Goal: Task Accomplishment & Management: Manage account settings

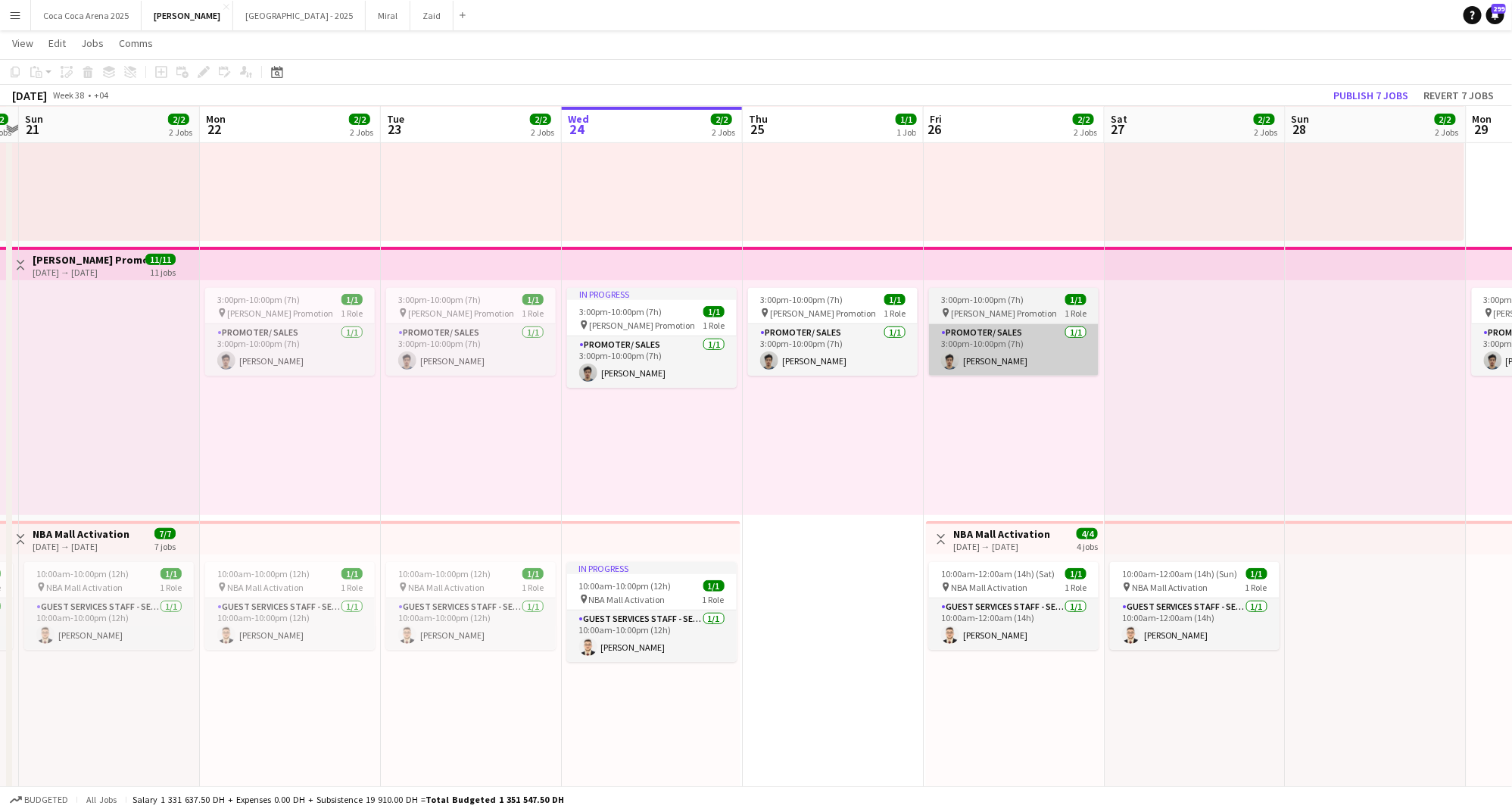
scroll to position [0, 365]
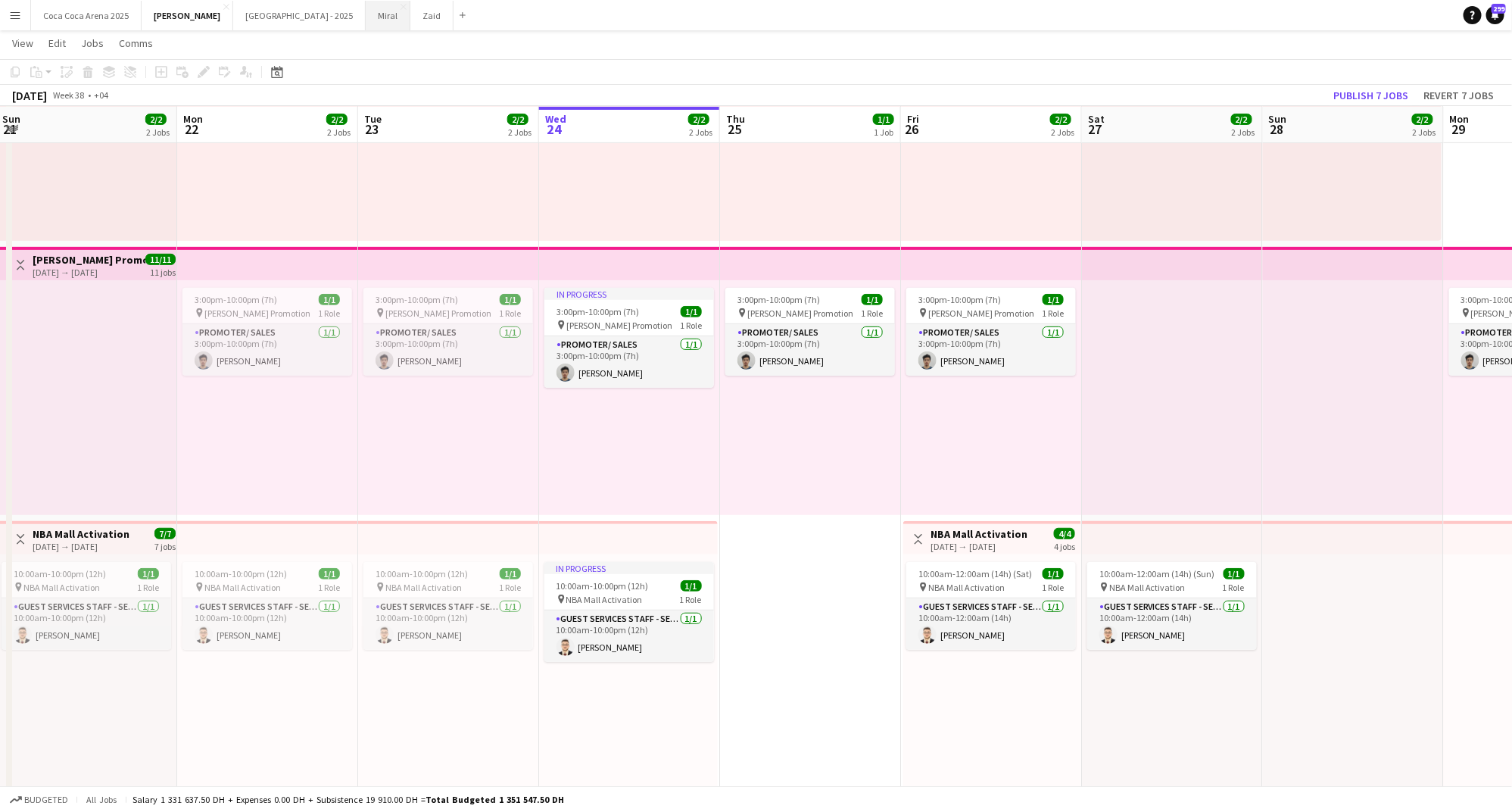
click at [365, 15] on button "Miral Close" at bounding box center [388, 15] width 45 height 30
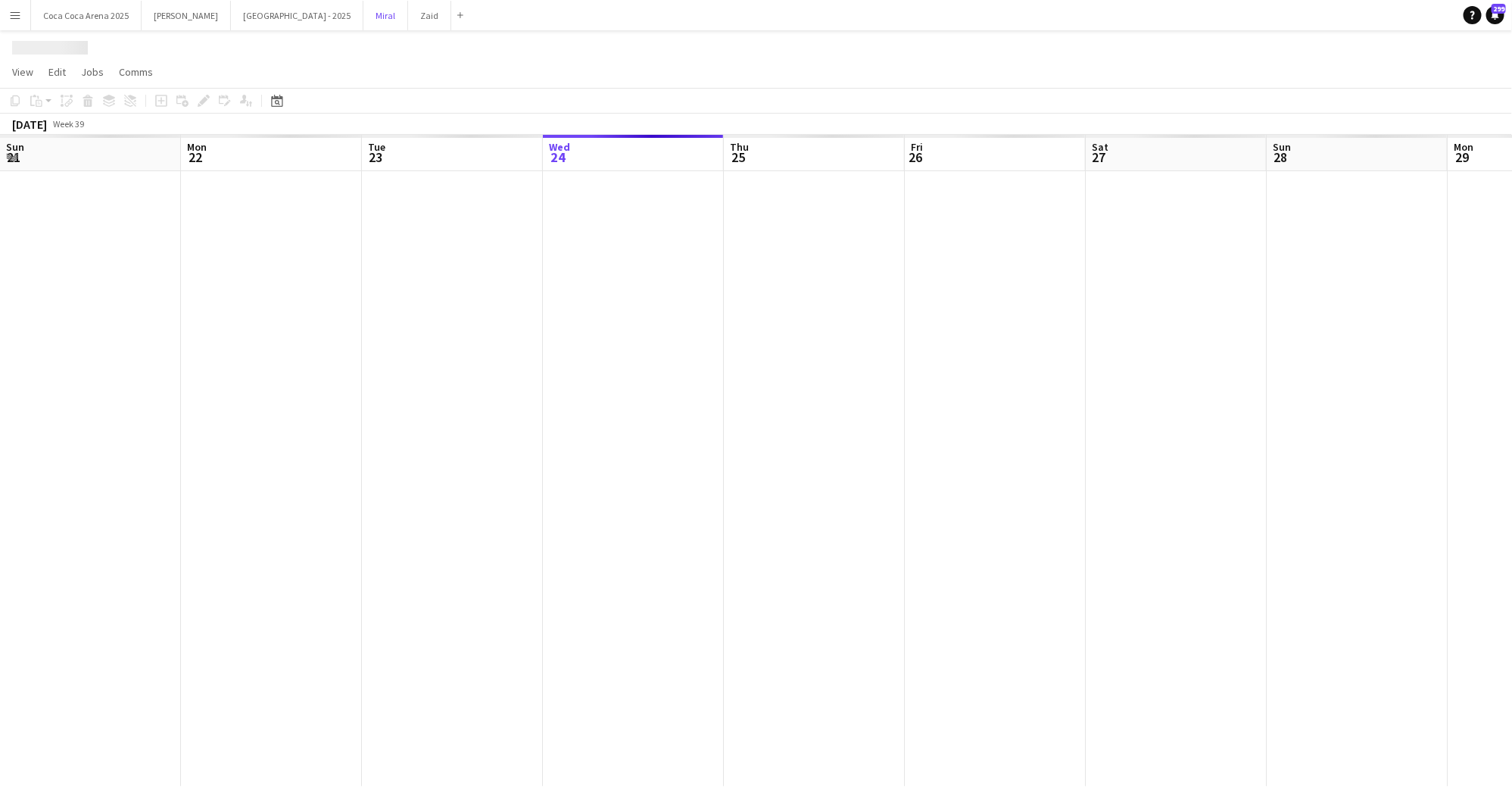
scroll to position [0, 362]
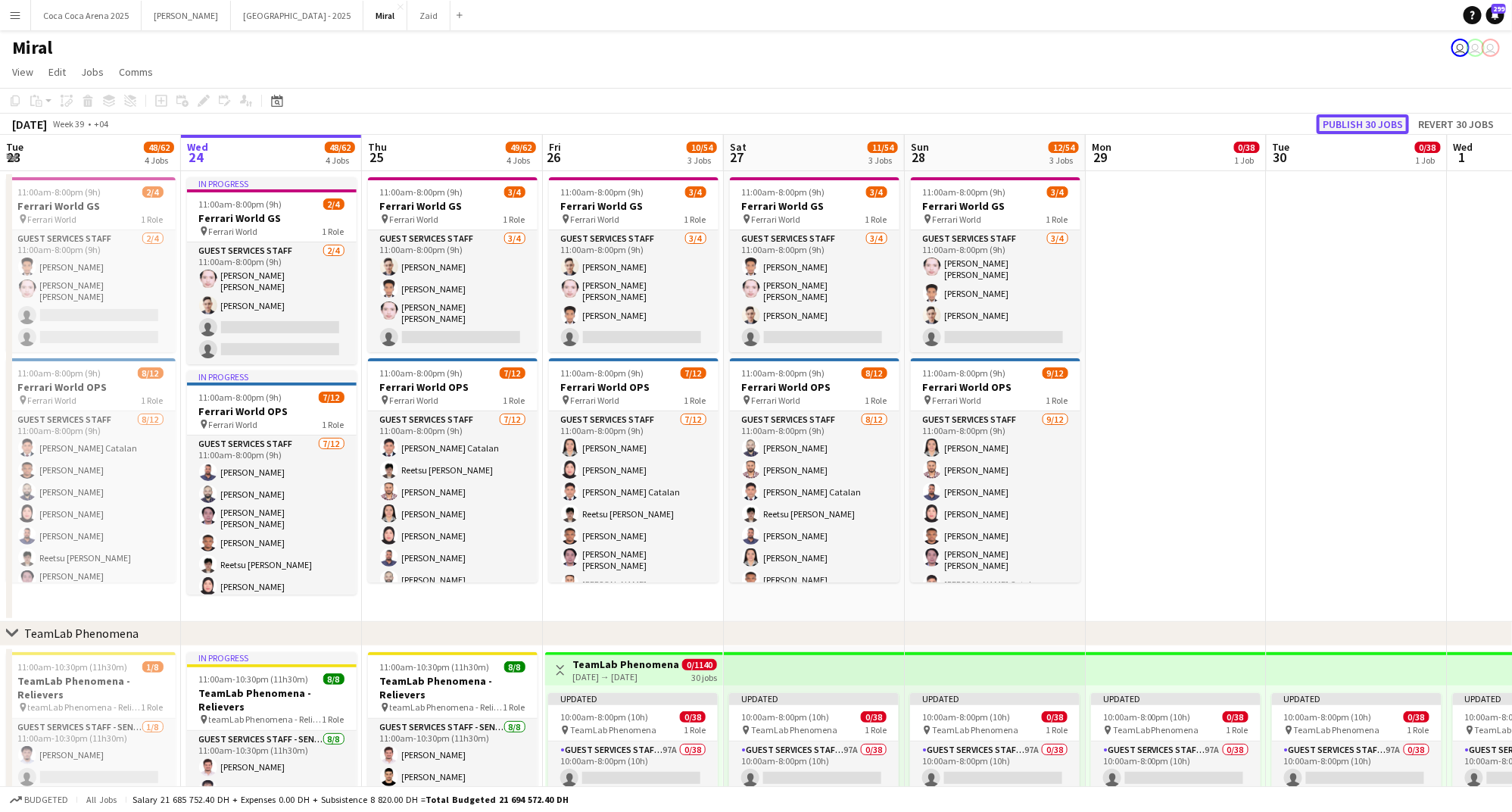
click at [1354, 115] on button "Publish 30 jobs" at bounding box center [1362, 124] width 92 height 20
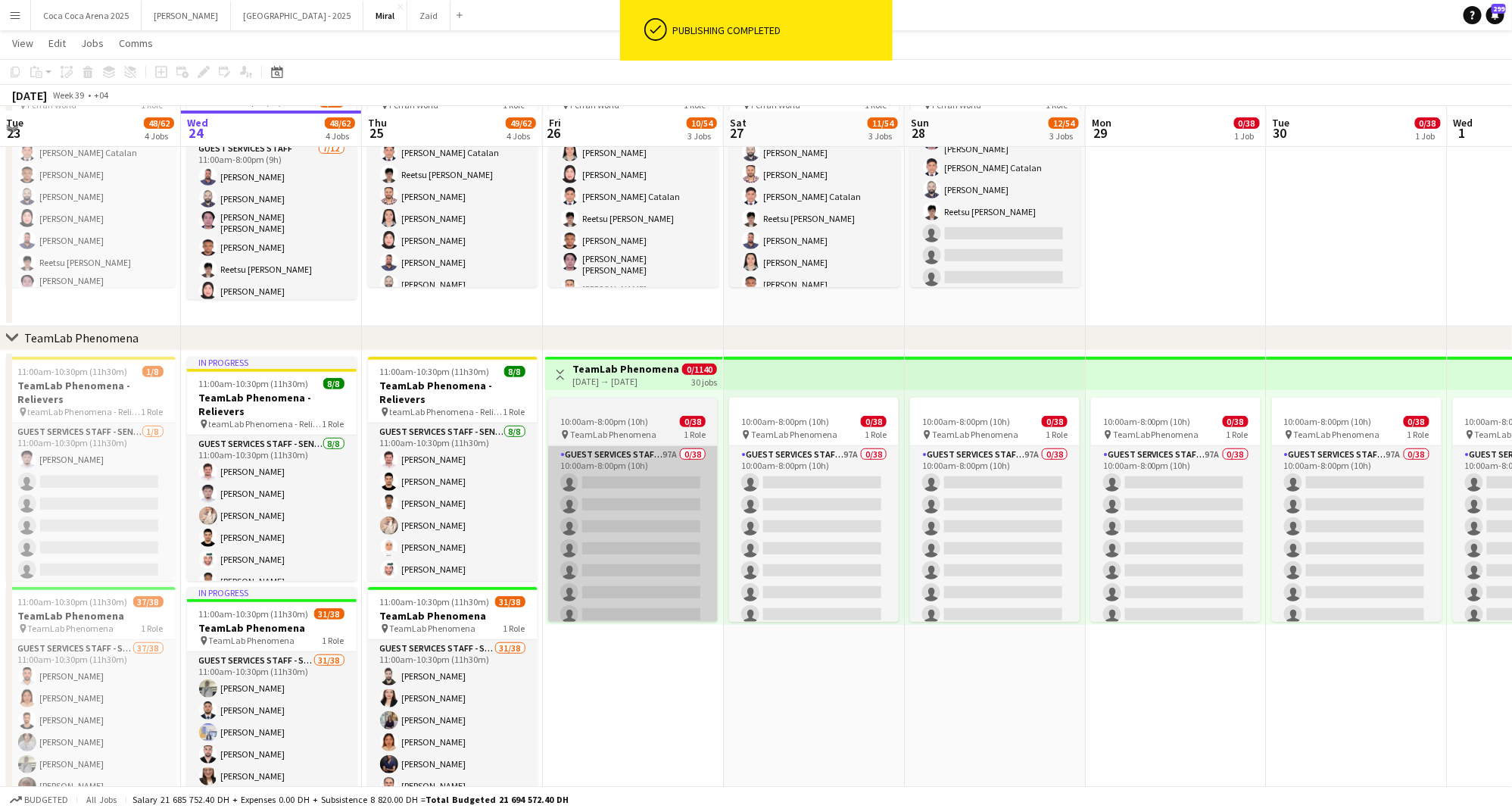
scroll to position [298, 0]
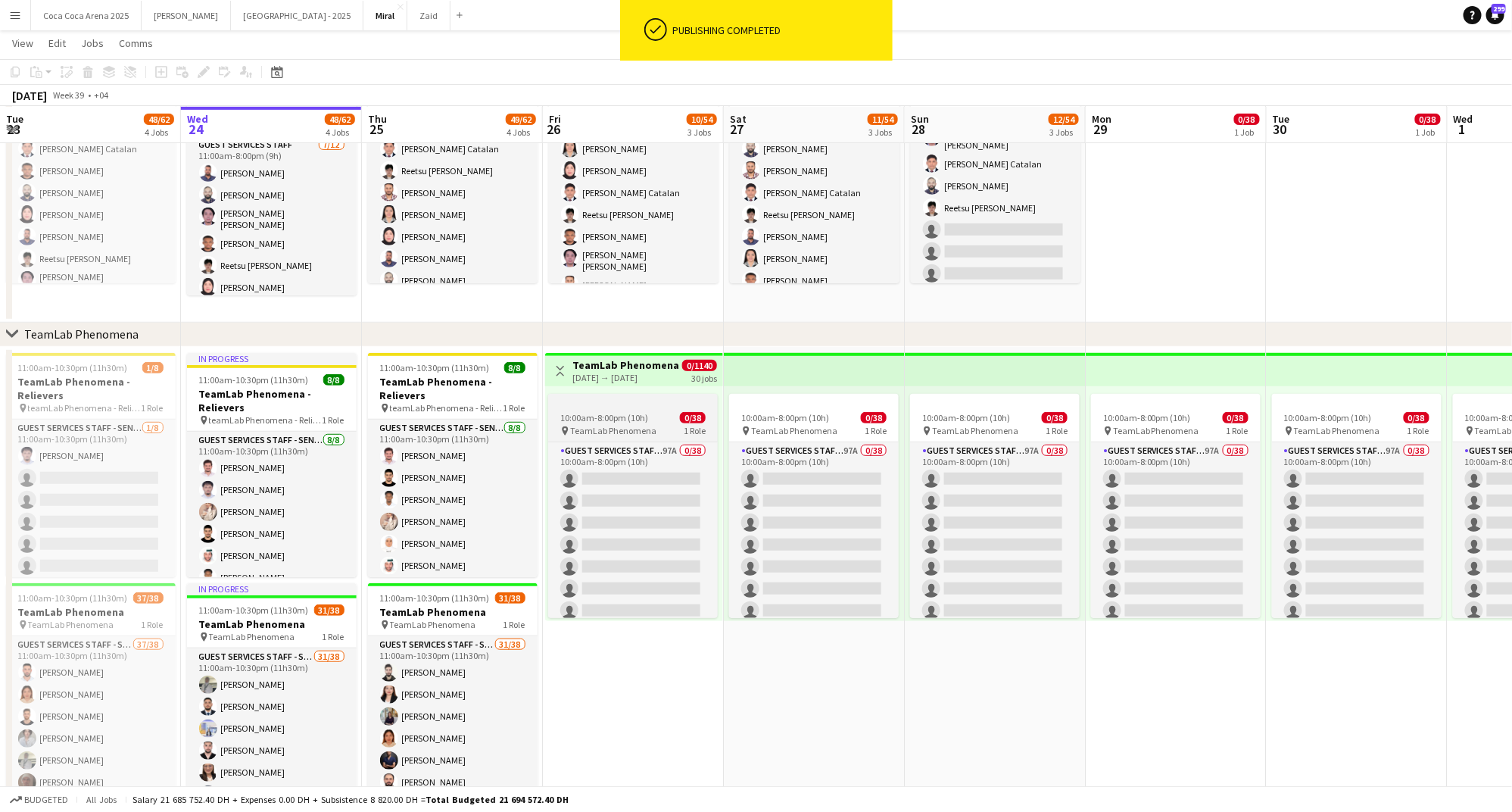
click at [630, 399] on div at bounding box center [633, 400] width 170 height 12
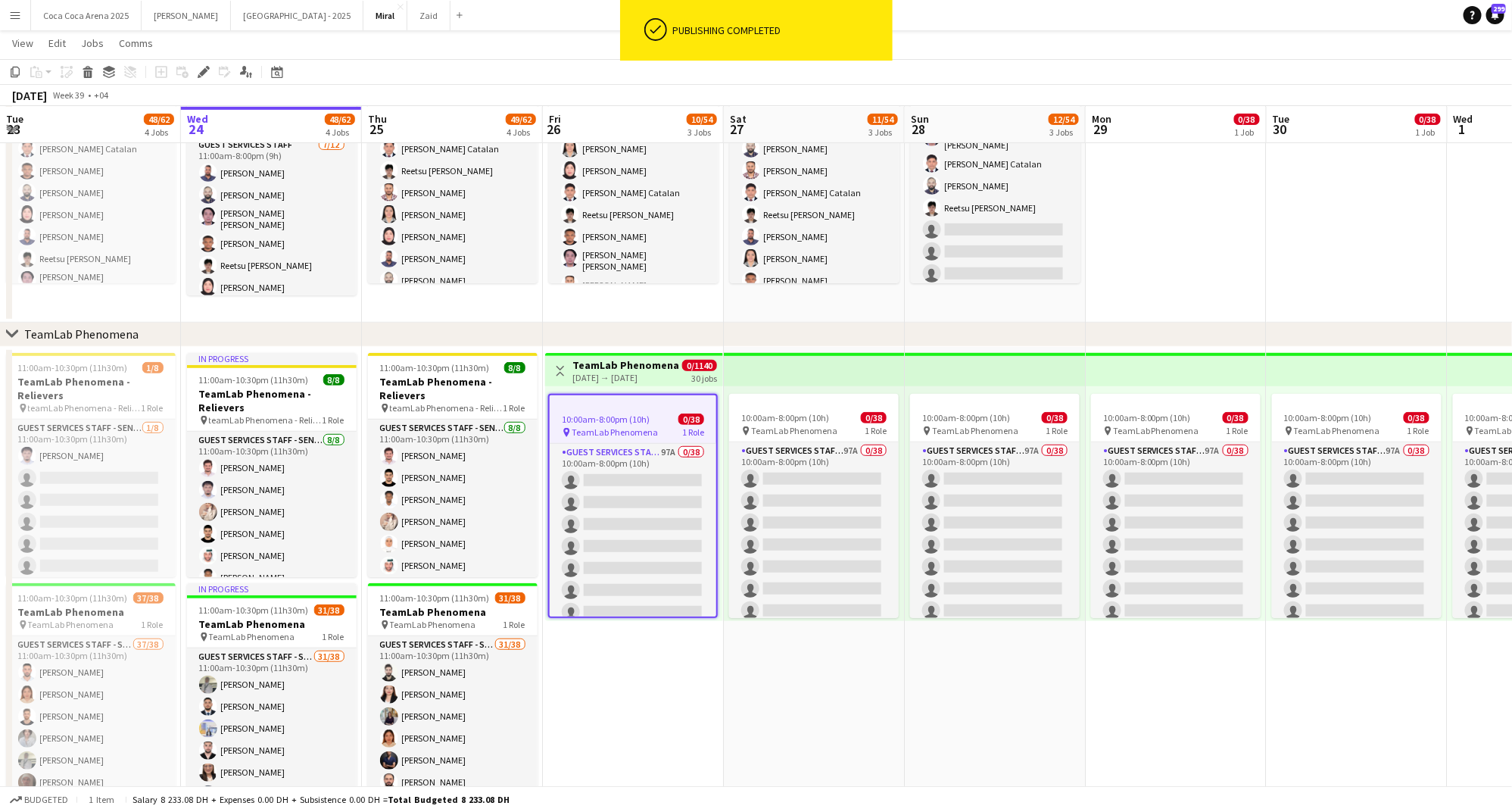
click at [623, 369] on h3 "TeamLab Phenomena" at bounding box center [626, 365] width 107 height 14
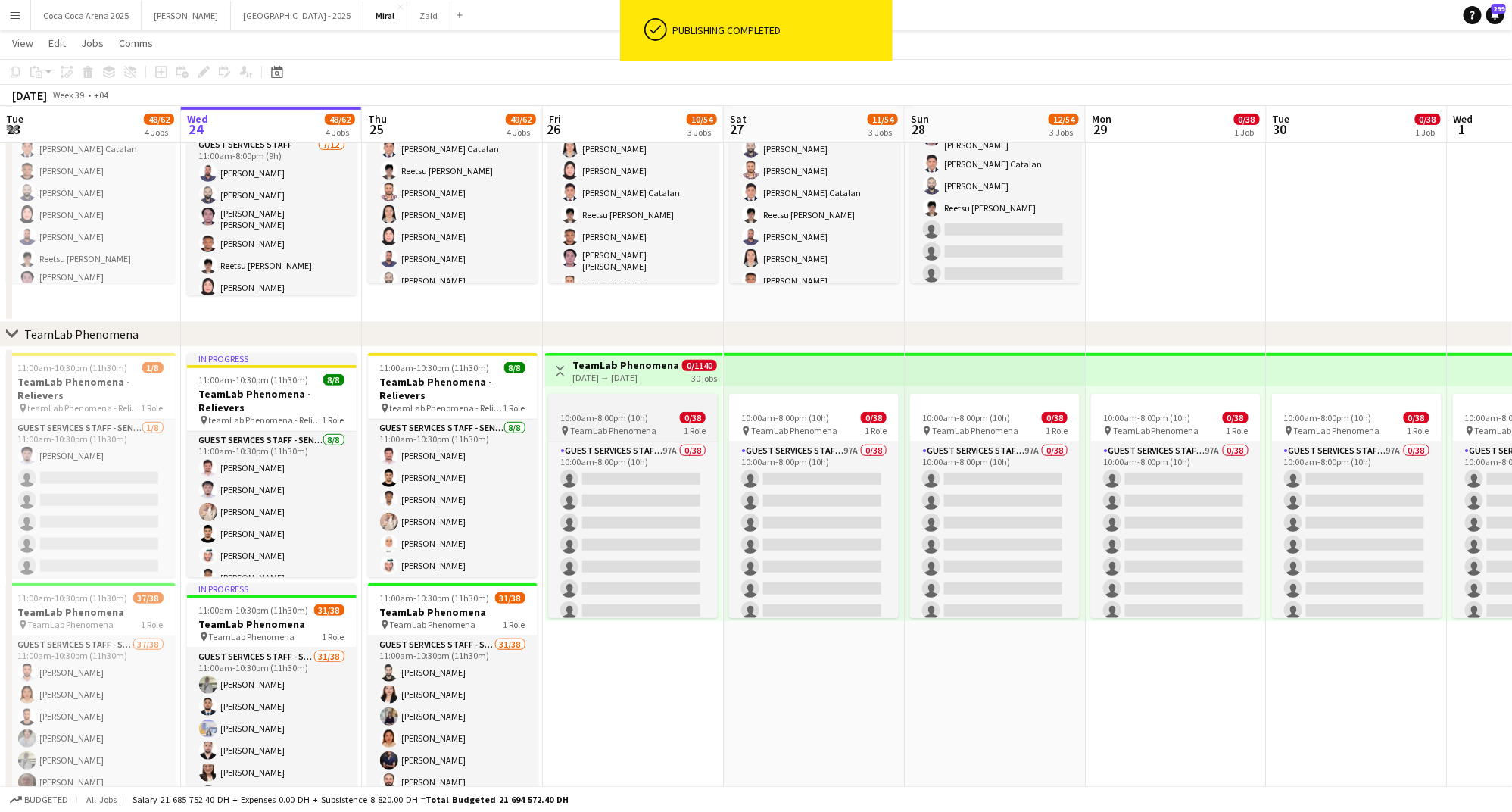
click at [613, 425] on span "TeamLab Phenomena" at bounding box center [613, 430] width 86 height 11
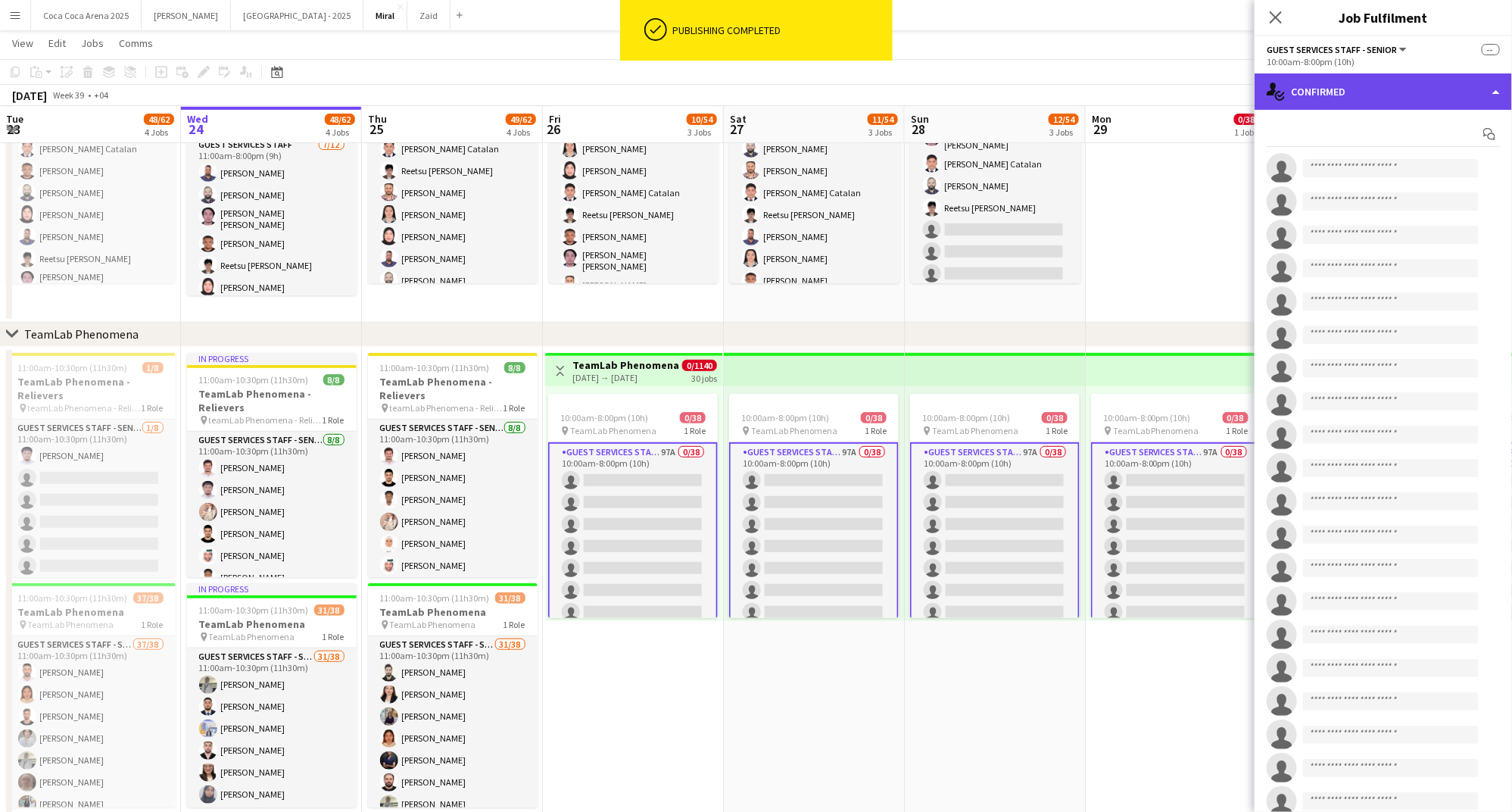
click at [1332, 92] on div "single-neutral-actions-check-2 Confirmed" at bounding box center [1383, 92] width 258 height 36
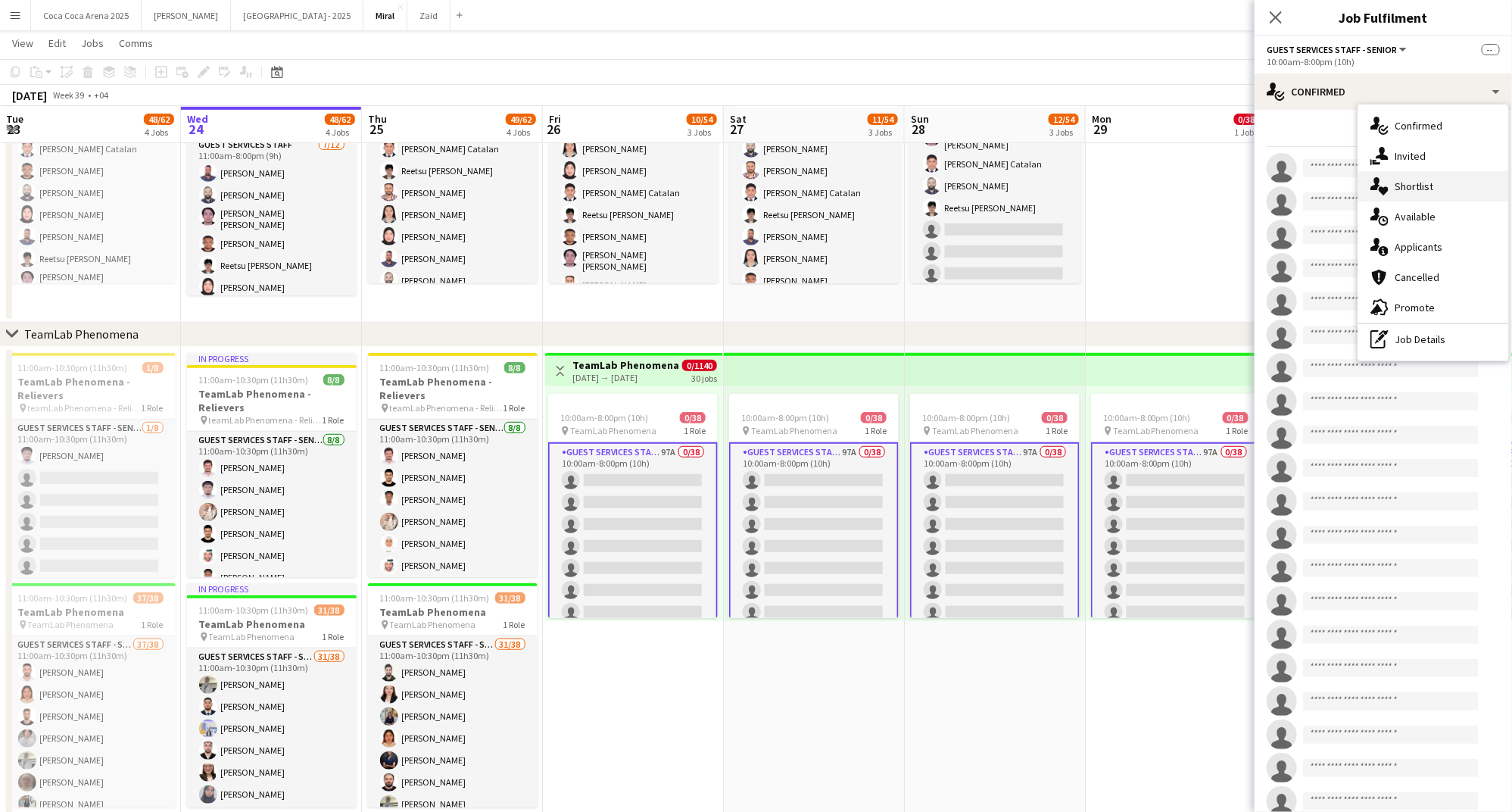
click at [1407, 186] on span "Shortlist" at bounding box center [1414, 187] width 39 height 14
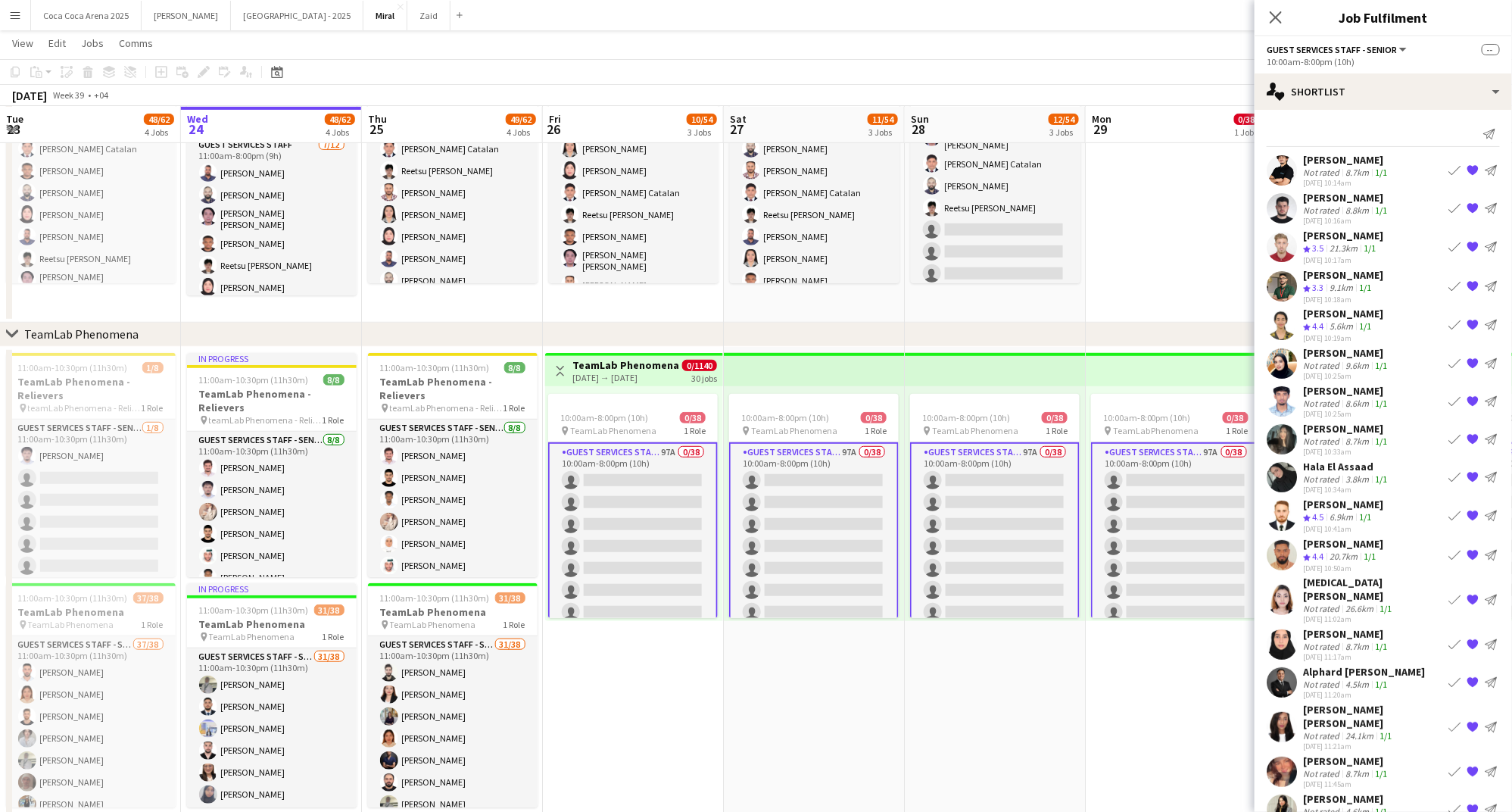
click at [1347, 166] on div "8.7km" at bounding box center [1357, 171] width 30 height 11
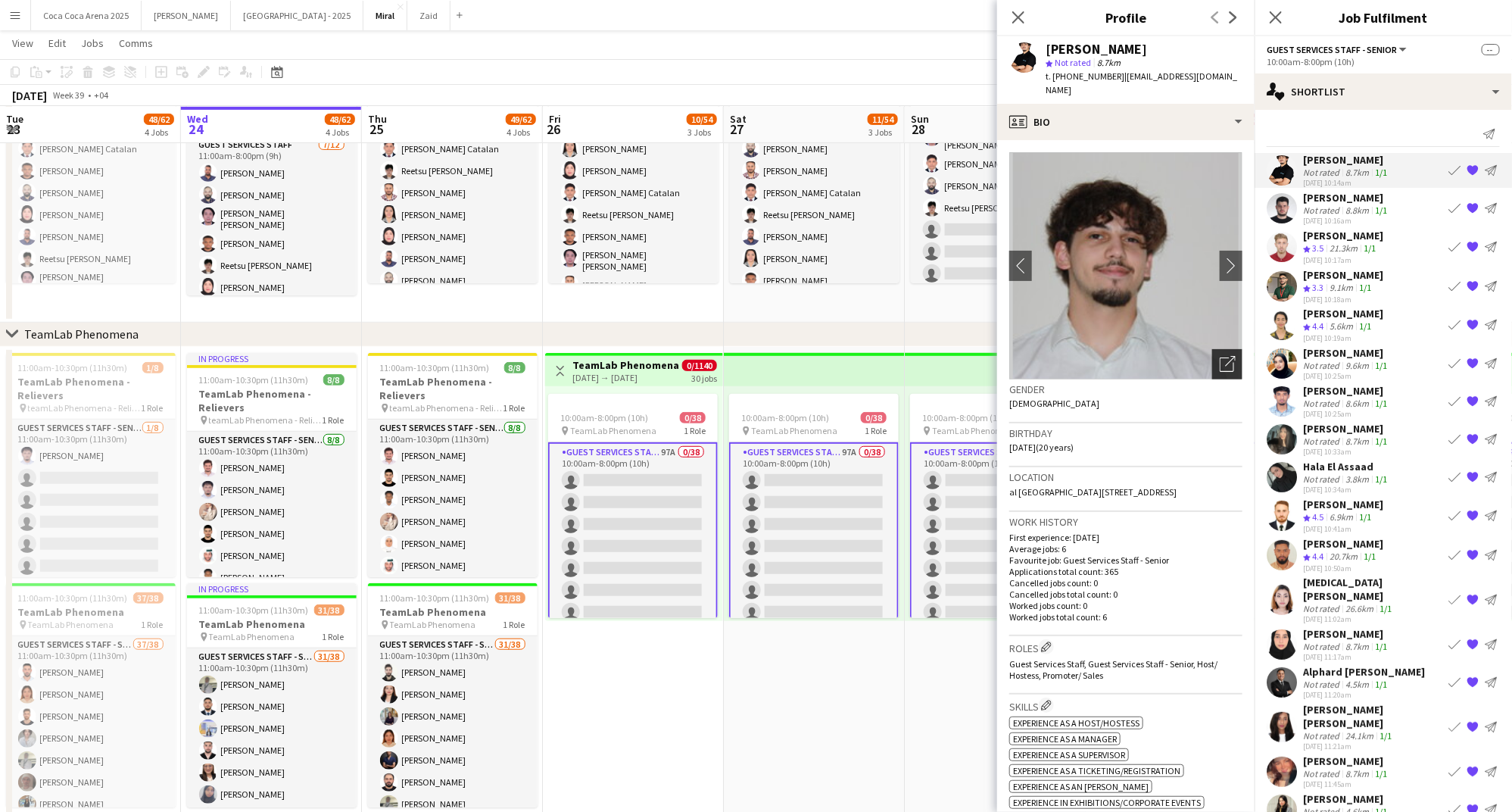
click at [1229, 356] on icon "Open photos pop-in" at bounding box center [1227, 364] width 16 height 16
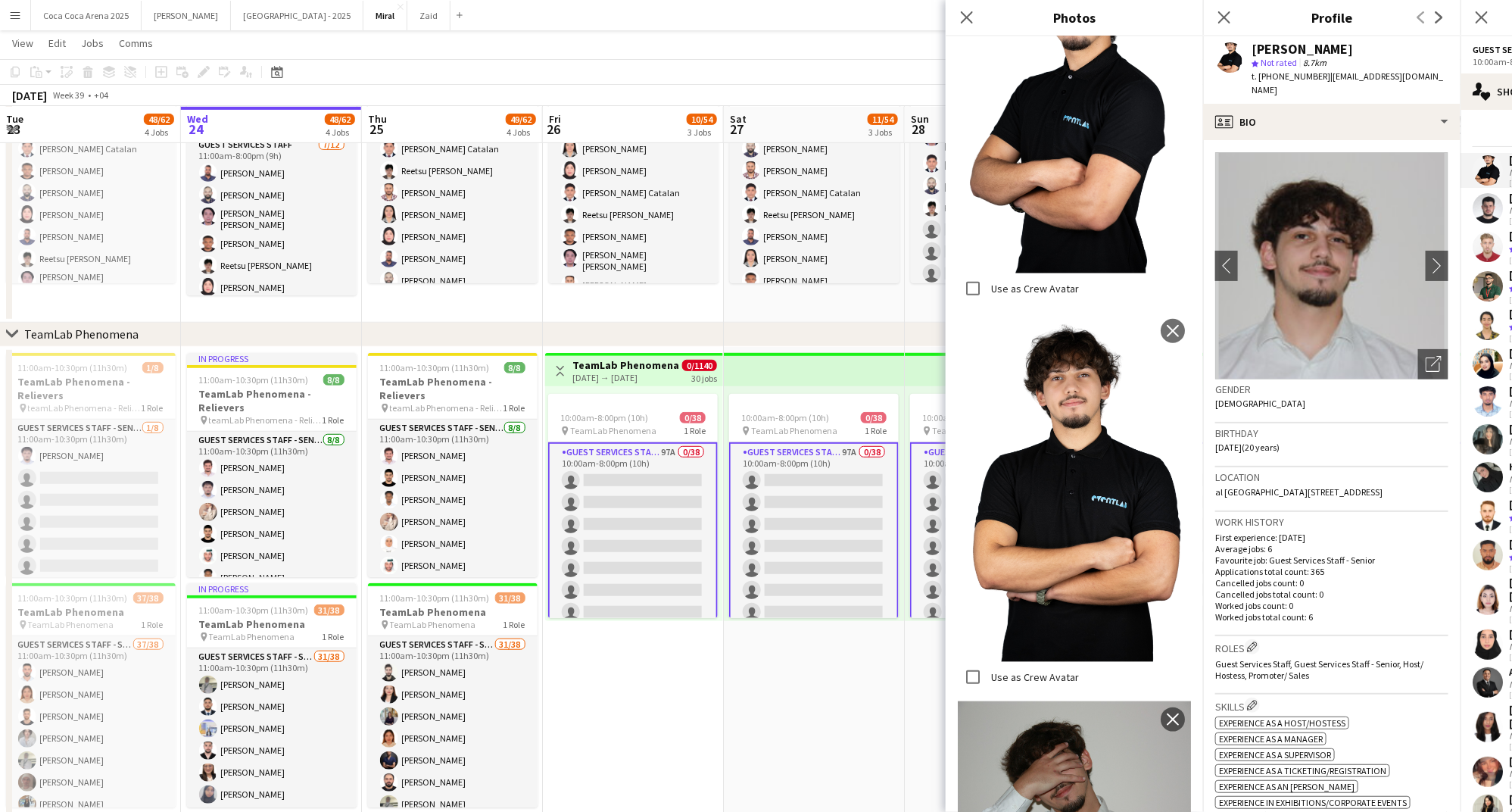
scroll to position [0, 0]
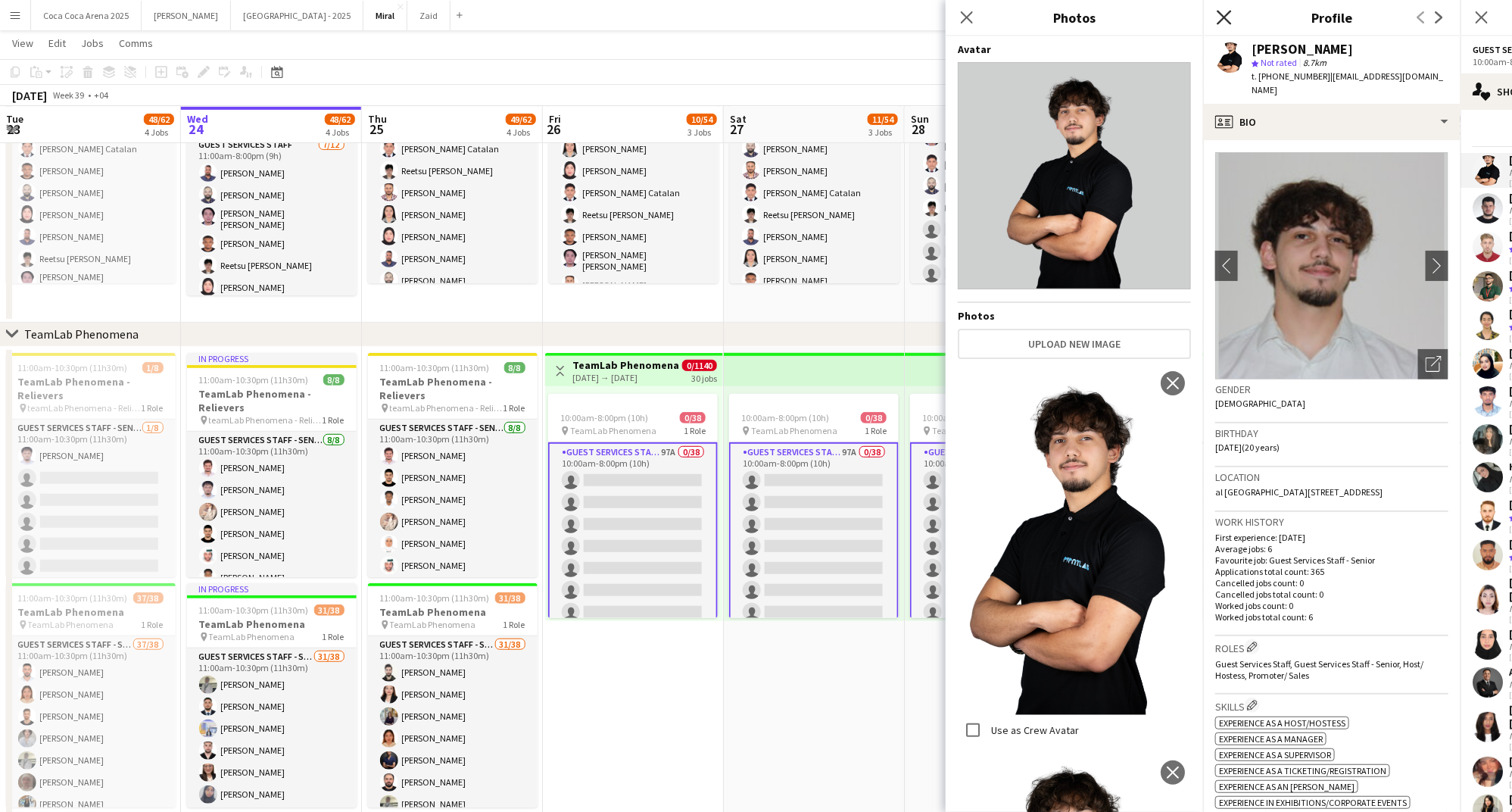
click at [1229, 20] on icon "Close pop-in" at bounding box center [1224, 17] width 14 height 14
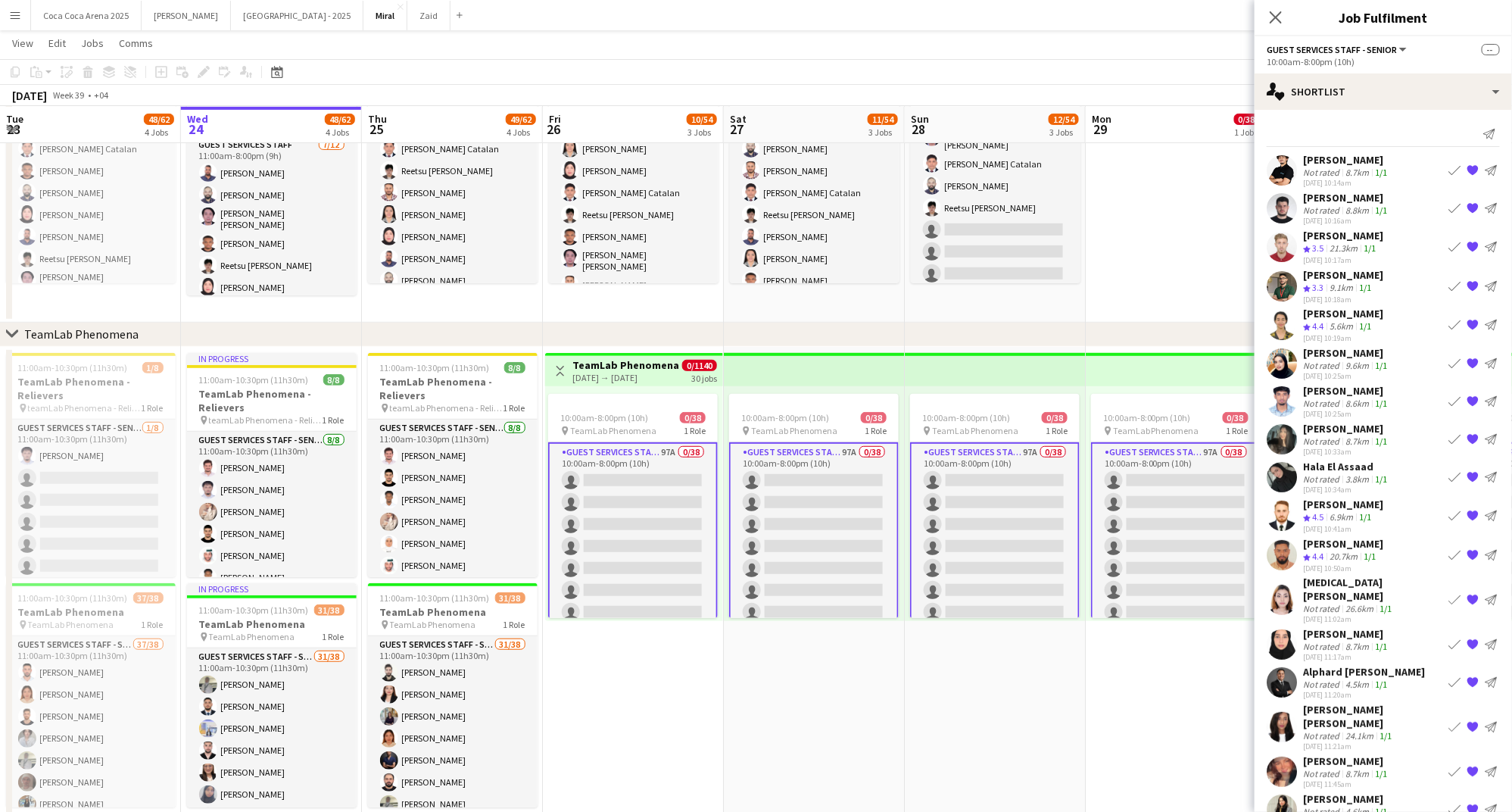
click at [1320, 151] on div "Send notification Sultan fowzi Not rated 8.7km 1/1 24-09-2025 10:14am Book crew…" at bounding box center [1383, 570] width 258 height 922
click at [1320, 173] on div "Not rated" at bounding box center [1322, 171] width 39 height 11
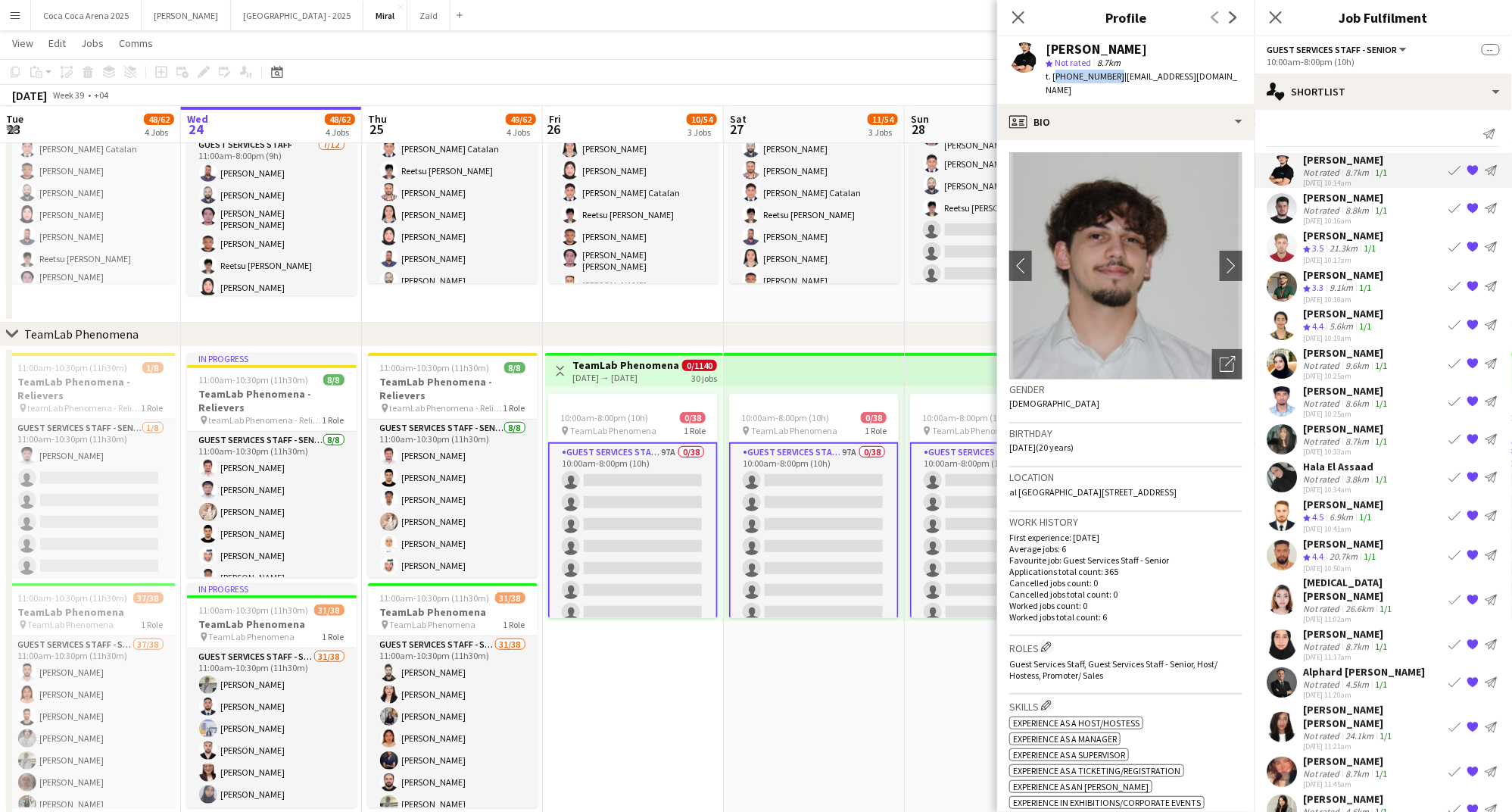
drag, startPoint x: 1112, startPoint y: 79, endPoint x: 1055, endPoint y: 76, distance: 57.1
click at [1055, 76] on span "t. +971565835514" at bounding box center [1085, 76] width 79 height 11
copy span "+971565835514"
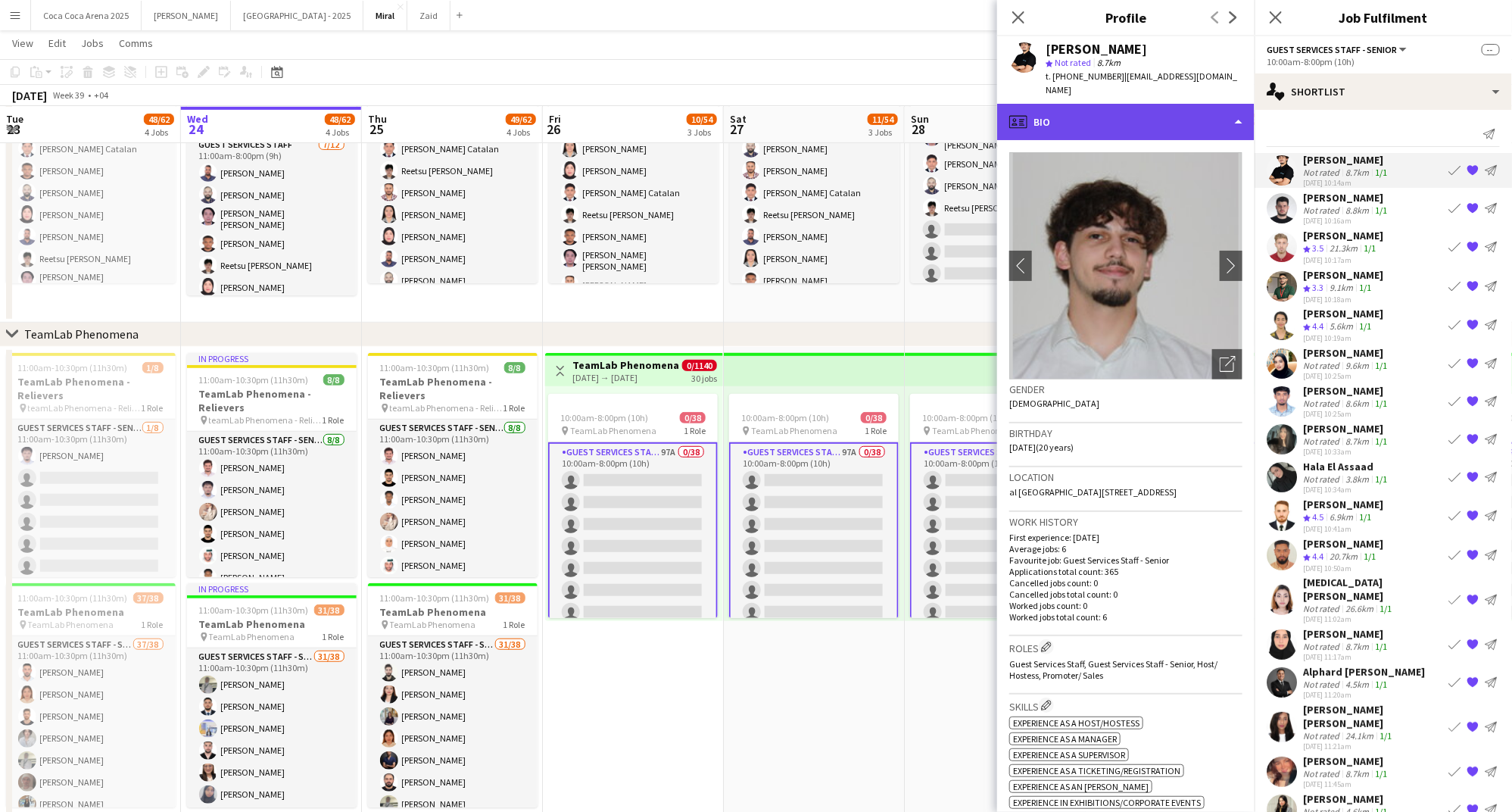
click at [1153, 120] on div "profile Bio" at bounding box center [1126, 121] width 258 height 36
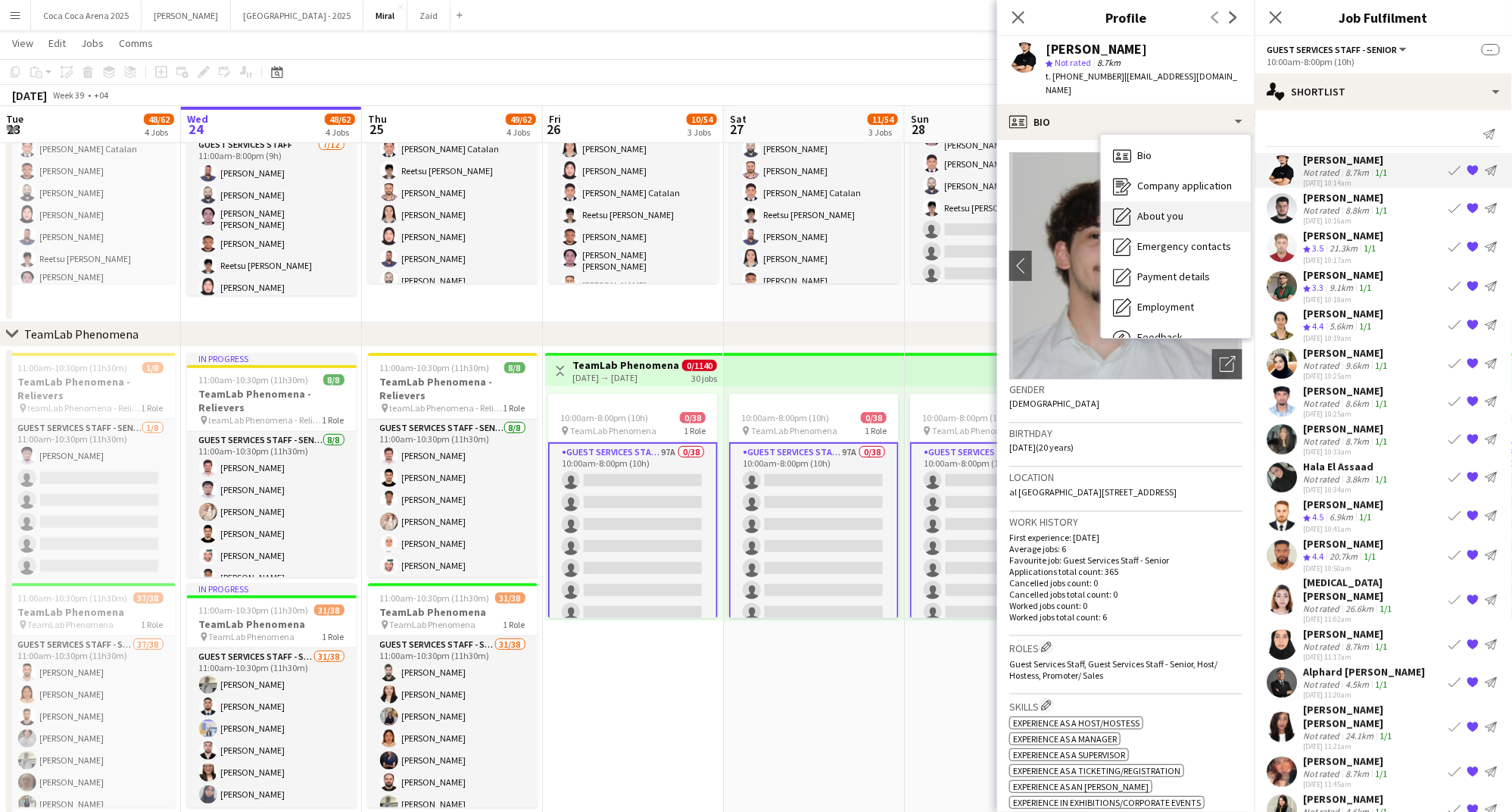
click at [1164, 209] on span "About you" at bounding box center [1160, 216] width 46 height 14
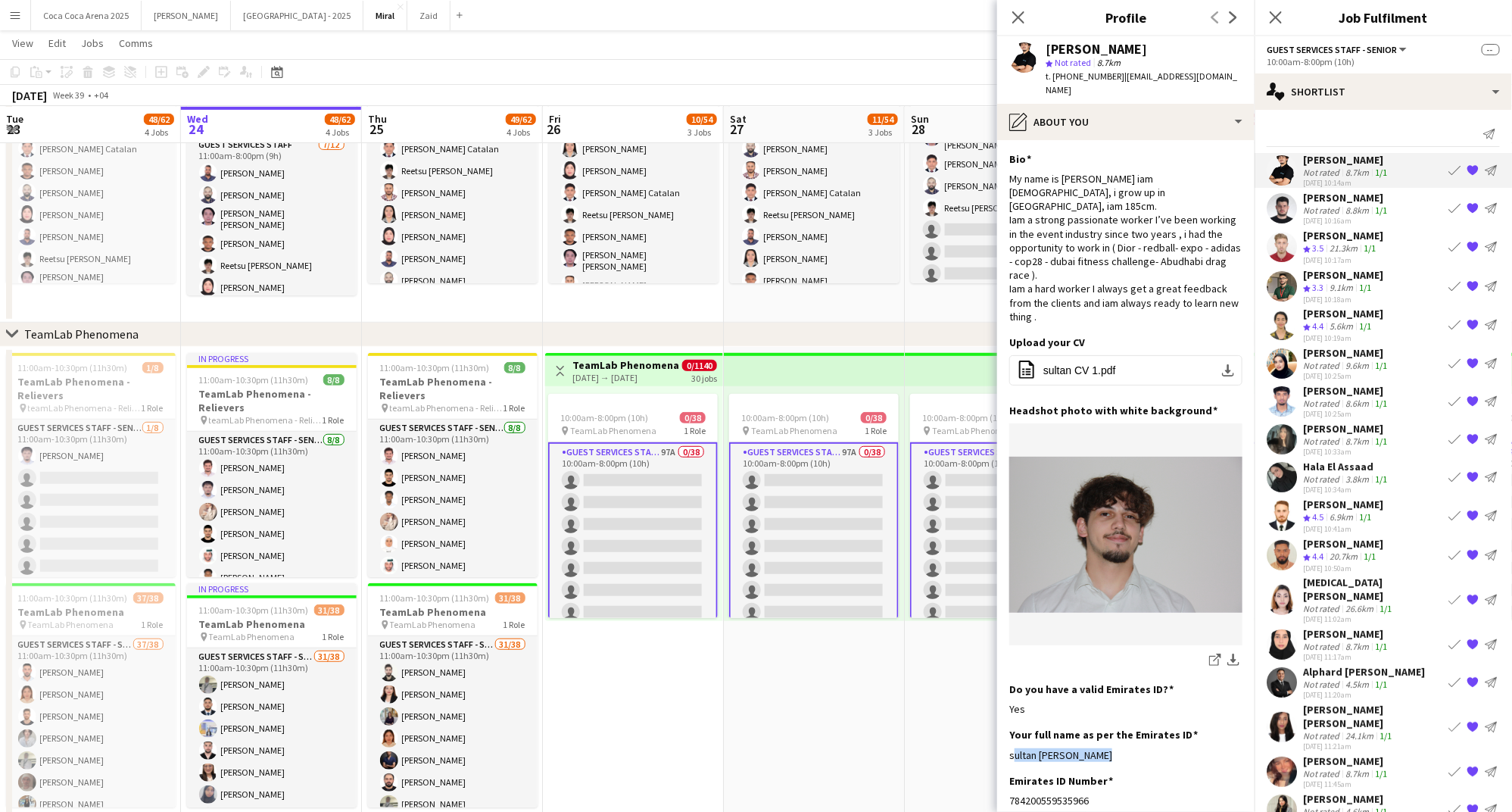
drag, startPoint x: 1099, startPoint y: 712, endPoint x: 1007, endPoint y: 711, distance: 92.0
click at [1007, 711] on app-section-data-types "Bio Edit this field My name is Sultan iam 19 years old, i grow up in Abudhabi, …" at bounding box center [1126, 476] width 258 height 672
copy div "sultan fowzi rachid"
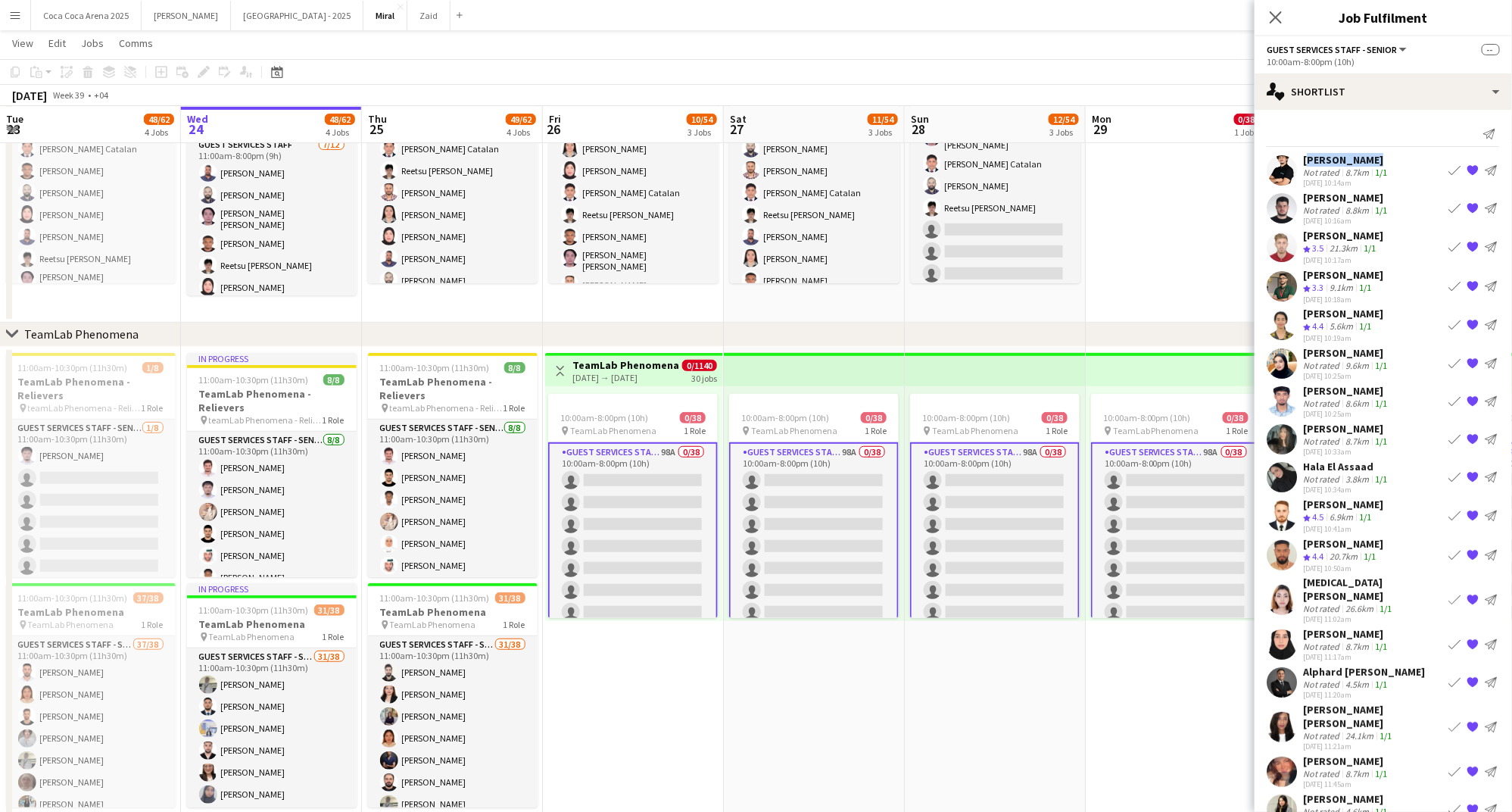
drag, startPoint x: 1366, startPoint y: 158, endPoint x: 1303, endPoint y: 158, distance: 63.0
click at [1303, 158] on div "Sultan fowzi" at bounding box center [1346, 160] width 87 height 14
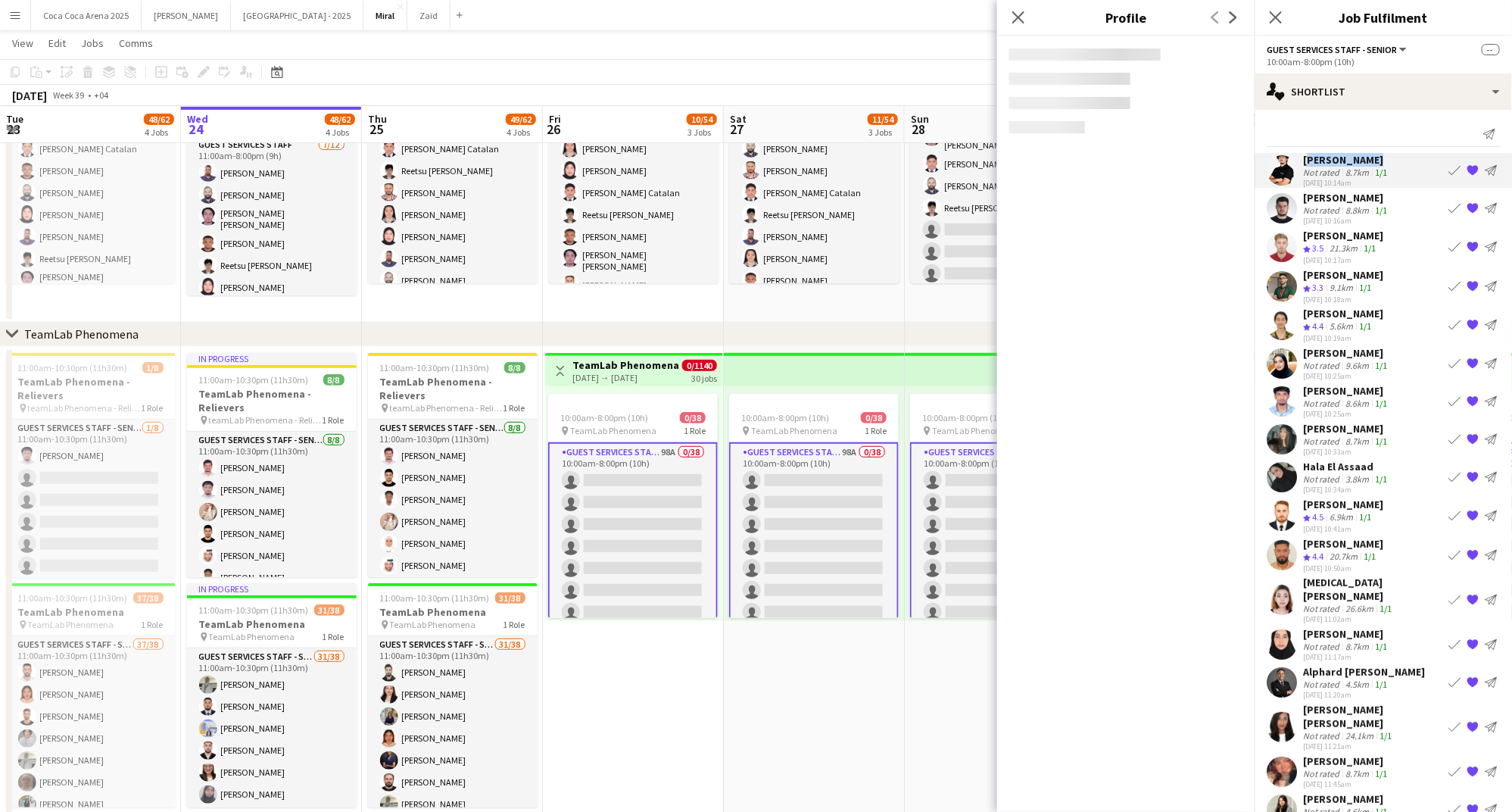
copy div "Sultan fowzi"
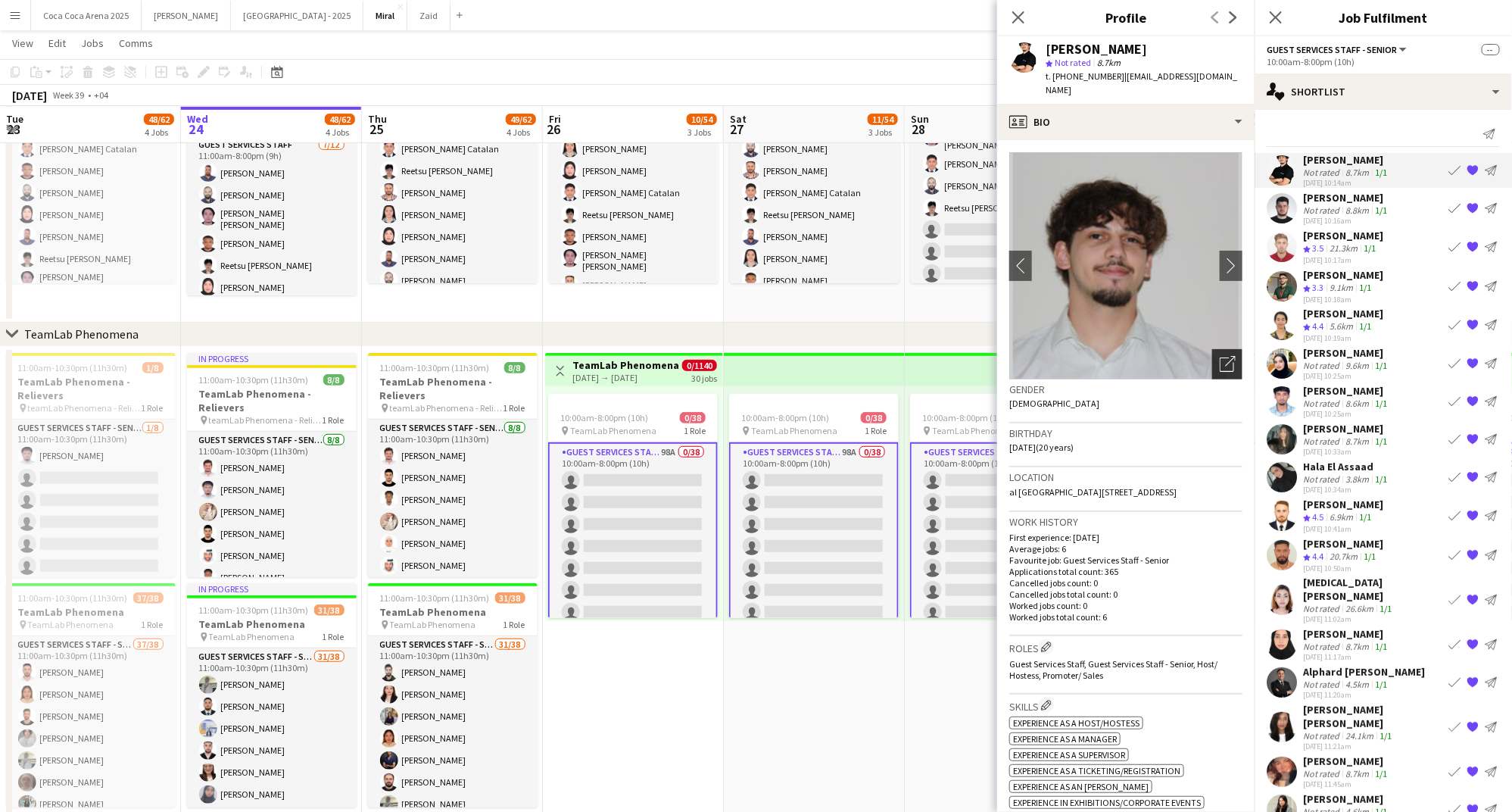
click at [1224, 350] on div "Open photos pop-in" at bounding box center [1227, 365] width 31 height 31
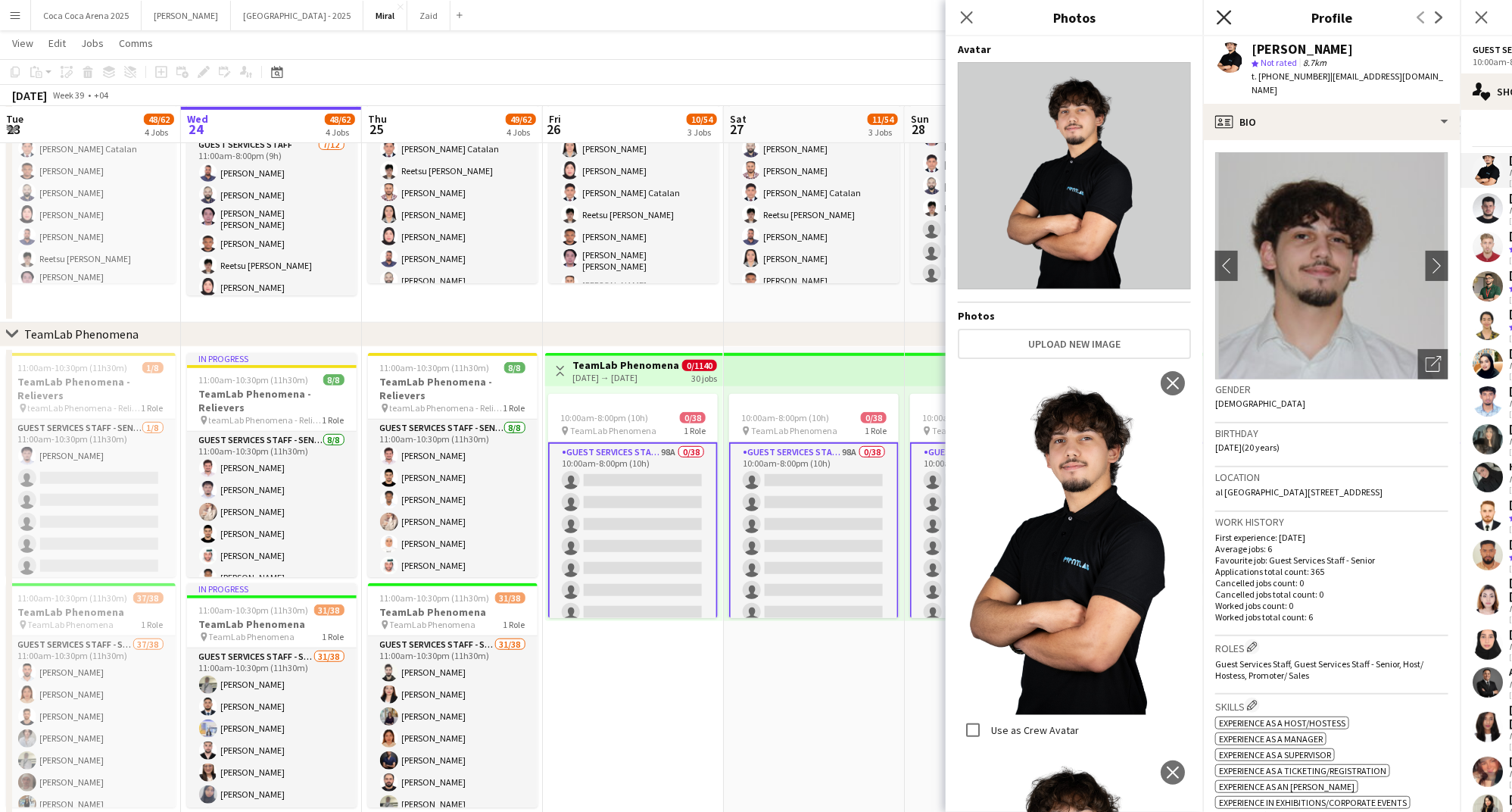
click at [1225, 21] on icon "Close pop-in" at bounding box center [1224, 17] width 14 height 14
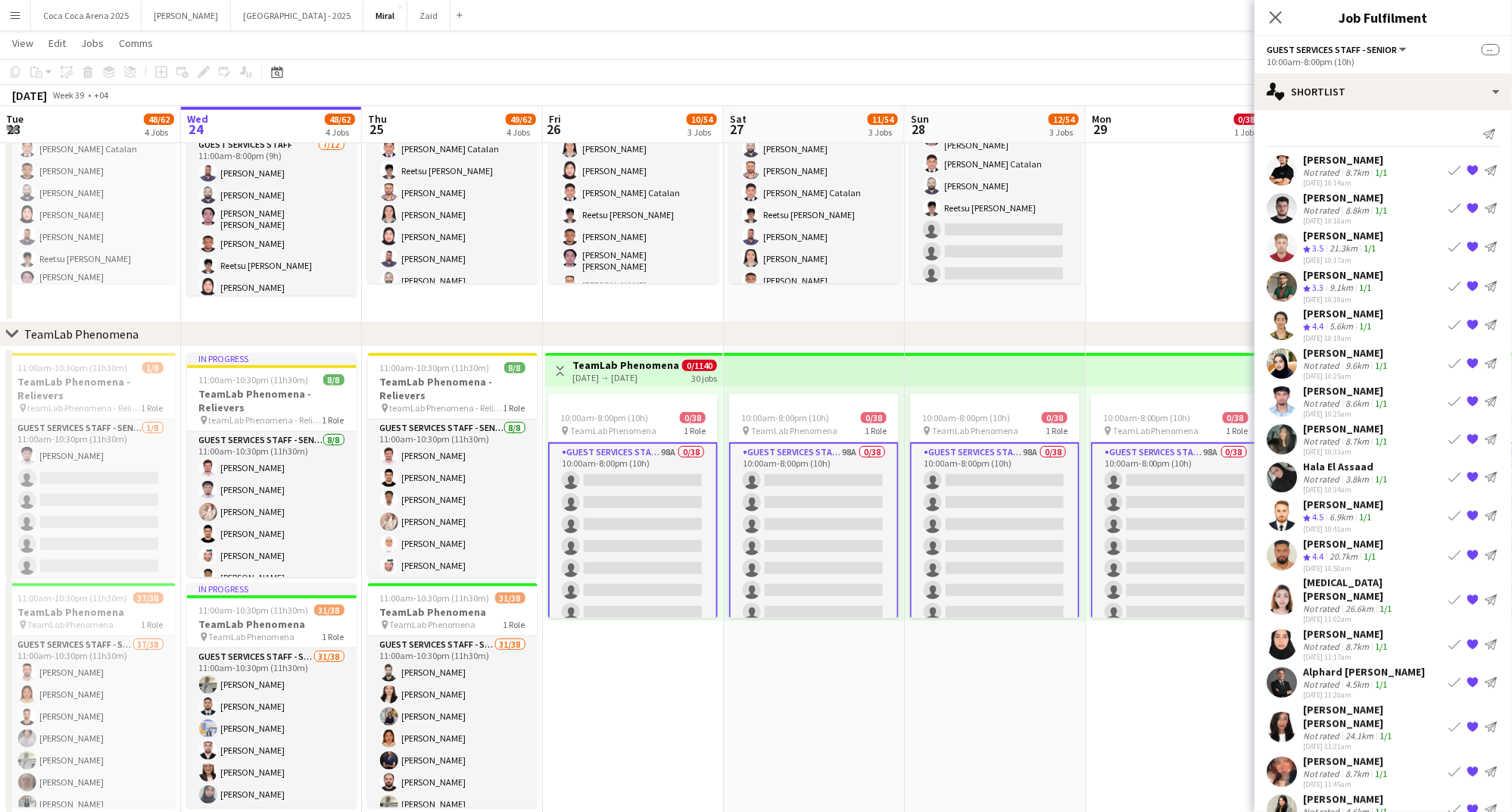
click at [1342, 205] on div "8.8km" at bounding box center [1357, 210] width 30 height 11
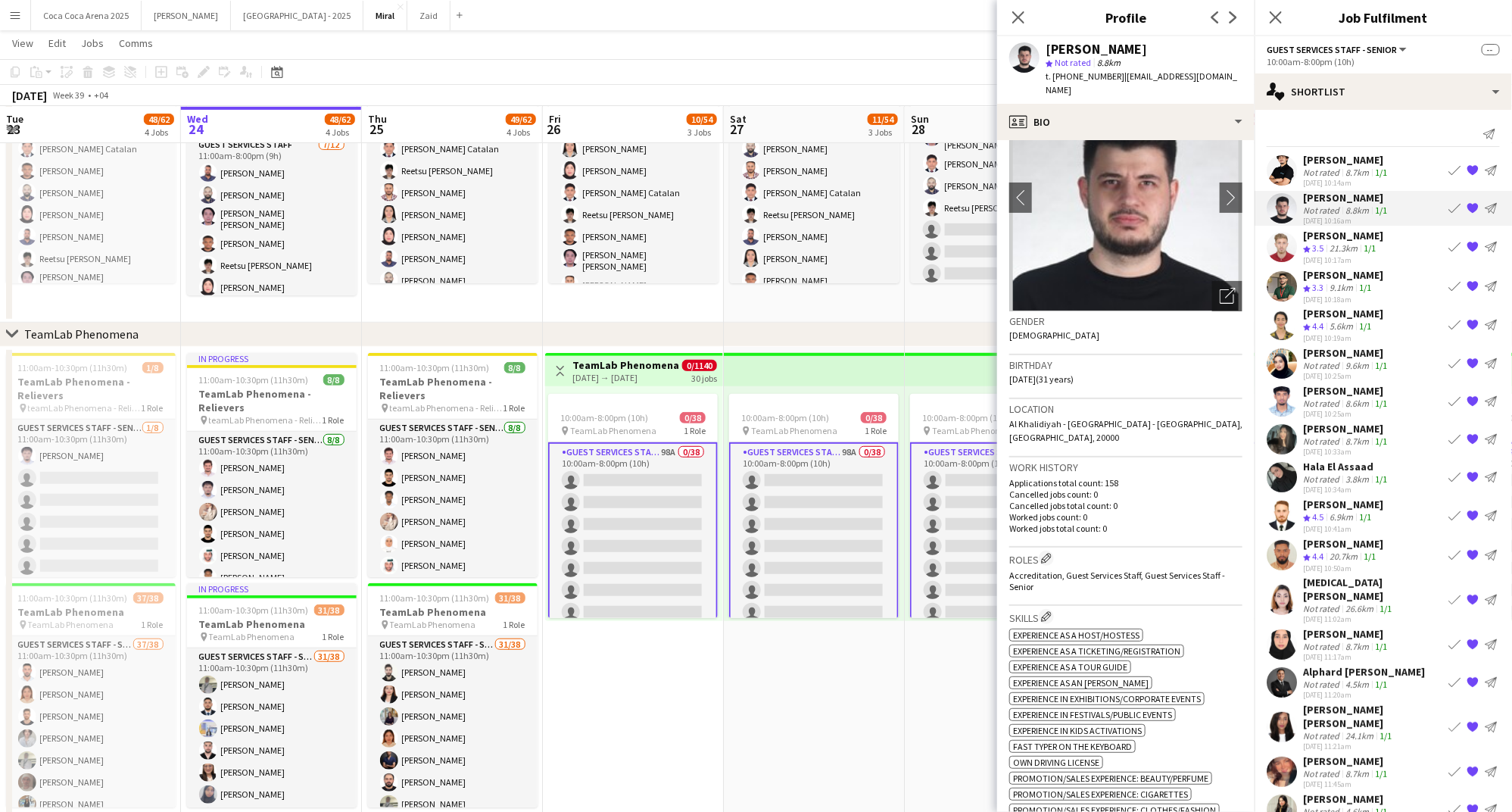
scroll to position [69, 0]
click at [1224, 287] on icon "Open photos pop-in" at bounding box center [1227, 294] width 16 height 16
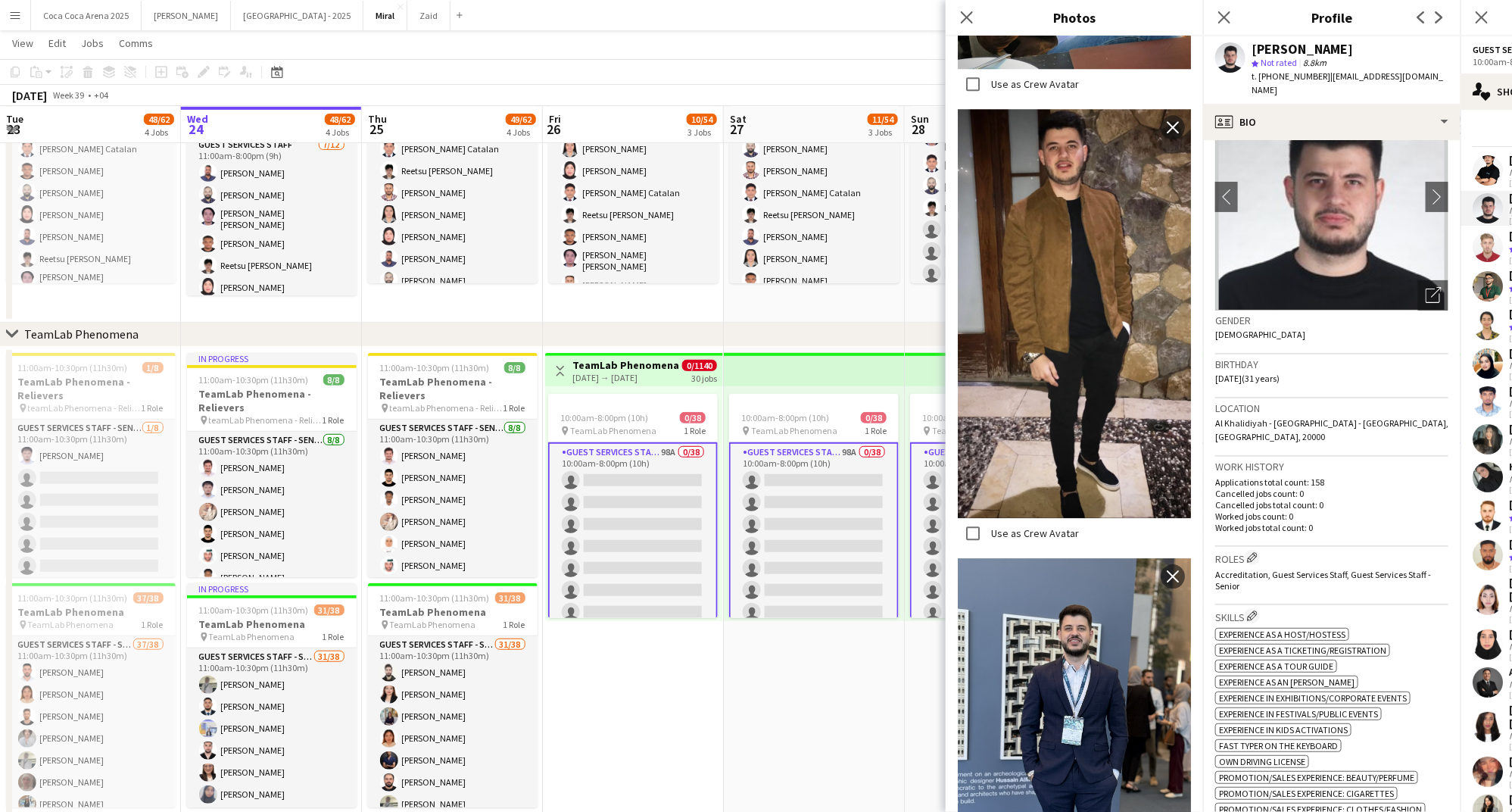
scroll to position [2318, 0]
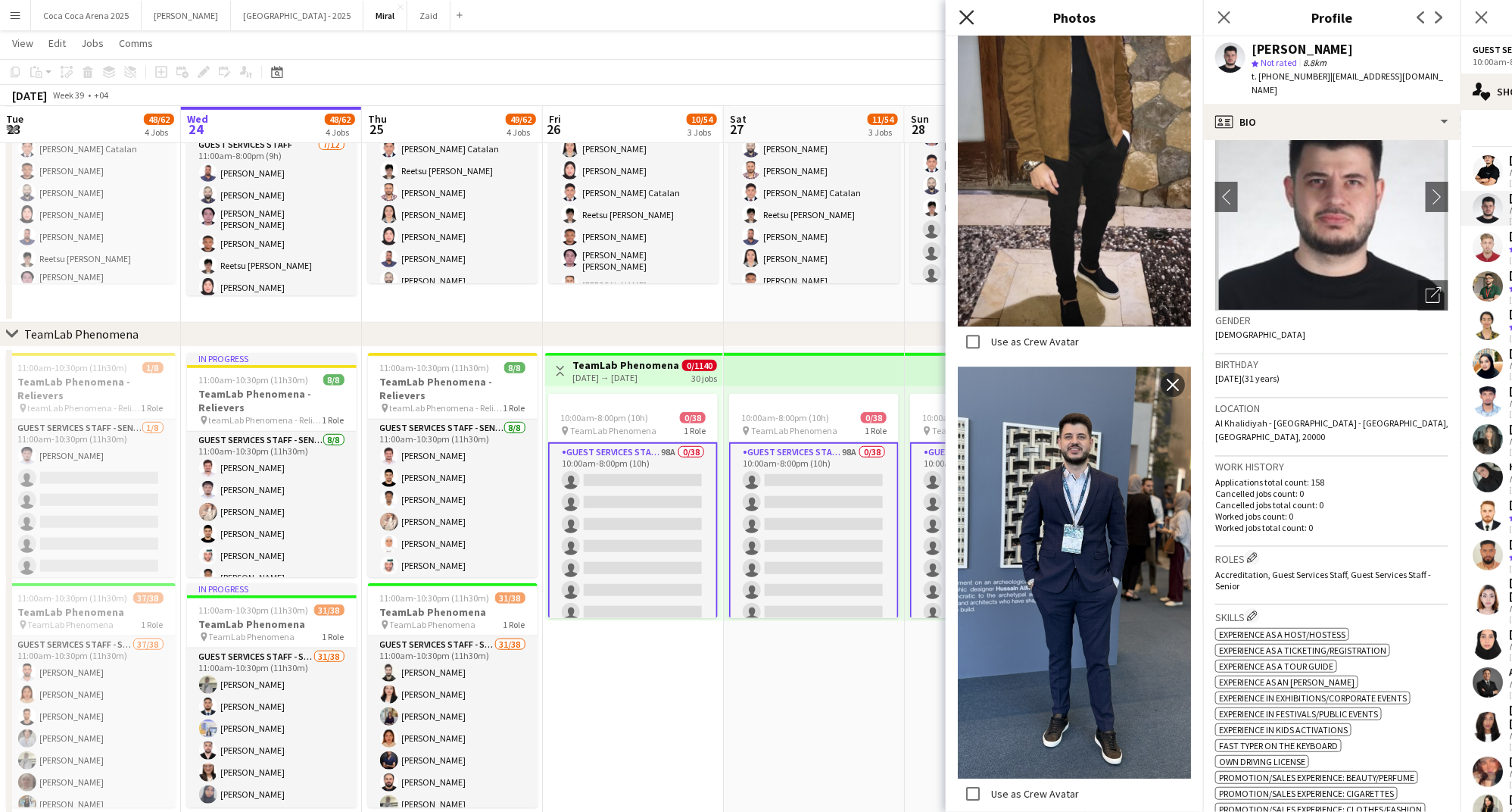
click at [970, 23] on icon "Close pop-in" at bounding box center [966, 17] width 14 height 14
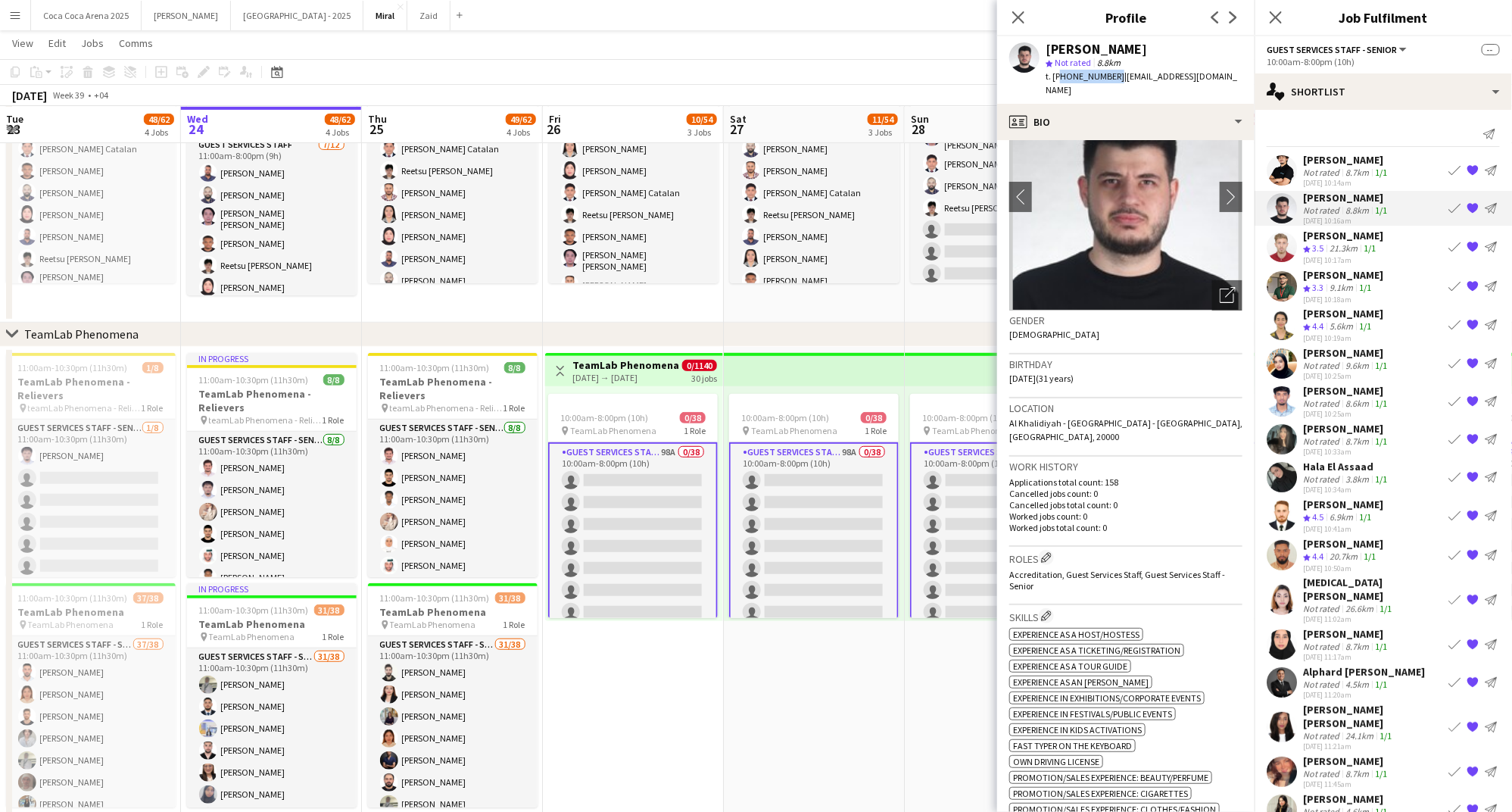
drag, startPoint x: 1111, startPoint y: 74, endPoint x: 1056, endPoint y: 74, distance: 55.0
click at [1056, 74] on span "t. +971503498443" at bounding box center [1085, 76] width 79 height 11
copy span "971503498443"
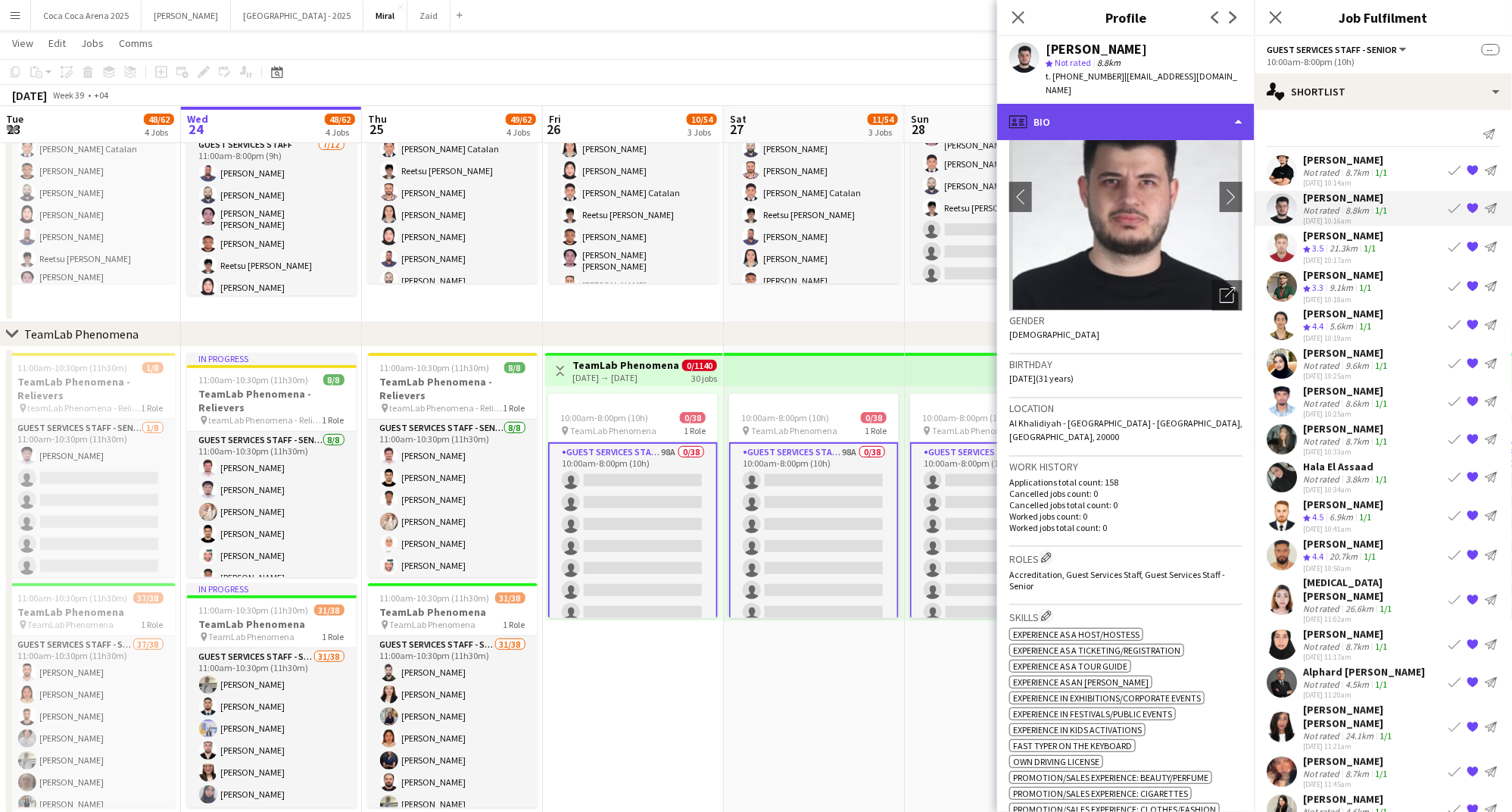
click at [1104, 104] on div "profile Bio" at bounding box center [1126, 121] width 258 height 36
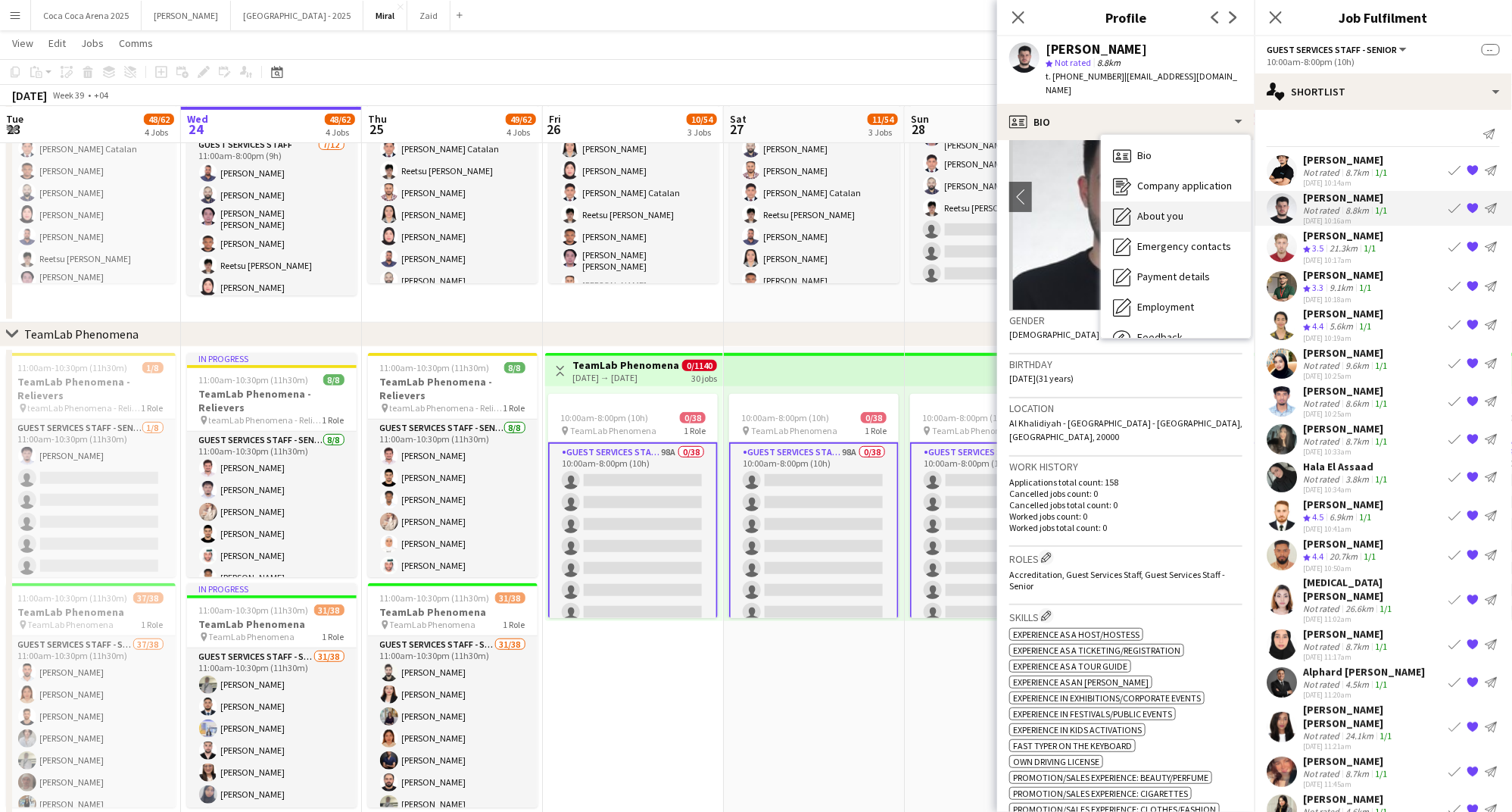
click at [1146, 209] on span "About you" at bounding box center [1160, 216] width 46 height 14
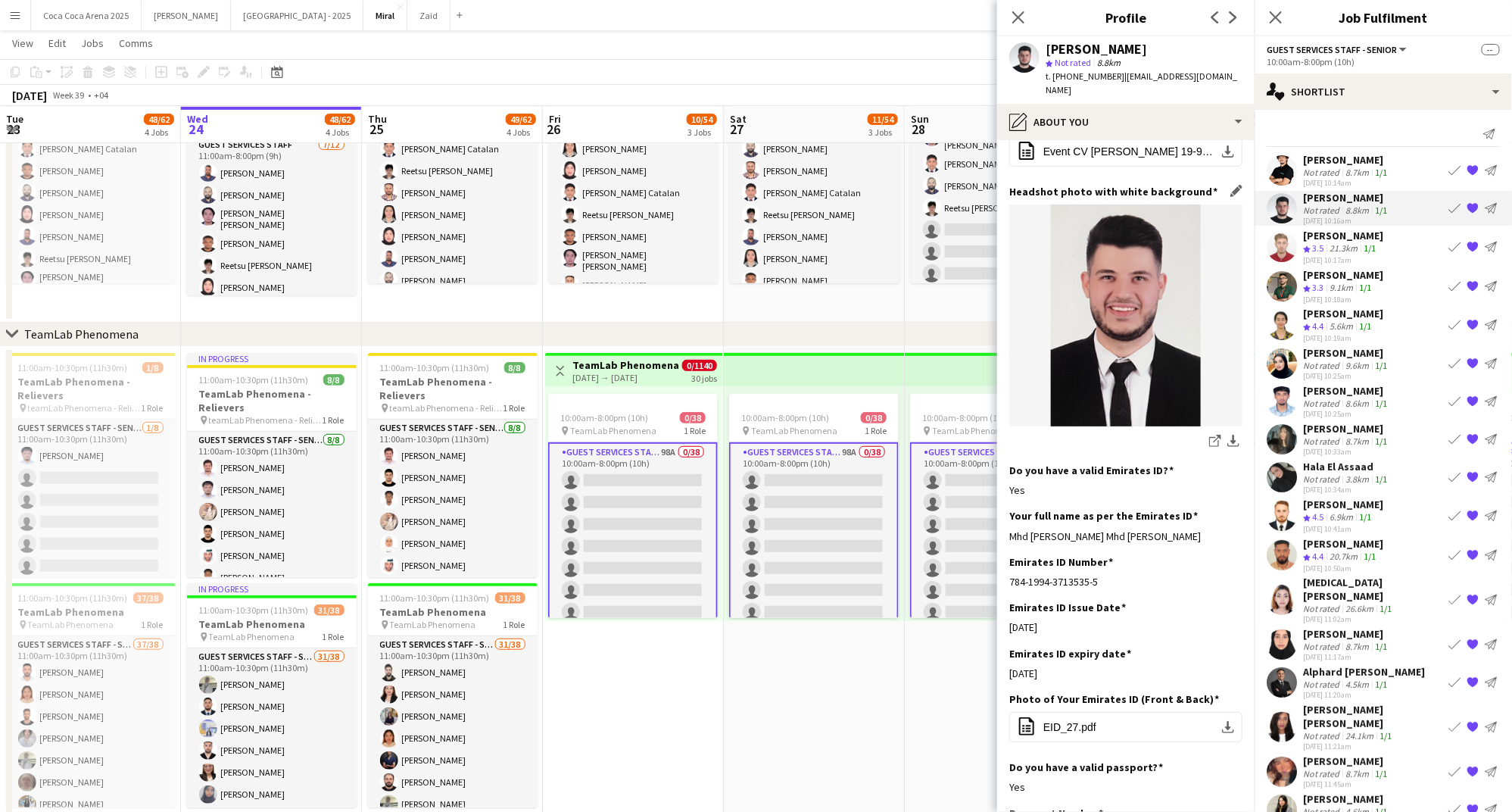
scroll to position [92, 0]
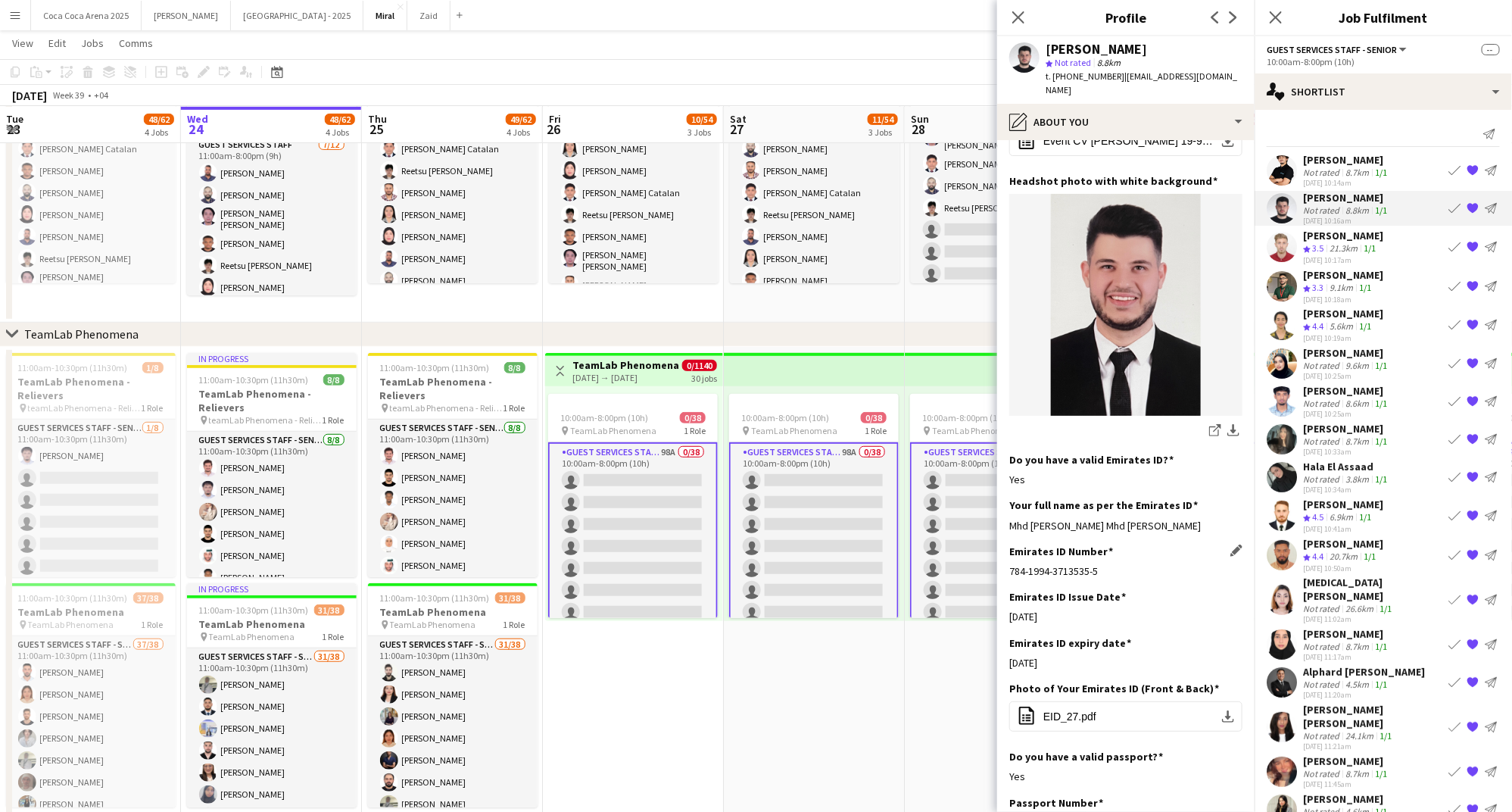
drag, startPoint x: 1107, startPoint y: 557, endPoint x: 1057, endPoint y: 557, distance: 50.0
click at [1057, 564] on div "784-1994-3713535-5" at bounding box center [1125, 571] width 233 height 14
drag, startPoint x: 1164, startPoint y: 508, endPoint x: 1009, endPoint y: 512, distance: 155.1
click at [1009, 519] on div "Mhd Bassam Mhd Farouk Al Karmi" at bounding box center [1125, 526] width 233 height 14
copy div "Mhd Bassam Mhd Farouk Al Karmi"
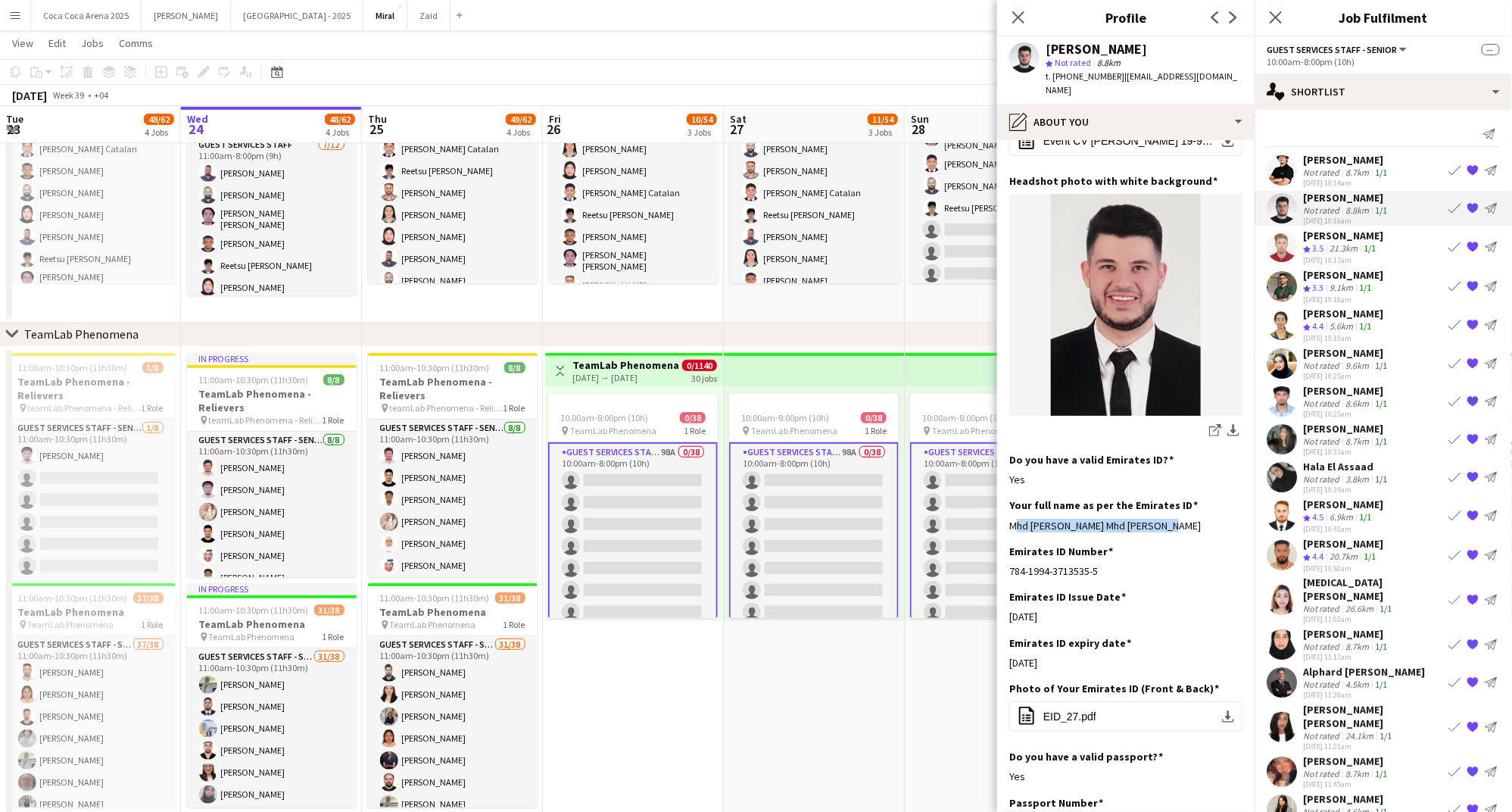
copy div "Mhd Bassam Mhd Farouk Al Karmi"
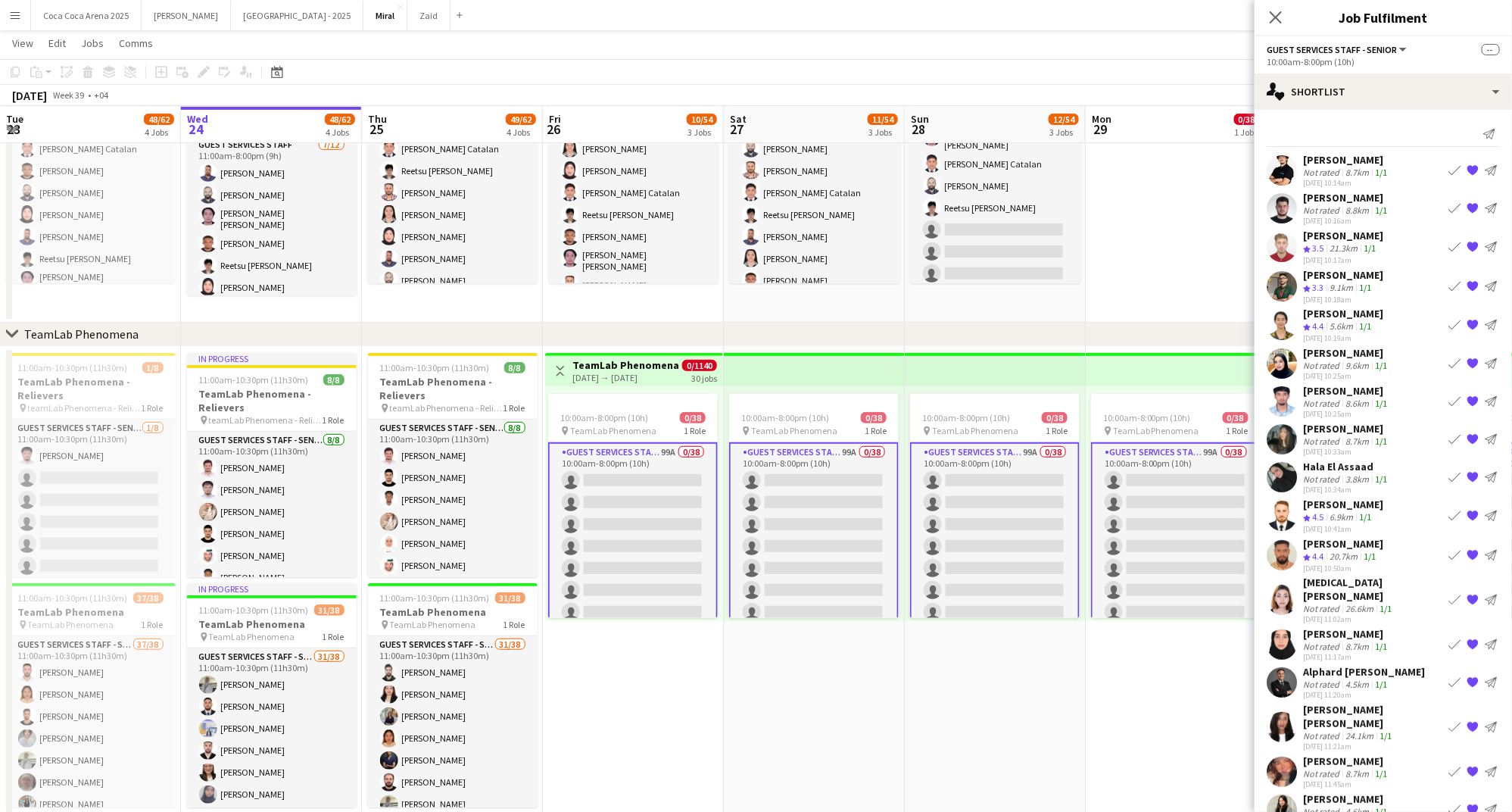
click at [1336, 204] on div "Not rated" at bounding box center [1322, 210] width 39 height 11
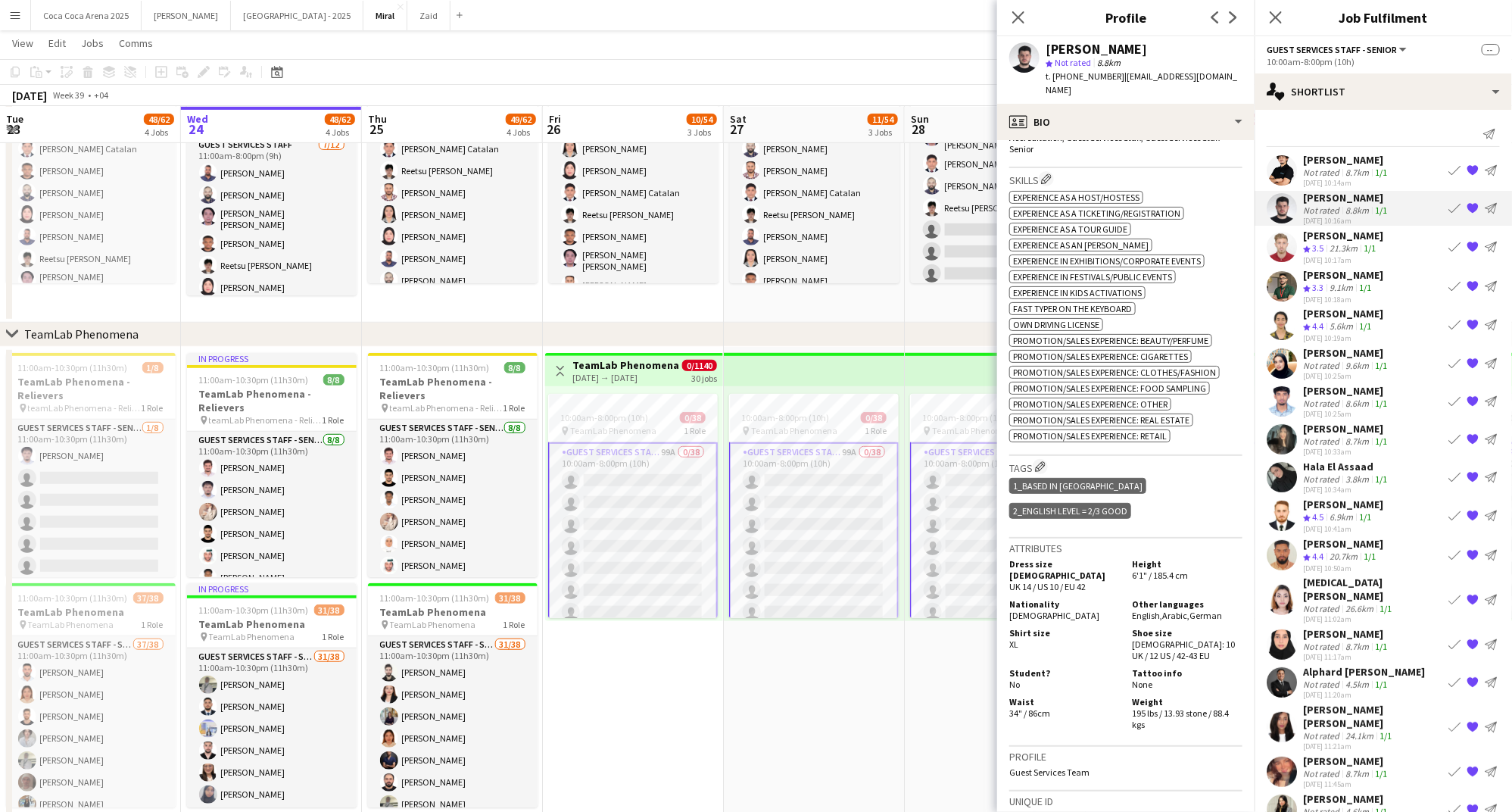
scroll to position [603, 0]
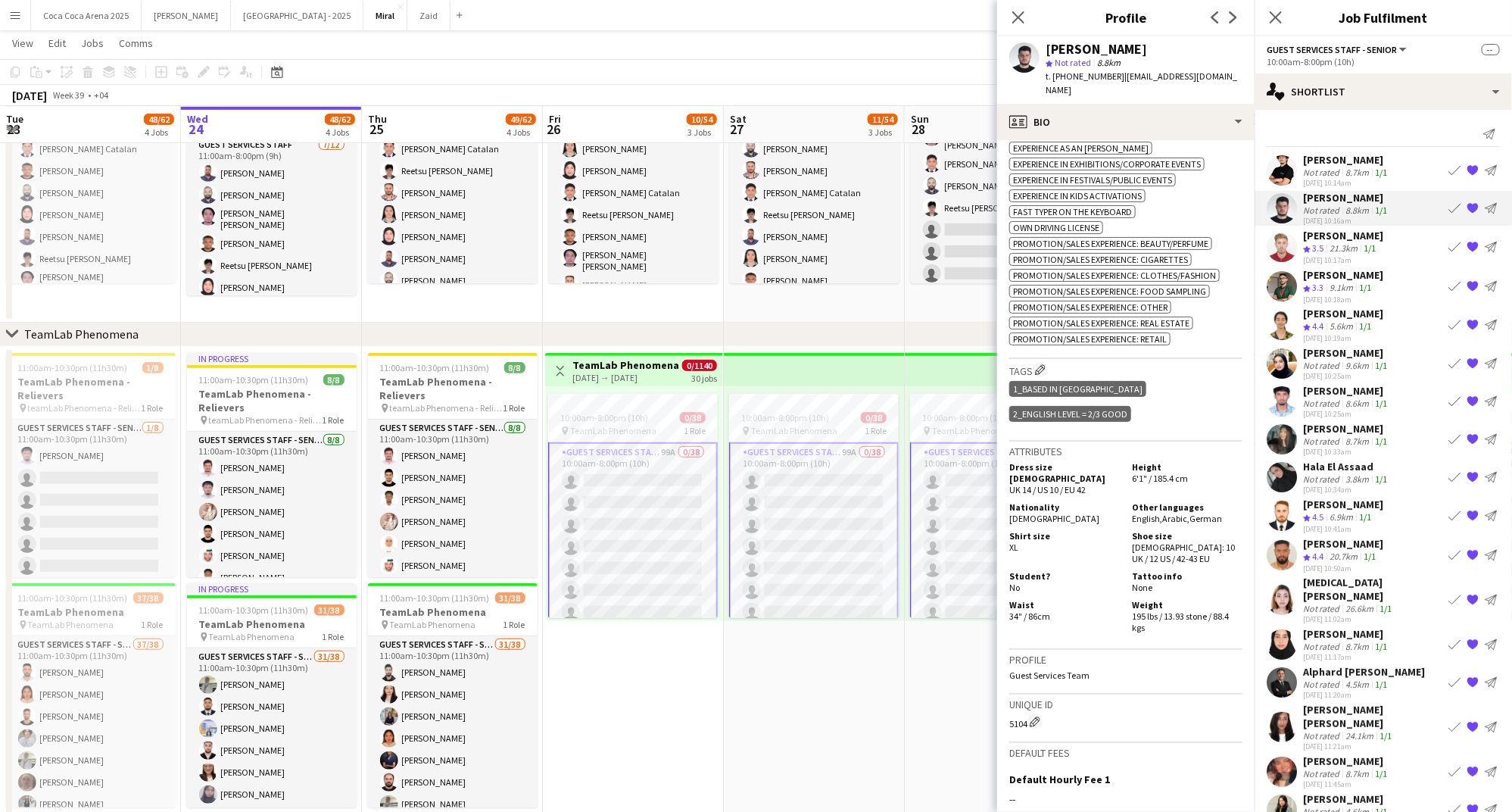
click at [1305, 199] on div "Bassam Al karmi" at bounding box center [1346, 198] width 87 height 14
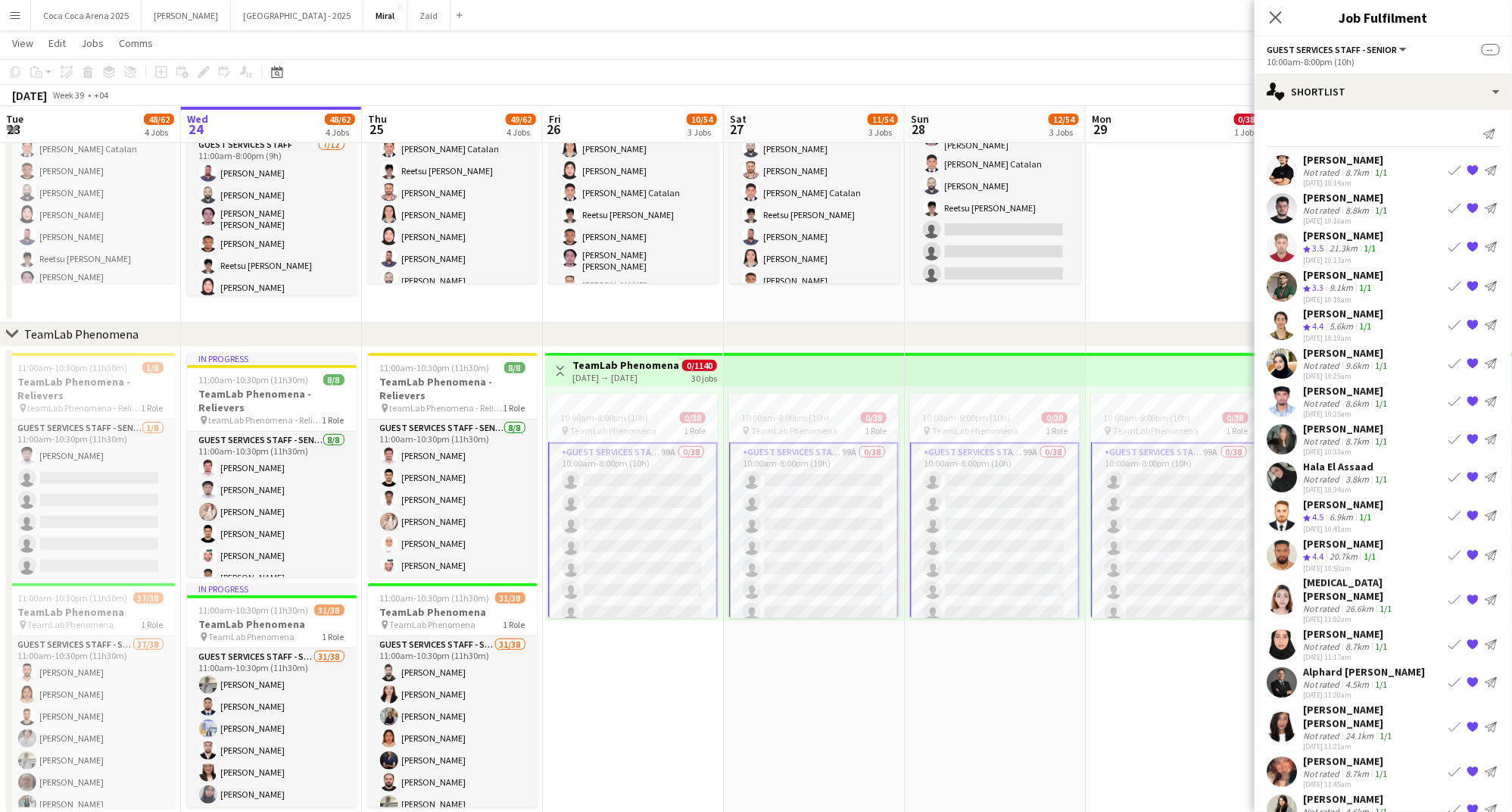
click at [1305, 199] on div "Bassam Al karmi" at bounding box center [1346, 198] width 87 height 14
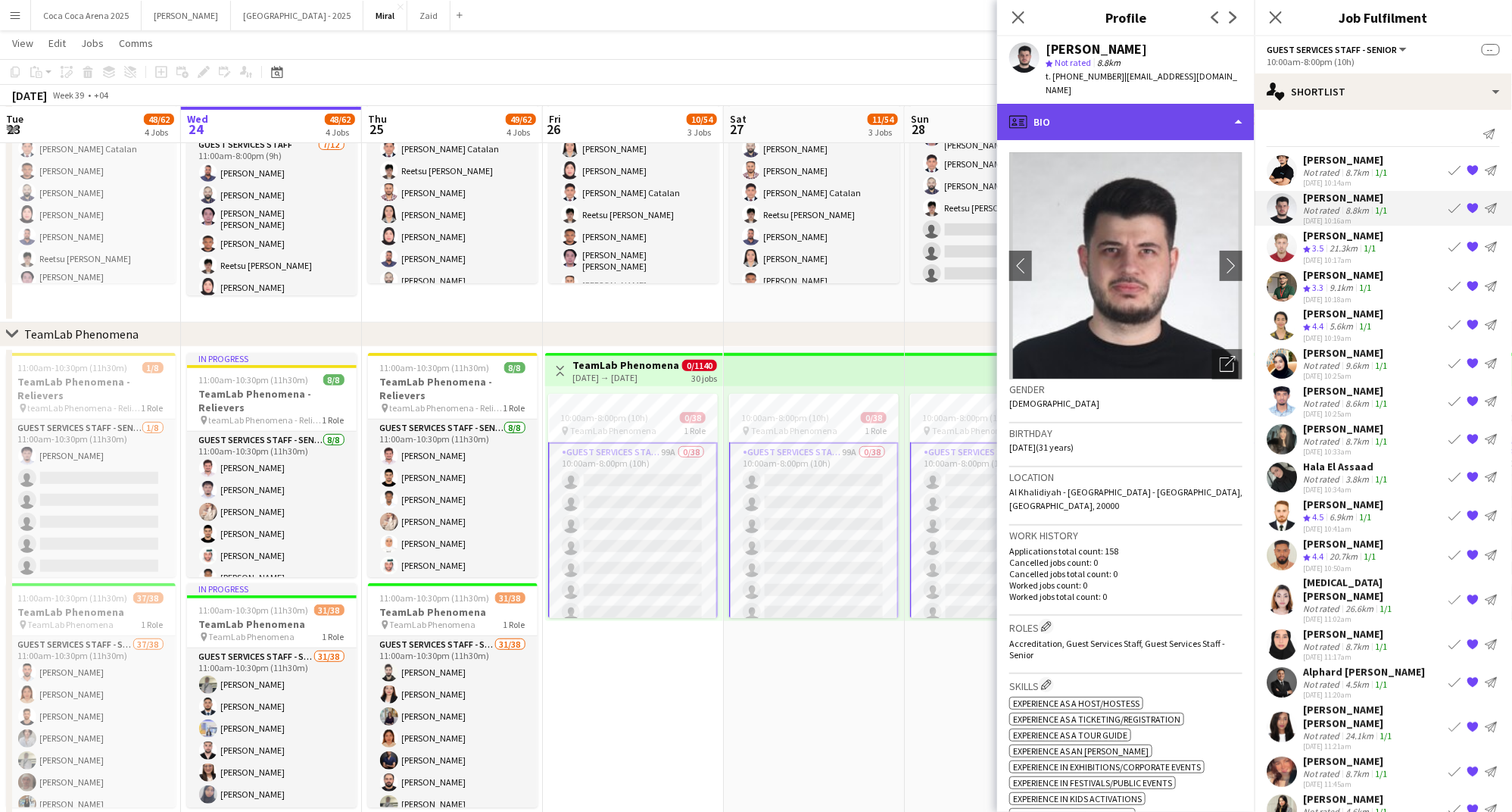
click at [1088, 104] on div "profile Bio" at bounding box center [1126, 121] width 258 height 36
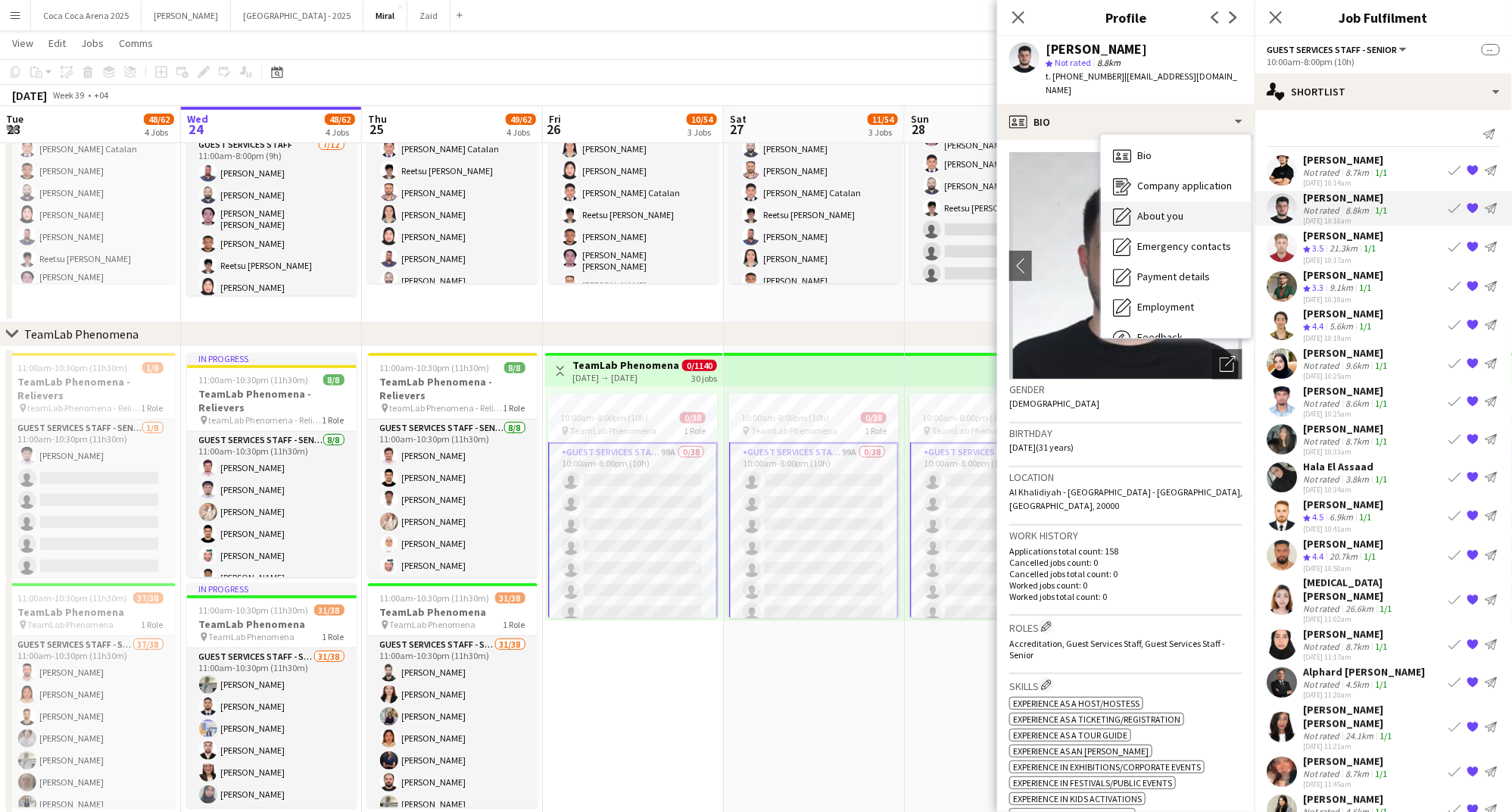
click at [1145, 209] on span "About you" at bounding box center [1160, 216] width 46 height 14
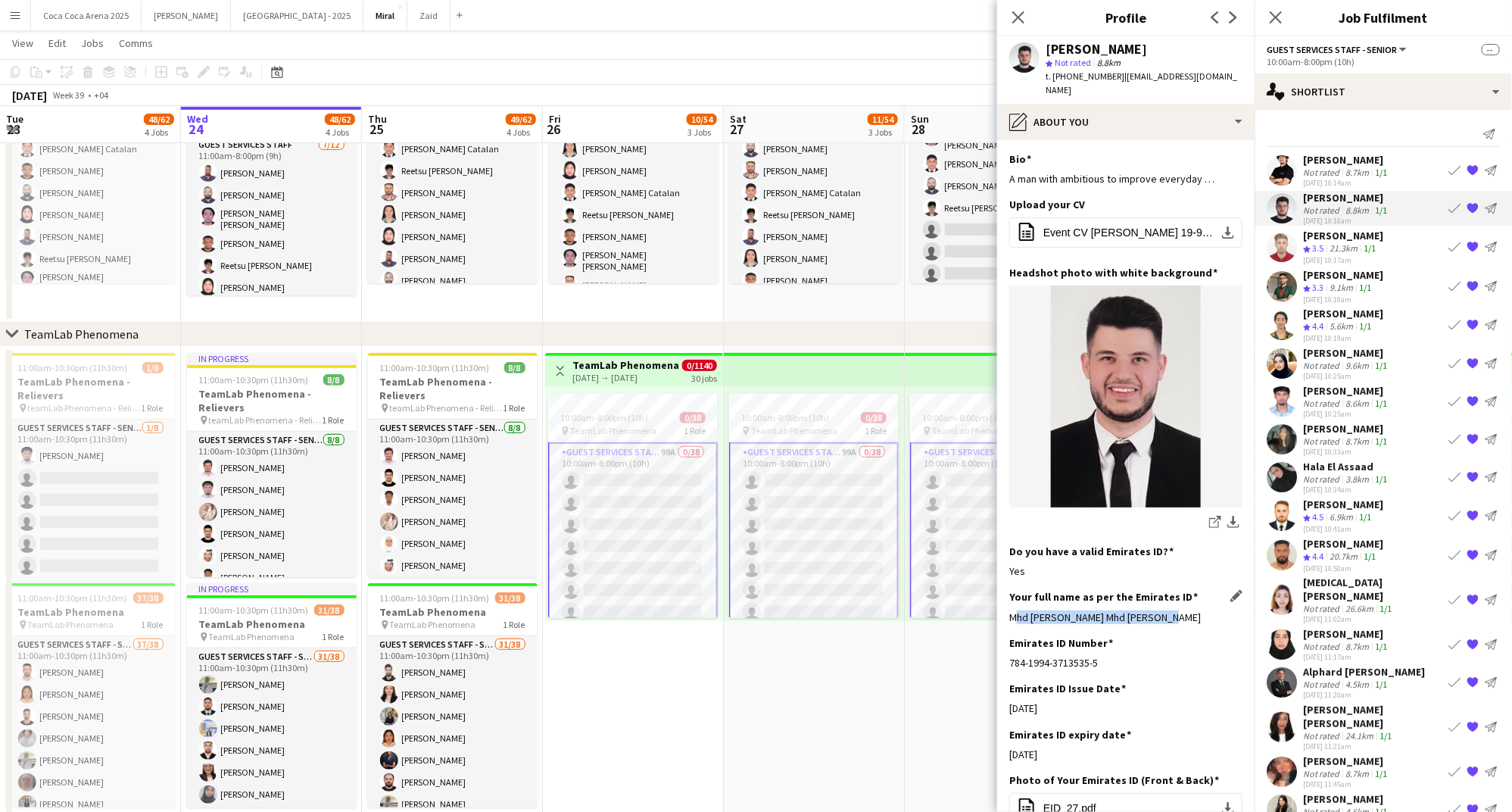
drag, startPoint x: 1166, startPoint y: 603, endPoint x: 1011, endPoint y: 600, distance: 155.0
click at [1011, 611] on div "Mhd Bassam Mhd Farouk Al Karmi" at bounding box center [1125, 618] width 233 height 14
copy div "Mhd Bassam Mhd Farouk Al Karmi"
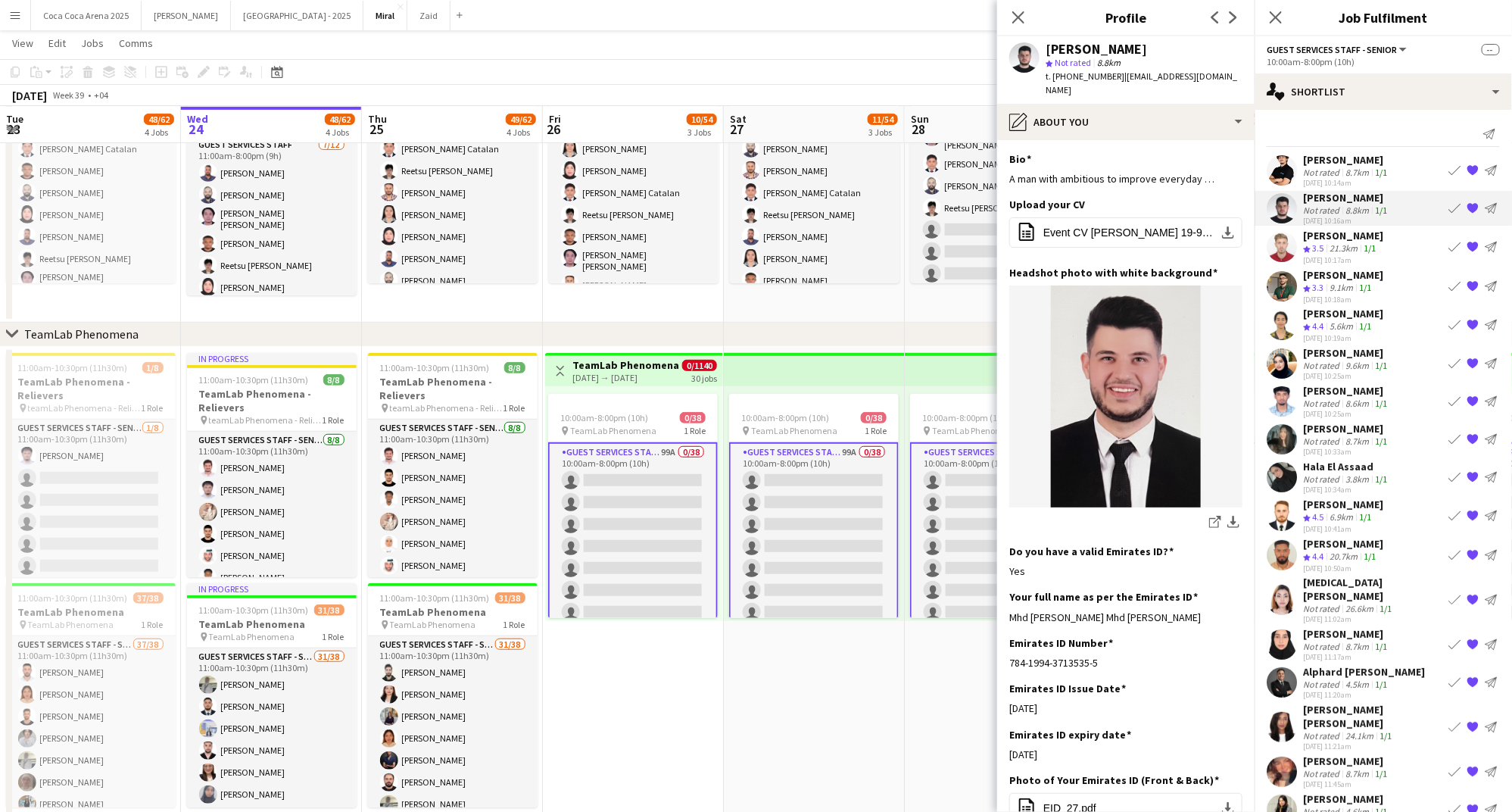
click at [1339, 243] on div "21.3km" at bounding box center [1343, 249] width 34 height 13
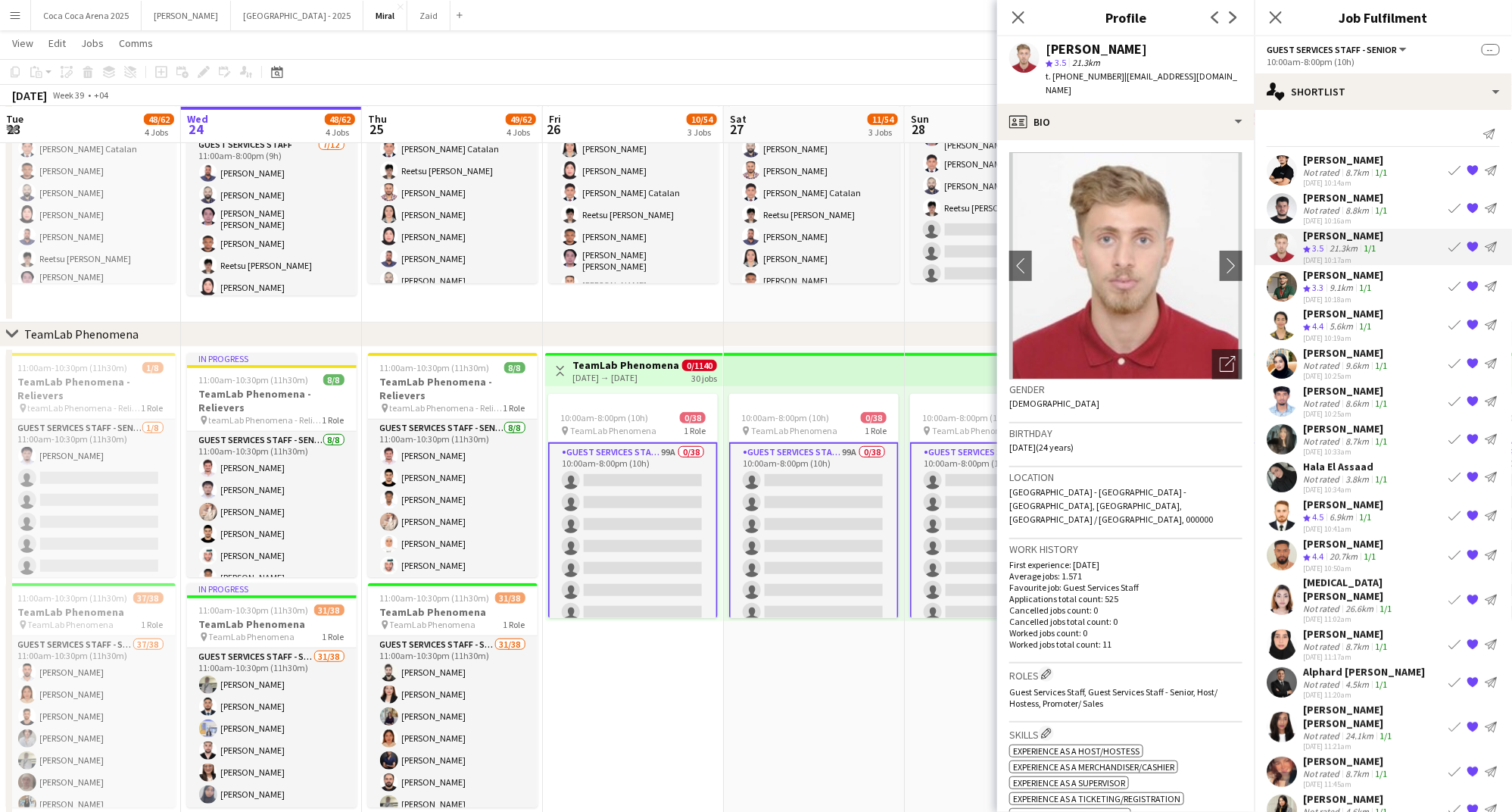
click at [1339, 272] on div "AbdelRhman Haffour" at bounding box center [1342, 275] width 81 height 14
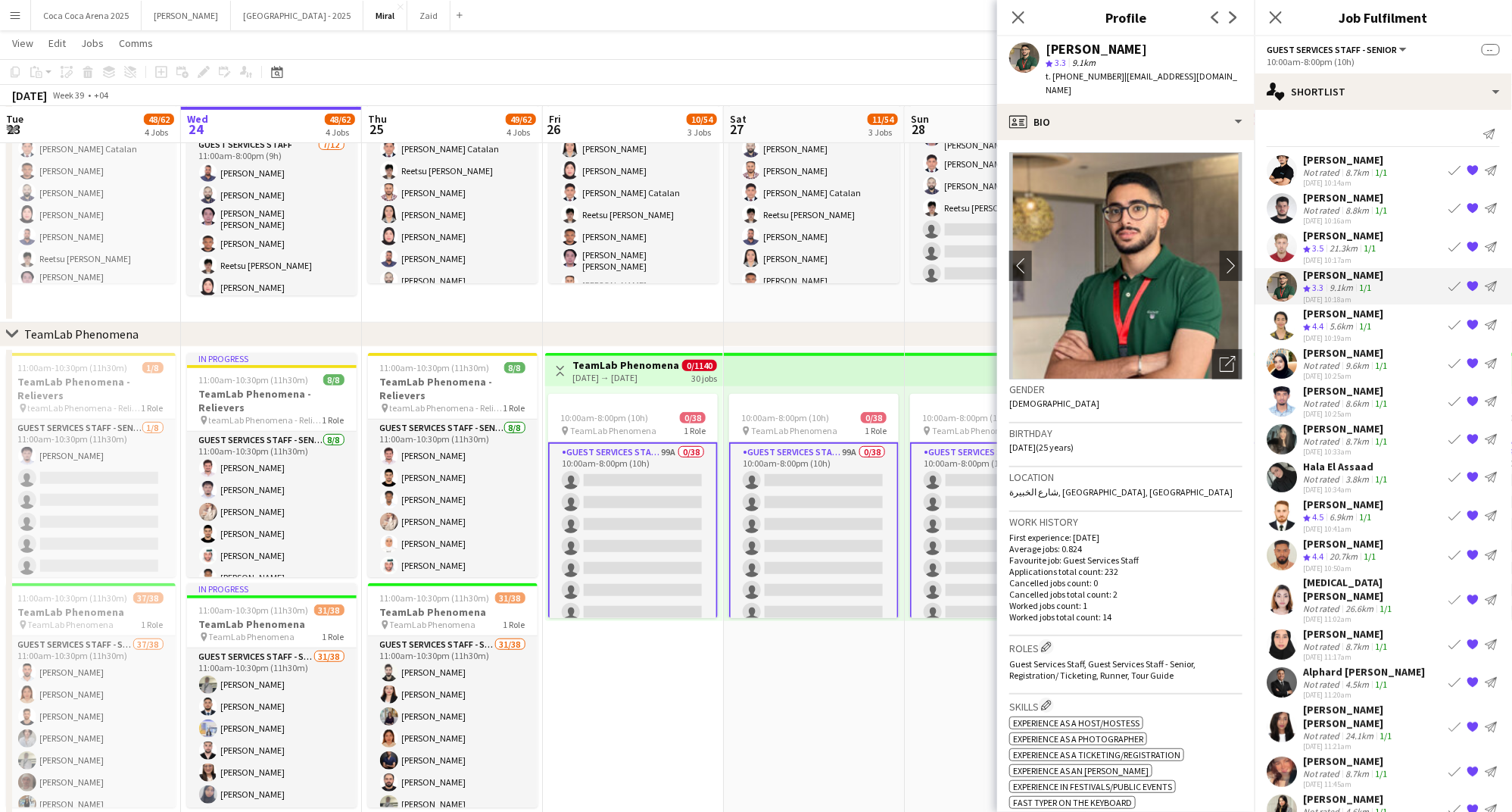
drag, startPoint x: 1114, startPoint y: 75, endPoint x: 1054, endPoint y: 76, distance: 60.0
click at [1054, 76] on div "t. +971563327212 | abdelrhmanfathei@gmail.com" at bounding box center [1144, 83] width 197 height 27
copy div "+971563327212 |"
click at [1199, 104] on div "profile Bio" at bounding box center [1126, 121] width 258 height 36
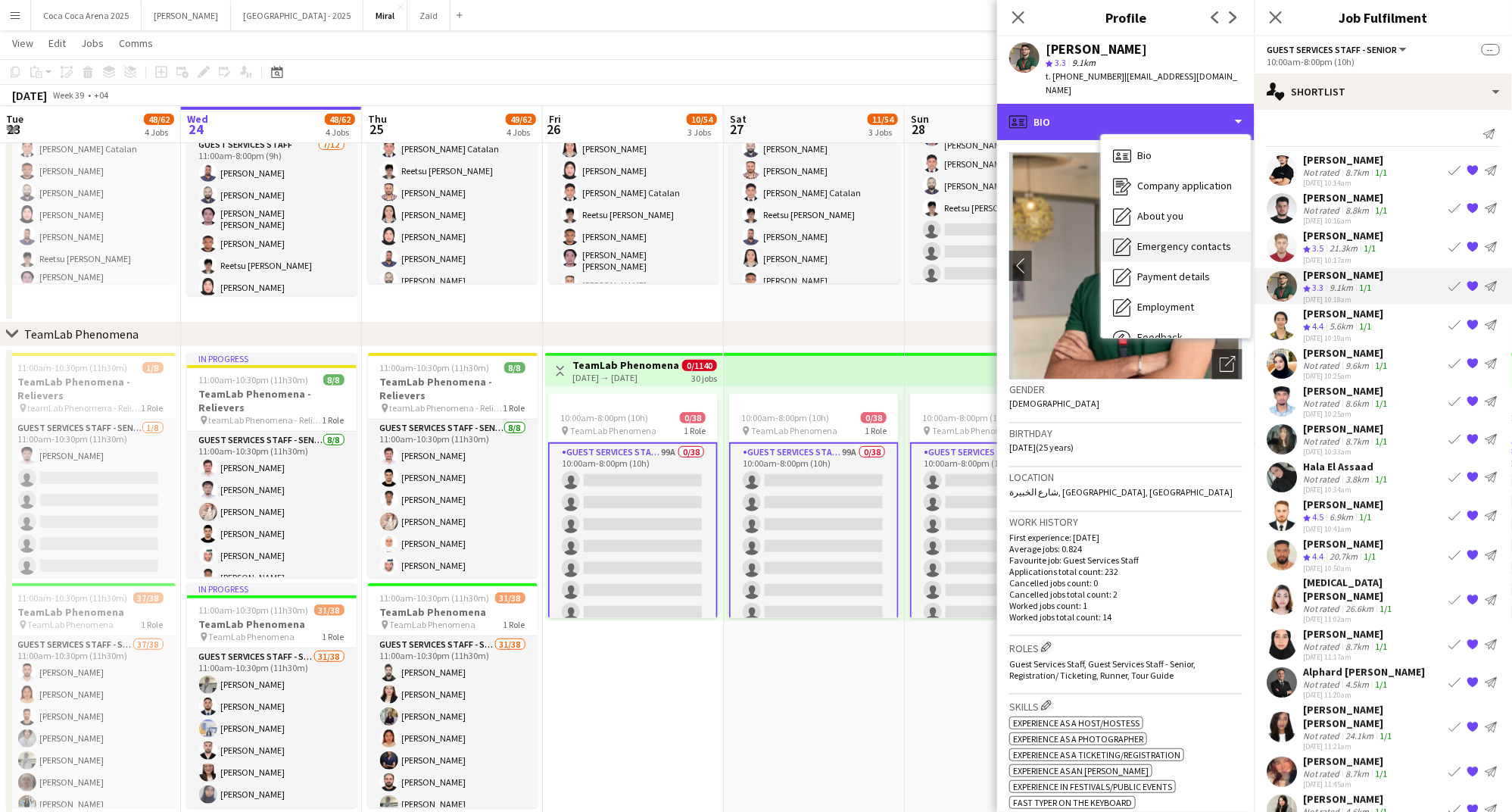
scroll to position [51, 0]
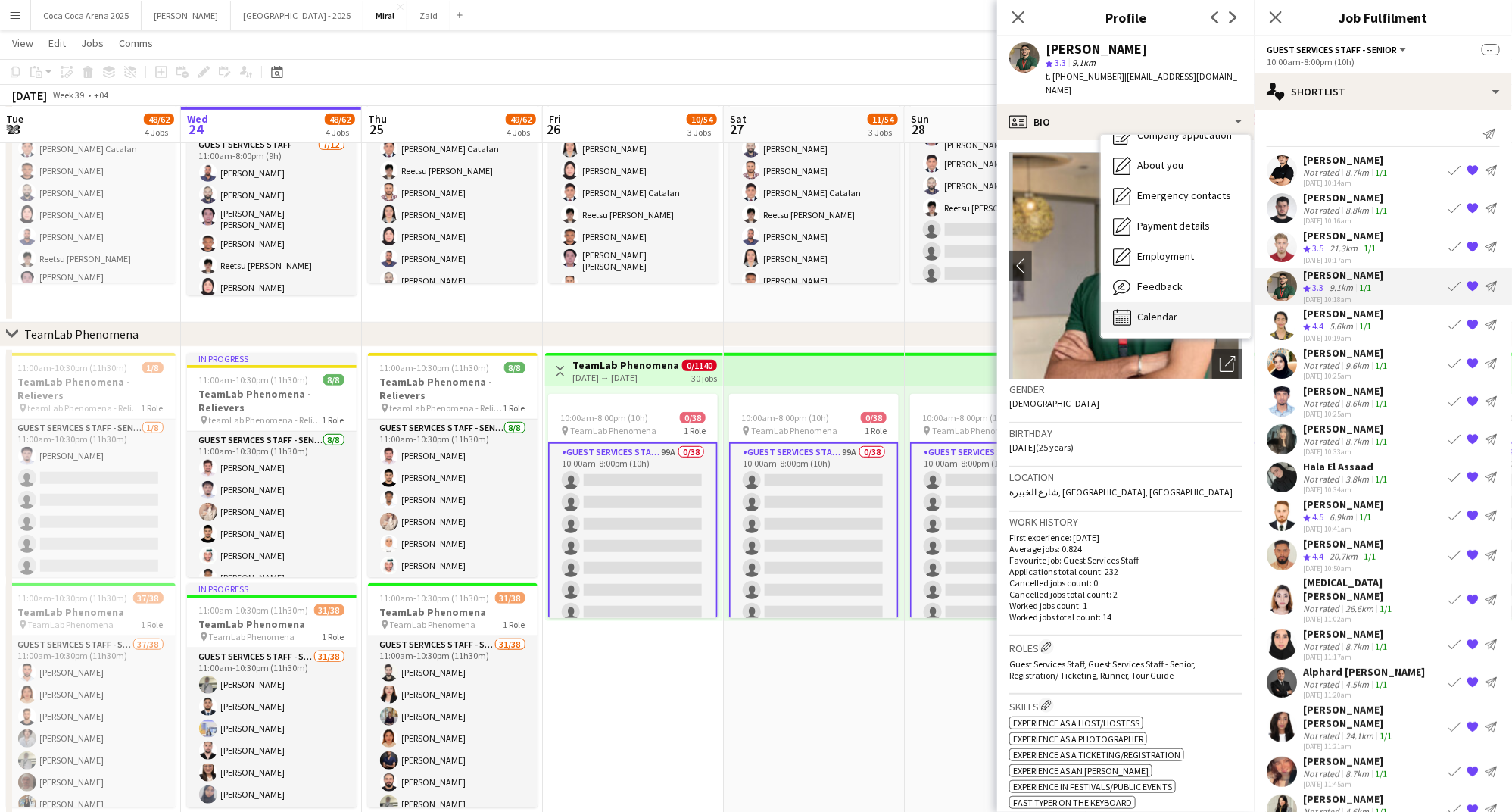
click at [1147, 310] on span "Calendar" at bounding box center [1157, 316] width 40 height 14
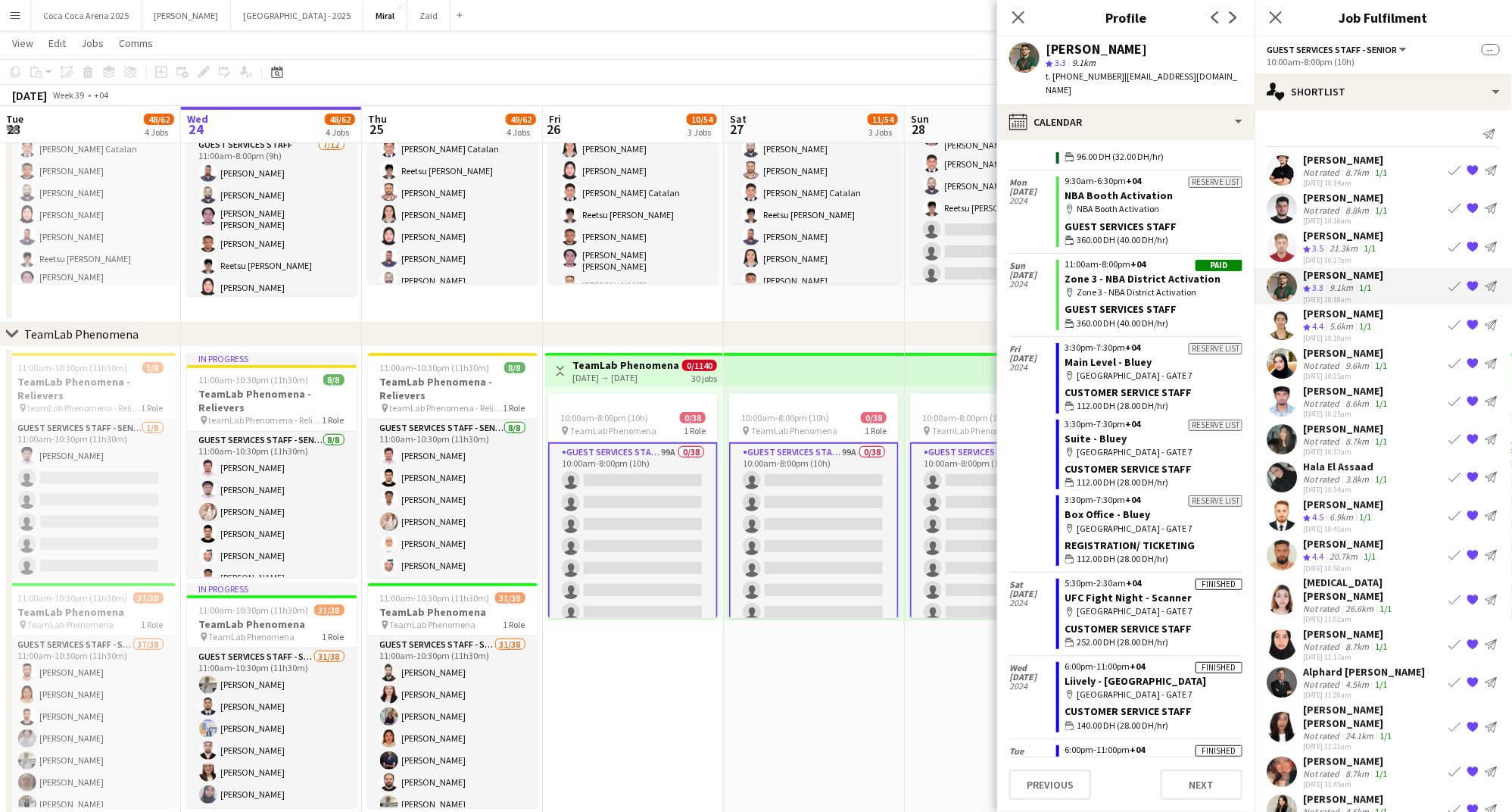
scroll to position [7337, 0]
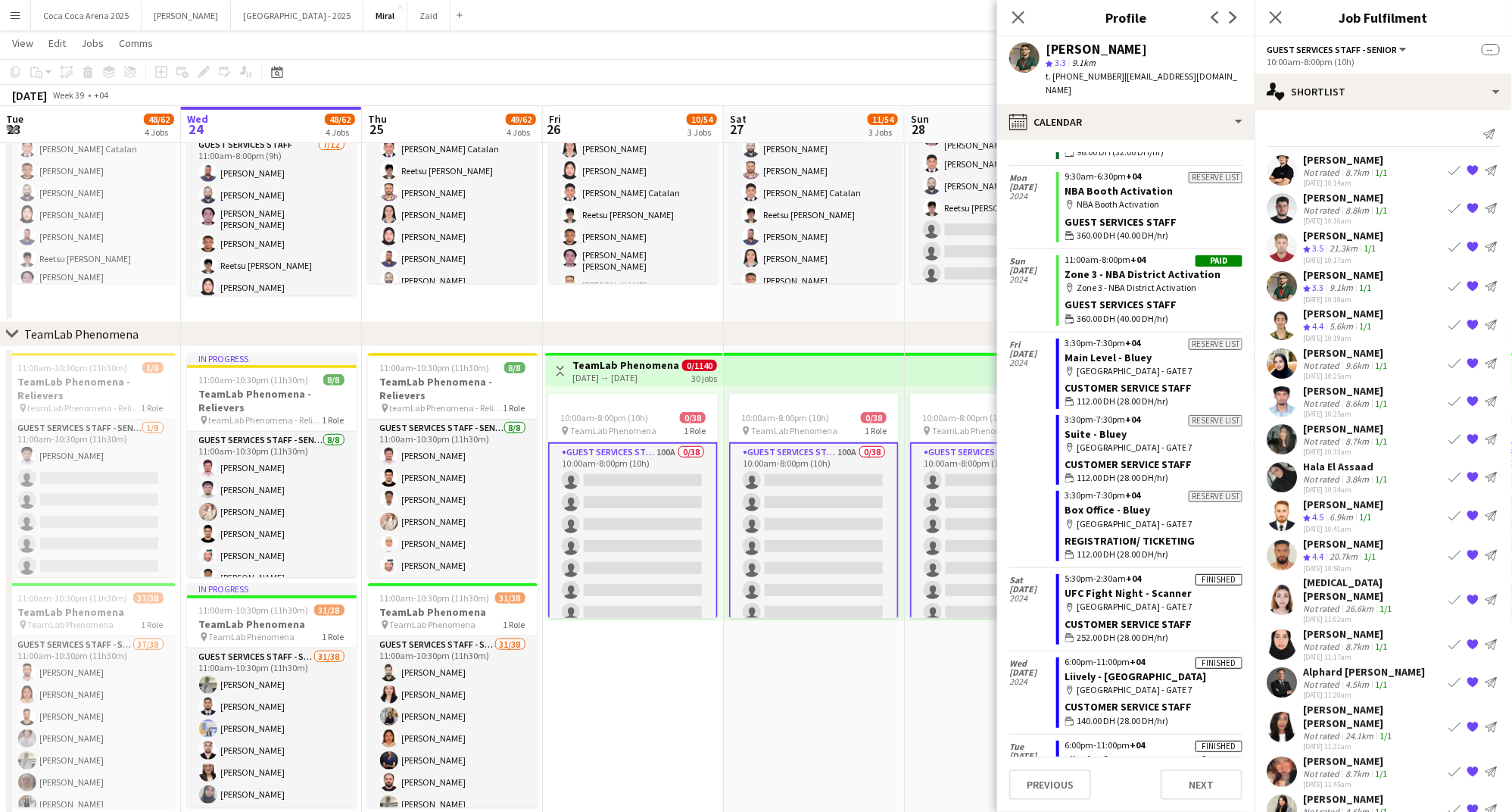
drag, startPoint x: 1314, startPoint y: 287, endPoint x: 1308, endPoint y: 278, distance: 10.8
click at [1314, 287] on span "3.3" at bounding box center [1317, 287] width 11 height 11
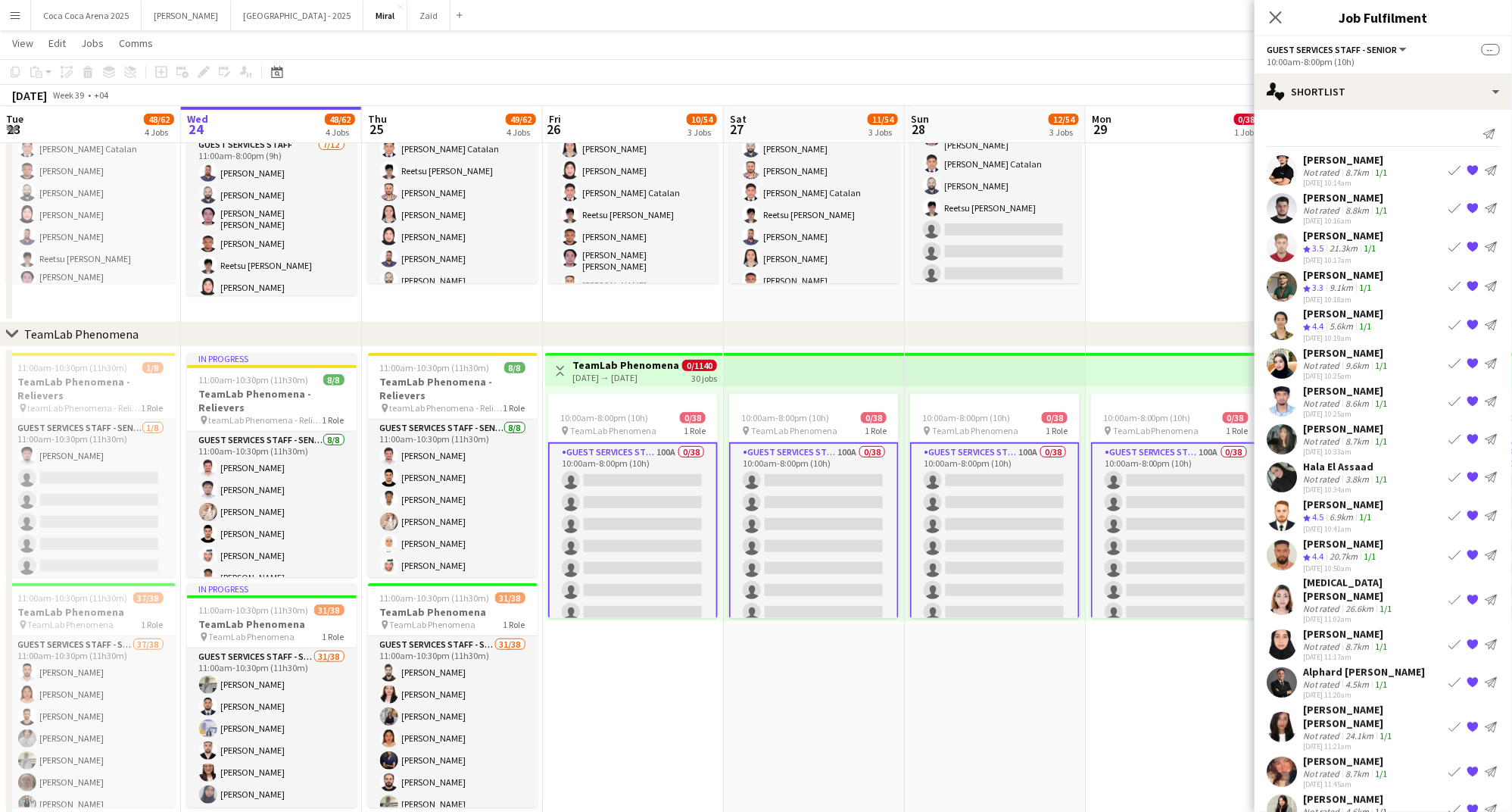
click at [1333, 285] on div "9.1km" at bounding box center [1341, 288] width 30 height 13
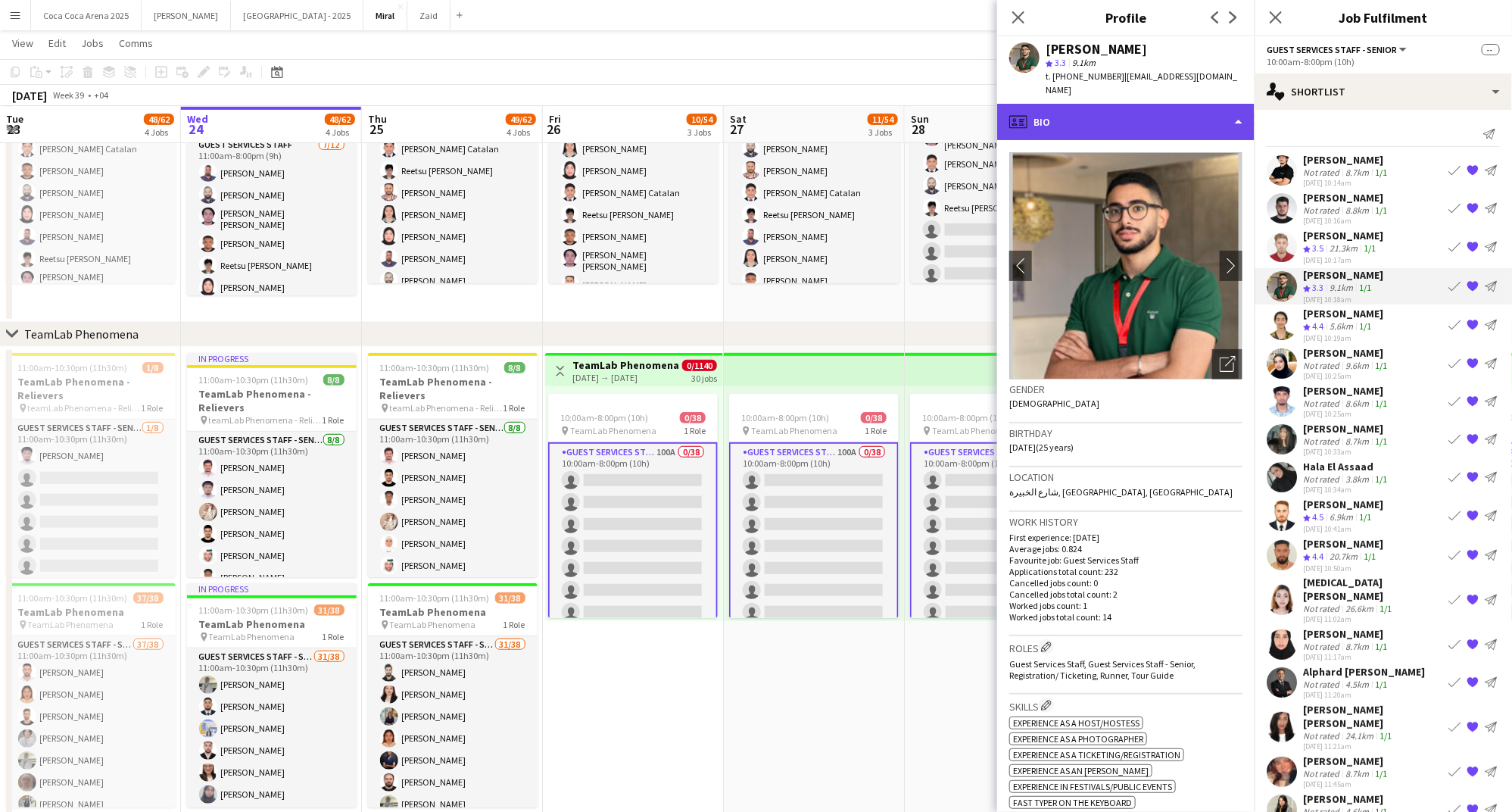
click at [1093, 104] on div "profile Bio" at bounding box center [1126, 121] width 258 height 36
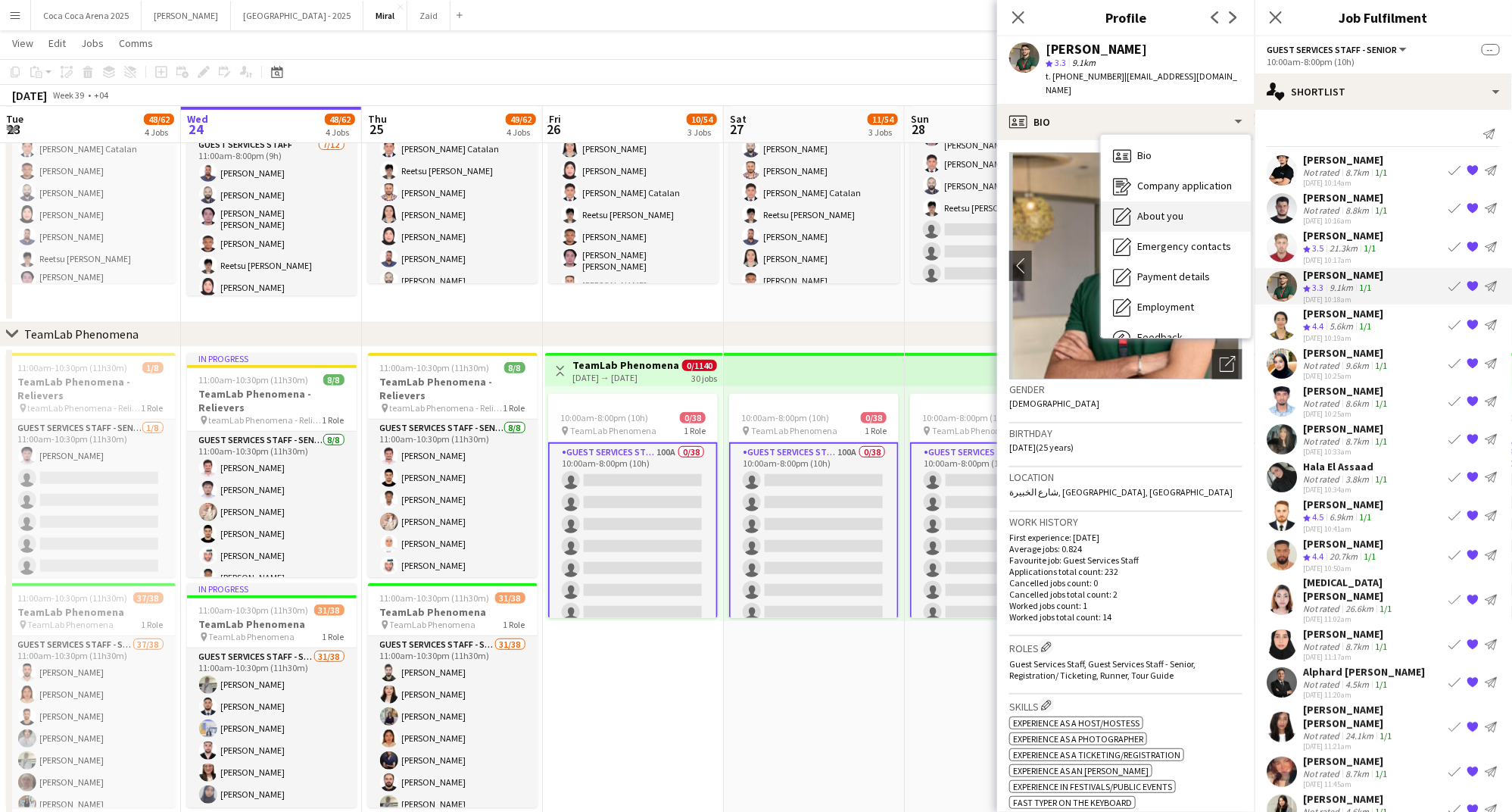
click at [1141, 209] on span "About you" at bounding box center [1160, 216] width 46 height 14
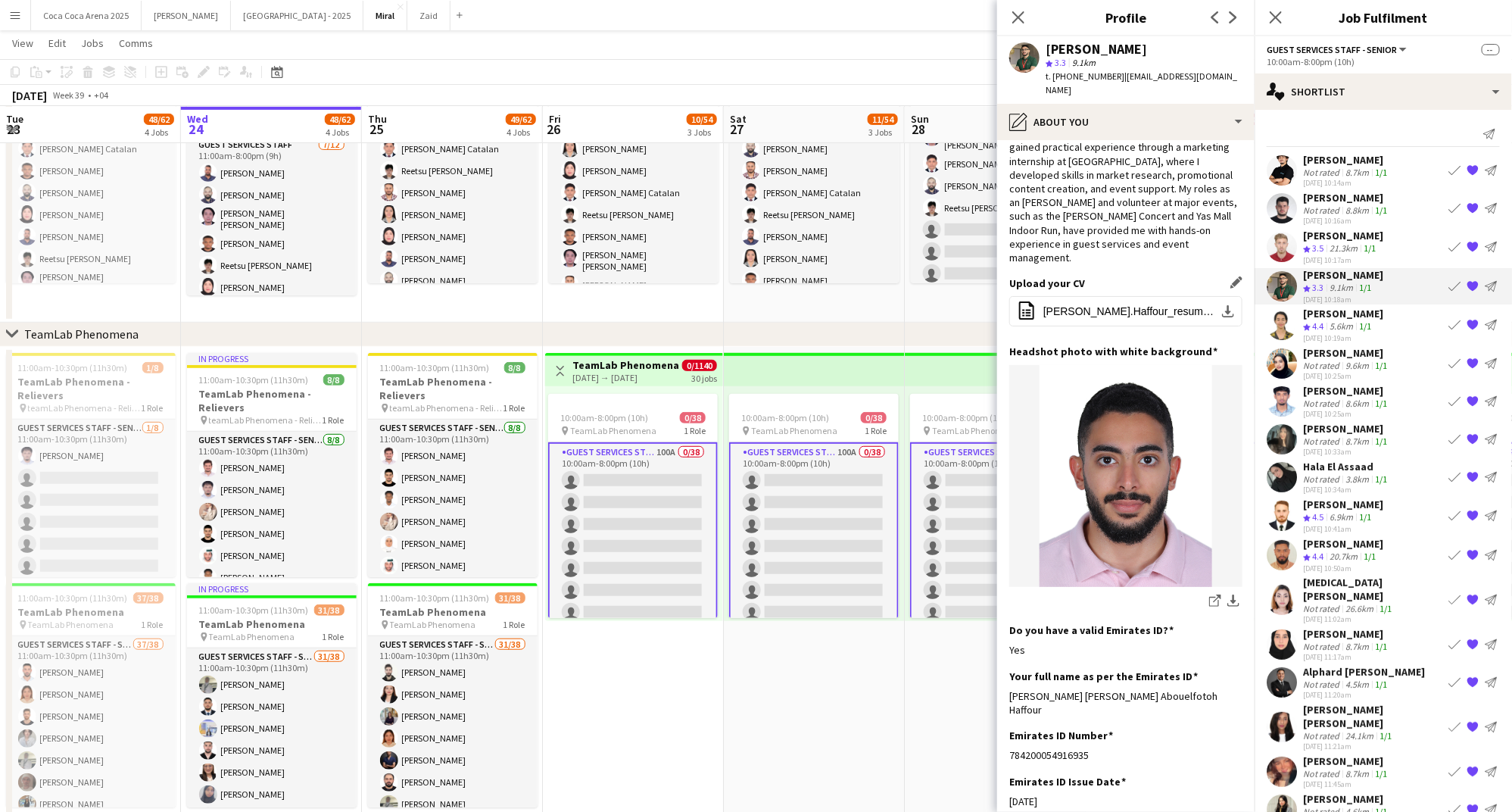
scroll to position [81, 0]
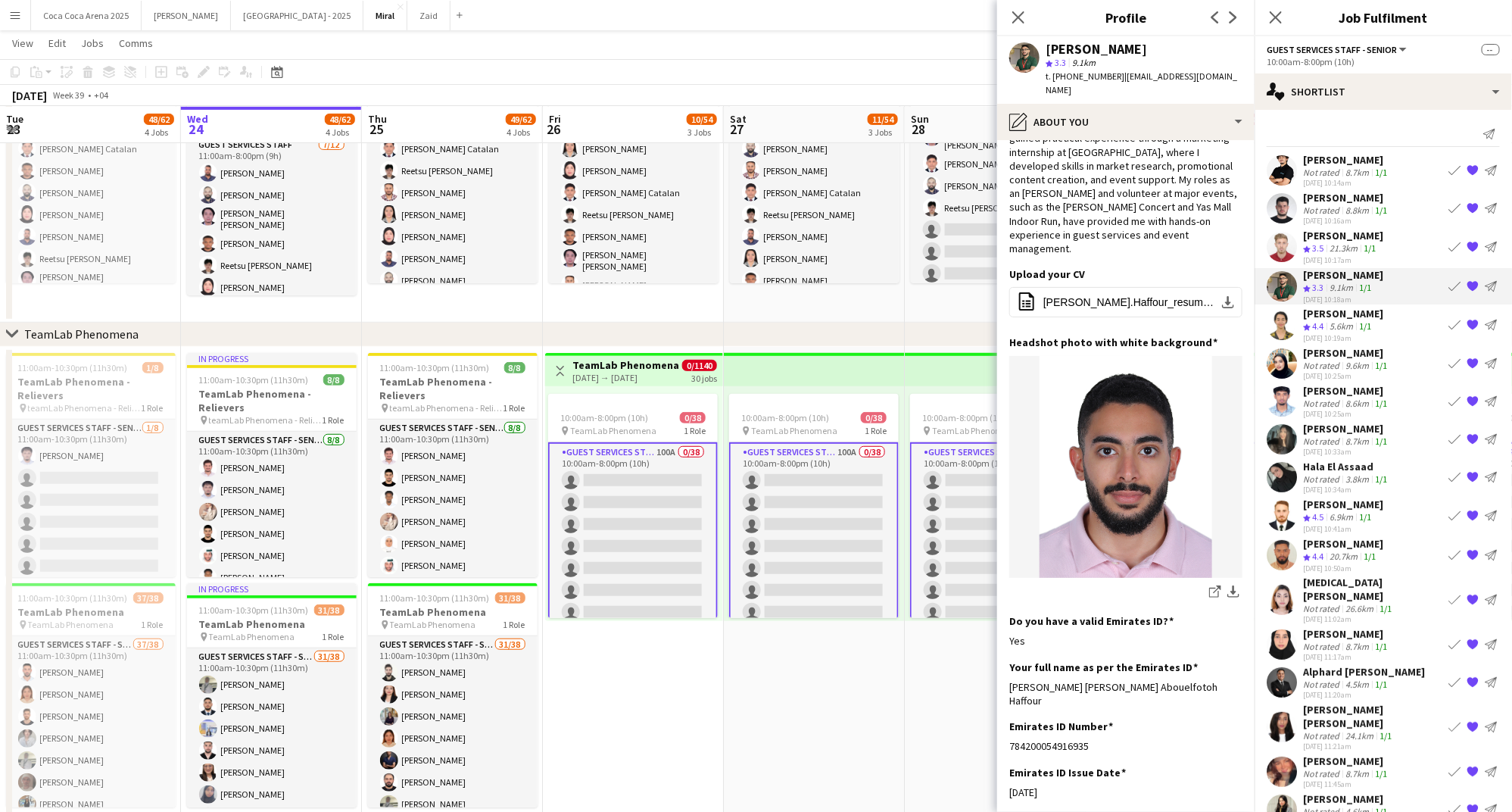
drag, startPoint x: 1179, startPoint y: 50, endPoint x: 1045, endPoint y: 48, distance: 134.0
click at [1045, 48] on div "AbdelRhman Haffour star 3.3 9.1km t. +971563327212 | abdelrhmanfathei@gmail.com" at bounding box center [1126, 70] width 258 height 67
copy div "AbdelRhman Haffour"
click at [1355, 311] on div "Shrouk Ismail" at bounding box center [1342, 314] width 81 height 14
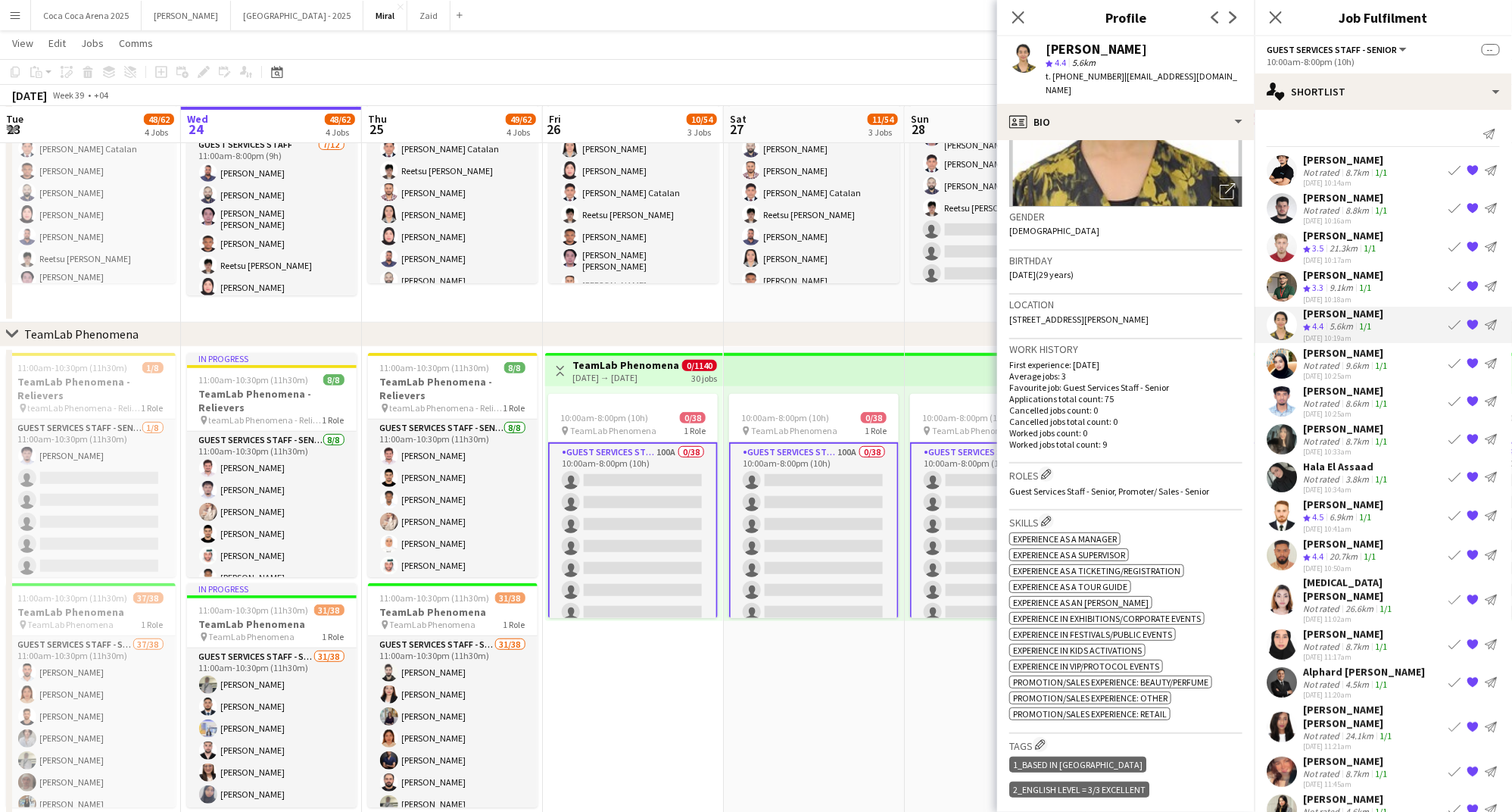
scroll to position [0, 0]
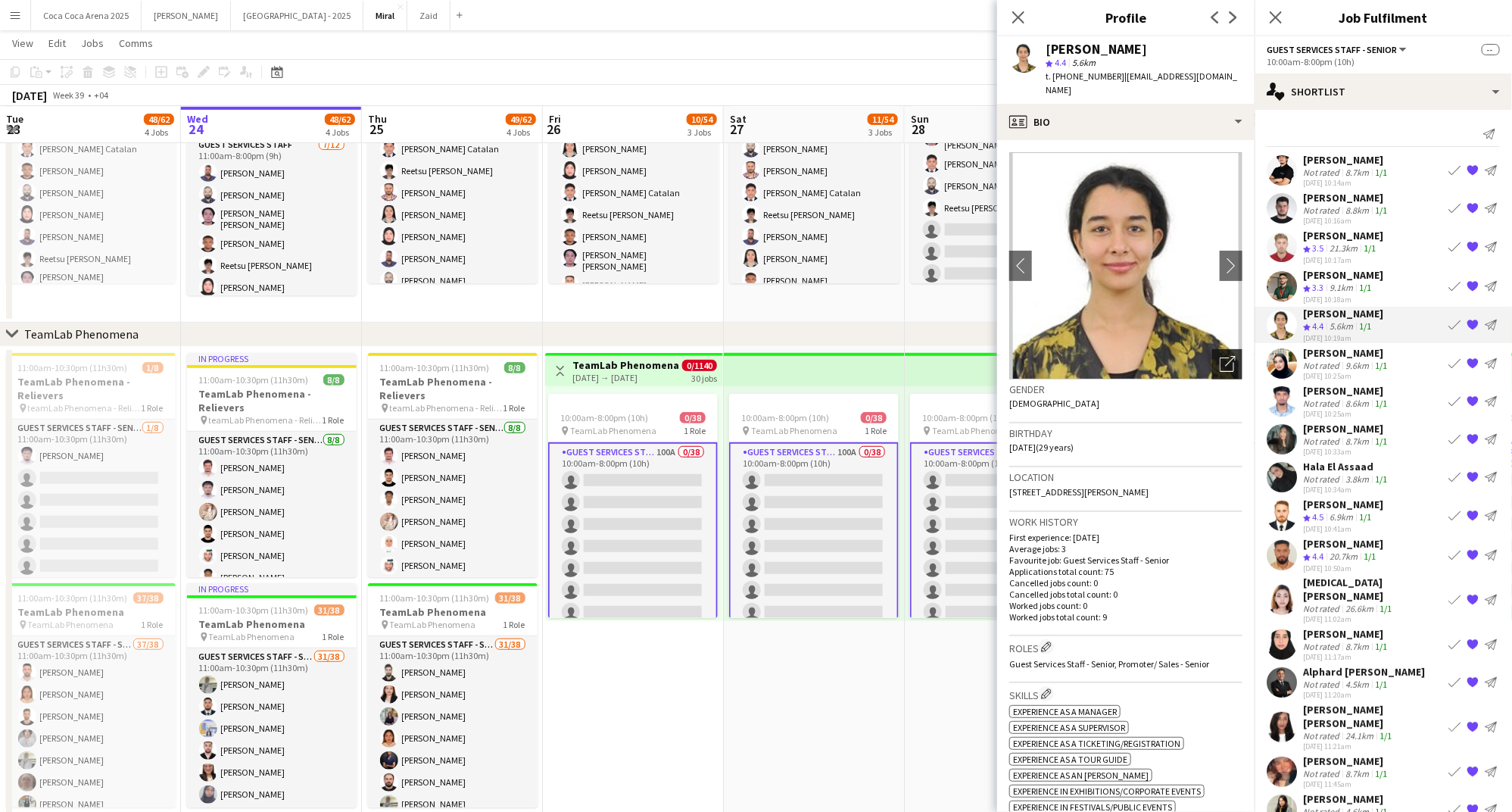
click at [1226, 356] on icon "Open photos pop-in" at bounding box center [1227, 364] width 16 height 16
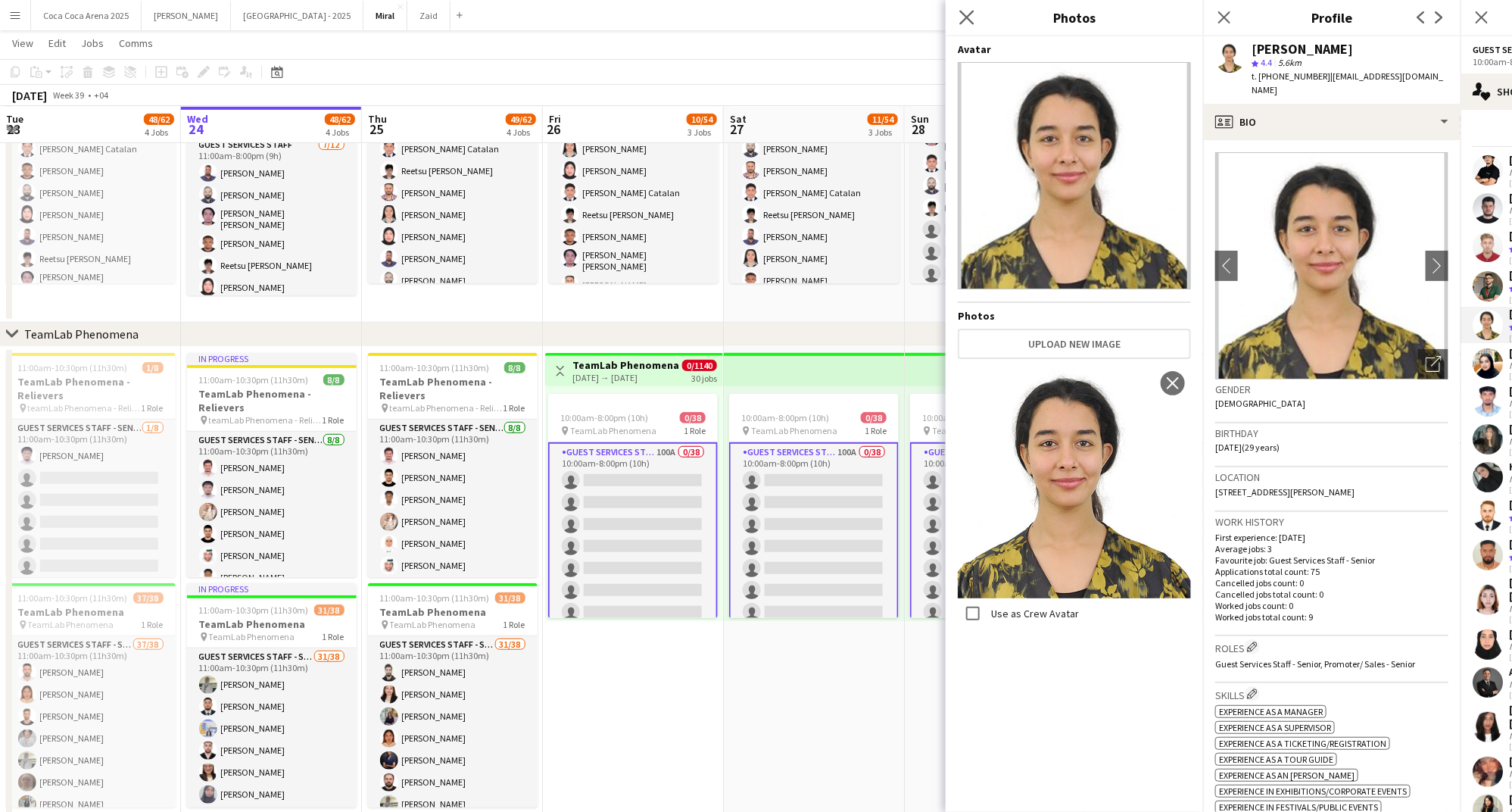
click at [958, 9] on app-icon "Close pop-in" at bounding box center [967, 18] width 22 height 22
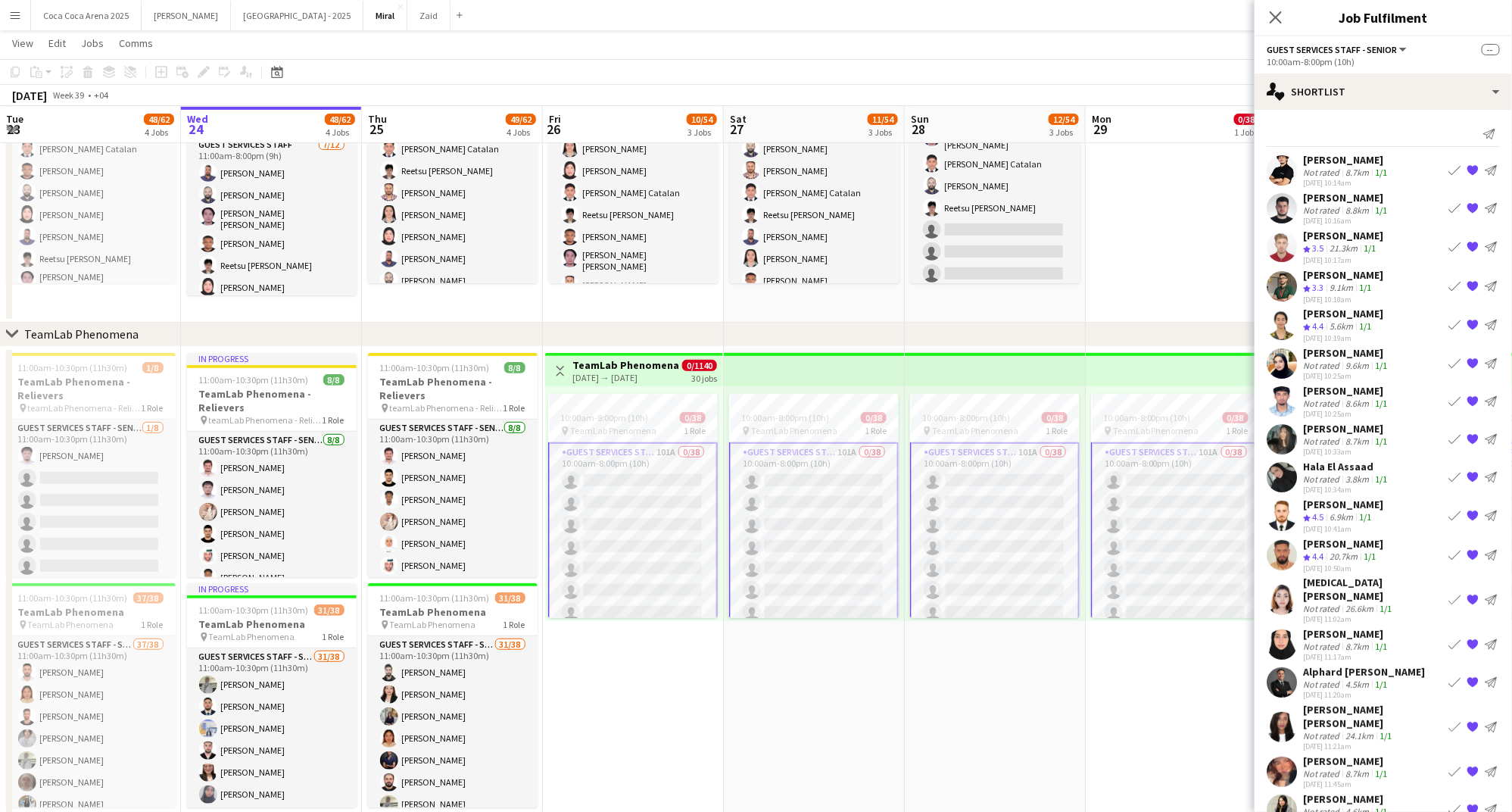
click at [1320, 321] on span "4.4" at bounding box center [1317, 326] width 11 height 11
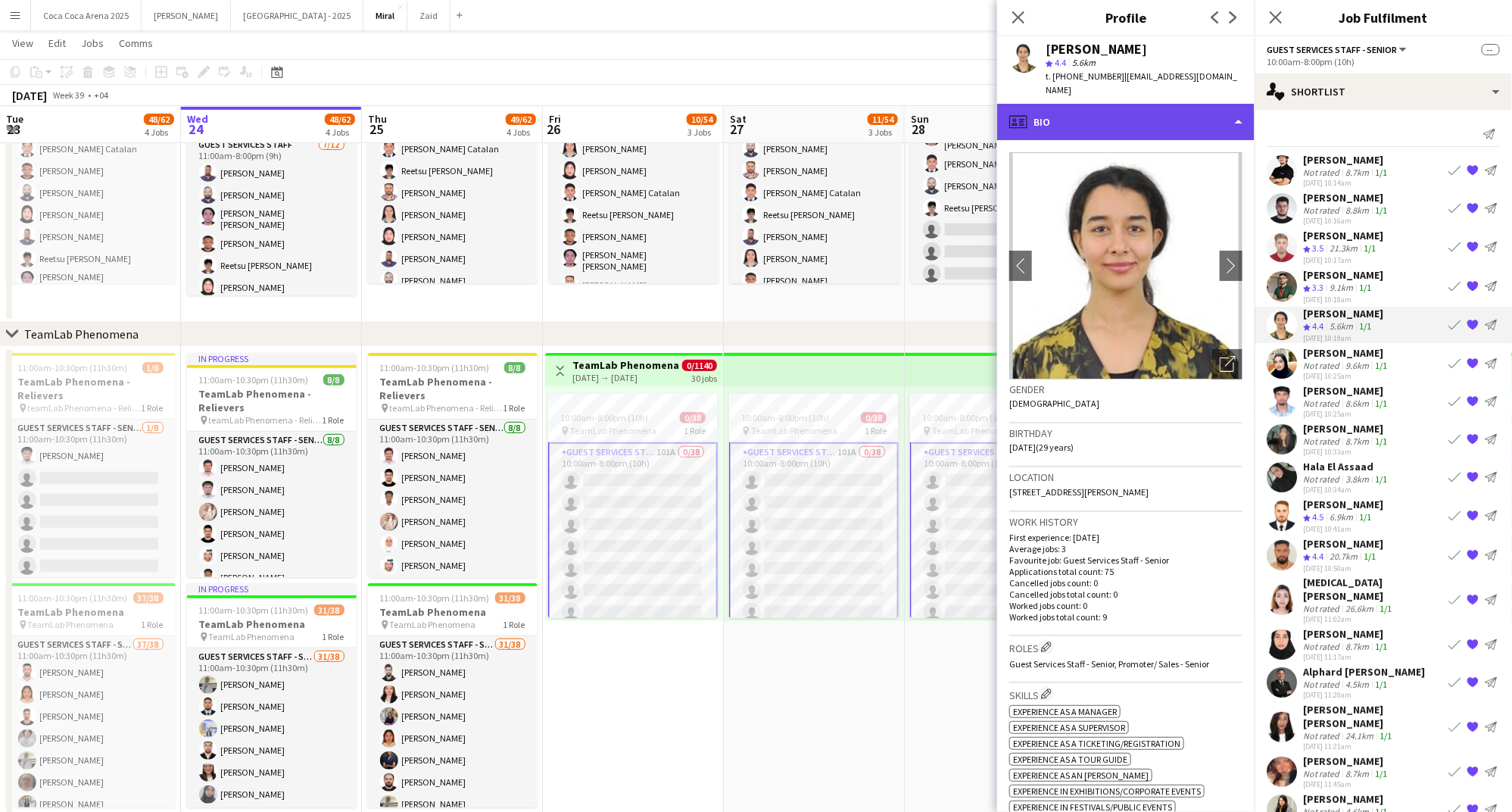
click at [1086, 106] on div "profile Bio" at bounding box center [1126, 121] width 258 height 36
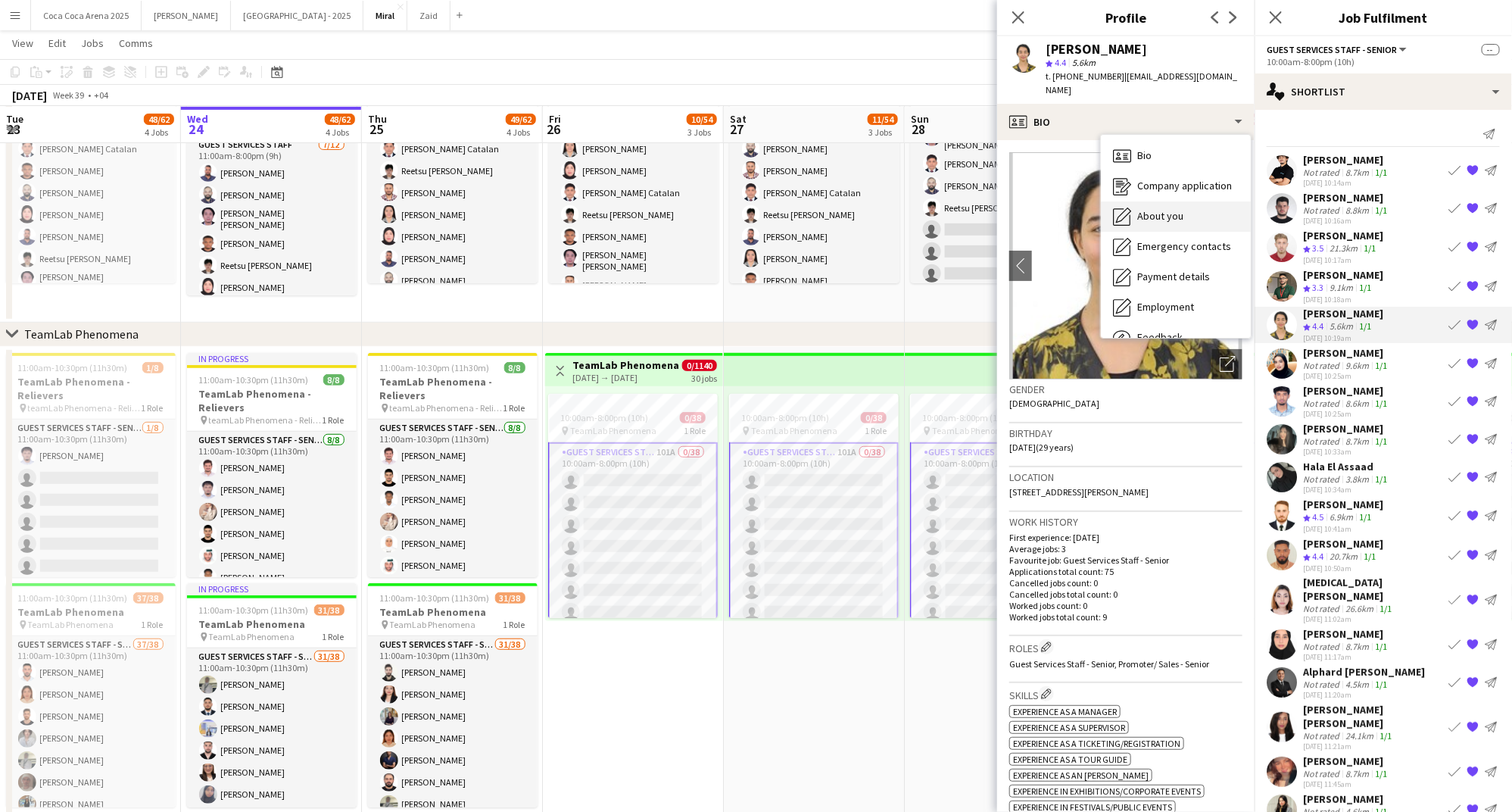
click at [1177, 201] on div "About you About you" at bounding box center [1175, 216] width 150 height 31
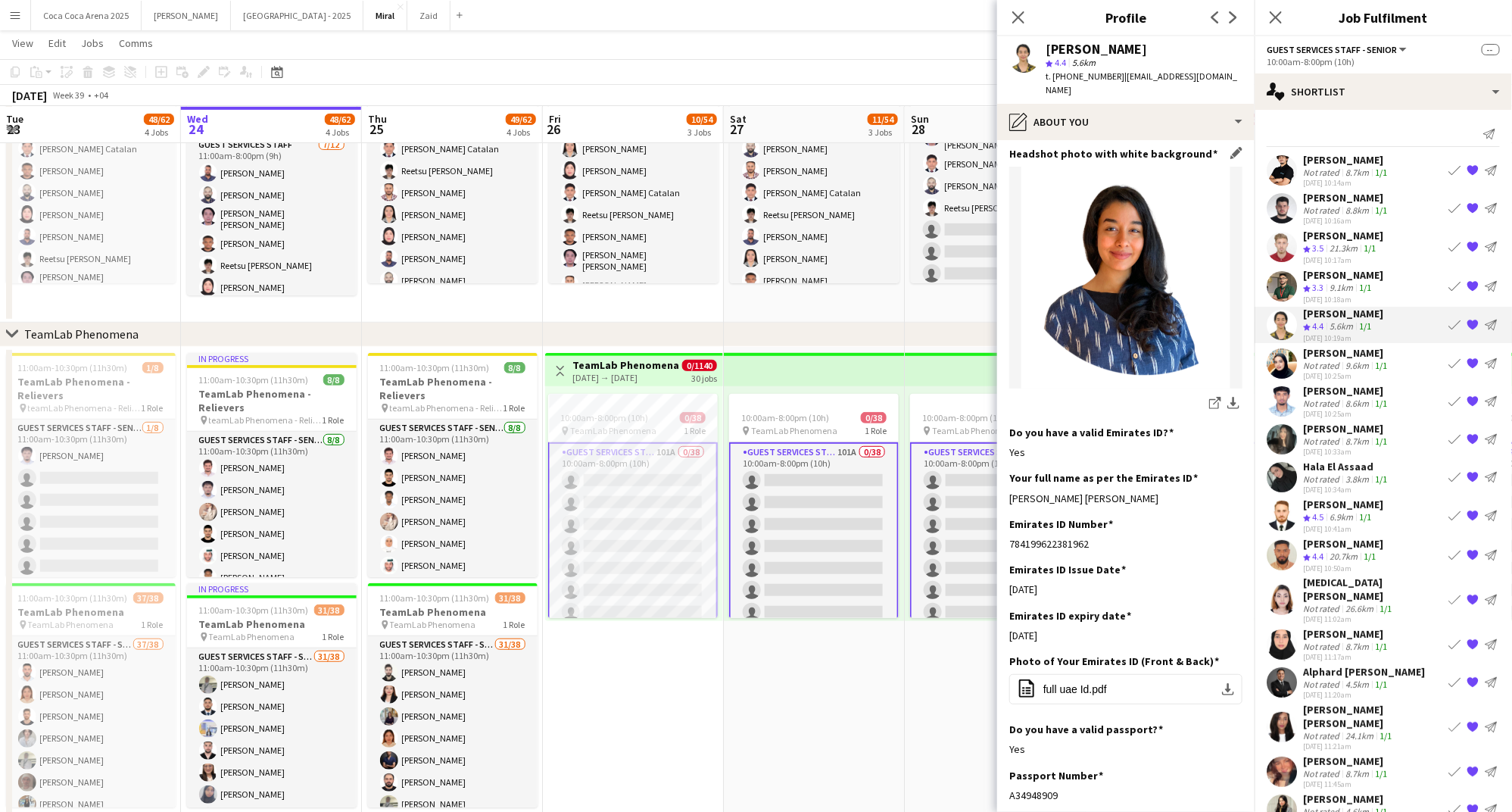
scroll to position [189, 0]
click at [1099, 681] on span "full uae Id.pdf" at bounding box center [1074, 687] width 64 height 12
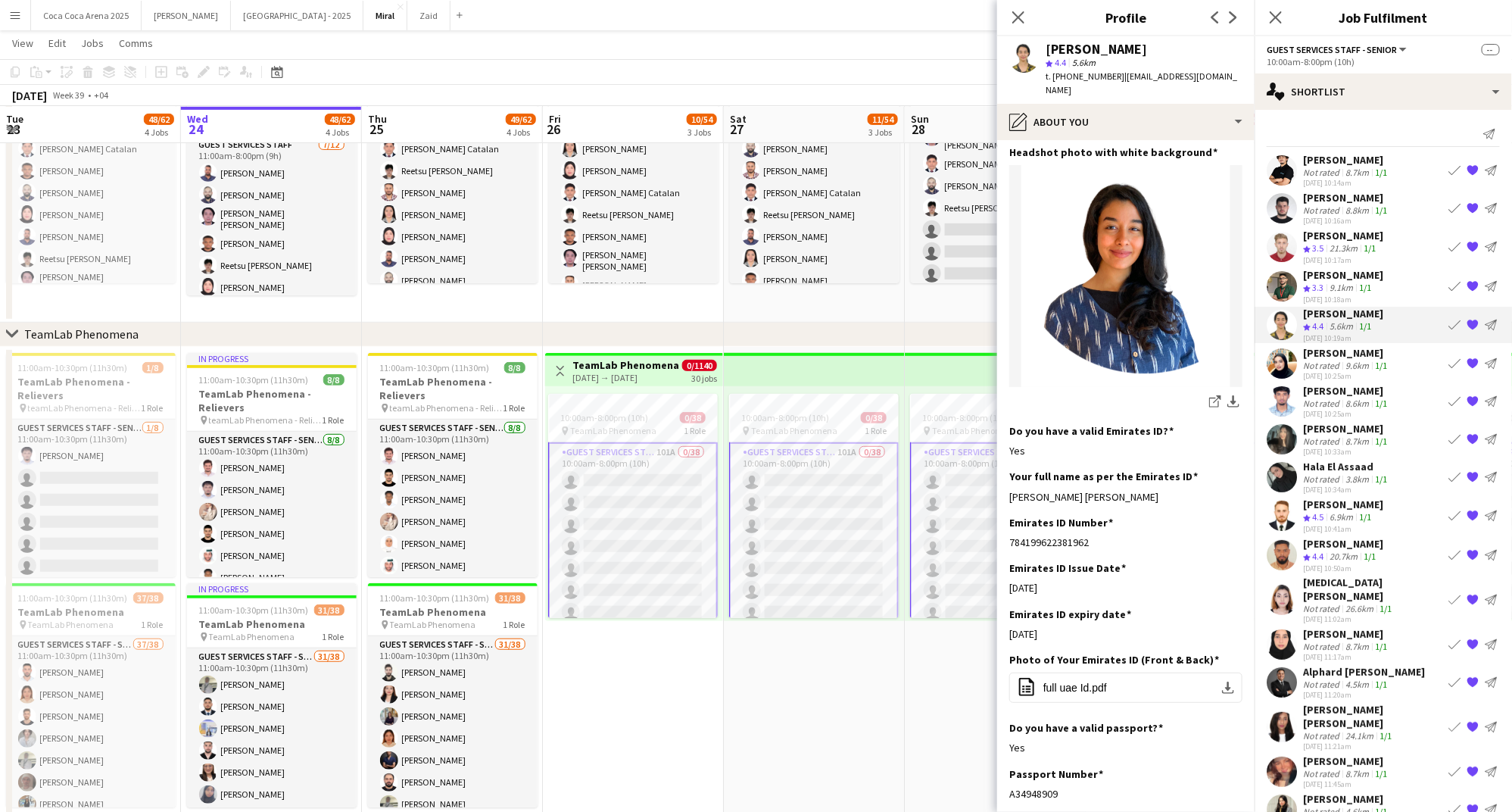
click at [1340, 318] on div "Shrouk Ismail" at bounding box center [1342, 314] width 81 height 14
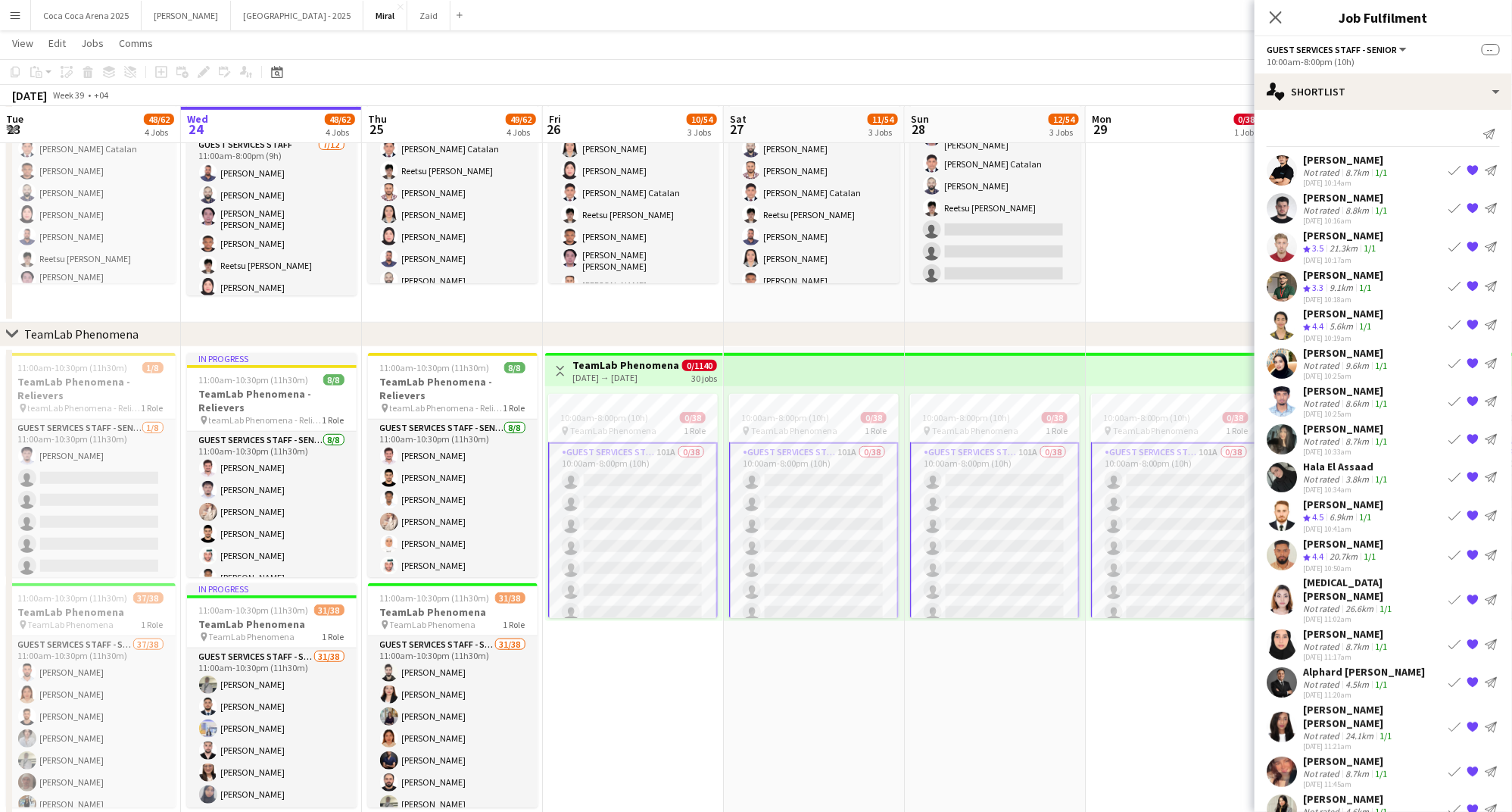
click at [1340, 318] on div "Shrouk Ismail" at bounding box center [1342, 314] width 81 height 14
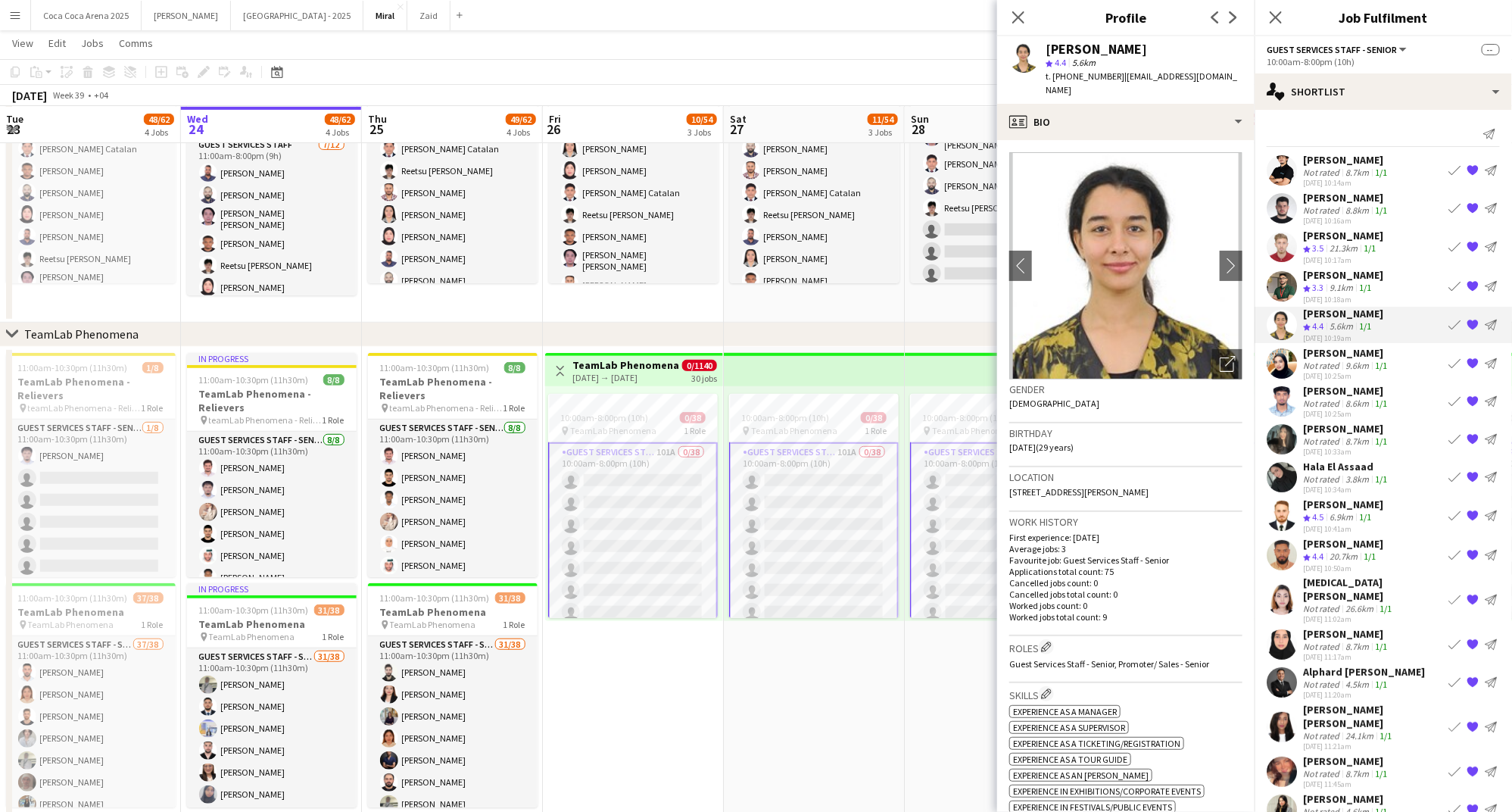
drag, startPoint x: 1113, startPoint y: 76, endPoint x: 1100, endPoint y: 76, distance: 13.0
click at [1100, 76] on div "t. +971503834187 | shroukaismail@gmail.com" at bounding box center [1144, 83] width 197 height 27
drag, startPoint x: 1138, startPoint y: 48, endPoint x: 1043, endPoint y: 48, distance: 95.0
click at [1043, 48] on div "Shrouk Ismail star 4.4 5.6km t. +971503834187 | shroukaismail@gmail.com" at bounding box center [1126, 70] width 258 height 67
copy div "Shrouk Ismail"
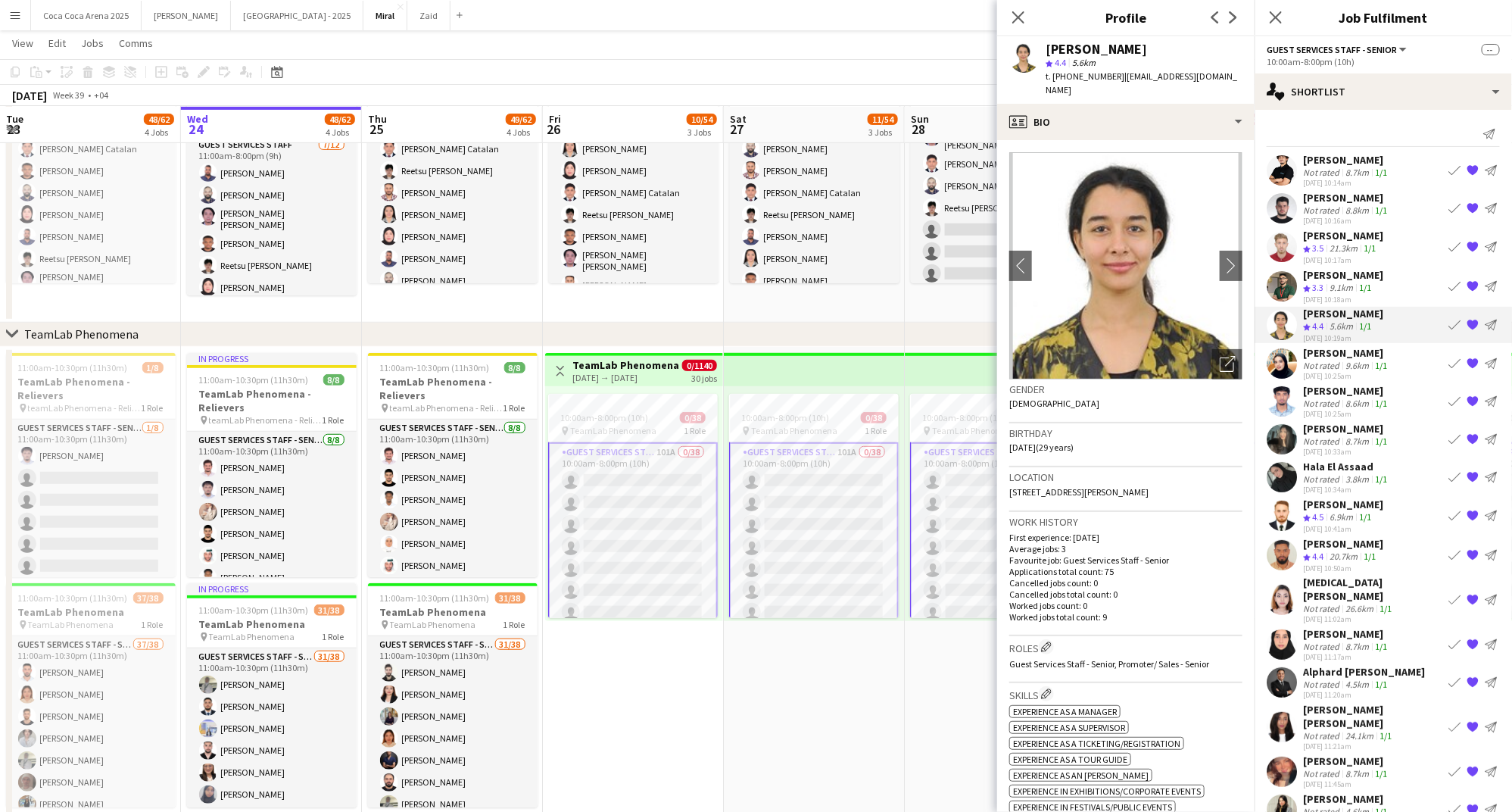
click at [1342, 363] on div "9.6km" at bounding box center [1357, 365] width 30 height 11
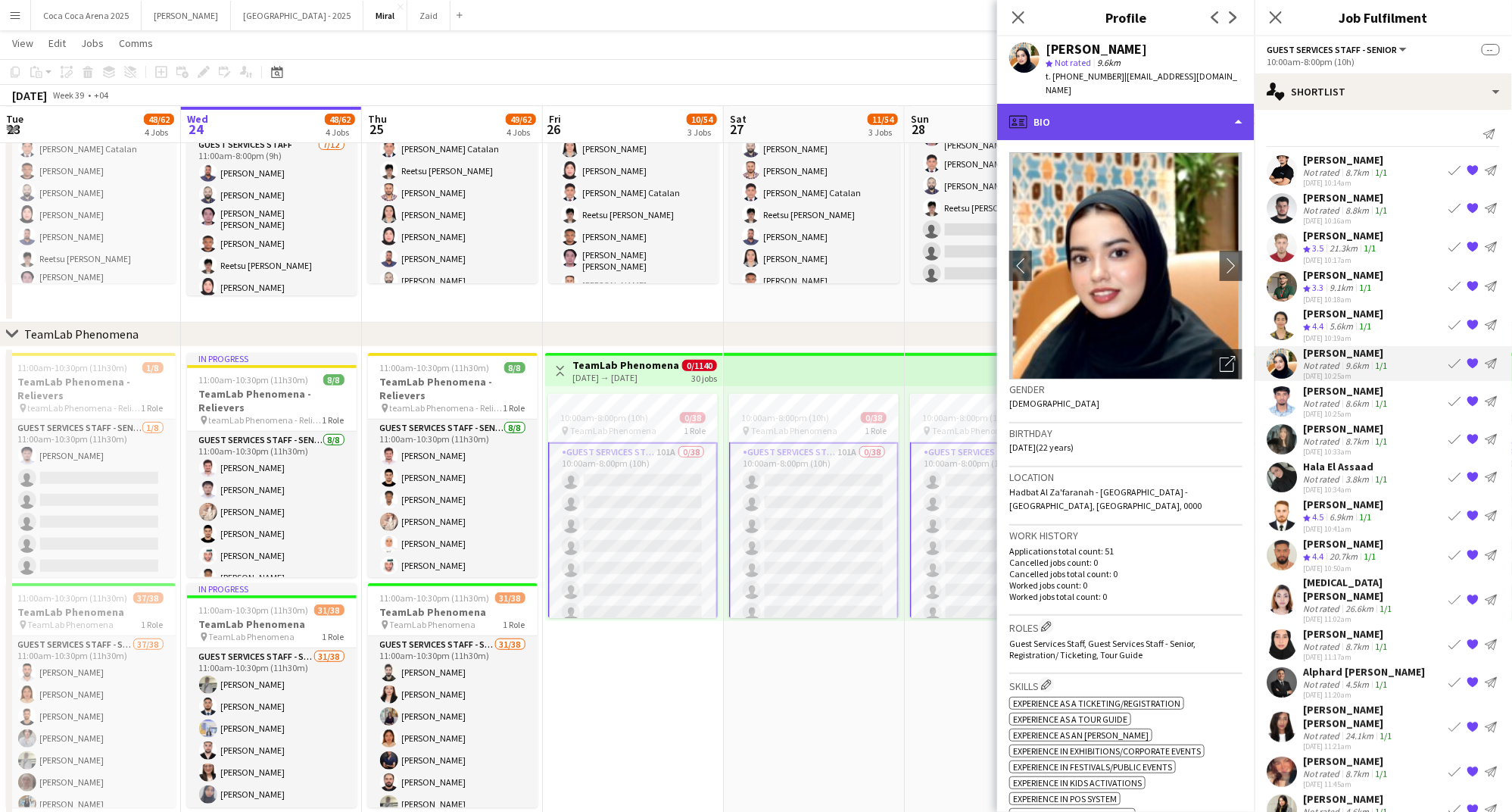
click at [1097, 106] on div "profile Bio" at bounding box center [1126, 121] width 258 height 36
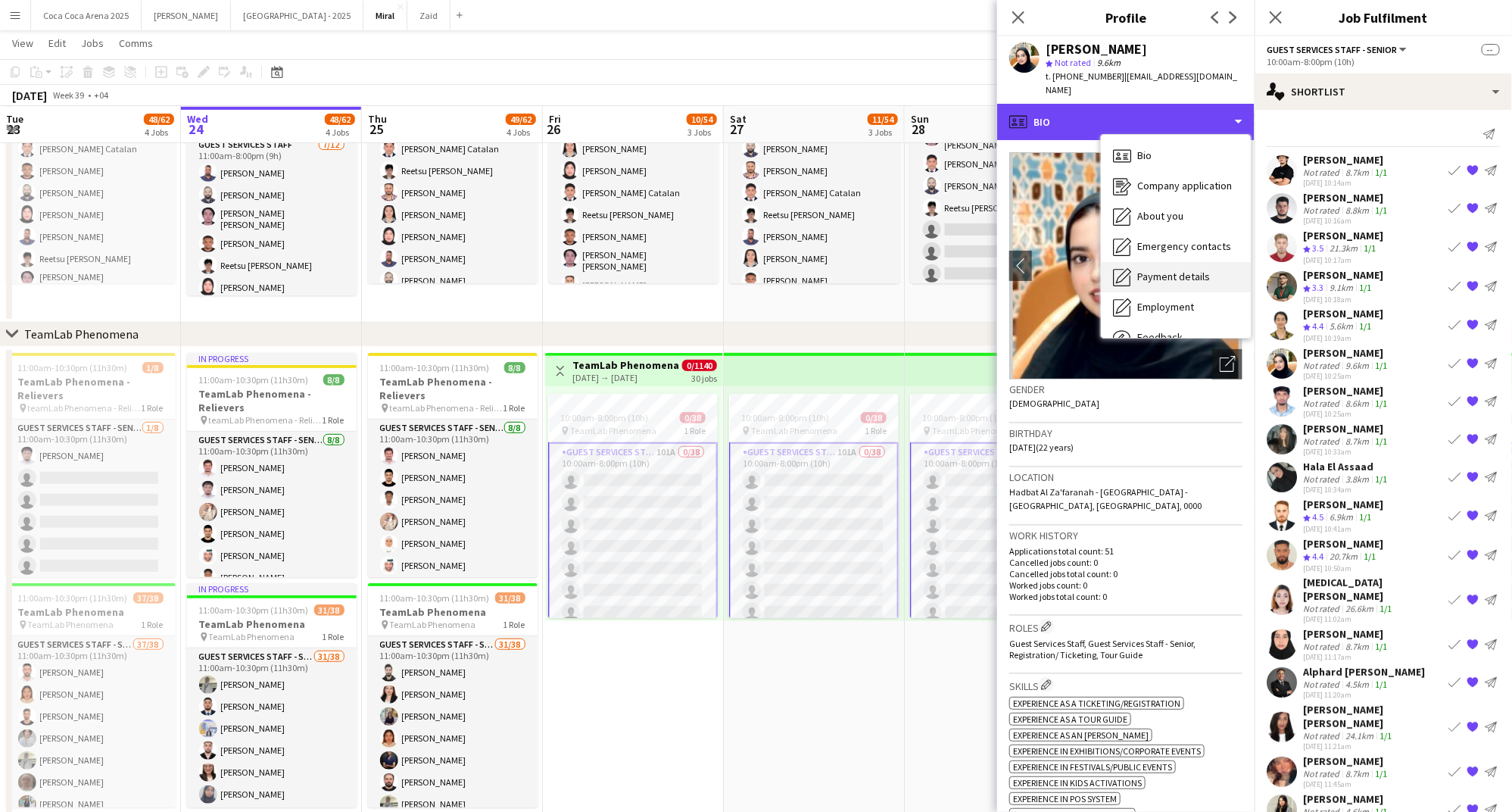
scroll to position [51, 0]
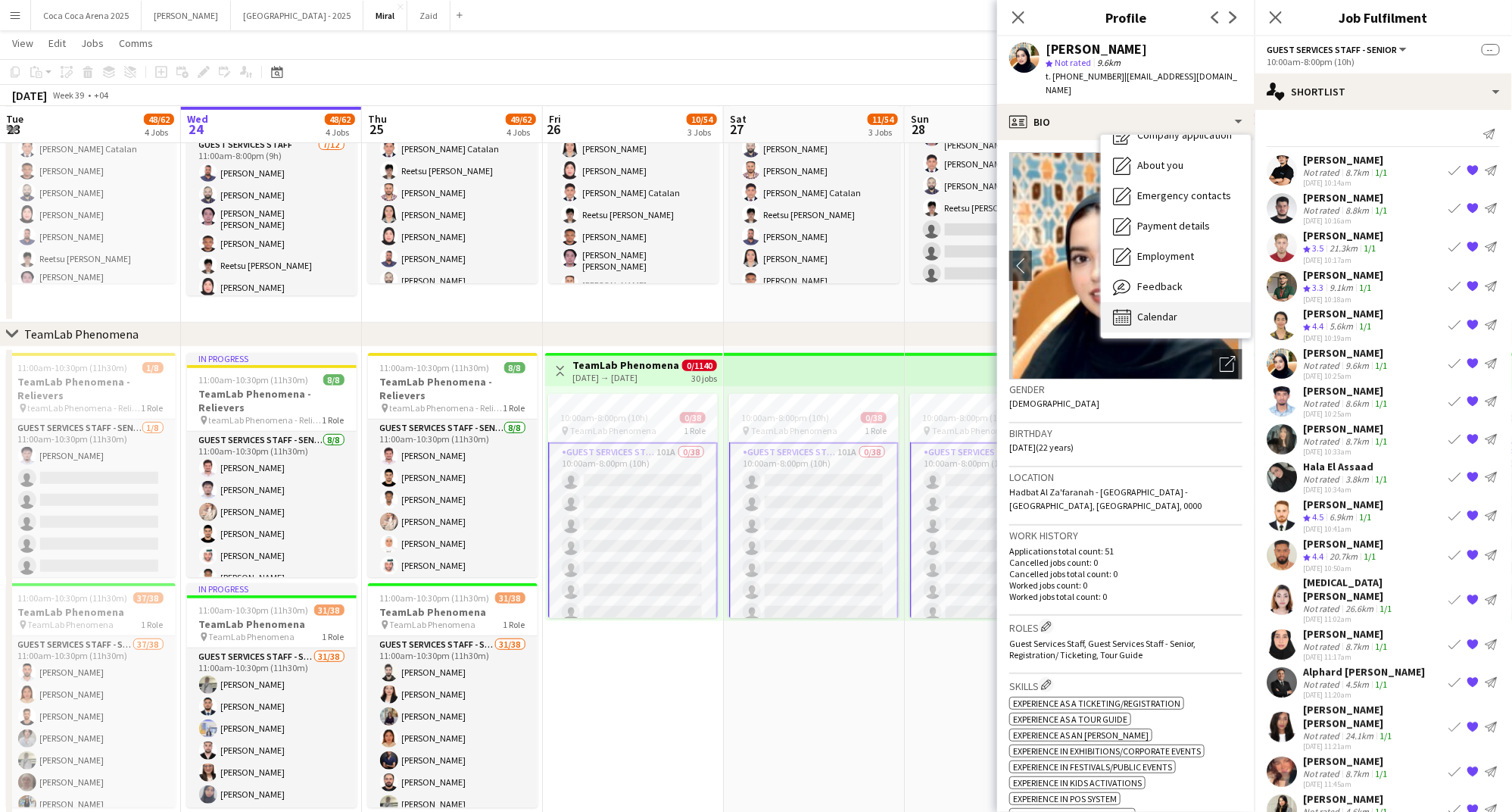
click at [1153, 310] on span "Calendar" at bounding box center [1157, 316] width 40 height 14
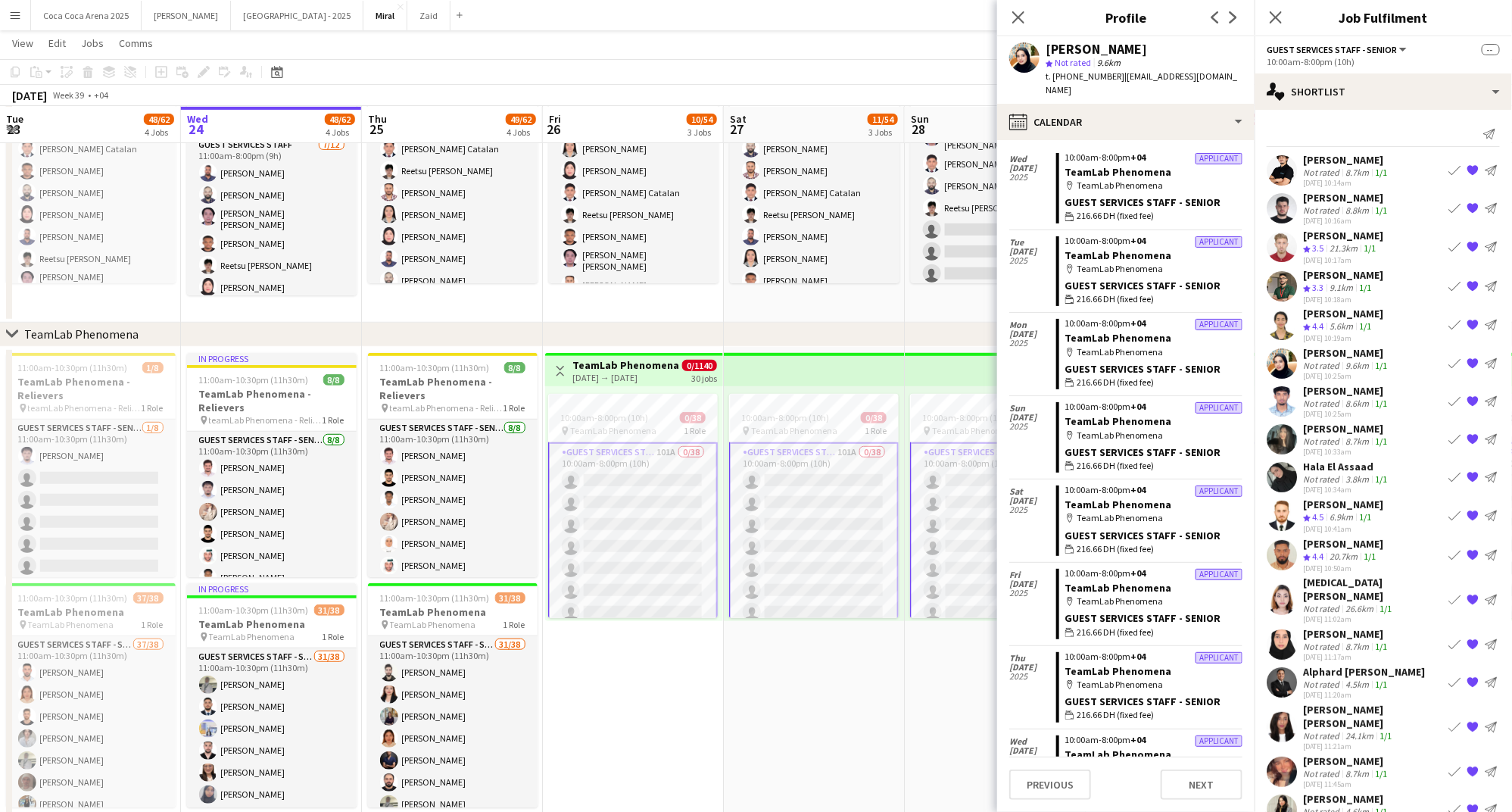
scroll to position [0, 0]
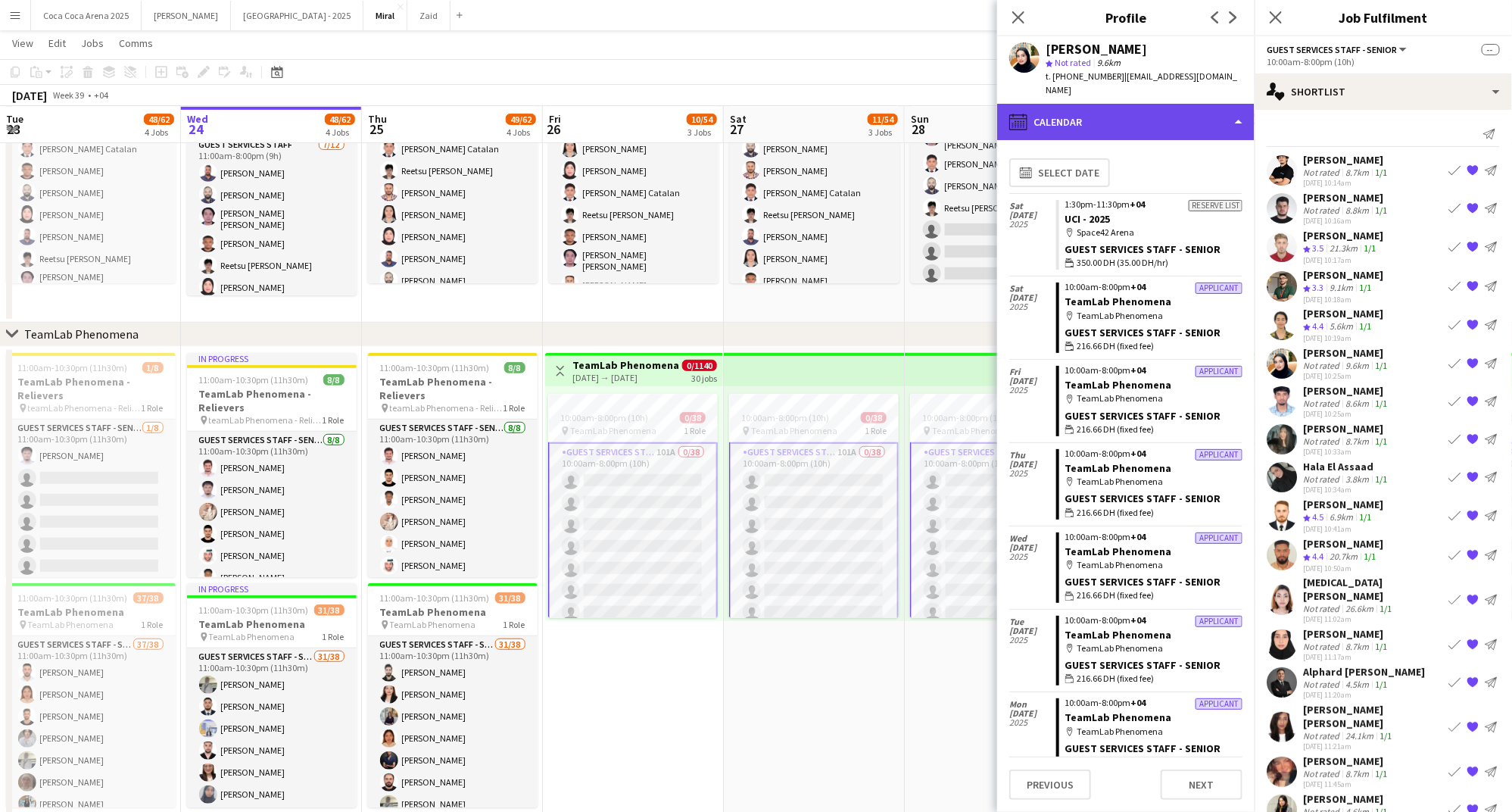
click at [1104, 104] on div "calendar-full Calendar" at bounding box center [1126, 121] width 258 height 36
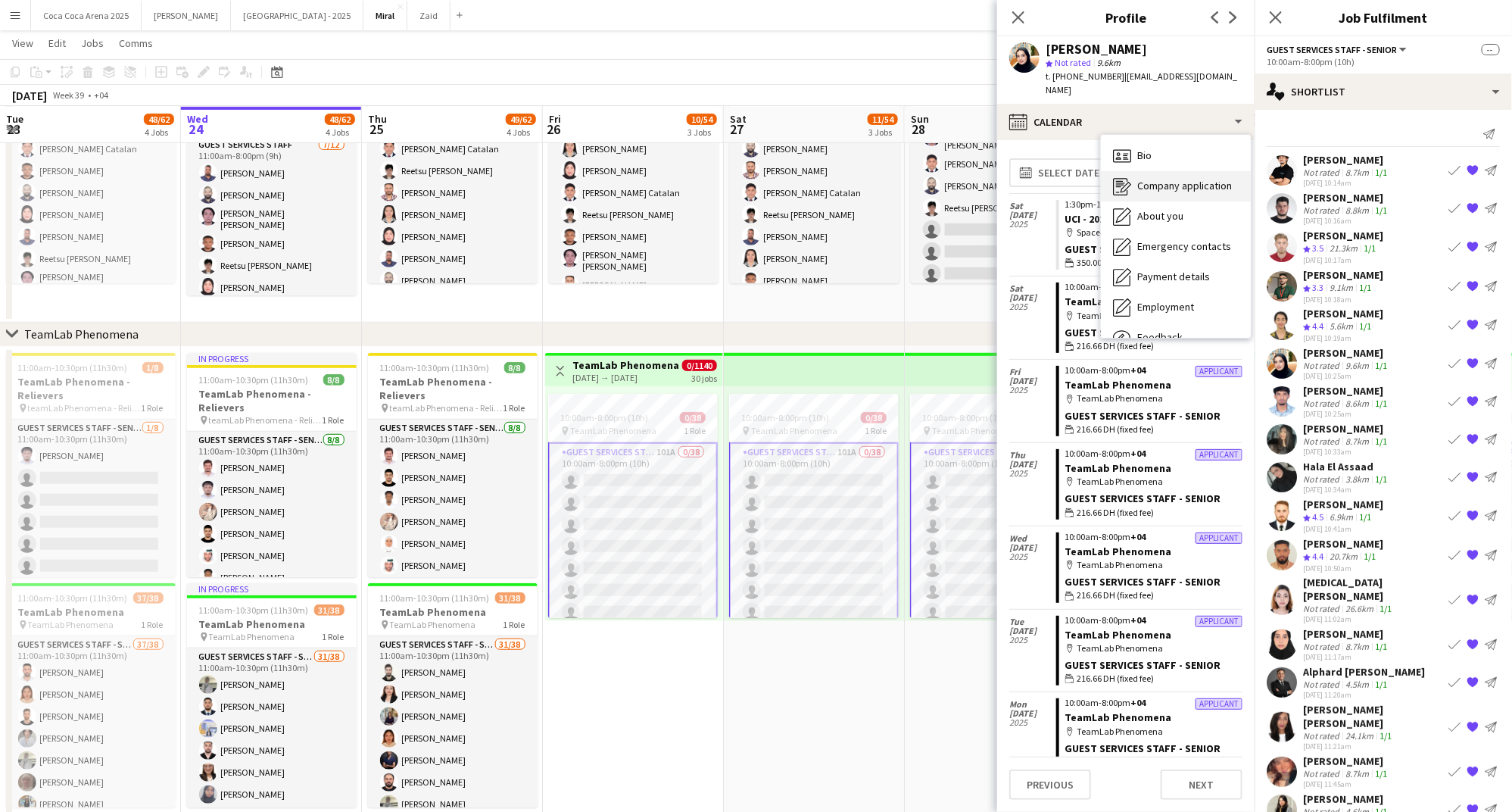
click at [1130, 141] on div "Bio Bio" at bounding box center [1175, 156] width 150 height 31
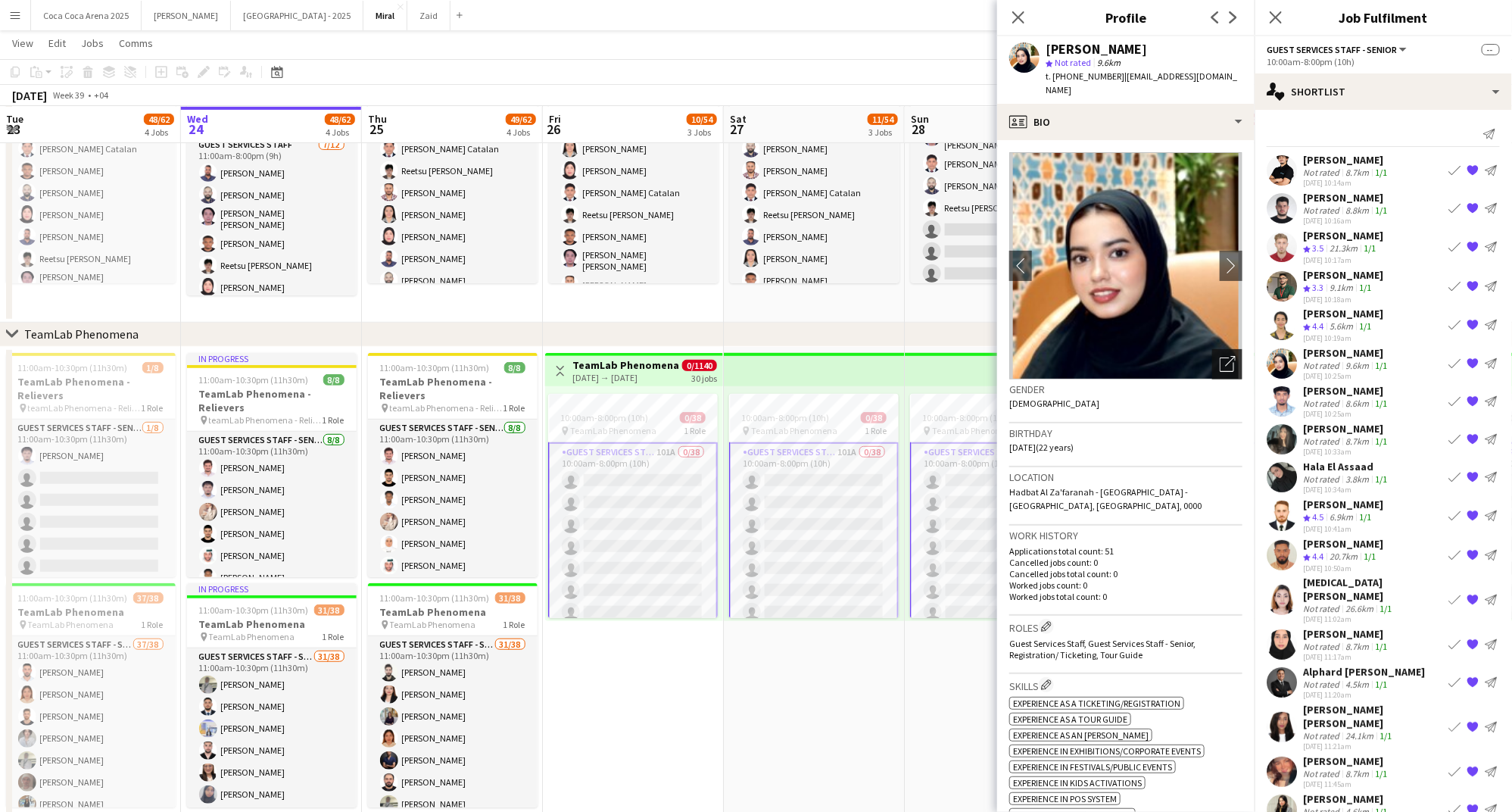
click at [1232, 356] on icon "Open photos pop-in" at bounding box center [1227, 364] width 16 height 16
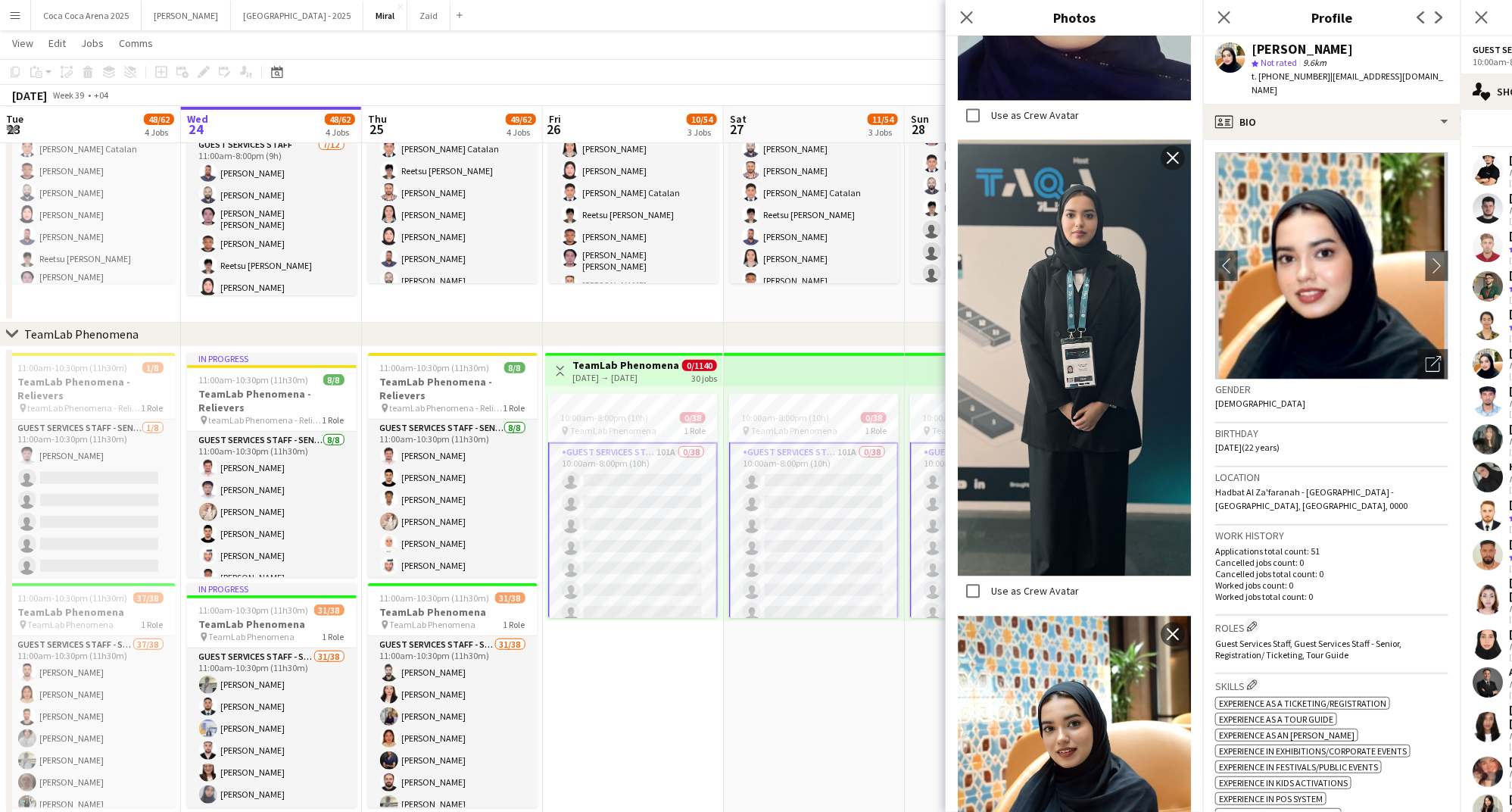
scroll to position [1763, 0]
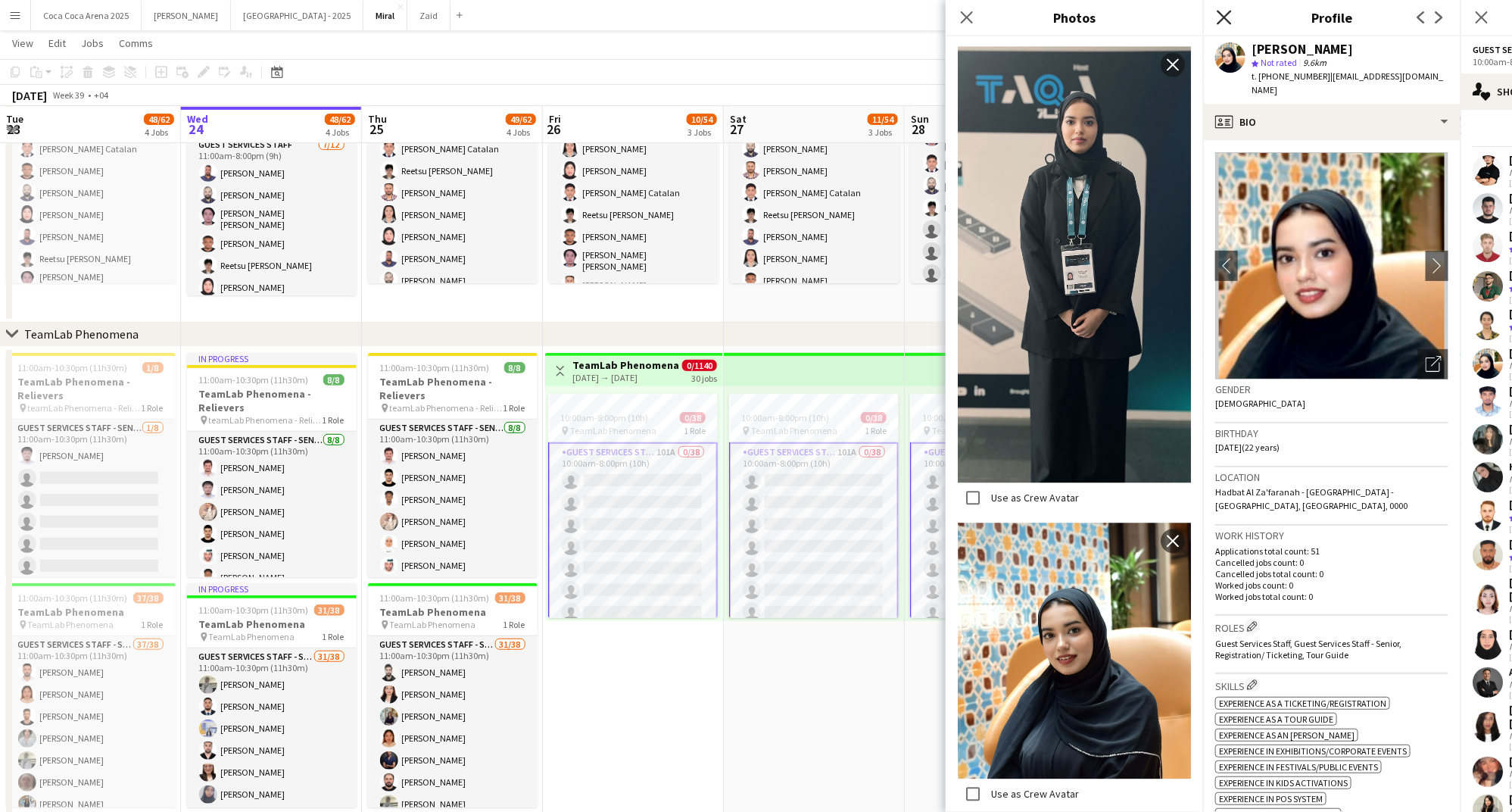
click at [1223, 14] on icon "Close pop-in" at bounding box center [1224, 17] width 14 height 14
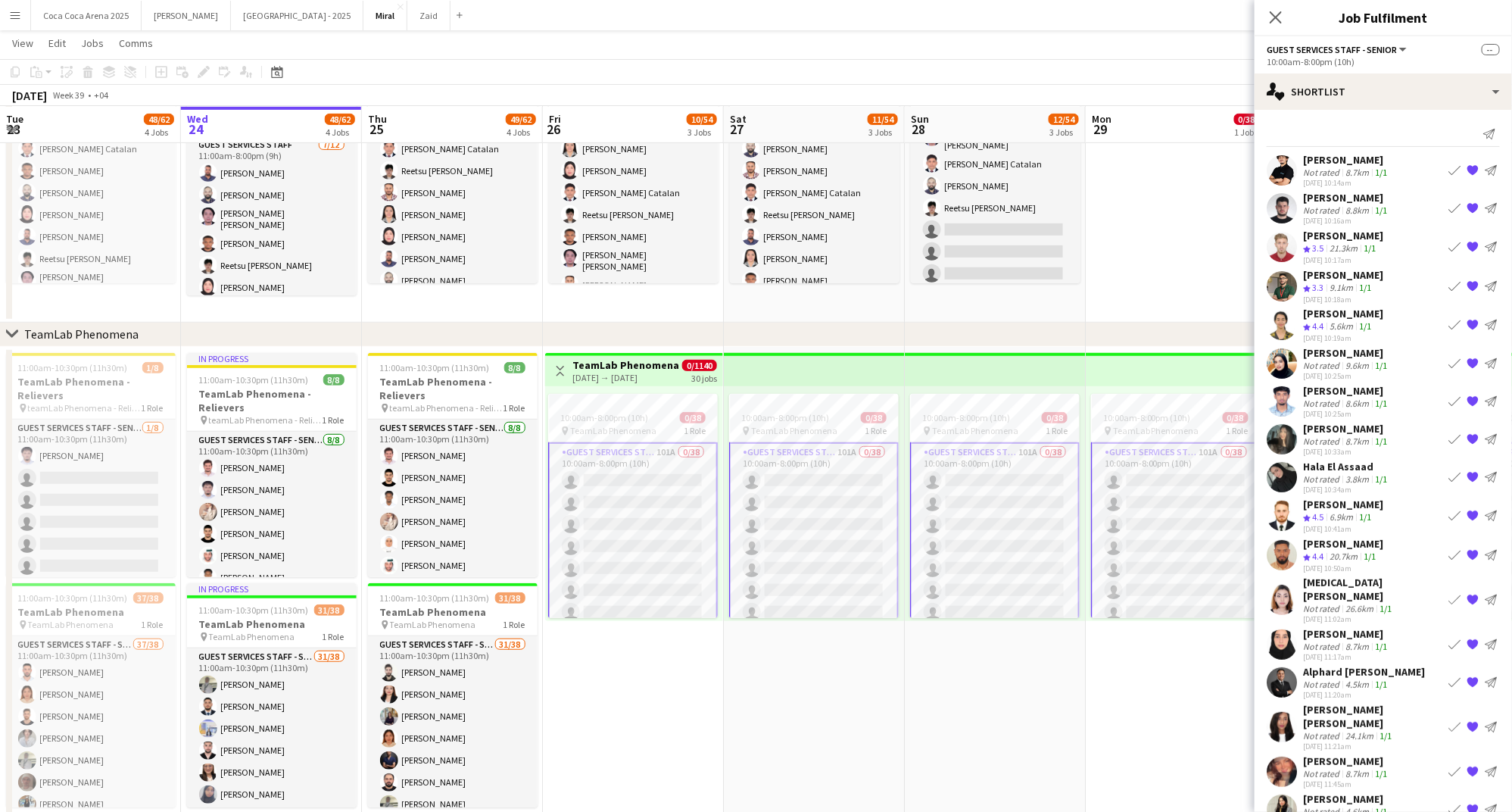
click at [1348, 362] on div "9.6km" at bounding box center [1357, 365] width 30 height 11
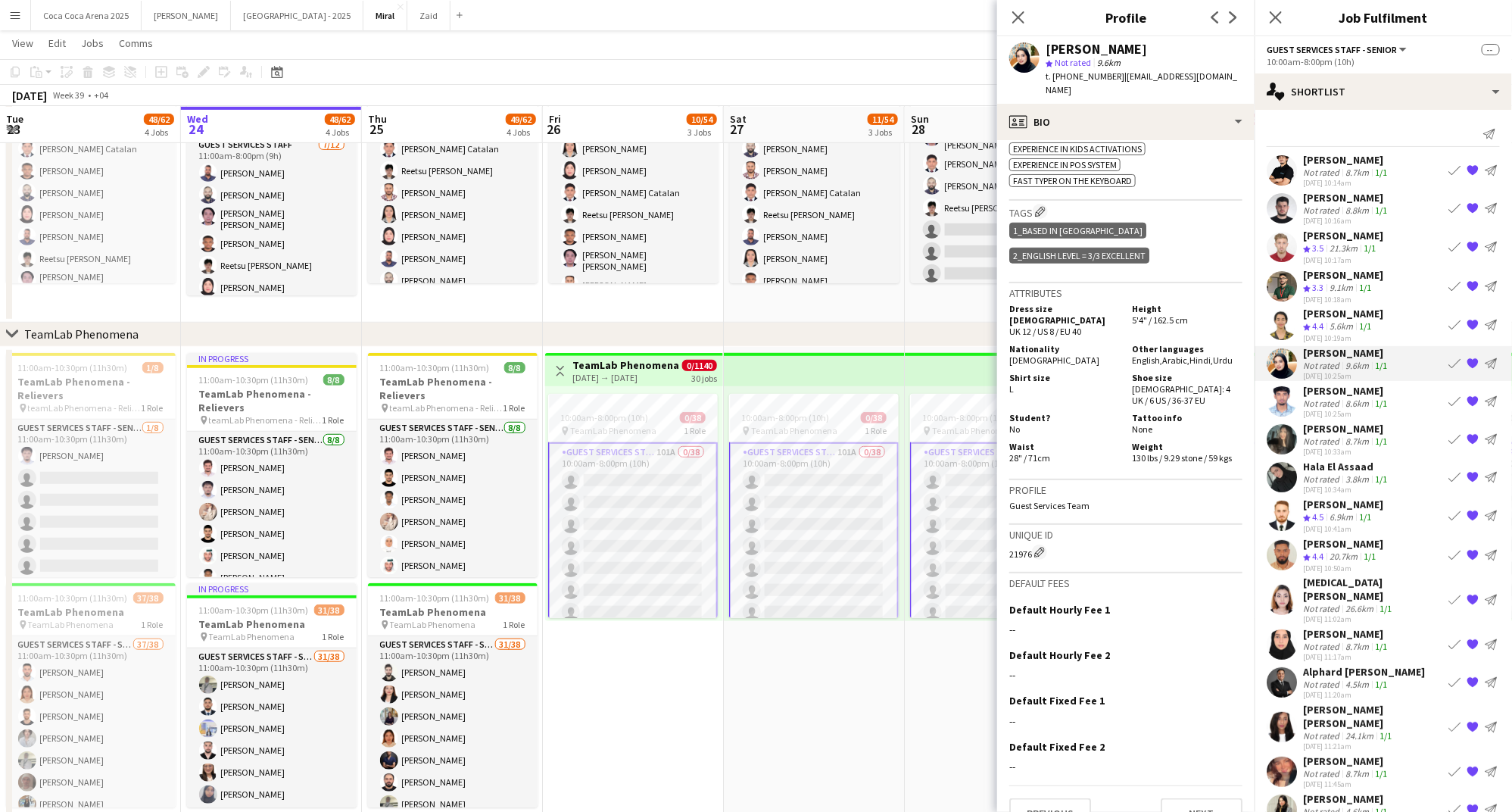
scroll to position [0, 0]
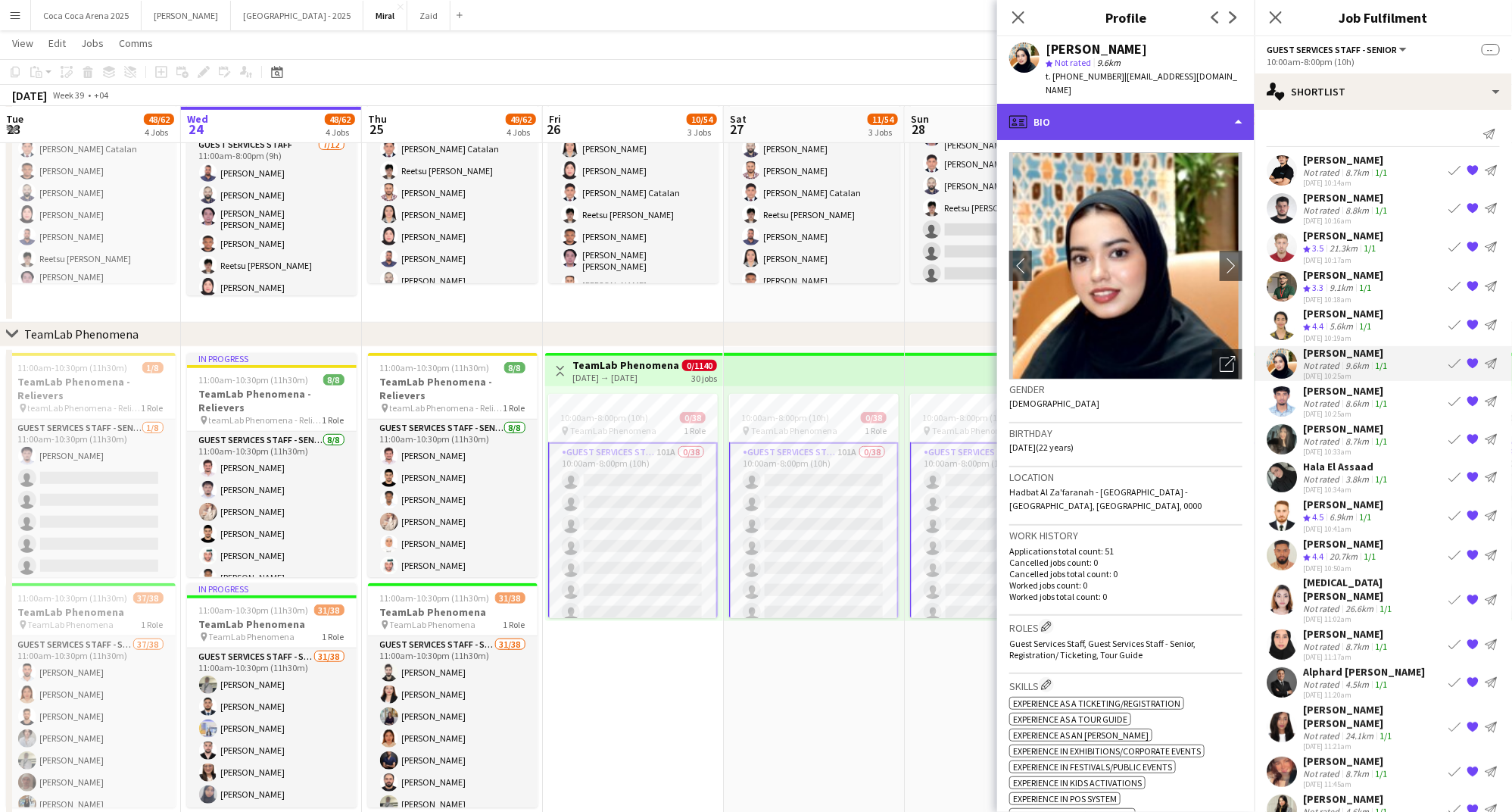
click at [1054, 109] on div "profile Bio" at bounding box center [1126, 121] width 258 height 36
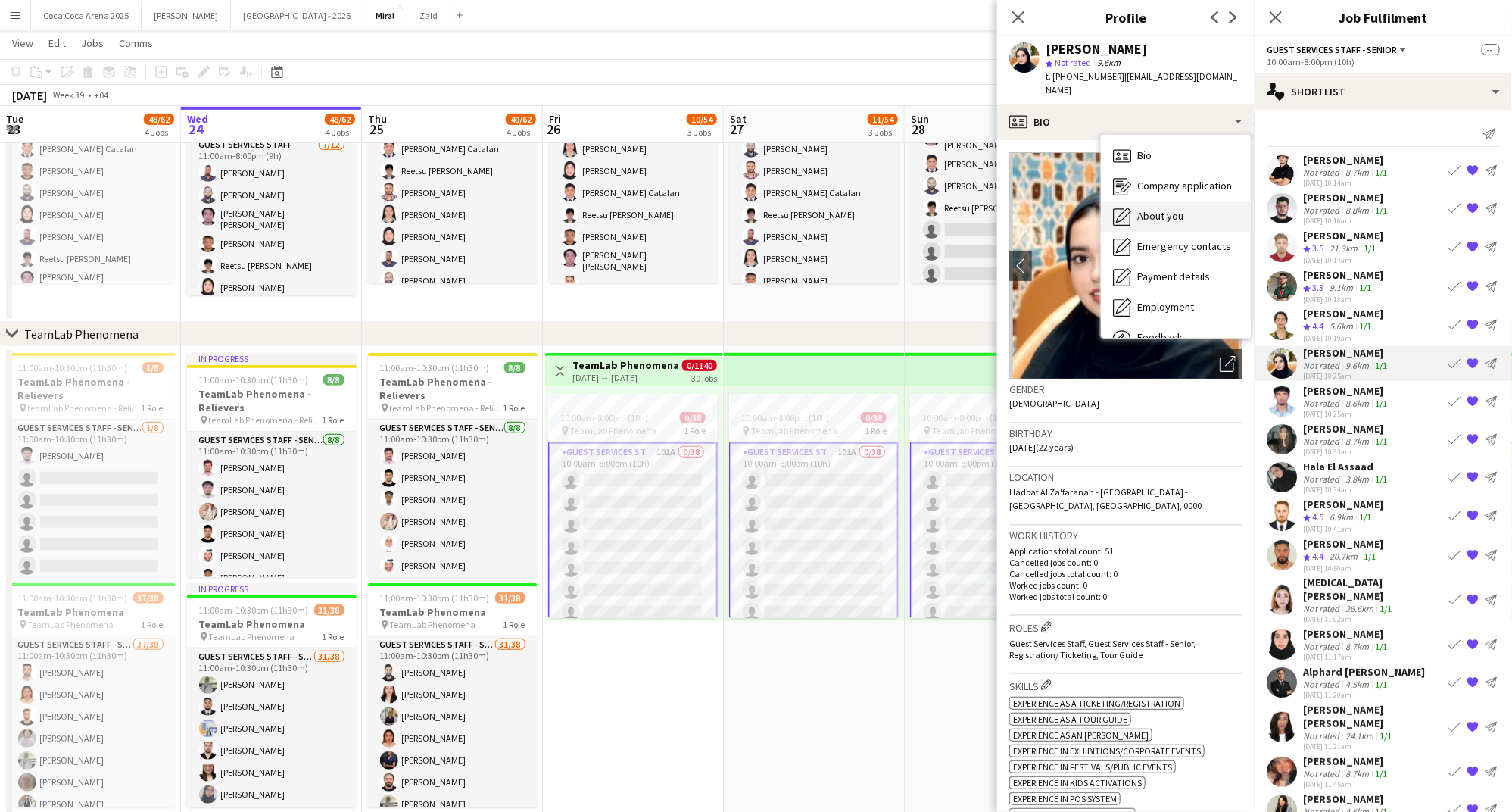
click at [1125, 208] on icon "About you" at bounding box center [1121, 216] width 18 height 18
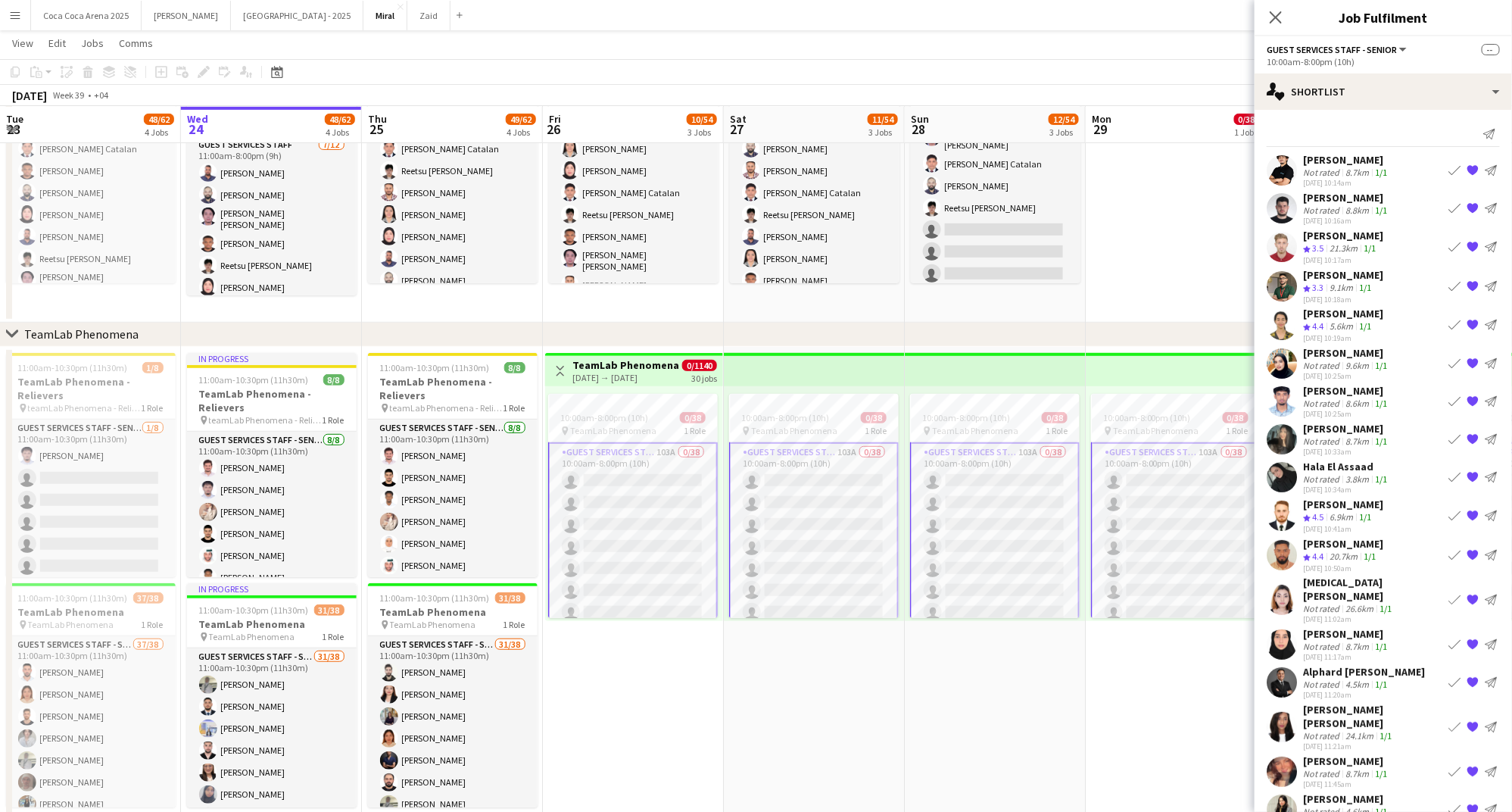
click at [1323, 390] on div "Mohamed Munawwar" at bounding box center [1346, 391] width 87 height 14
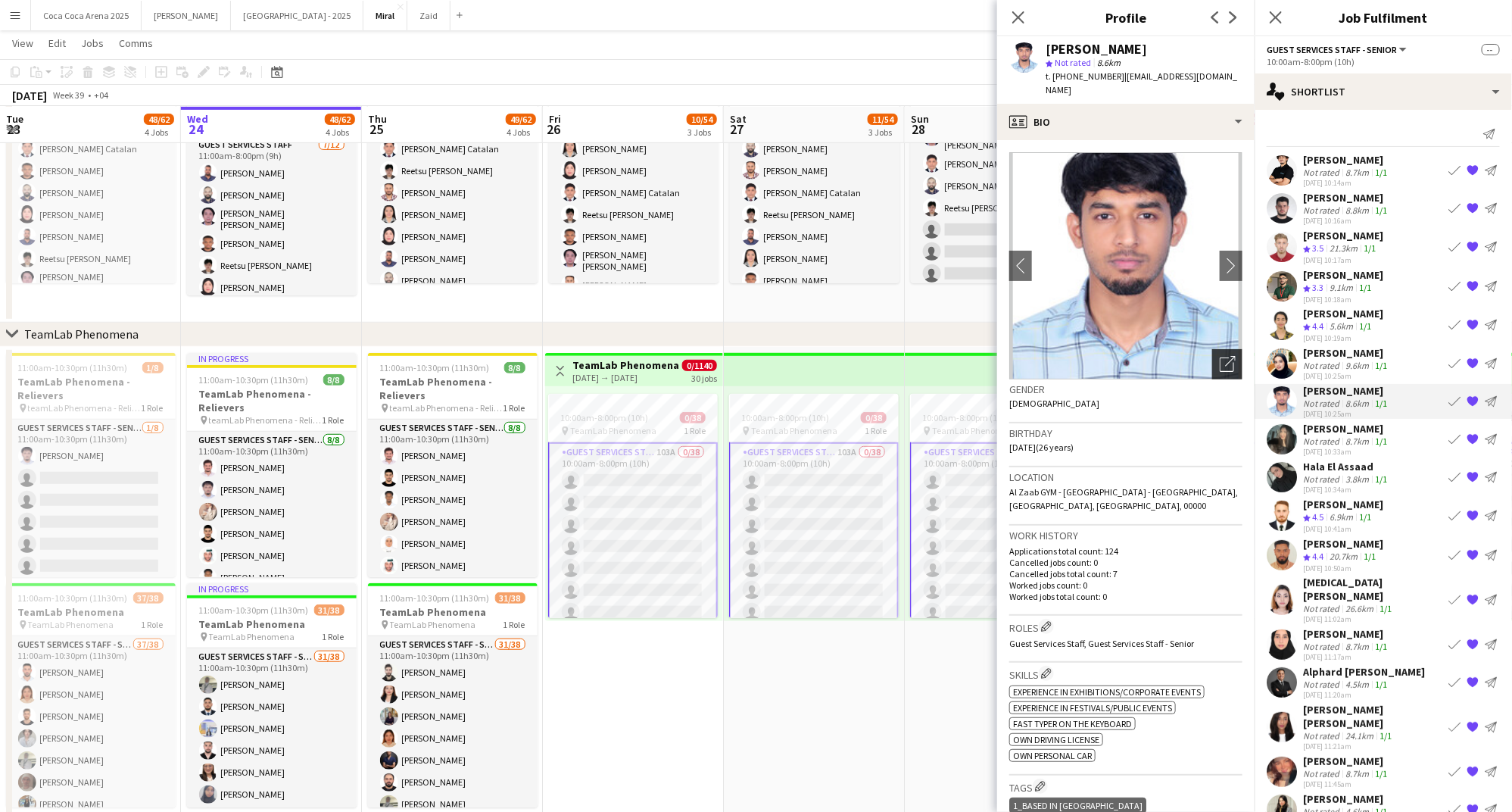
click at [1226, 355] on div "Open photos pop-in" at bounding box center [1227, 365] width 31 height 31
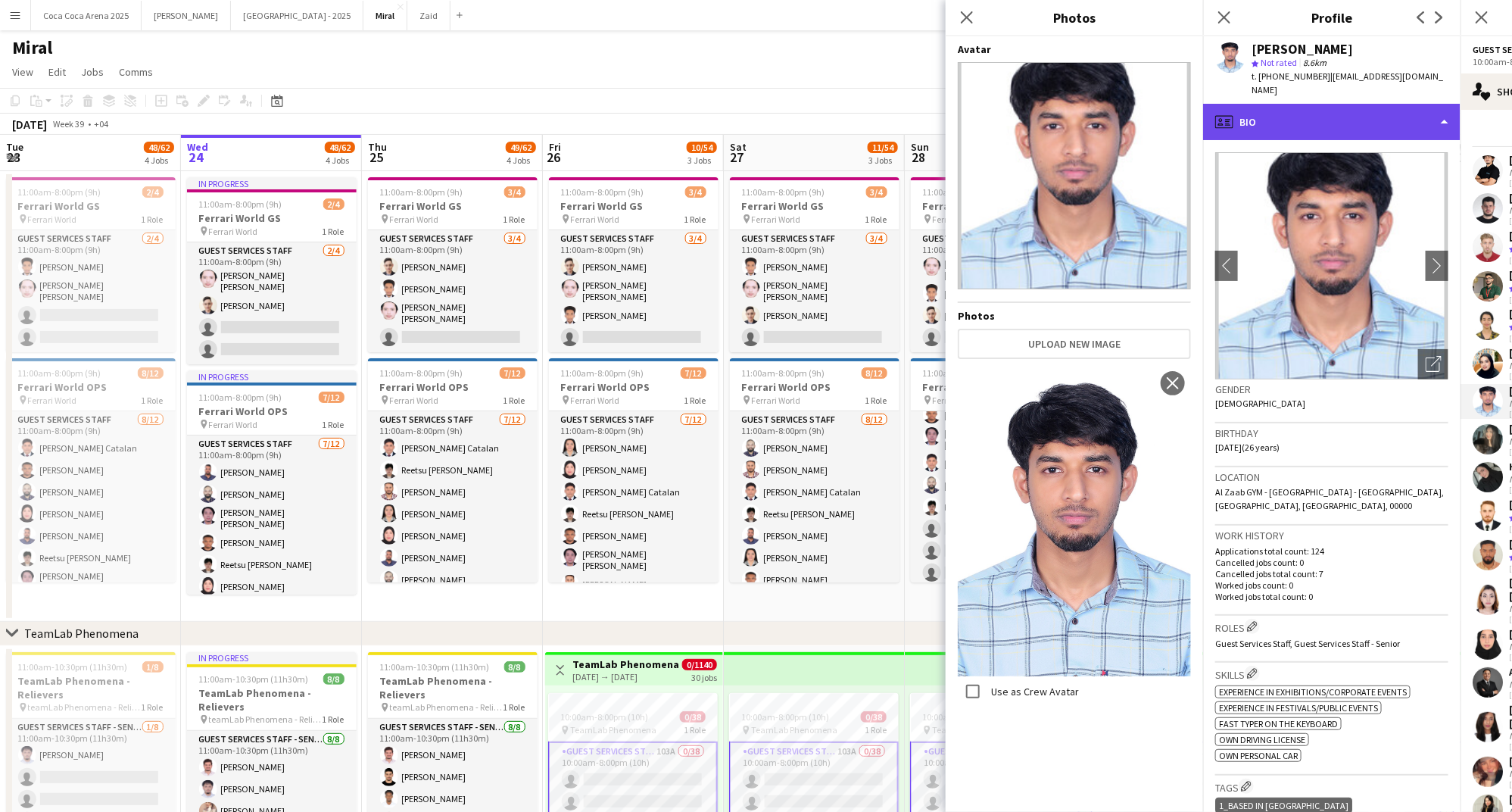
click at [1250, 125] on div "profile Bio" at bounding box center [1332, 121] width 258 height 36
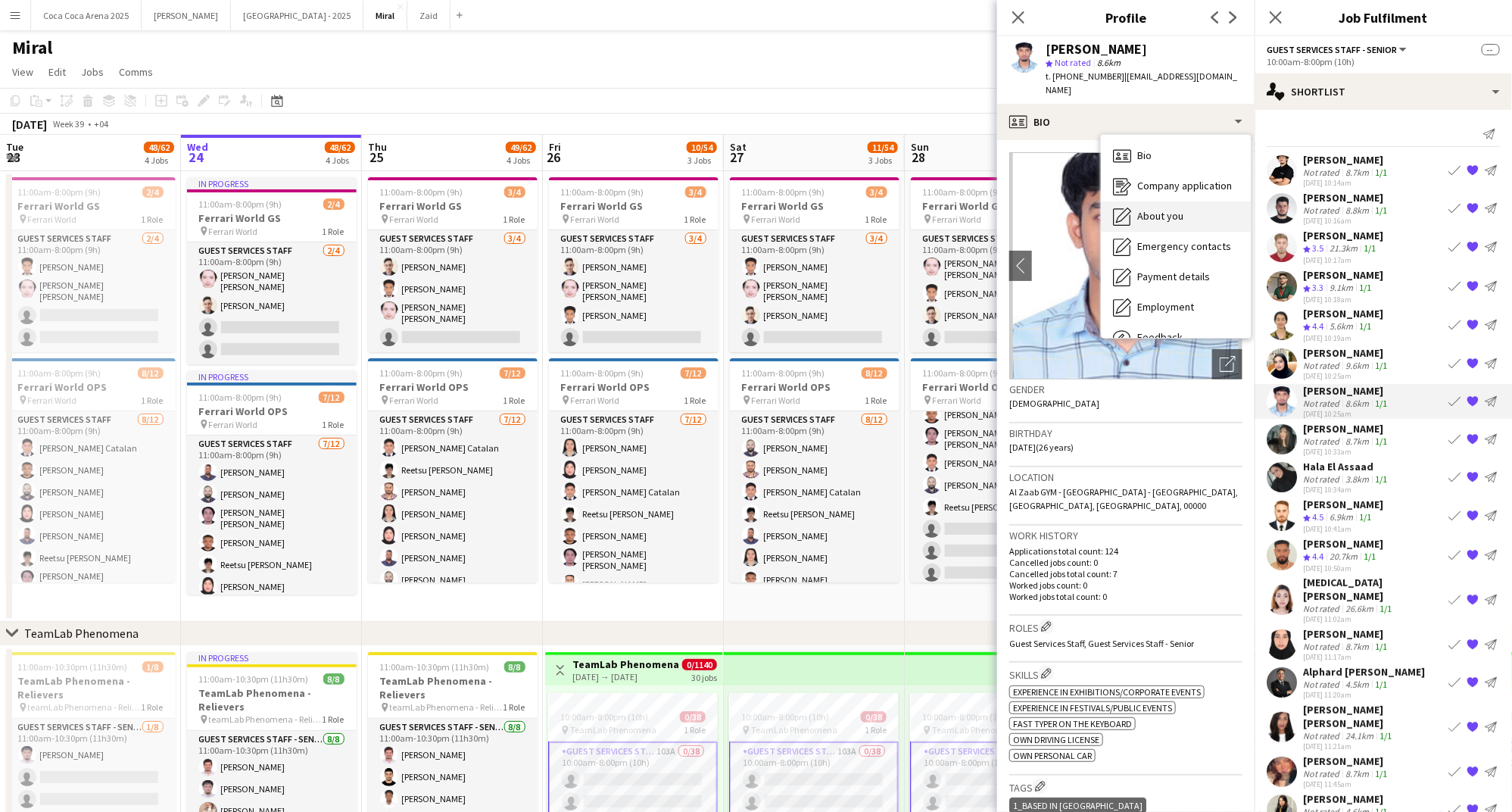
click at [1156, 210] on span "About you" at bounding box center [1160, 216] width 46 height 14
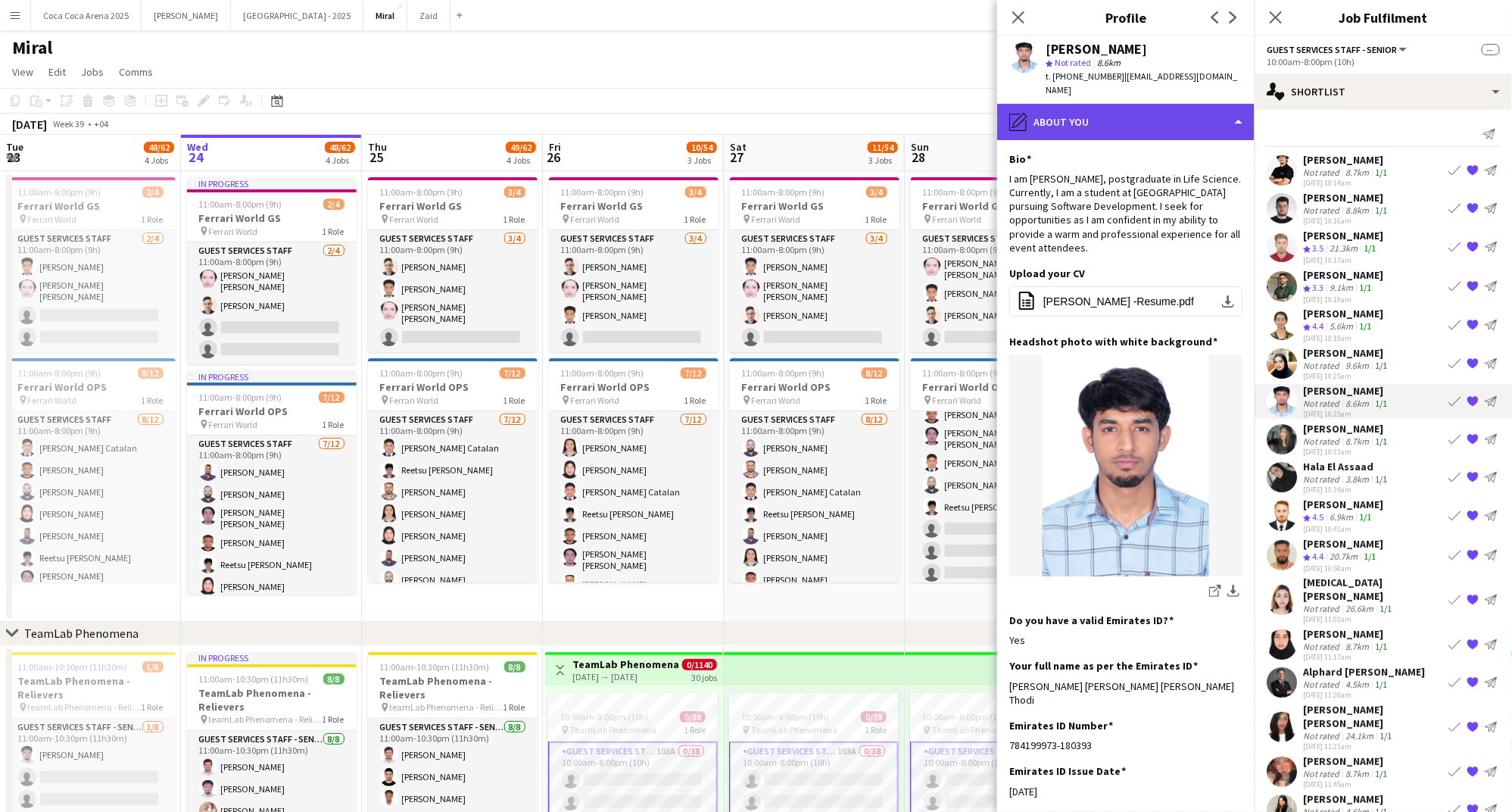
click at [1091, 118] on div "pencil4 About you" at bounding box center [1126, 121] width 258 height 36
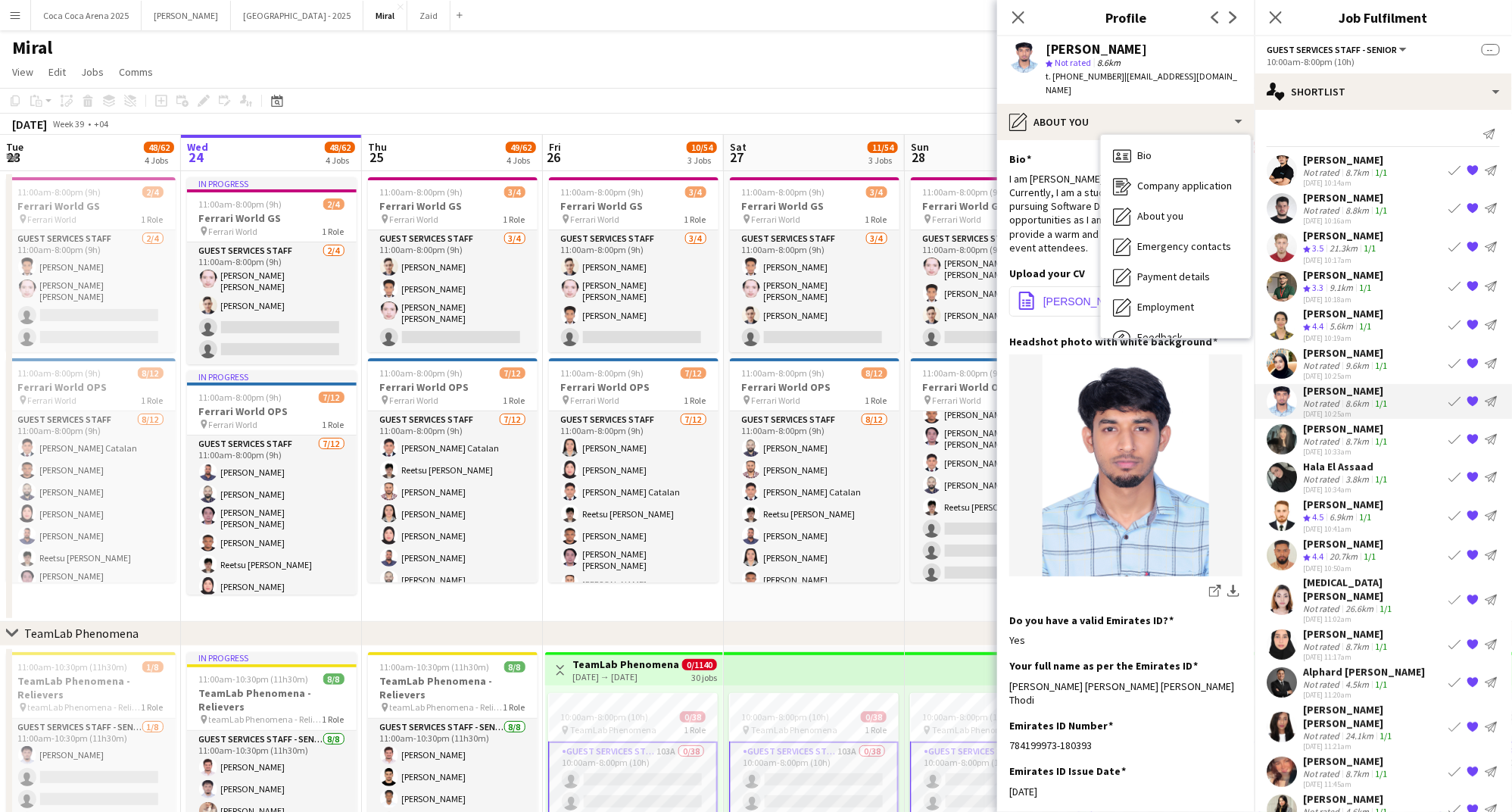
click at [1068, 294] on button "office-file-sheet Mohamed Munawwar -Resume.pdf download-bottom" at bounding box center [1125, 301] width 233 height 31
click at [1472, 402] on app-icon "{{ spriteTitle }}" at bounding box center [1472, 401] width 12 height 12
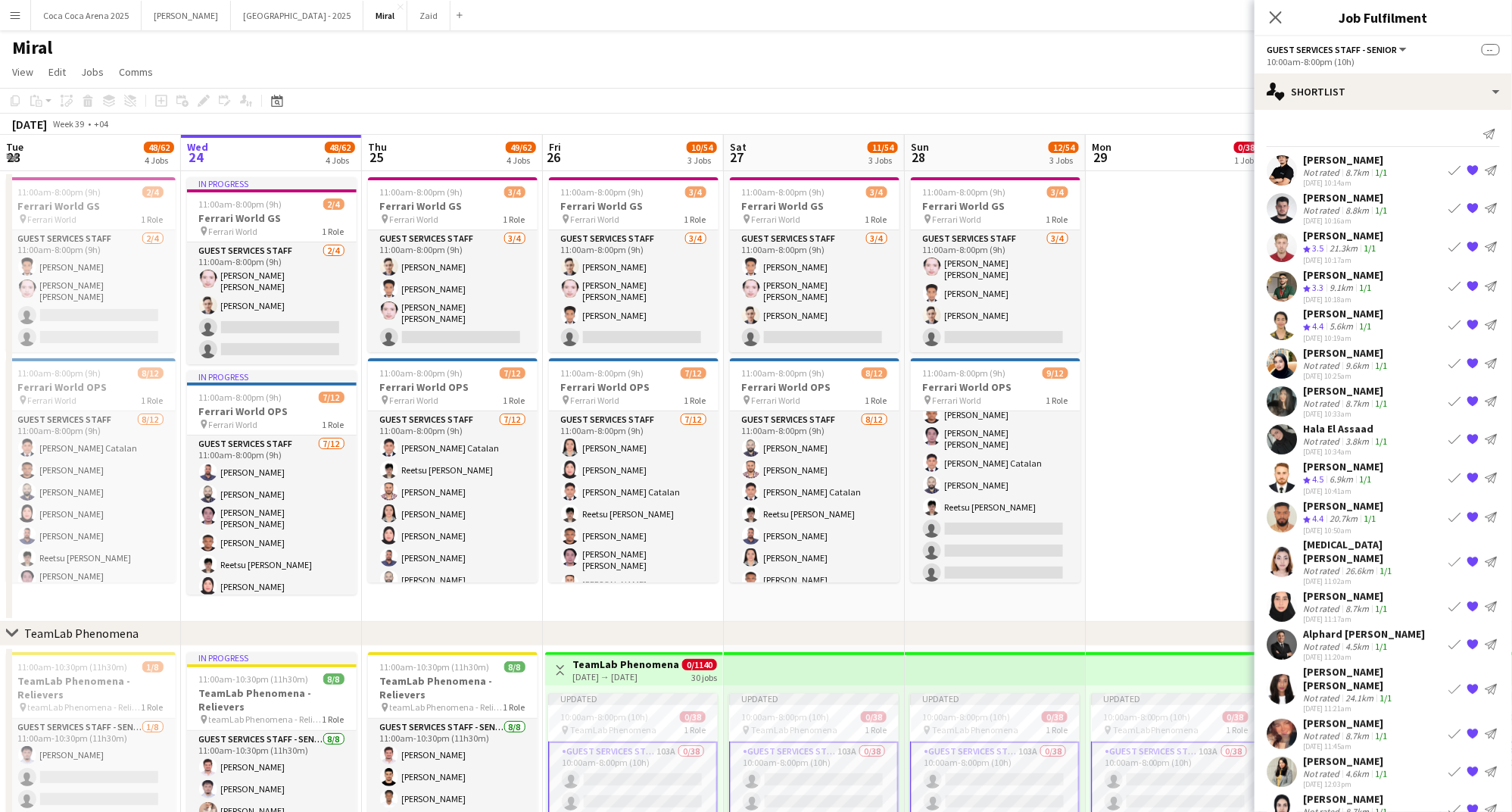
click at [1348, 395] on div "Mehwish Nadeem" at bounding box center [1346, 391] width 87 height 14
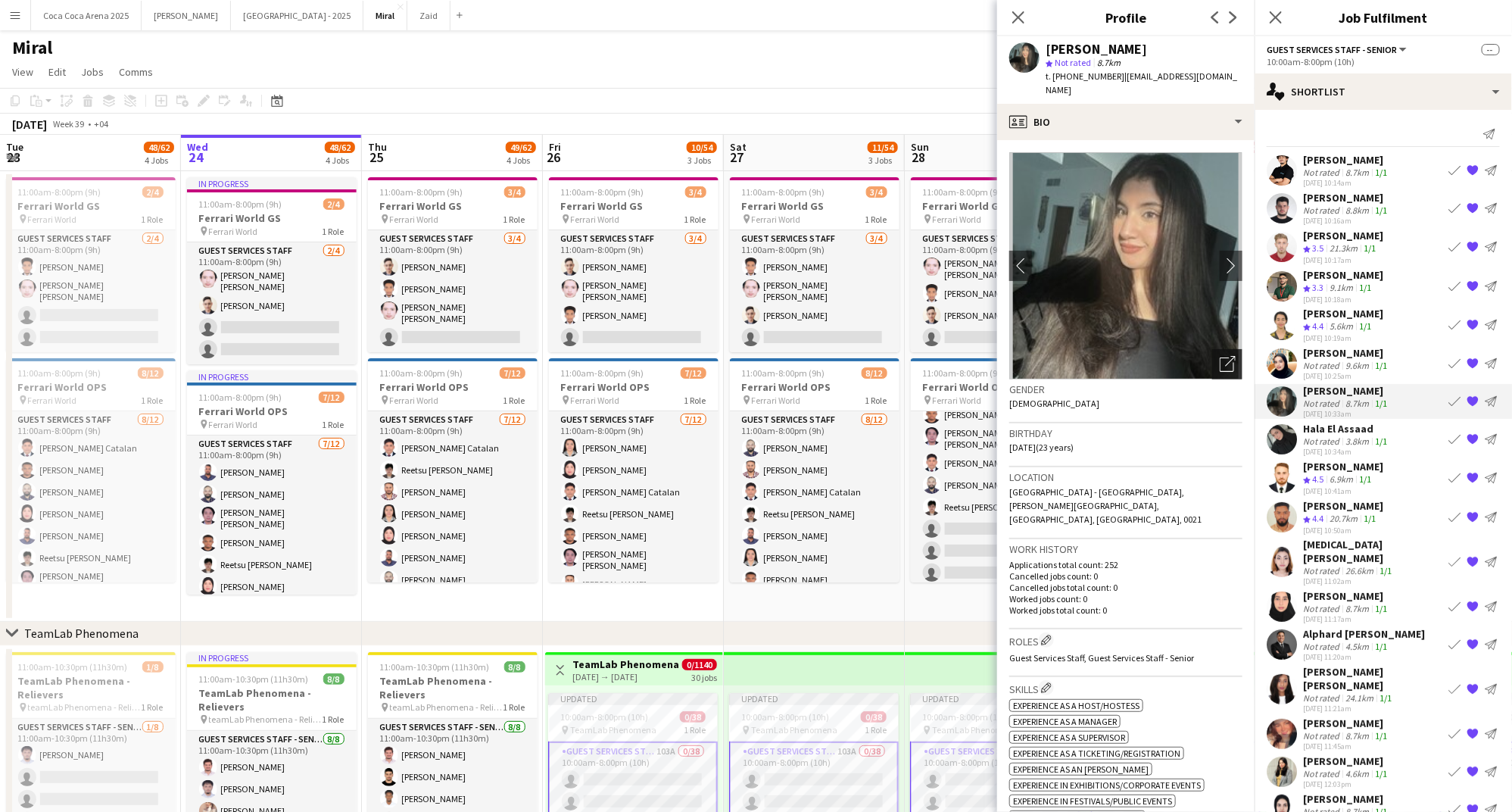
click at [1225, 367] on icon "Open photos pop-in" at bounding box center [1227, 364] width 16 height 16
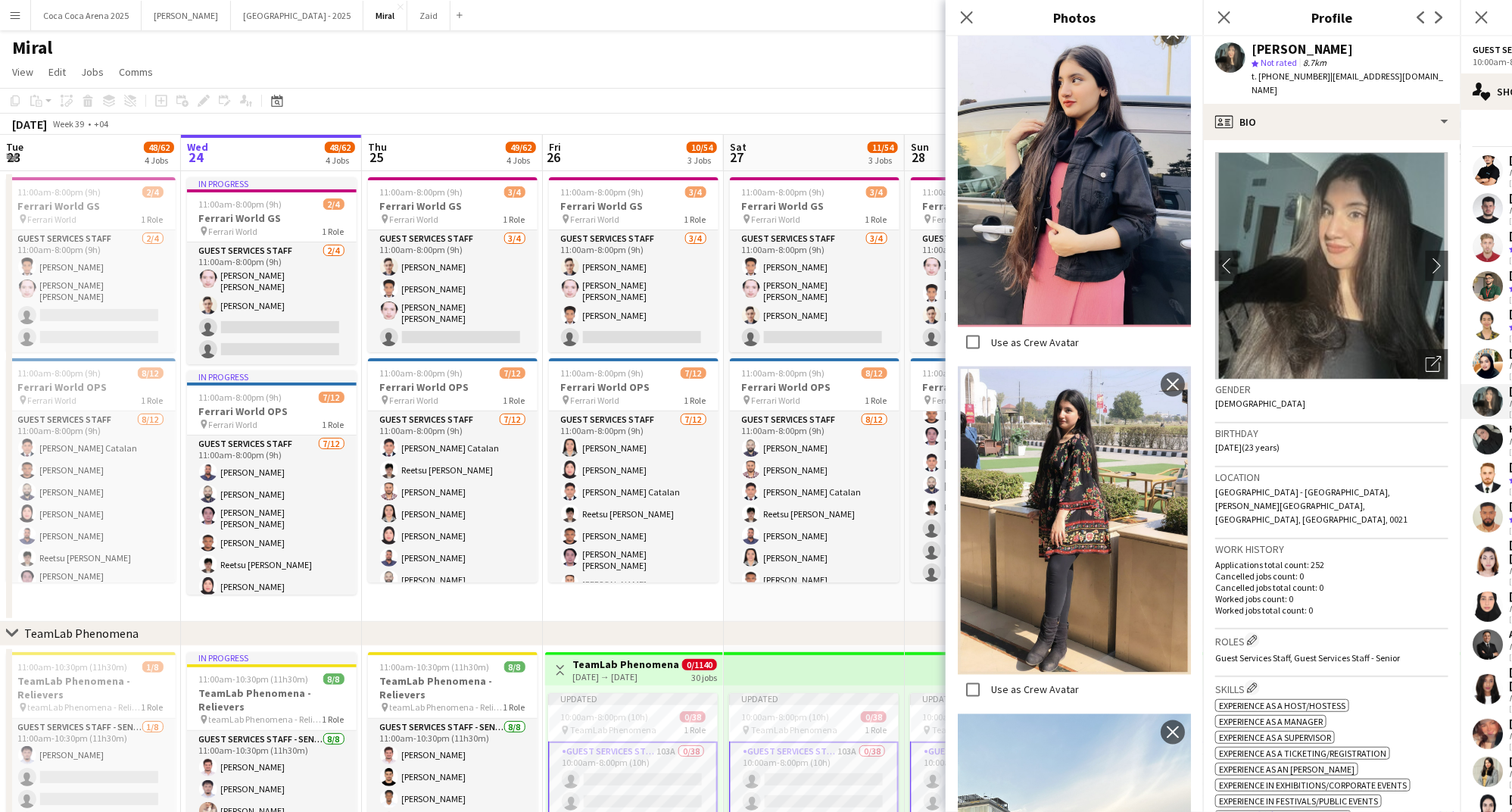
scroll to position [1206, 0]
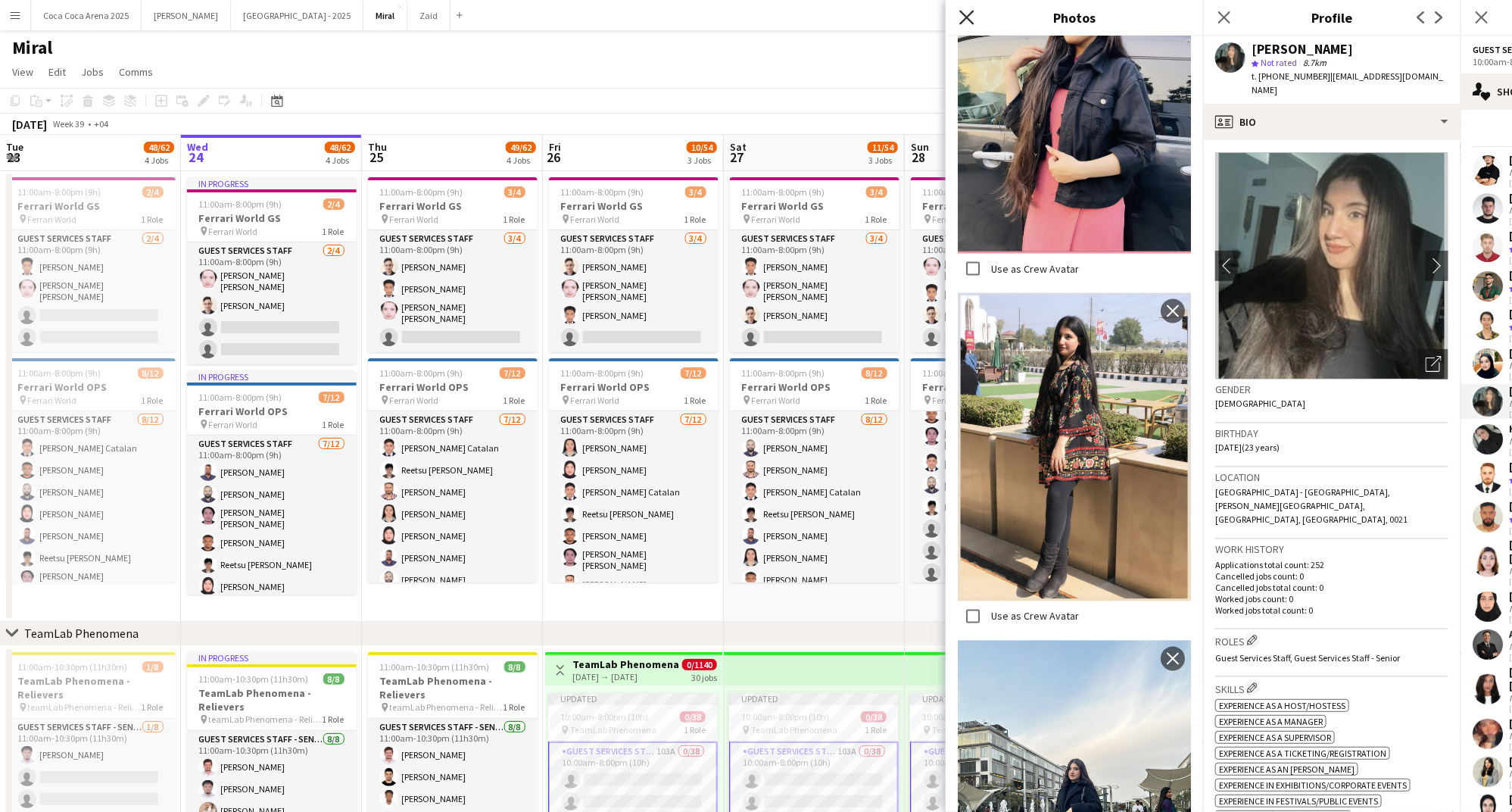
click at [964, 10] on icon "Close pop-in" at bounding box center [966, 17] width 14 height 14
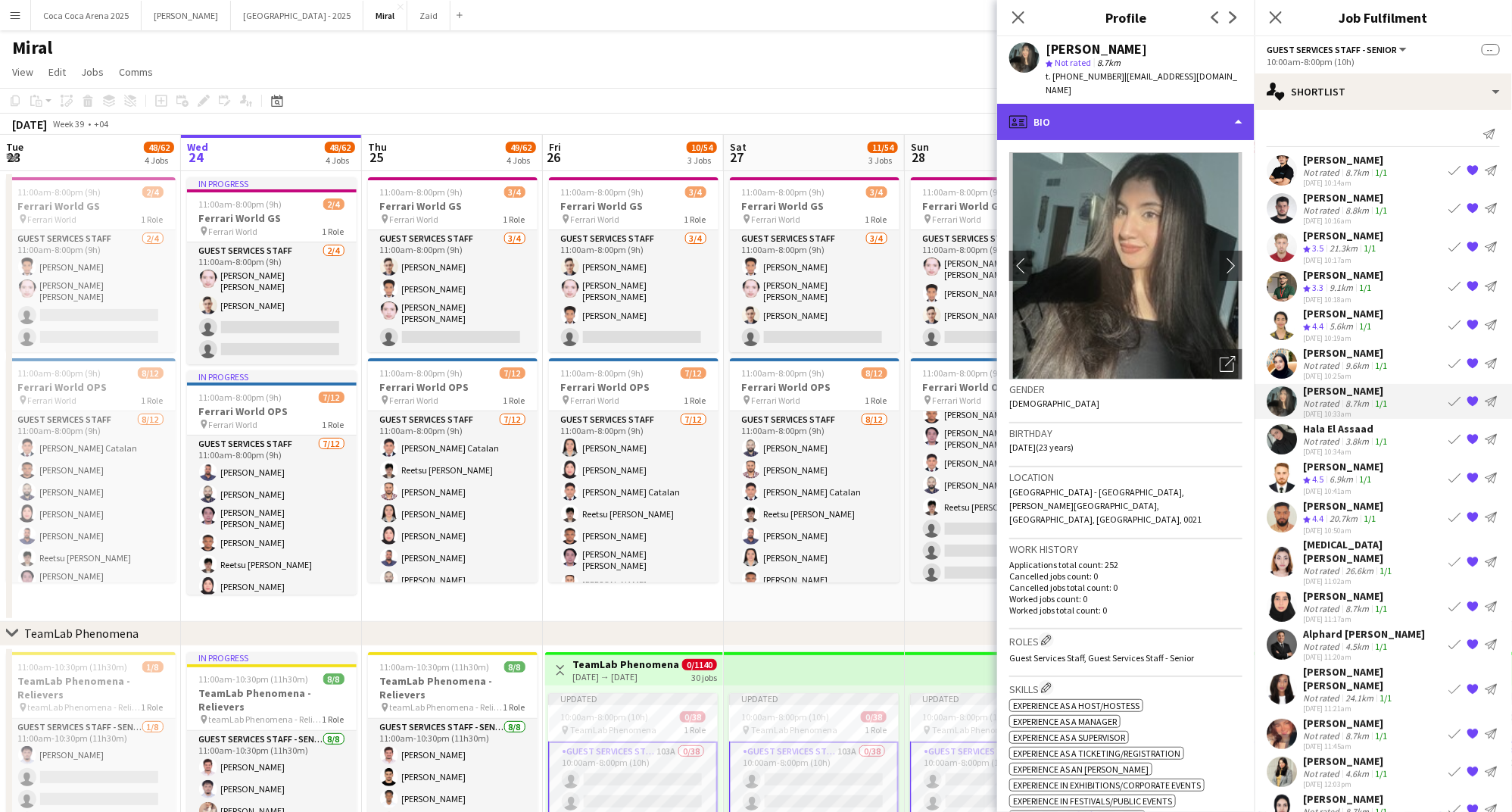
click at [1091, 127] on div "profile Bio" at bounding box center [1126, 121] width 258 height 36
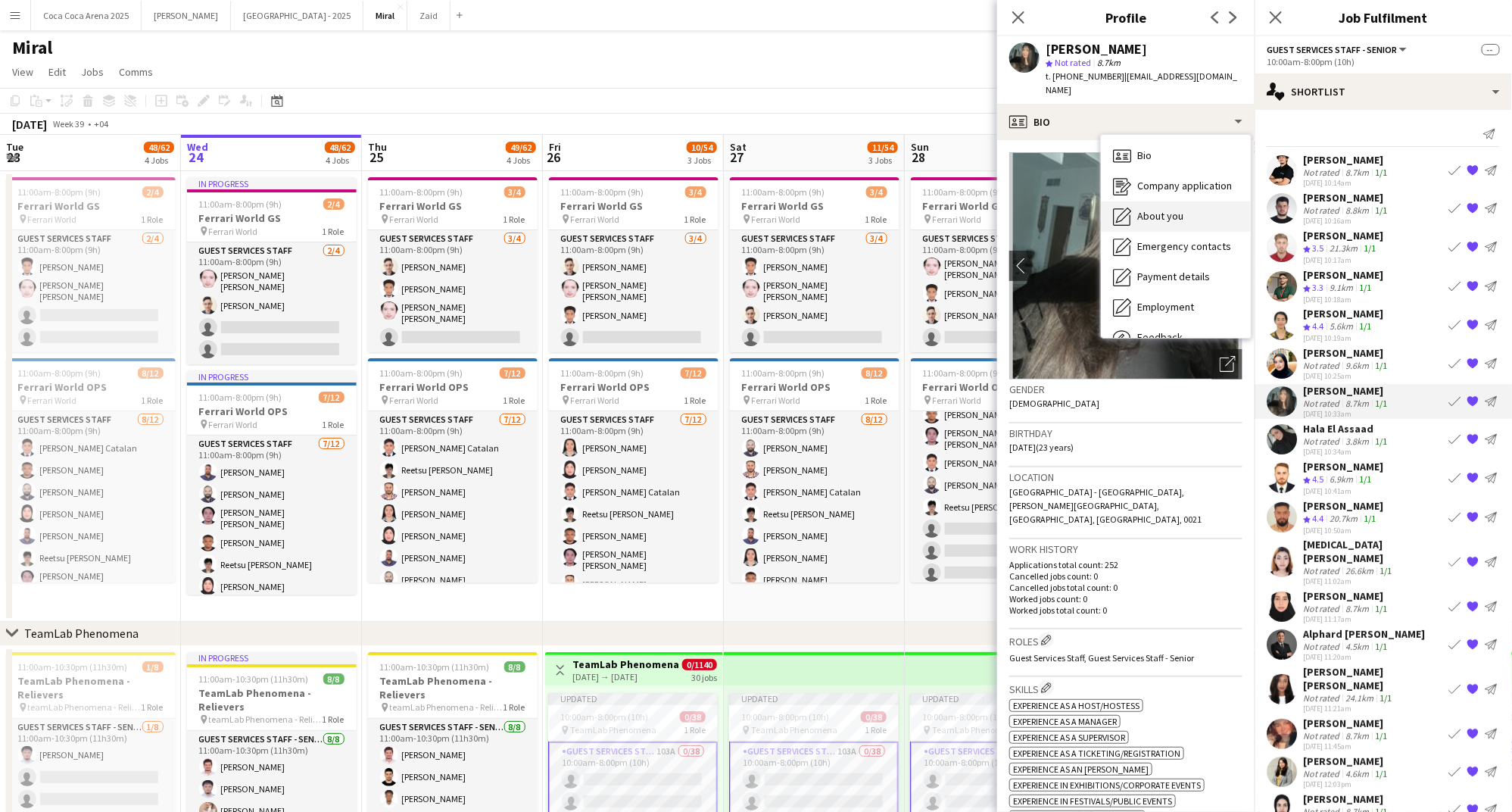
click at [1141, 216] on span "About you" at bounding box center [1160, 216] width 46 height 14
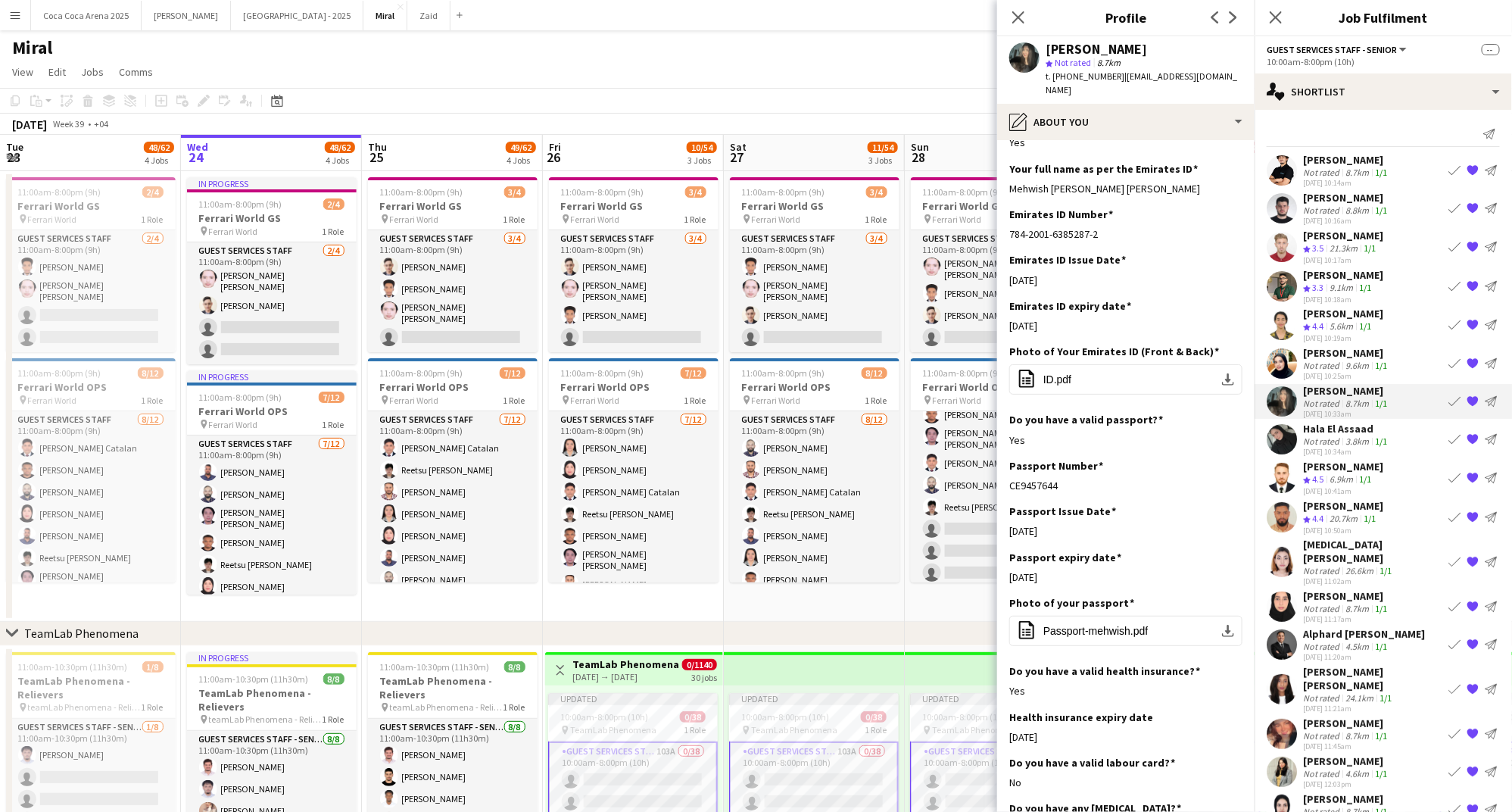
scroll to position [547, 0]
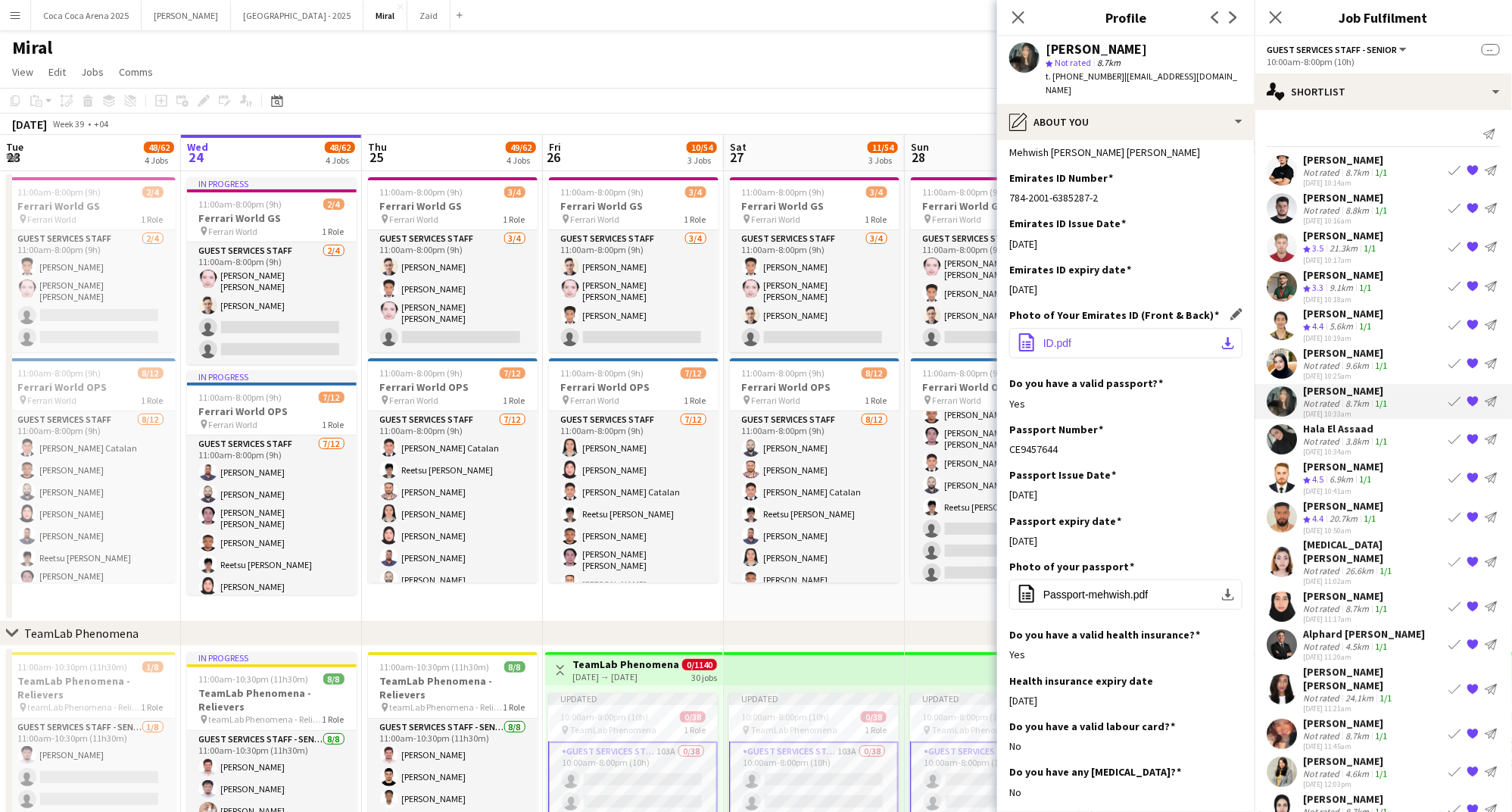
click at [1053, 337] on span "ID.pdf" at bounding box center [1057, 343] width 28 height 12
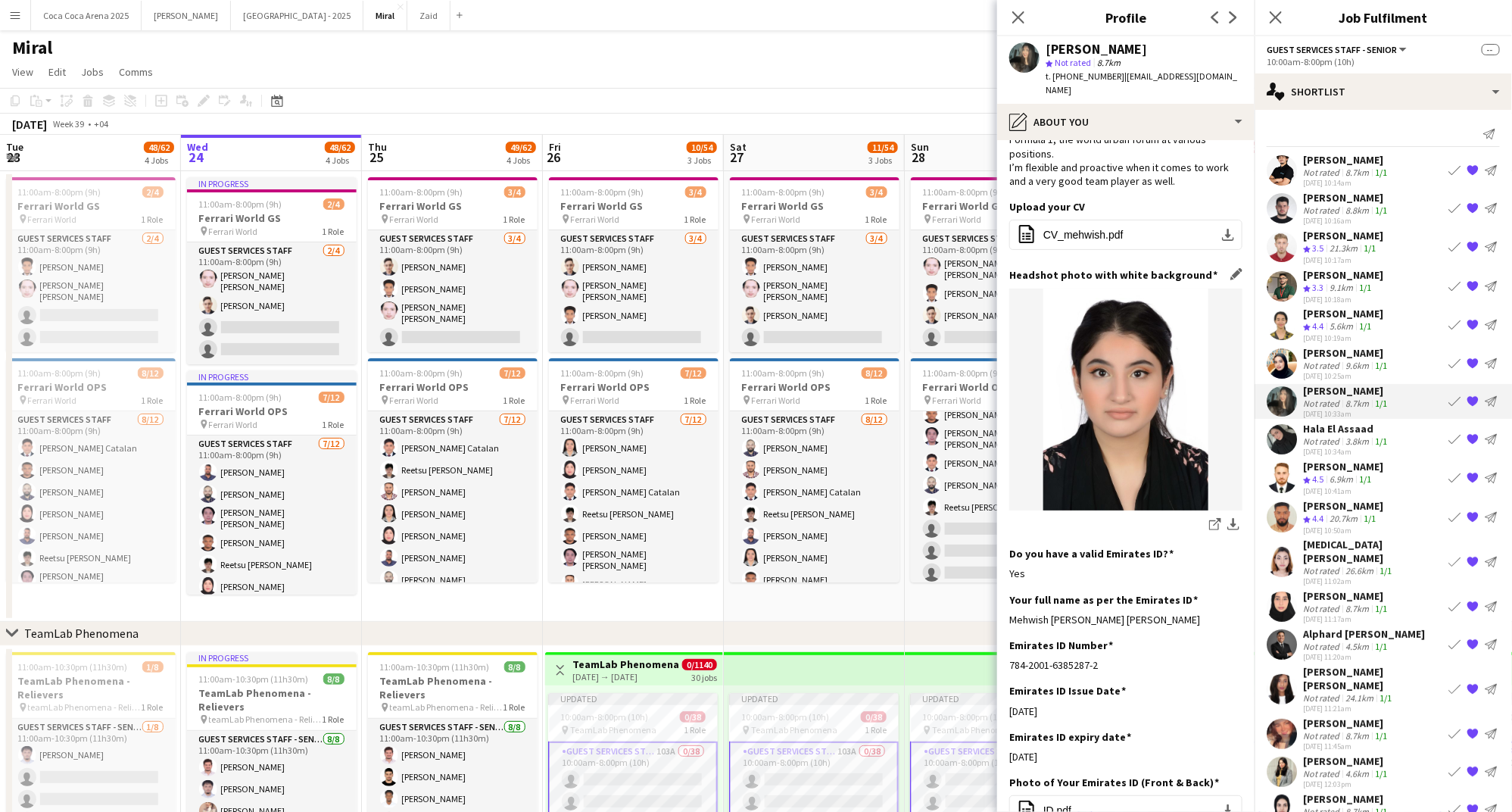
scroll to position [0, 0]
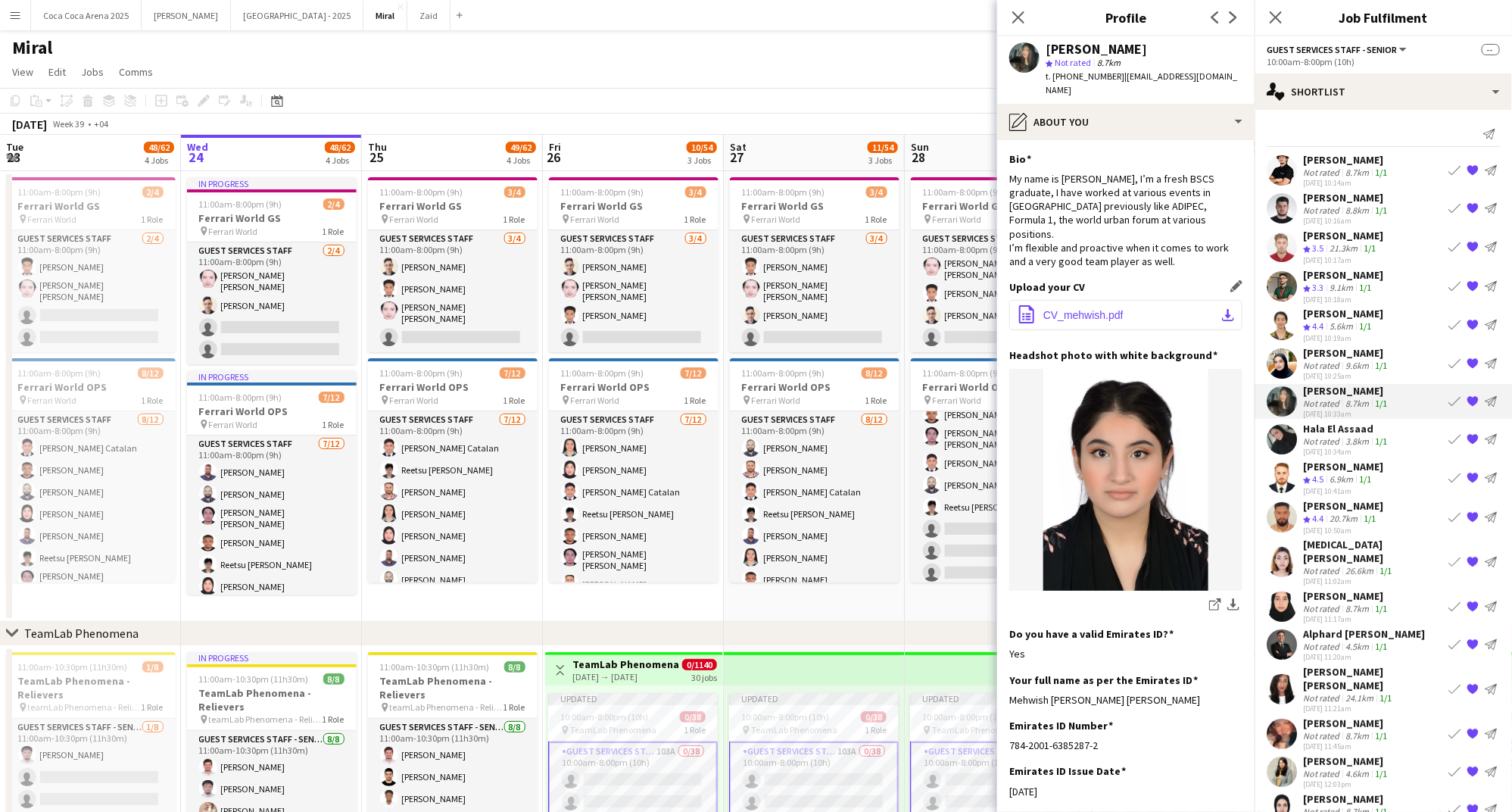
click at [1097, 309] on span "CV_mehwish.pdf" at bounding box center [1083, 315] width 81 height 12
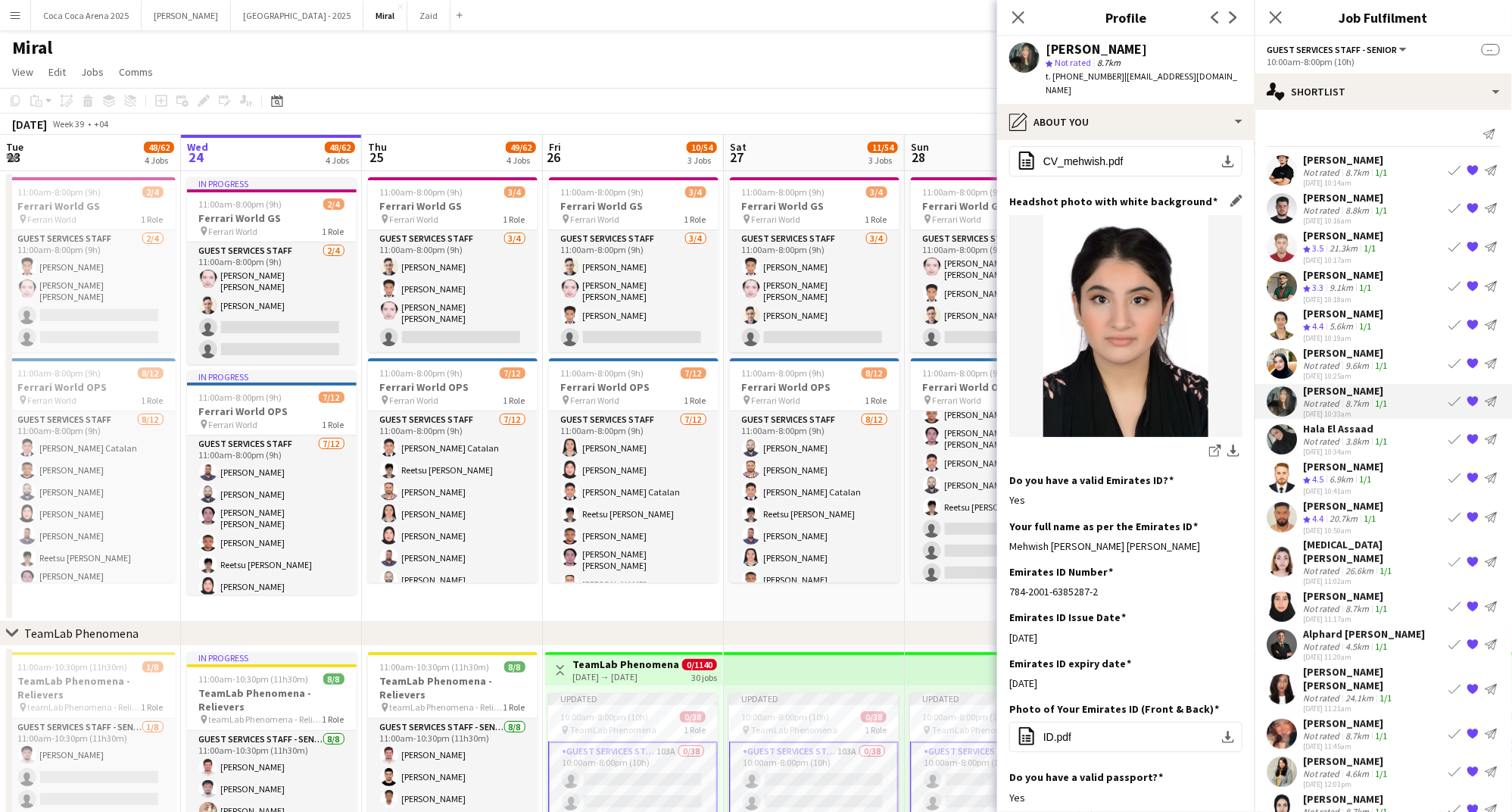
scroll to position [155, 0]
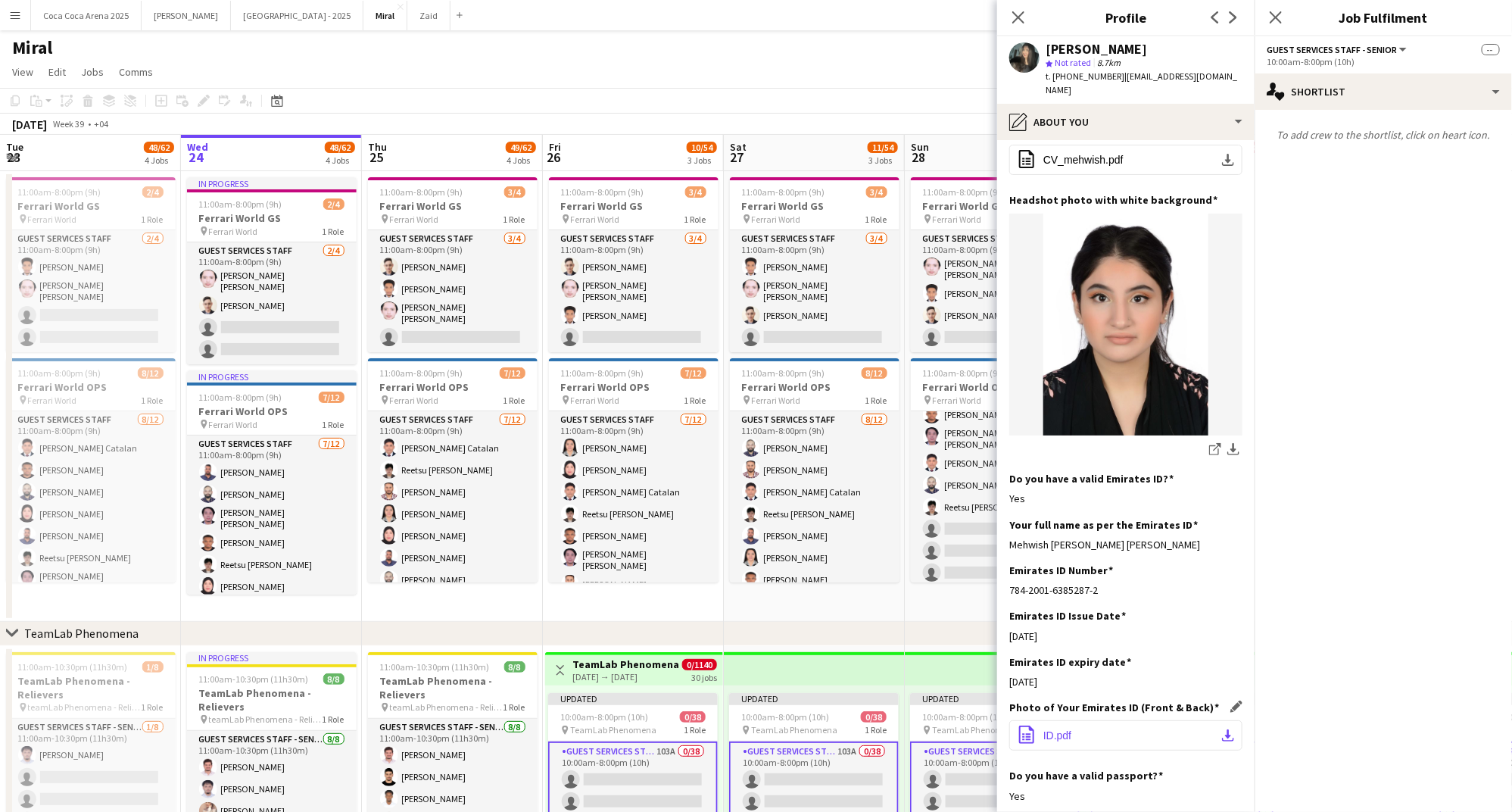
click at [1047, 730] on span "ID.pdf" at bounding box center [1057, 736] width 28 height 12
drag, startPoint x: 1110, startPoint y: 77, endPoint x: 1054, endPoint y: 76, distance: 56.0
click at [1054, 76] on span "t. +971561624948" at bounding box center [1085, 76] width 79 height 11
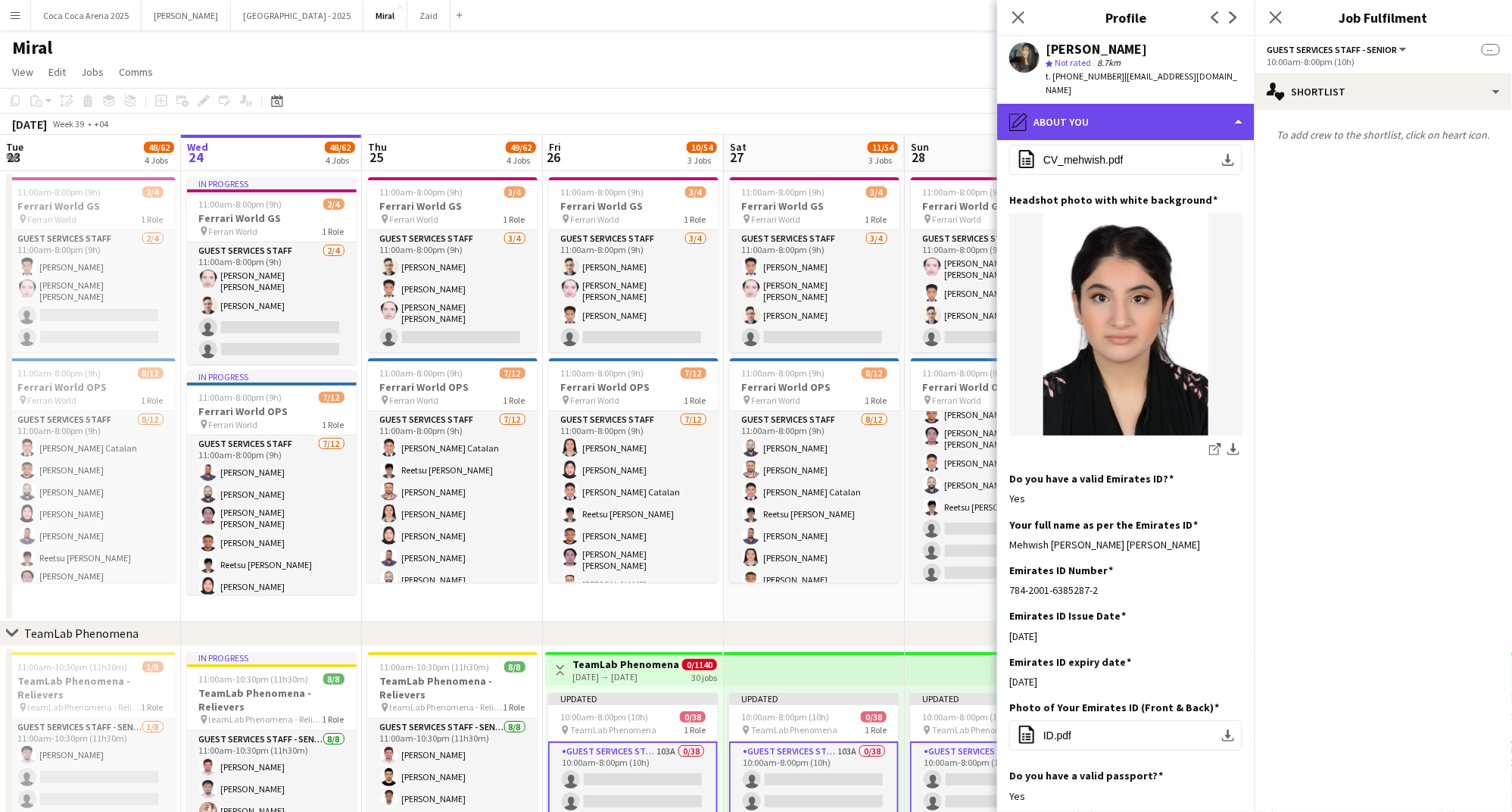
click at [1171, 121] on div "pencil4 About you" at bounding box center [1126, 121] width 258 height 36
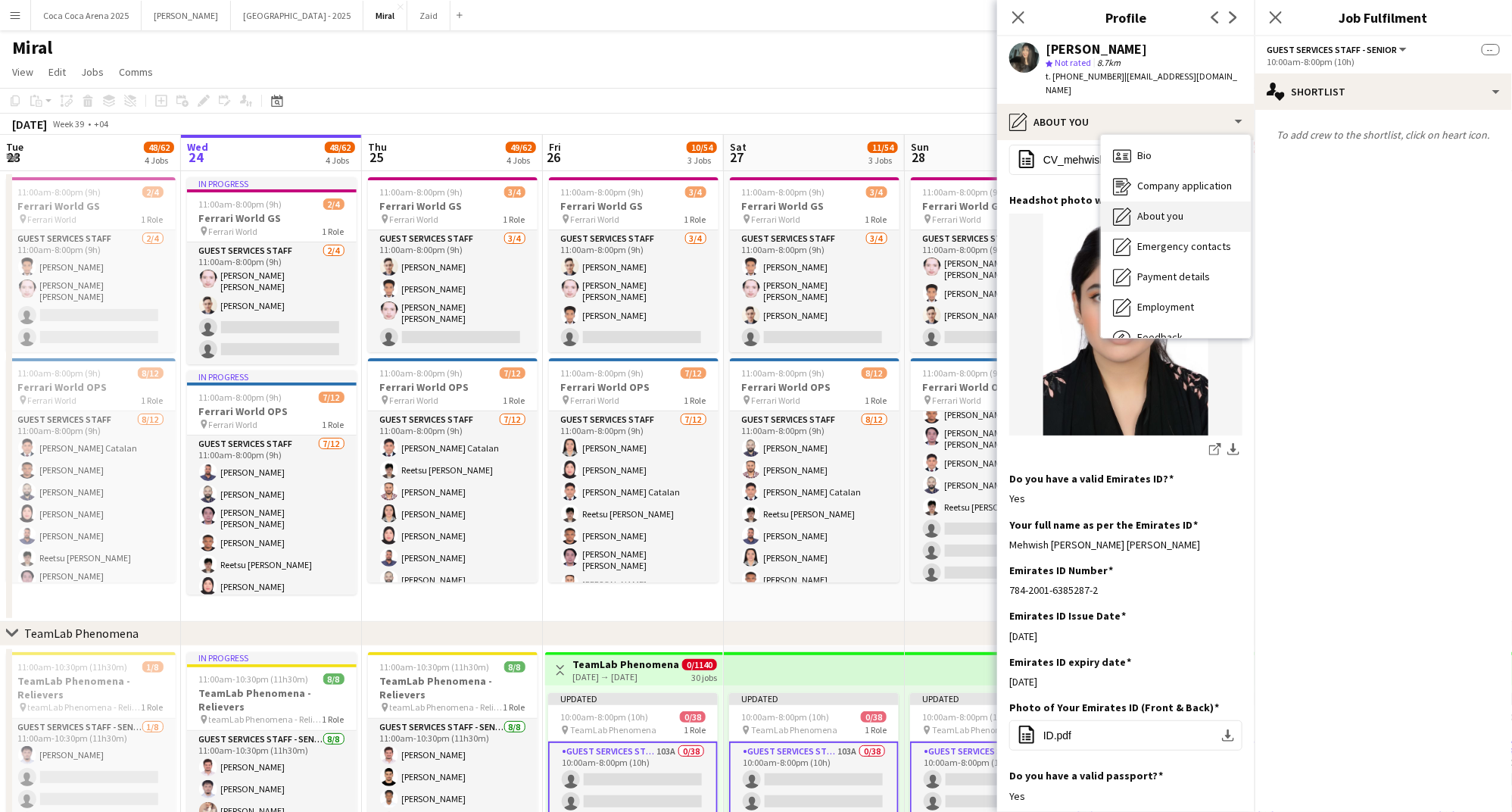
click at [1162, 214] on span "About you" at bounding box center [1160, 216] width 46 height 14
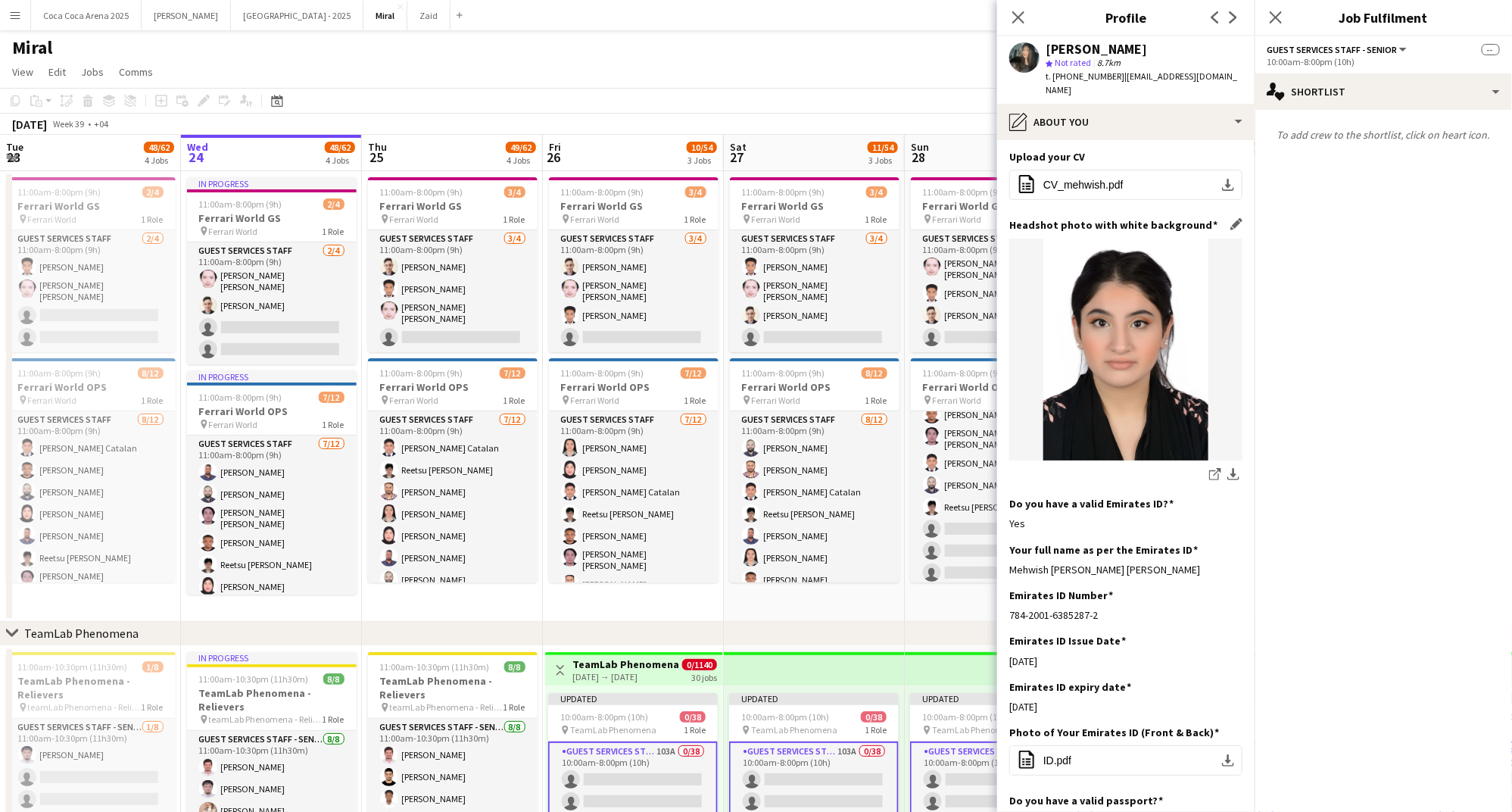
scroll to position [148, 0]
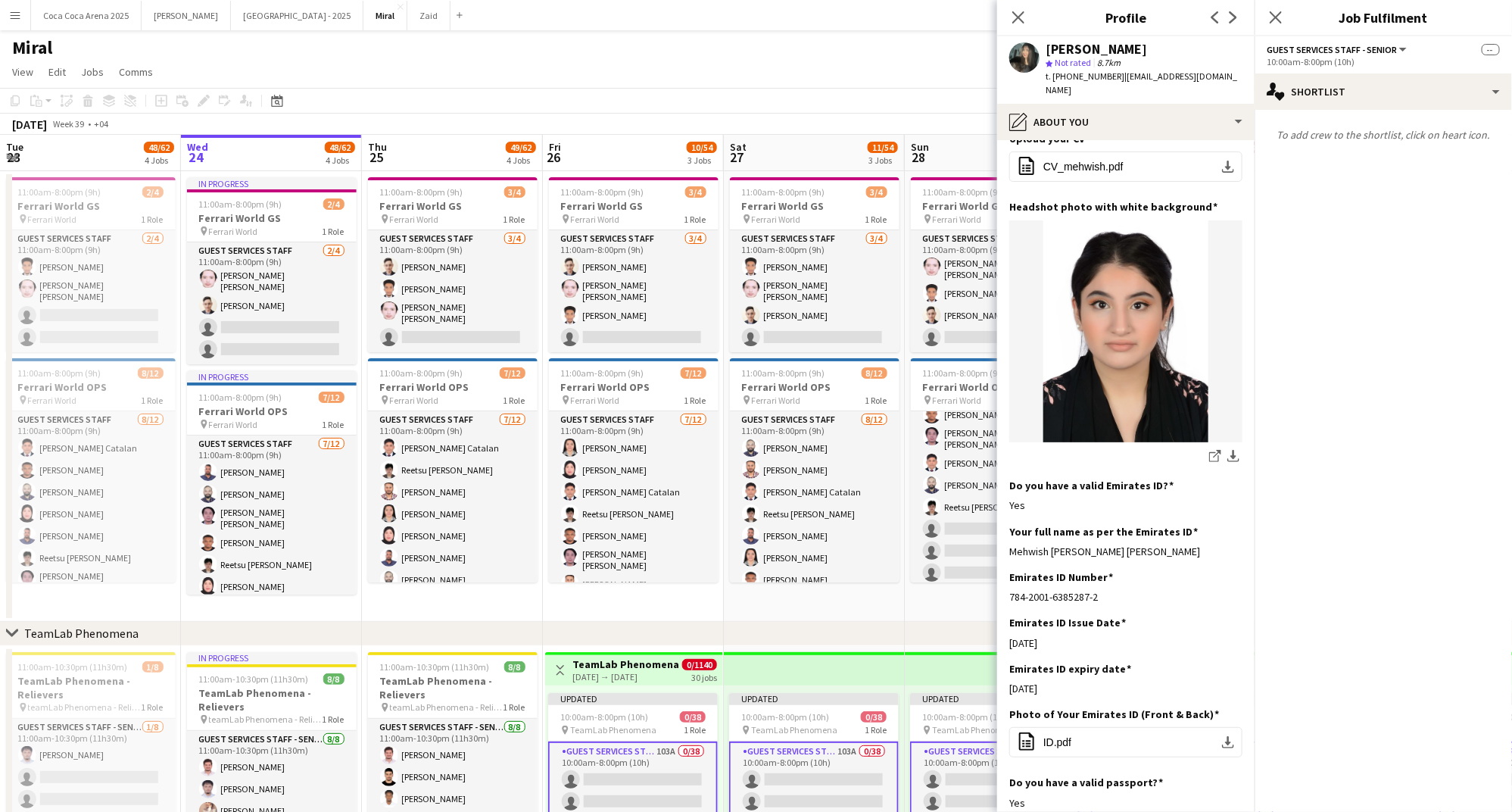
drag, startPoint x: 1191, startPoint y: 541, endPoint x: 1004, endPoint y: 540, distance: 187.0
click at [1004, 540] on app-section-data-types "Bio Edit this field My name is Mehwish Nadeem, I’m a fresh BSCS graduate, I hav…" at bounding box center [1126, 476] width 258 height 672
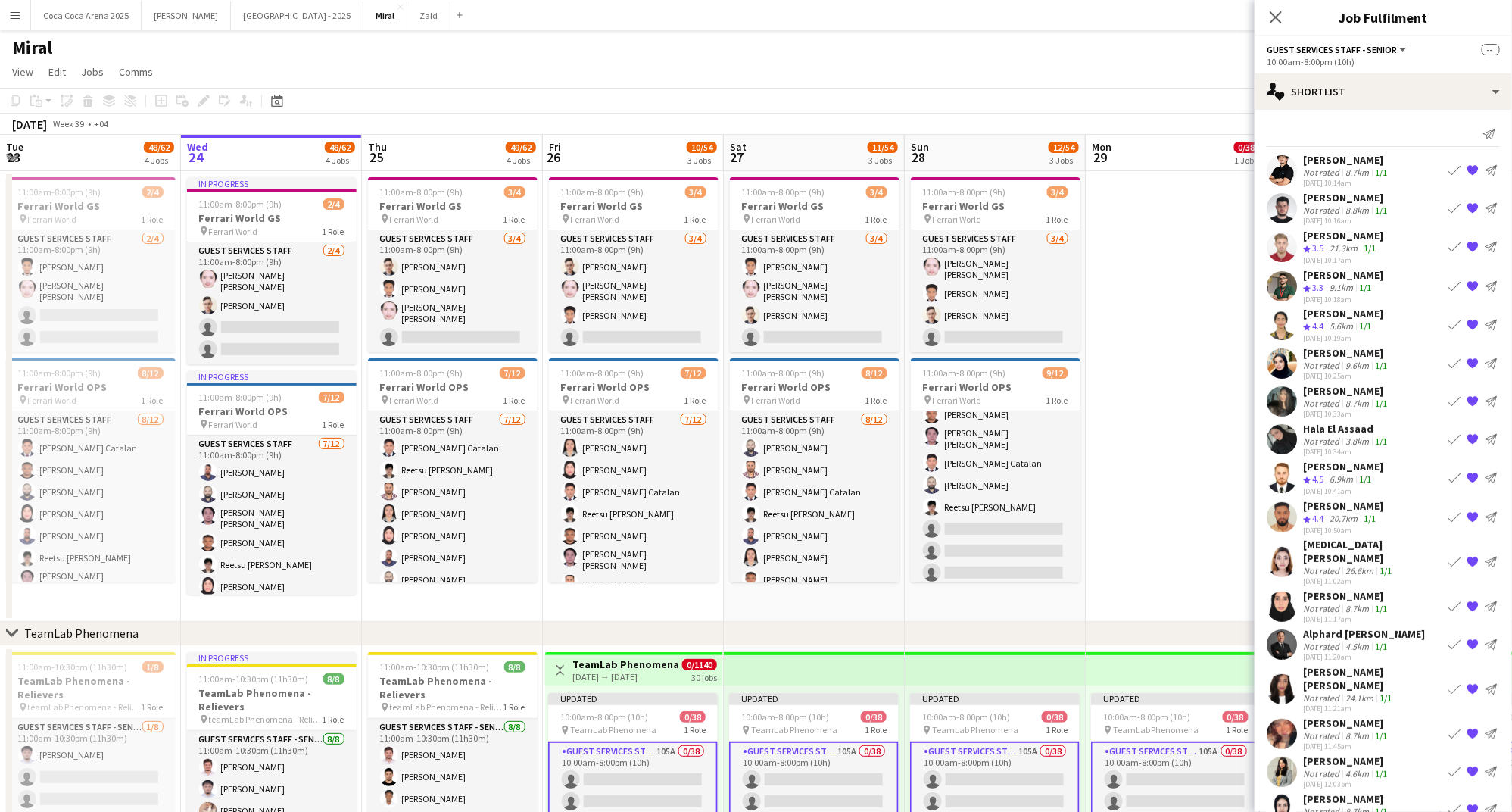
click at [1322, 440] on div "Not rated" at bounding box center [1322, 440] width 39 height 11
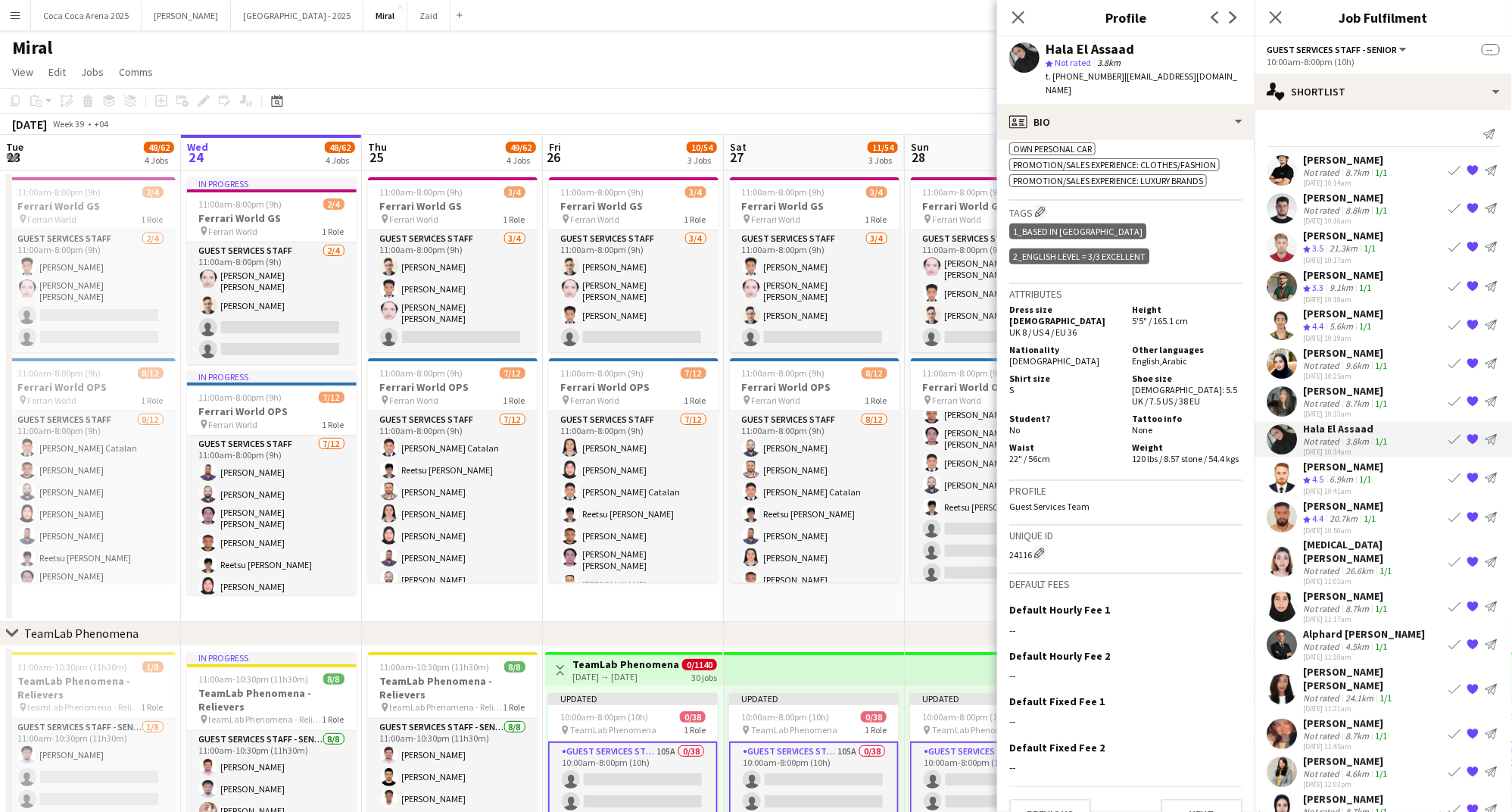
scroll to position [0, 0]
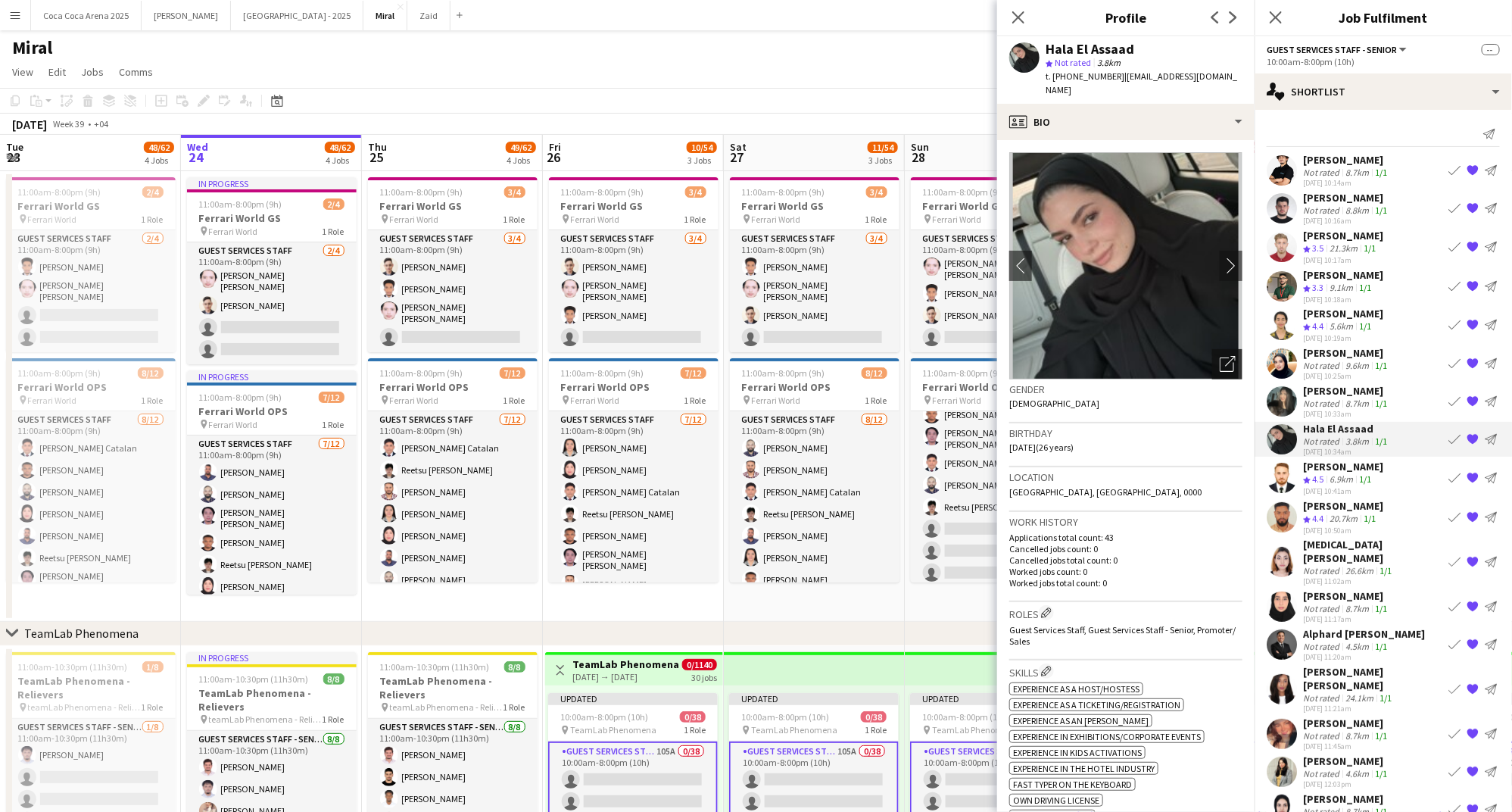
click at [1225, 356] on icon "Open photos pop-in" at bounding box center [1227, 364] width 16 height 16
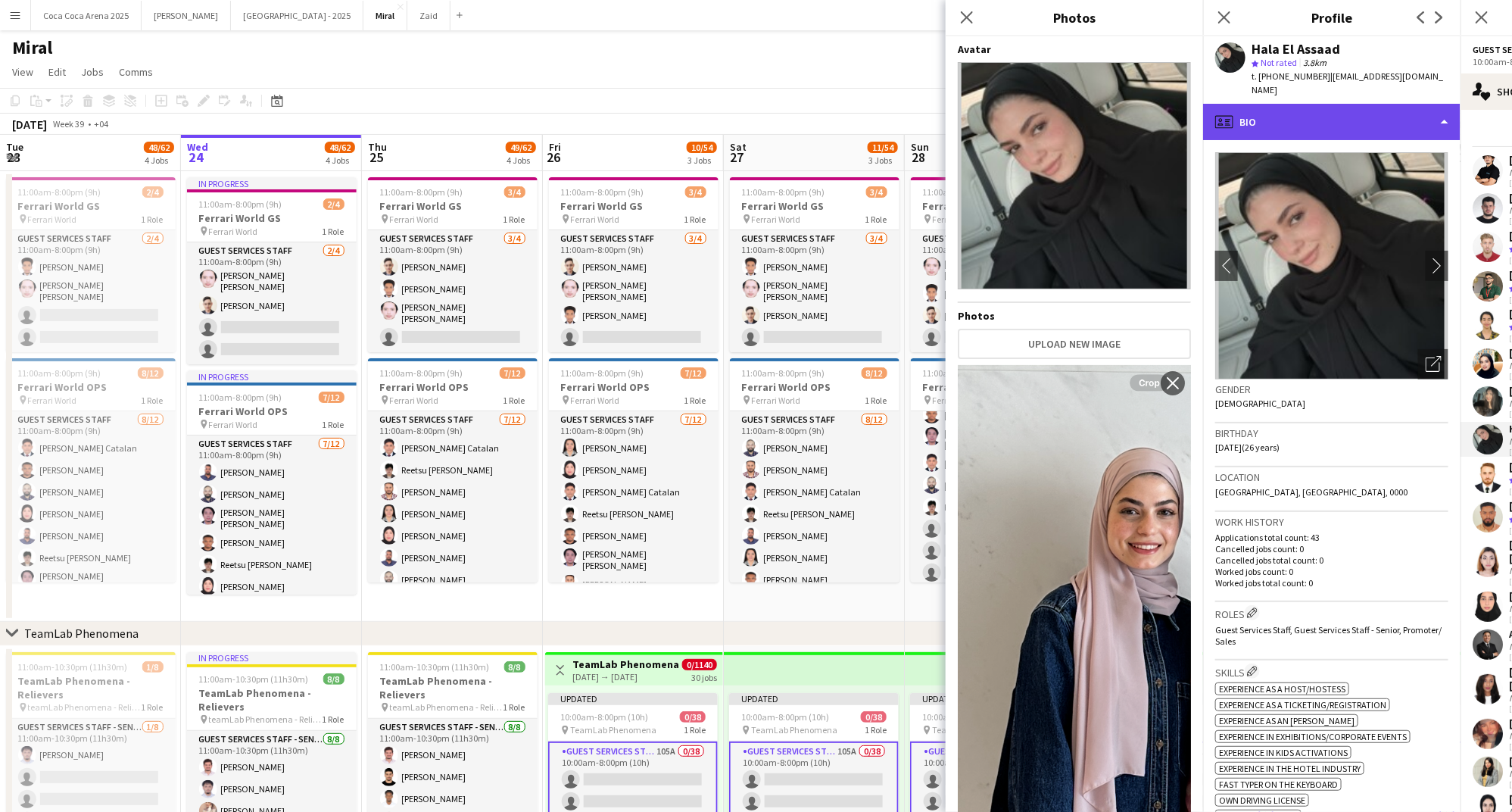
click at [1248, 108] on div "profile Bio" at bounding box center [1332, 121] width 258 height 36
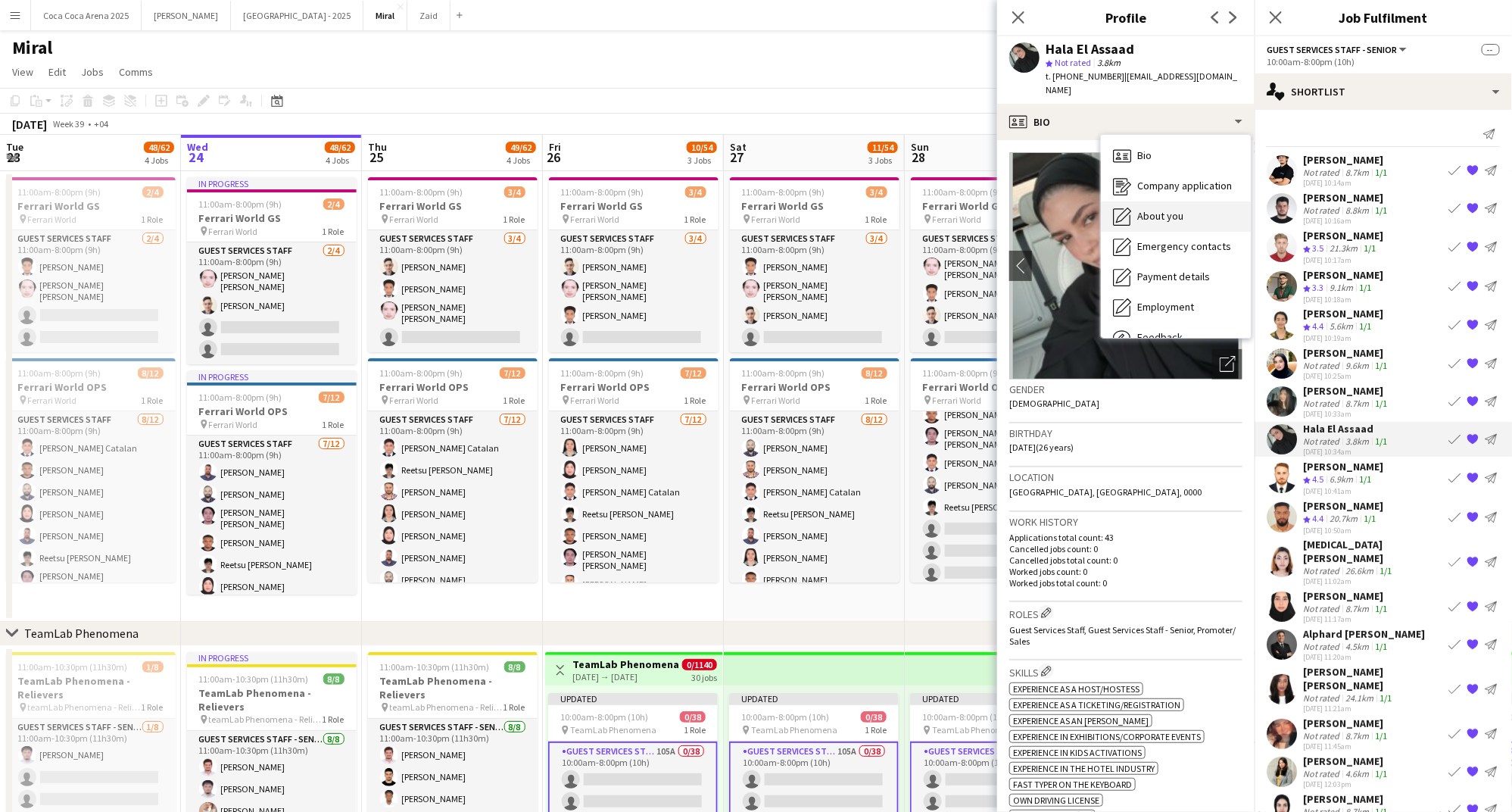
click at [1187, 201] on div "About you About you" at bounding box center [1175, 216] width 150 height 31
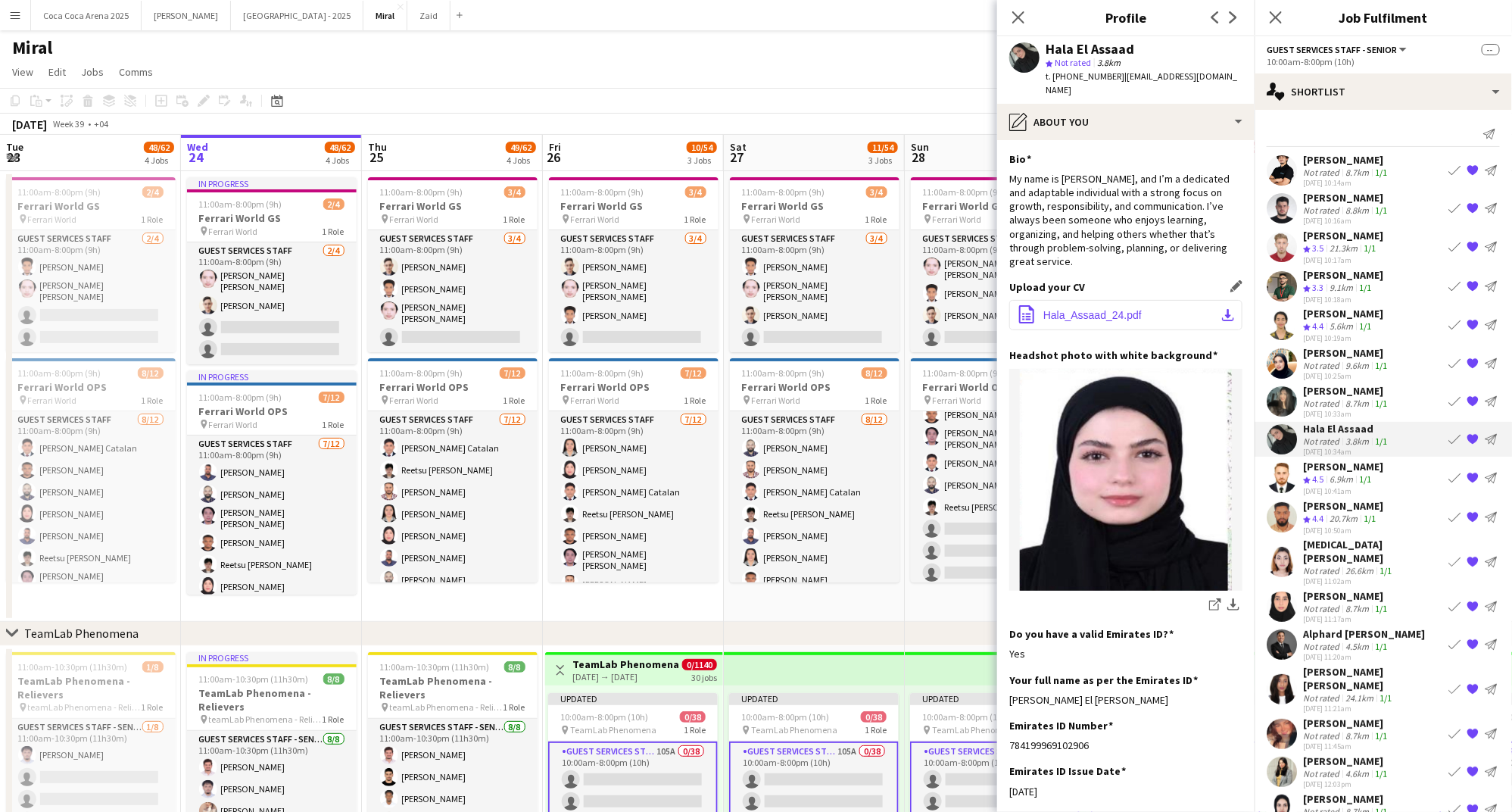
click at [1097, 309] on span "Hala_Assaad_24.pdf" at bounding box center [1092, 315] width 98 height 12
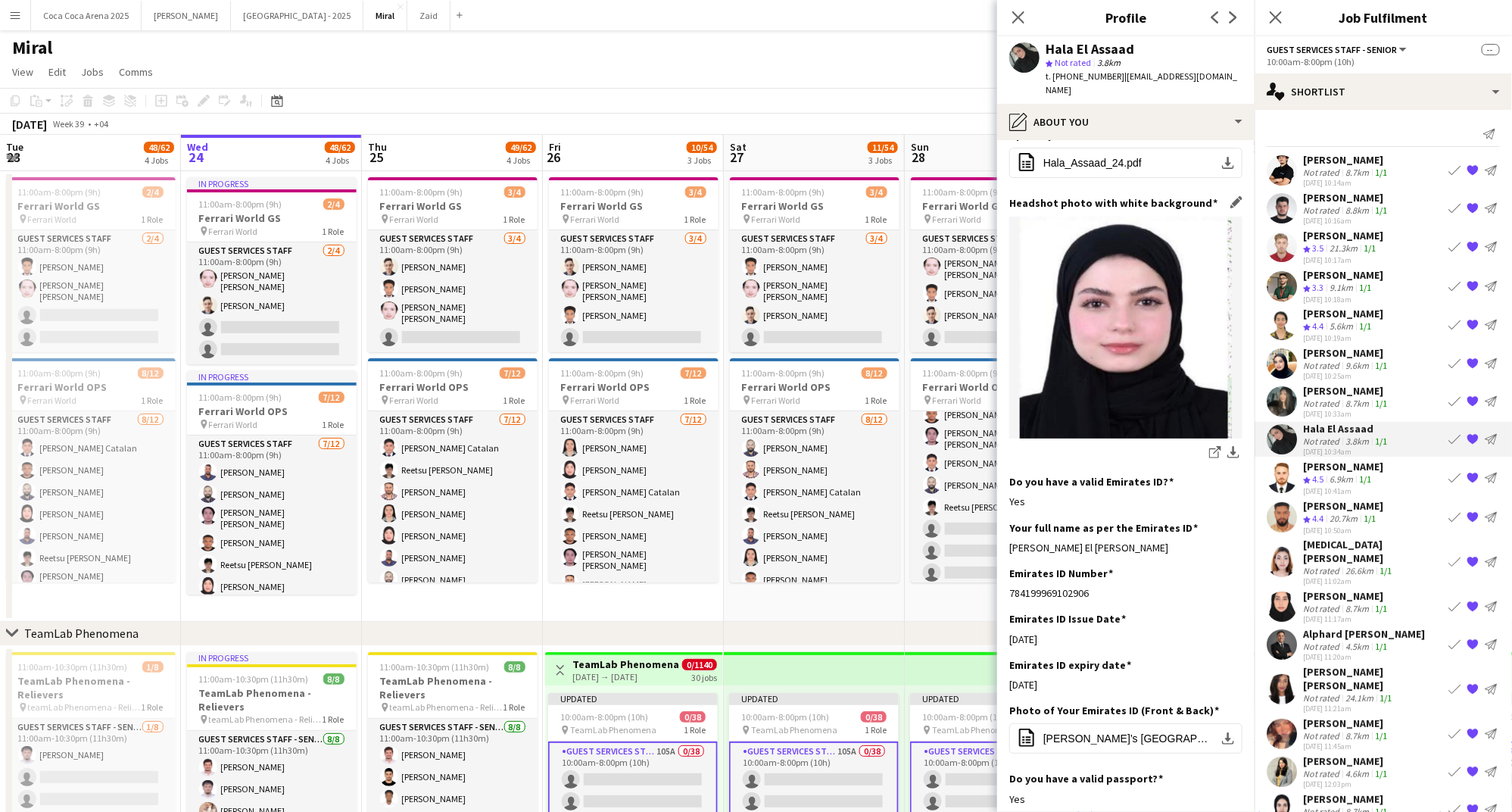
scroll to position [154, 0]
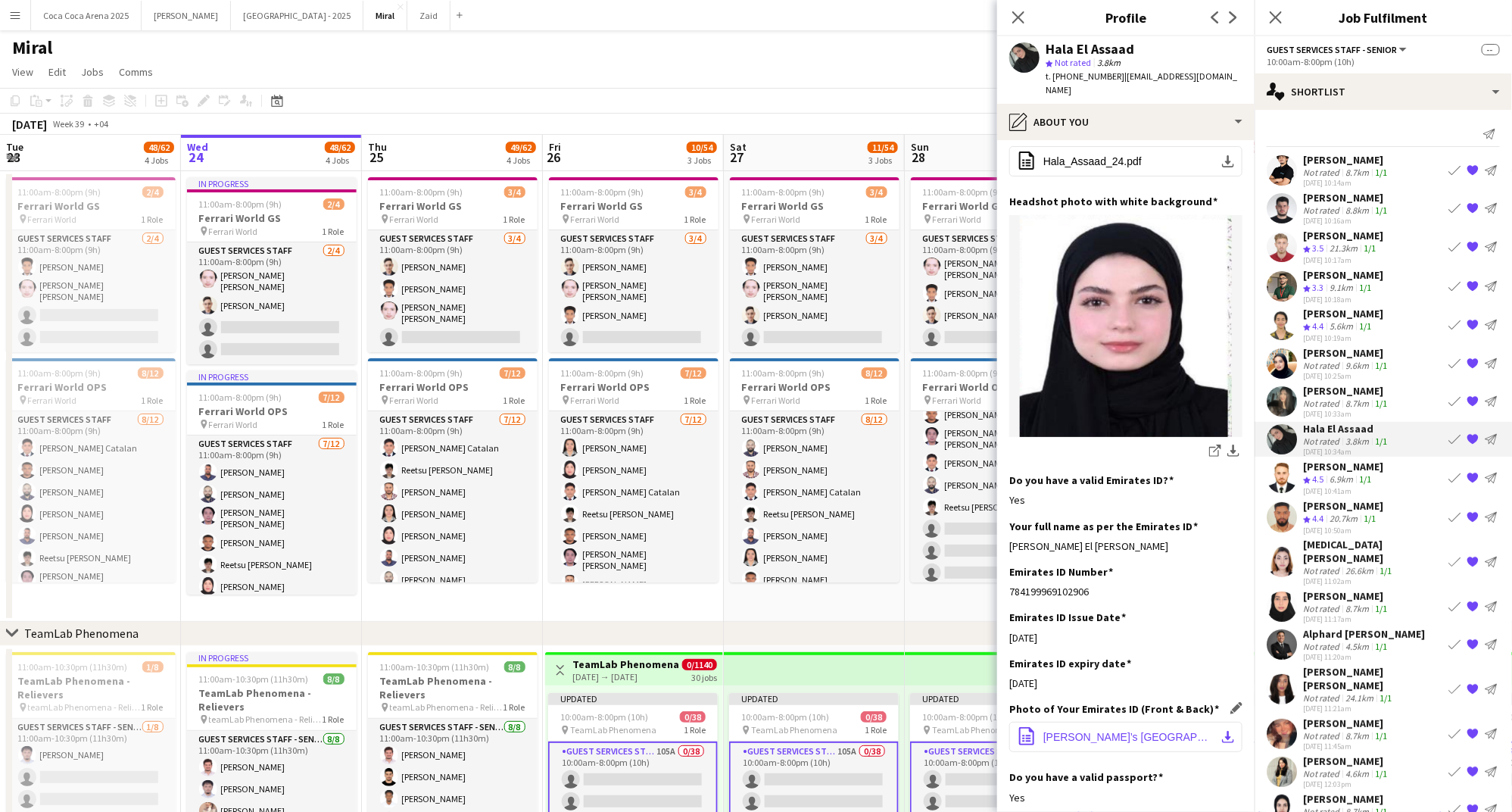
click at [1071, 731] on span "Hala’s New Emirates ID.pdf" at bounding box center [1129, 736] width 171 height 12
drag, startPoint x: 1115, startPoint y: 76, endPoint x: 1052, endPoint y: 76, distance: 63.0
click at [1052, 76] on div "t. +971509955191 | hala.assaad99@hotmail.com" at bounding box center [1144, 83] width 197 height 27
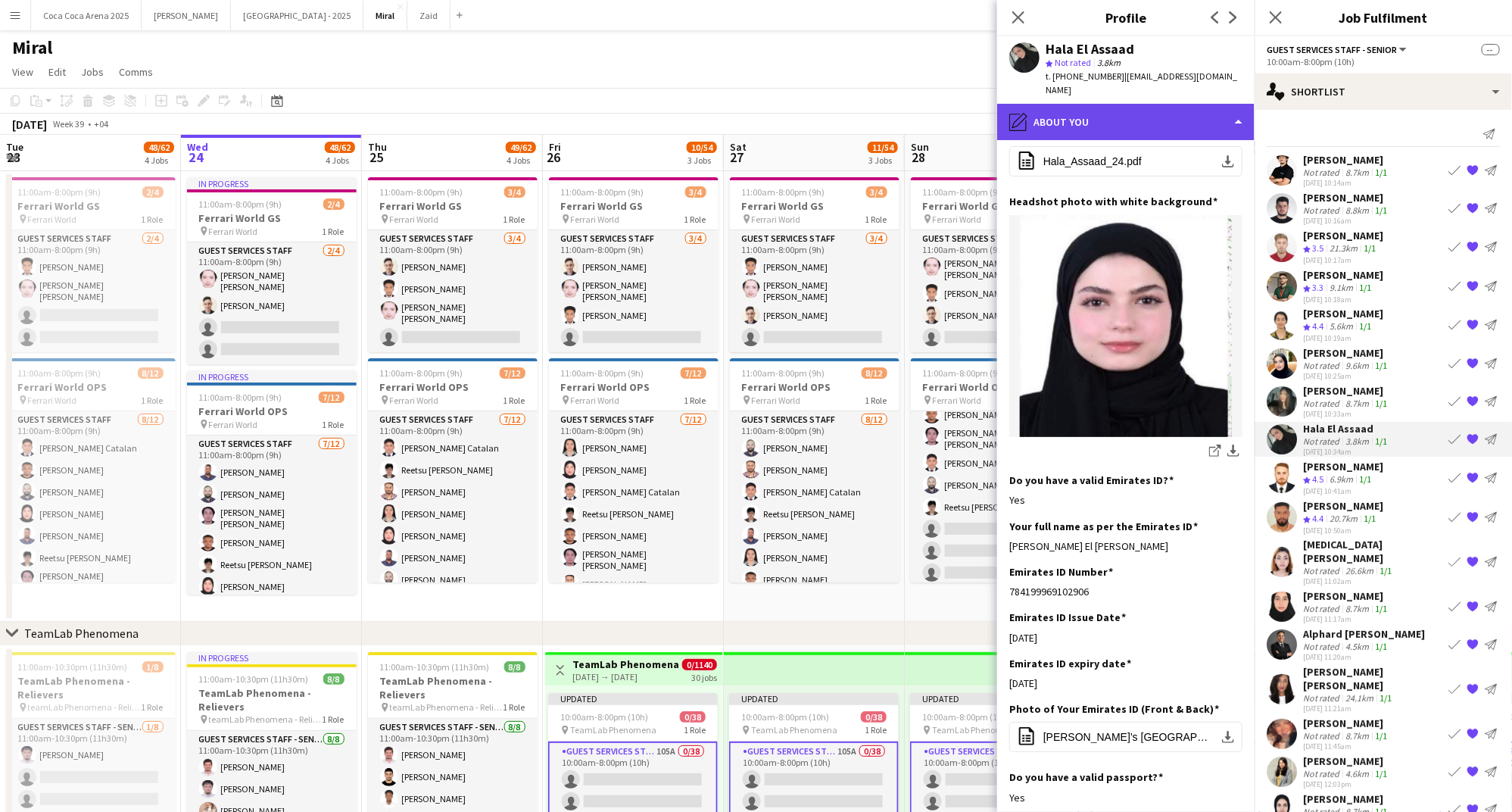
click at [1076, 106] on div "pencil4 About you" at bounding box center [1126, 121] width 258 height 36
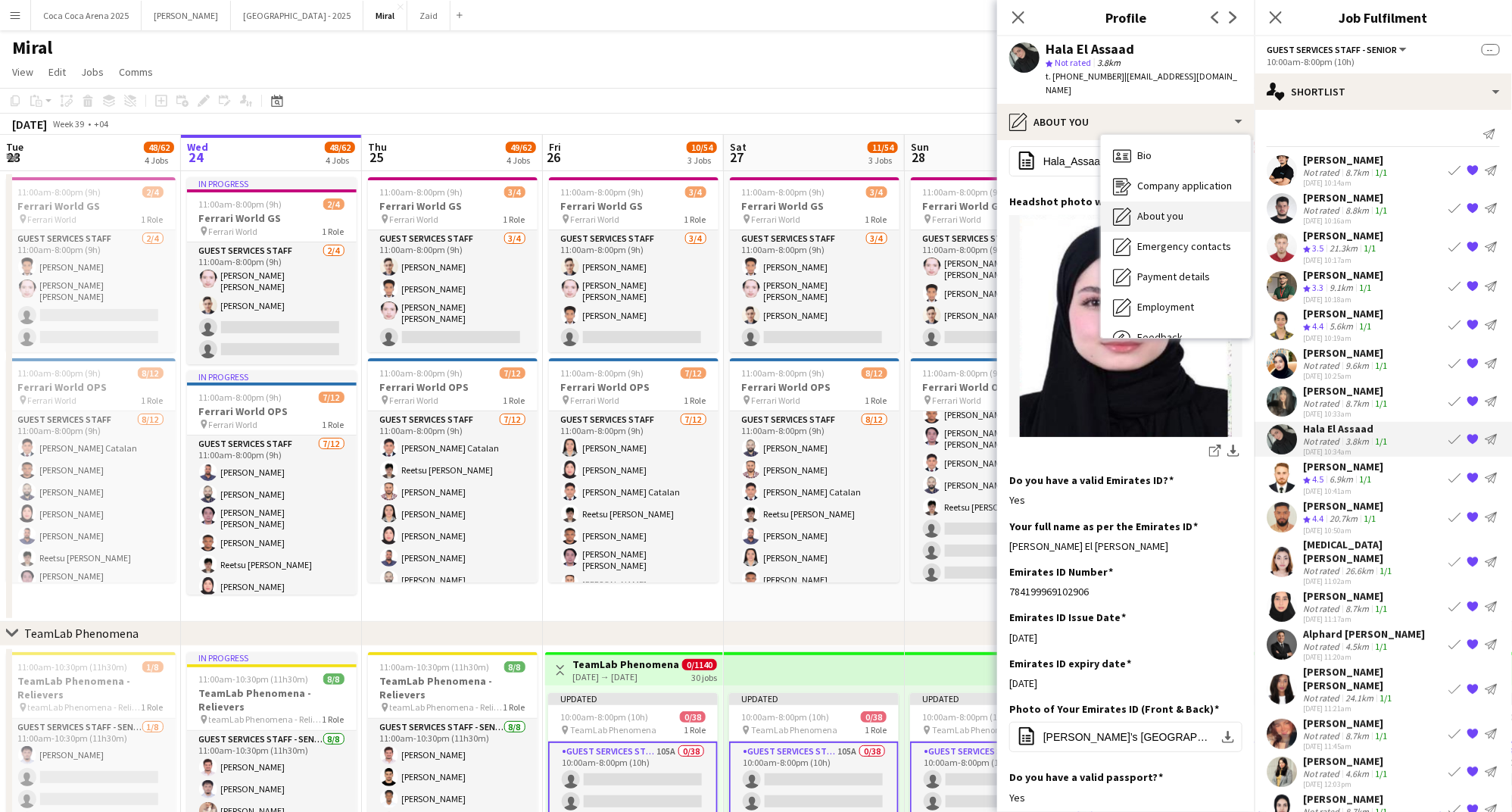
click at [1144, 209] on span "About you" at bounding box center [1160, 216] width 46 height 14
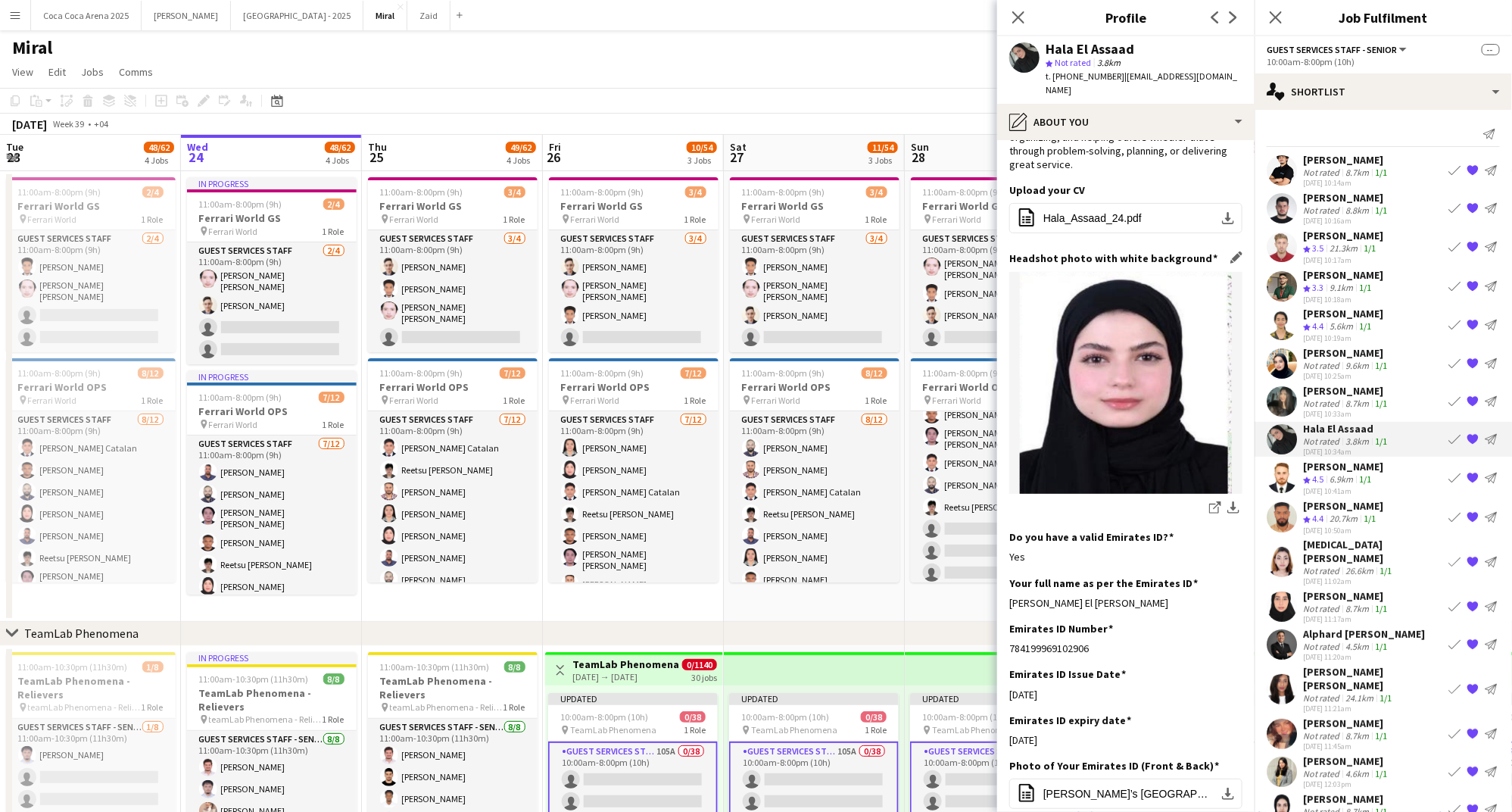
scroll to position [115, 0]
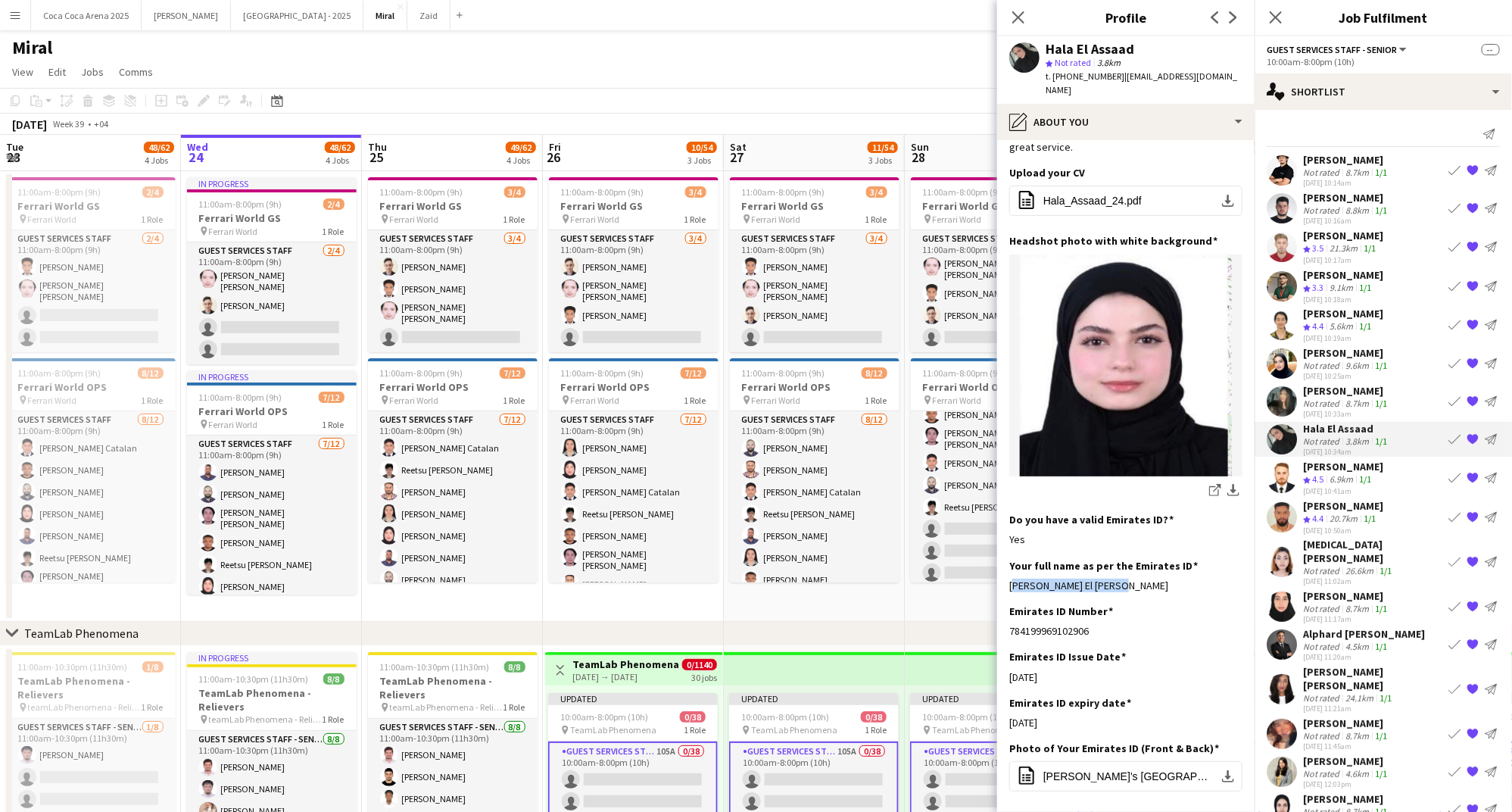
drag, startPoint x: 1127, startPoint y: 556, endPoint x: 1007, endPoint y: 558, distance: 120.0
click at [1007, 558] on app-section-data-types "Bio Edit this field My name is Hala Assaad, and I’m a dedicated and adaptable i…" at bounding box center [1126, 476] width 258 height 672
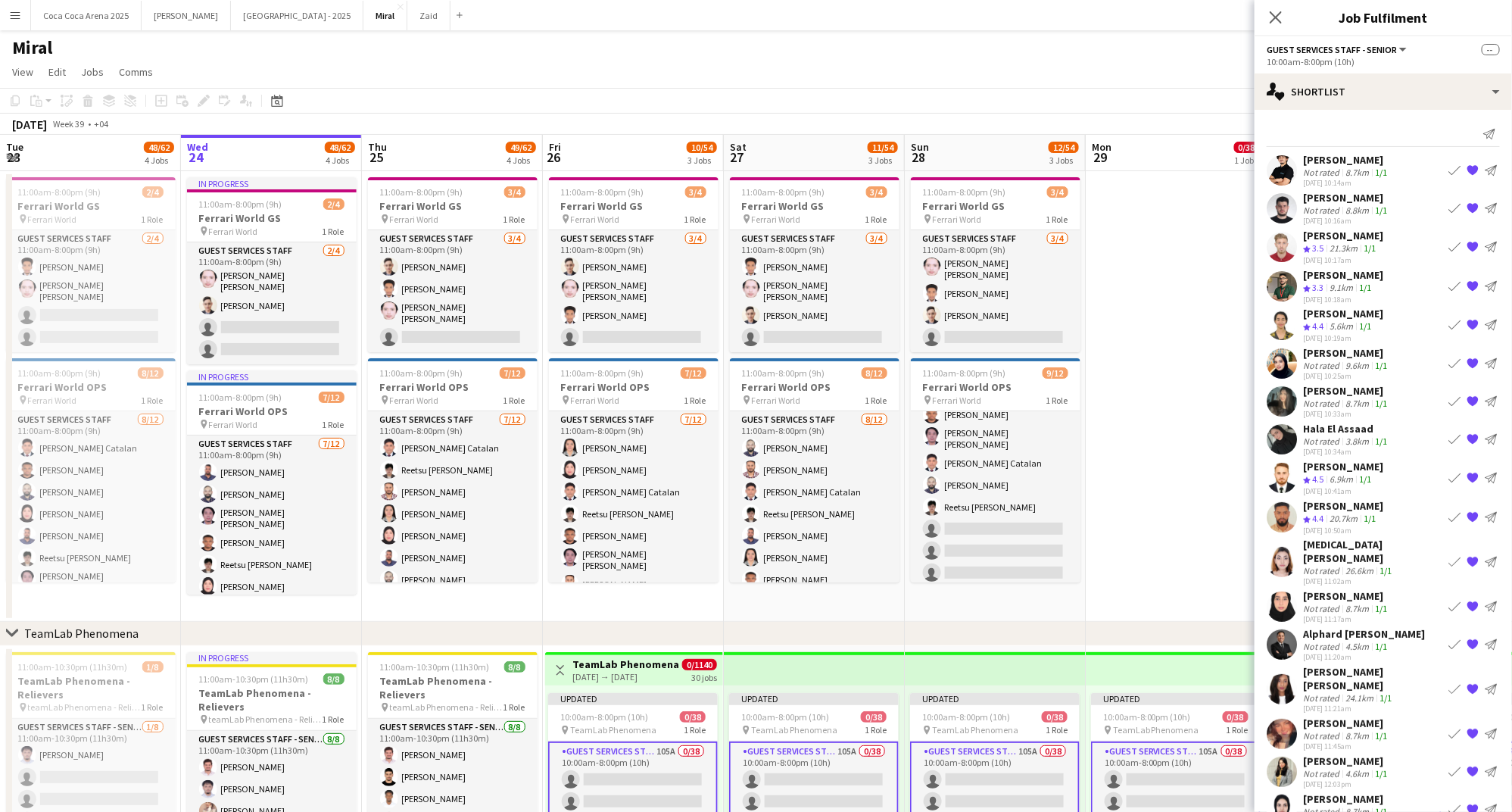
scroll to position [154, 0]
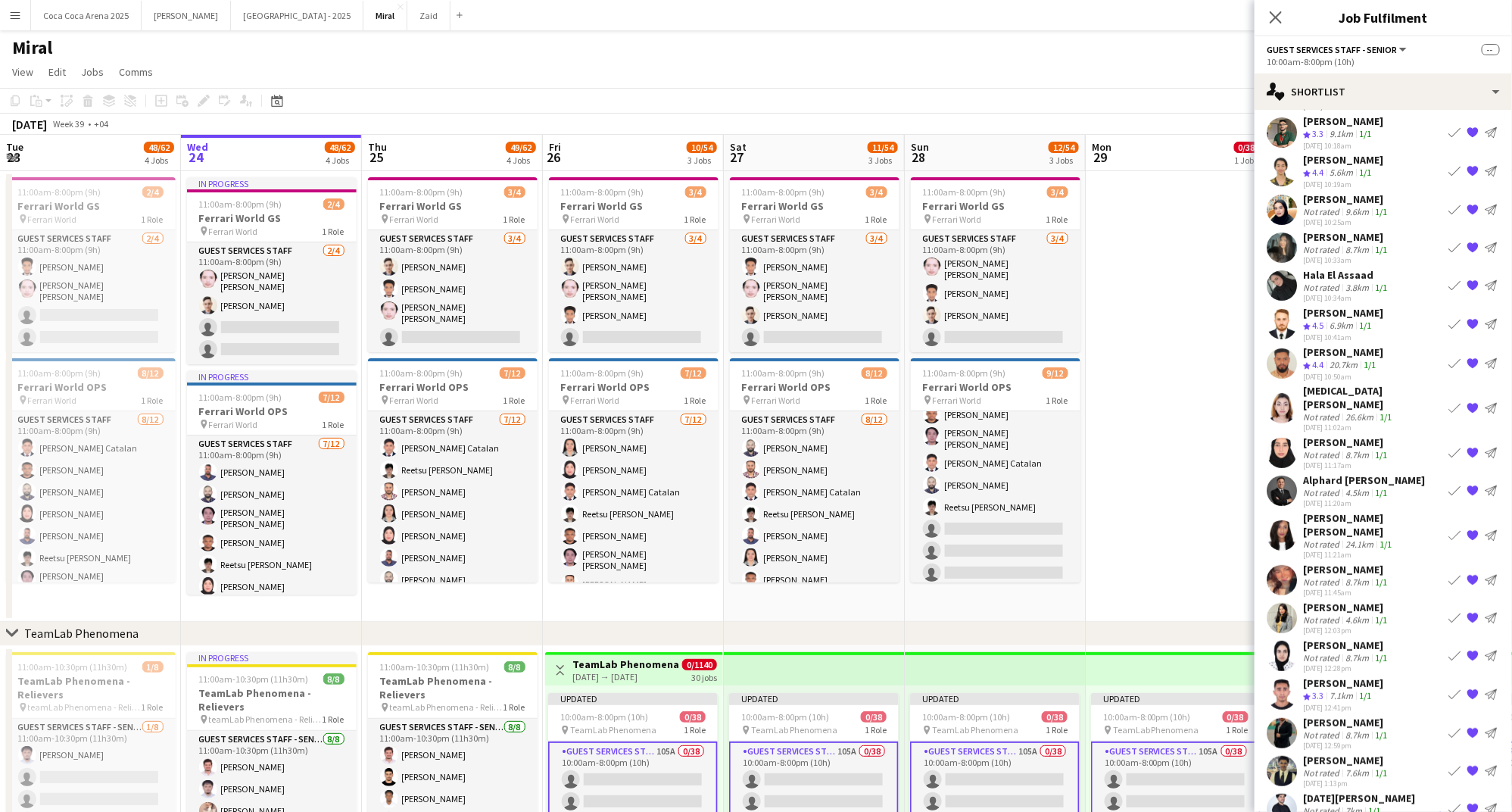
click at [1339, 805] on div "Not rated" at bounding box center [1322, 810] width 39 height 11
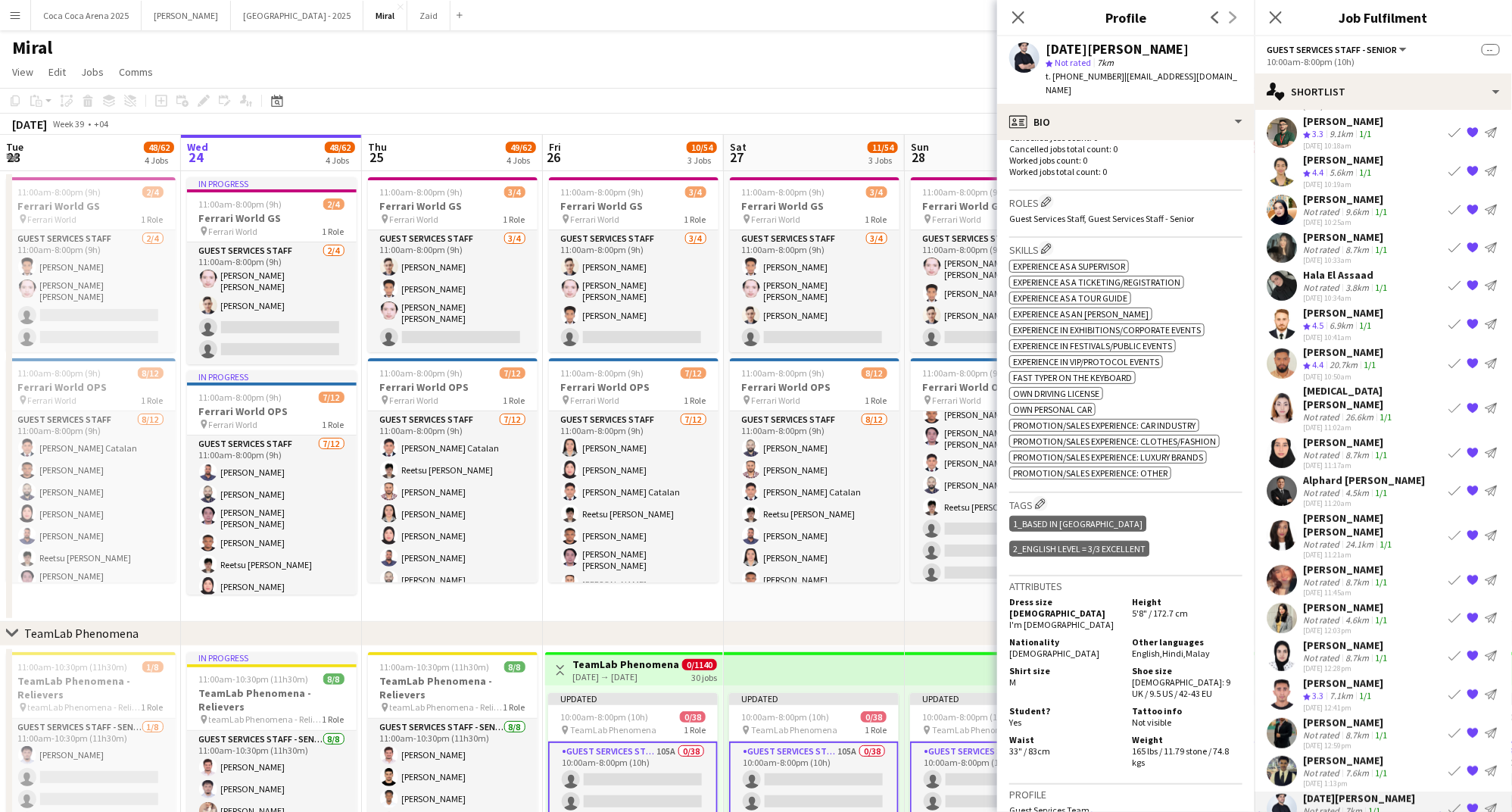
scroll to position [0, 0]
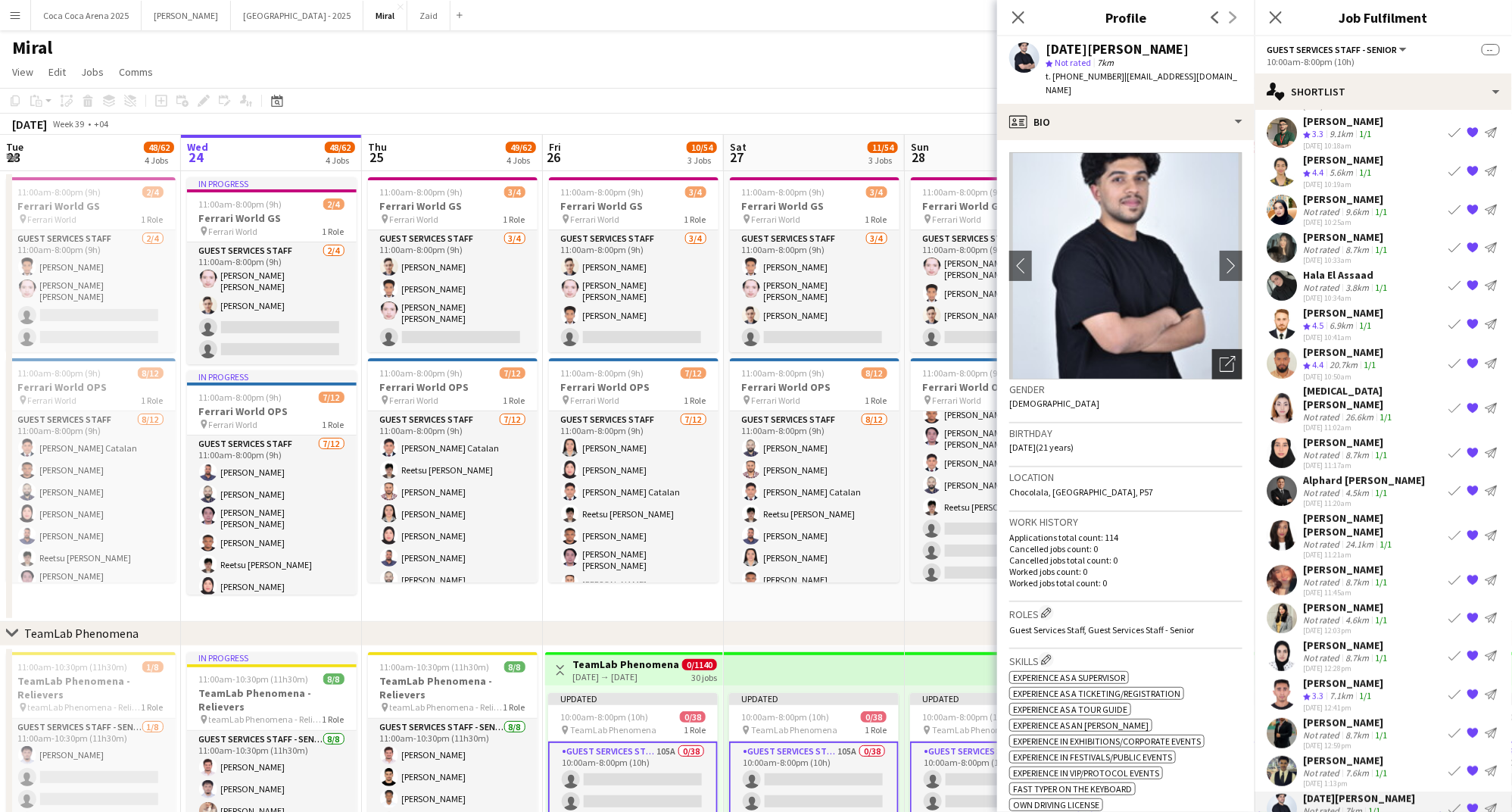
click at [1223, 356] on icon "Open photos pop-in" at bounding box center [1227, 364] width 16 height 16
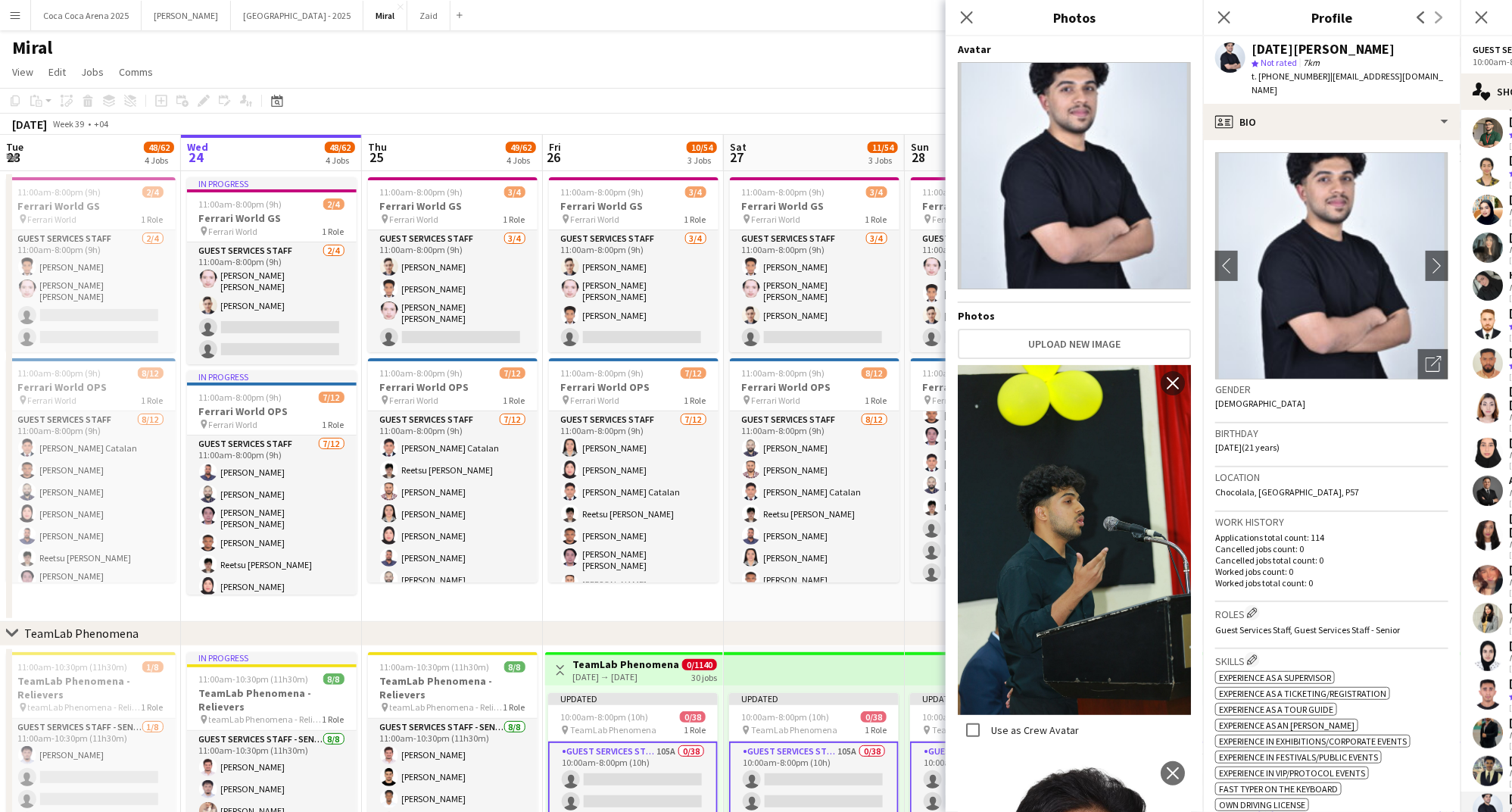
scroll to position [243, 0]
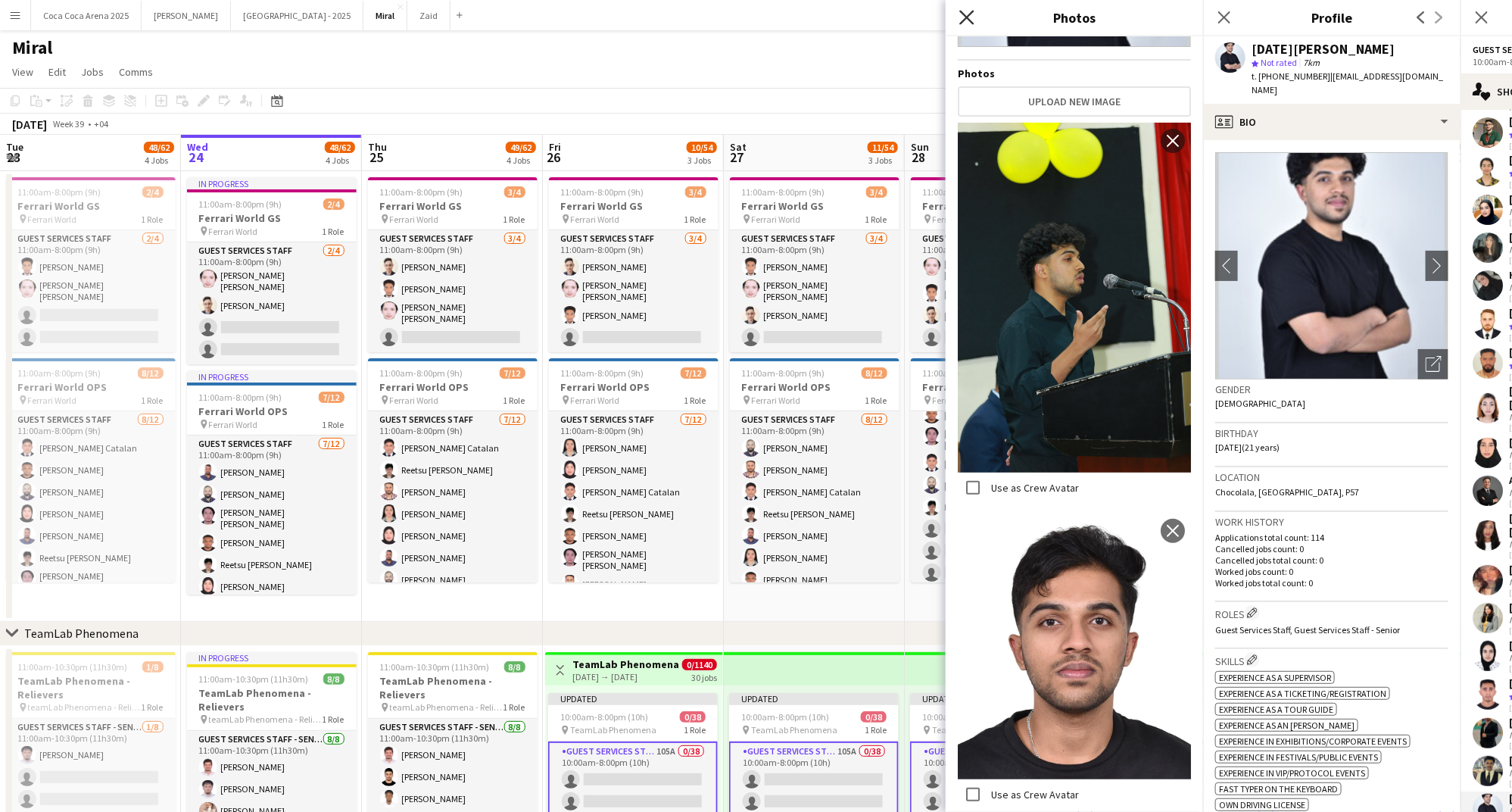
click at [963, 18] on icon "Close pop-in" at bounding box center [966, 17] width 14 height 14
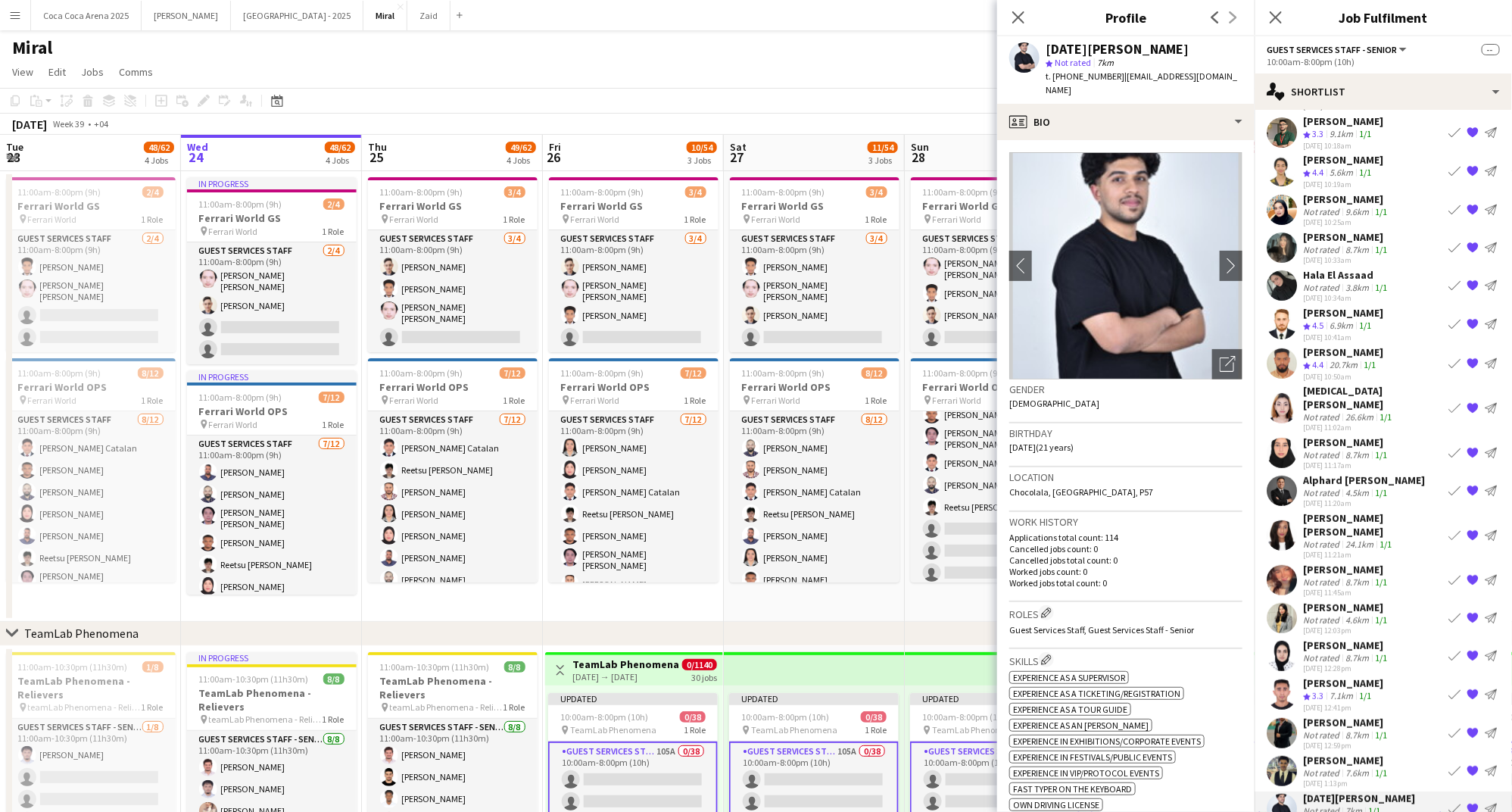
click at [1353, 805] on div "7km" at bounding box center [1353, 810] width 23 height 11
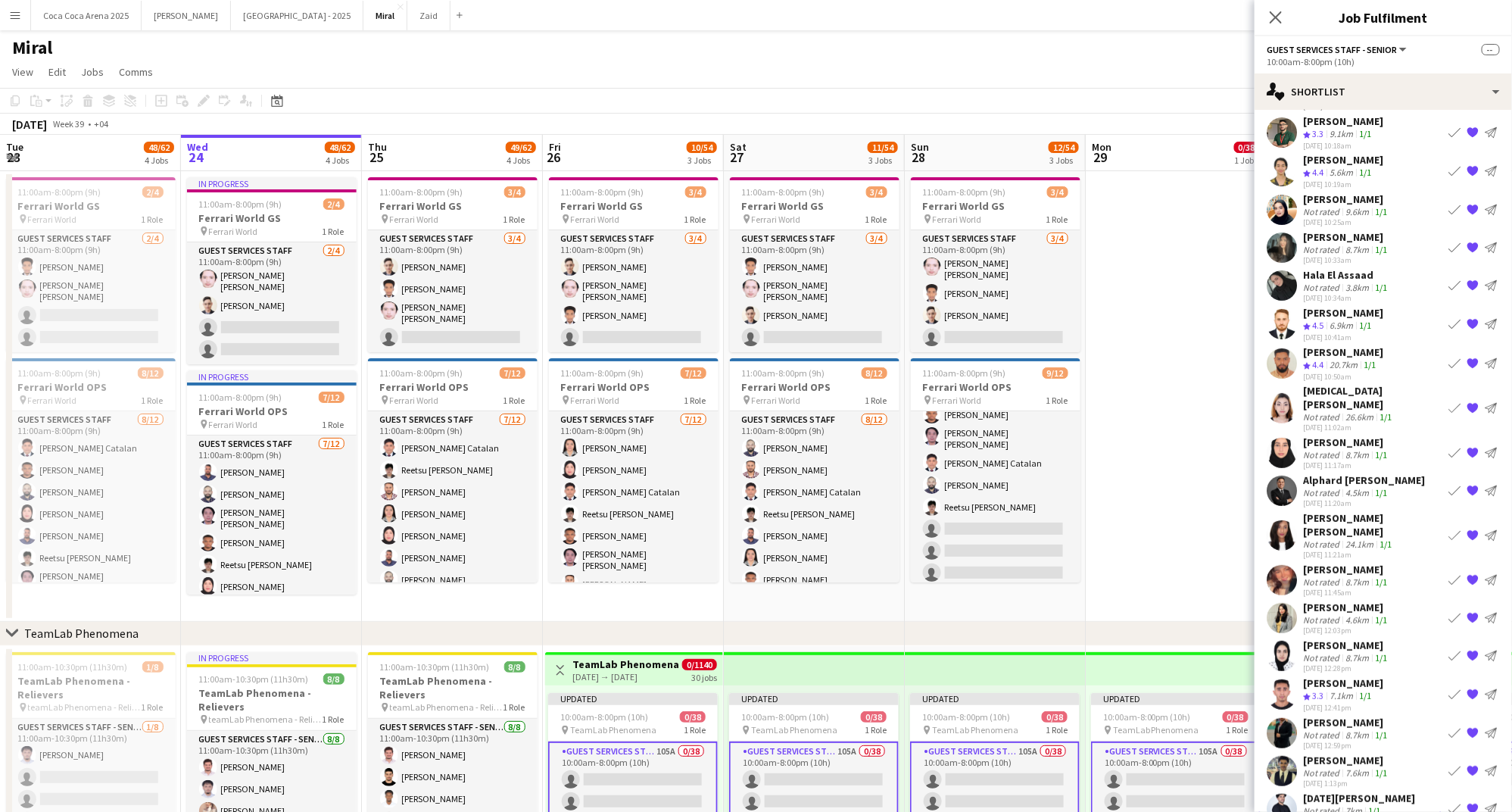
click at [1353, 805] on div "7km" at bounding box center [1353, 810] width 23 height 11
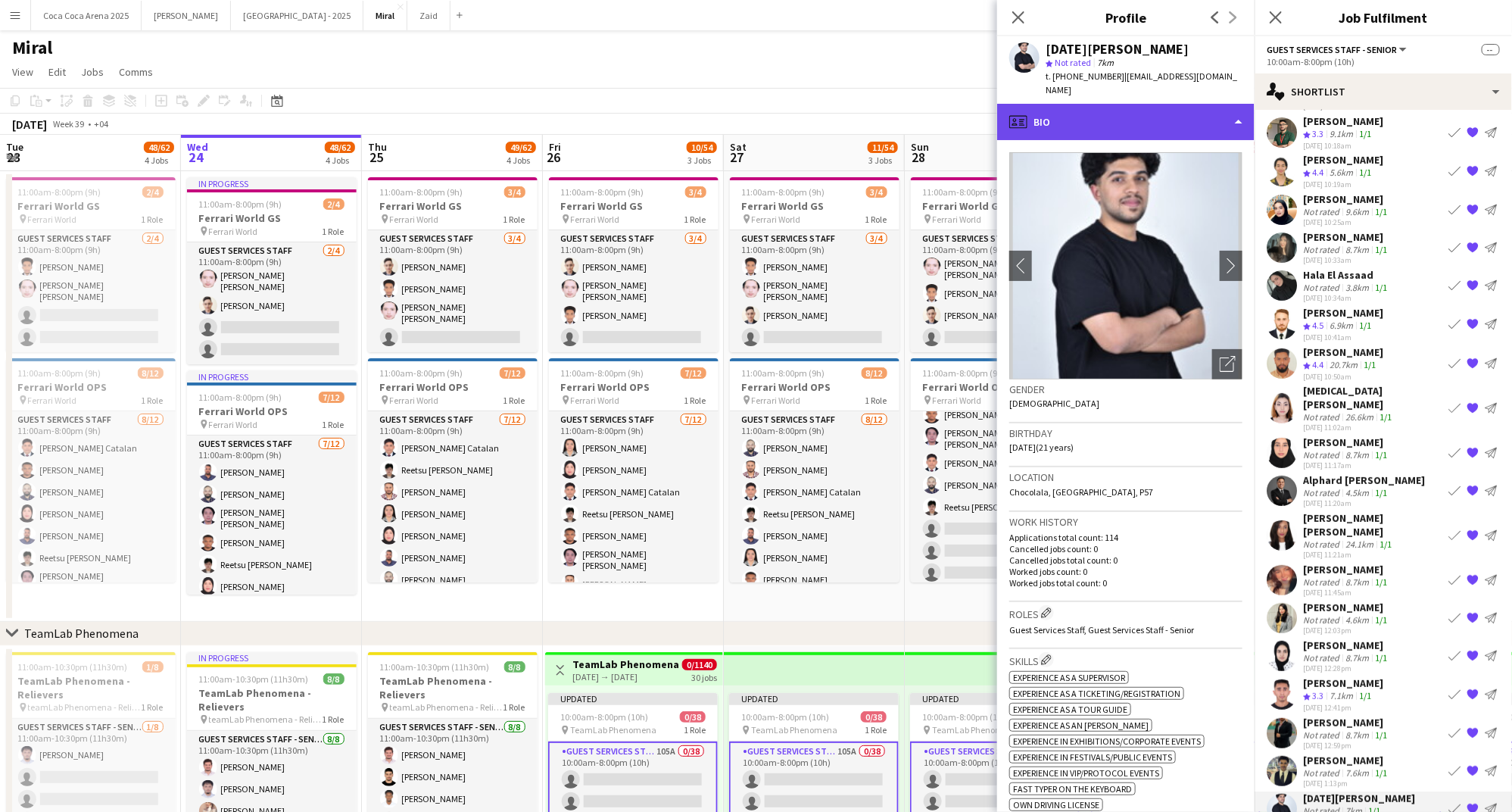
click at [1102, 104] on div "profile Bio" at bounding box center [1126, 121] width 258 height 36
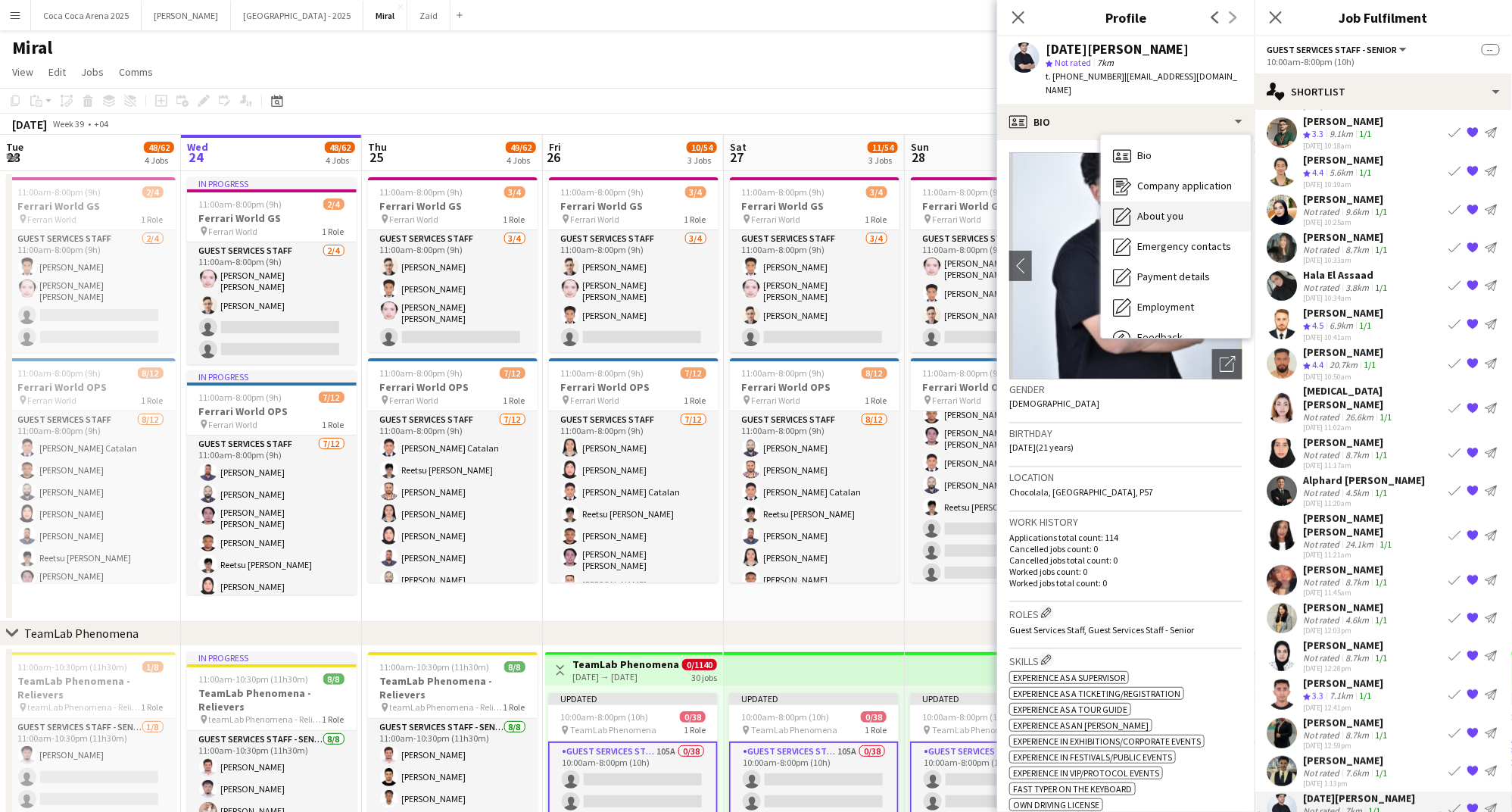
click at [1140, 209] on span "About you" at bounding box center [1160, 216] width 46 height 14
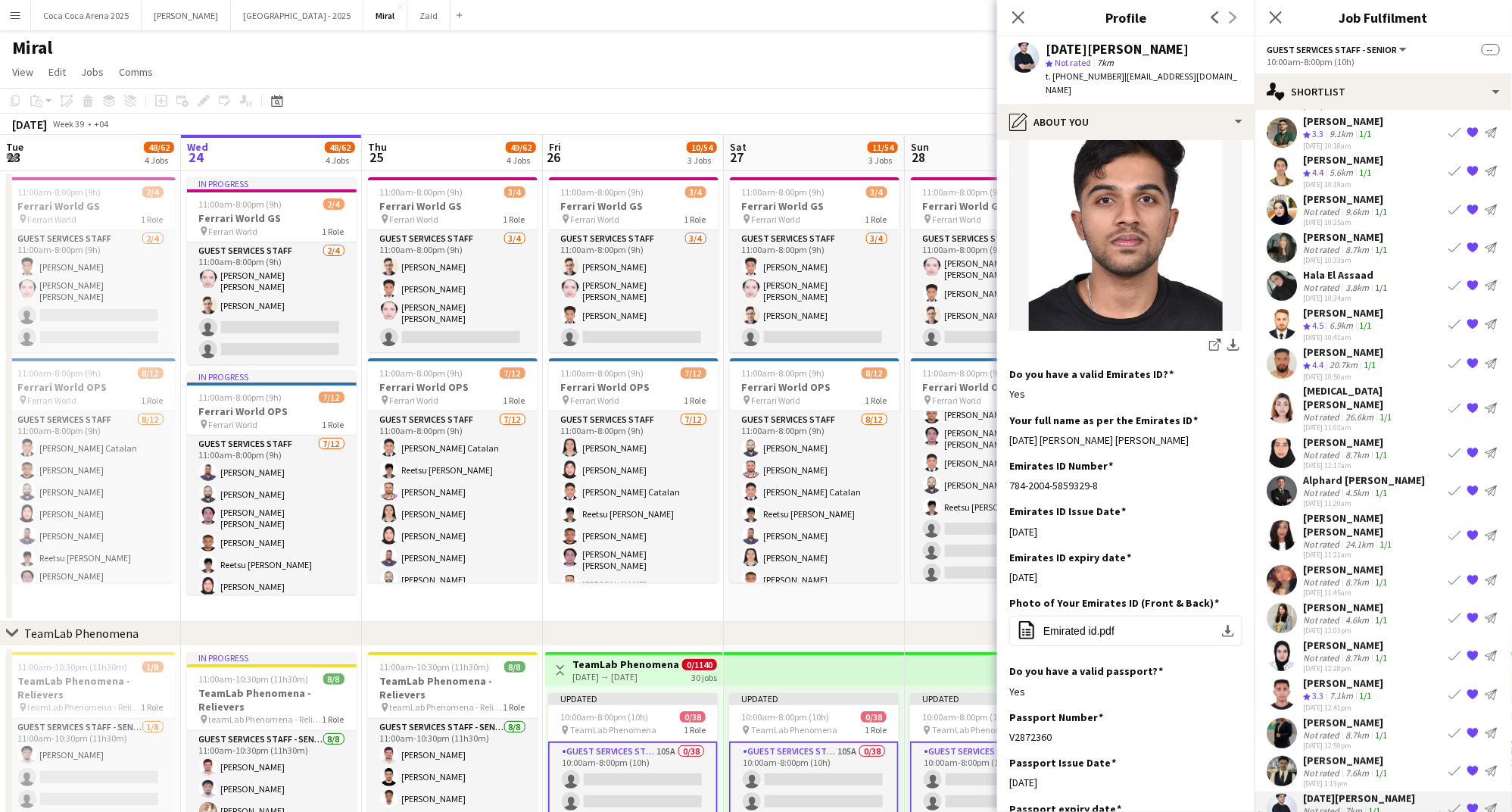
scroll to position [349, 0]
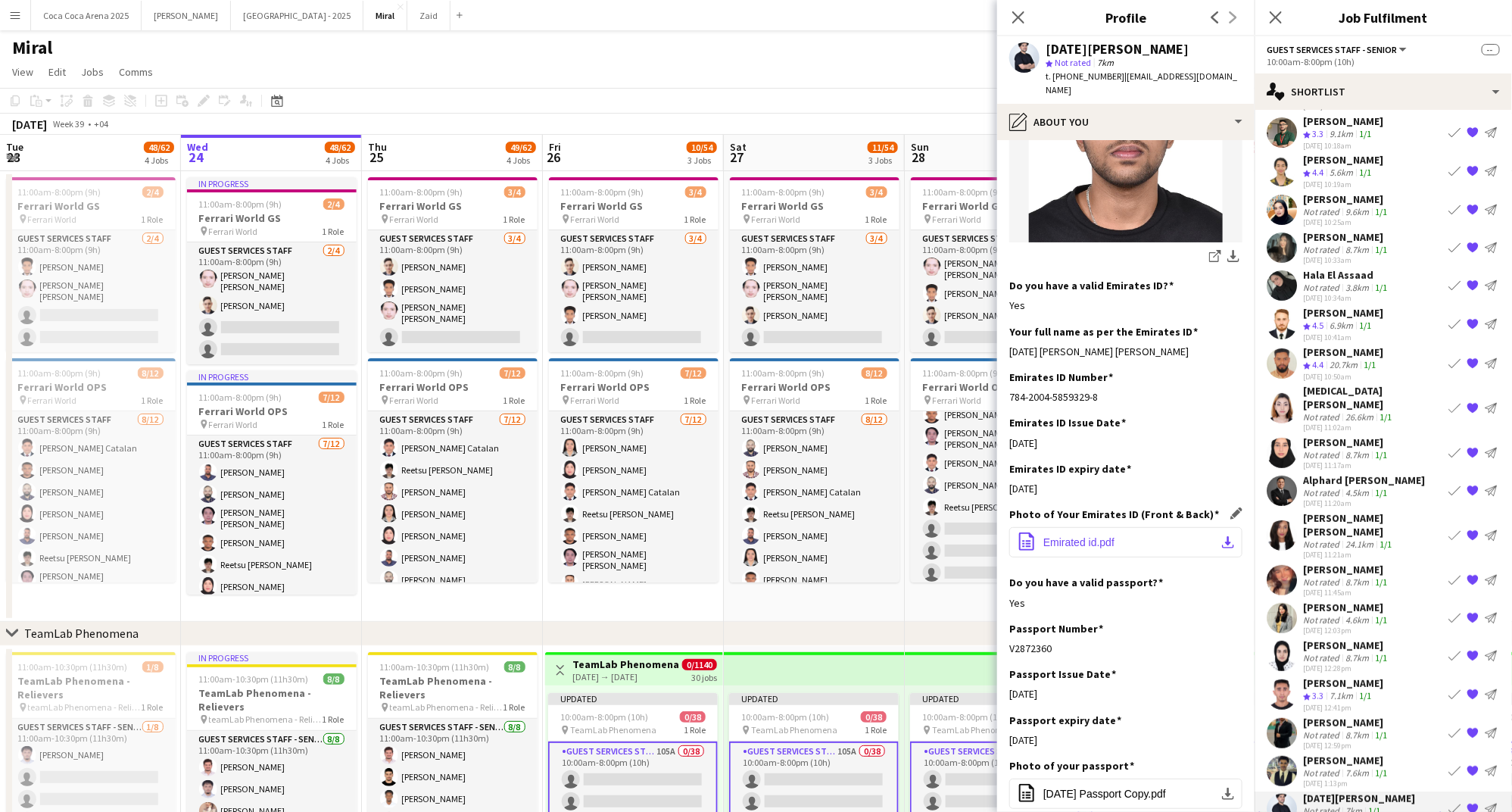
click at [1077, 536] on span "Emirated id.pdf" at bounding box center [1079, 542] width 71 height 12
click at [741, 88] on app-toolbar "Copy Paste Paste Command V Paste with crew Command Shift V Paste linked Job Del…" at bounding box center [756, 101] width 1512 height 25
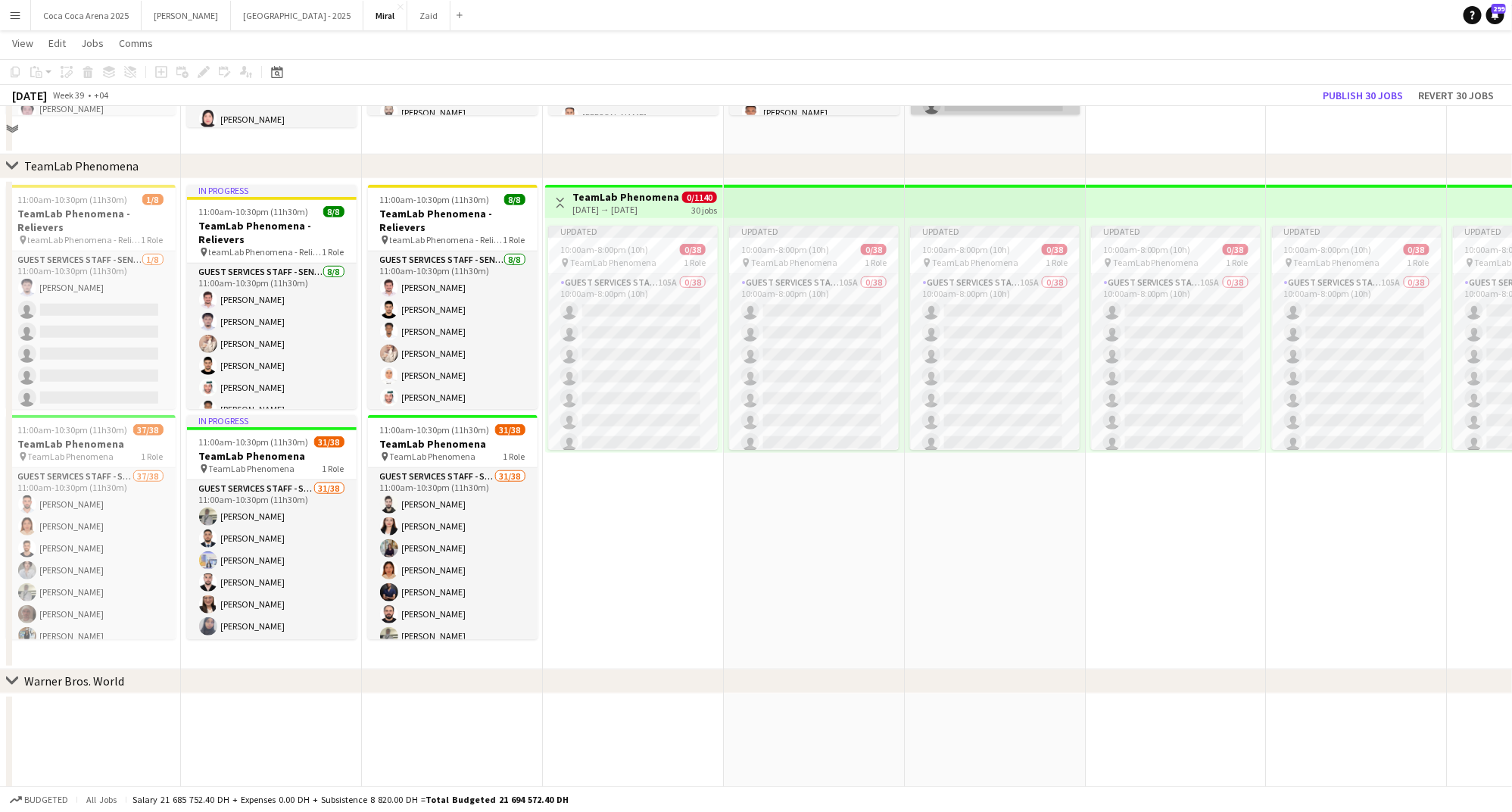
scroll to position [484, 0]
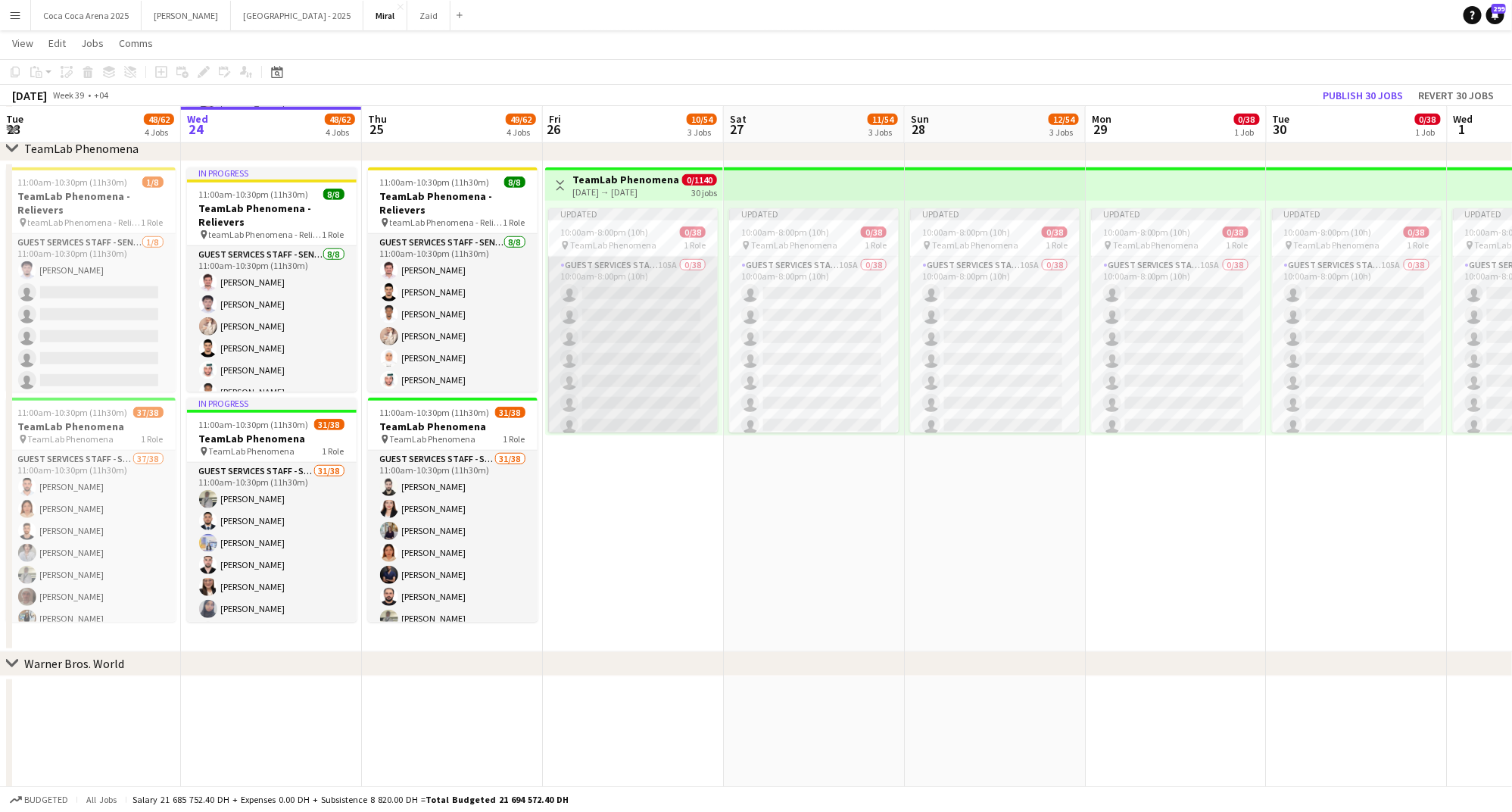
click at [656, 325] on app-card-role "Guest Services Staff - Senior 105A 0/38 10:00am-8:00pm (10h) single-neutral-act…" at bounding box center [633, 689] width 170 height 865
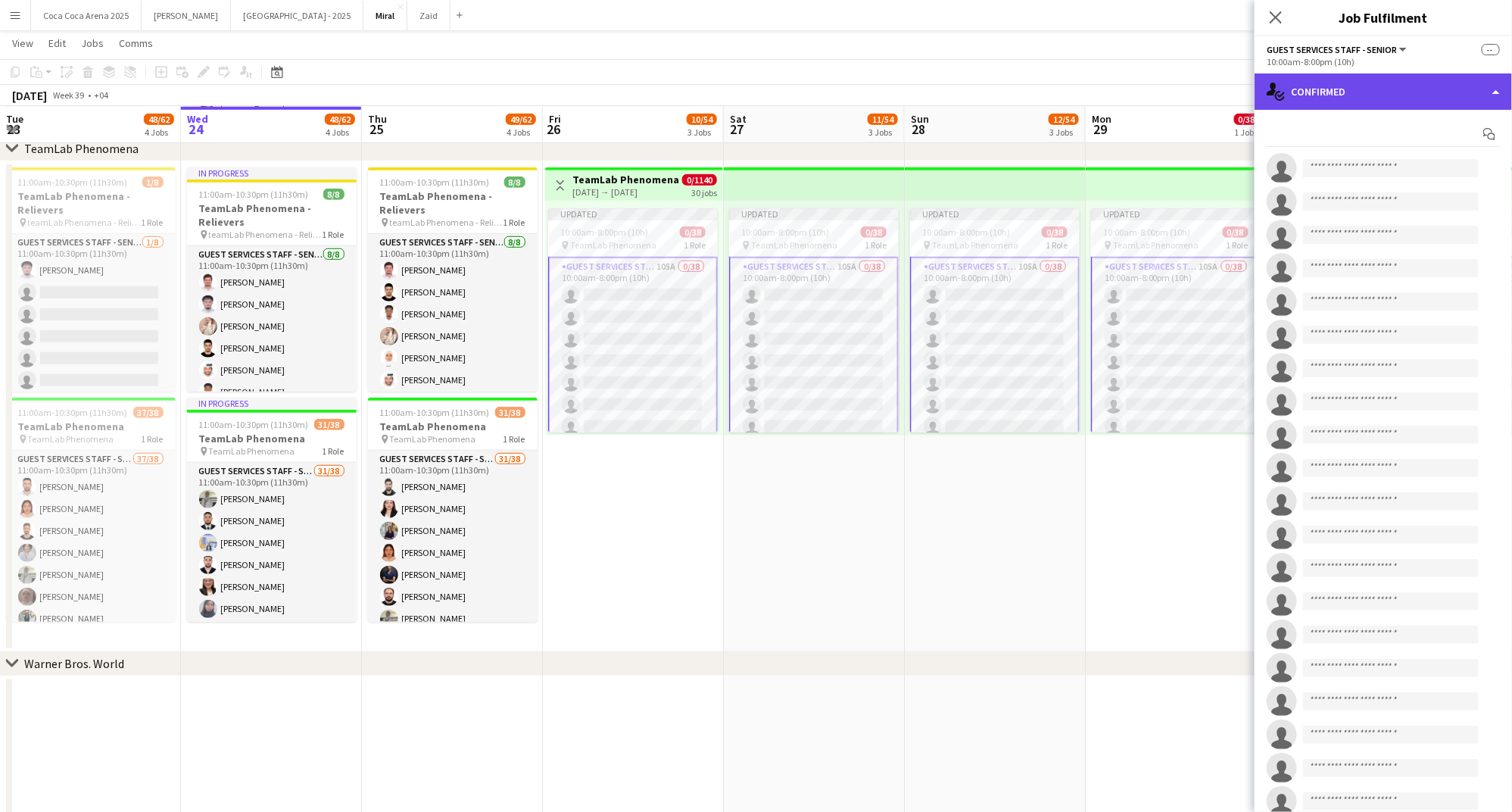
click at [1307, 96] on div "single-neutral-actions-check-2 Confirmed" at bounding box center [1383, 92] width 258 height 36
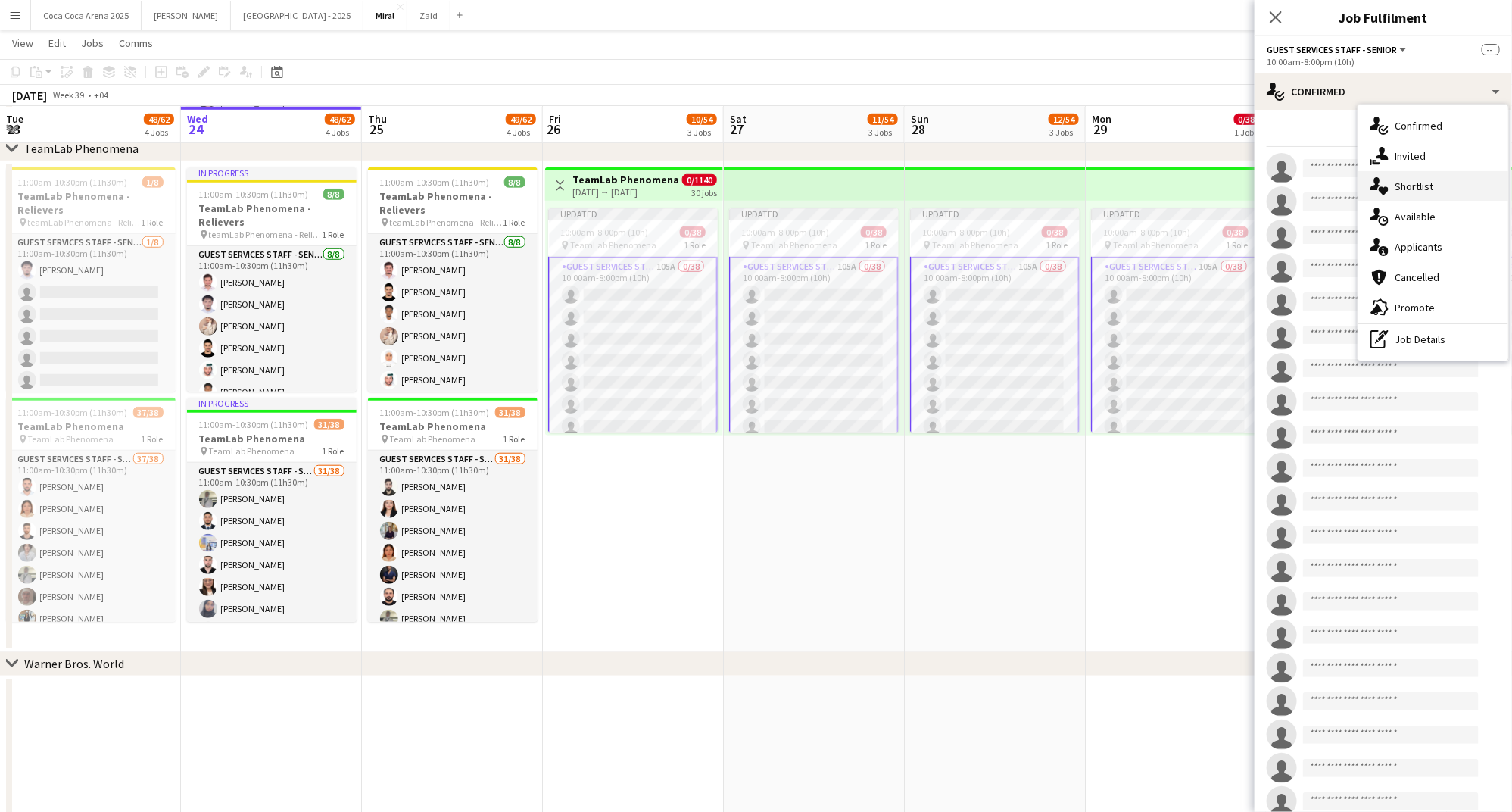
click at [1417, 187] on span "Shortlist" at bounding box center [1414, 187] width 39 height 14
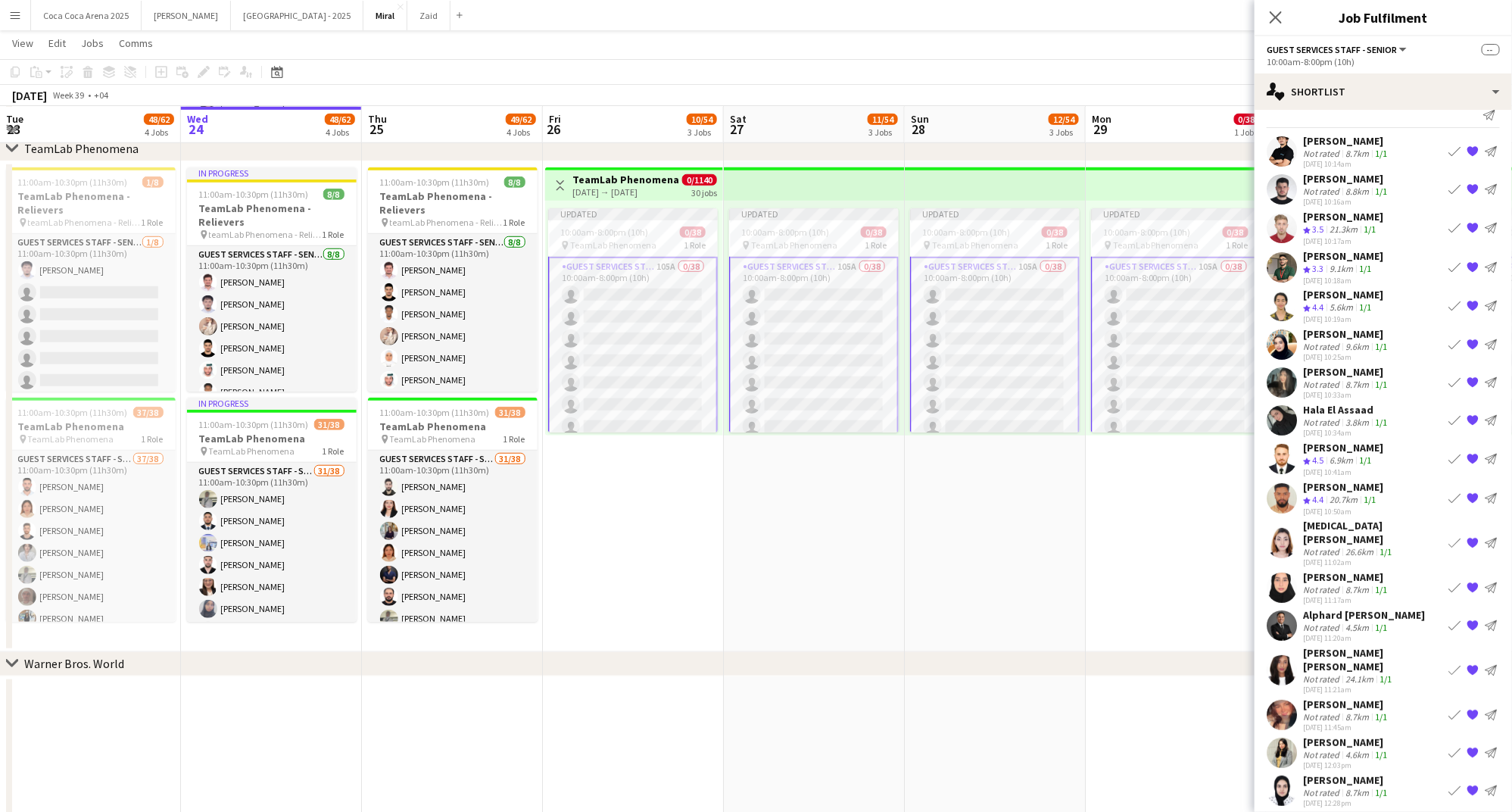
scroll to position [20, 0]
click at [1325, 418] on div "Not rated" at bounding box center [1322, 421] width 39 height 11
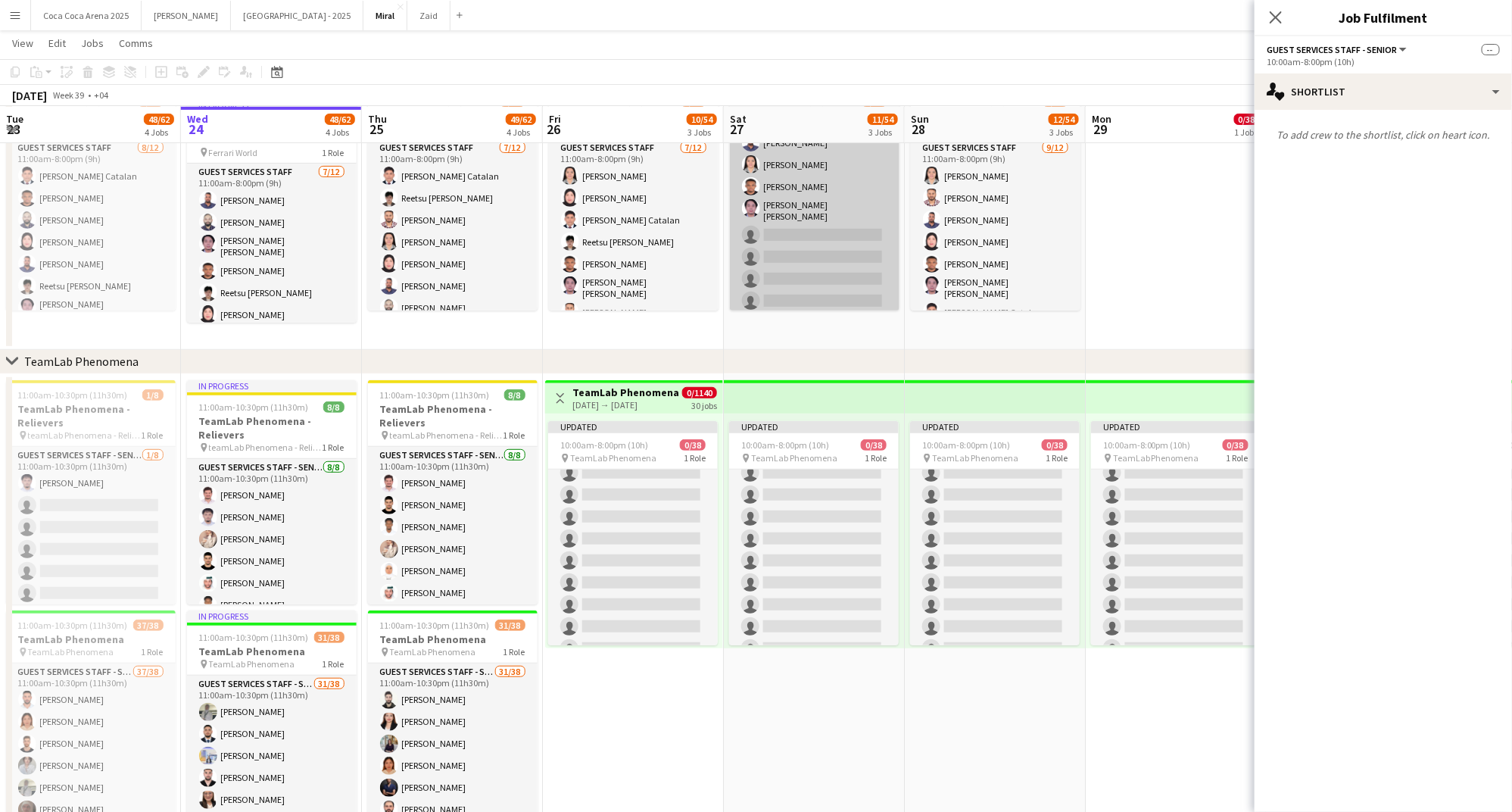
scroll to position [412, 0]
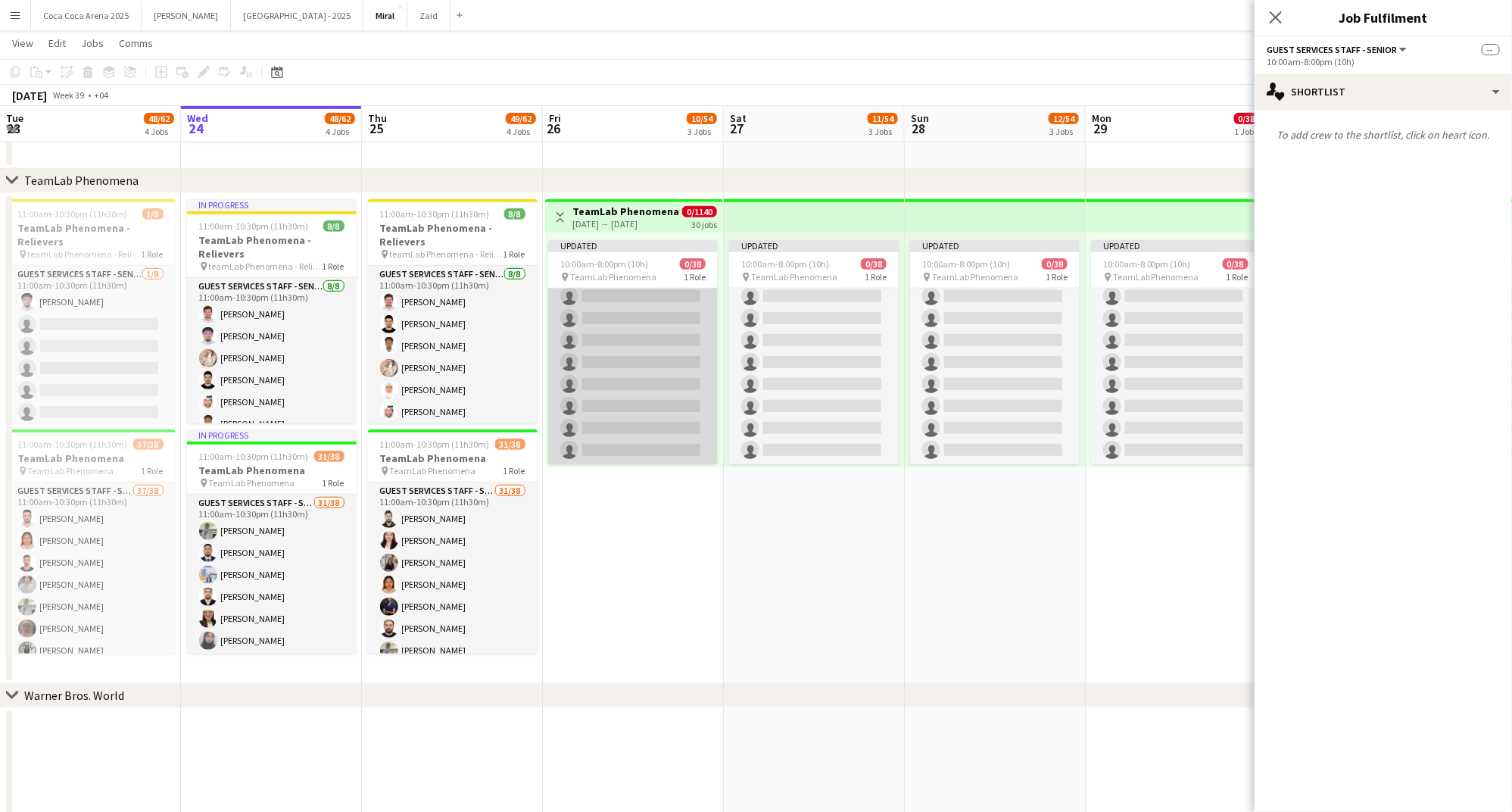
click at [677, 361] on app-card-role "Guest Services Staff - Senior 107A 0/38 10:00am-8:00pm (10h) single-neutral-act…" at bounding box center [633, 33] width 170 height 865
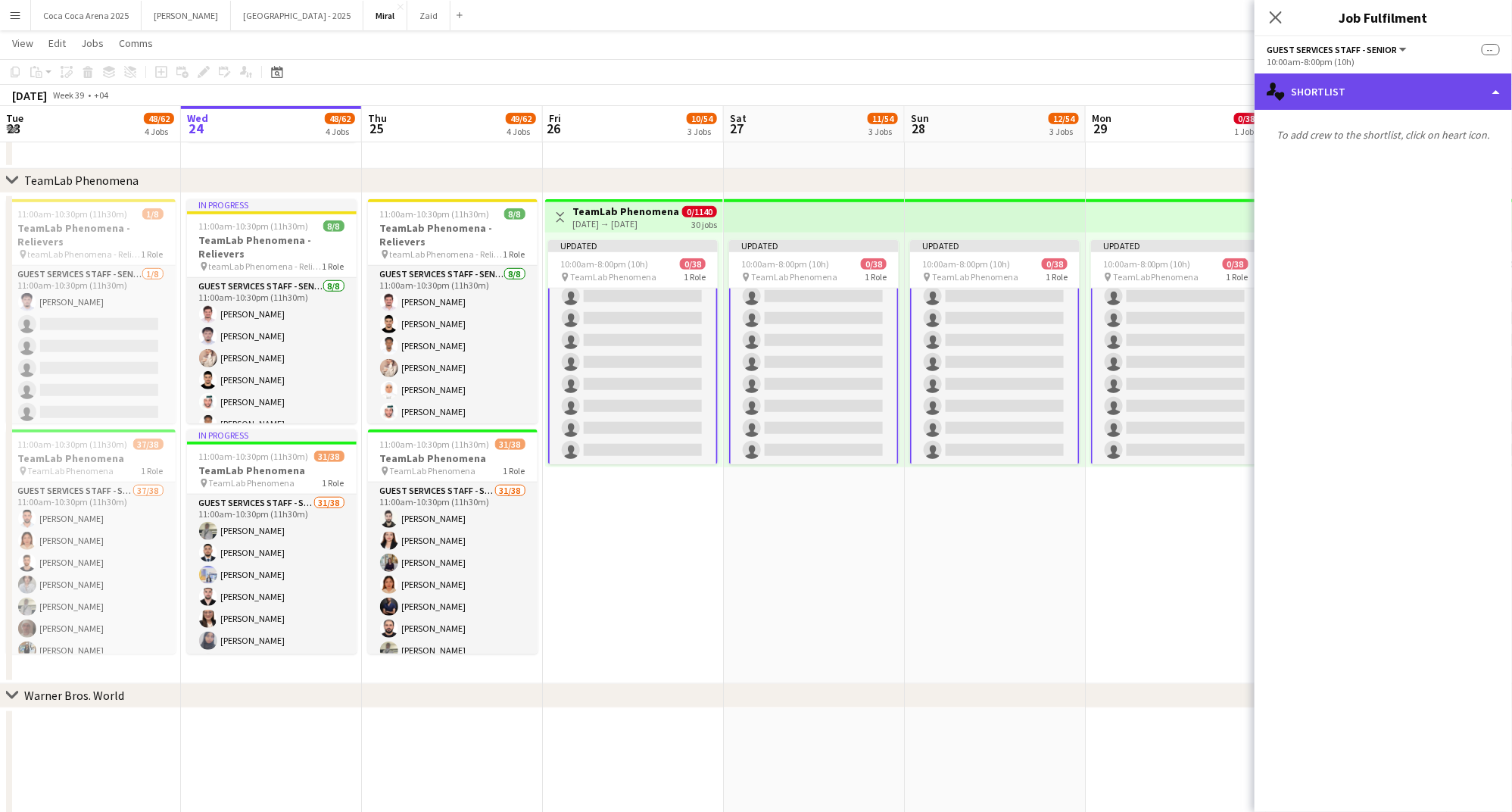
click at [1356, 99] on div "single-neutral-actions-heart Shortlist" at bounding box center [1383, 92] width 258 height 36
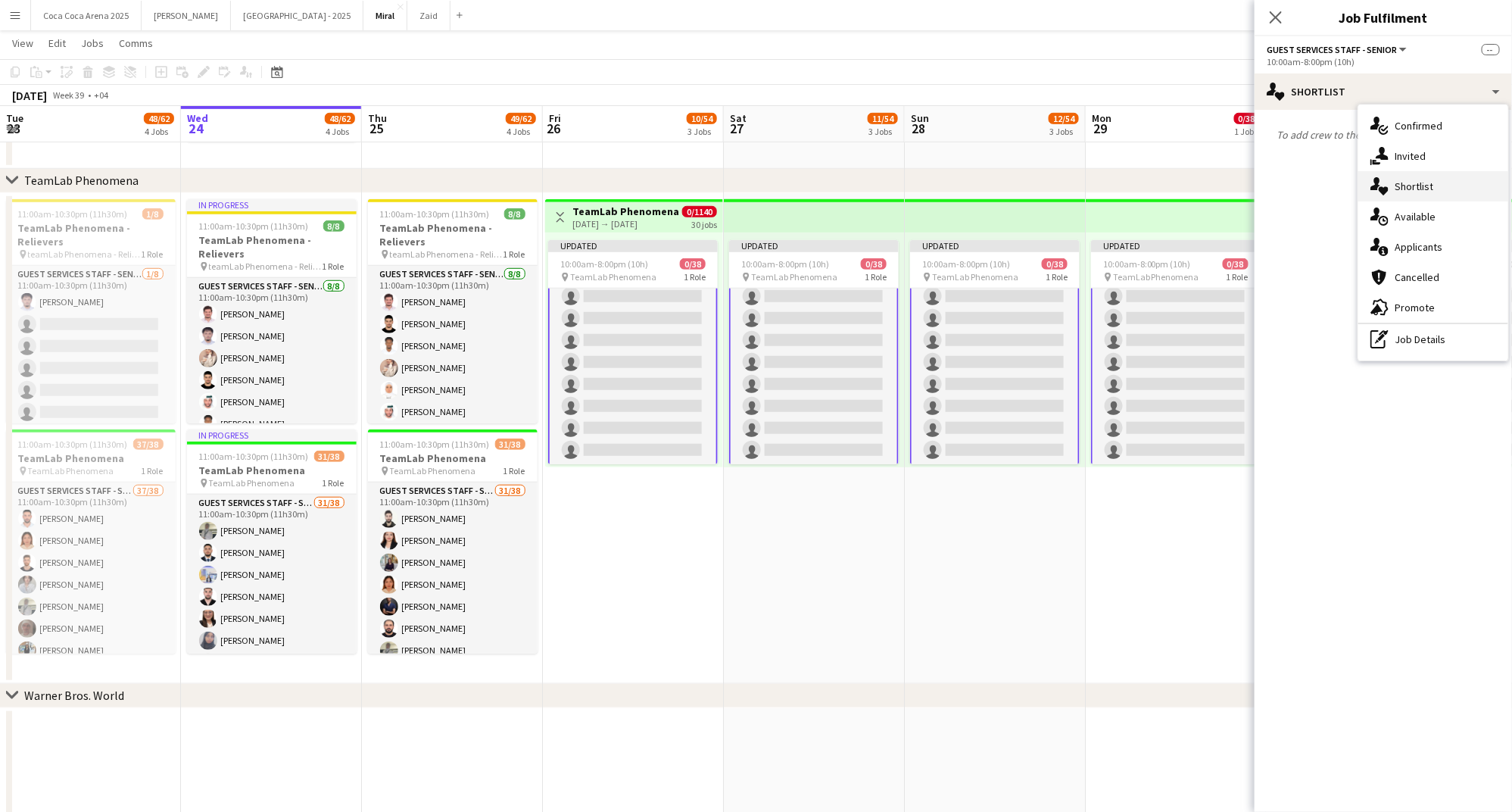
click at [1405, 189] on span "Shortlist" at bounding box center [1414, 187] width 39 height 14
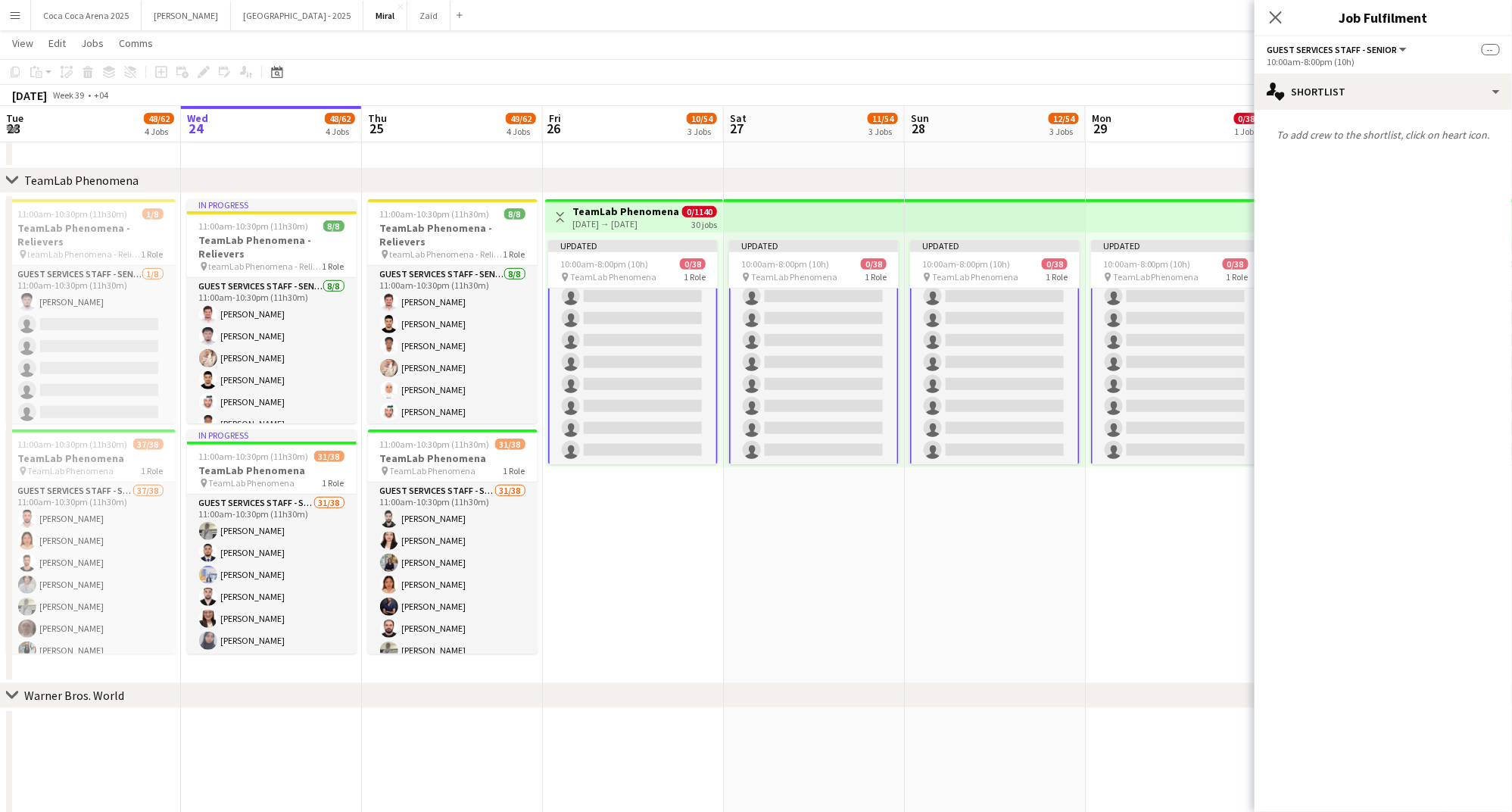
click at [633, 333] on app-card-role "Guest Services Staff - Senior 107A 0/38 10:00am-8:00pm (10h) single-neutral-act…" at bounding box center [633, 33] width 170 height 867
click at [639, 345] on app-card-role "Guest Services Staff - Senior 107A 0/38 10:00am-8:00pm (10h) single-neutral-act…" at bounding box center [633, 35] width 170 height 867
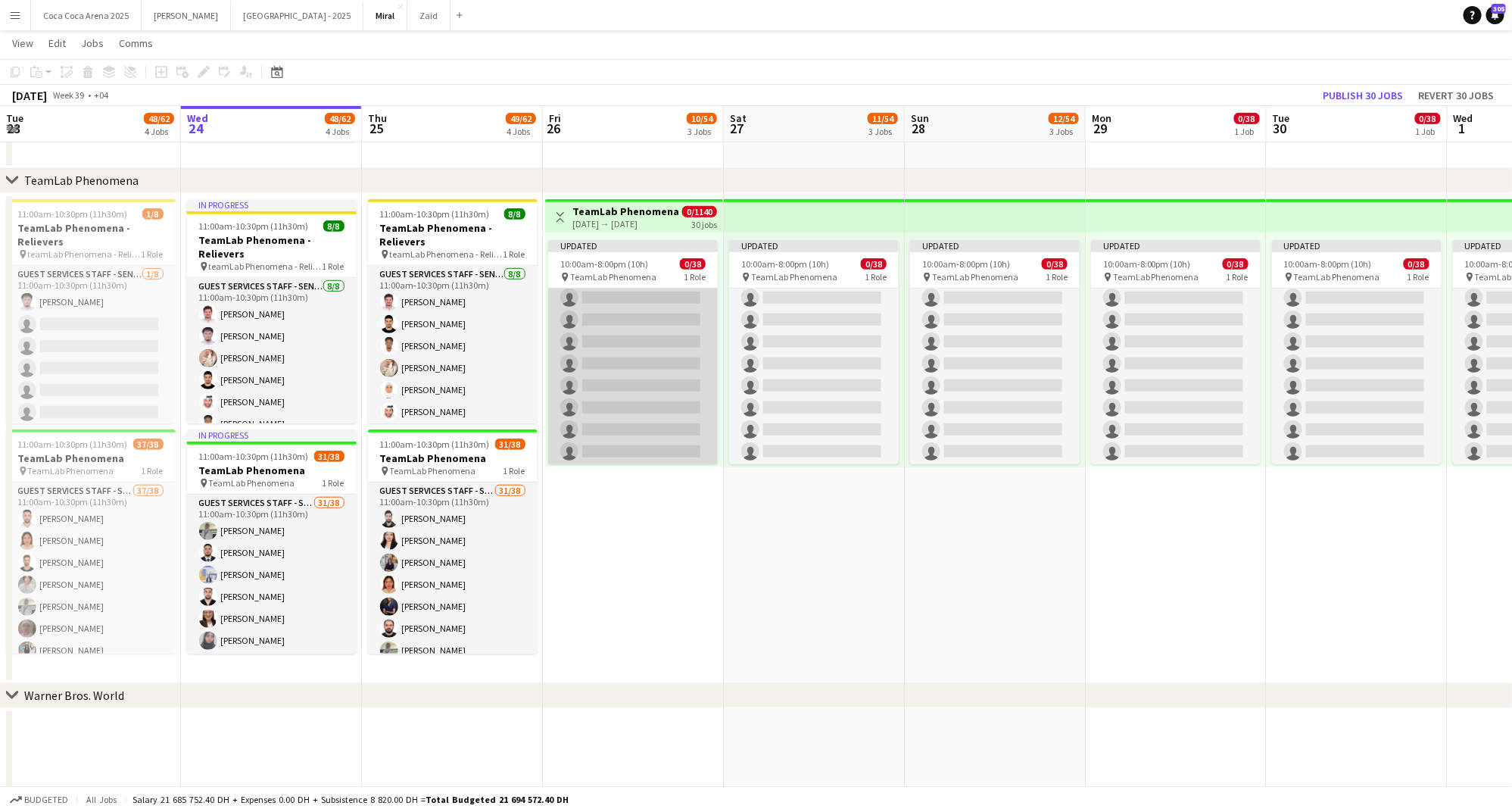
click at [639, 345] on app-card-role "Guest Services Staff - Senior 107A 0/38 10:00am-8:00pm (10h) single-neutral-act…" at bounding box center [633, 34] width 170 height 865
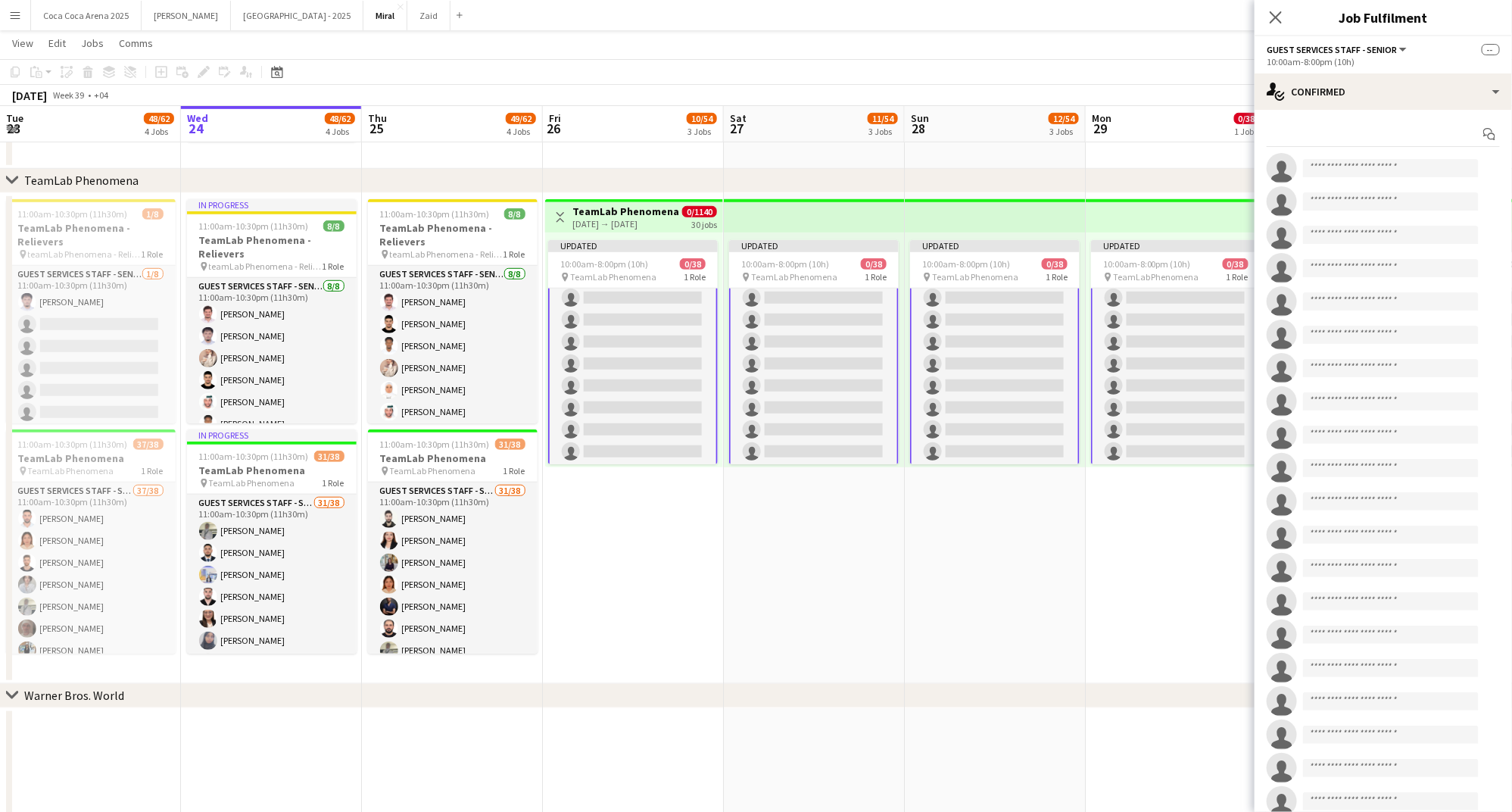
click at [639, 345] on app-card-role "Guest Services Staff - Senior 107A 0/38 10:00am-8:00pm (10h) single-neutral-act…" at bounding box center [633, 35] width 170 height 867
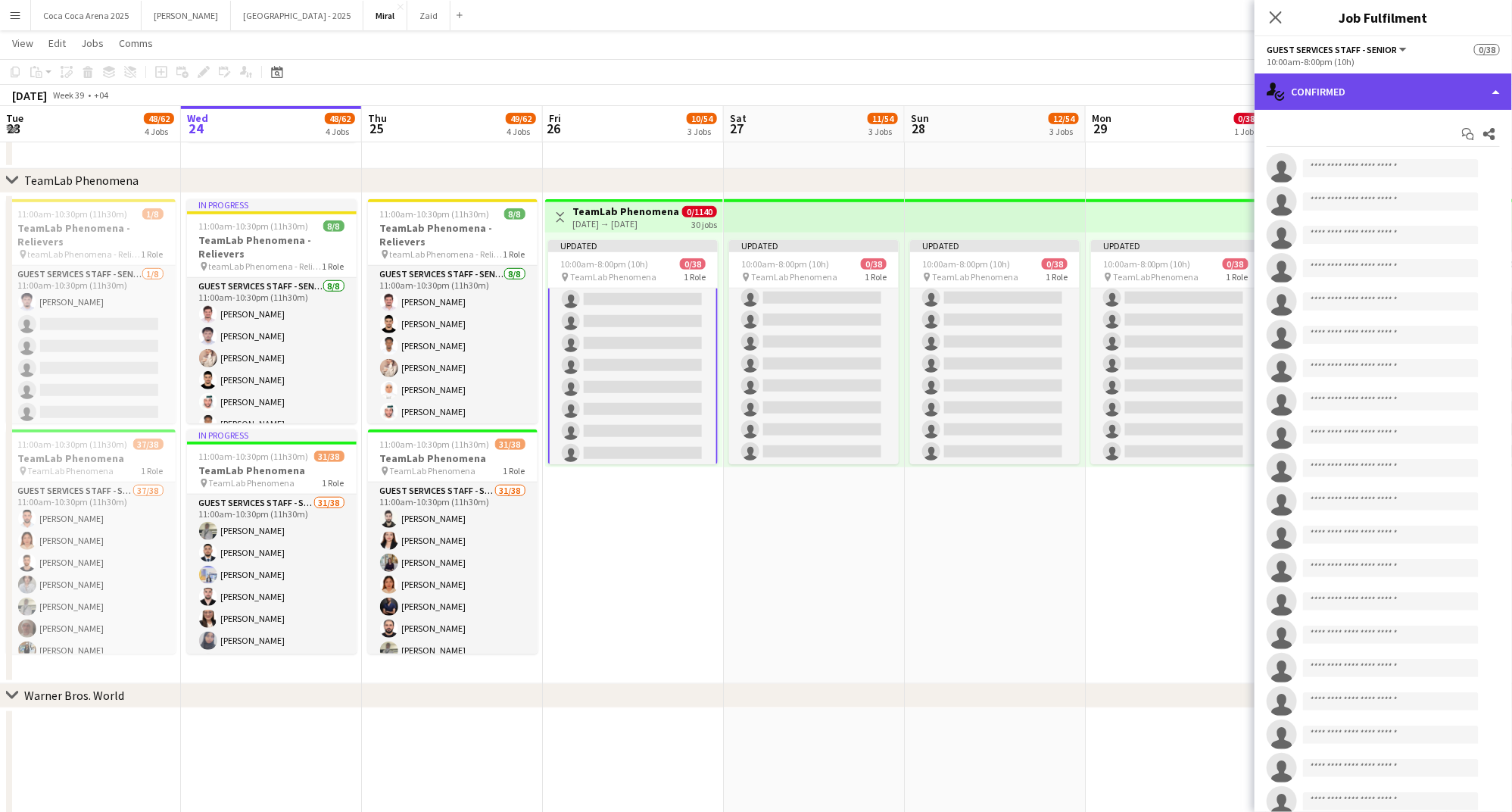
click at [1332, 90] on div "single-neutral-actions-check-2 Confirmed" at bounding box center [1383, 92] width 258 height 36
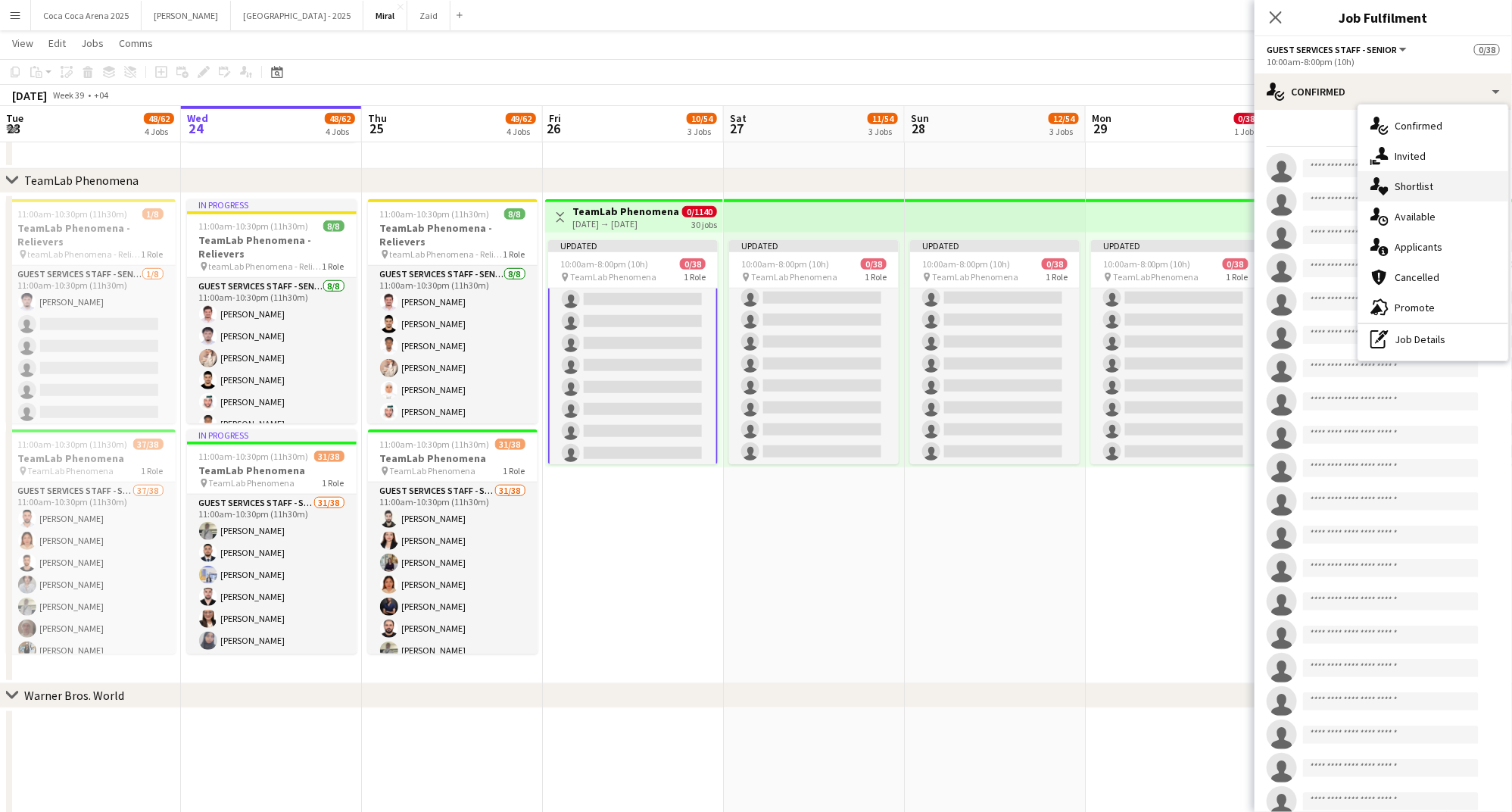
click at [1440, 189] on div "single-neutral-actions-heart Shortlist" at bounding box center [1433, 187] width 150 height 31
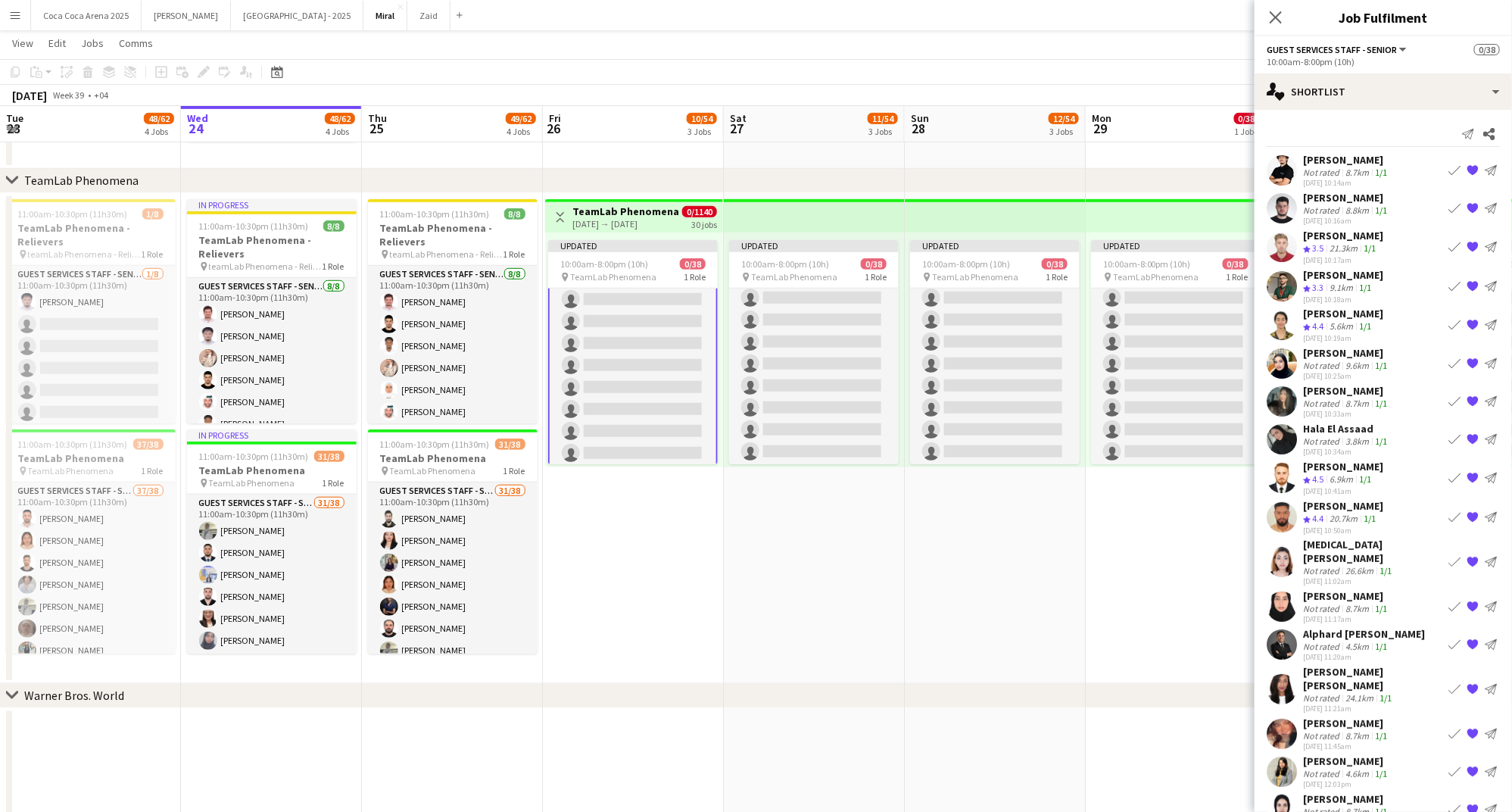
click at [1351, 354] on div "Nada Salem" at bounding box center [1346, 353] width 87 height 14
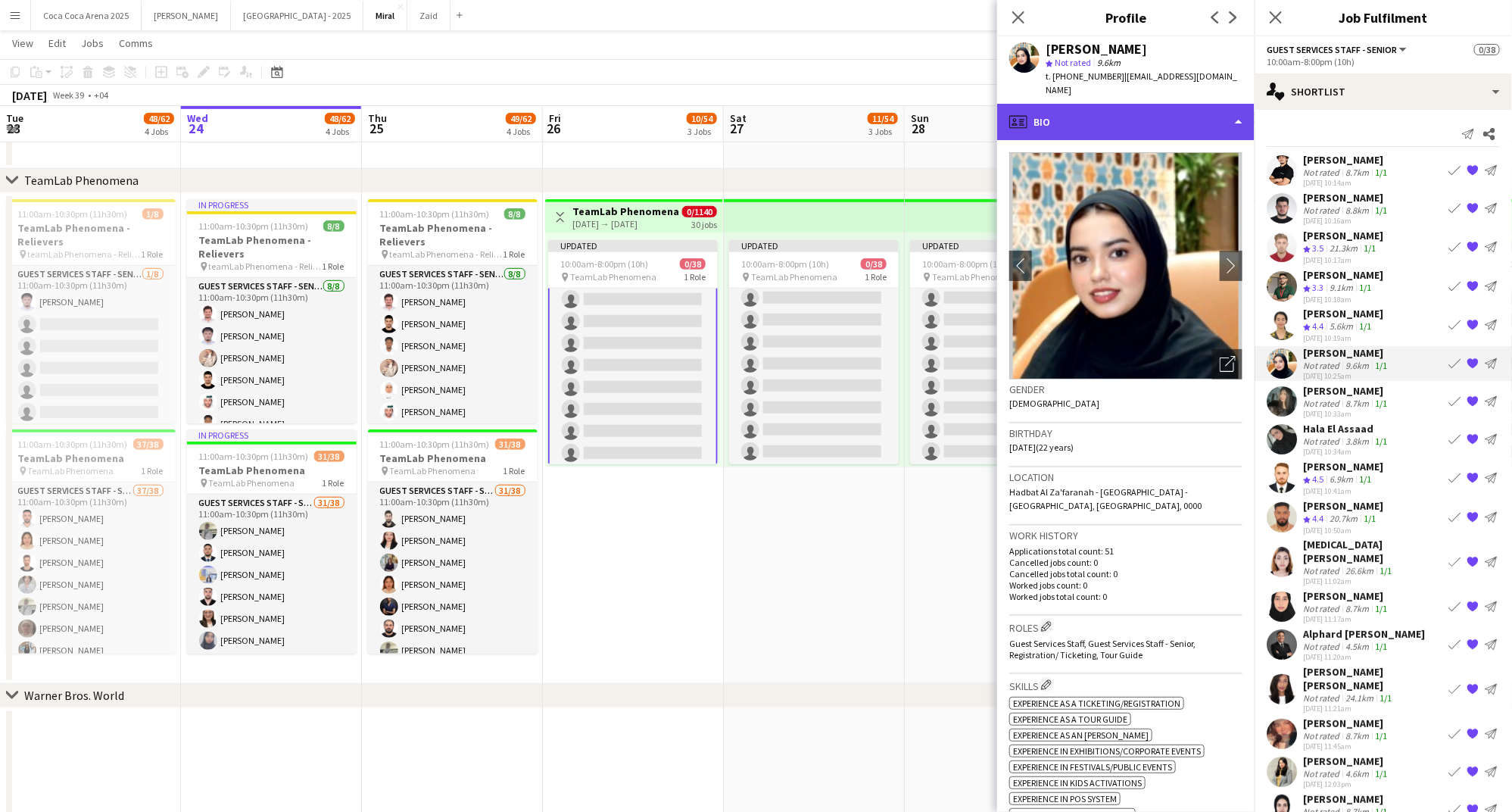
click at [1163, 108] on div "profile Bio" at bounding box center [1126, 121] width 258 height 36
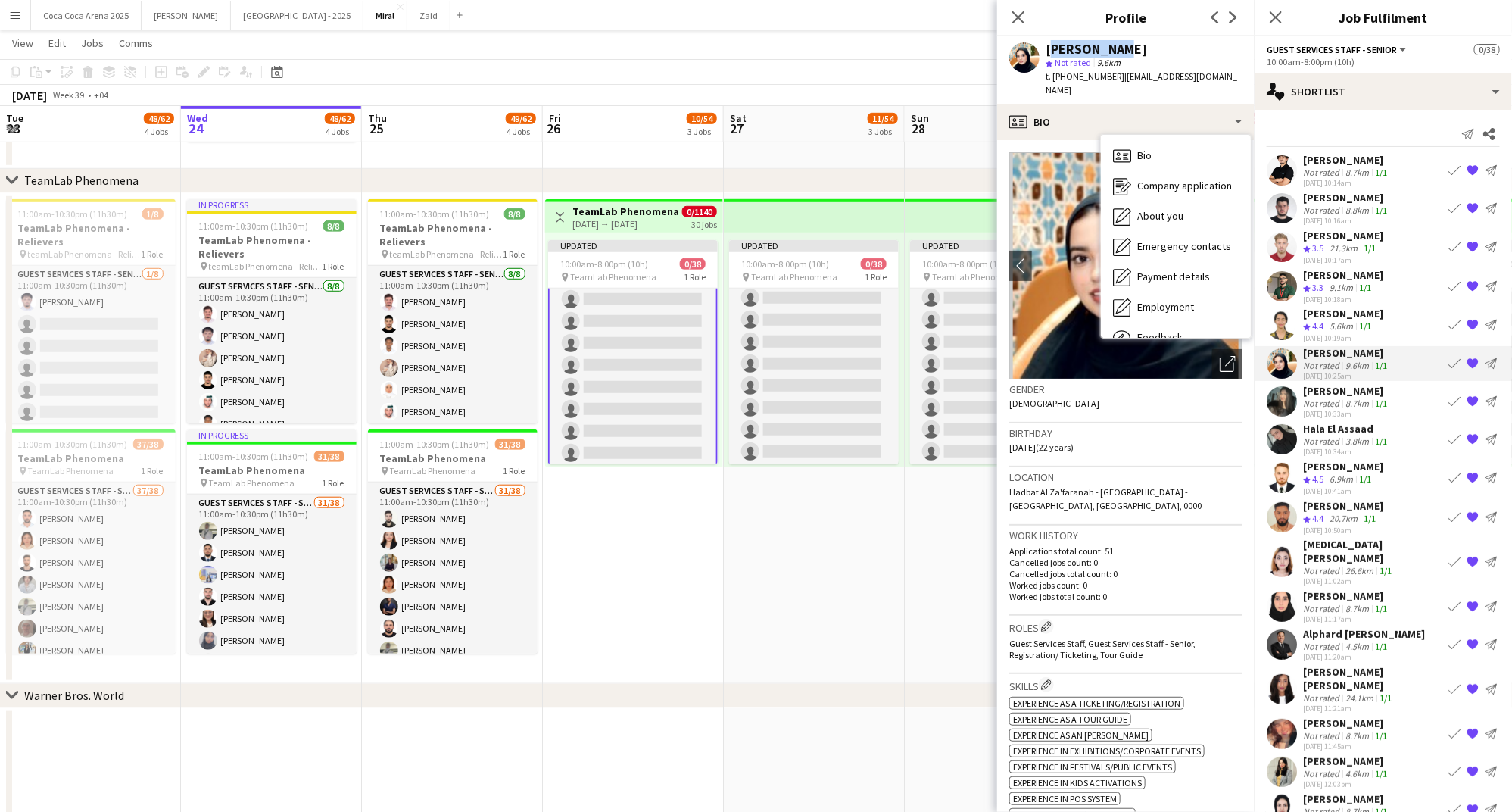
drag, startPoint x: 1122, startPoint y: 44, endPoint x: 1043, endPoint y: 48, distance: 79.1
click at [1043, 48] on div "Nada Salem star Not rated 9.6km t. +971502884099 | salemnada000@gmail.com" at bounding box center [1126, 70] width 258 height 67
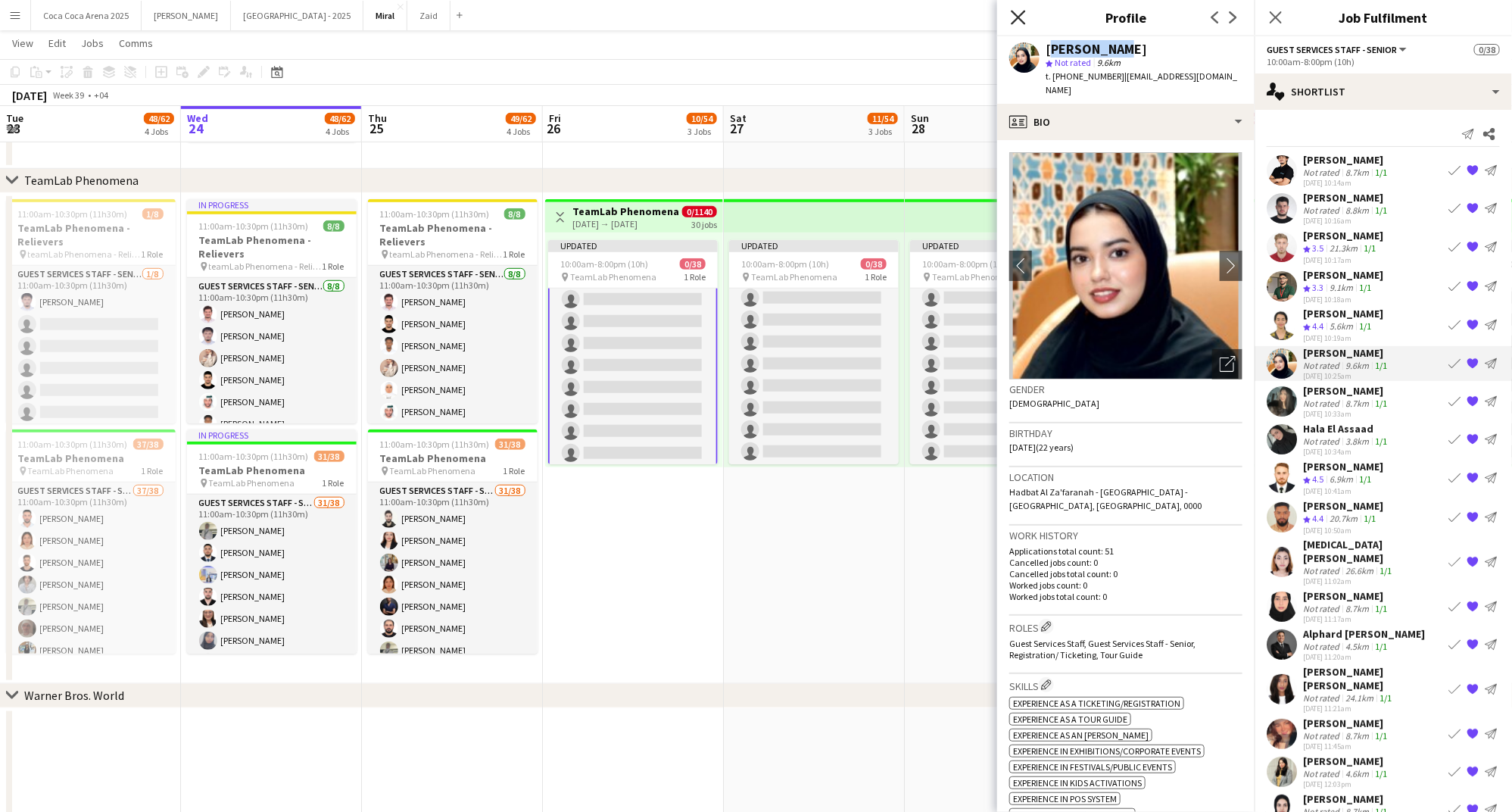
click at [1019, 20] on icon "Close pop-in" at bounding box center [1018, 17] width 14 height 14
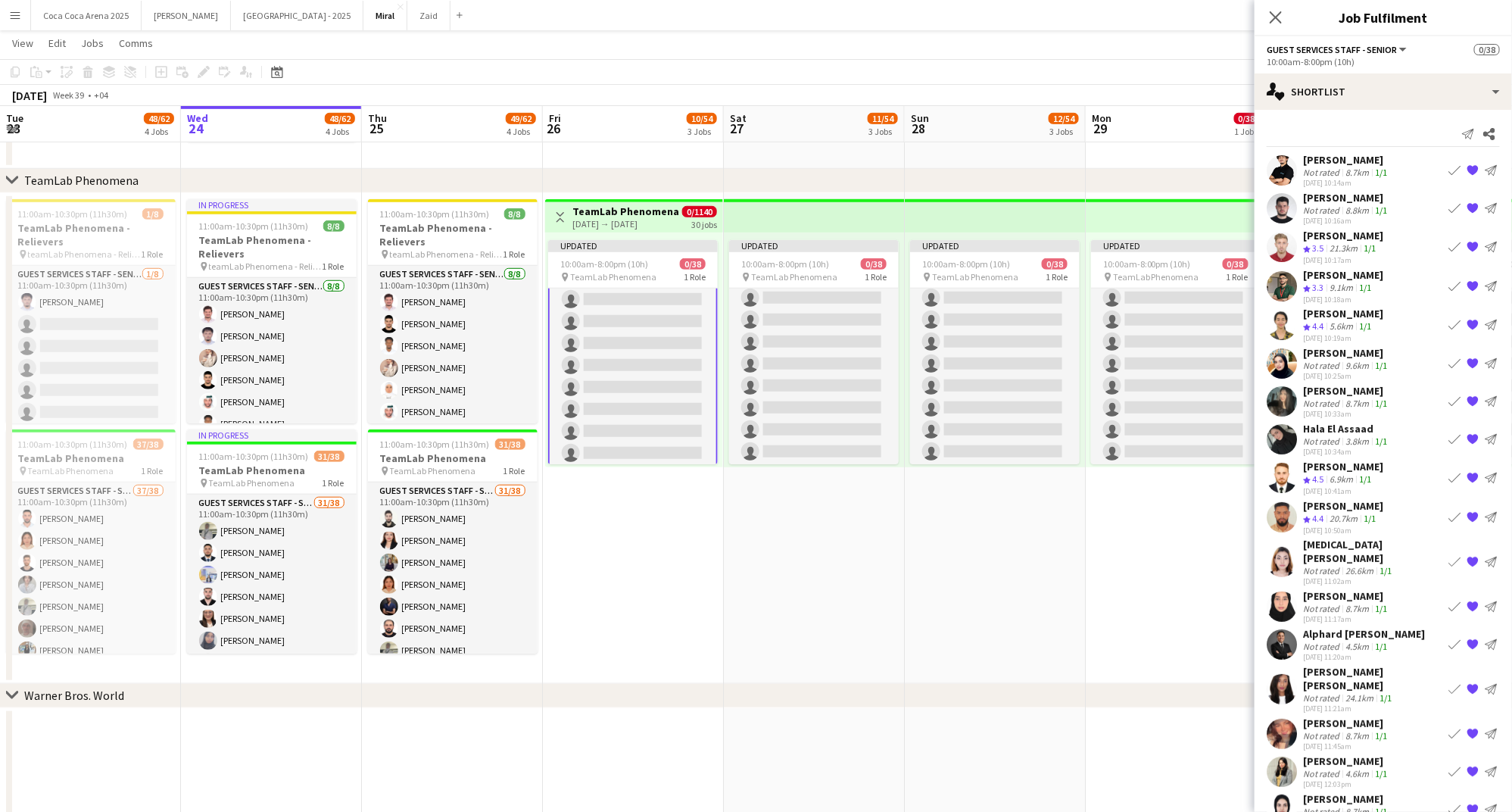
click at [1337, 469] on div "Salman Fazal Nawab" at bounding box center [1342, 467] width 81 height 14
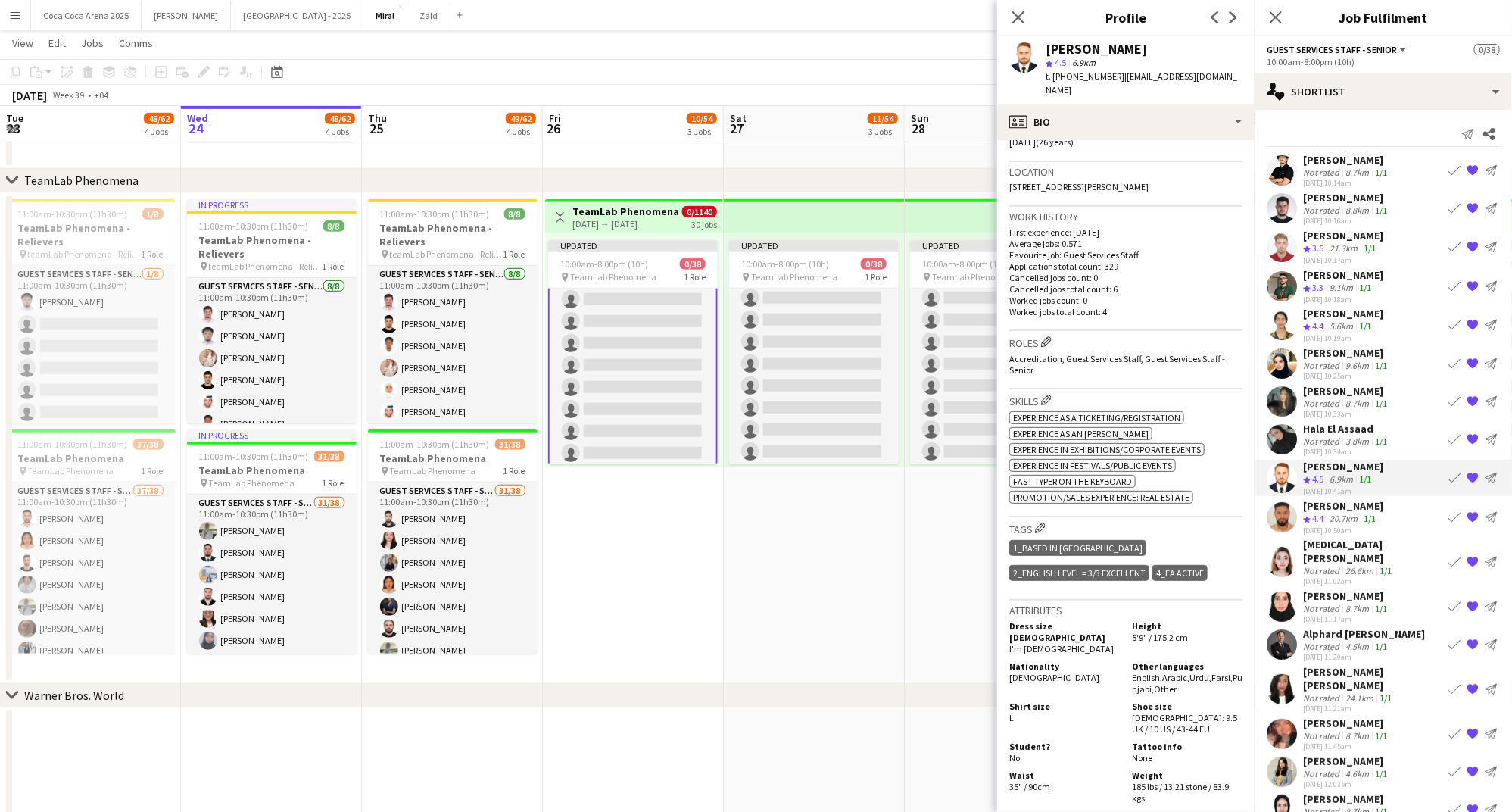
scroll to position [646, 0]
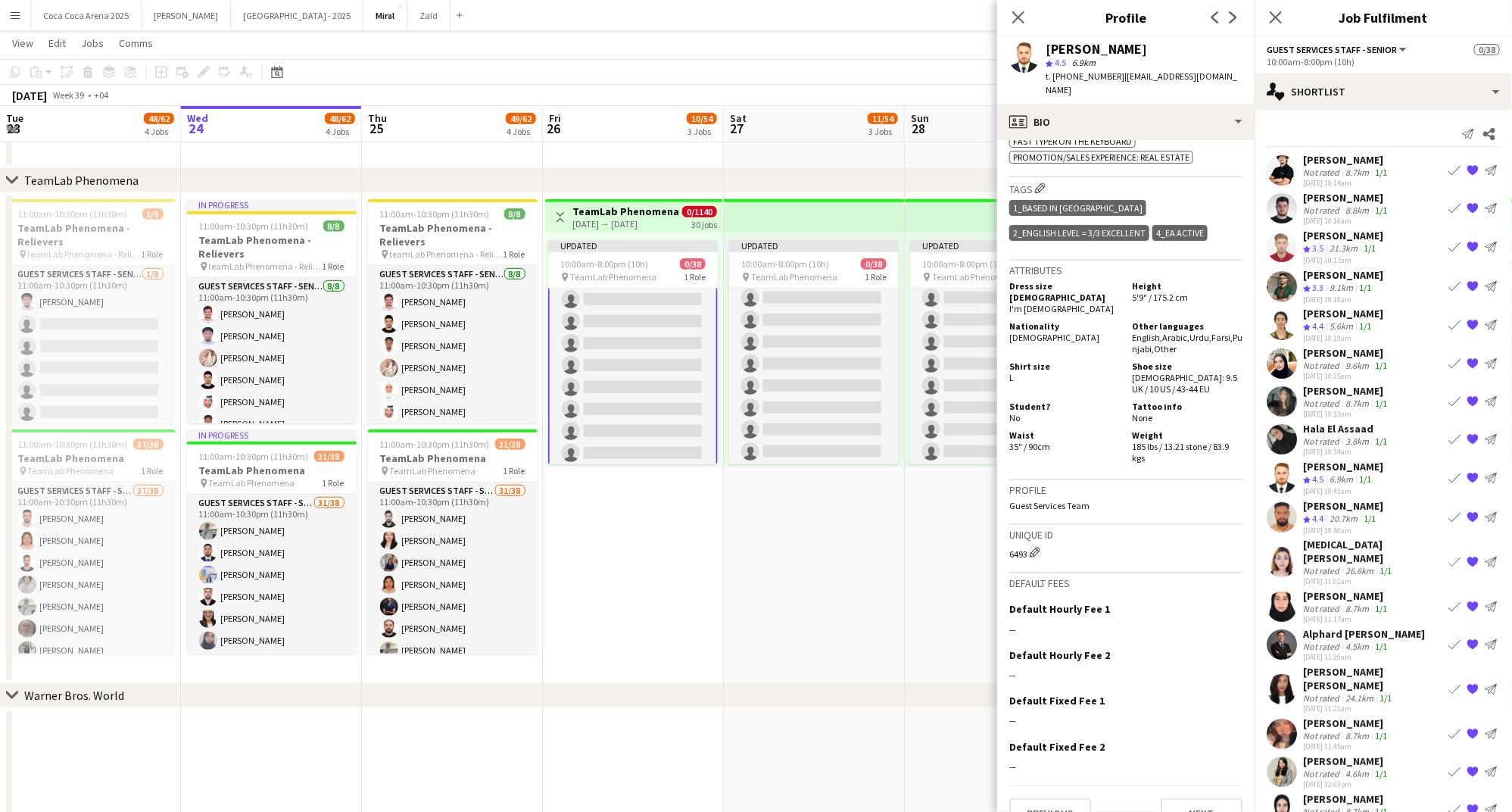
click at [1331, 512] on div "20.7km" at bounding box center [1343, 518] width 34 height 13
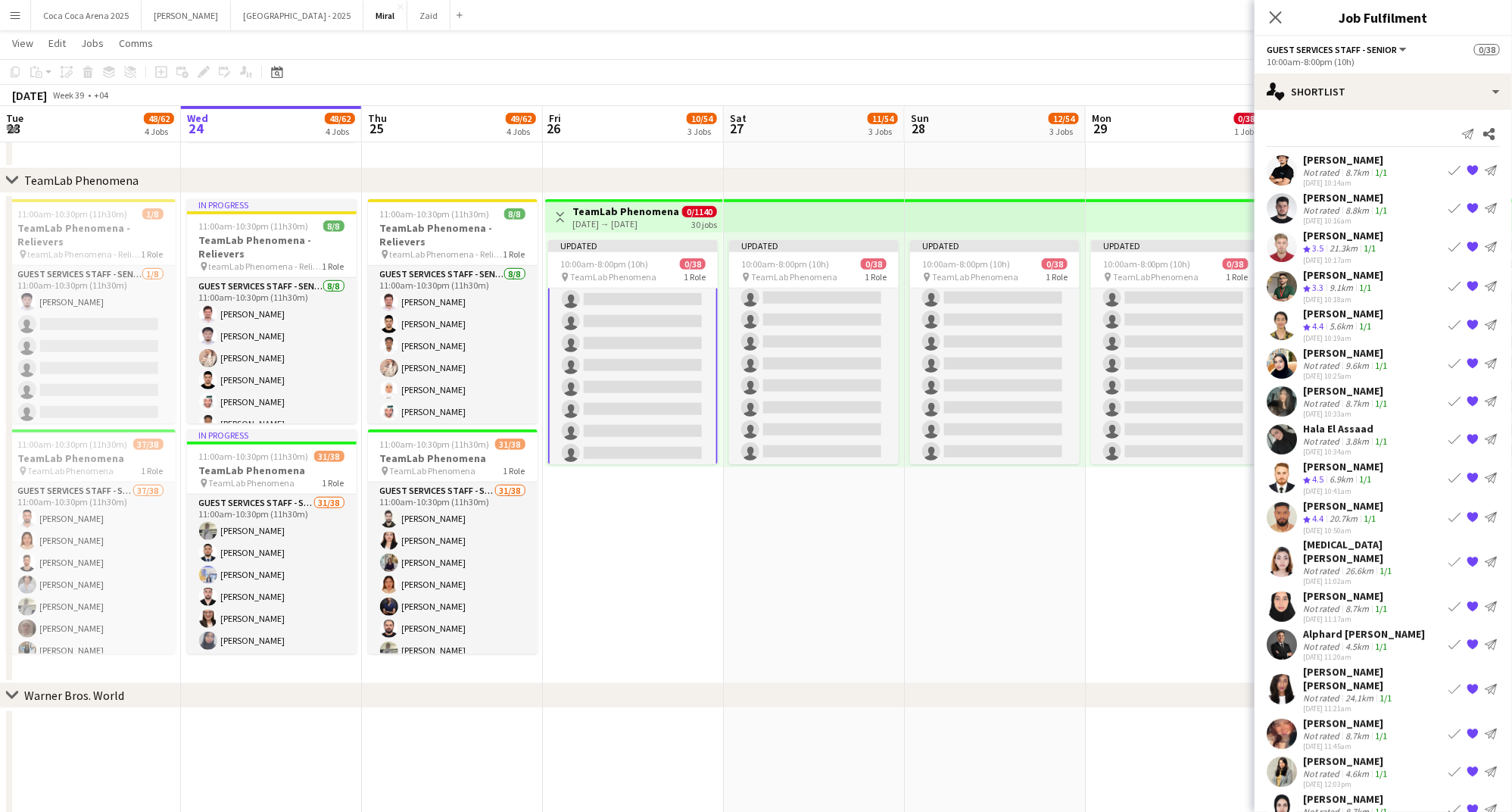
click at [1348, 509] on div "Ahmed Abdelmonim" at bounding box center [1342, 506] width 81 height 14
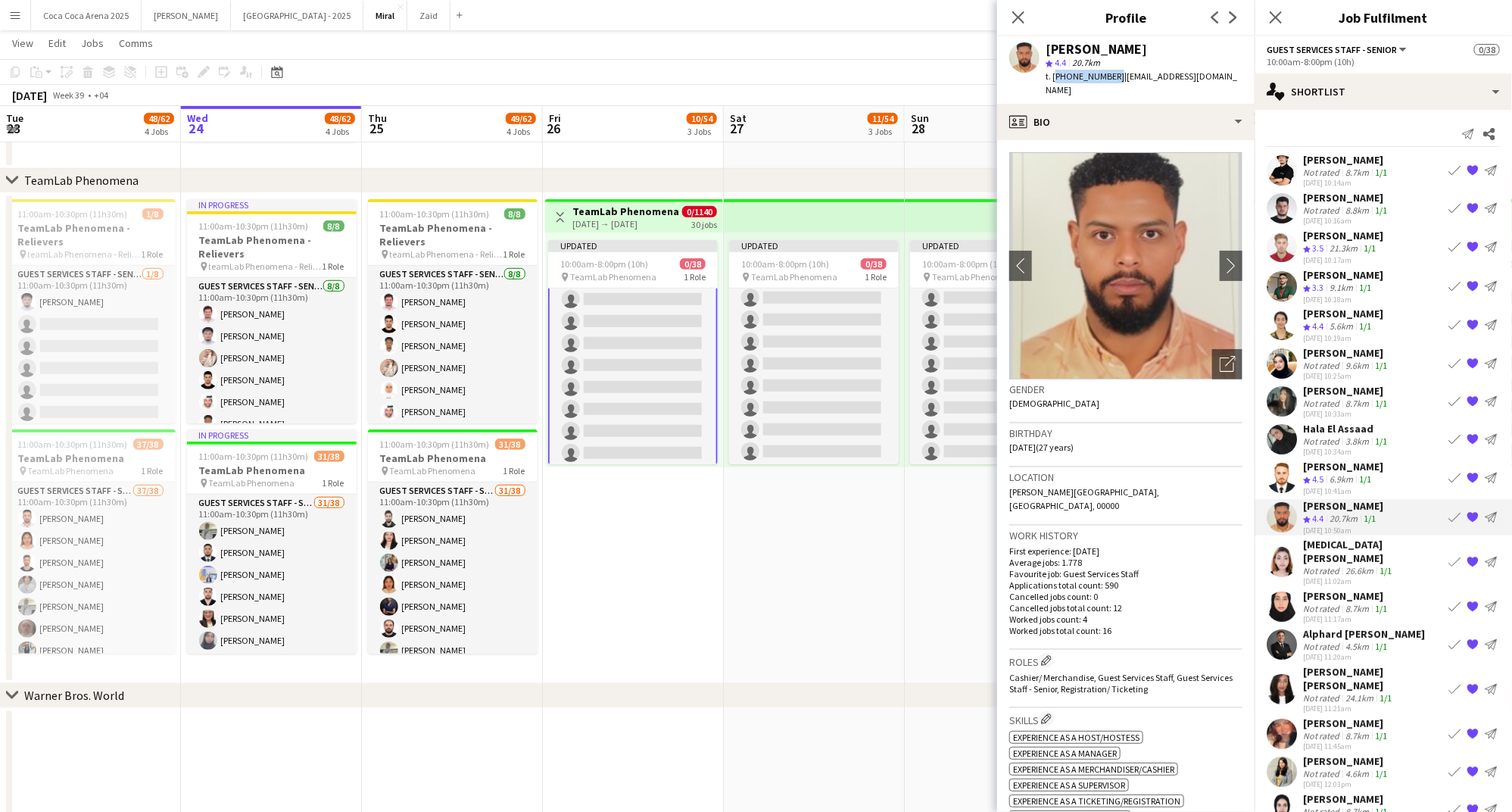
drag, startPoint x: 1111, startPoint y: 75, endPoint x: 1052, endPoint y: 76, distance: 59.0
click at [1053, 76] on span "t. +971552090468" at bounding box center [1085, 76] width 79 height 11
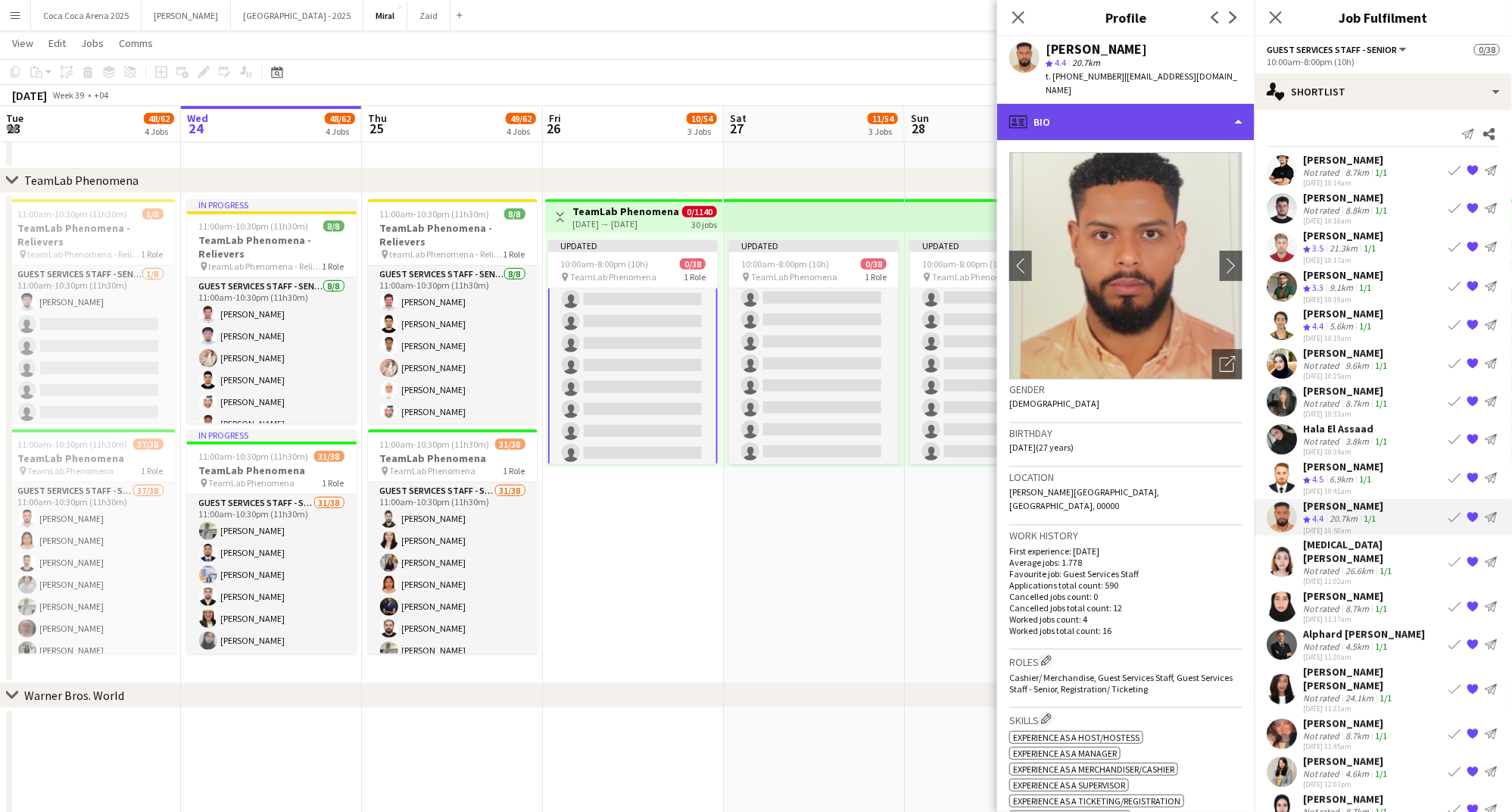
click at [1103, 105] on div "profile Bio" at bounding box center [1126, 121] width 258 height 36
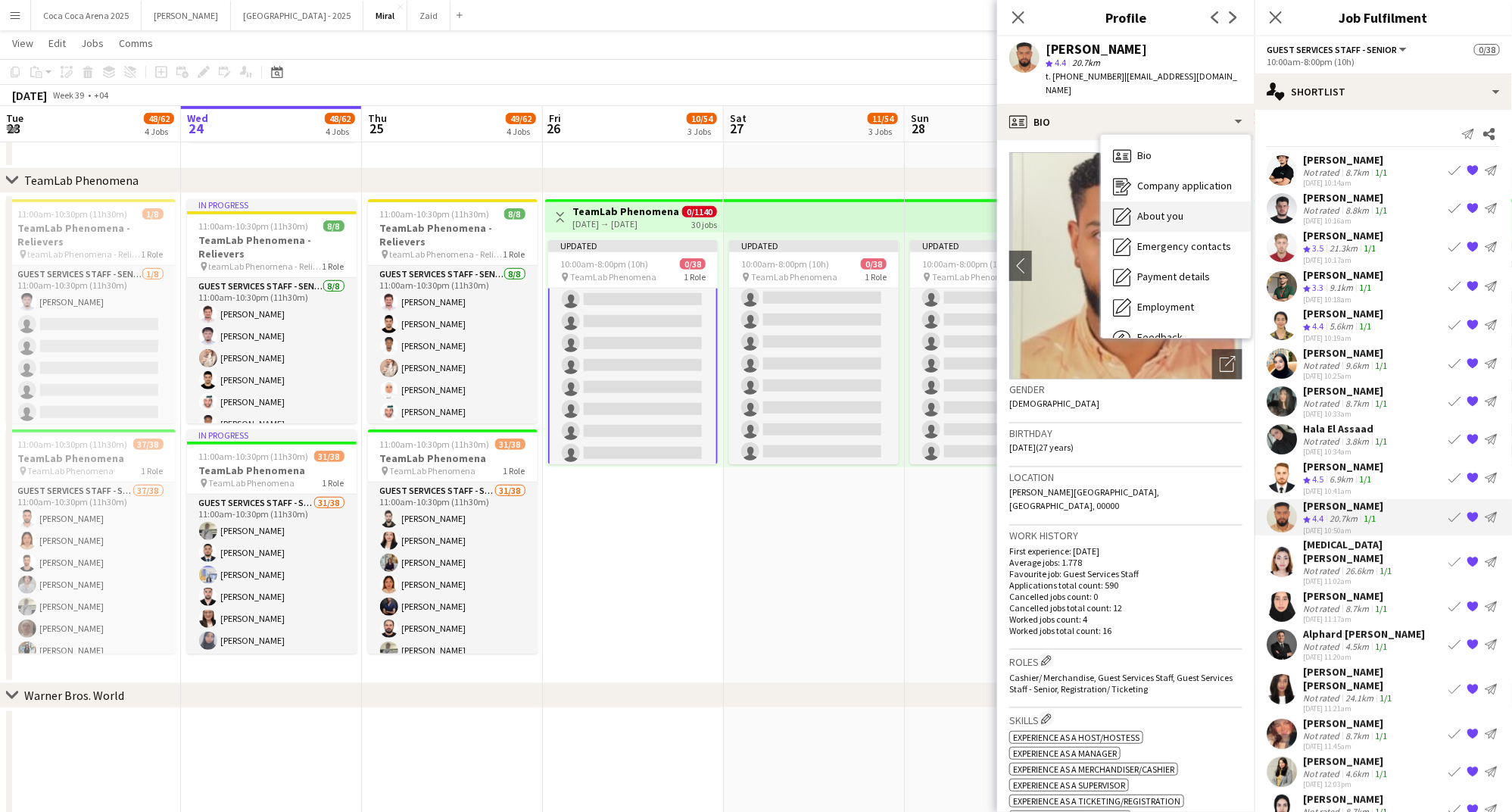
click at [1147, 201] on div "About you About you" at bounding box center [1175, 216] width 150 height 31
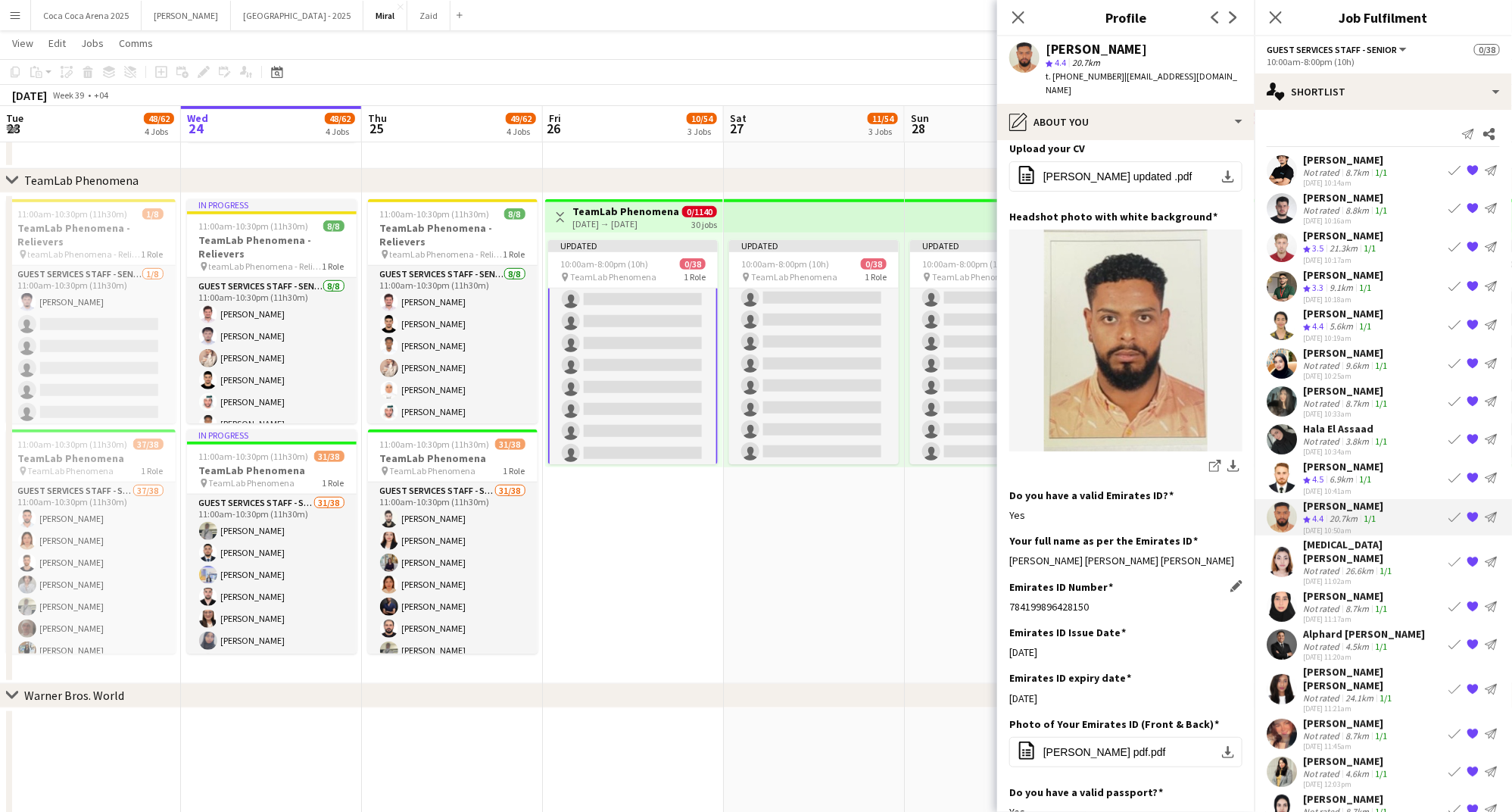
scroll to position [131, 0]
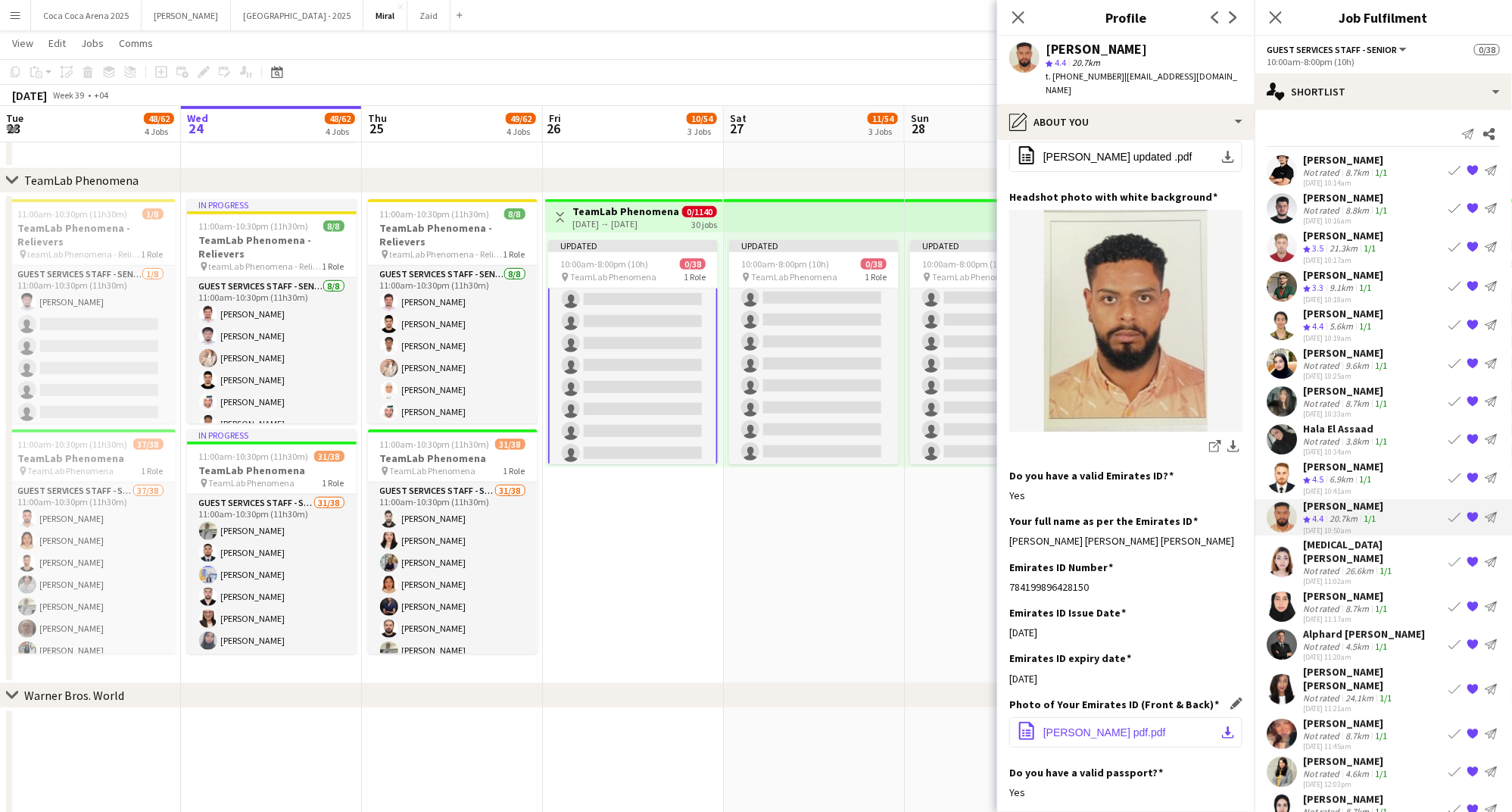
click at [1113, 731] on span "Ahmed EID pdf.pdf" at bounding box center [1104, 732] width 123 height 12
drag, startPoint x: 1207, startPoint y: 537, endPoint x: 1009, endPoint y: 538, distance: 198.0
click at [1009, 538] on div "Ahmed Abdelmonim MohamedAhmed Eldaw" at bounding box center [1125, 540] width 233 height 14
click at [1337, 501] on div "Ahmed Abdelmonim" at bounding box center [1342, 506] width 81 height 14
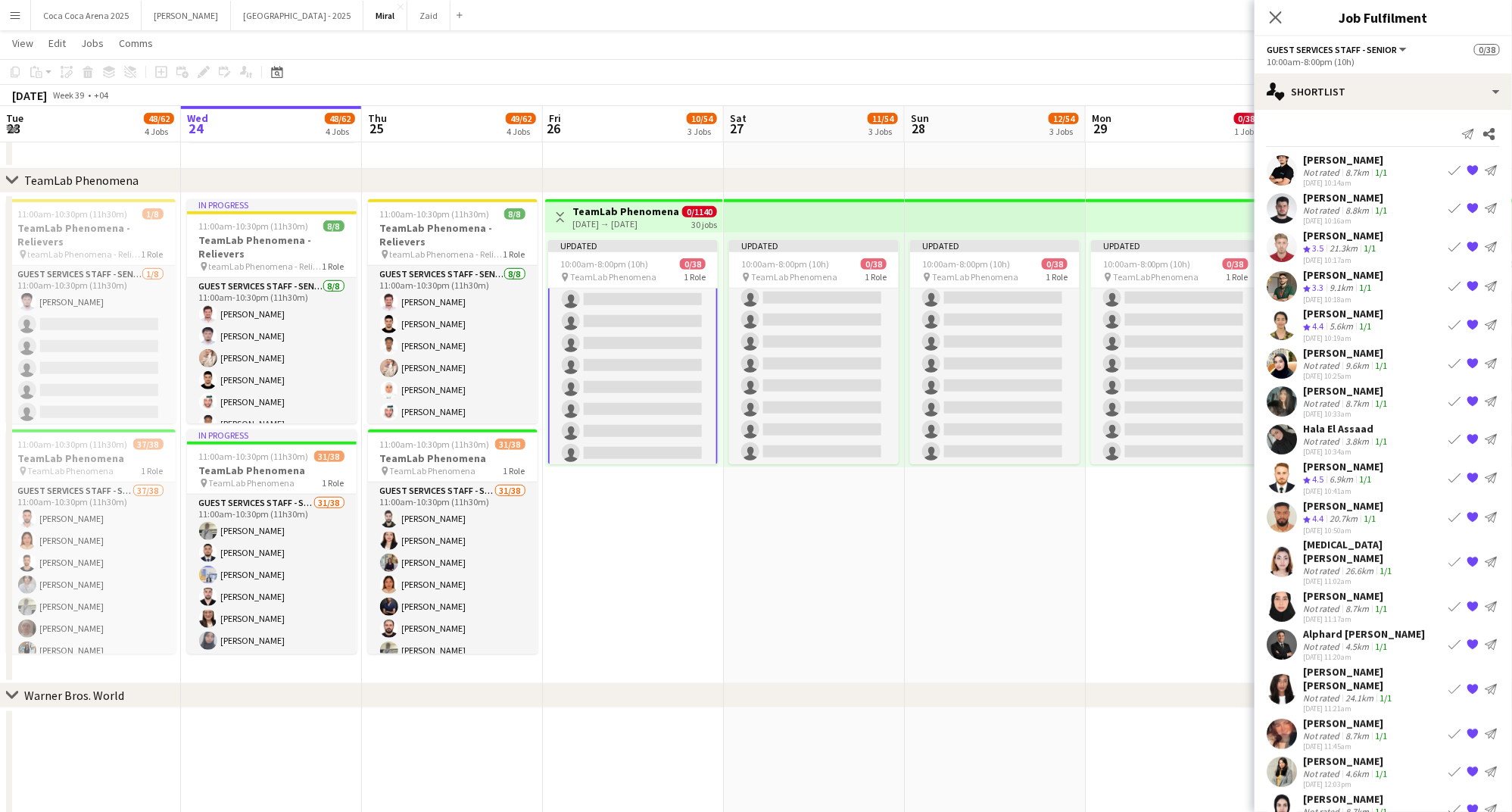
click at [1331, 499] on div "Ahmed Abdelmonim" at bounding box center [1342, 506] width 81 height 14
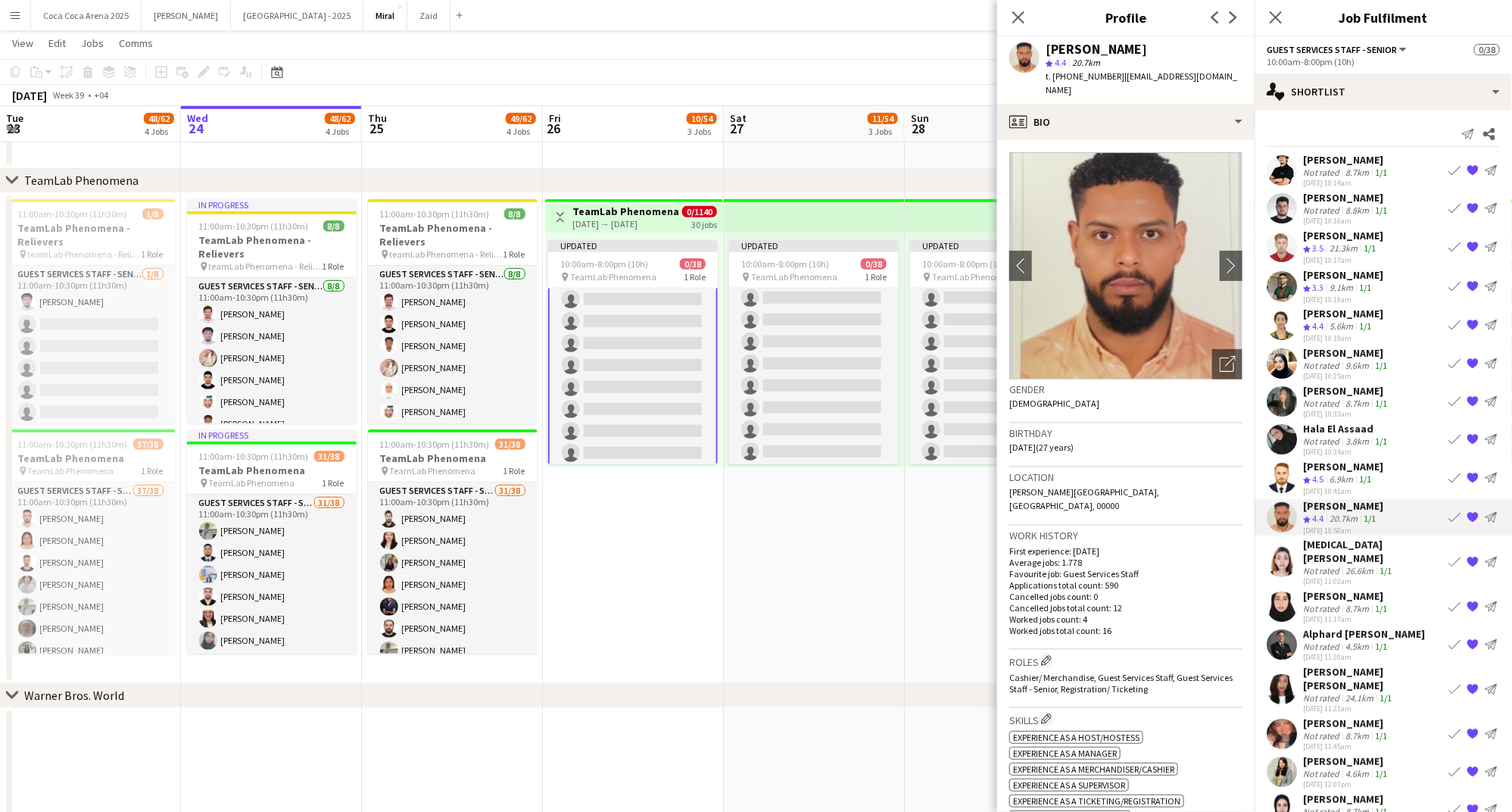
drag, startPoint x: 1169, startPoint y: 52, endPoint x: 1046, endPoint y: 53, distance: 123.0
click at [1046, 53] on div "Ahmed Abdelmonim" at bounding box center [1144, 49] width 197 height 14
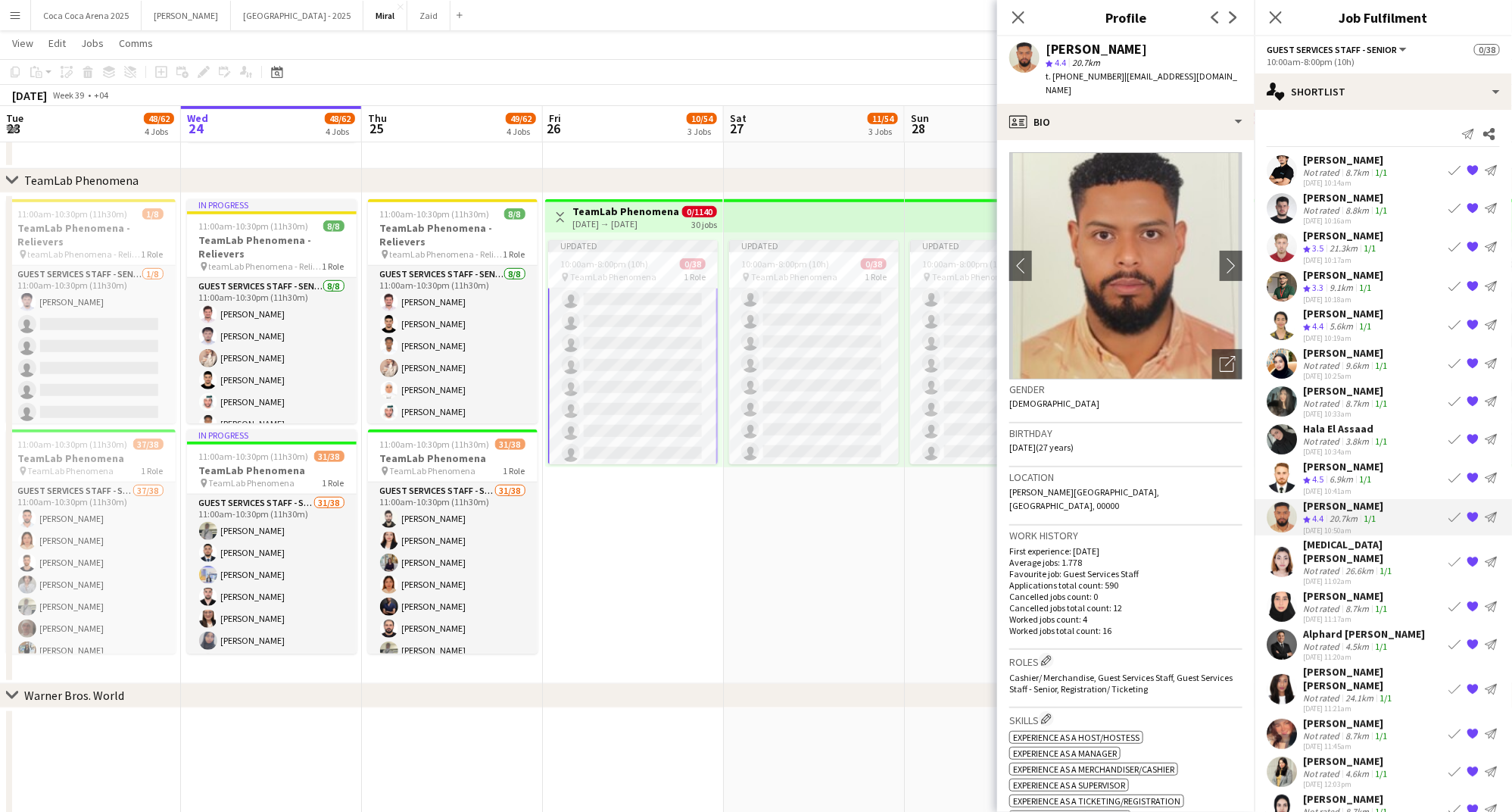
click at [1336, 565] on div "Not rated" at bounding box center [1322, 570] width 39 height 11
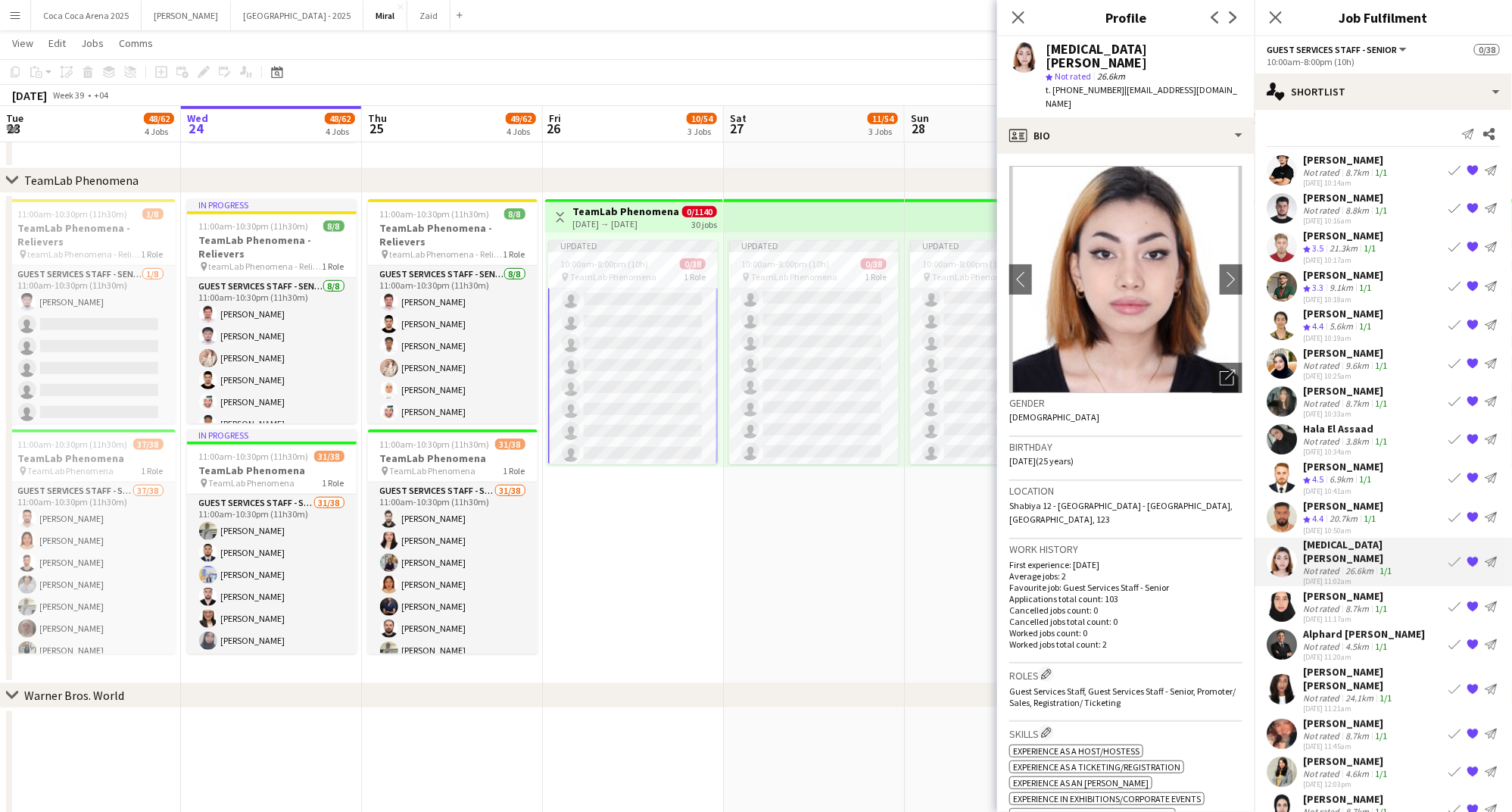
scroll to position [86, 0]
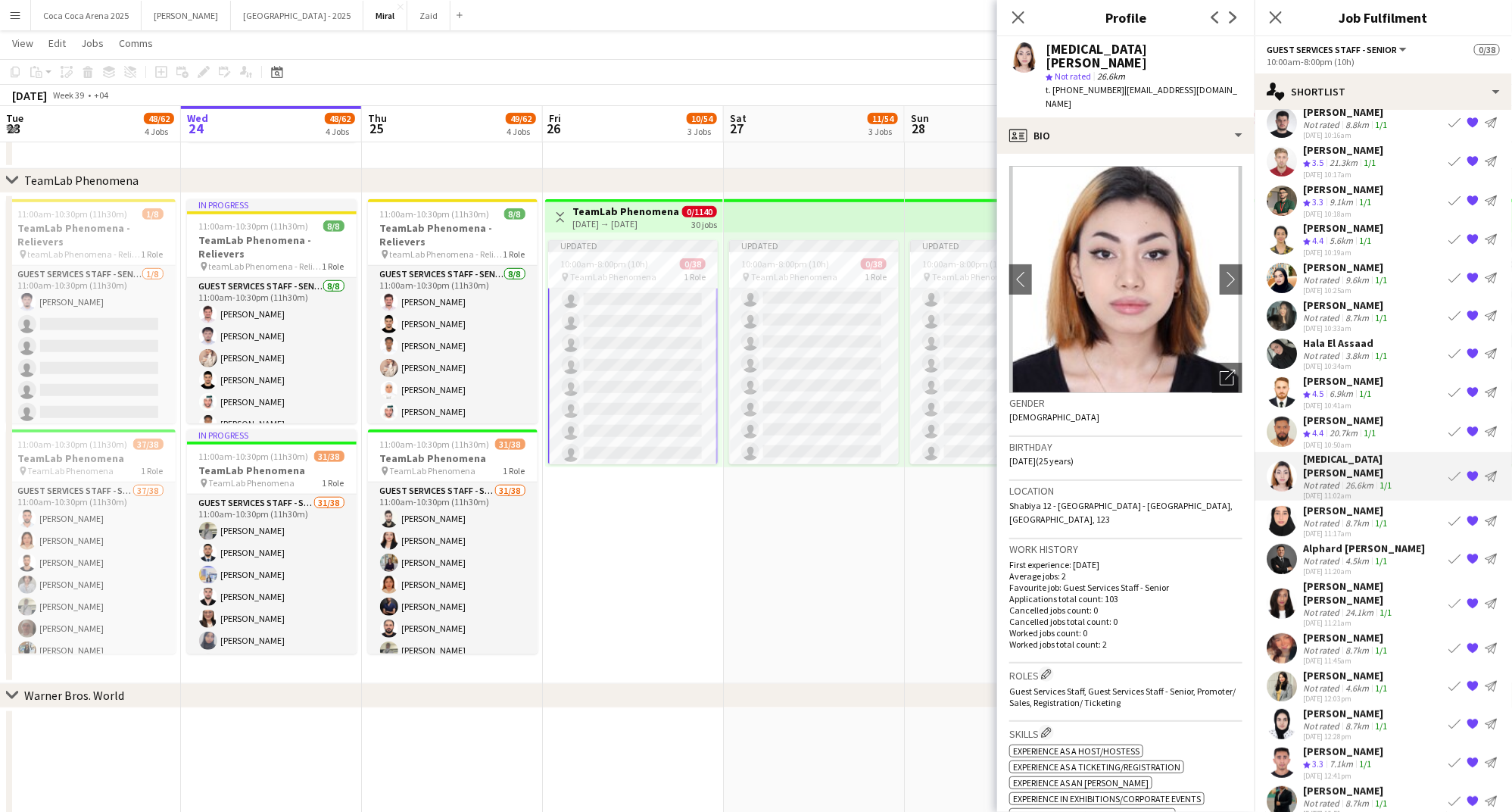
click at [1327, 518] on div "Not rated" at bounding box center [1322, 523] width 39 height 11
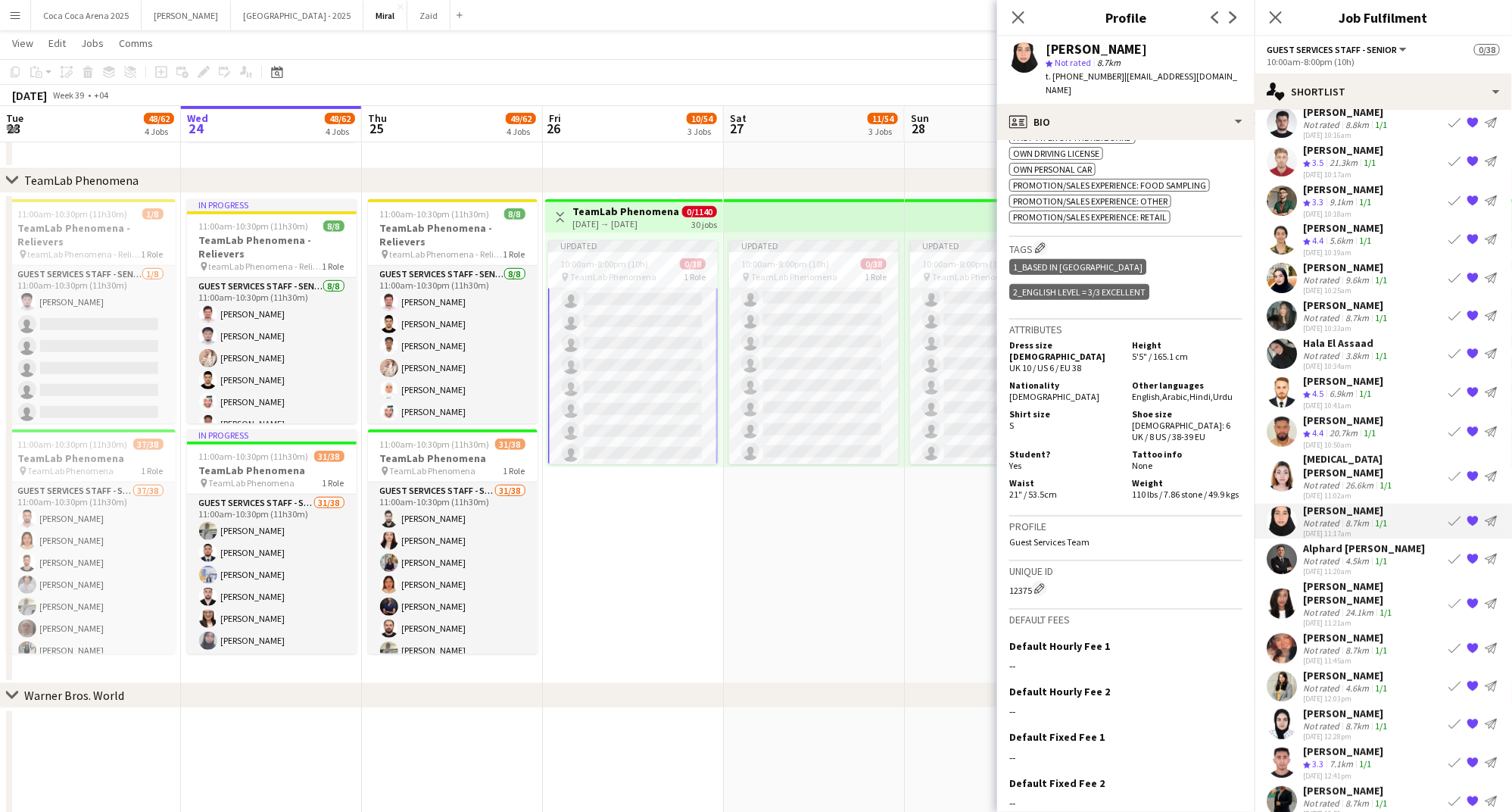
scroll to position [679, 0]
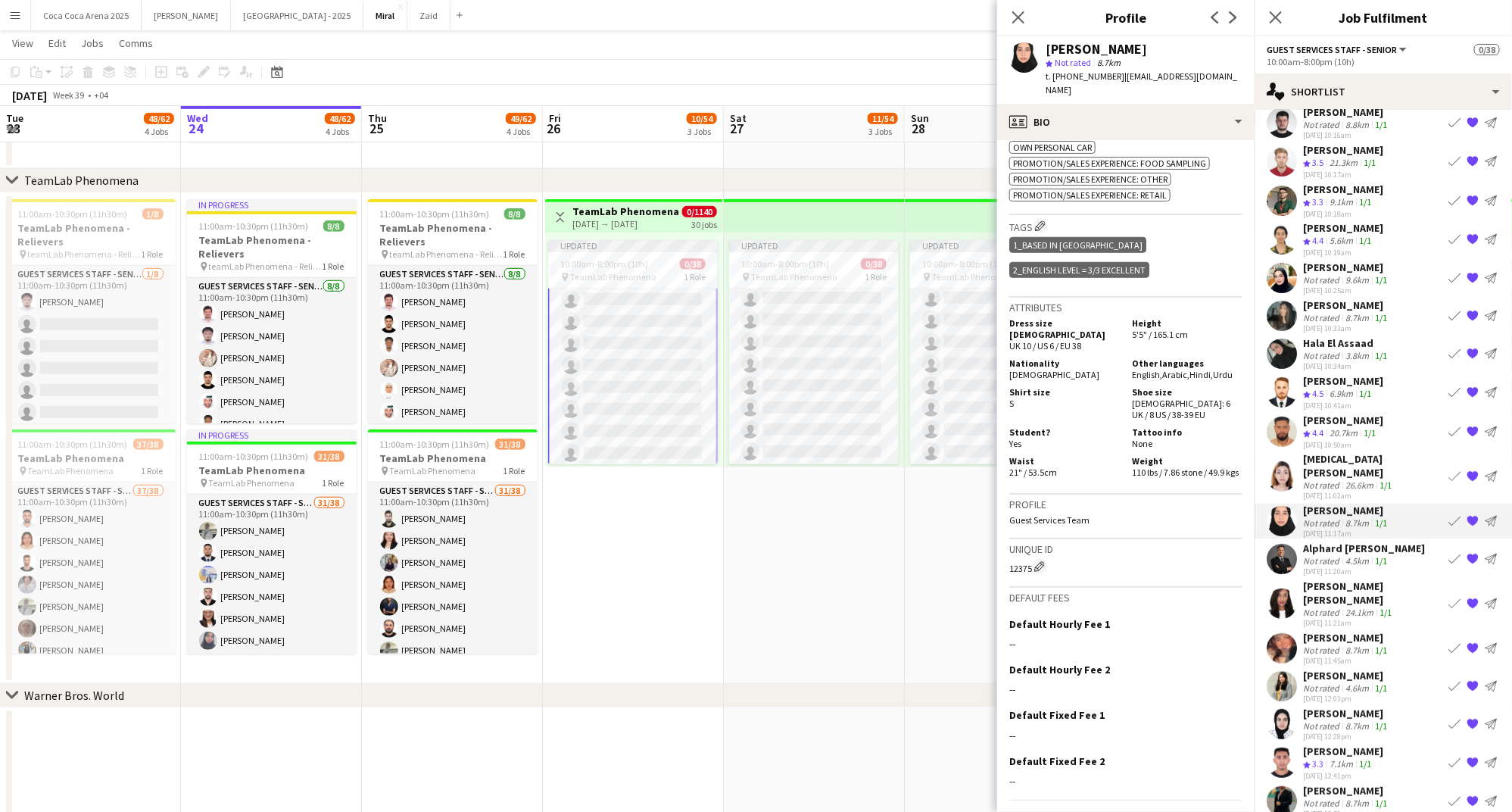
drag, startPoint x: 1113, startPoint y: 75, endPoint x: 1054, endPoint y: 78, distance: 59.1
click at [1054, 78] on span "t. +971506536315" at bounding box center [1085, 76] width 79 height 11
click at [1087, 110] on div "profile Bio" at bounding box center [1126, 121] width 258 height 36
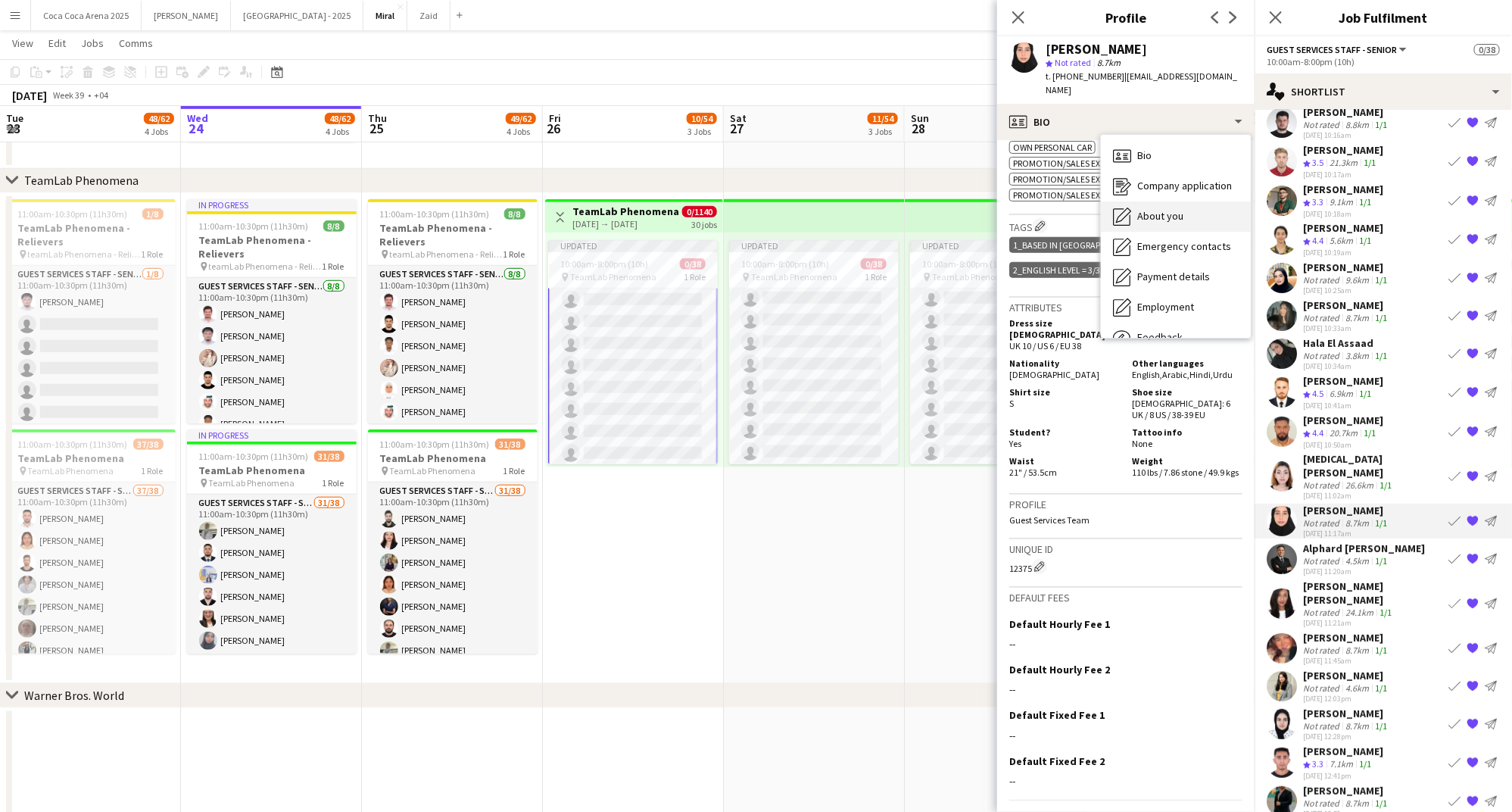
click at [1161, 209] on span "About you" at bounding box center [1160, 216] width 46 height 14
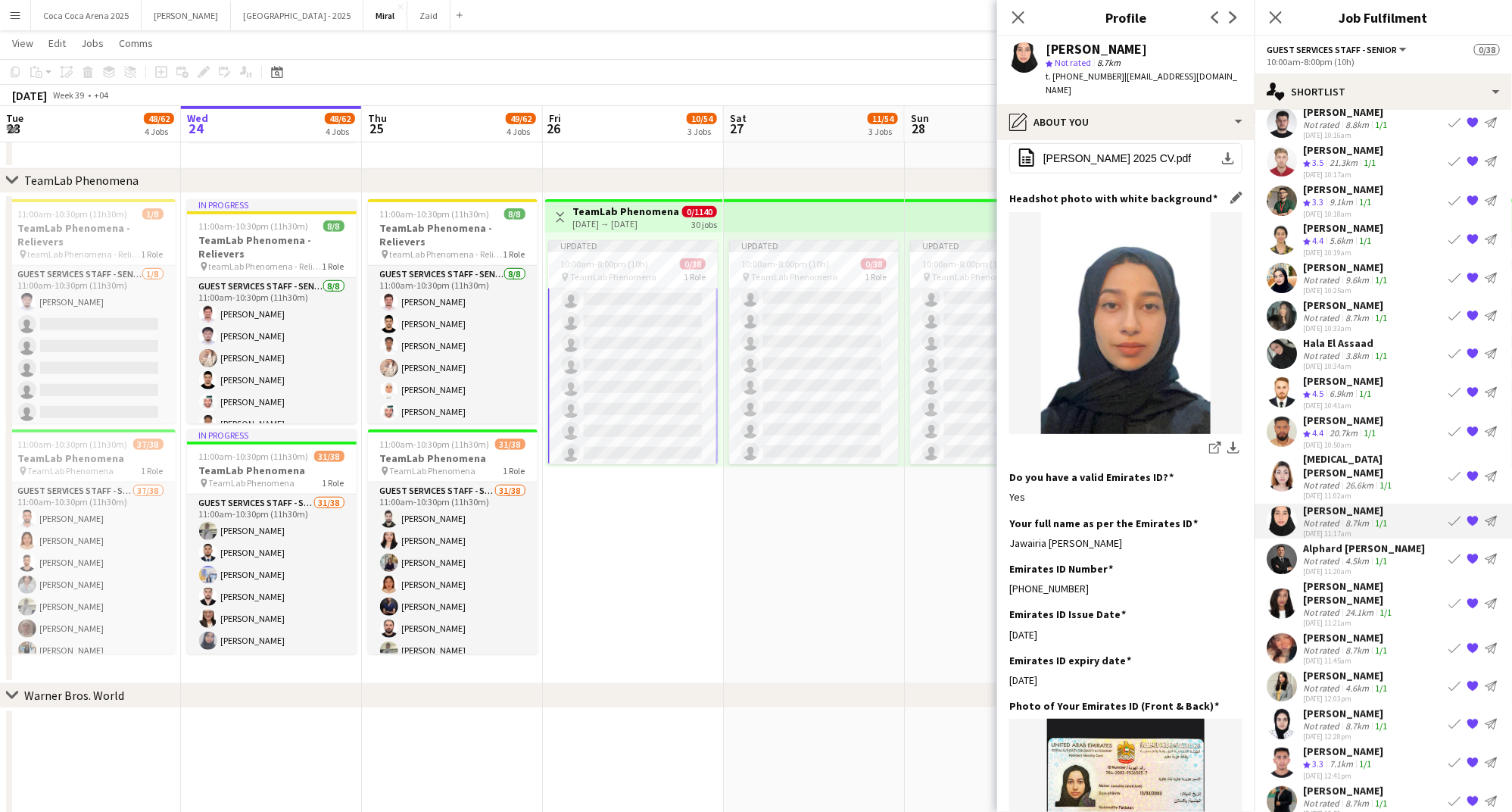
scroll to position [227, 0]
drag, startPoint x: 1104, startPoint y: 515, endPoint x: 1006, endPoint y: 519, distance: 98.1
click at [1006, 519] on app-section-data-types "Bio Edit this field I am a 21-year-old with a passion for learning and creativi…" at bounding box center [1126, 476] width 258 height 672
click at [1322, 524] on app-shortlist-tab "Sultan fowzi Not rated 8.7km 1/1 24-09-2025 10:14am Book crew {{ spriteTitle }}…" at bounding box center [1383, 480] width 258 height 826
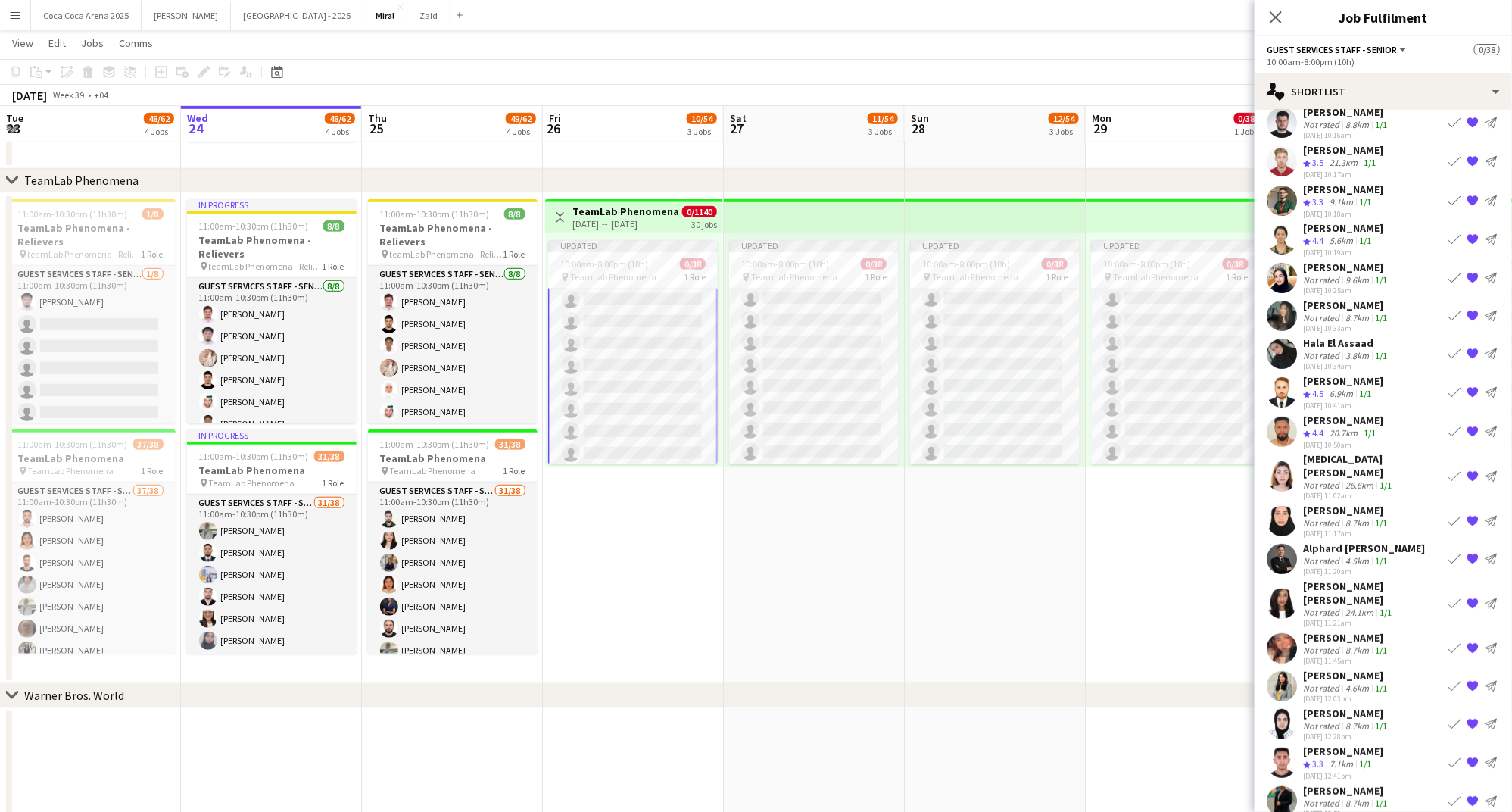
click at [1317, 555] on div "Not rated" at bounding box center [1322, 560] width 39 height 11
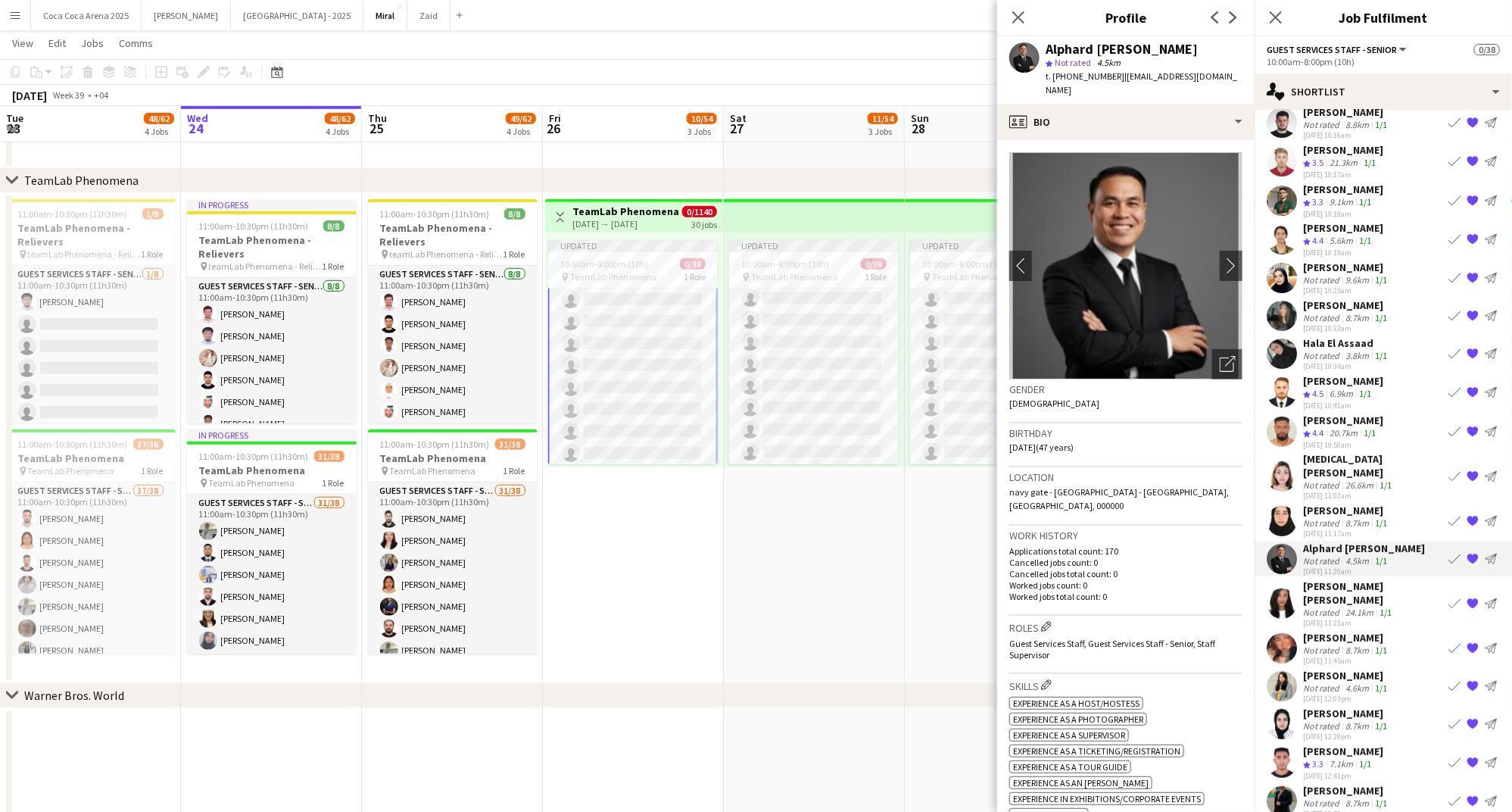
click at [1367, 607] on div "24.1km" at bounding box center [1359, 612] width 34 height 11
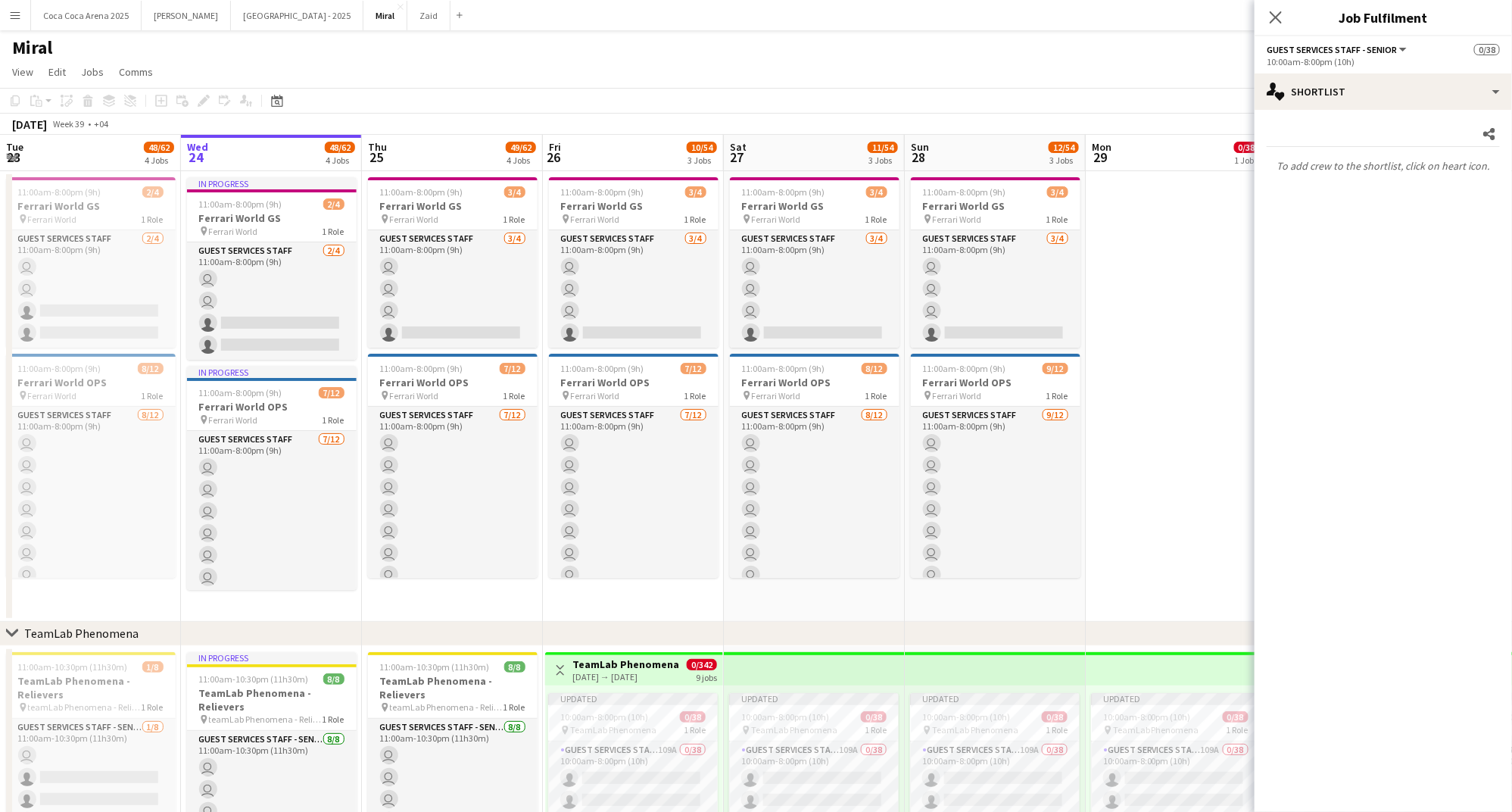
scroll to position [686, 0]
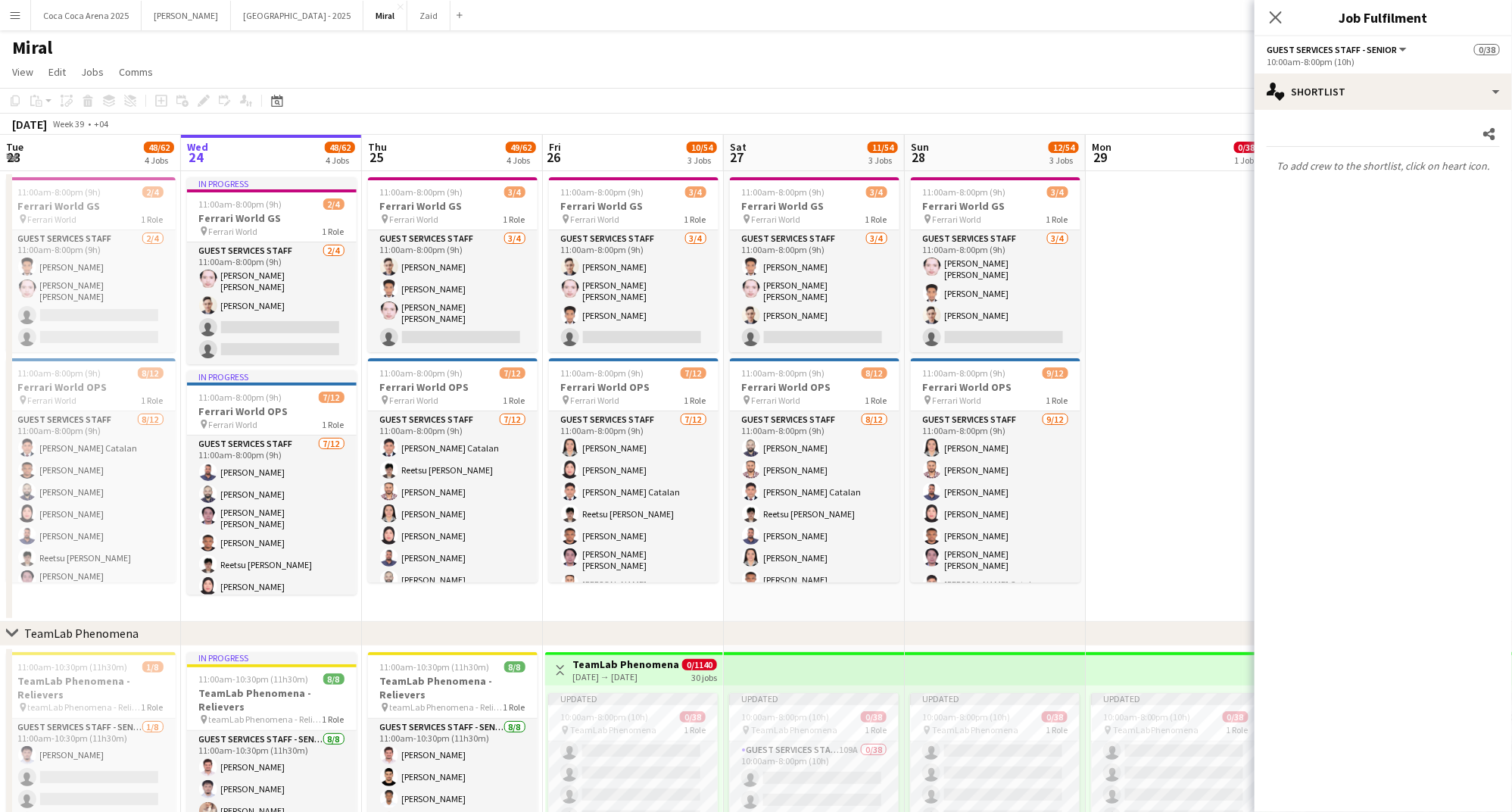
click at [1361, 551] on mat-expansion-panel "heart Shortlist Share To add crew to the shortlist, click on heart icon." at bounding box center [1383, 461] width 258 height 703
click at [1202, 274] on app-date-cell at bounding box center [1175, 396] width 181 height 451
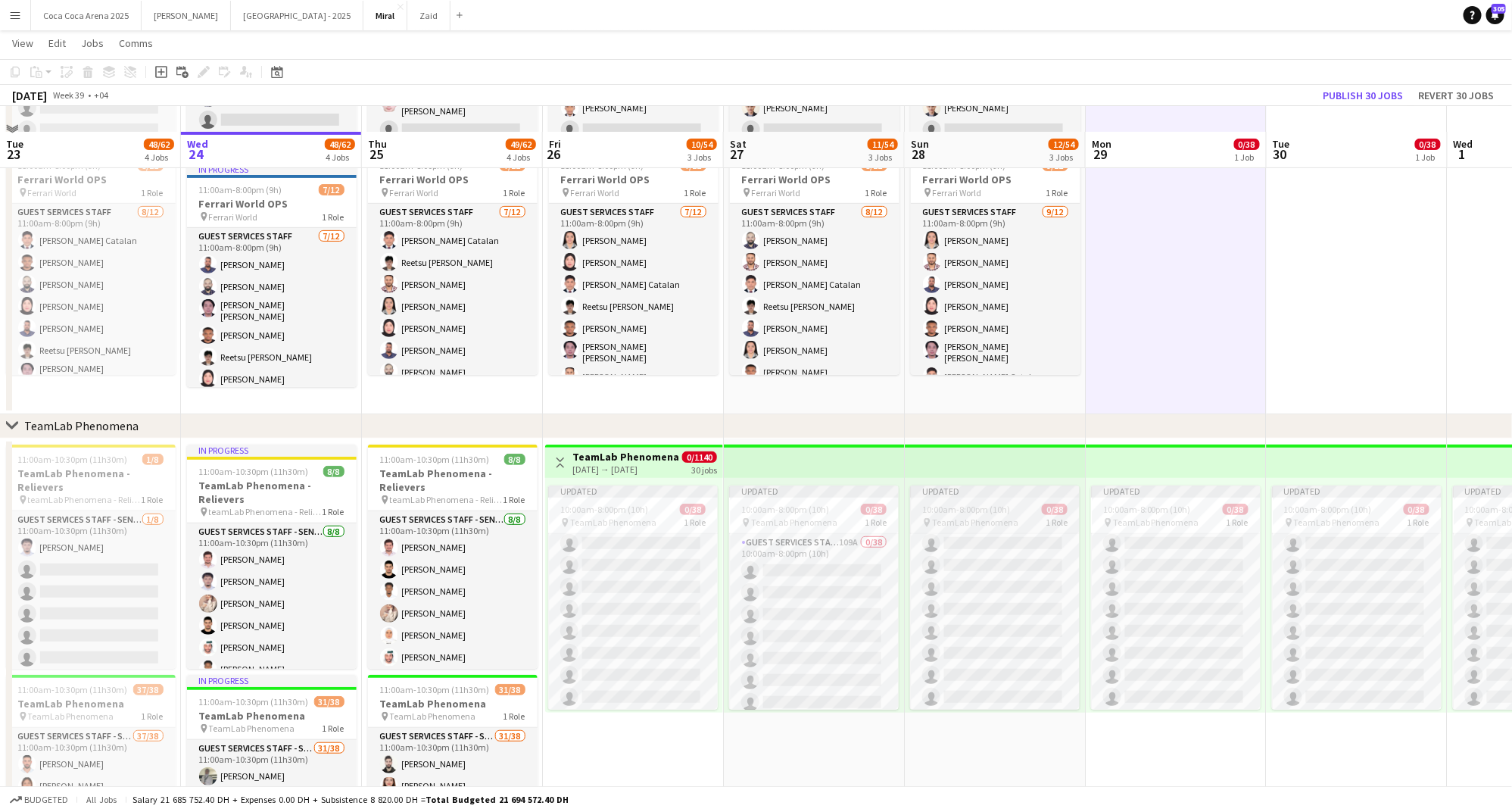
scroll to position [232, 0]
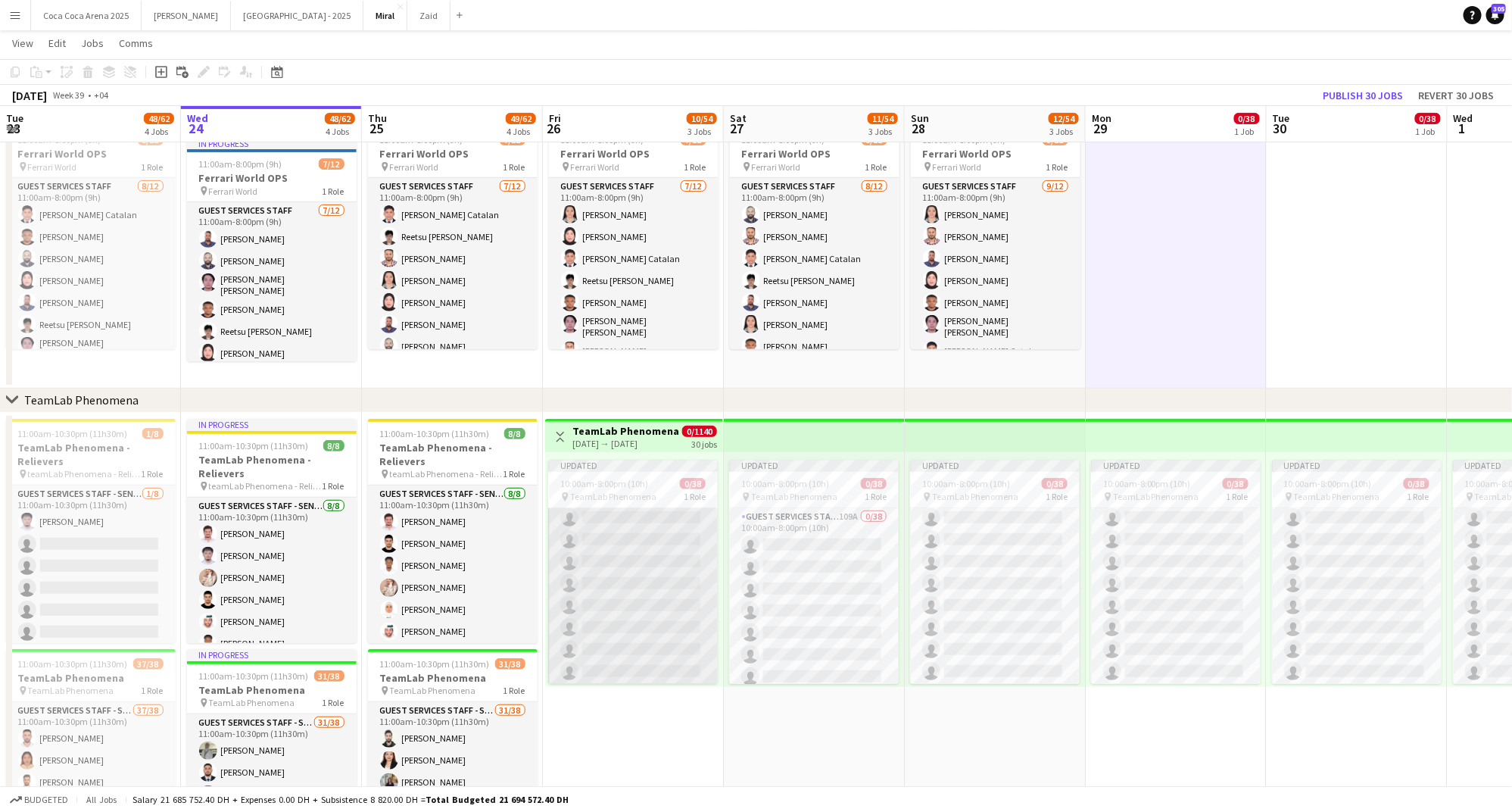
click at [654, 511] on app-card-role "Guest Services Staff - Senior 109A 0/38 10:00am-8:00pm (10h) single-neutral-act…" at bounding box center [633, 254] width 170 height 865
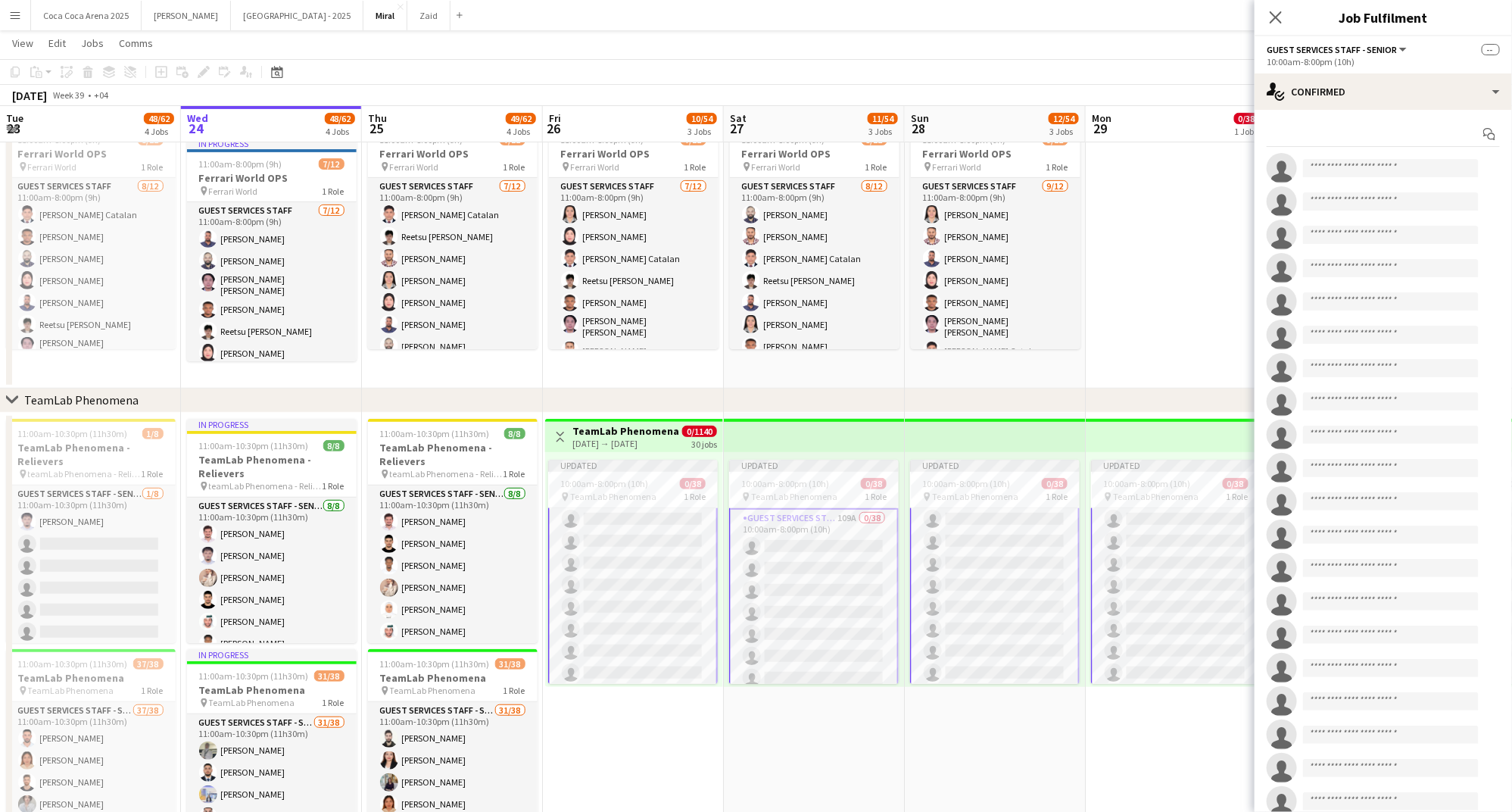
scroll to position [688, 0]
click at [1328, 95] on div "single-neutral-actions-check-2 Confirmed" at bounding box center [1383, 92] width 258 height 36
click at [1408, 184] on span "Shortlist" at bounding box center [1414, 187] width 39 height 14
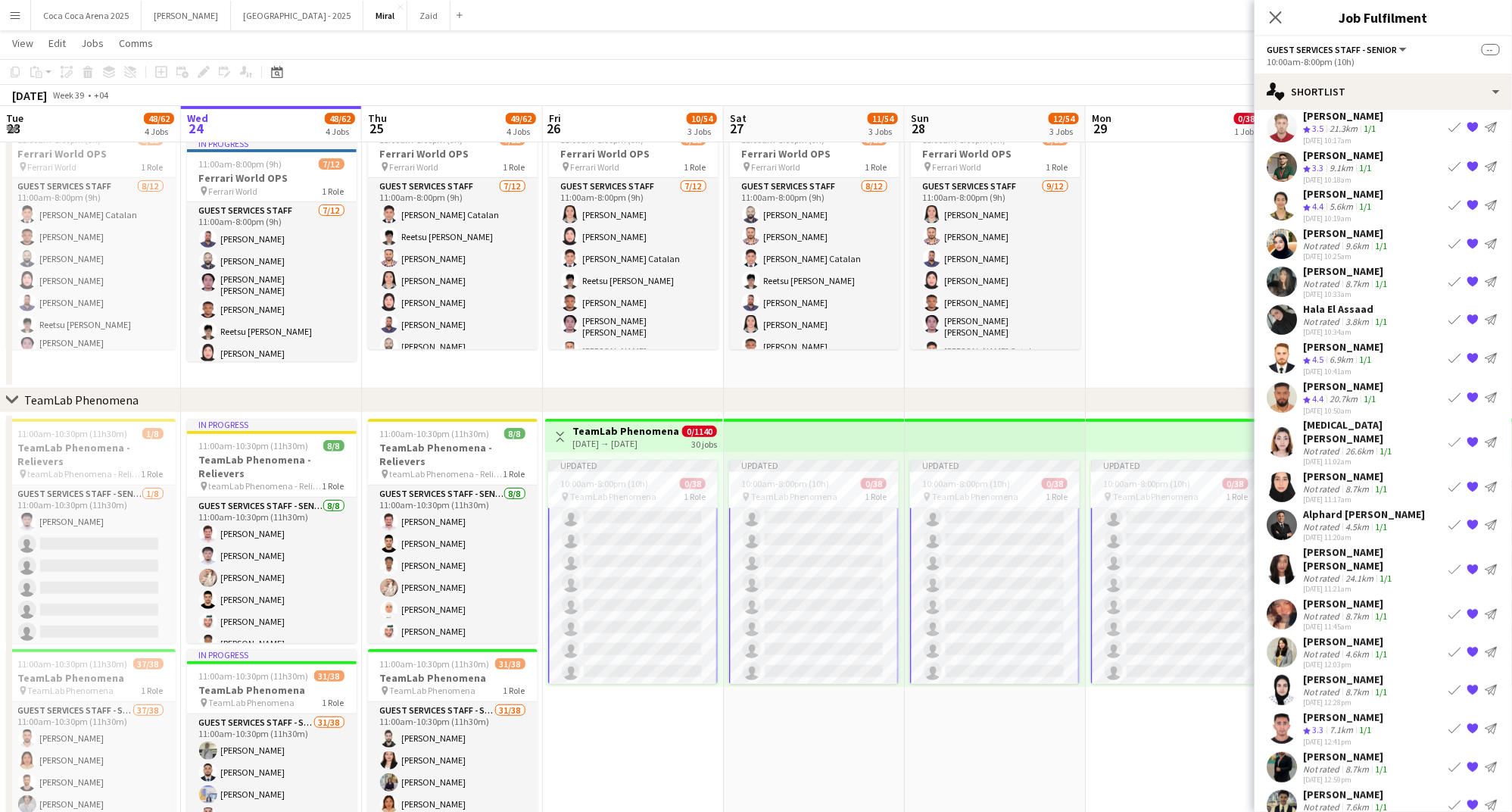
scroll to position [154, 0]
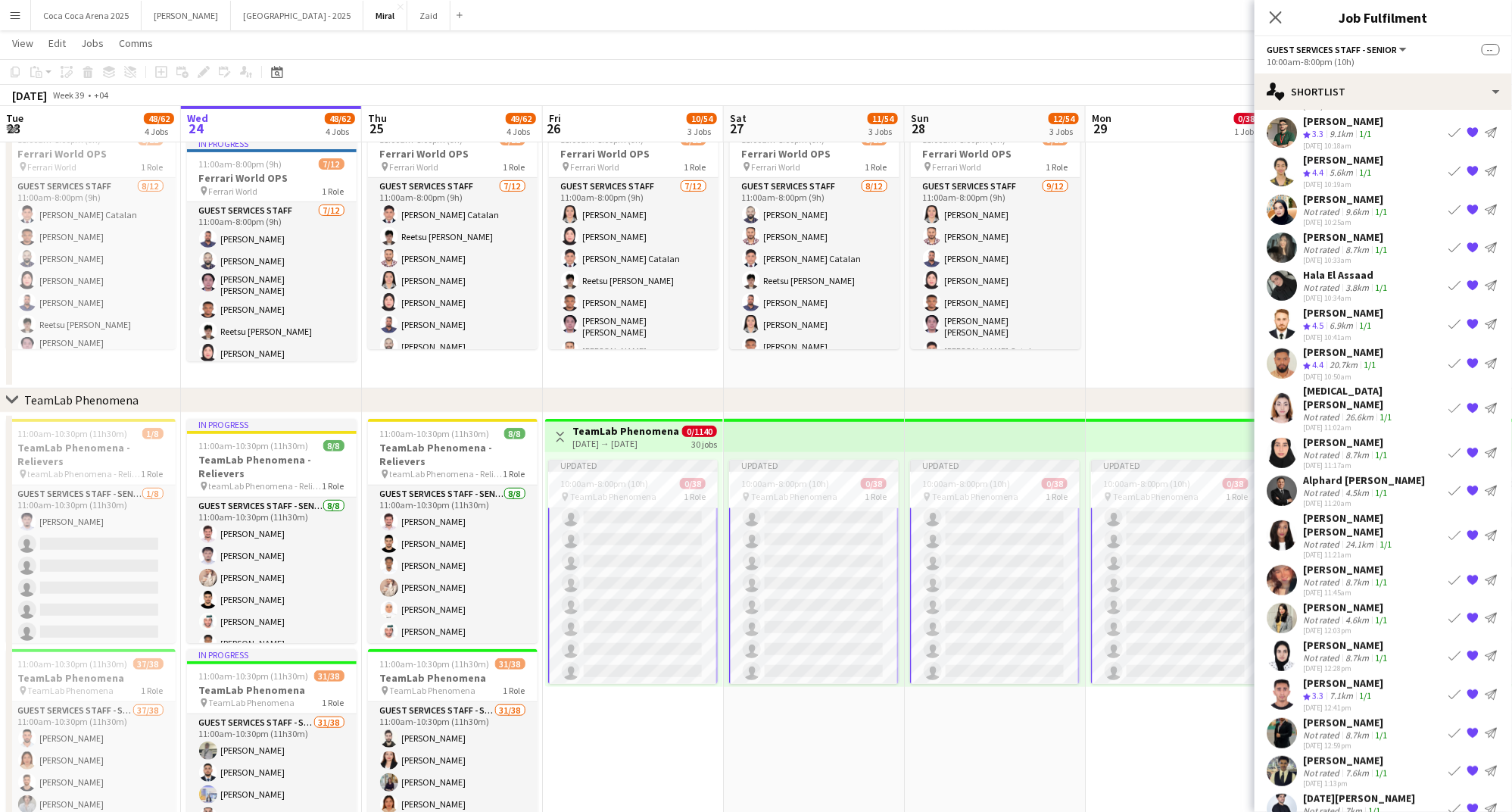
click at [1337, 435] on div "Jawairia Javed" at bounding box center [1346, 442] width 87 height 14
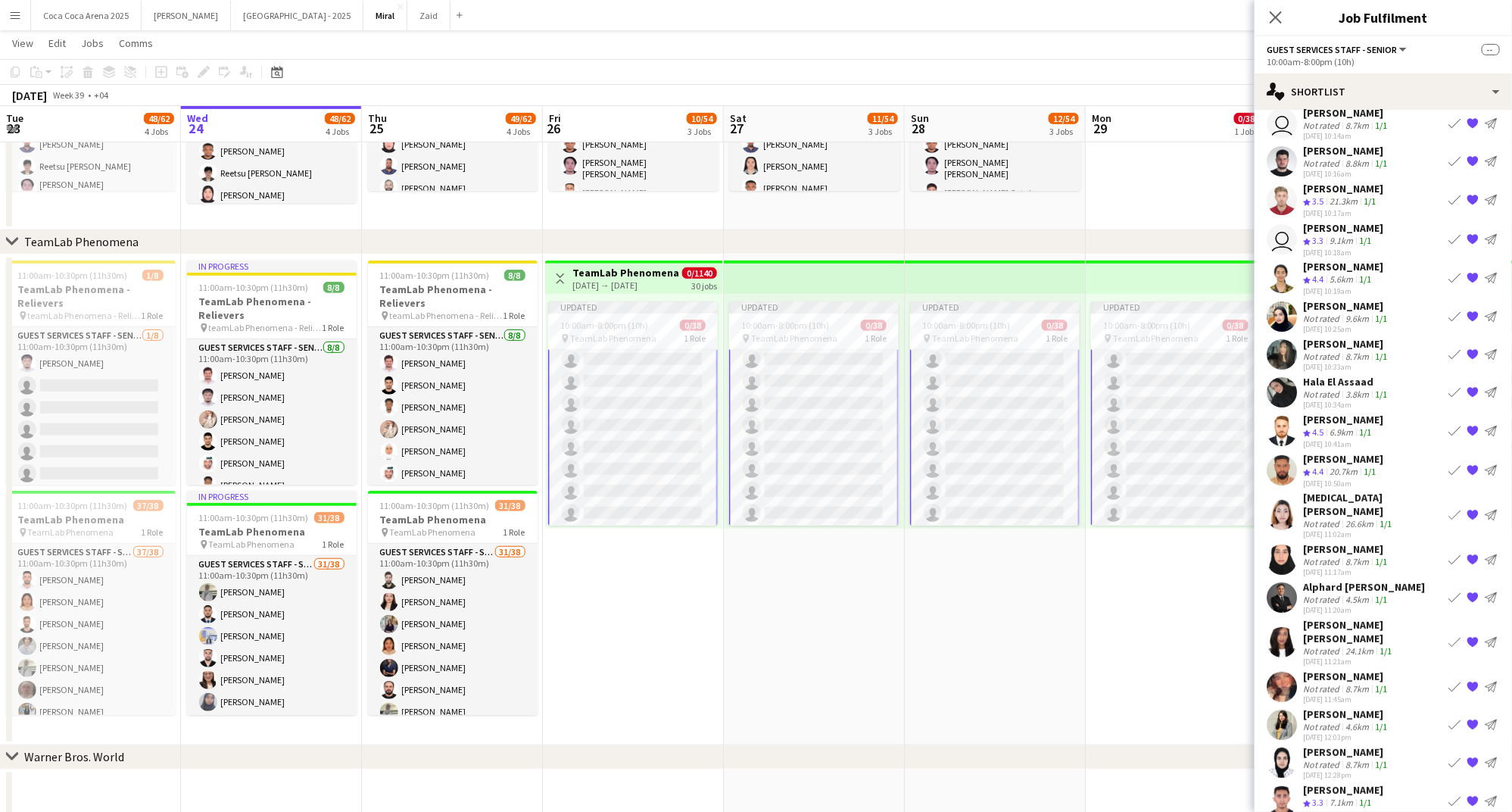
scroll to position [42, 0]
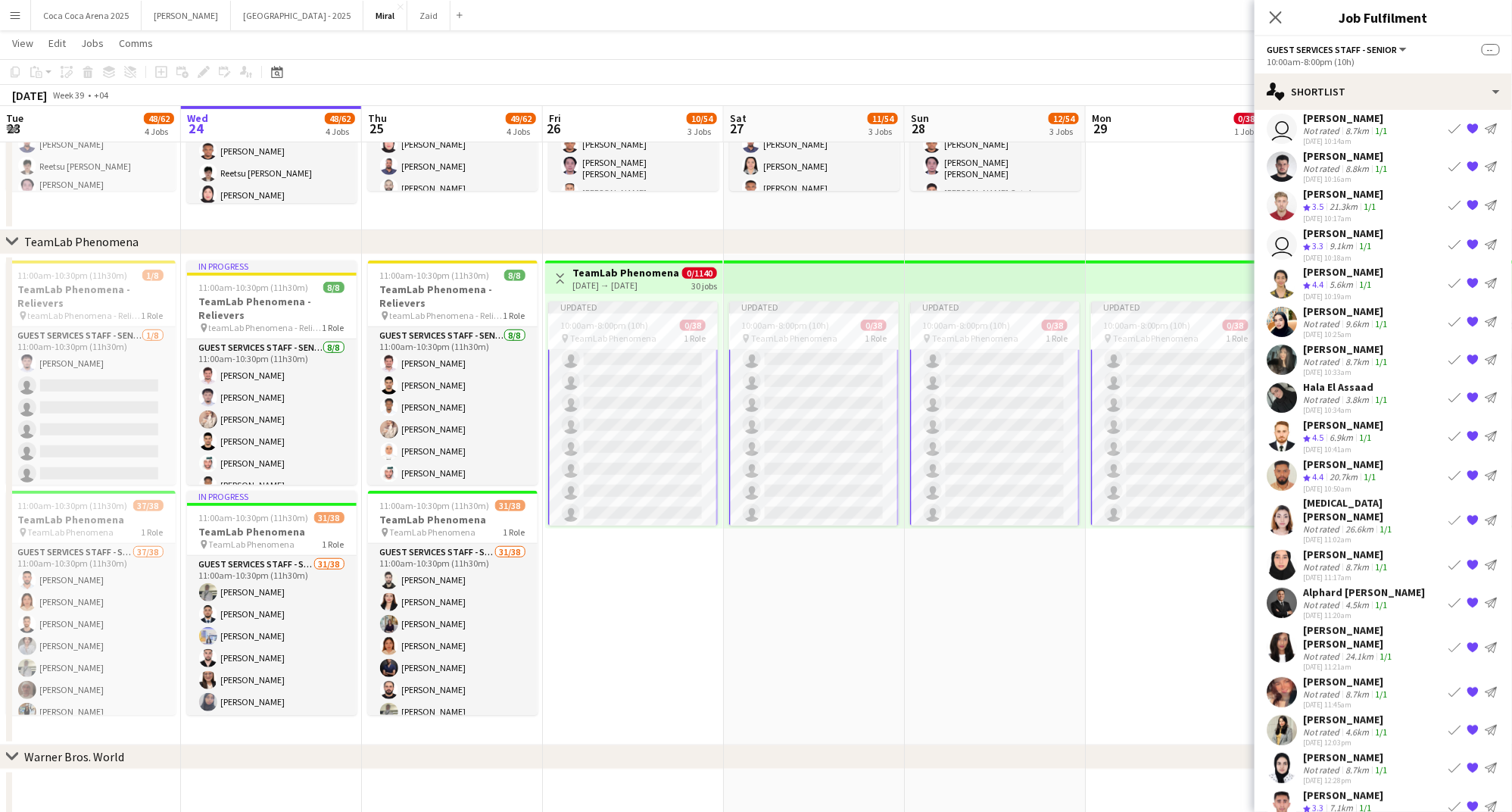
click at [1377, 547] on div "Jawairia Javed" at bounding box center [1346, 554] width 87 height 14
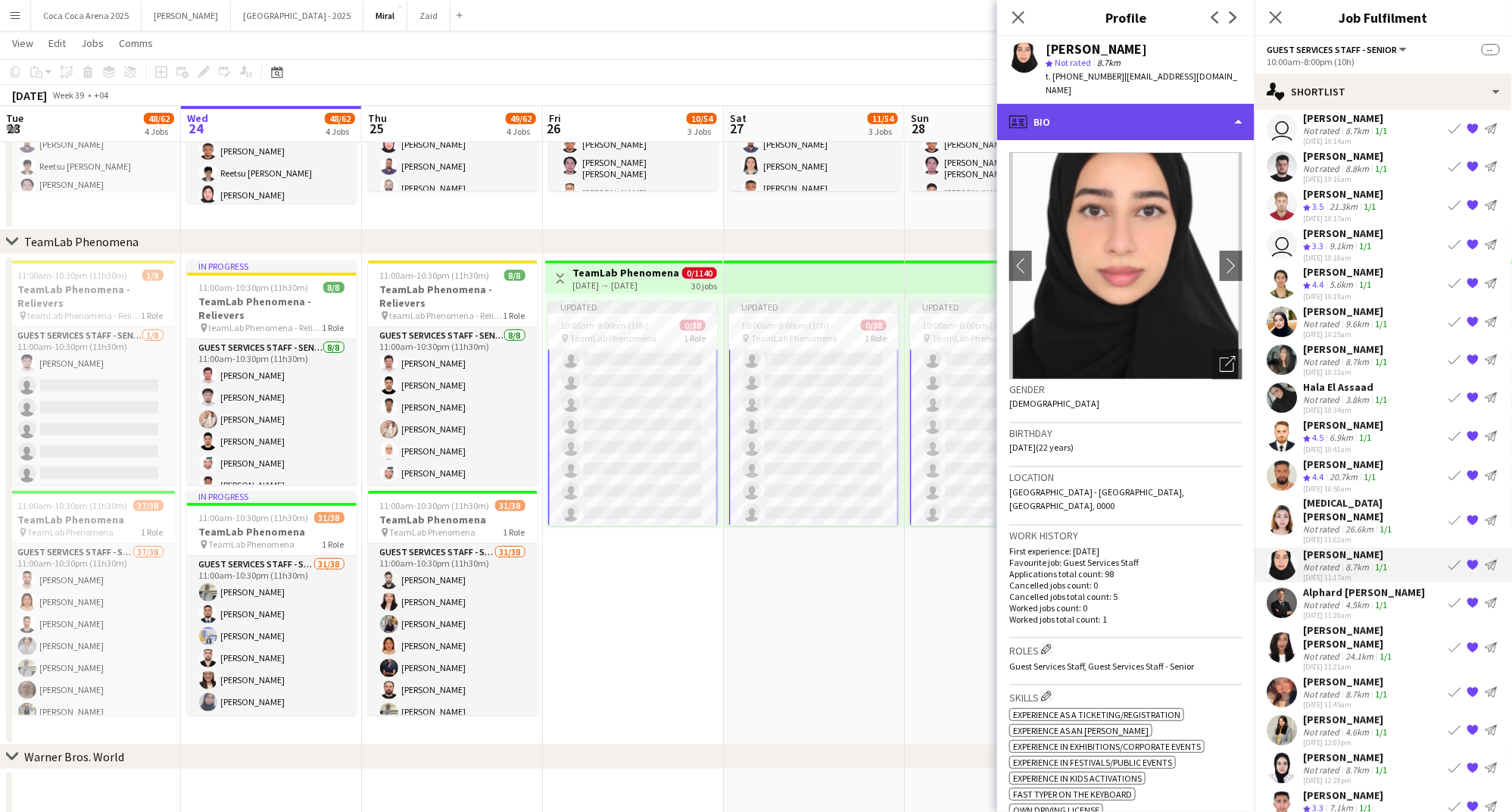
click at [1087, 104] on div "profile Bio" at bounding box center [1126, 121] width 258 height 36
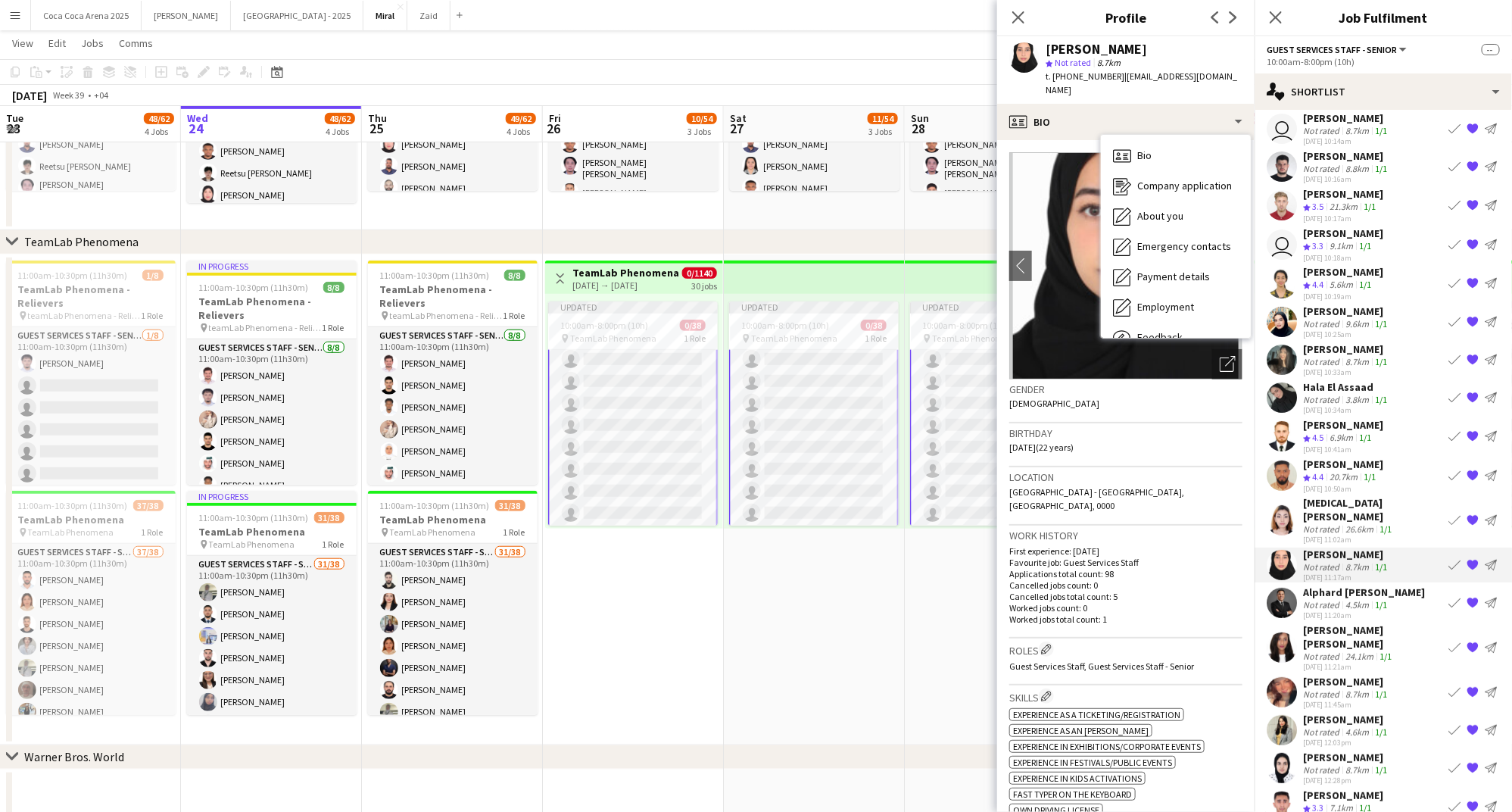
drag, startPoint x: 1141, startPoint y: 53, endPoint x: 1043, endPoint y: 51, distance: 98.0
click at [1043, 51] on div "Jawairia Javed star Not rated 8.7km t. +971506536315 | jawairiajavedj@gmail.com" at bounding box center [1126, 70] width 258 height 67
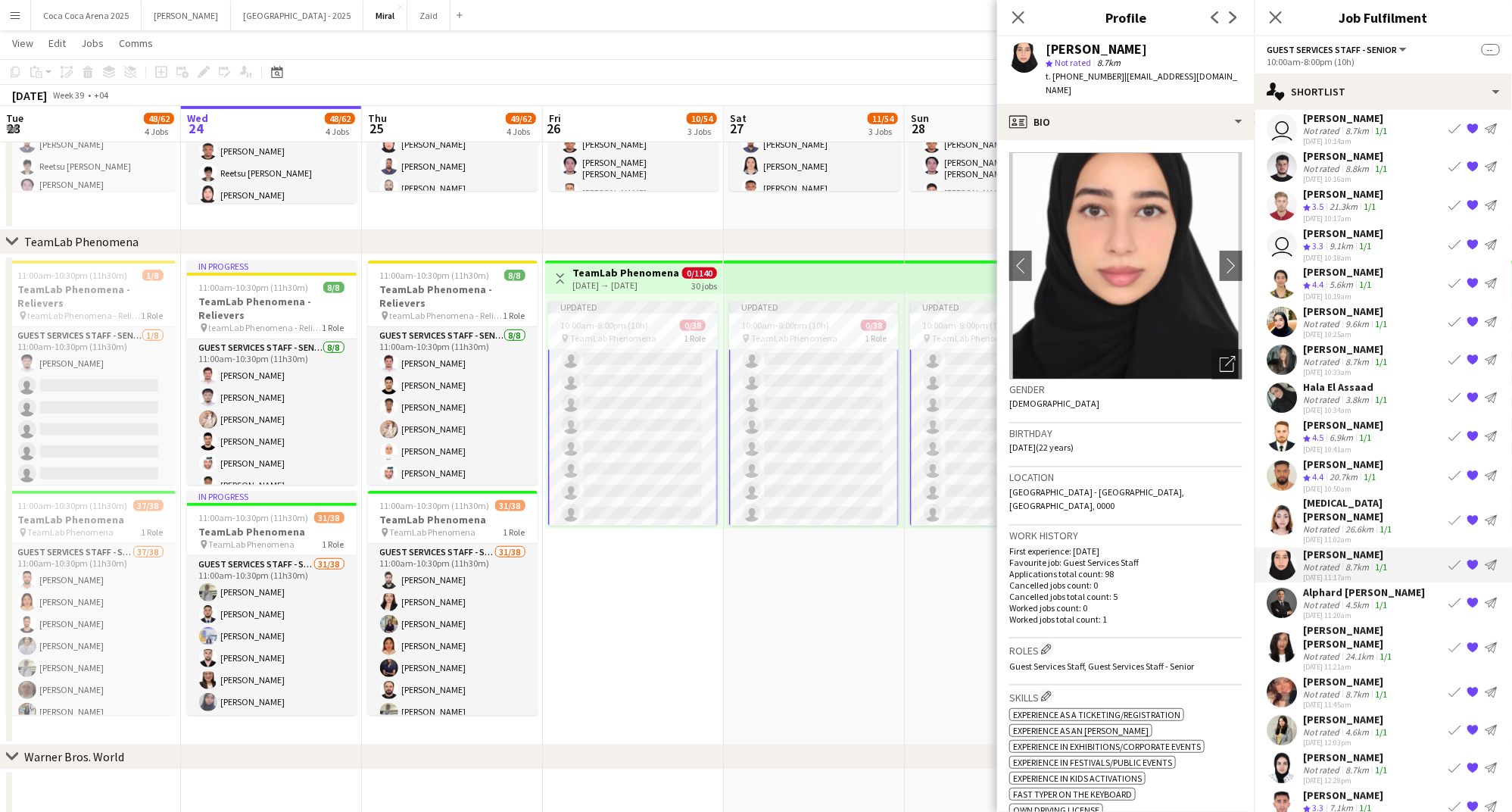
click at [1311, 624] on div "Marah Maaz Ali Marah" at bounding box center [1372, 637] width 139 height 27
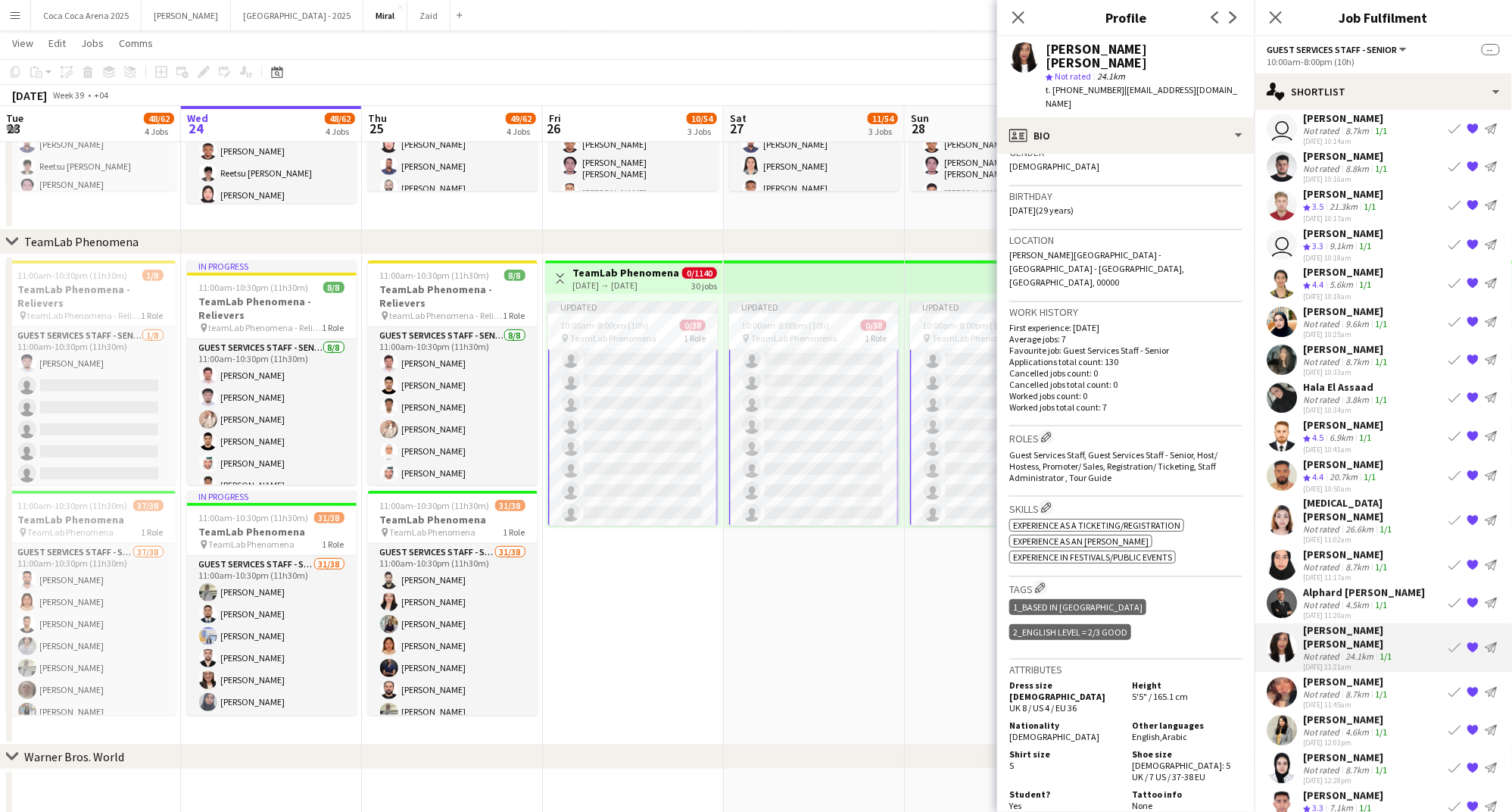
scroll to position [0, 0]
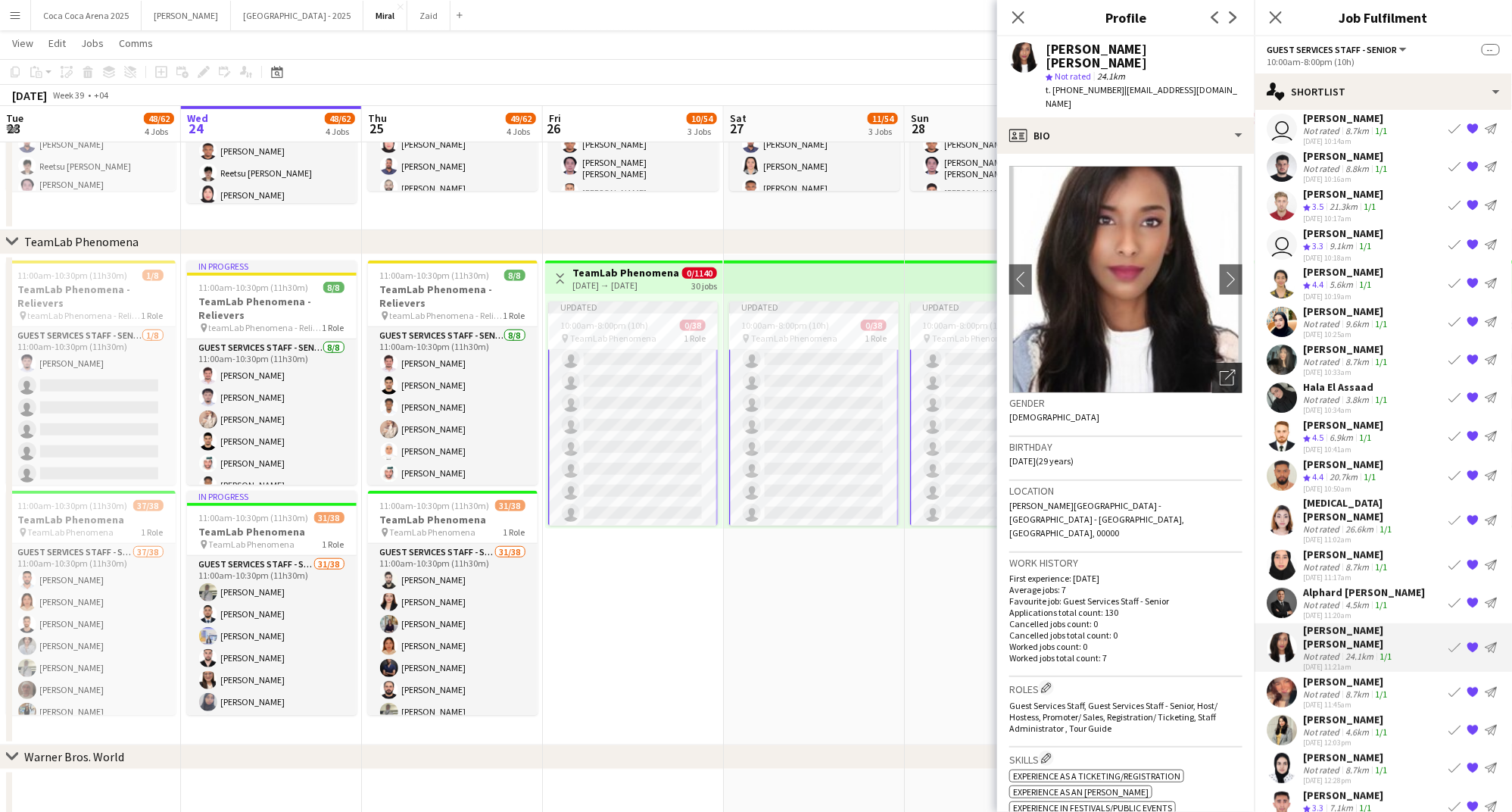
click at [1226, 370] on icon "Open photos pop-in" at bounding box center [1227, 378] width 16 height 16
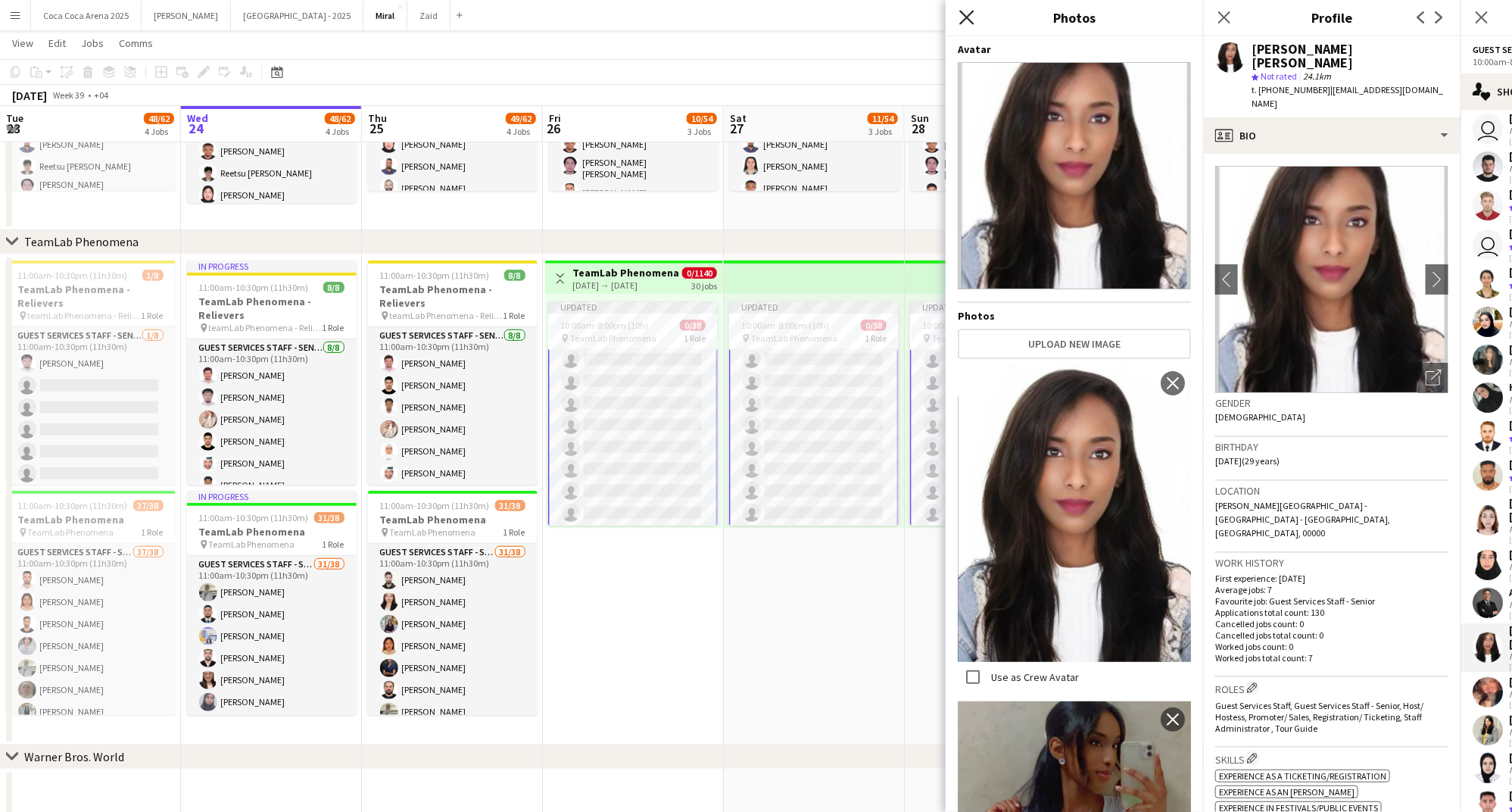
click at [970, 22] on icon "Close pop-in" at bounding box center [966, 17] width 14 height 14
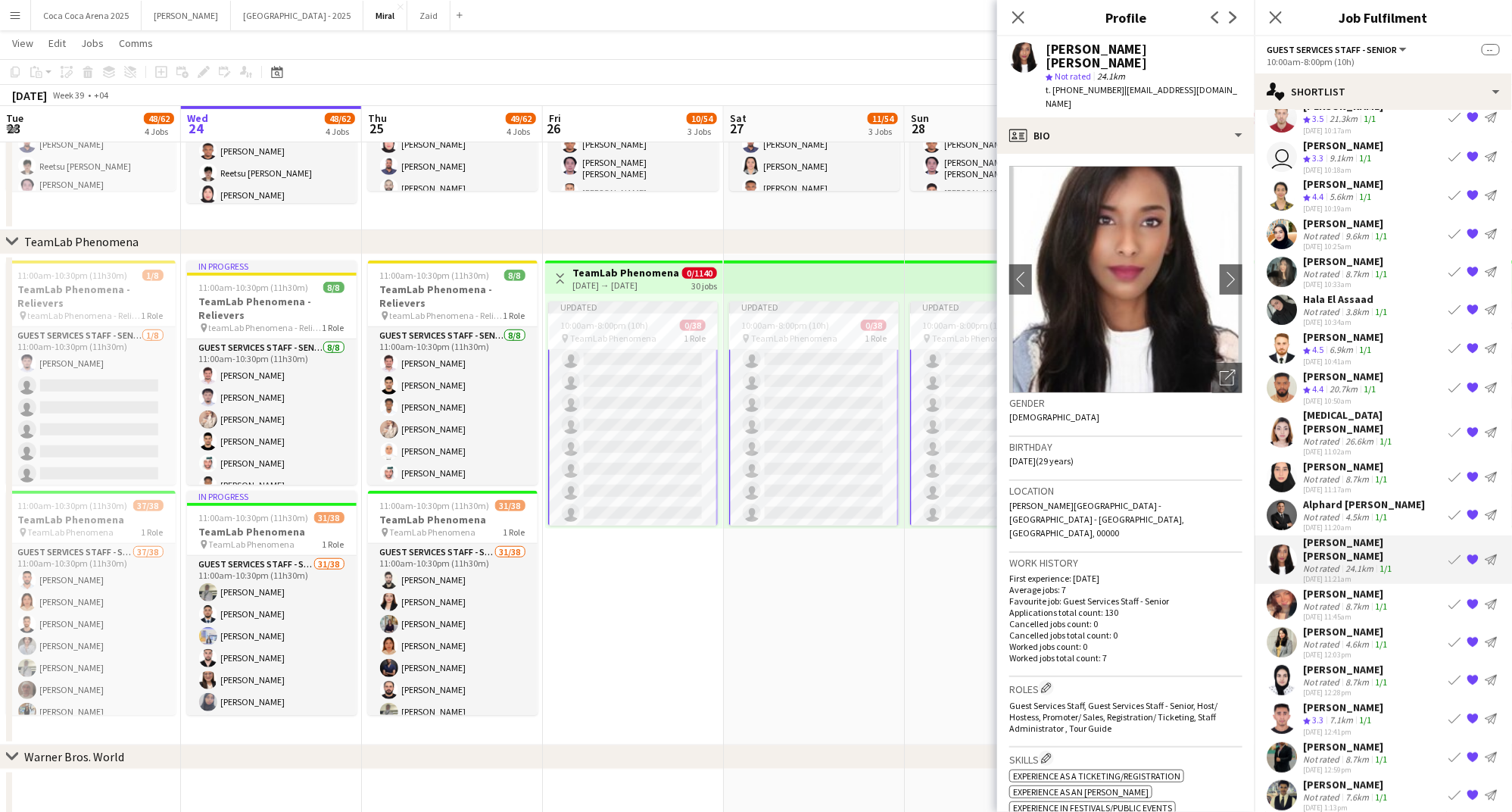
scroll to position [137, 0]
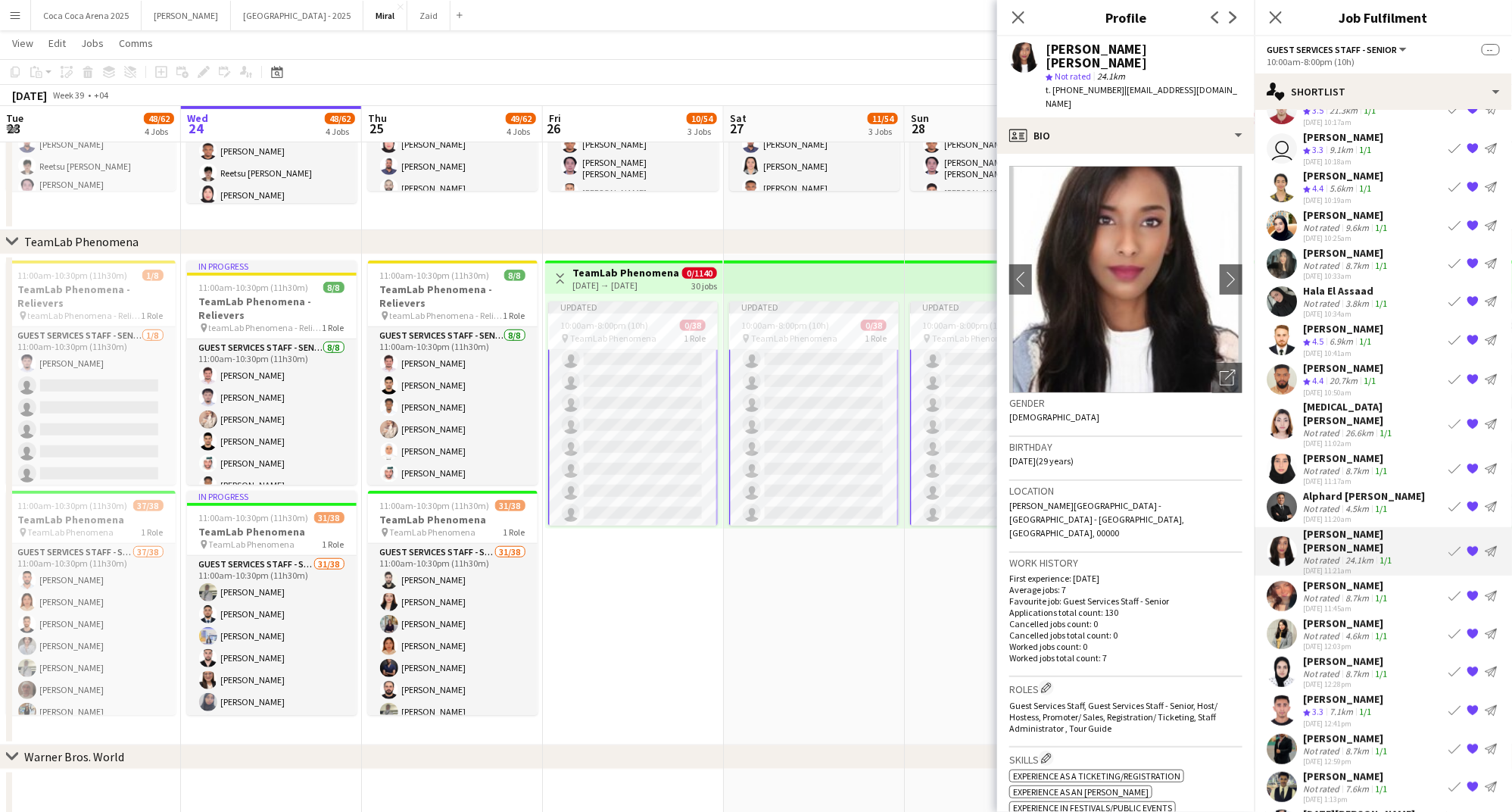
click at [1354, 579] on div "Nadeen Osman" at bounding box center [1346, 585] width 87 height 14
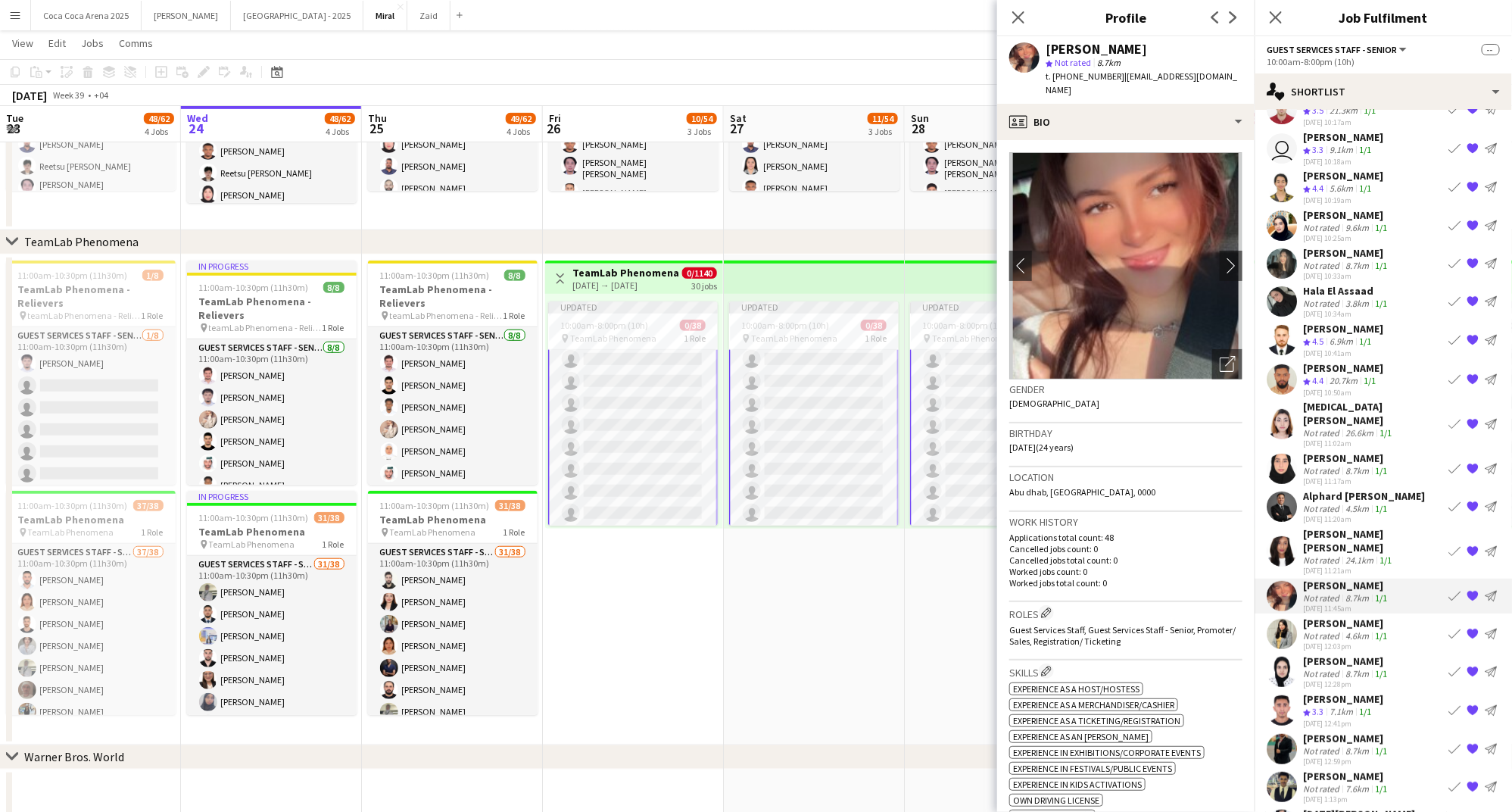
click at [1336, 617] on div "Fahima Karim" at bounding box center [1346, 624] width 87 height 14
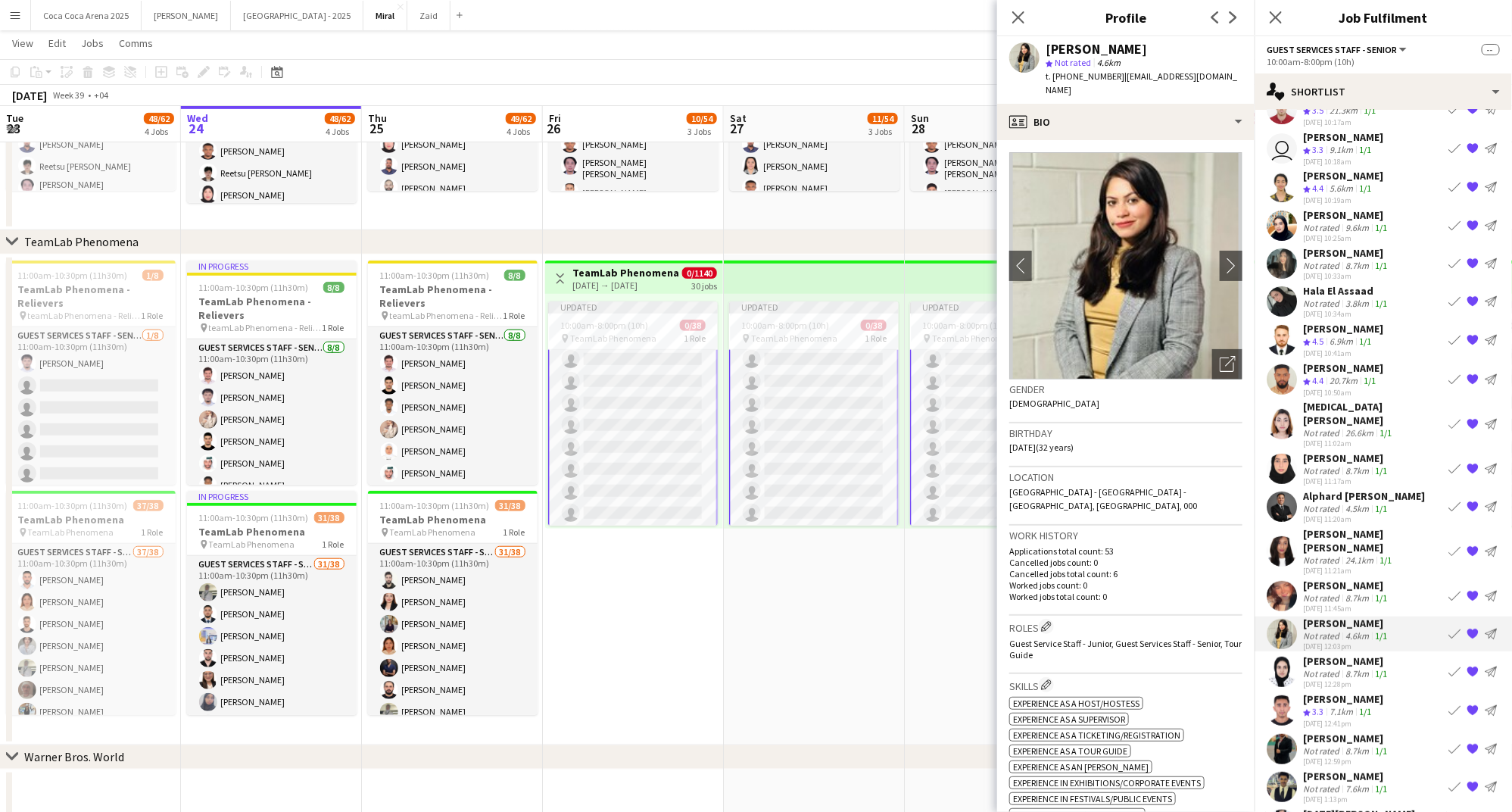
click at [1330, 668] on div "Not rated" at bounding box center [1322, 673] width 39 height 11
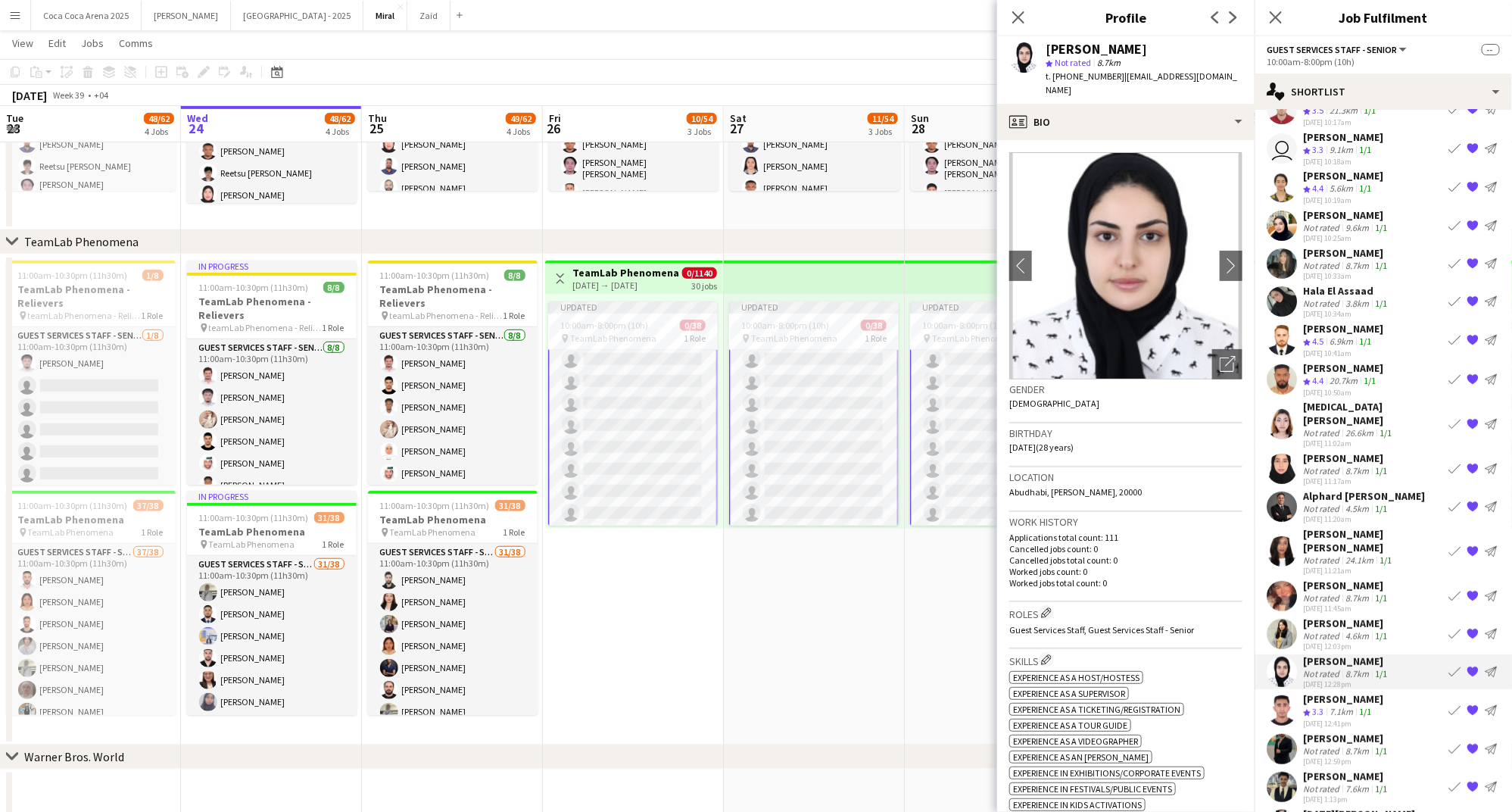
click at [1328, 692] on div "Tasbir Mohammed" at bounding box center [1342, 699] width 81 height 14
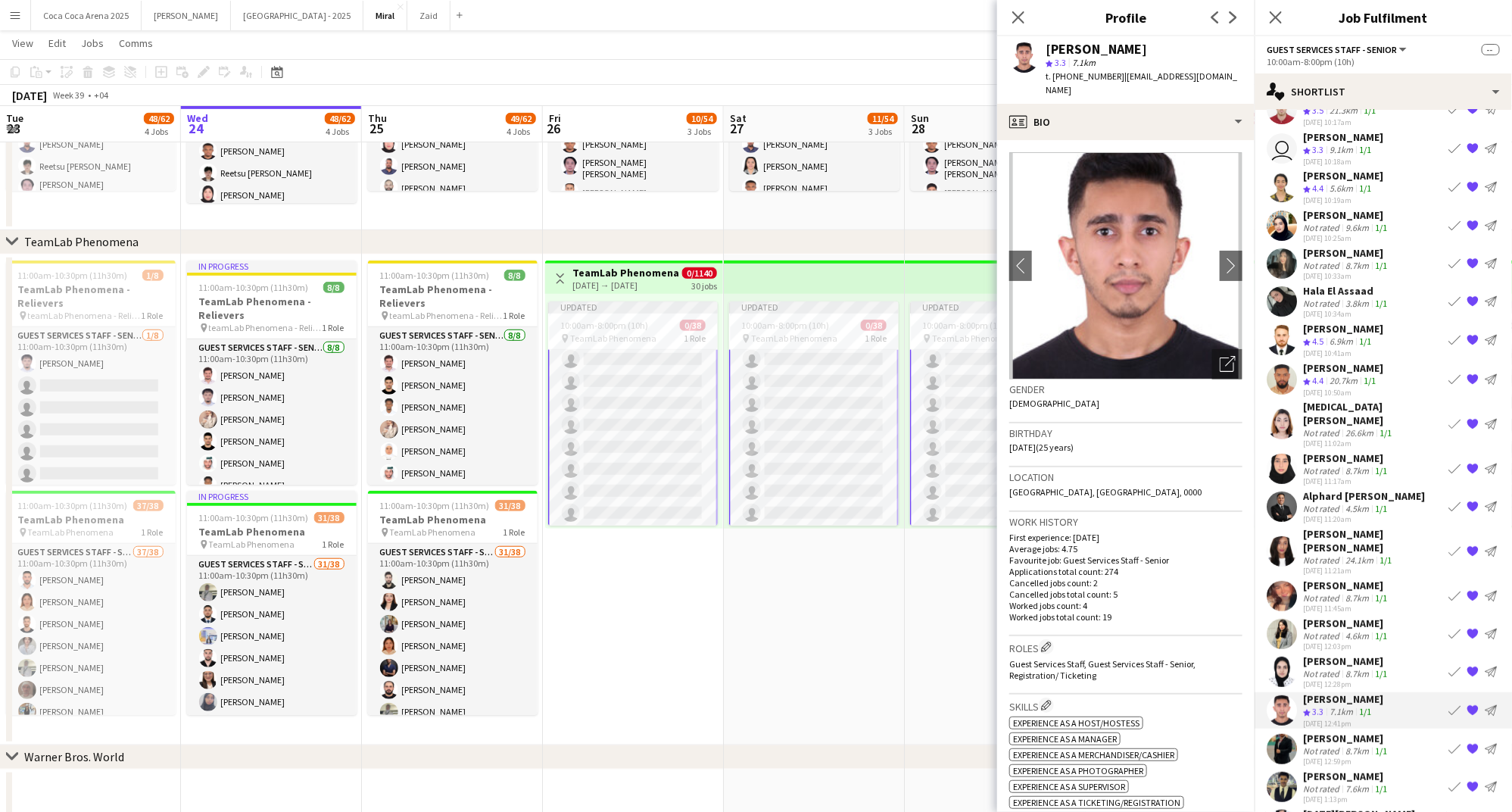
click at [1323, 745] on div "Not rated" at bounding box center [1322, 750] width 39 height 11
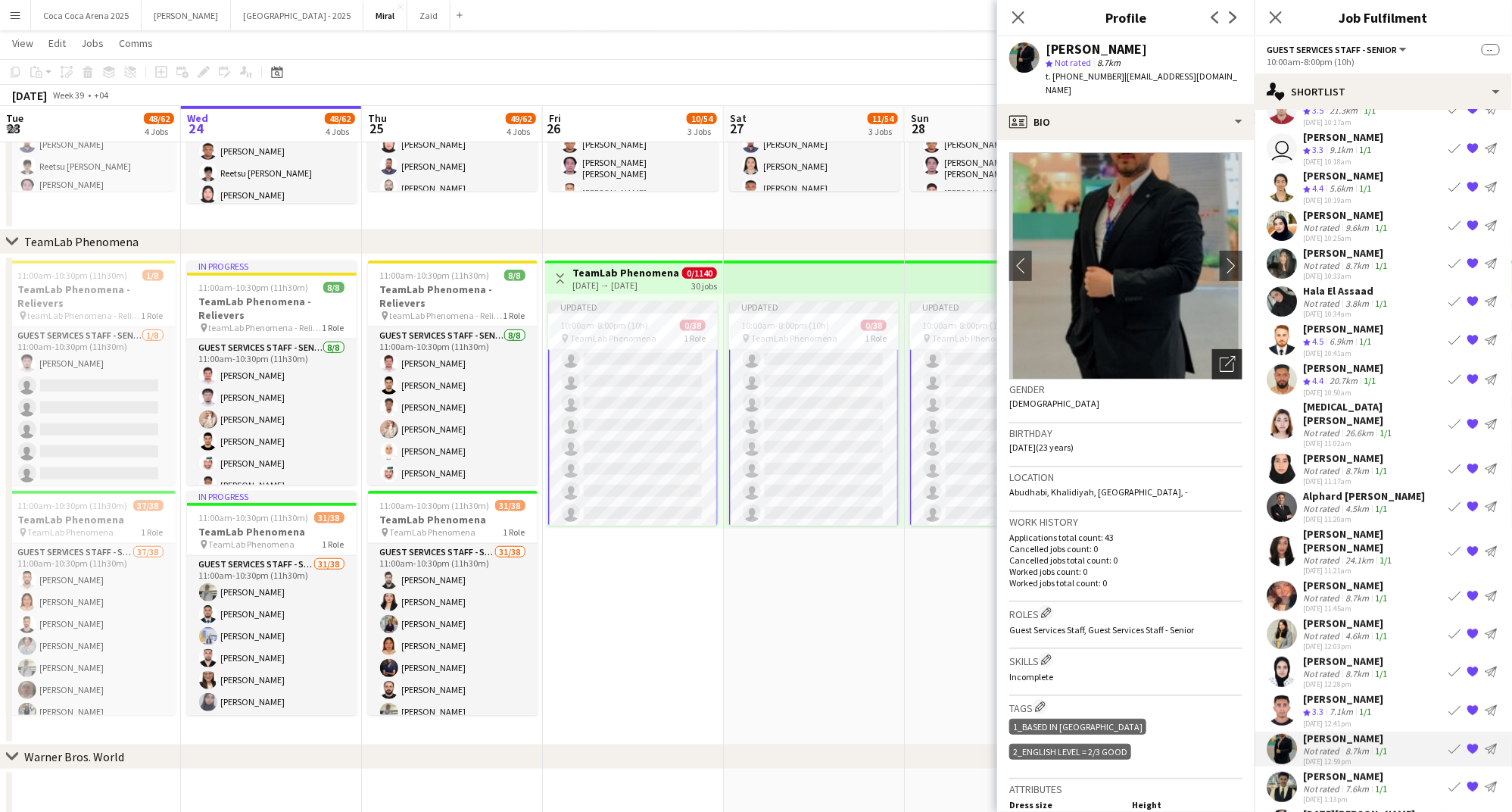
click at [1231, 350] on div "Open photos pop-in" at bounding box center [1227, 365] width 31 height 31
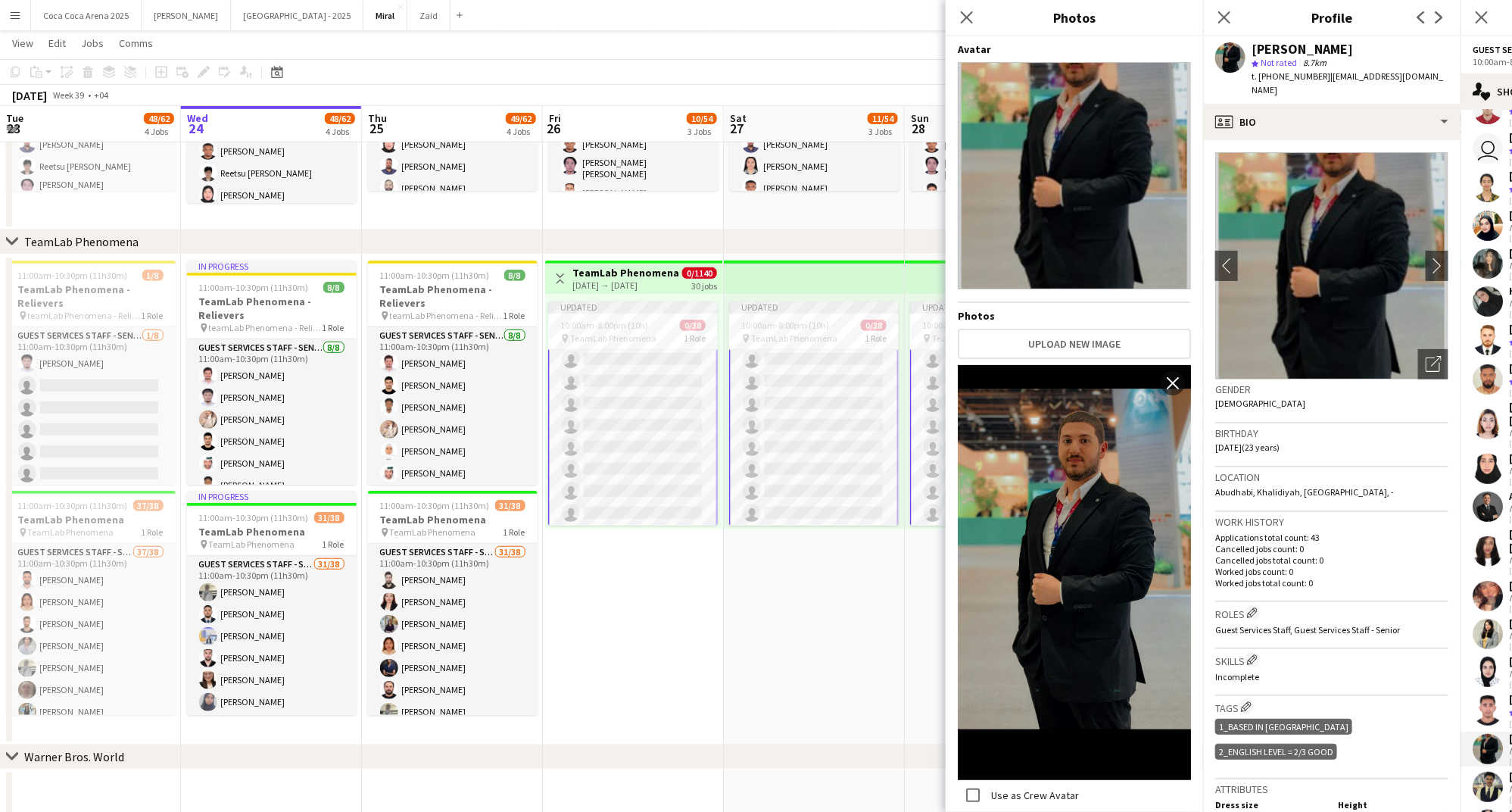
scroll to position [1, 0]
drag, startPoint x: 1317, startPoint y: 77, endPoint x: 1260, endPoint y: 75, distance: 57.0
click at [1260, 75] on span "t. +971502717621" at bounding box center [1291, 76] width 79 height 11
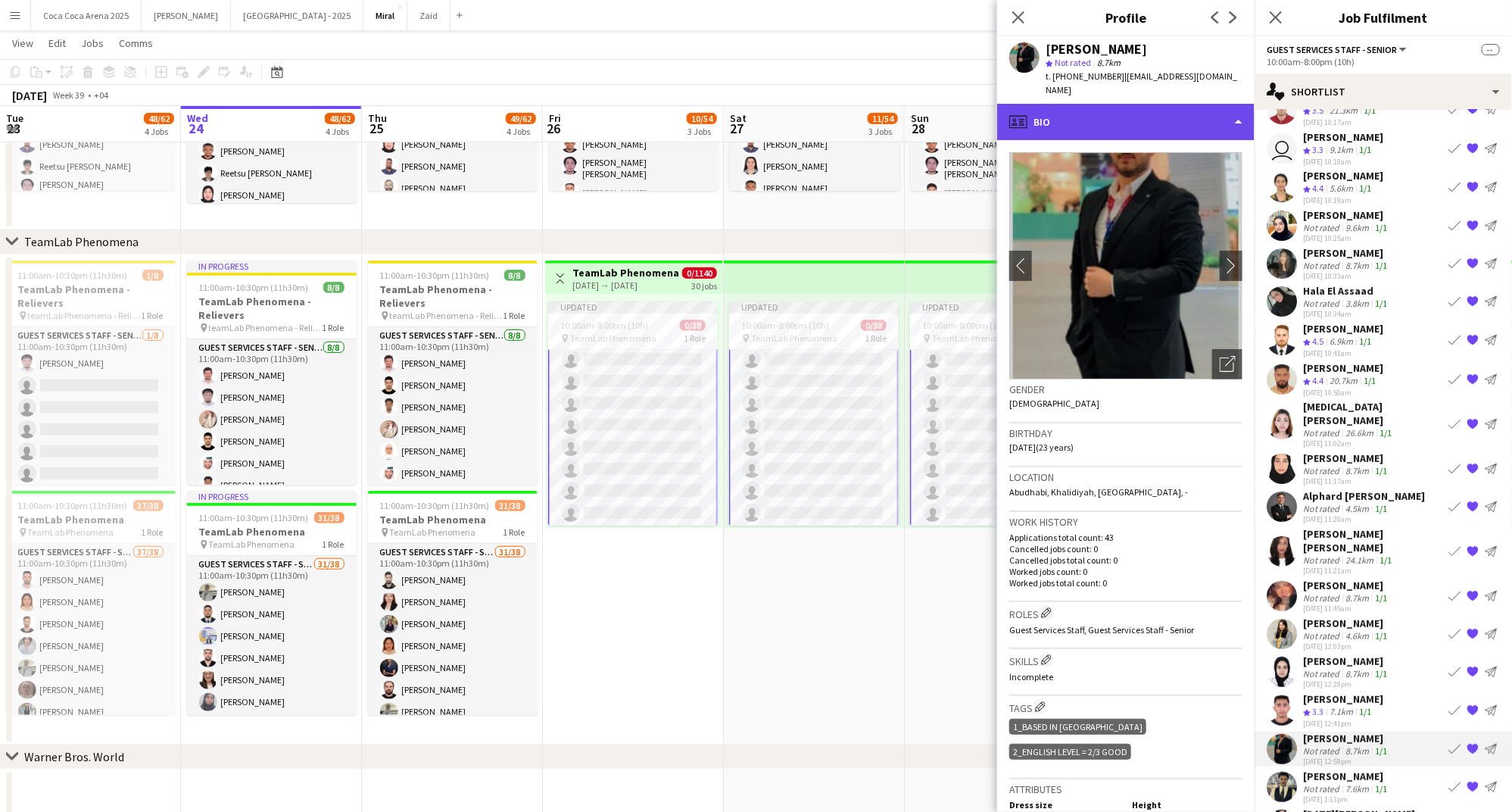
click at [1084, 116] on div "profile Bio" at bounding box center [1126, 121] width 258 height 36
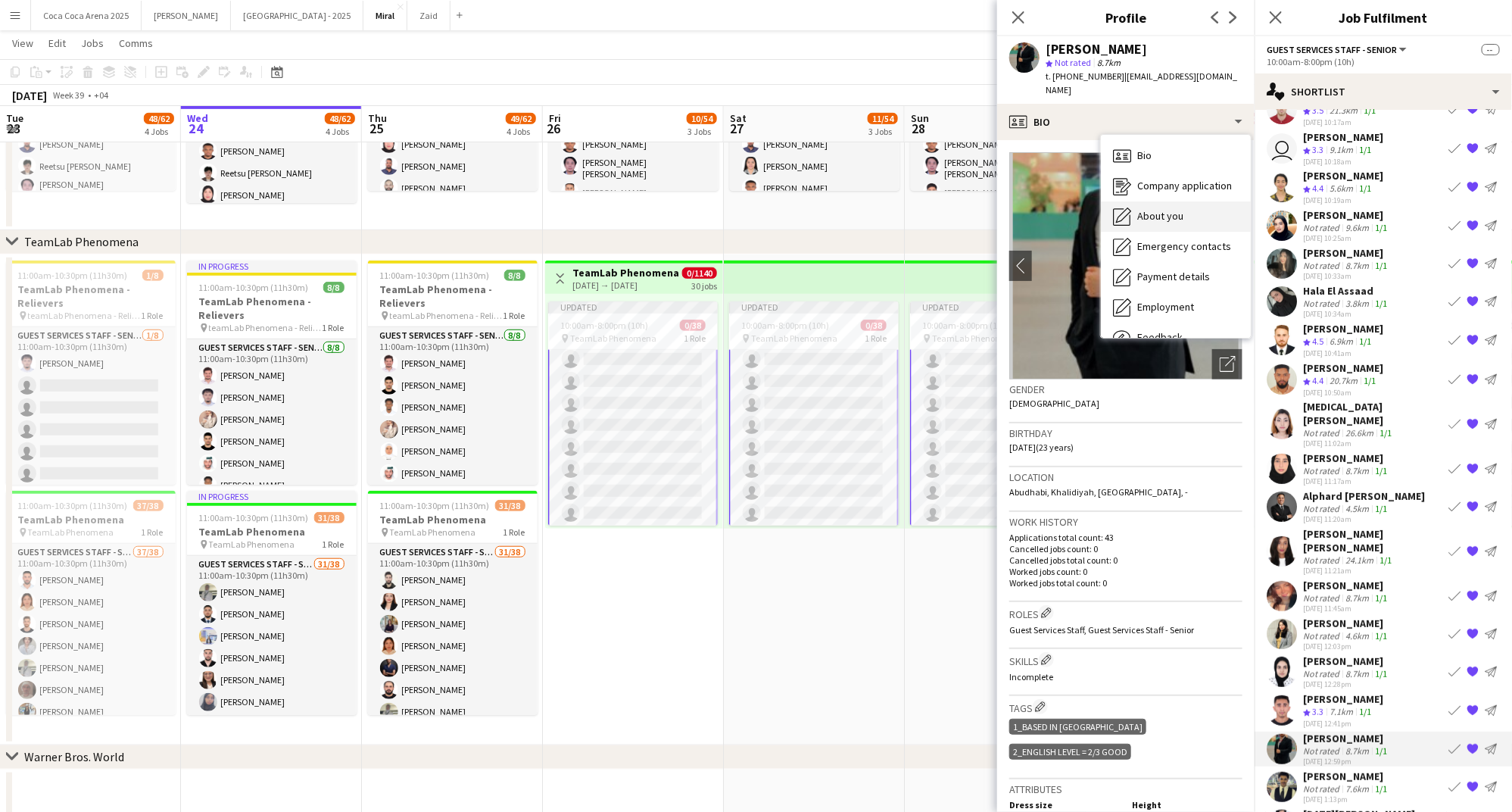
click at [1141, 209] on span "About you" at bounding box center [1160, 216] width 46 height 14
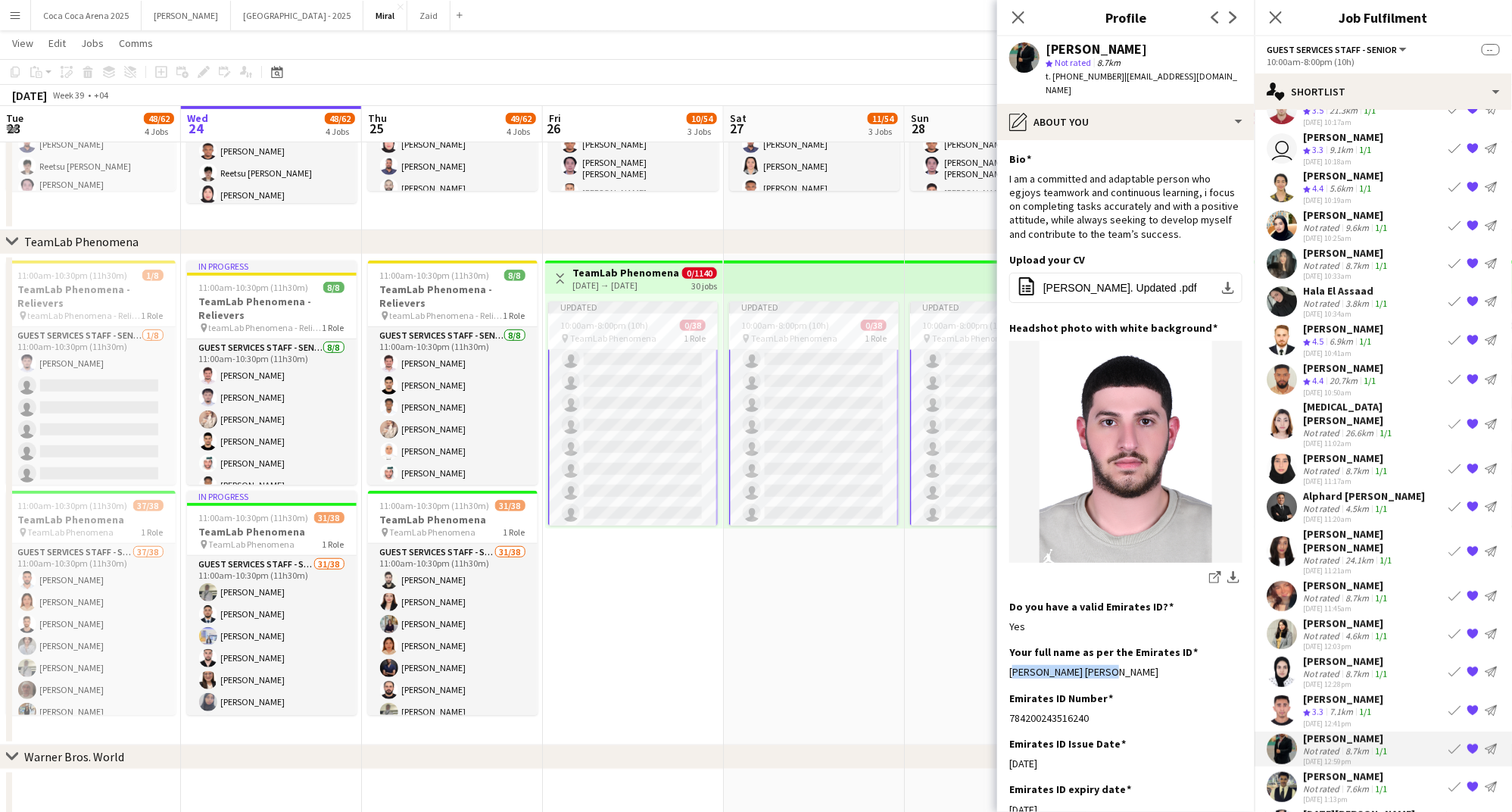
drag, startPoint x: 1132, startPoint y: 660, endPoint x: 1007, endPoint y: 664, distance: 125.1
click at [1007, 664] on app-section-data-types "Bio Edit this field I am a committed and adaptable person who egjoys teamwork a…" at bounding box center [1126, 476] width 258 height 672
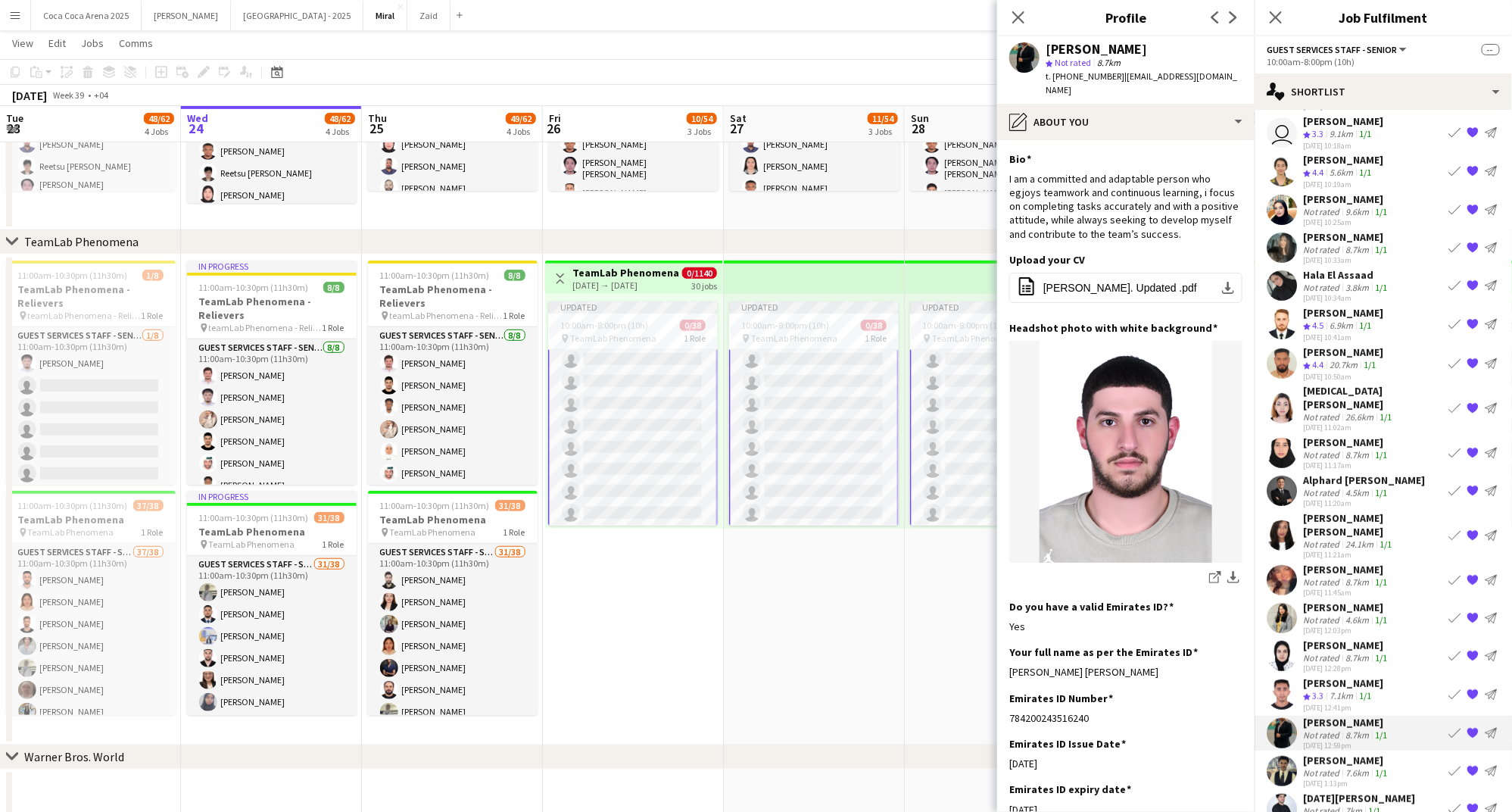
click at [1330, 753] on div "sultan rami" at bounding box center [1346, 760] width 87 height 14
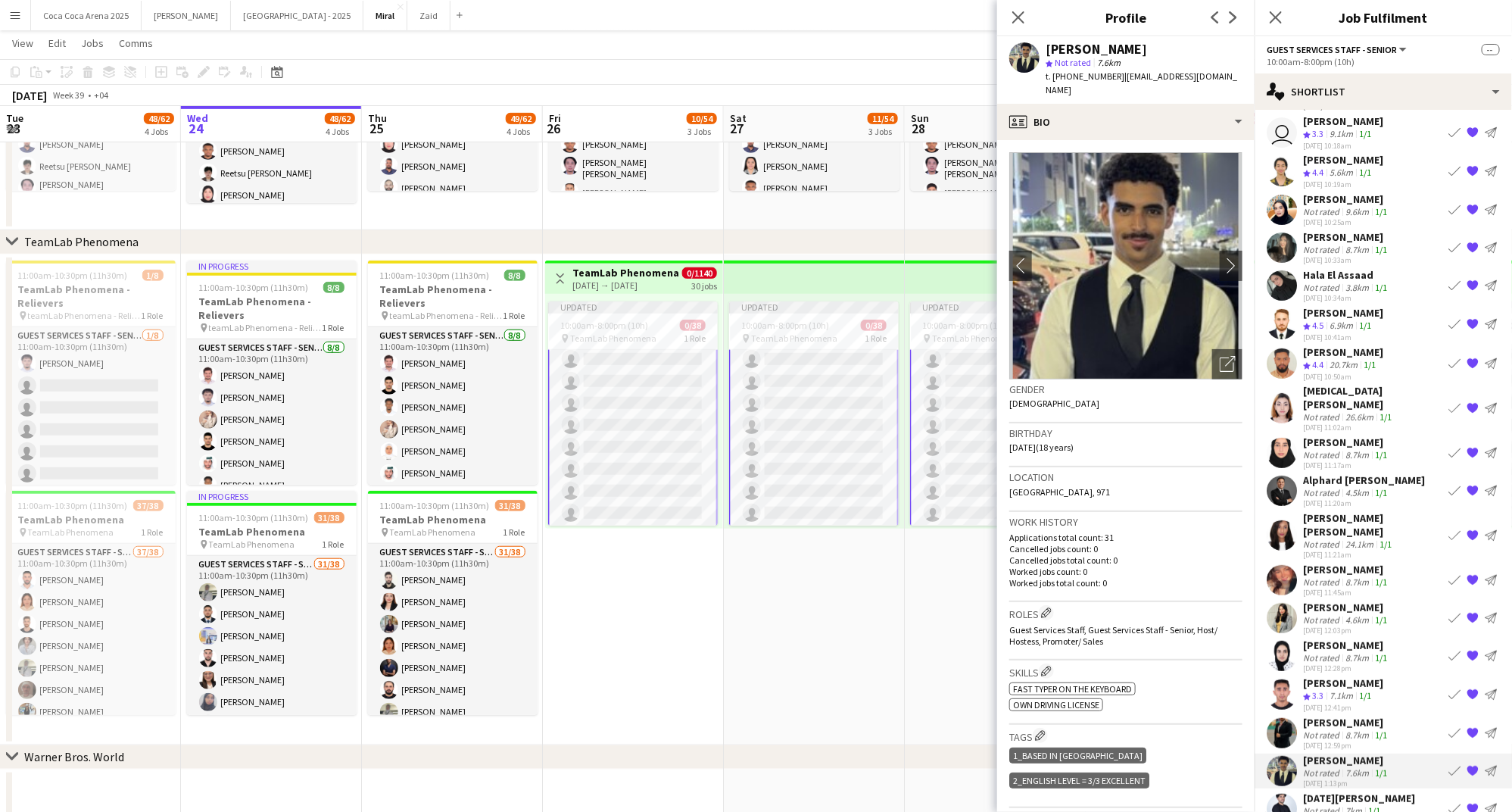
click at [1337, 730] on div "Not rated" at bounding box center [1322, 735] width 39 height 11
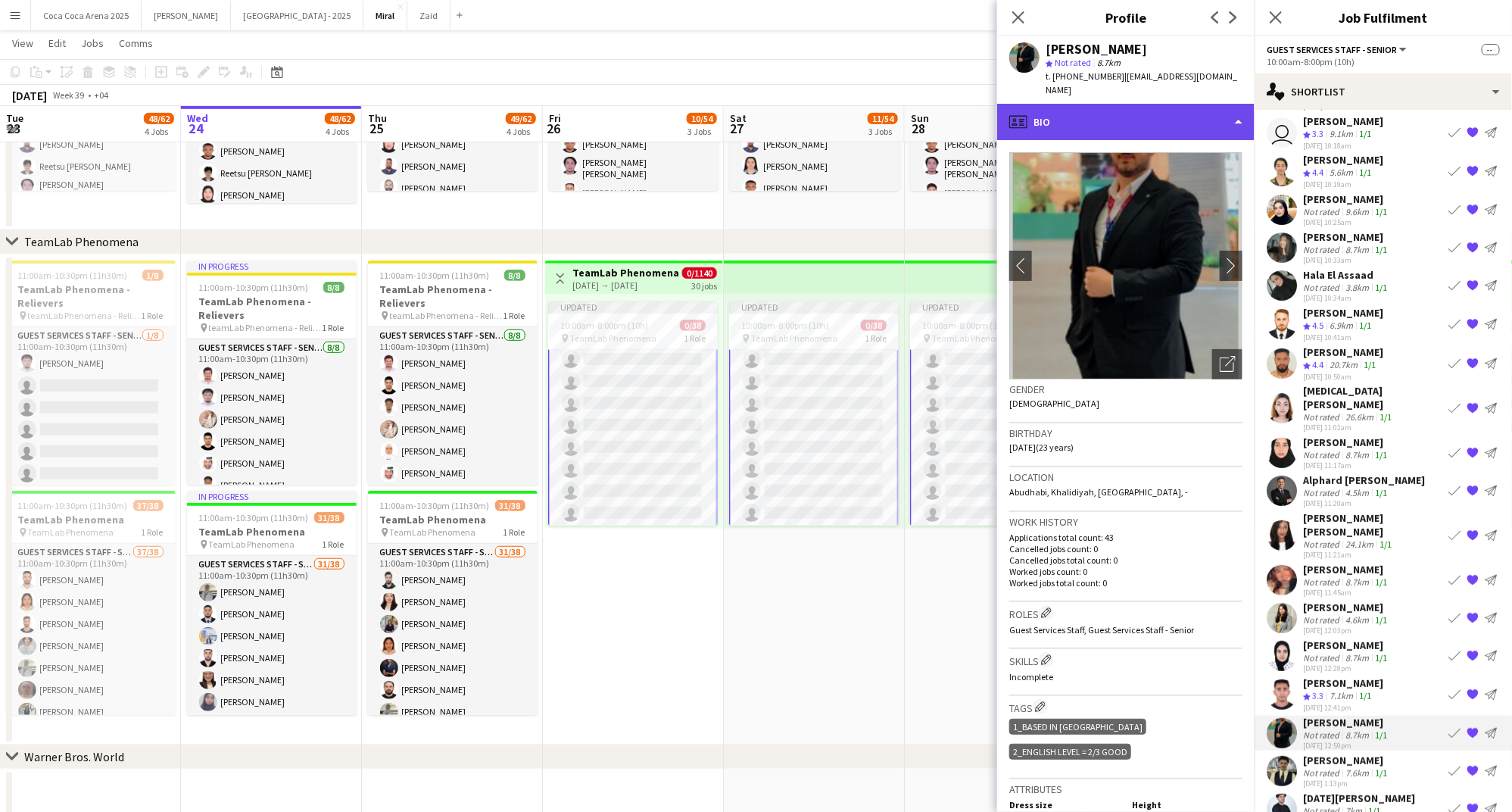
click at [1087, 104] on div "profile Bio" at bounding box center [1126, 121] width 258 height 36
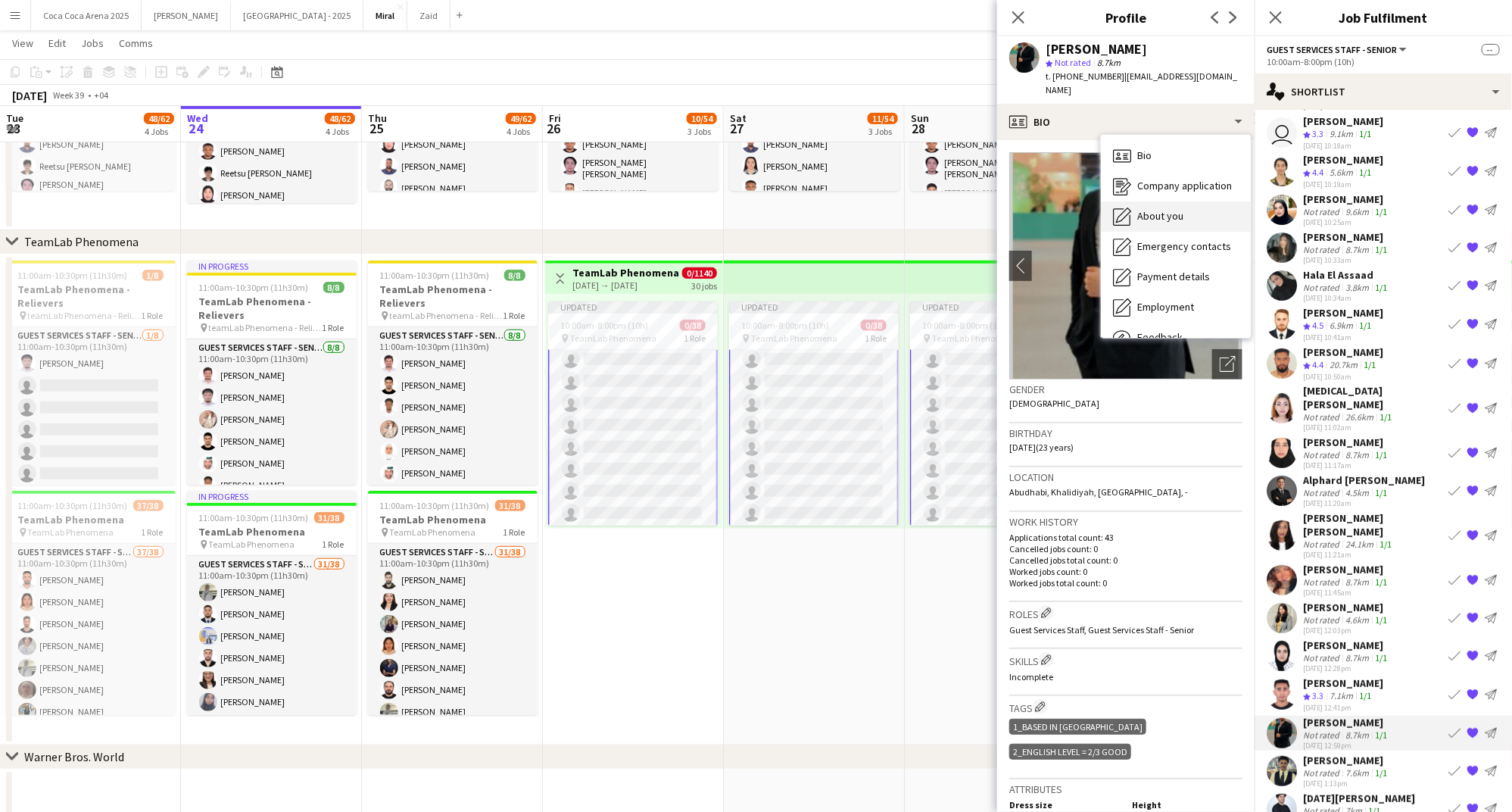
click at [1143, 209] on span "About you" at bounding box center [1160, 216] width 46 height 14
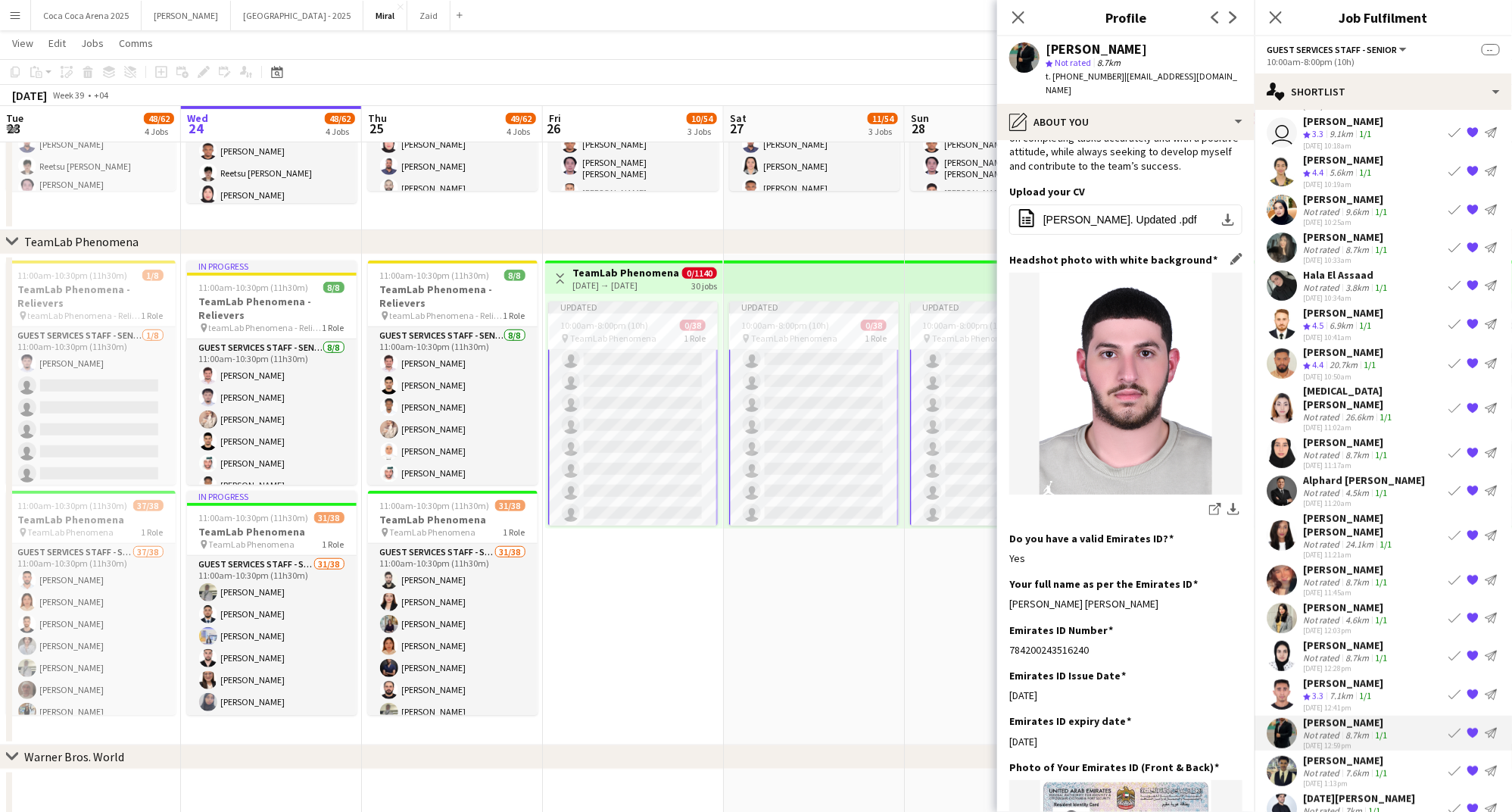
scroll to position [69, 0]
click at [1327, 676] on div "Tasbir Mohammed" at bounding box center [1342, 683] width 81 height 14
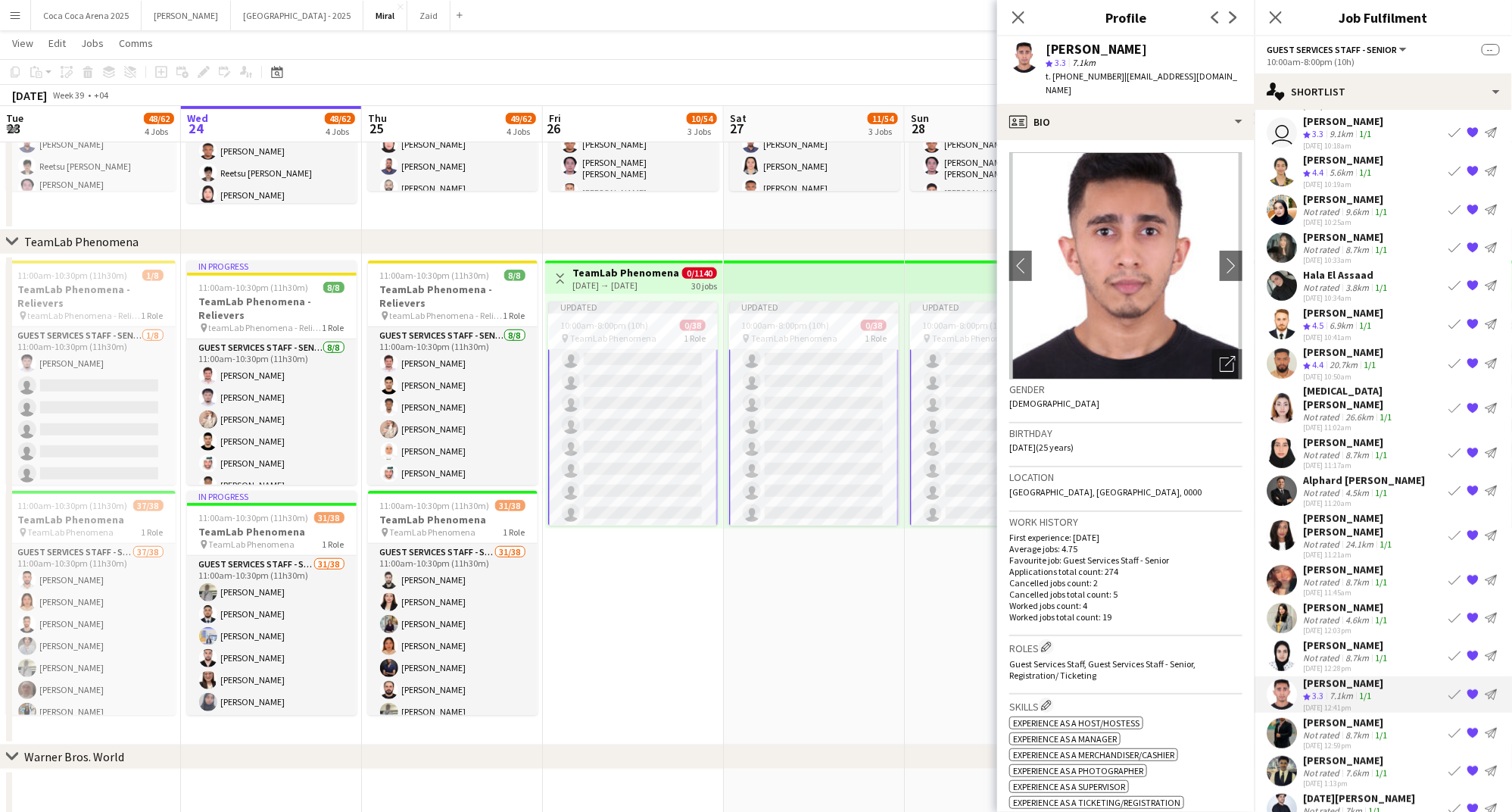
click at [1068, 83] on div "t. +971589997654 | tasbirm@gmail.com" at bounding box center [1144, 83] width 197 height 27
click at [1062, 104] on div "profile Bio" at bounding box center [1126, 121] width 258 height 36
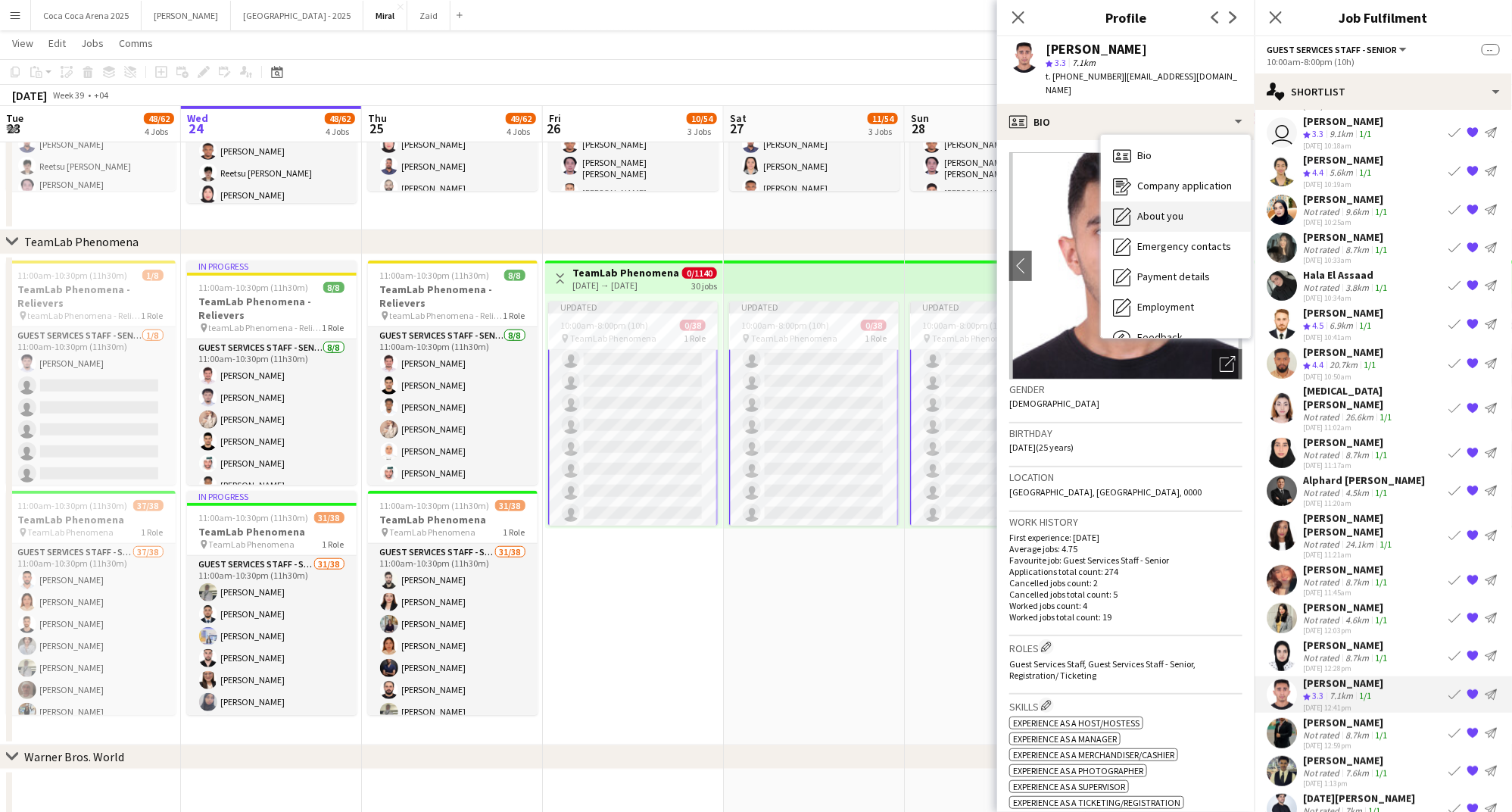
click at [1136, 201] on div "About you About you" at bounding box center [1175, 216] width 150 height 31
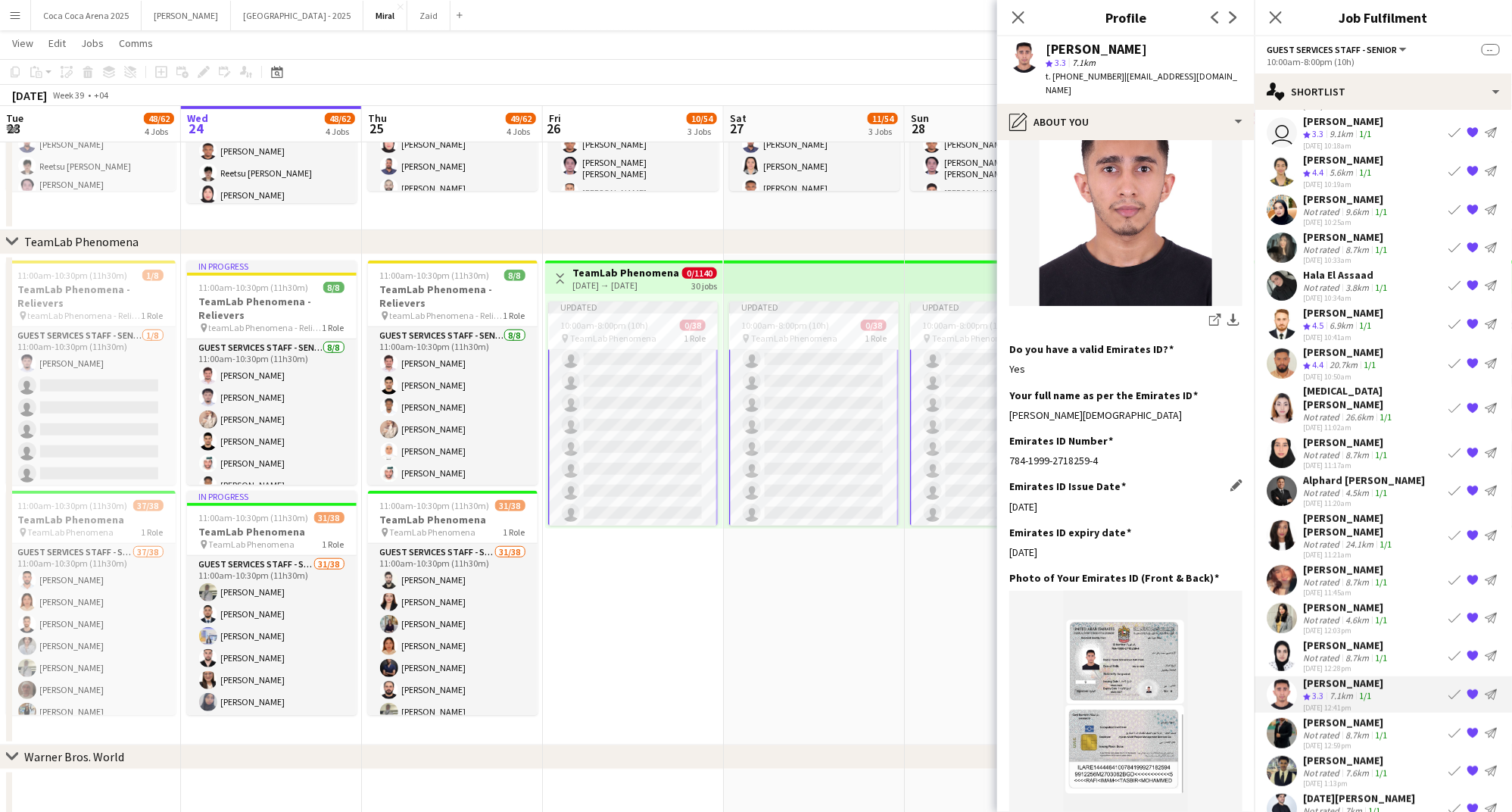
scroll to position [459, 0]
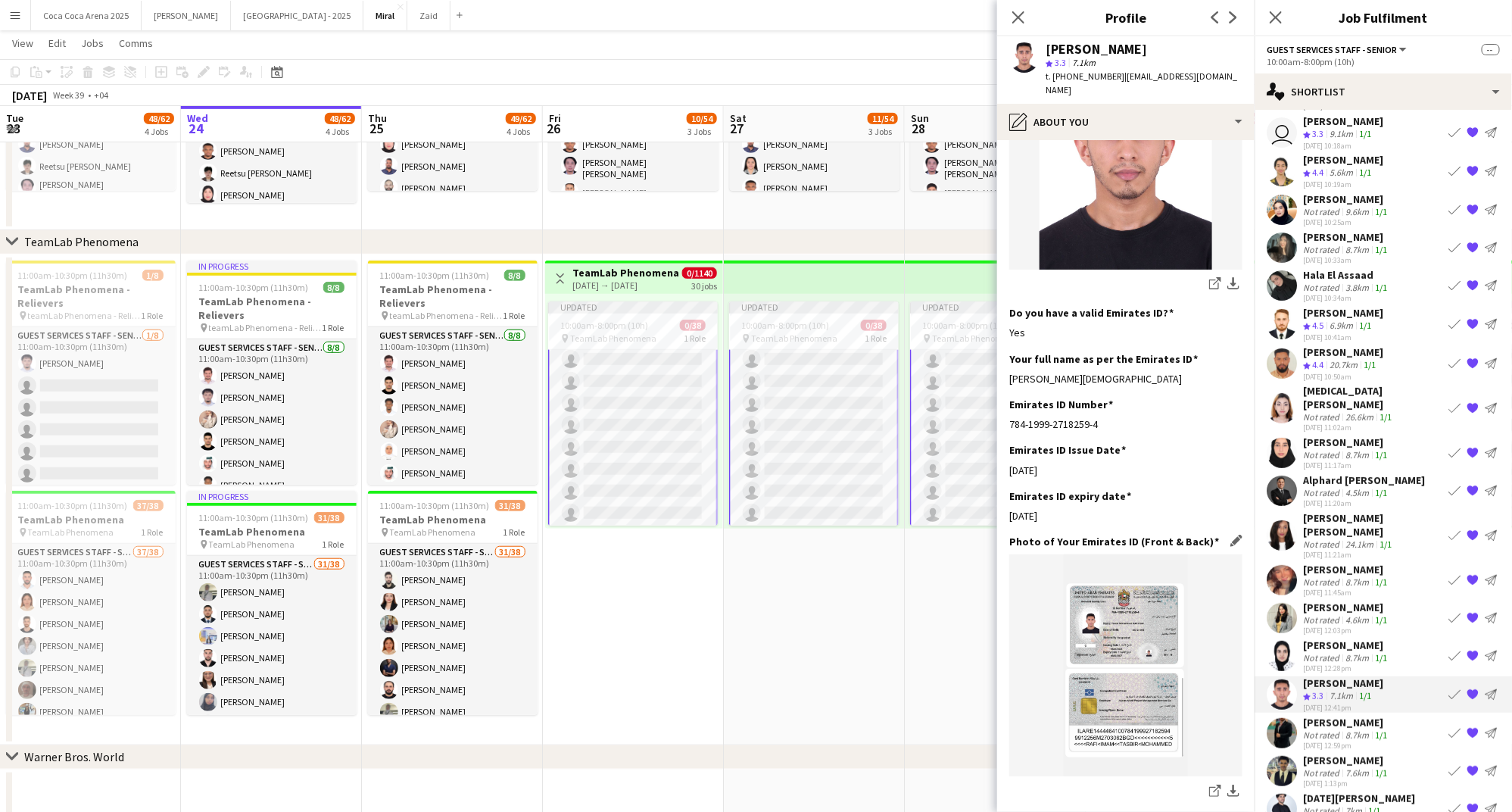
click at [1113, 646] on img at bounding box center [1125, 665] width 233 height 222
click at [1215, 787] on icon at bounding box center [1214, 792] width 10 height 10
click at [1219, 785] on icon "share-external-link-1" at bounding box center [1215, 791] width 12 height 12
click at [1017, 24] on icon "Close pop-in" at bounding box center [1018, 17] width 14 height 14
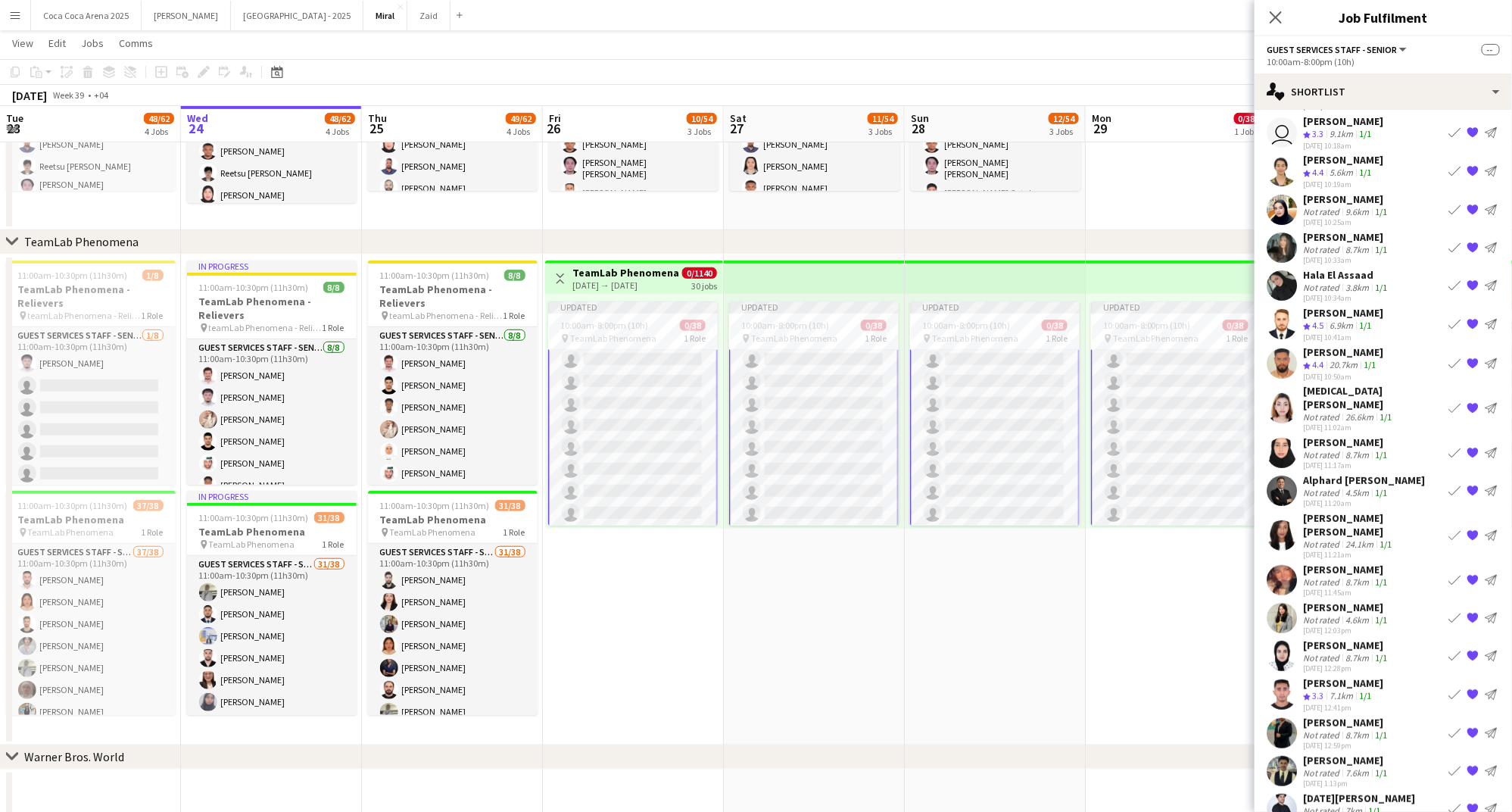
click at [834, 602] on app-date-cell "Updated 10:00am-8:00pm (10h) 0/38 pin TeamLab Phenomena 1 Role Guest Services S…" at bounding box center [813, 500] width 181 height 490
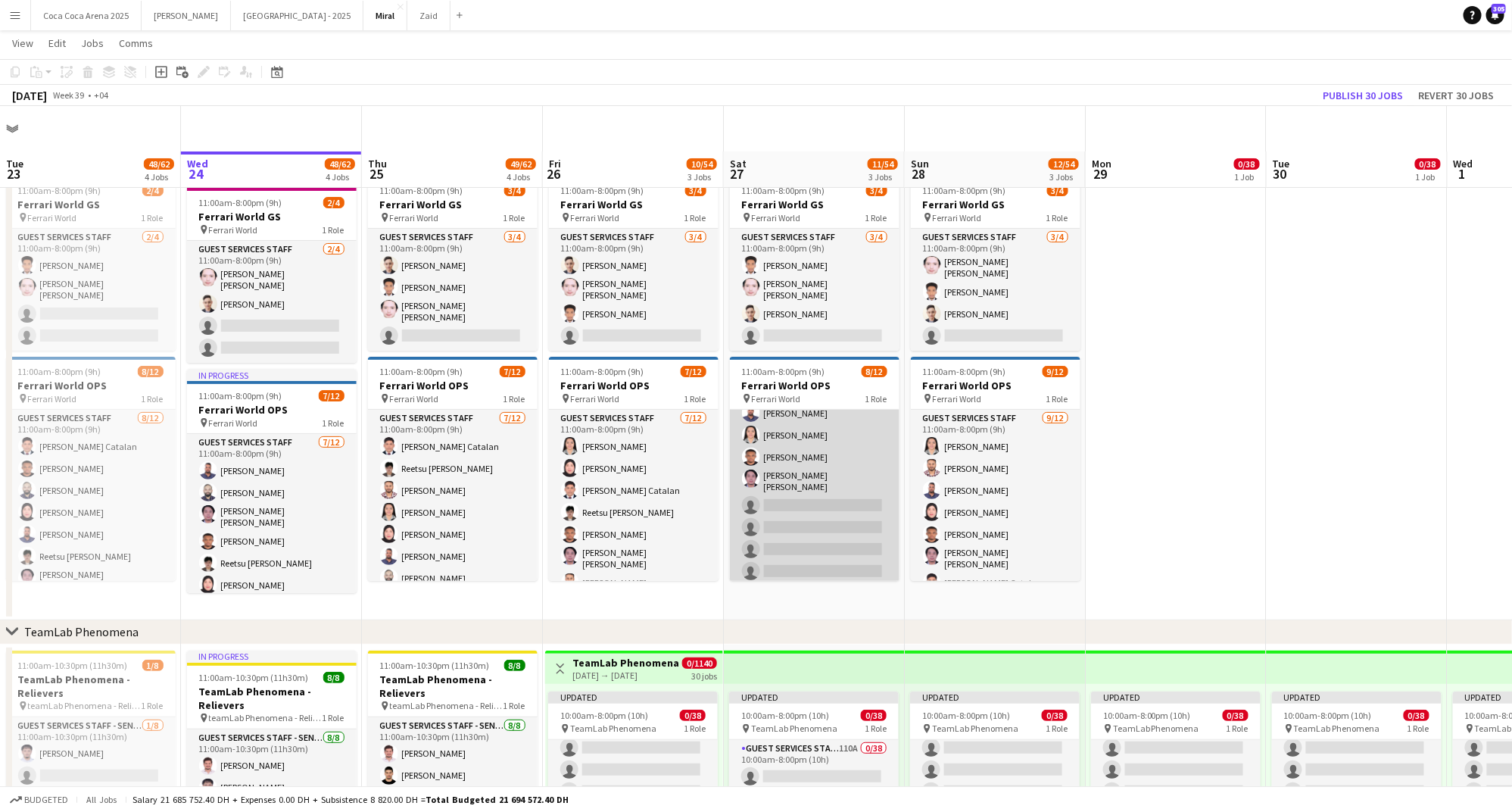
scroll to position [204, 0]
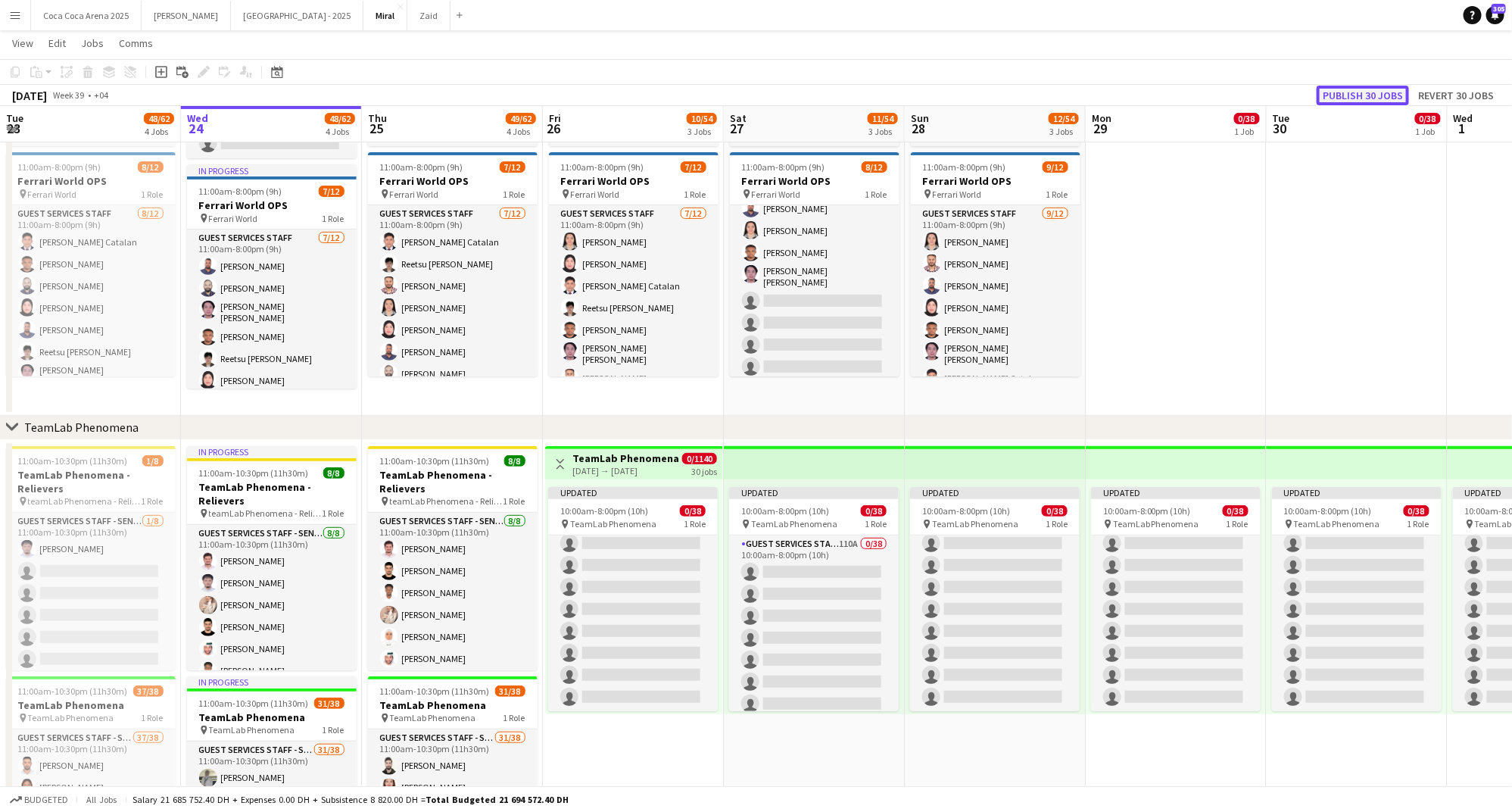
click at [1357, 99] on button "Publish 30 jobs" at bounding box center [1362, 95] width 92 height 20
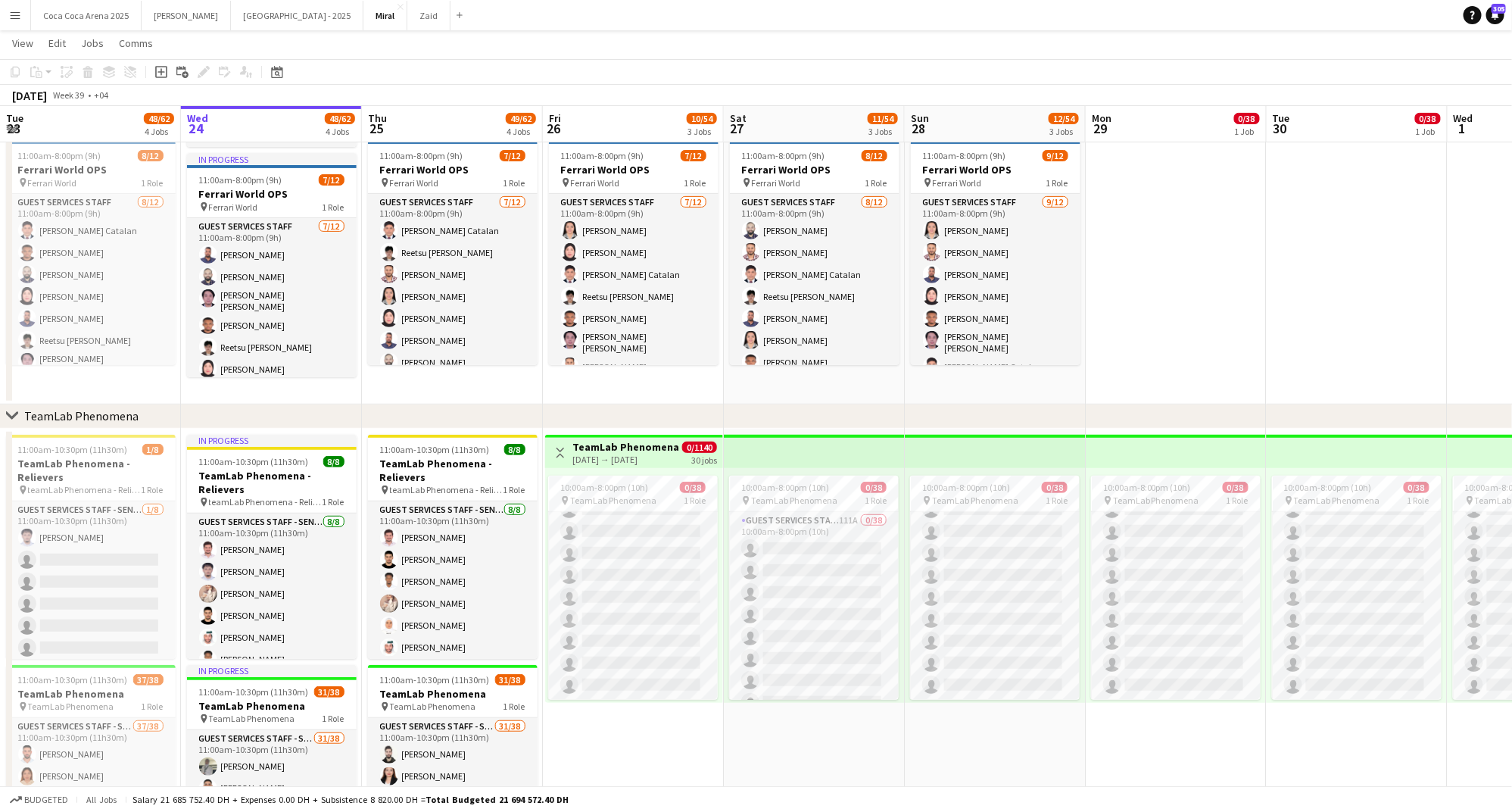
scroll to position [214, 0]
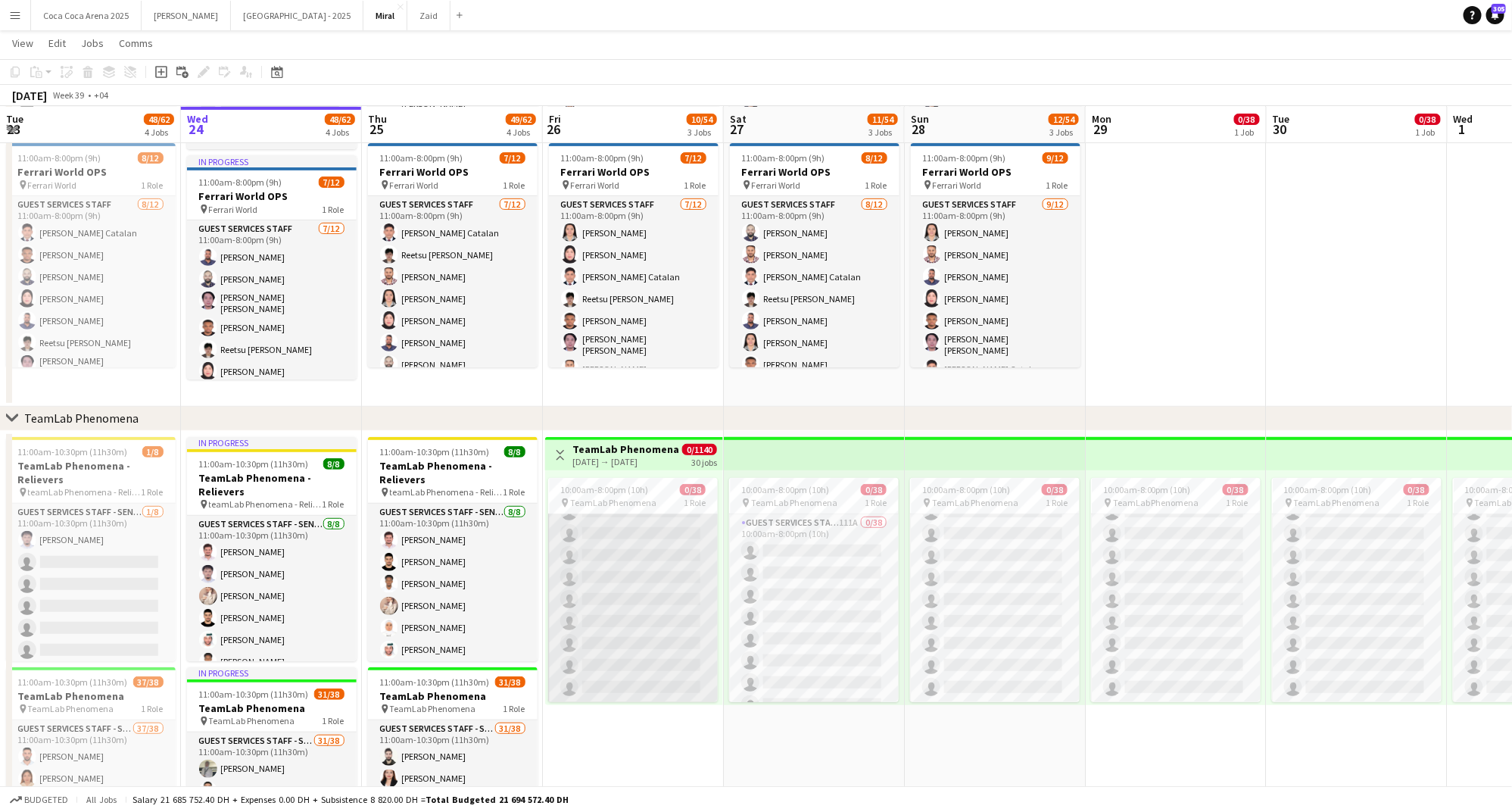
click at [617, 546] on app-card-role "Guest Services Staff - Senior 111A 0/38 10:00am-8:00pm (10h) single-neutral-act…" at bounding box center [633, 270] width 170 height 865
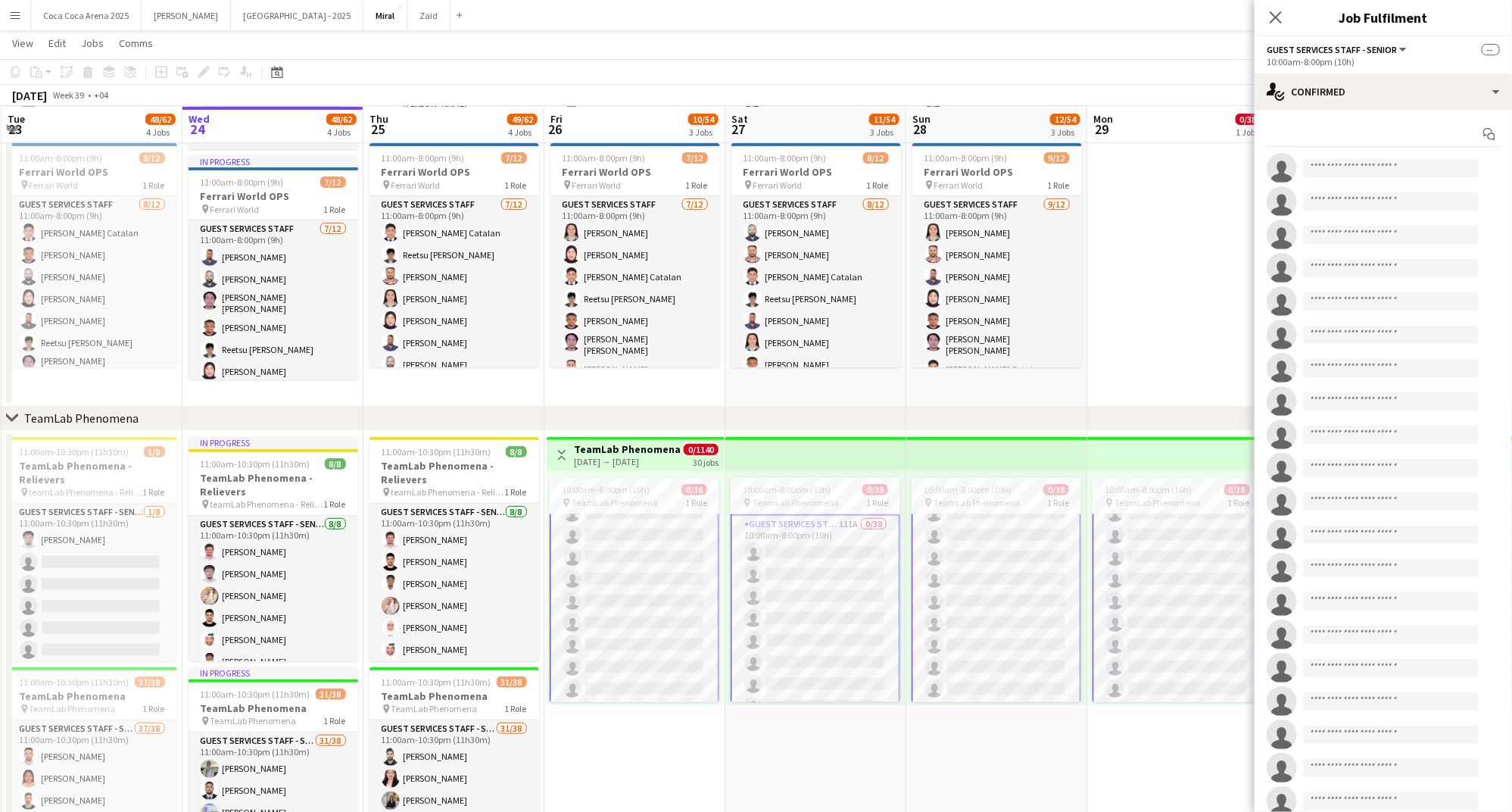
scroll to position [678, 0]
click at [596, 530] on app-card-role "Guest Services Staff - Senior 111A 0/38 10:00am-8:00pm (10h) single-neutral-act…" at bounding box center [634, 270] width 170 height 867
click at [596, 530] on app-card-role "Guest Services Staff - Senior 111A 0/38 10:00am-8:00pm (10h) single-neutral-act…" at bounding box center [634, 272] width 170 height 867
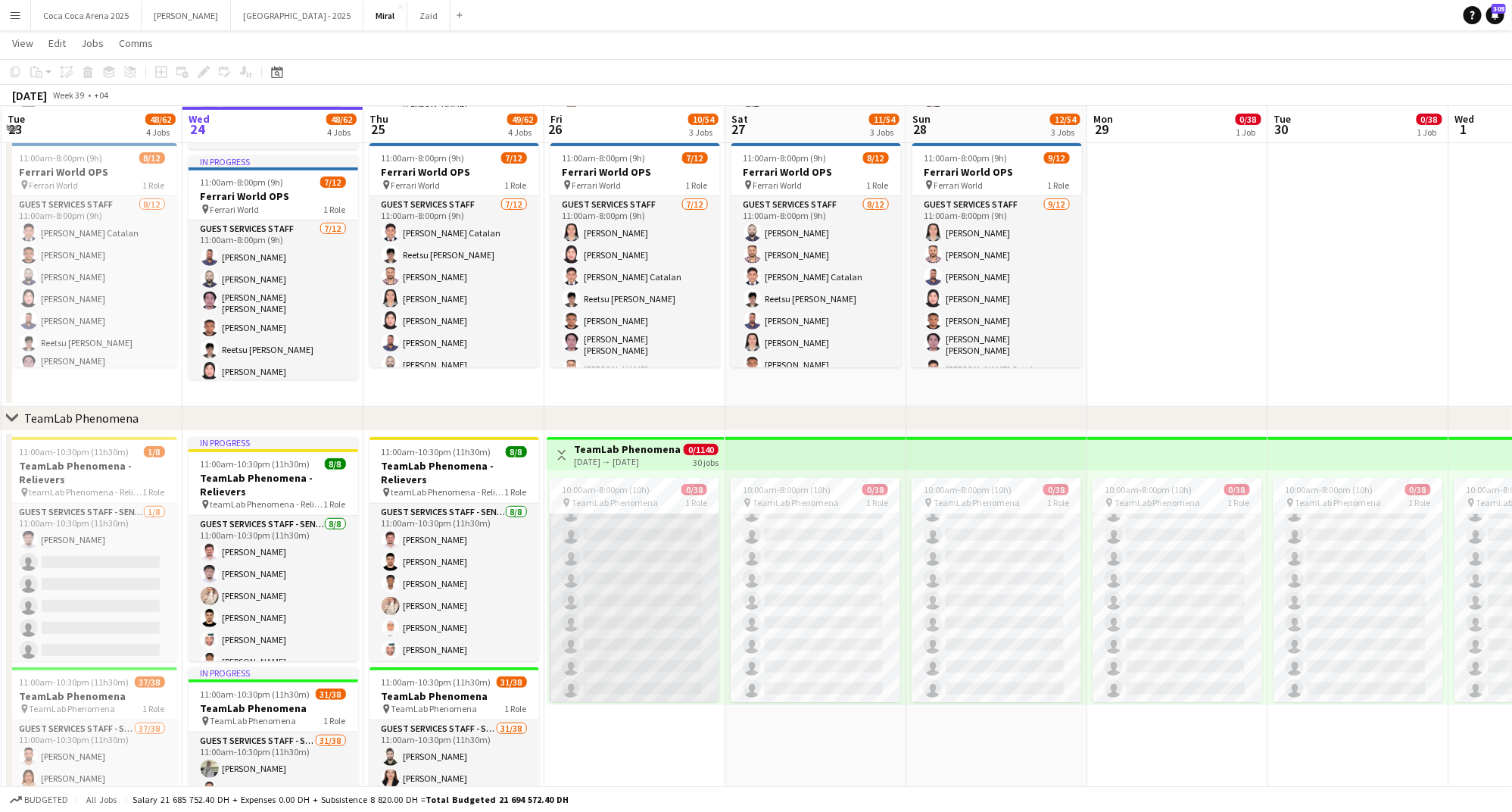
click at [606, 559] on app-card-role "Guest Services Staff - Senior 111A 0/38 10:00am-8:00pm (10h) single-neutral-act…" at bounding box center [634, 272] width 170 height 865
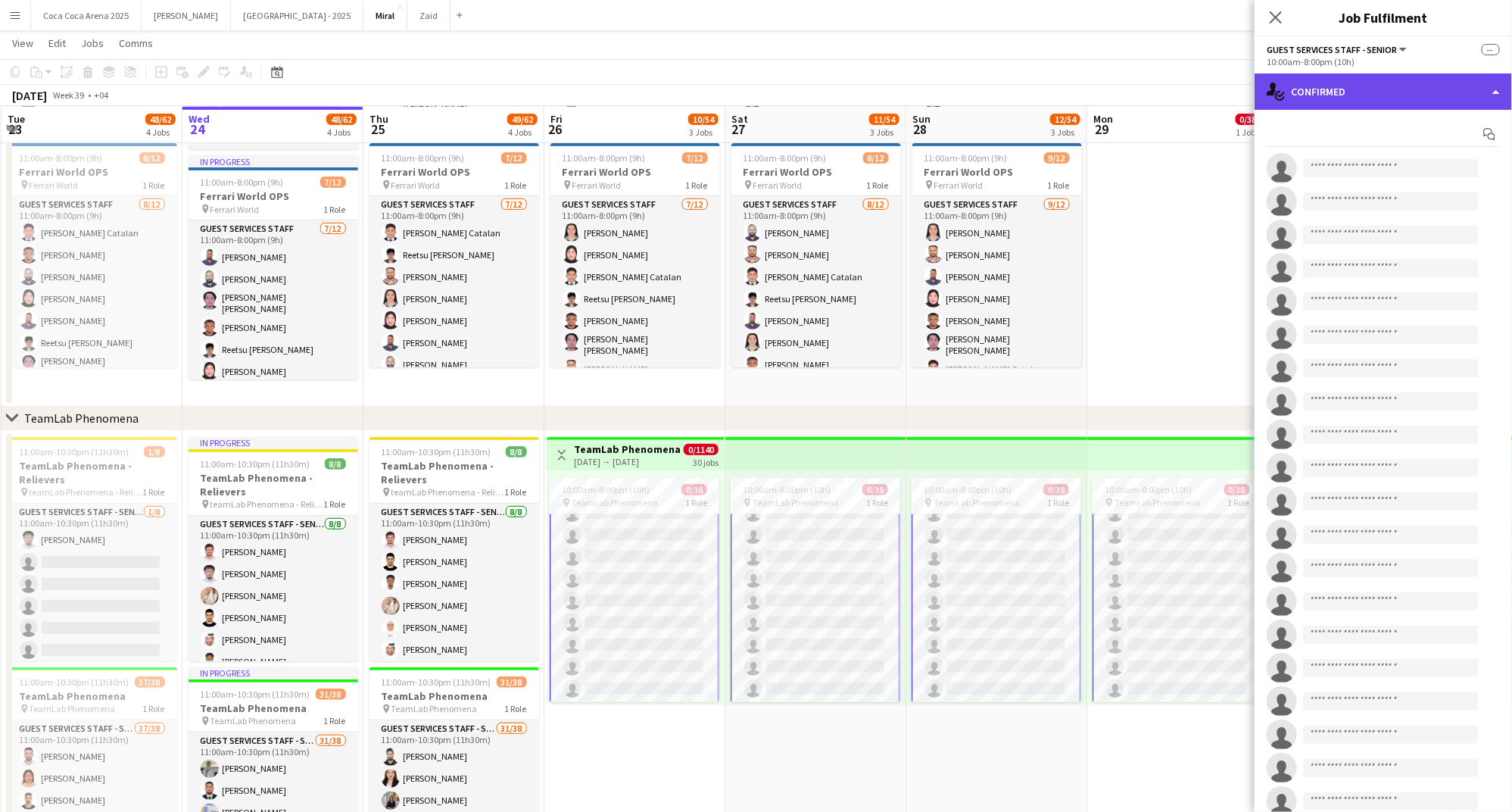
click at [1347, 92] on div "single-neutral-actions-check-2 Confirmed" at bounding box center [1383, 92] width 258 height 36
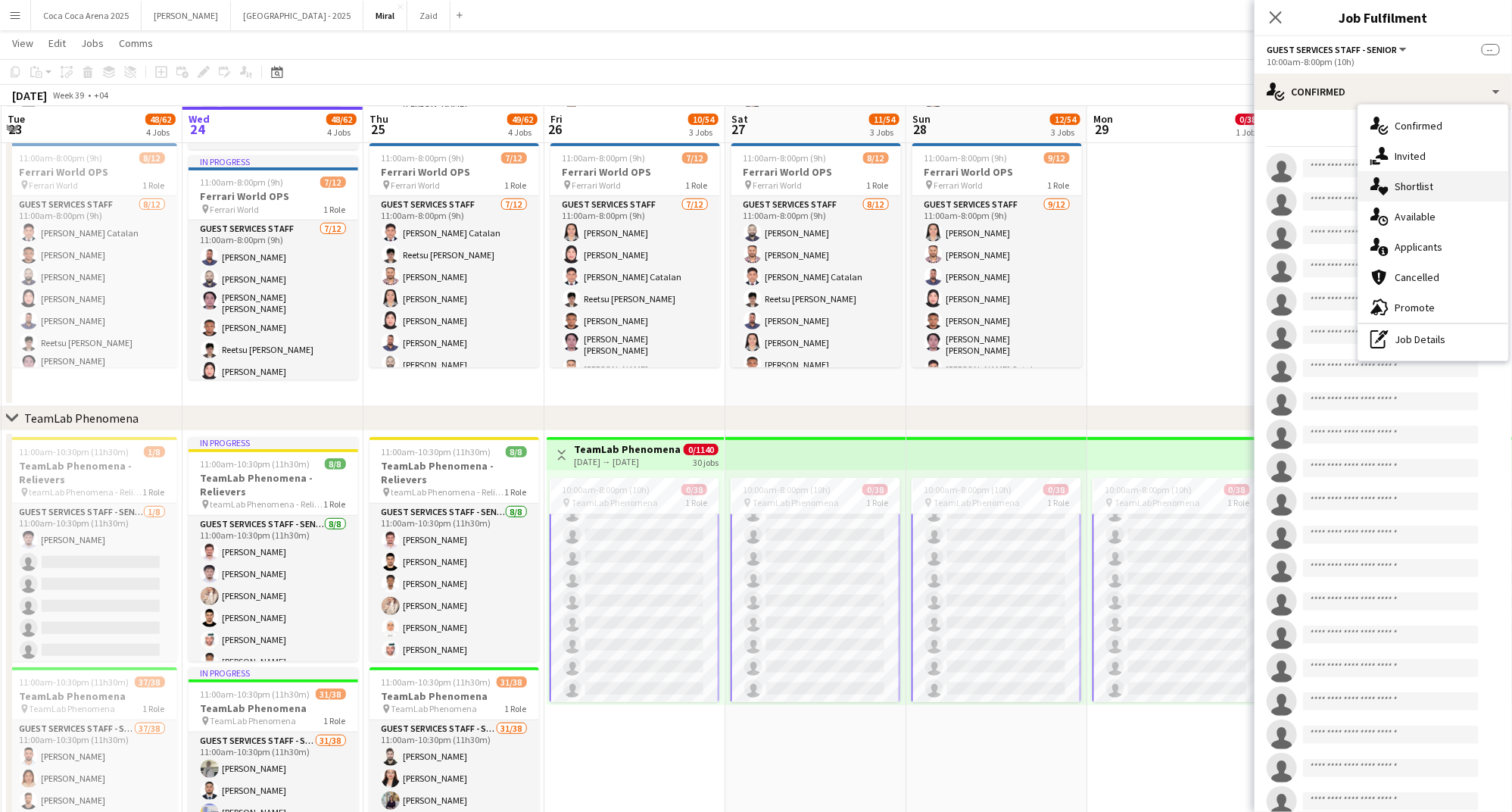
click at [1417, 186] on span "Shortlist" at bounding box center [1414, 187] width 39 height 14
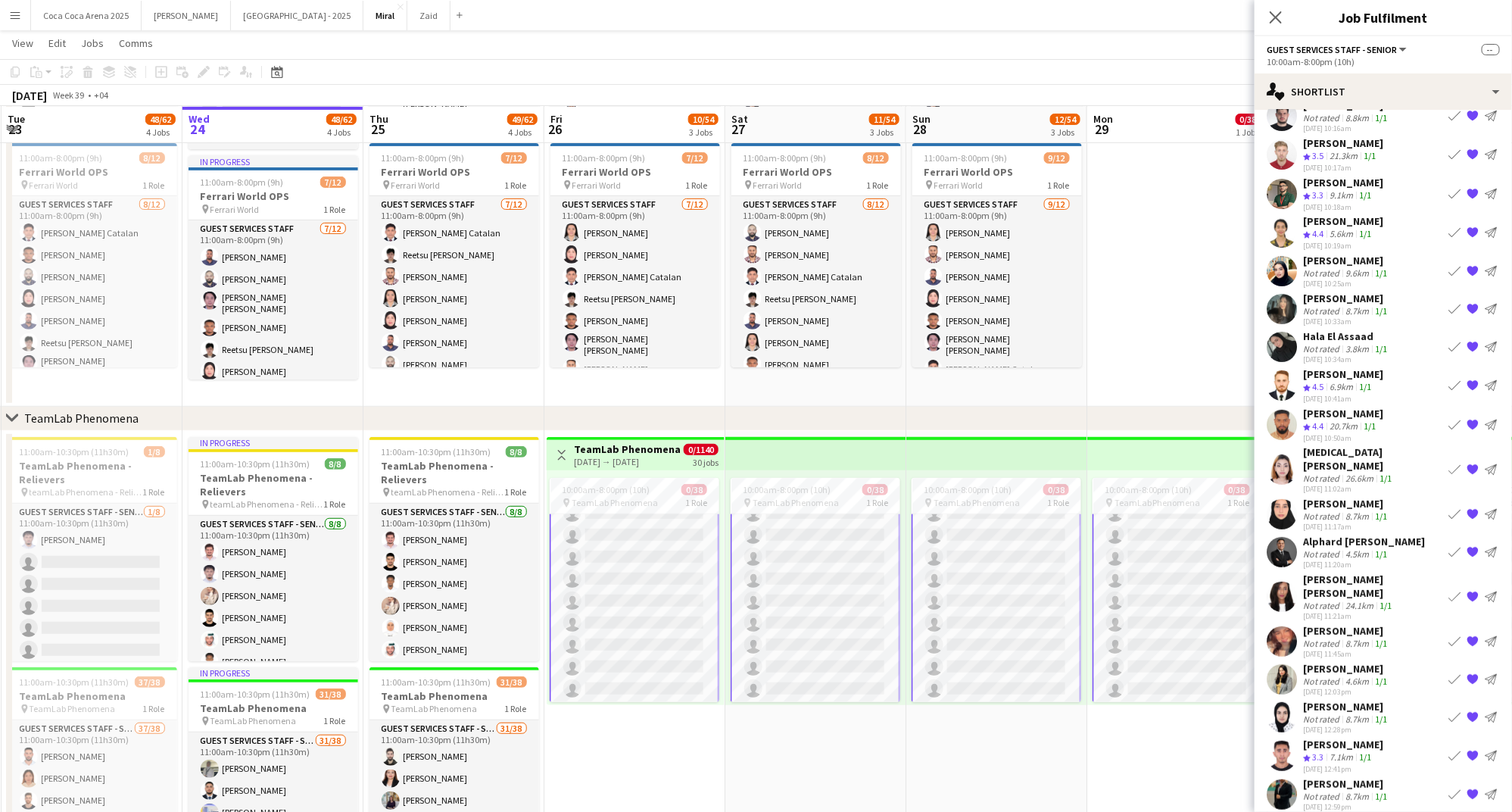
click at [1336, 382] on div "6.9km" at bounding box center [1341, 387] width 30 height 13
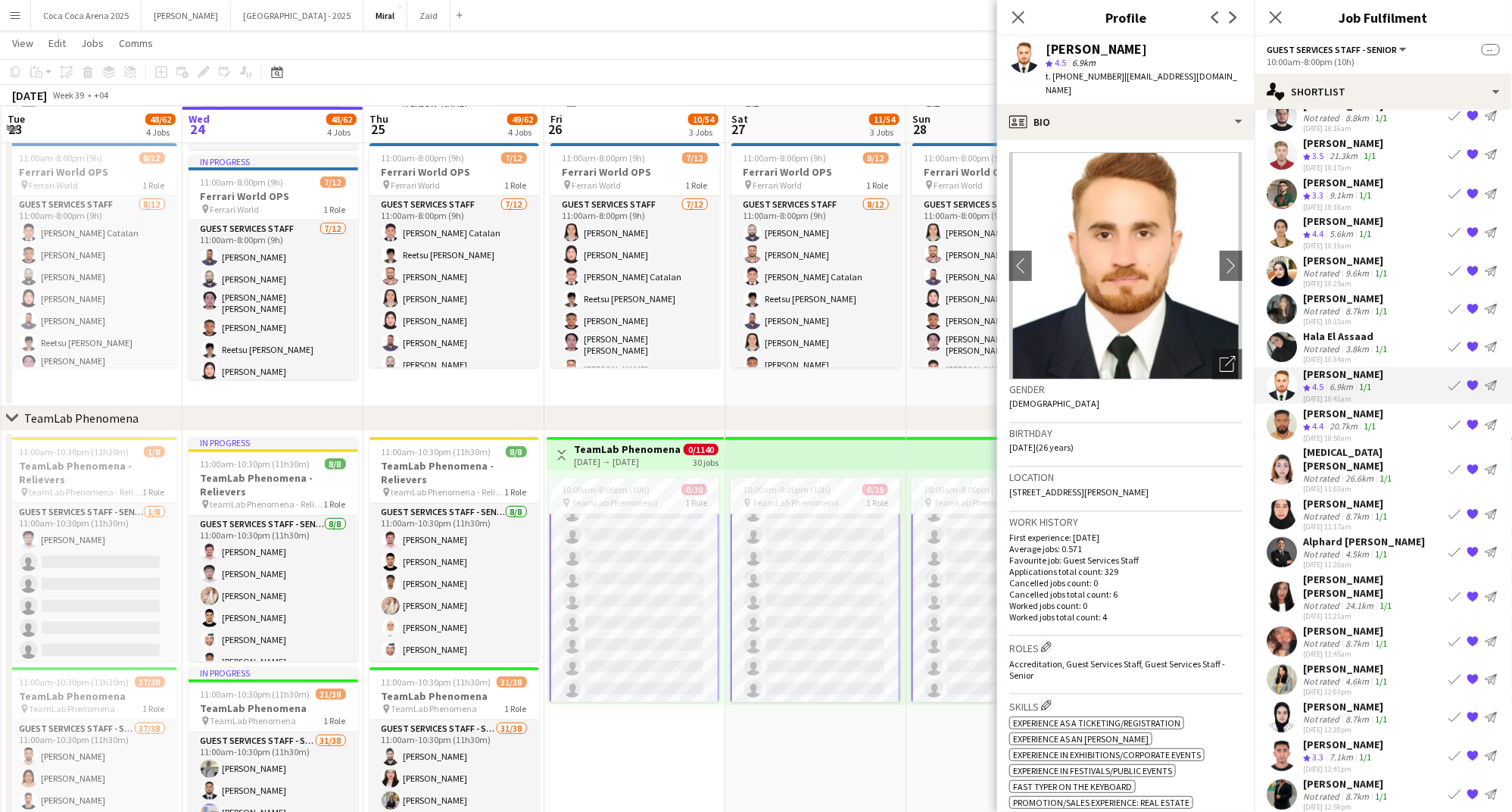
click at [1331, 413] on div "Ahmed Abdelmonim" at bounding box center [1342, 413] width 81 height 14
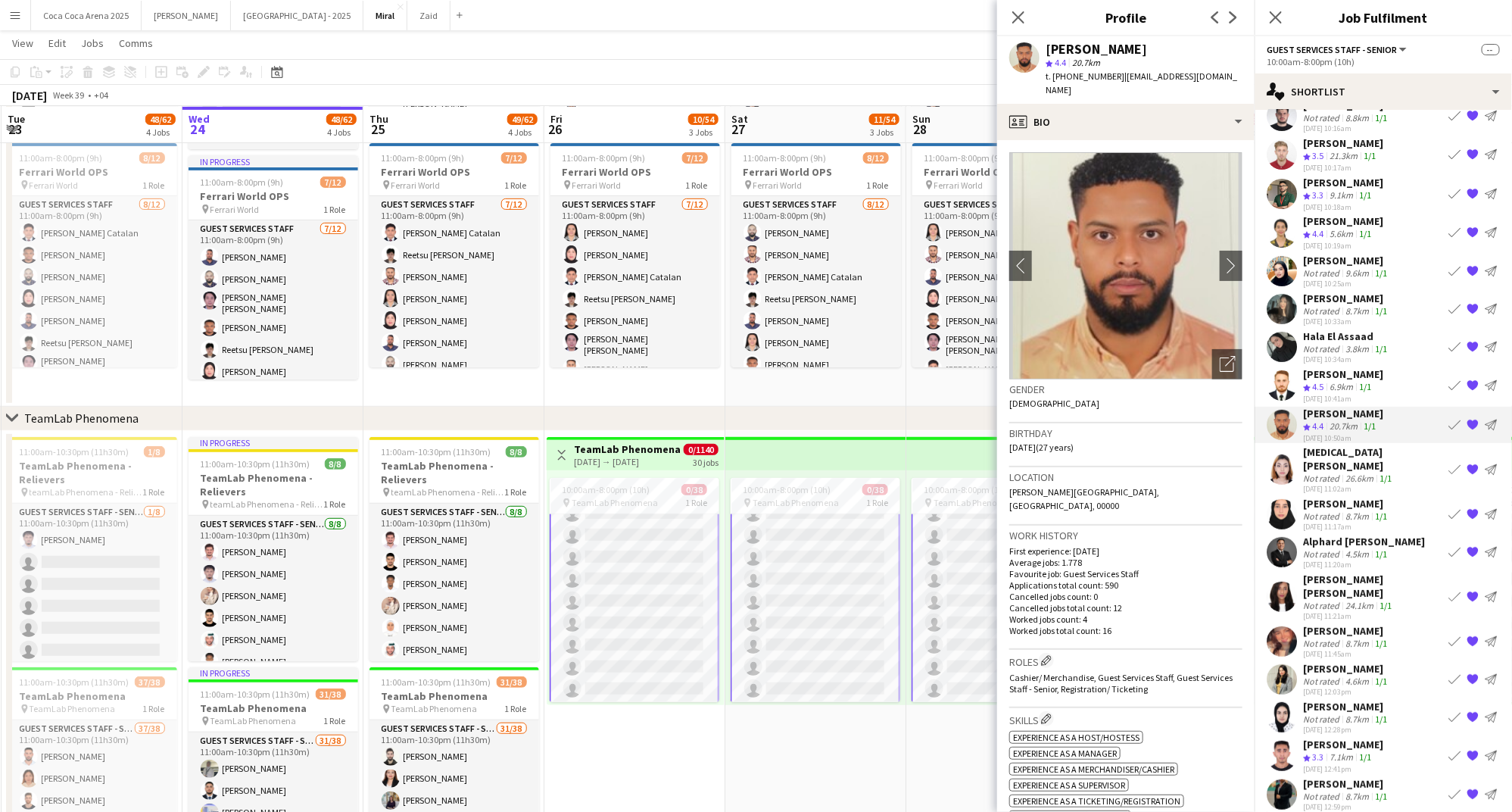
click at [1320, 456] on div "Yasmin Mahmoud" at bounding box center [1372, 459] width 139 height 27
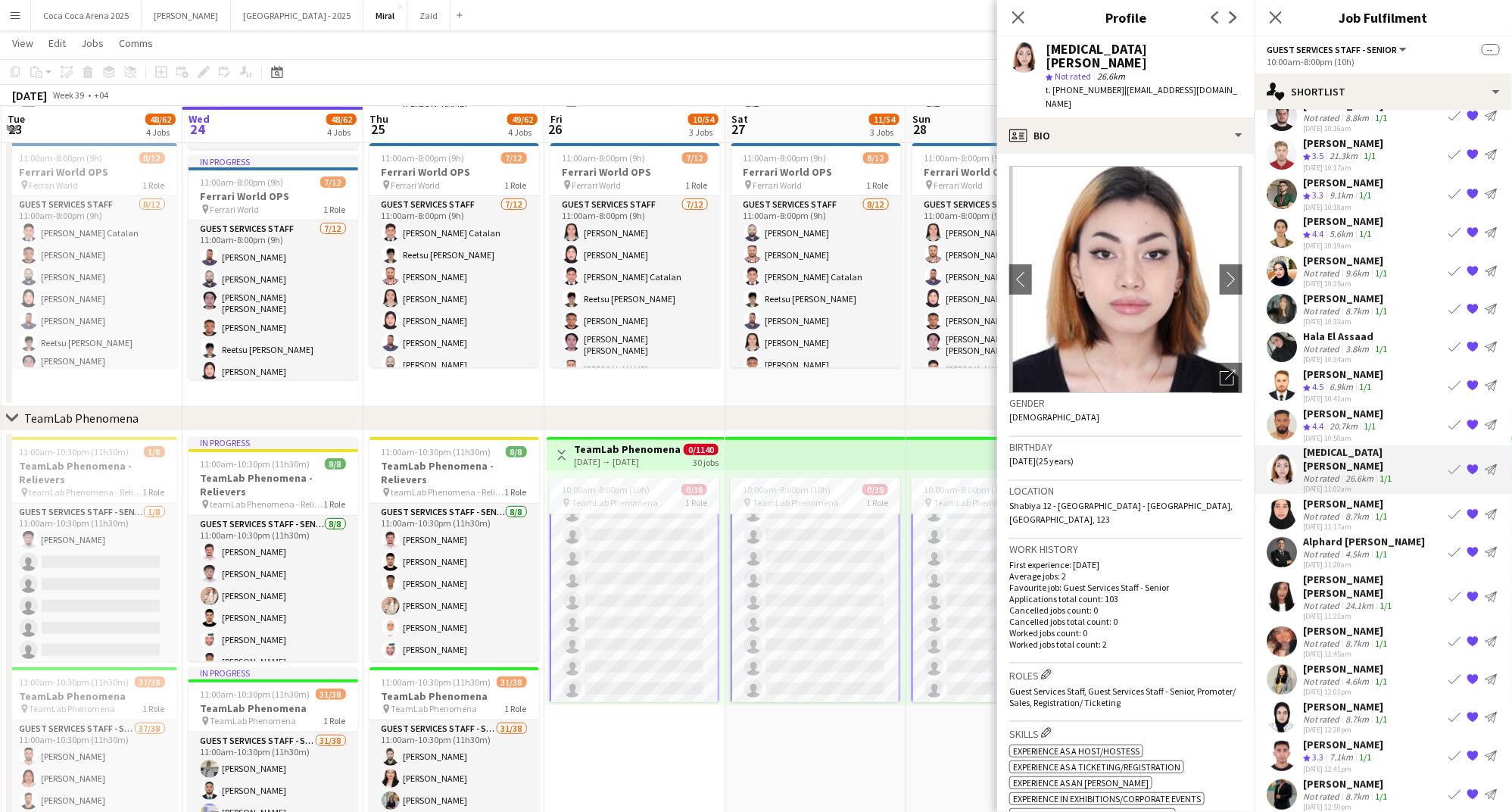
click at [1320, 497] on div "Jawairia Javed" at bounding box center [1346, 504] width 87 height 14
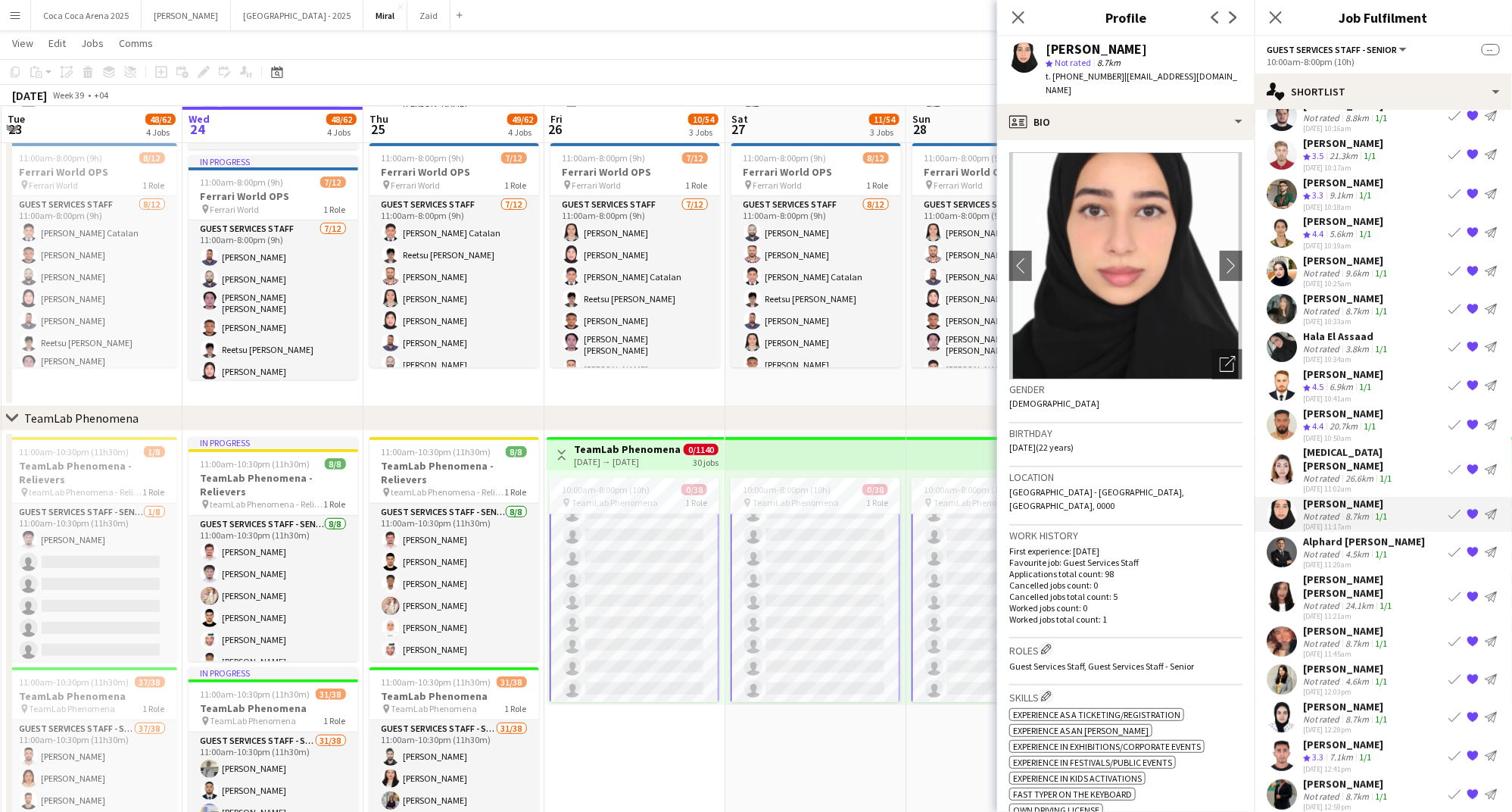
click at [1319, 535] on div "Alphard Florence Calderon" at bounding box center [1364, 541] width 122 height 14
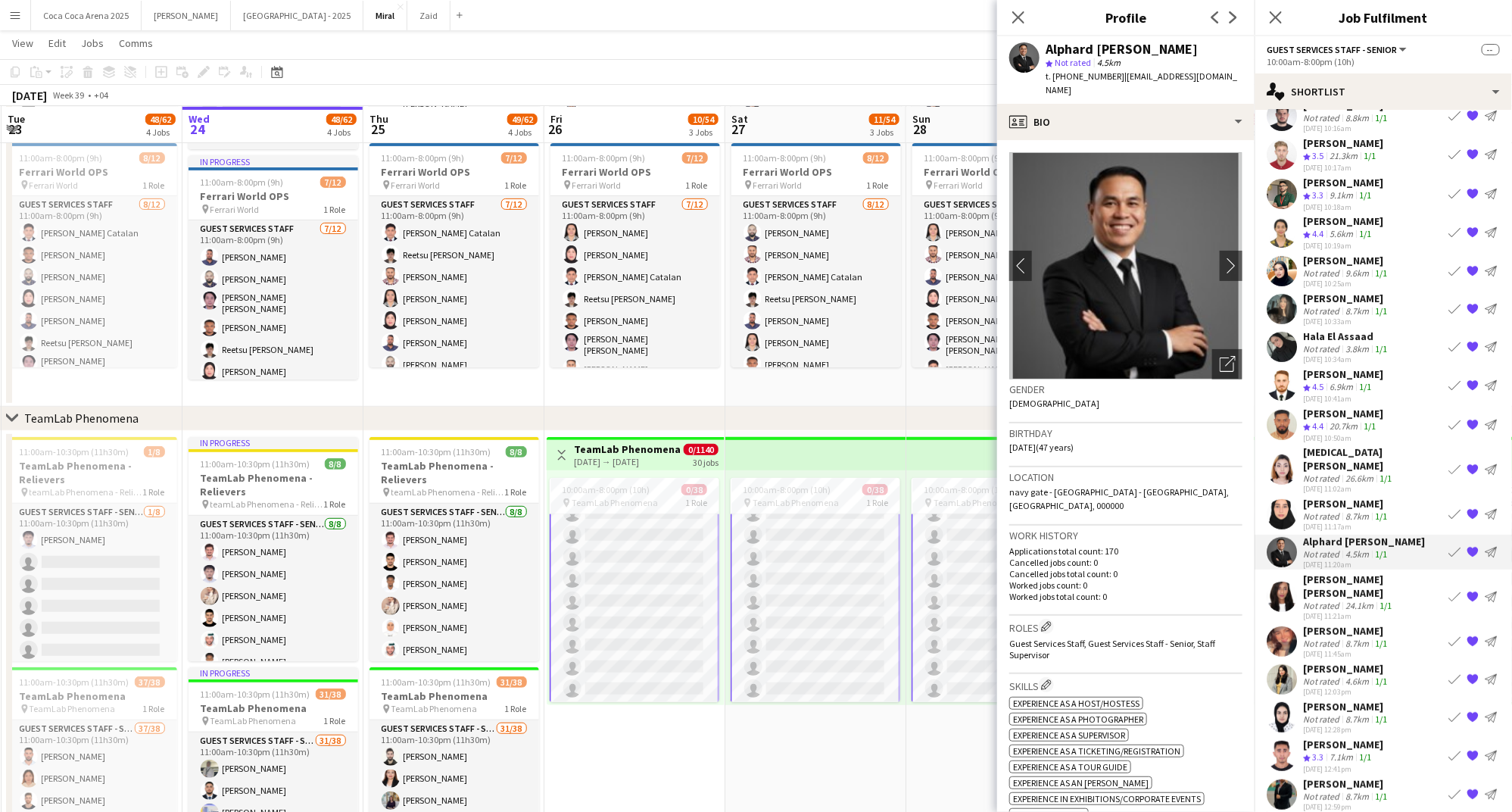
click at [1314, 600] on div "Not rated" at bounding box center [1322, 605] width 39 height 11
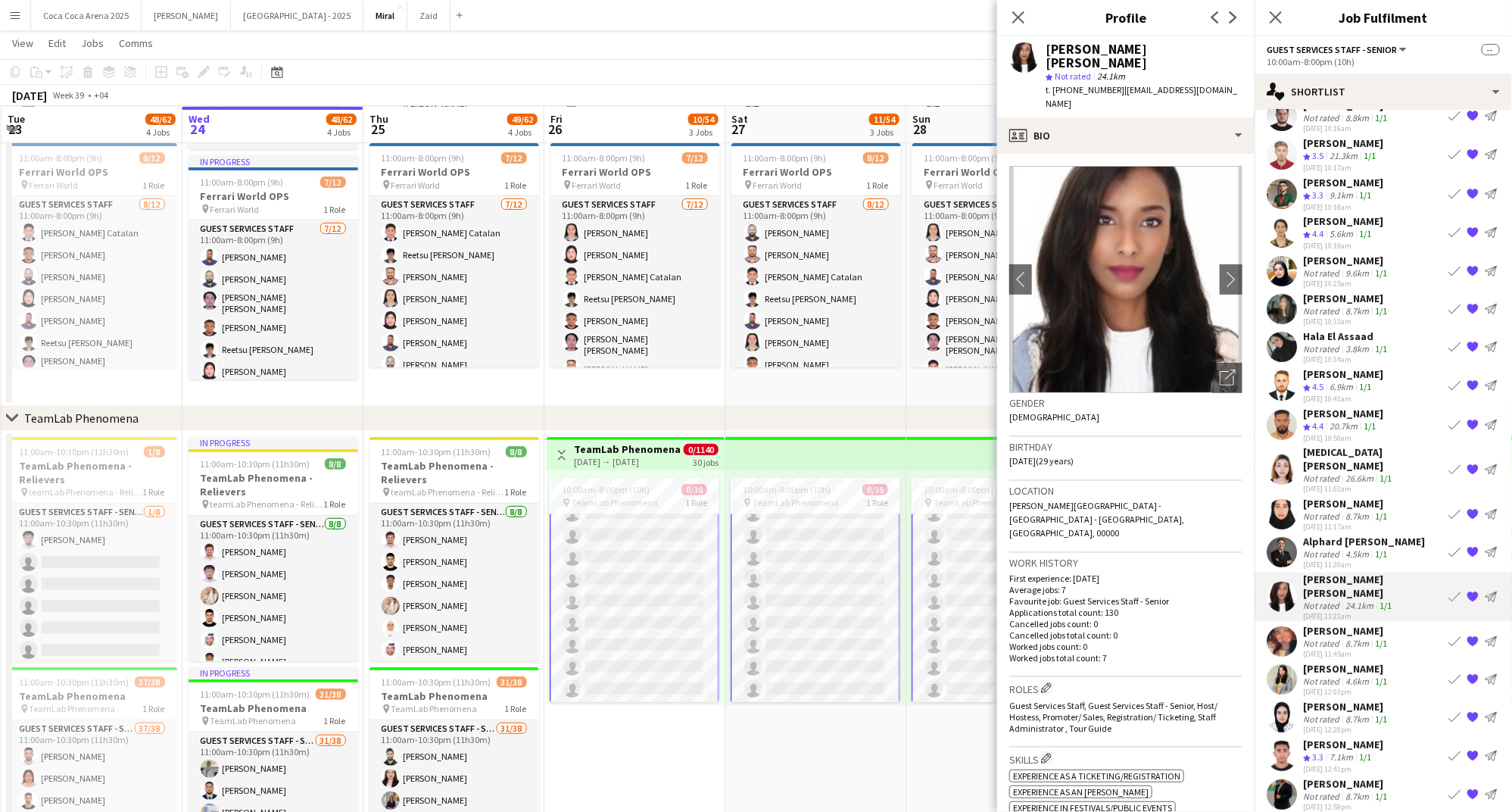
click at [1313, 638] on div "Not rated" at bounding box center [1322, 643] width 39 height 11
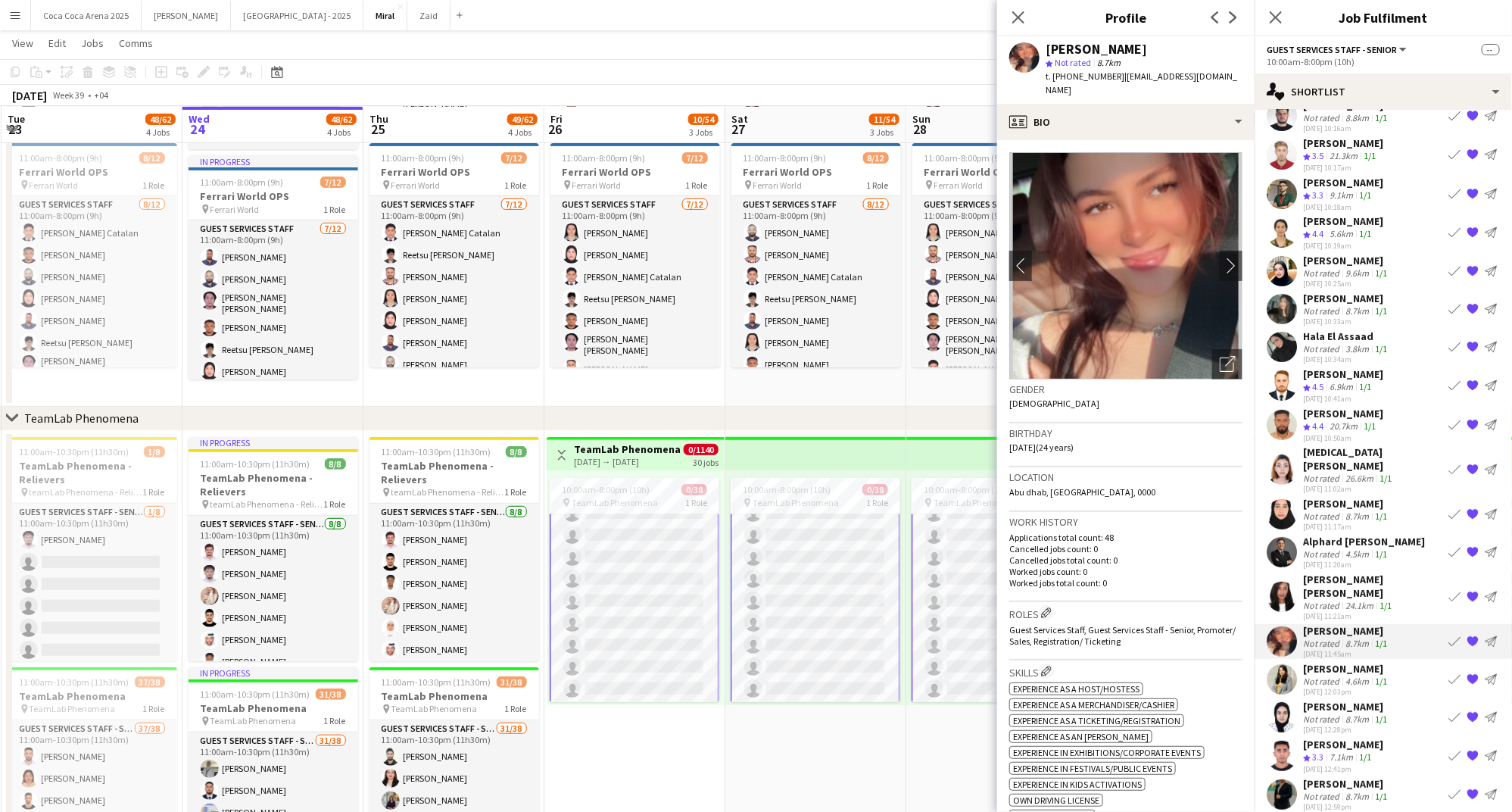
click at [1314, 675] on div "Not rated" at bounding box center [1322, 680] width 39 height 11
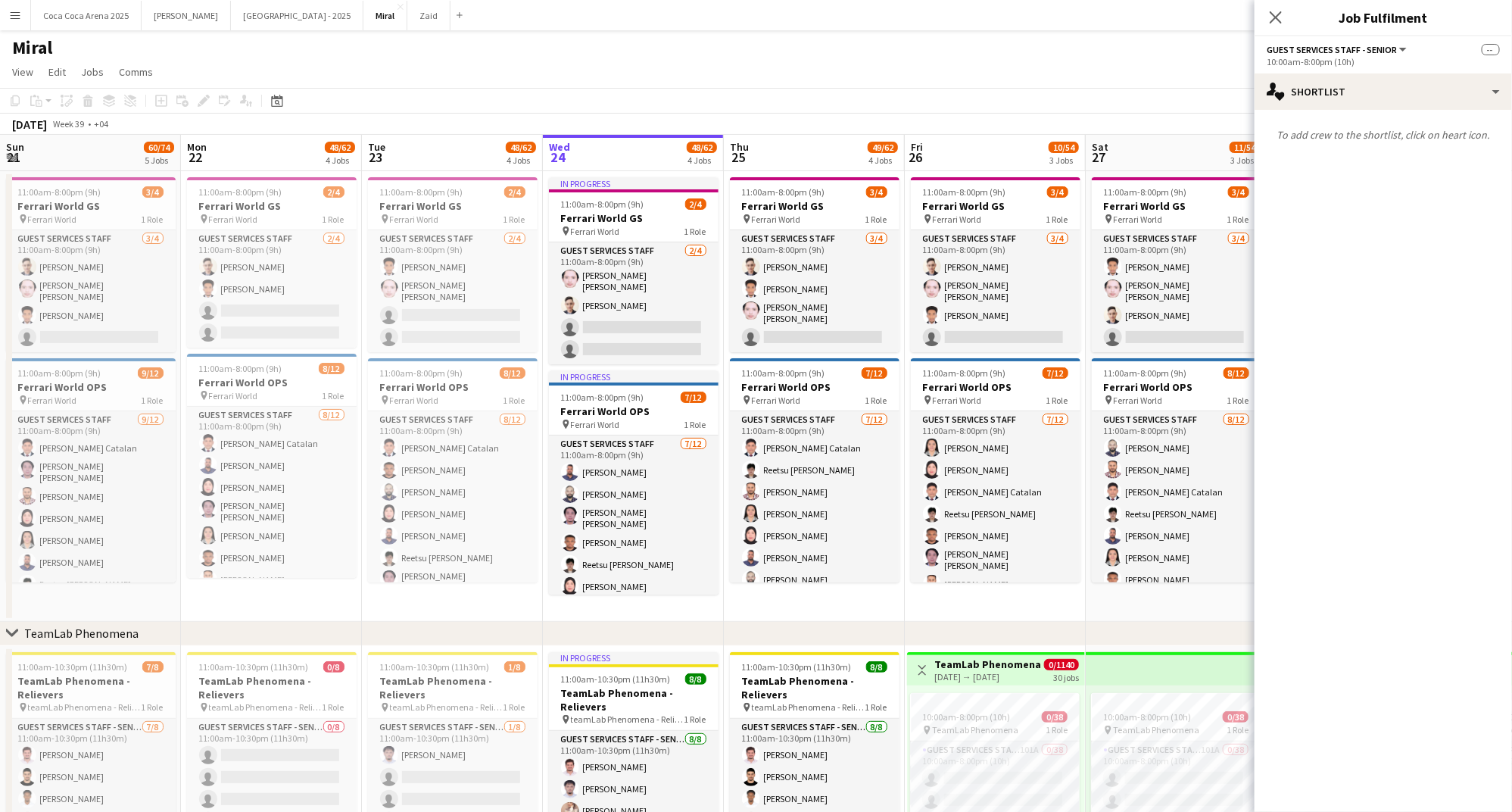
scroll to position [0, 362]
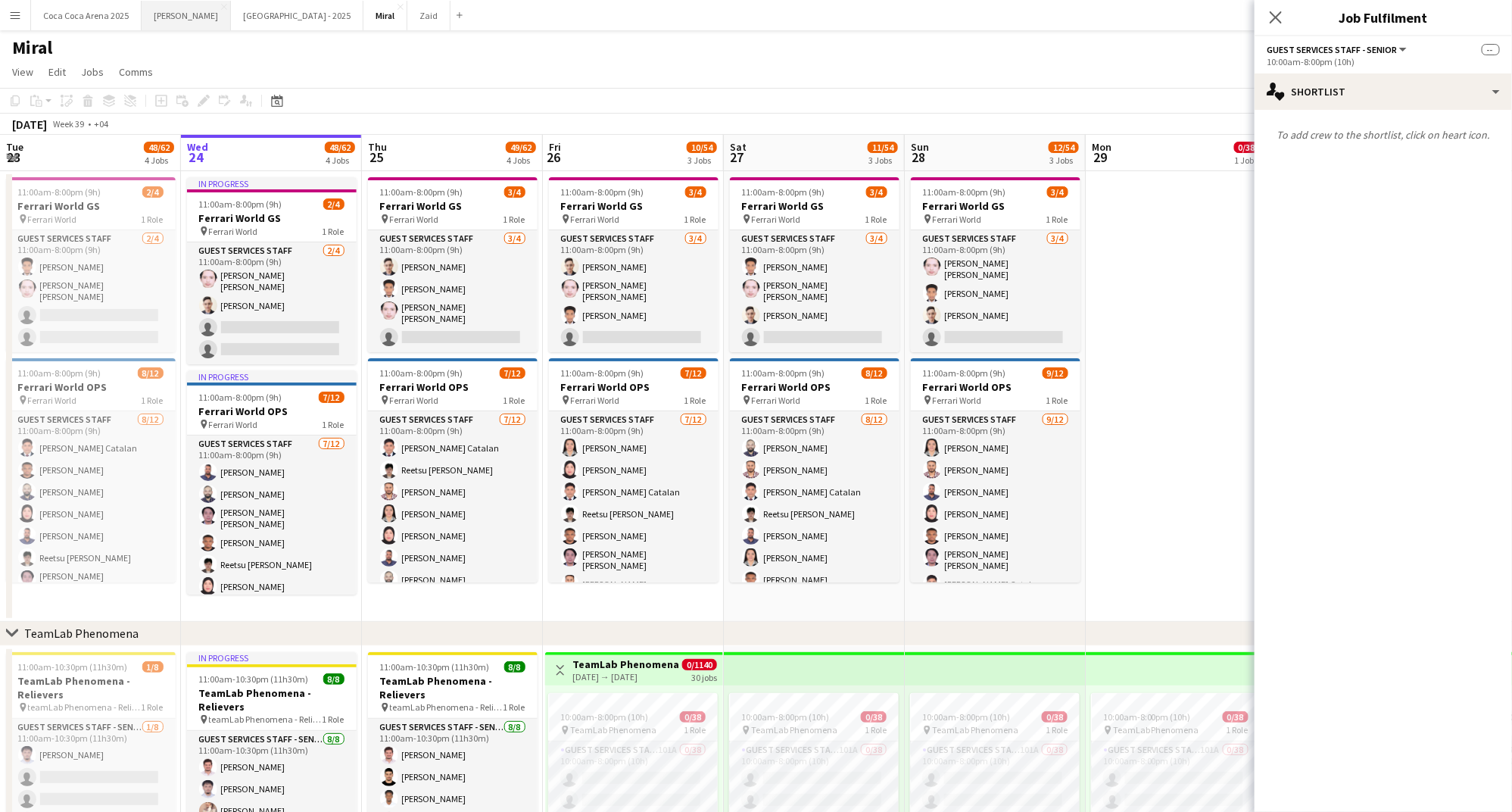
click at [154, 8] on button "Kate Close" at bounding box center [186, 15] width 89 height 30
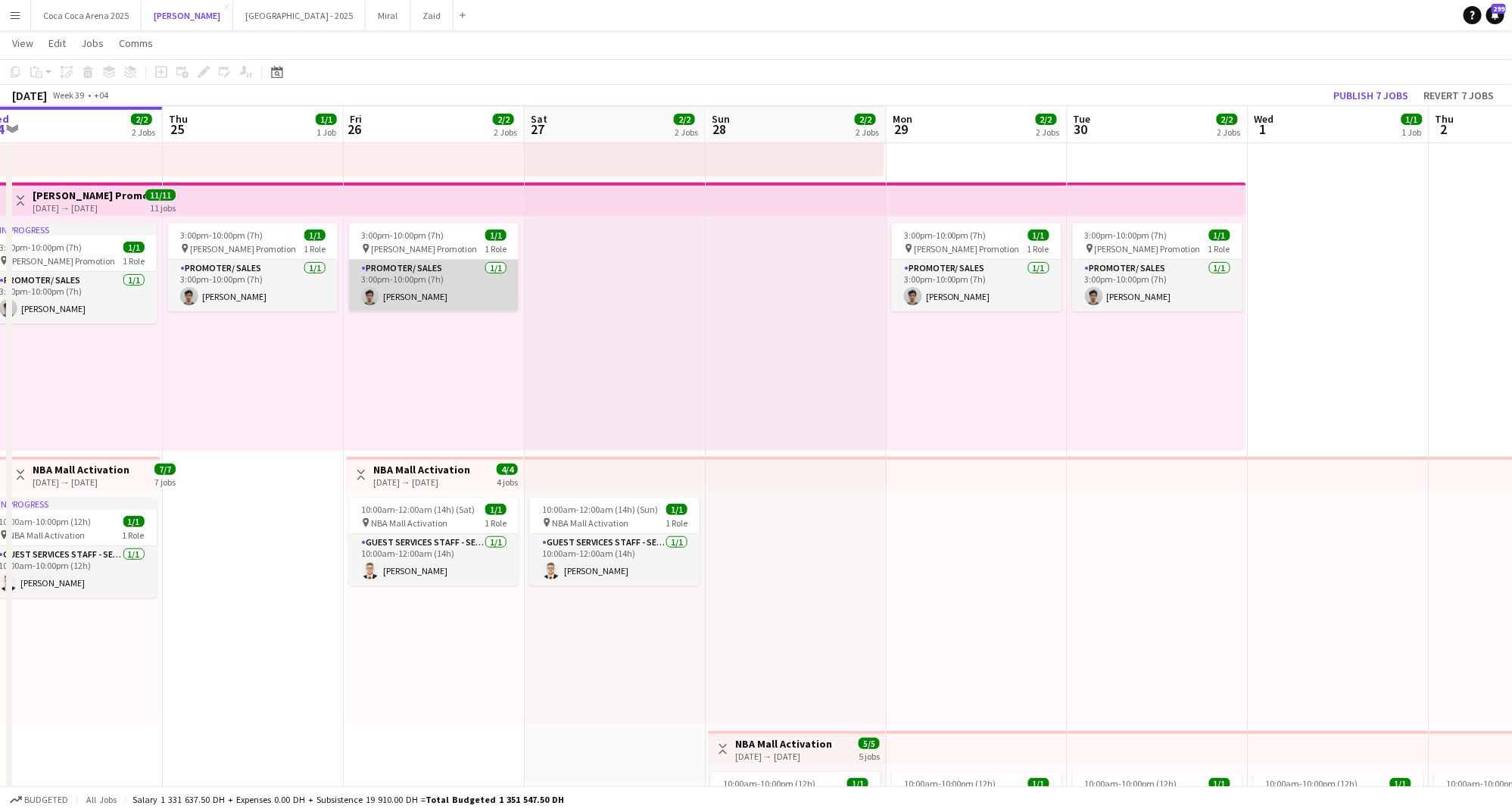
scroll to position [0, 702]
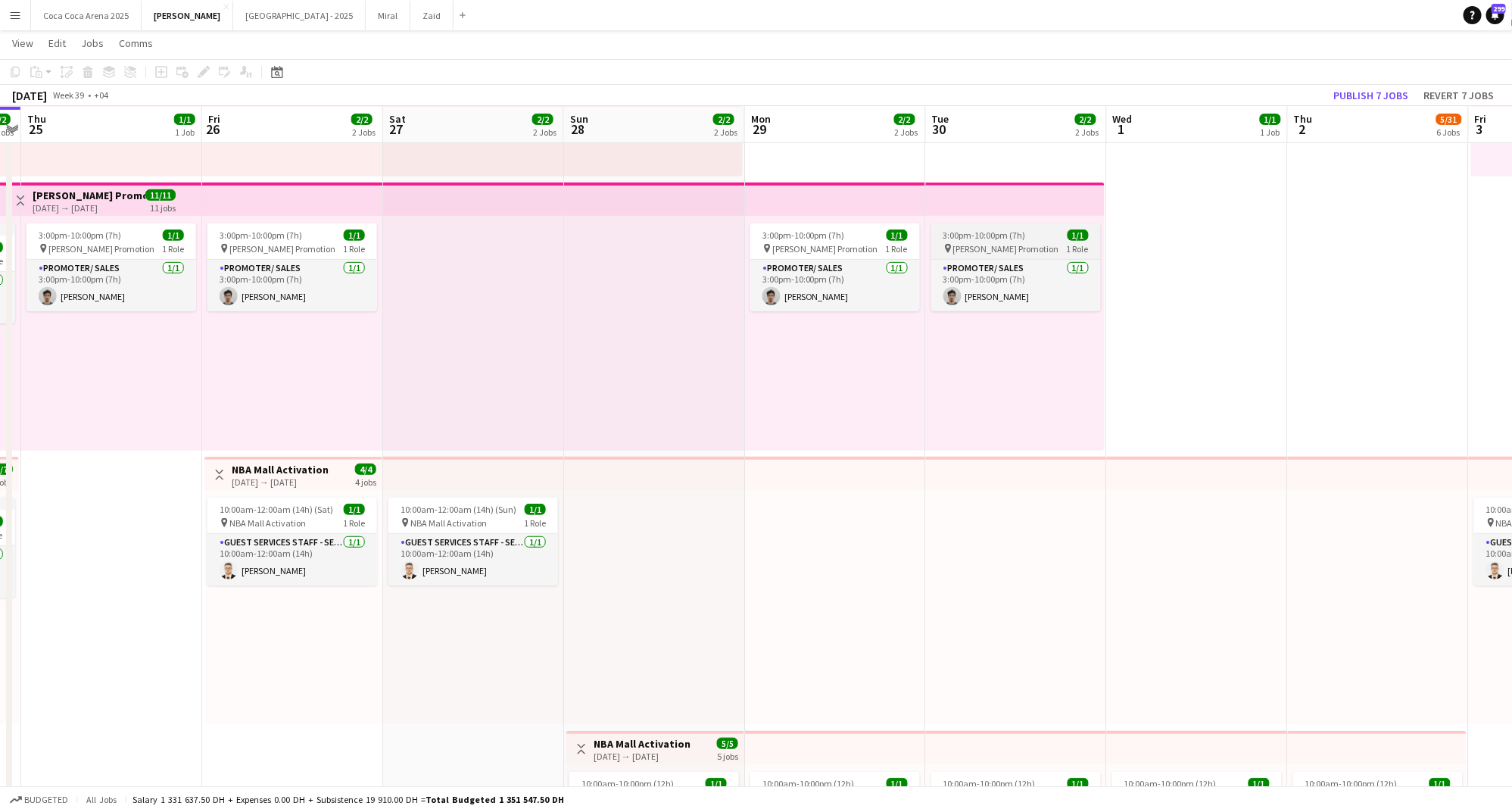
click at [1006, 227] on app-job-card "3:00pm-10:00pm (7h) 1/1 pin Tamara Promotion 1 Role Promoter/ Sales 1/1 3:00pm-…" at bounding box center [1016, 267] width 170 height 88
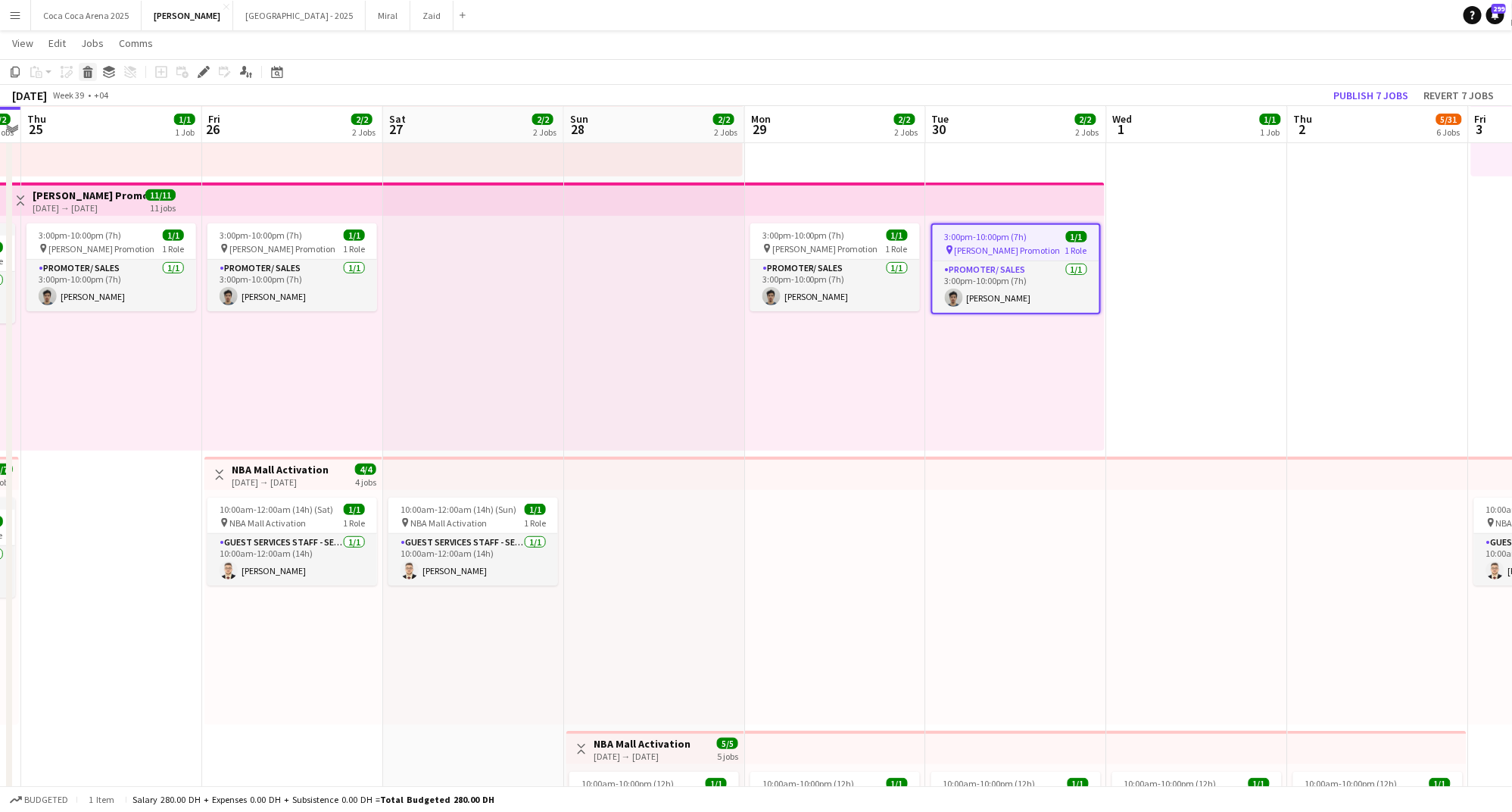
click at [90, 71] on icon at bounding box center [88, 74] width 8 height 8
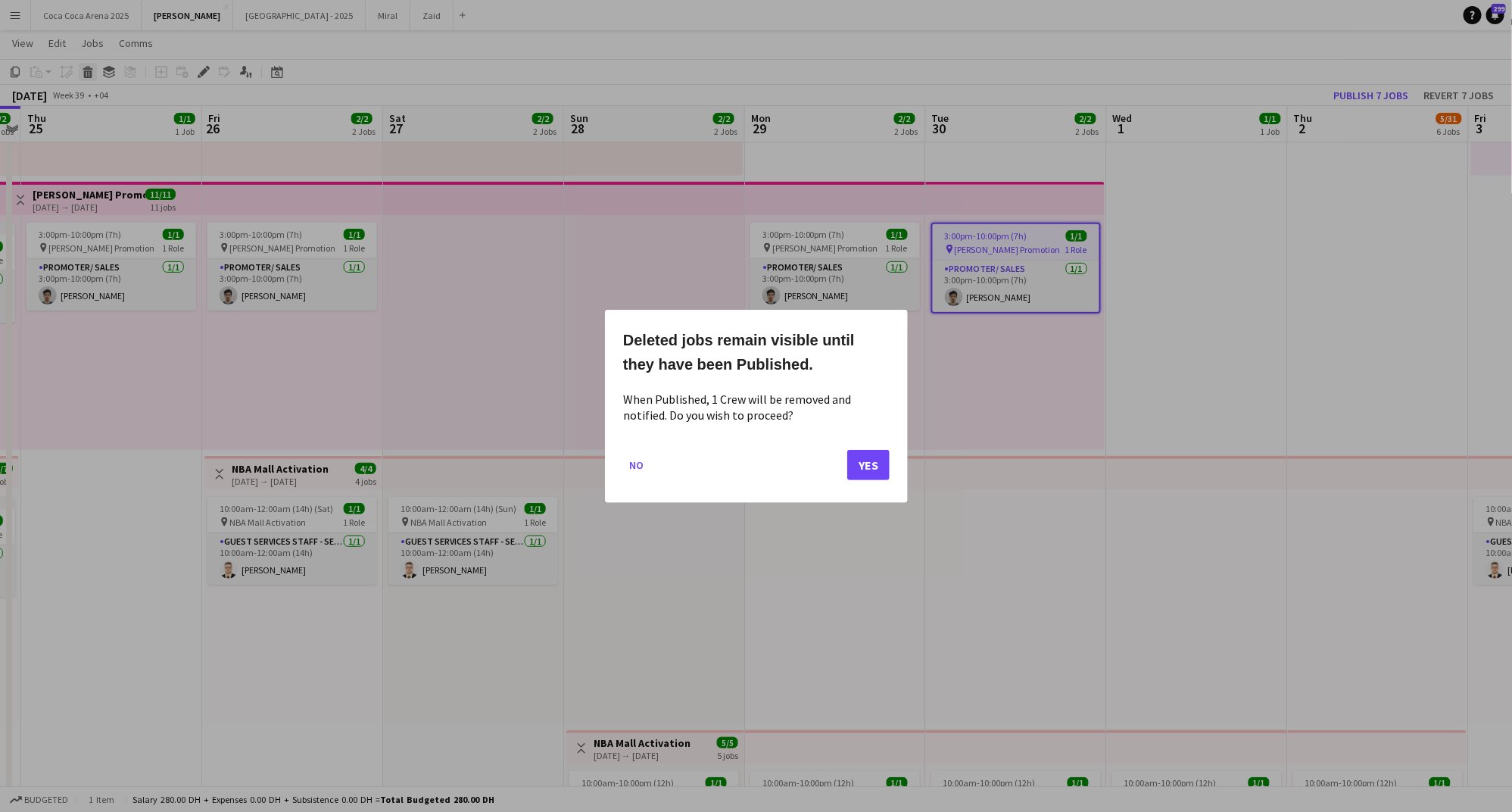
scroll to position [0, 0]
click at [860, 470] on button "Yes" at bounding box center [868, 464] width 42 height 31
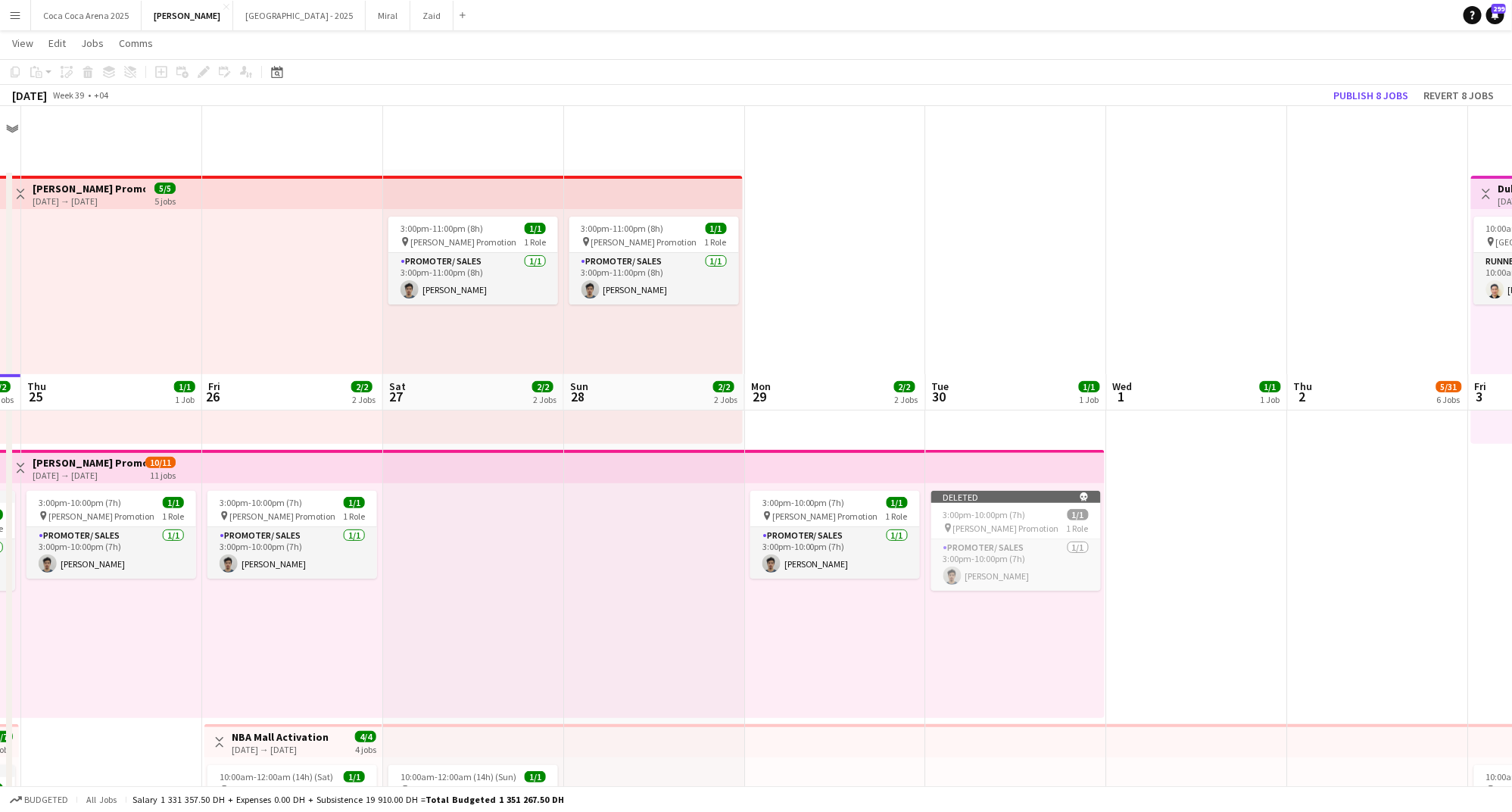
scroll to position [267, 0]
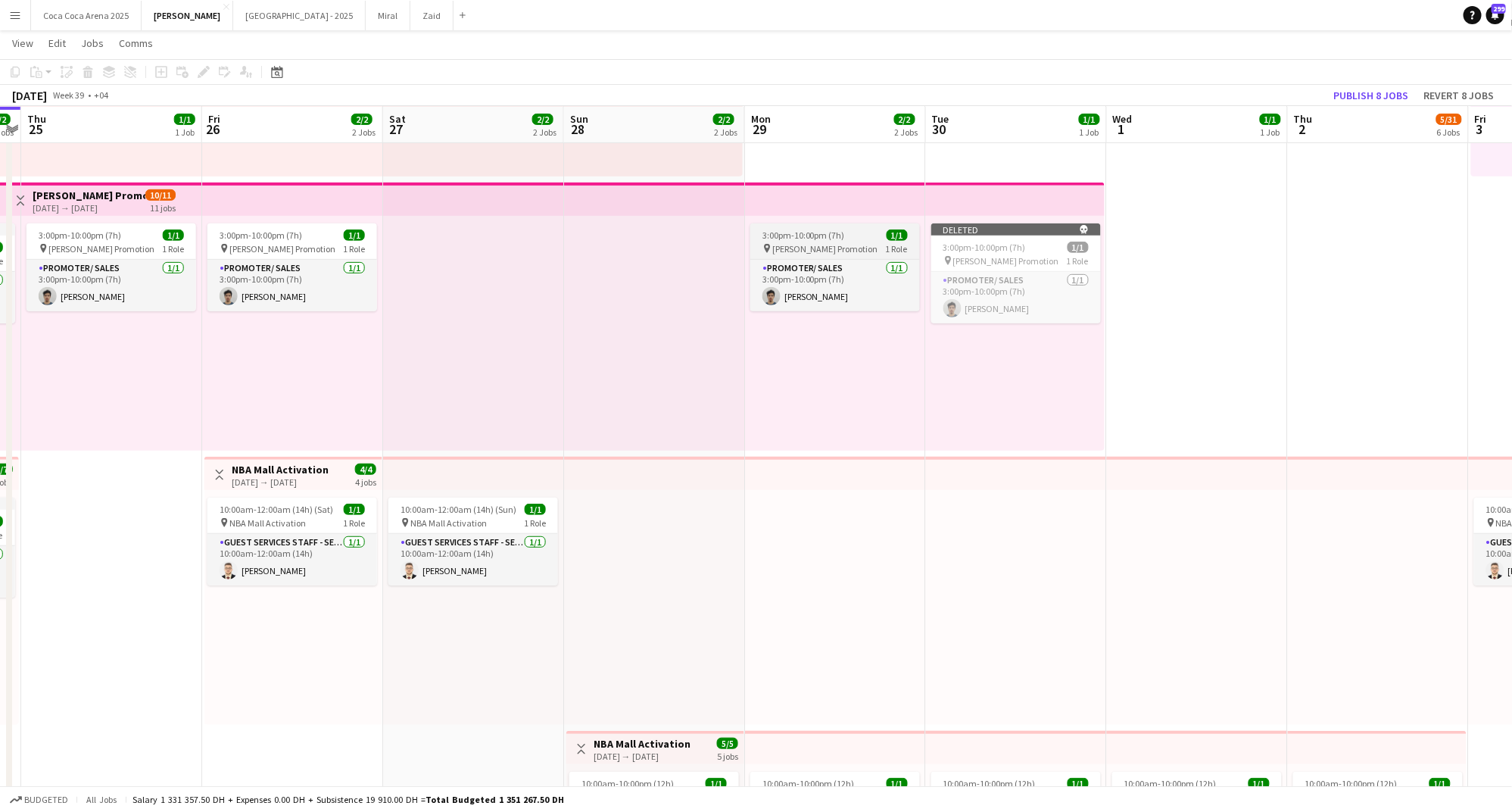
click at [817, 231] on span "3:00pm-10:00pm (7h)" at bounding box center [803, 234] width 82 height 11
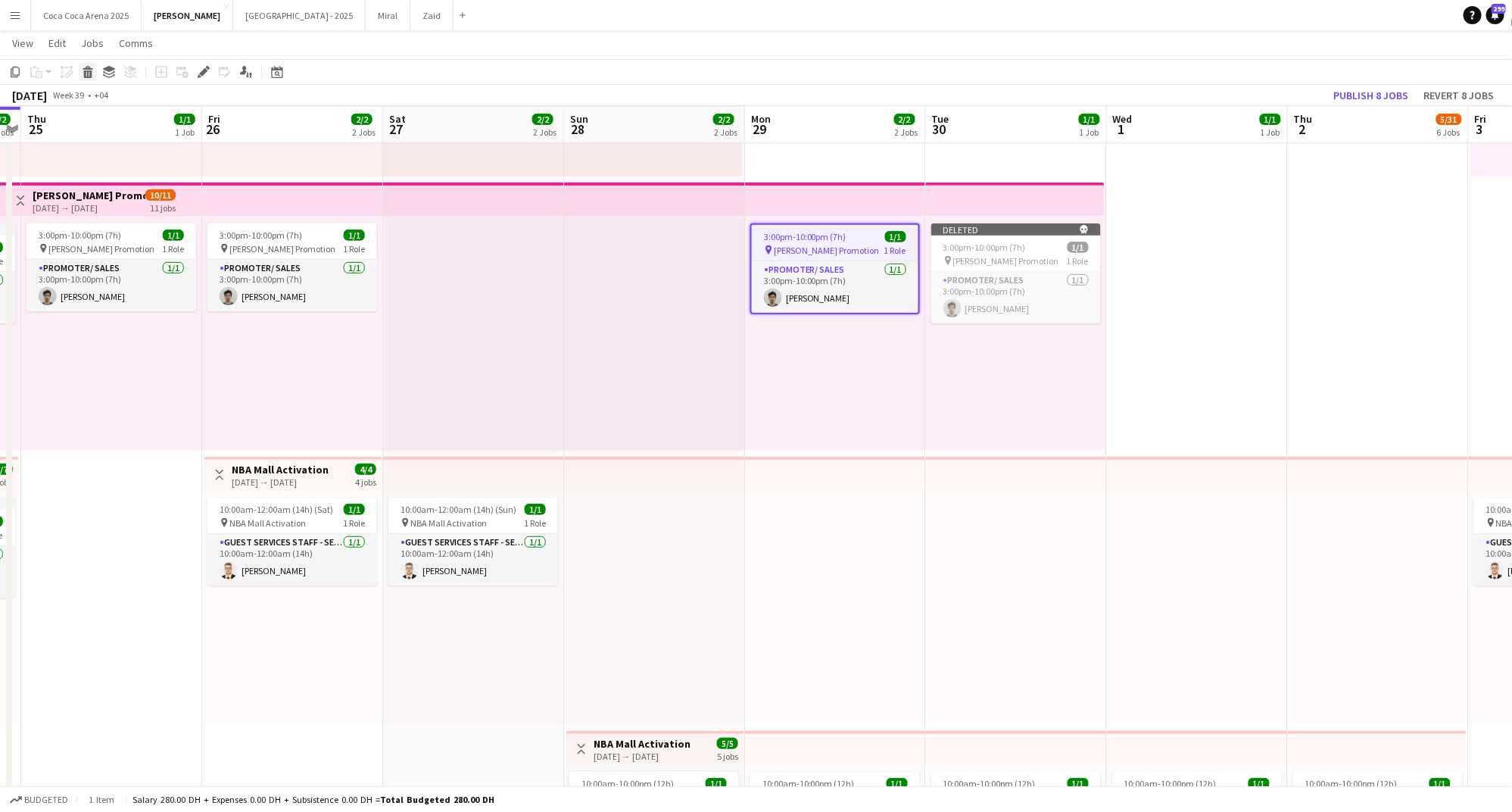
click at [91, 70] on icon at bounding box center [88, 74] width 8 height 8
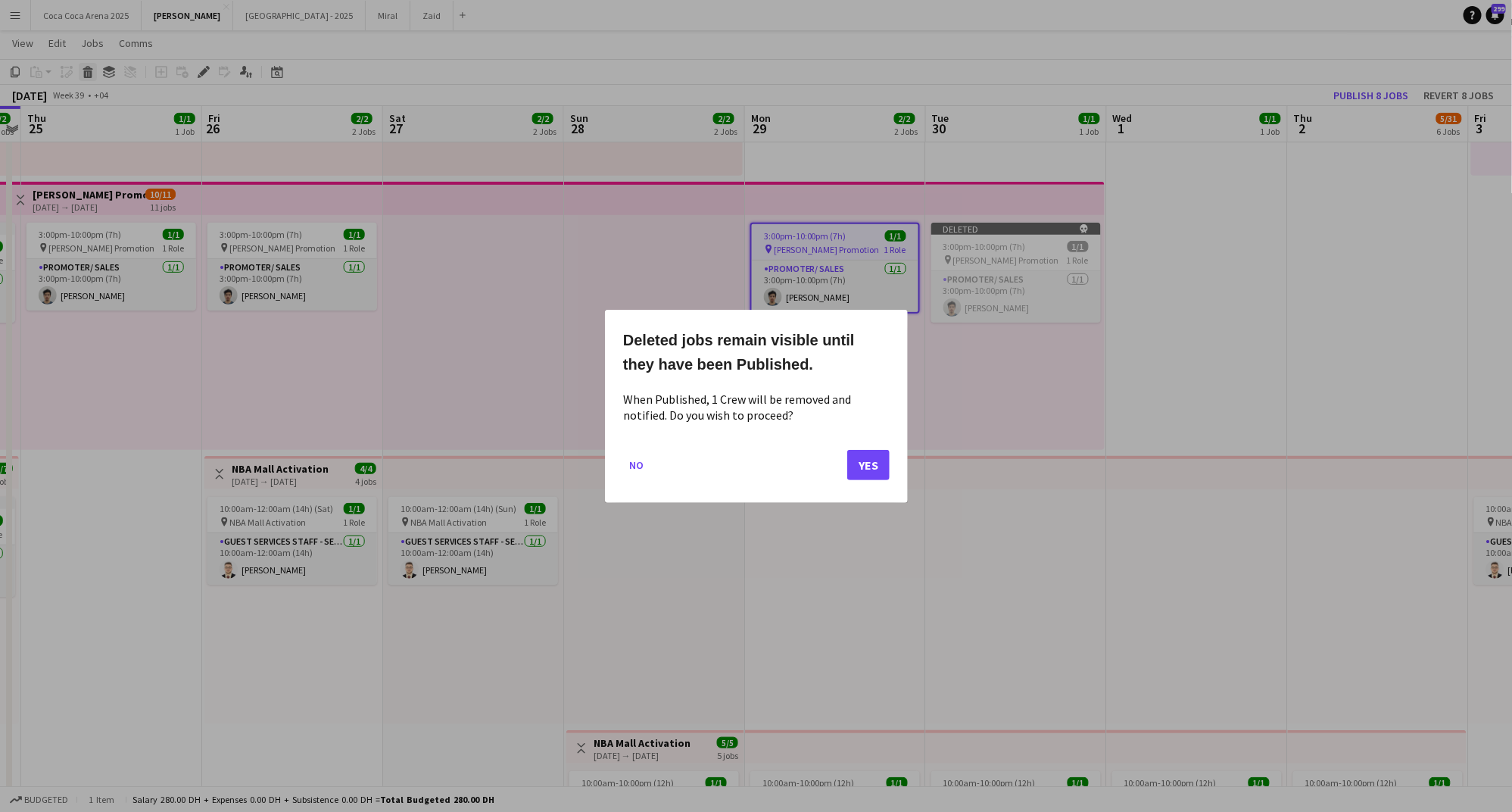
scroll to position [0, 0]
click at [876, 458] on button "Yes" at bounding box center [868, 464] width 42 height 31
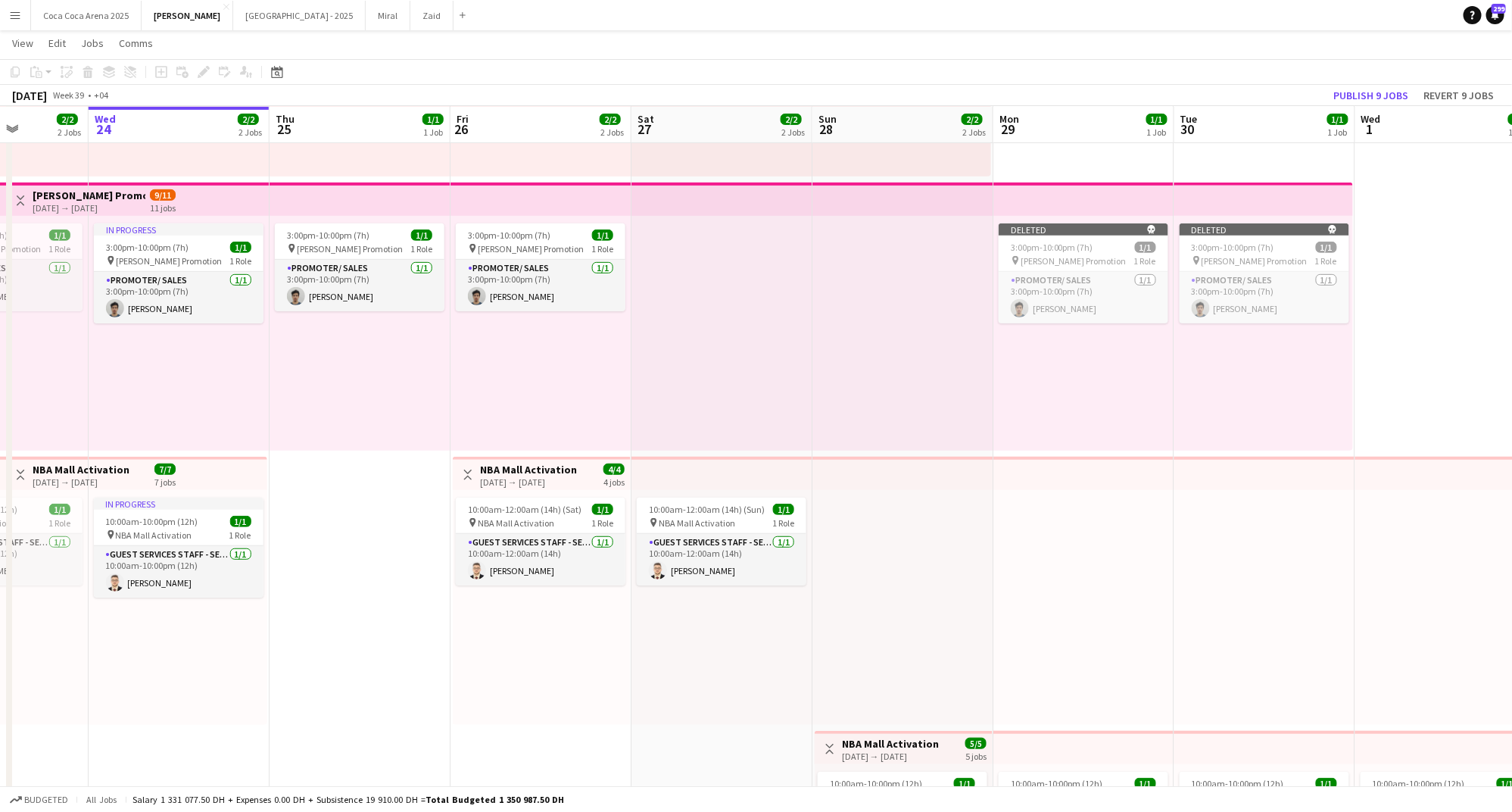
scroll to position [0, 444]
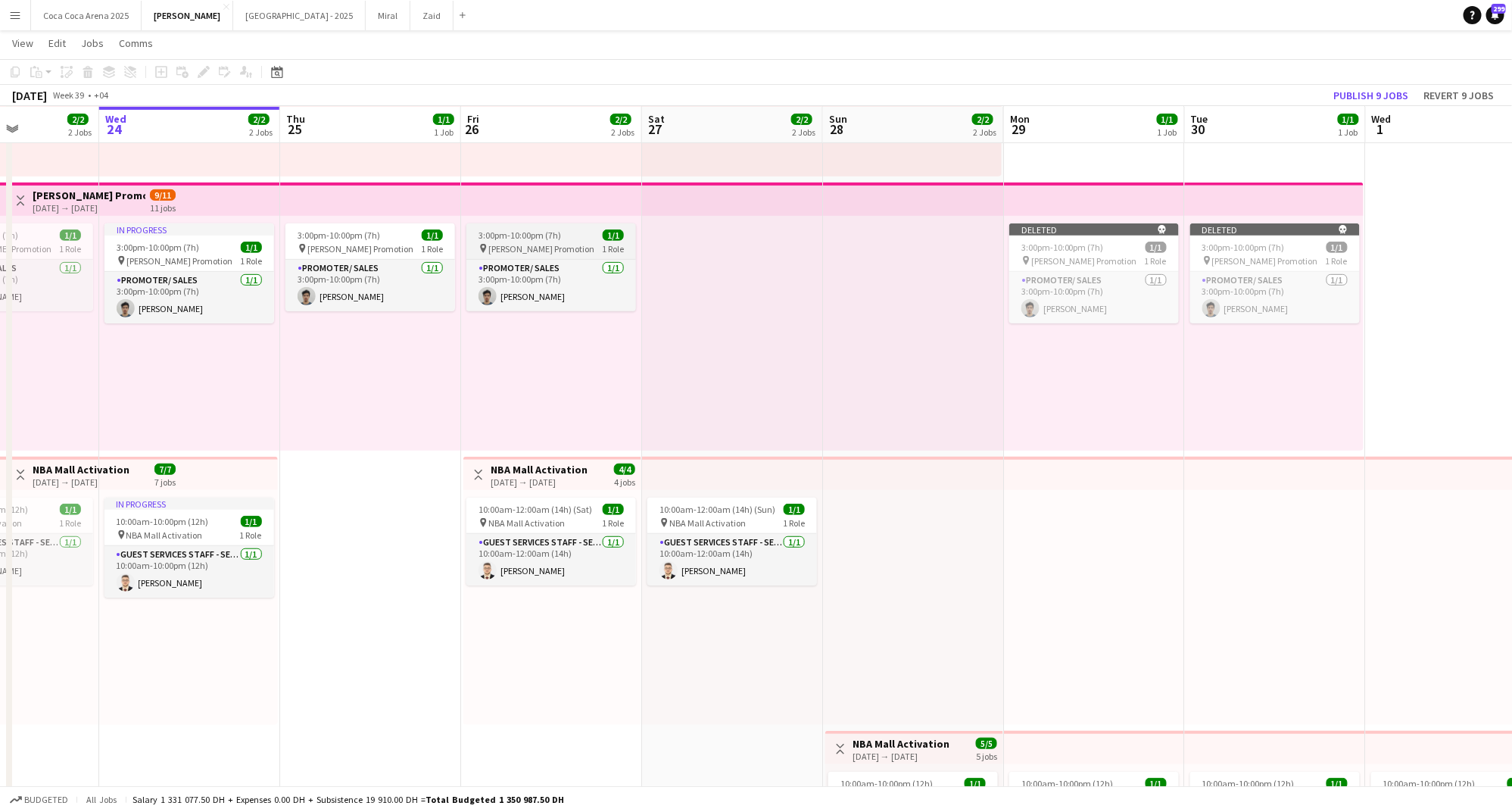
click at [541, 235] on span "3:00pm-10:00pm (7h)" at bounding box center [519, 234] width 82 height 11
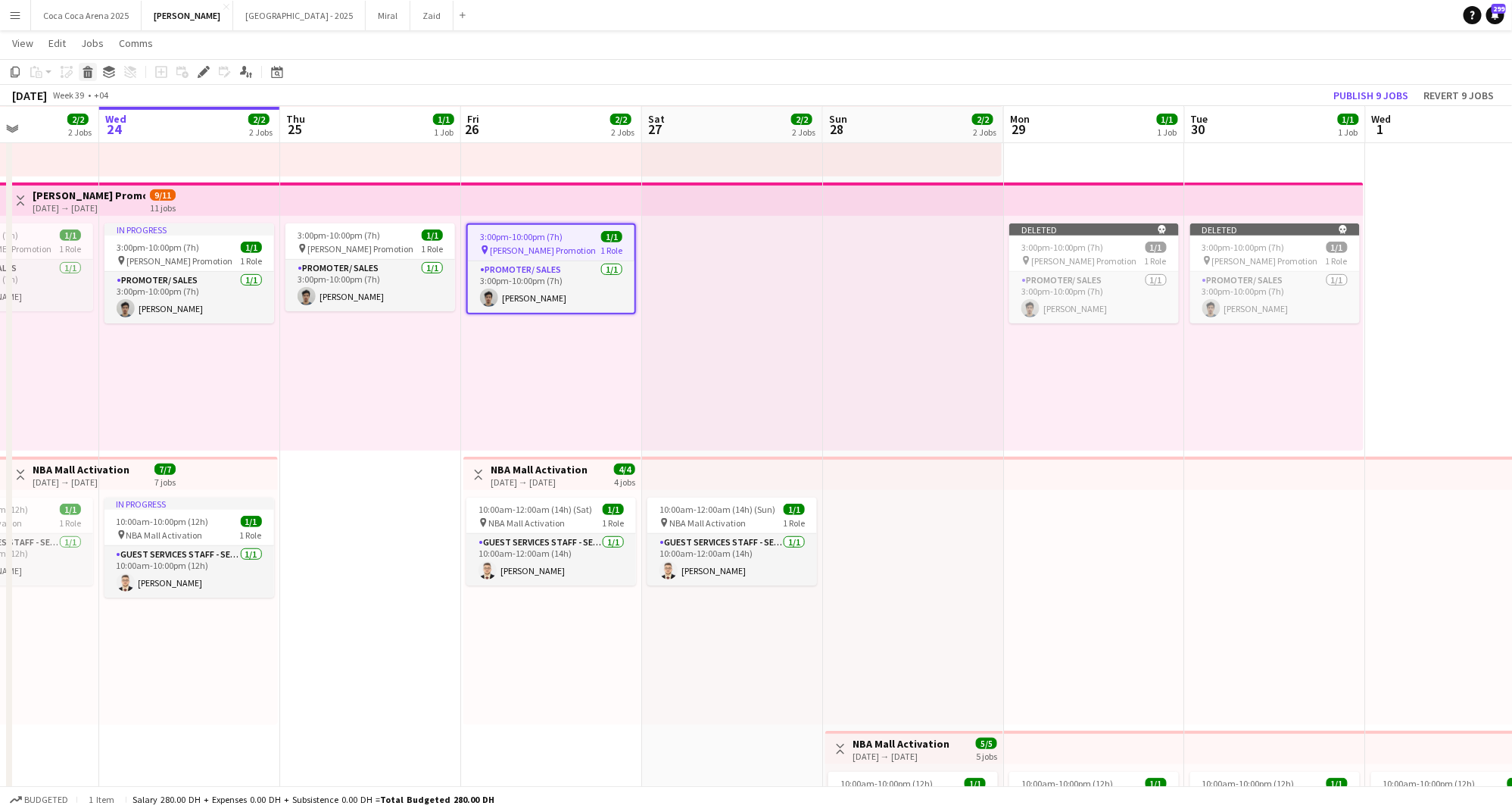
click at [82, 70] on icon "Delete" at bounding box center [87, 72] width 12 height 12
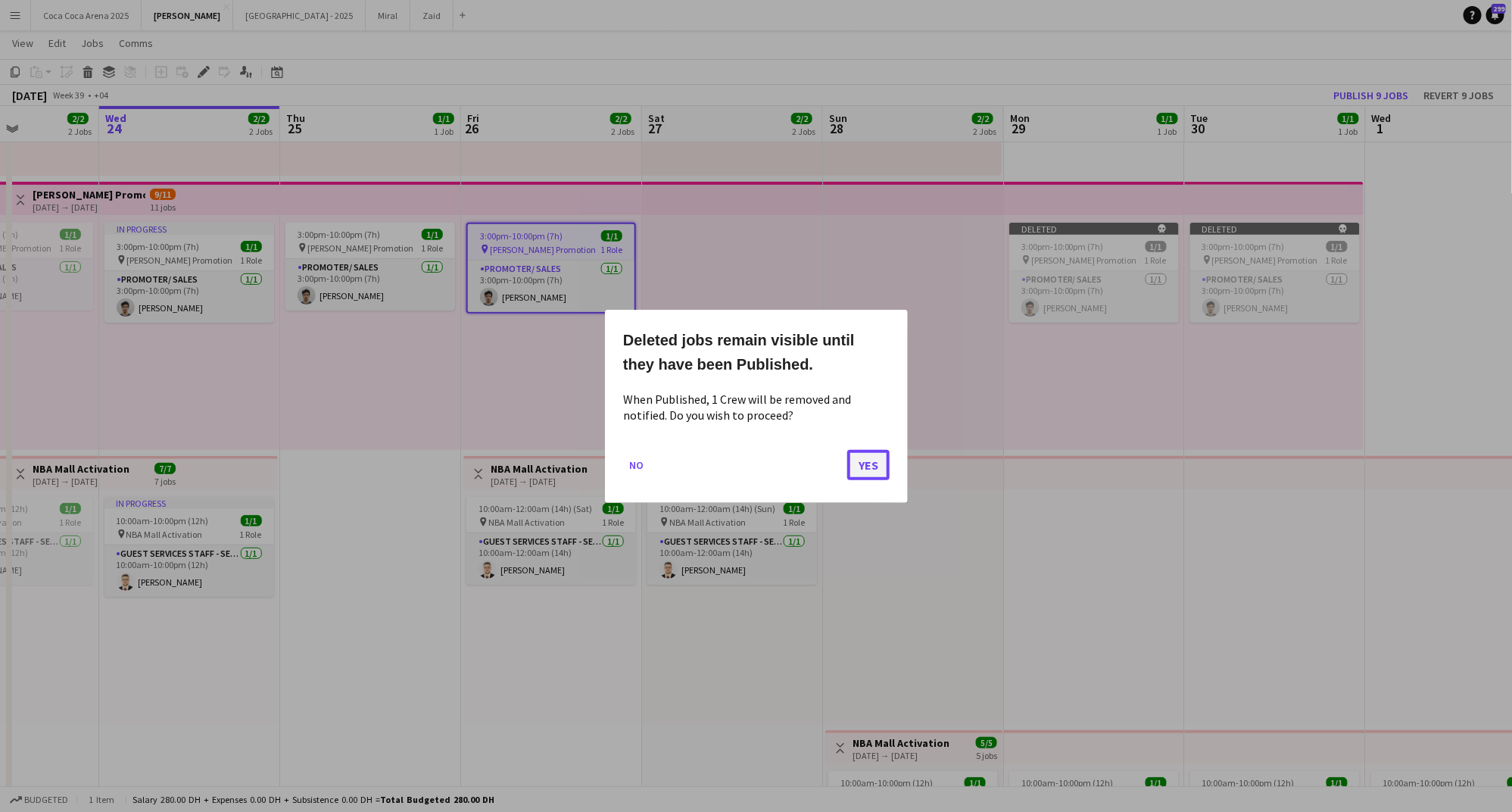
click at [882, 463] on button "Yes" at bounding box center [868, 464] width 42 height 31
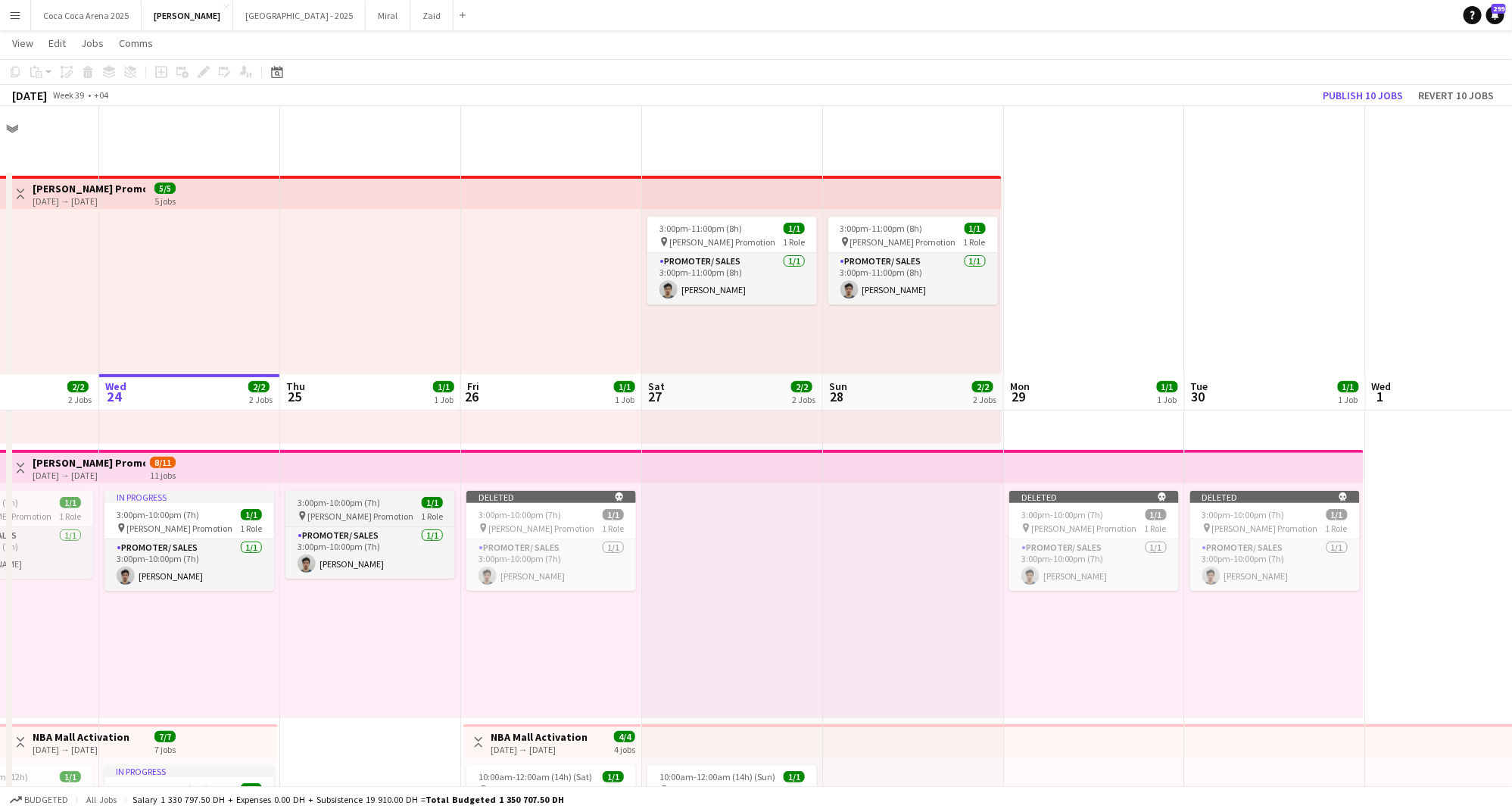
scroll to position [267, 0]
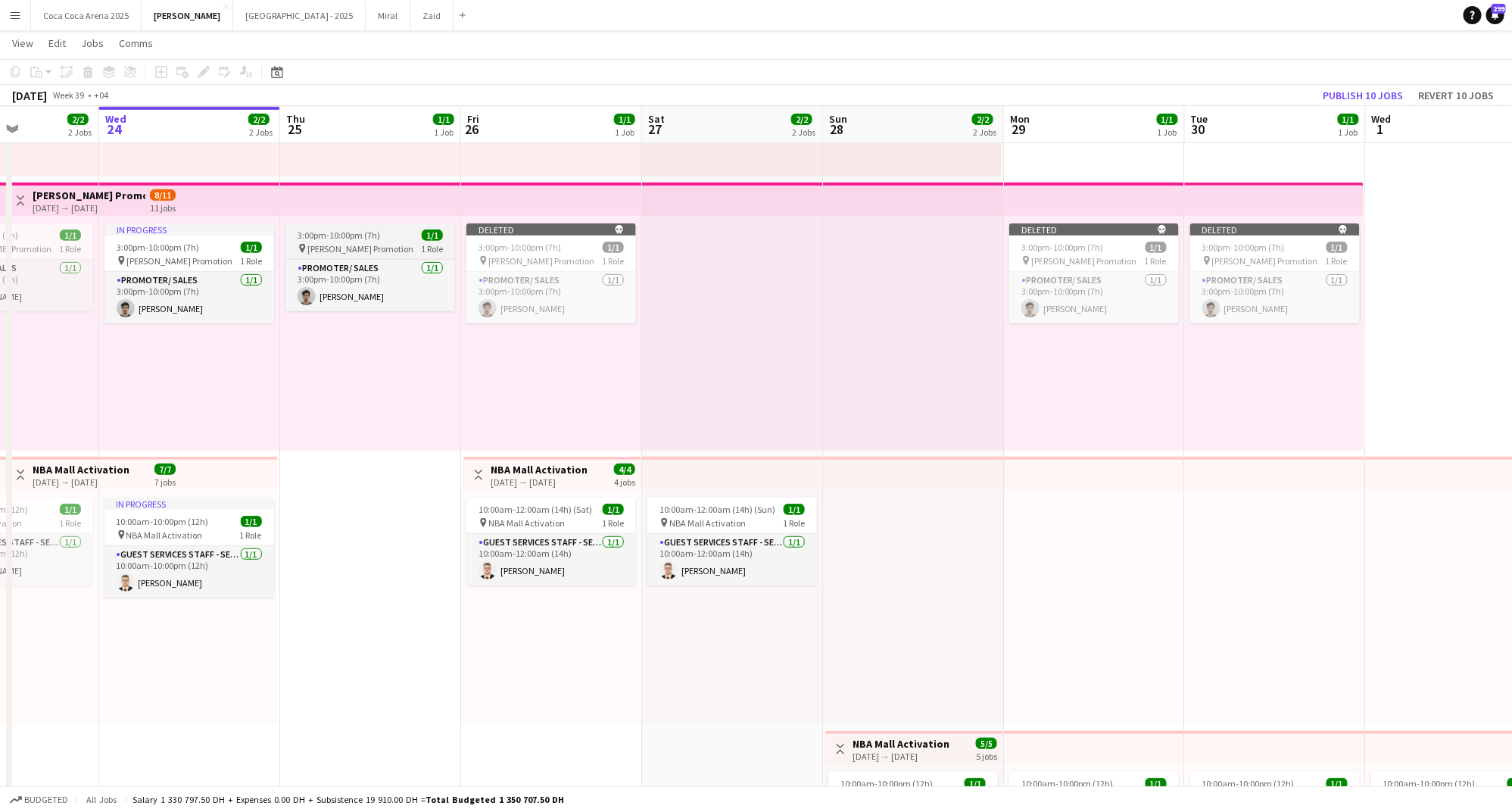
click at [373, 225] on app-job-card "3:00pm-10:00pm (7h) 1/1 pin Tamara Promotion 1 Role Promoter/ Sales 1/1 3:00pm-…" at bounding box center [371, 267] width 170 height 88
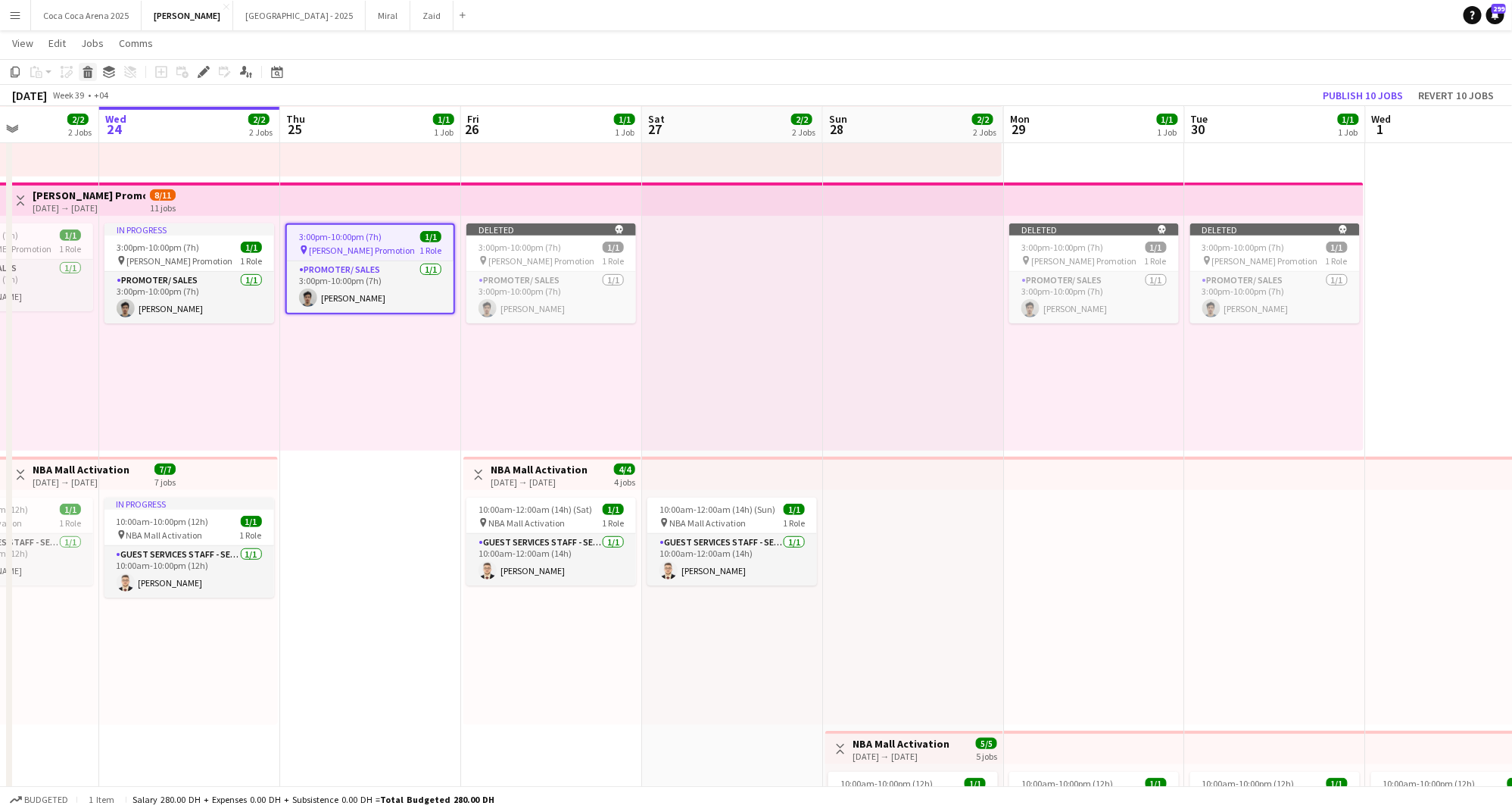
click at [87, 70] on icon at bounding box center [88, 74] width 8 height 8
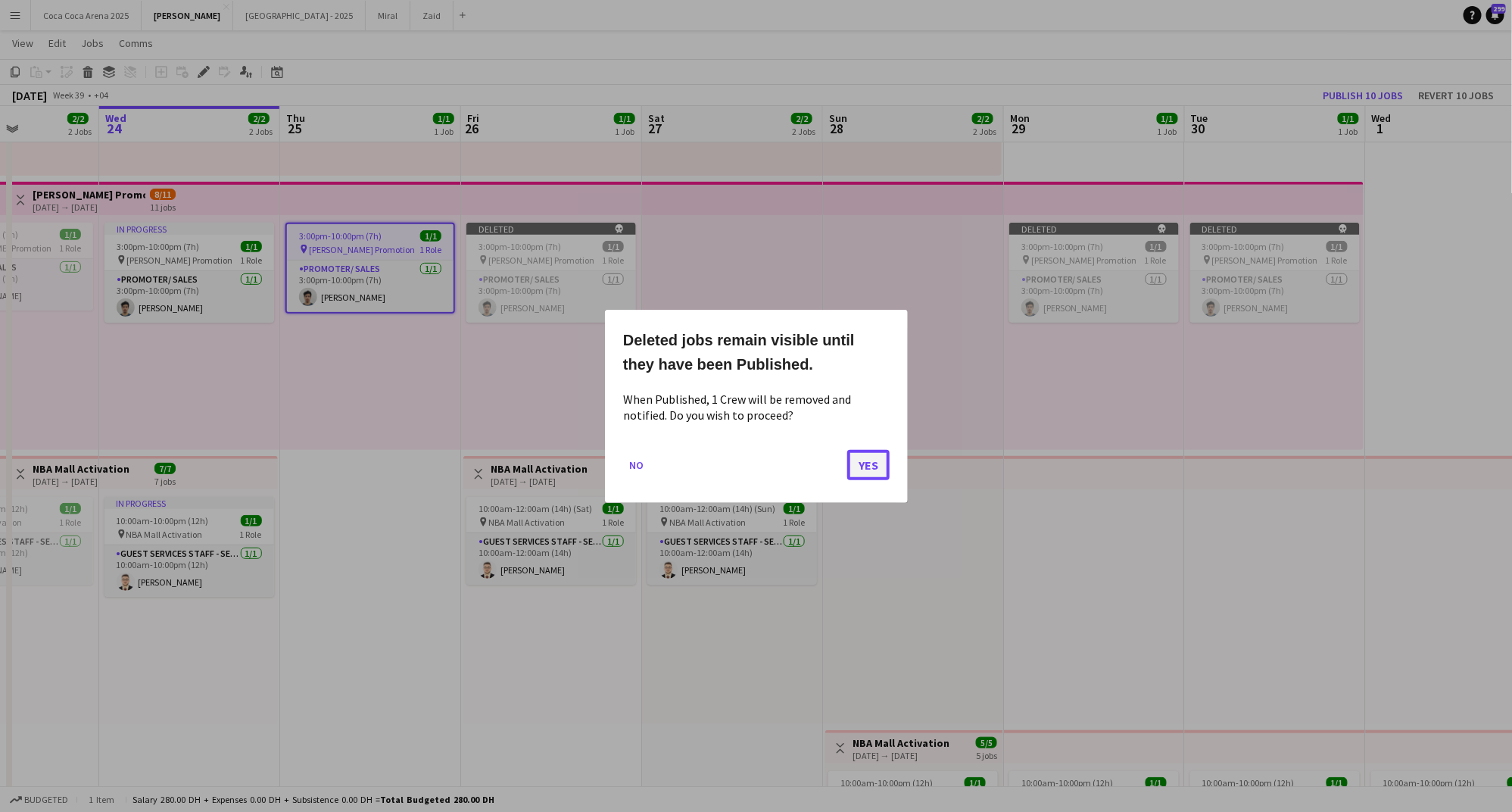
click at [860, 462] on button "Yes" at bounding box center [868, 464] width 42 height 31
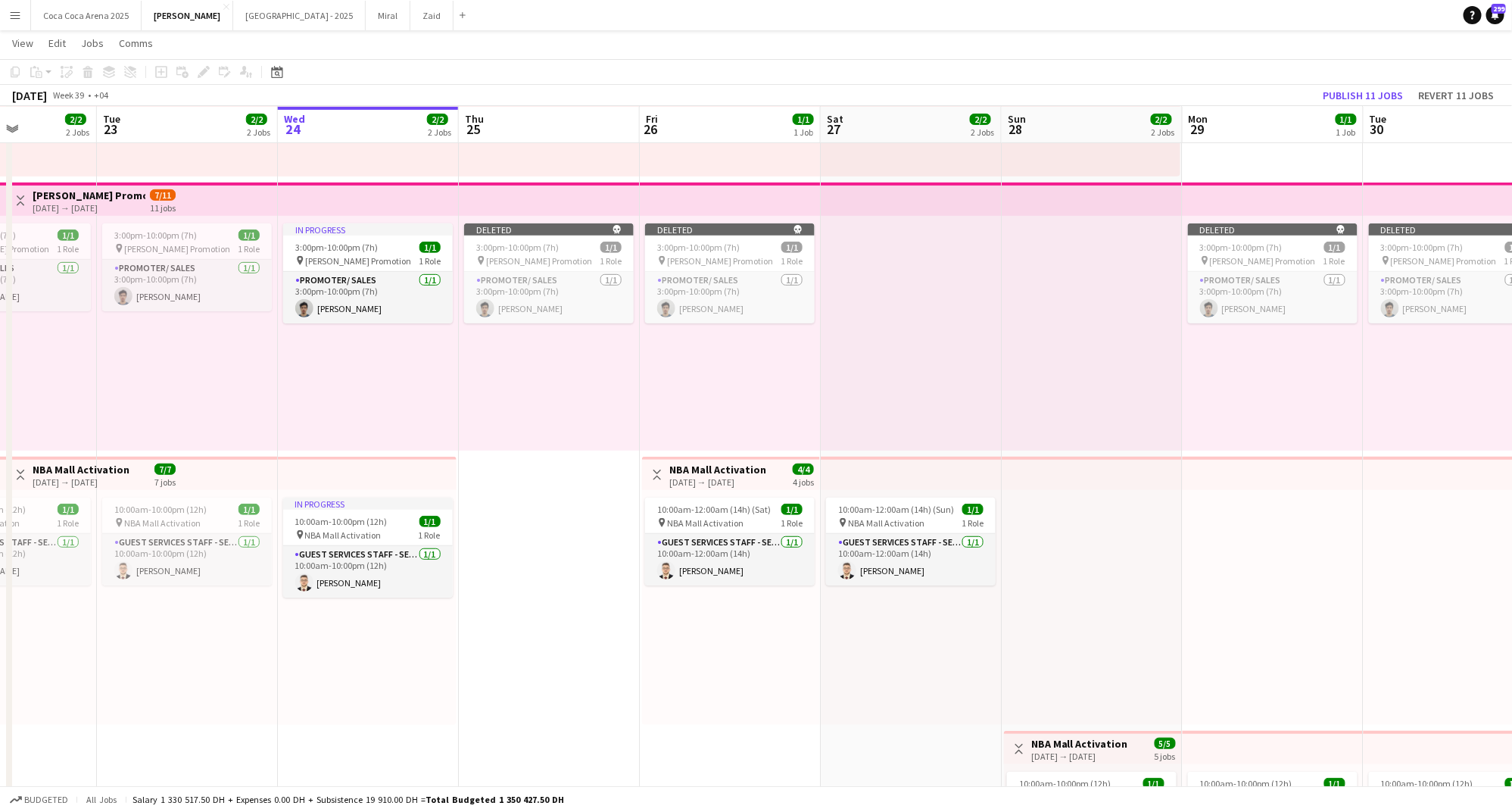
scroll to position [0, 445]
click at [353, 227] on div "In progress" at bounding box center [369, 229] width 170 height 12
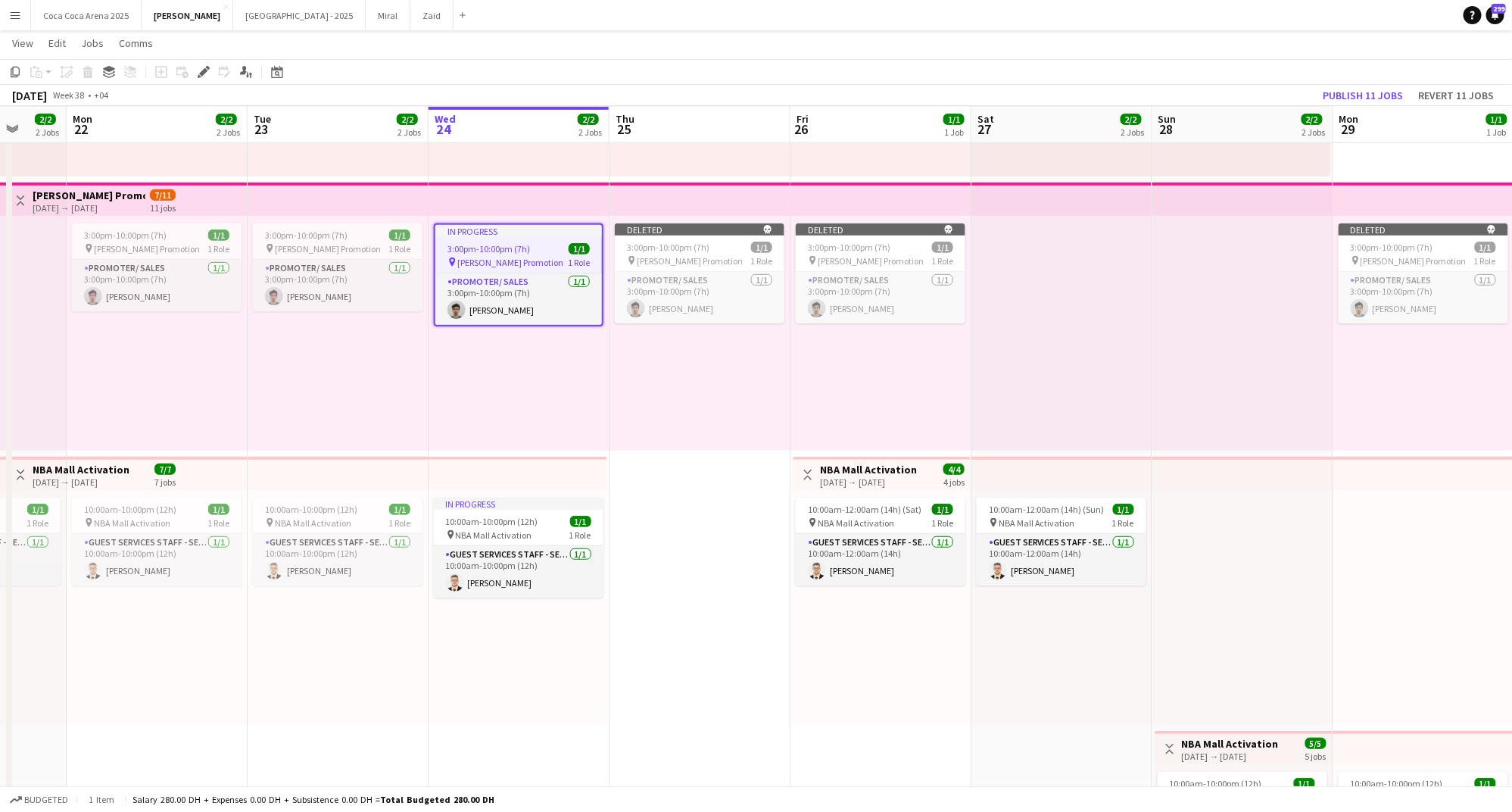
scroll to position [0, 424]
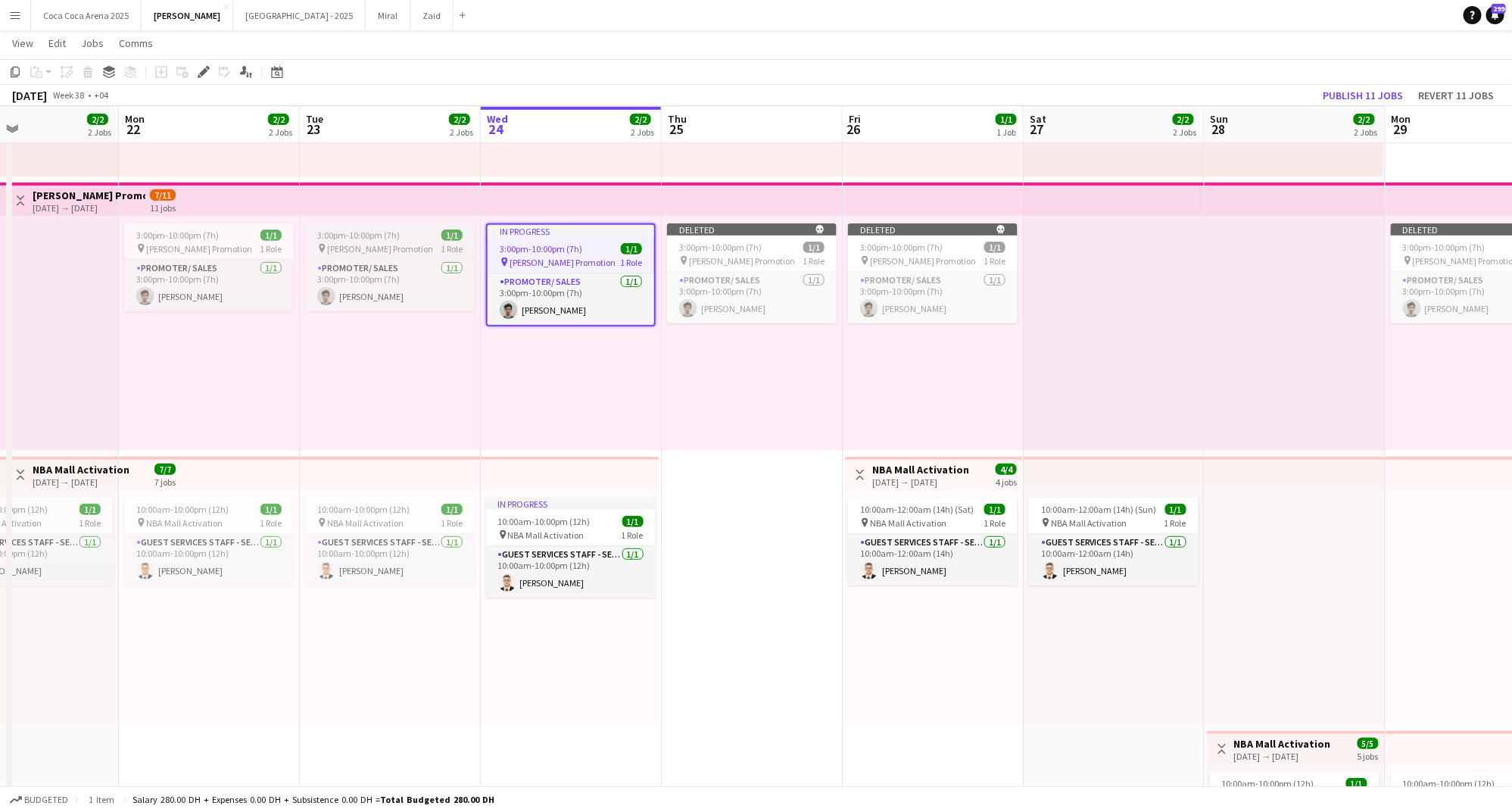
click at [373, 252] on span "Tamara Promotion" at bounding box center [380, 249] width 106 height 11
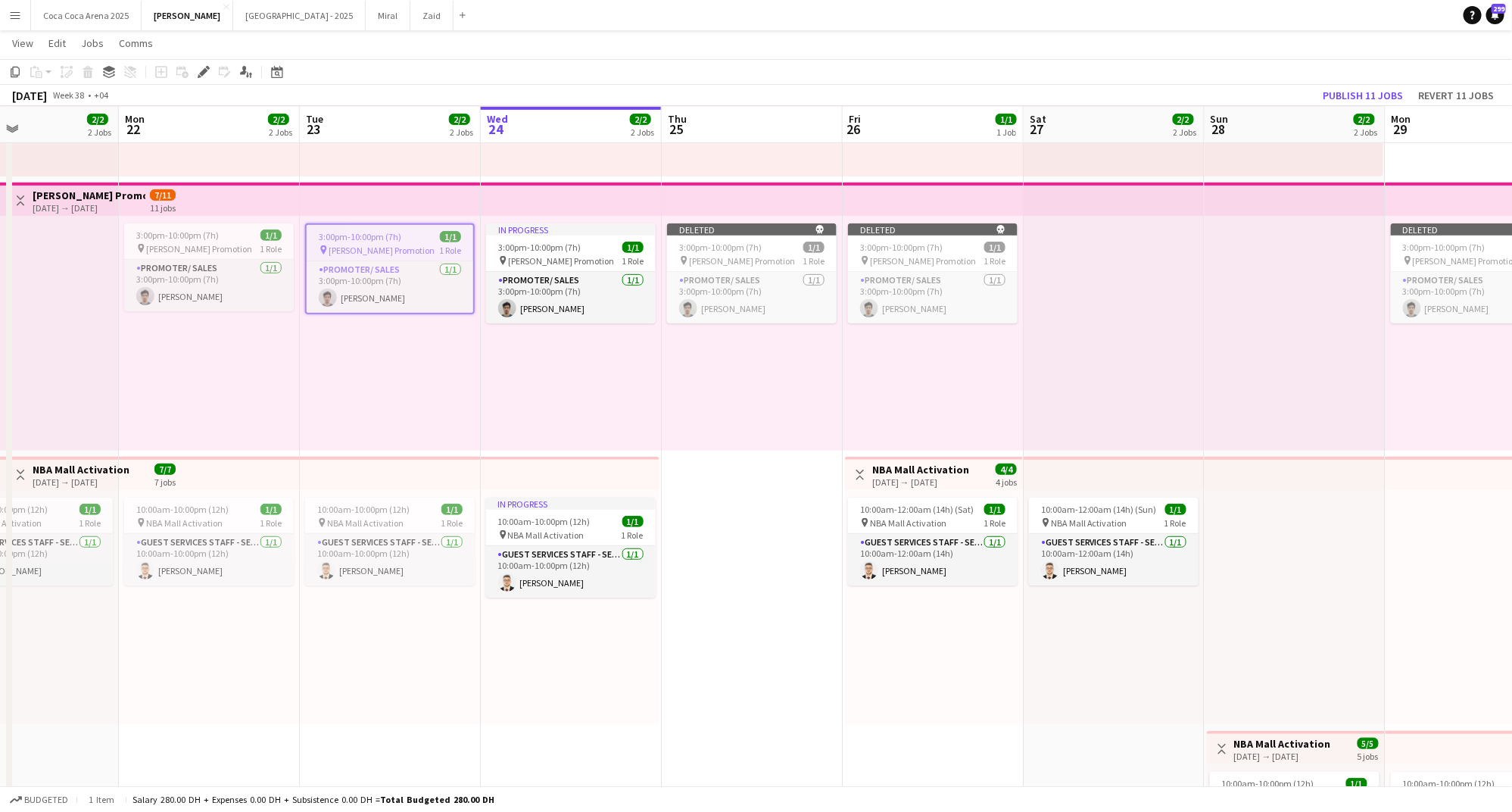
click at [354, 234] on span "3:00pm-10:00pm (7h)" at bounding box center [360, 236] width 82 height 11
click at [354, 234] on span "3:00pm-10:00pm (7h)" at bounding box center [358, 234] width 82 height 11
click at [199, 70] on icon "Edit" at bounding box center [204, 72] width 12 height 12
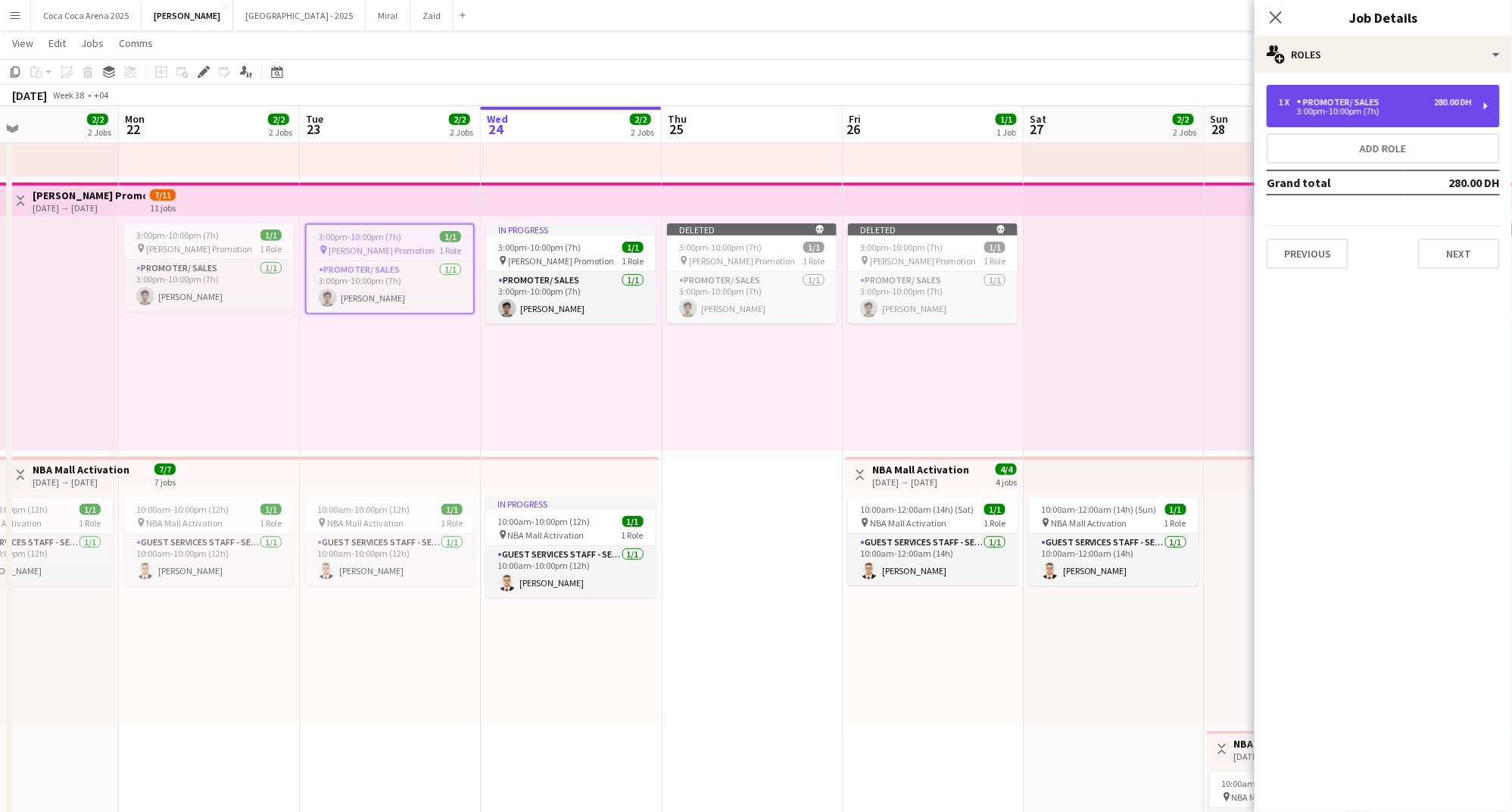
click at [1398, 110] on div "3:00pm-10:00pm (7h)" at bounding box center [1375, 111] width 193 height 8
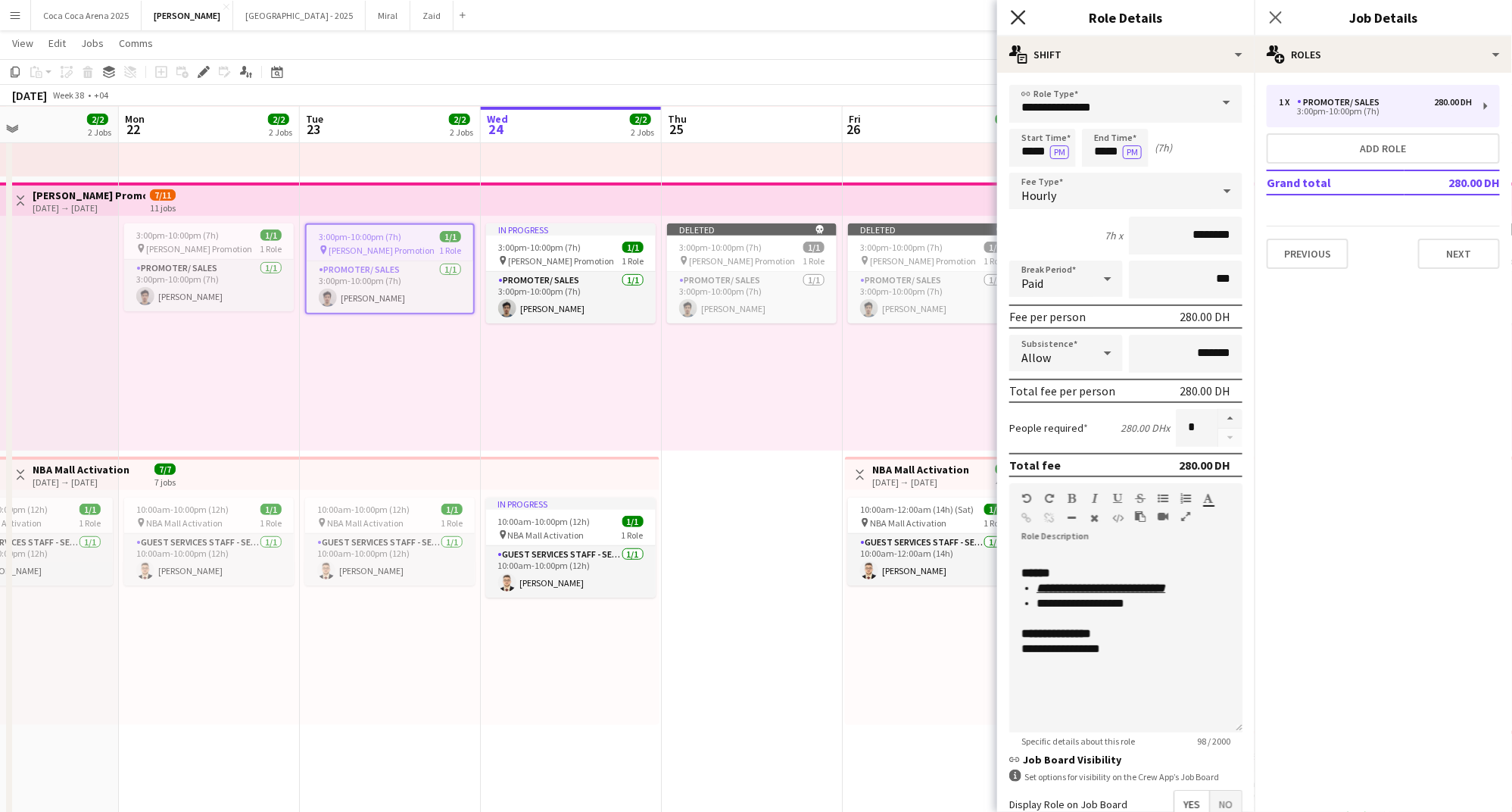
click at [1018, 13] on icon "Close pop-in" at bounding box center [1018, 17] width 14 height 14
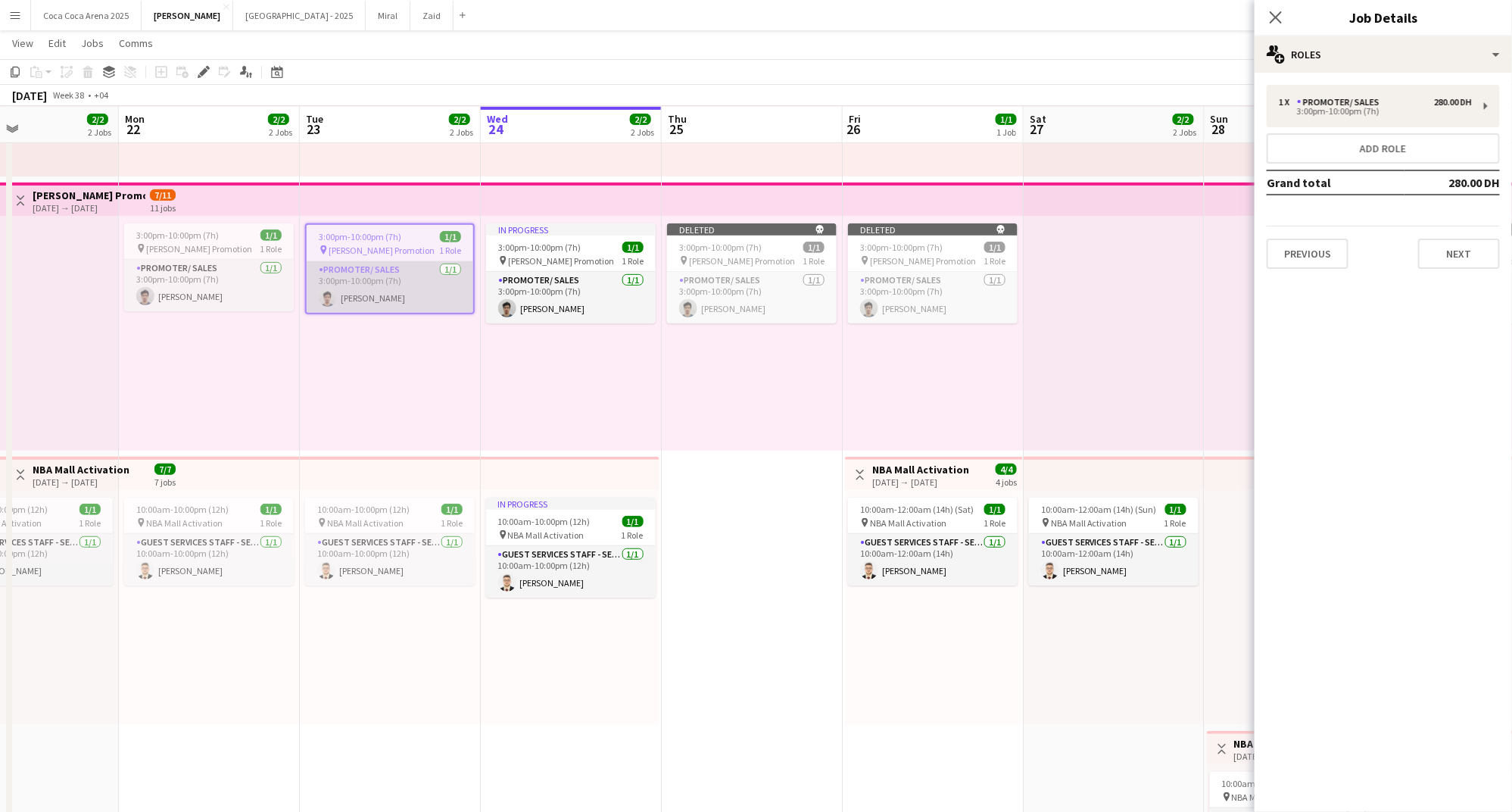
click at [430, 262] on app-card-role "Promoter/ Sales 1/1 3:00pm-10:00pm (7h) Khalil Muhammad" at bounding box center [390, 287] width 166 height 52
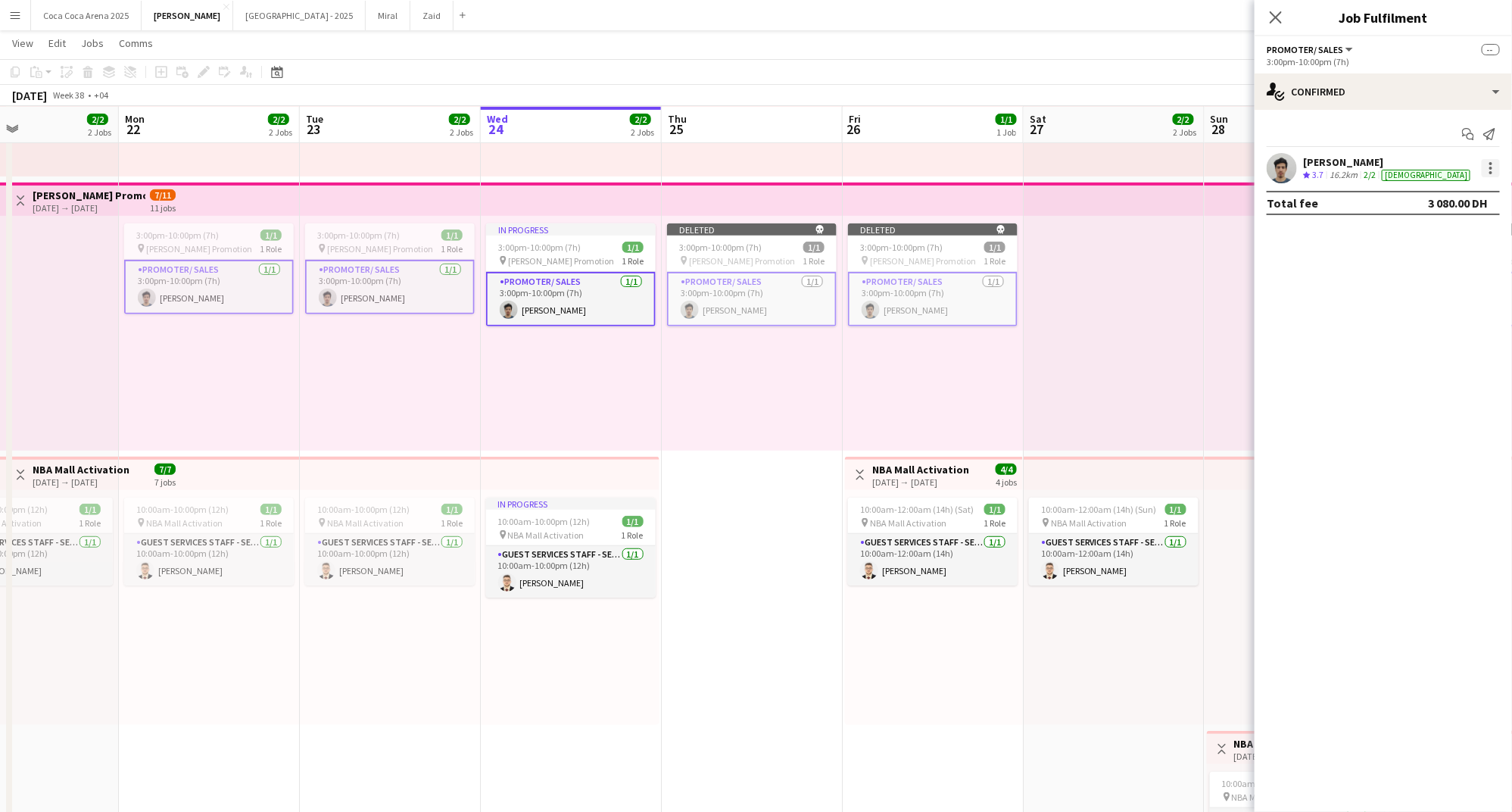
click at [1492, 163] on div at bounding box center [1490, 167] width 18 height 18
click at [1431, 308] on span "Remove" at bounding box center [1417, 305] width 46 height 13
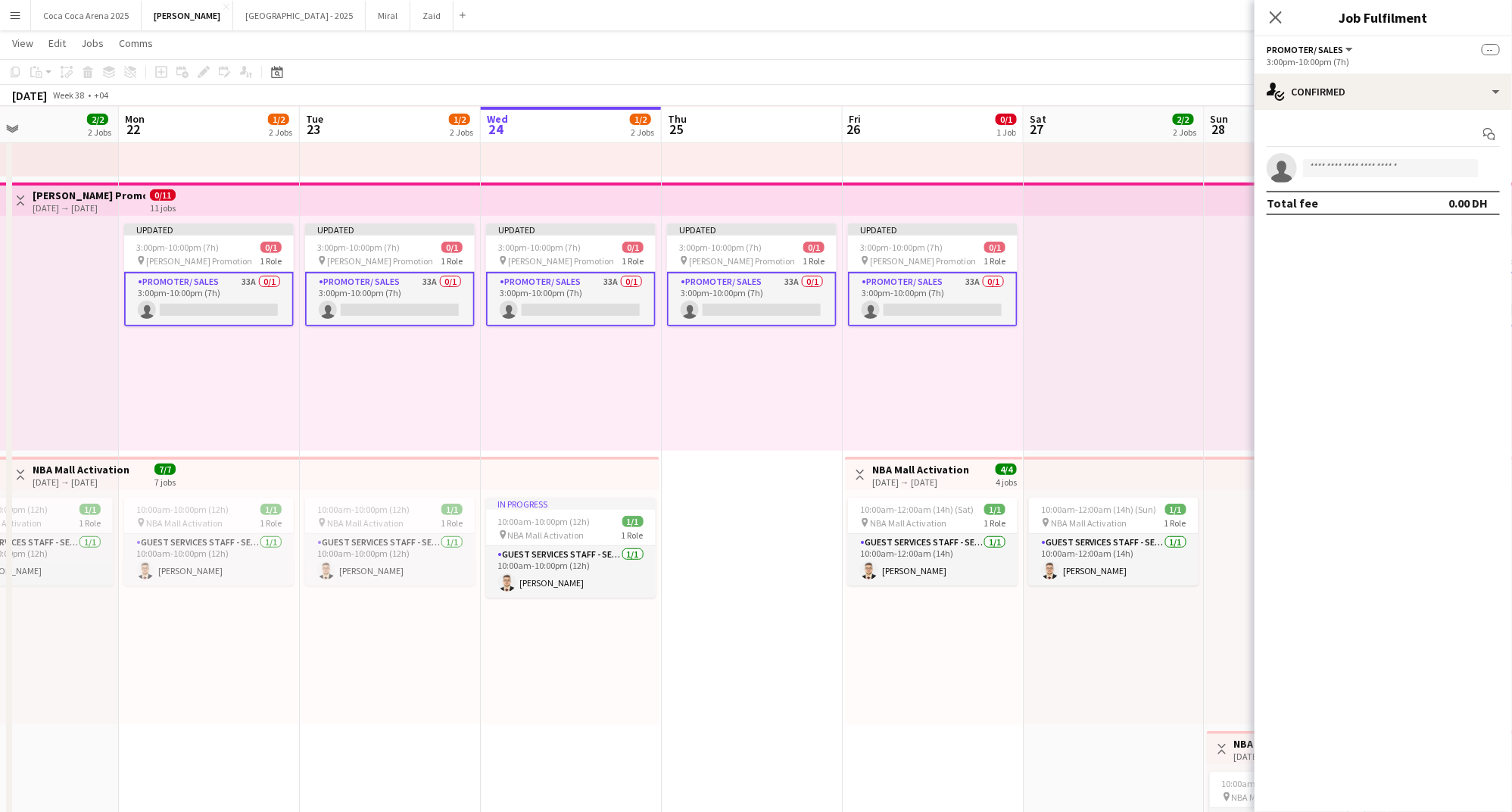
click at [1053, 358] on div at bounding box center [1113, 333] width 181 height 235
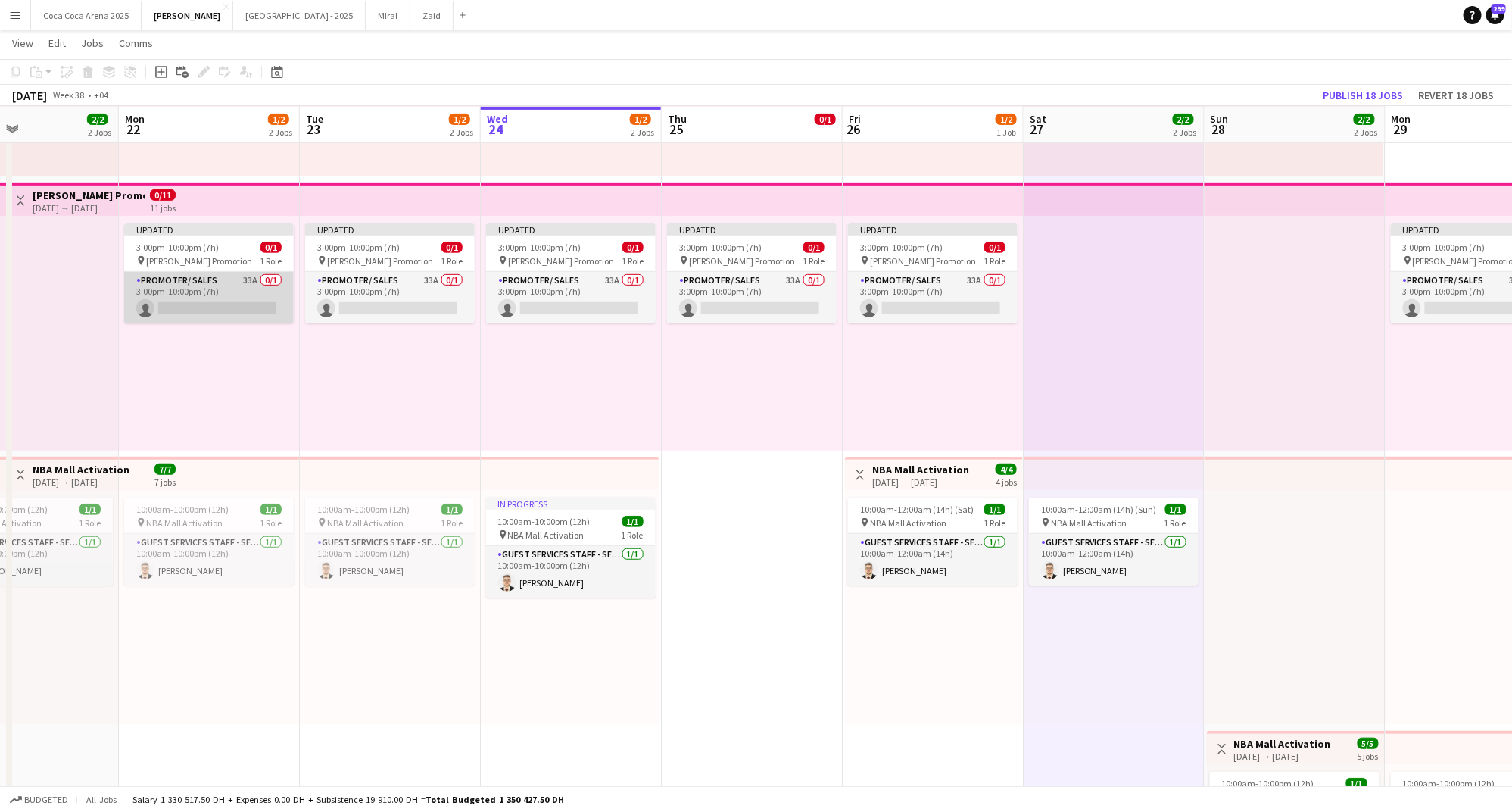
click at [269, 276] on app-card-role "Promoter/ Sales 33A 0/1 3:00pm-10:00pm (7h) single-neutral-actions" at bounding box center [209, 297] width 170 height 52
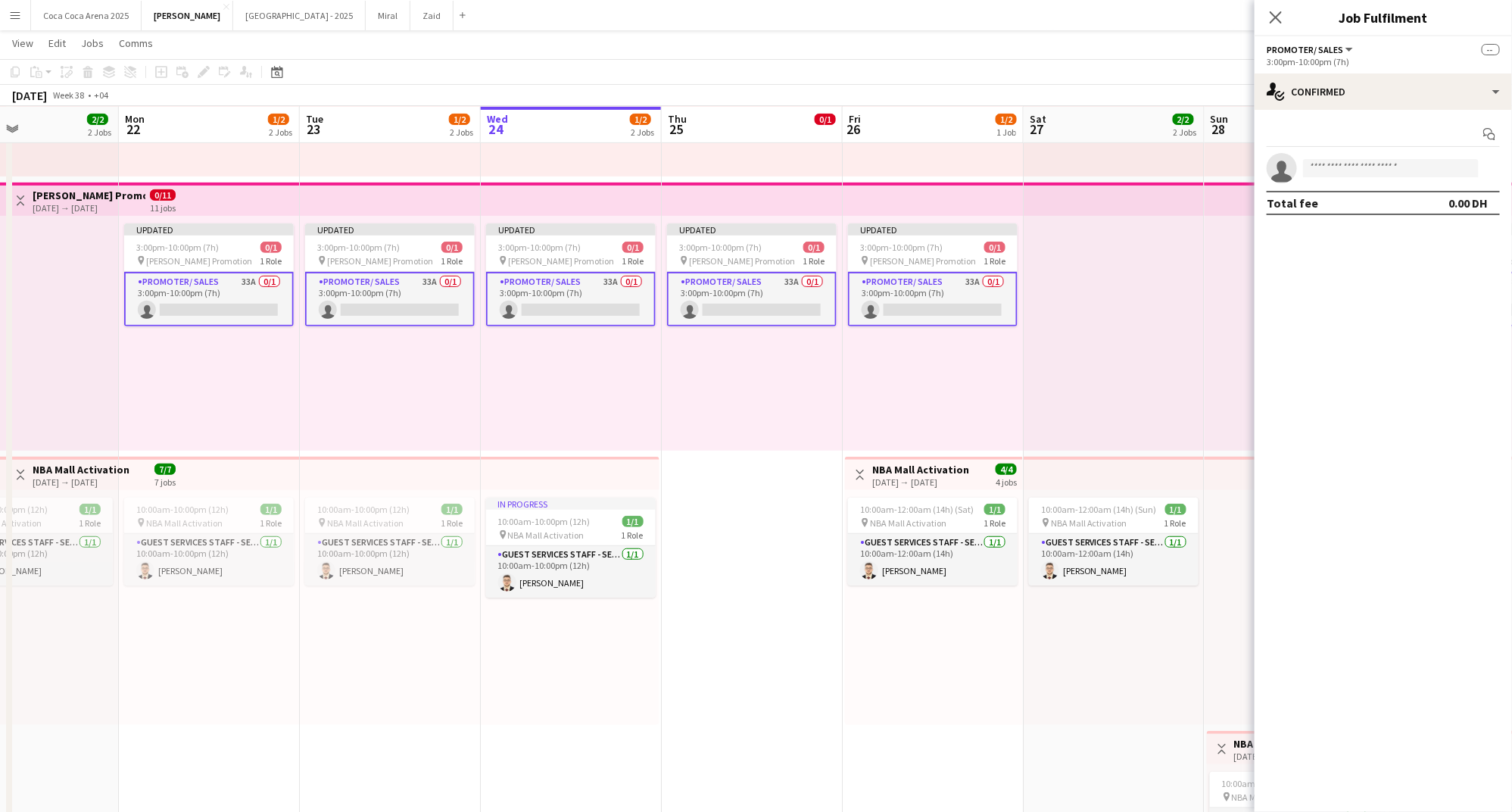
click at [321, 293] on app-card-role "Promoter/ Sales 33A 0/1 3:00pm-10:00pm (7h) single-neutral-actions" at bounding box center [390, 299] width 170 height 54
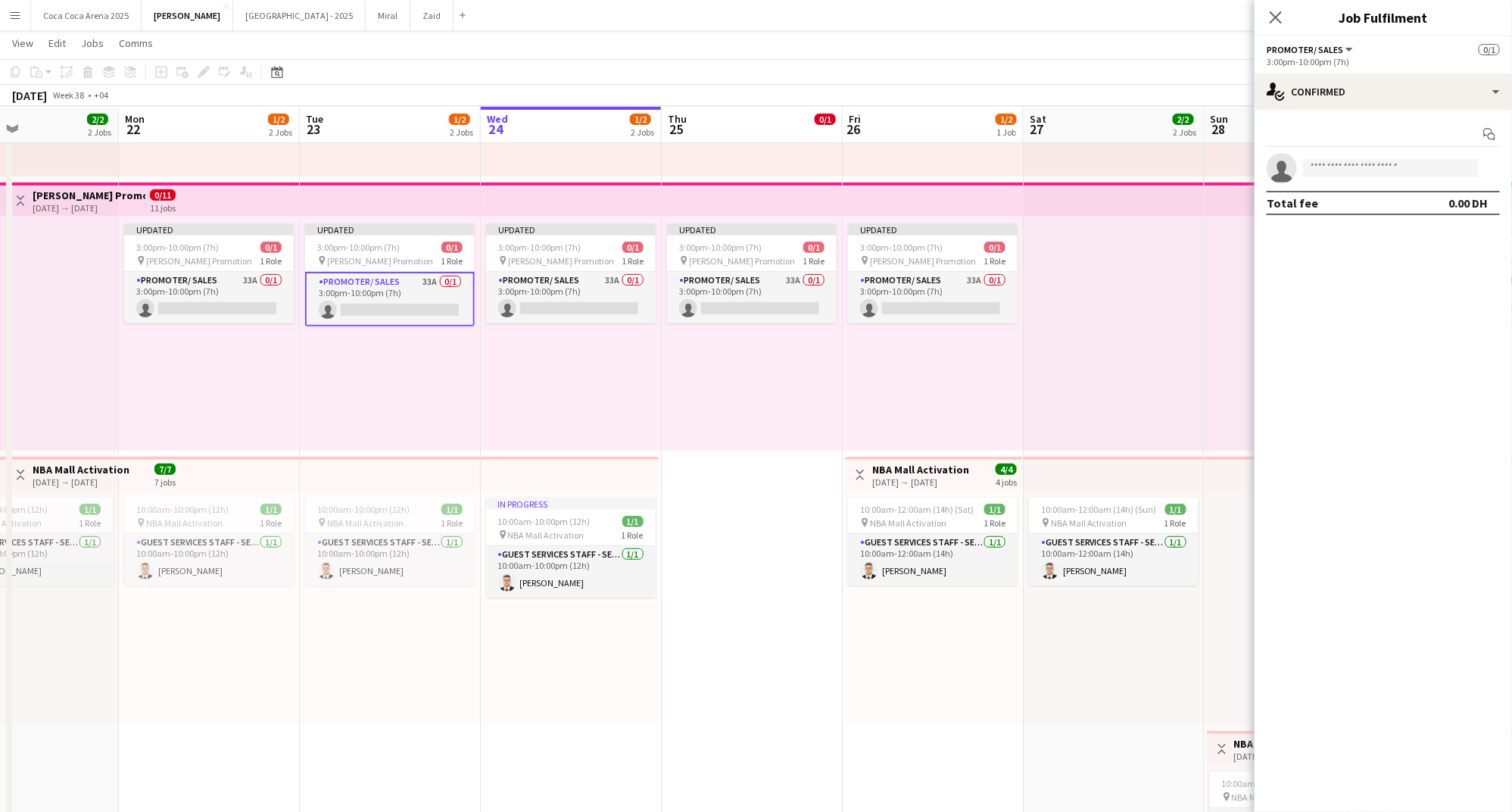
click at [1135, 271] on div at bounding box center [1113, 333] width 181 height 235
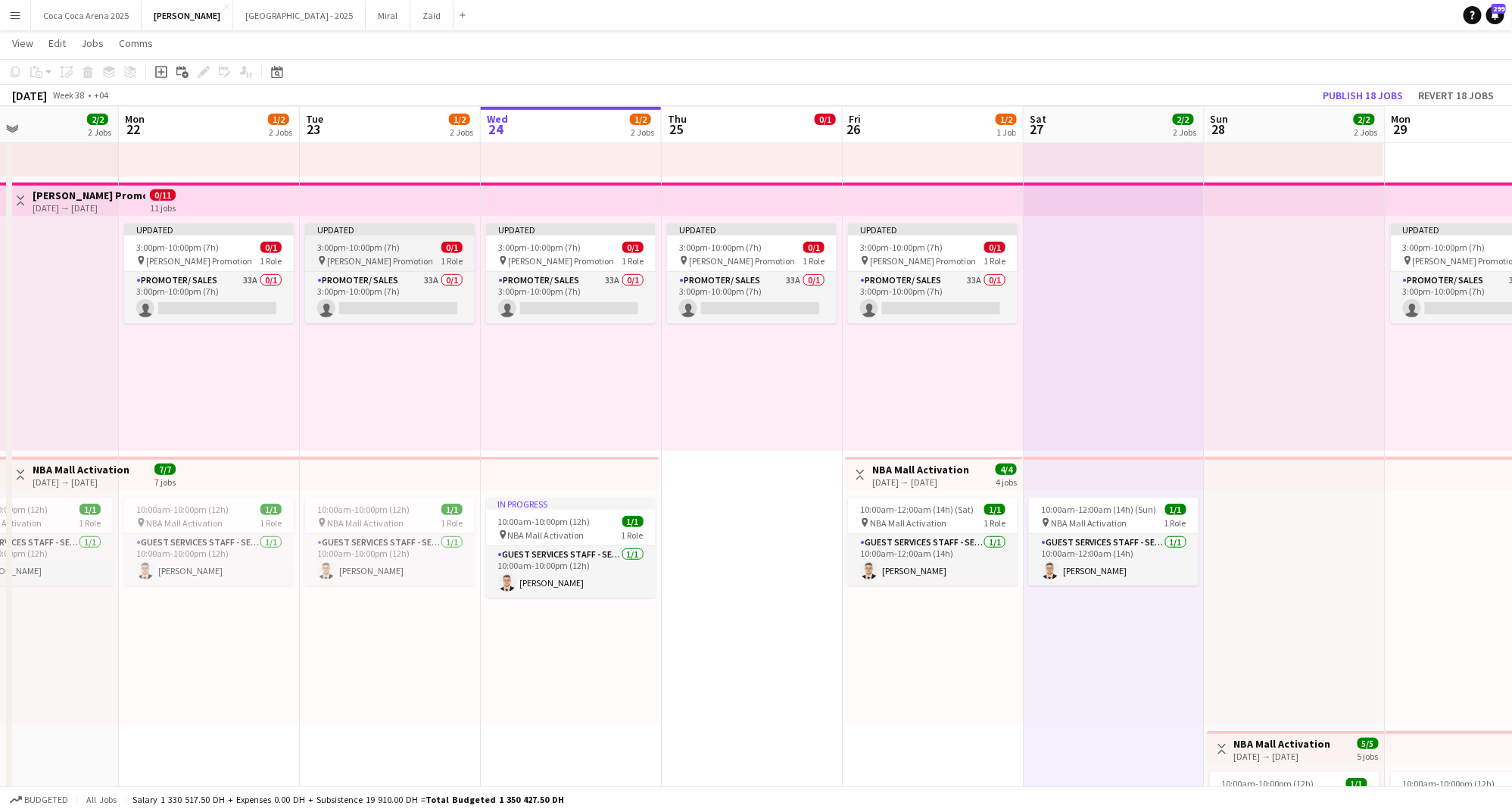
click at [390, 267] on app-job-card "Updated 3:00pm-10:00pm (7h) 0/1 pin Tamara Promotion 1 Role Promoter/ Sales 33A…" at bounding box center [390, 273] width 170 height 100
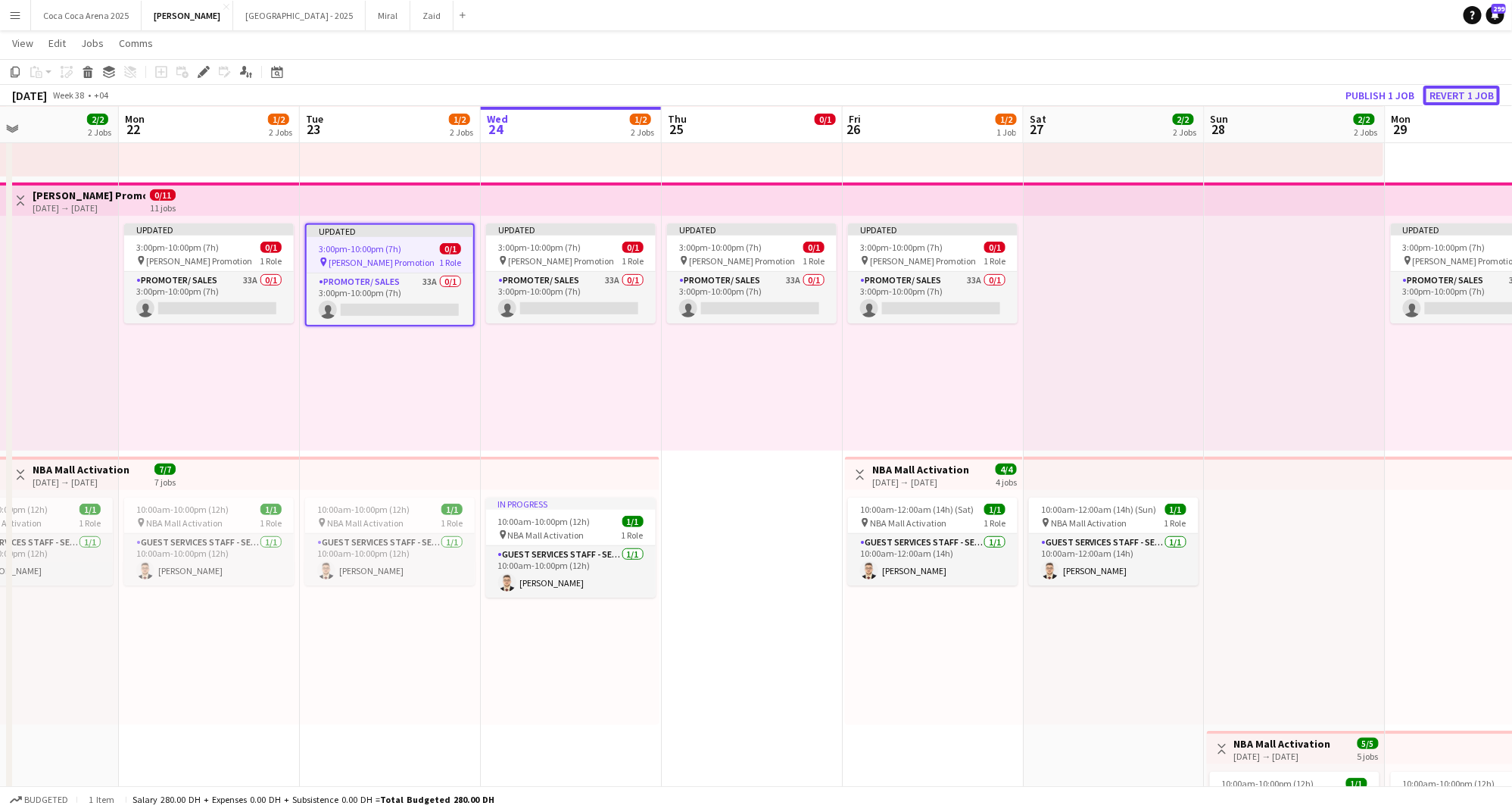
click at [1439, 96] on button "Revert 1 job" at bounding box center [1461, 95] width 76 height 20
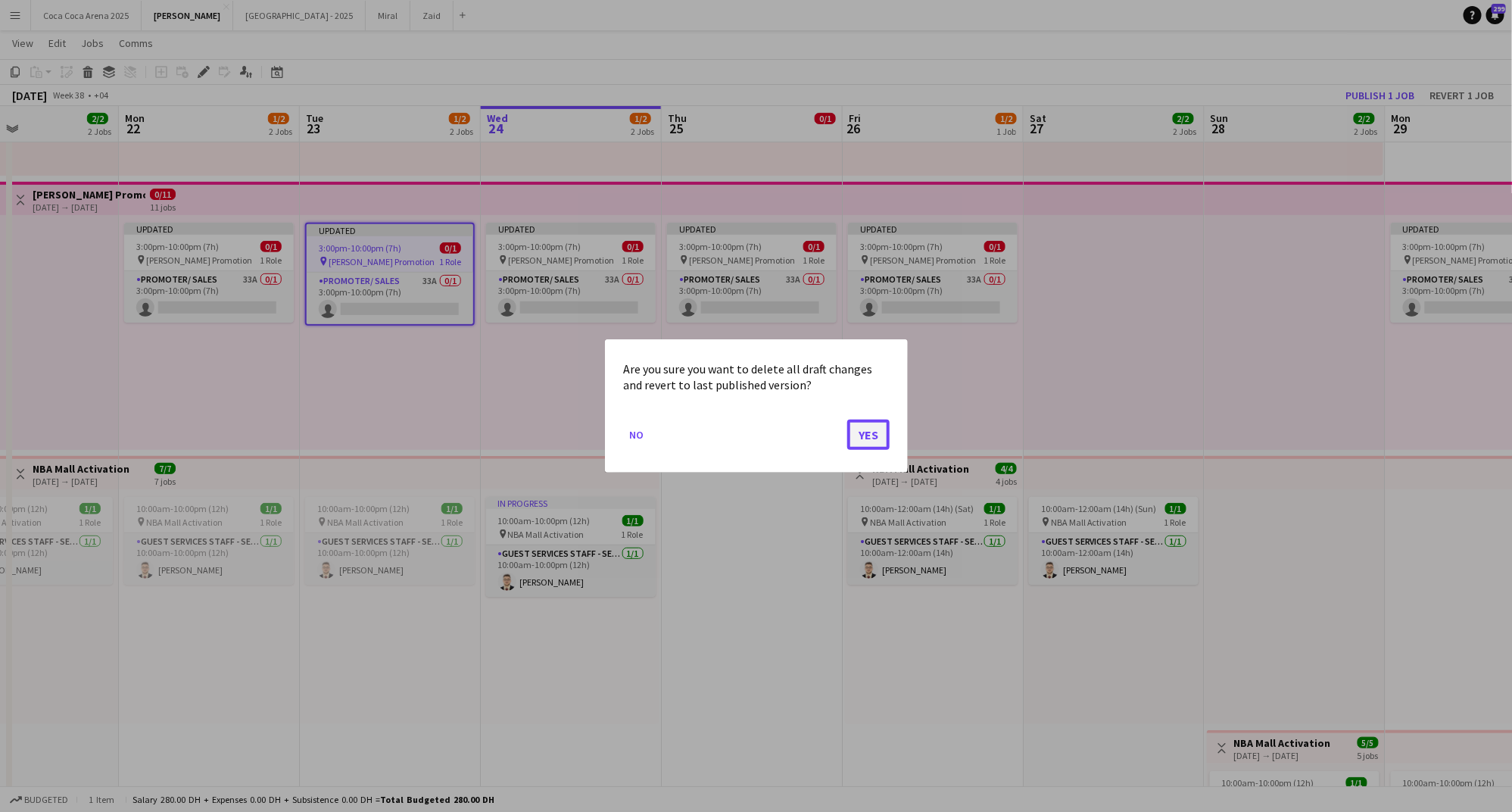
click at [881, 437] on button "Yes" at bounding box center [868, 435] width 42 height 31
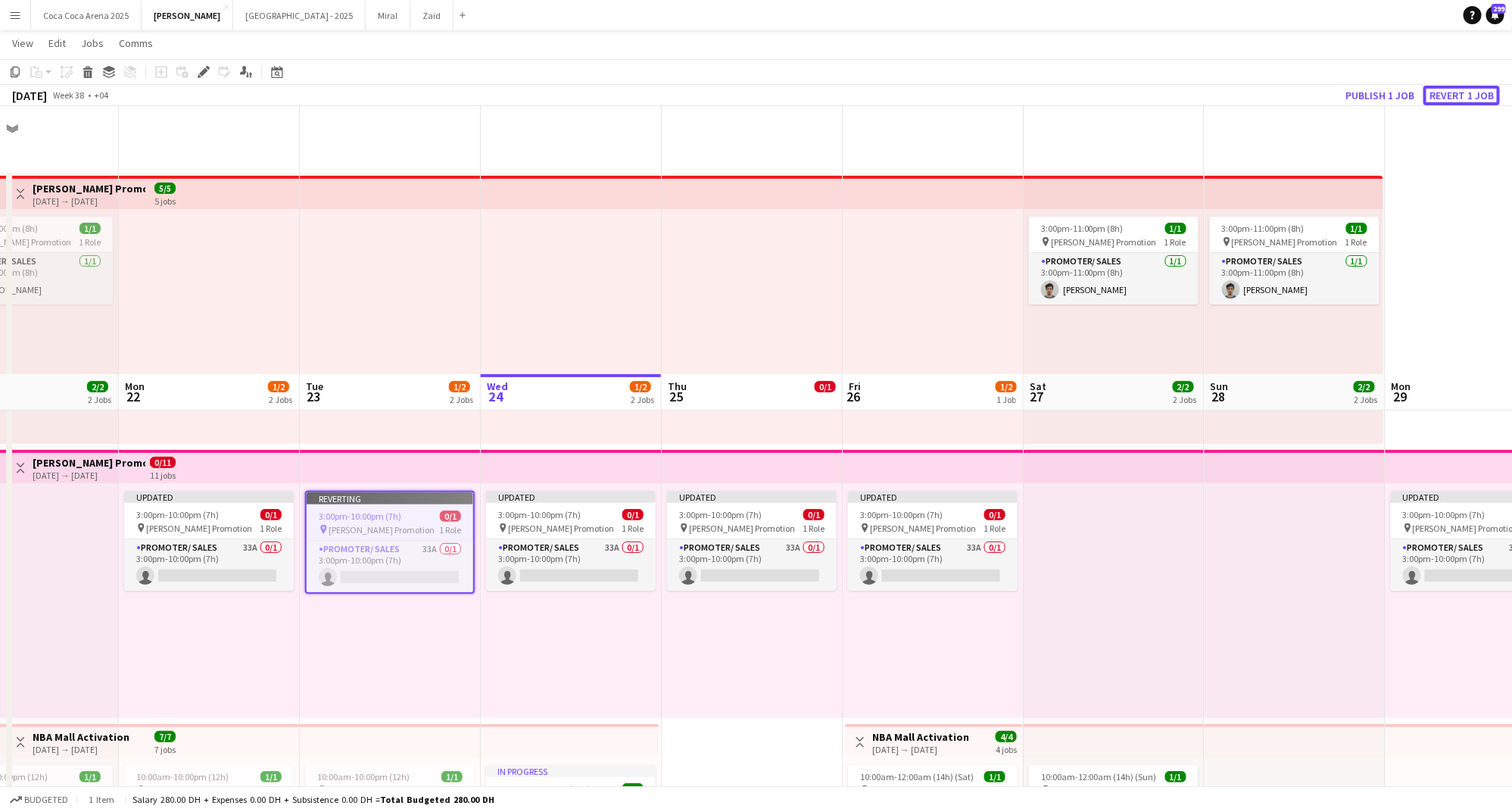
scroll to position [267, 0]
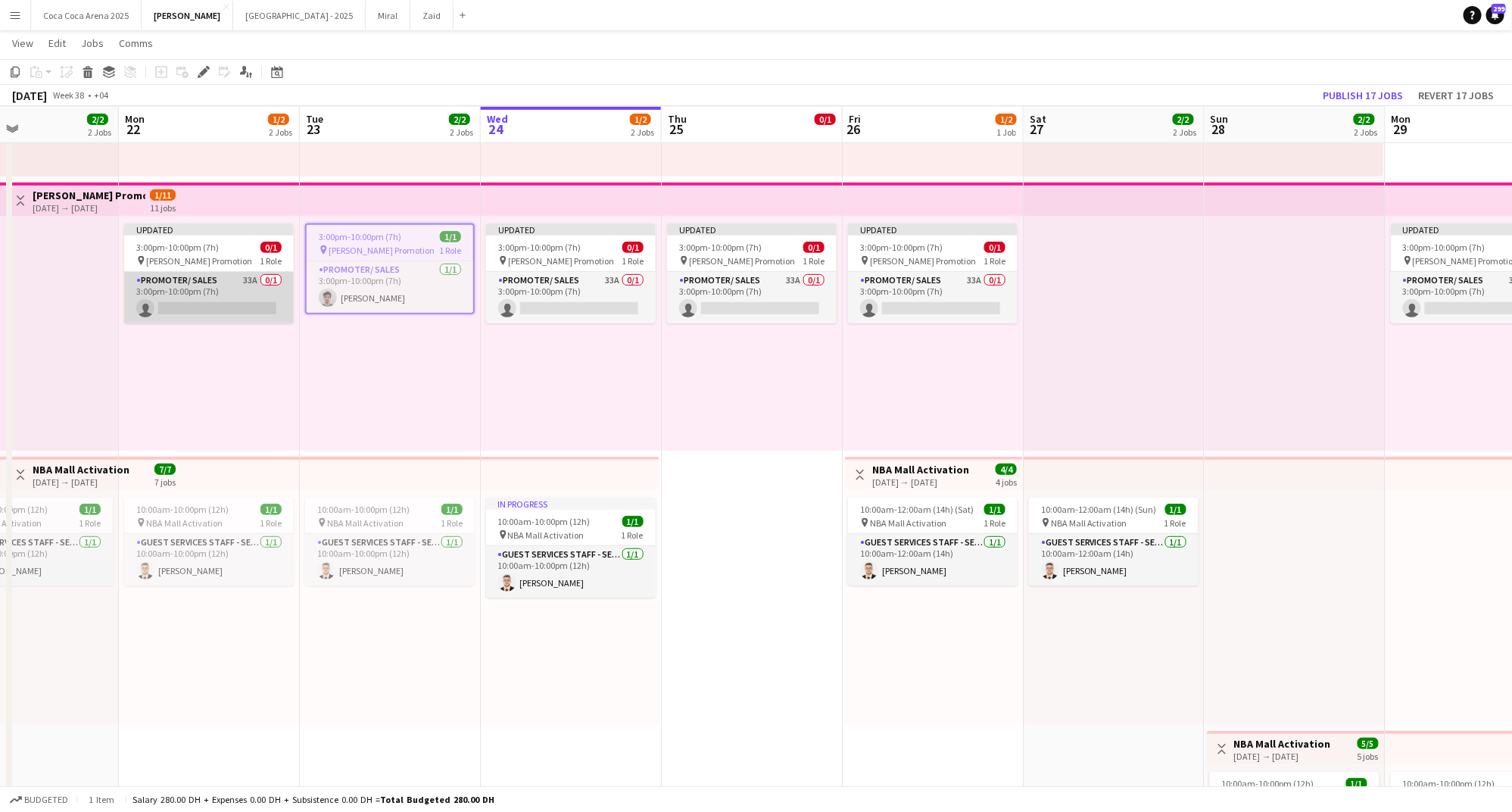
click at [227, 304] on app-card-role "Promoter/ Sales 33A 0/1 3:00pm-10:00pm (7h) single-neutral-actions" at bounding box center [209, 297] width 170 height 52
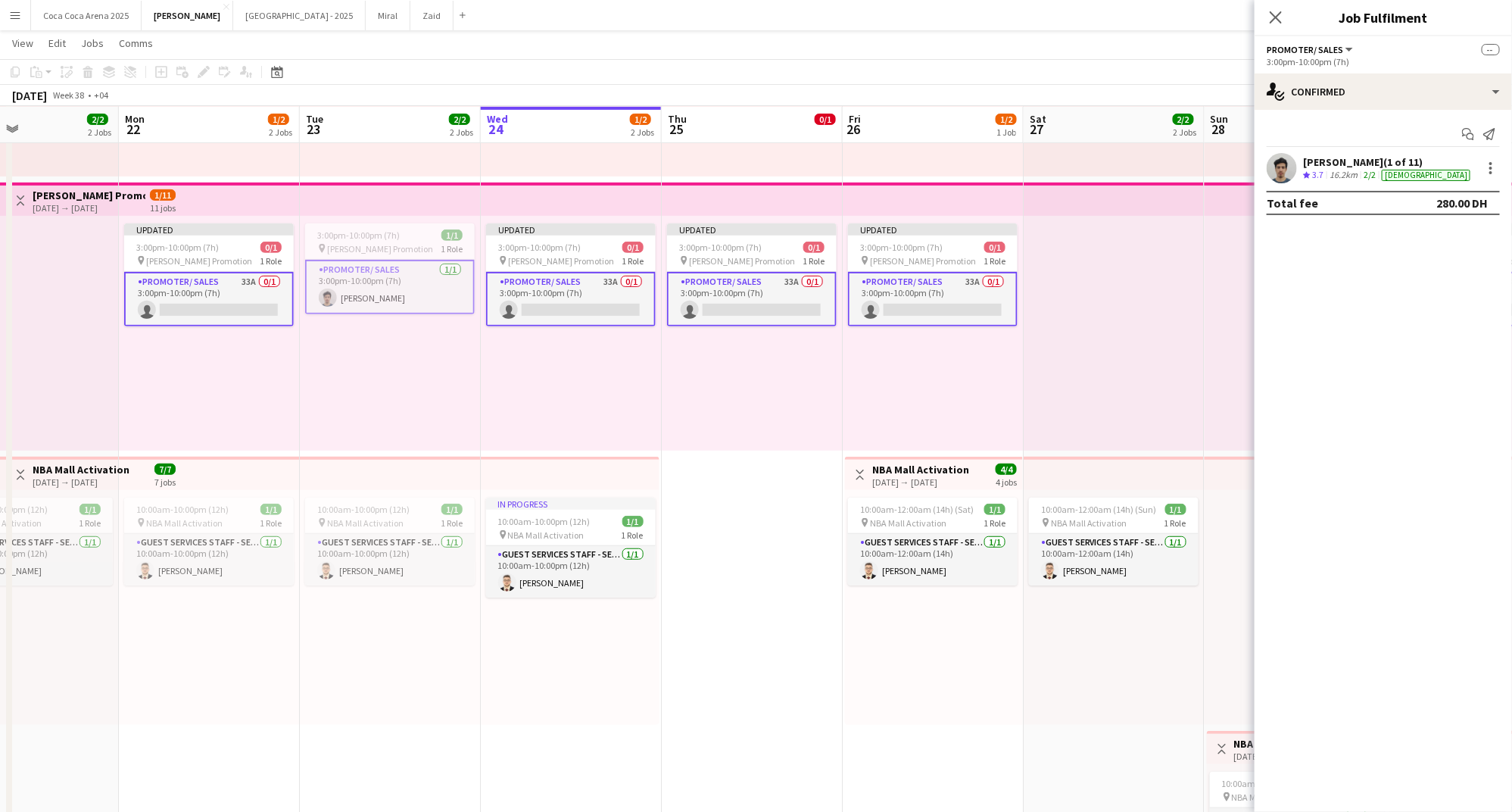
click at [227, 304] on app-card-role "Promoter/ Sales 33A 0/1 3:00pm-10:00pm (7h) single-neutral-actions" at bounding box center [209, 299] width 170 height 54
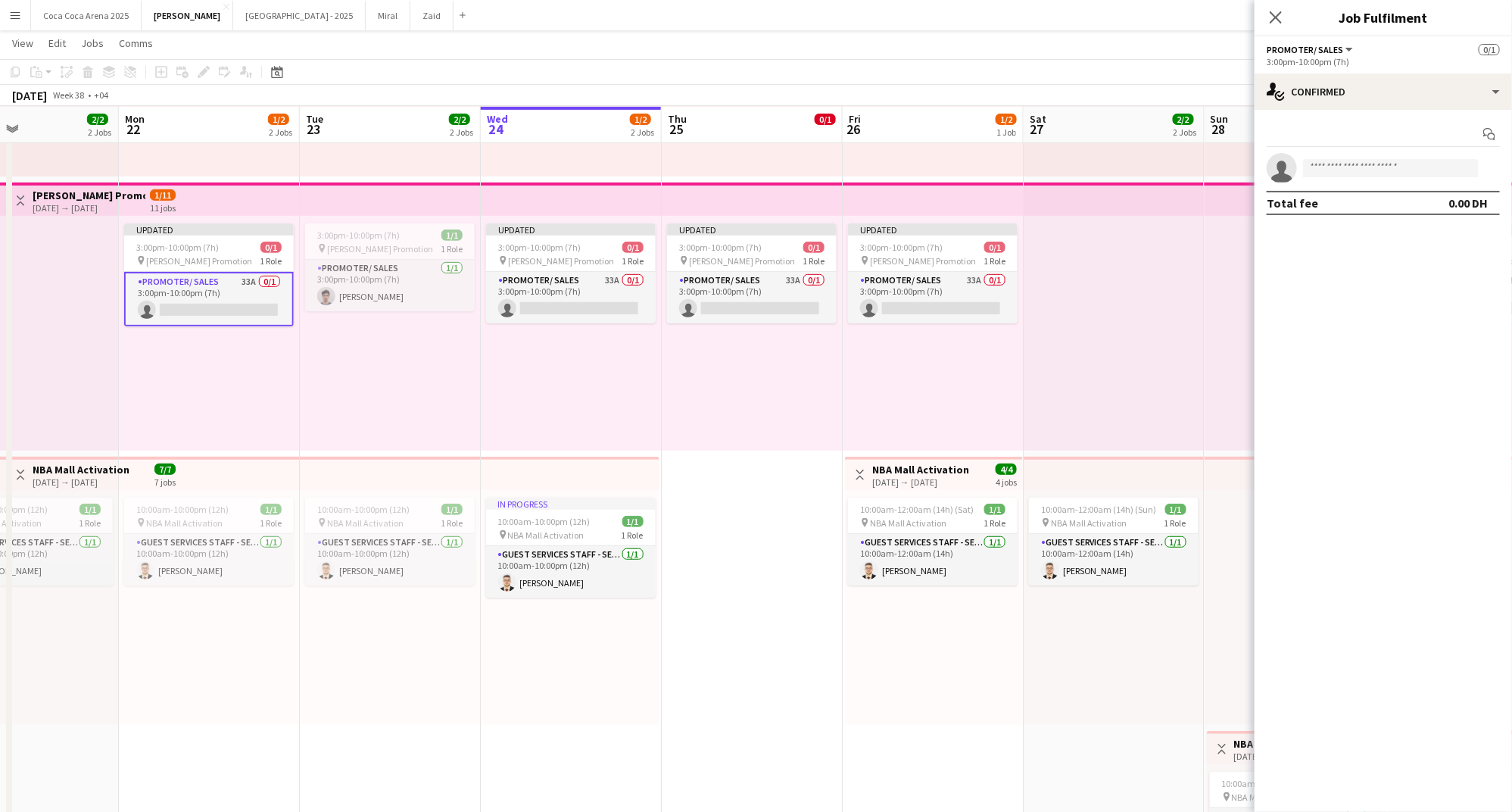
click at [1047, 350] on div at bounding box center [1113, 333] width 181 height 235
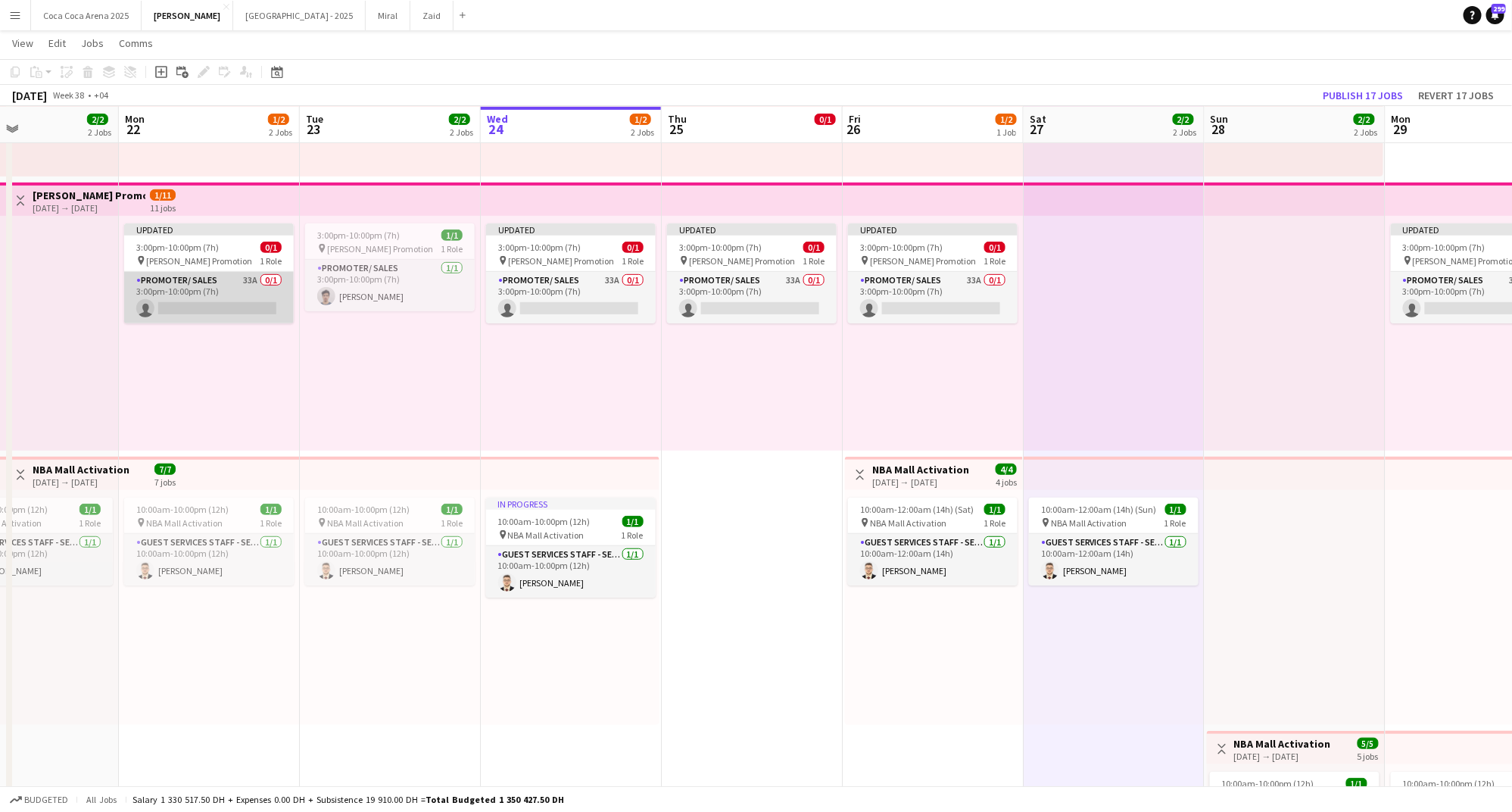
click at [248, 287] on app-card-role "Promoter/ Sales 33A 0/1 3:00pm-10:00pm (7h) single-neutral-actions" at bounding box center [209, 297] width 170 height 52
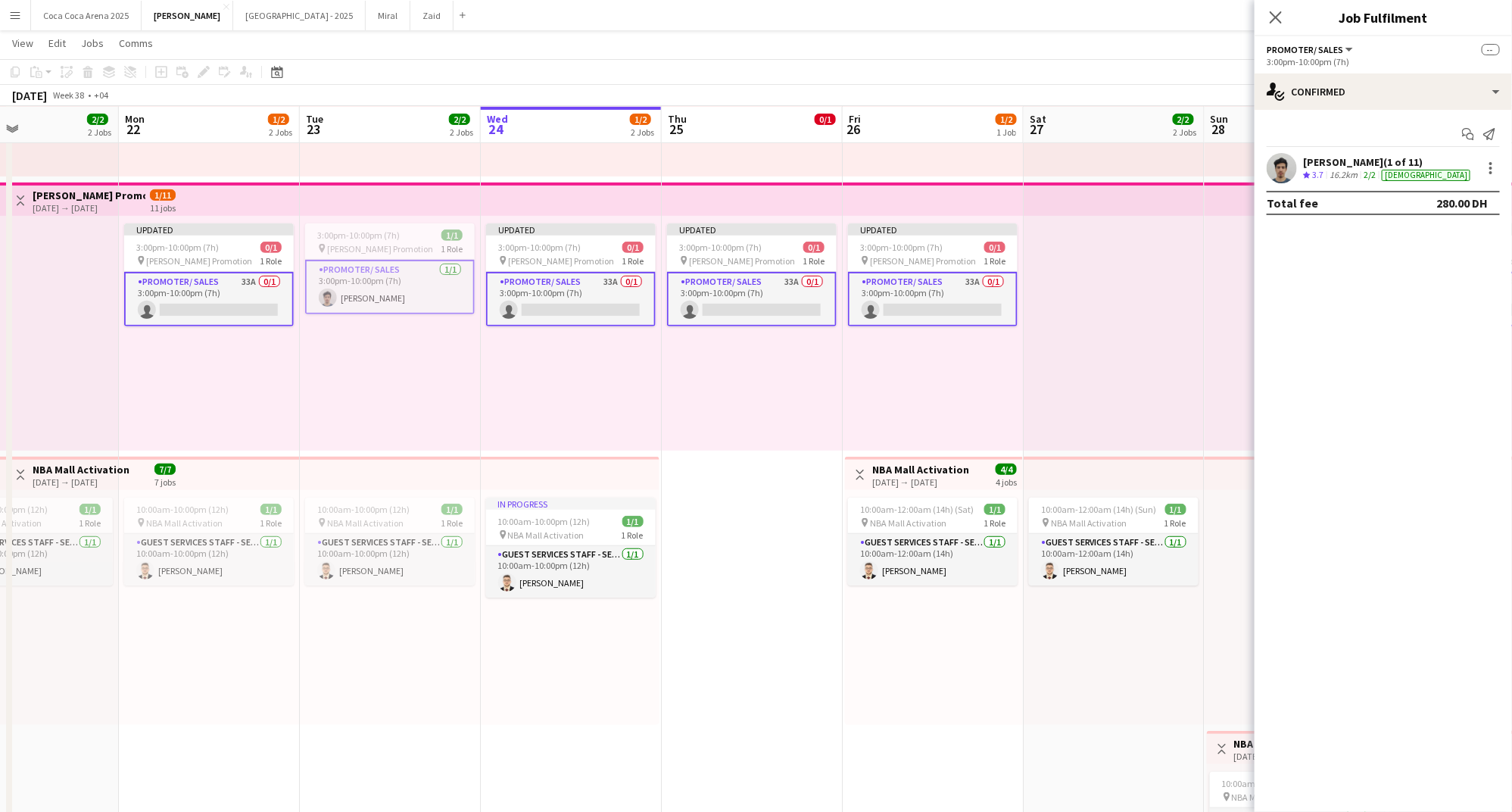
click at [248, 287] on app-card-role "Promoter/ Sales 33A 0/1 3:00pm-10:00pm (7h) single-neutral-actions" at bounding box center [209, 299] width 170 height 54
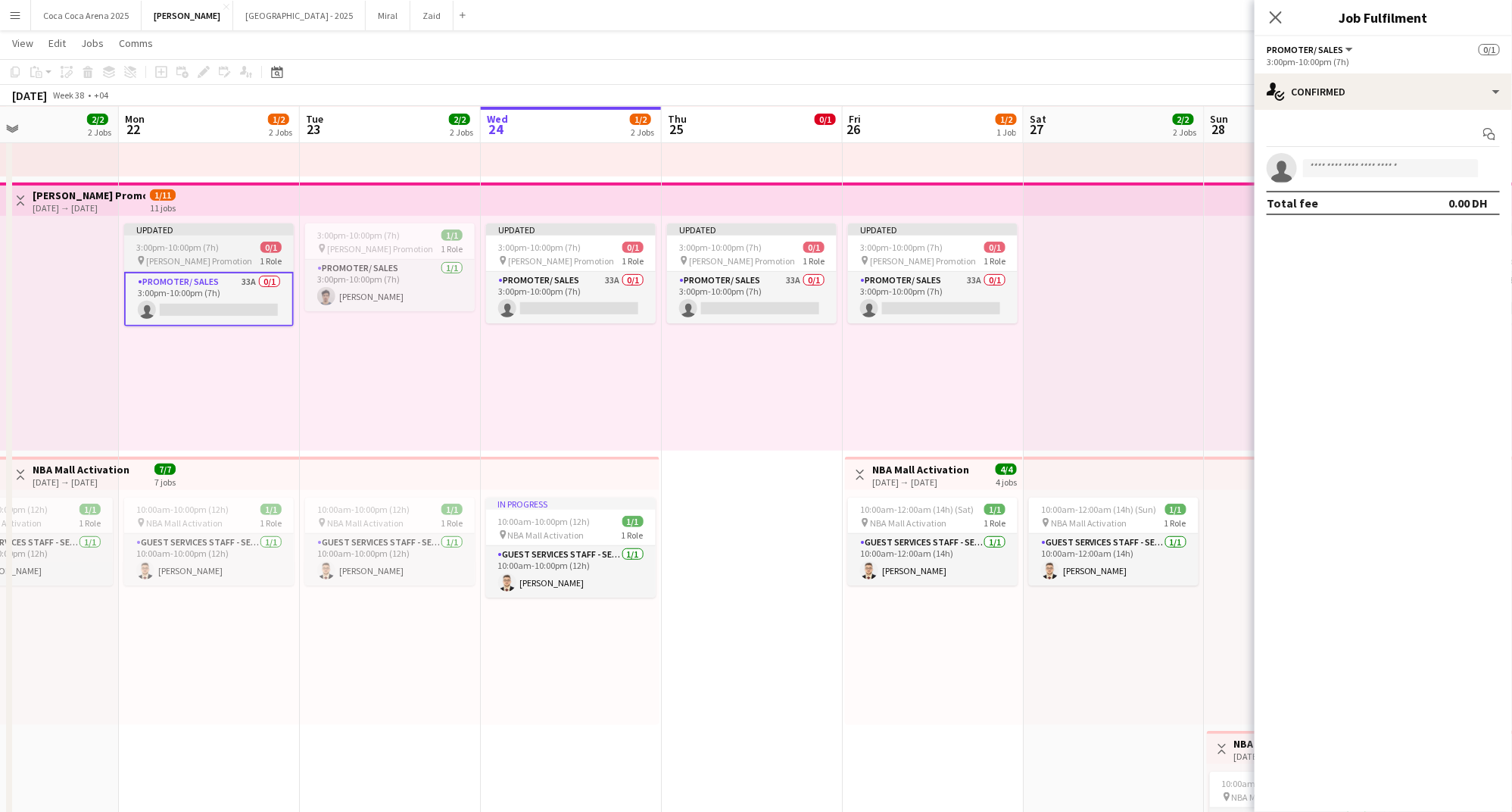
click at [221, 264] on div "pin Tamara Promotion 1 Role" at bounding box center [209, 260] width 170 height 12
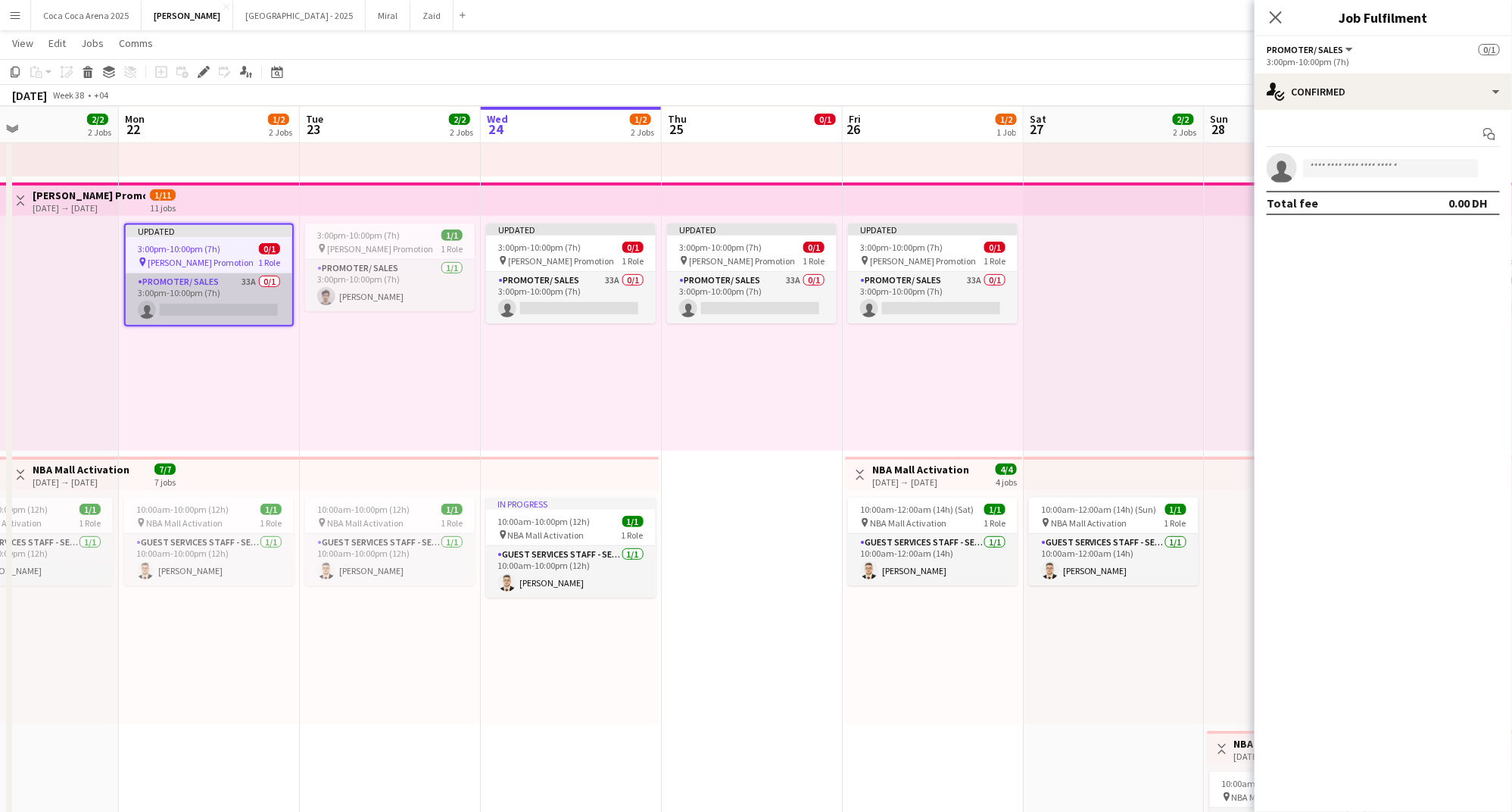
click at [217, 284] on app-card-role "Promoter/ Sales 33A 0/1 3:00pm-10:00pm (7h) single-neutral-actions" at bounding box center [209, 299] width 166 height 52
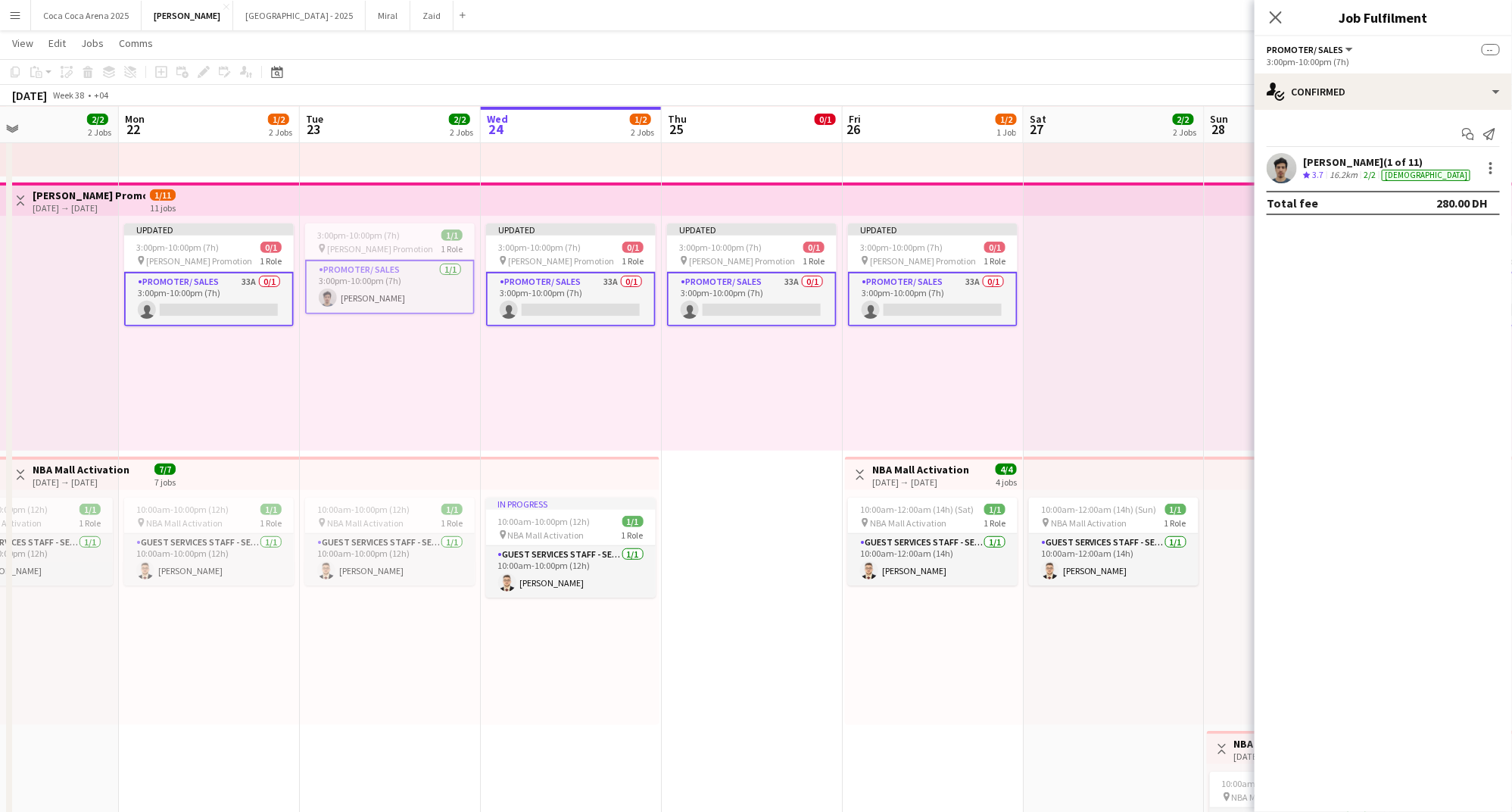
click at [1165, 222] on div at bounding box center [1113, 333] width 181 height 235
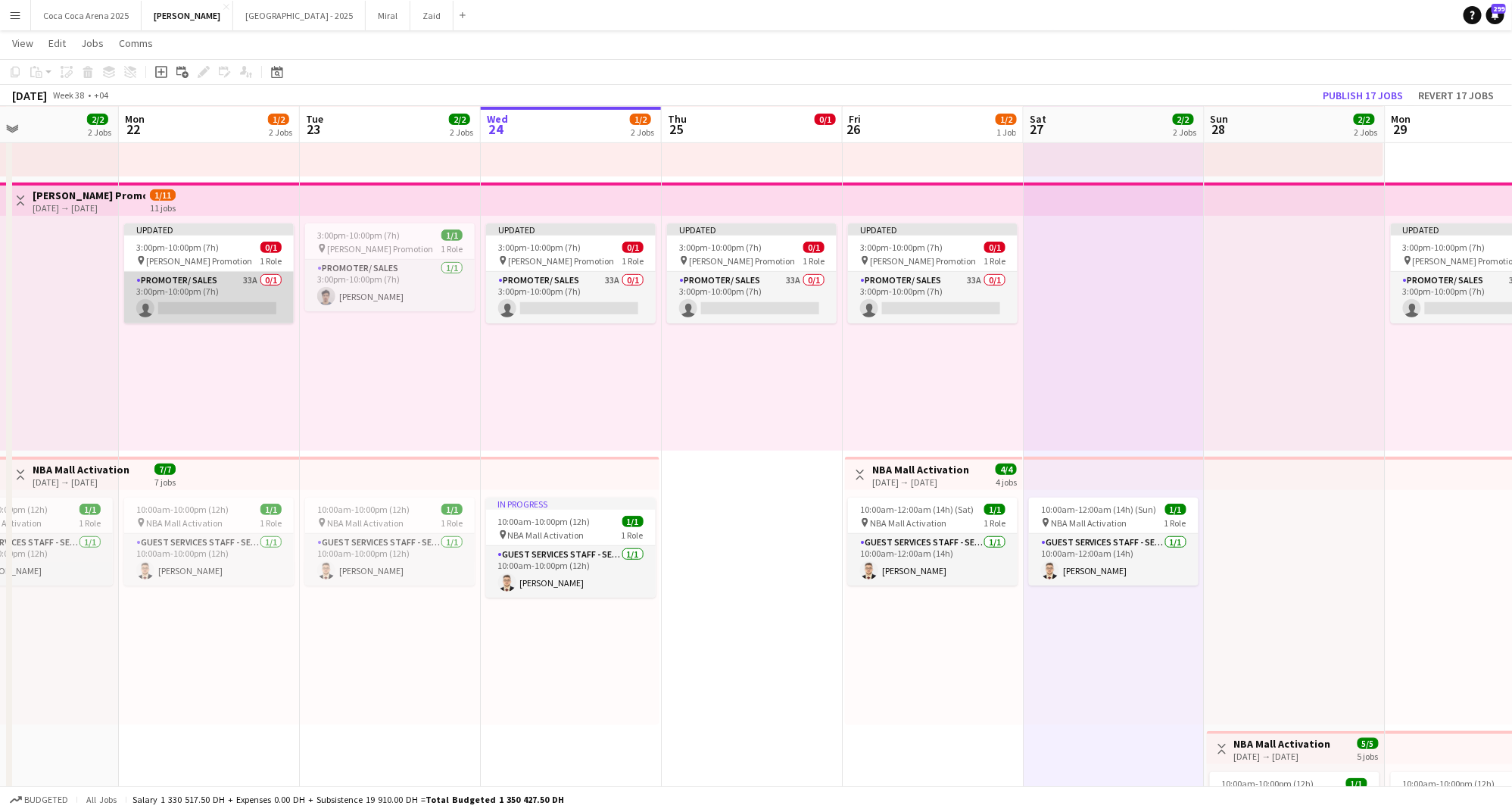
click at [173, 308] on app-card-role "Promoter/ Sales 33A 0/1 3:00pm-10:00pm (7h) single-neutral-actions" at bounding box center [209, 297] width 170 height 52
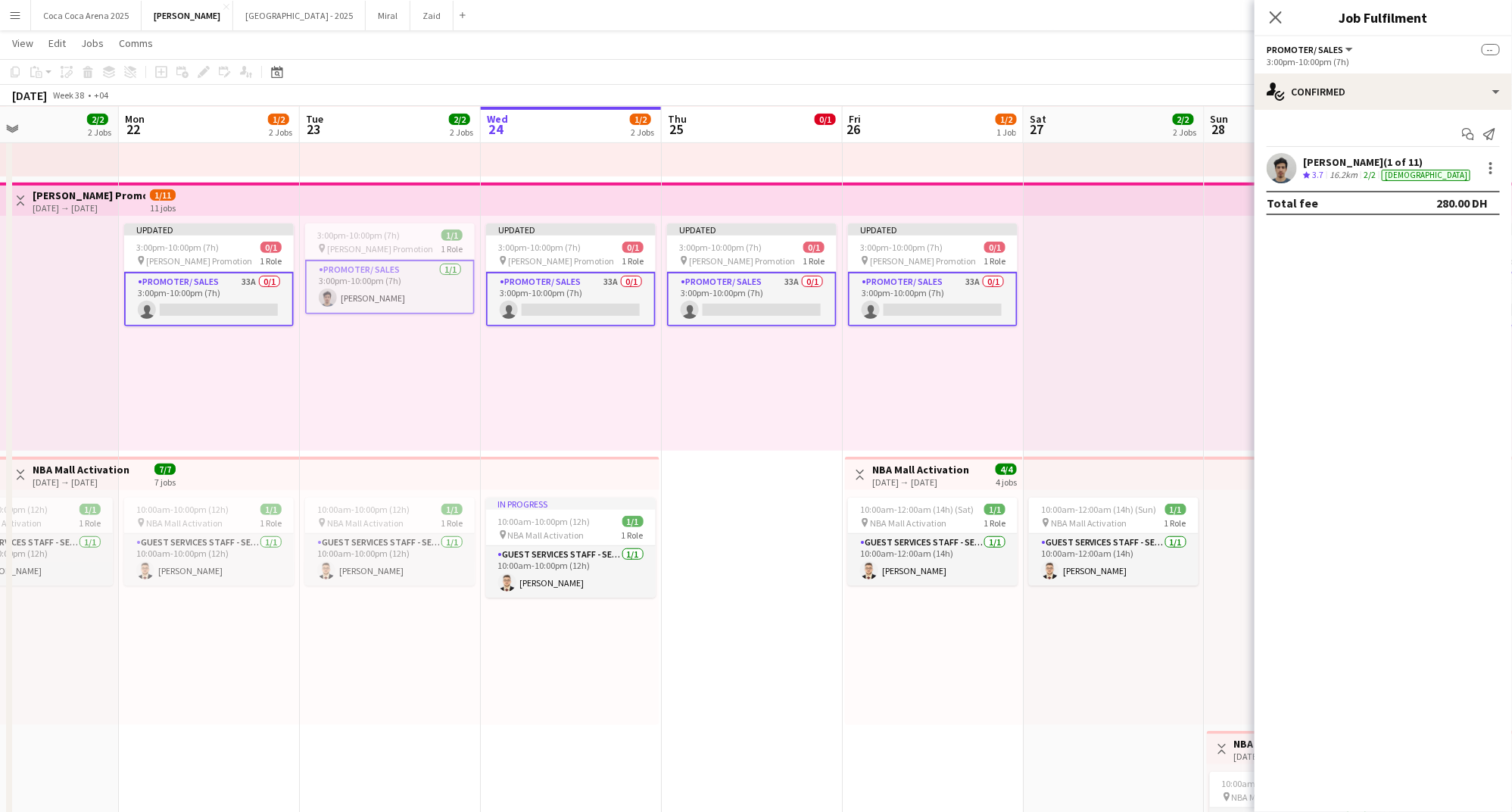
click at [1285, 19] on div "Close pop-in" at bounding box center [1275, 17] width 42 height 35
click at [1275, 18] on icon at bounding box center [1275, 17] width 14 height 14
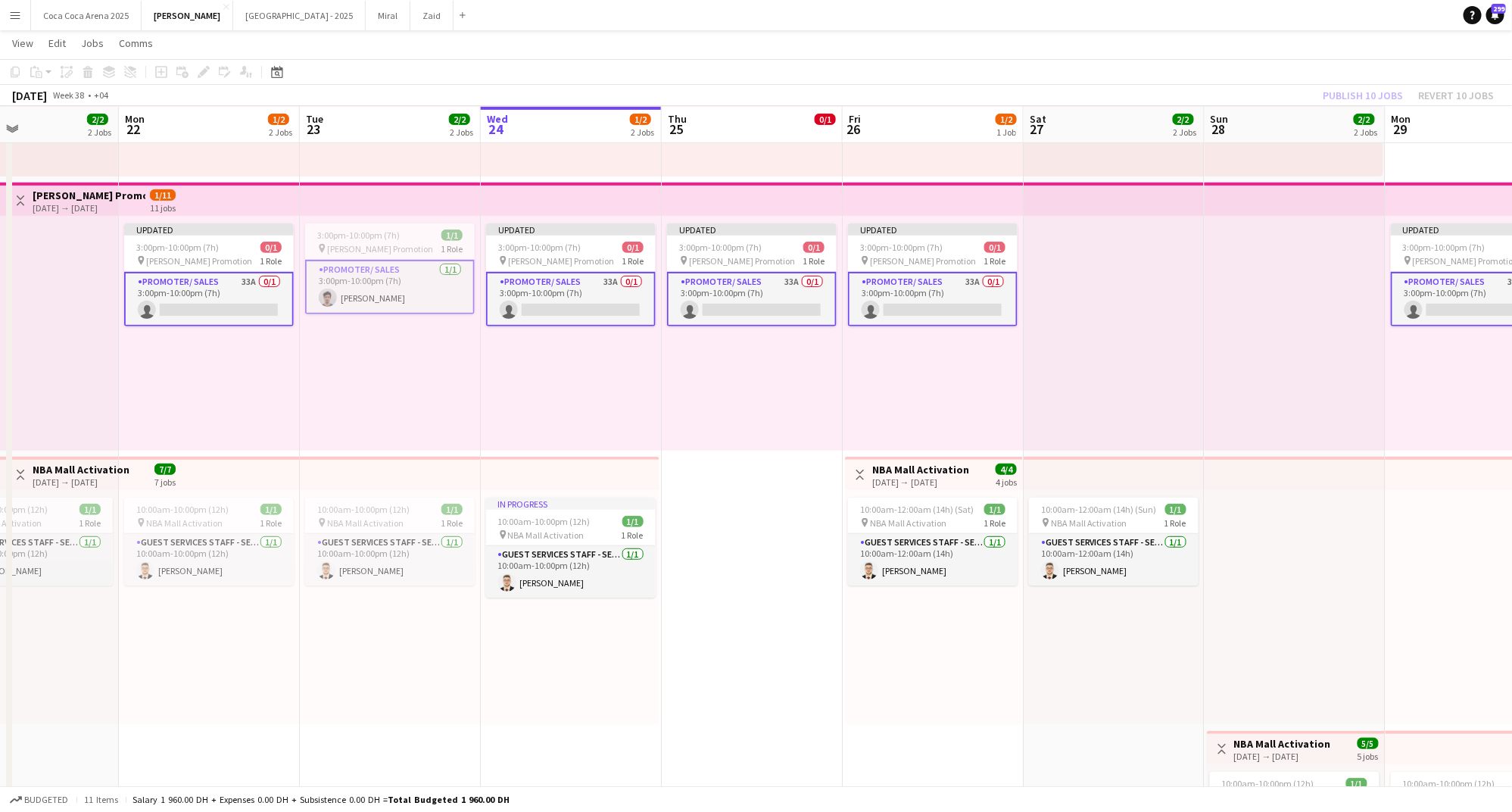
click at [260, 298] on app-card-role "Promoter/ Sales 33A 0/1 3:00pm-10:00pm (7h) single-neutral-actions" at bounding box center [209, 299] width 170 height 54
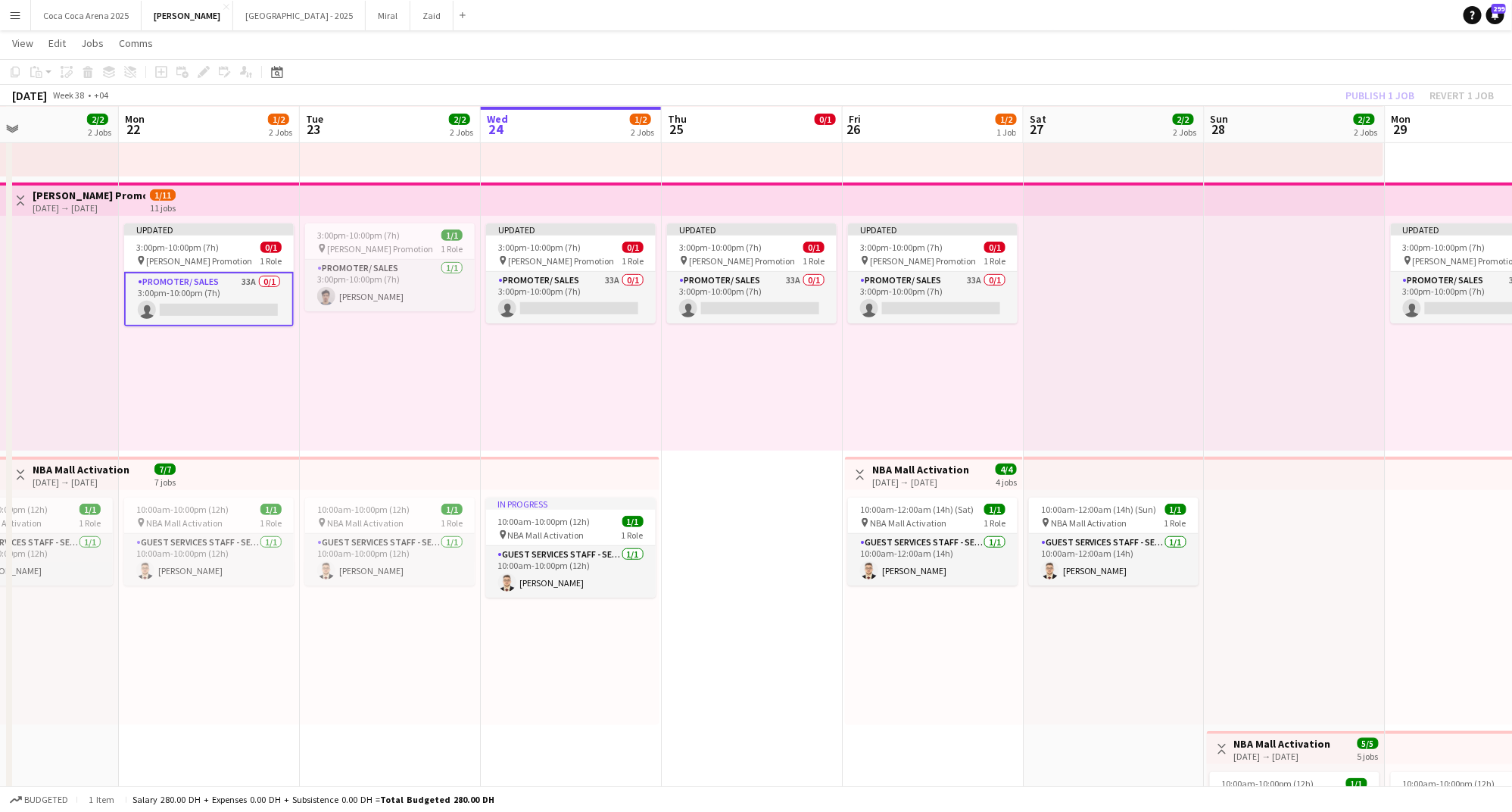
click at [1195, 61] on app-toolbar "Copy Paste Paste Command V Paste with crew Command Shift V Paste linked Job Del…" at bounding box center [756, 72] width 1512 height 25
click at [190, 255] on span "Tamara Promotion" at bounding box center [198, 260] width 106 height 11
click at [1468, 94] on button "Revert 1 job" at bounding box center [1461, 95] width 76 height 20
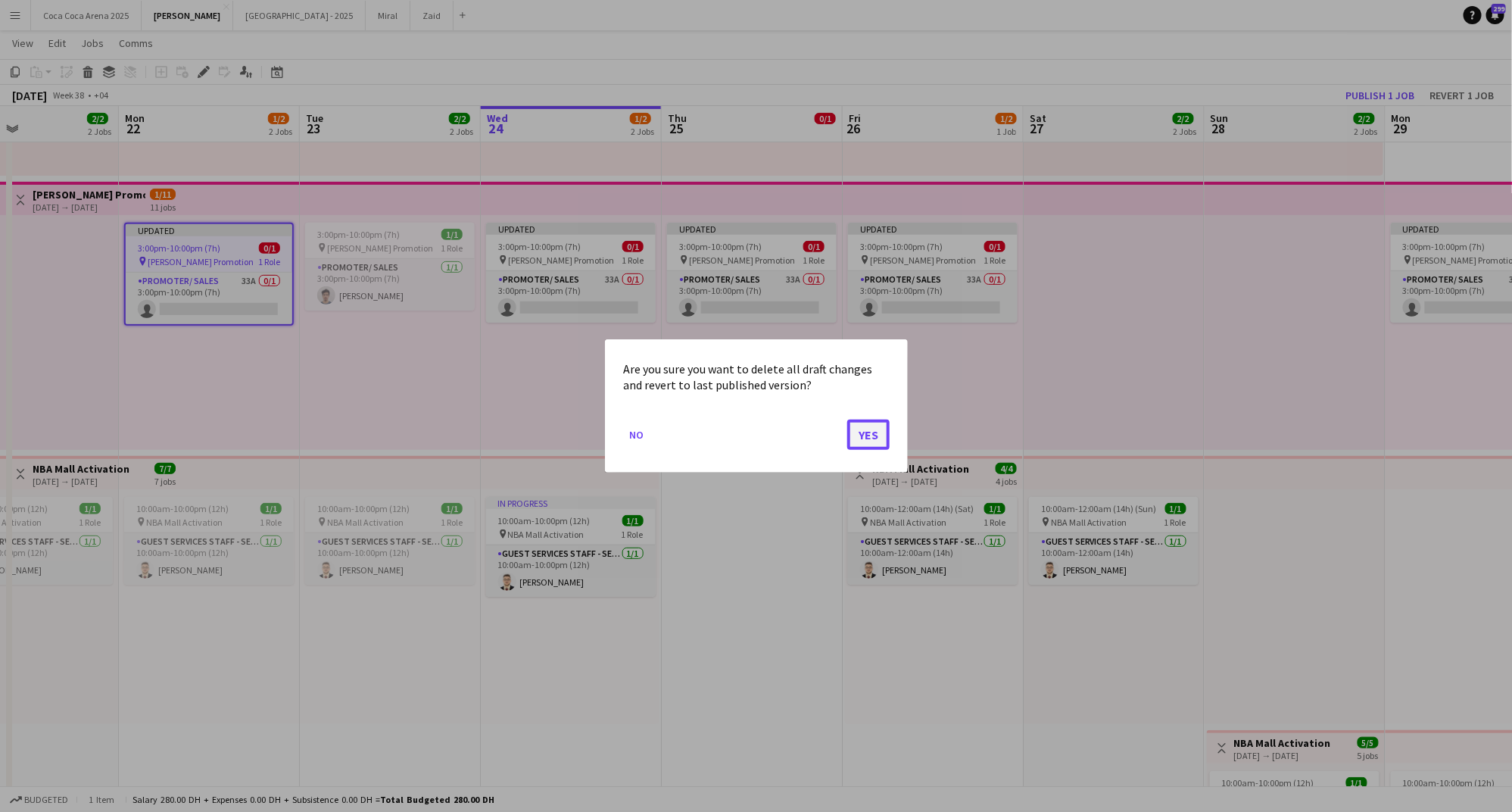
click at [867, 432] on button "Yes" at bounding box center [868, 435] width 42 height 31
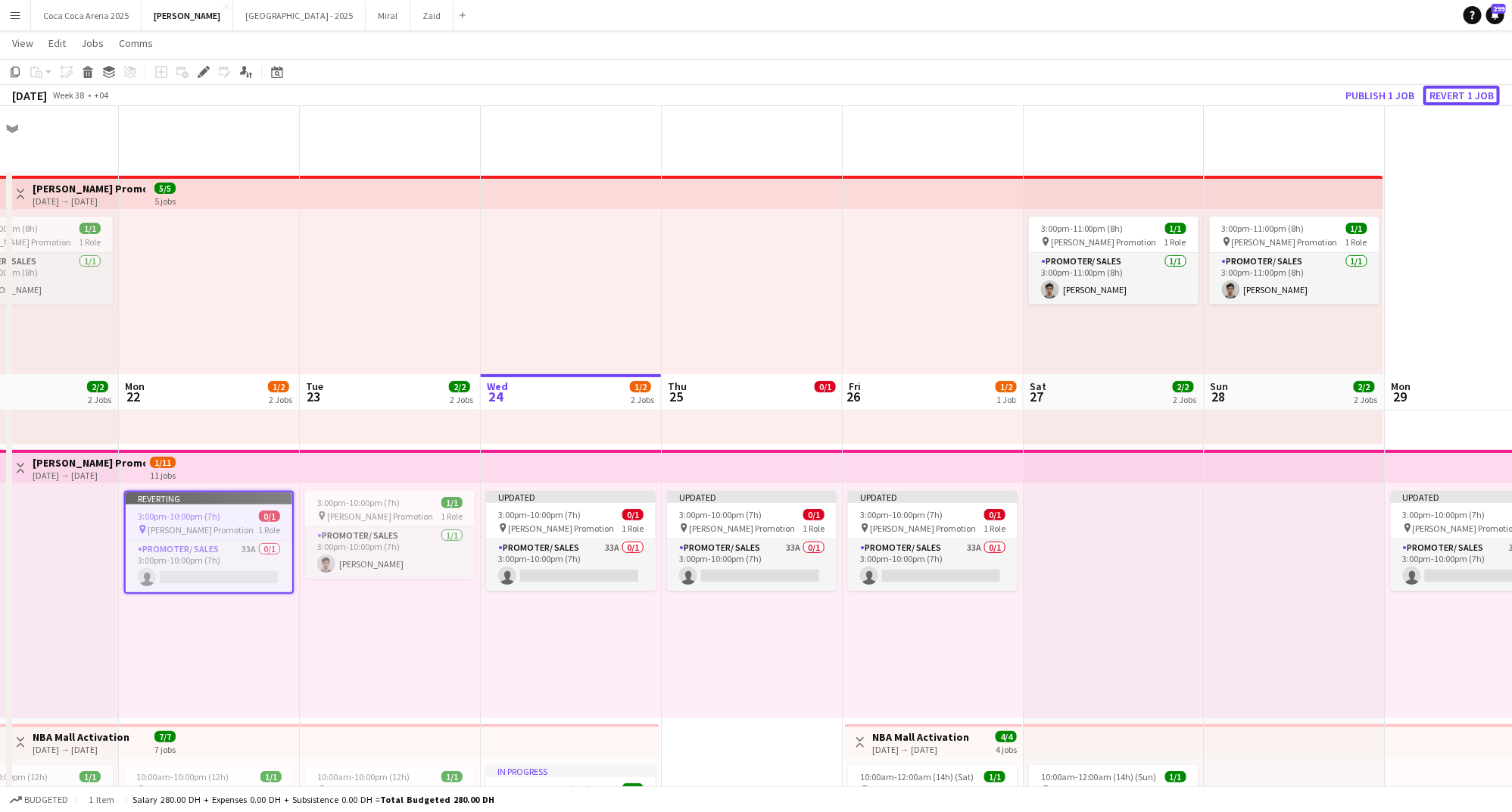
scroll to position [267, 0]
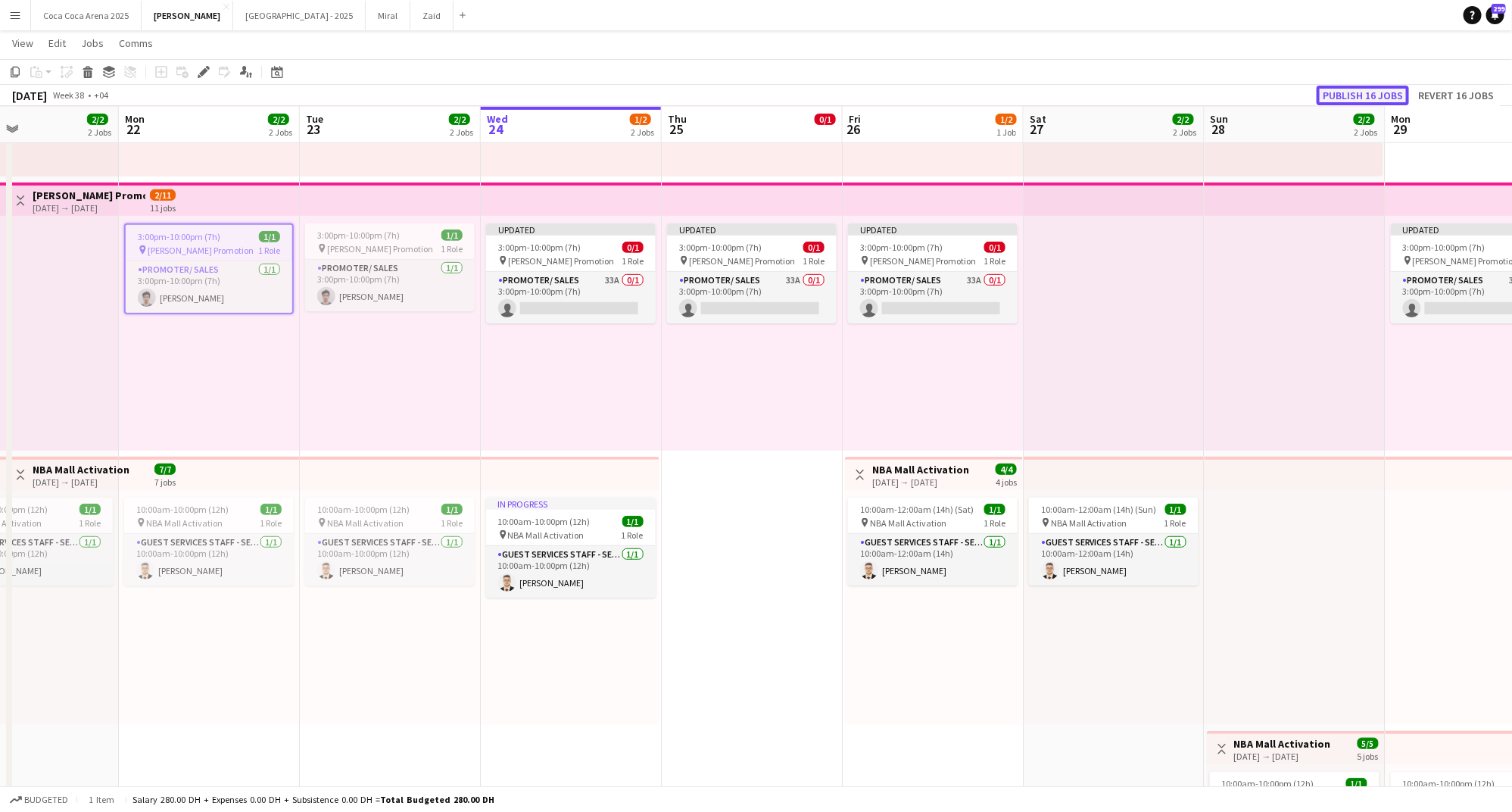
click at [1359, 93] on button "Publish 16 jobs" at bounding box center [1362, 95] width 92 height 20
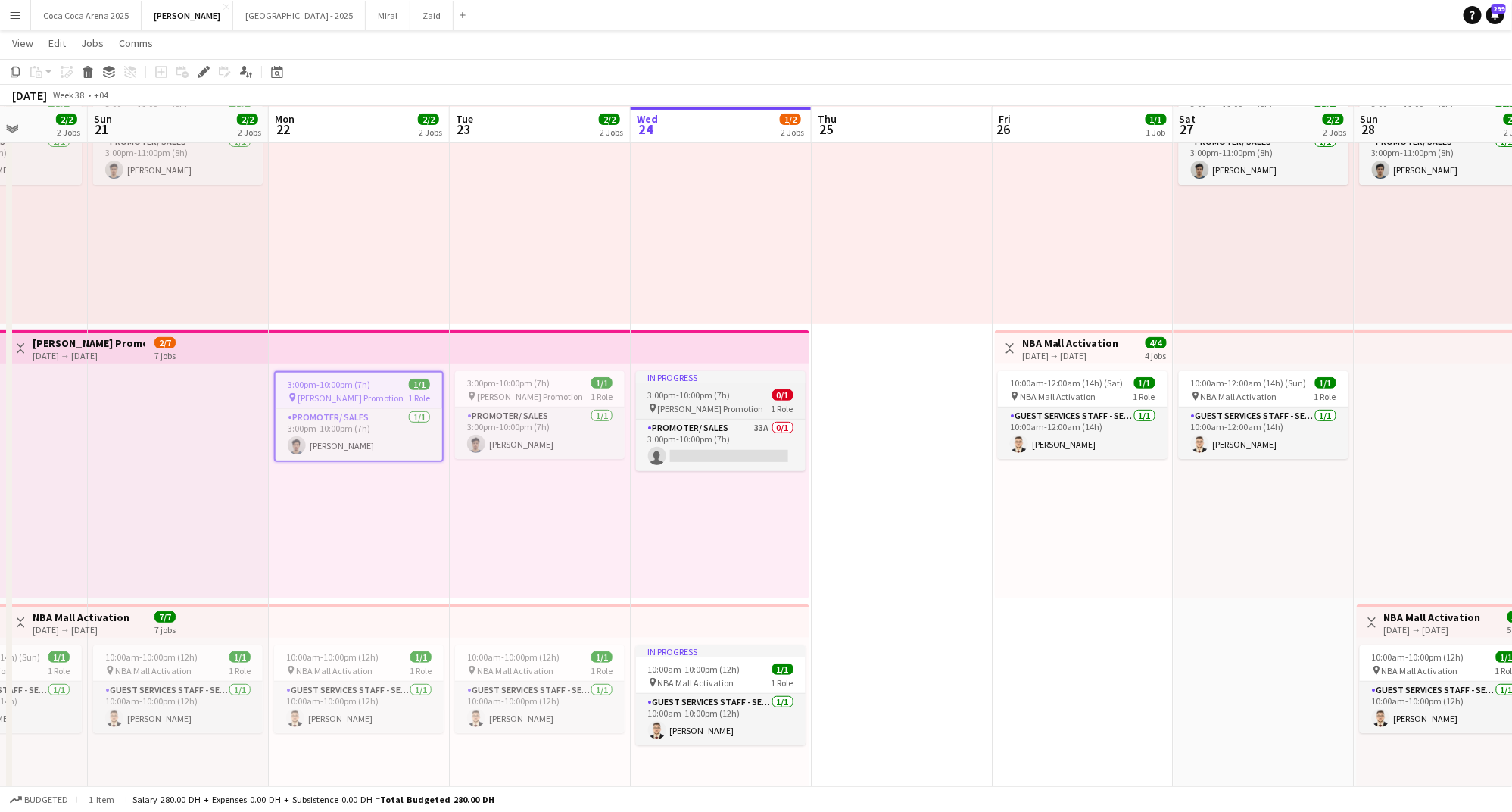
scroll to position [0, 455]
click at [517, 412] on app-card-role "Promoter/ Sales 1/1 3:00pm-10:00pm (7h) Khalil Muhammad" at bounding box center [540, 433] width 170 height 52
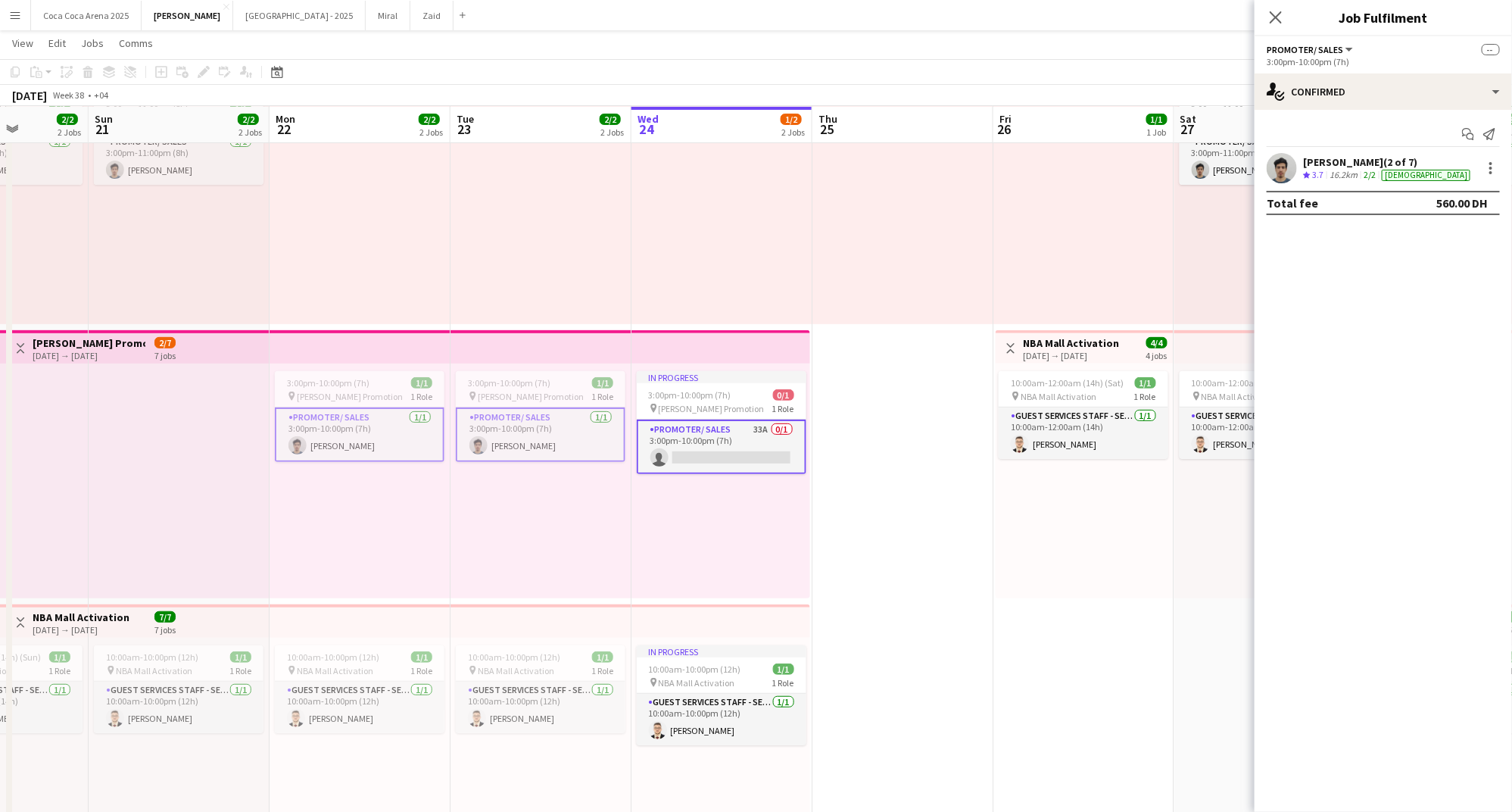
click at [568, 452] on app-card-role "Promoter/ Sales 1/1 3:00pm-10:00pm (7h) Khalil Muhammad" at bounding box center [540, 434] width 170 height 54
click at [1492, 166] on div at bounding box center [1490, 167] width 18 height 18
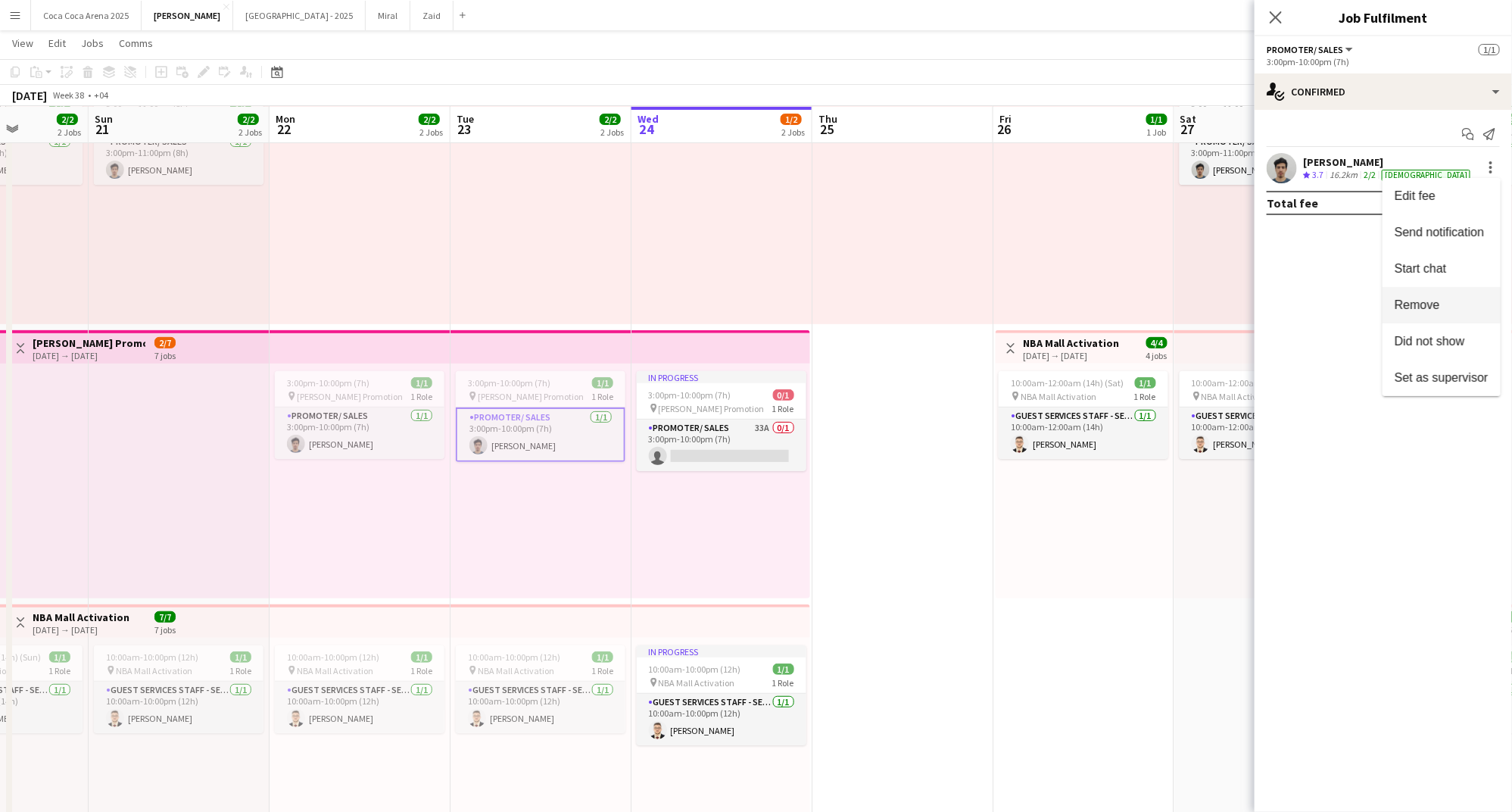
click at [1431, 307] on span "Remove" at bounding box center [1417, 305] width 46 height 13
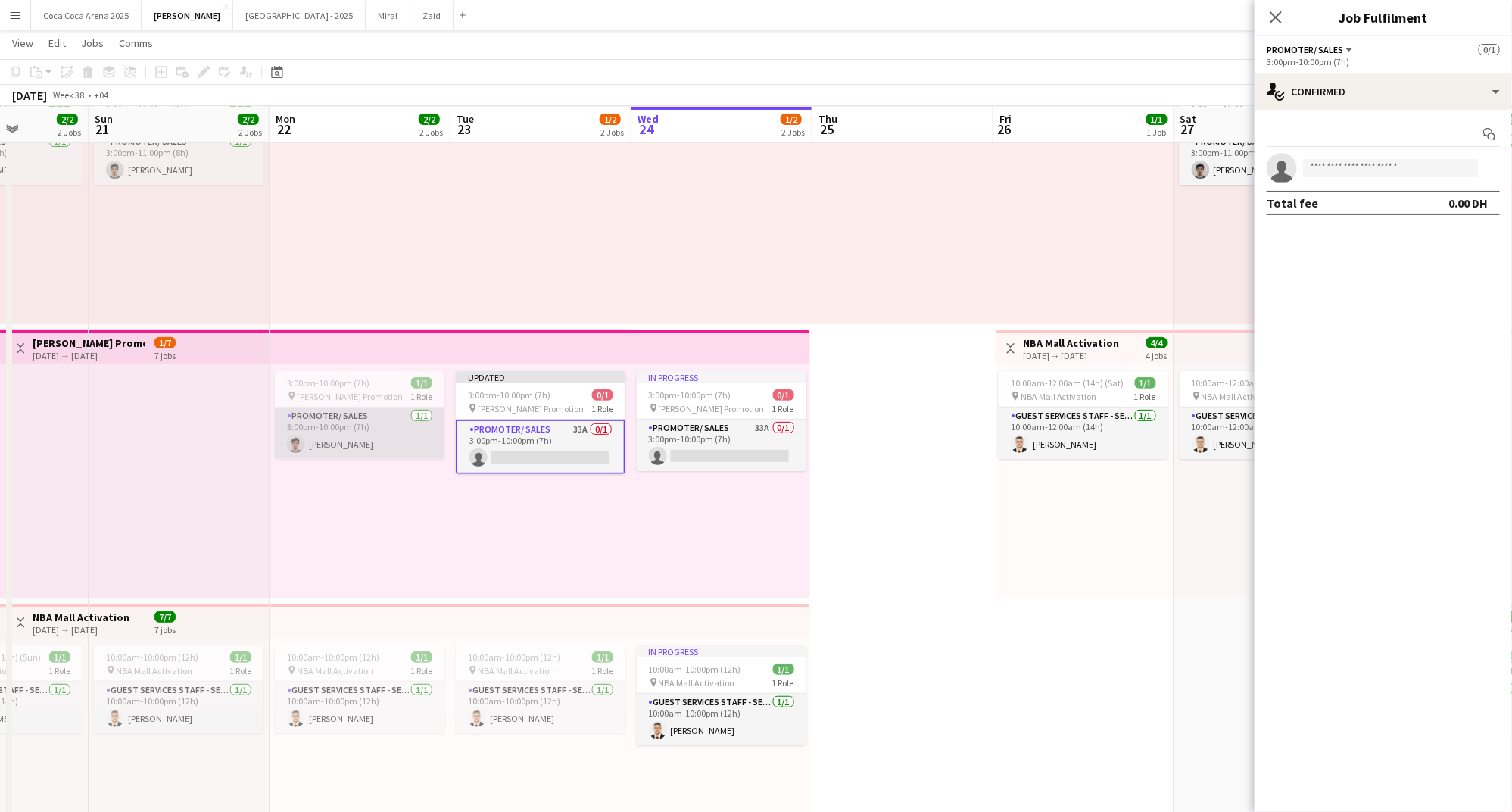
click at [354, 437] on app-card-role "Promoter/ Sales 1/1 3:00pm-10:00pm (7h) Khalil Muhammad" at bounding box center [360, 433] width 170 height 52
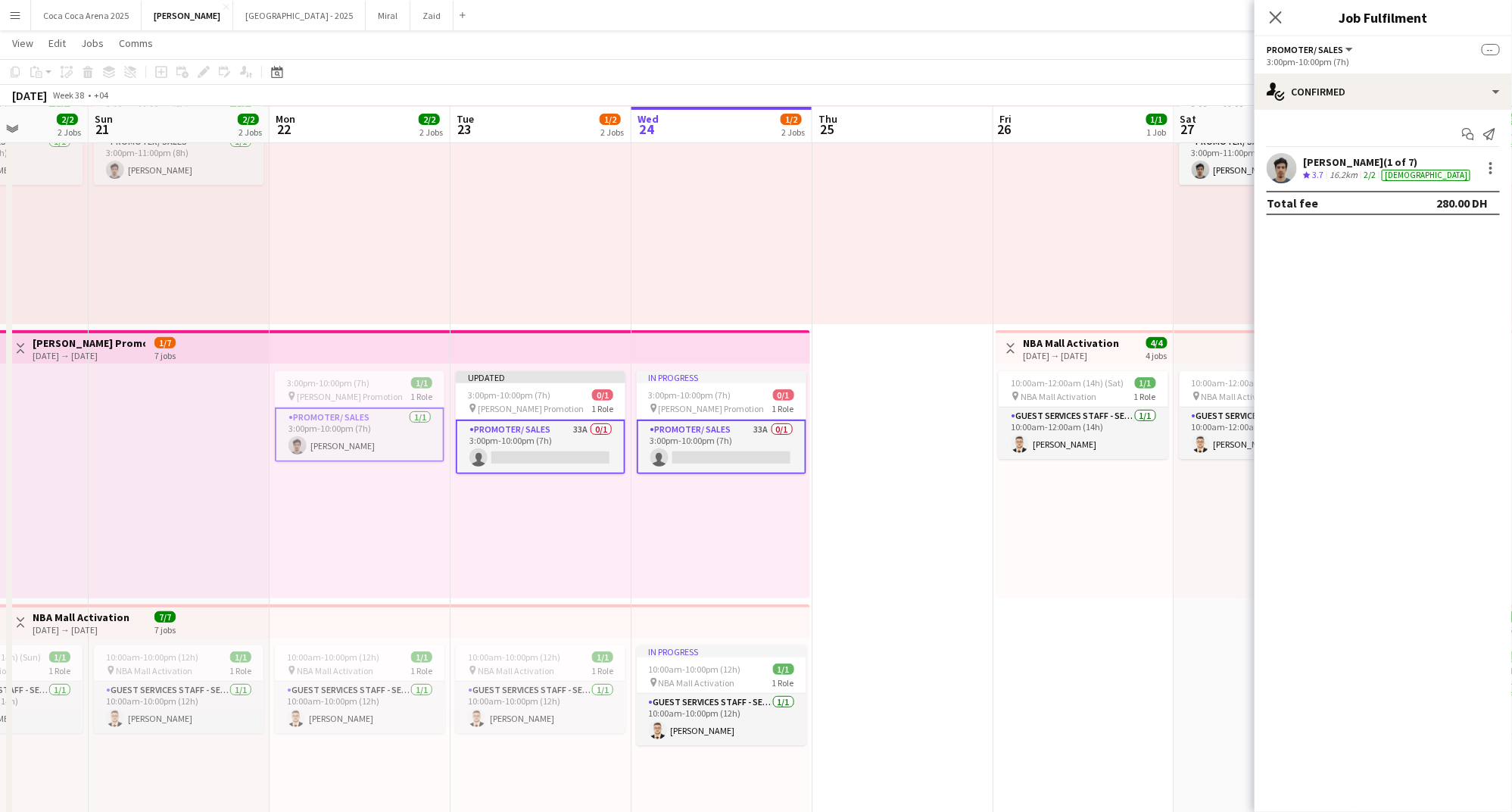
click at [354, 437] on app-card-role "Promoter/ Sales 1/1 3:00pm-10:00pm (7h) Khalil Muhammad" at bounding box center [360, 434] width 170 height 54
click at [1492, 163] on div at bounding box center [1491, 164] width 3 height 3
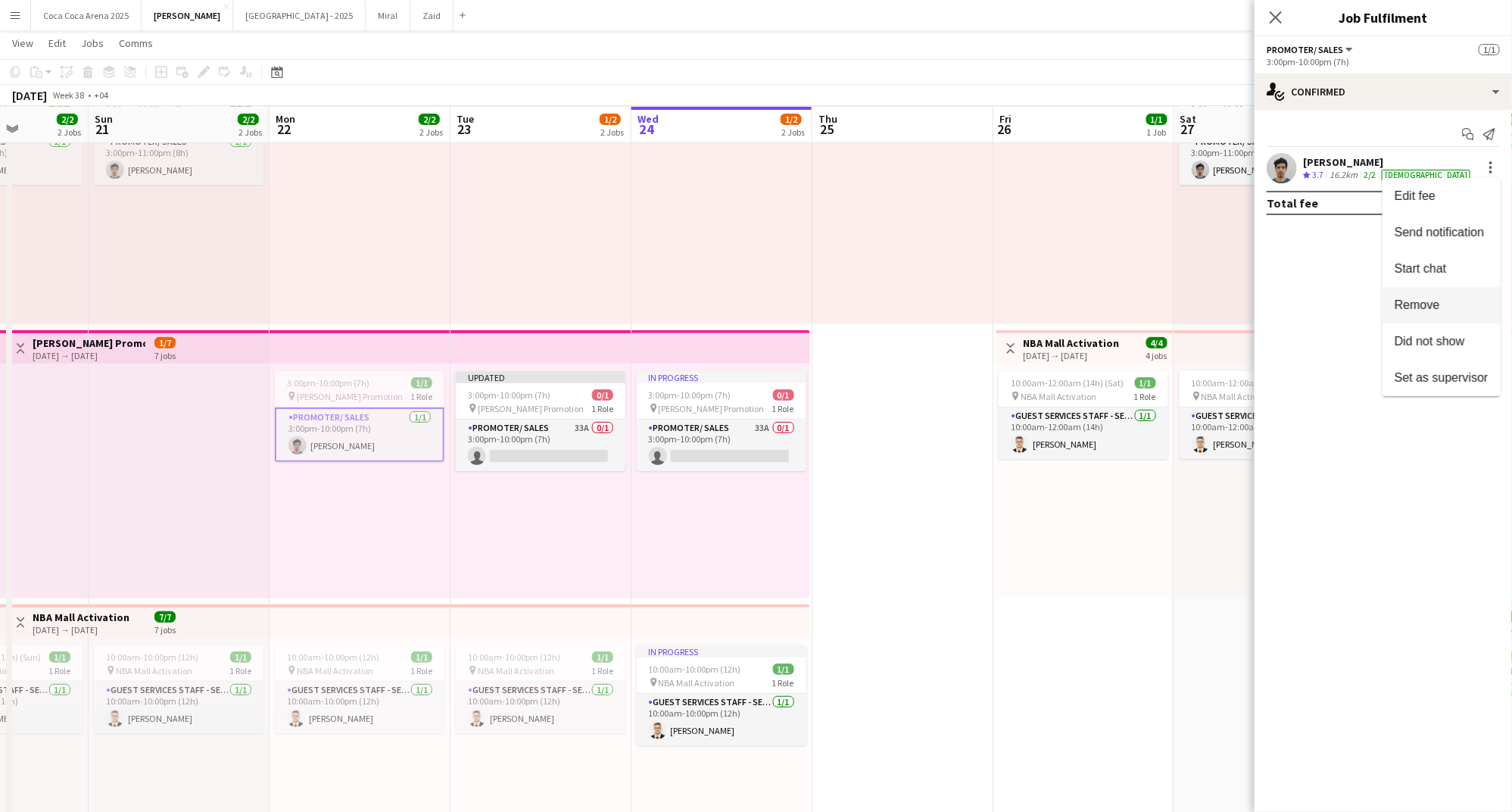
click at [1437, 302] on span "Remove" at bounding box center [1417, 305] width 46 height 13
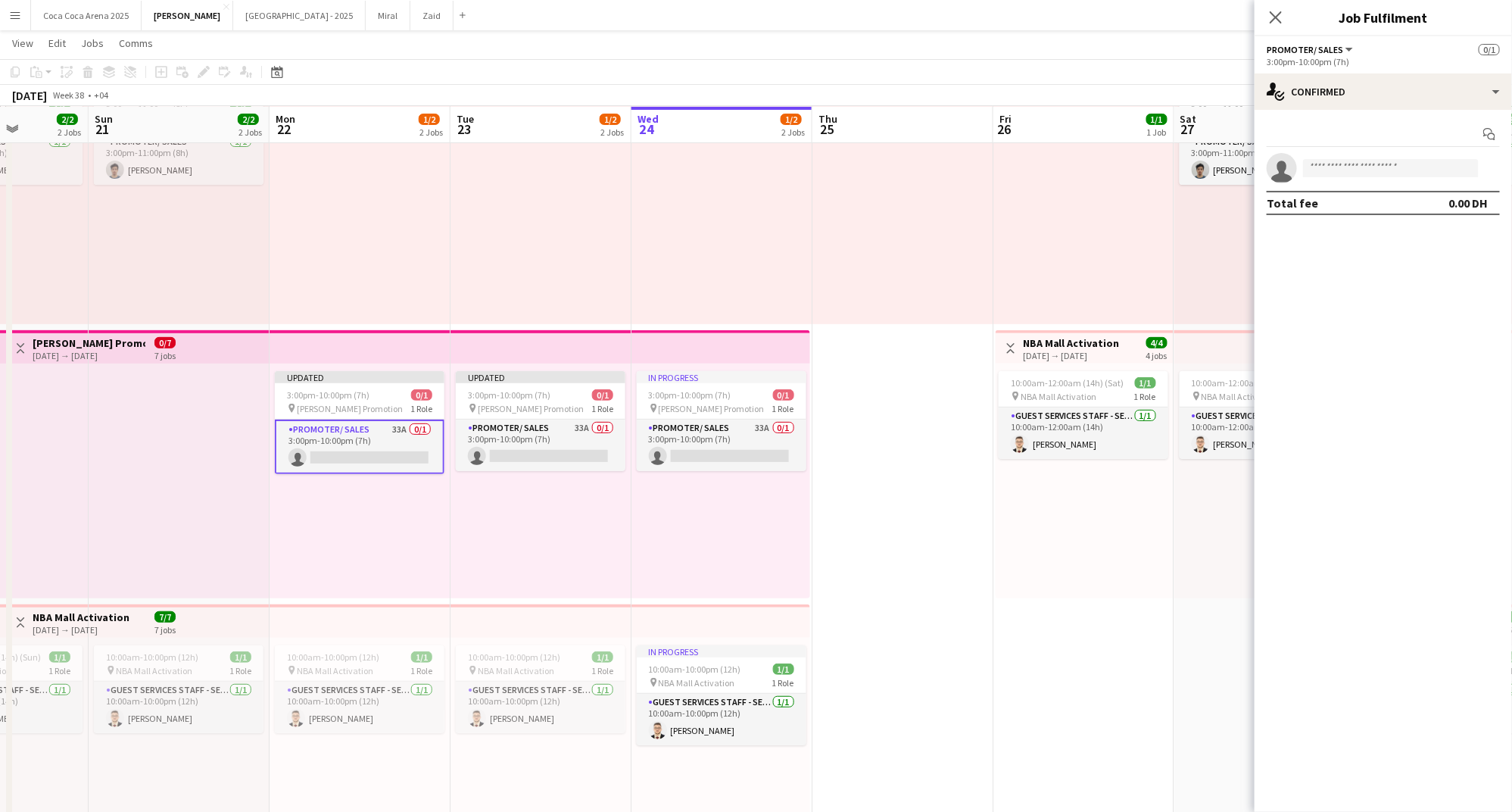
click at [743, 508] on div "In progress 3:00pm-10:00pm (7h) 0/1 pin Tamara Promotion 1 Role Promoter/ Sales…" at bounding box center [721, 480] width 179 height 235
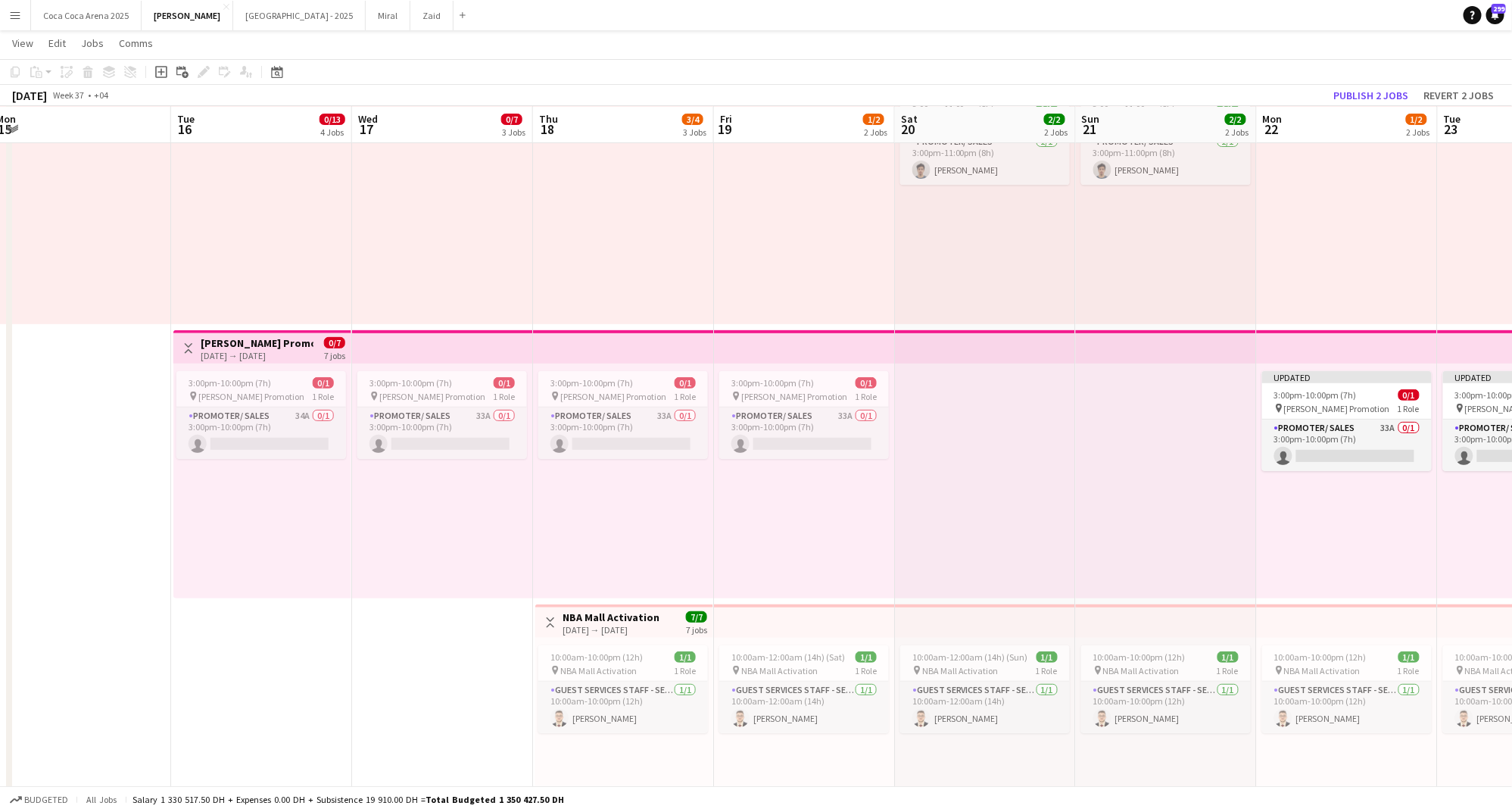
scroll to position [0, 645]
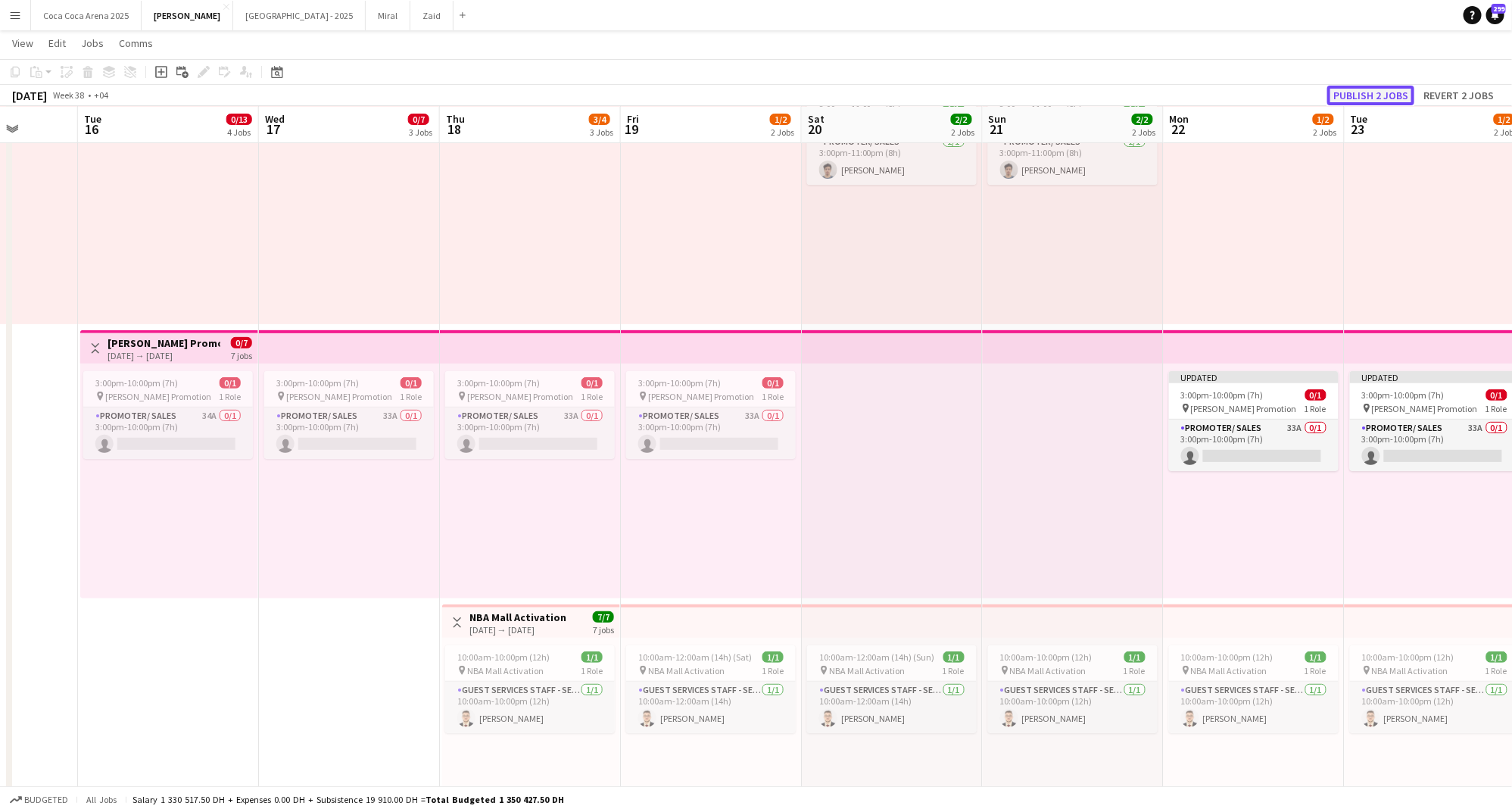
click at [1386, 92] on button "Publish 2 jobs" at bounding box center [1370, 95] width 87 height 20
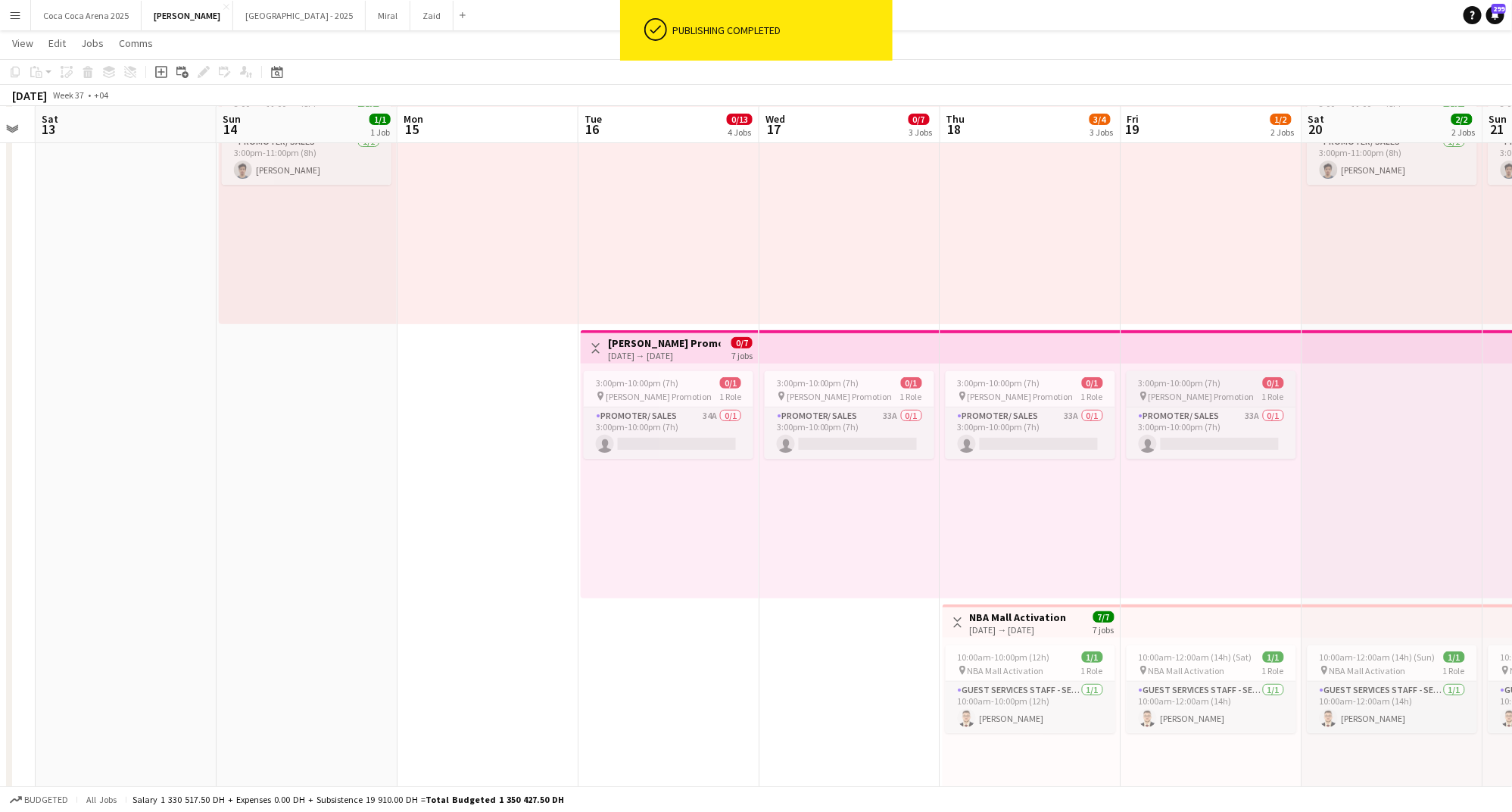
scroll to position [0, 551]
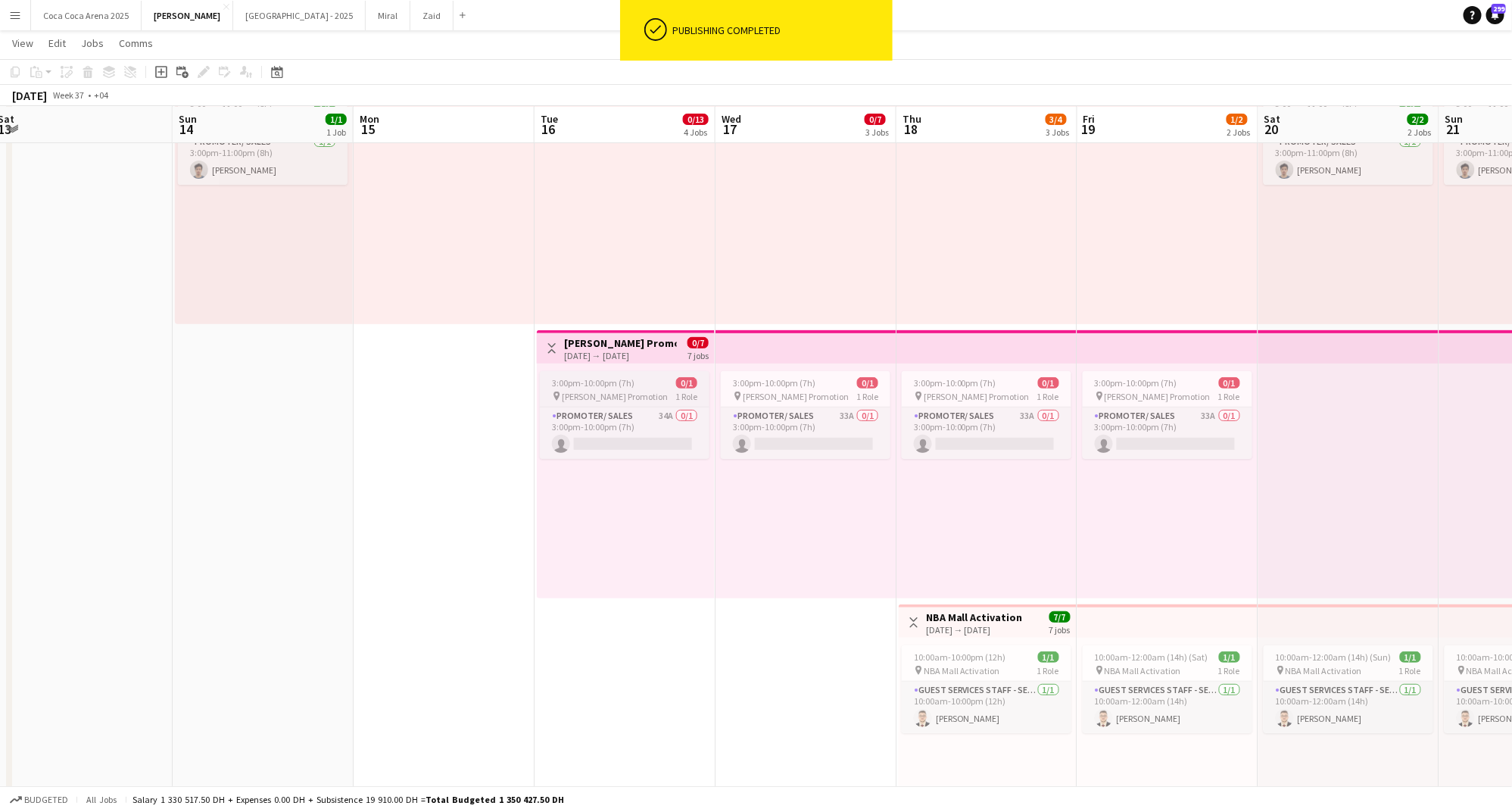
click at [653, 399] on div "pin Tamara Promotion 1 Role" at bounding box center [624, 396] width 170 height 12
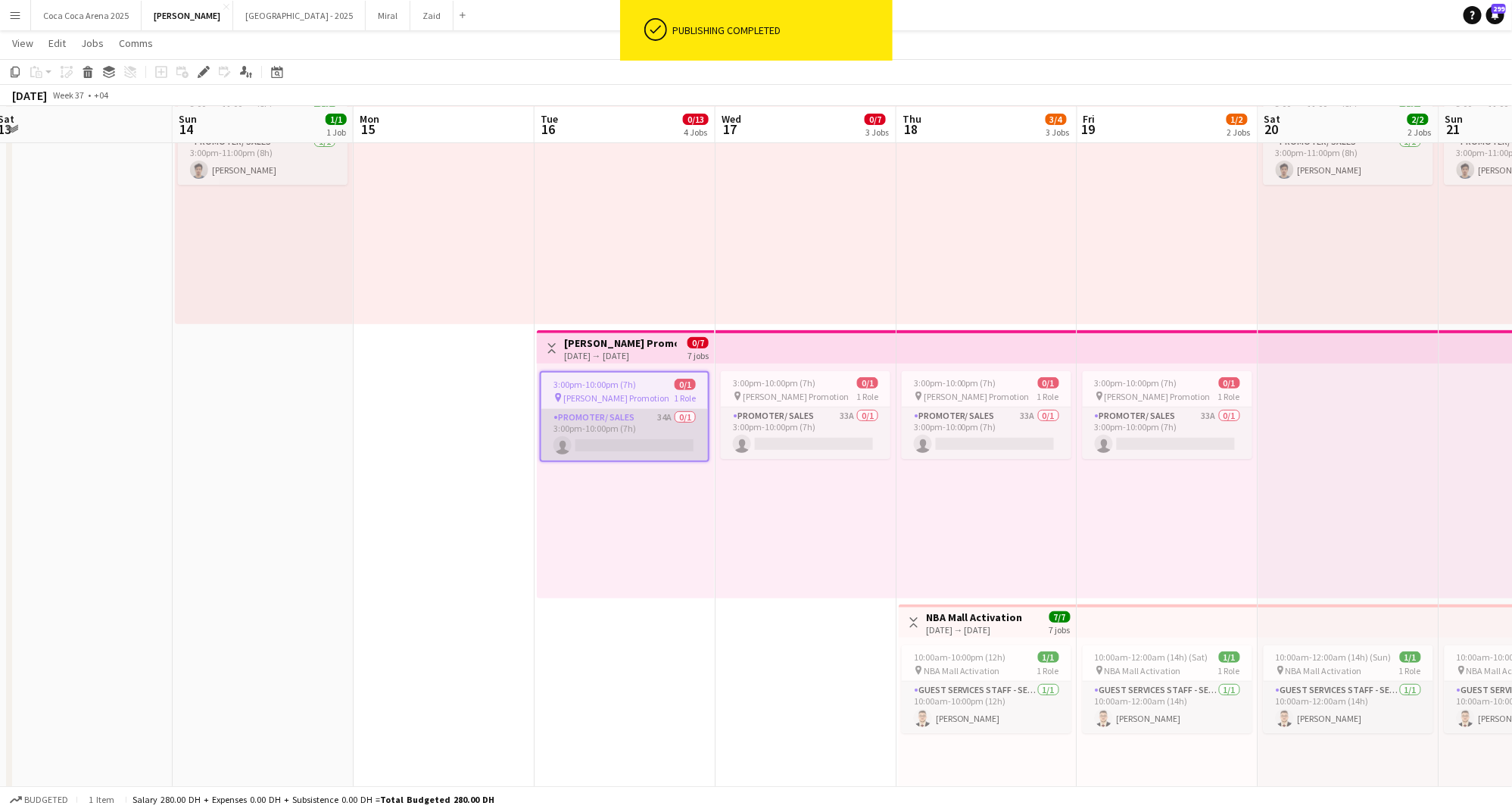
click at [637, 434] on app-card-role "Promoter/ Sales 34A 0/1 3:00pm-10:00pm (7h) single-neutral-actions" at bounding box center [624, 434] width 166 height 52
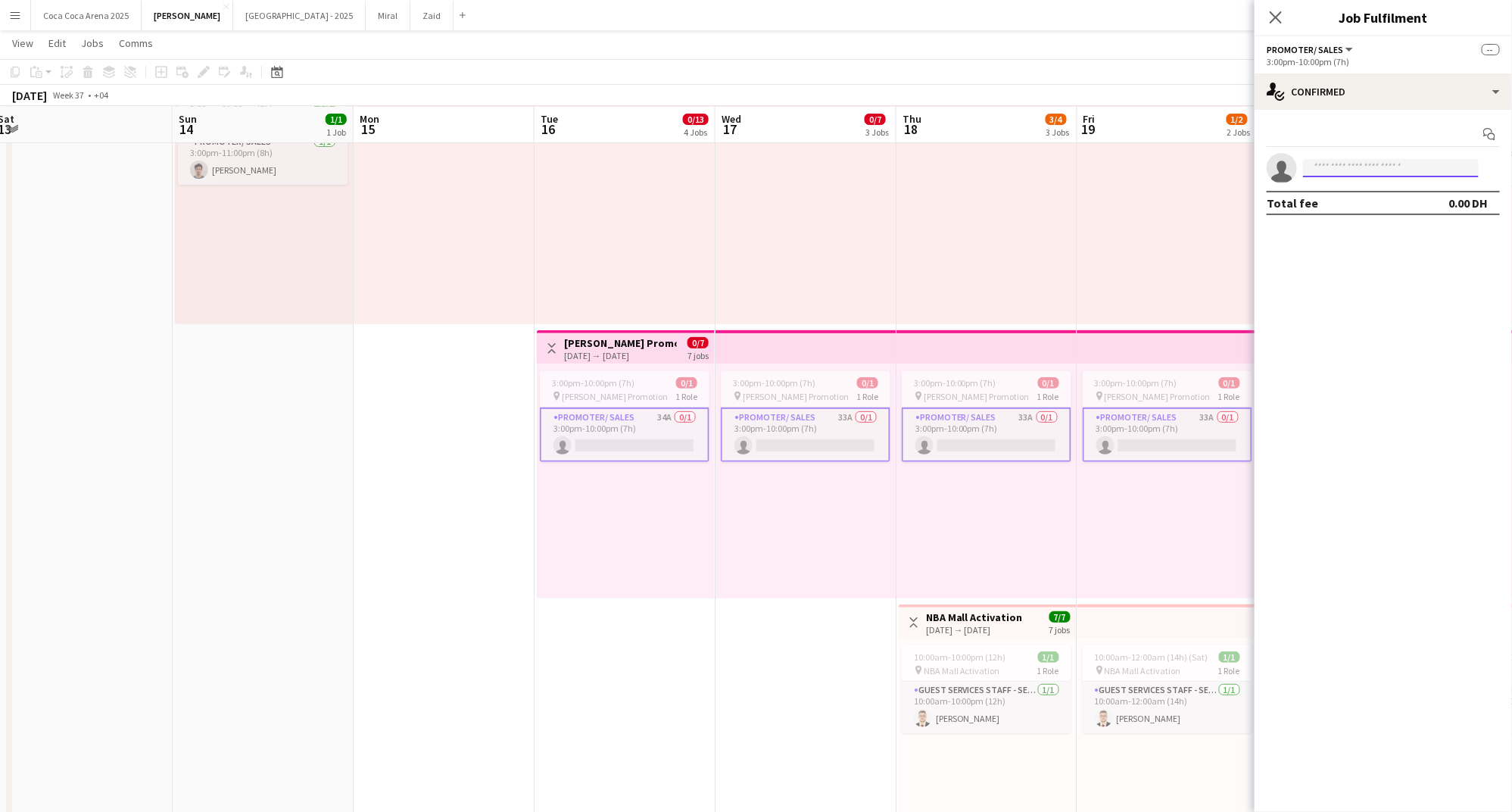
click at [1344, 169] on input at bounding box center [1390, 167] width 176 height 18
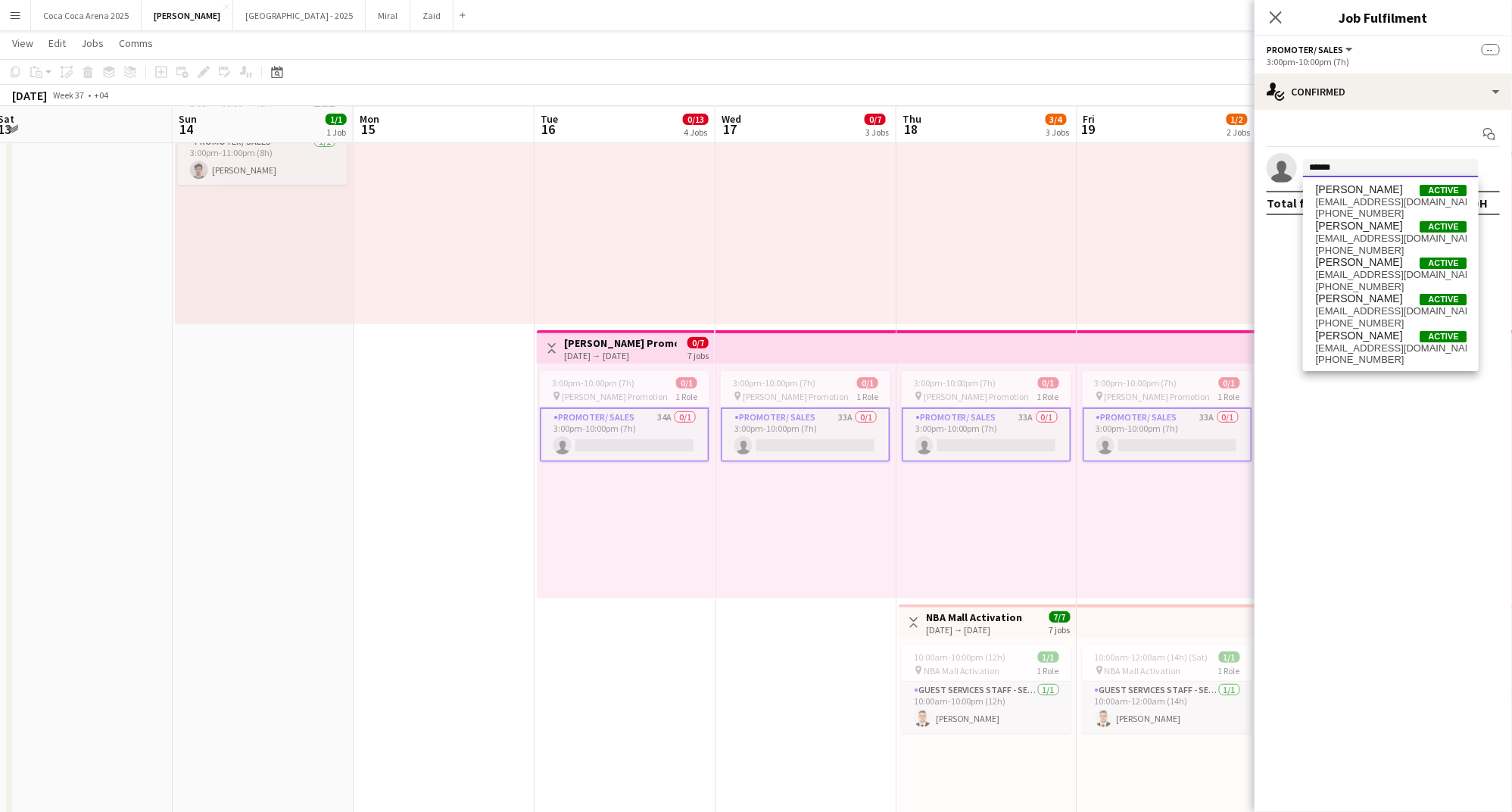
type input "******"
click at [1028, 287] on div at bounding box center [986, 206] width 181 height 235
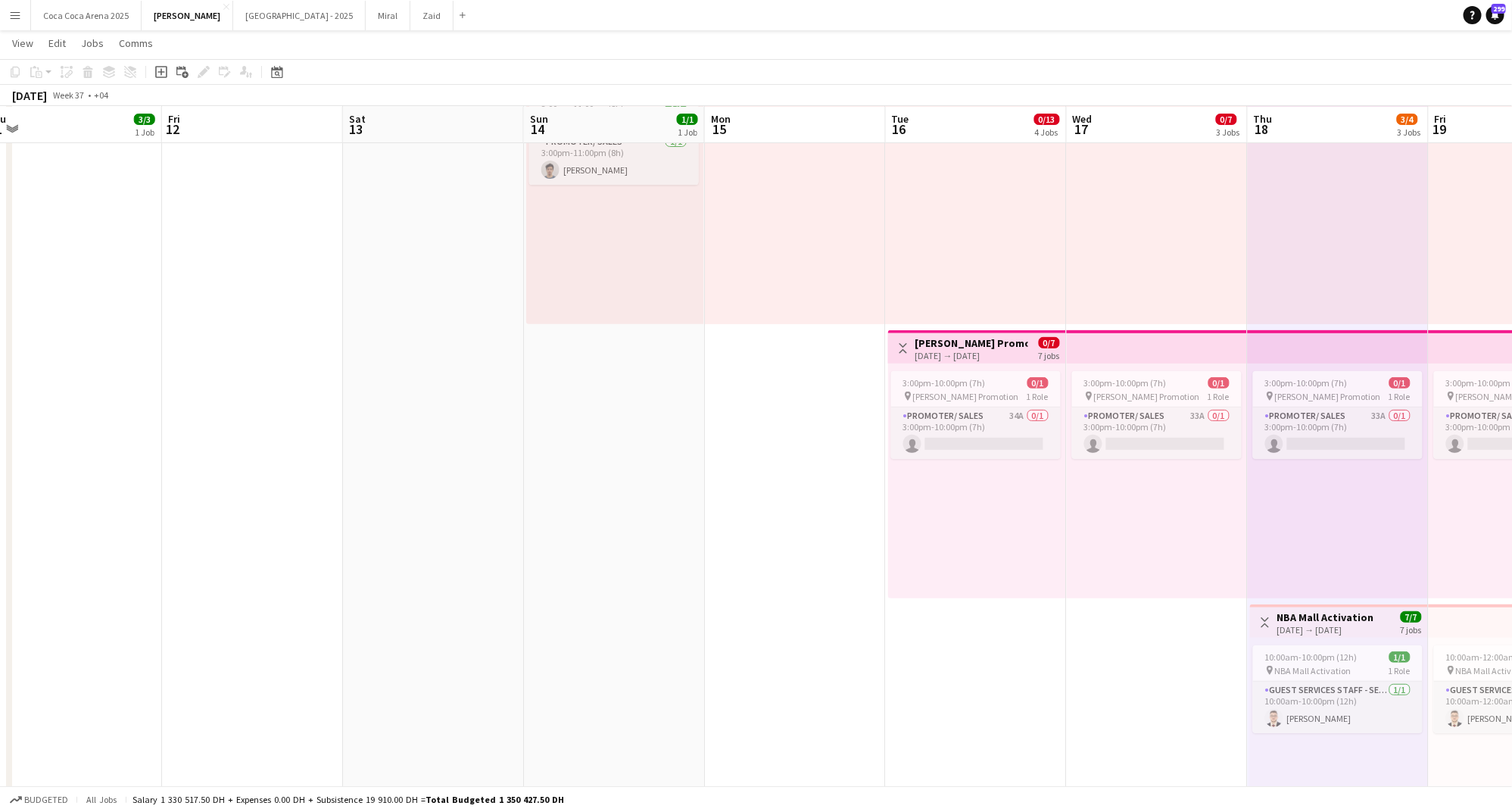
scroll to position [0, 494]
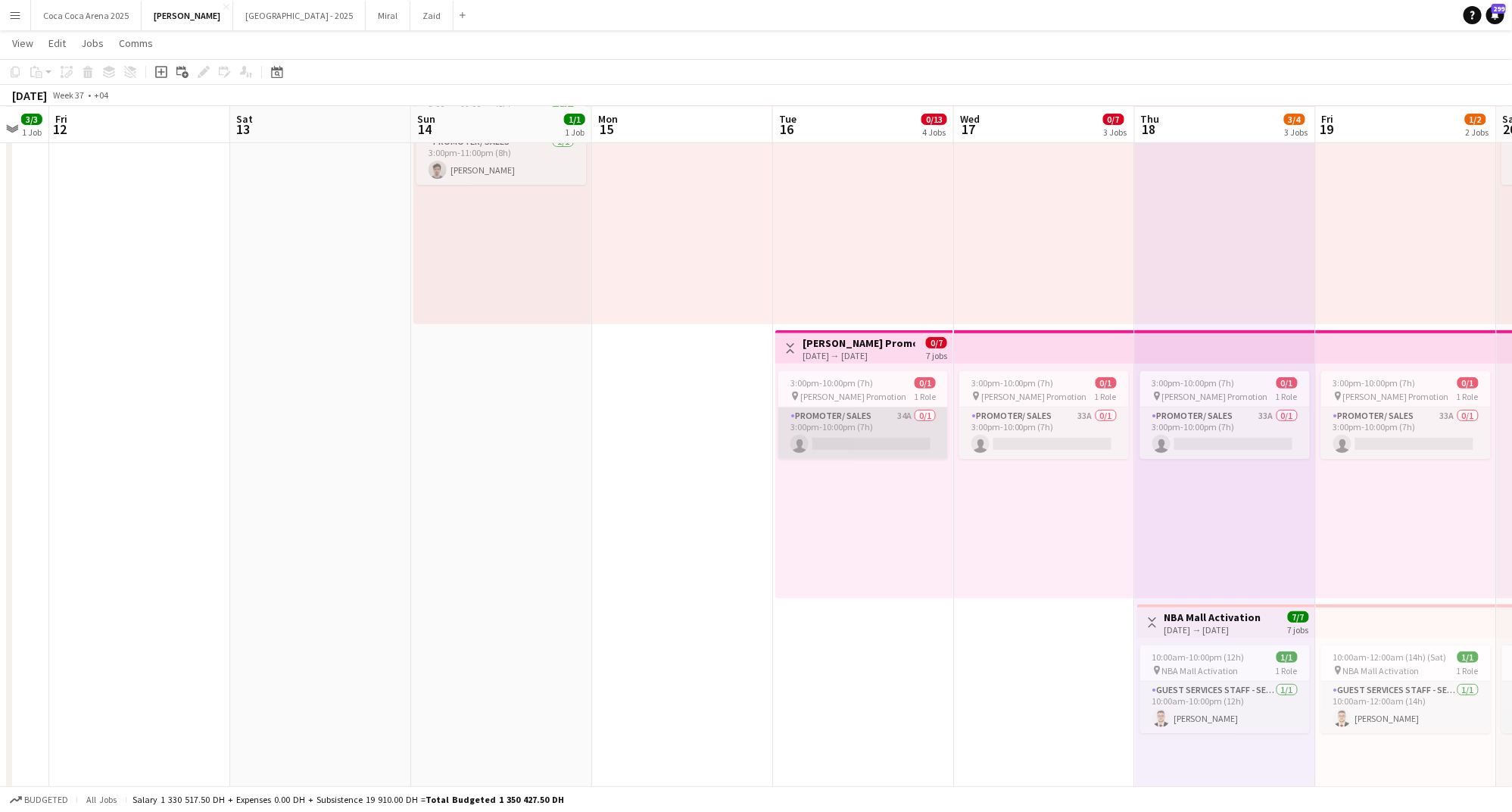
click at [853, 426] on app-card-role "Promoter/ Sales 34A 0/1 3:00pm-10:00pm (7h) single-neutral-actions" at bounding box center [863, 433] width 170 height 52
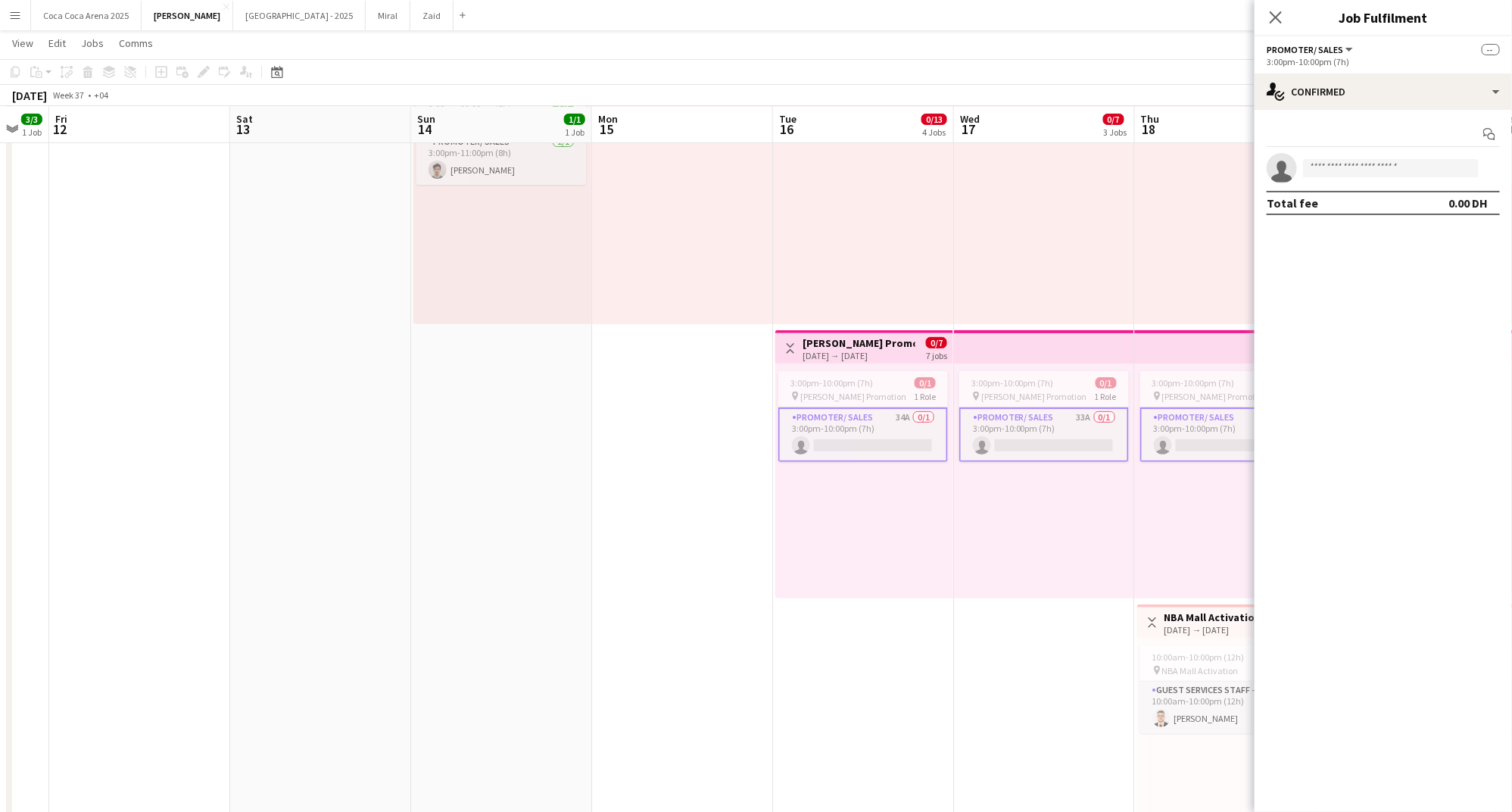
click at [853, 426] on app-card-role "Promoter/ Sales 34A 0/1 3:00pm-10:00pm (7h) single-neutral-actions" at bounding box center [863, 434] width 170 height 54
click at [1369, 176] on input at bounding box center [1390, 167] width 176 height 18
type input "**********"
click at [1130, 523] on div "3:00pm-10:00pm (7h) 0/1 pin Tamara Promotion 1 Role Promoter/ Sales 33A 0/1 3:0…" at bounding box center [1044, 480] width 181 height 235
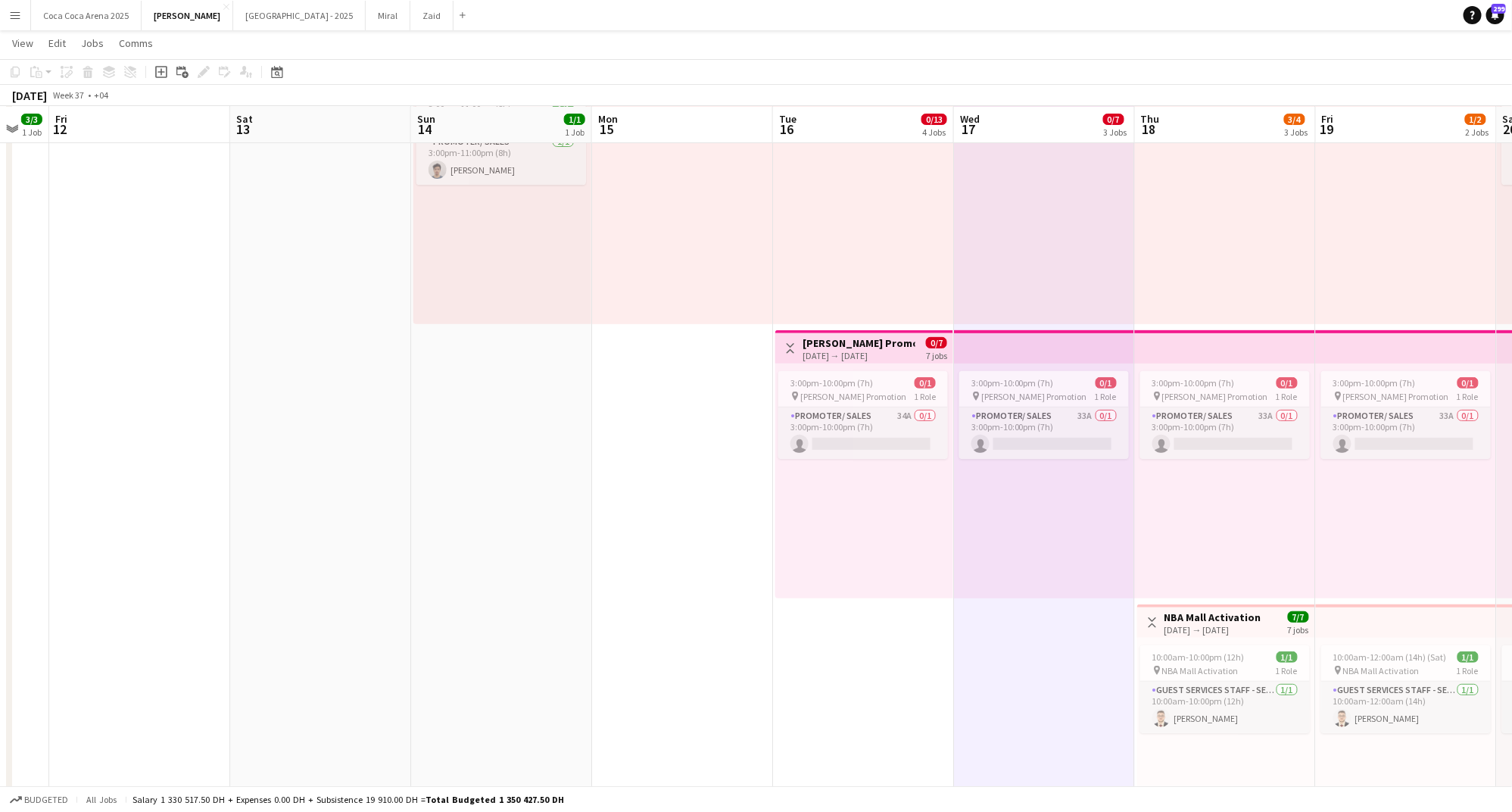
click at [840, 667] on app-date-cell "Toggle View Tamara Promotion 16-09-2025 → 24-09-2025 0/7 7 jobs 3:00pm-10:00pm …" at bounding box center [862, 543] width 181 height 987
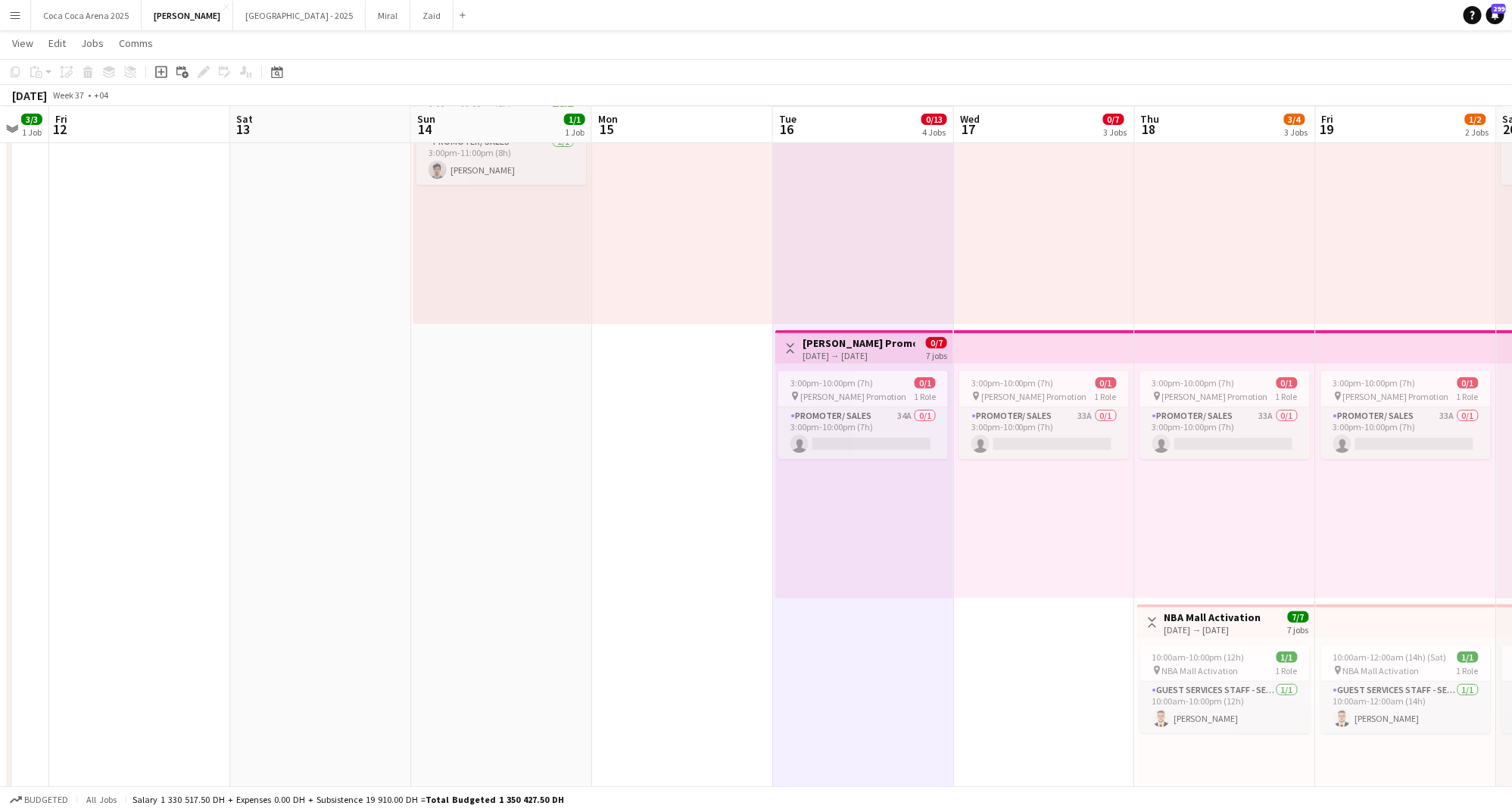
click at [646, 508] on app-date-cell at bounding box center [682, 543] width 181 height 987
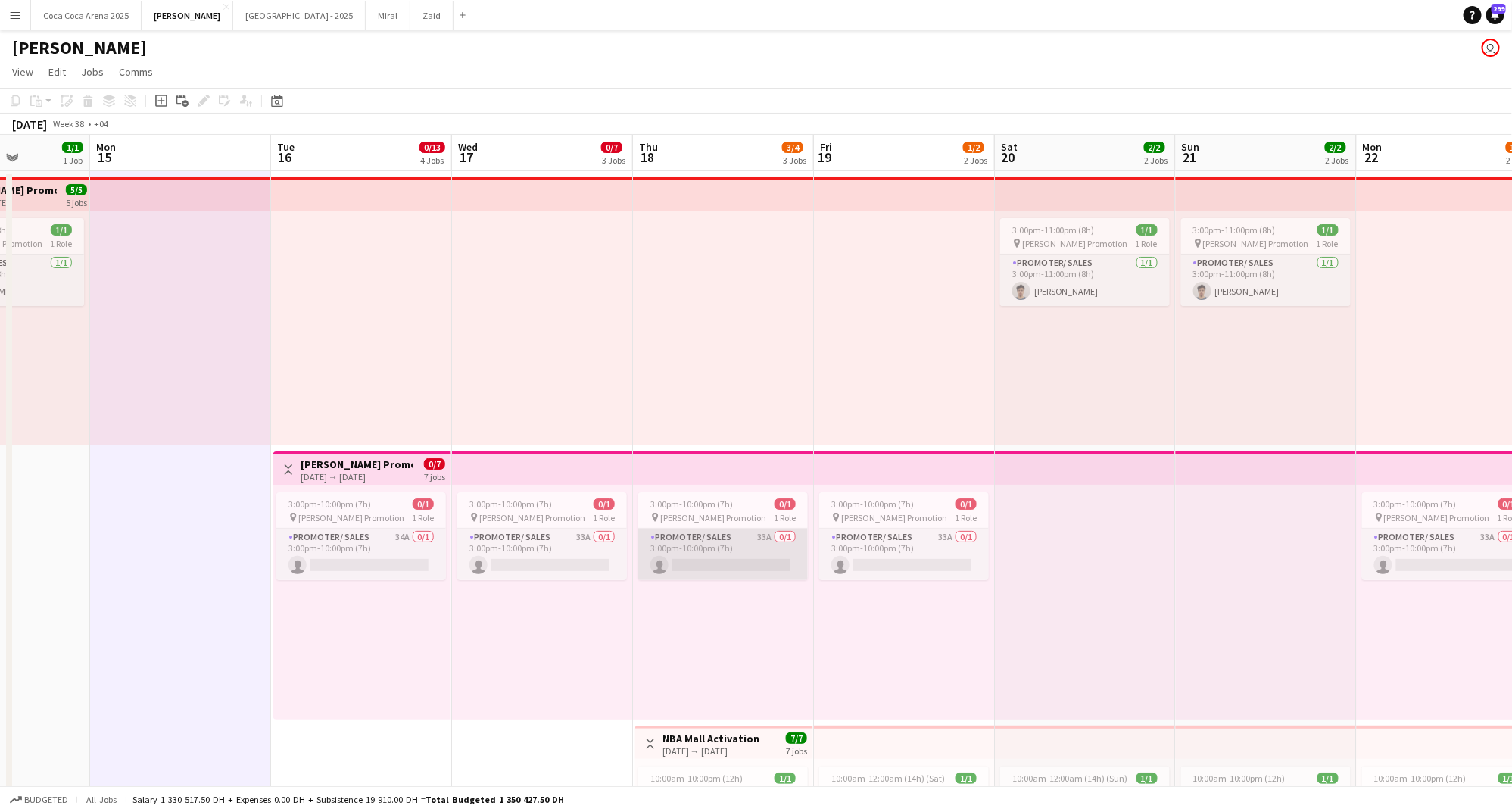
scroll to position [0, 443]
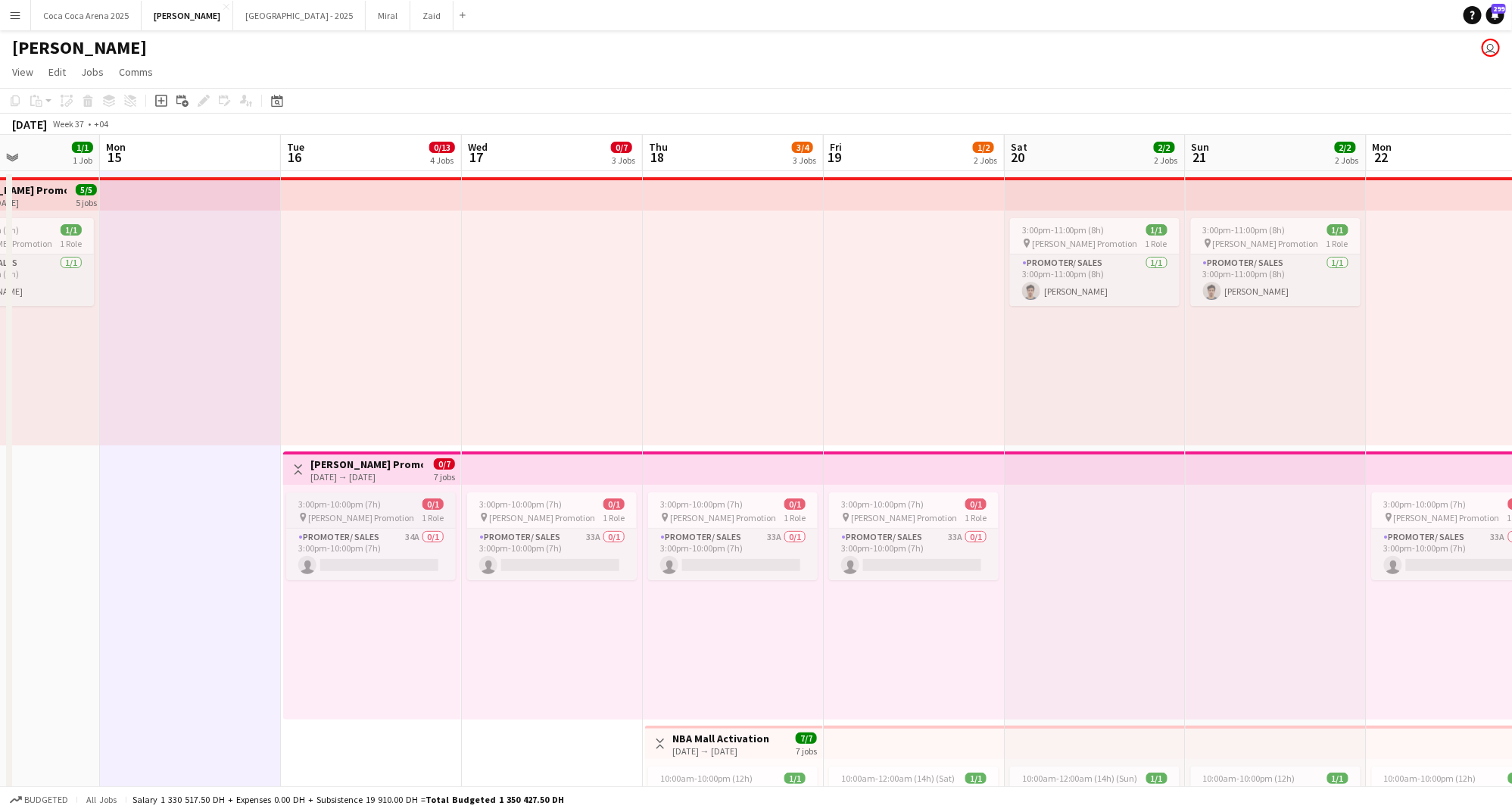
click at [399, 516] on div "pin Tamara Promotion 1 Role" at bounding box center [371, 518] width 170 height 12
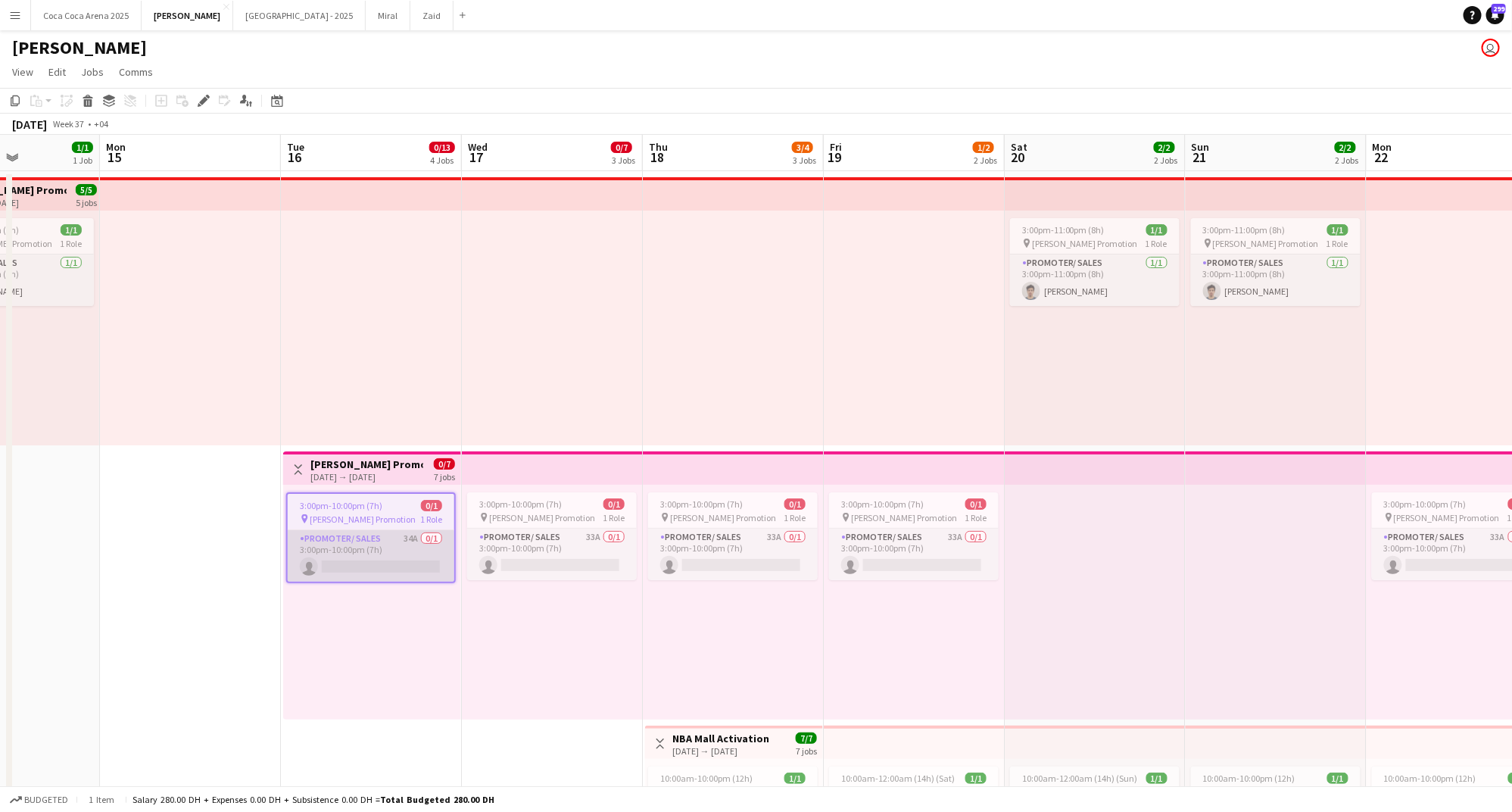
click at [447, 569] on app-card-role "Promoter/ Sales 34A 0/1 3:00pm-10:00pm (7h) single-neutral-actions" at bounding box center [371, 556] width 166 height 52
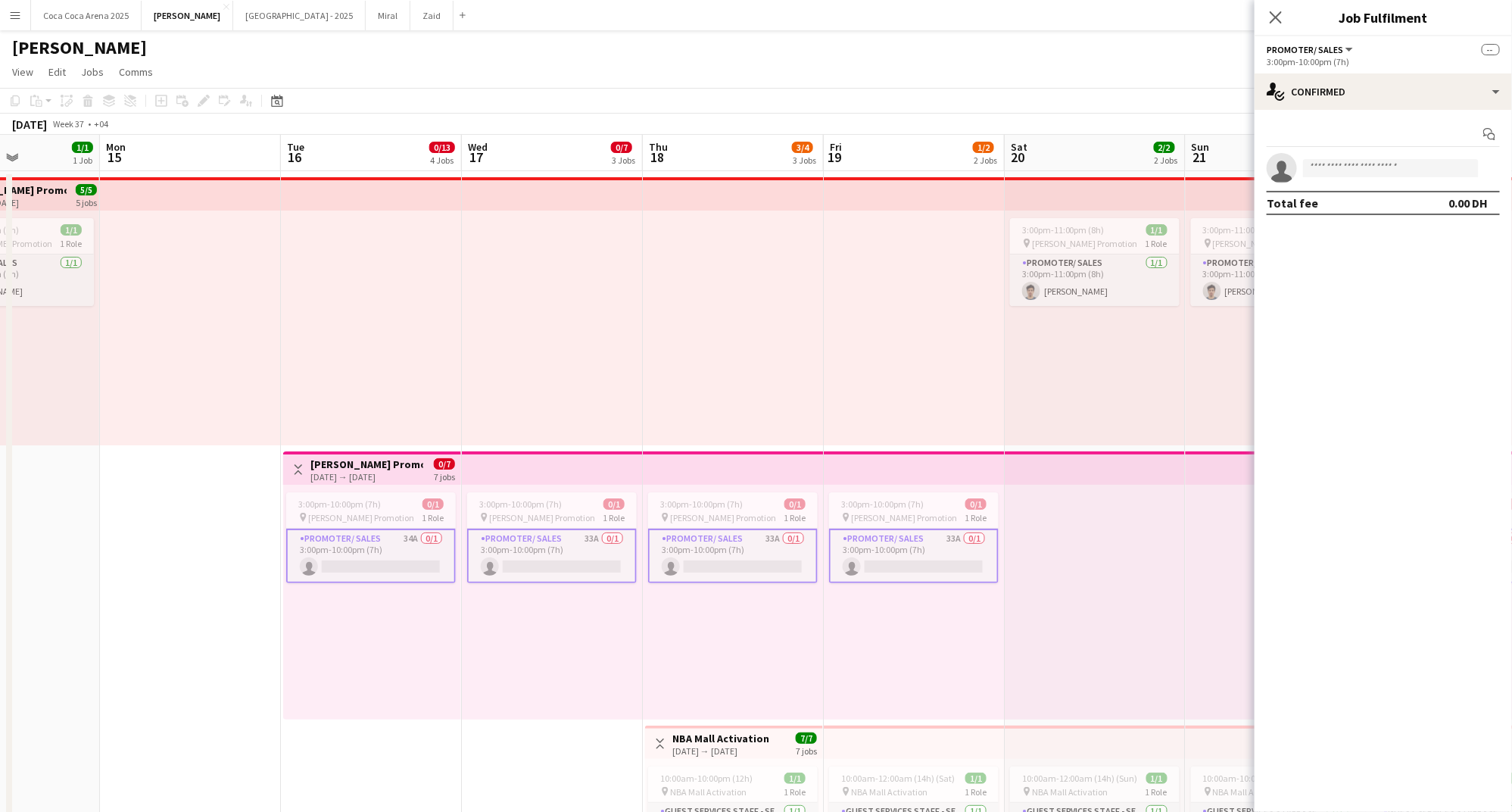
click at [403, 569] on app-card-role "Promoter/ Sales 34A 0/1 3:00pm-10:00pm (7h) single-neutral-actions" at bounding box center [371, 556] width 170 height 54
click at [1343, 170] on input at bounding box center [1390, 167] width 176 height 18
type input "**********"
click at [1331, 198] on span "khalilkhanmk7@gmail.com" at bounding box center [1391, 202] width 152 height 12
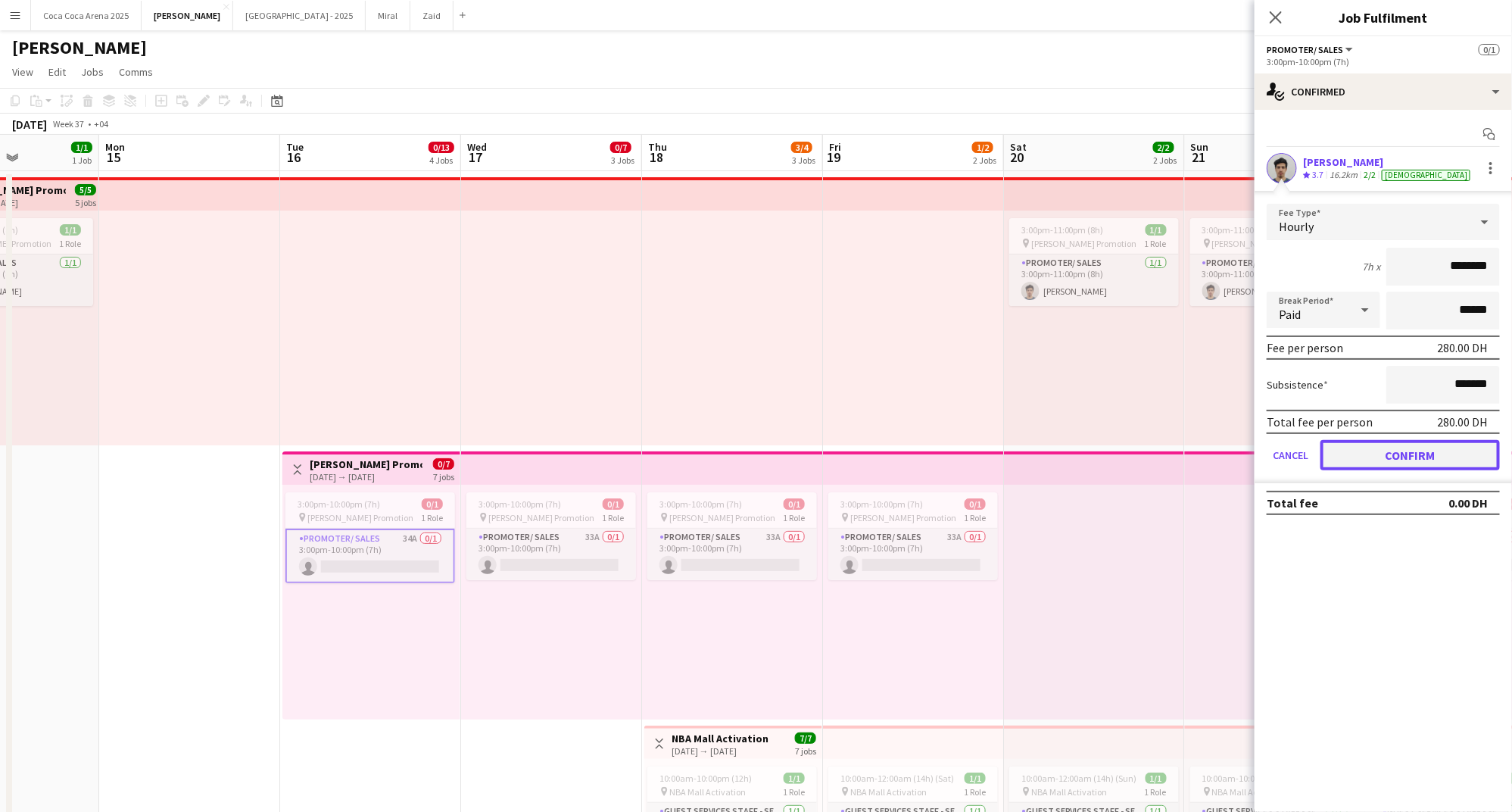
click at [1388, 446] on button "Confirm" at bounding box center [1410, 456] width 180 height 31
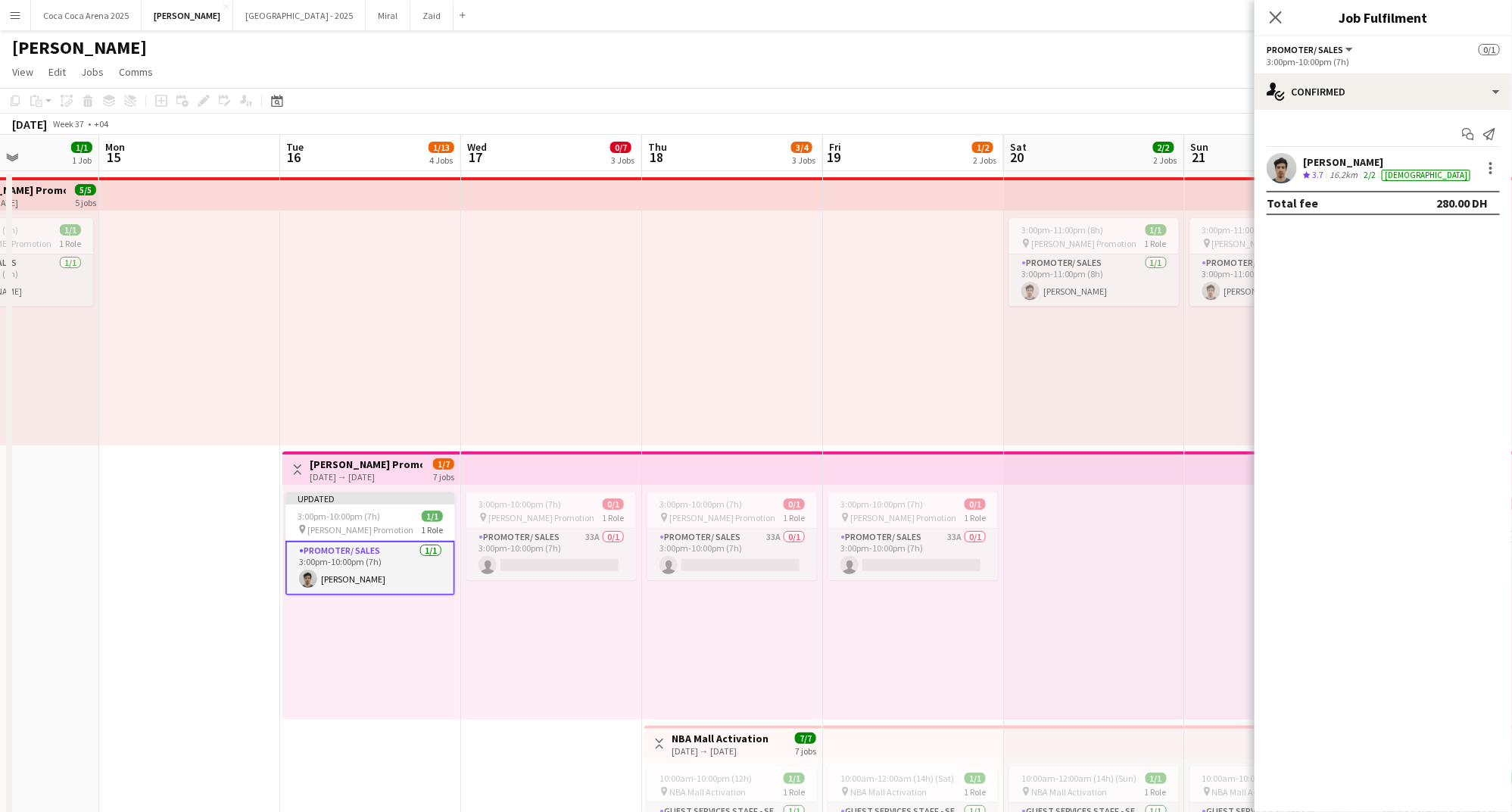
click at [1348, 159] on div "Khalil Muhammad" at bounding box center [1387, 162] width 170 height 14
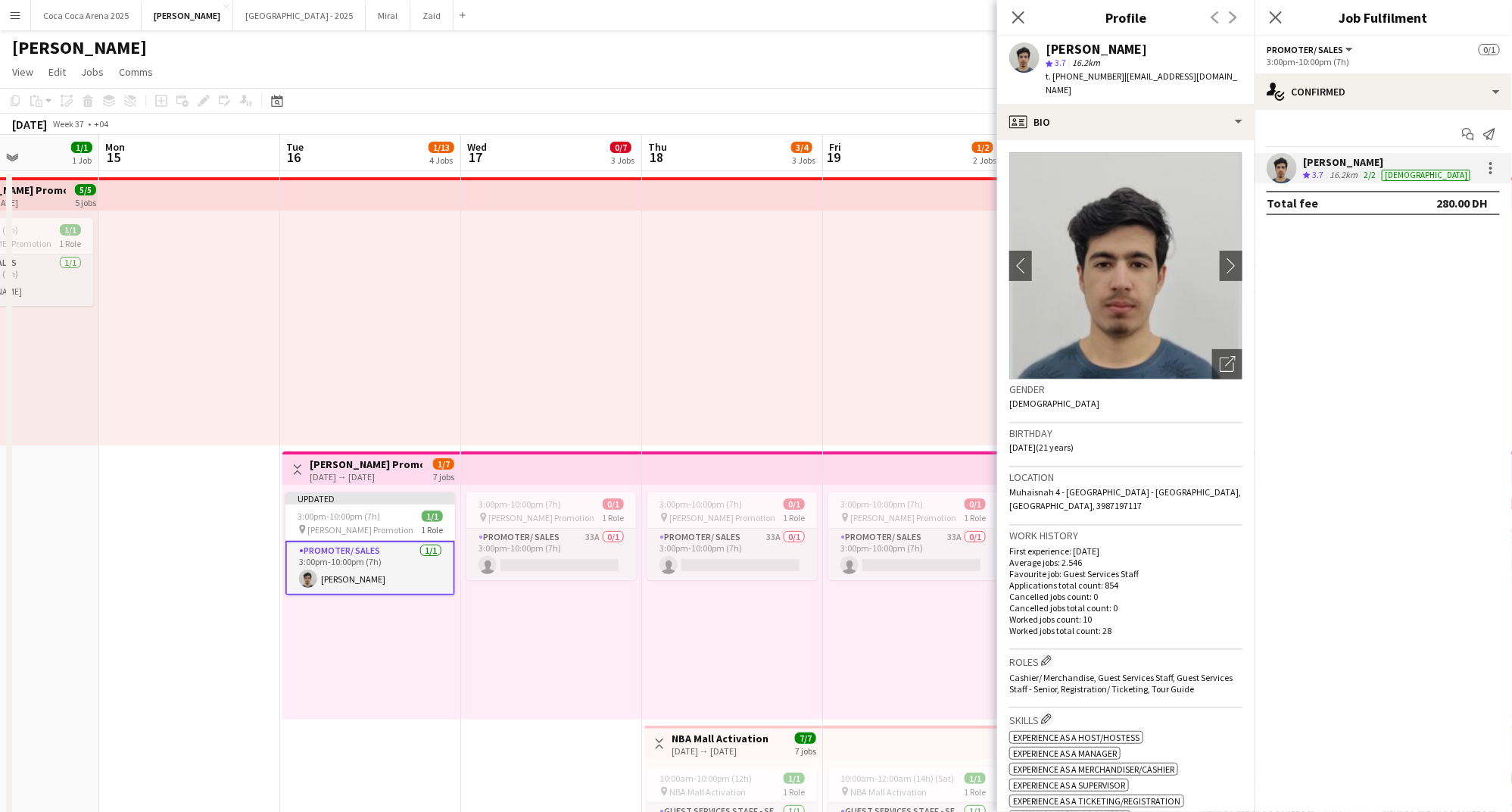
drag, startPoint x: 1162, startPoint y: 48, endPoint x: 1045, endPoint y: 48, distance: 117.0
click at [1045, 48] on div "Khalil Muhammad star 3.7 16.2km t. +971556391377 | khalilkhanmk7@gmail.com" at bounding box center [1126, 70] width 258 height 67
copy div "Khalil Muhammad"
click at [772, 245] on div at bounding box center [732, 328] width 181 height 235
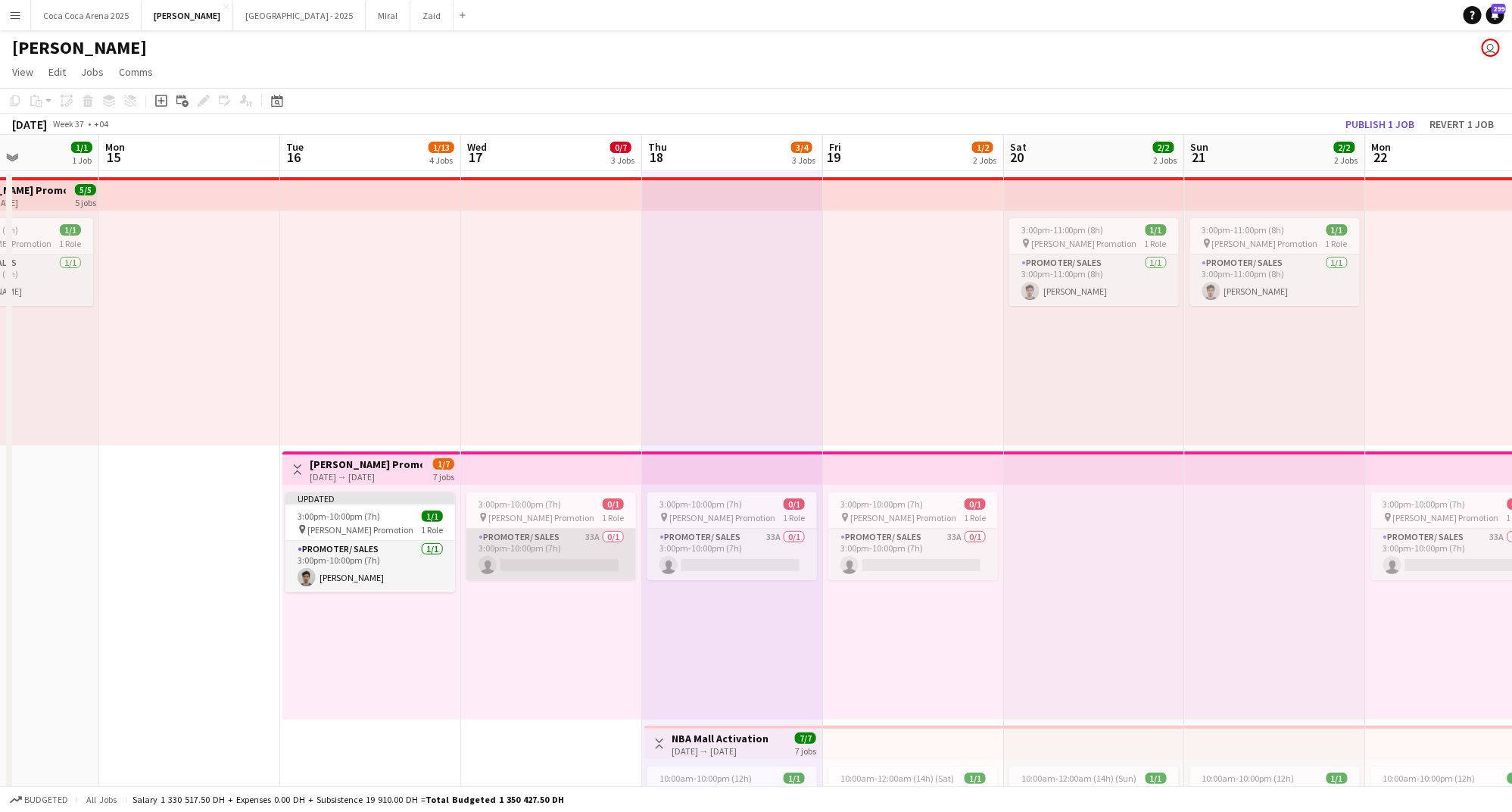
click at [573, 561] on app-card-role "Promoter/ Sales 33A 0/1 3:00pm-10:00pm (7h) single-neutral-actions" at bounding box center [551, 554] width 170 height 52
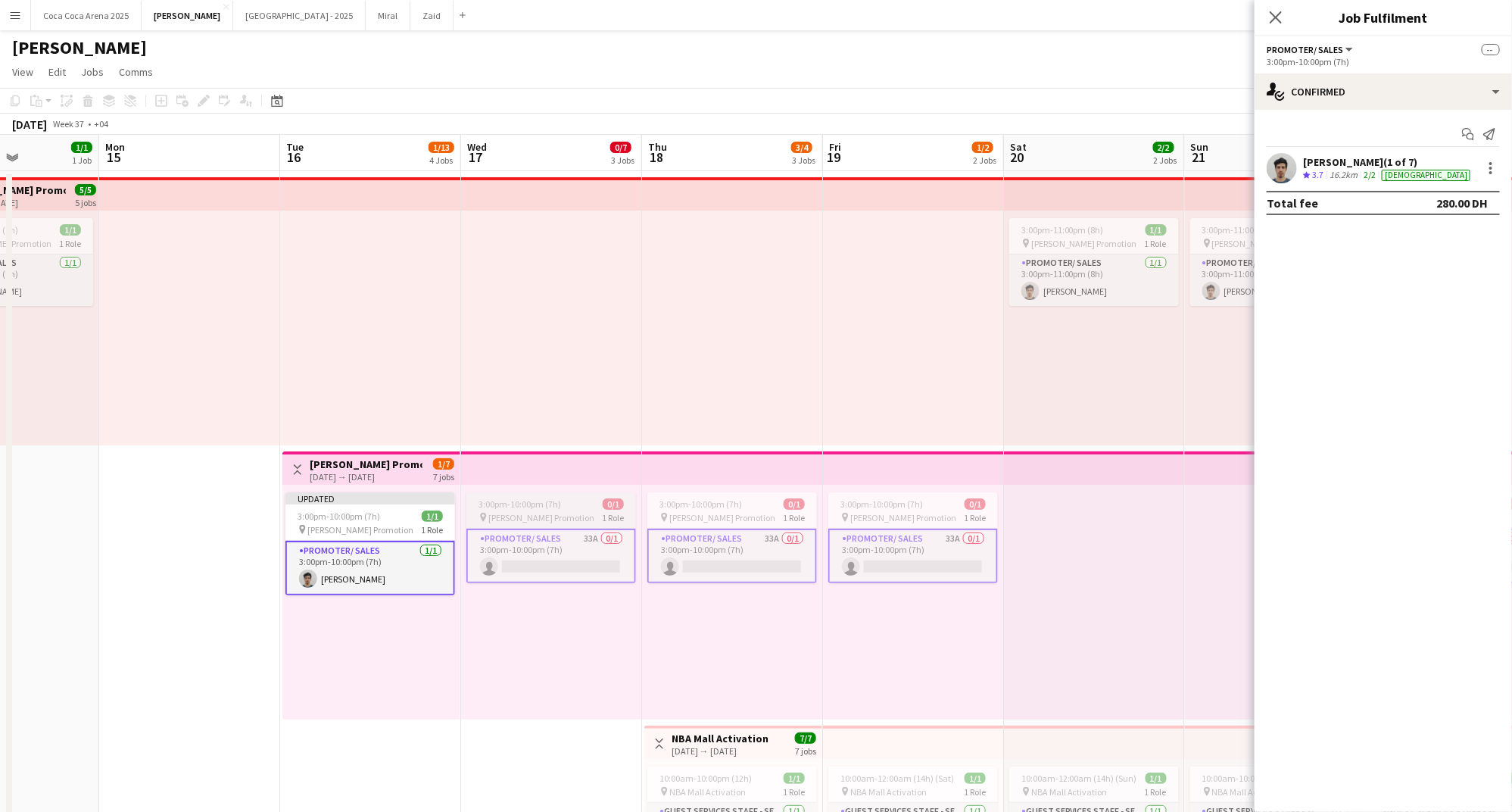
click at [590, 566] on app-card-role "Promoter/ Sales 33A 0/1 3:00pm-10:00pm (7h) single-neutral-actions" at bounding box center [551, 556] width 170 height 54
click at [1370, 171] on input at bounding box center [1390, 167] width 176 height 18
paste input "**********"
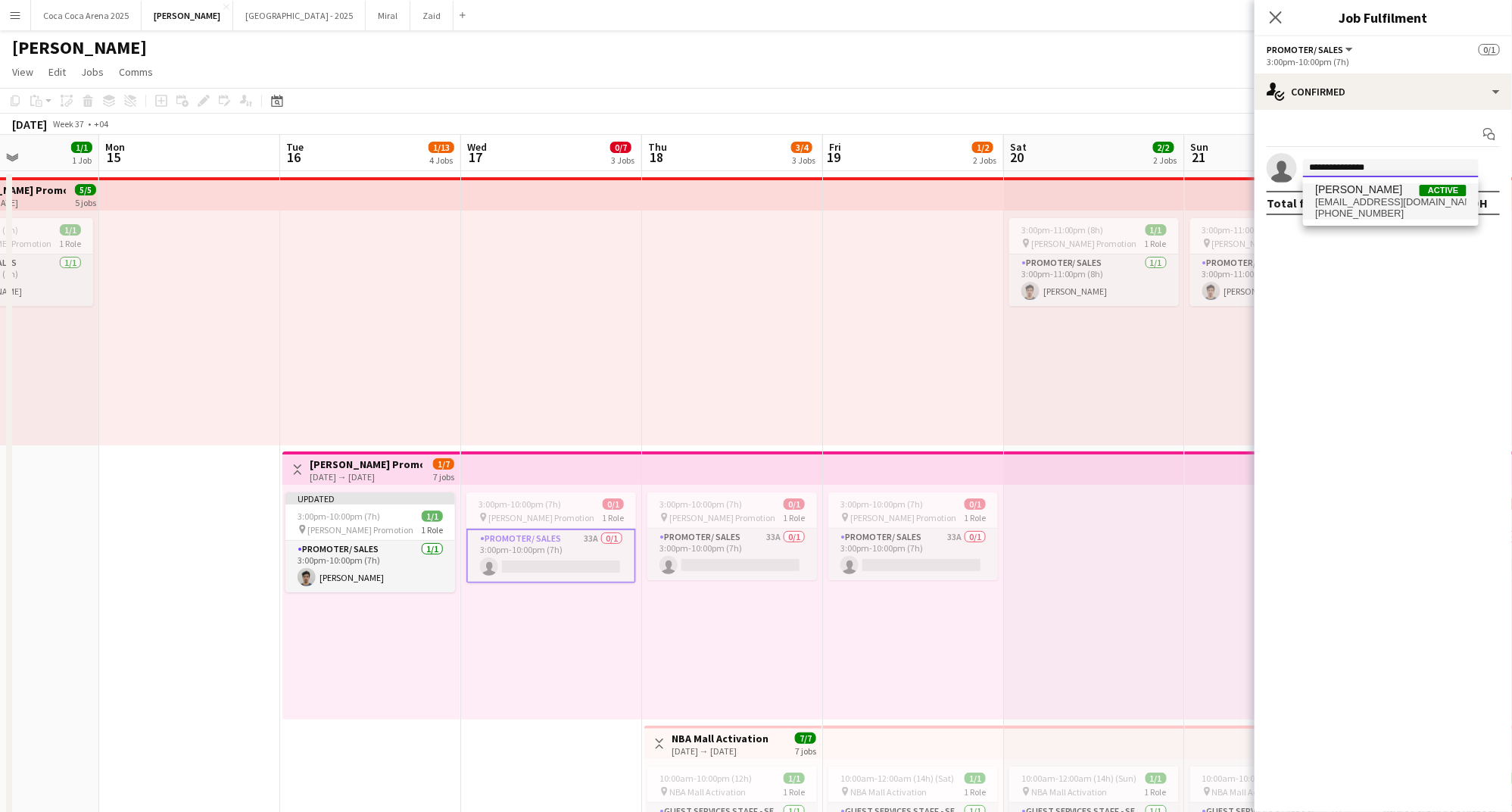
type input "**********"
click at [1359, 193] on span "Khalil Muhammad" at bounding box center [1359, 189] width 87 height 13
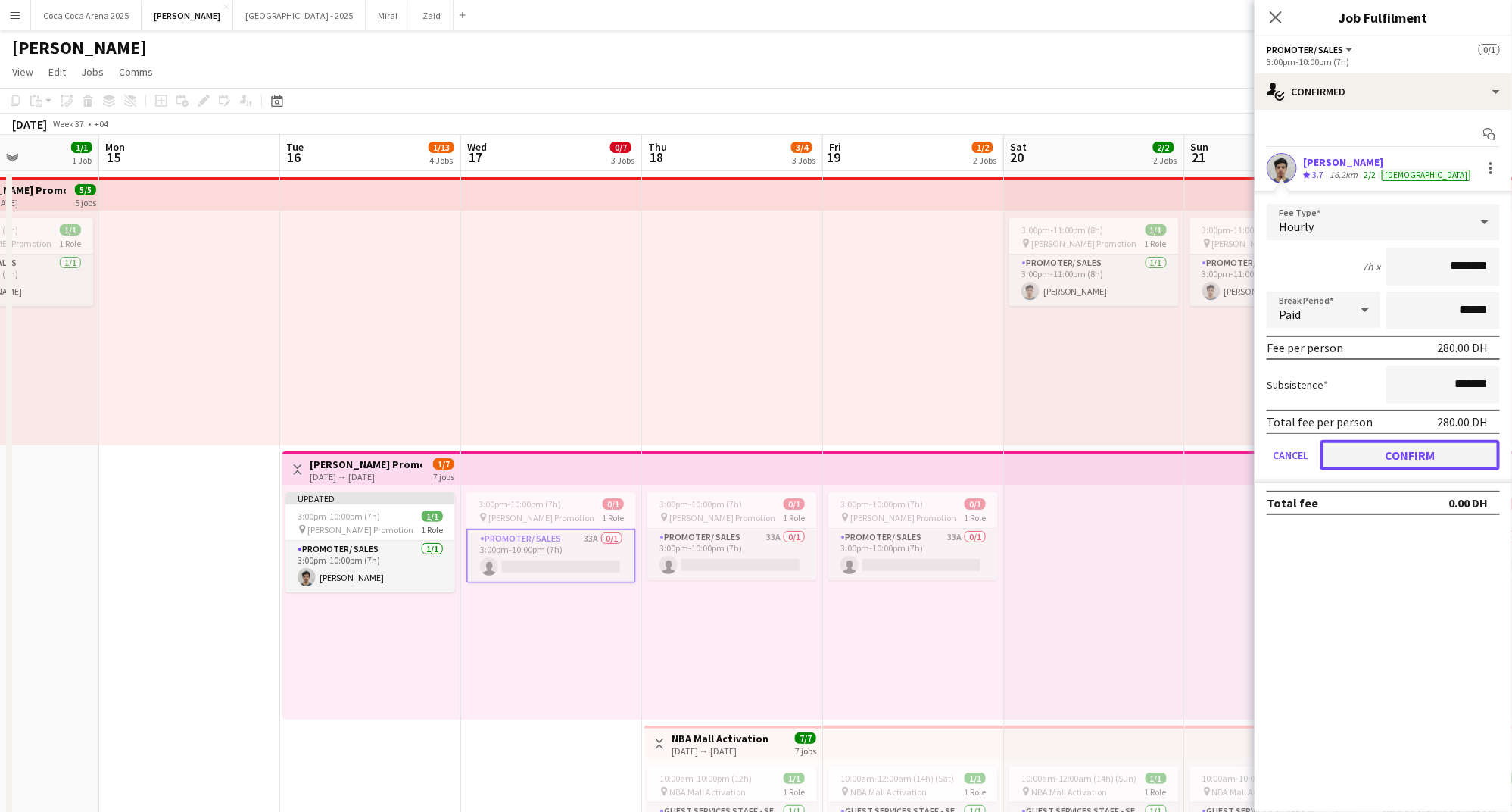
click at [1383, 442] on button "Confirm" at bounding box center [1410, 456] width 180 height 31
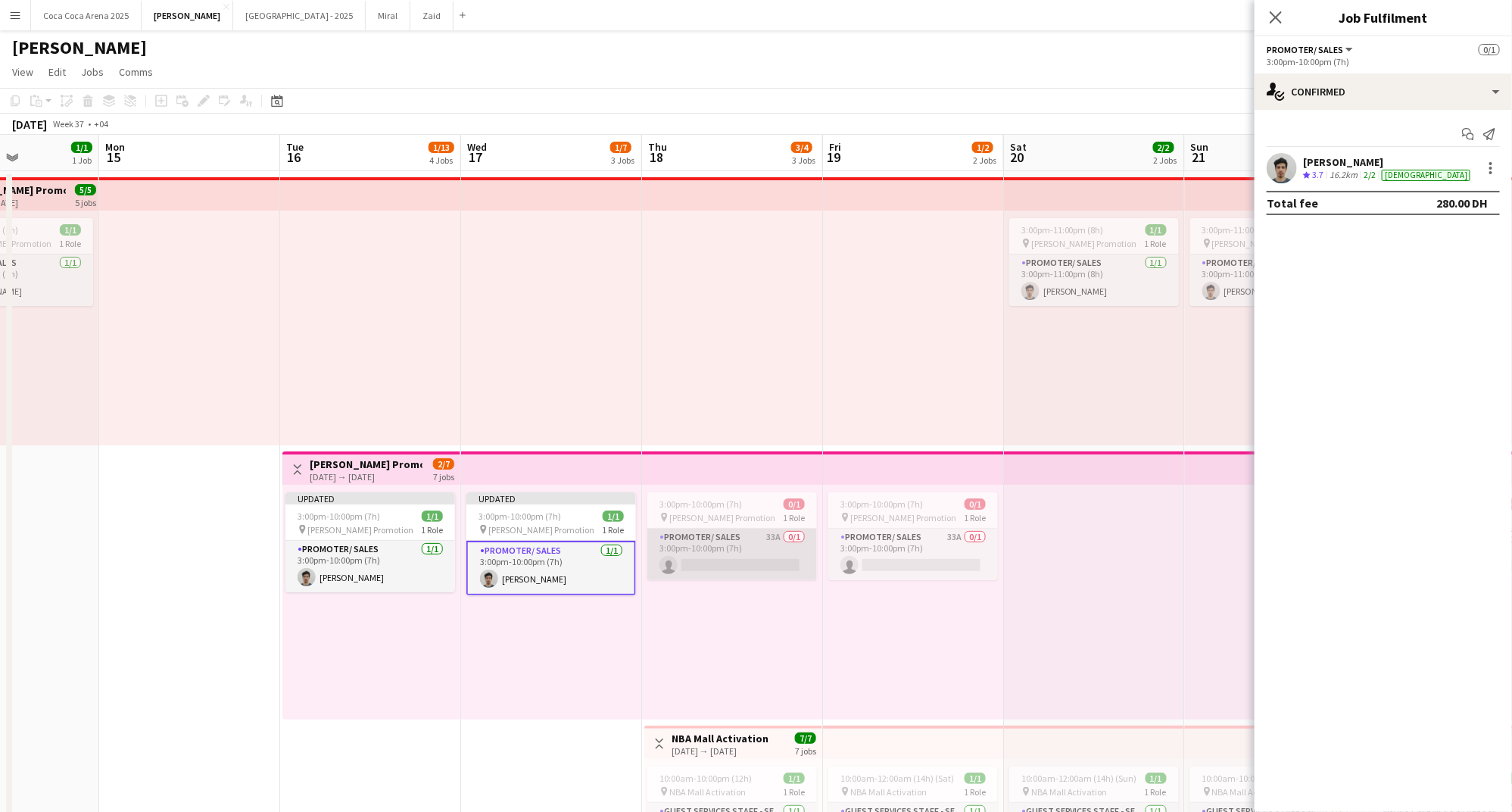
click at [766, 552] on app-card-role "Promoter/ Sales 33A 0/1 3:00pm-10:00pm (7h) single-neutral-actions" at bounding box center [732, 554] width 170 height 52
click at [771, 571] on app-card-role "Promoter/ Sales 33A 0/1 3:00pm-10:00pm (7h) single-neutral-actions" at bounding box center [732, 556] width 170 height 54
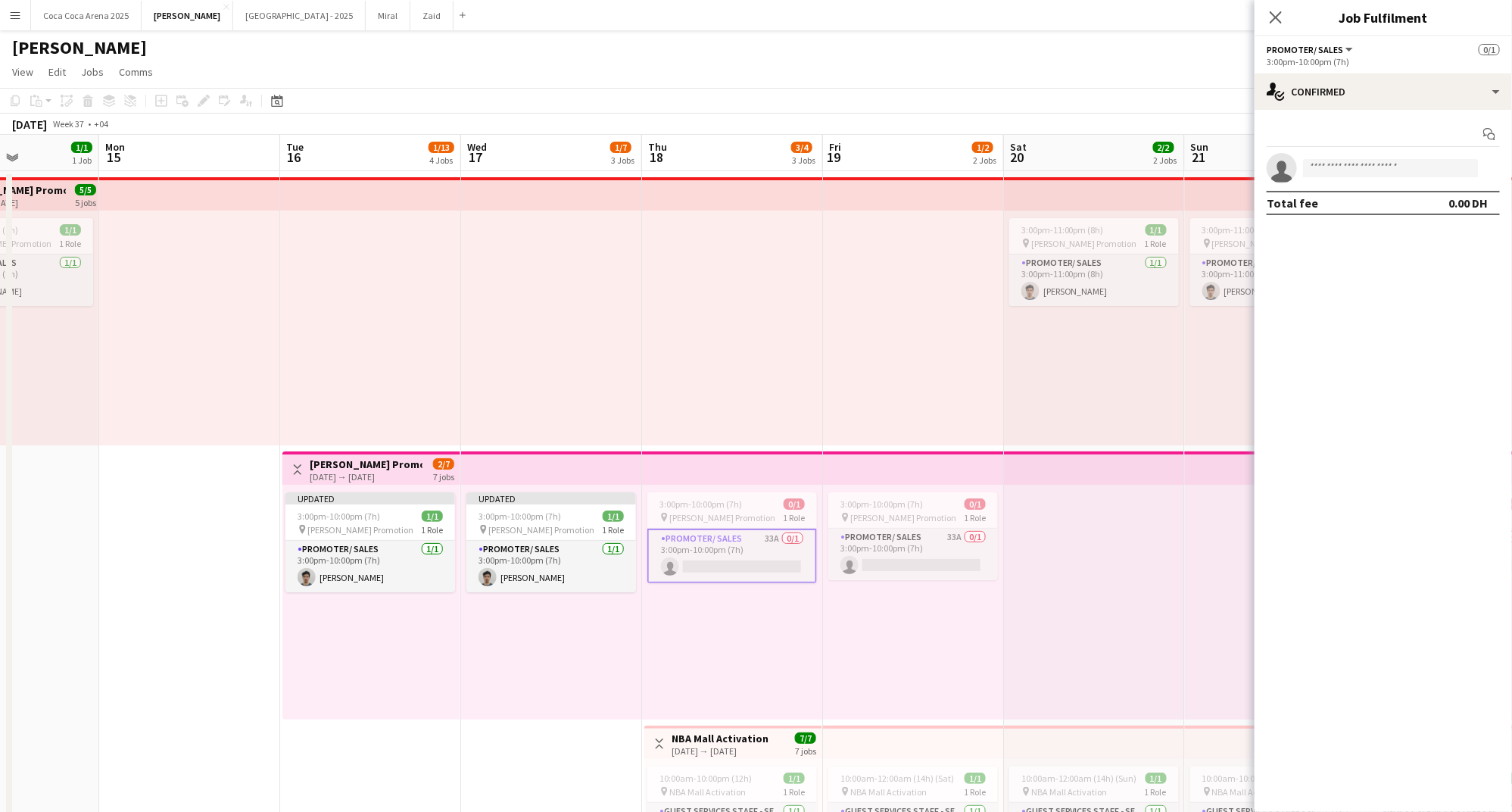
click at [1334, 158] on app-invite-slot "single-neutral-actions" at bounding box center [1383, 168] width 258 height 31
click at [1330, 171] on input at bounding box center [1390, 167] width 176 height 18
paste input "**********"
type input "**********"
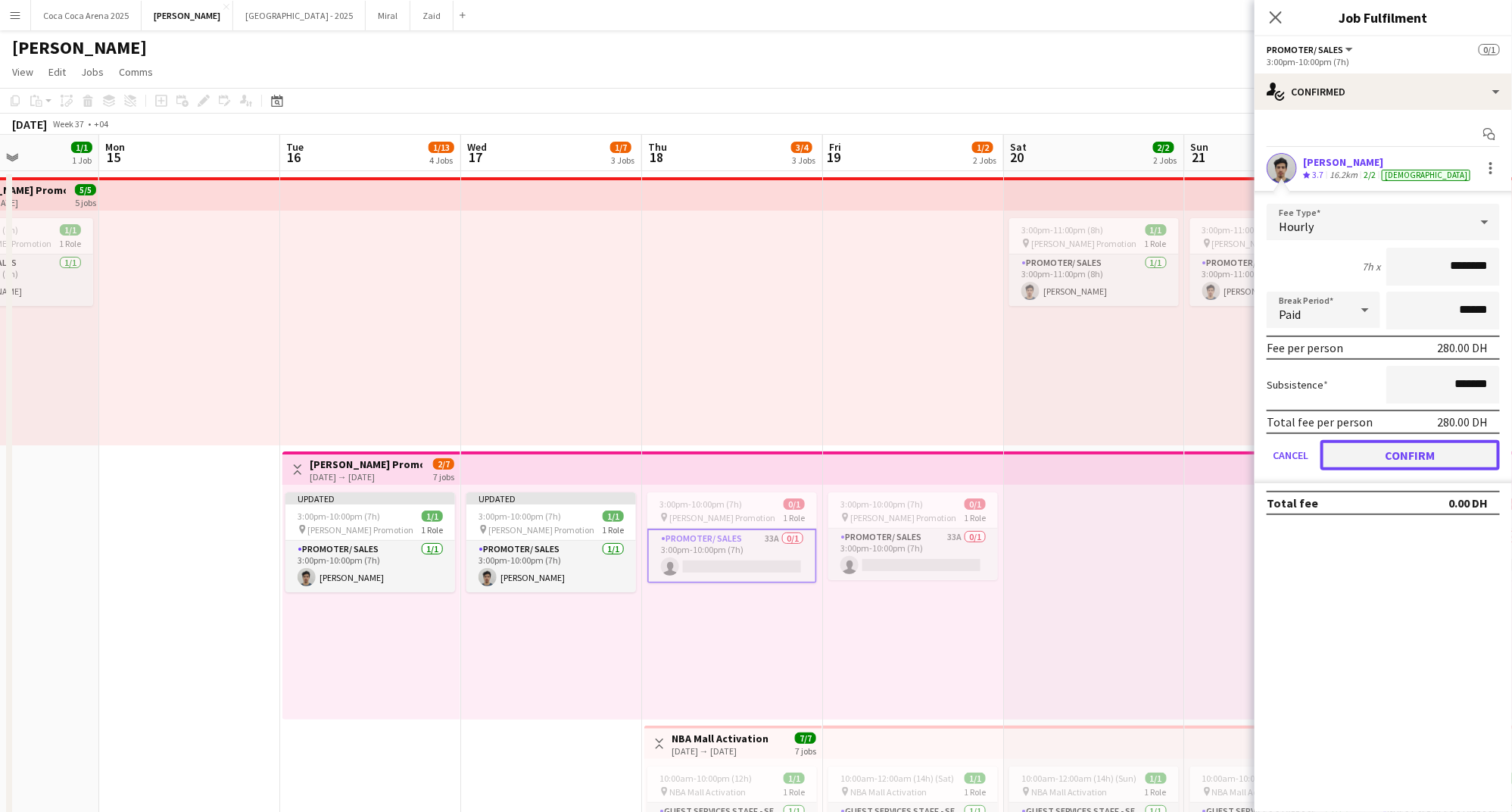
click at [1381, 465] on button "Confirm" at bounding box center [1410, 456] width 180 height 31
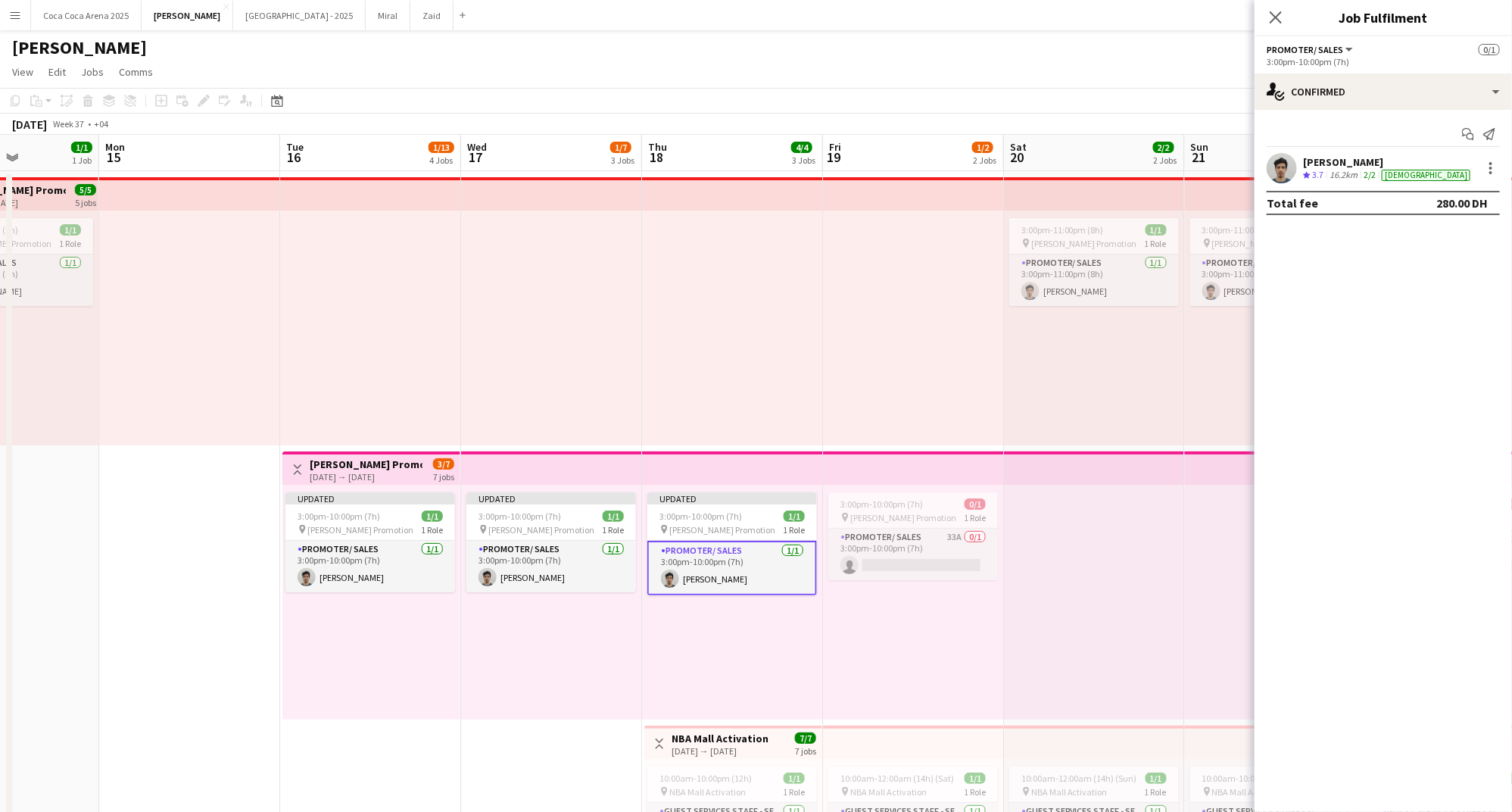
click at [1150, 568] on div at bounding box center [1094, 602] width 181 height 235
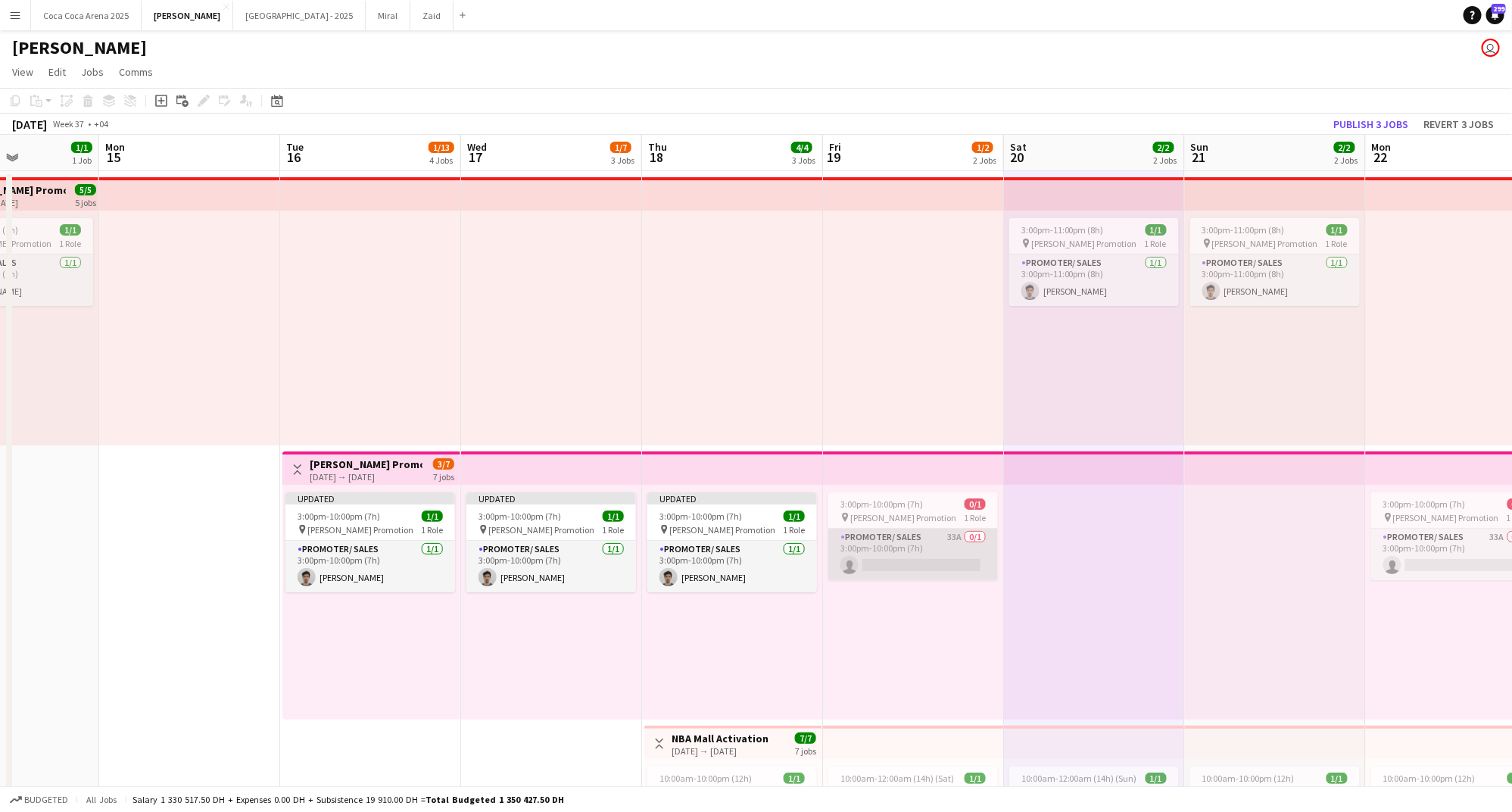
click at [925, 569] on app-card-role "Promoter/ Sales 33A 0/1 3:00pm-10:00pm (7h) single-neutral-actions" at bounding box center [913, 554] width 170 height 52
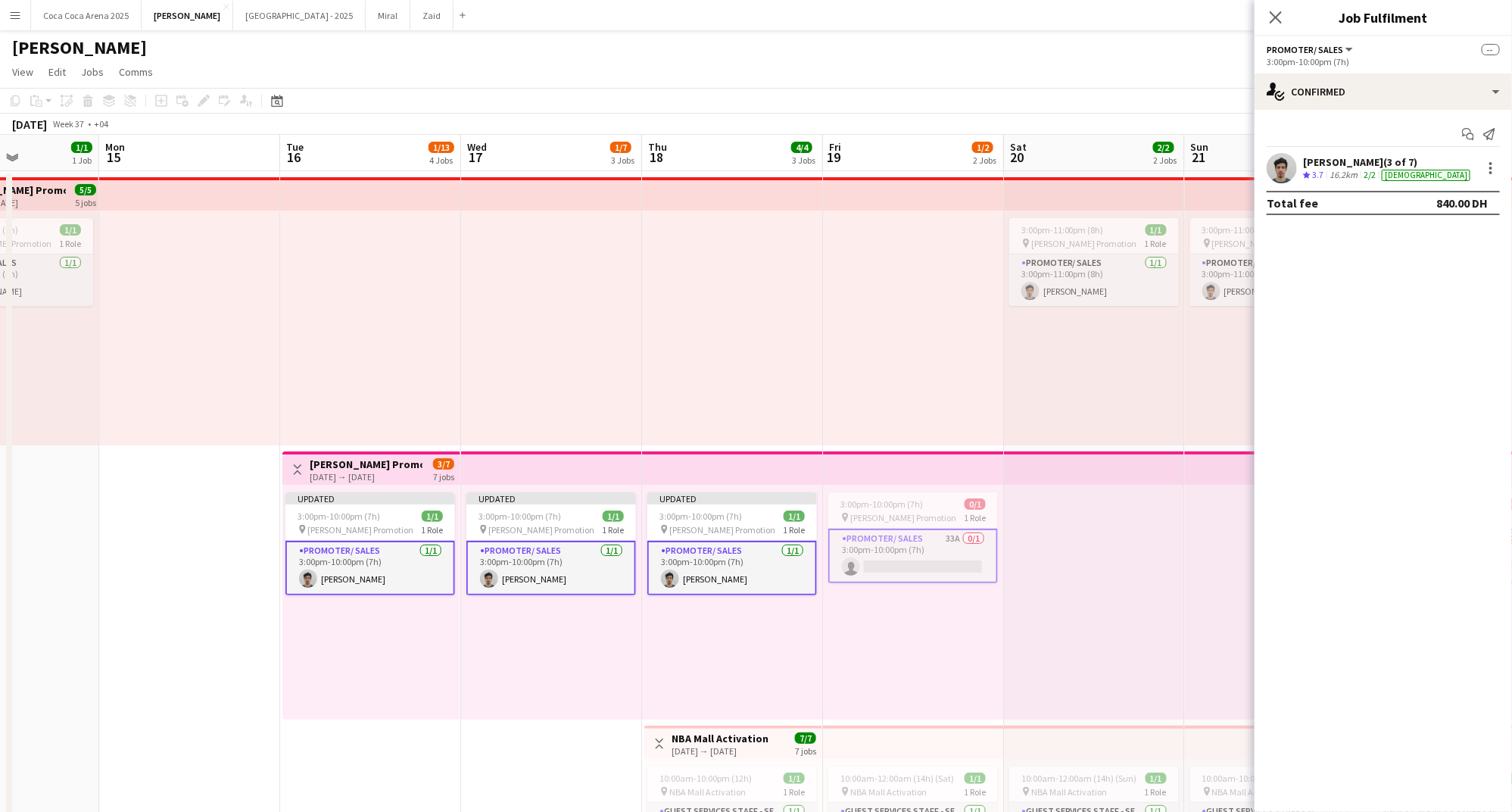
click at [923, 563] on app-card-role "Promoter/ Sales 33A 0/1 3:00pm-10:00pm (7h) single-neutral-actions" at bounding box center [913, 556] width 170 height 54
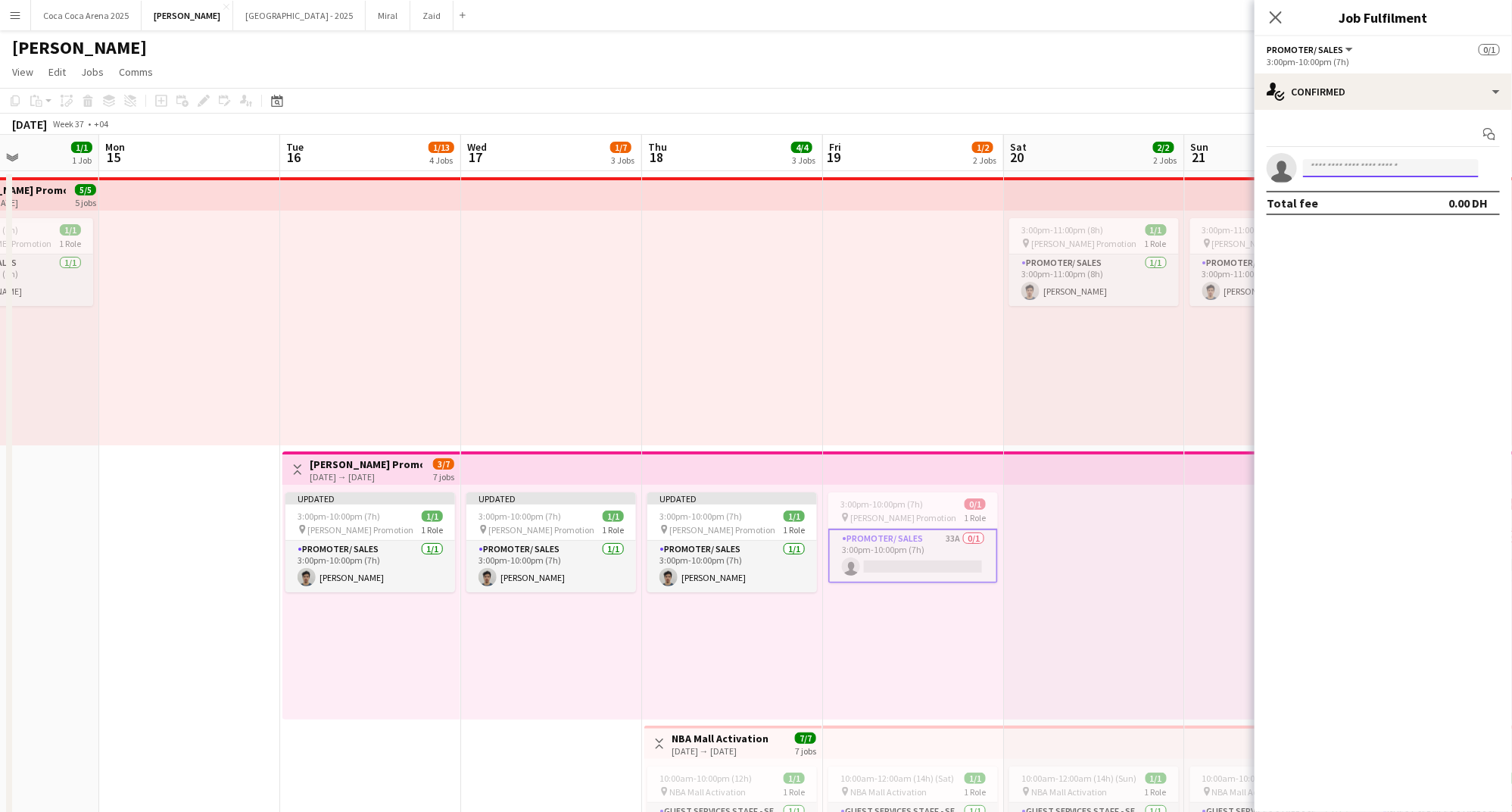
click at [1369, 171] on input at bounding box center [1390, 167] width 176 height 18
paste input "**********"
type input "**********"
click at [1385, 206] on span "khalilkhanmk7@gmail.com" at bounding box center [1391, 202] width 152 height 12
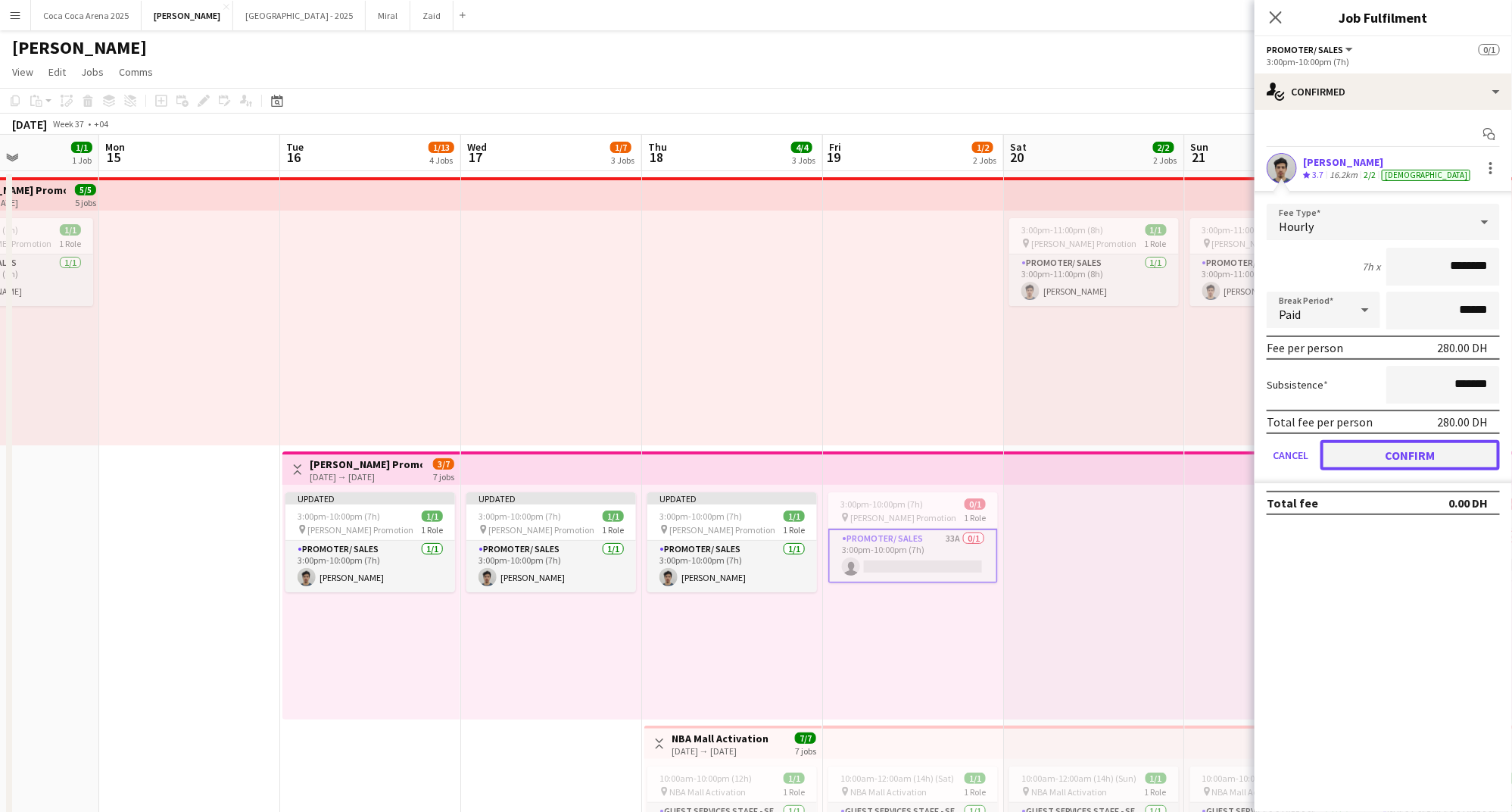
click at [1359, 456] on button "Confirm" at bounding box center [1410, 456] width 180 height 31
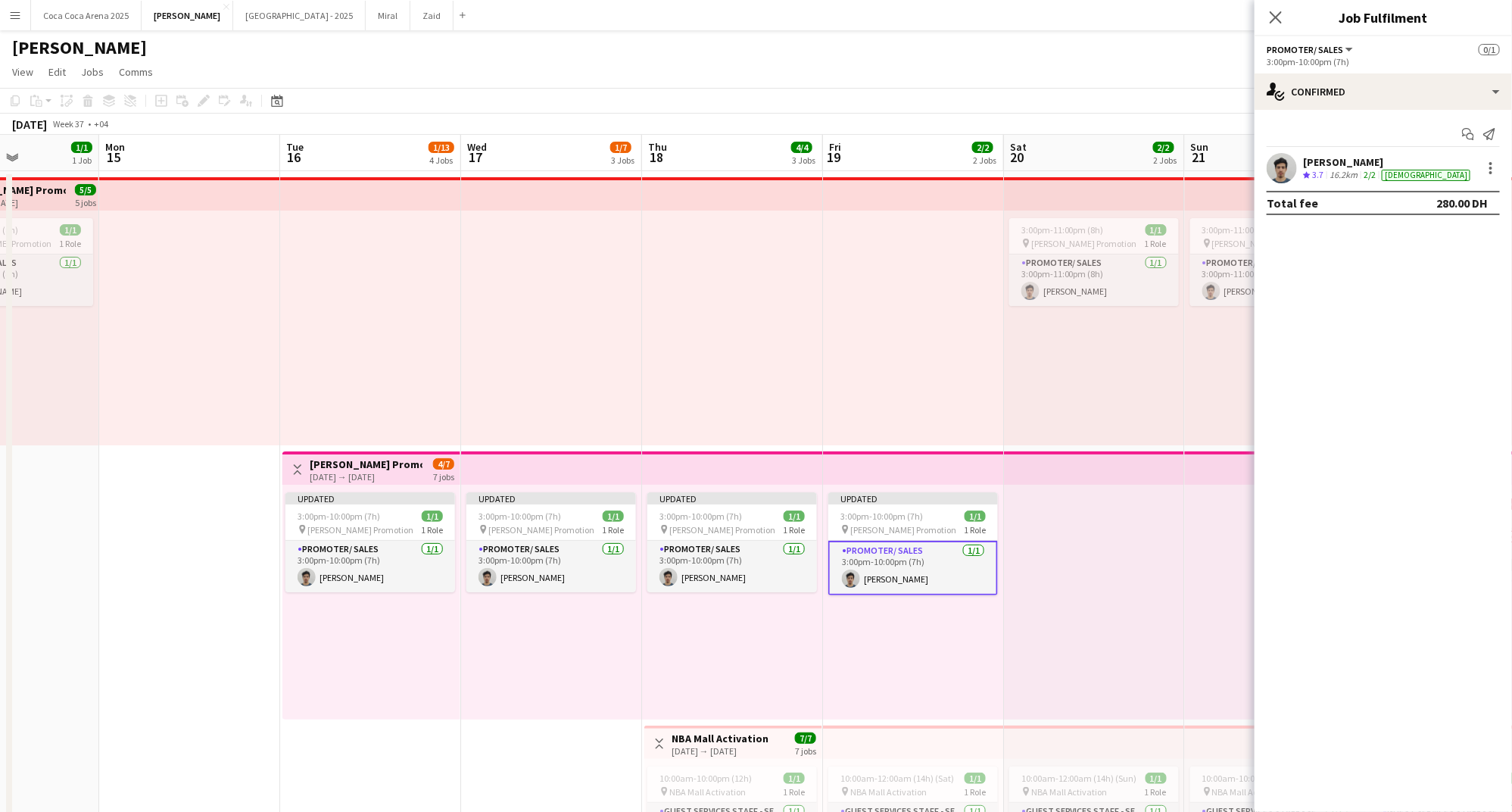
click at [1094, 546] on div at bounding box center [1094, 602] width 181 height 235
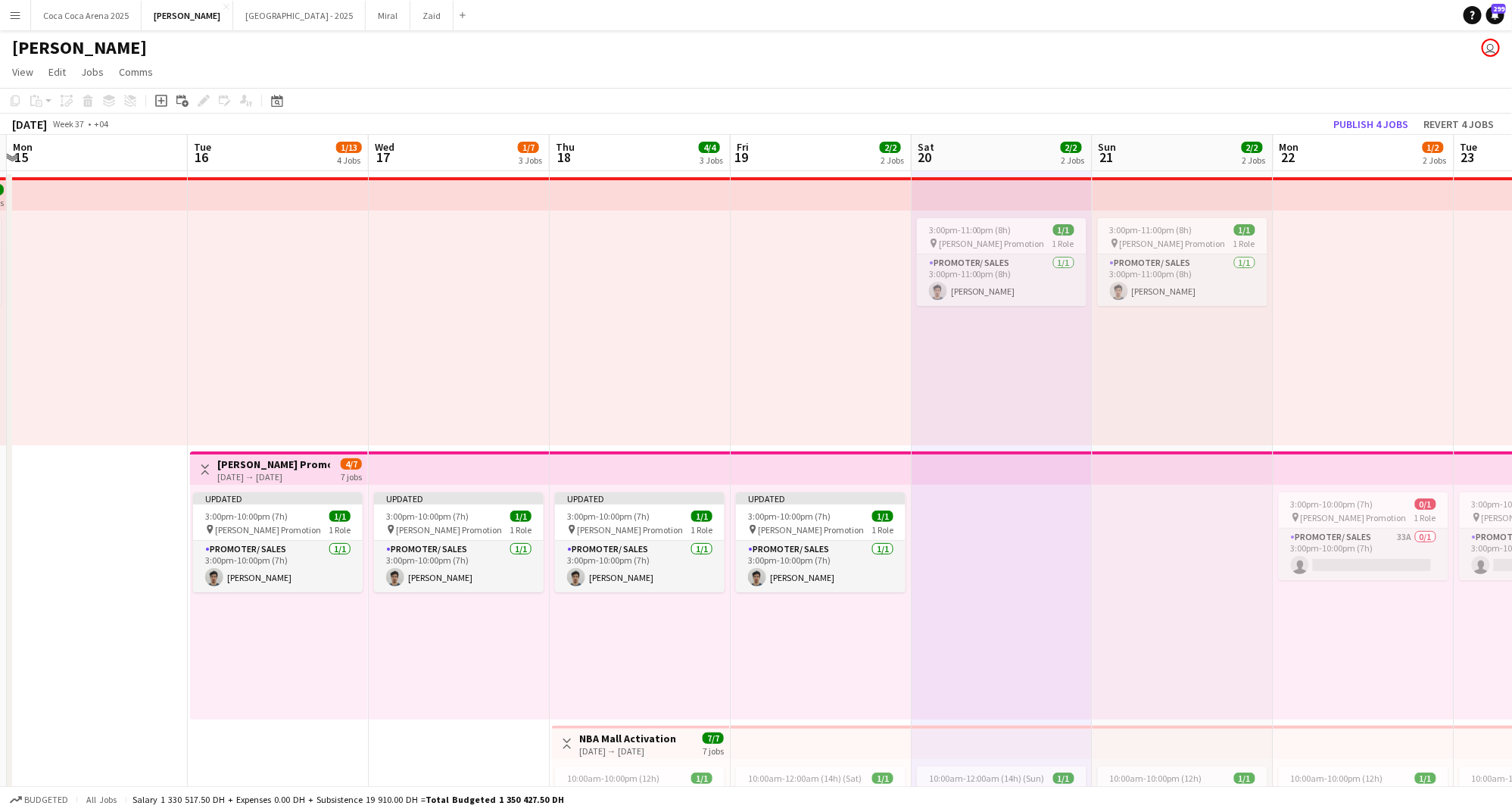
scroll to position [0, 552]
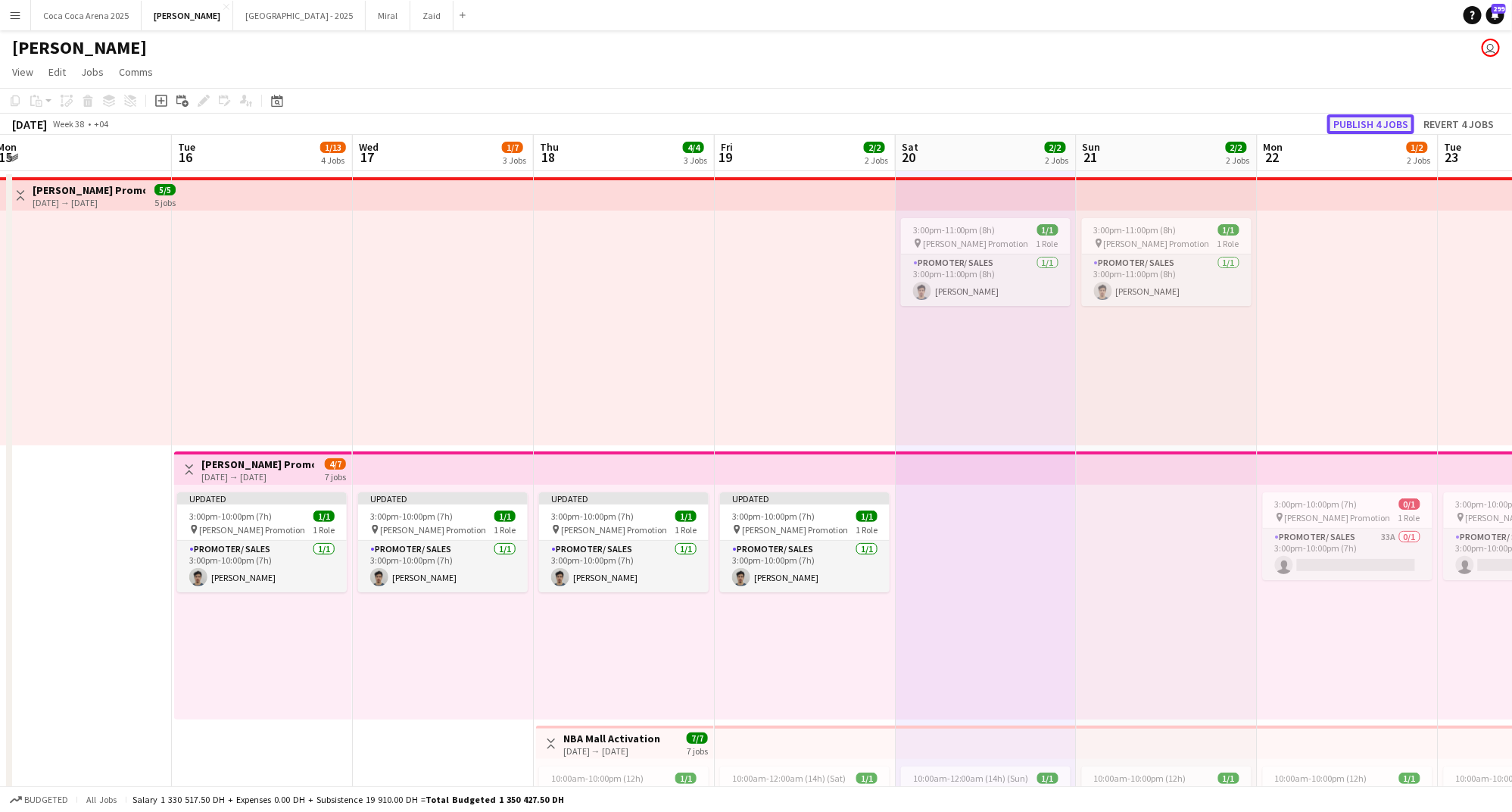
click at [1380, 120] on button "Publish 4 jobs" at bounding box center [1370, 124] width 87 height 20
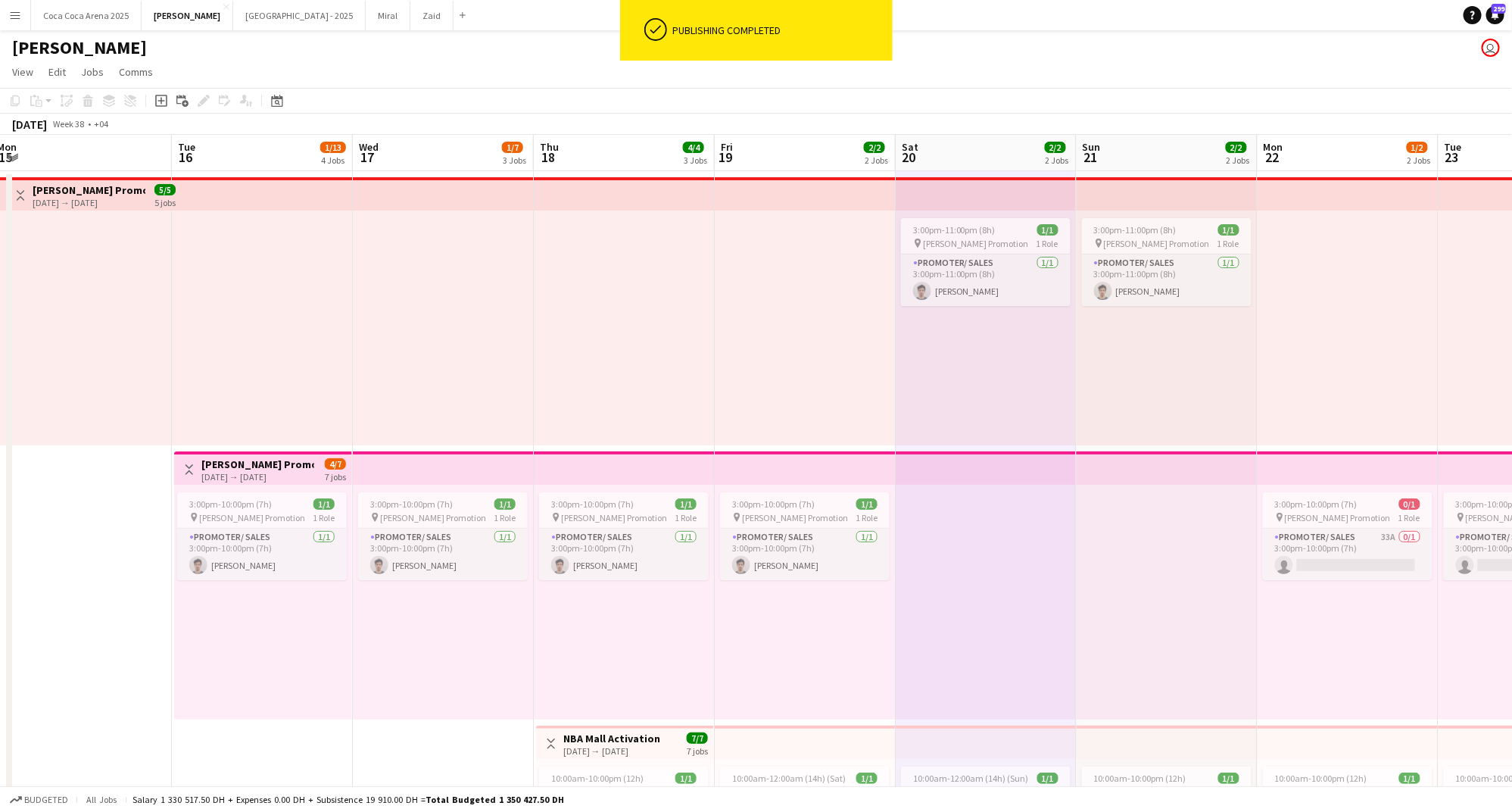
click at [738, 427] on div at bounding box center [805, 328] width 181 height 235
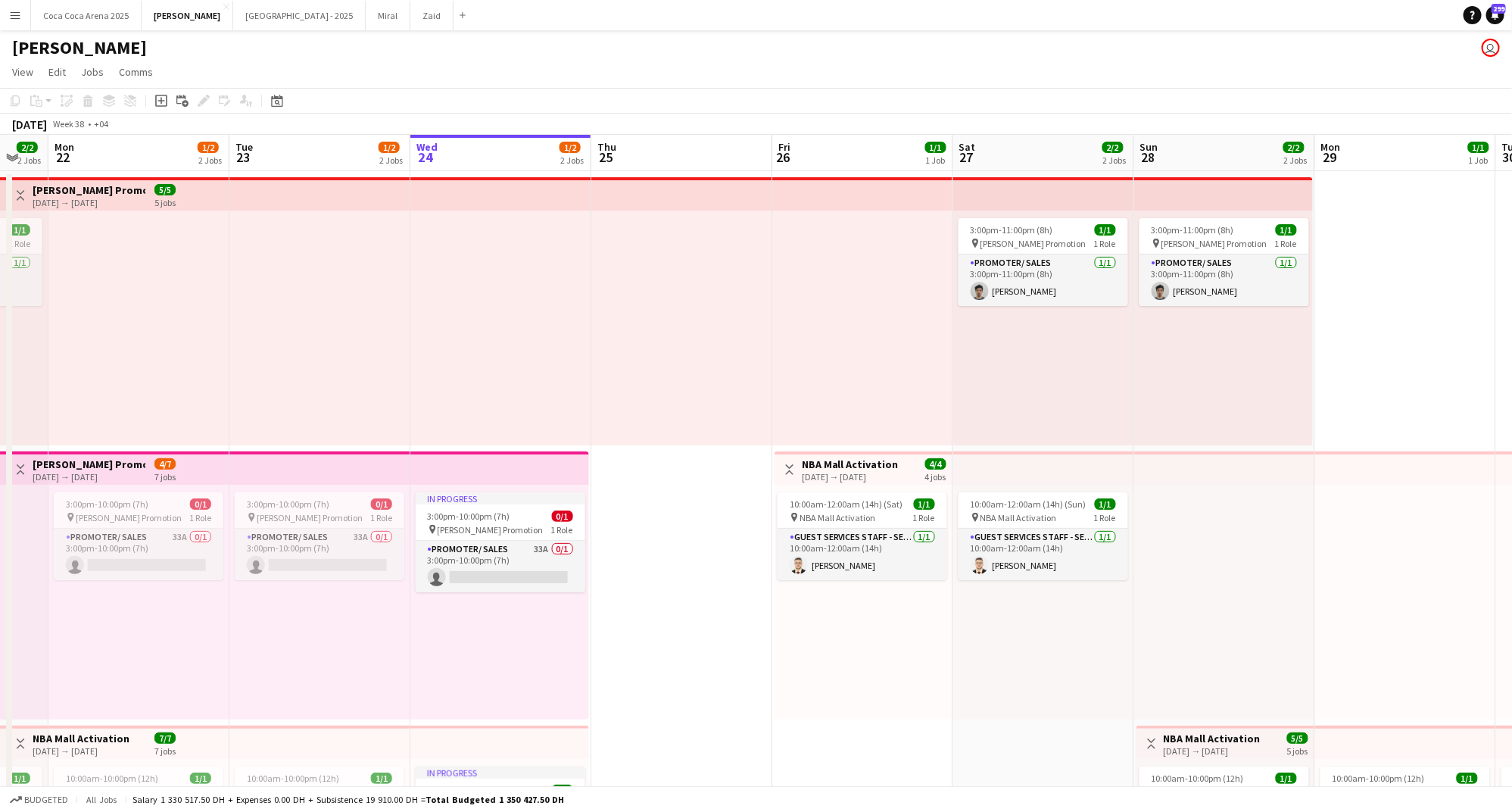
scroll to position [0, 455]
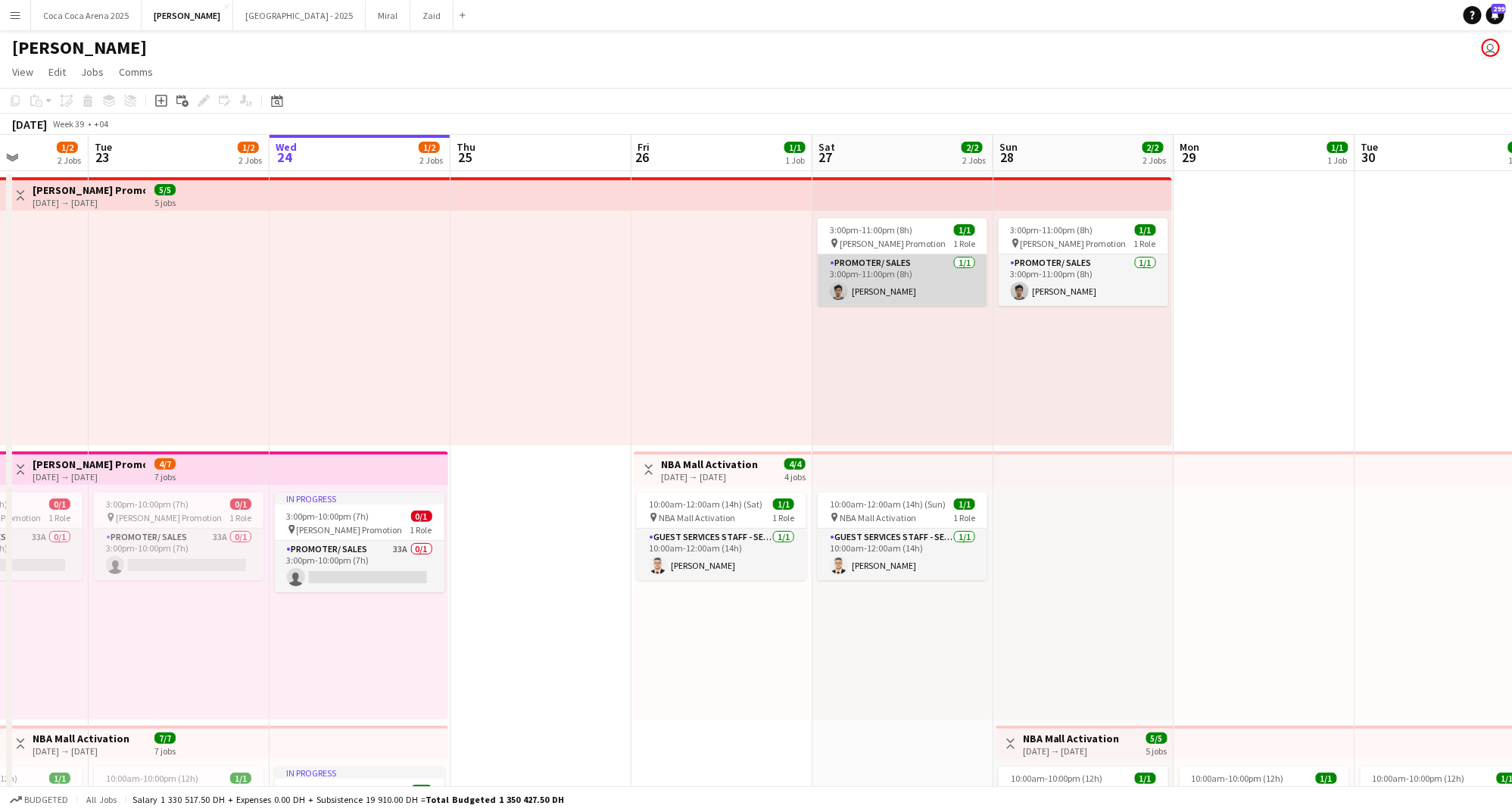
click at [970, 274] on app-card-role "Promoter/ Sales 1/1 3:00pm-11:00pm (8h) Khalil Muhammad" at bounding box center [902, 280] width 170 height 52
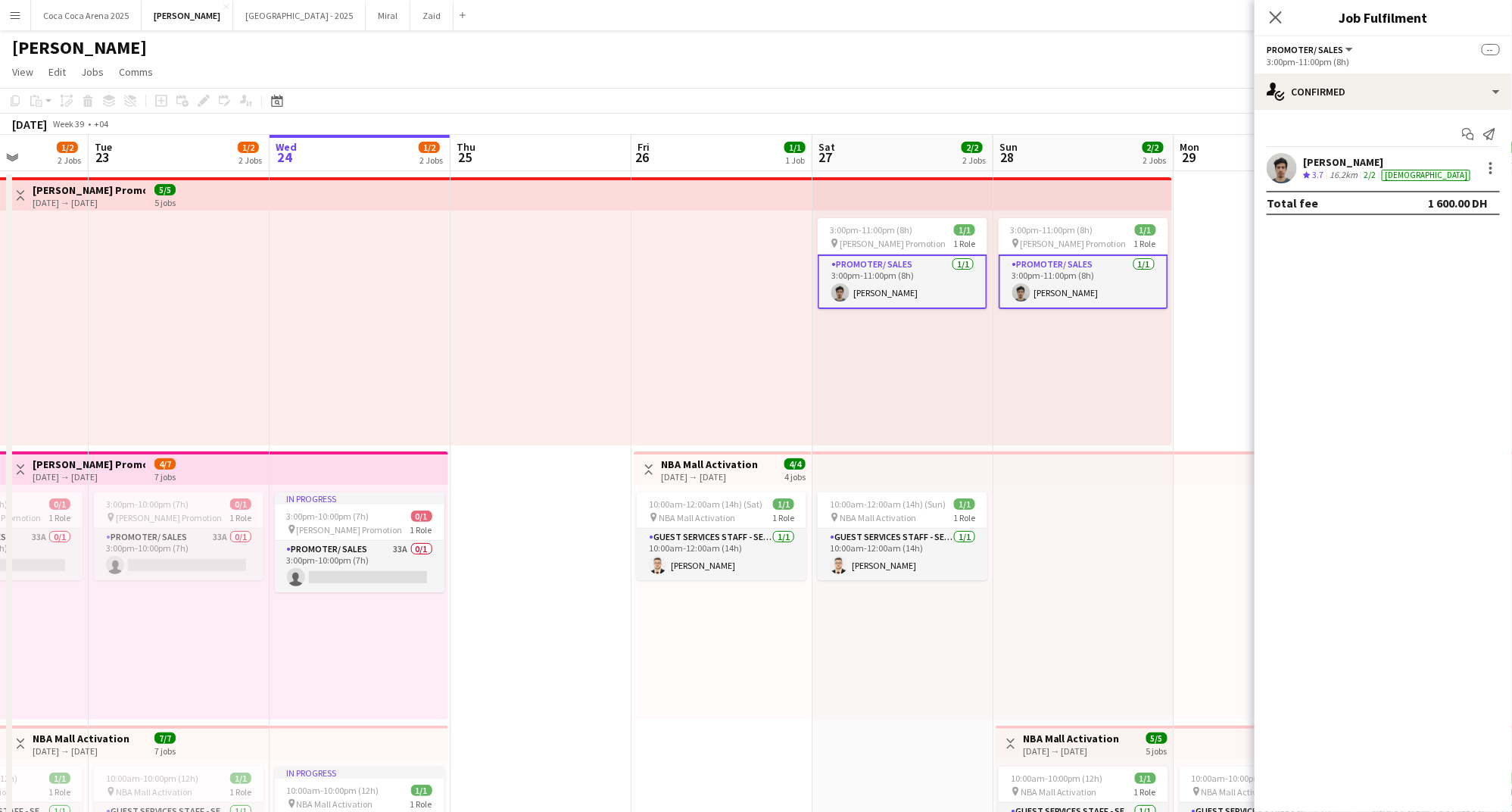
click at [970, 284] on app-card-role "Promoter/ Sales 1/1 3:00pm-11:00pm (8h) Khalil Muhammad" at bounding box center [902, 282] width 170 height 54
click at [884, 229] on span "3:00pm-11:00pm (8h)" at bounding box center [870, 229] width 82 height 11
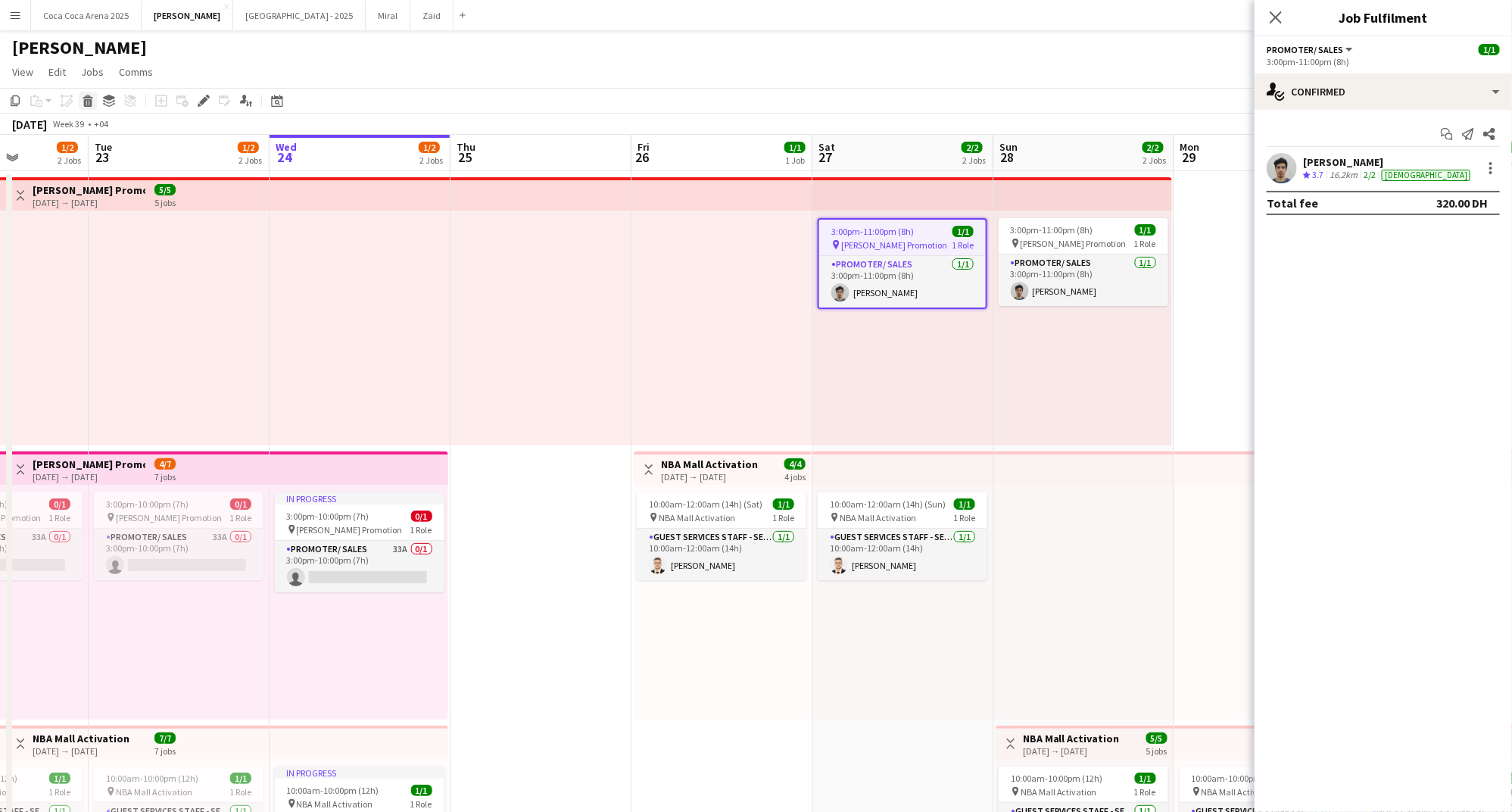
click at [86, 98] on icon "Delete" at bounding box center [87, 101] width 12 height 12
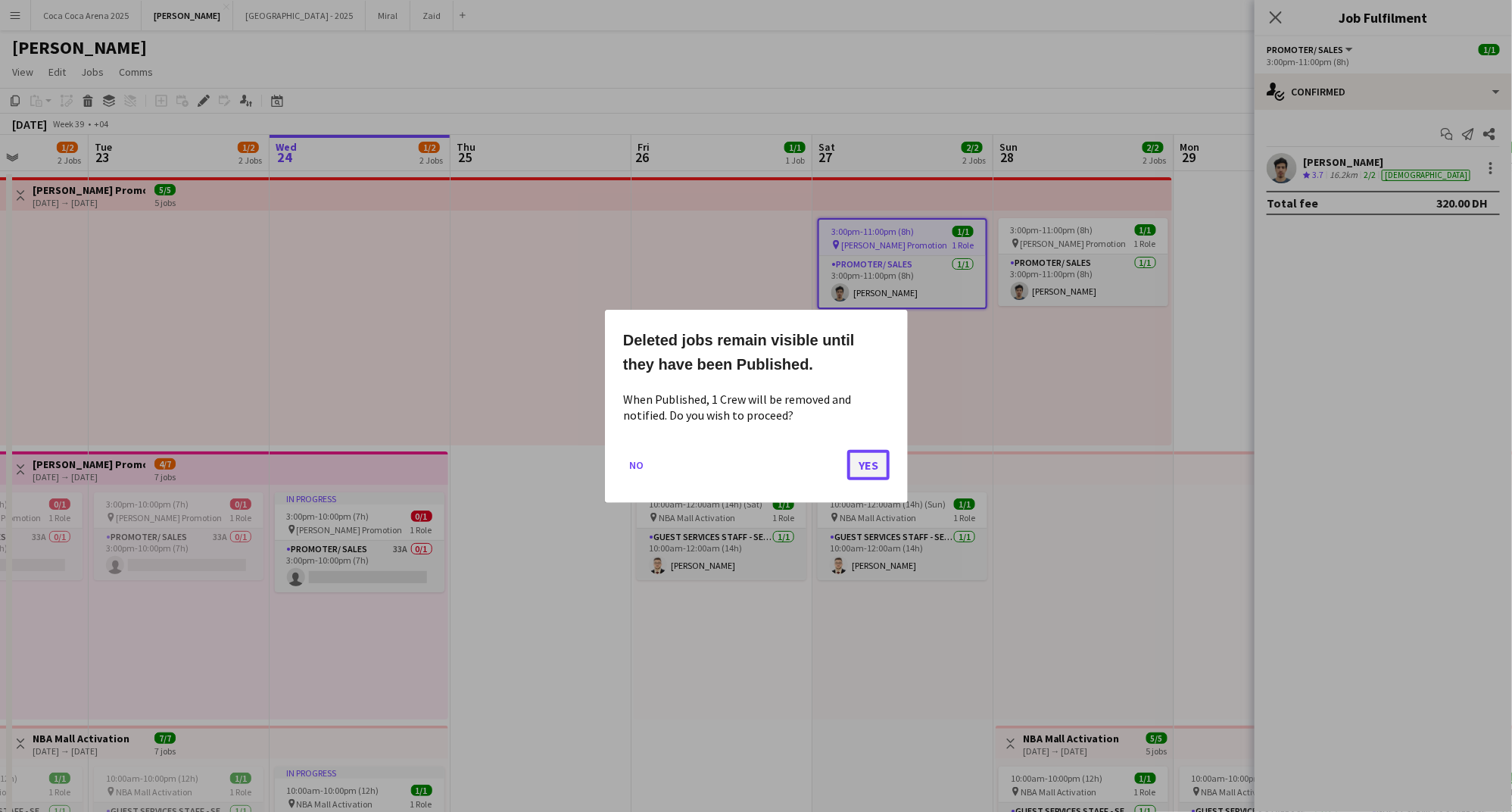
click at [861, 468] on button "Yes" at bounding box center [868, 464] width 42 height 31
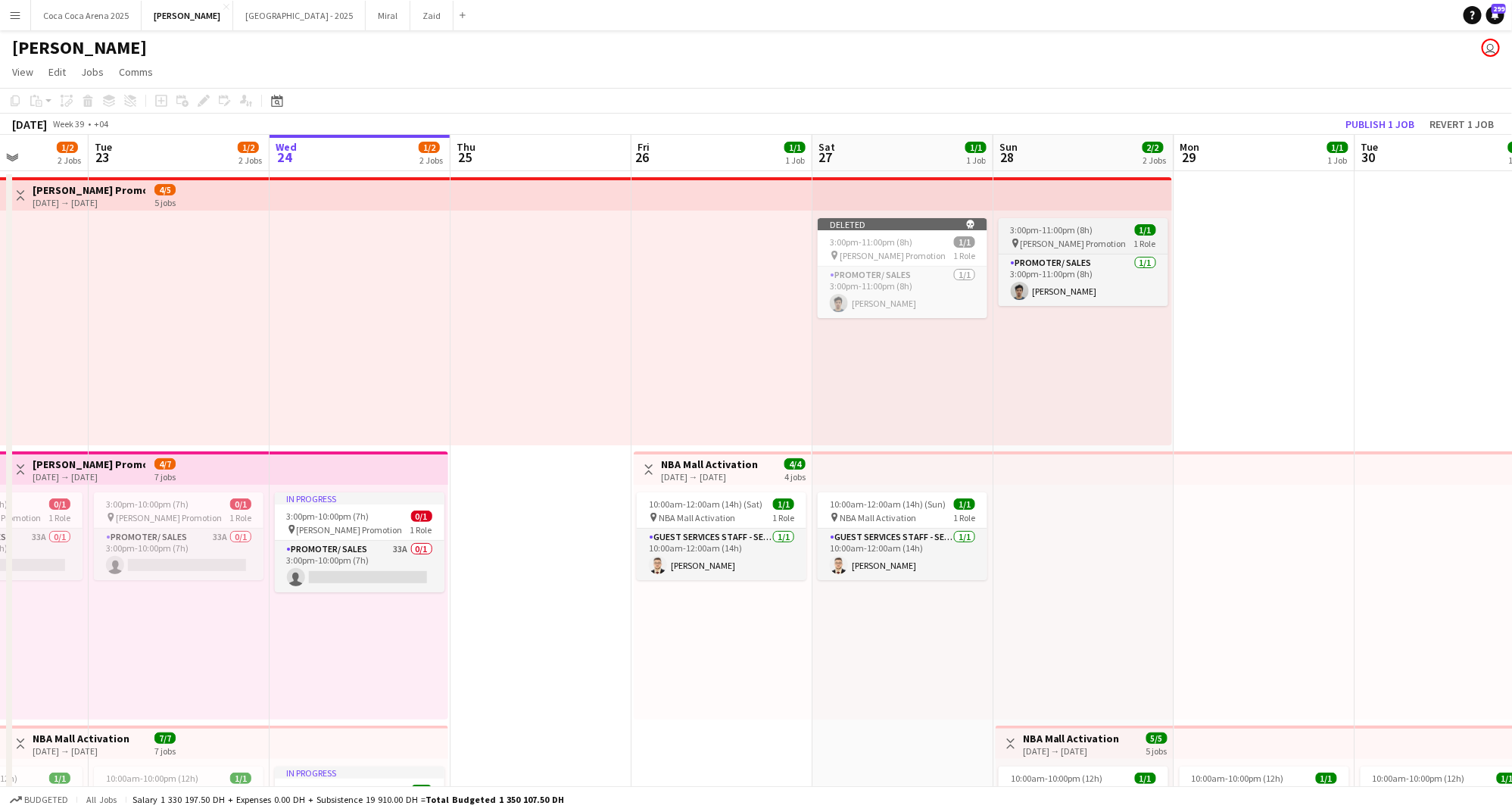
click at [1052, 233] on span "3:00pm-11:00pm (8h)" at bounding box center [1052, 229] width 82 height 11
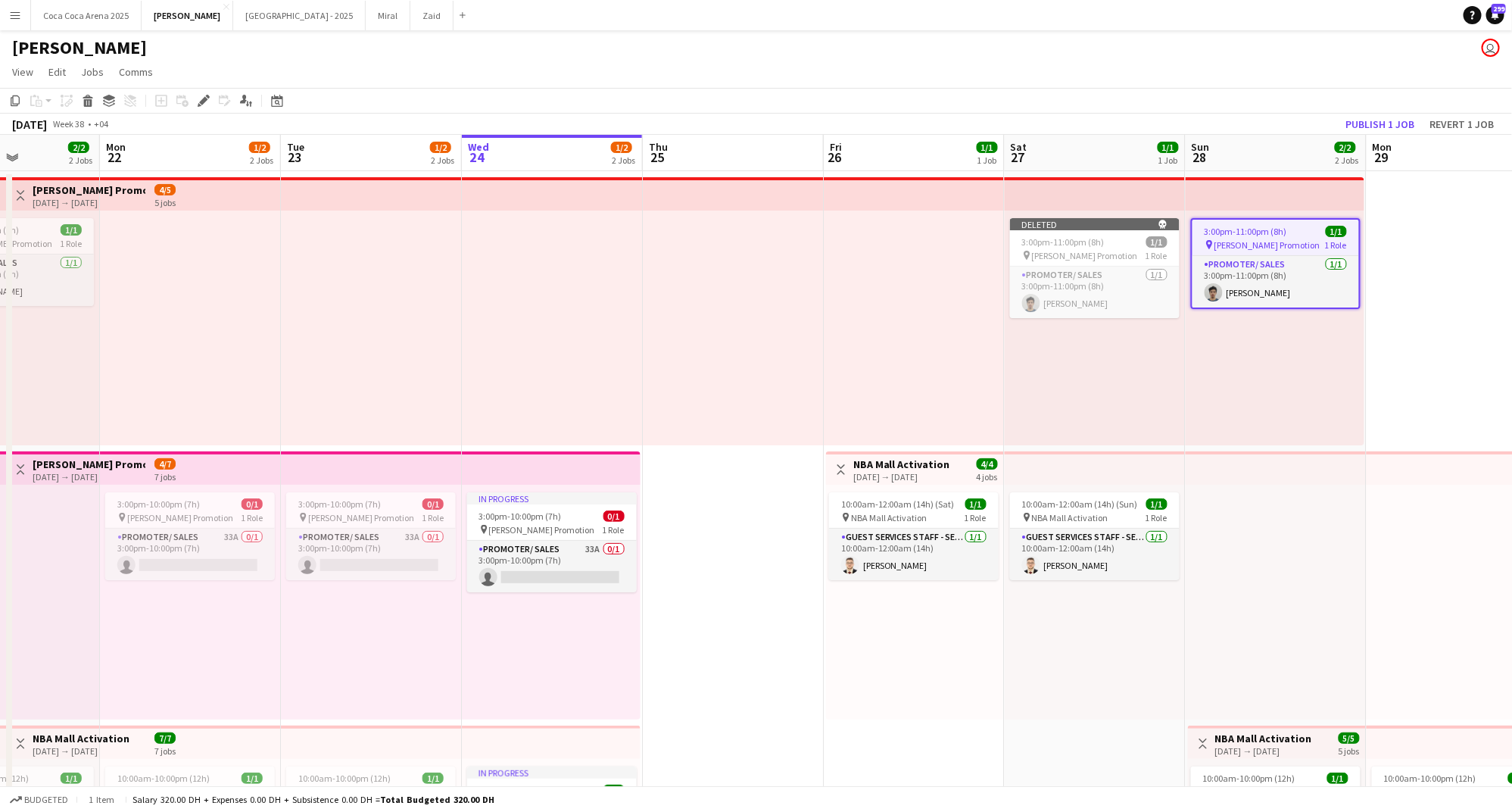
scroll to position [0, 628]
click at [87, 100] on icon at bounding box center [88, 103] width 8 height 8
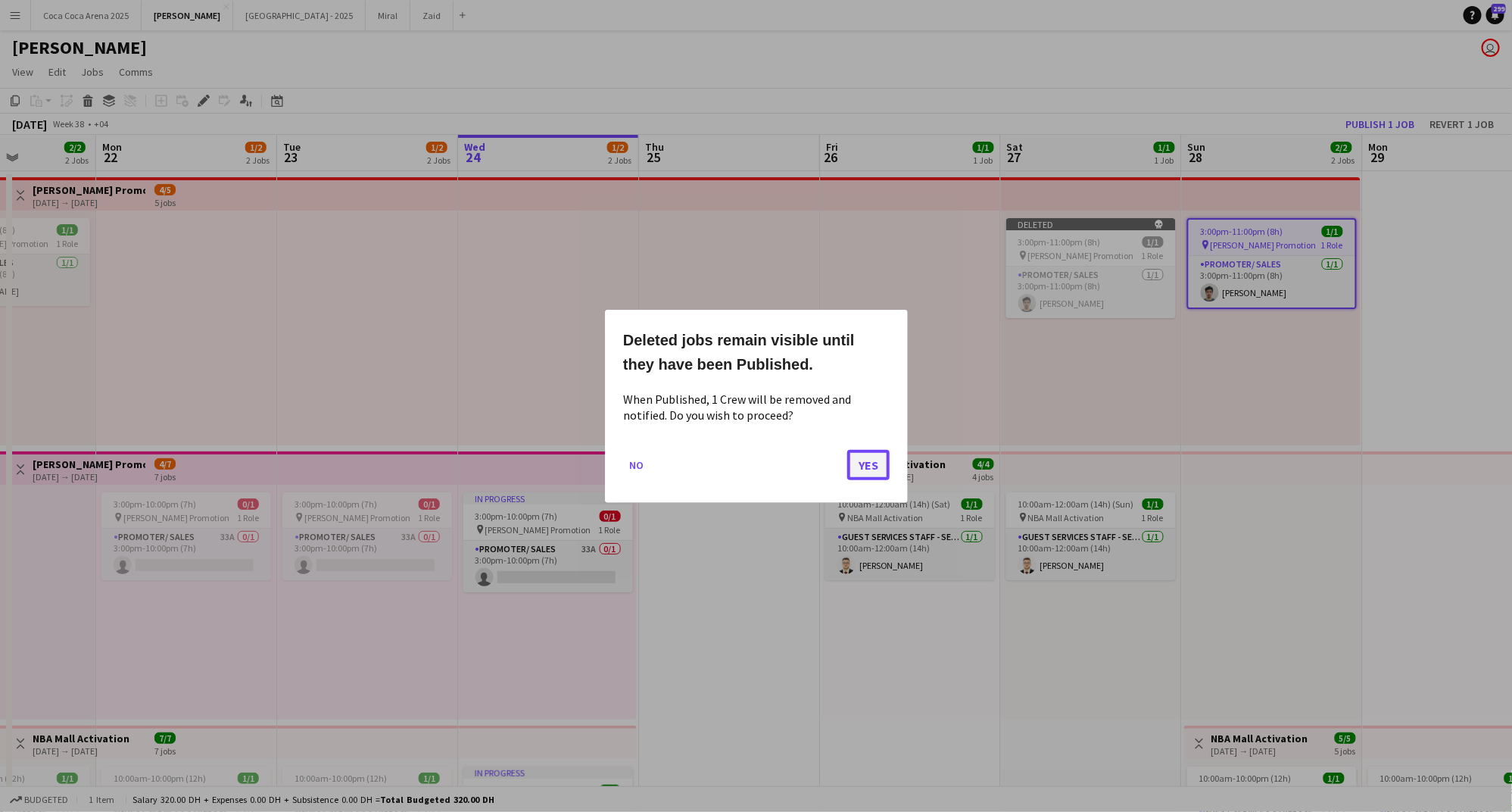
click at [875, 455] on button "Yes" at bounding box center [868, 464] width 42 height 31
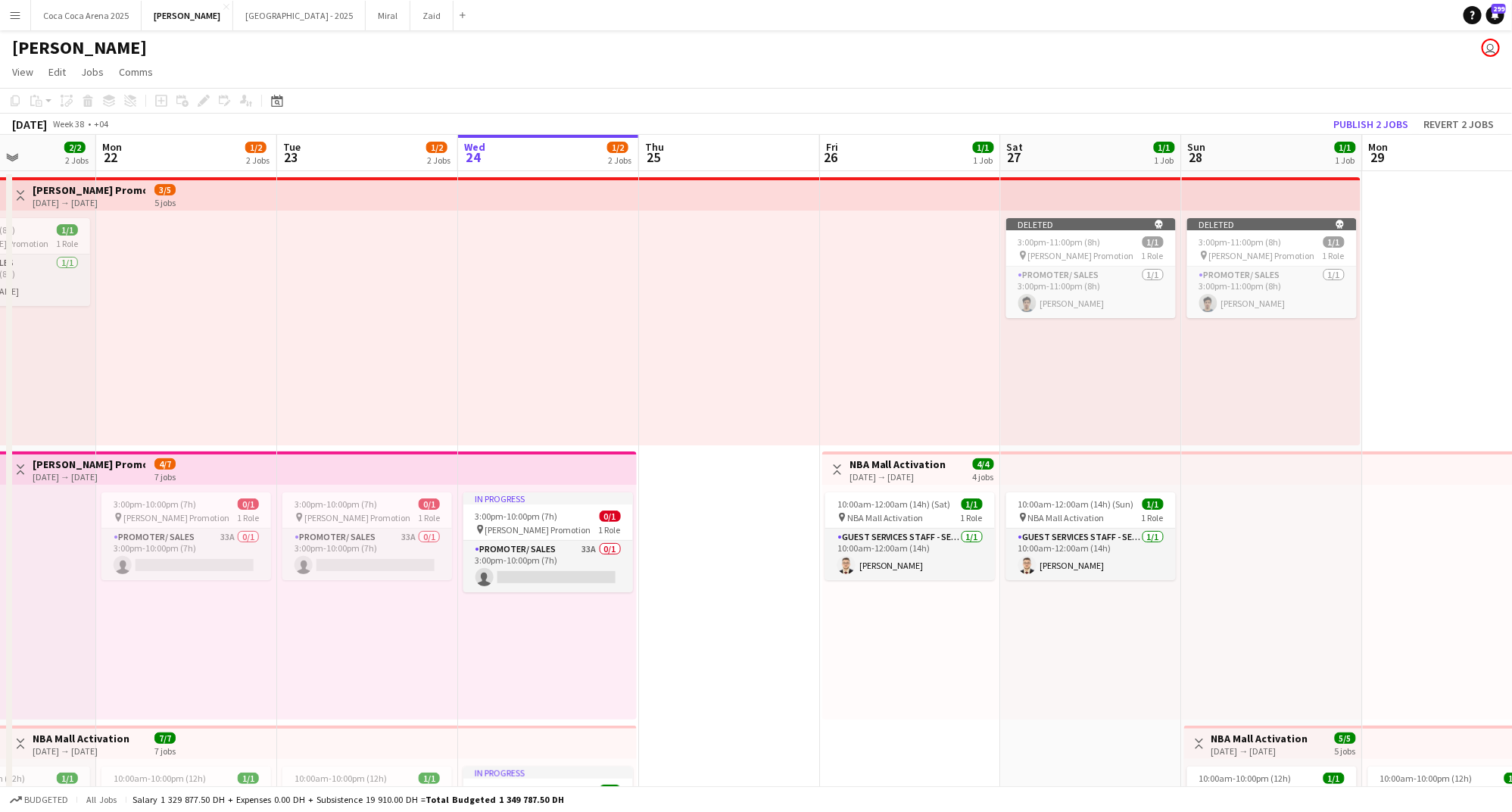
click at [723, 349] on div at bounding box center [728, 328] width 181 height 235
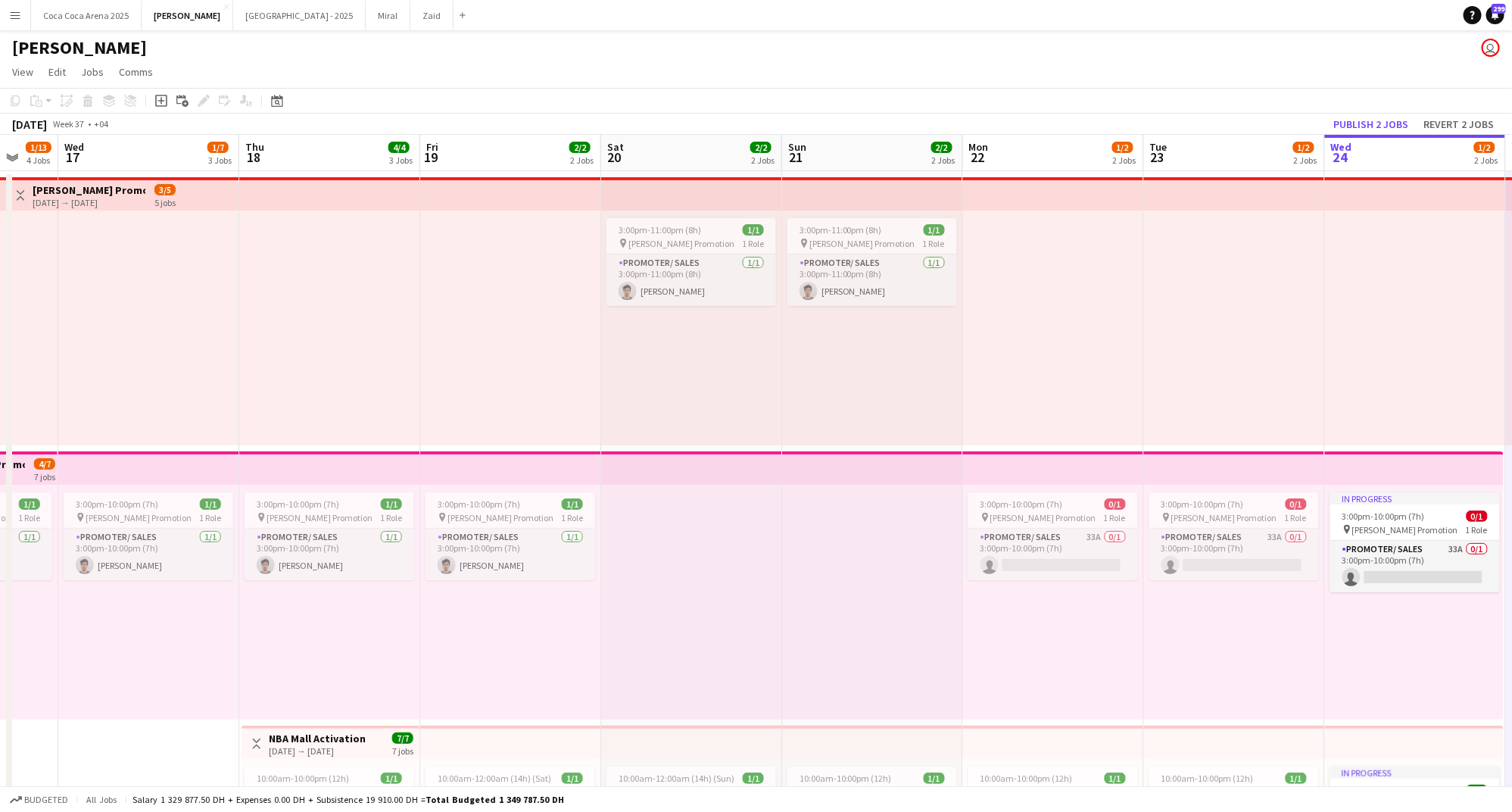
scroll to position [0, 396]
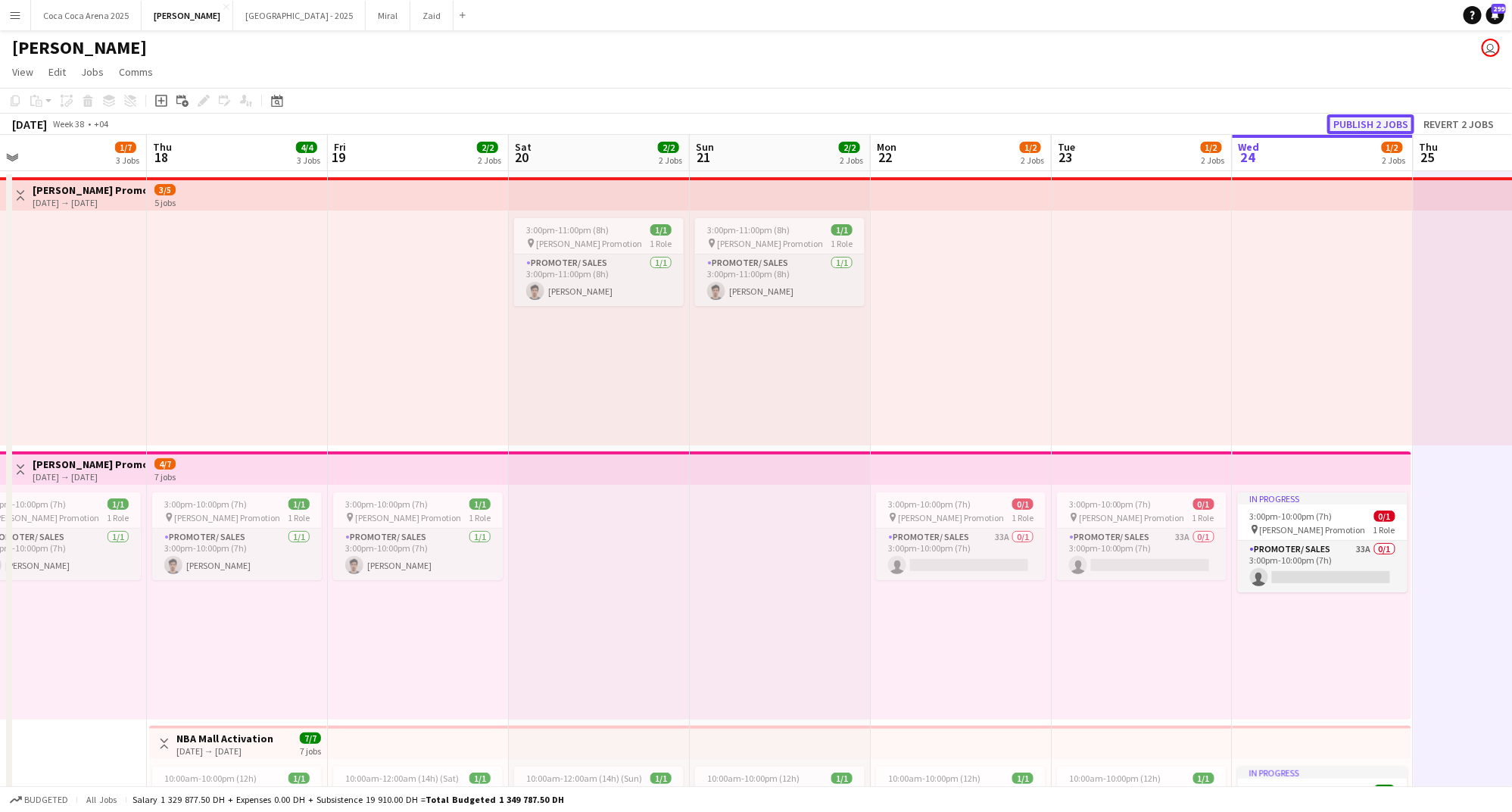
click at [1390, 127] on button "Publish 2 jobs" at bounding box center [1370, 124] width 87 height 20
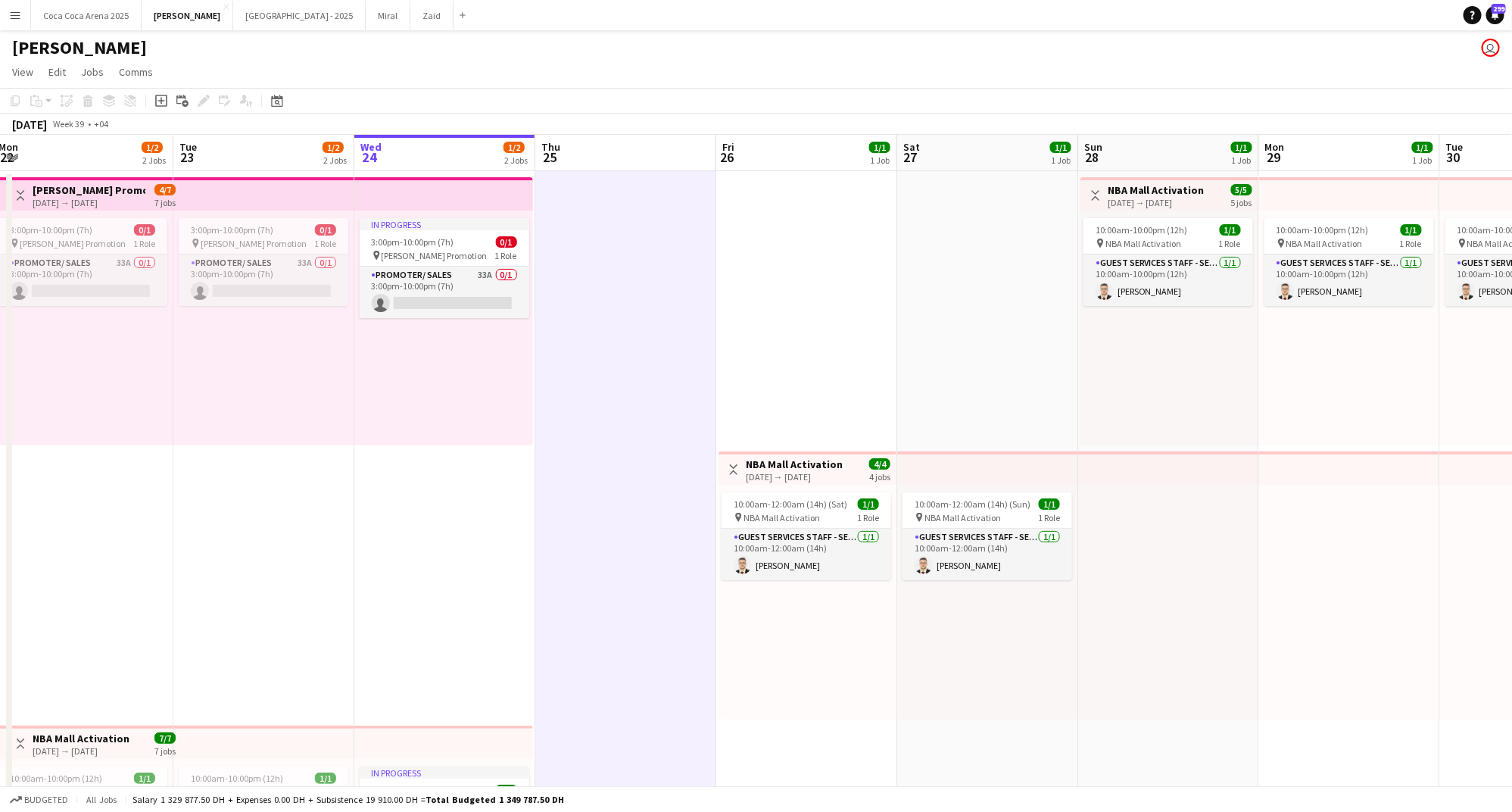
scroll to position [0, 338]
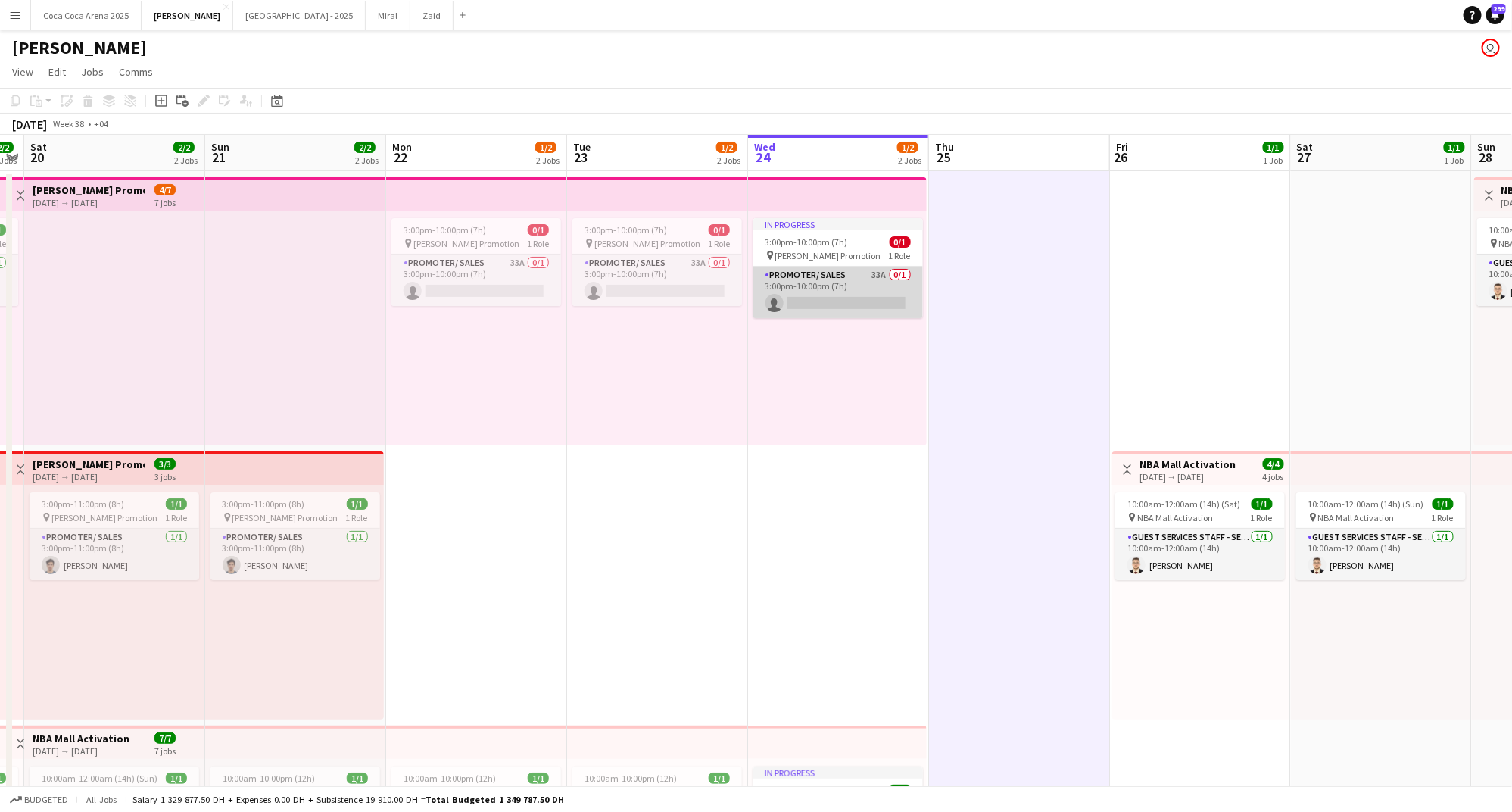
click at [851, 282] on app-card-role "Promoter/ Sales 33A 0/1 3:00pm-10:00pm (7h) single-neutral-actions" at bounding box center [838, 292] width 170 height 52
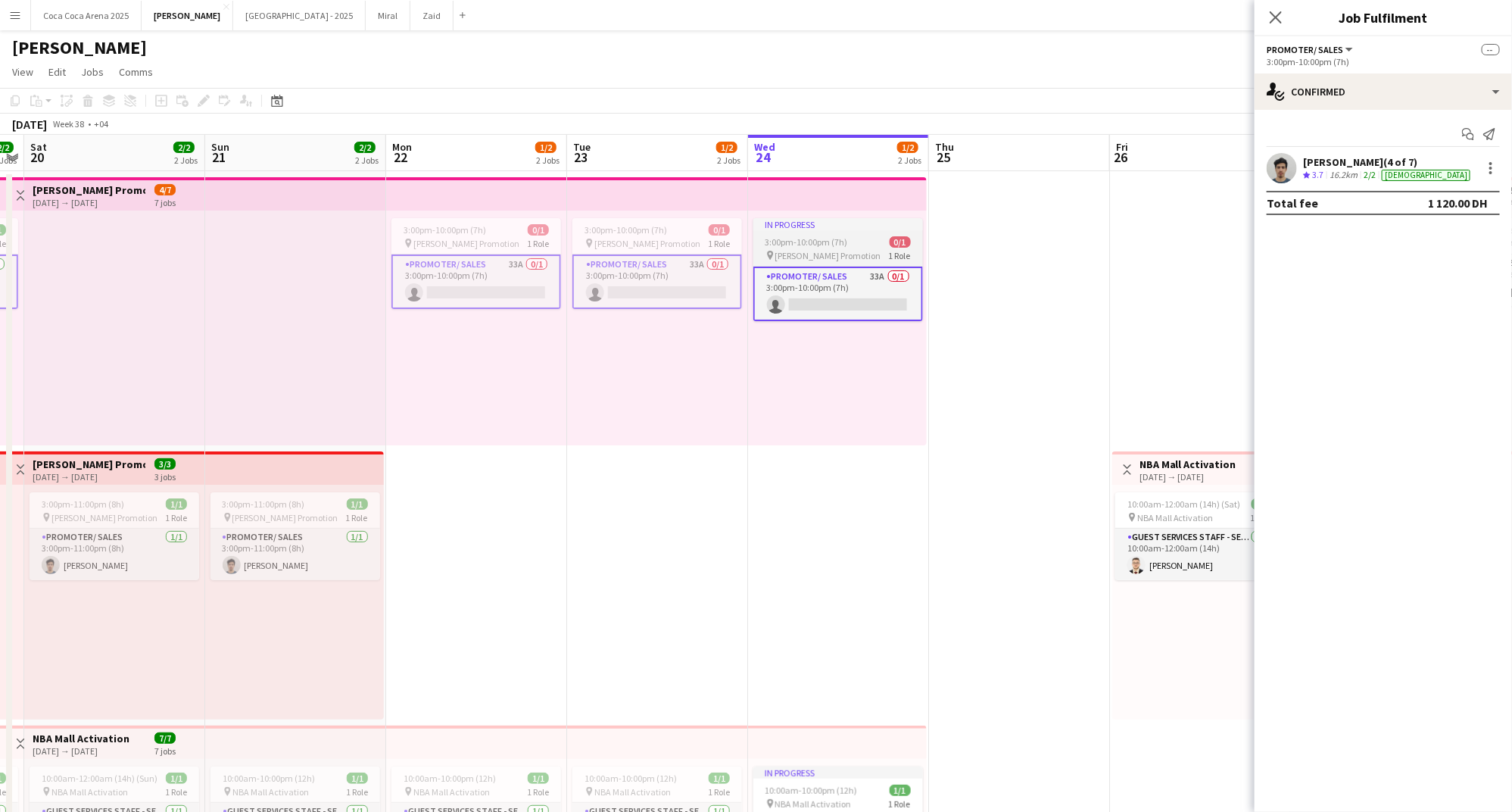
click at [825, 229] on div "In progress" at bounding box center [838, 224] width 170 height 12
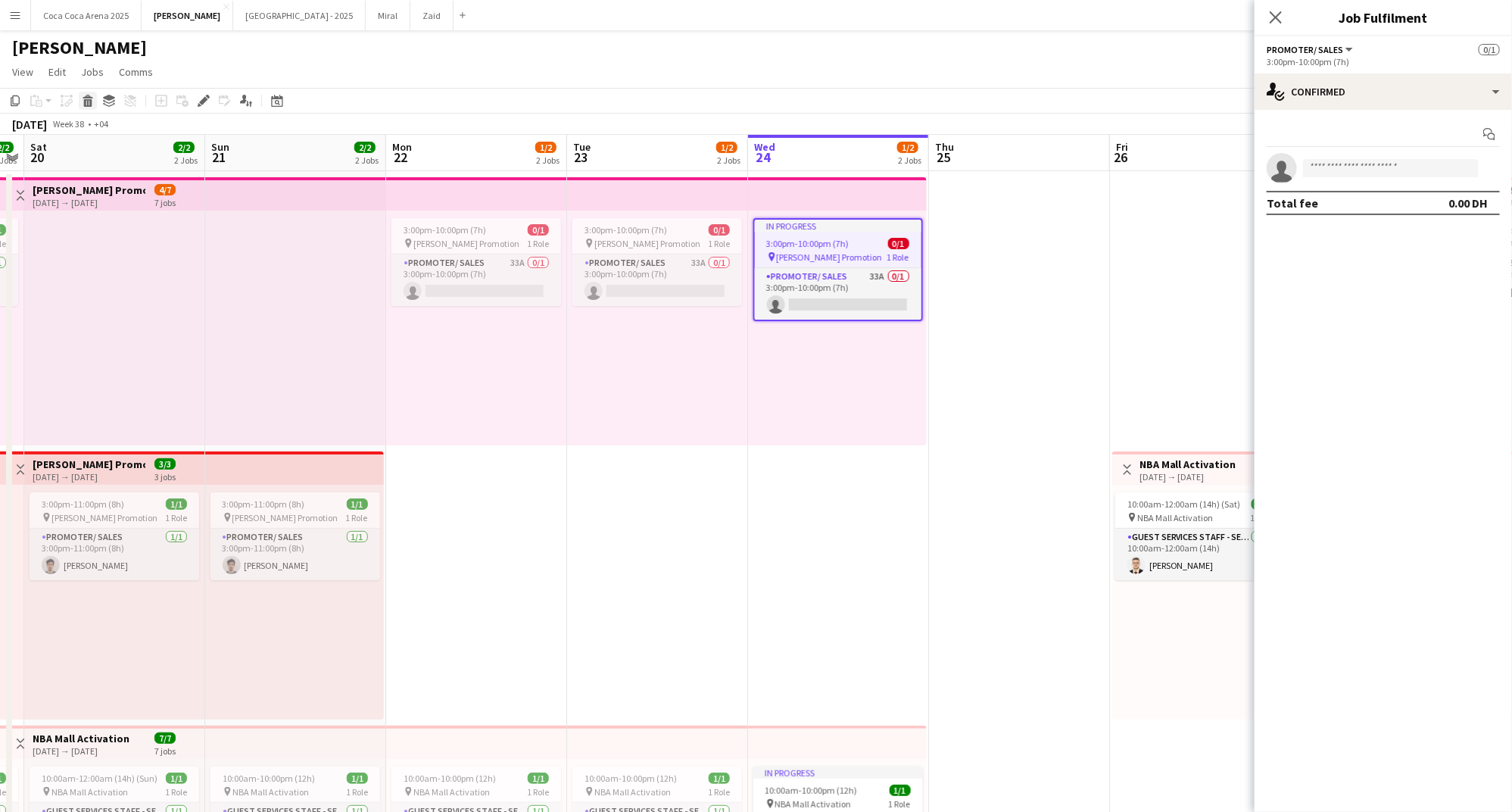
click at [83, 98] on icon "Delete" at bounding box center [87, 101] width 12 height 12
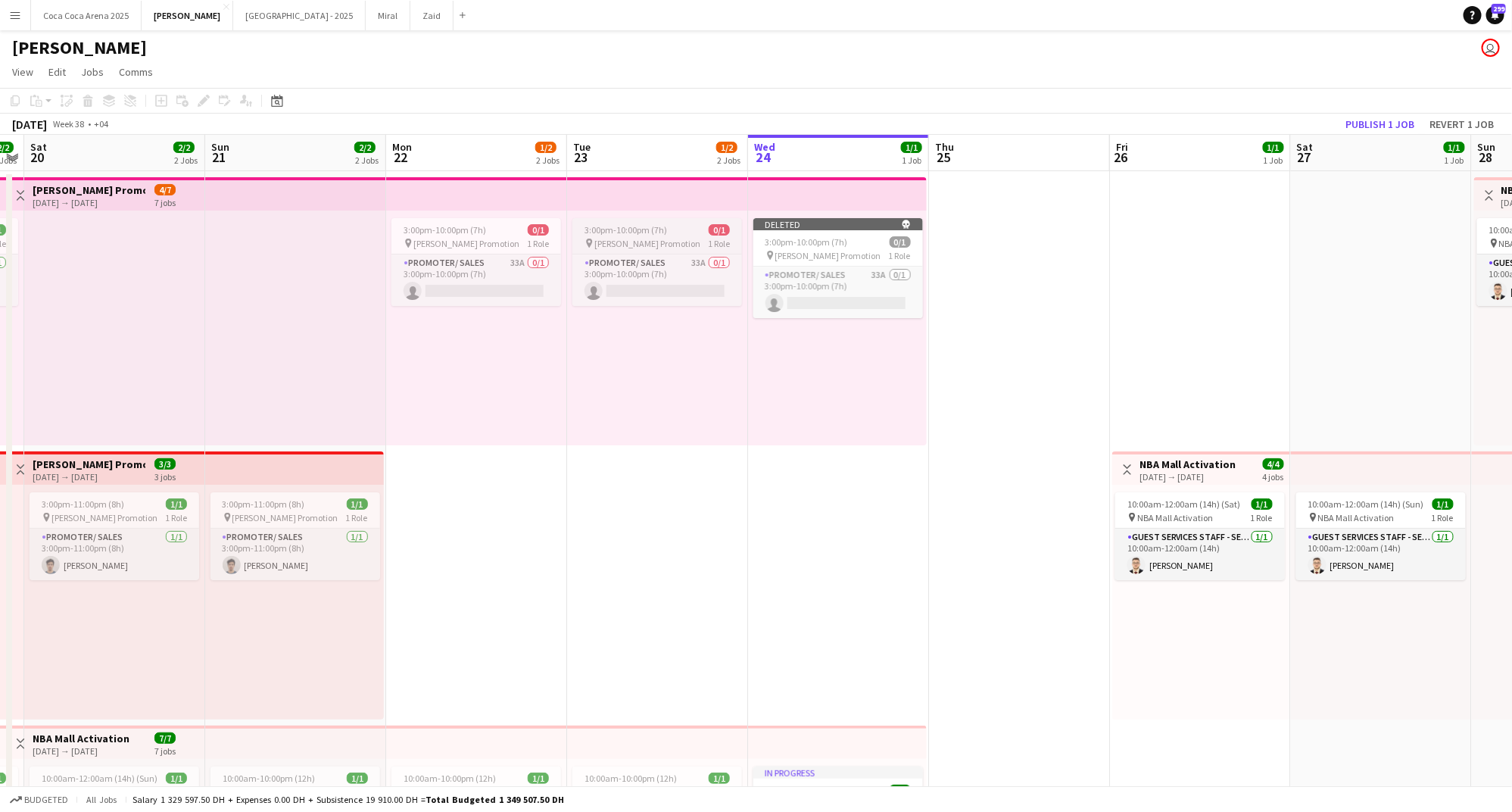
click at [671, 225] on div "3:00pm-10:00pm (7h) 0/1" at bounding box center [657, 229] width 170 height 11
click at [82, 104] on icon "Delete" at bounding box center [87, 101] width 12 height 12
click at [446, 220] on app-job-card "3:00pm-10:00pm (7h) 0/1 pin Tamara Promotion 1 Role Promoter/ Sales 33A 0/1 3:0…" at bounding box center [477, 262] width 170 height 88
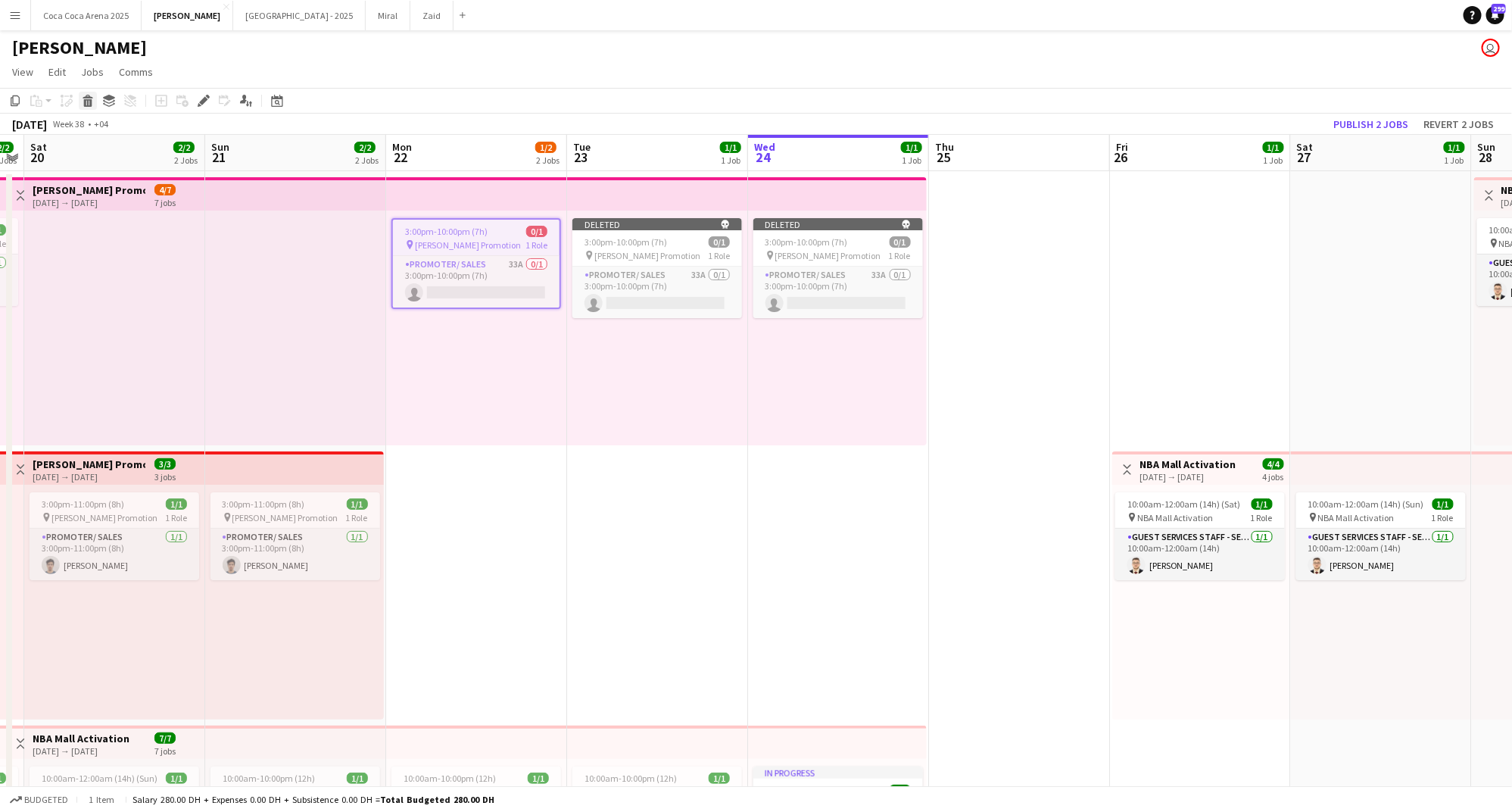
click at [91, 107] on div "Delete" at bounding box center [87, 100] width 18 height 18
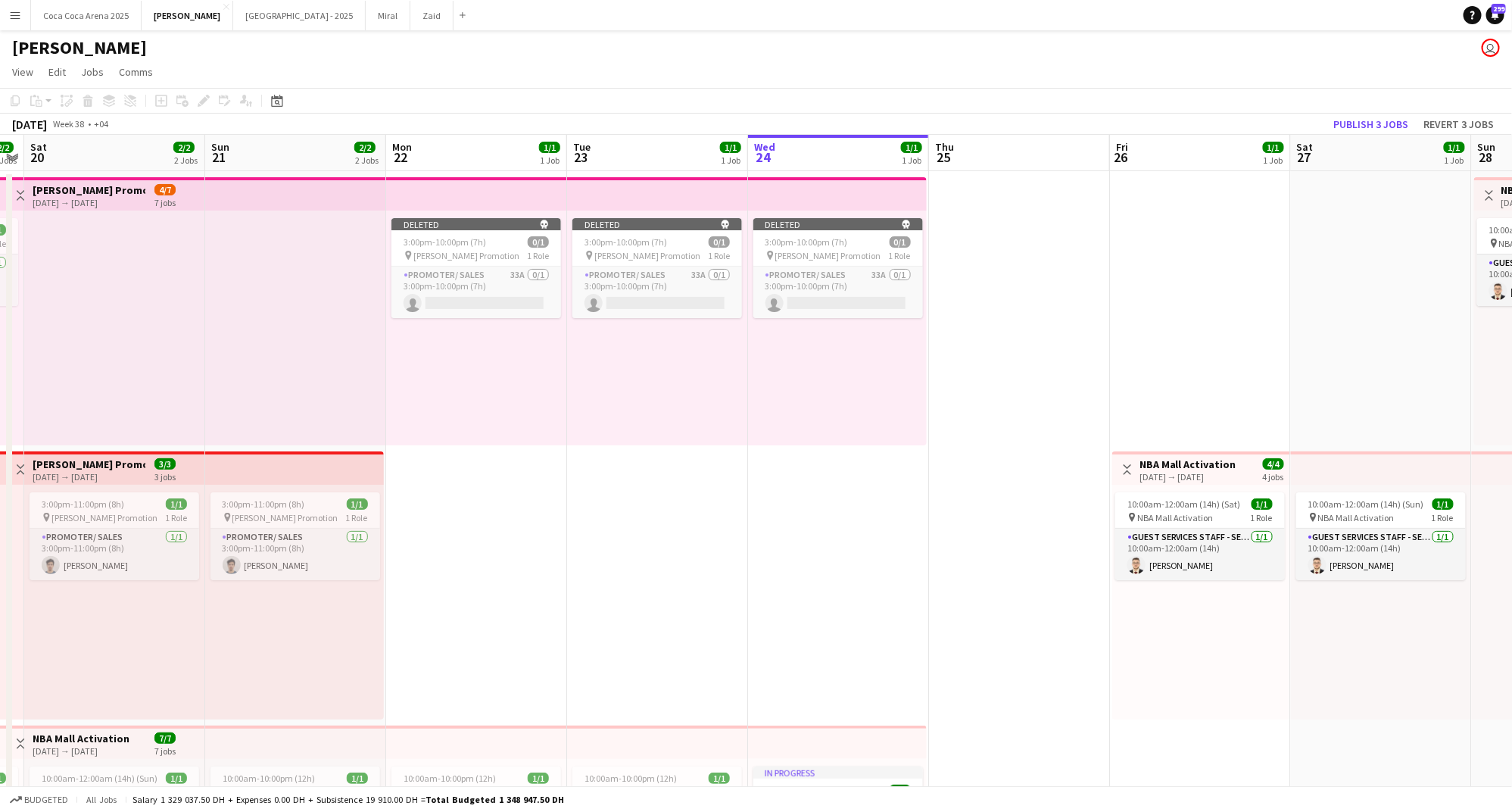
click at [1362, 109] on app-toolbar "Copy Paste Paste Command V Paste with crew Command Shift V Paste linked Job Del…" at bounding box center [756, 101] width 1512 height 25
click at [1362, 117] on button "Publish 3 jobs" at bounding box center [1370, 124] width 87 height 20
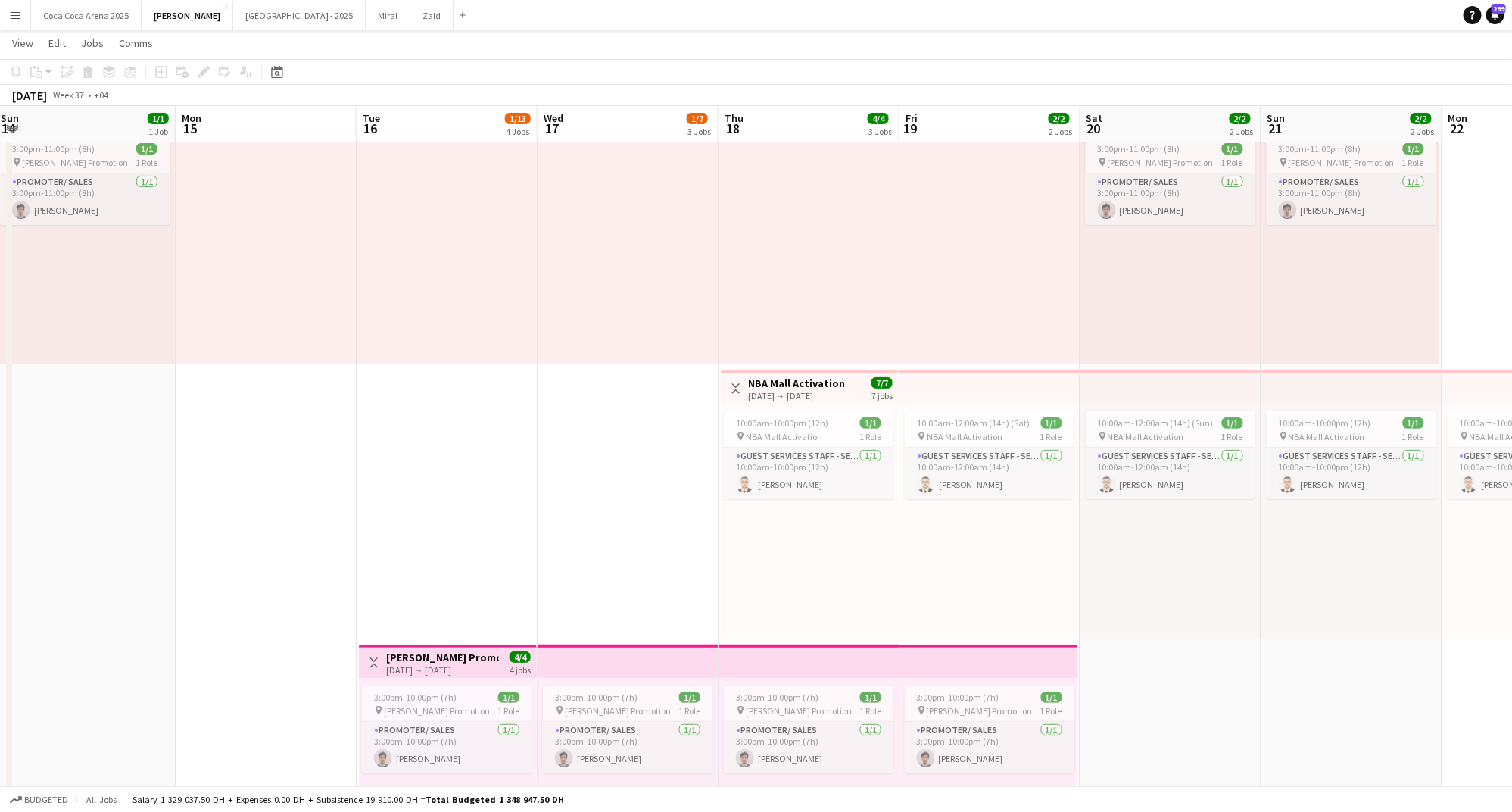
scroll to position [0, 0]
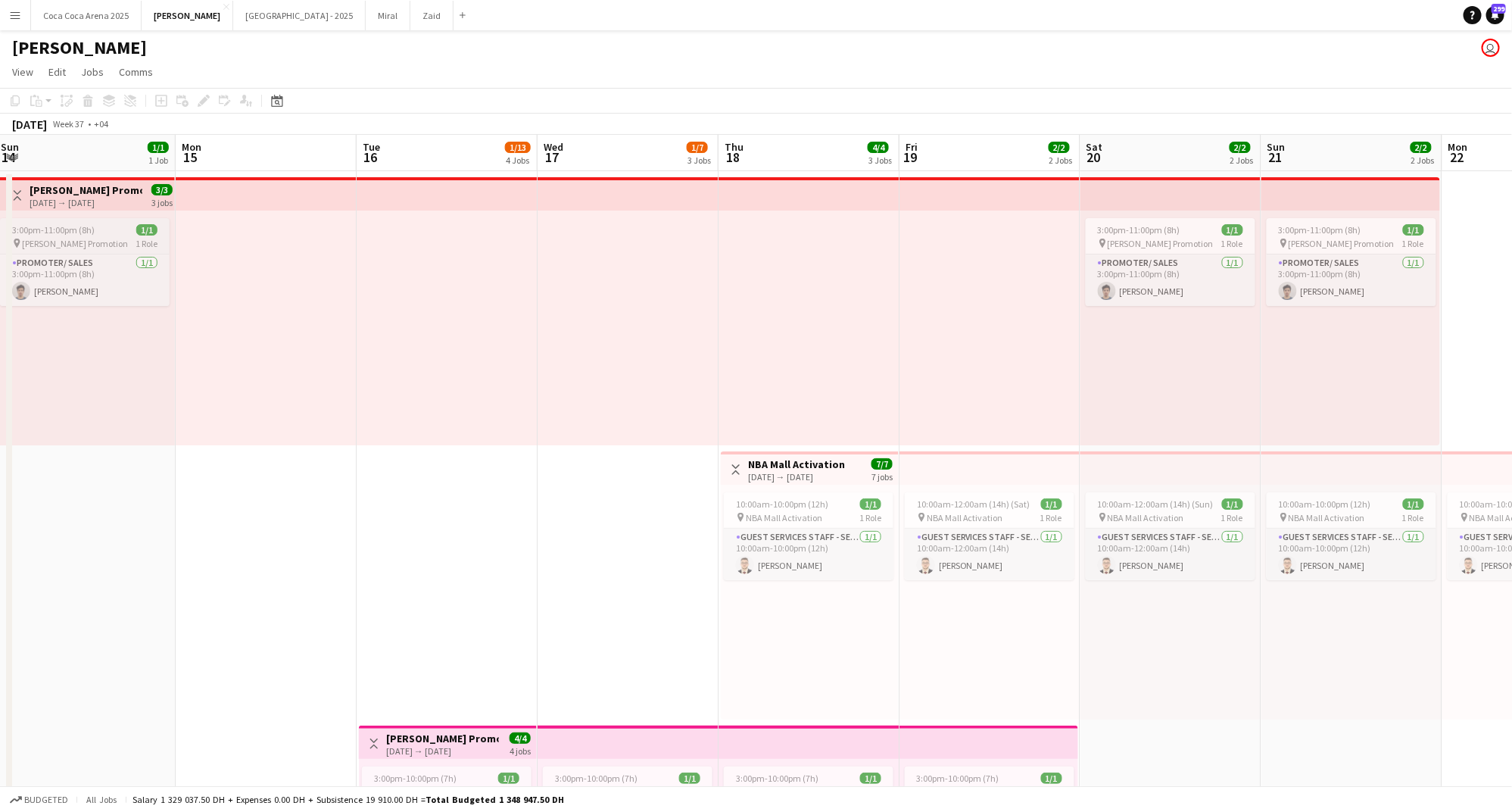
click at [84, 223] on app-job-card "3:00pm-11:00pm (8h) 1/1 pin Tamara Promotion 1 Role Promoter/ Sales 1/1 3:00pm-…" at bounding box center [85, 262] width 170 height 88
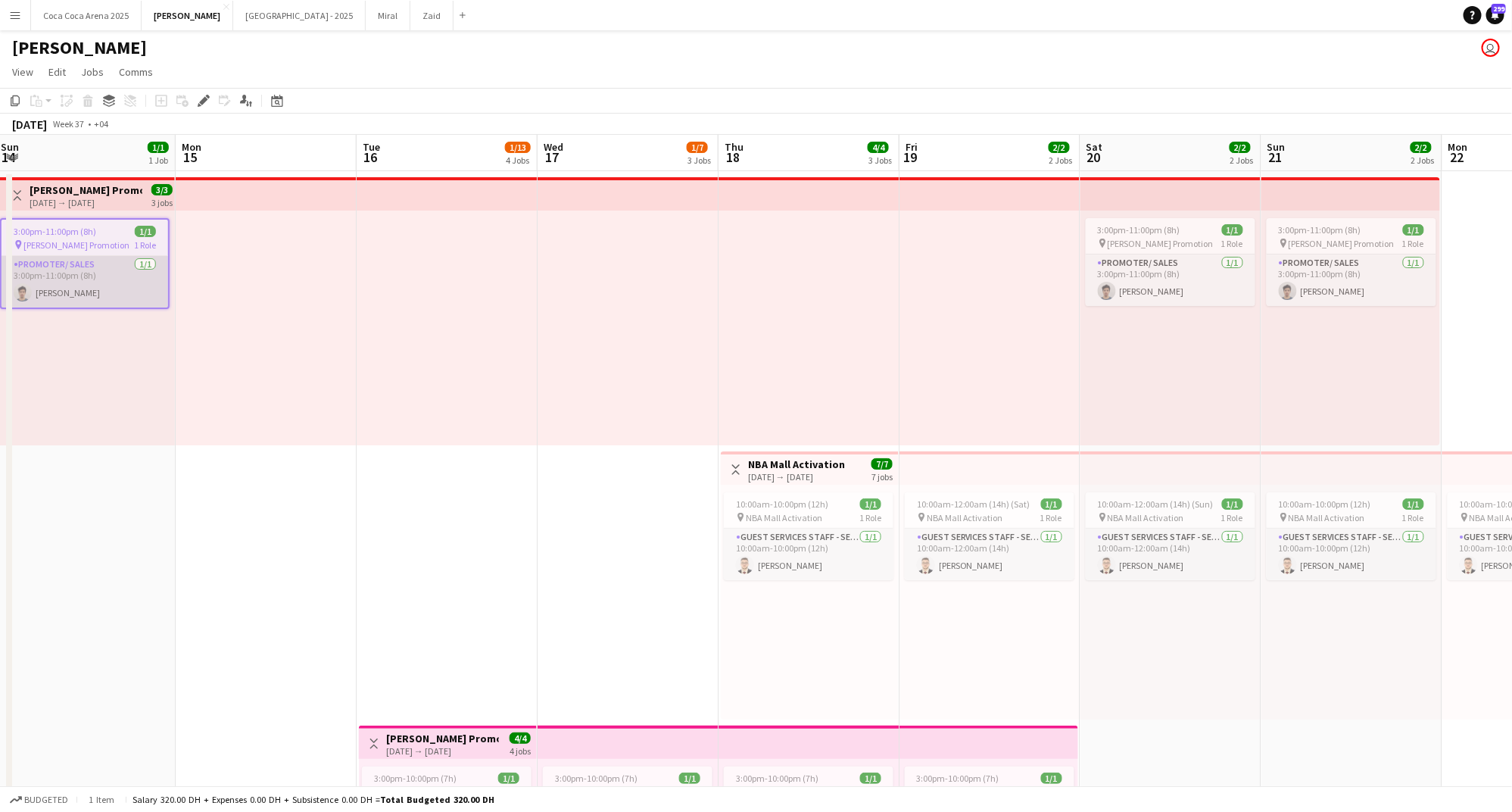
click at [79, 295] on app-card-role "Promoter/ Sales 1/1 3:00pm-11:00pm (8h) Khalil Muhammad" at bounding box center [85, 282] width 166 height 52
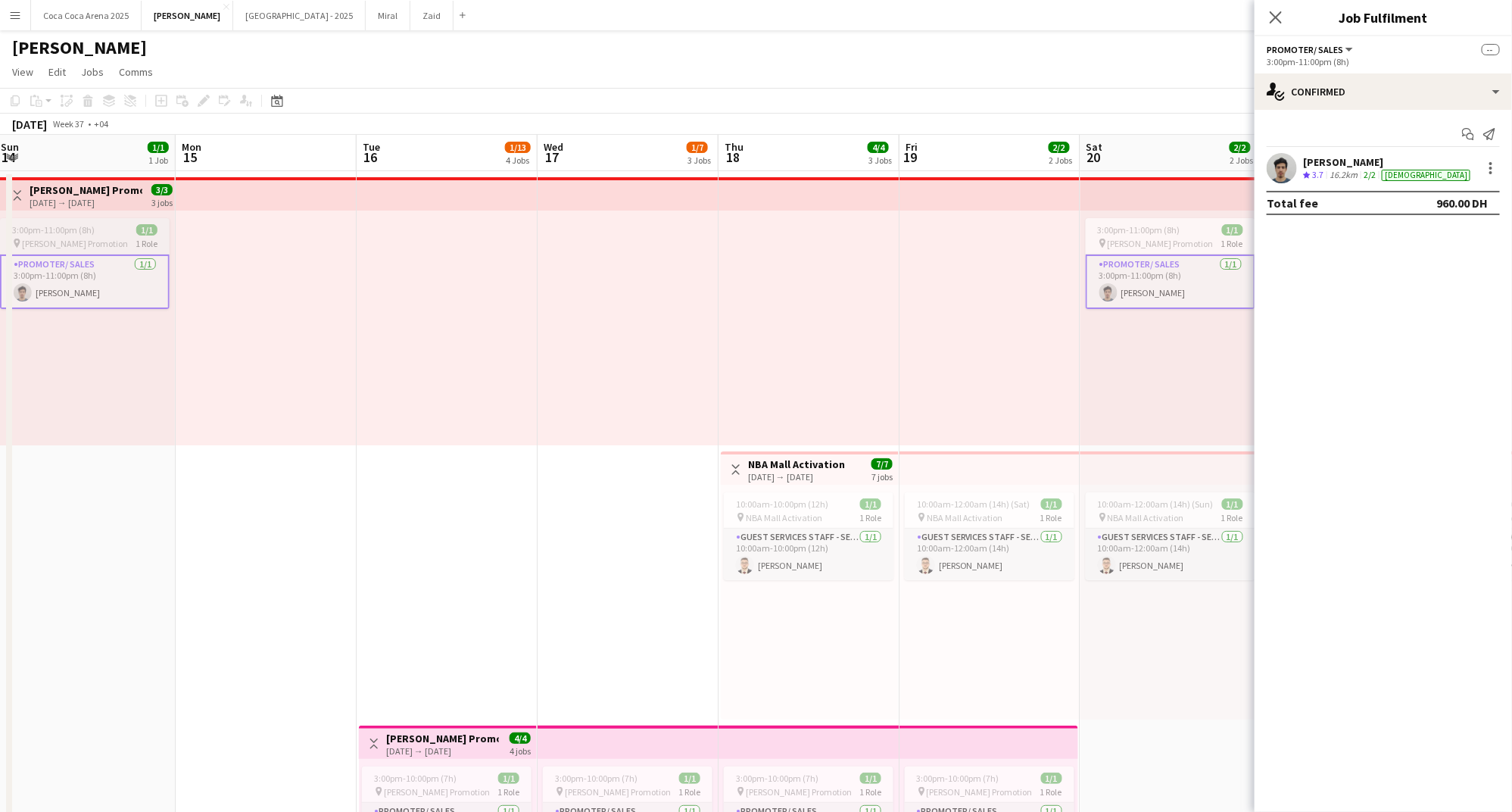
click at [130, 241] on div "pin Tamara Promotion 1 Role" at bounding box center [85, 243] width 170 height 12
click at [203, 106] on icon "Edit" at bounding box center [204, 101] width 12 height 12
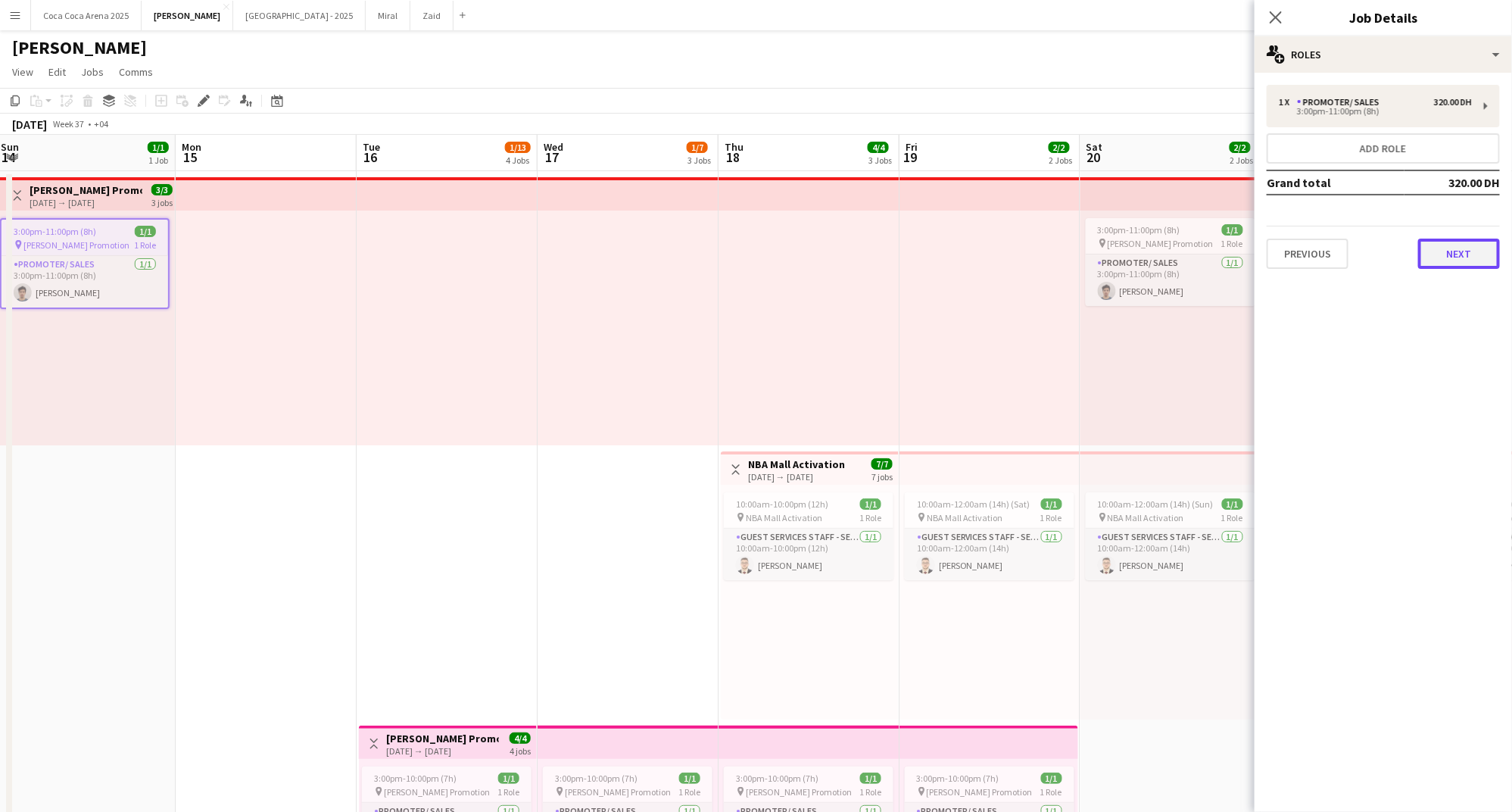
click at [1443, 253] on button "Next" at bounding box center [1459, 254] width 81 height 31
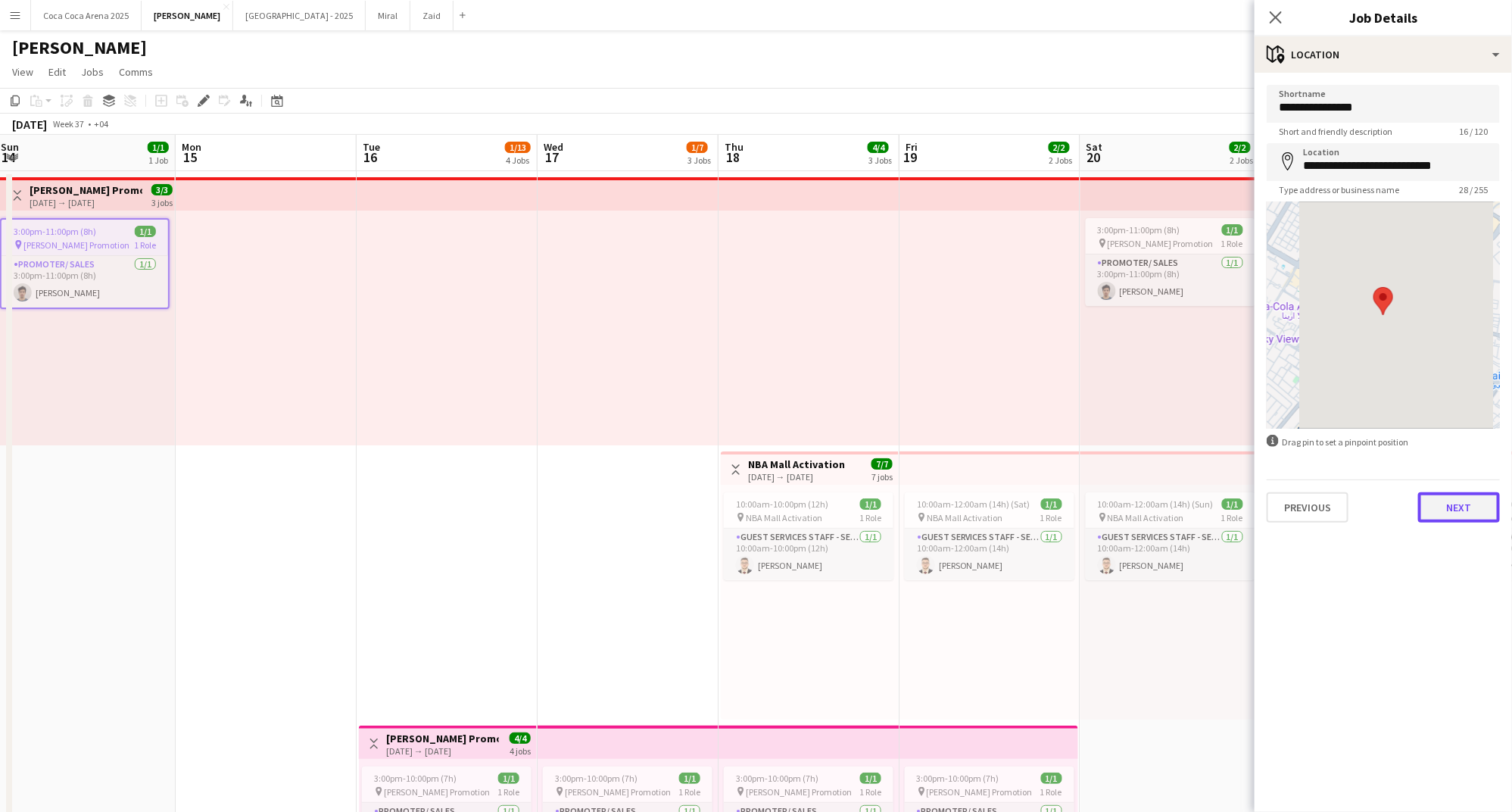
click at [1440, 498] on button "Next" at bounding box center [1459, 507] width 81 height 31
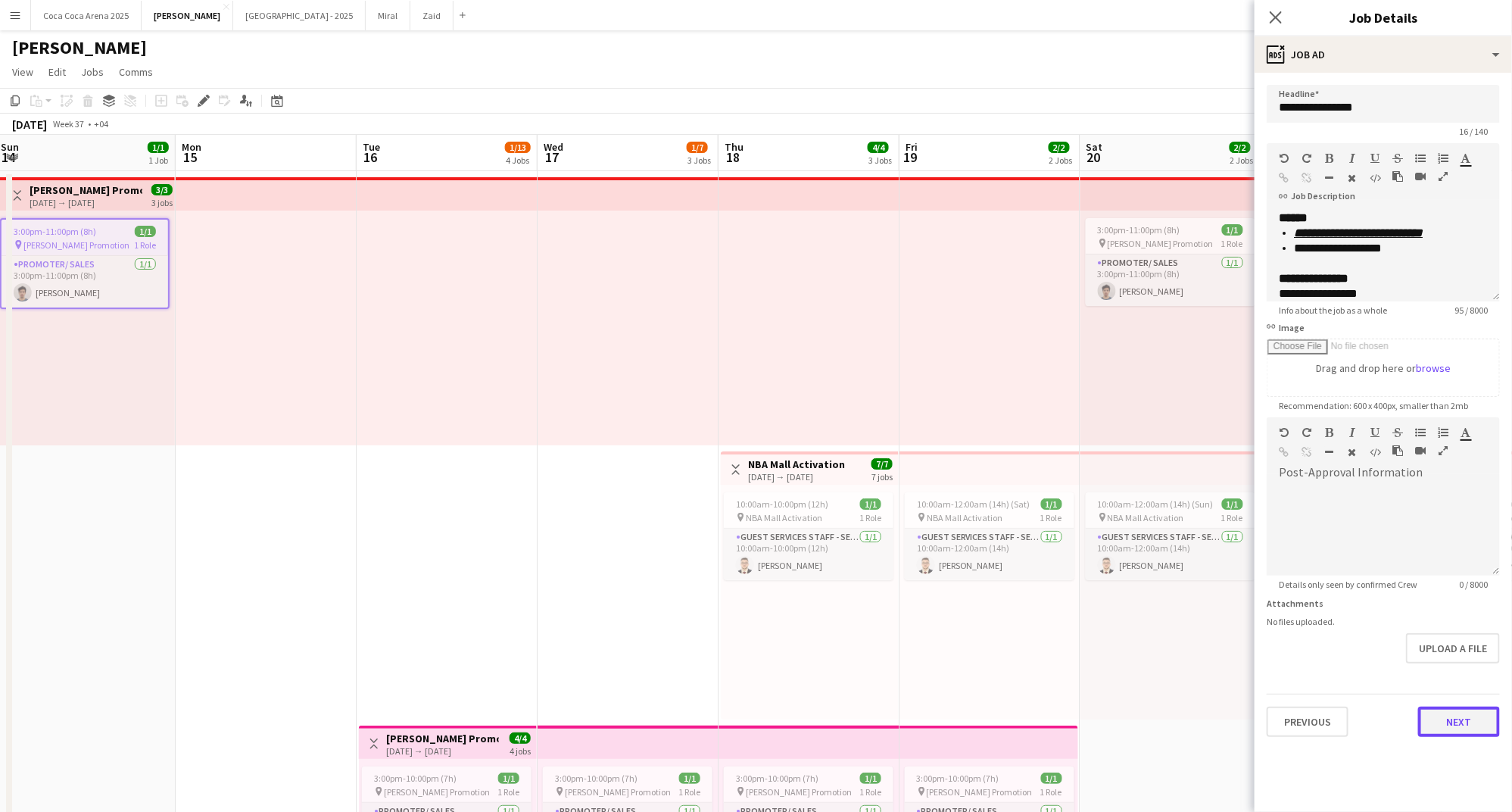
click at [1450, 714] on button "Next" at bounding box center [1459, 722] width 81 height 31
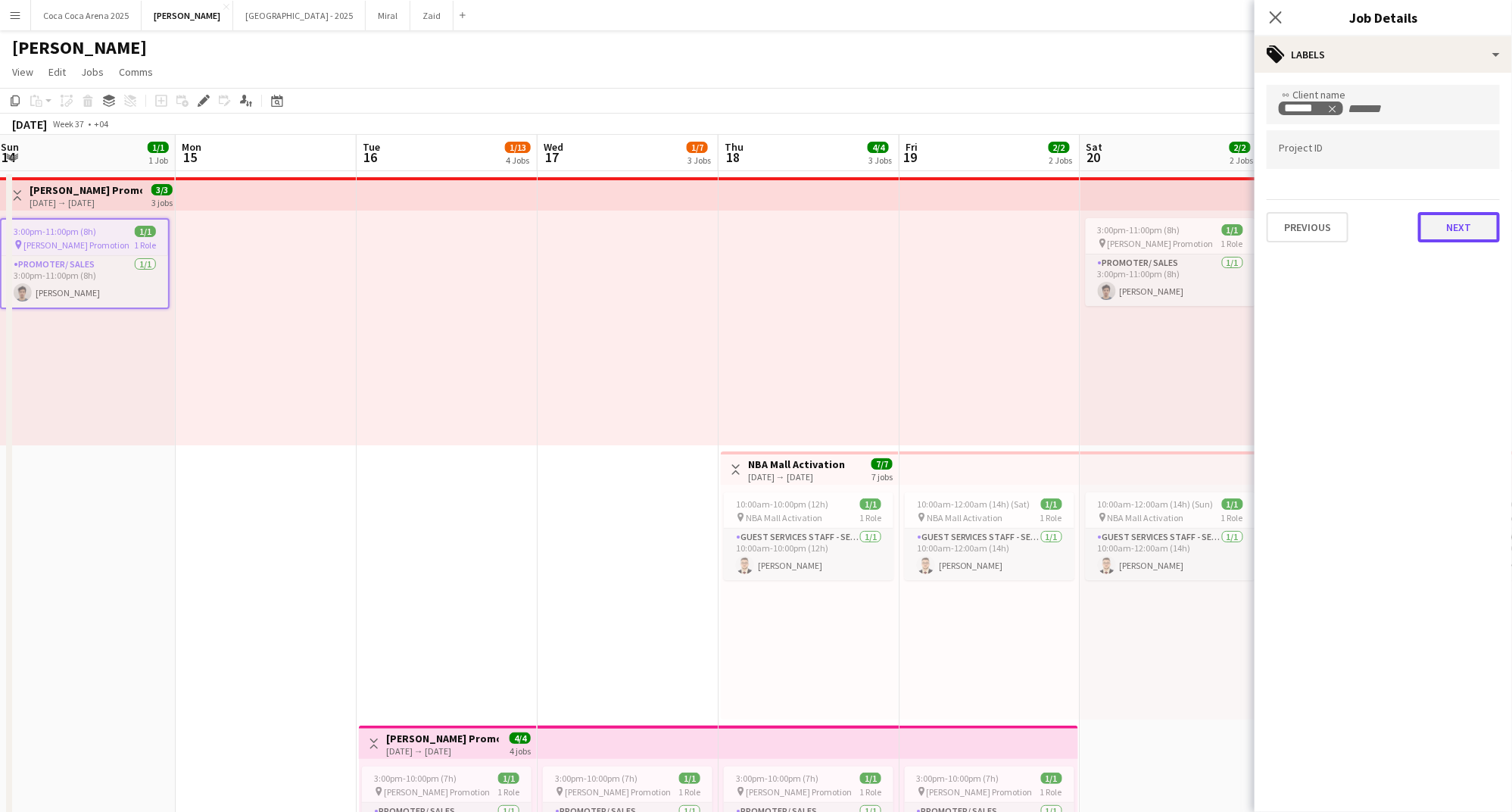
click at [1452, 216] on button "Next" at bounding box center [1459, 227] width 81 height 31
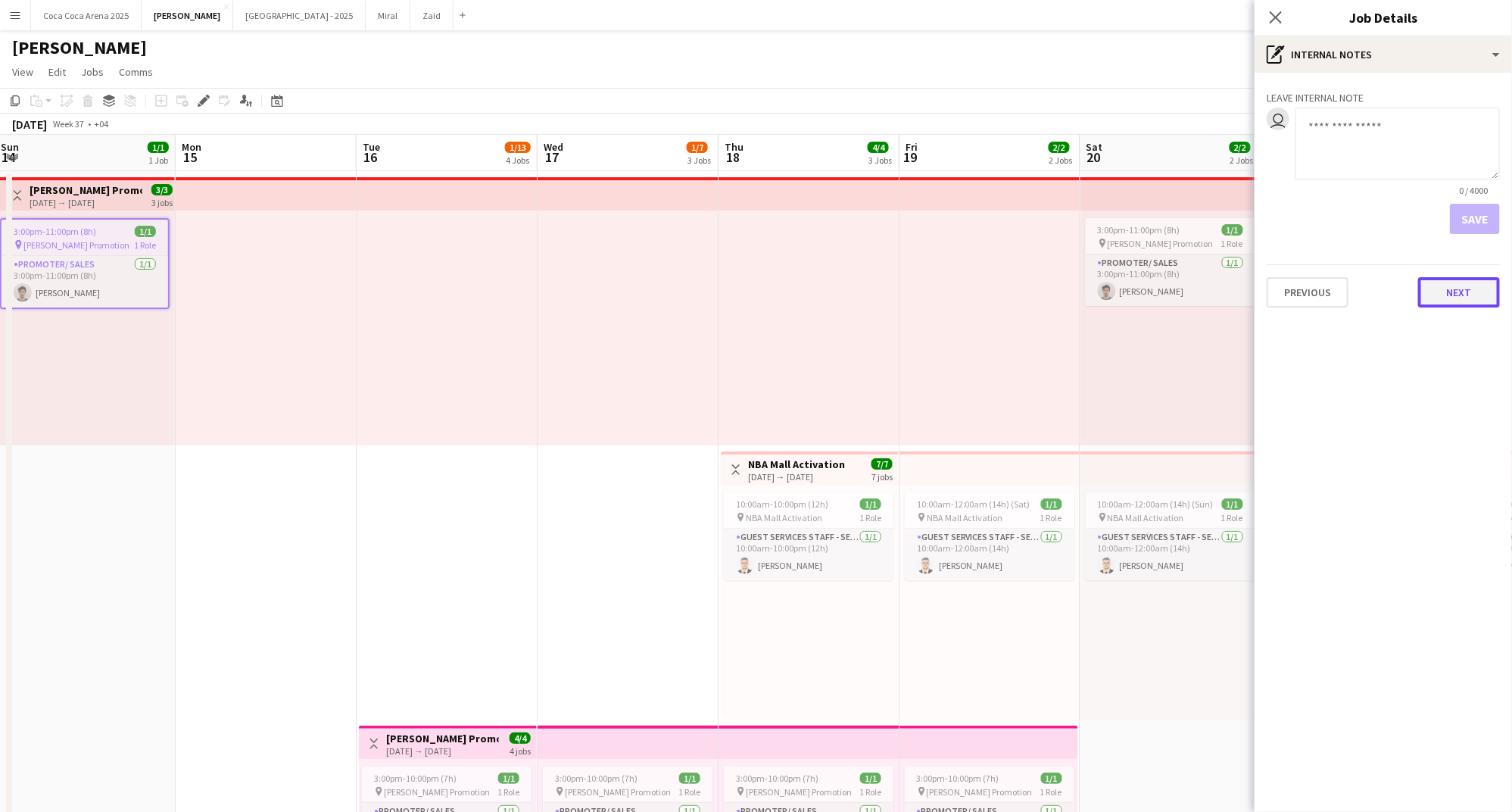
click at [1463, 284] on button "Next" at bounding box center [1459, 293] width 81 height 31
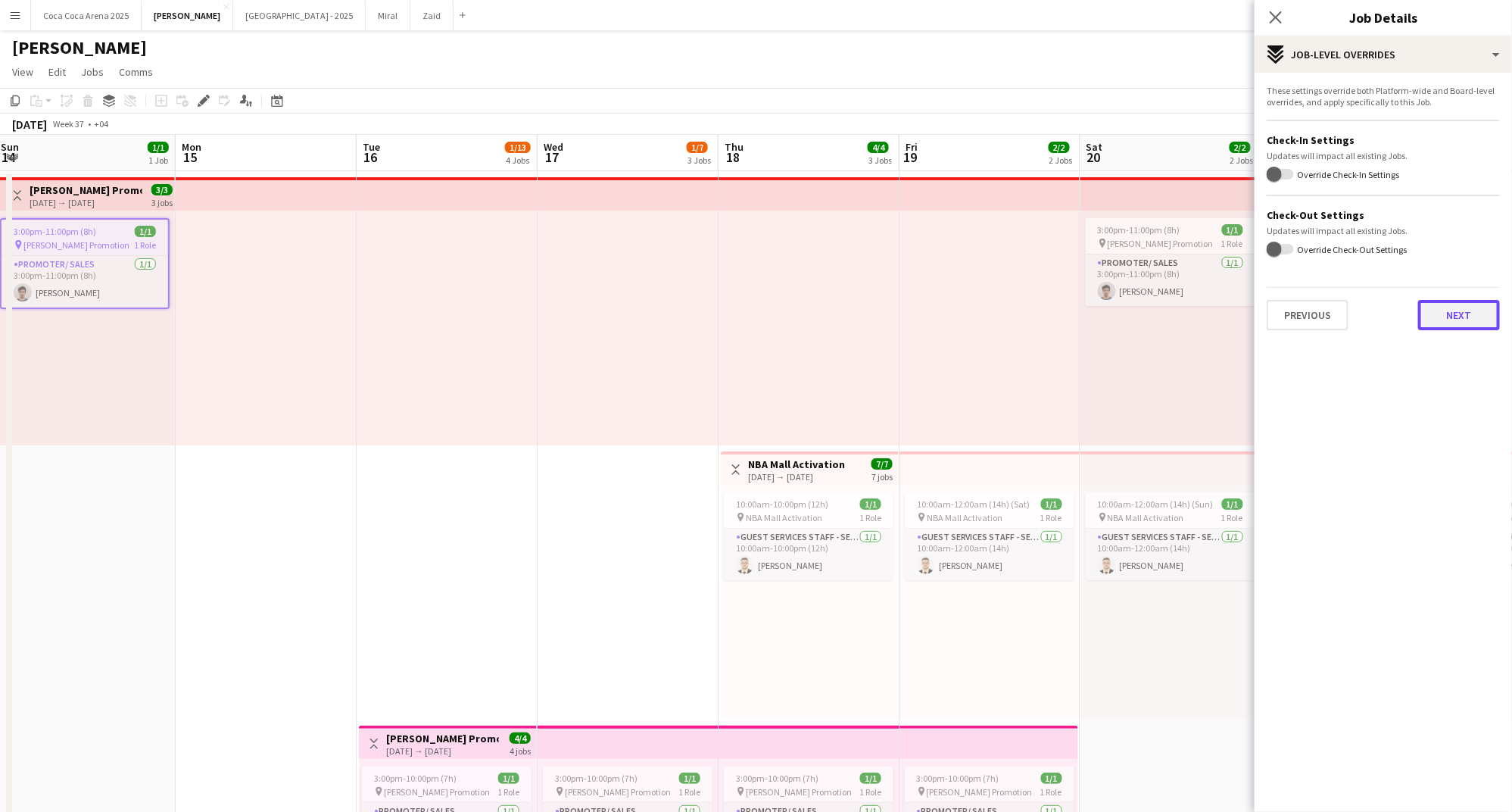
click at [1459, 312] on button "Next" at bounding box center [1459, 316] width 81 height 31
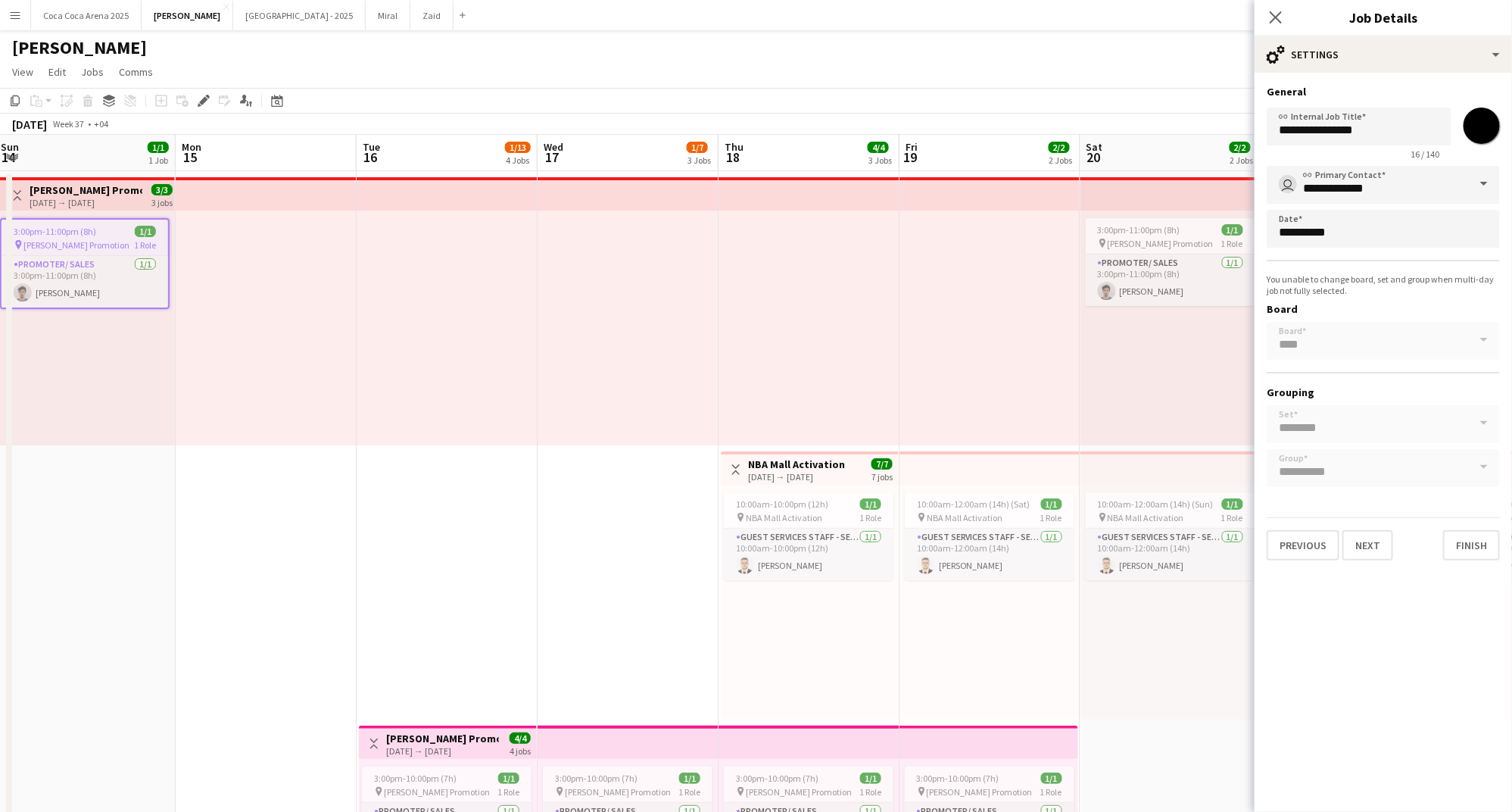
click at [1380, 419] on div "**********" at bounding box center [1382, 327] width 233 height 322
click at [1350, 338] on div "**********" at bounding box center [1382, 327] width 233 height 322
click at [1357, 406] on div "**********" at bounding box center [1382, 327] width 233 height 322
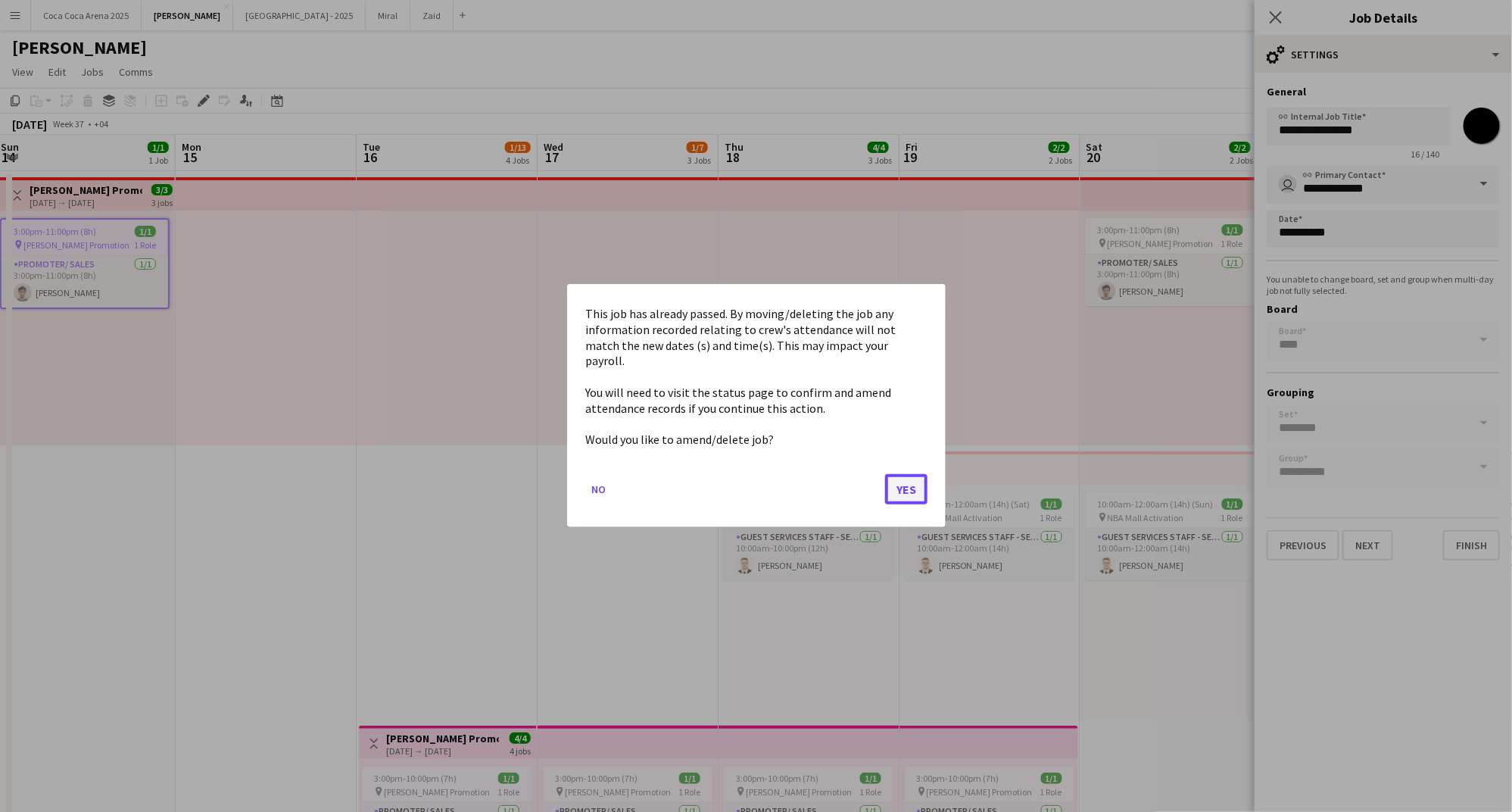
click at [913, 489] on button "Yes" at bounding box center [907, 490] width 42 height 31
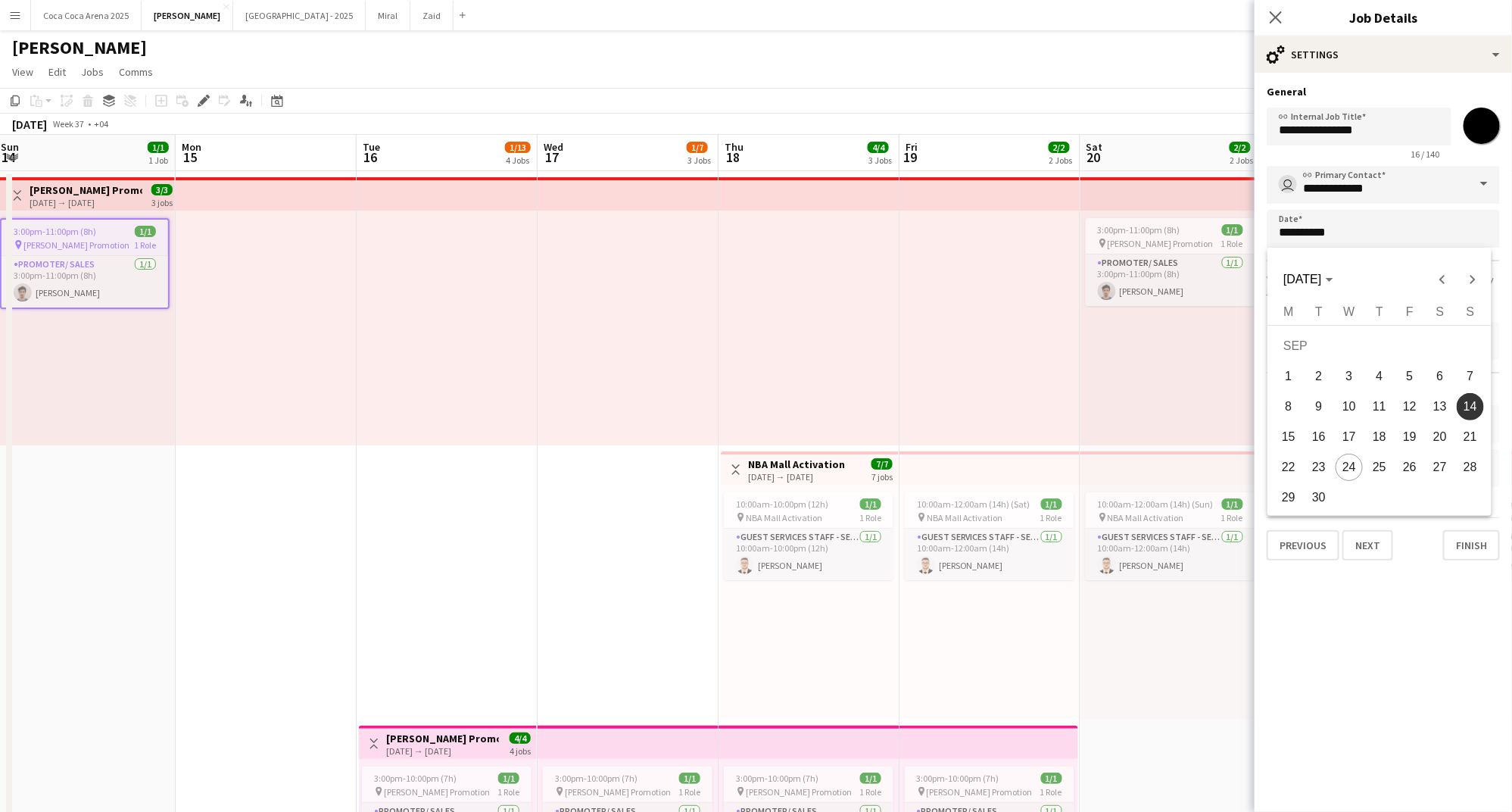
click at [1392, 620] on div at bounding box center [756, 406] width 1512 height 812
click at [1333, 340] on div "**********" at bounding box center [1382, 327] width 233 height 322
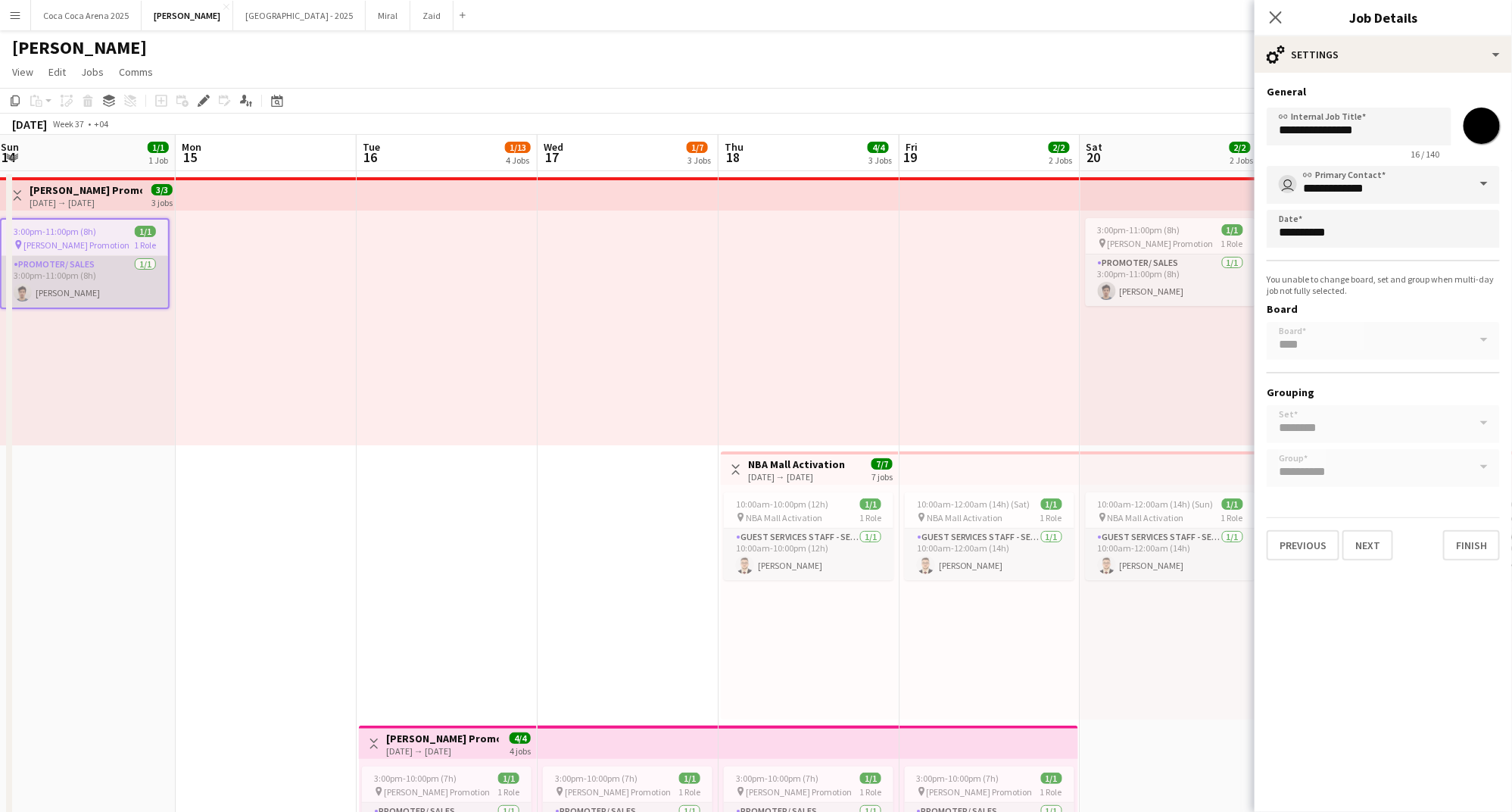
click at [70, 259] on app-card-role "Promoter/ Sales 1/1 3:00pm-11:00pm (8h) Khalil Muhammad" at bounding box center [85, 282] width 166 height 52
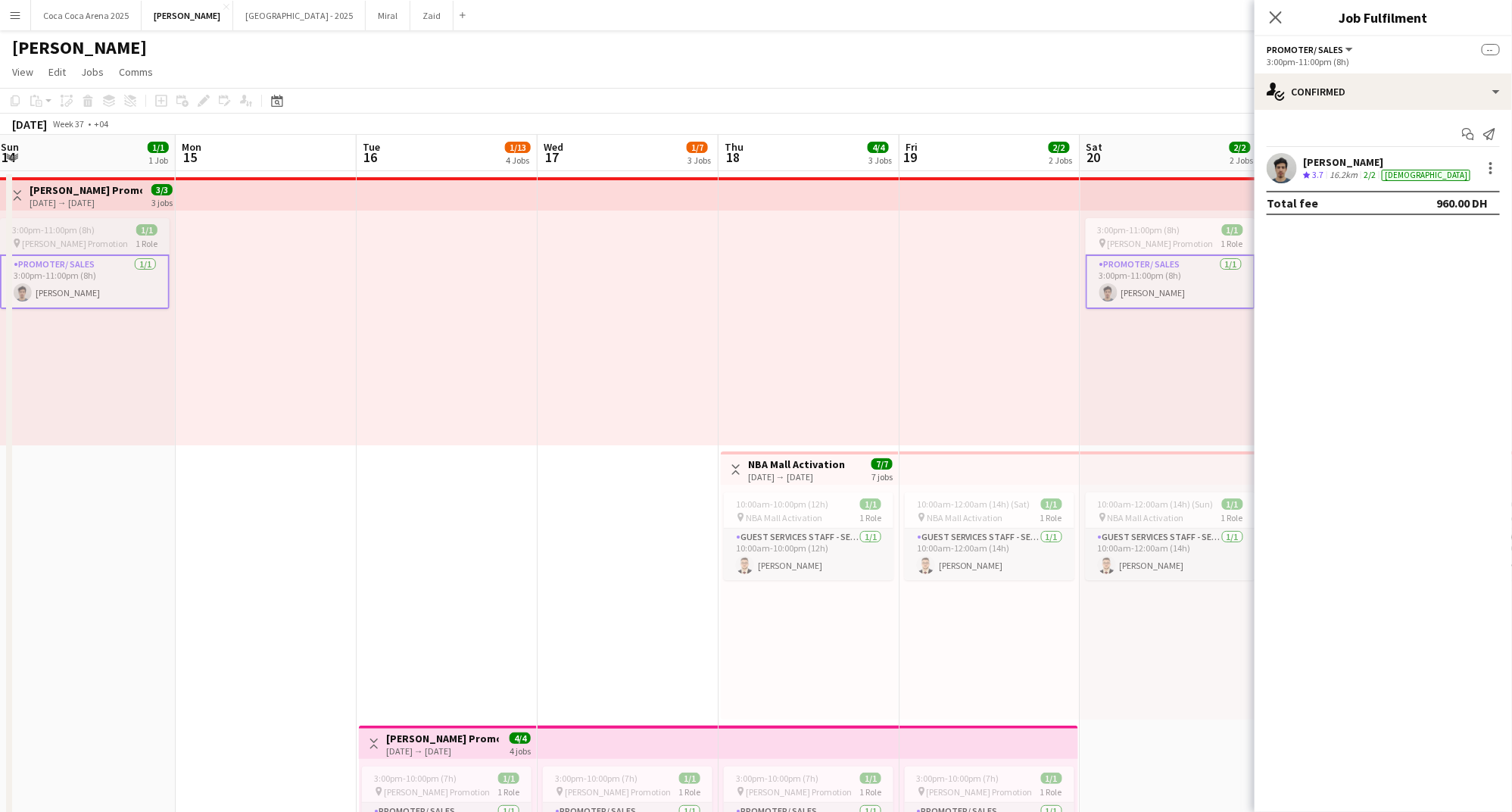
click at [55, 218] on app-job-card "3:00pm-11:00pm (8h) 1/1 pin Tamara Promotion 1 Role Promoter/ Sales 1/1 3:00pm-…" at bounding box center [85, 263] width 170 height 91
click at [47, 232] on span "3:00pm-11:00pm (8h)" at bounding box center [54, 231] width 82 height 11
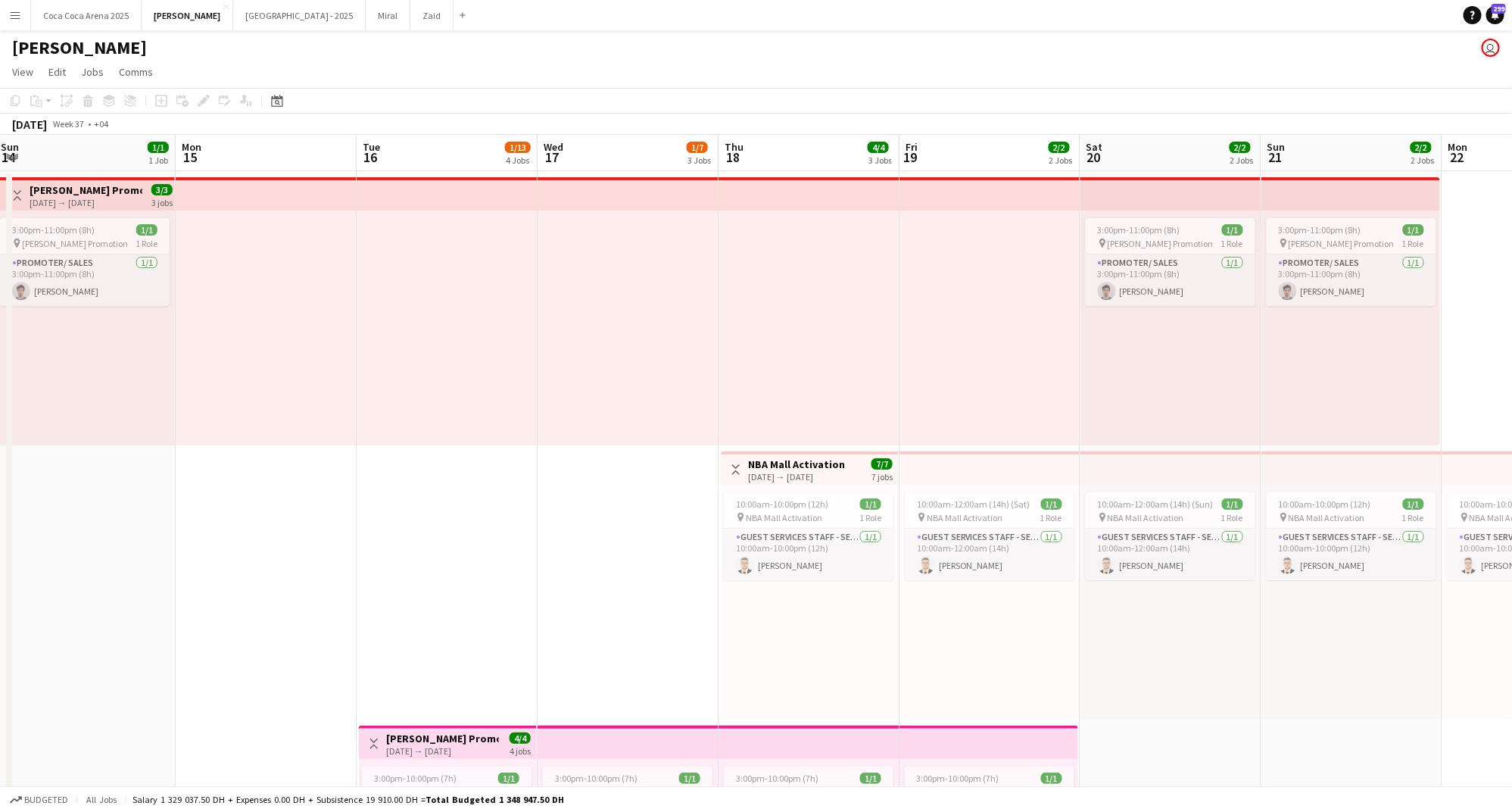
click at [411, 631] on app-date-cell "Toggle View Tamara Promotion 16-09-2025 → 19-09-2025 4/4 4 jobs 3:00pm-10:00pm …" at bounding box center [446, 664] width 181 height 987
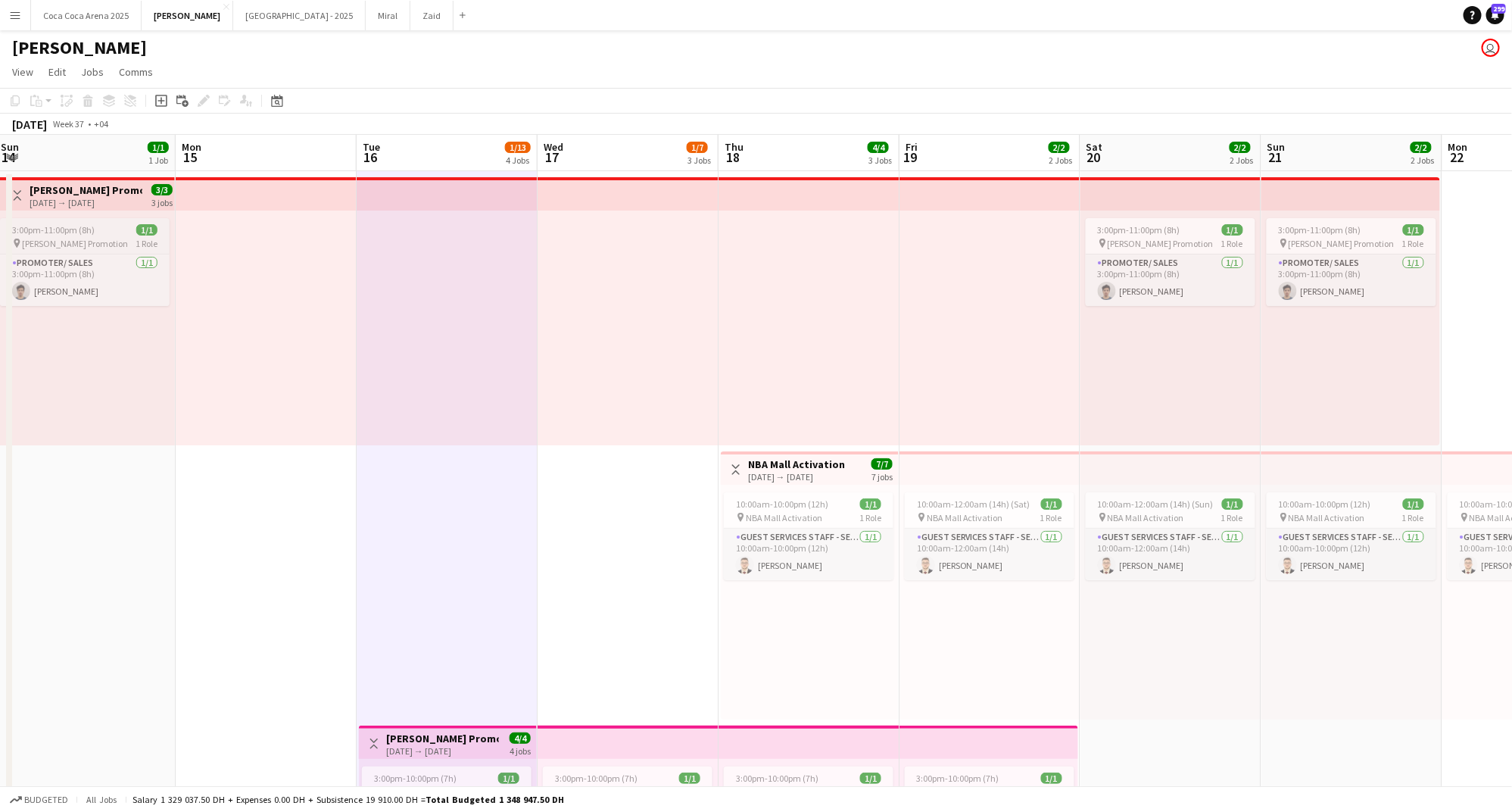
click at [74, 244] on span "Tamara Promotion" at bounding box center [75, 243] width 106 height 11
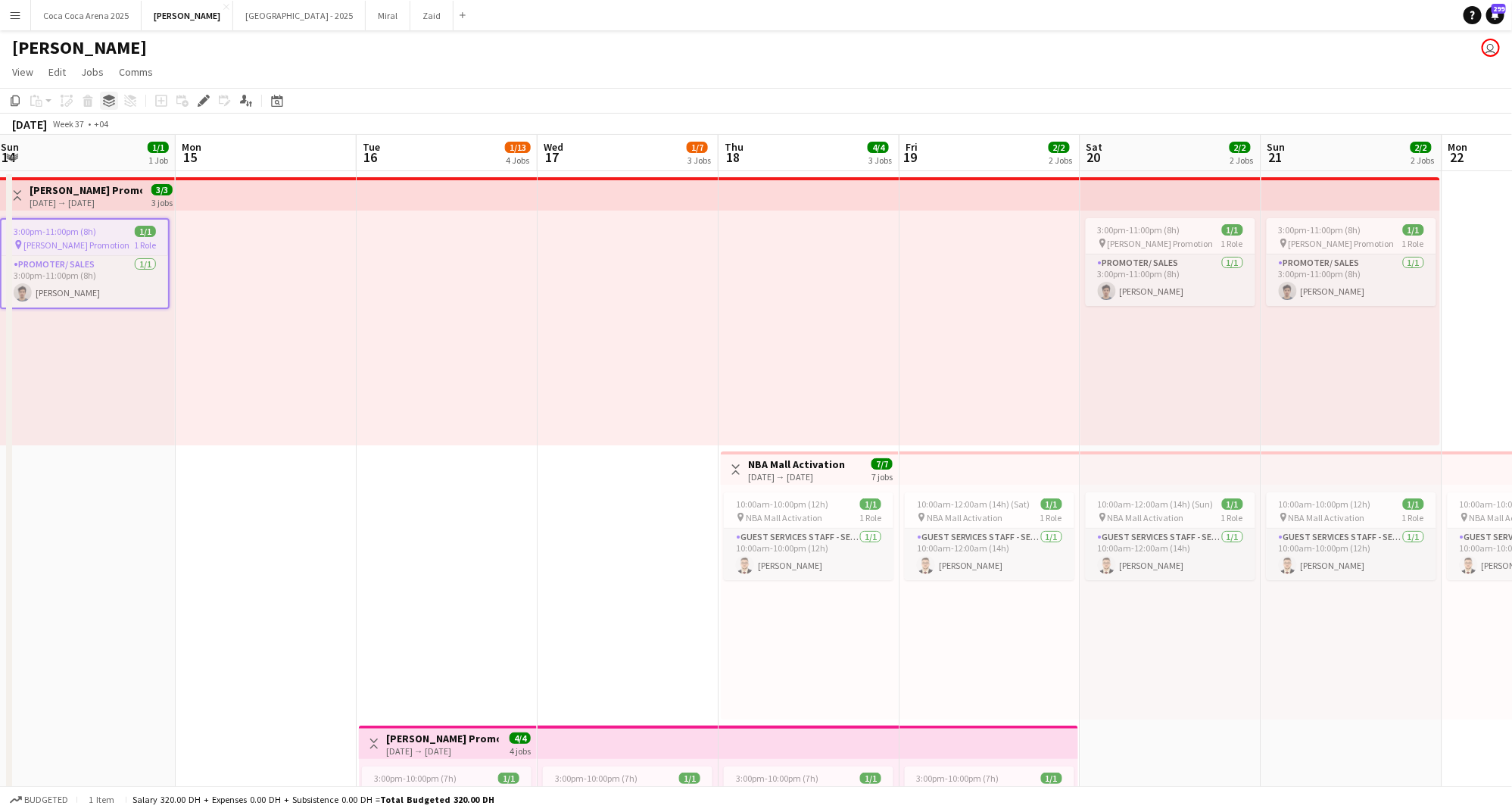
click at [104, 99] on icon "Group" at bounding box center [109, 101] width 12 height 12
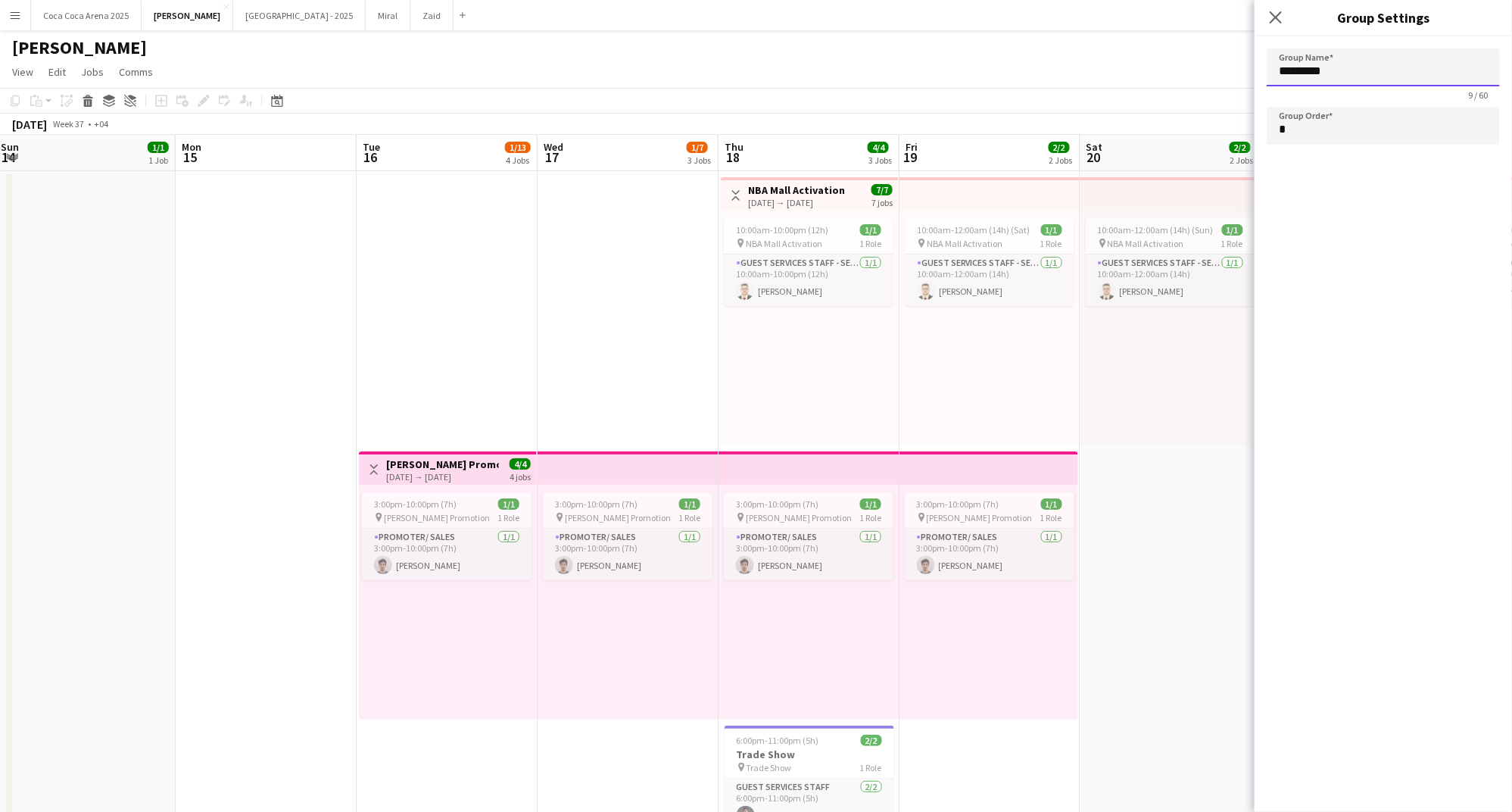
click at [1342, 67] on input "*********" at bounding box center [1382, 67] width 233 height 38
type input "*"
type input "******"
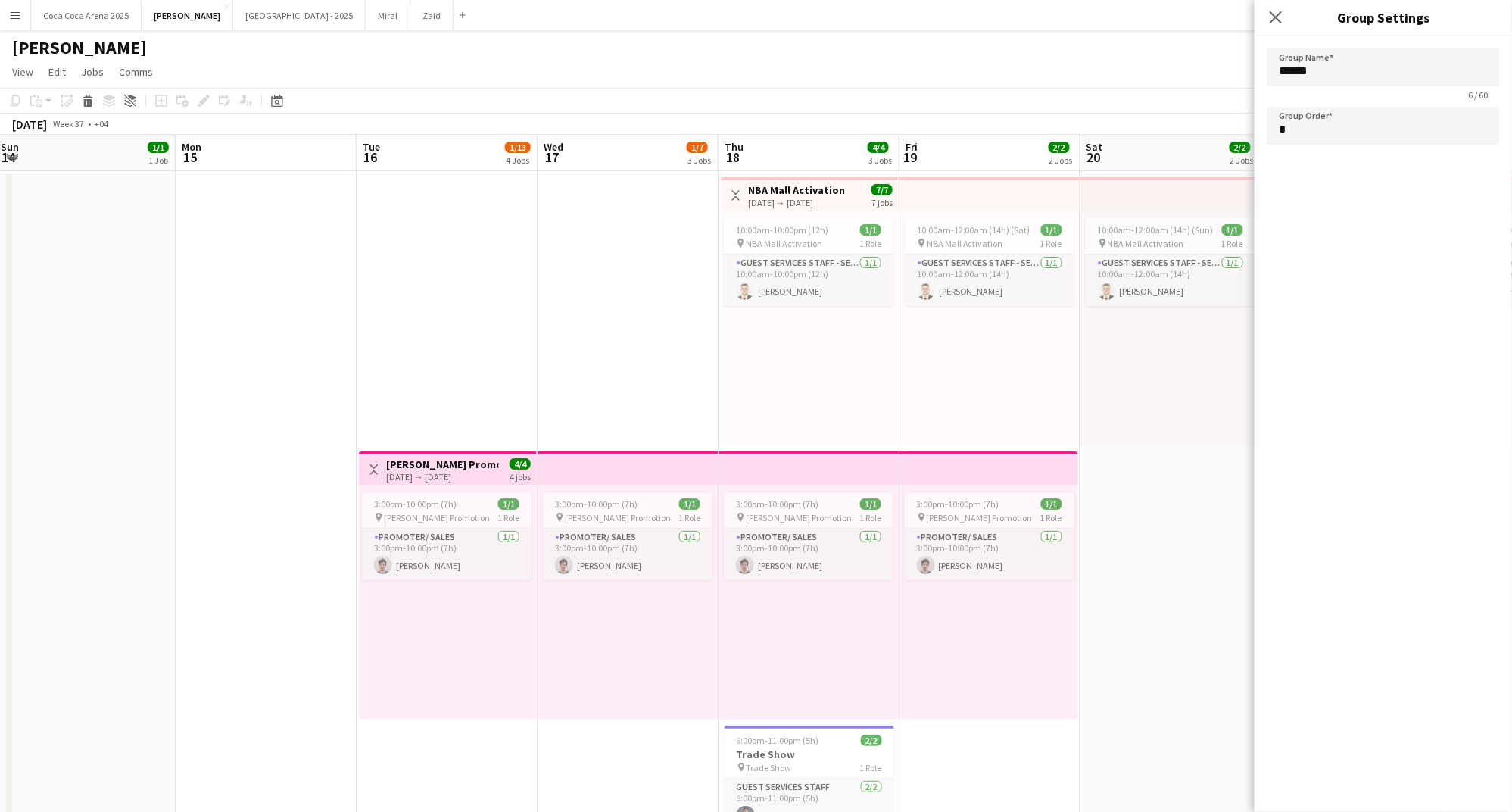
click at [1217, 81] on app-page-menu "View Day view expanded Day view collapsed Month view Date picker Jump to today …" at bounding box center [756, 74] width 1512 height 29
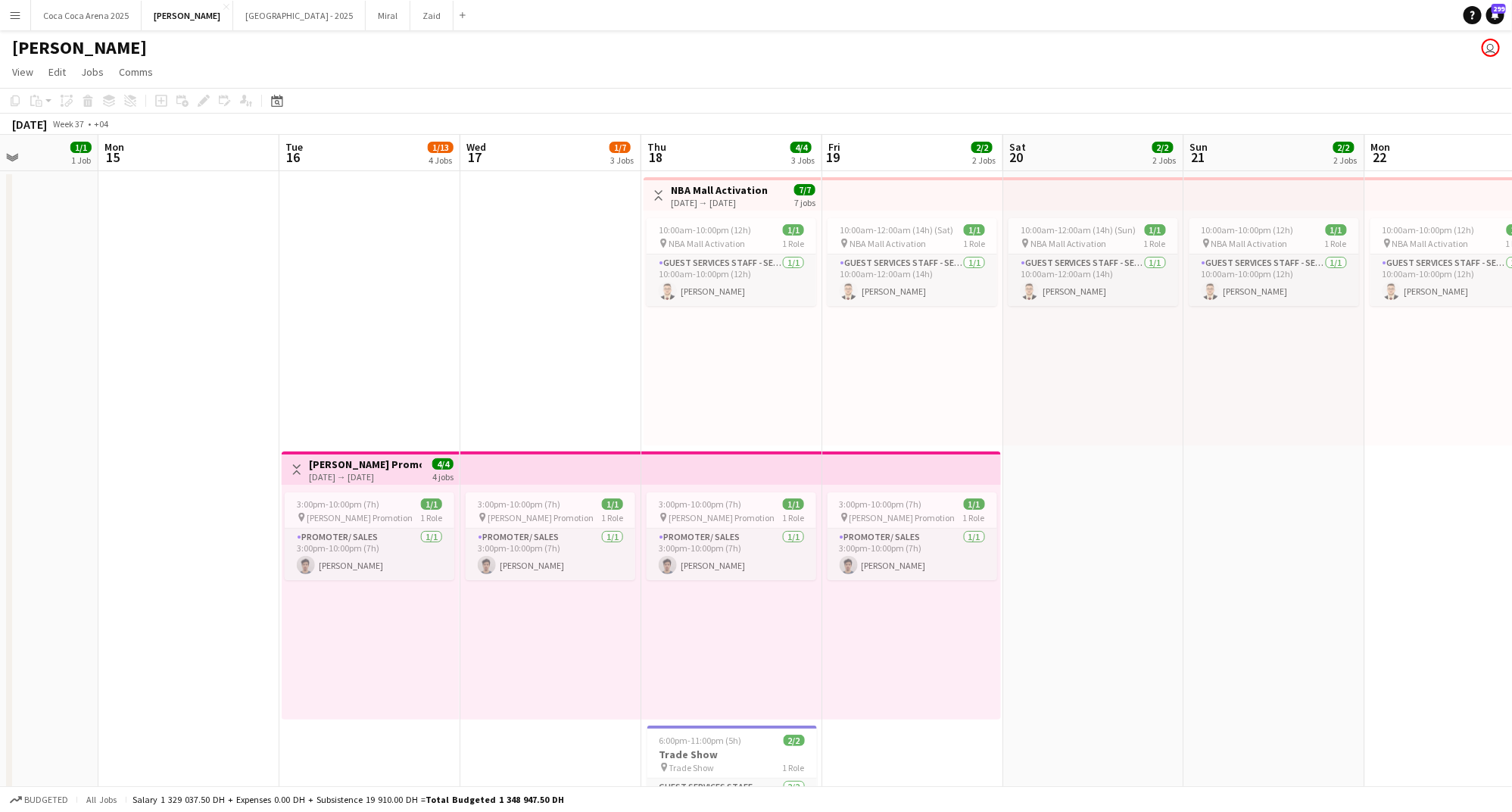
scroll to position [0, 448]
click at [406, 502] on div "3:00pm-10:00pm (7h) 1/1" at bounding box center [365, 503] width 170 height 11
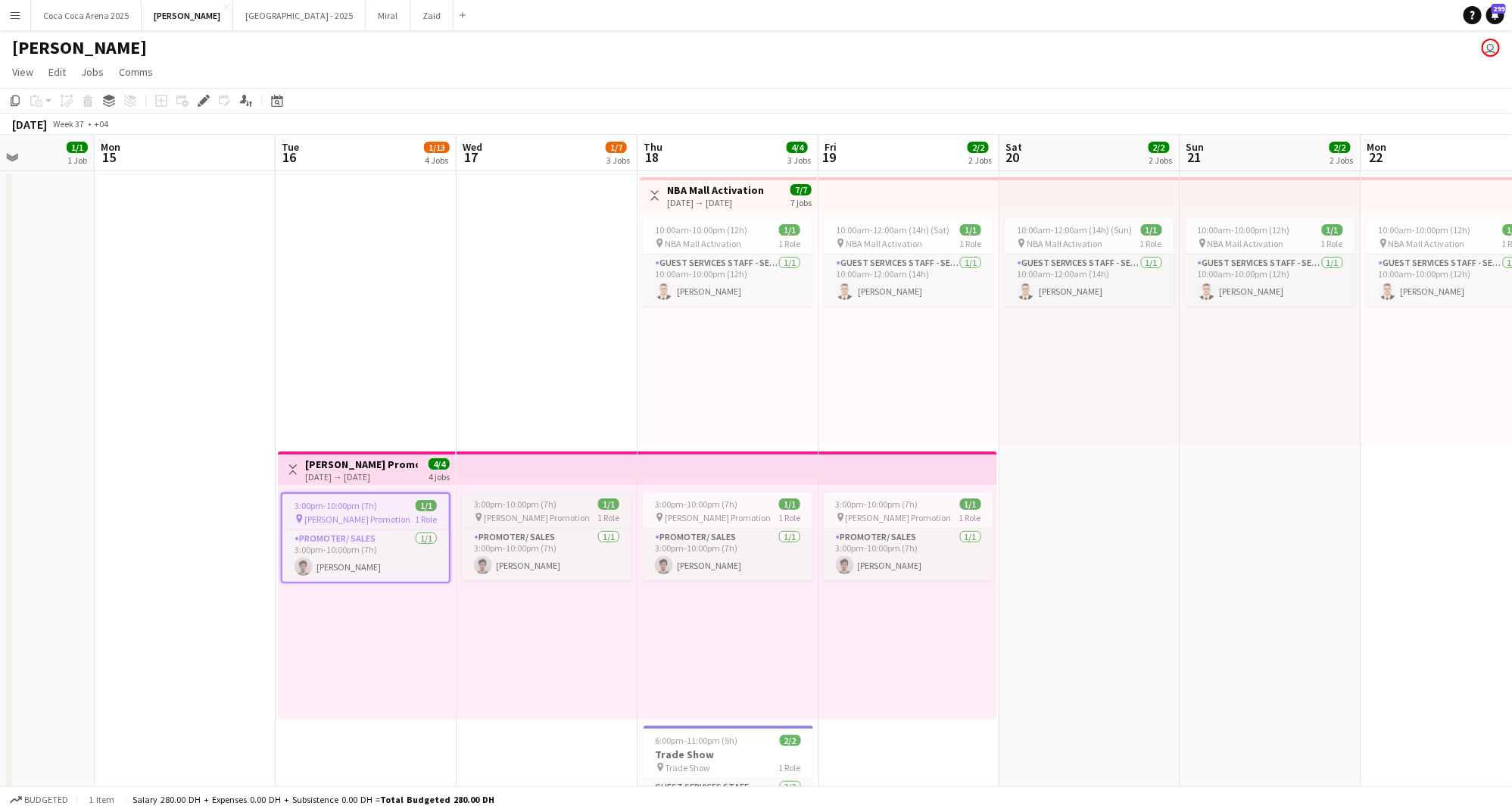
click at [535, 499] on span "3:00pm-10:00pm (7h)" at bounding box center [515, 503] width 82 height 11
click at [688, 503] on span "3:00pm-10:00pm (7h)" at bounding box center [695, 503] width 82 height 11
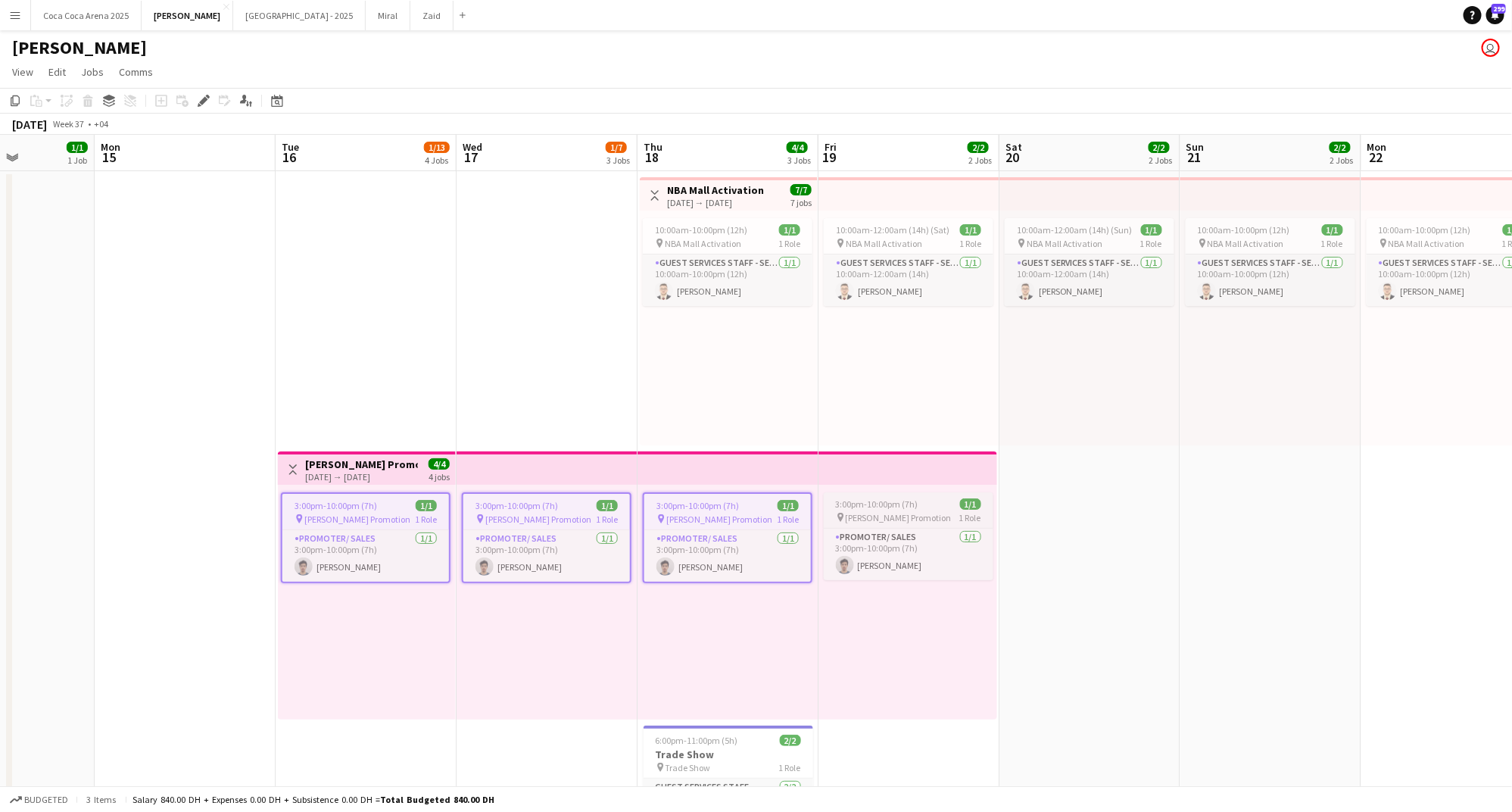
click at [901, 502] on span "3:00pm-10:00pm (7h)" at bounding box center [877, 503] width 82 height 11
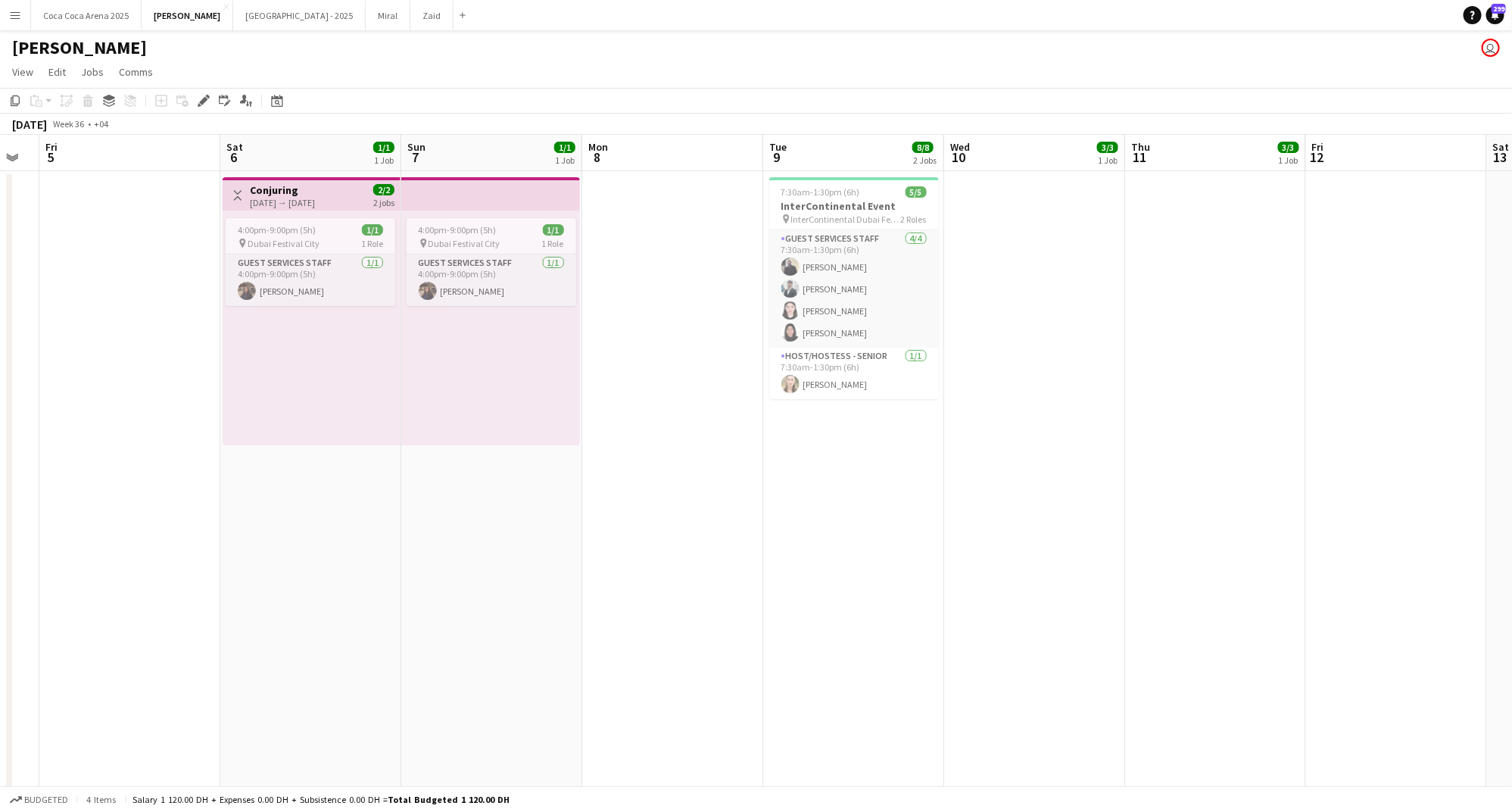
scroll to position [0, 475]
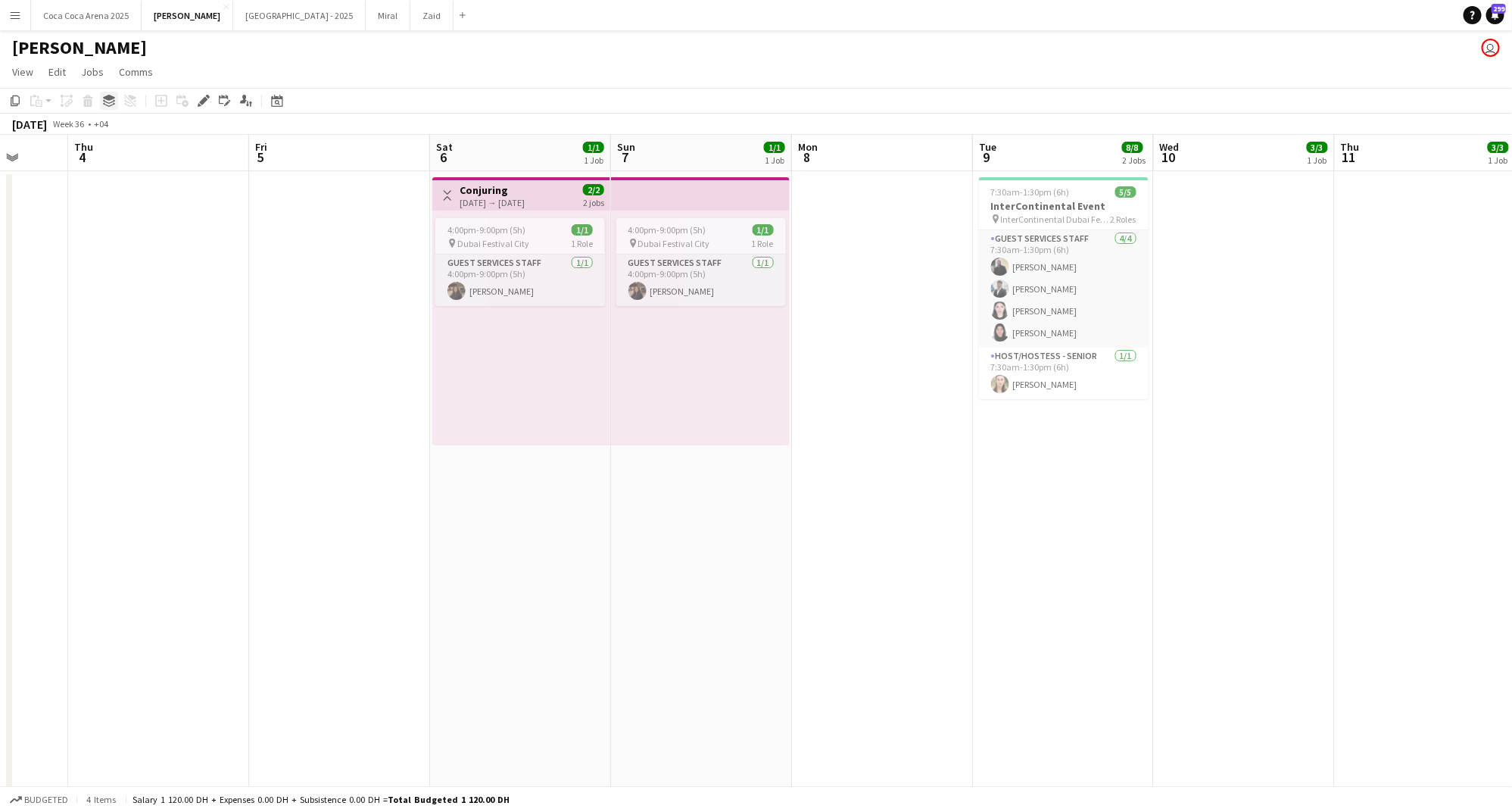
click at [112, 100] on icon "Group" at bounding box center [109, 101] width 12 height 12
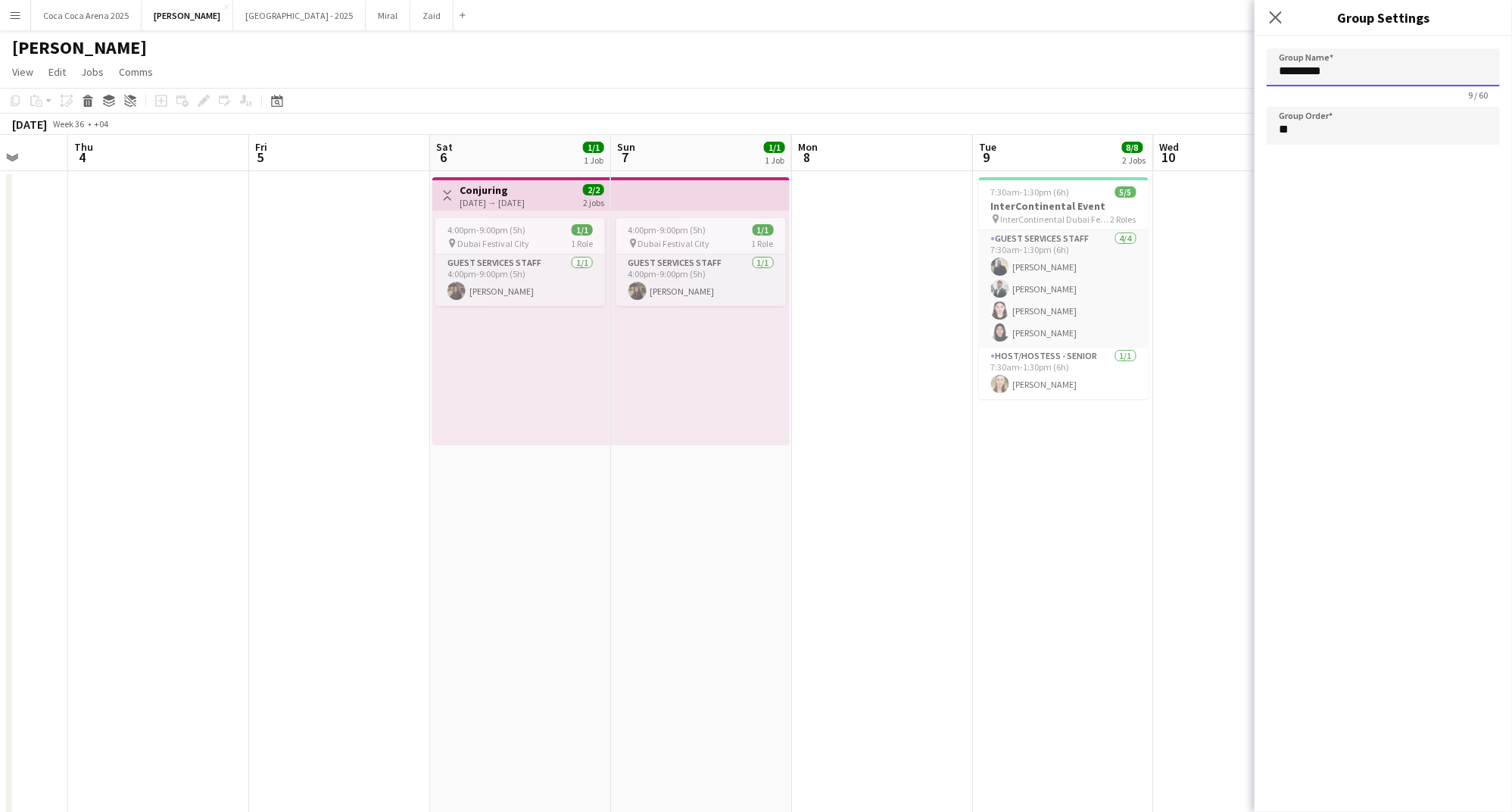
click at [1308, 71] on input "*********" at bounding box center [1382, 67] width 233 height 38
type input "*"
type input "******"
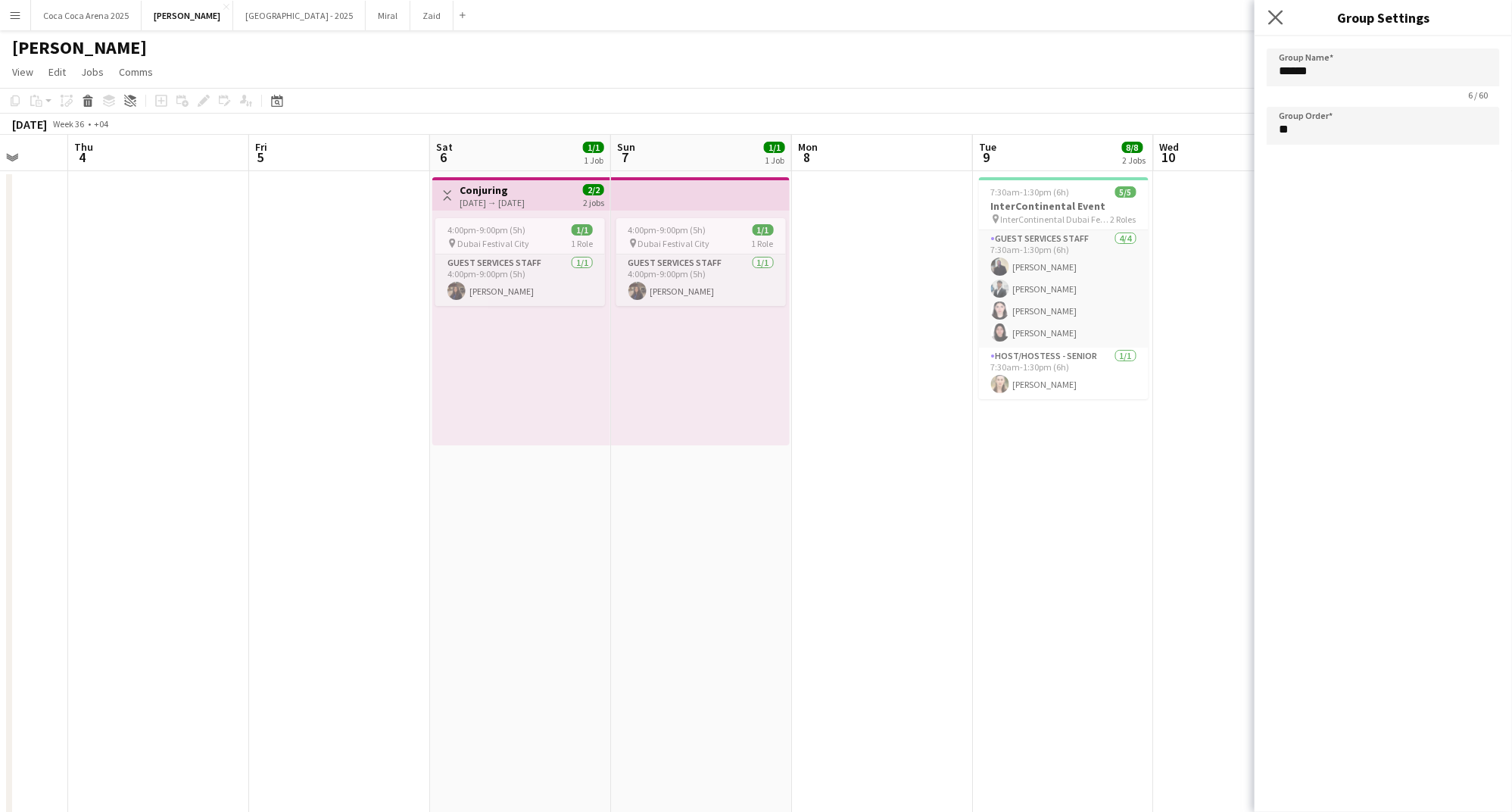
click at [1282, 22] on icon "Close pop-in" at bounding box center [1275, 17] width 14 height 14
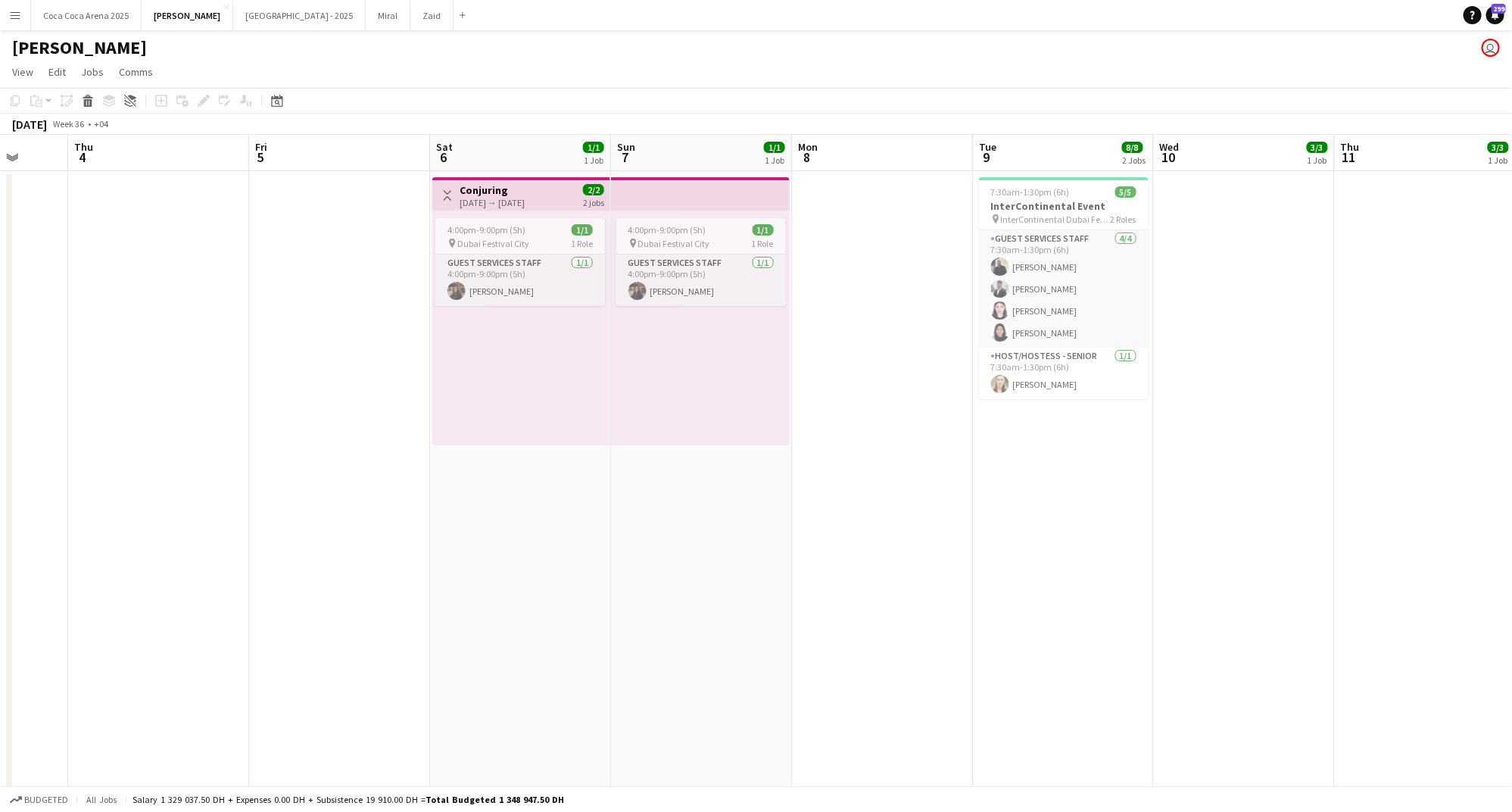
click at [641, 504] on app-date-cell "4:00pm-9:00pm (5h) 1/1 pin Dubai Festival City 1 Role Guest Services Staff 1/1 …" at bounding box center [700, 532] width 181 height 721
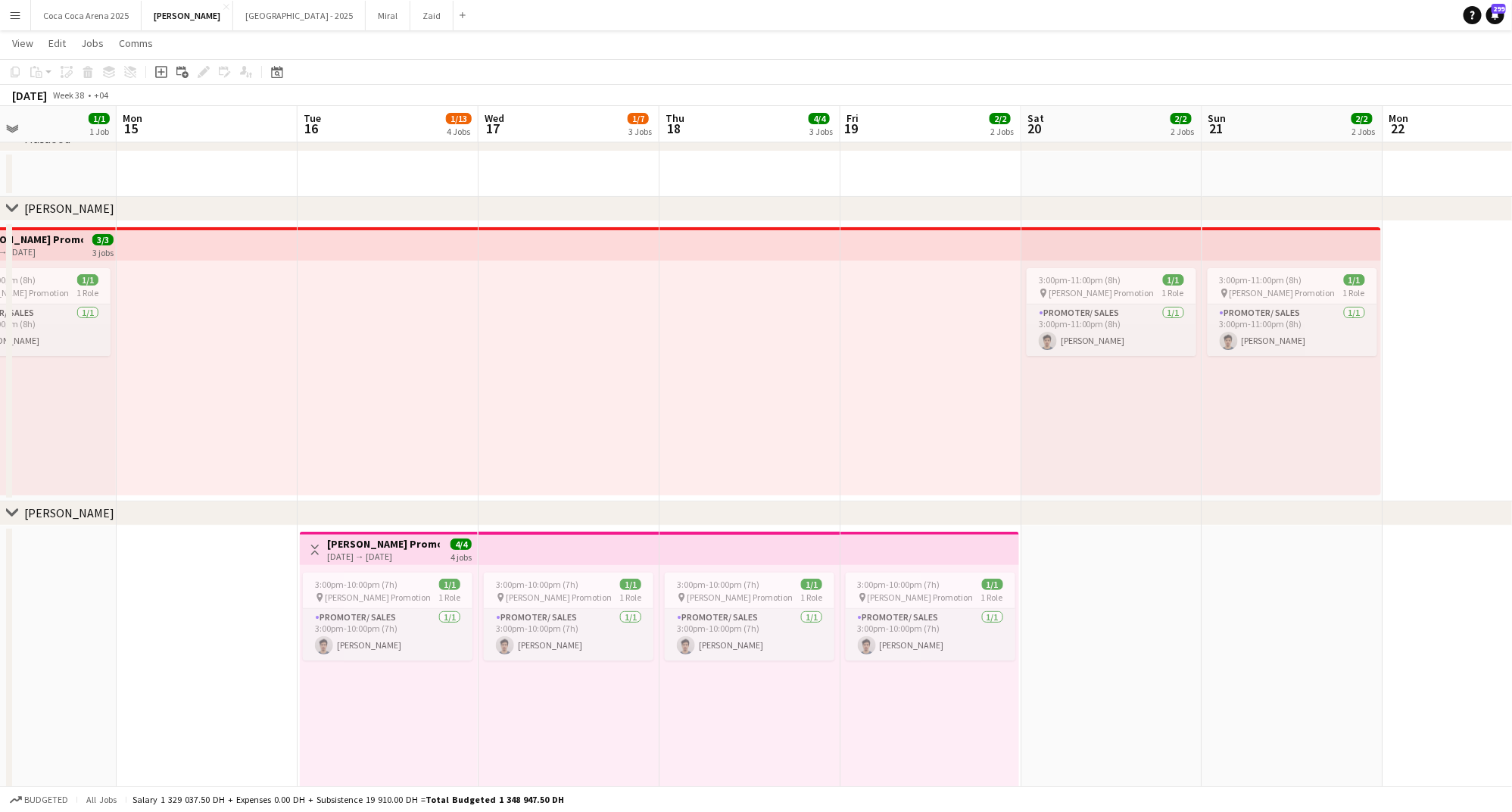
scroll to position [0, 340]
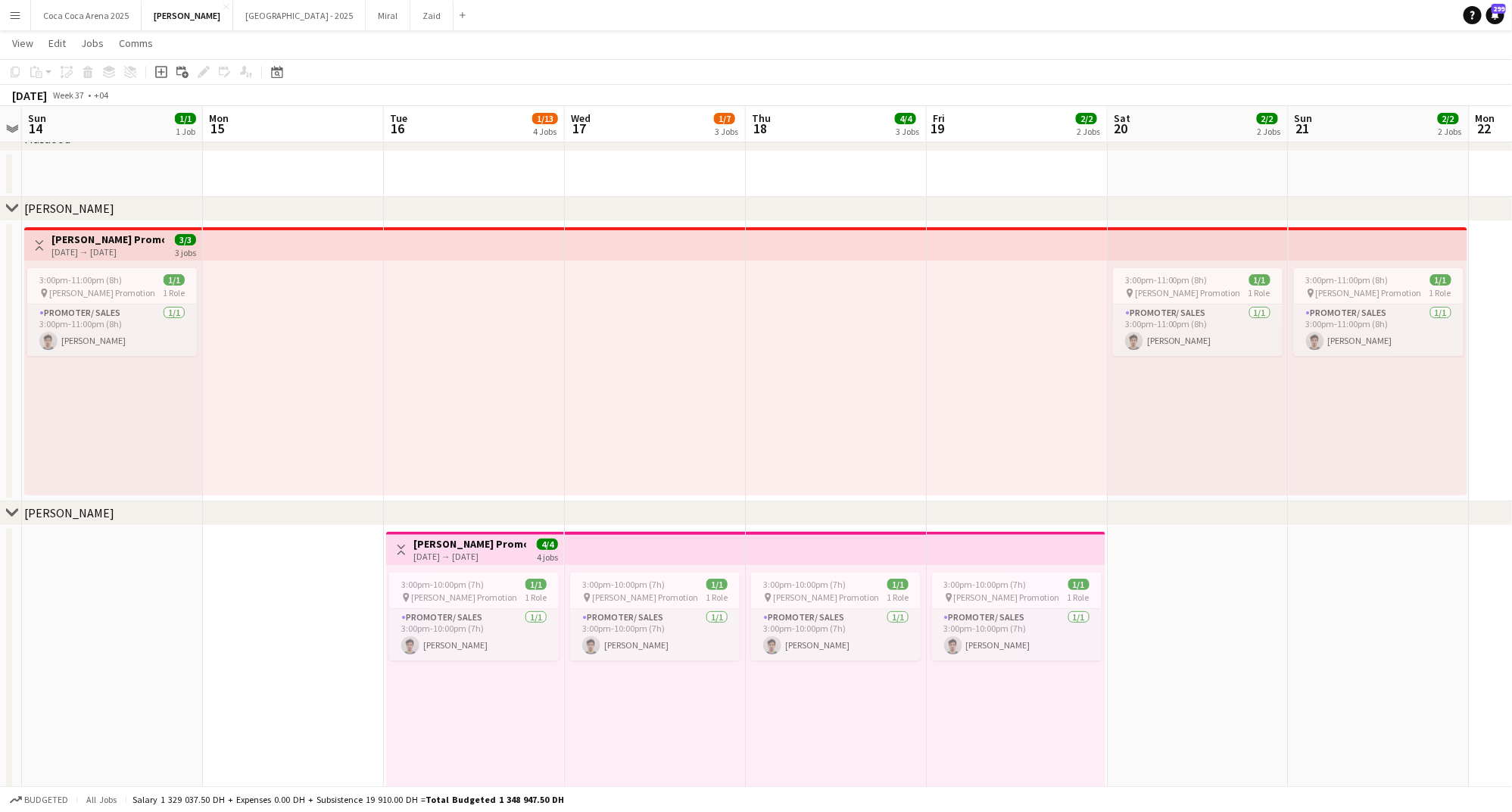
click at [367, 568] on app-date-cell at bounding box center [293, 666] width 181 height 280
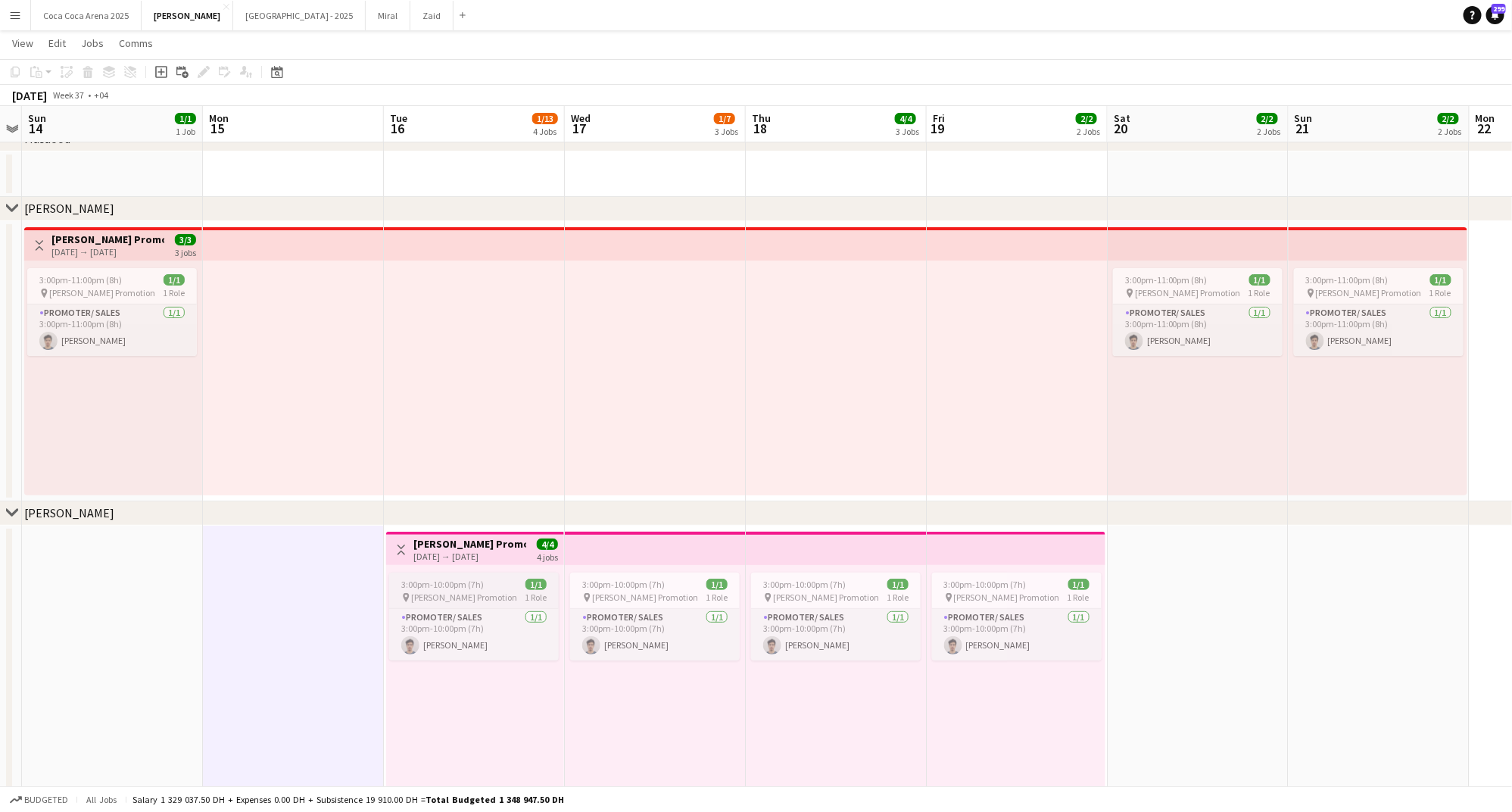
click at [473, 575] on app-job-card "3:00pm-10:00pm (7h) 1/1 pin Tamara Promotion 1 Role Promoter/ Sales 1/1 3:00pm-…" at bounding box center [474, 617] width 170 height 88
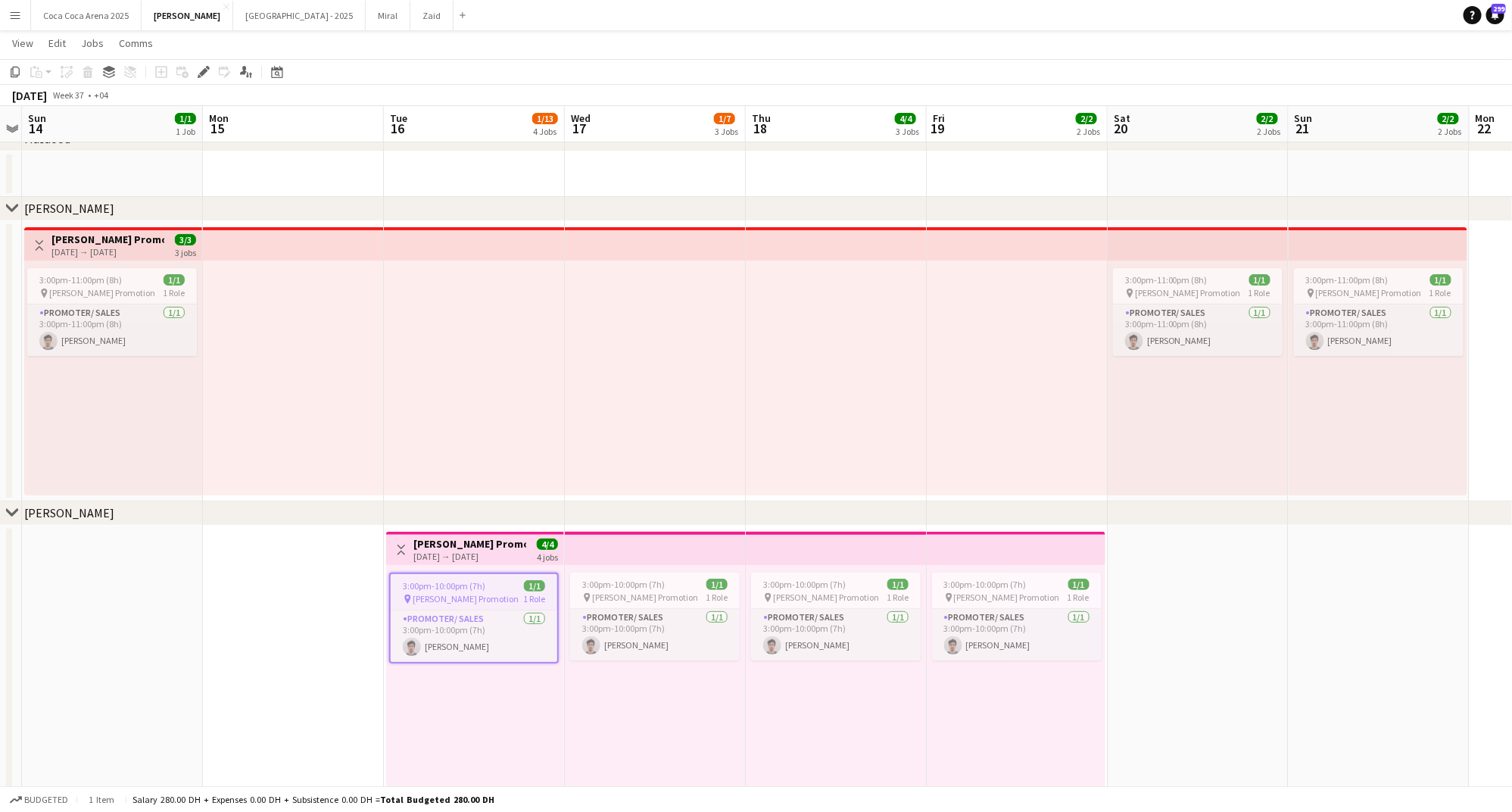
click at [477, 543] on h3 "Tamara Promotion" at bounding box center [469, 544] width 113 height 14
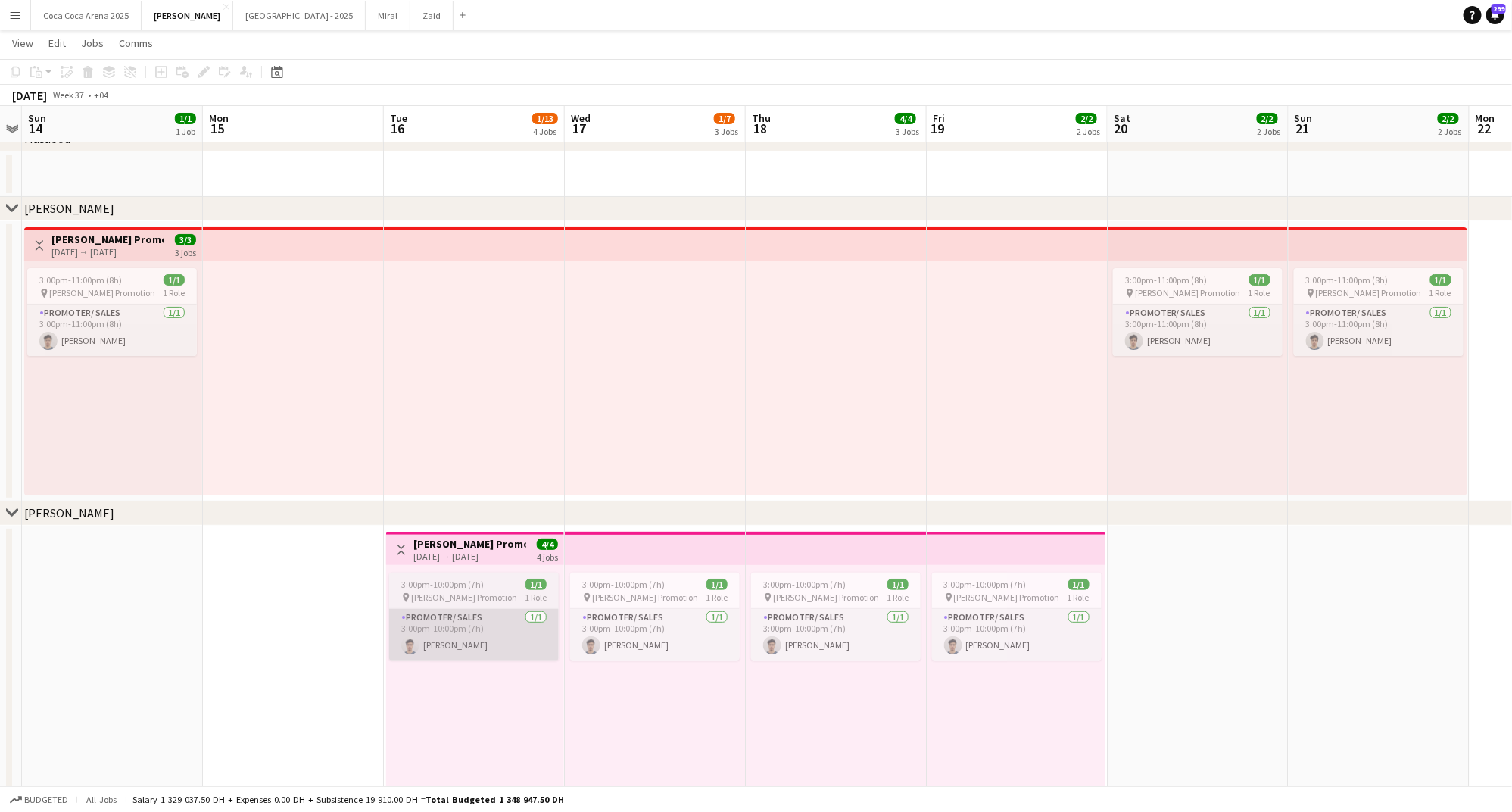
click at [504, 624] on app-card-role "Promoter/ Sales 1/1 3:00pm-10:00pm (7h) Khalil Muhammad" at bounding box center [474, 635] width 170 height 52
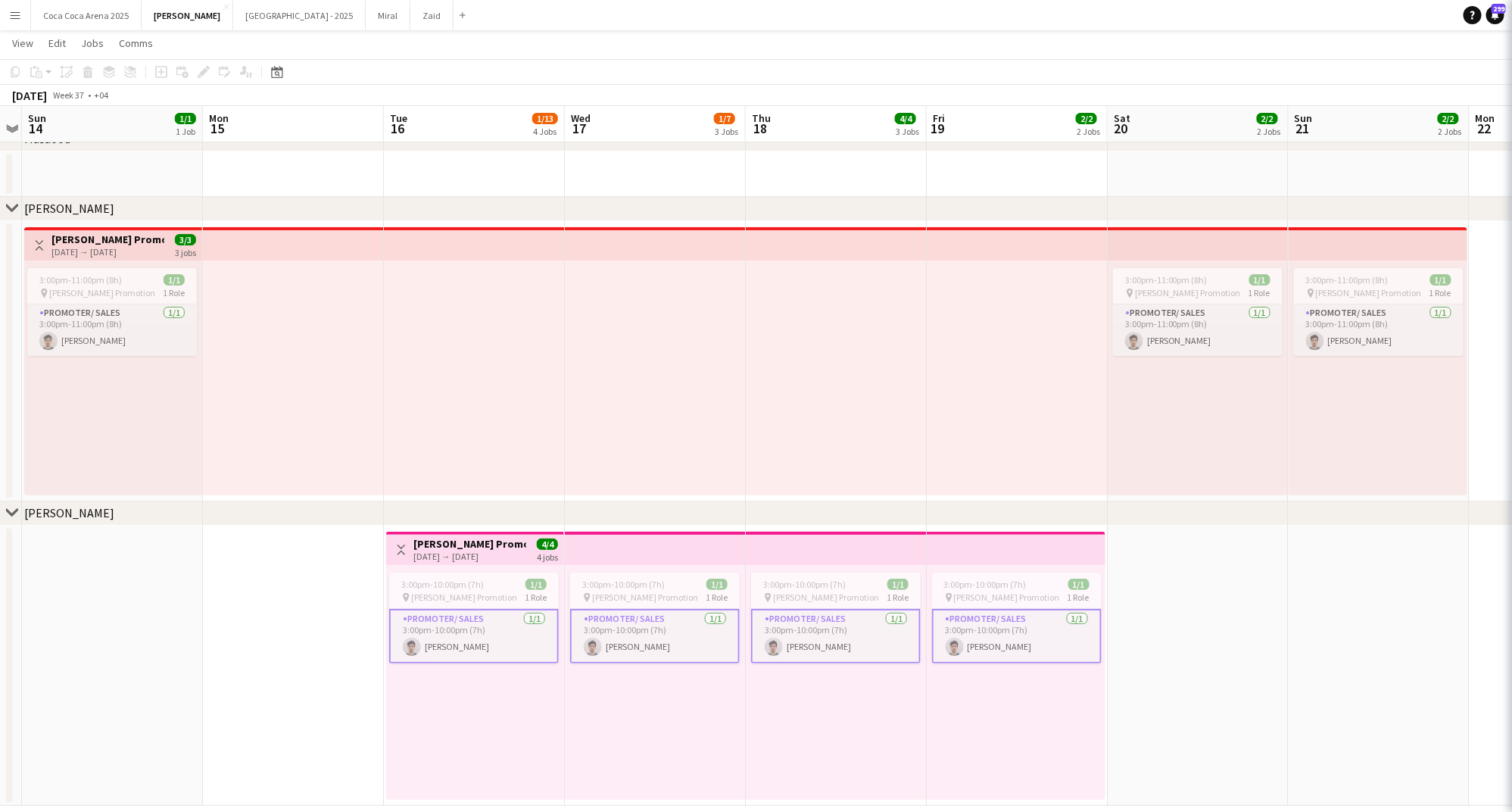
click at [671, 613] on app-card-role "Promoter/ Sales 1/1 3:00pm-10:00pm (7h) Khalil Muhammad" at bounding box center [655, 636] width 170 height 54
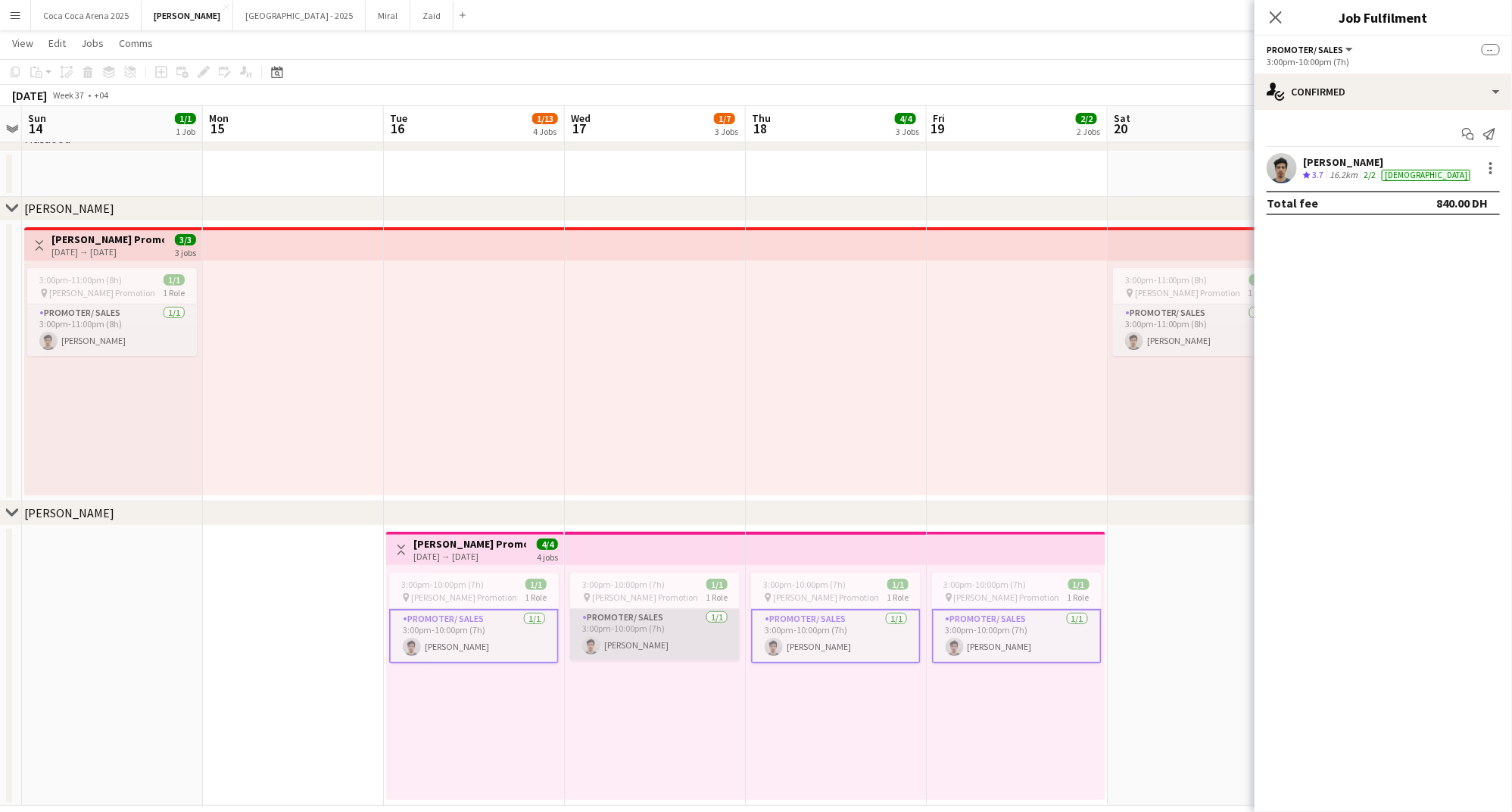
click at [629, 643] on app-card-role "Promoter/ Sales 1/1 3:00pm-10:00pm (7h) Khalil Muhammad" at bounding box center [655, 635] width 170 height 52
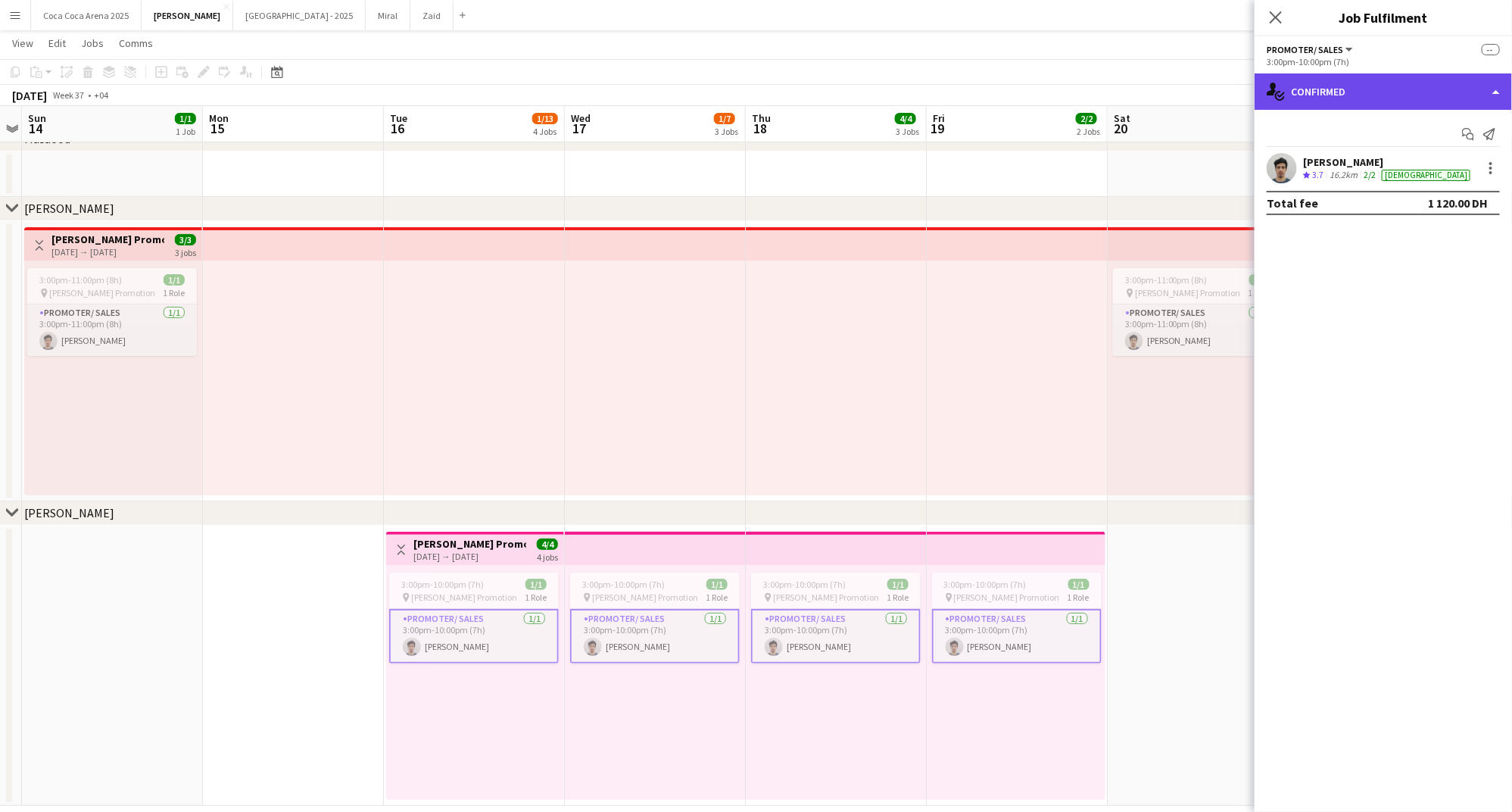
click at [1365, 87] on div "single-neutral-actions-check-2 Confirmed" at bounding box center [1383, 92] width 258 height 36
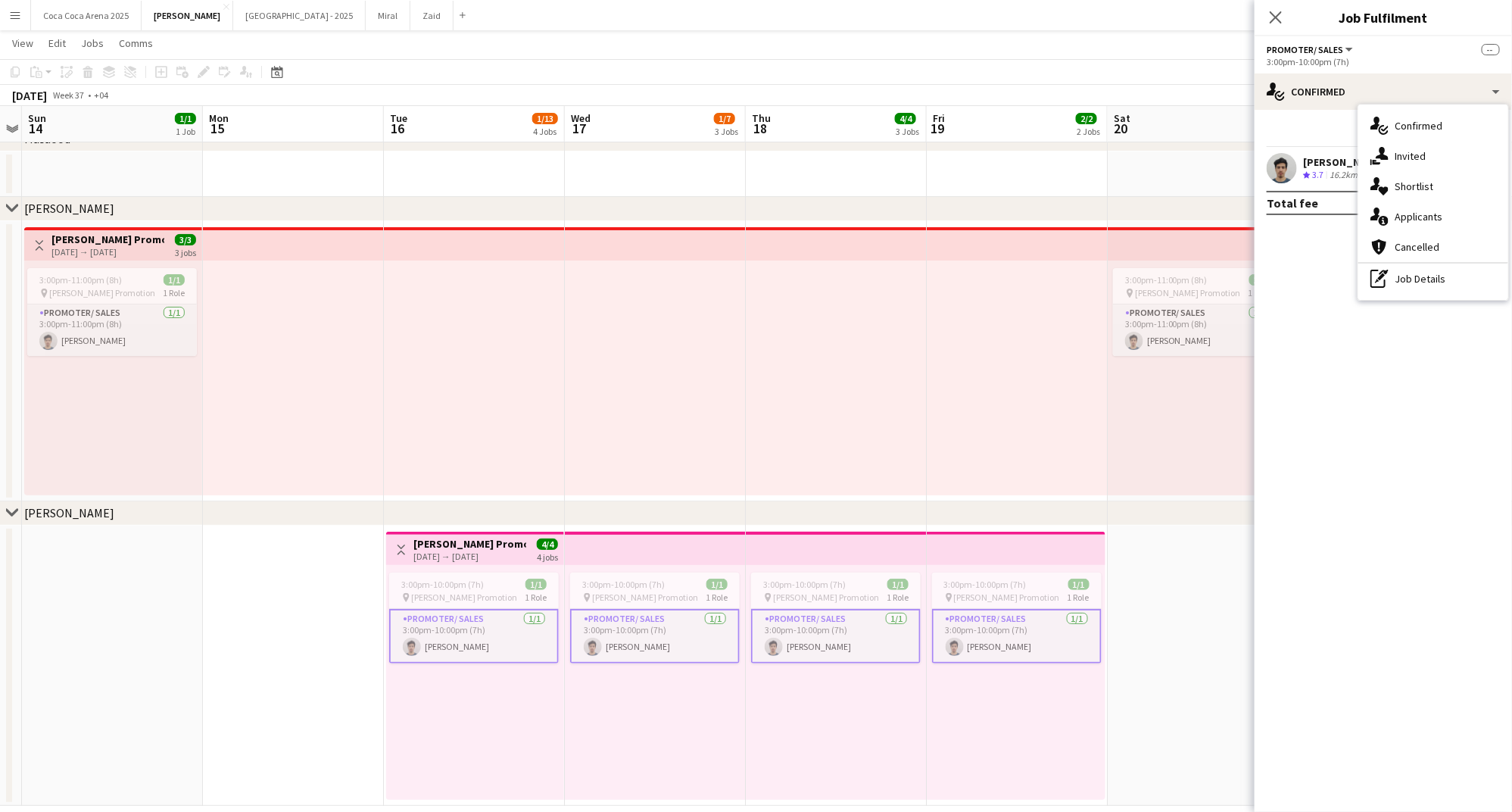
click at [1322, 316] on mat-expansion-panel "check Confirmed Start chat Send notification Khalil Muhammad Crew rating 3.7 16…" at bounding box center [1383, 461] width 258 height 703
click at [1351, 180] on div "16.2km" at bounding box center [1343, 175] width 34 height 13
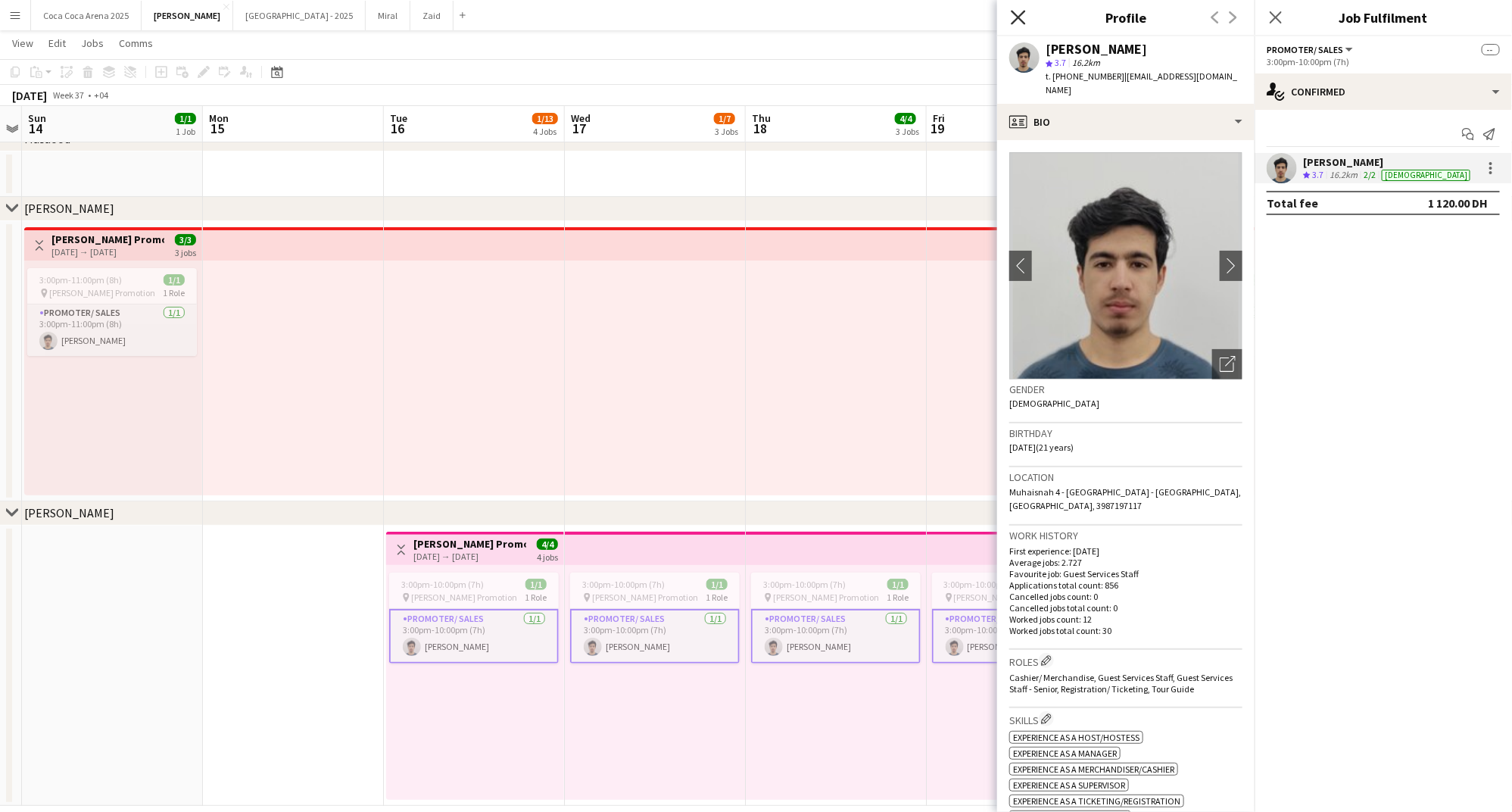
click at [1022, 17] on icon "Close pop-in" at bounding box center [1018, 17] width 14 height 14
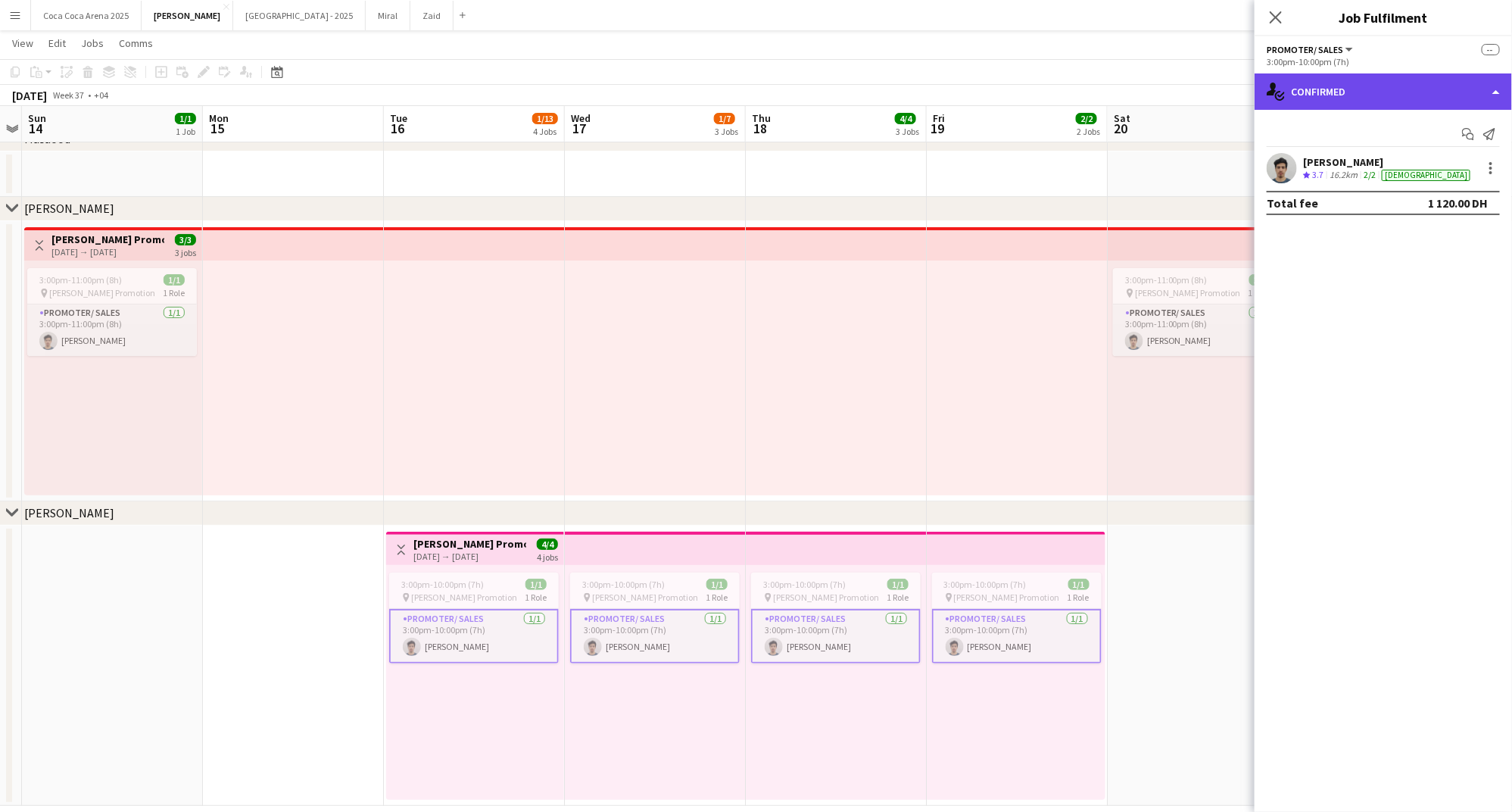
click at [1343, 80] on div "single-neutral-actions-check-2 Confirmed" at bounding box center [1383, 92] width 258 height 36
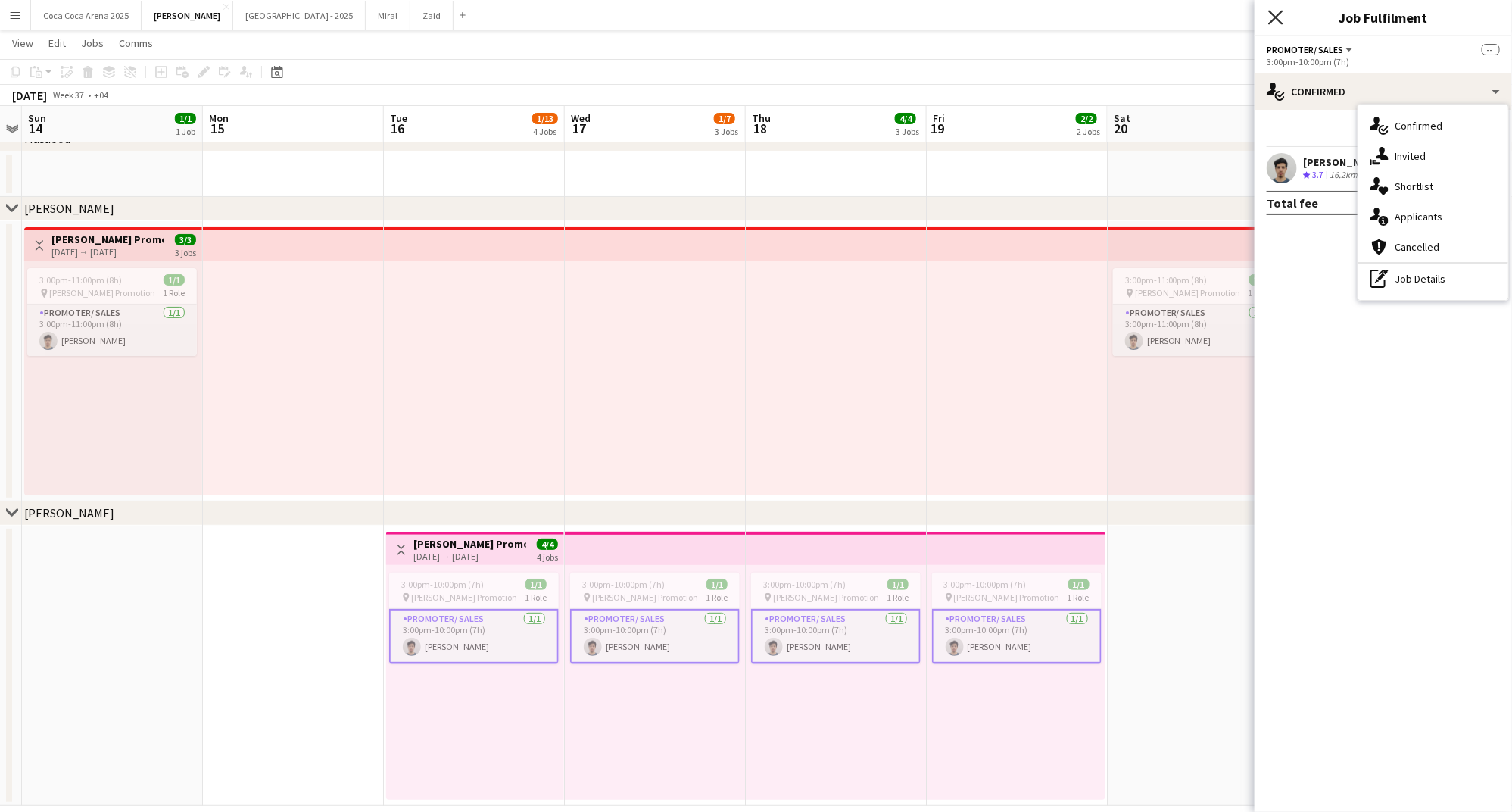
click at [1273, 14] on icon at bounding box center [1275, 17] width 14 height 14
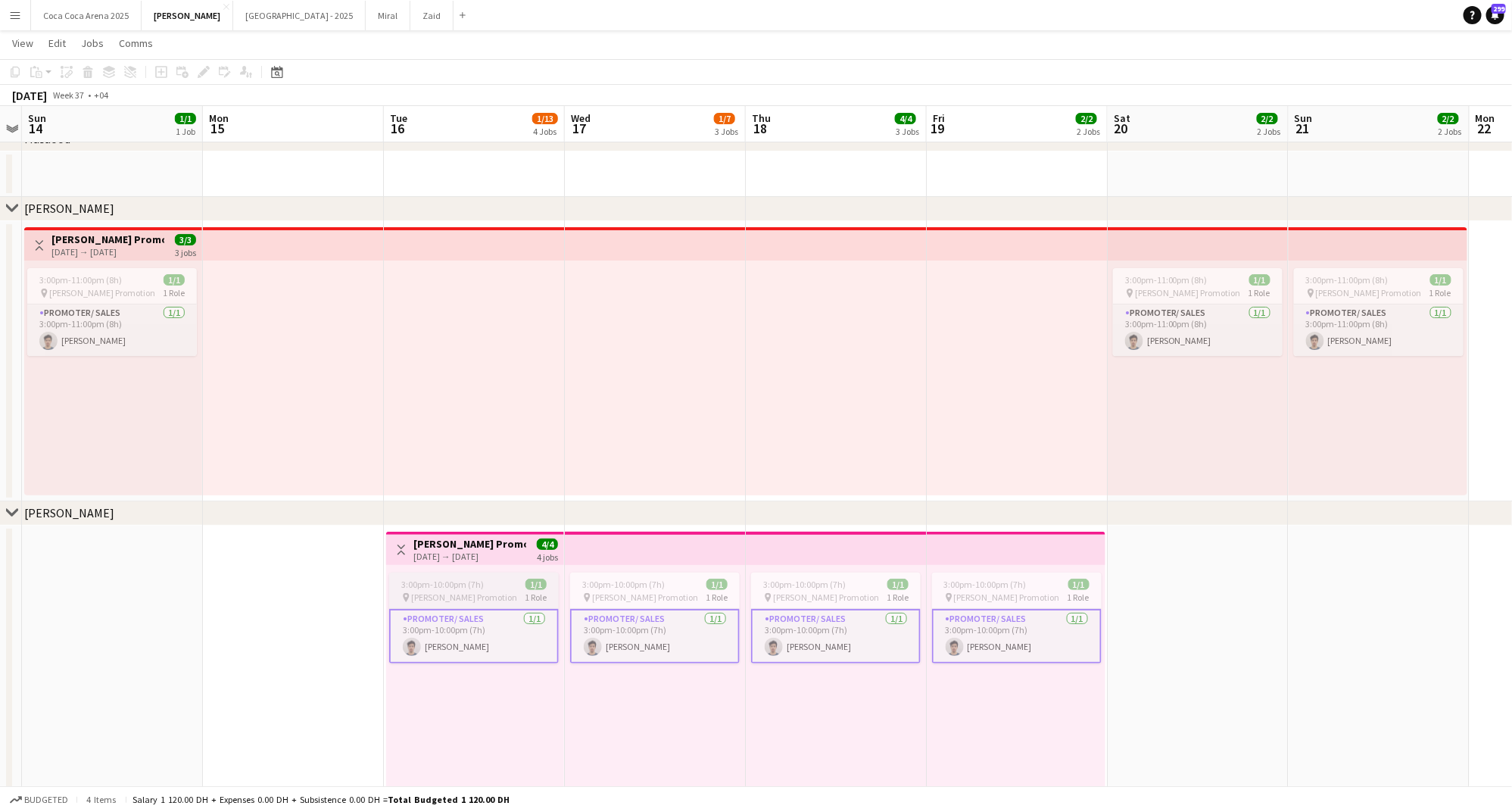
click at [541, 582] on span "1/1" at bounding box center [536, 584] width 21 height 11
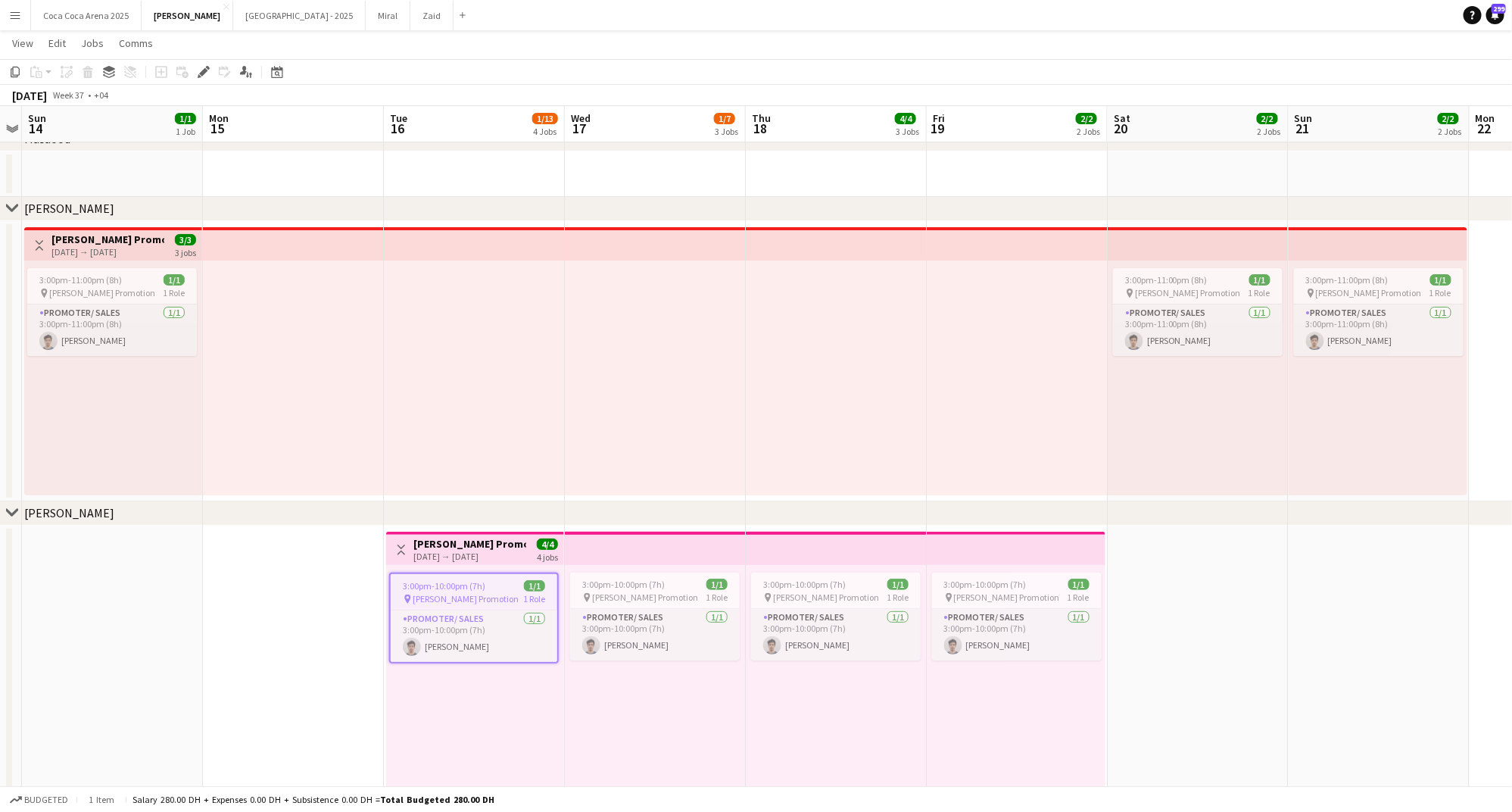
click at [467, 563] on app-top-bar "Toggle View Tamara Promotion 16-09-2025 → 19-09-2025 4/4 4 jobs" at bounding box center [475, 548] width 178 height 33
click at [489, 602] on div "pin Tamara Promotion 1 Role" at bounding box center [474, 597] width 170 height 12
click at [639, 596] on span "Tamara Promotion" at bounding box center [644, 596] width 106 height 11
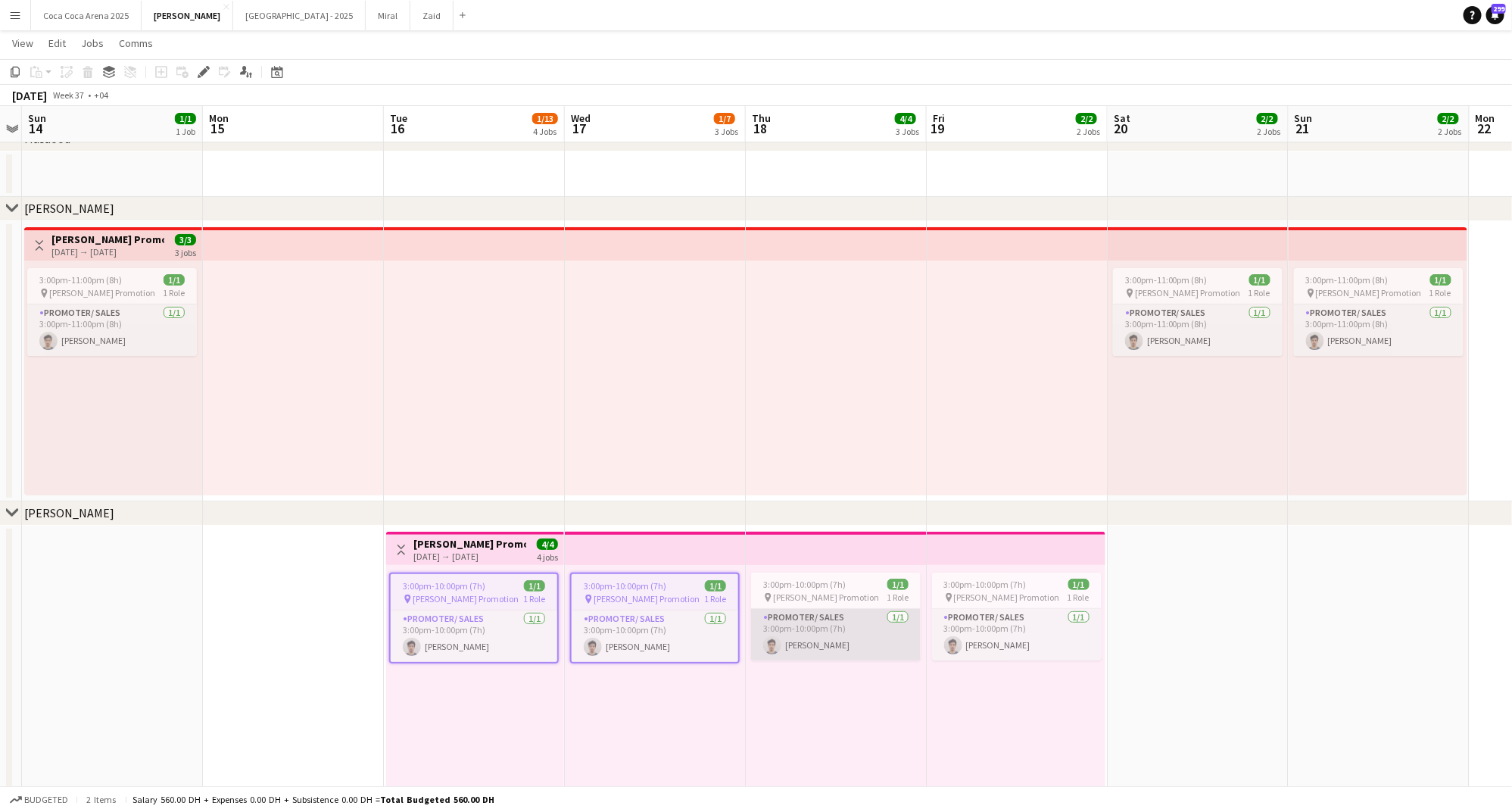
click at [840, 612] on app-card-role "Promoter/ Sales 1/1 3:00pm-10:00pm (7h) Khalil Muhammad" at bounding box center [836, 635] width 170 height 52
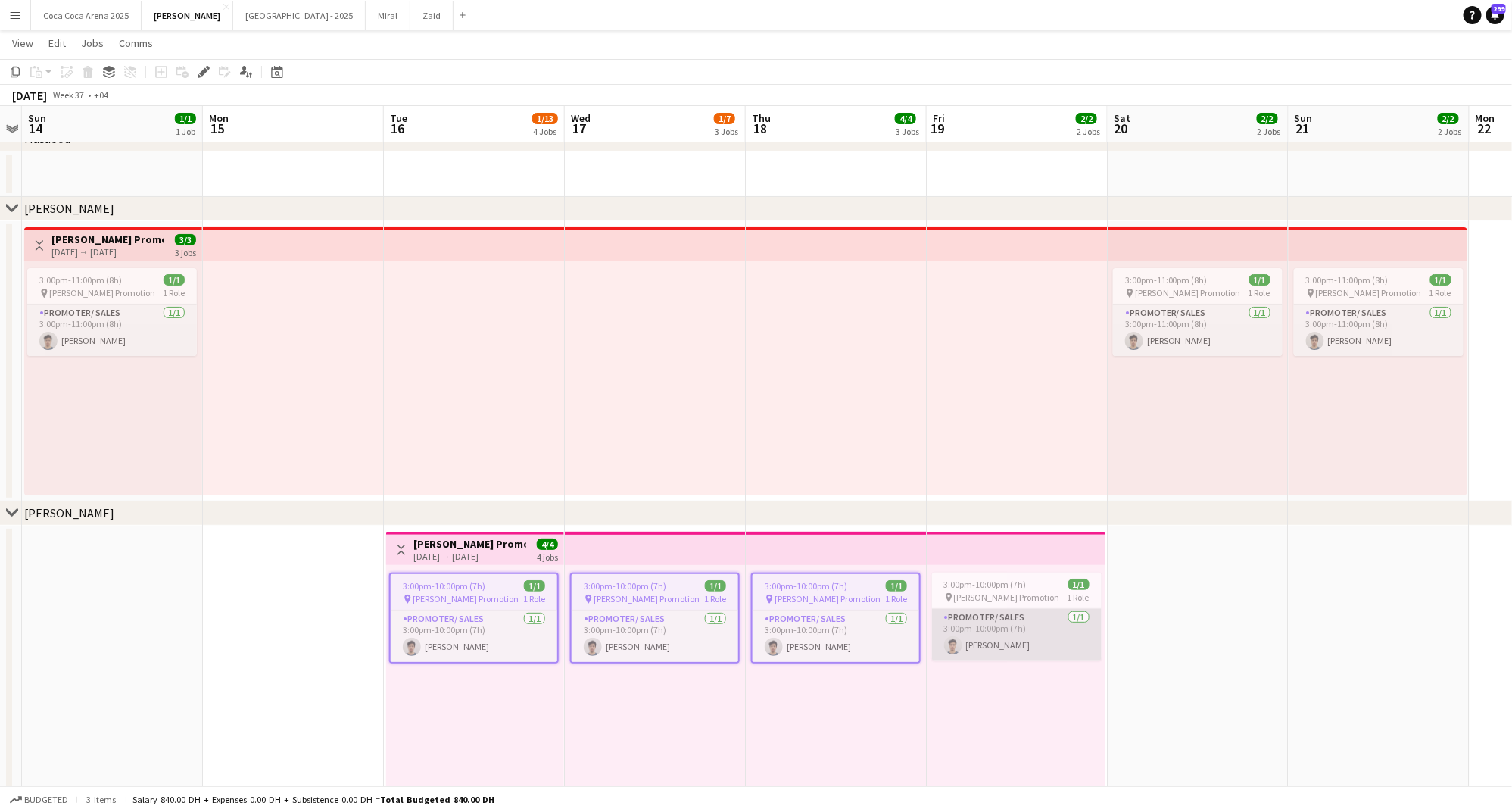
click at [962, 612] on app-card-role "Promoter/ Sales 1/1 3:00pm-10:00pm (7h) Khalil Muhammad" at bounding box center [1017, 635] width 170 height 52
click at [206, 70] on icon at bounding box center [204, 72] width 8 height 8
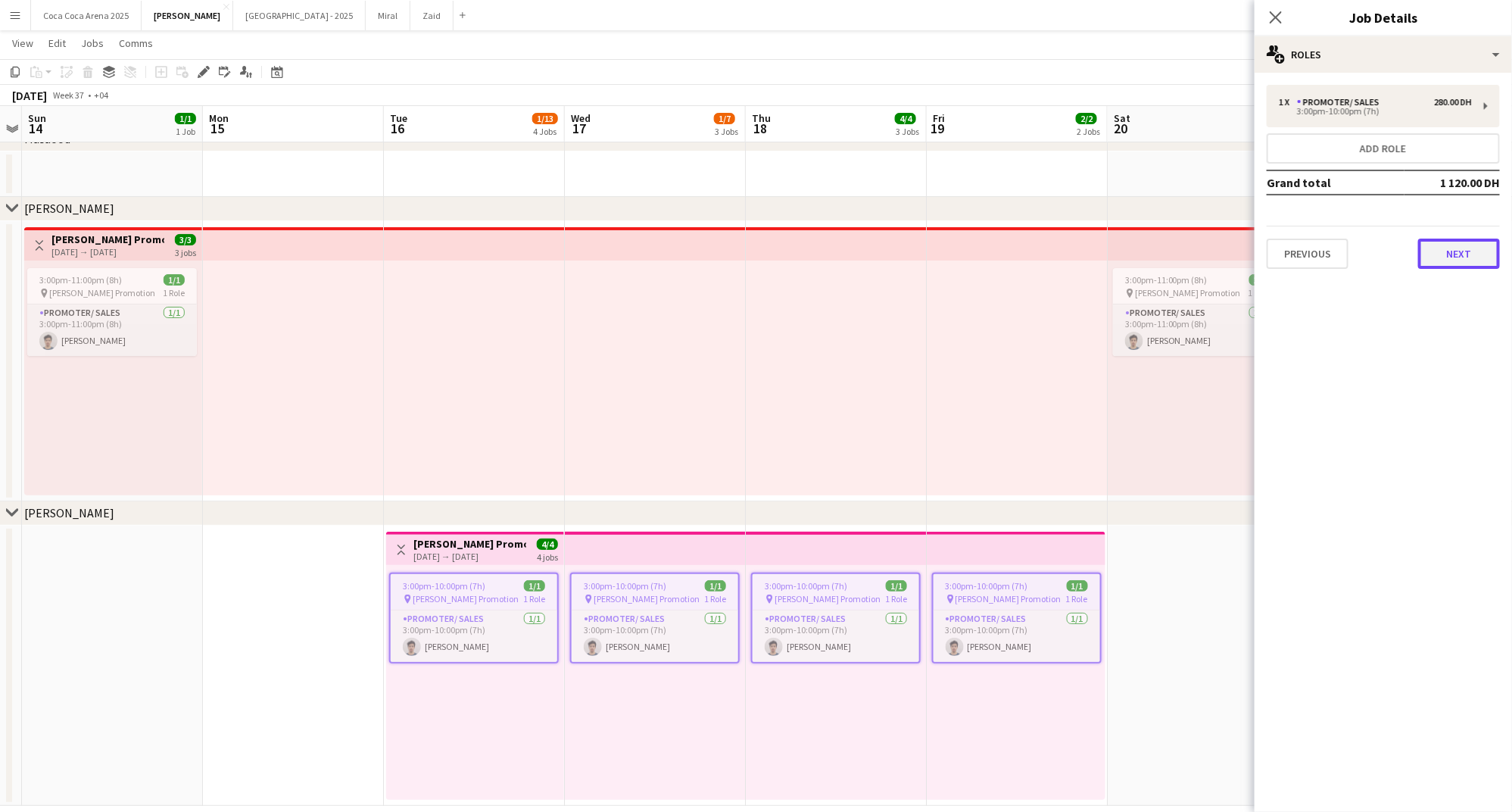
click at [1455, 255] on button "Next" at bounding box center [1459, 254] width 81 height 31
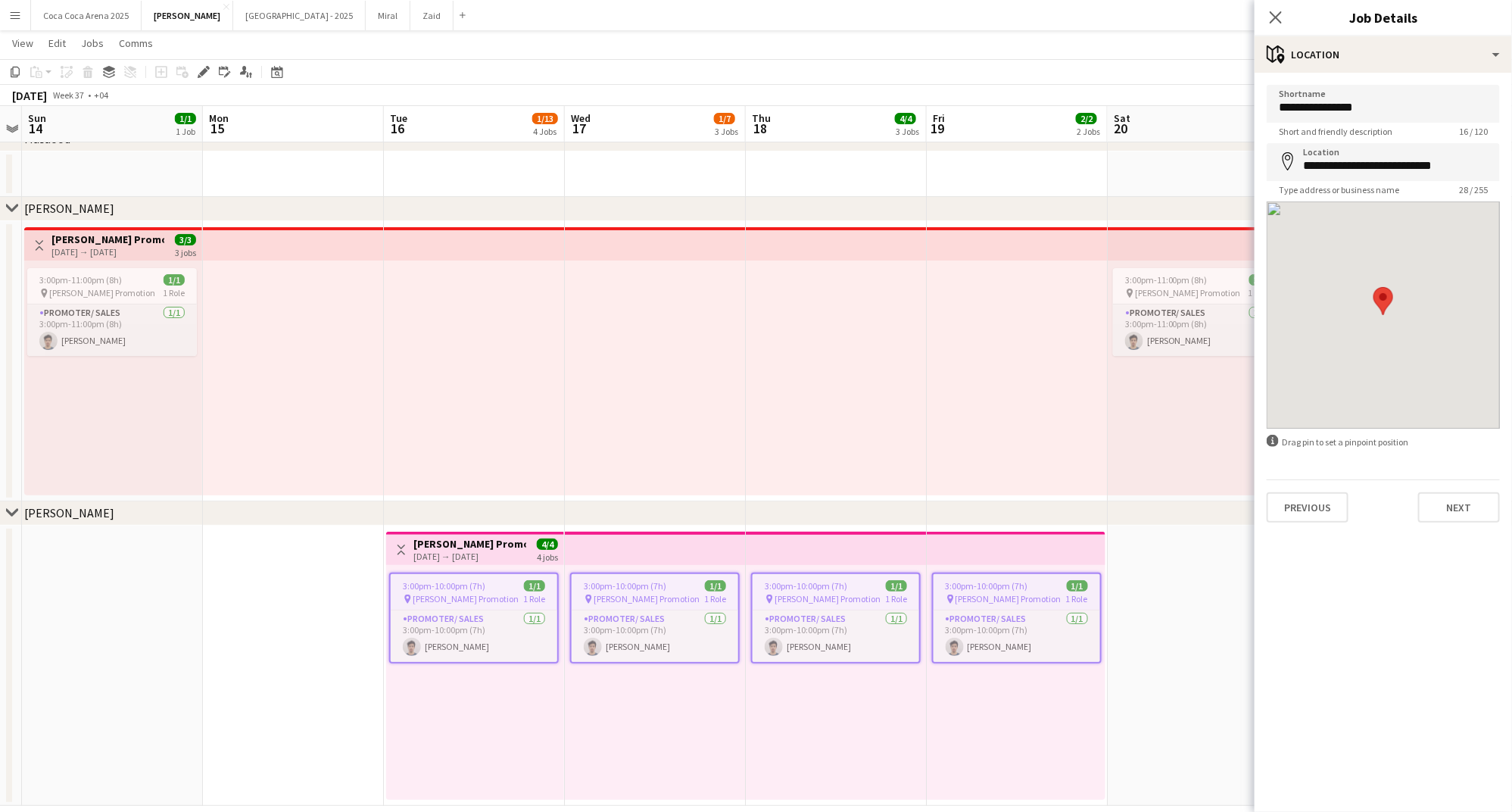
click at [1455, 255] on div at bounding box center [1382, 315] width 233 height 227
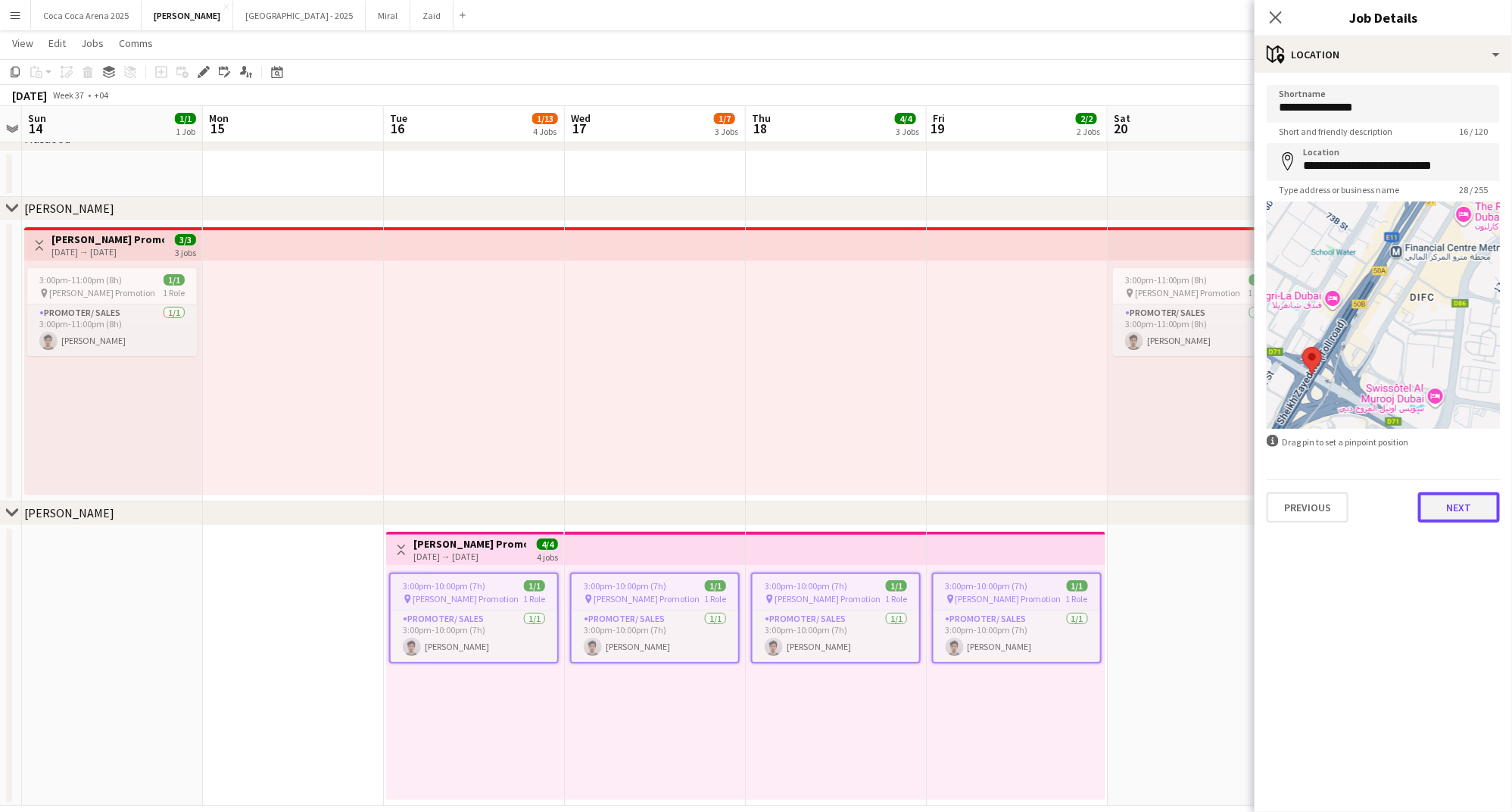
click at [1446, 501] on button "Next" at bounding box center [1459, 507] width 81 height 31
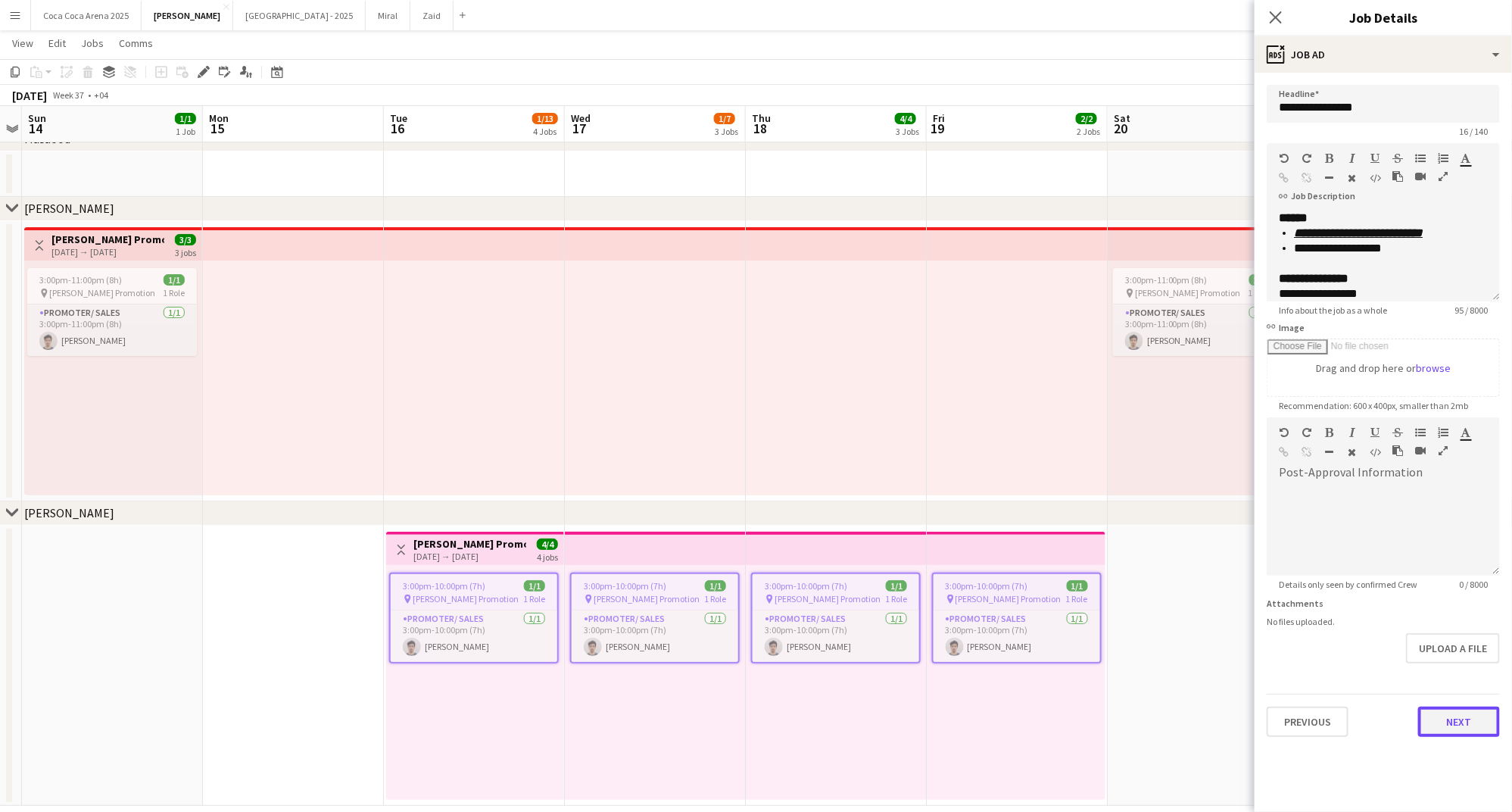
click at [1446, 716] on button "Next" at bounding box center [1459, 722] width 81 height 31
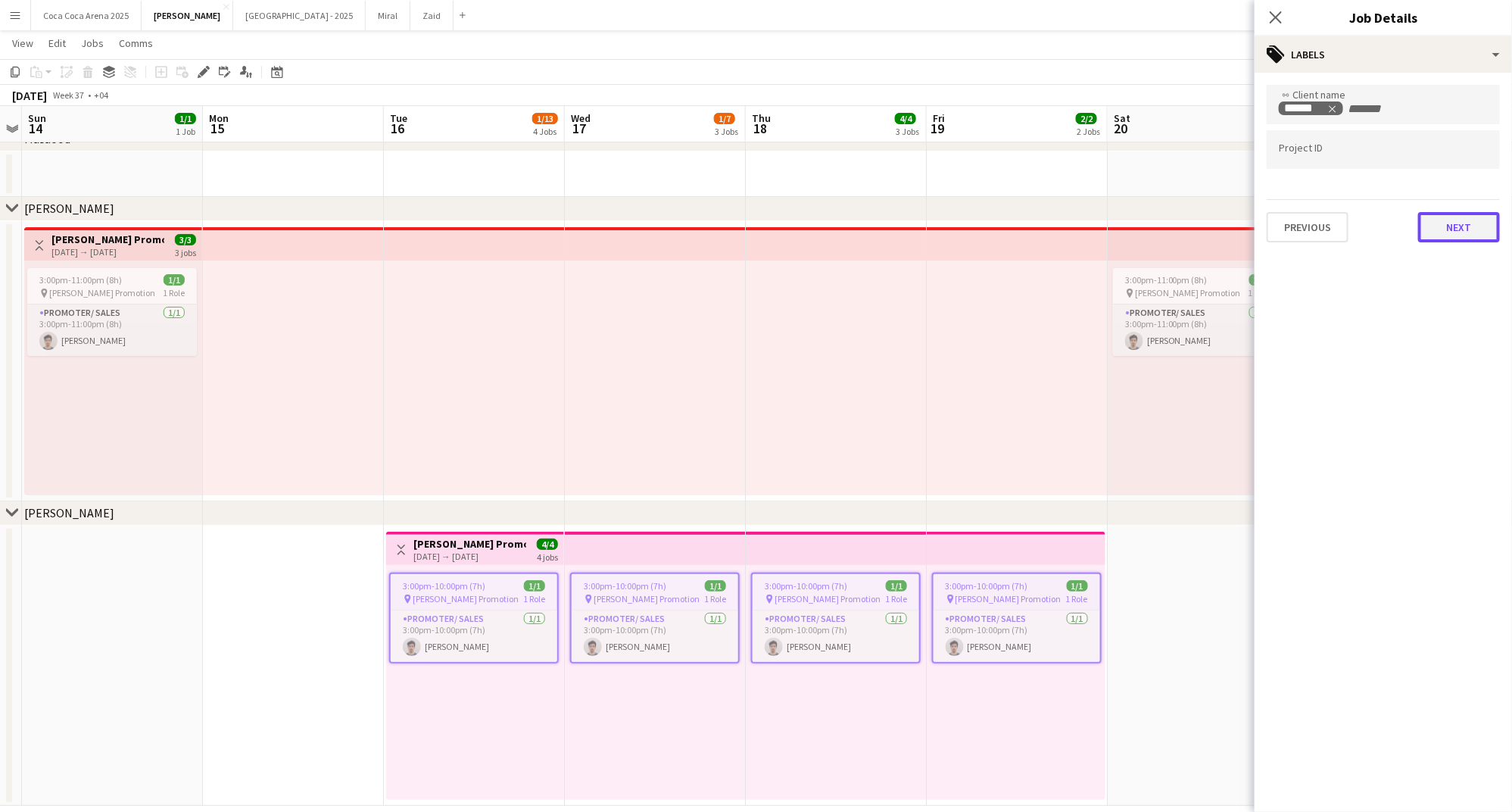
click at [1452, 230] on button "Next" at bounding box center [1459, 227] width 81 height 31
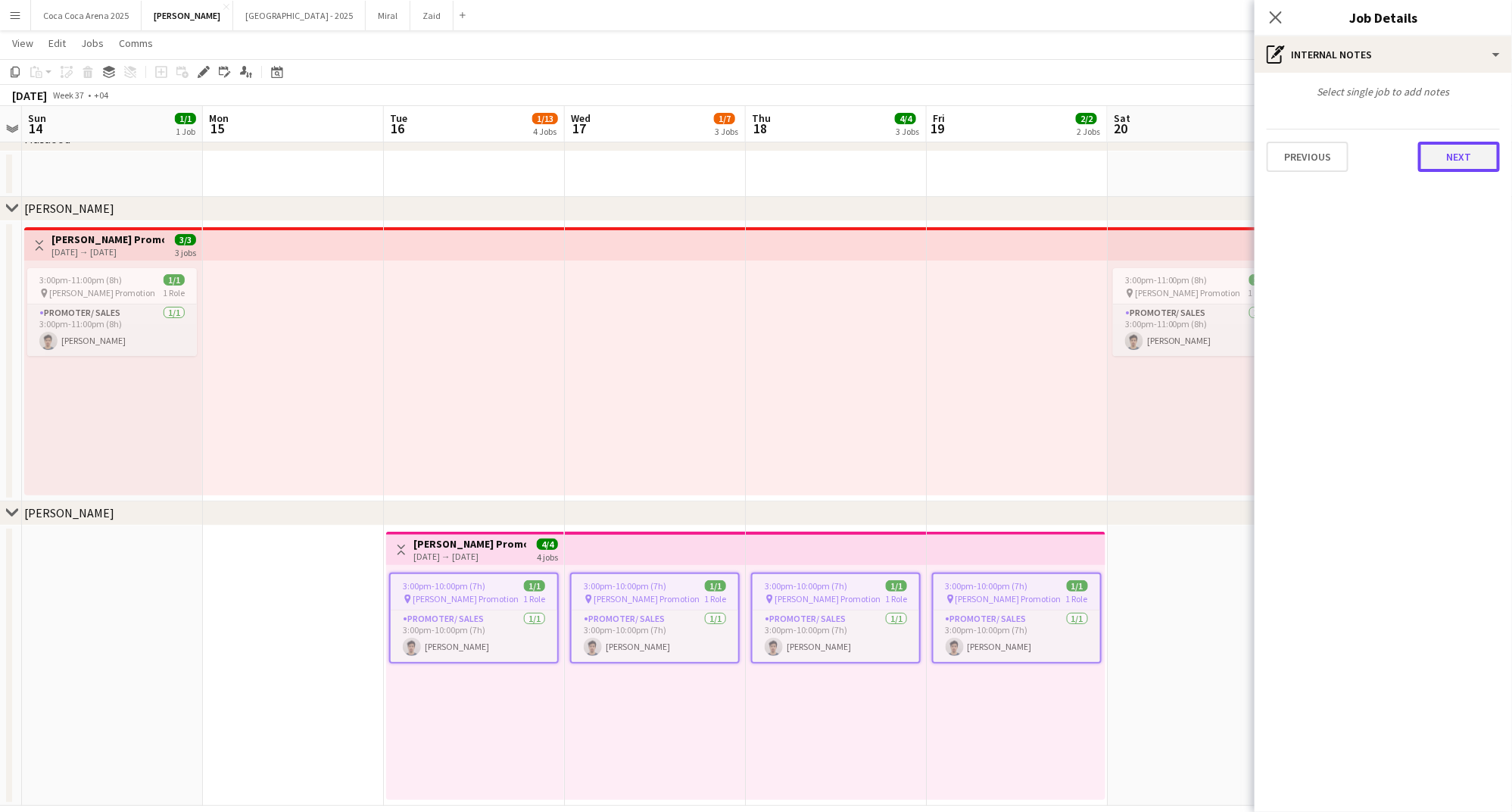
click at [1450, 145] on button "Next" at bounding box center [1459, 157] width 81 height 31
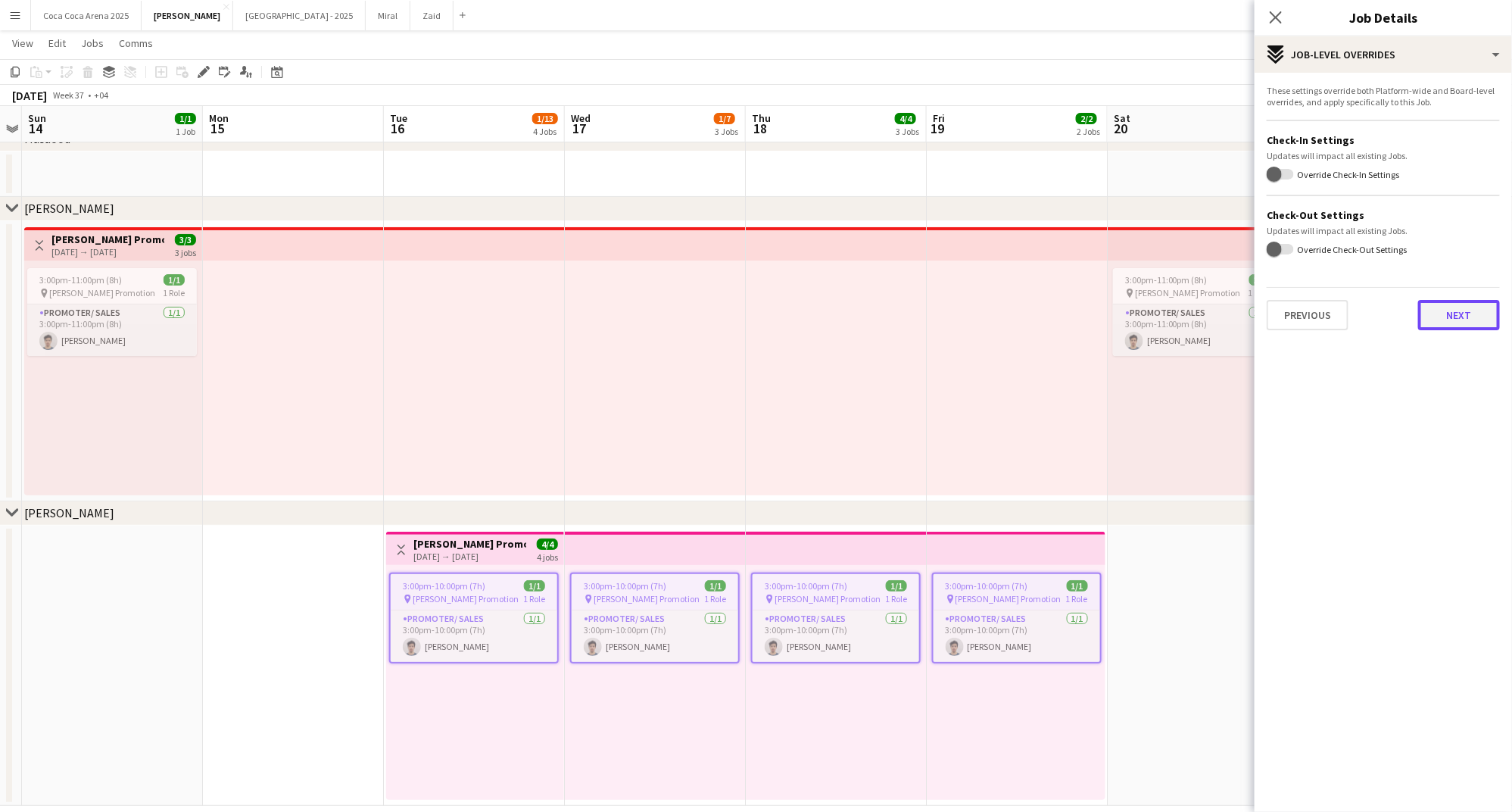
click at [1466, 327] on button "Next" at bounding box center [1459, 316] width 81 height 31
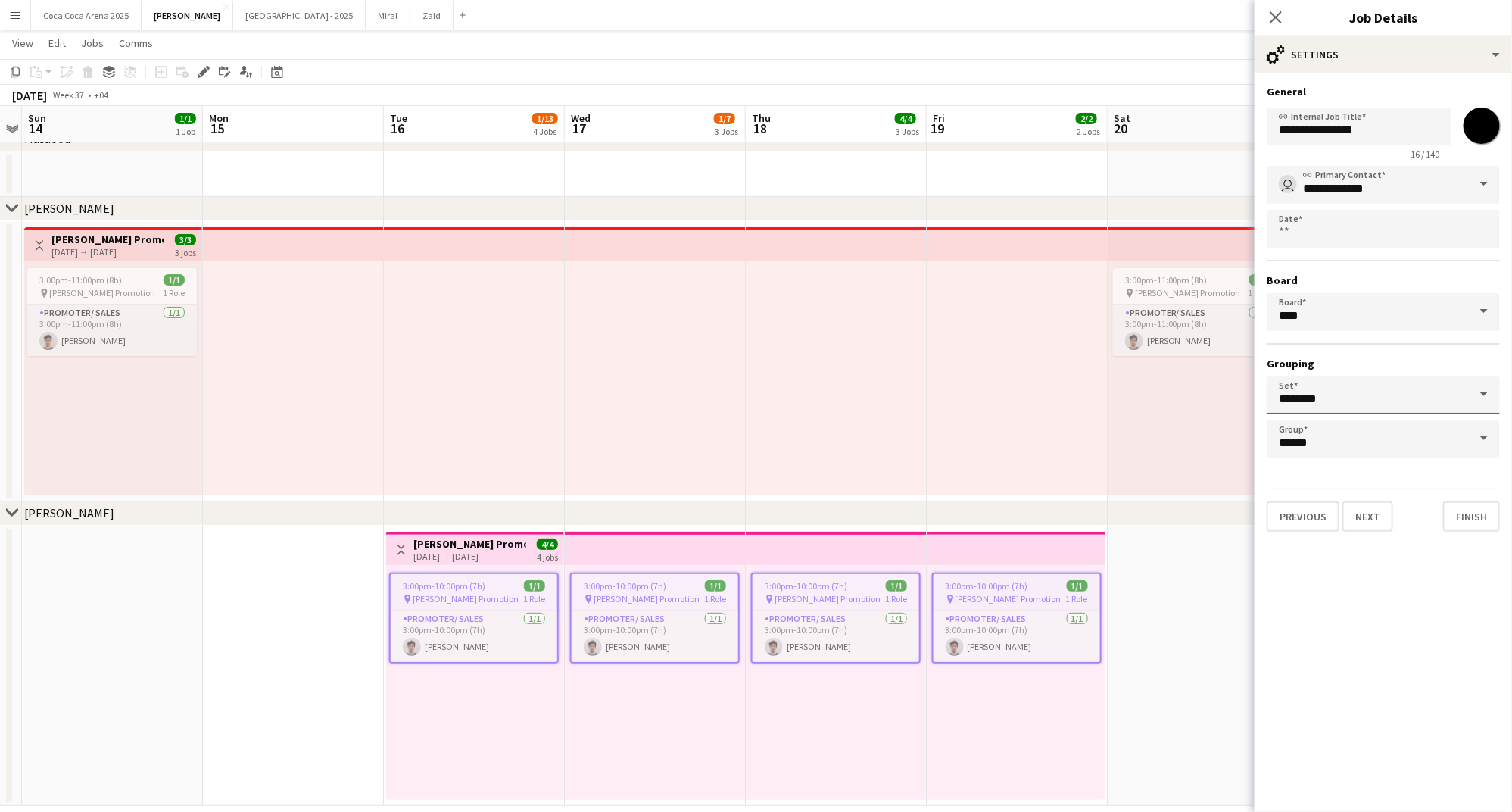
click at [1321, 396] on input "********" at bounding box center [1382, 395] width 233 height 38
click at [1376, 386] on input "********" at bounding box center [1382, 395] width 233 height 38
click at [1341, 584] on mat-expansion-panel "**********" at bounding box center [1383, 442] width 258 height 739
click at [1338, 436] on input "******" at bounding box center [1382, 439] width 233 height 38
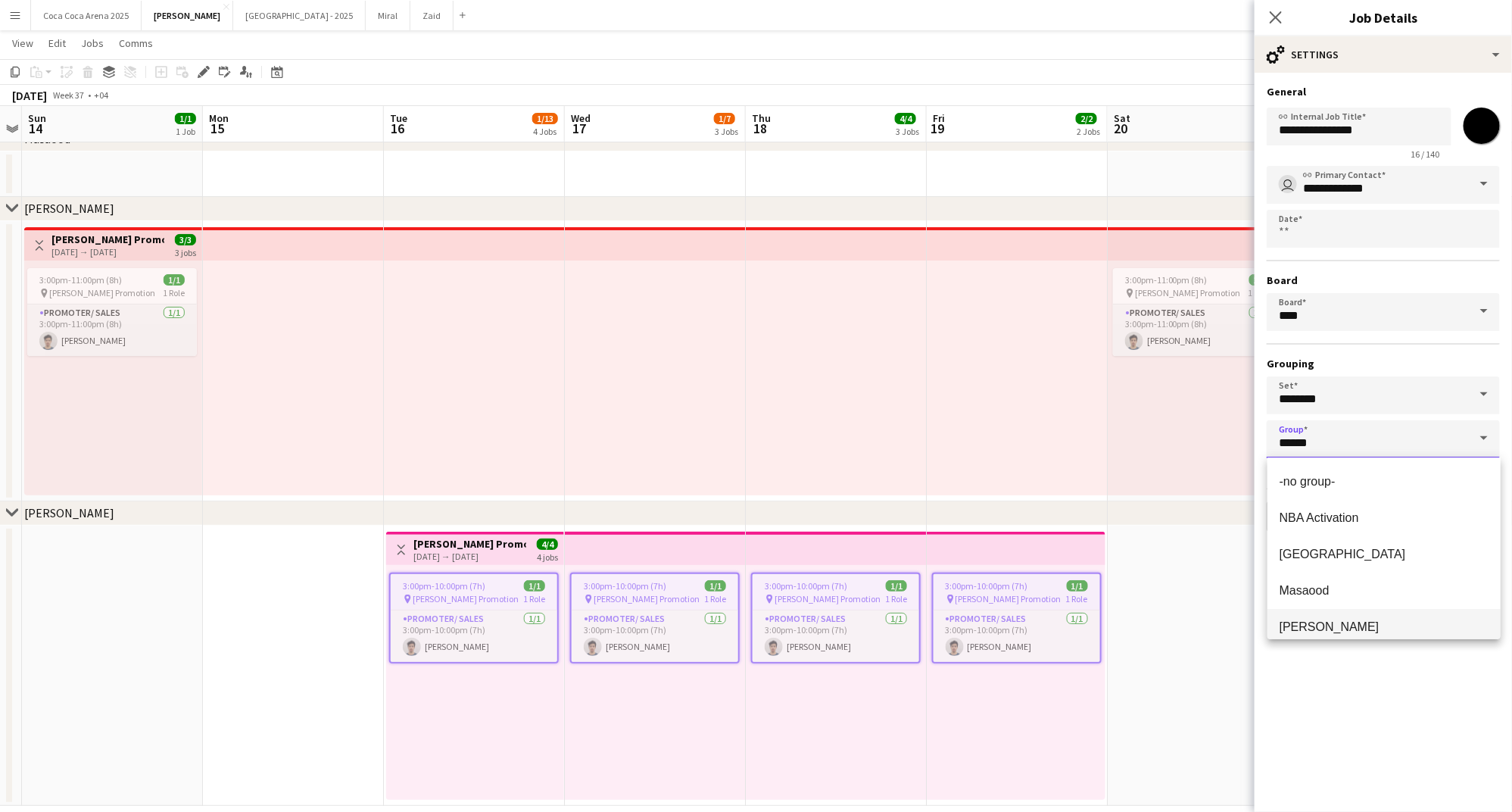
scroll to position [48, 0]
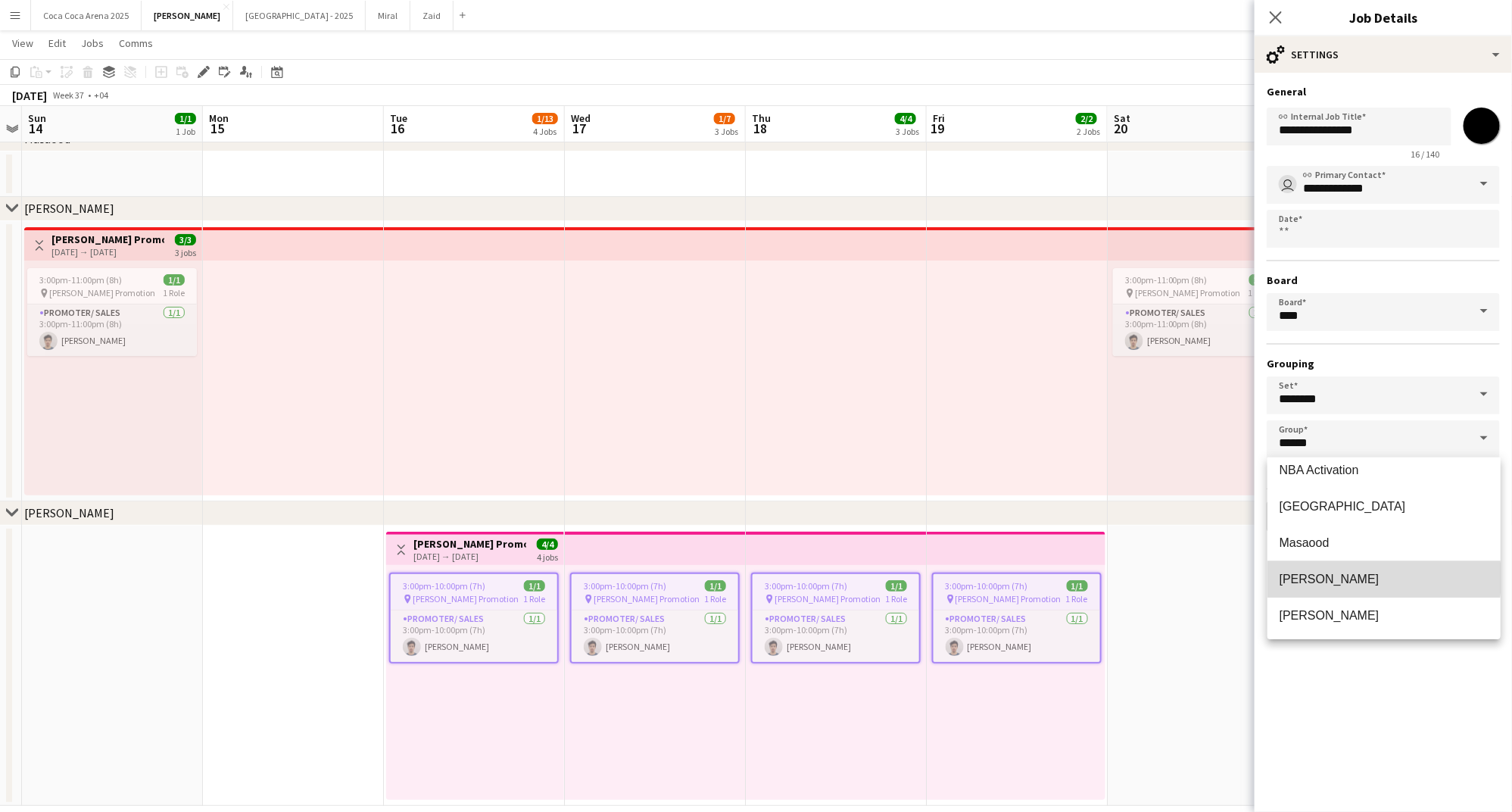
click at [1348, 577] on span "Tamara" at bounding box center [1384, 579] width 209 height 14
type input "******"
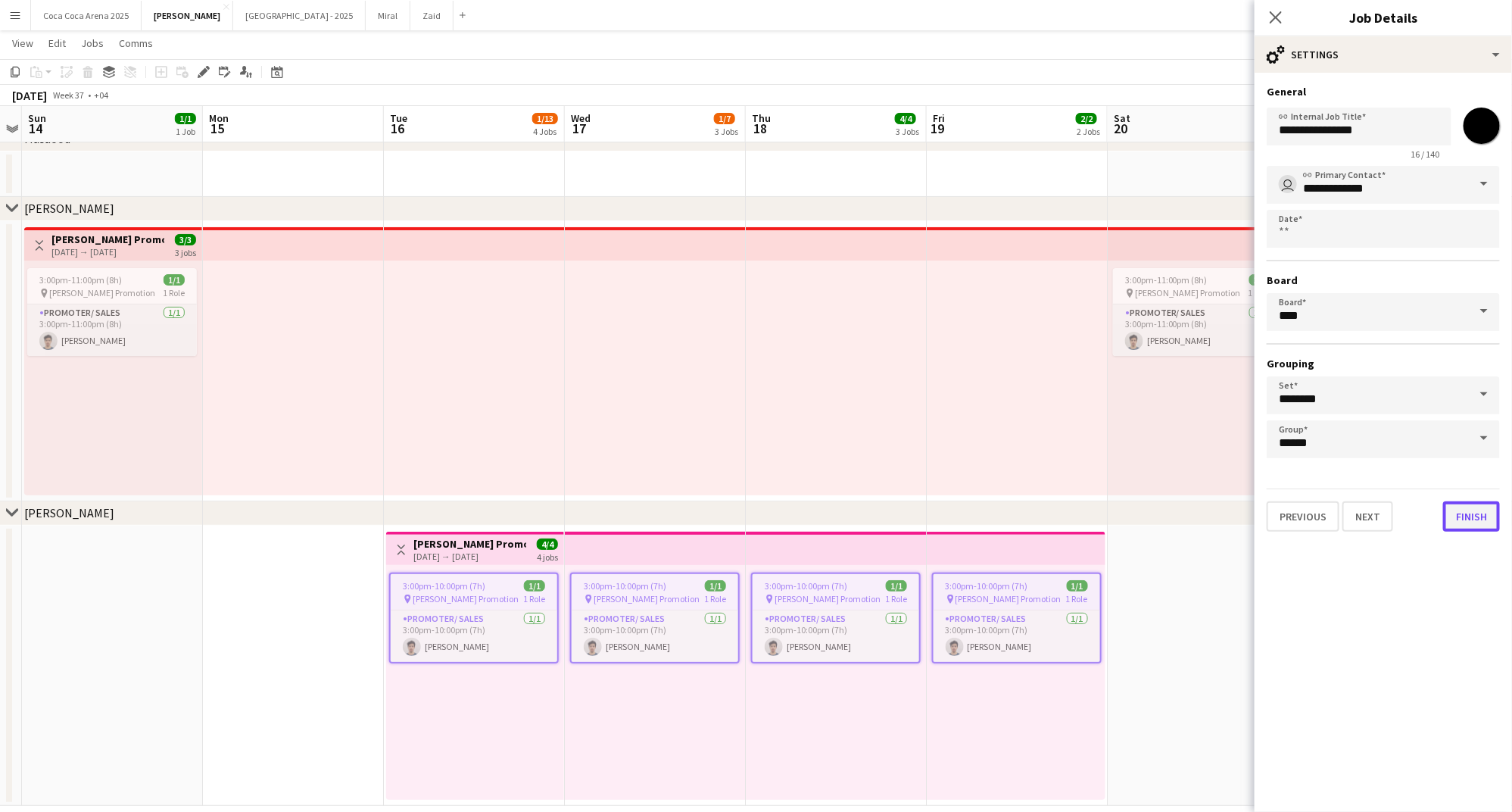
click at [1460, 516] on button "Finish" at bounding box center [1470, 517] width 57 height 31
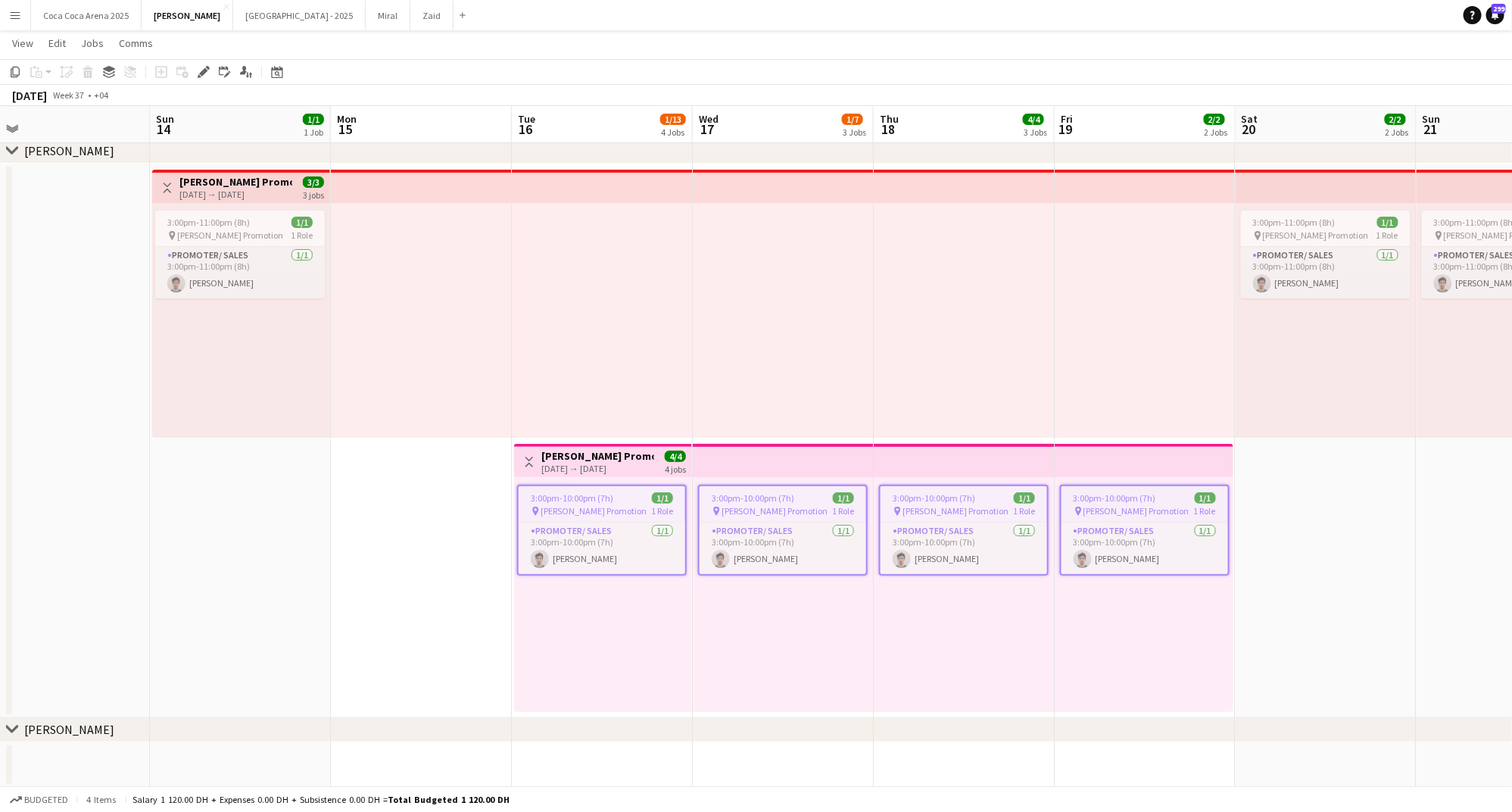
scroll to position [0, 356]
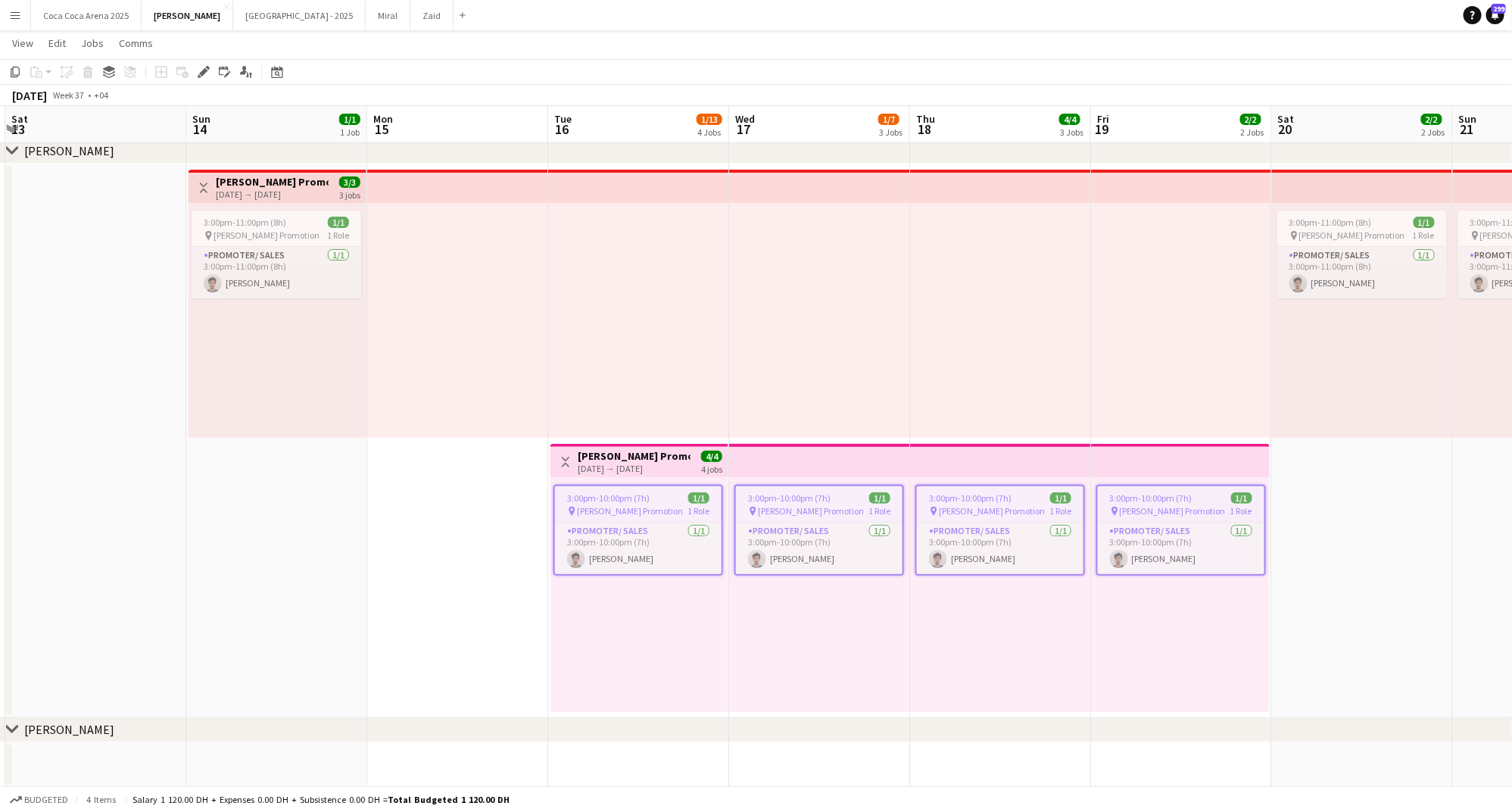
click at [13, 725] on icon "chevron-right" at bounding box center [12, 730] width 12 height 12
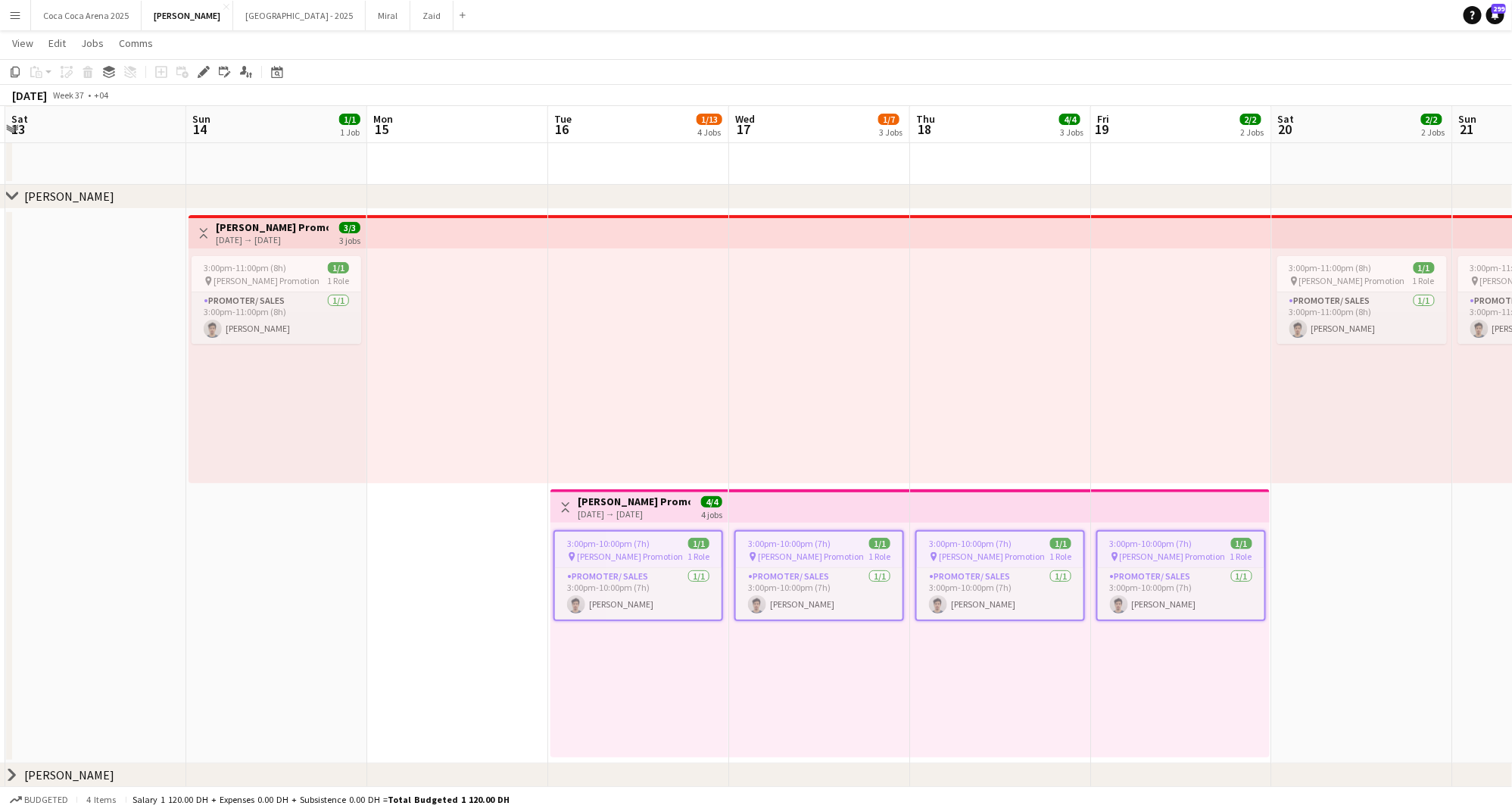
click at [19, 774] on div "chevron-right Tamara" at bounding box center [756, 776] width 1512 height 25
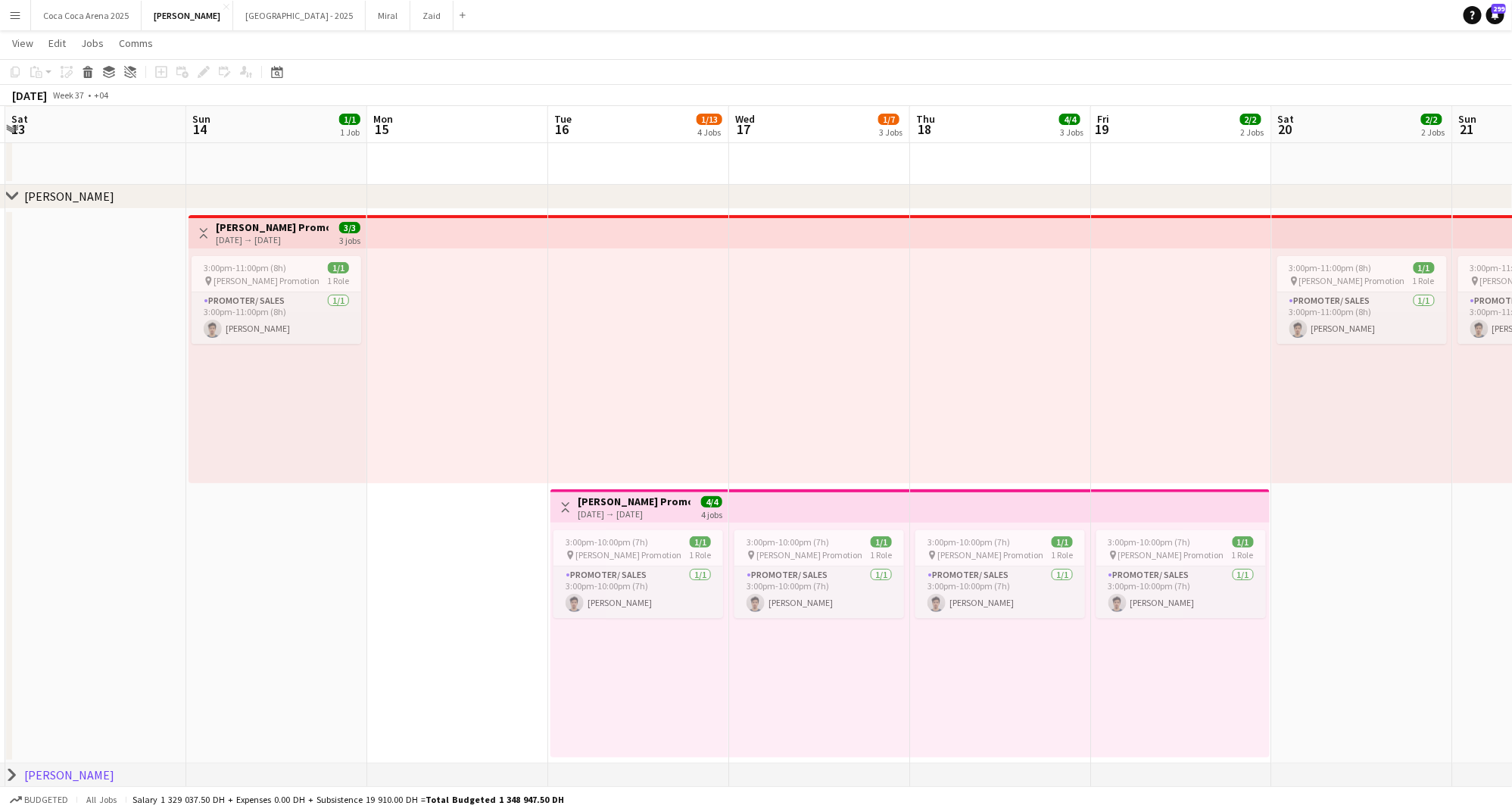
click at [35, 773] on div "Tamara" at bounding box center [70, 775] width 90 height 15
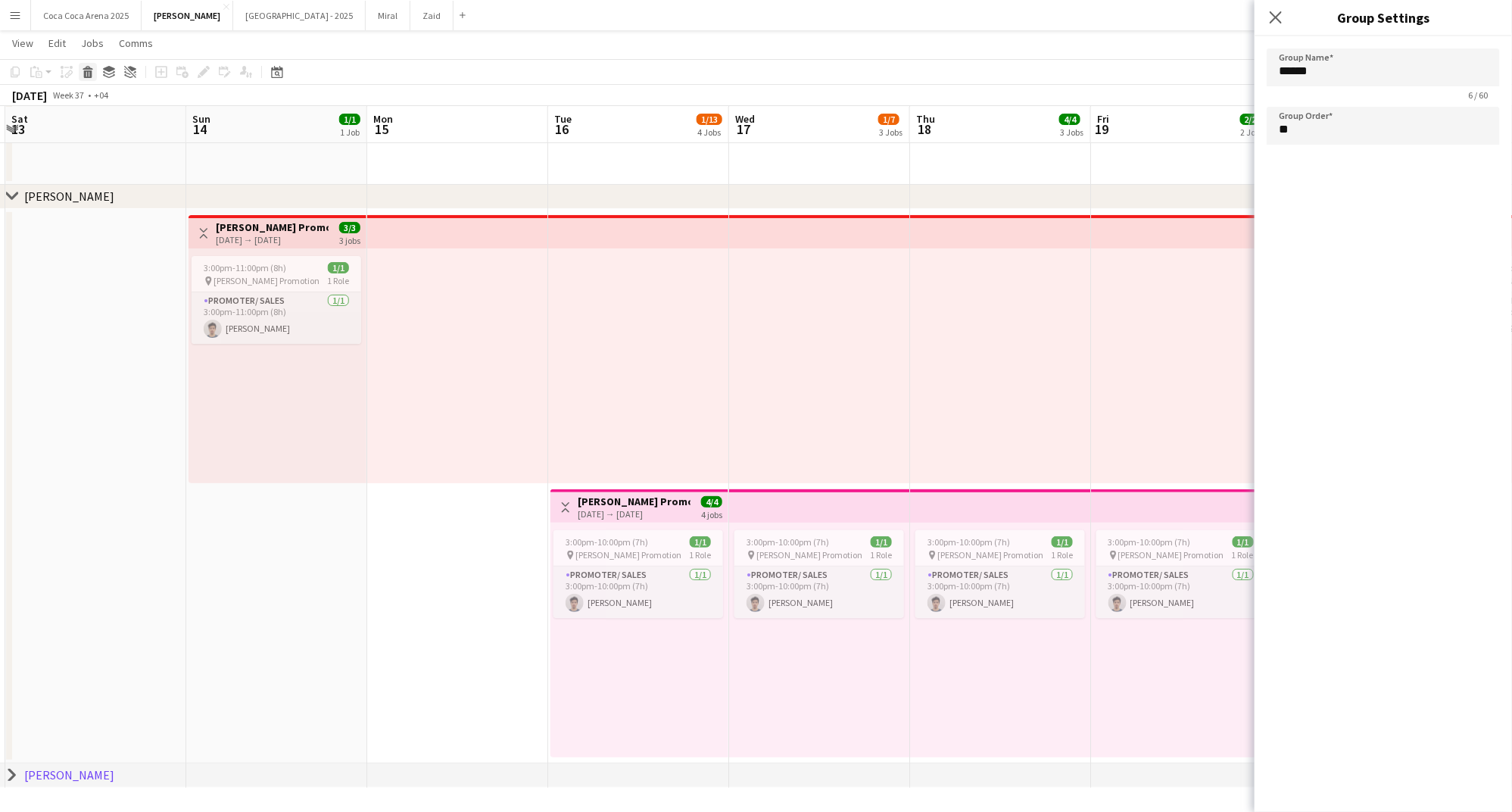
click at [84, 76] on icon at bounding box center [88, 74] width 8 height 8
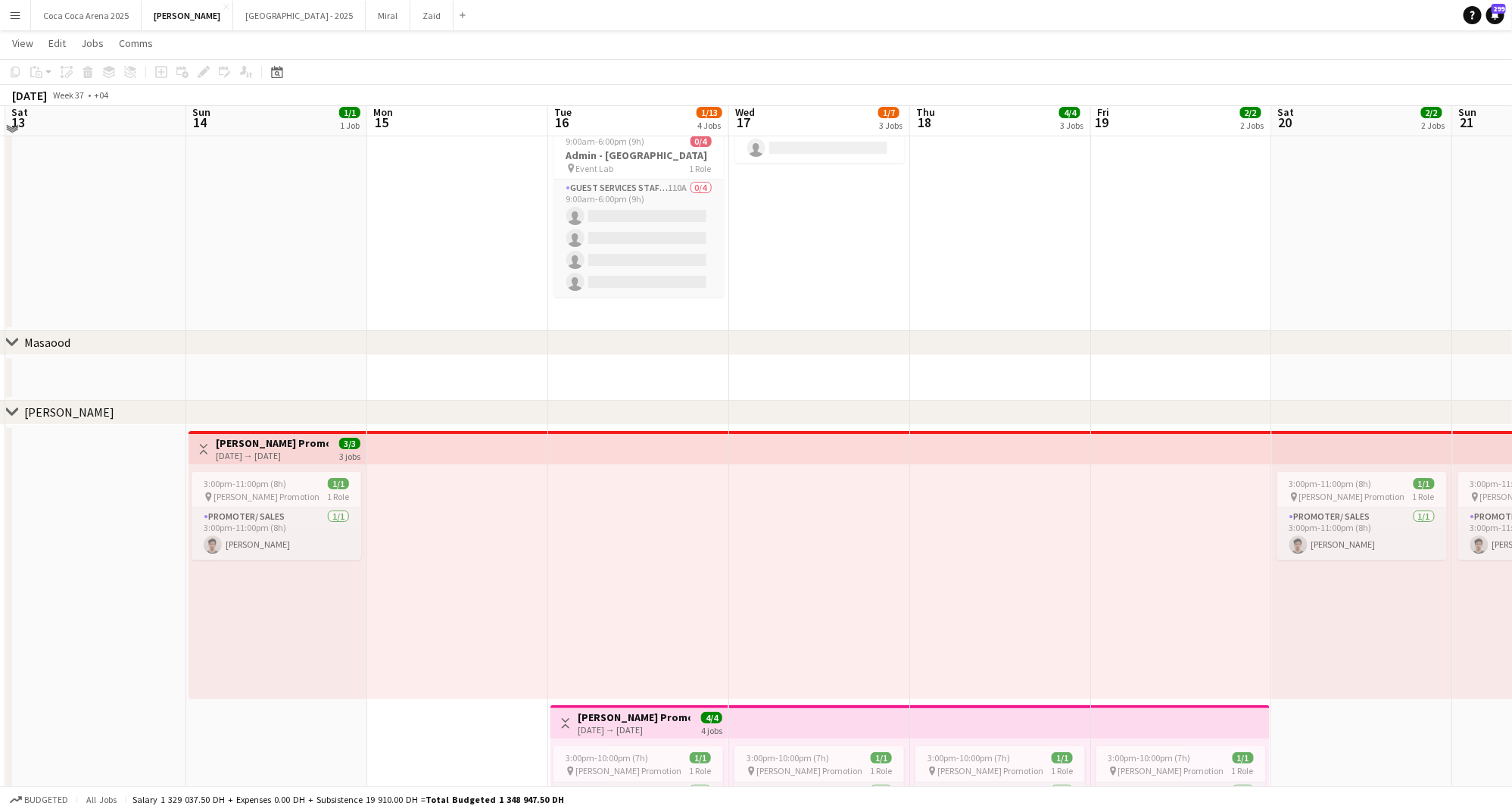
scroll to position [2782, 0]
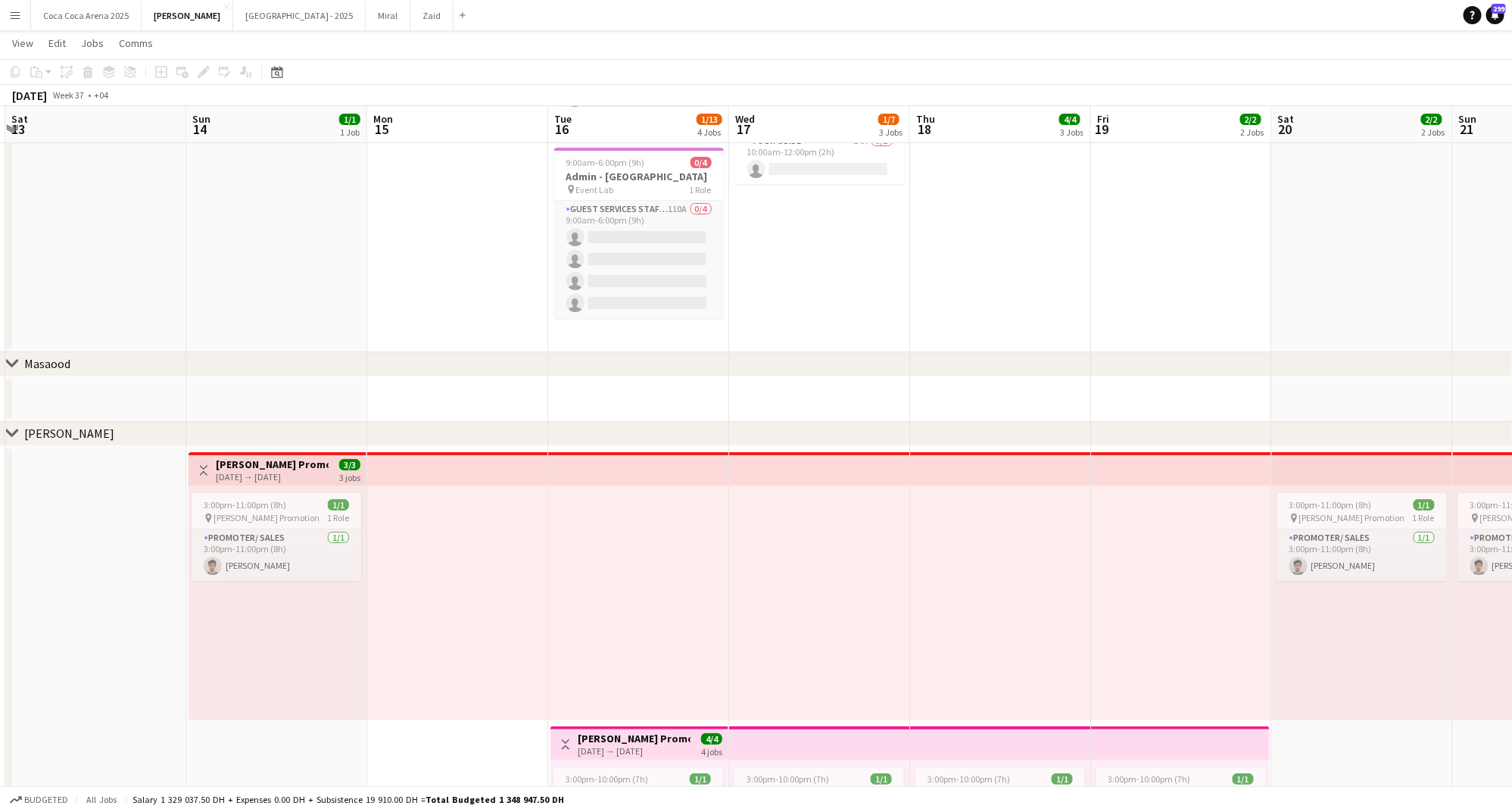
click at [10, 361] on icon "chevron-right" at bounding box center [12, 363] width 12 height 12
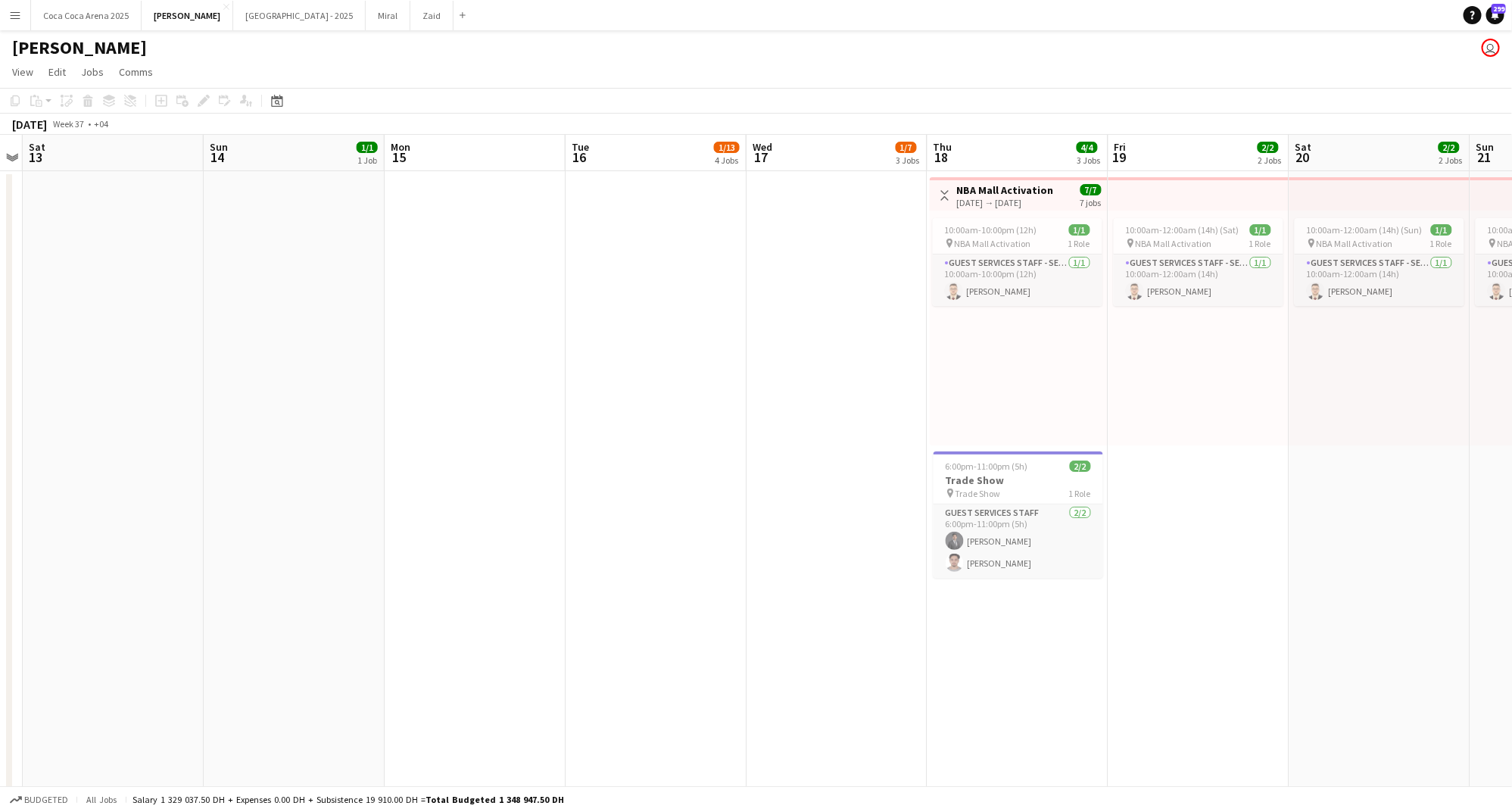
scroll to position [0, 578]
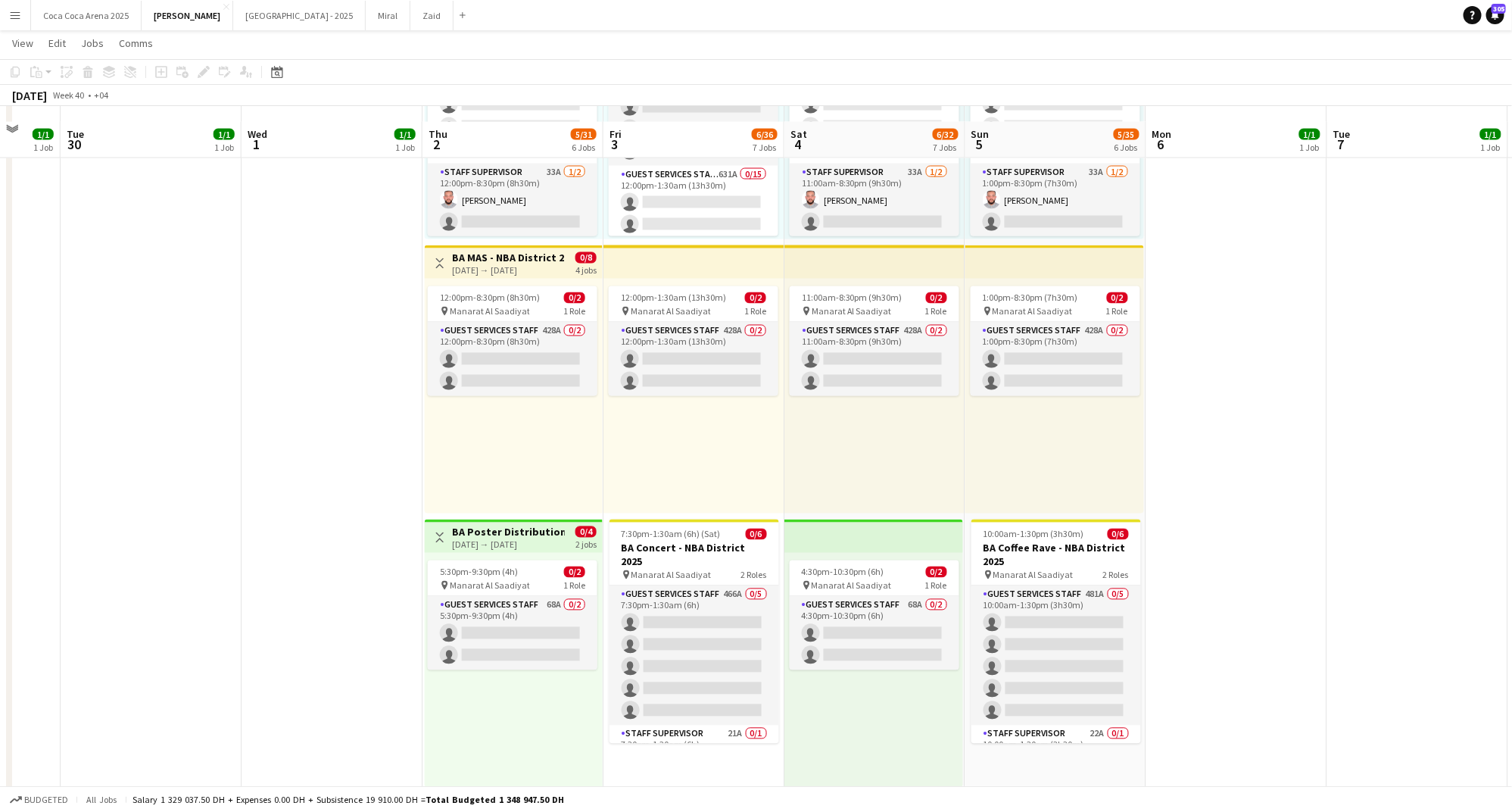
scroll to position [1508, 0]
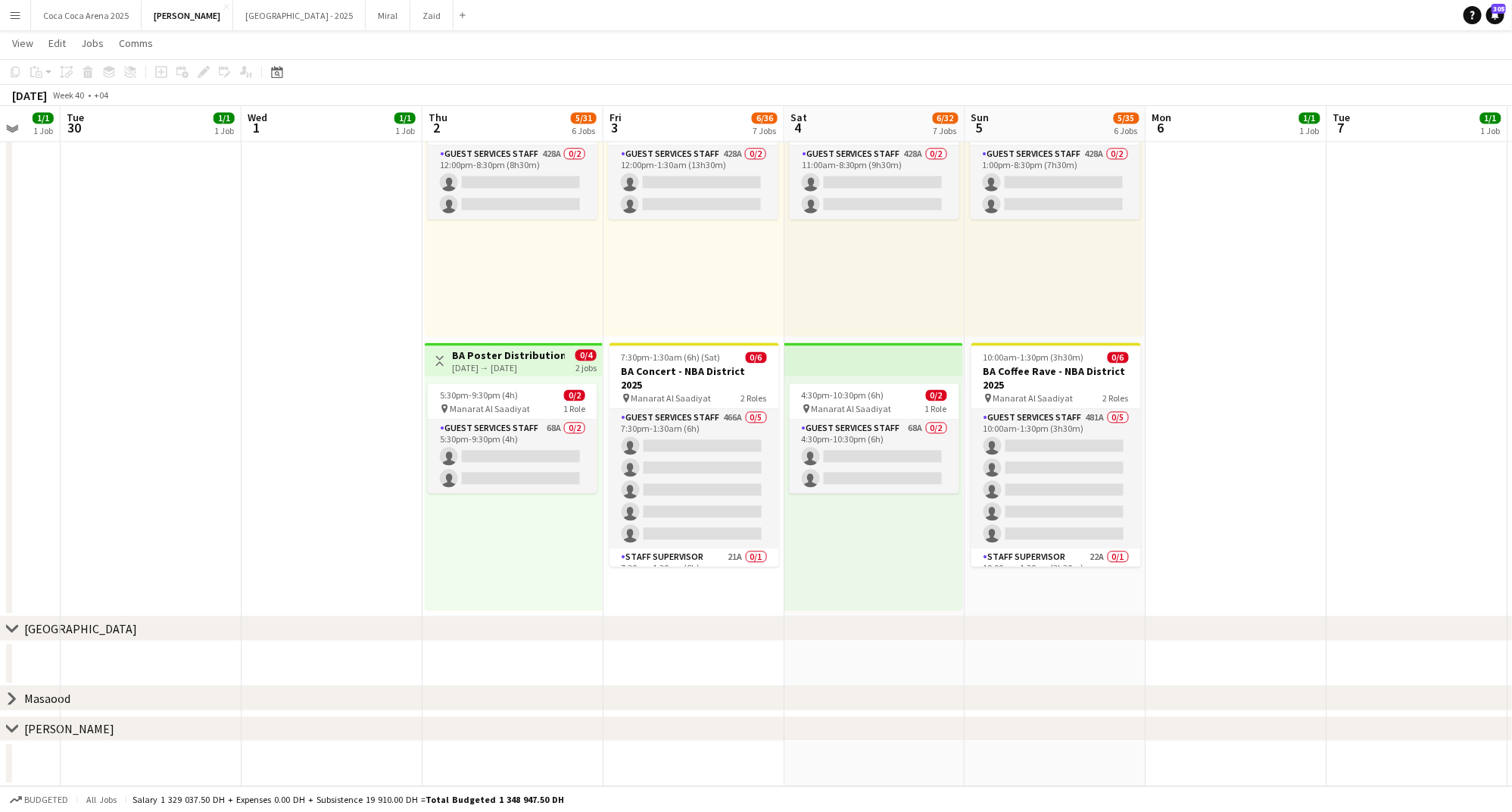
click at [912, 653] on app-date-cell at bounding box center [874, 664] width 181 height 46
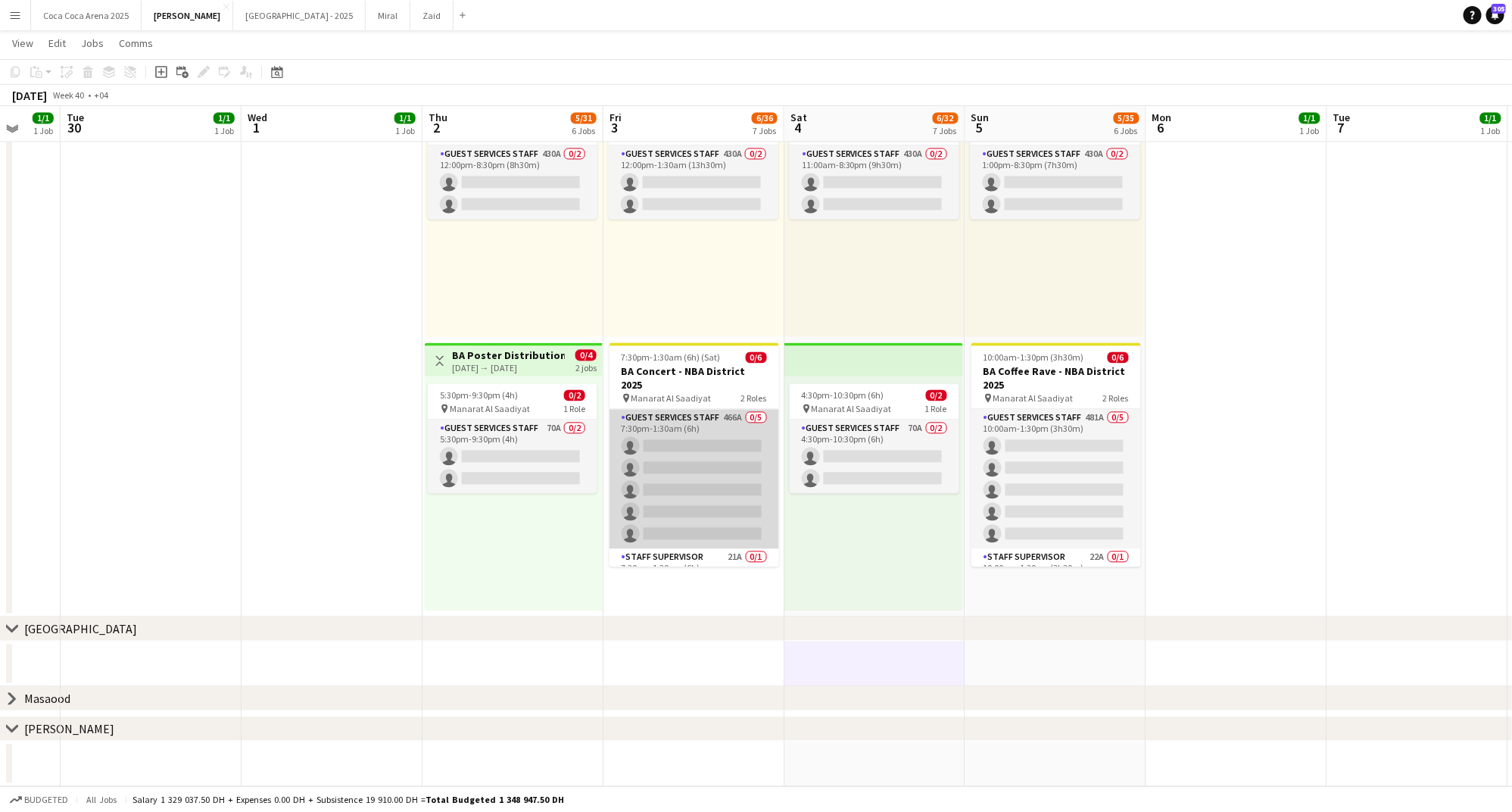
scroll to position [19, 0]
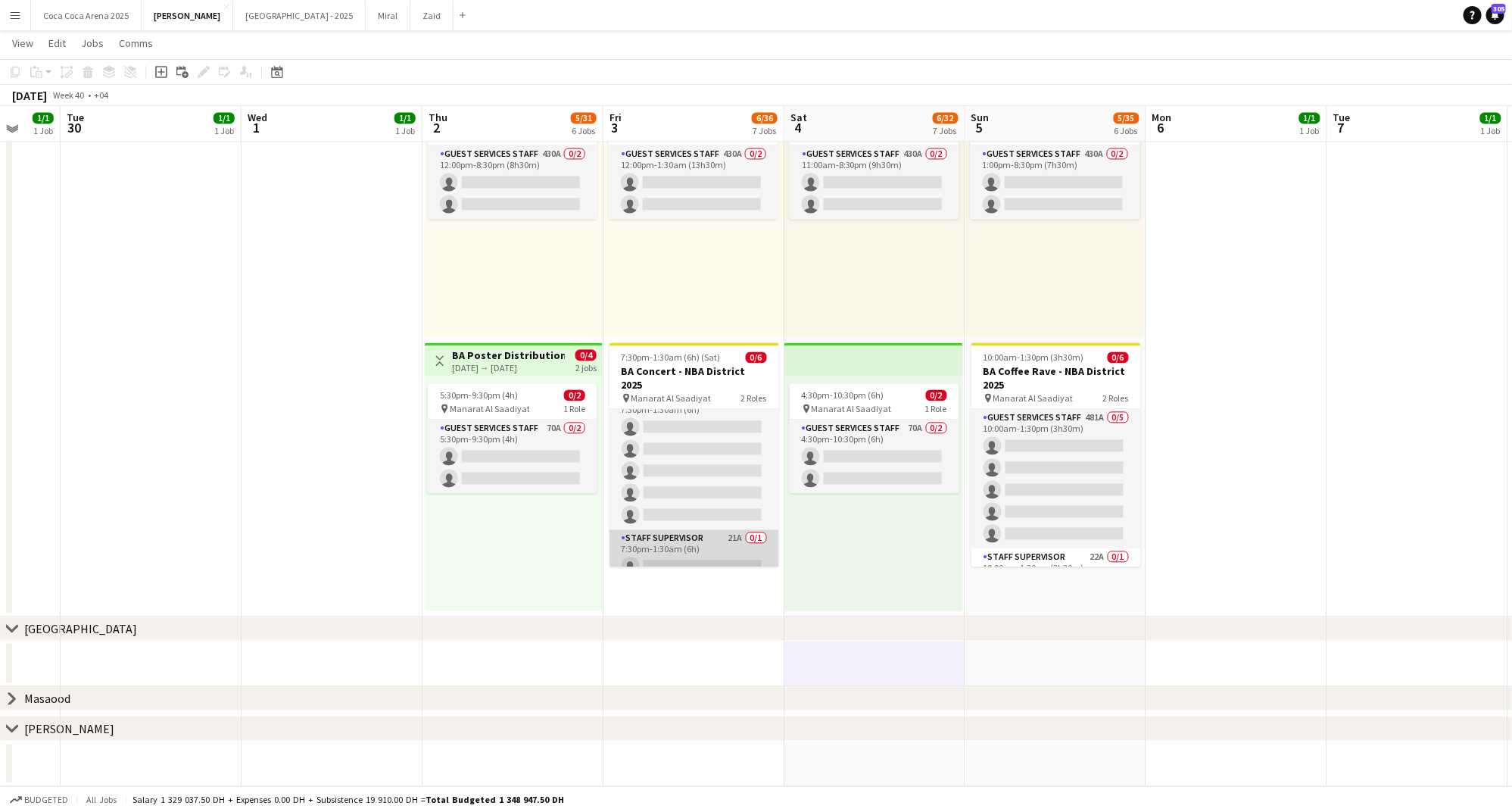
click at [660, 530] on app-card-role "Staff Supervisor 21A 0/1 7:30pm-1:30am (6h) single-neutral-actions" at bounding box center [695, 556] width 170 height 52
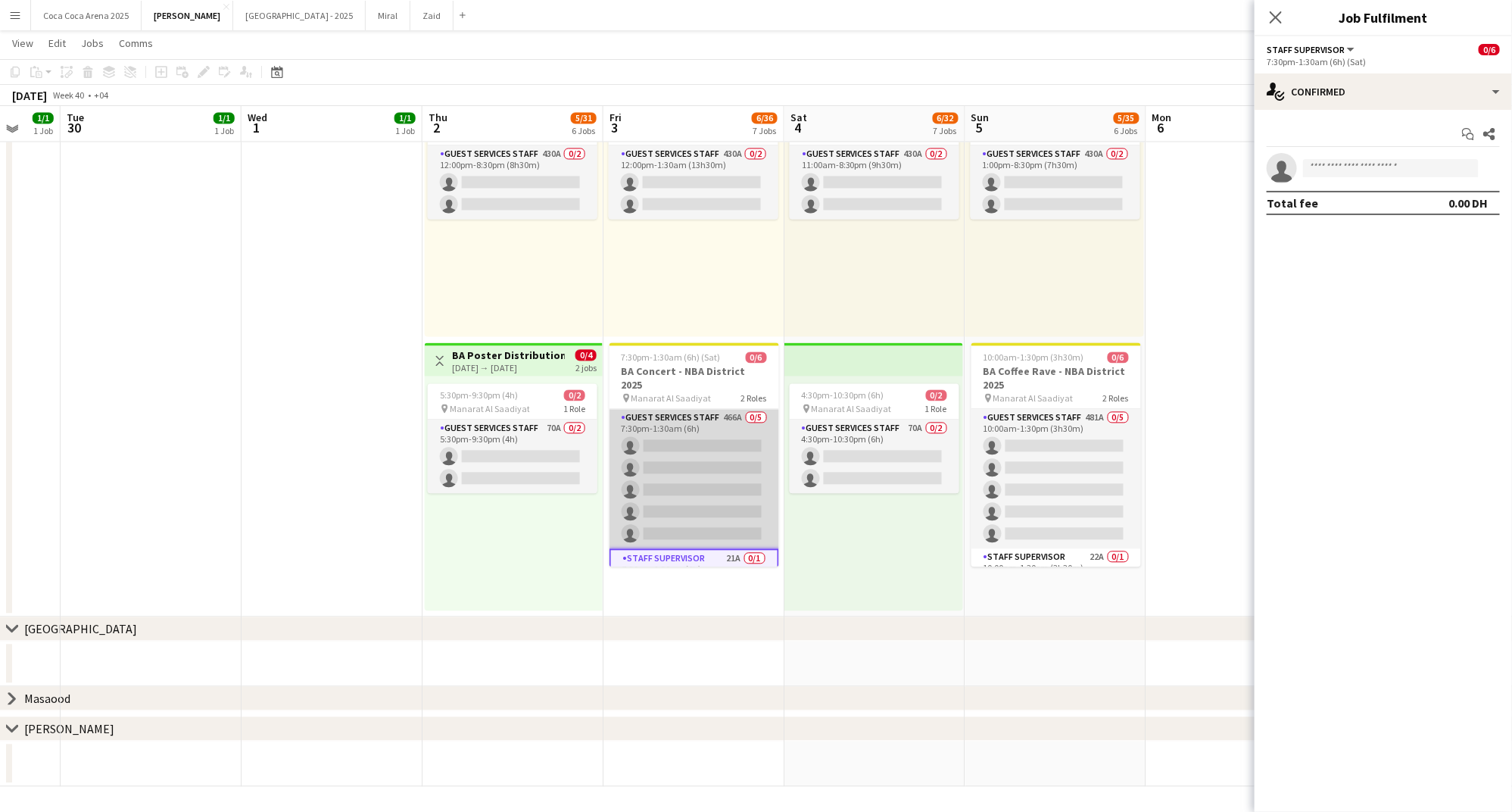
scroll to position [22, 0]
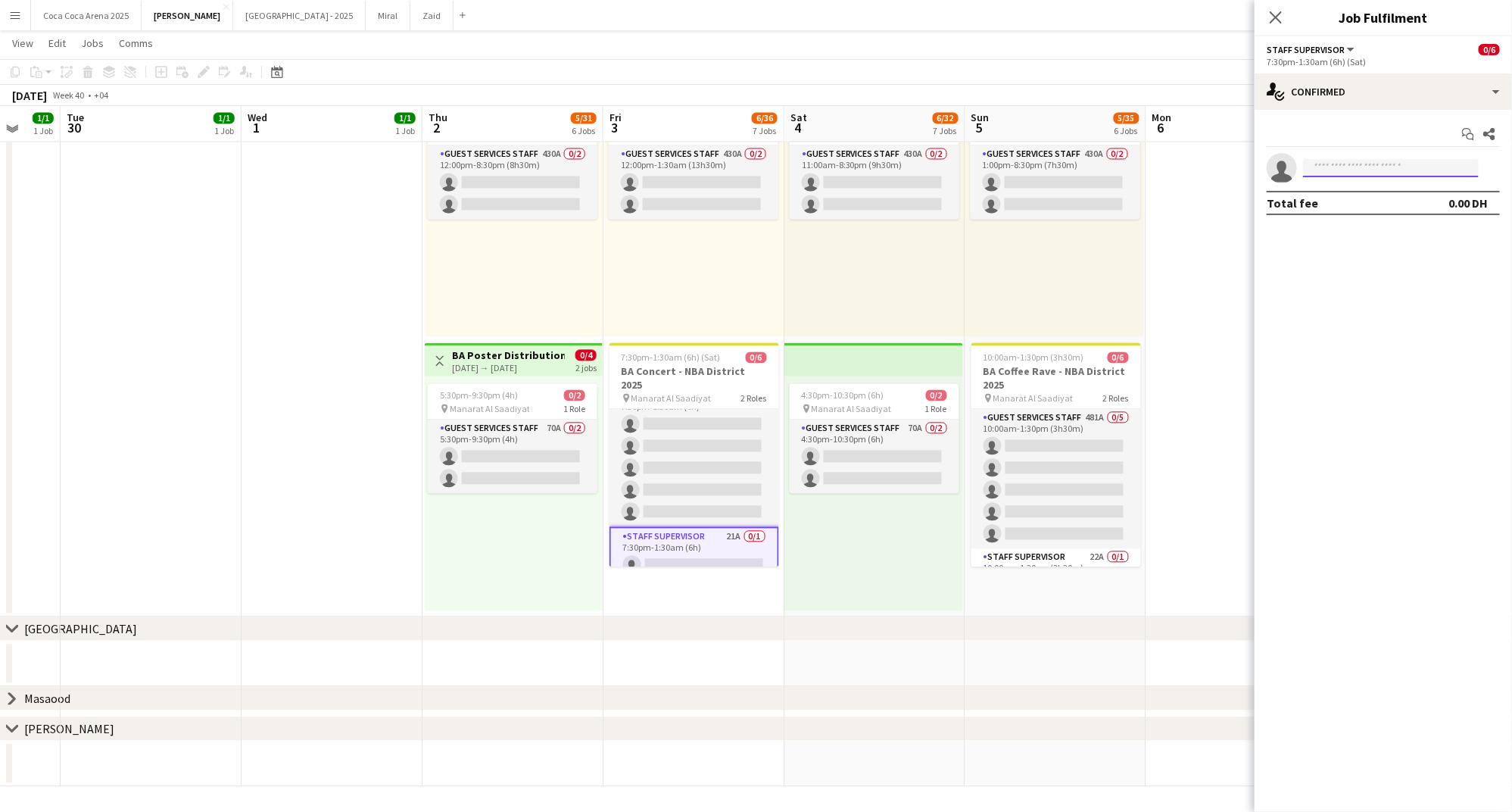
click at [1383, 166] on input at bounding box center [1390, 167] width 176 height 18
type input "*"
type input "******"
click at [1382, 193] on span "Abdulla Zaiton" at bounding box center [1359, 189] width 87 height 13
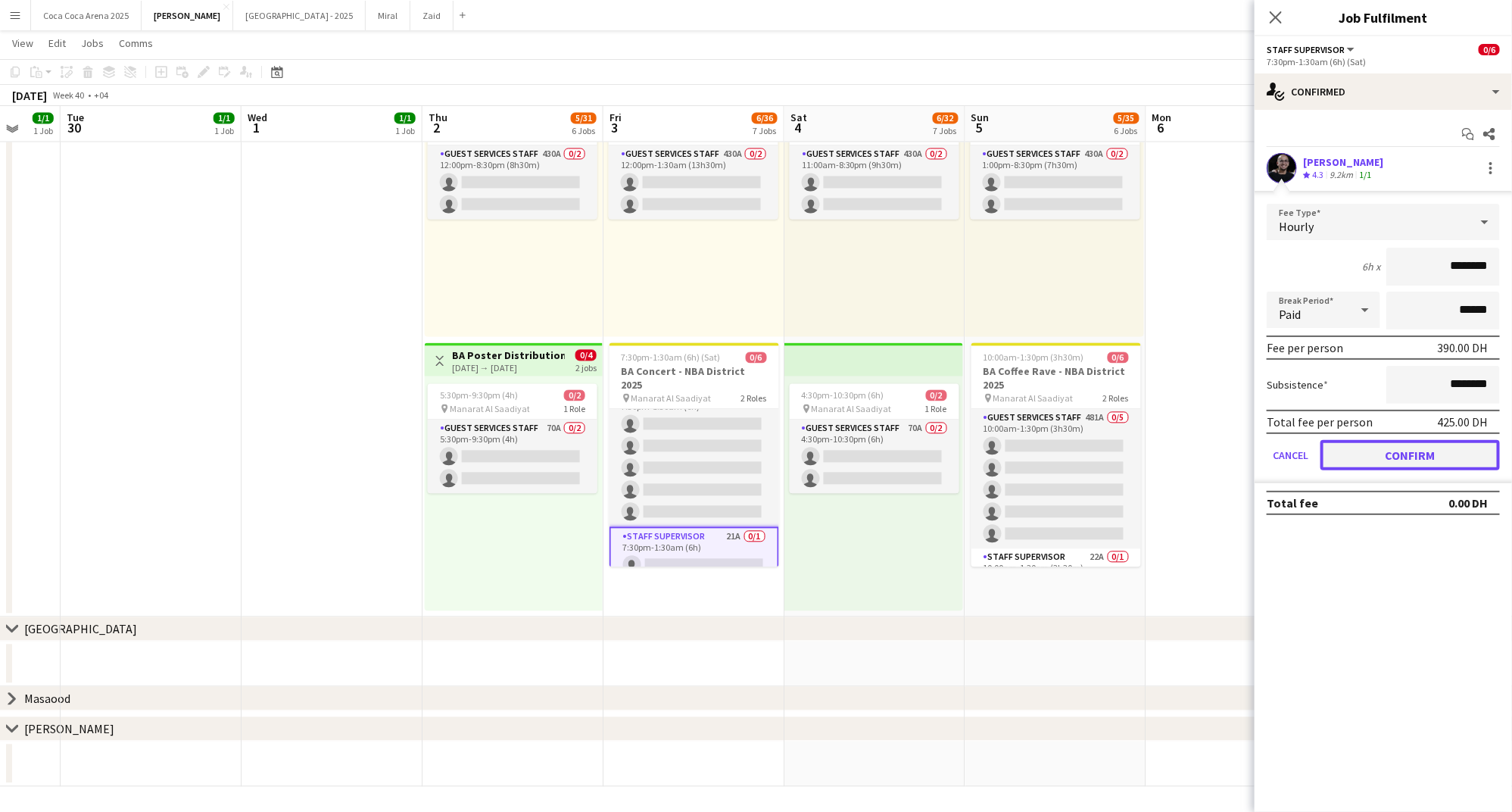
click at [1393, 445] on button "Confirm" at bounding box center [1410, 456] width 180 height 31
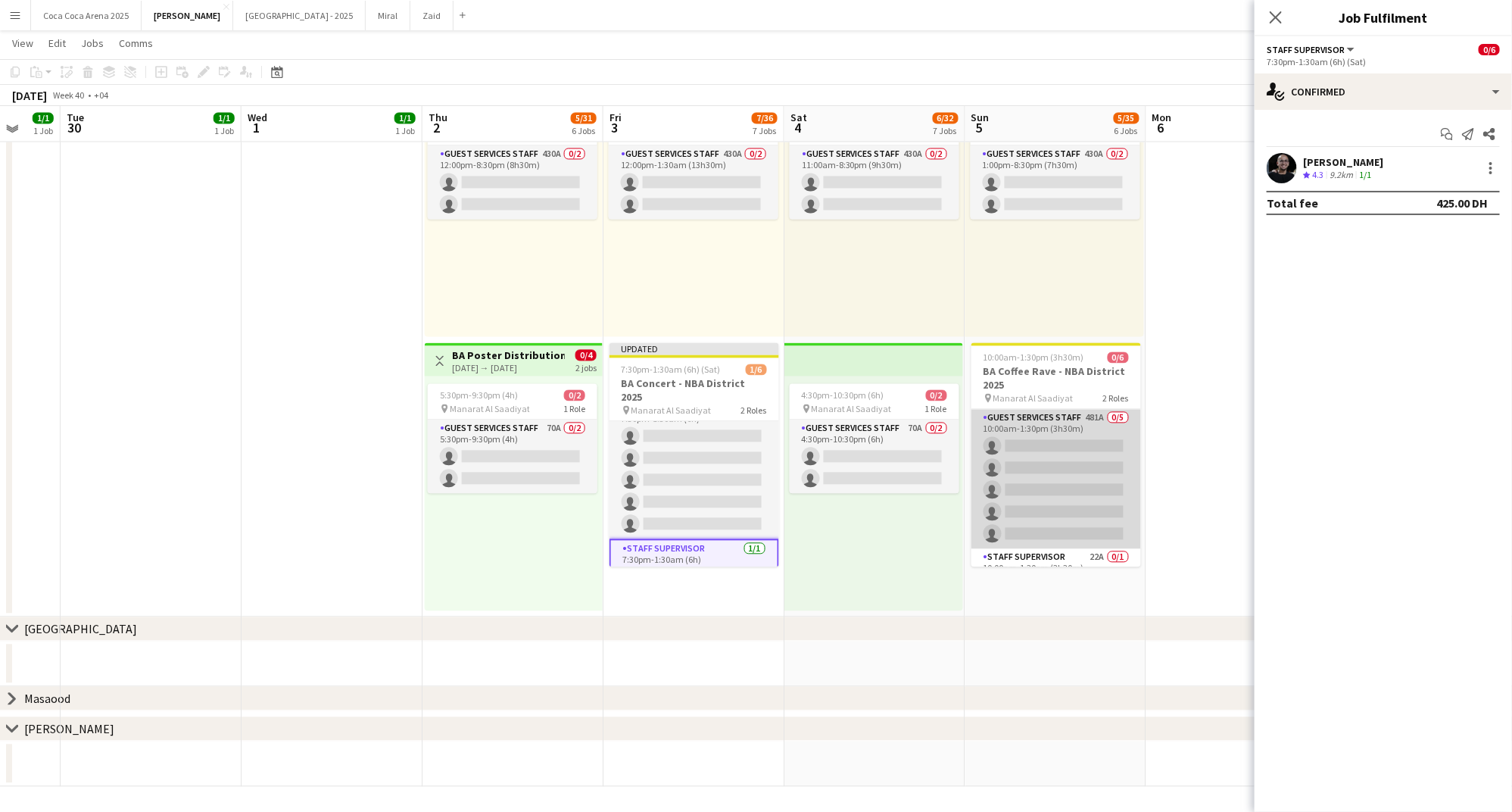
scroll to position [32, 0]
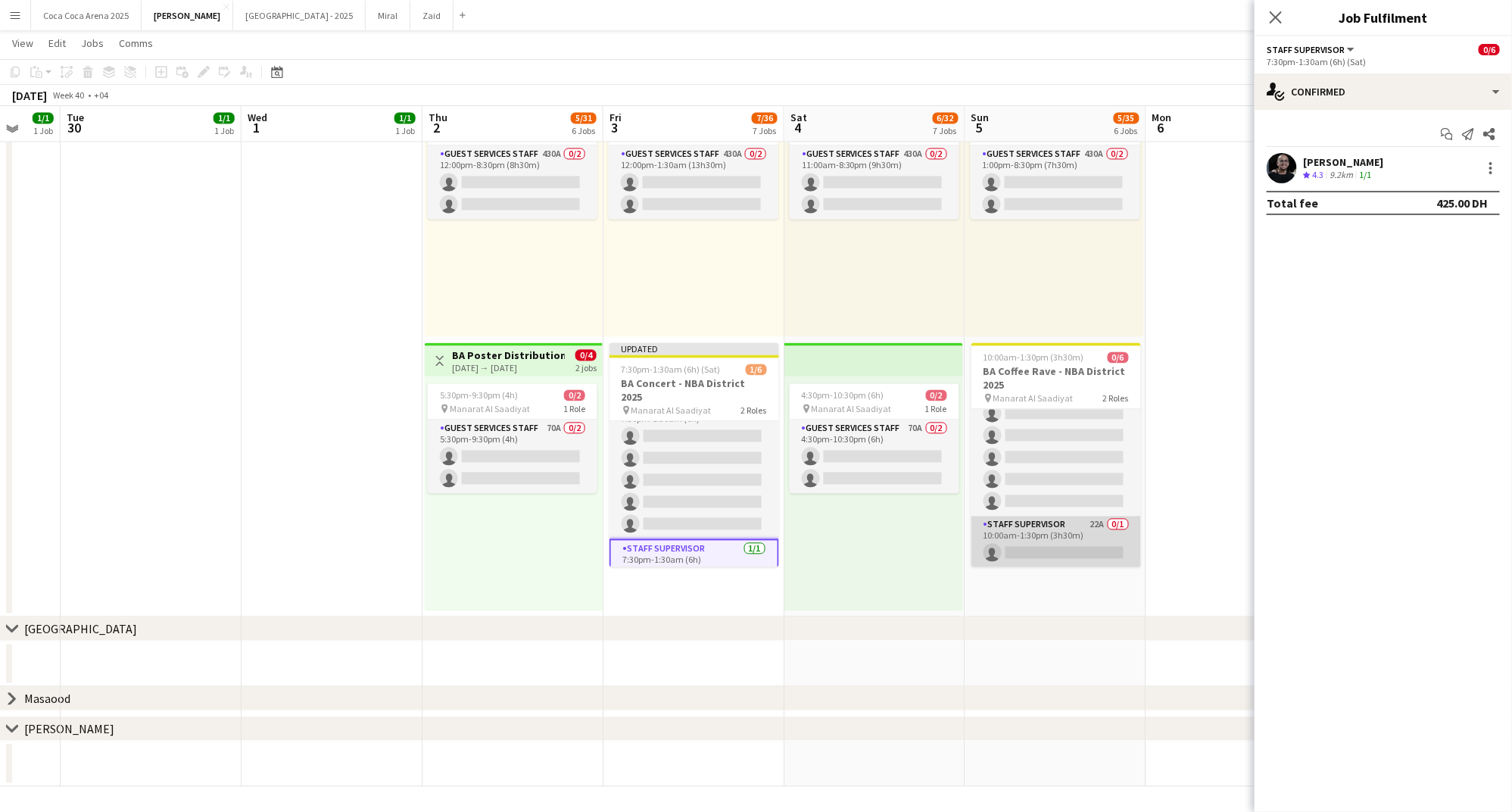
click at [1066, 546] on app-card-role "Staff Supervisor 22A 0/1 10:00am-1:30pm (3h30m) single-neutral-actions" at bounding box center [1056, 542] width 170 height 52
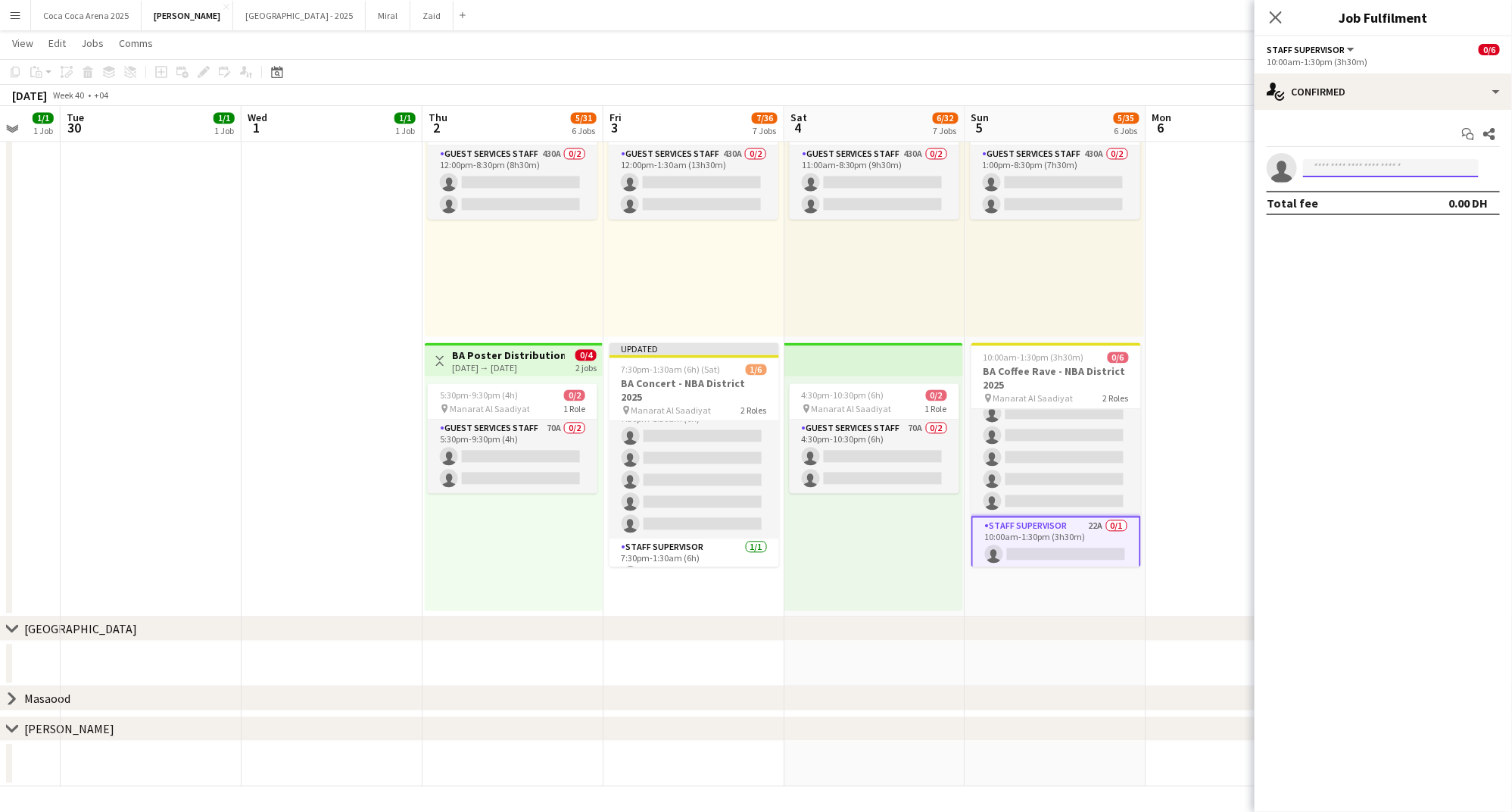
click at [1379, 171] on input at bounding box center [1390, 167] width 176 height 18
type input "******"
click at [1383, 192] on span "Abdulla Zaiton Active" at bounding box center [1391, 189] width 152 height 13
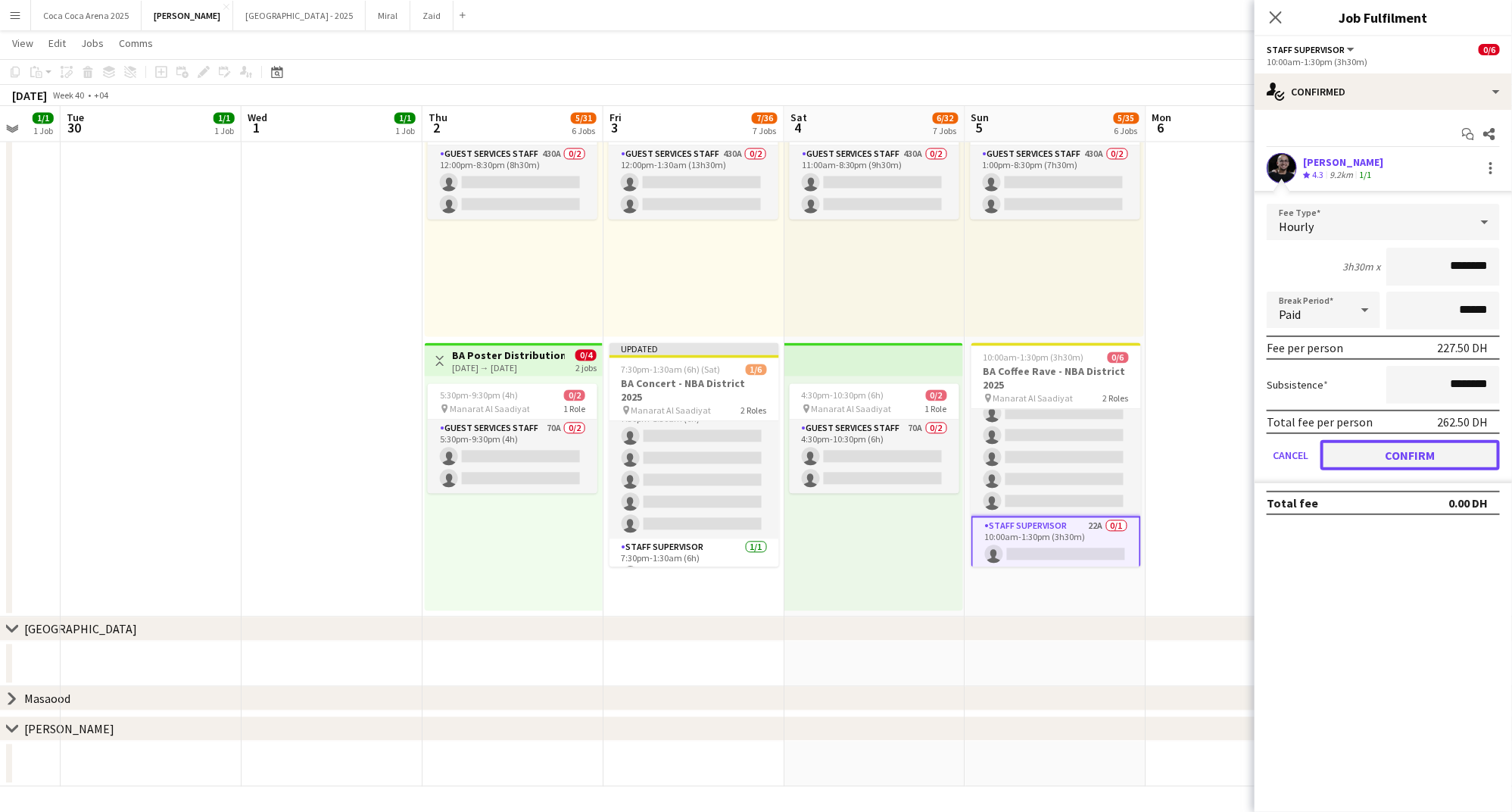
click at [1372, 443] on button "Confirm" at bounding box center [1410, 456] width 180 height 31
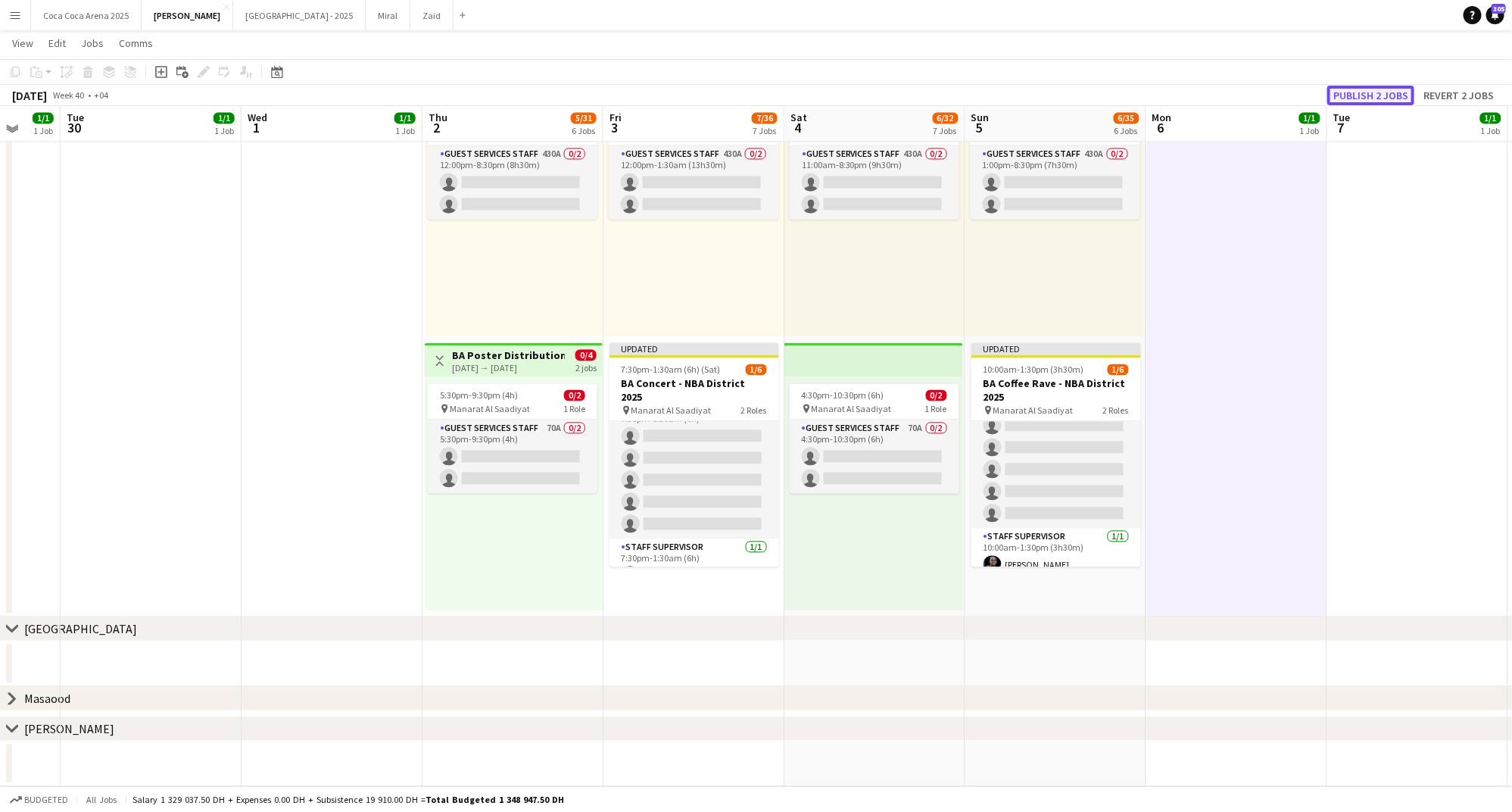
click at [1365, 91] on button "Publish 2 jobs" at bounding box center [1370, 95] width 87 height 20
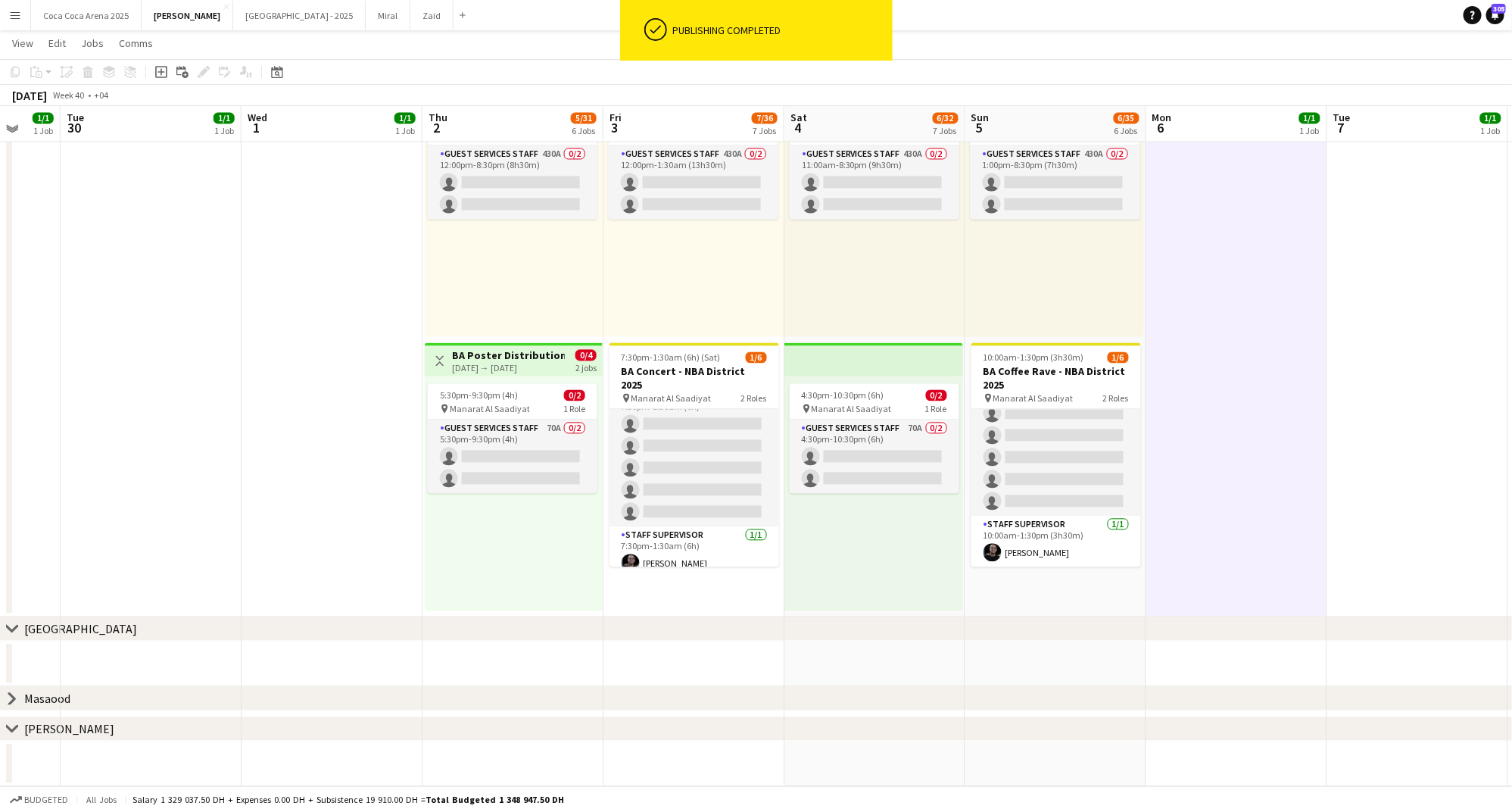
scroll to position [19, 0]
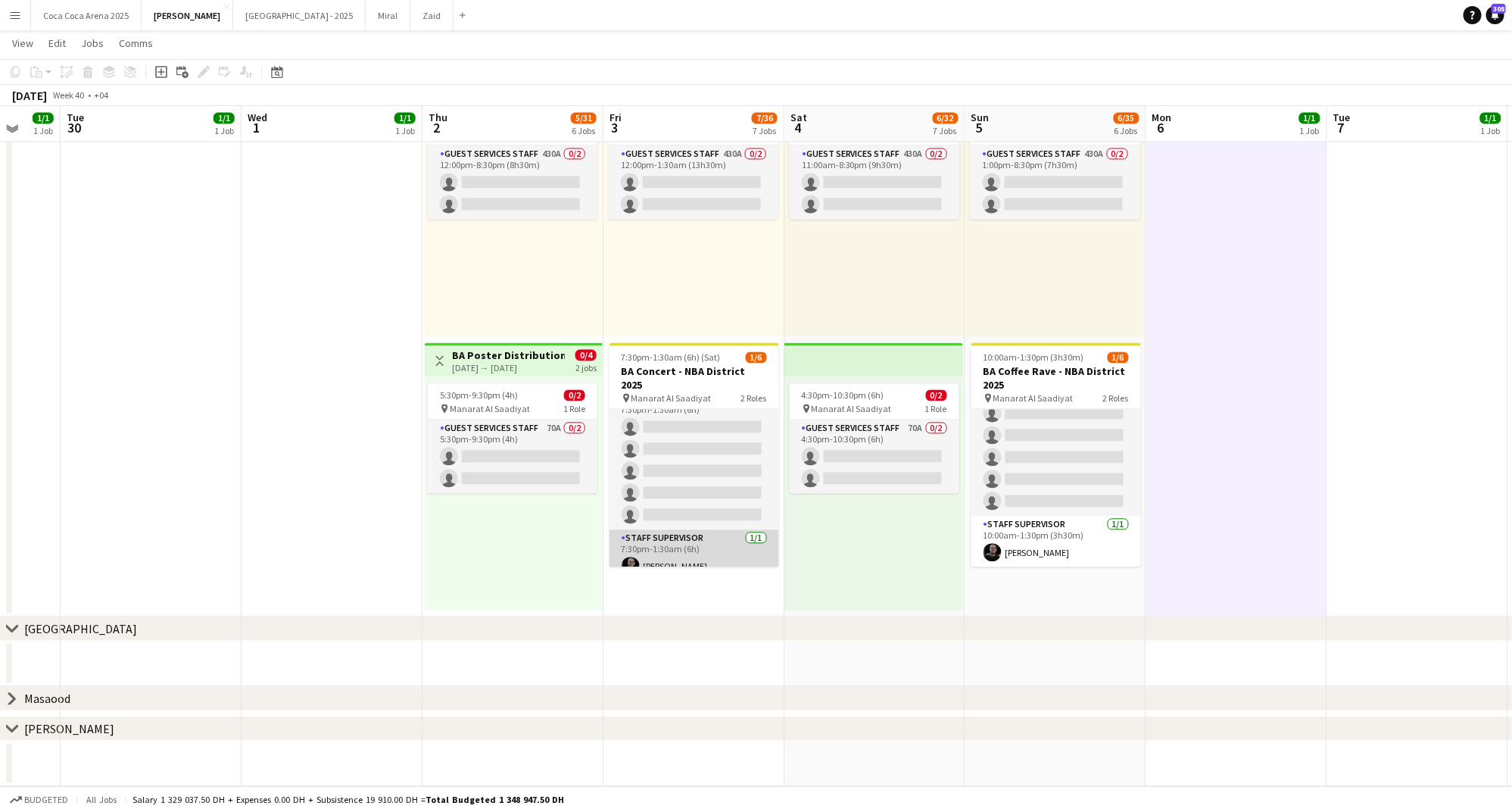
click at [666, 546] on app-card-role "Staff Supervisor 1/1 7:30pm-1:30am (6h) Abdulla Zaiton" at bounding box center [695, 556] width 170 height 52
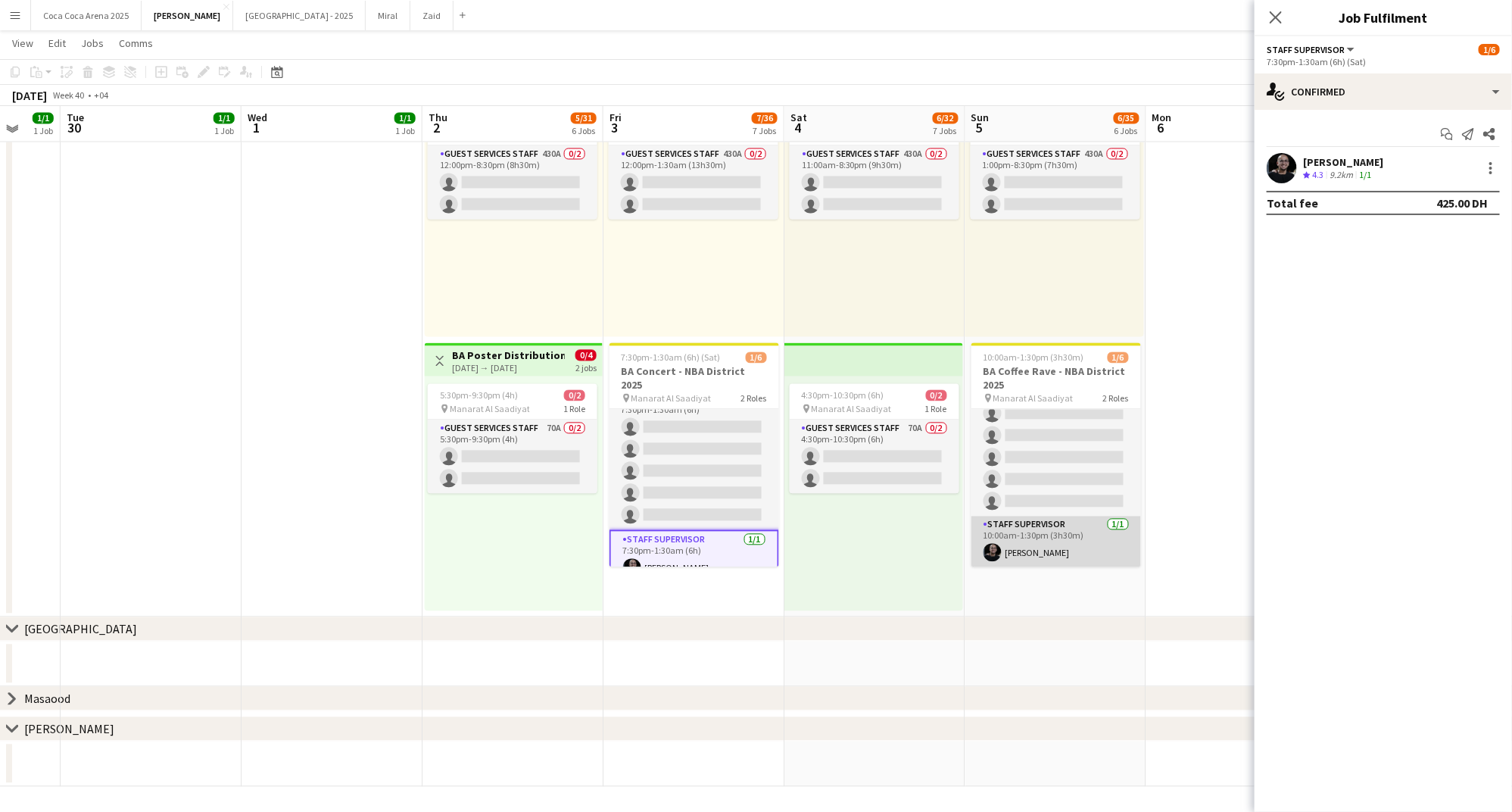
click at [1029, 549] on app-card-role "Staff Supervisor 1/1 10:00am-1:30pm (3h30m) Abdulla Zaiton" at bounding box center [1056, 542] width 170 height 52
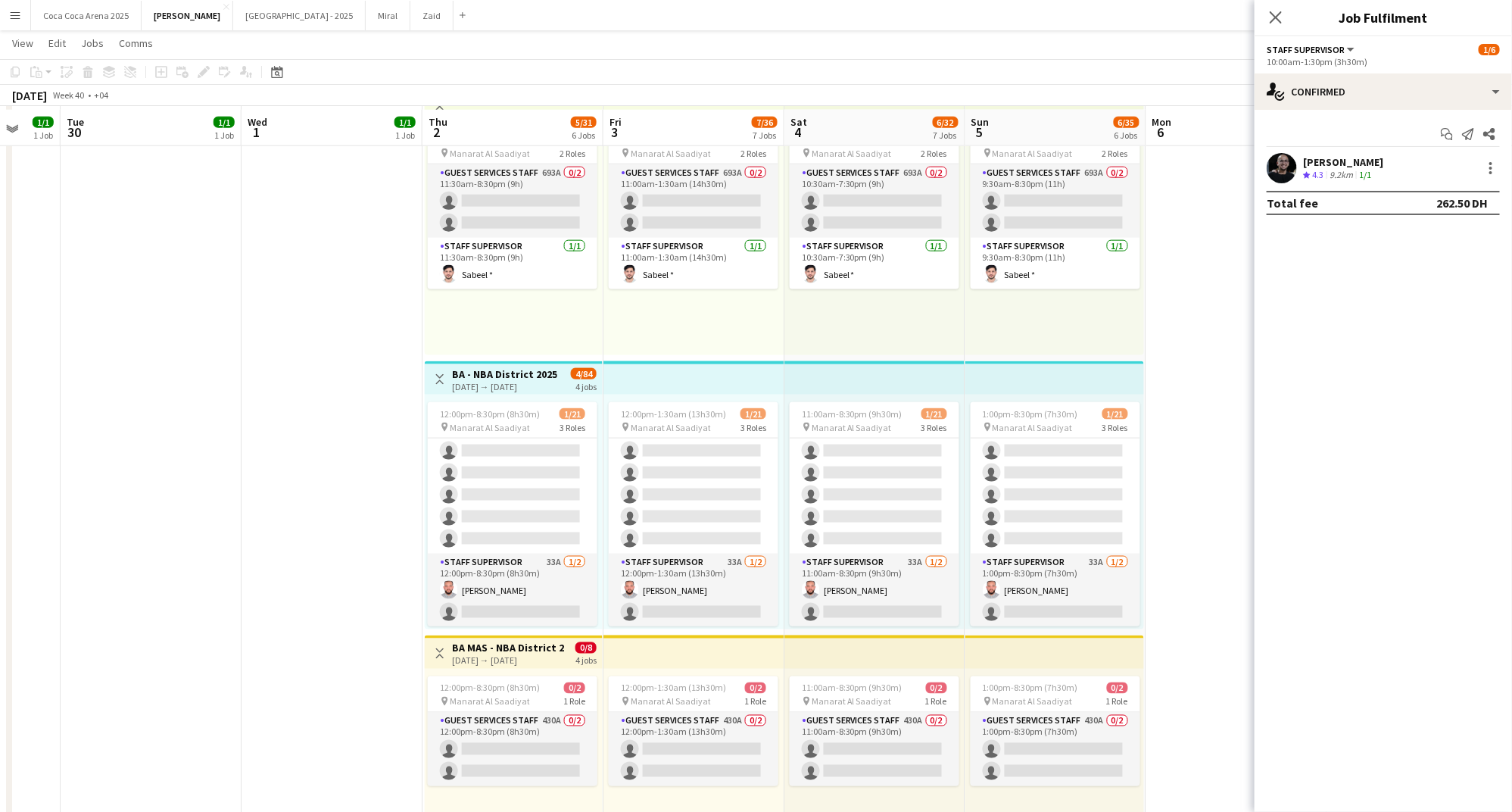
scroll to position [939, 0]
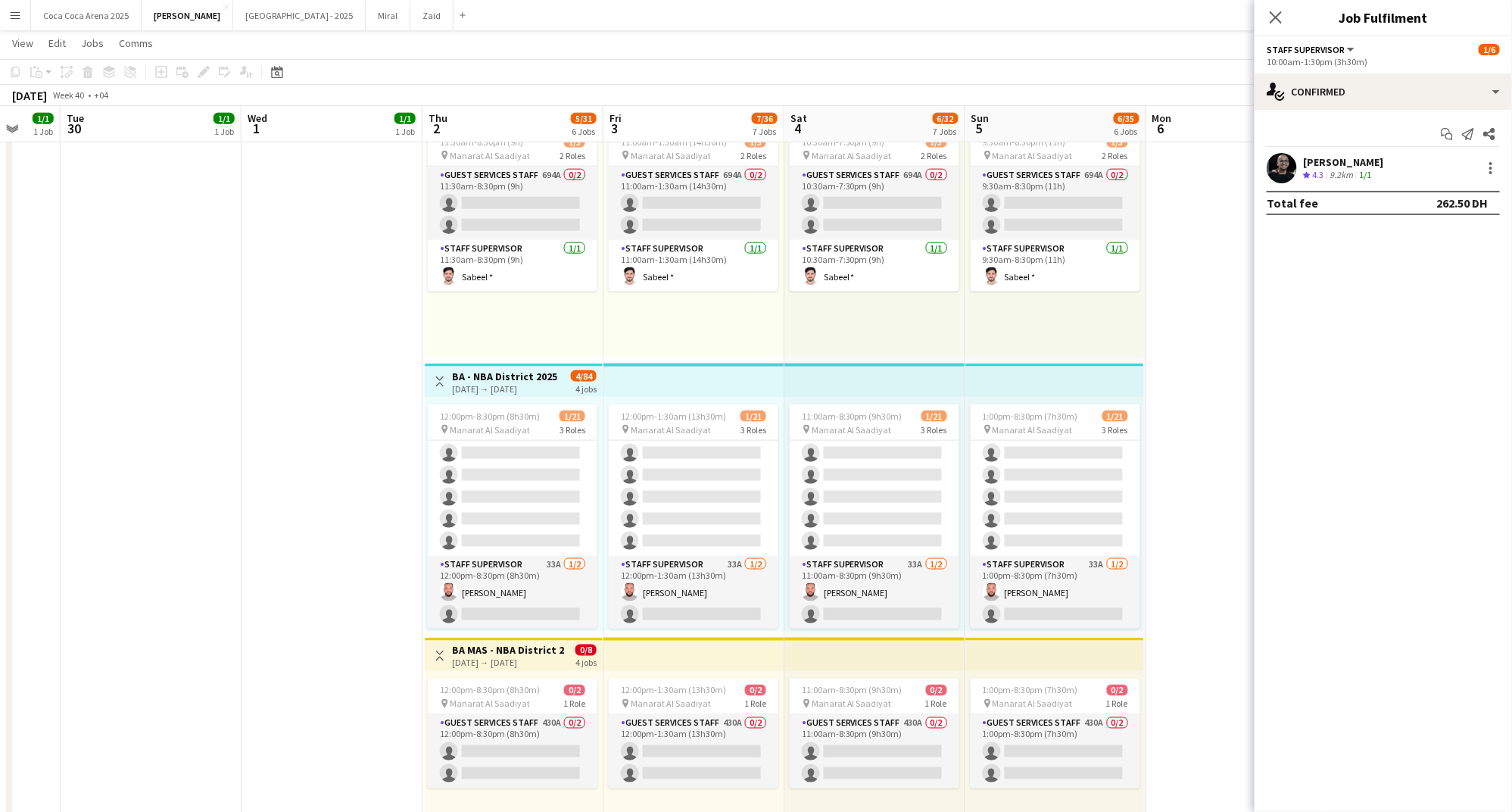
click at [1169, 322] on app-date-cell at bounding box center [1236, 497] width 181 height 1377
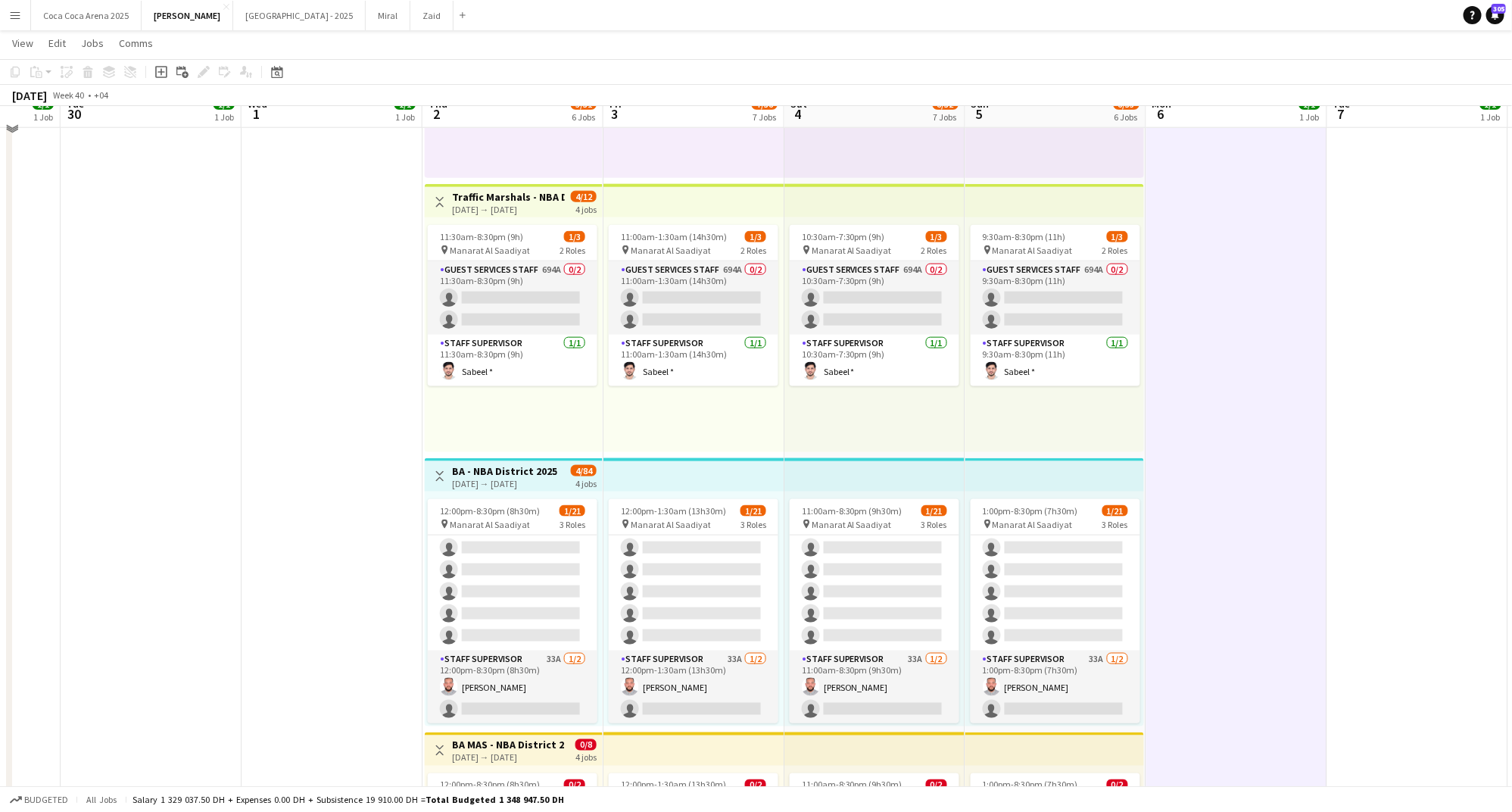
scroll to position [1070, 0]
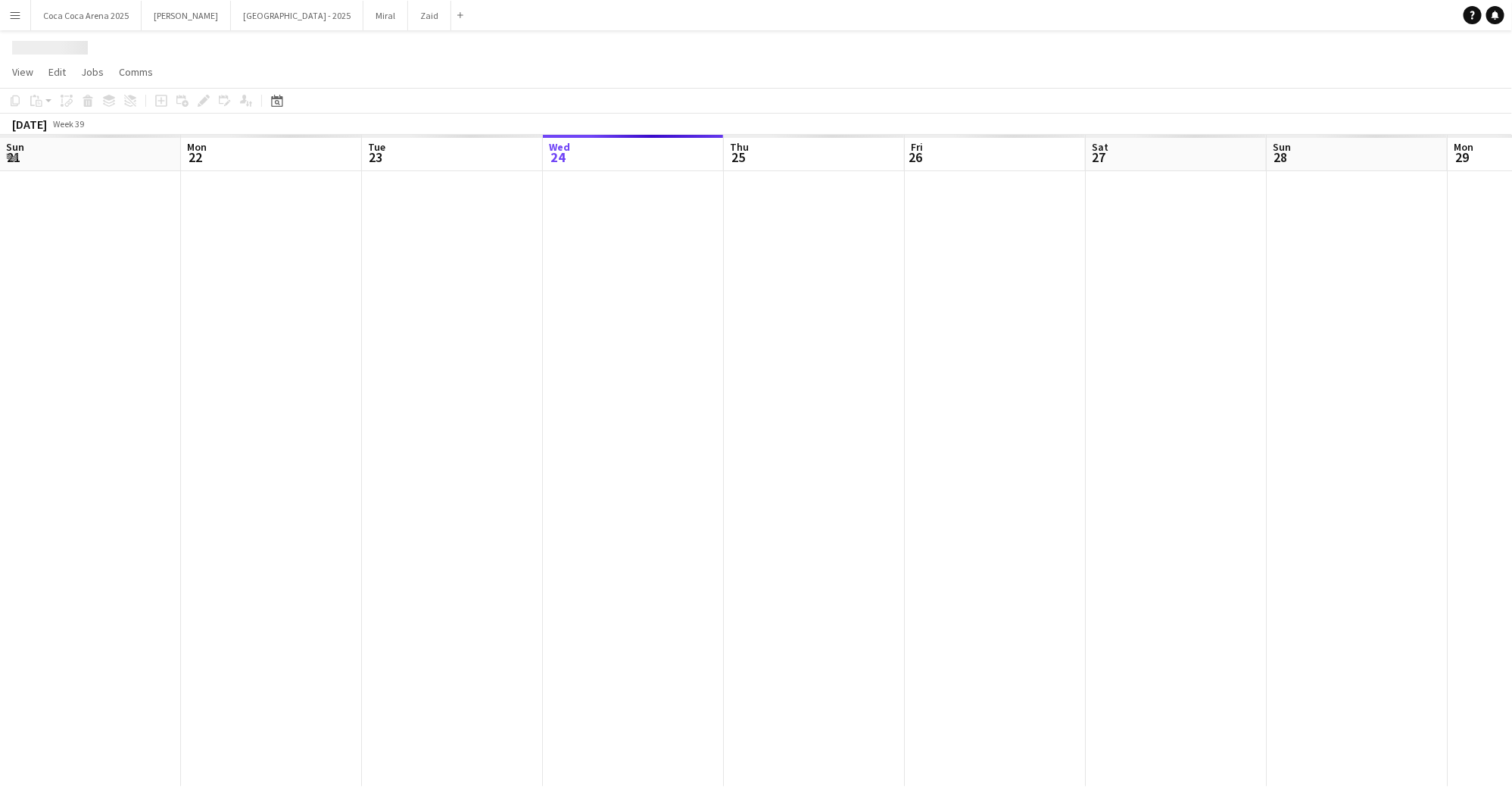
scroll to position [0, 362]
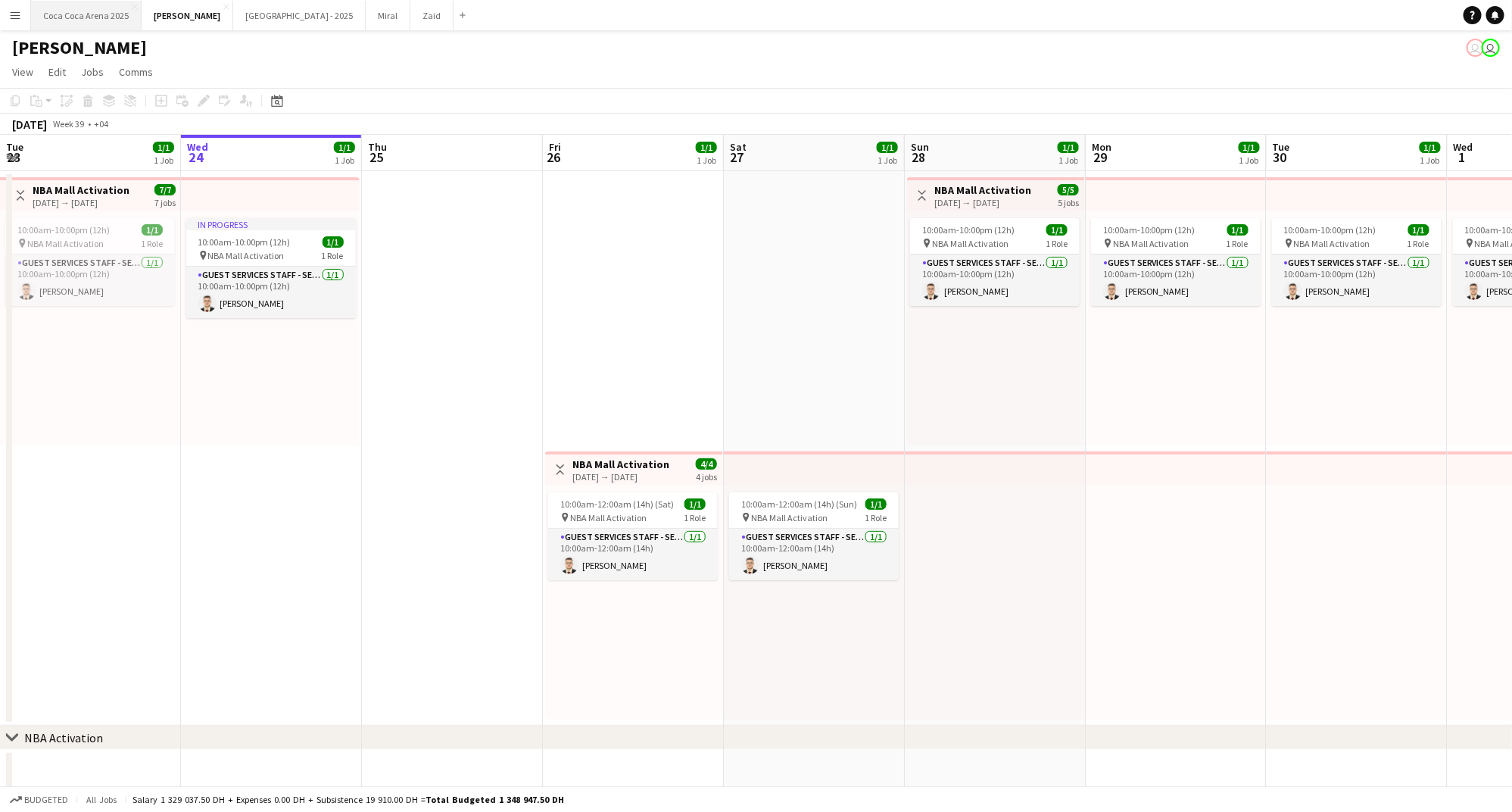
click at [113, 14] on button "Coca Coca Arena 2025 Close" at bounding box center [86, 15] width 110 height 30
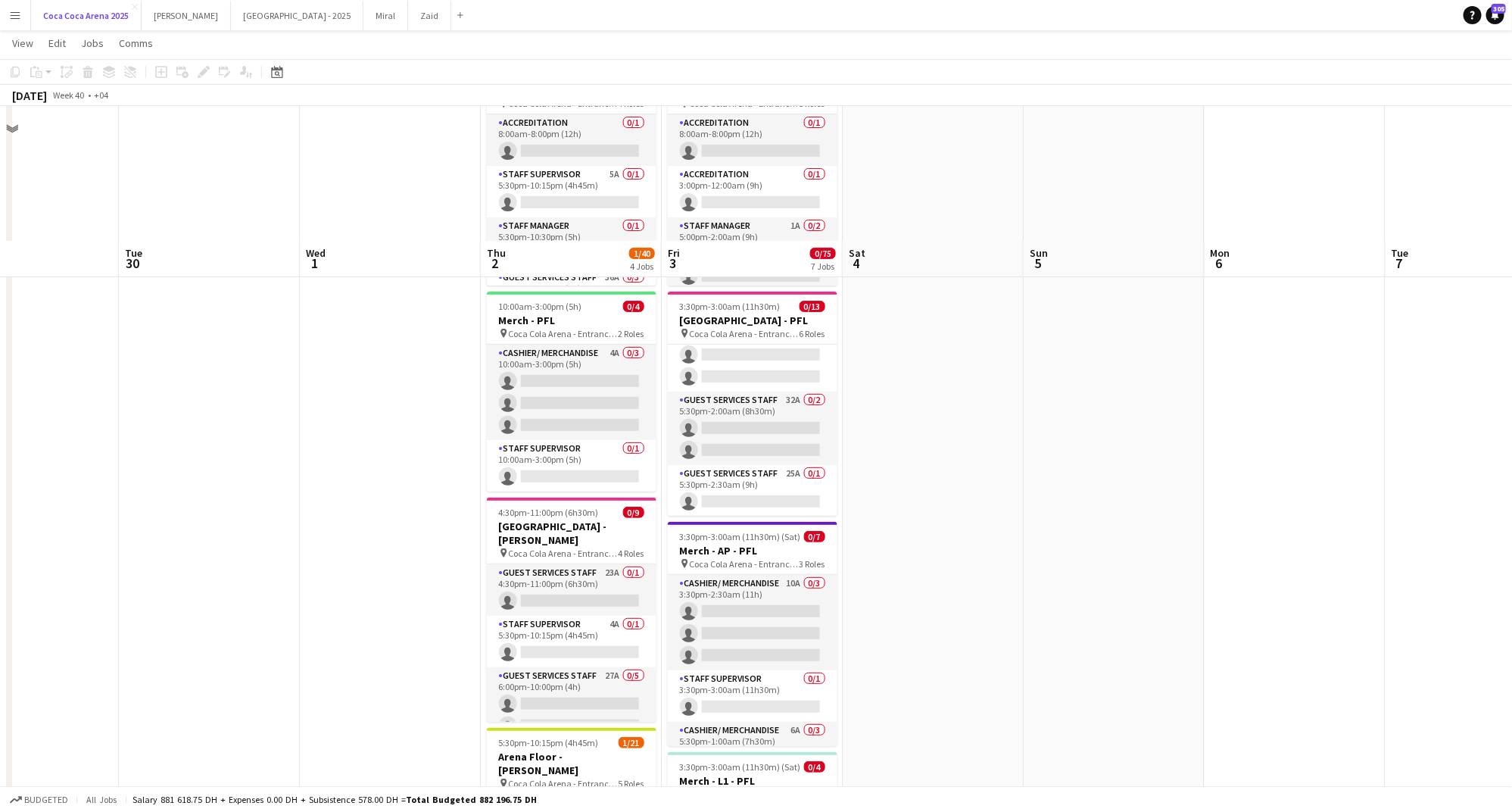
scroll to position [338, 0]
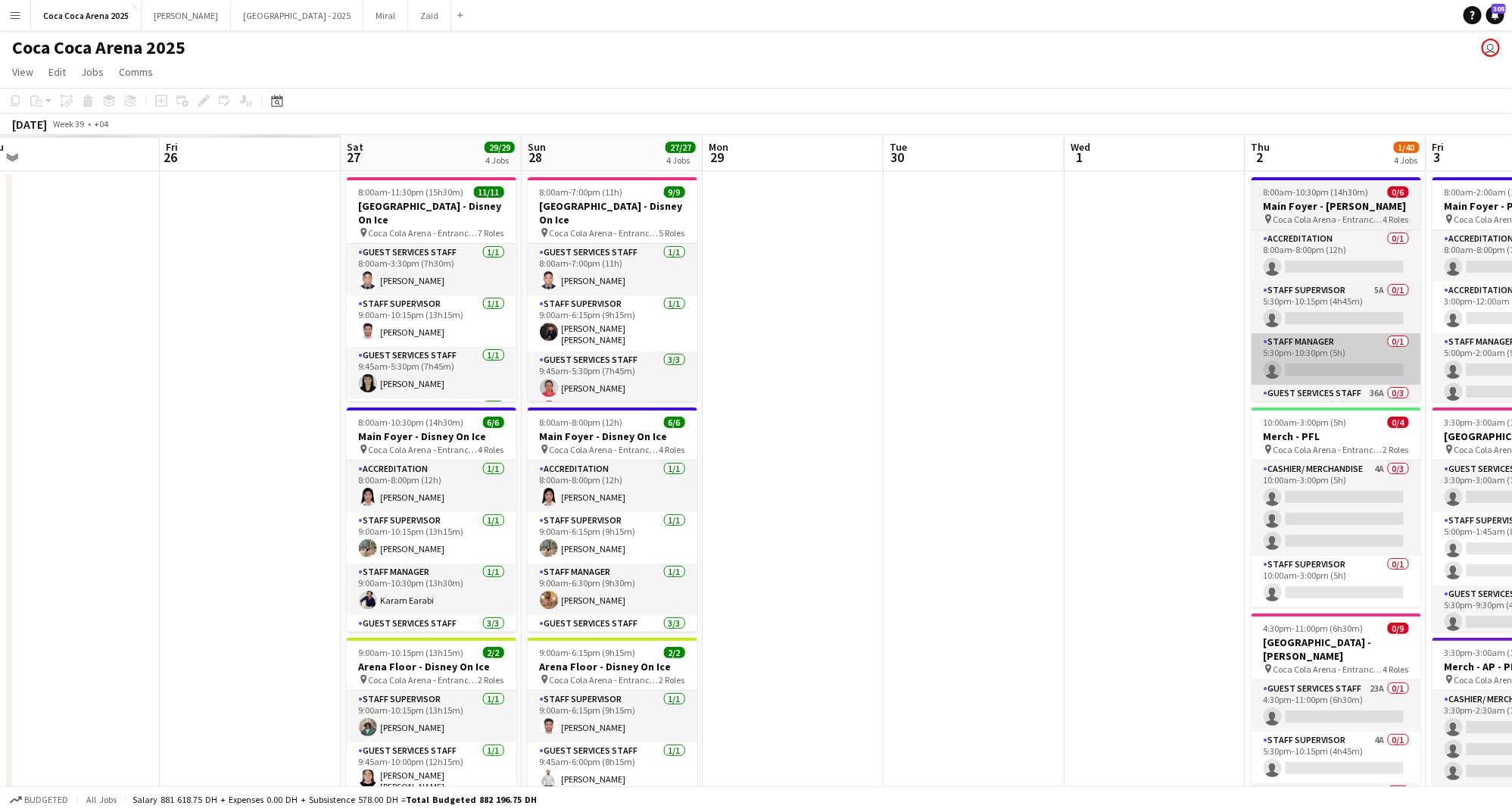
scroll to position [0, 453]
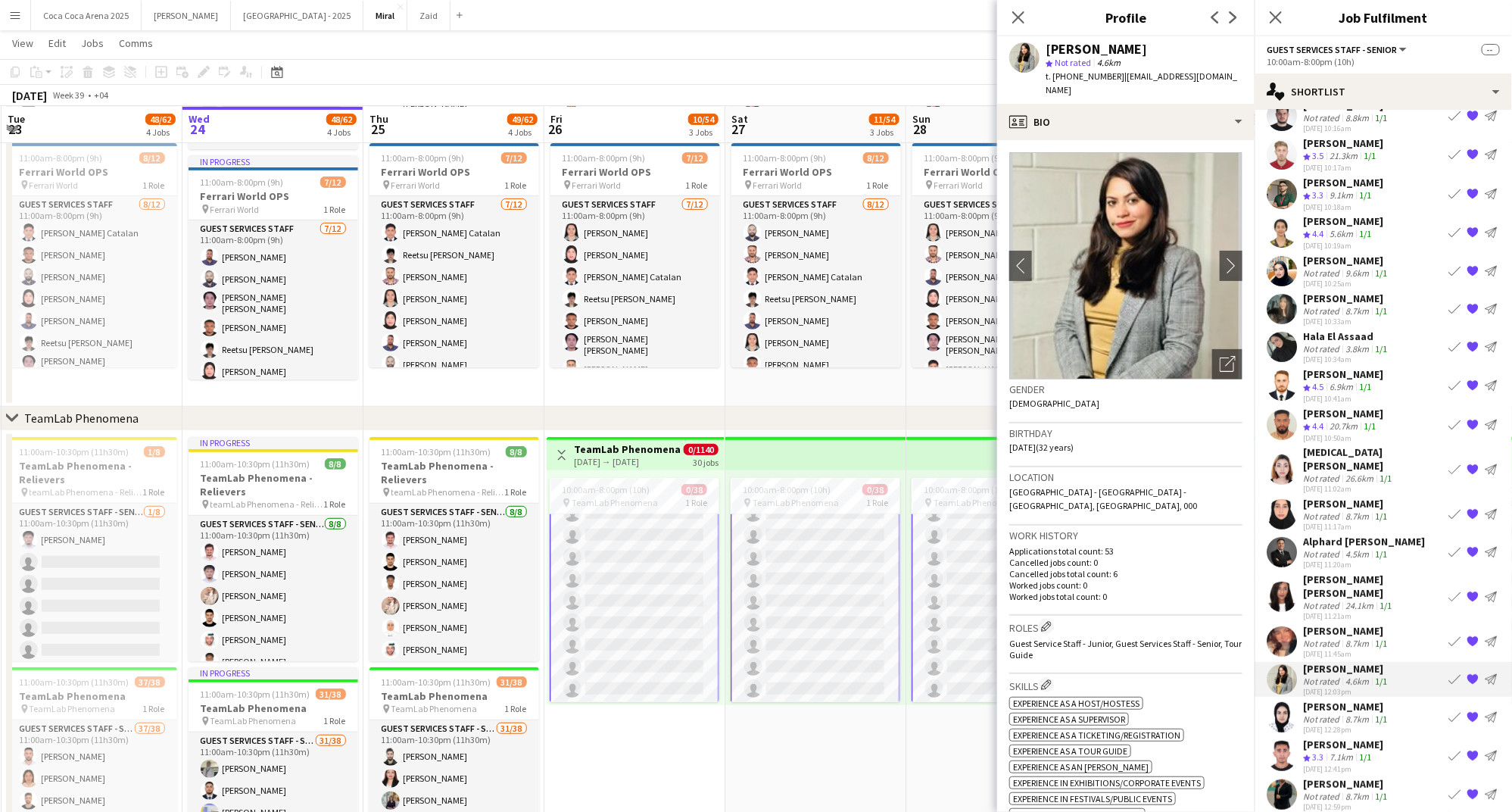
click at [1317, 675] on div "Not rated" at bounding box center [1322, 680] width 39 height 11
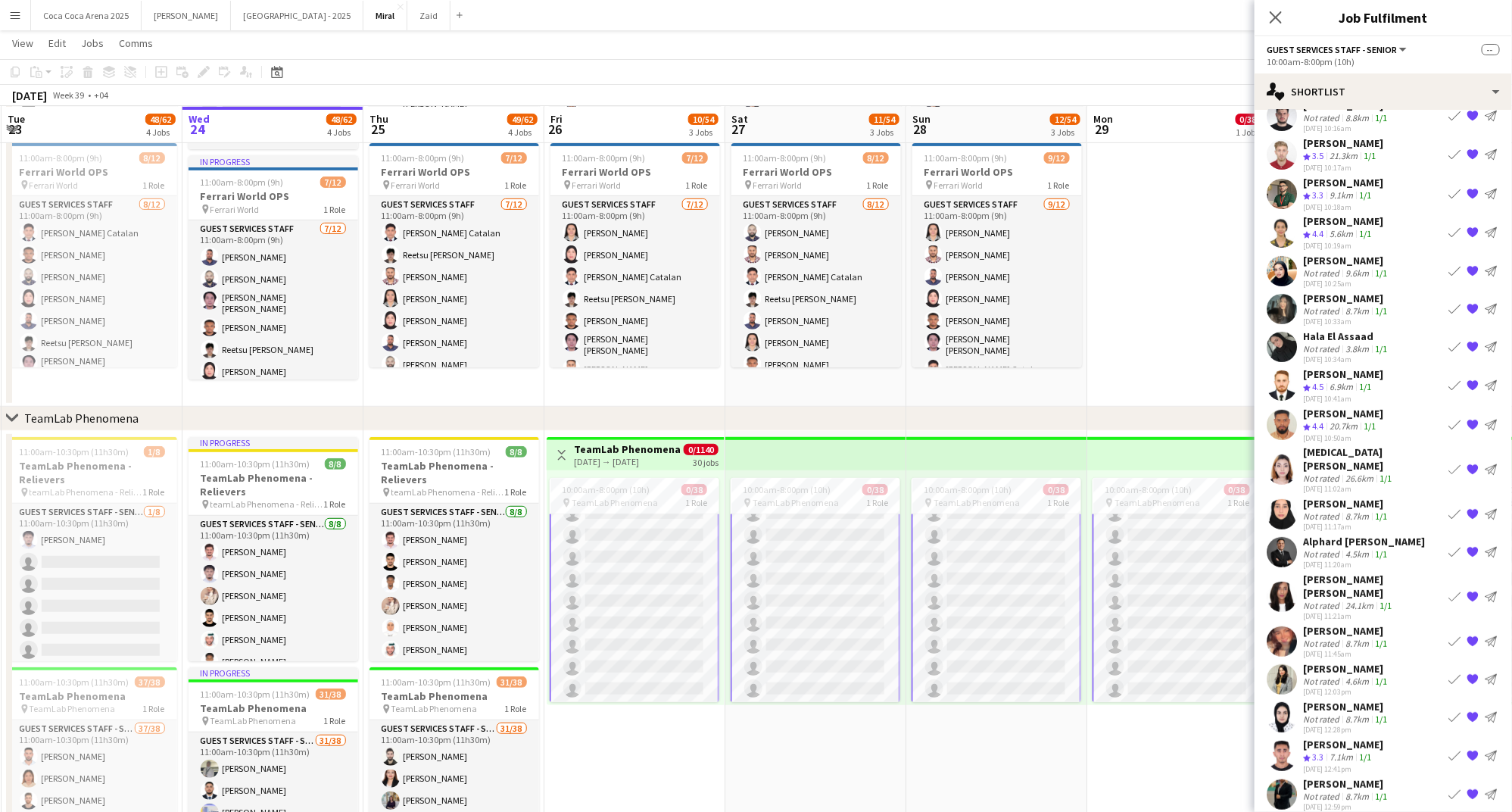
click at [1317, 675] on div "Not rated" at bounding box center [1322, 680] width 39 height 11
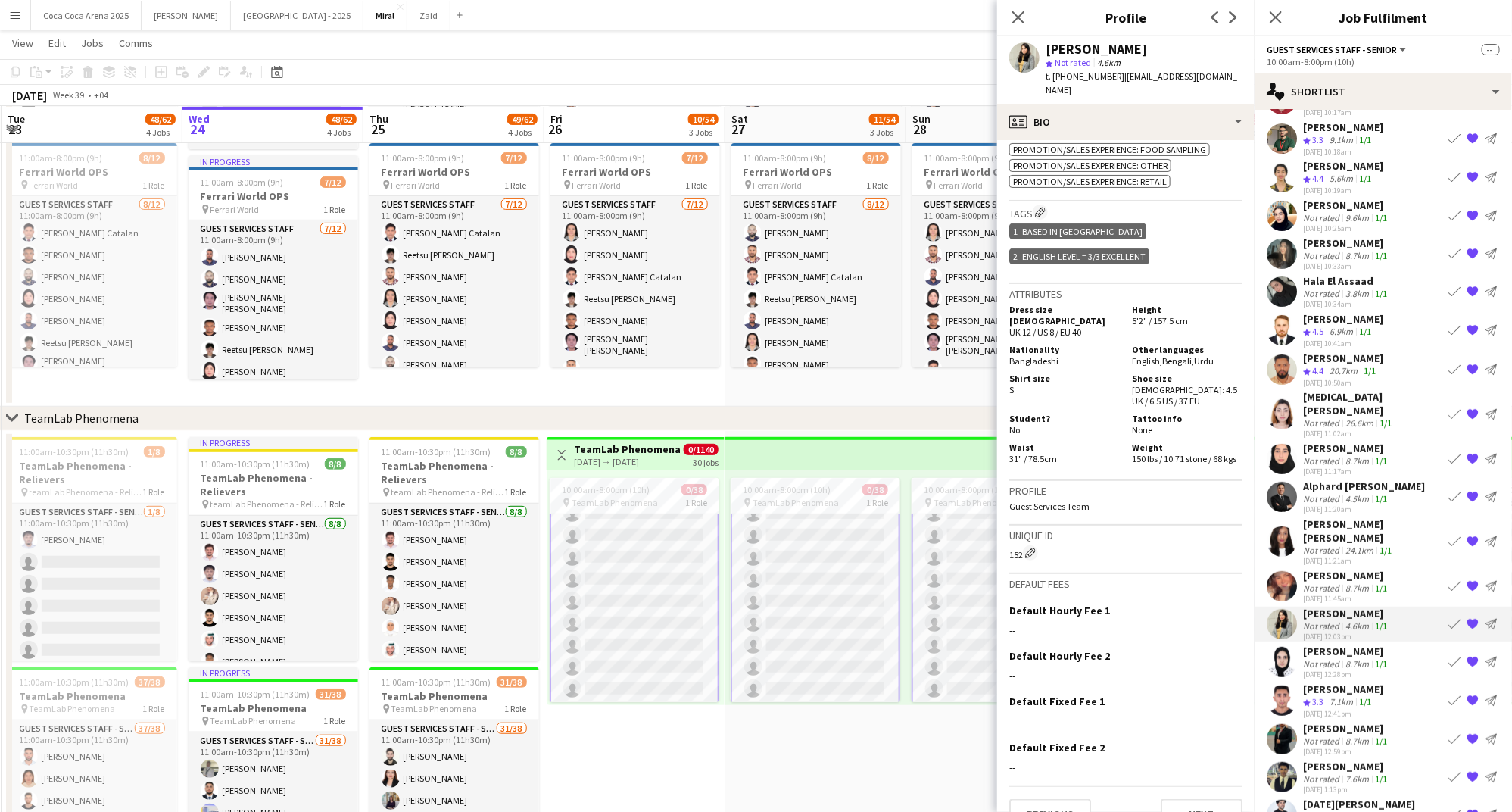
scroll to position [154, 0]
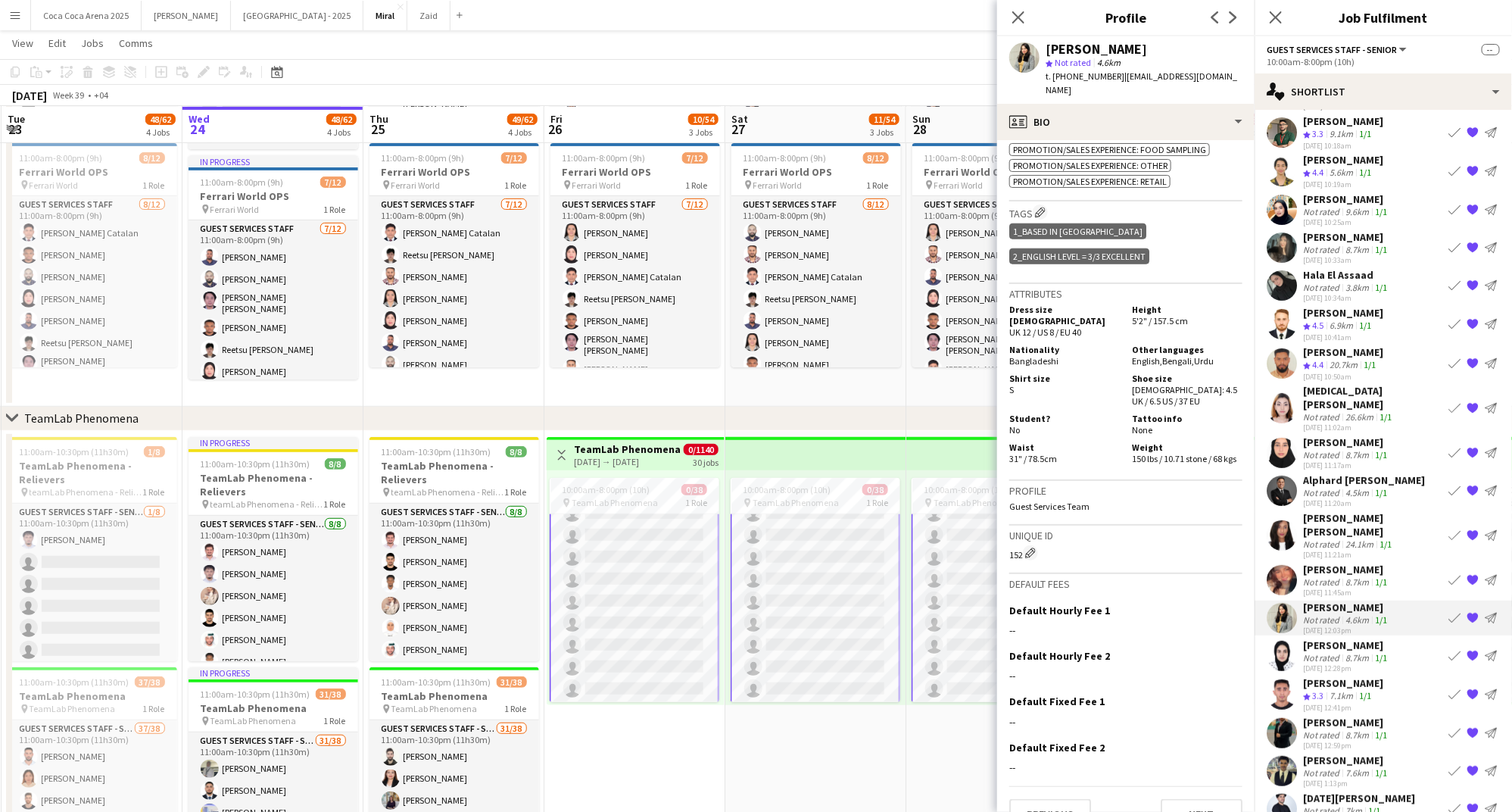
click at [1356, 652] on div "8.7km" at bounding box center [1357, 658] width 30 height 11
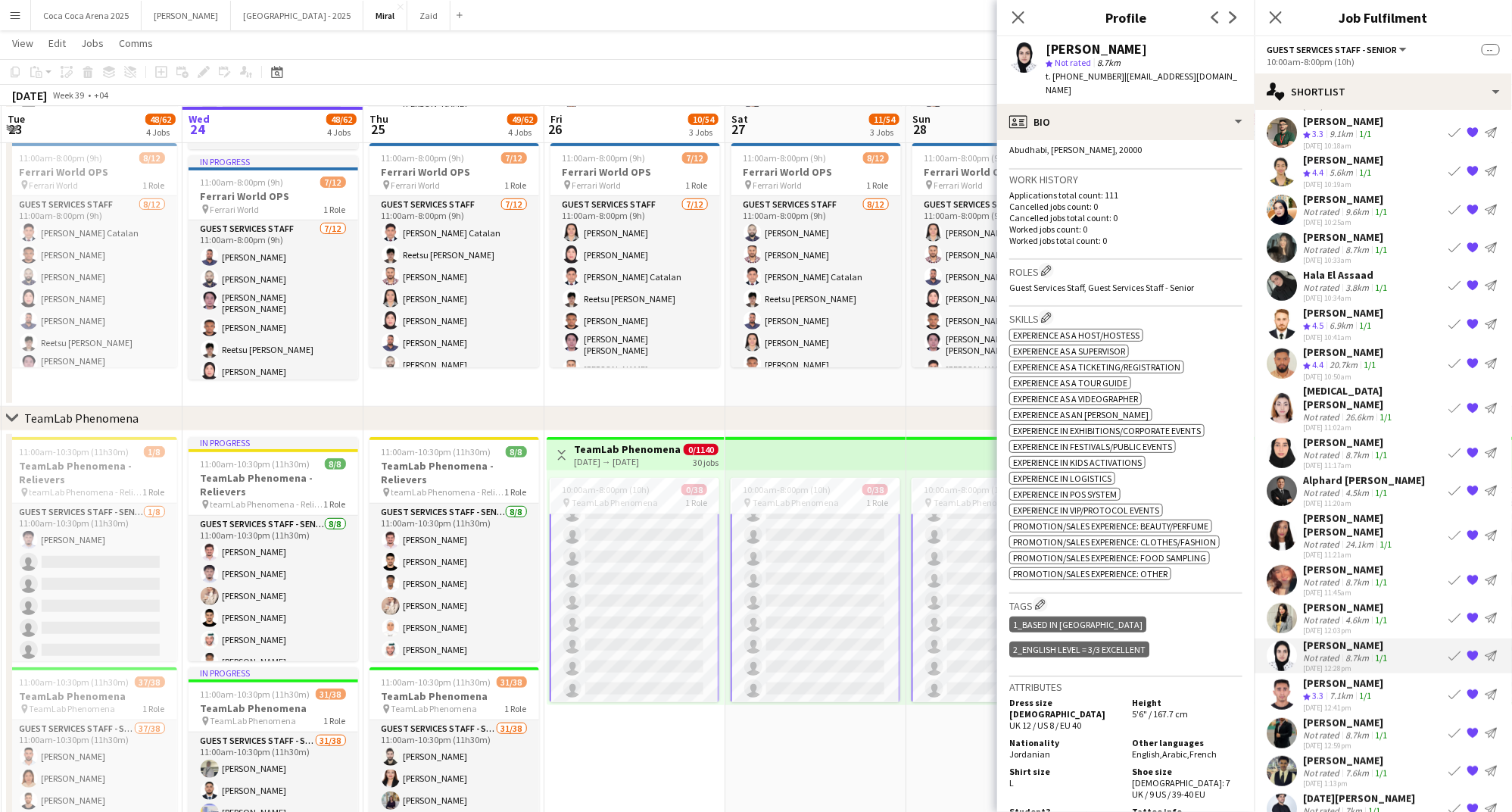
scroll to position [347, 0]
click at [1016, 21] on icon "Close pop-in" at bounding box center [1018, 17] width 14 height 14
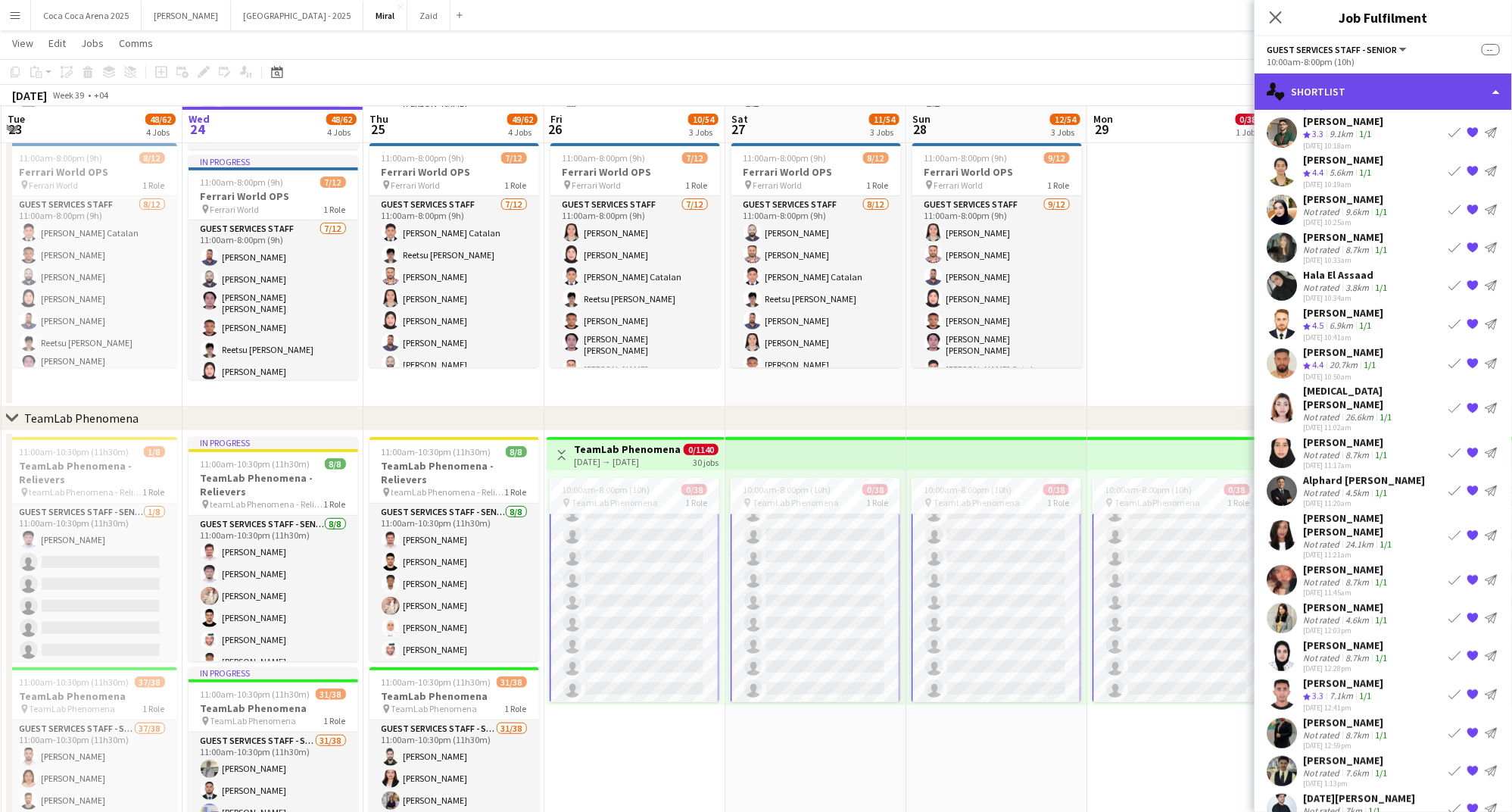
click at [1298, 81] on div "single-neutral-actions-heart Shortlist" at bounding box center [1383, 92] width 258 height 36
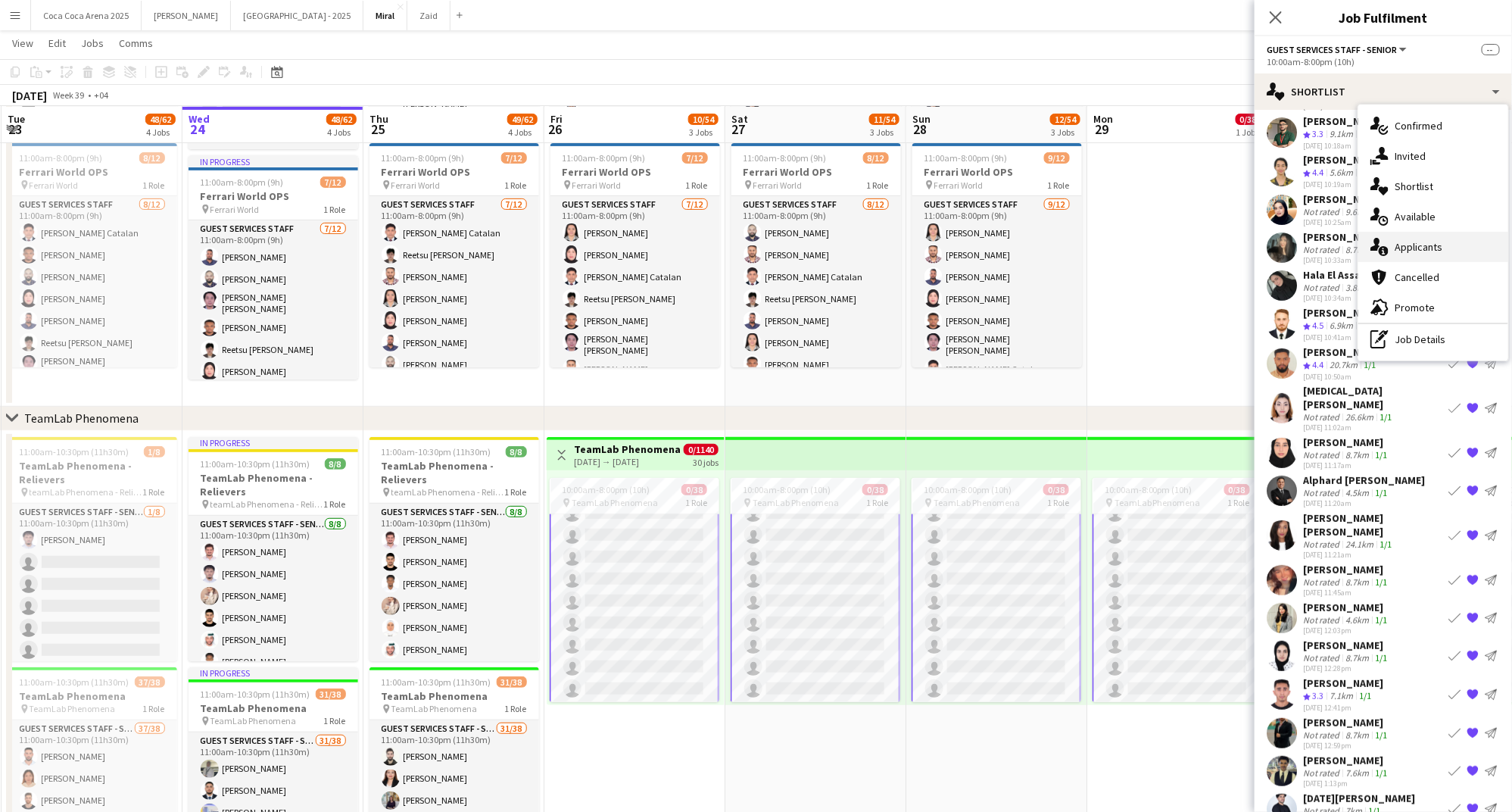
click at [1404, 251] on span "Applicants" at bounding box center [1418, 247] width 47 height 14
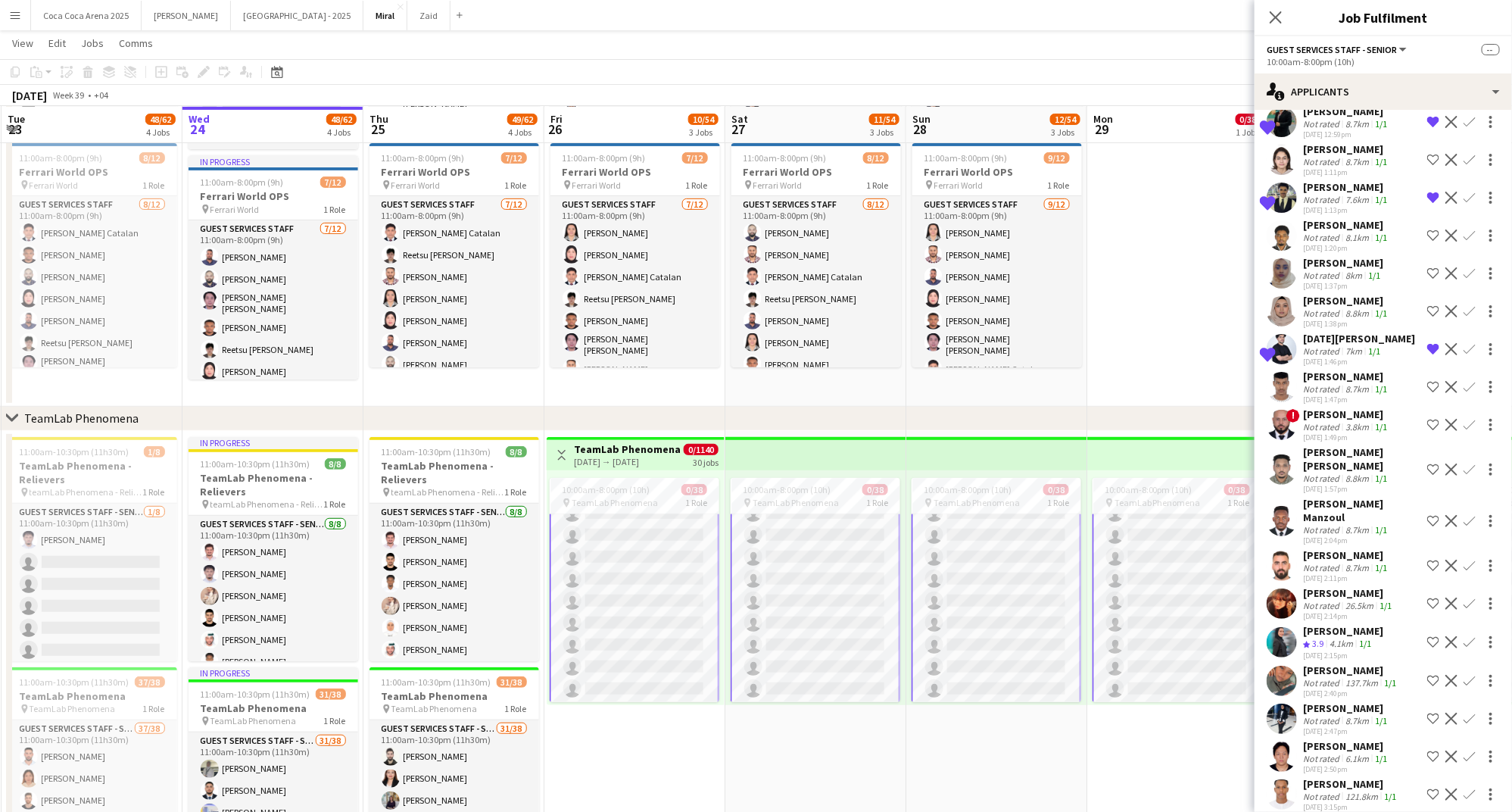
scroll to position [3699, 0]
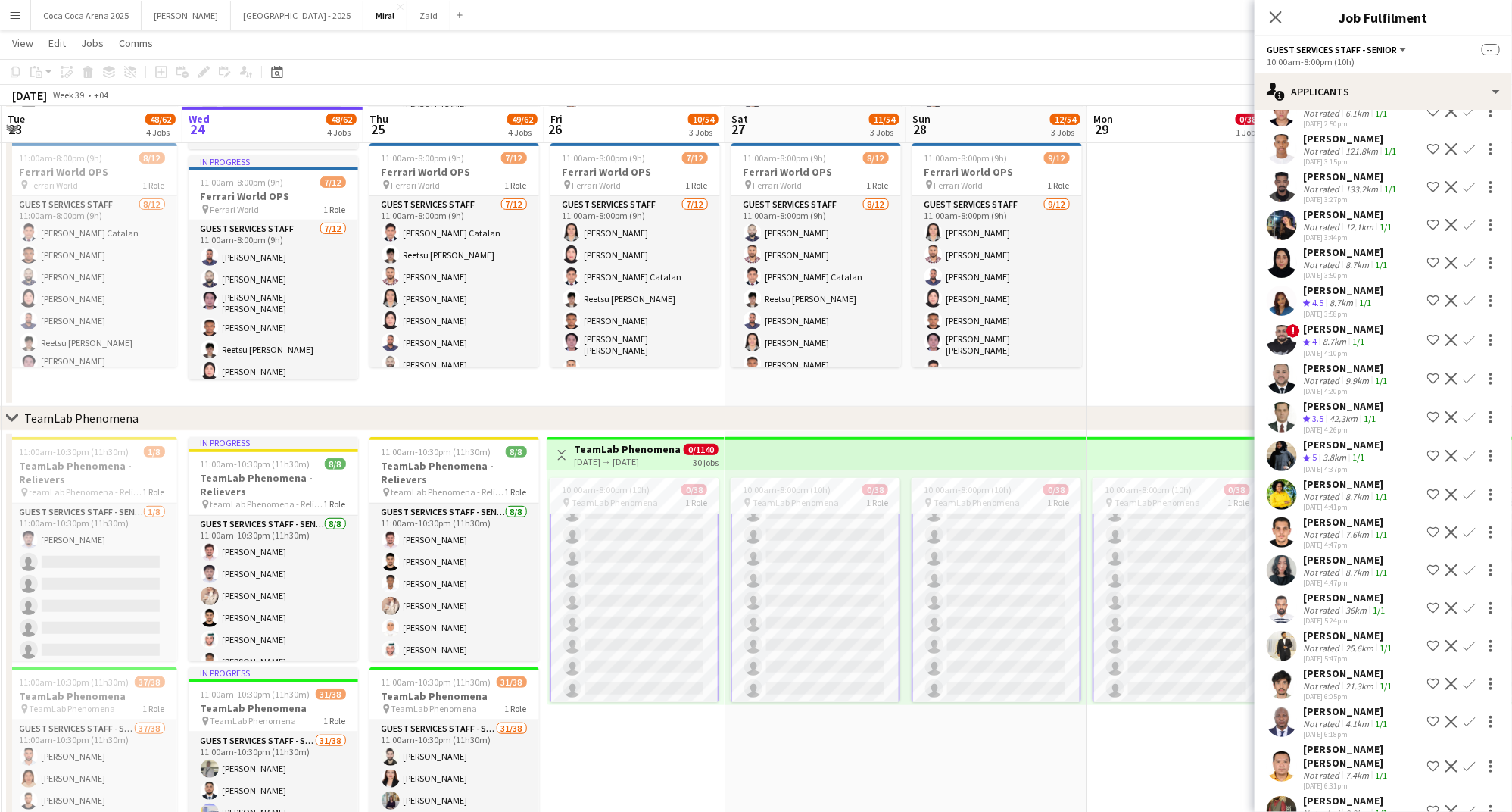
click at [1347, 794] on div "Ahmed Magdi" at bounding box center [1346, 801] width 87 height 14
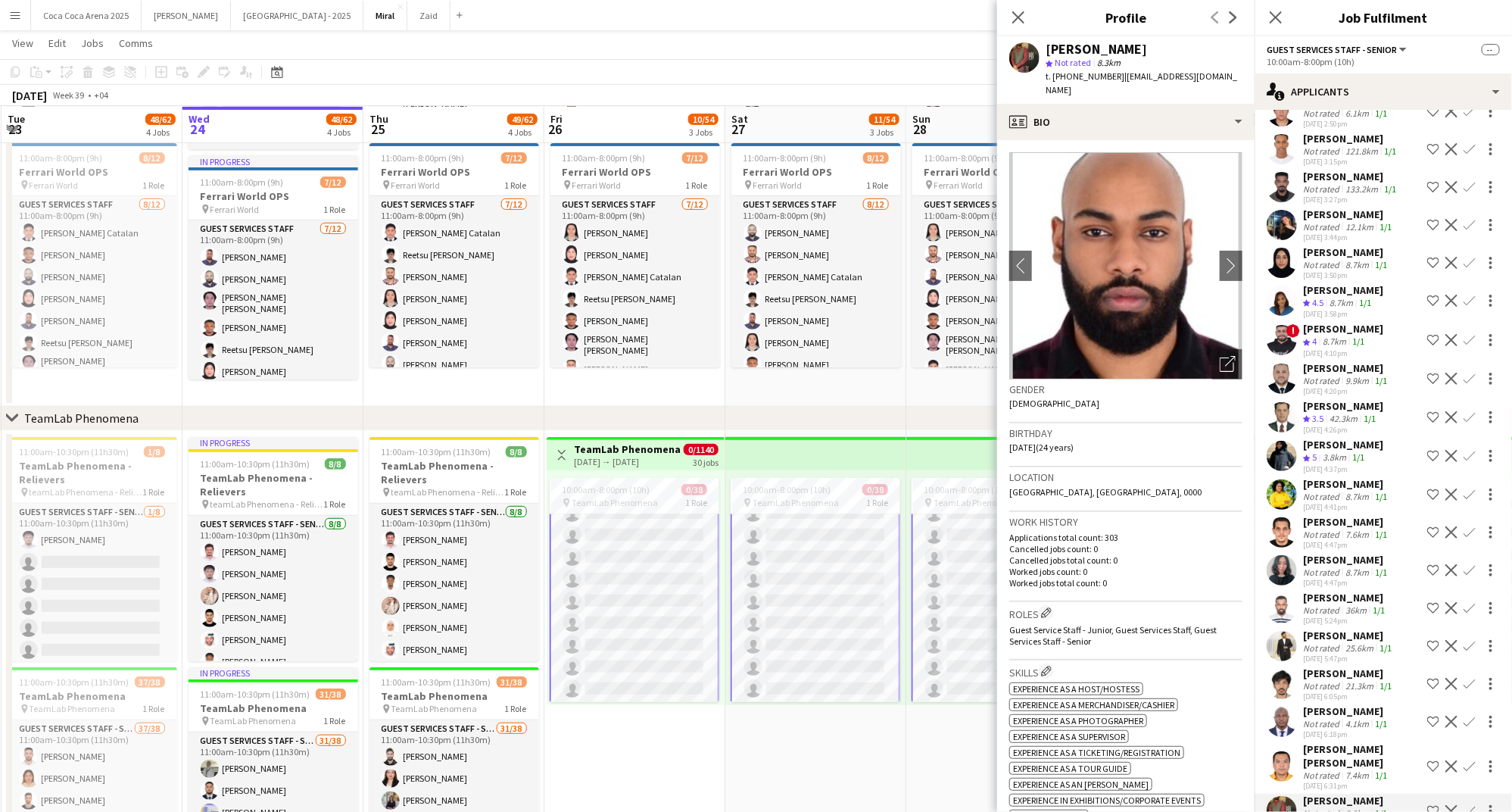
click at [1344, 742] on div "Naz John Paolo Meneses" at bounding box center [1361, 756] width 118 height 27
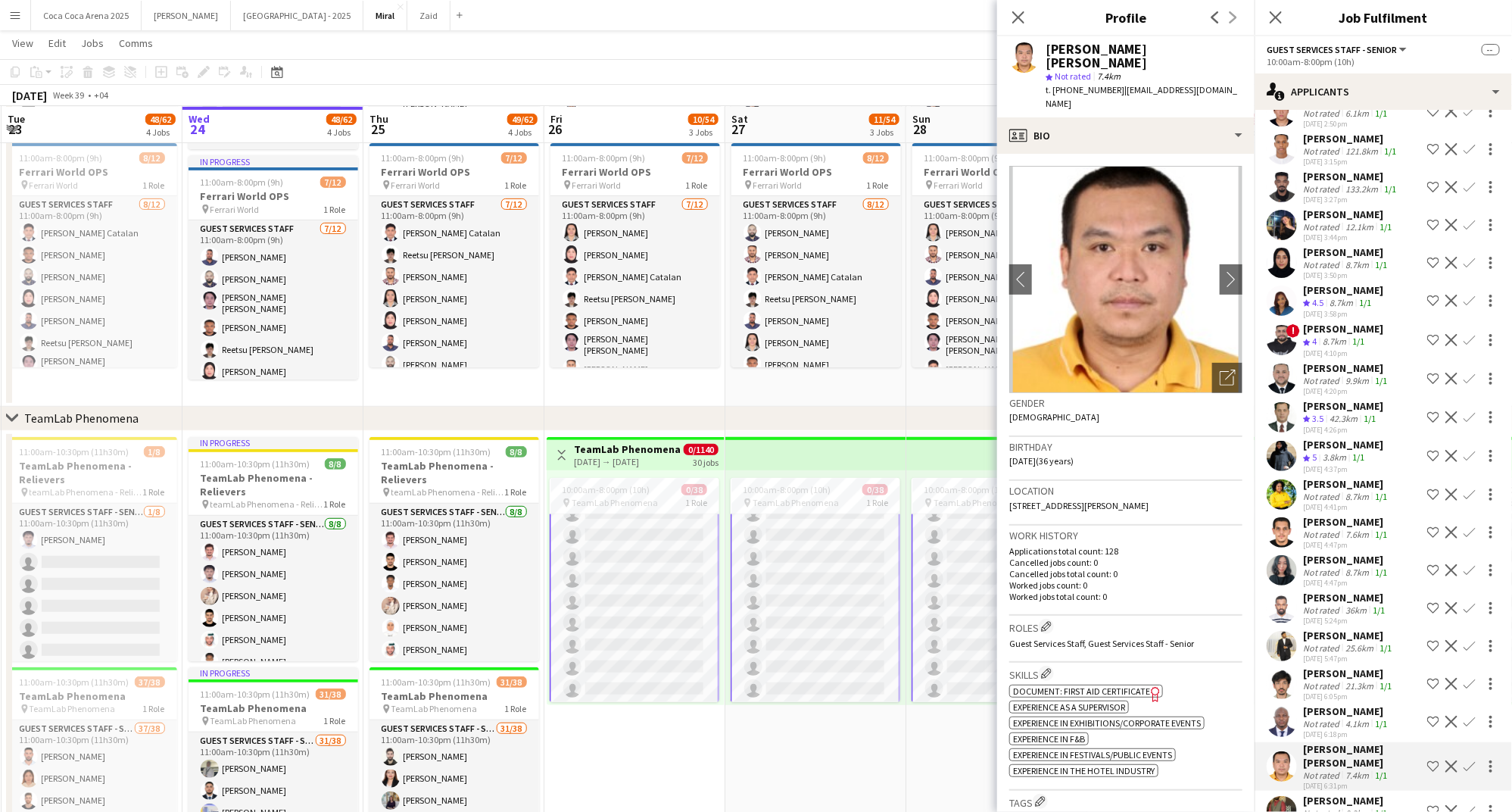
click at [1340, 718] on div "Not rated" at bounding box center [1322, 723] width 39 height 11
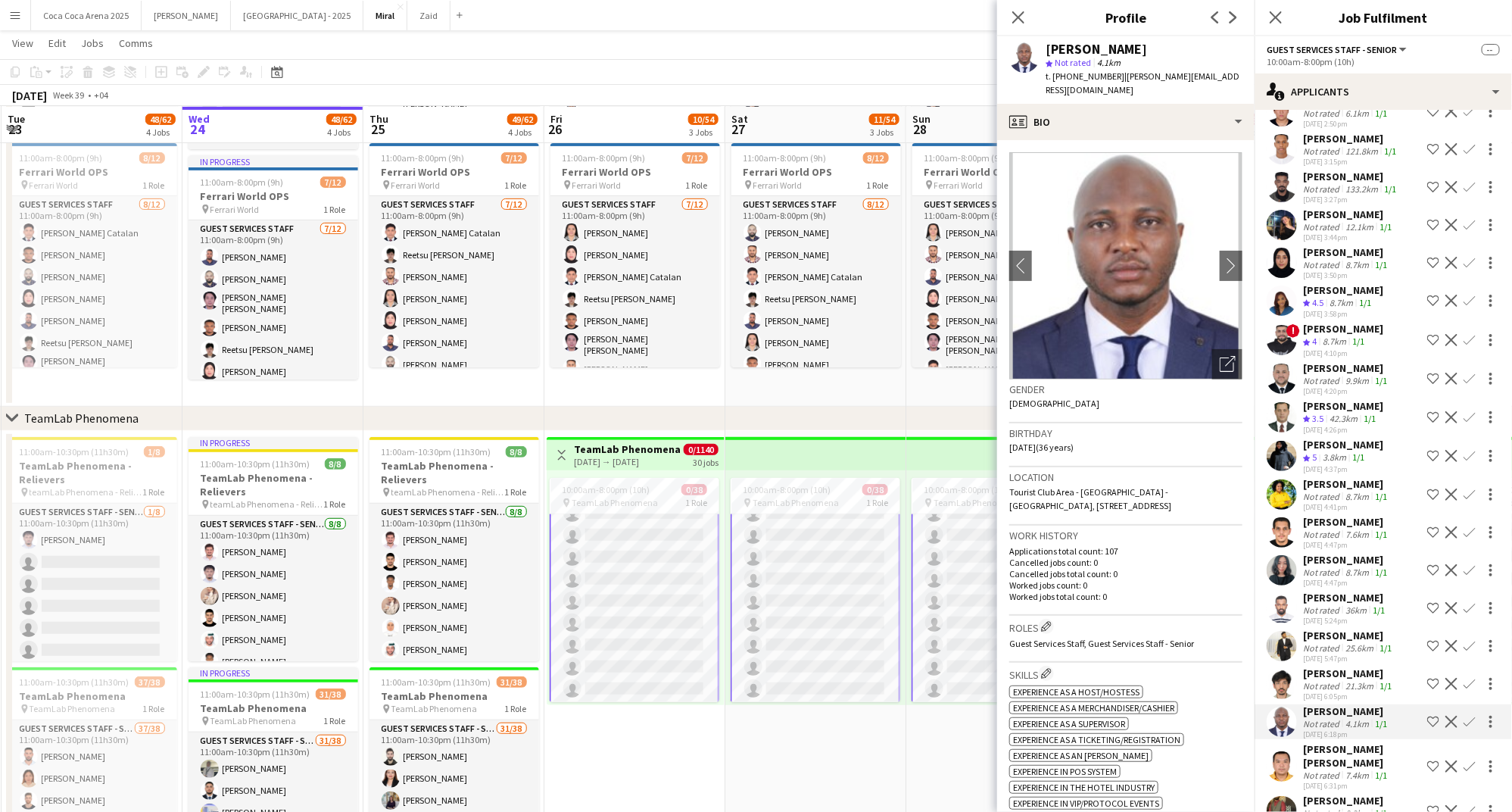
click at [1328, 680] on div "Not rated" at bounding box center [1322, 686] width 39 height 11
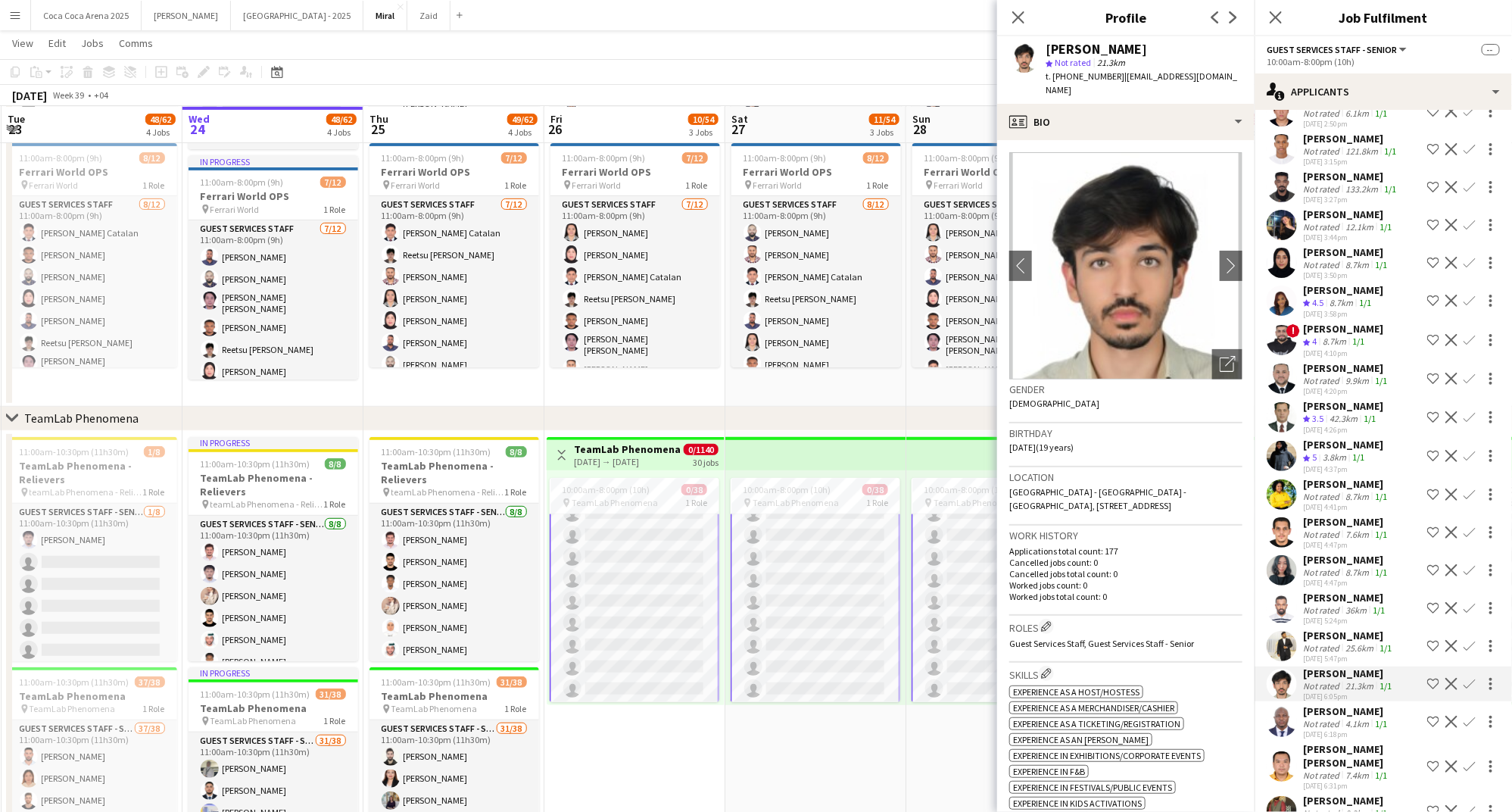
click at [1328, 642] on div "Not rated" at bounding box center [1322, 647] width 39 height 11
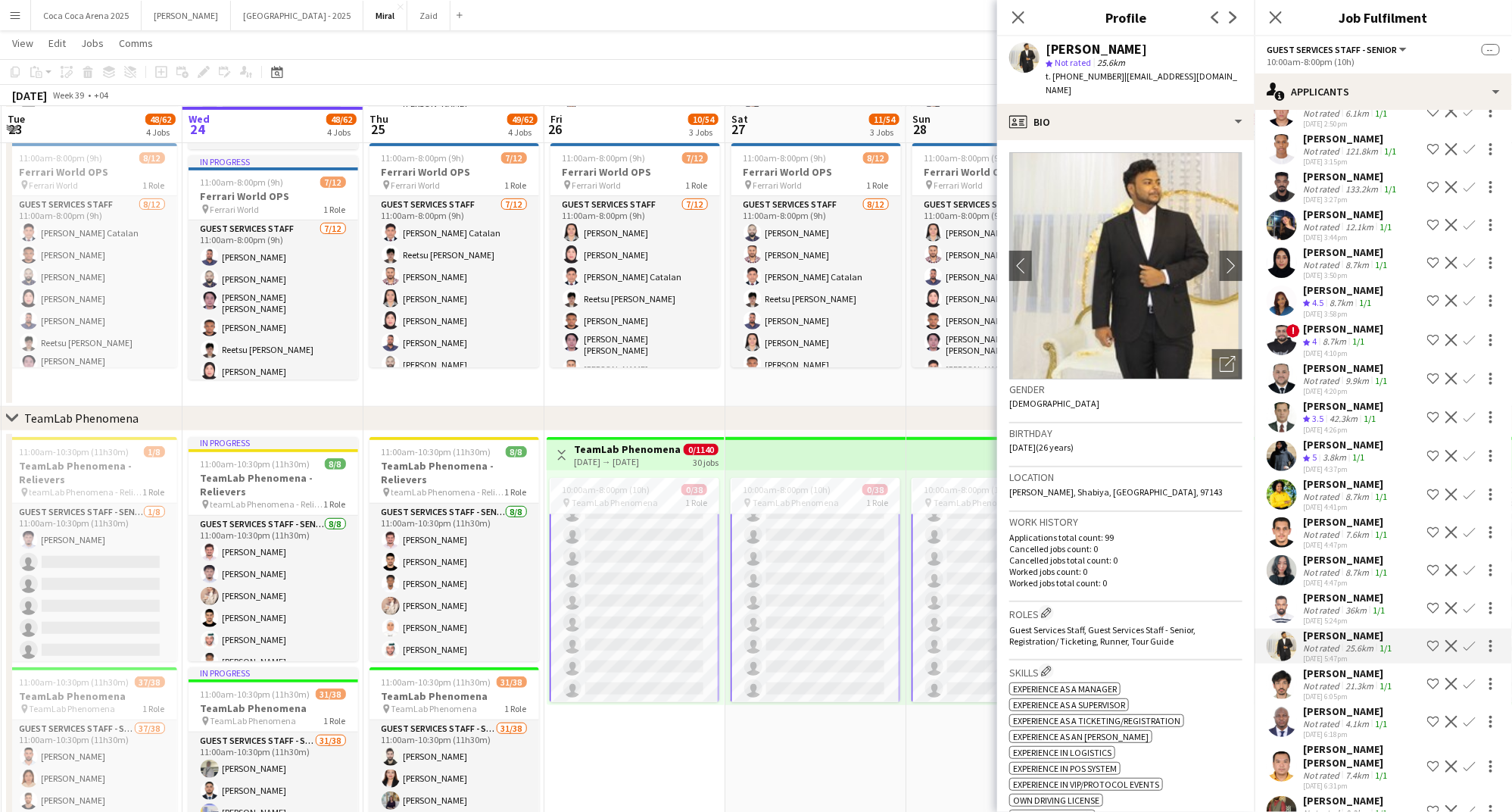
click at [1325, 591] on div "SAEED SAIFELYAZAL SAEED MOHAMED" at bounding box center [1345, 597] width 85 height 14
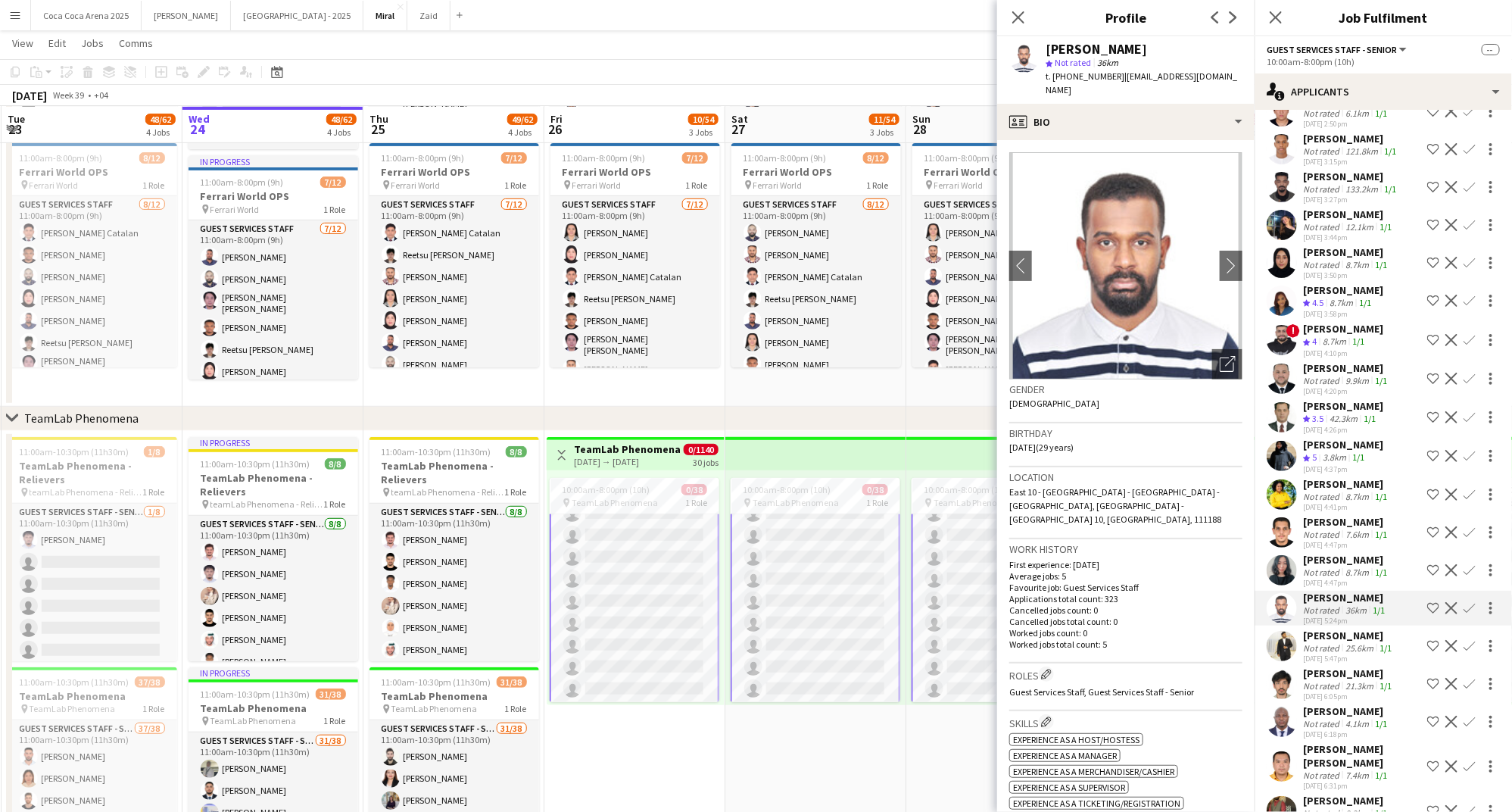
click at [1319, 567] on div "Not rated" at bounding box center [1322, 572] width 39 height 11
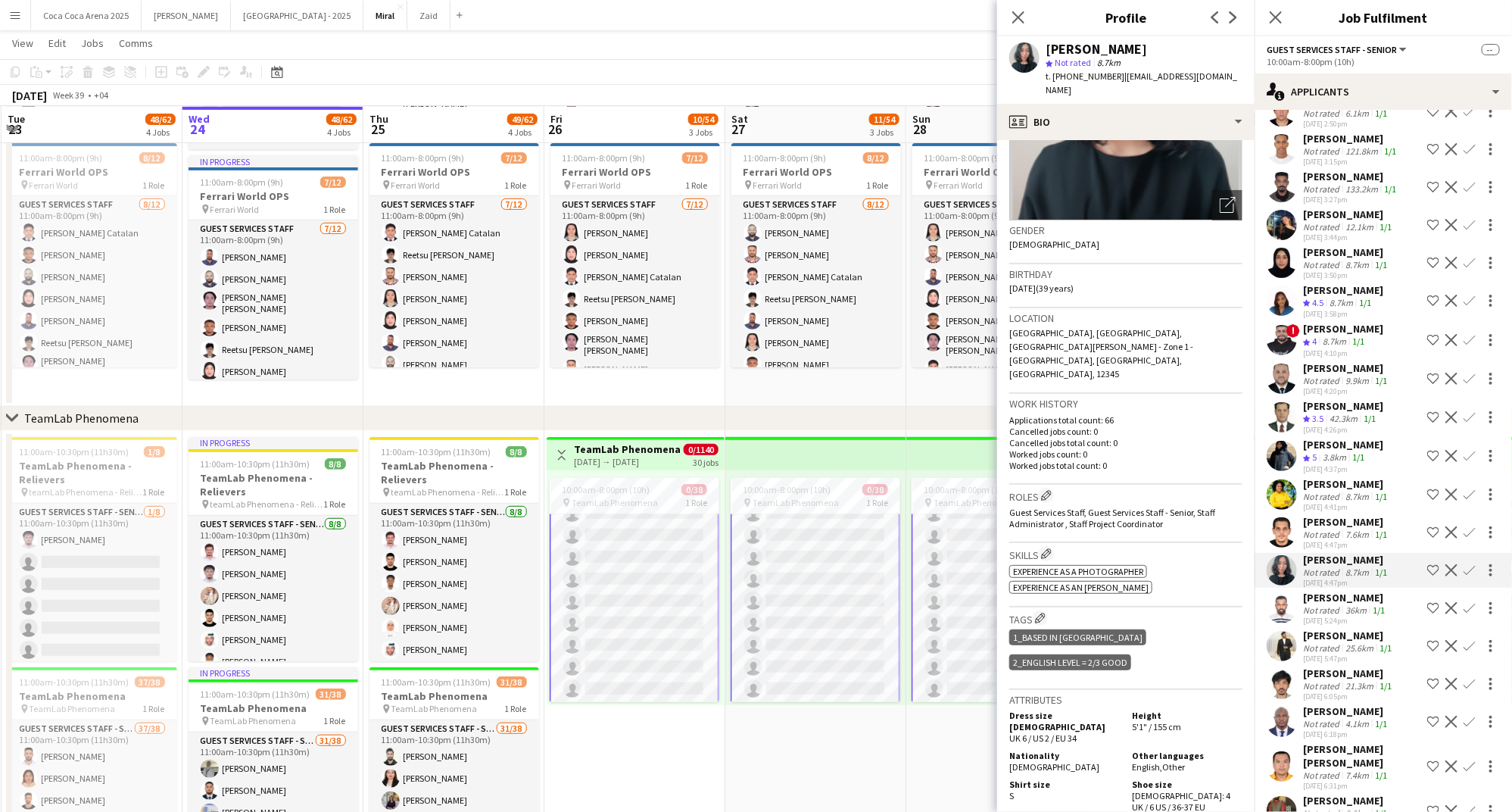
scroll to position [0, 0]
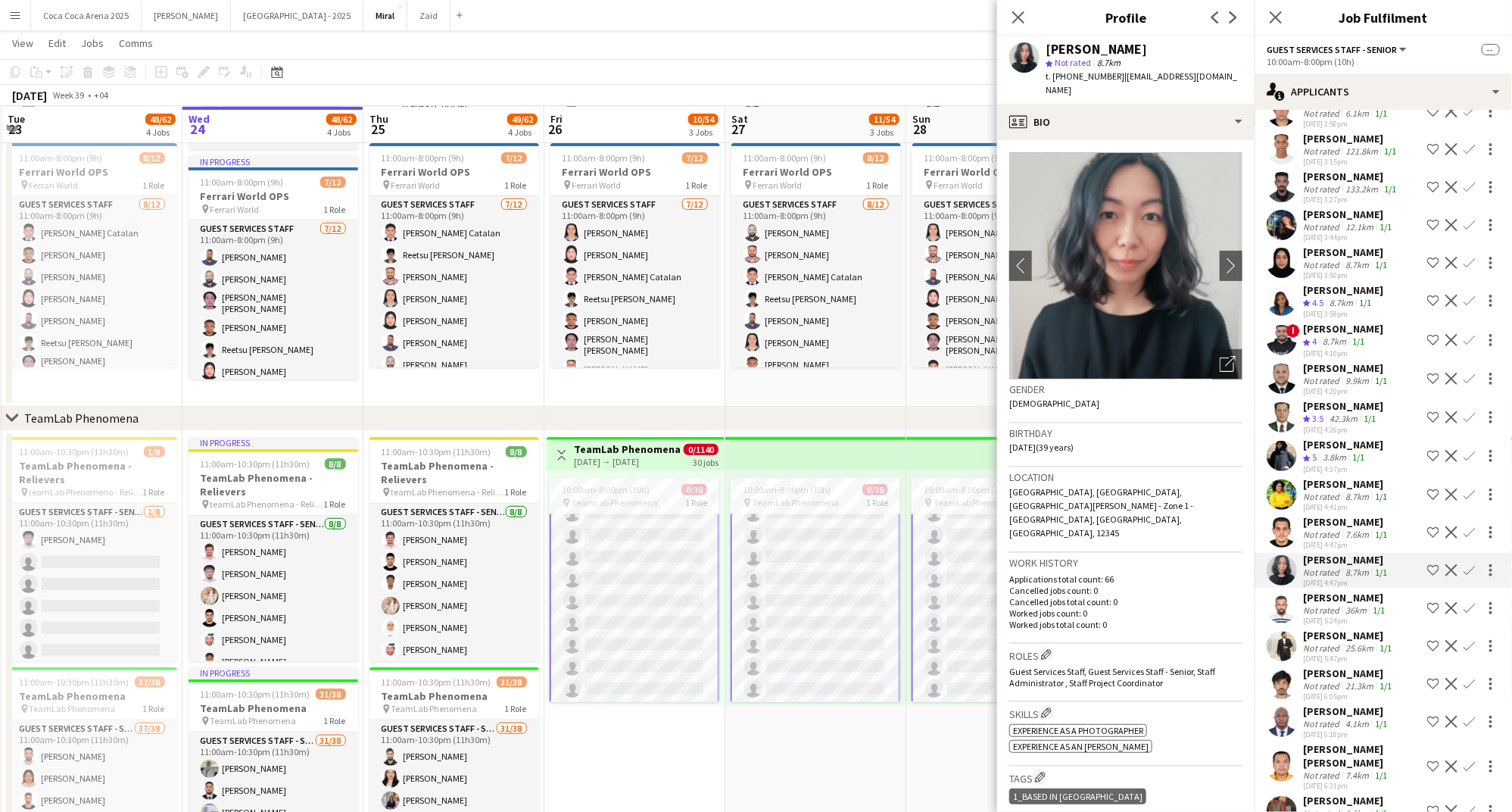
click at [1318, 515] on div "Baraa Mustafa" at bounding box center [1346, 522] width 87 height 14
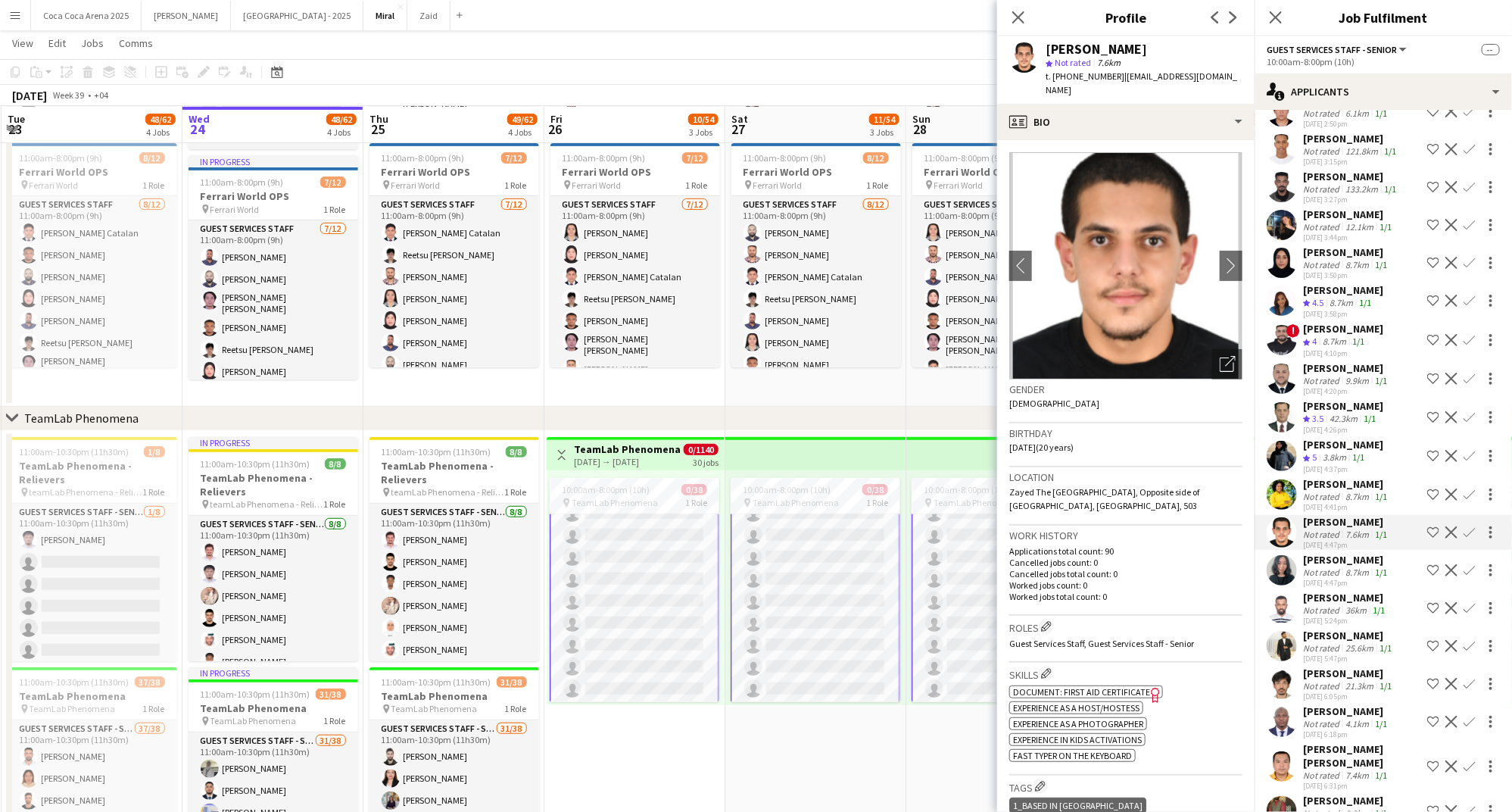
click at [1322, 477] on div "Kerina Martin" at bounding box center [1346, 484] width 87 height 14
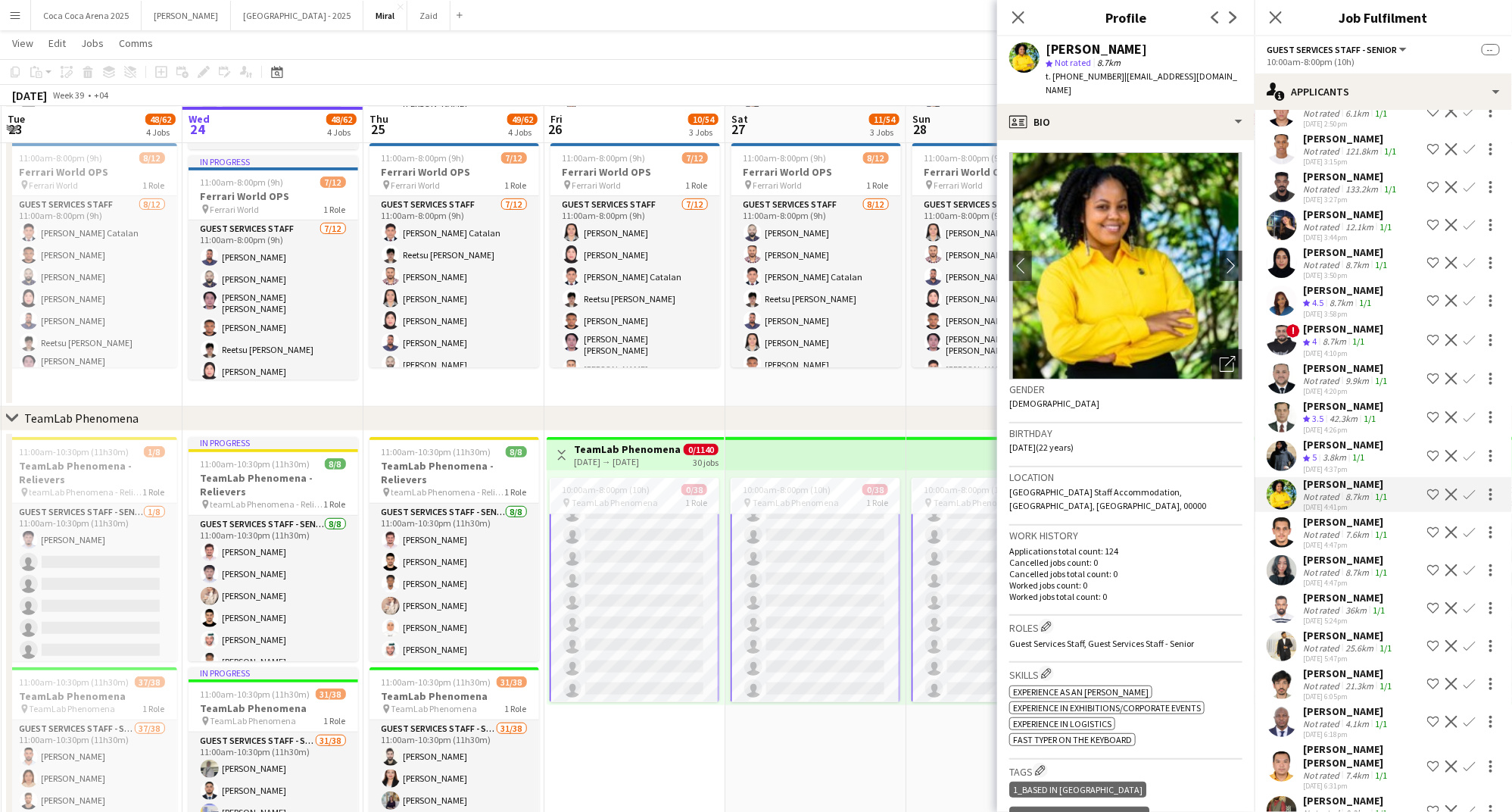
click at [1323, 438] on div "Riha Parvez" at bounding box center [1342, 445] width 81 height 14
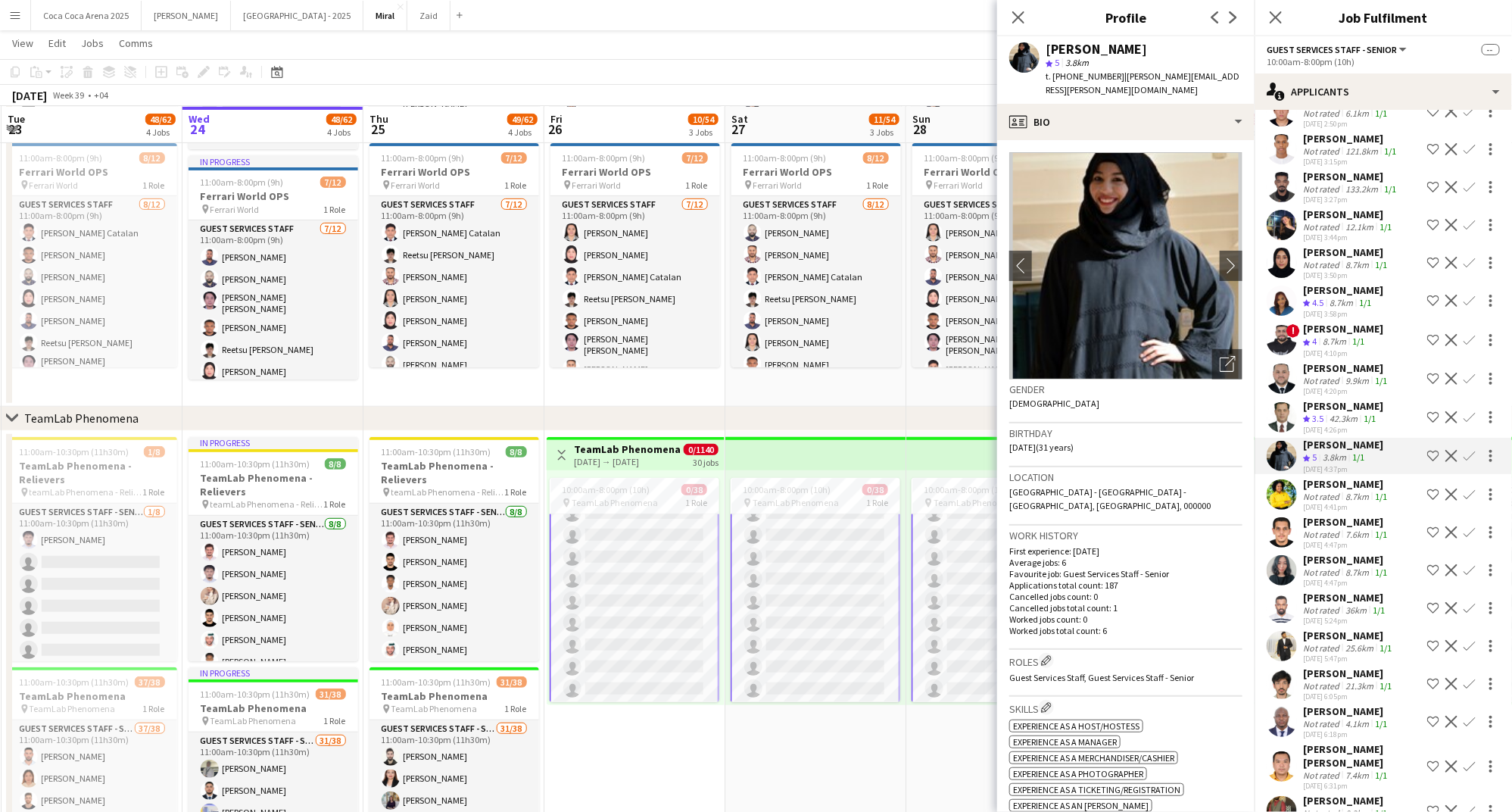
click at [1300, 399] on div "Ahmed Shubbar Crew rating 3.5 42.3km 1/1 24-09-2025 4:26pm Shortlist crew Decli…" at bounding box center [1383, 417] width 258 height 36
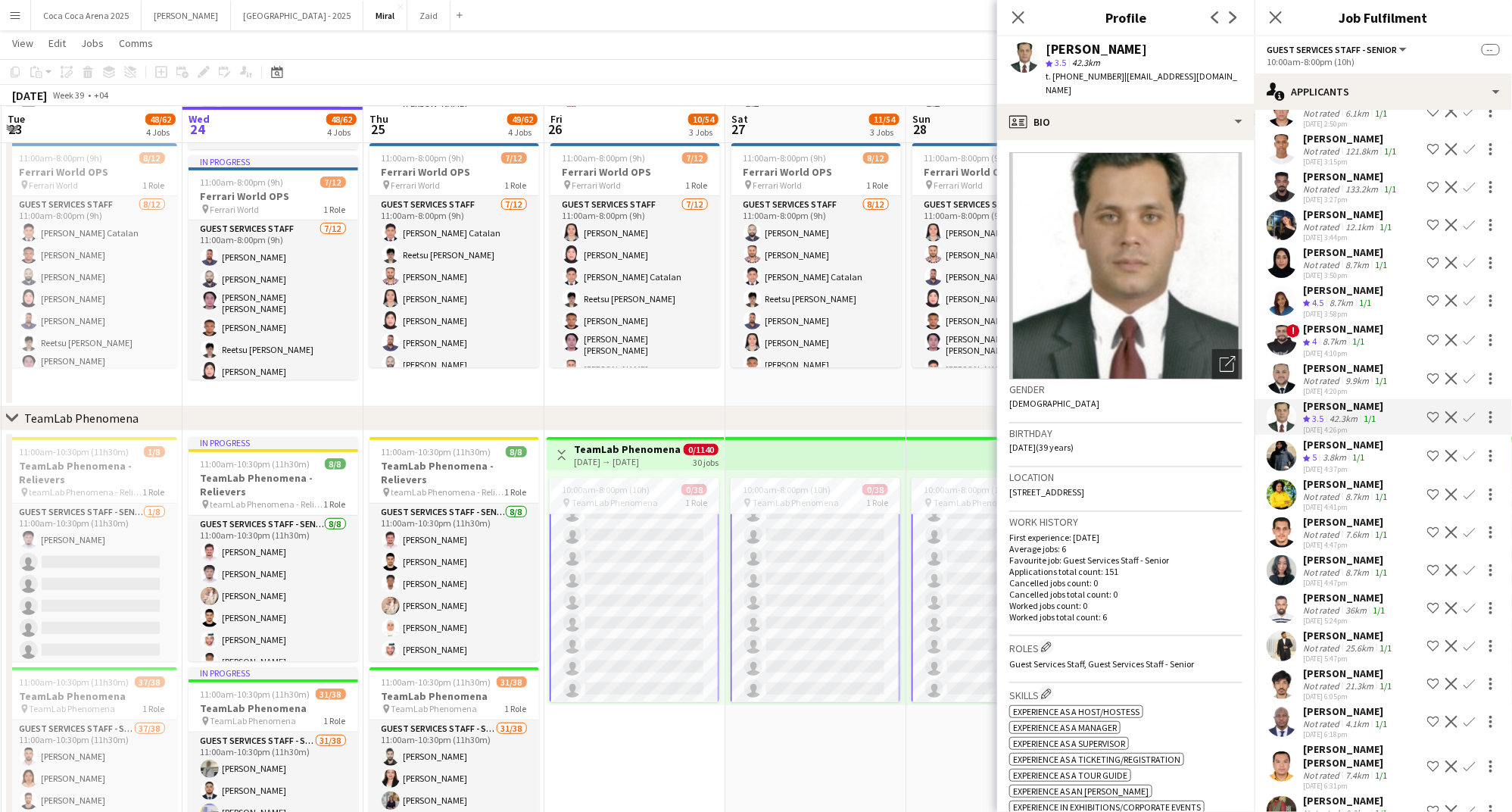
click at [1321, 361] on div "Abdullah Akilah" at bounding box center [1346, 368] width 87 height 14
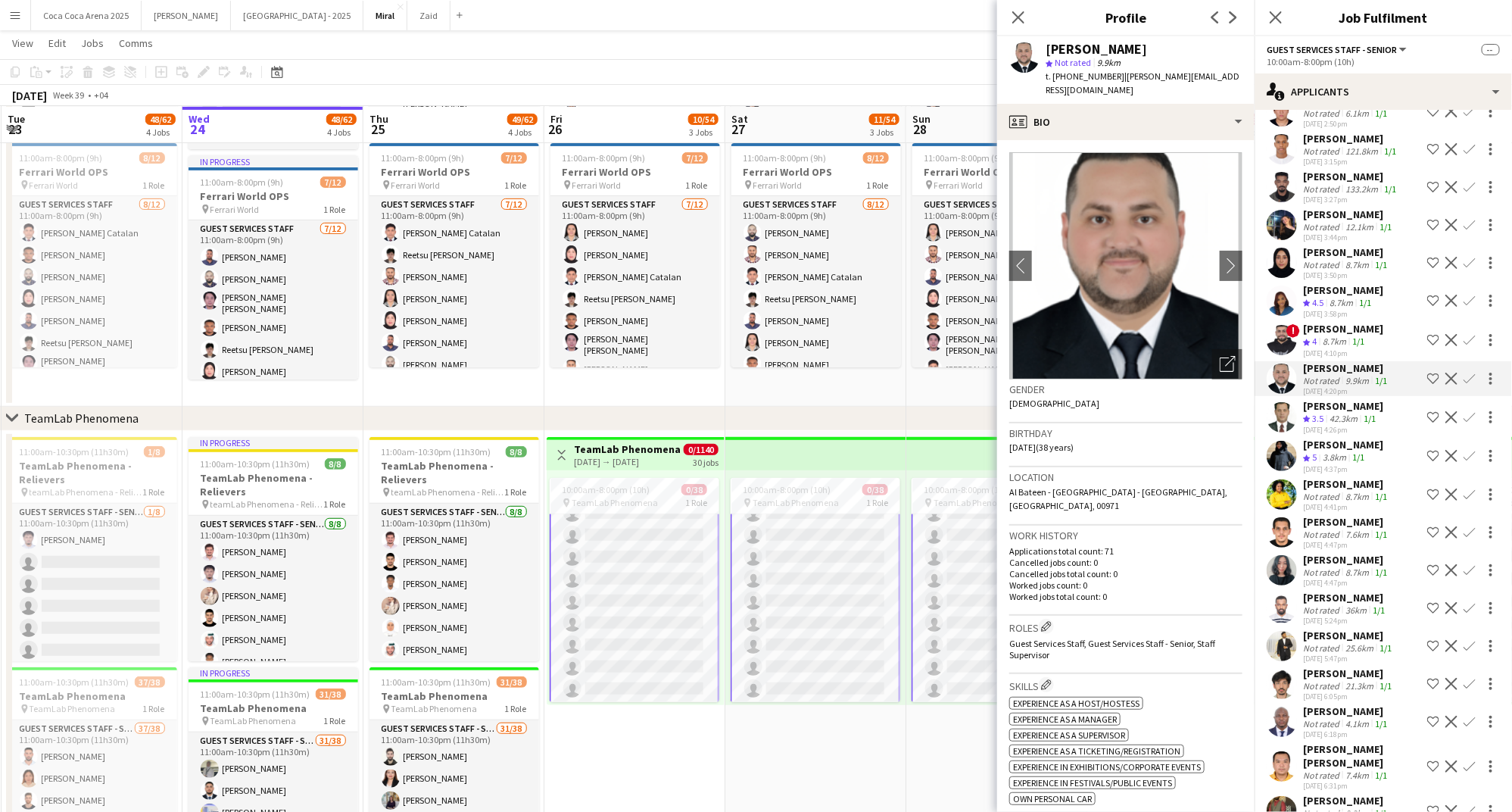
click at [1321, 335] on div "8.7km" at bounding box center [1334, 341] width 30 height 13
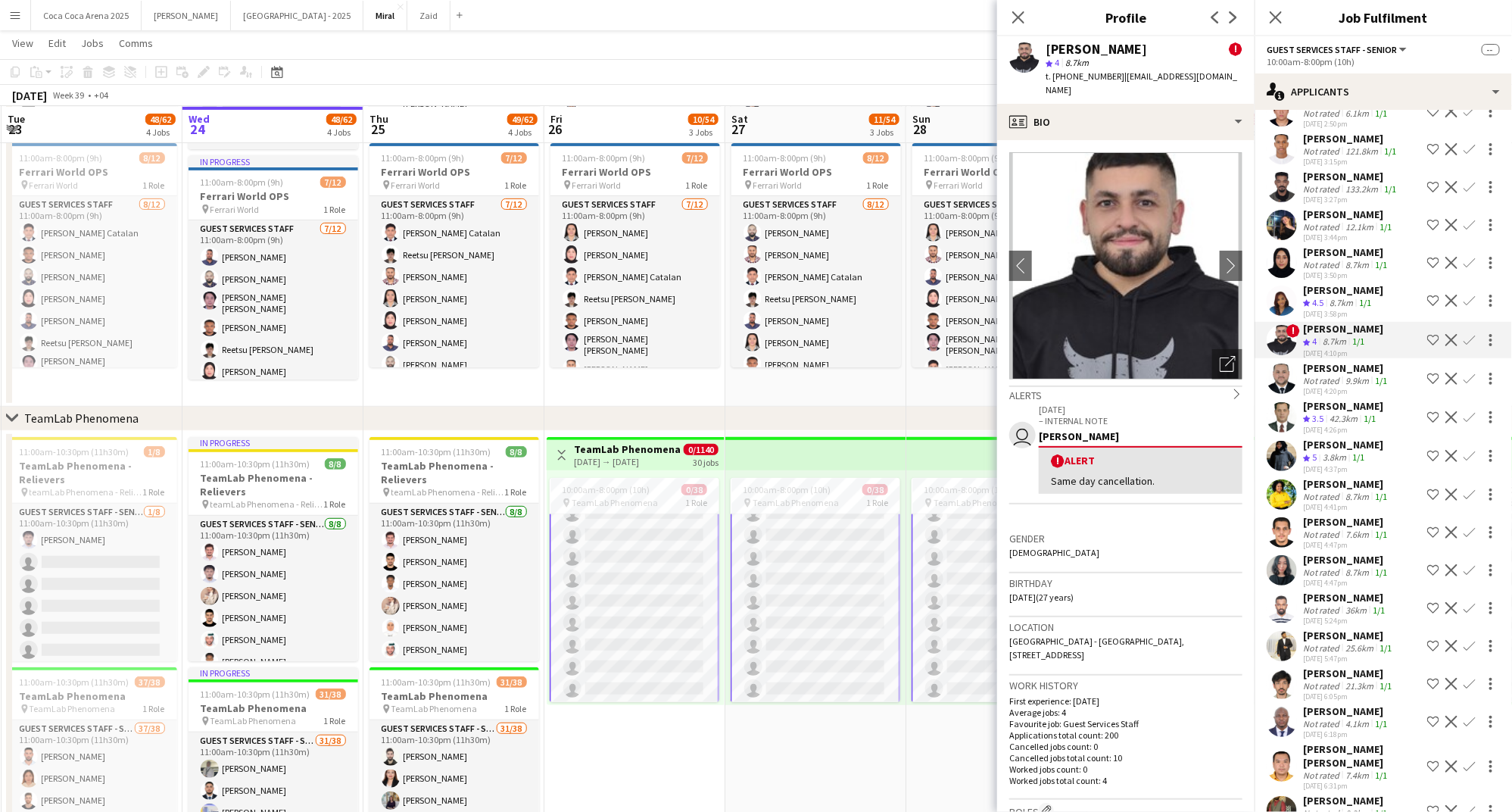
click at [1323, 297] on span "4.5" at bounding box center [1317, 302] width 11 height 11
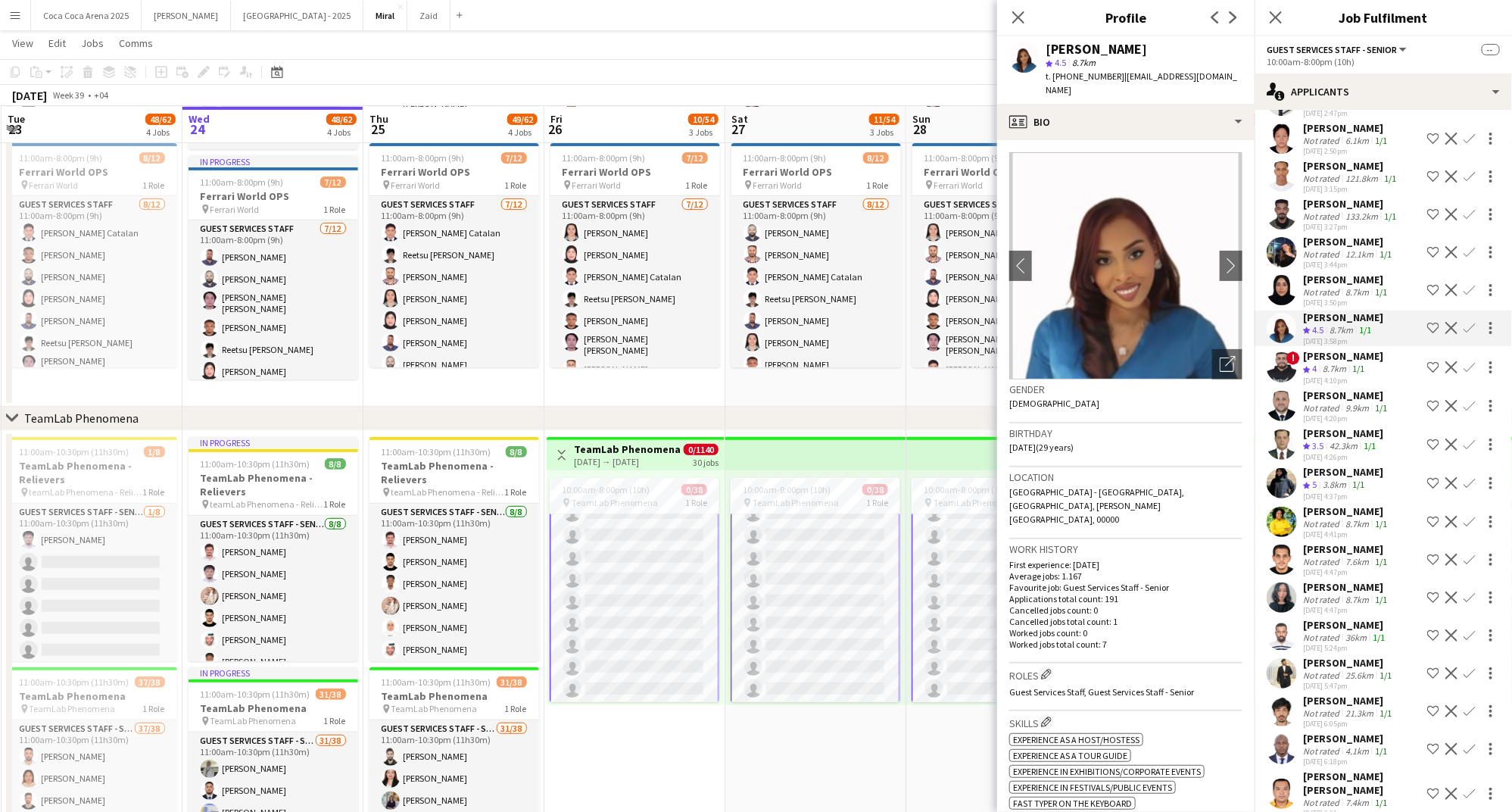
scroll to position [3672, 0]
click at [1323, 286] on div "Not rated" at bounding box center [1322, 291] width 39 height 11
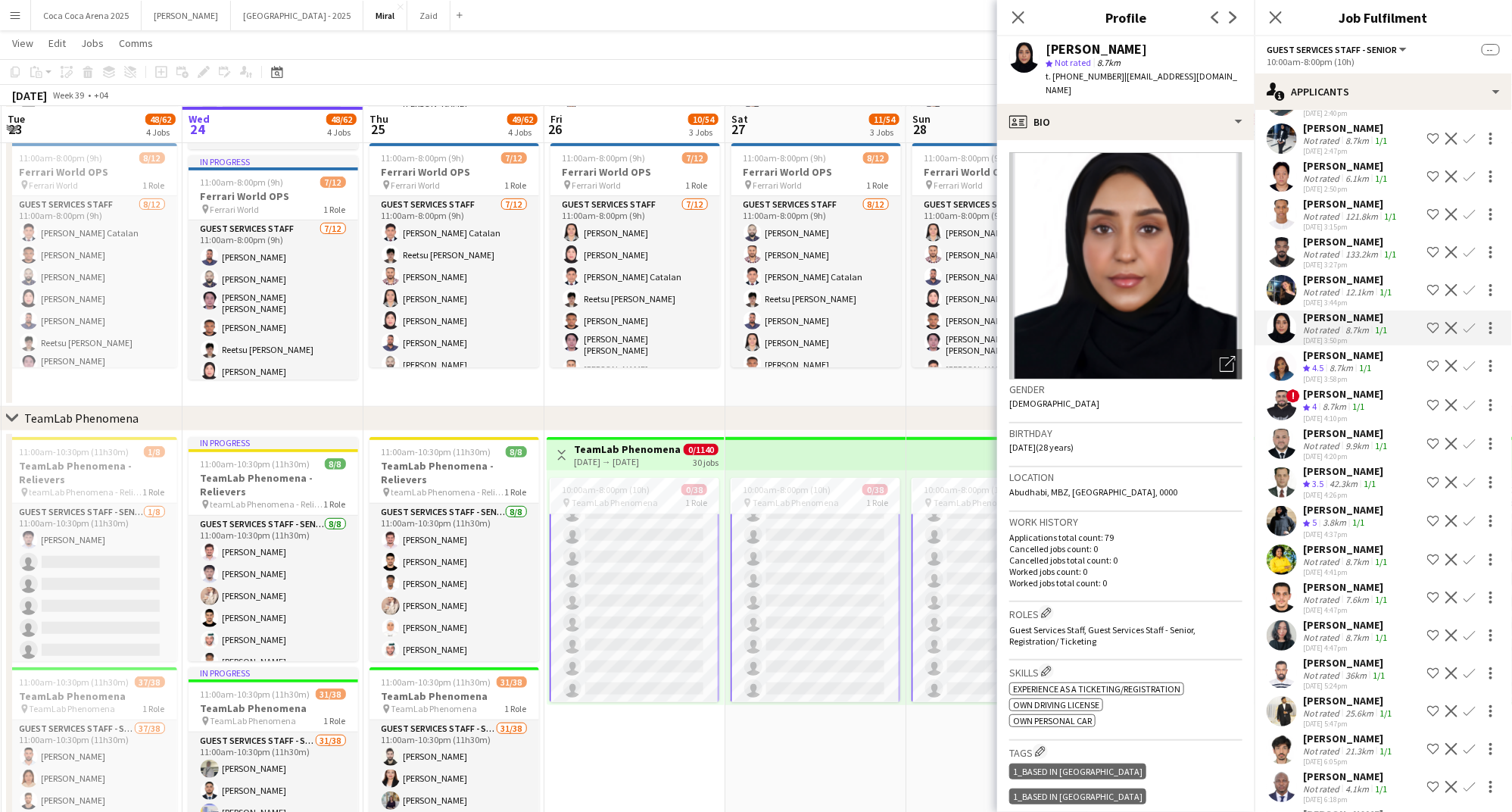
scroll to position [3608, 0]
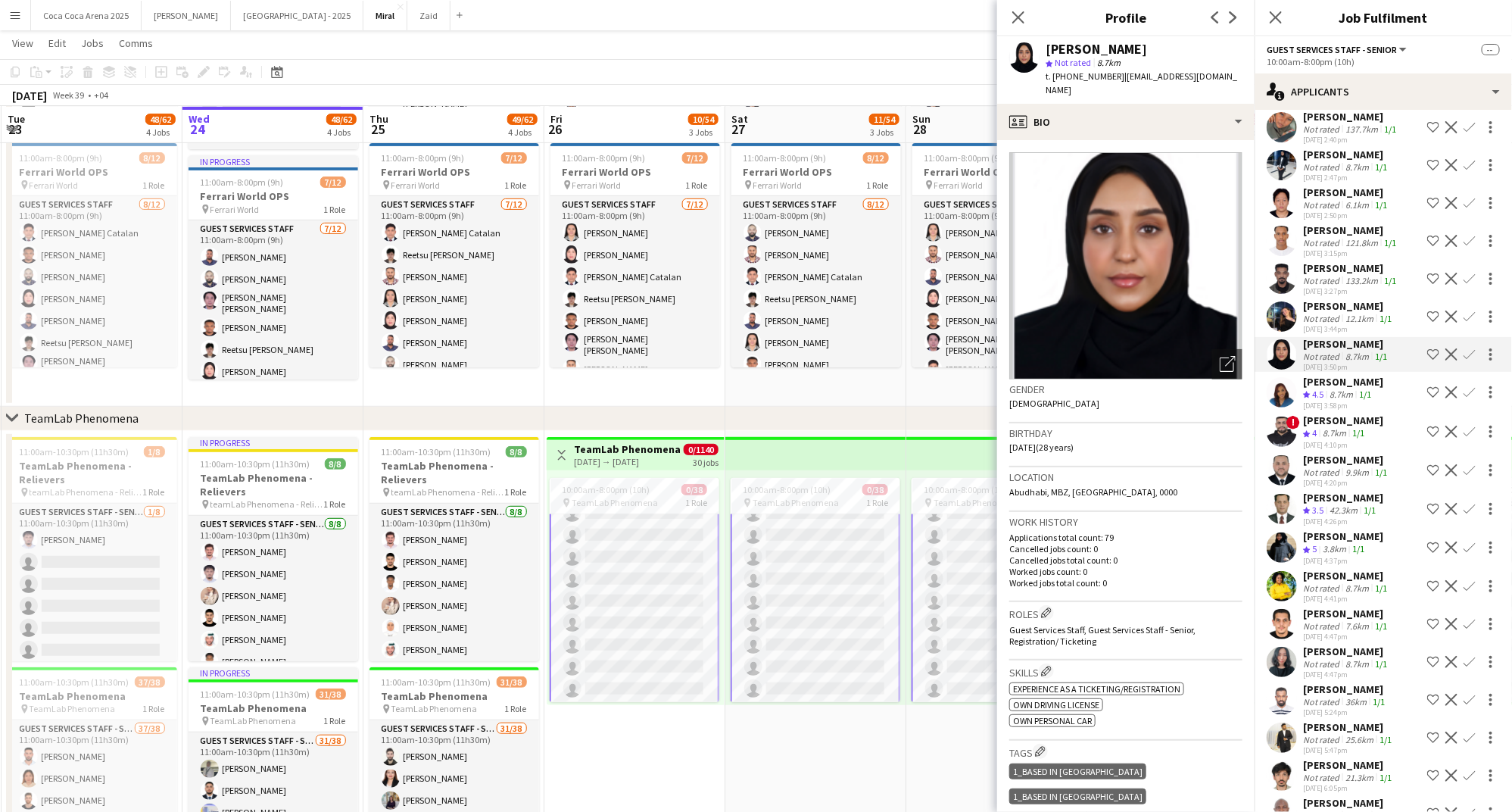
click at [1336, 300] on div "Lana Alwazani" at bounding box center [1348, 306] width 92 height 14
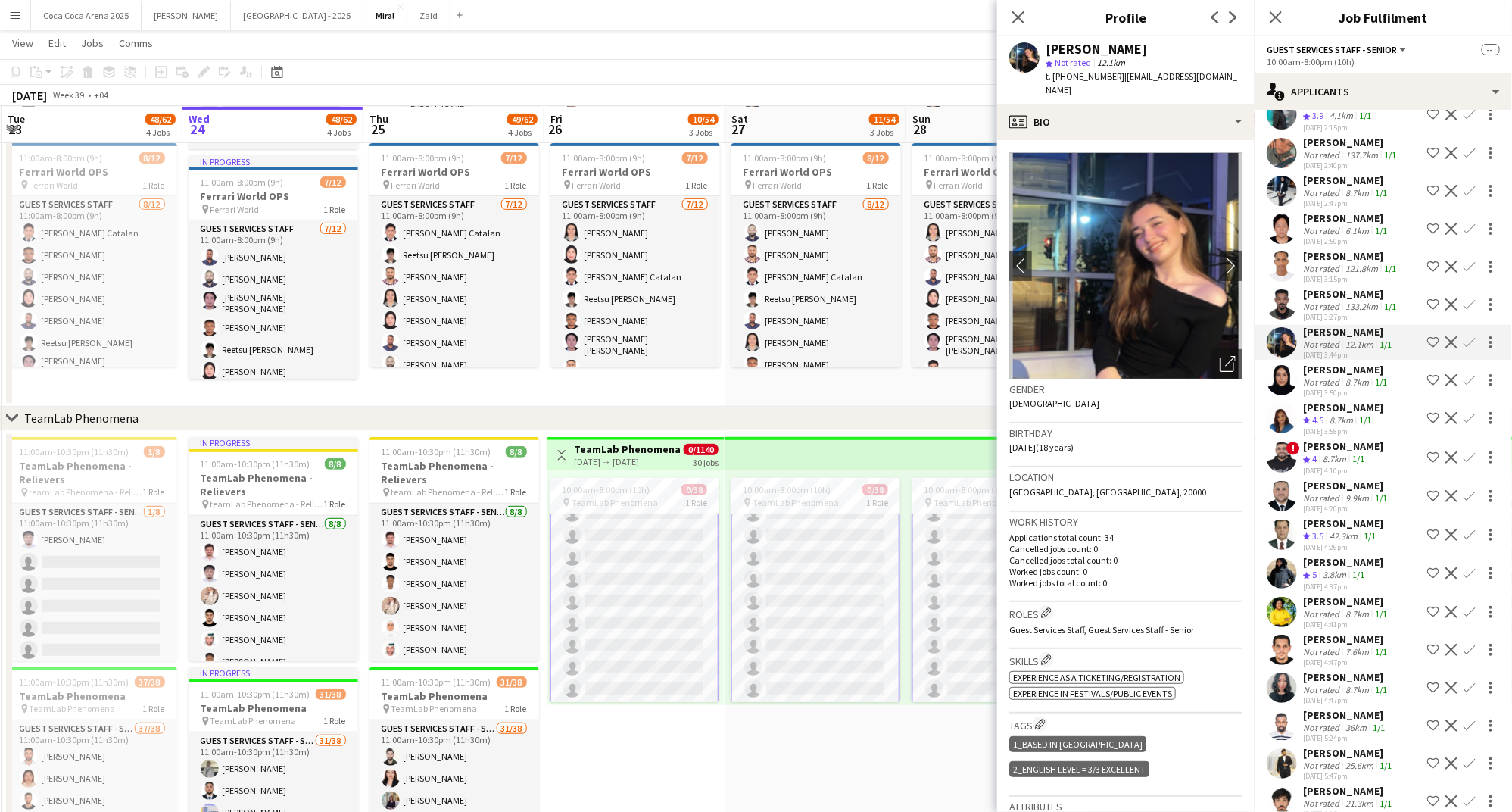
scroll to position [3567, 0]
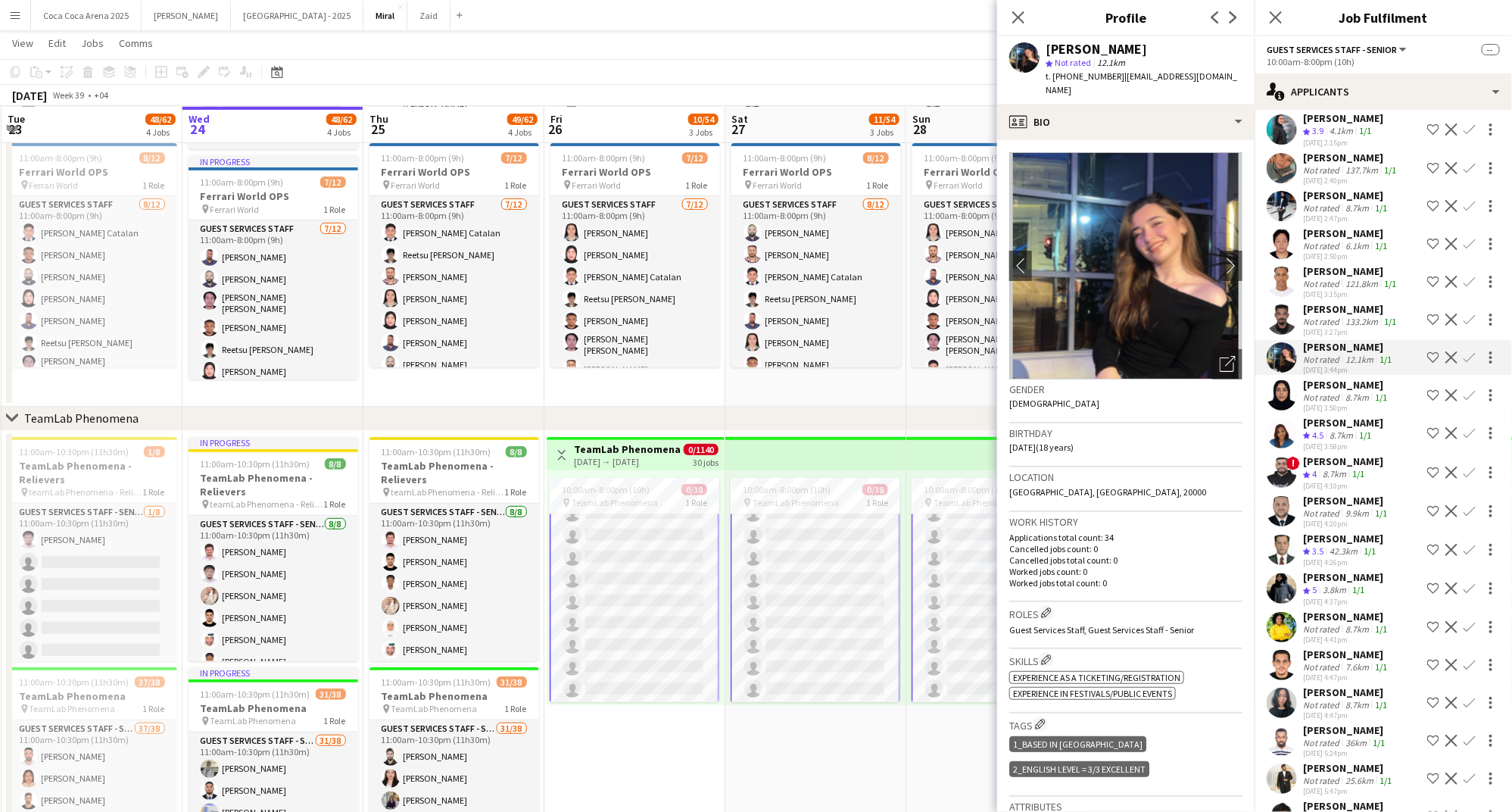
click at [1342, 328] on div "24-09-2025 3:27pm" at bounding box center [1350, 333] width 96 height 10
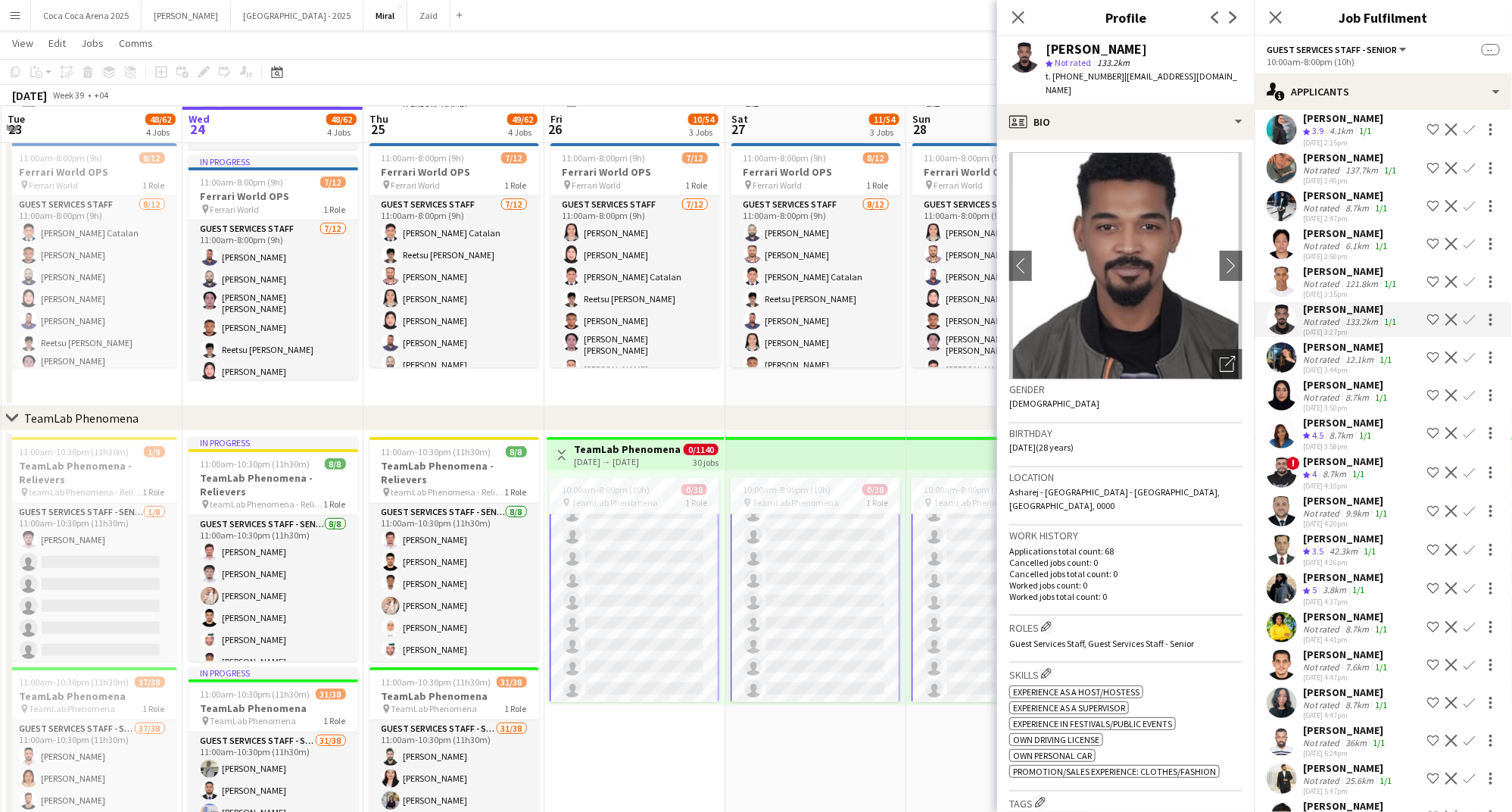
click at [1324, 278] on div "Not rated" at bounding box center [1322, 283] width 39 height 11
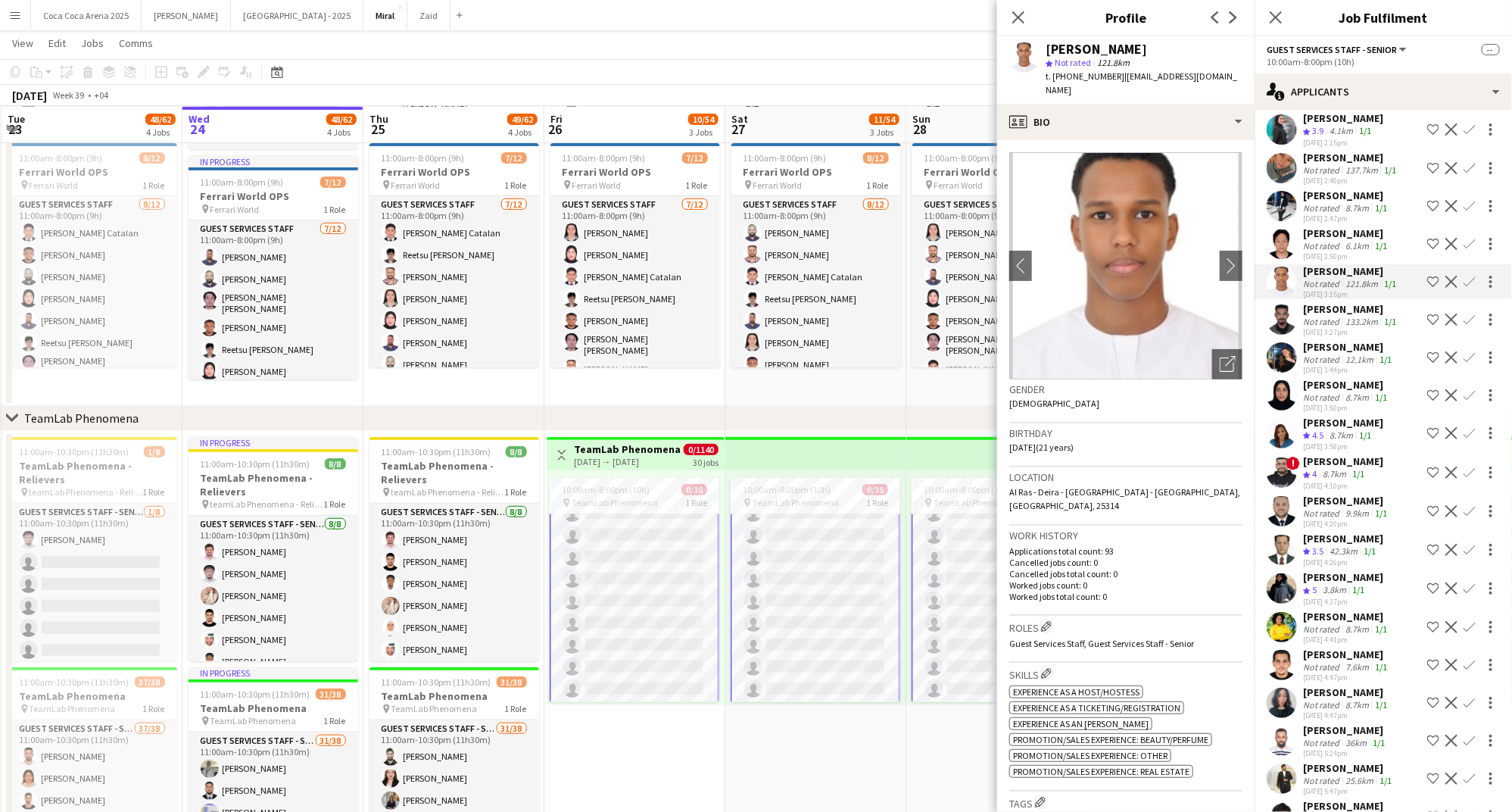
click at [1322, 240] on div "Not rated" at bounding box center [1322, 245] width 39 height 11
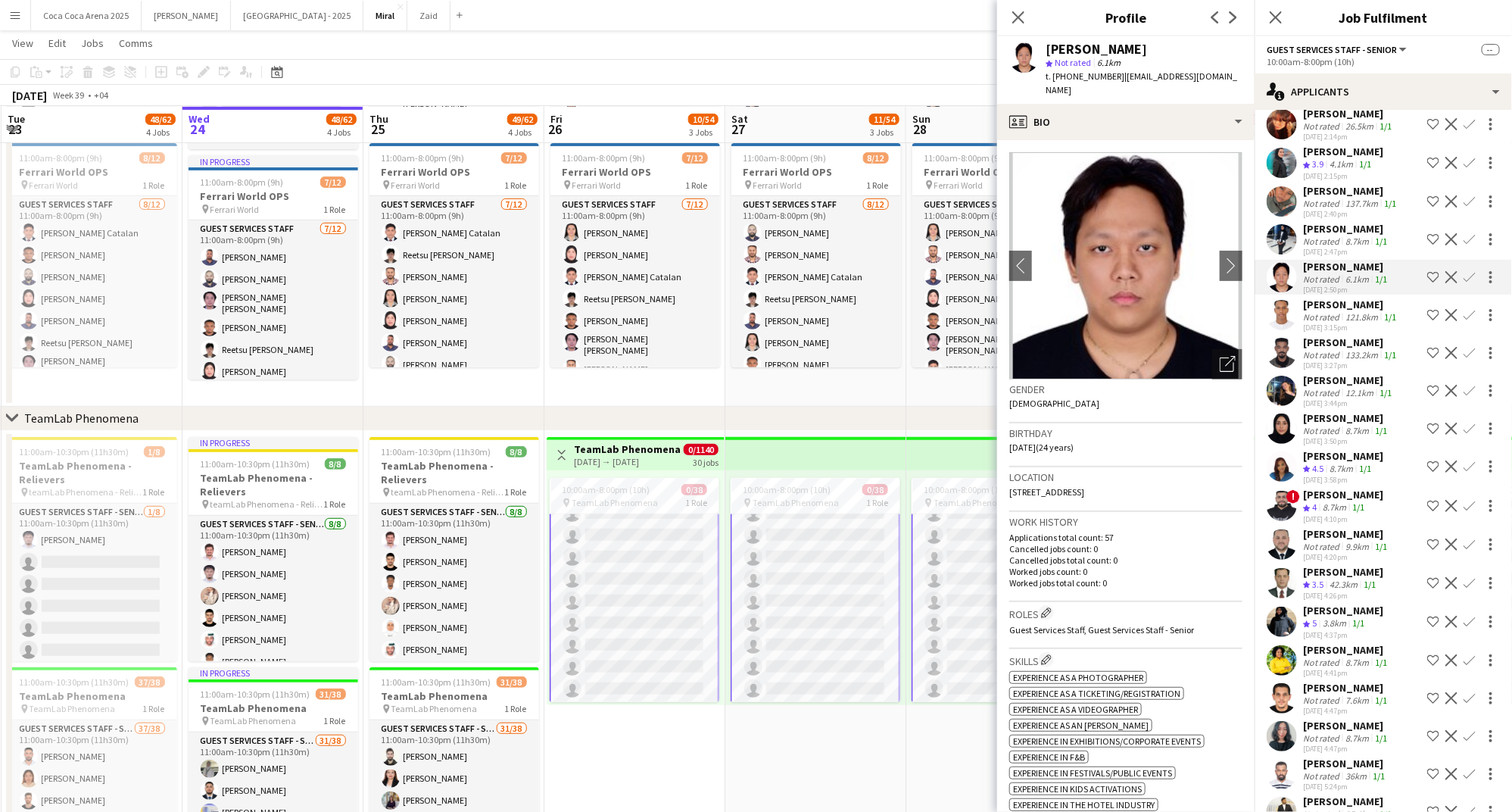
scroll to position [3533, 0]
click at [1322, 248] on div "24-09-2025 2:47pm" at bounding box center [1346, 253] width 87 height 10
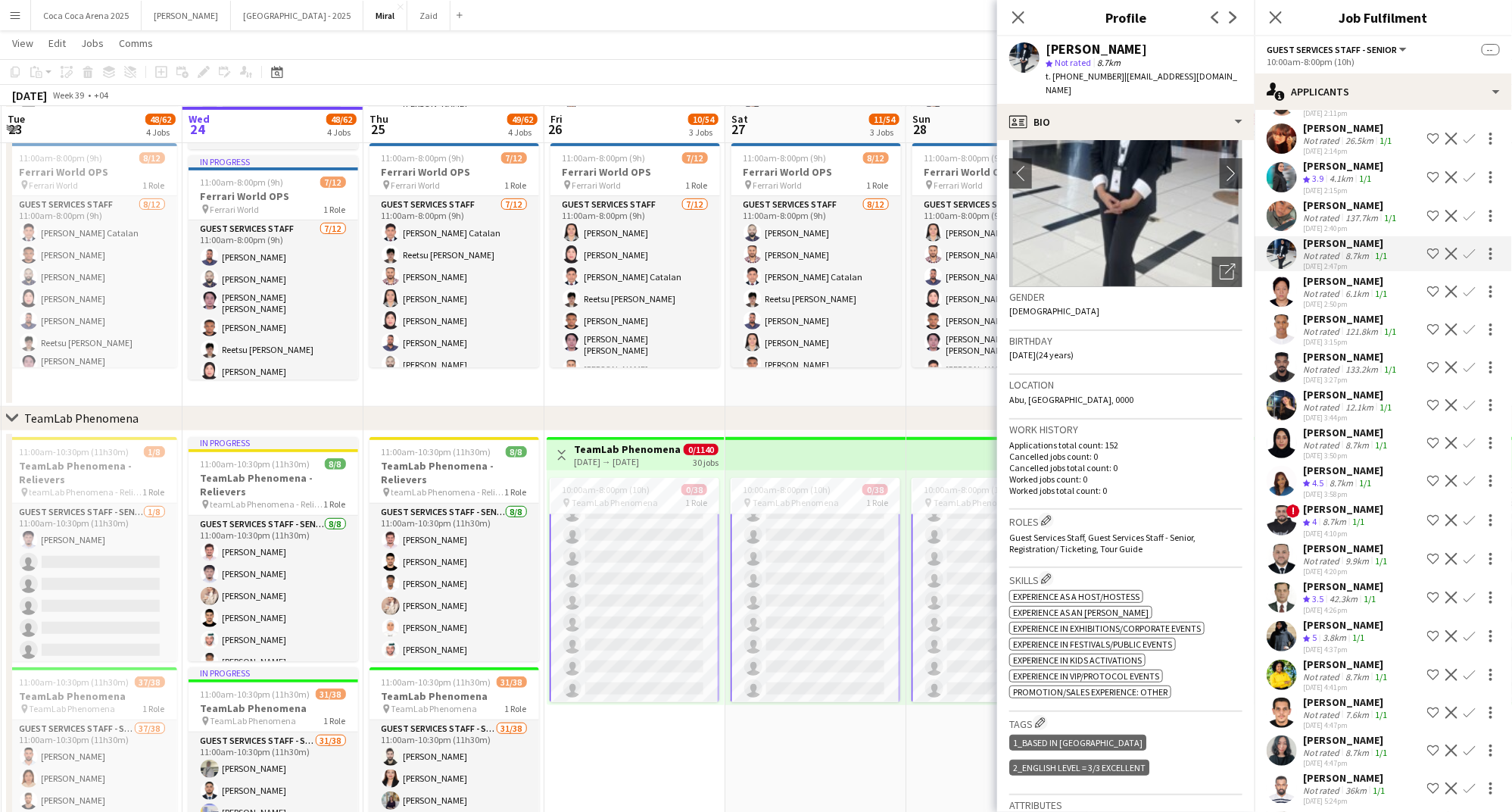
scroll to position [59, 0]
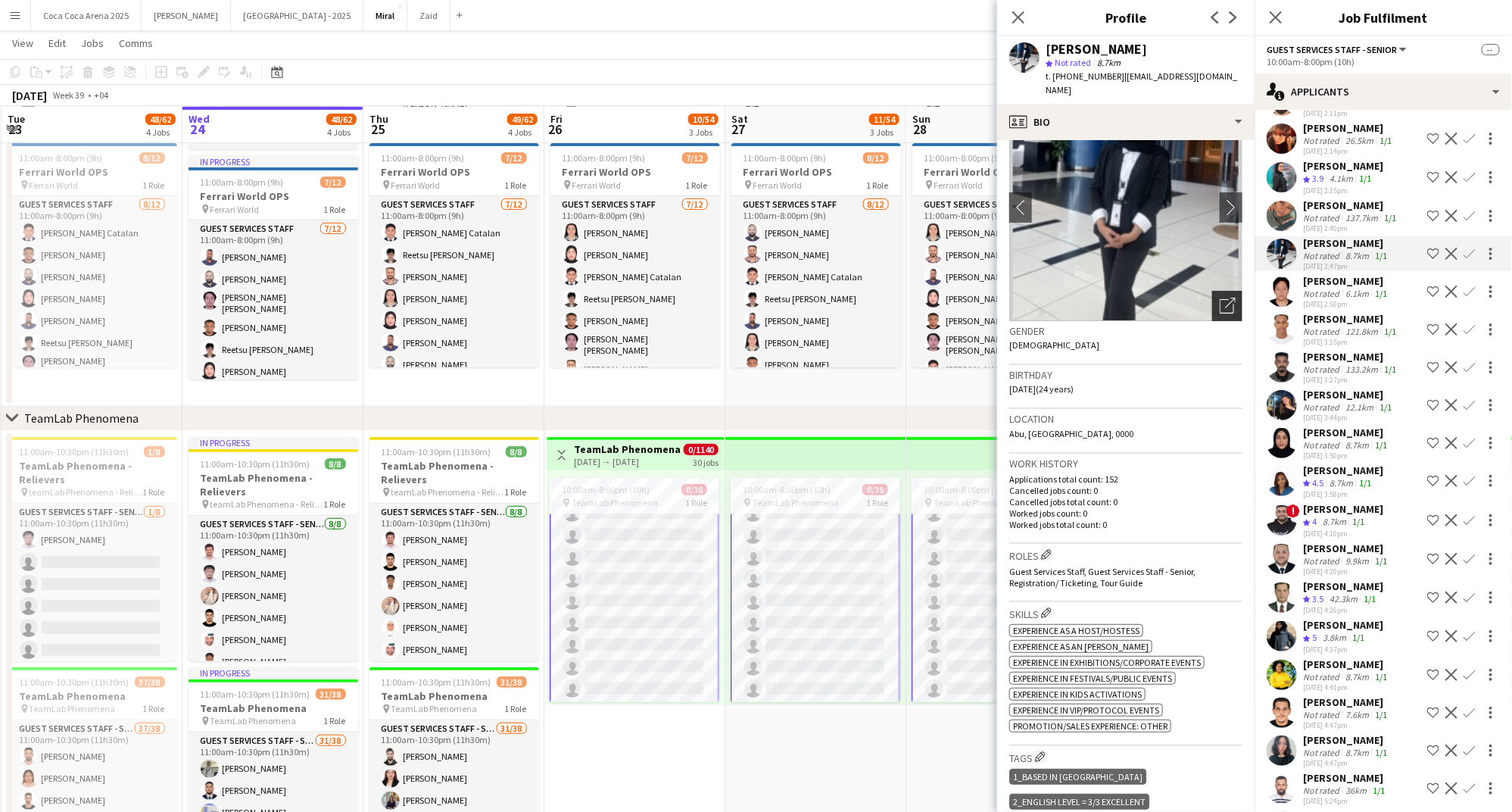
click at [1231, 298] on icon "Open photos pop-in" at bounding box center [1227, 305] width 16 height 16
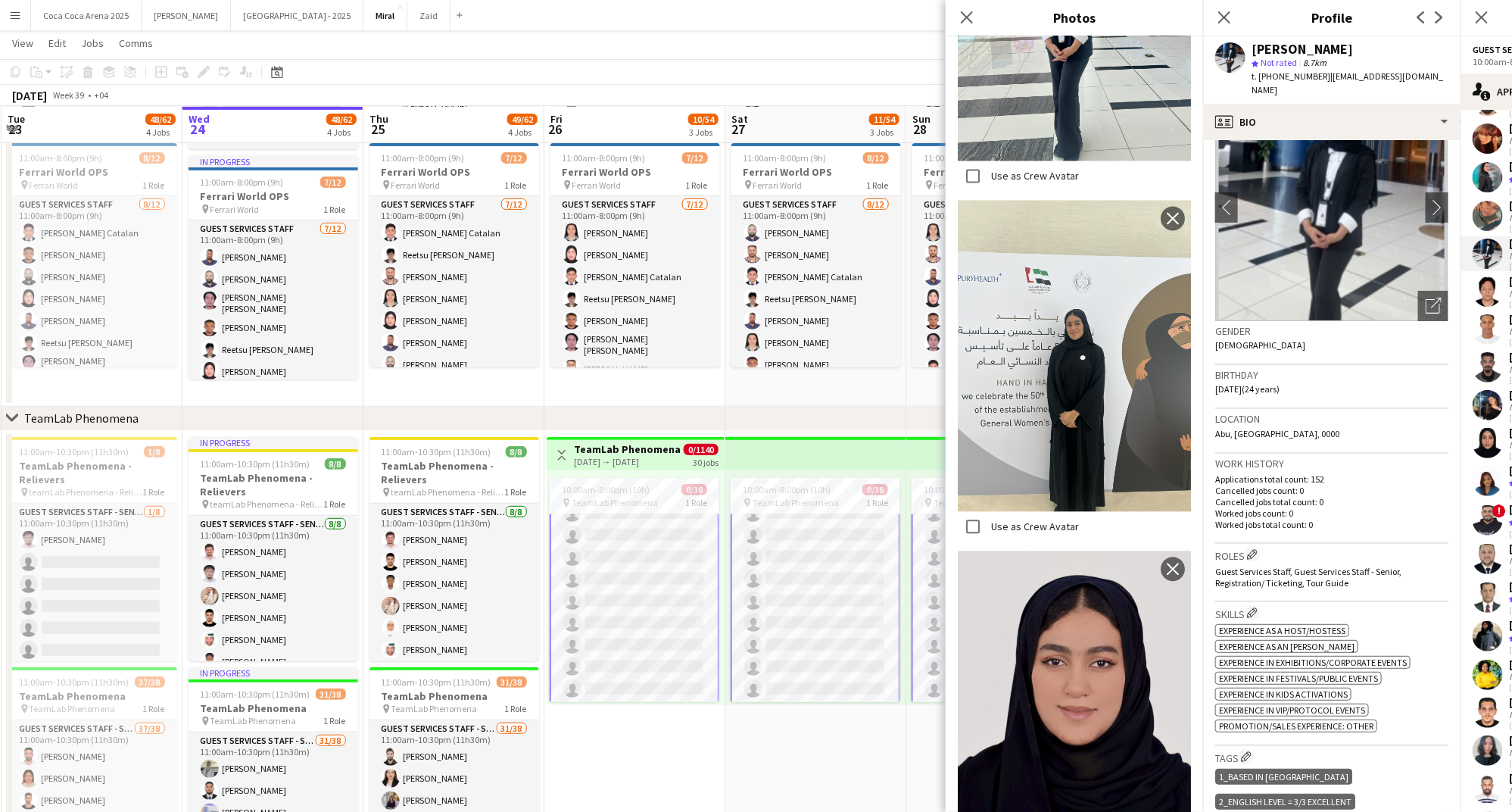
scroll to position [1604, 0]
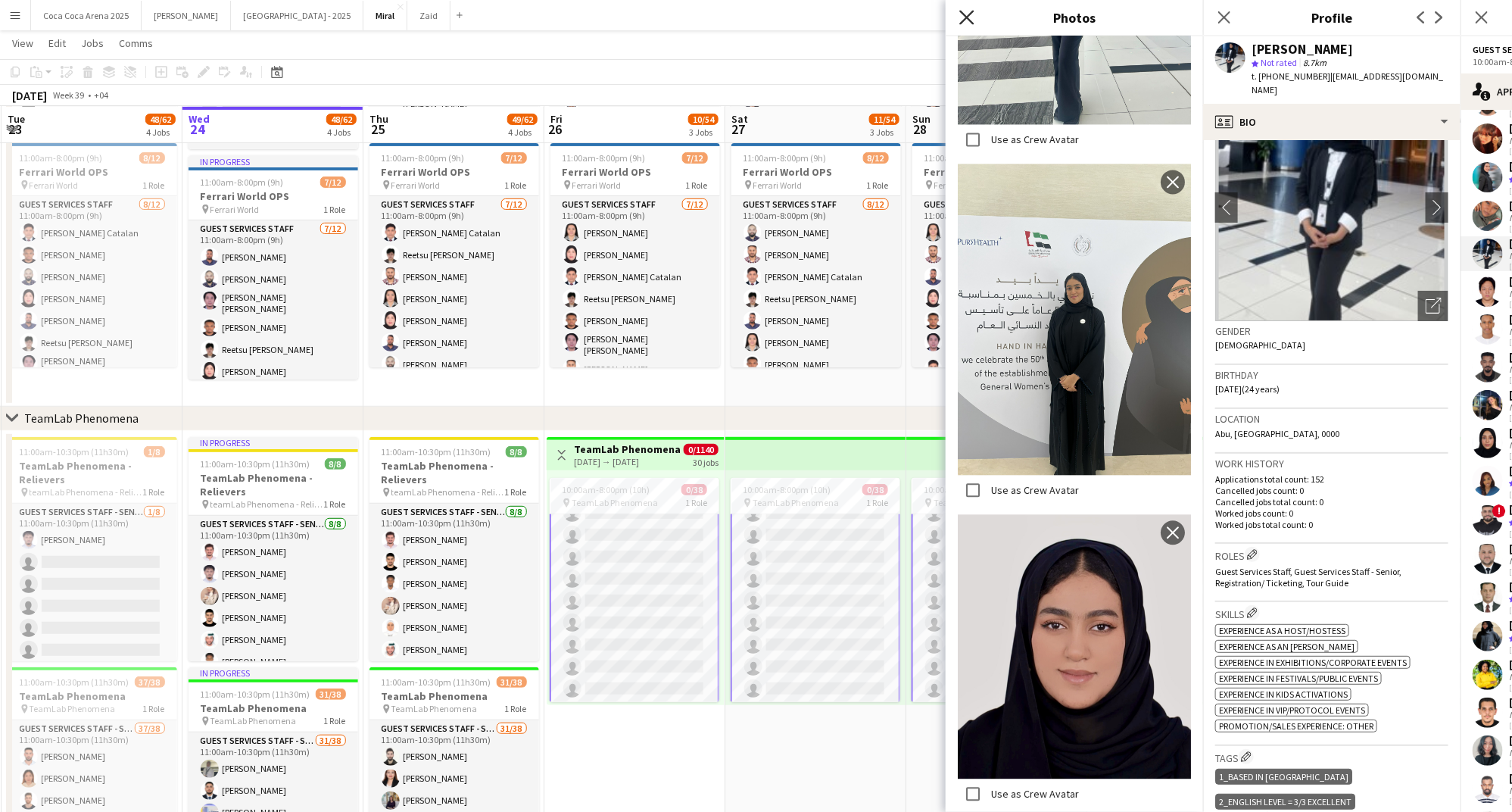
click at [965, 17] on icon at bounding box center [966, 17] width 14 height 14
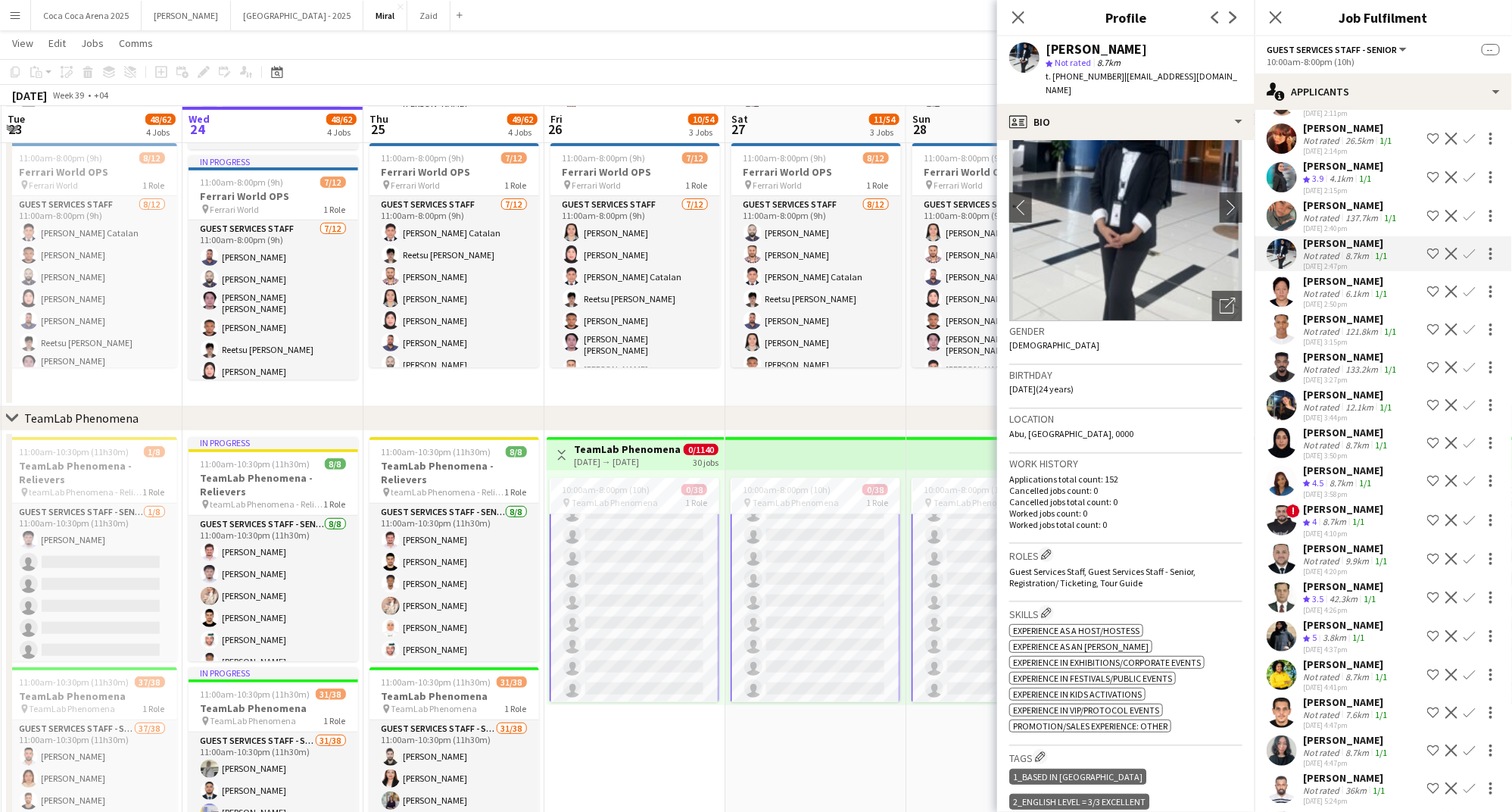
click at [1344, 250] on div "8.7km" at bounding box center [1357, 255] width 30 height 11
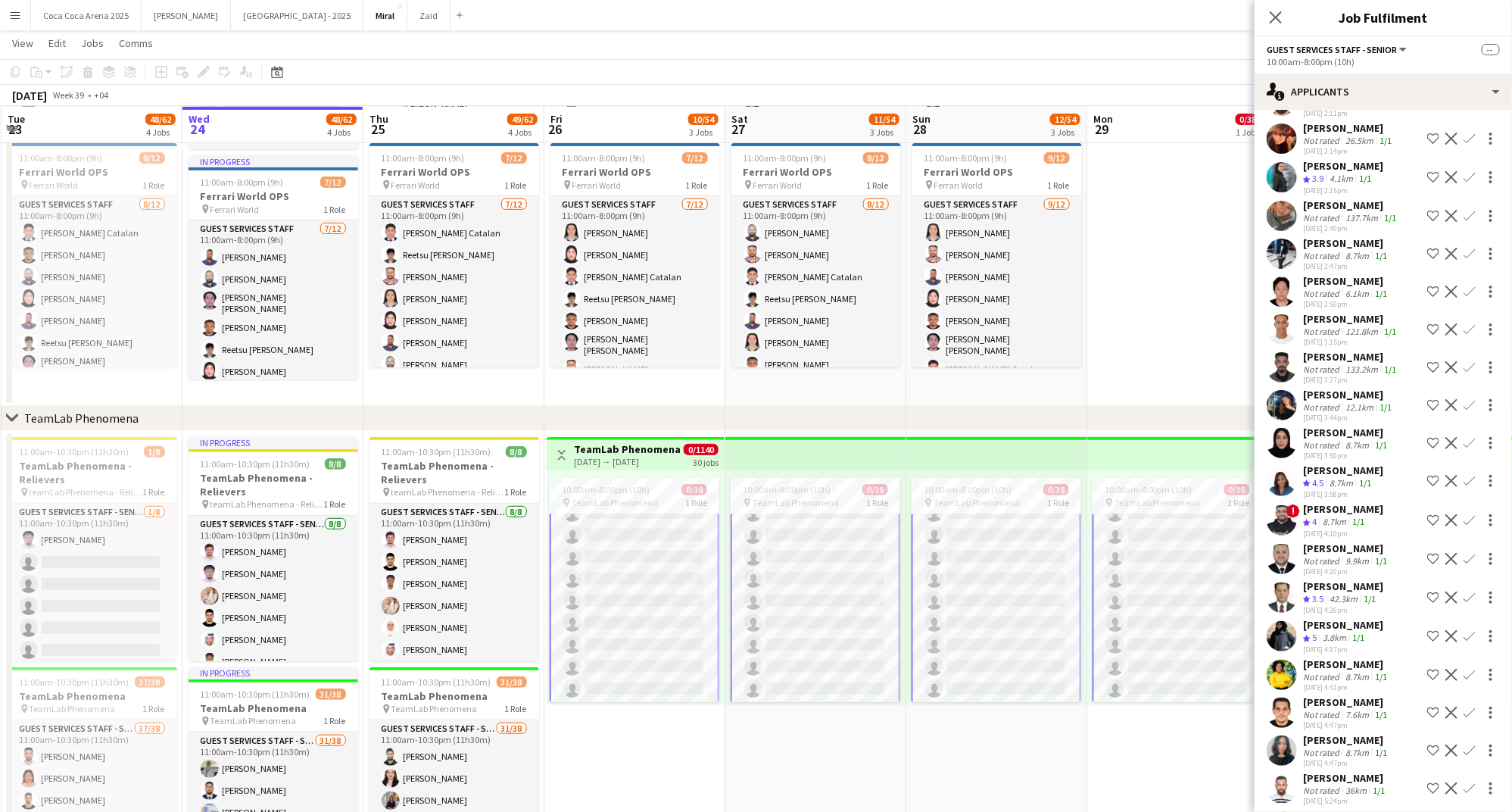
click at [1344, 250] on div "8.7km" at bounding box center [1357, 255] width 30 height 11
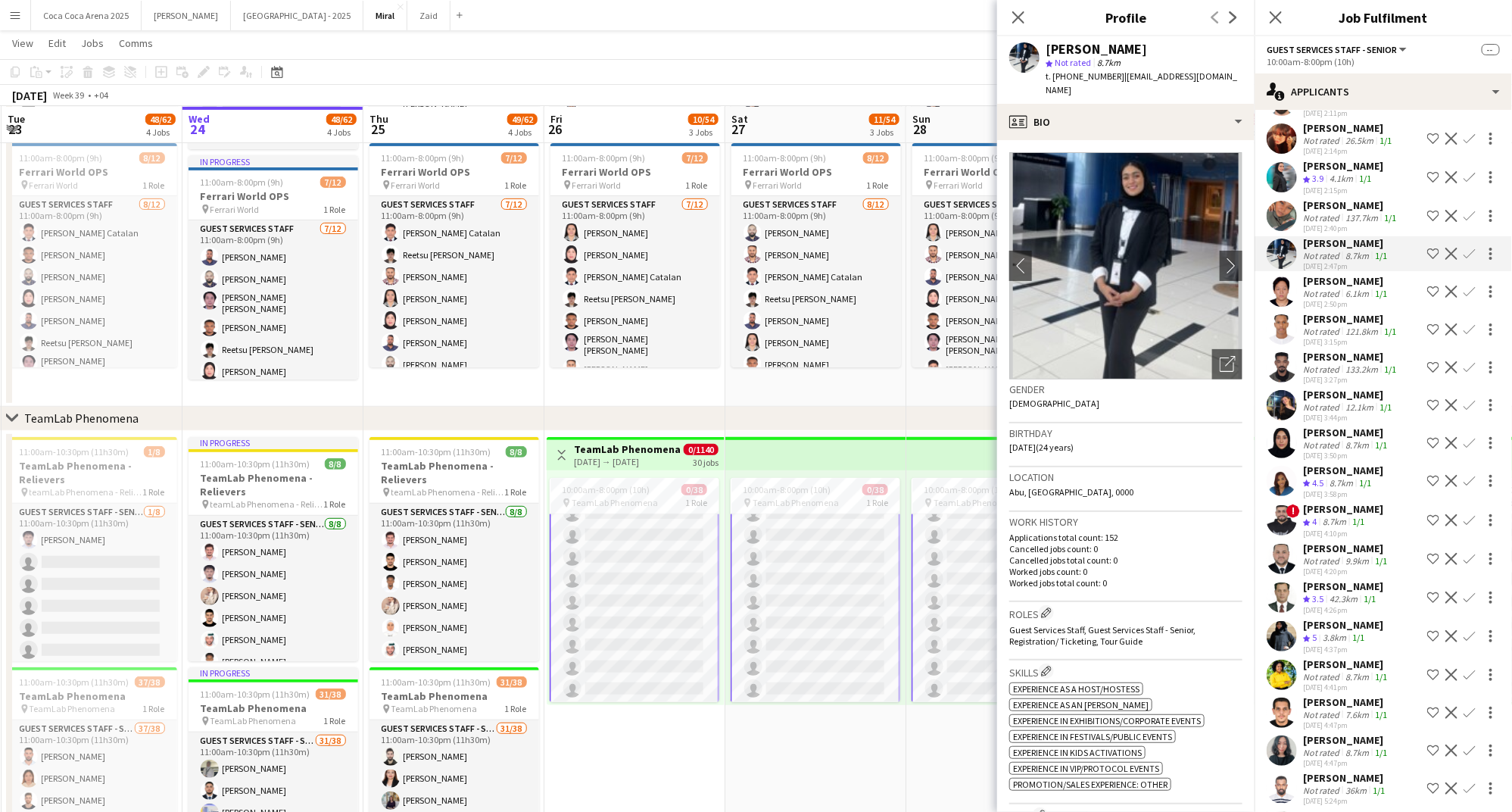
click at [1436, 248] on app-icon "Shortlist crew" at bounding box center [1433, 254] width 12 height 12
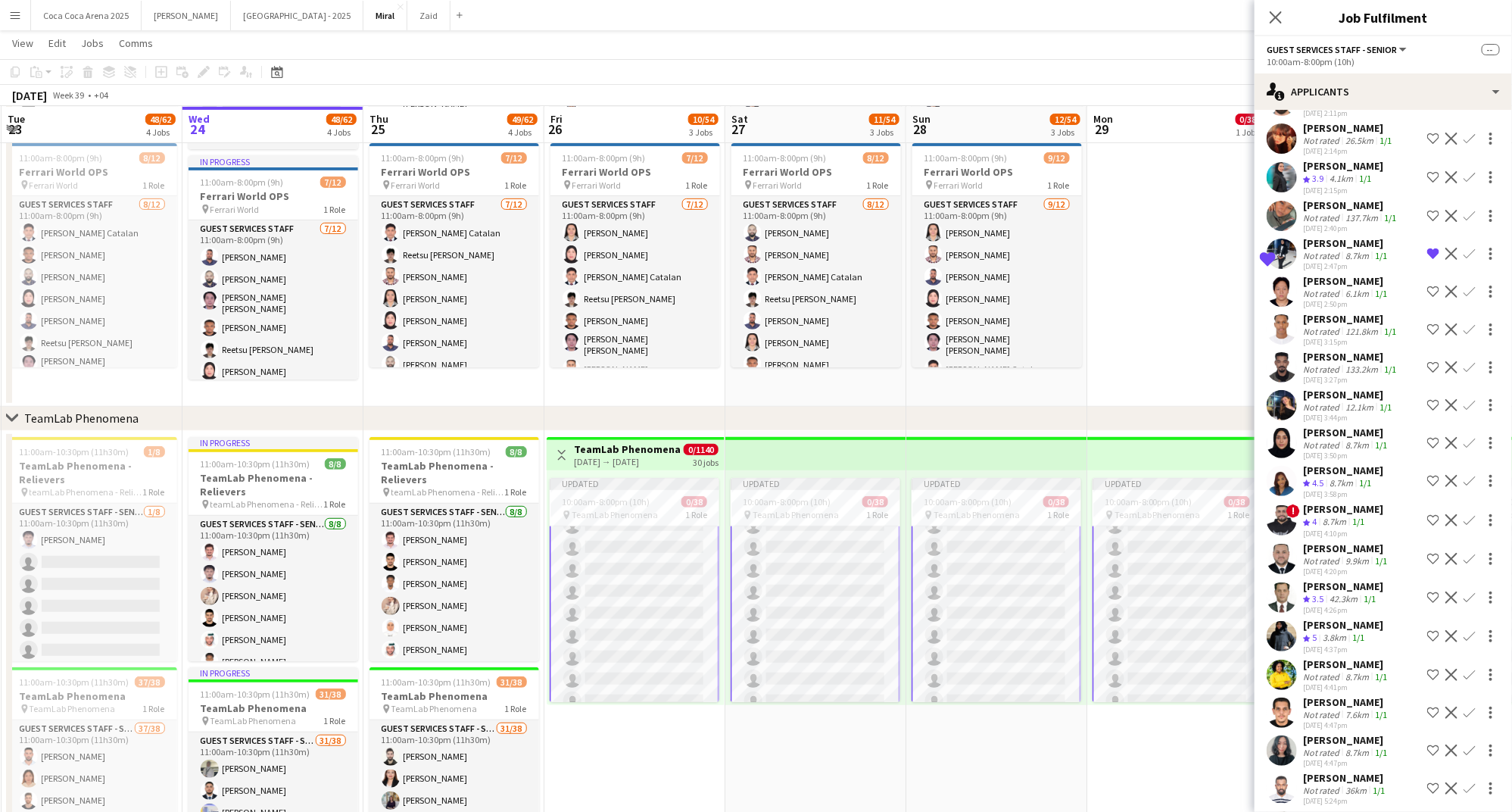
scroll to position [3492, 0]
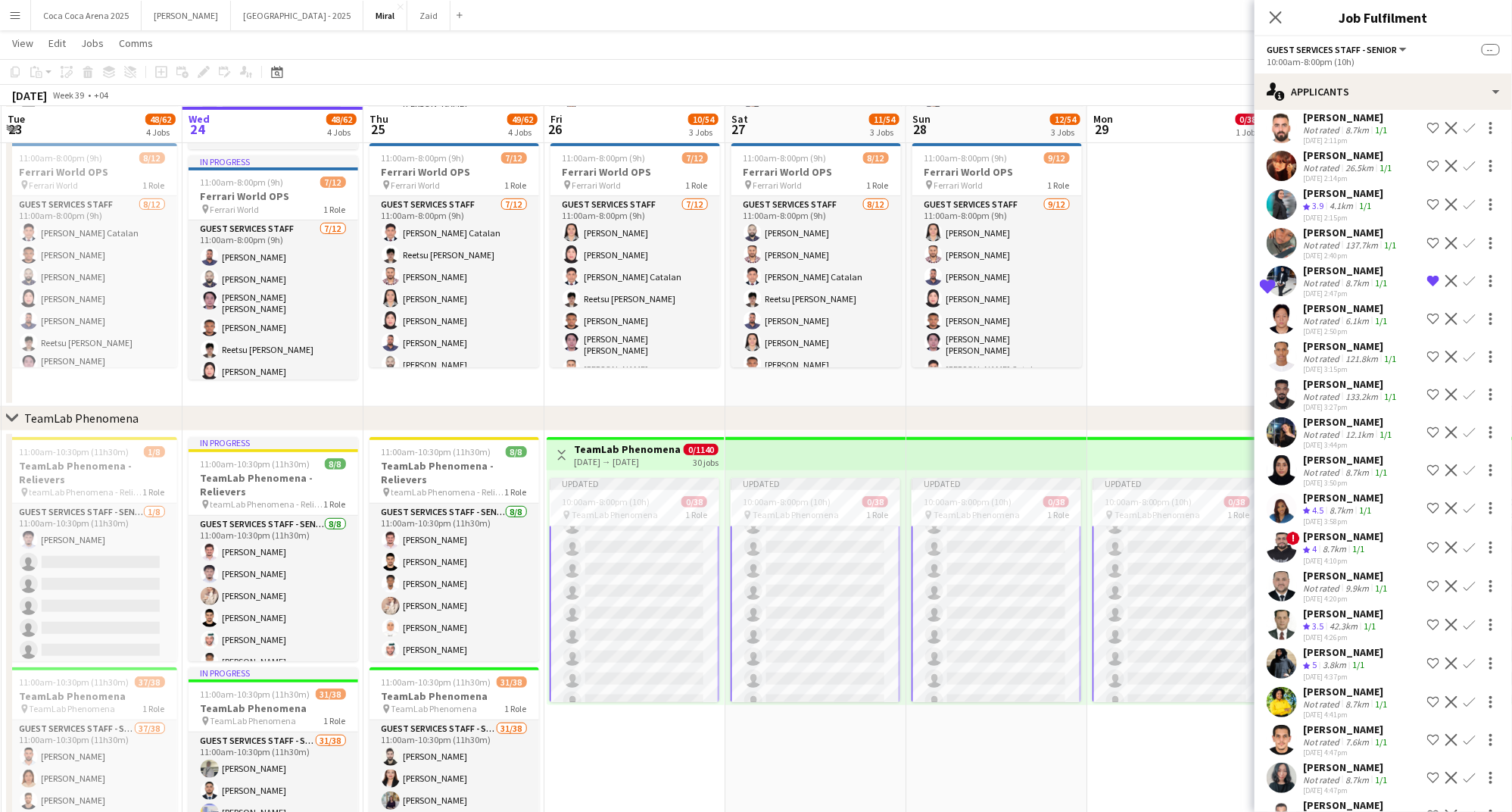
click at [1351, 226] on div "Masarra Bashir" at bounding box center [1350, 232] width 96 height 14
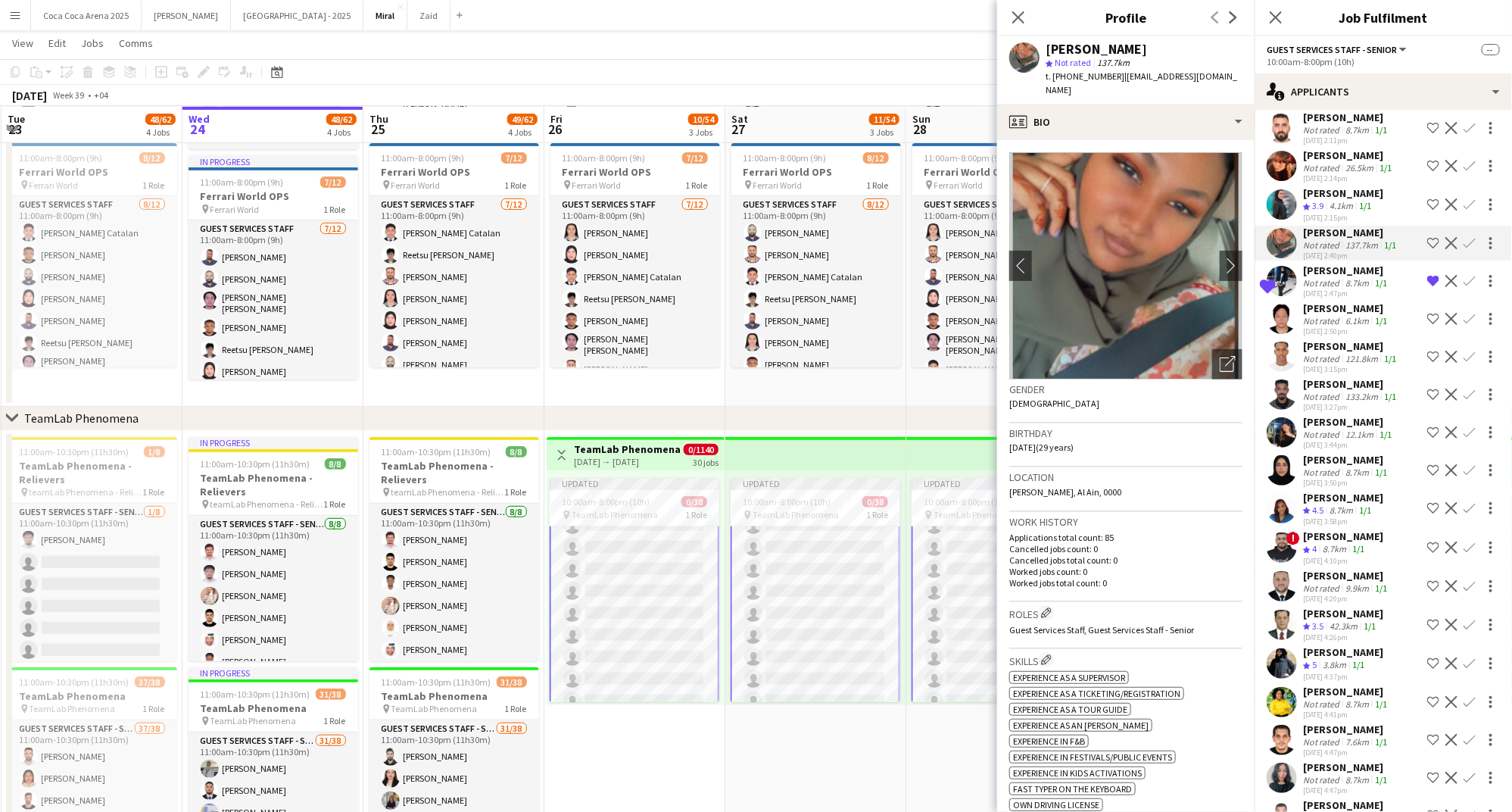
click at [1336, 200] on div "4.1km" at bounding box center [1341, 206] width 30 height 13
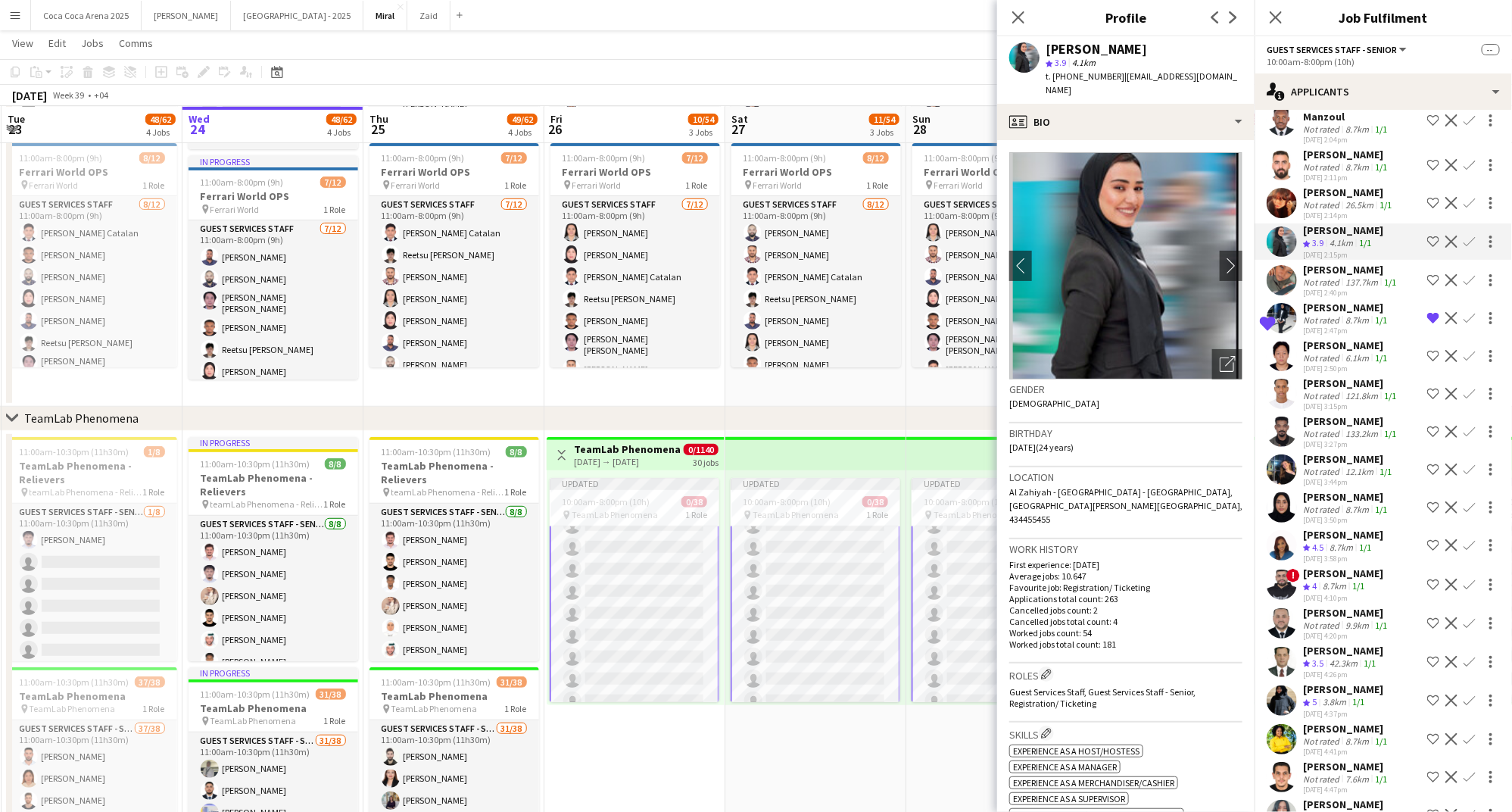
scroll to position [3457, 0]
click at [1336, 197] on div "Not rated" at bounding box center [1322, 202] width 39 height 11
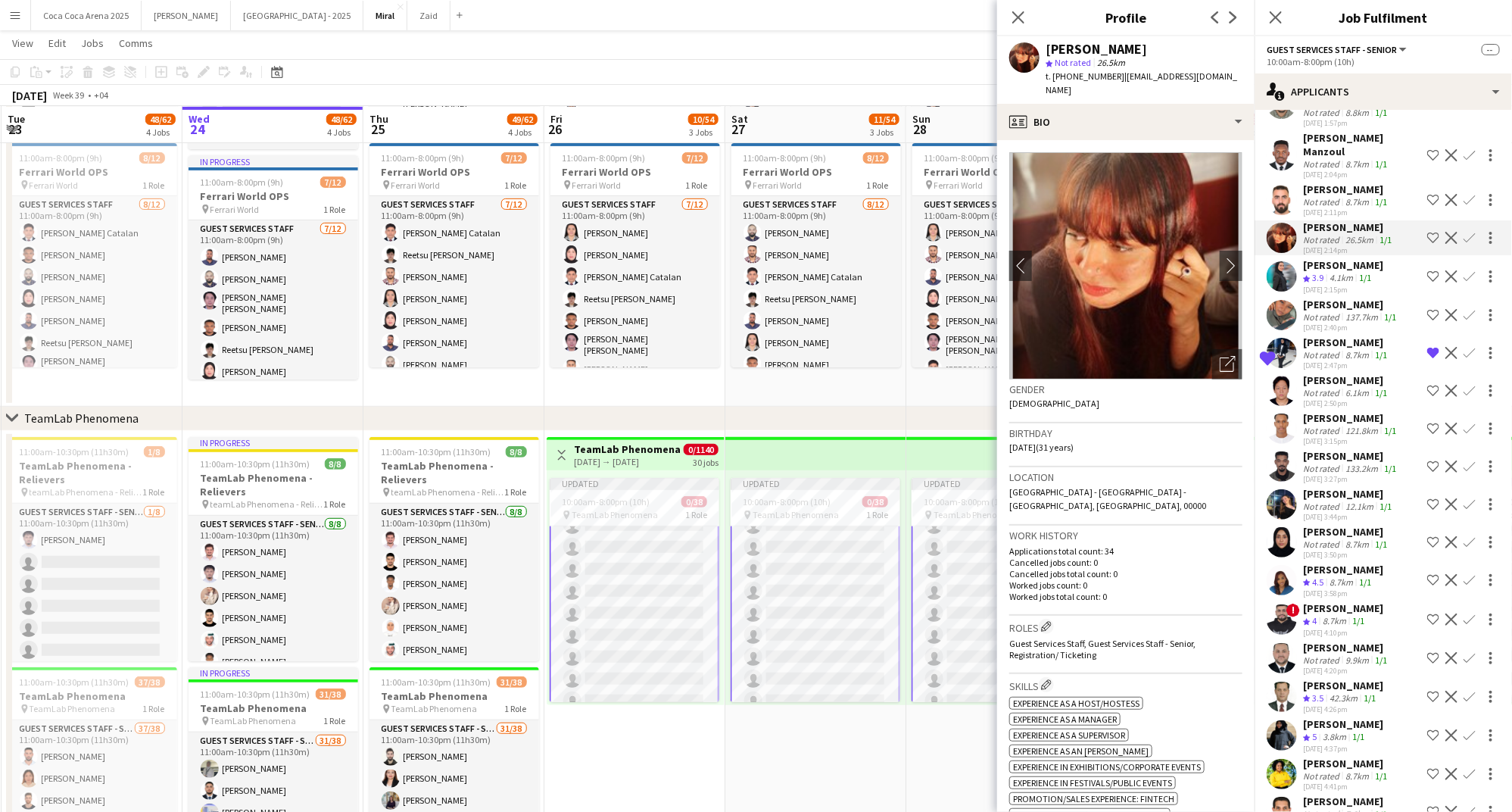
scroll to position [3416, 0]
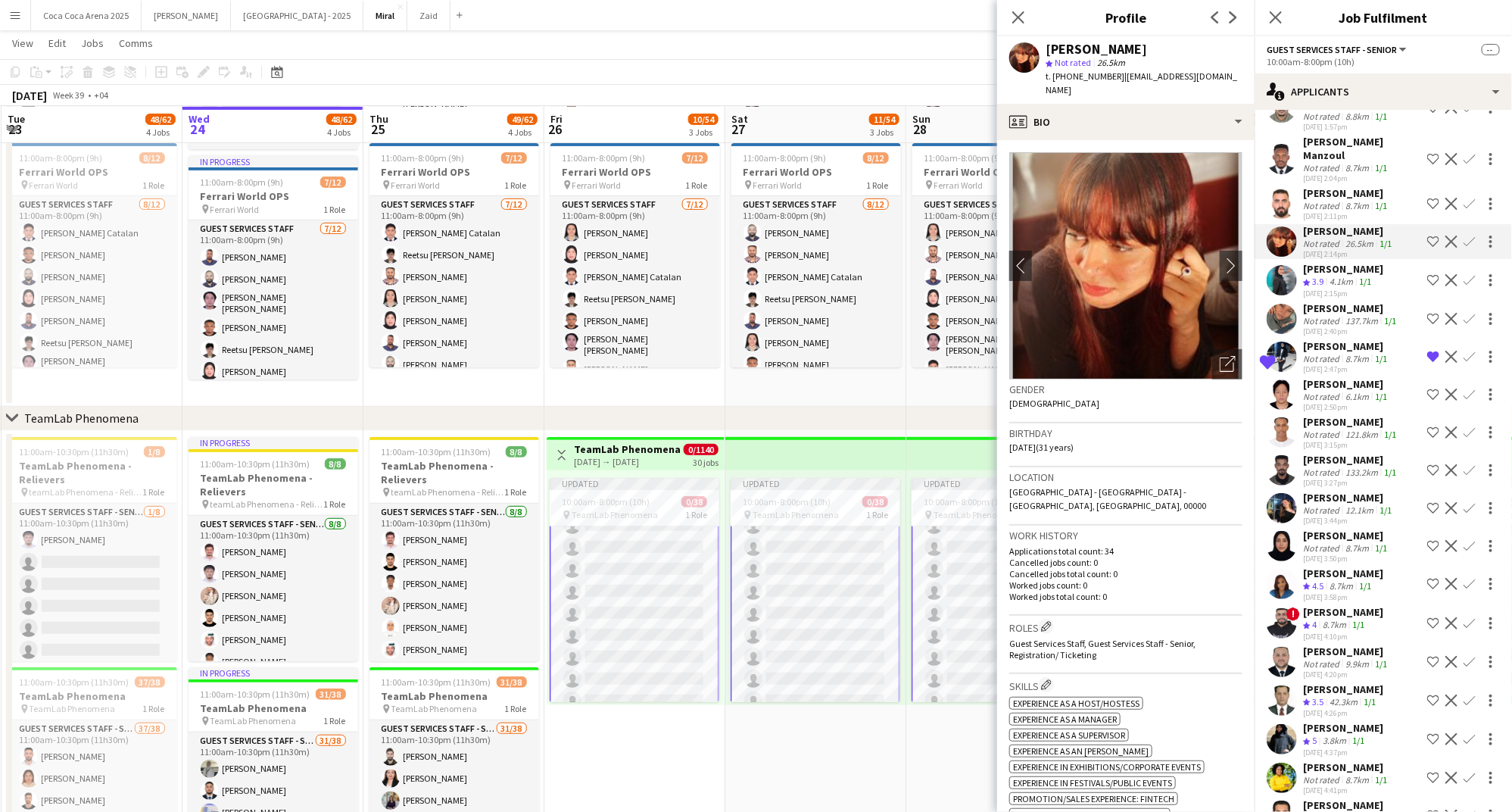
click at [1432, 236] on app-icon "Shortlist crew" at bounding box center [1433, 242] width 12 height 12
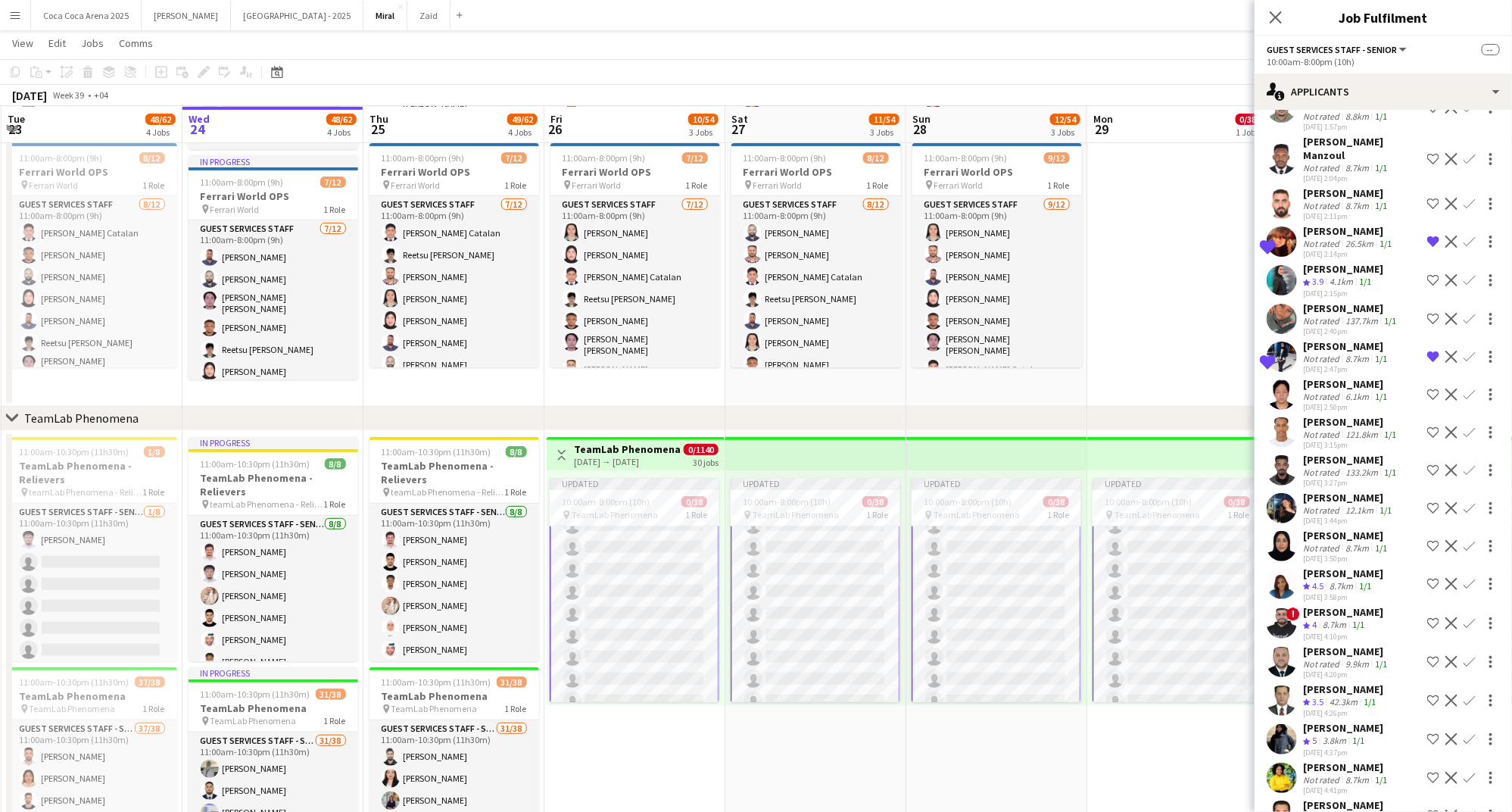
click at [1337, 200] on div "Not rated" at bounding box center [1322, 205] width 39 height 11
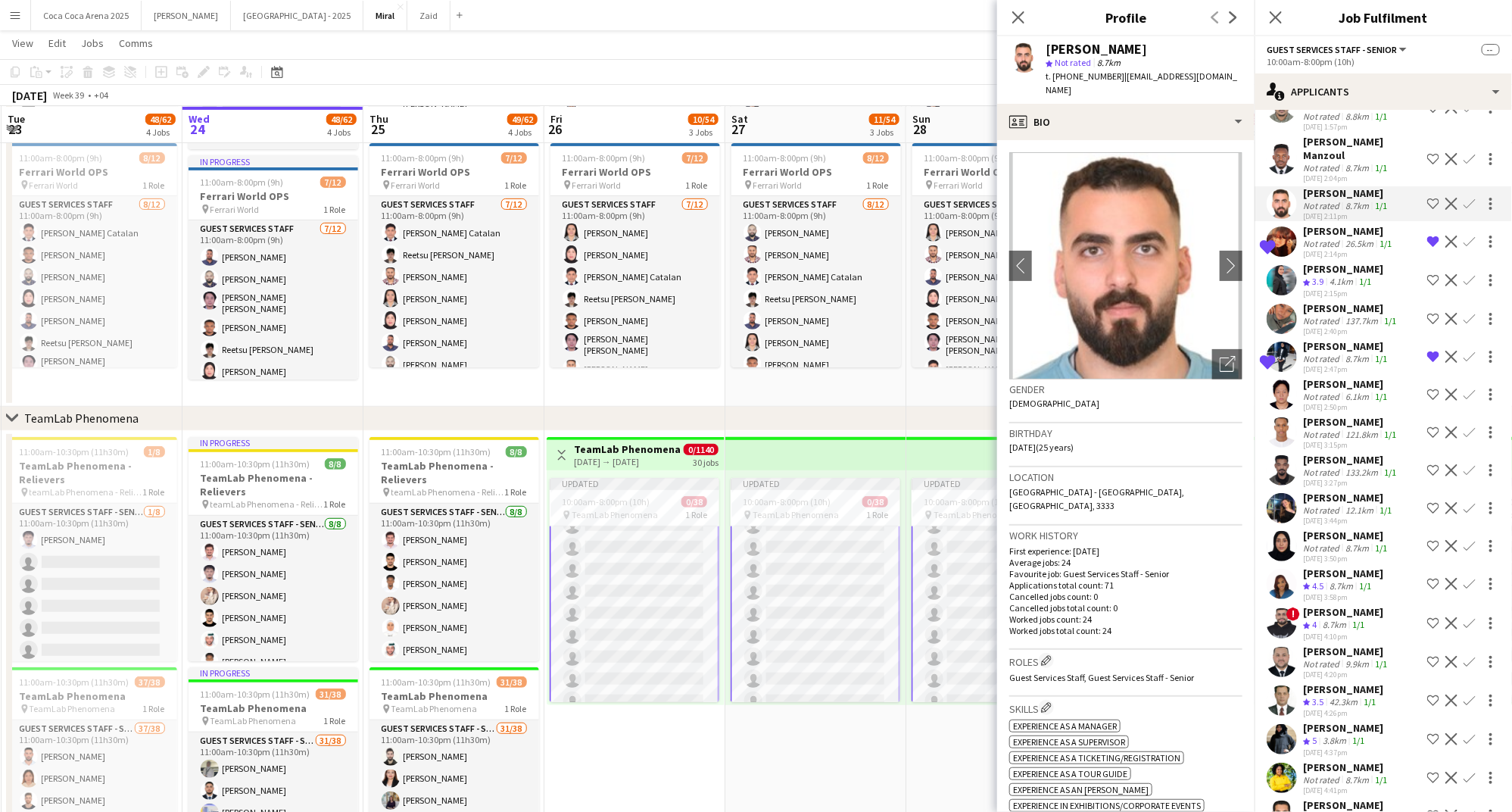
scroll to position [3351, 0]
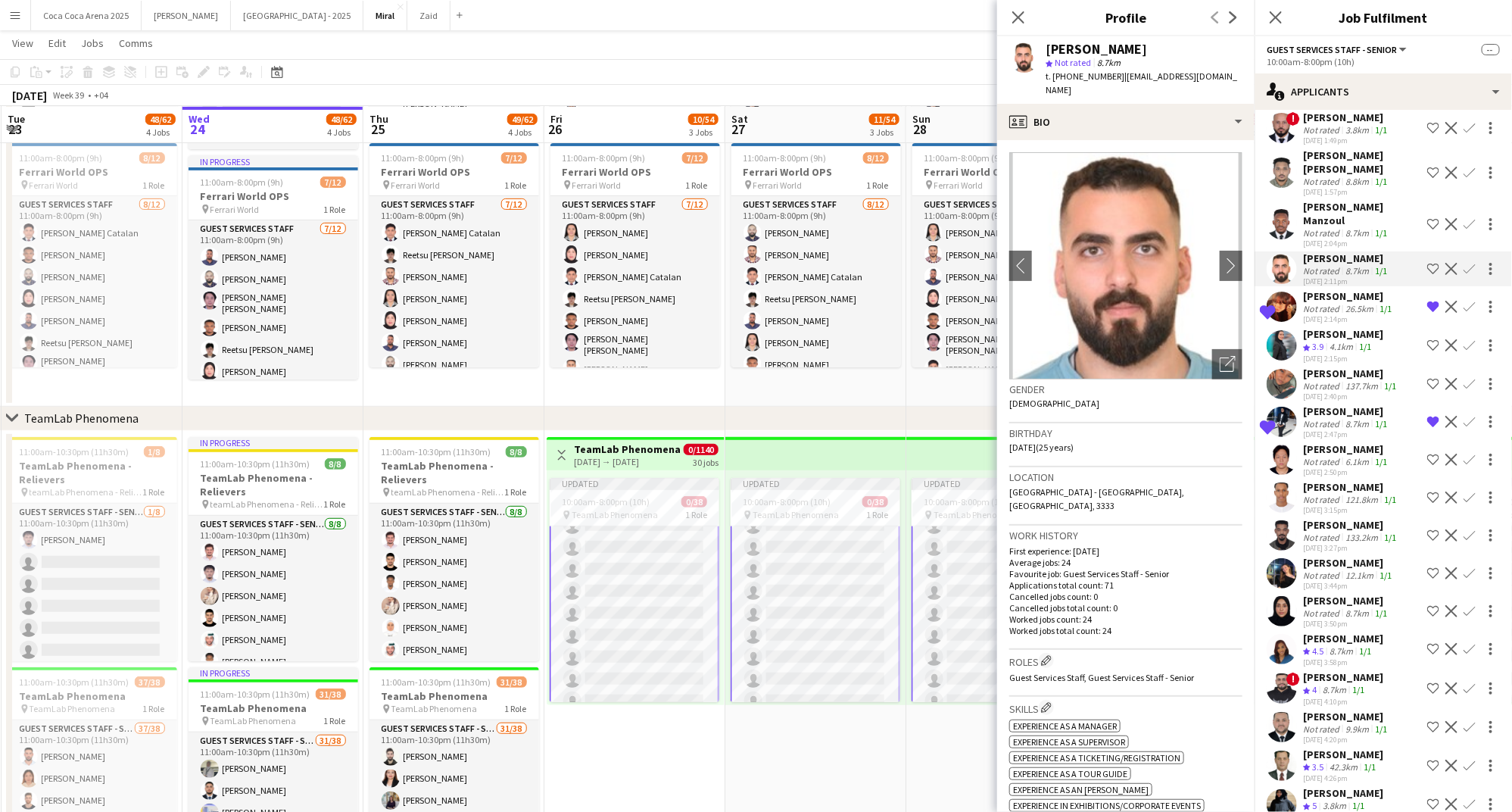
click at [1324, 227] on div "Not rated" at bounding box center [1322, 232] width 39 height 11
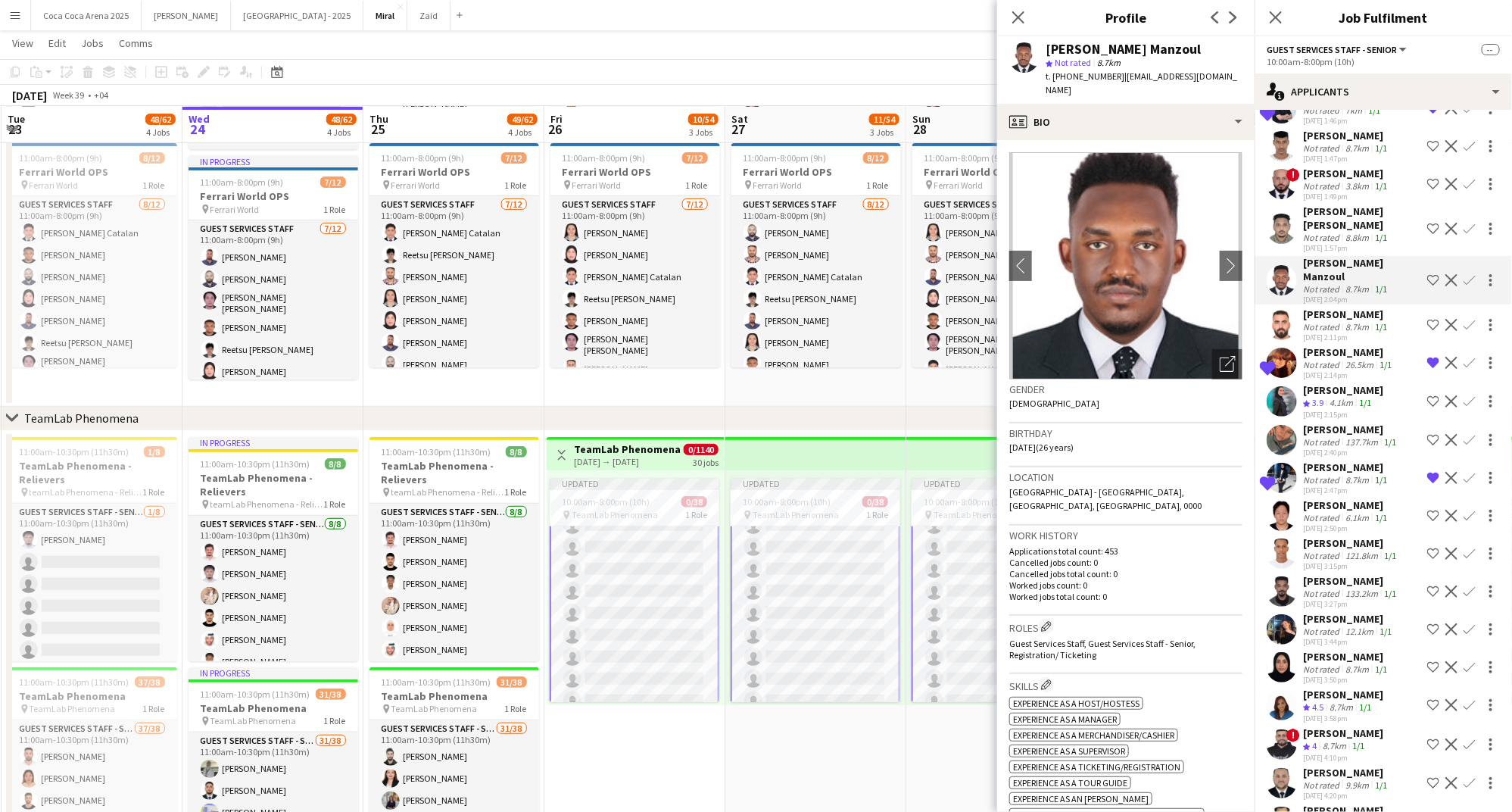
click at [1324, 204] on div "Ahmed Hussein Mahmoud Bashir" at bounding box center [1361, 218] width 118 height 27
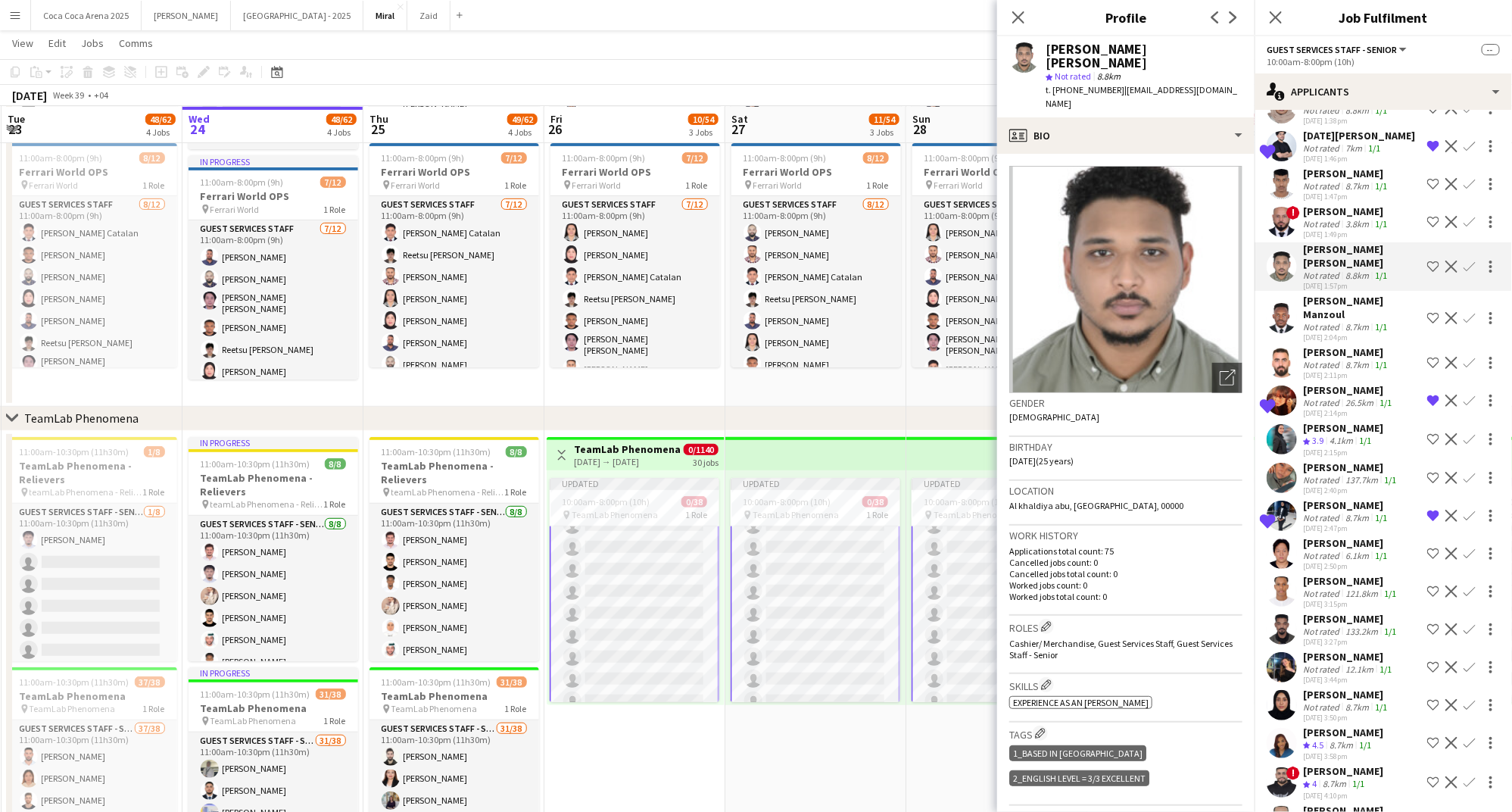
scroll to position [3253, 0]
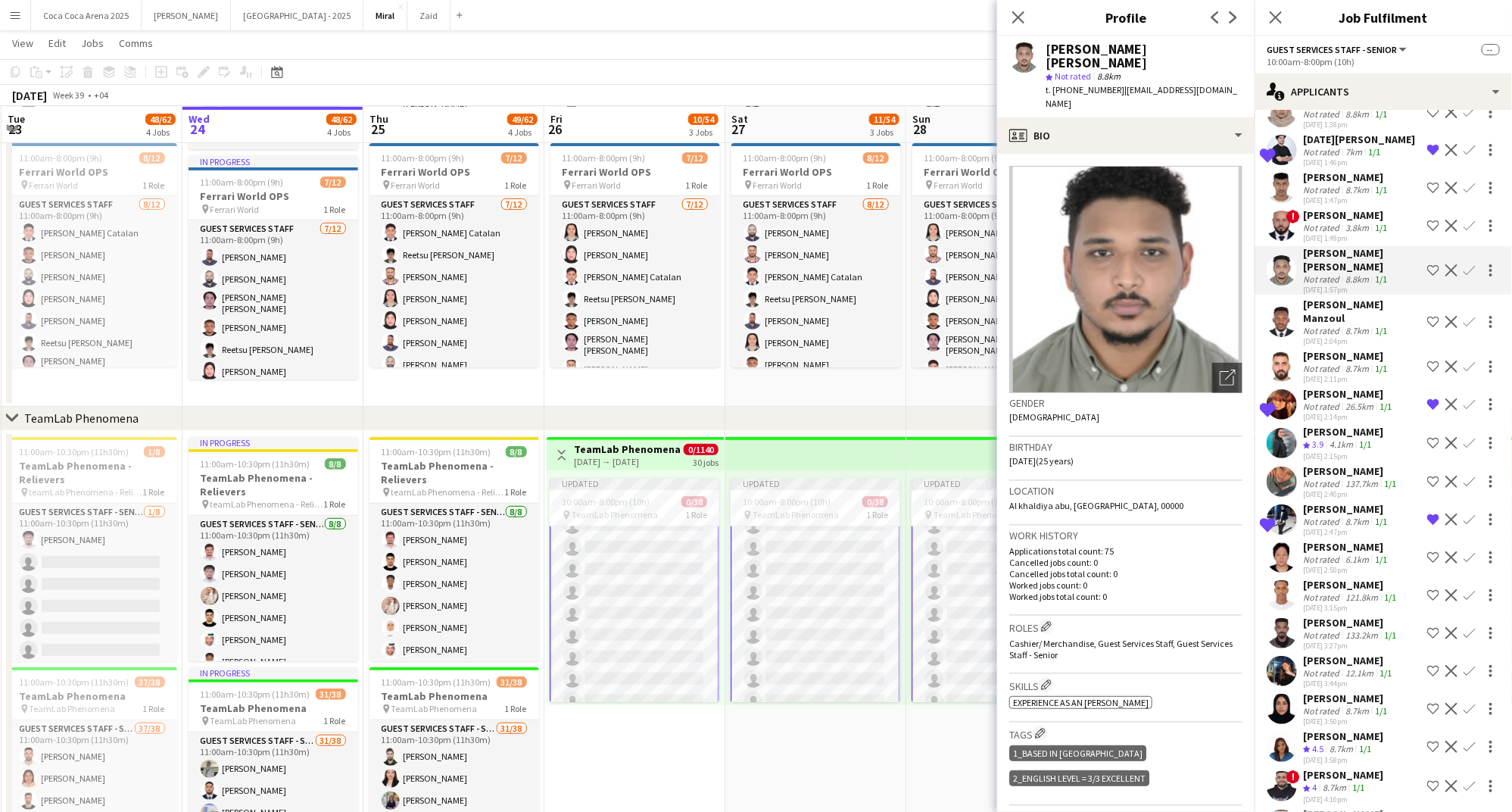
click at [1324, 208] on div "Mohsen Al Ameri" at bounding box center [1346, 215] width 87 height 14
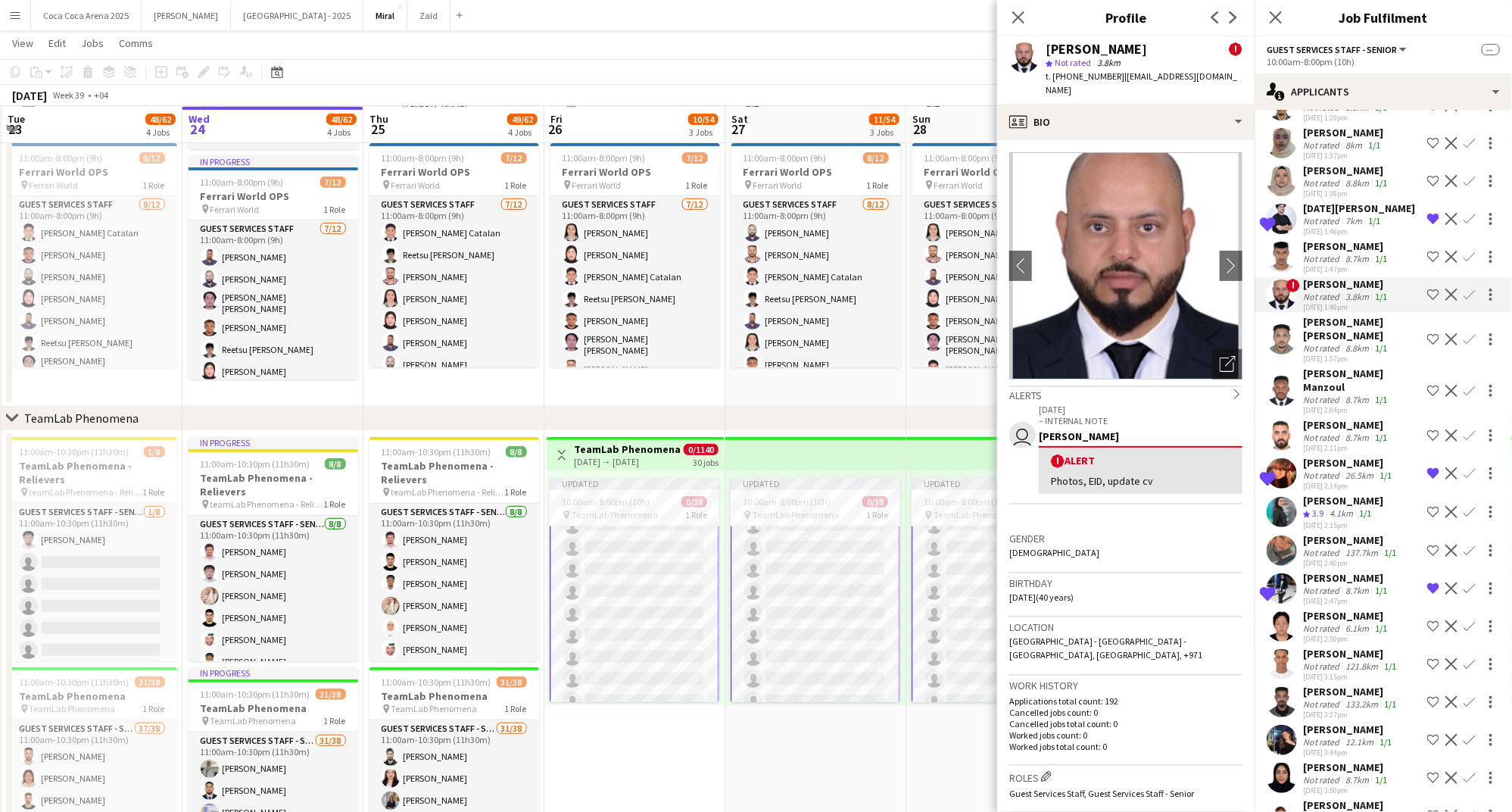
scroll to position [3184, 0]
click at [1324, 240] on div "Abdulrahman Mohammed" at bounding box center [1346, 247] width 87 height 14
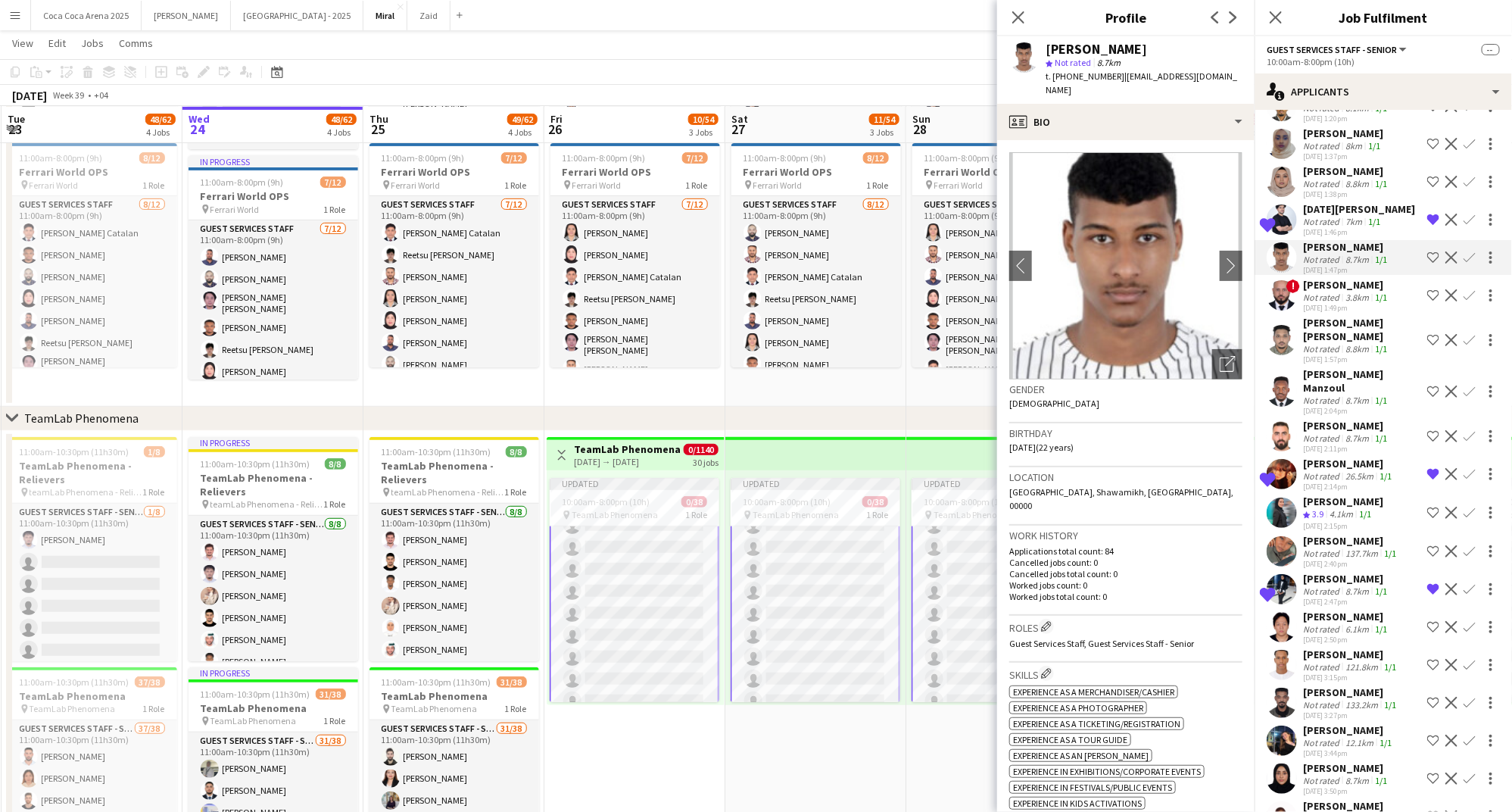
click at [1324, 216] on div "Not rated" at bounding box center [1322, 221] width 39 height 11
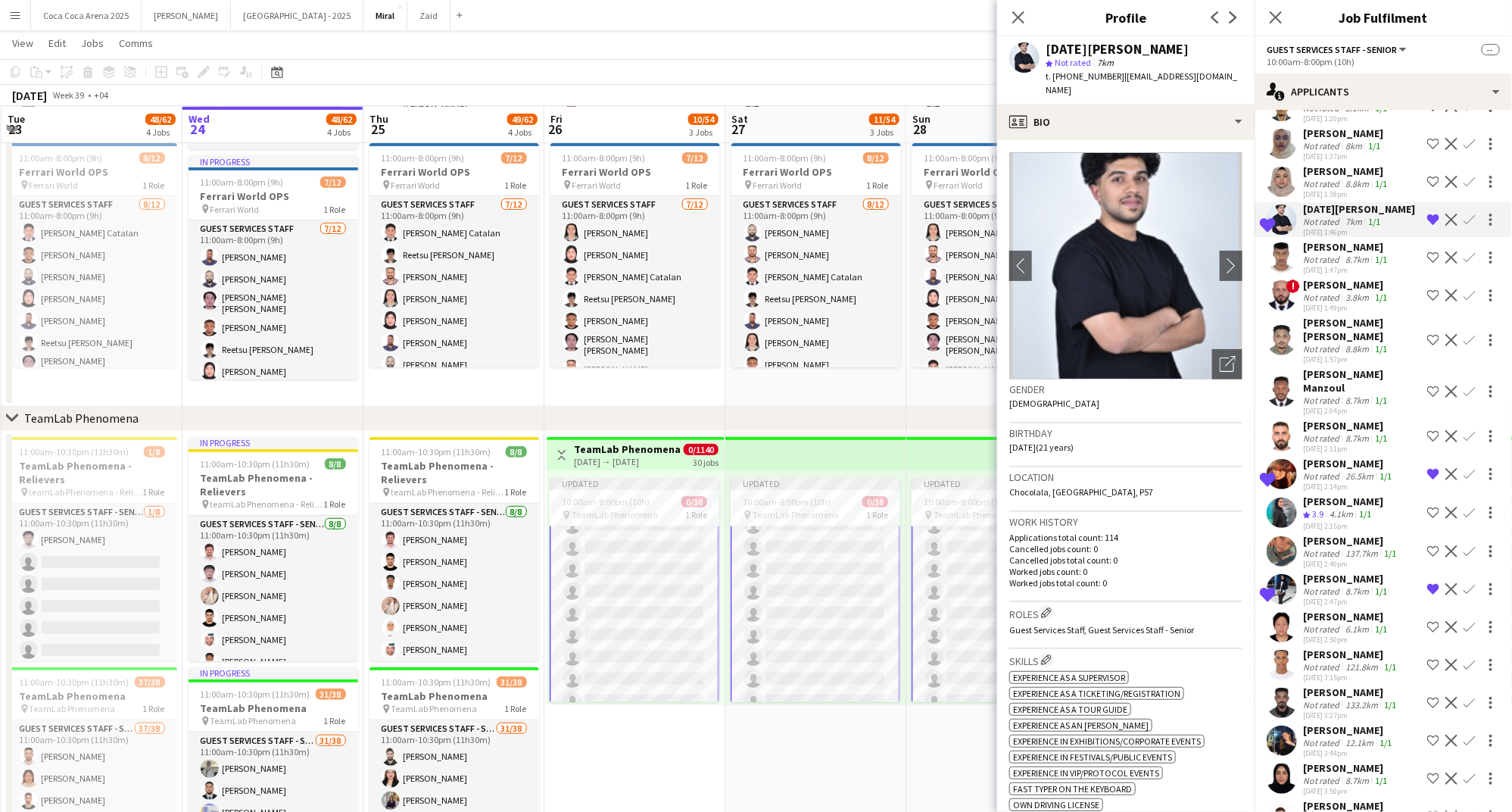
scroll to position [3144, 0]
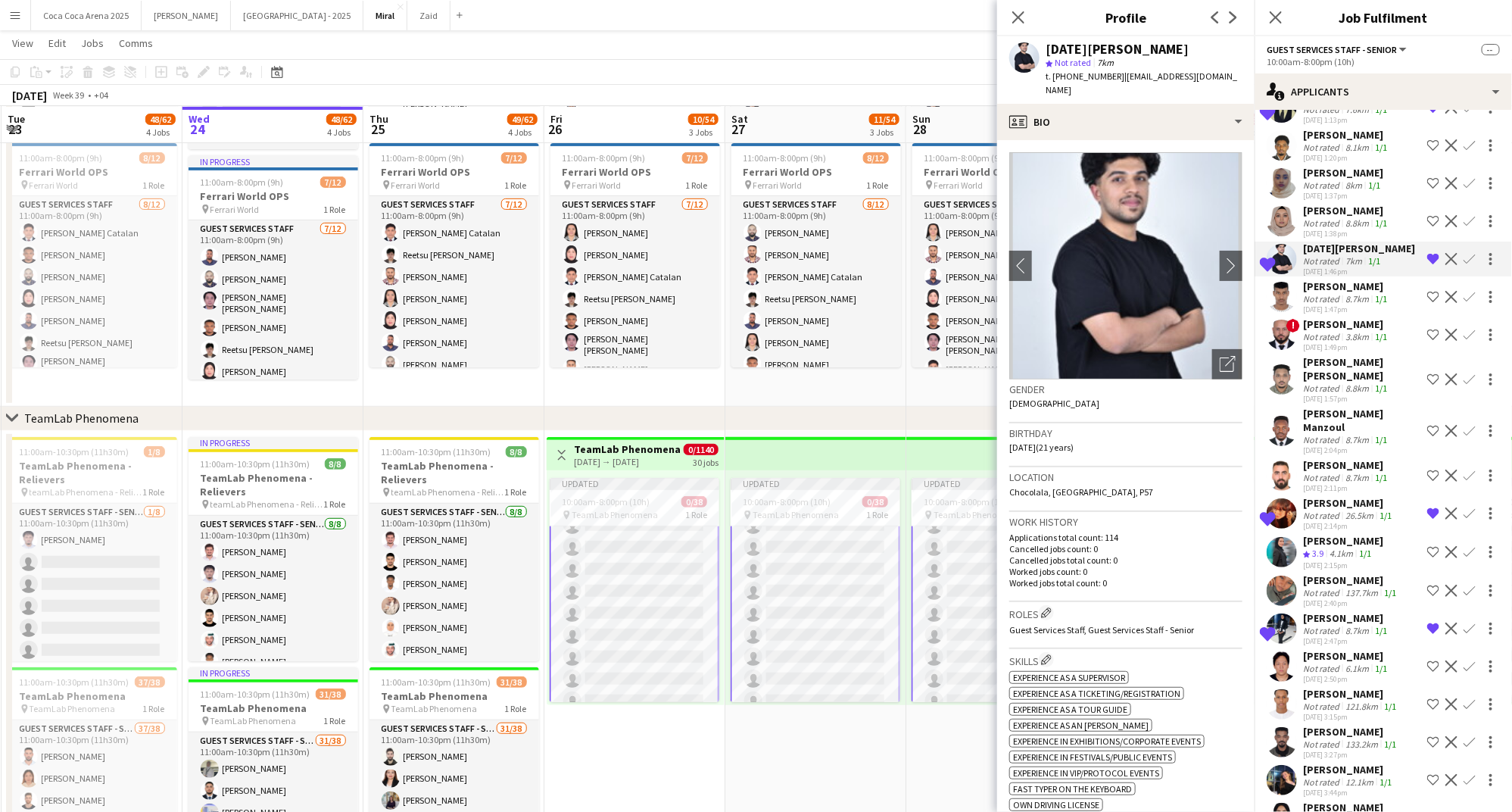
click at [1324, 217] on div "Not rated" at bounding box center [1322, 222] width 39 height 11
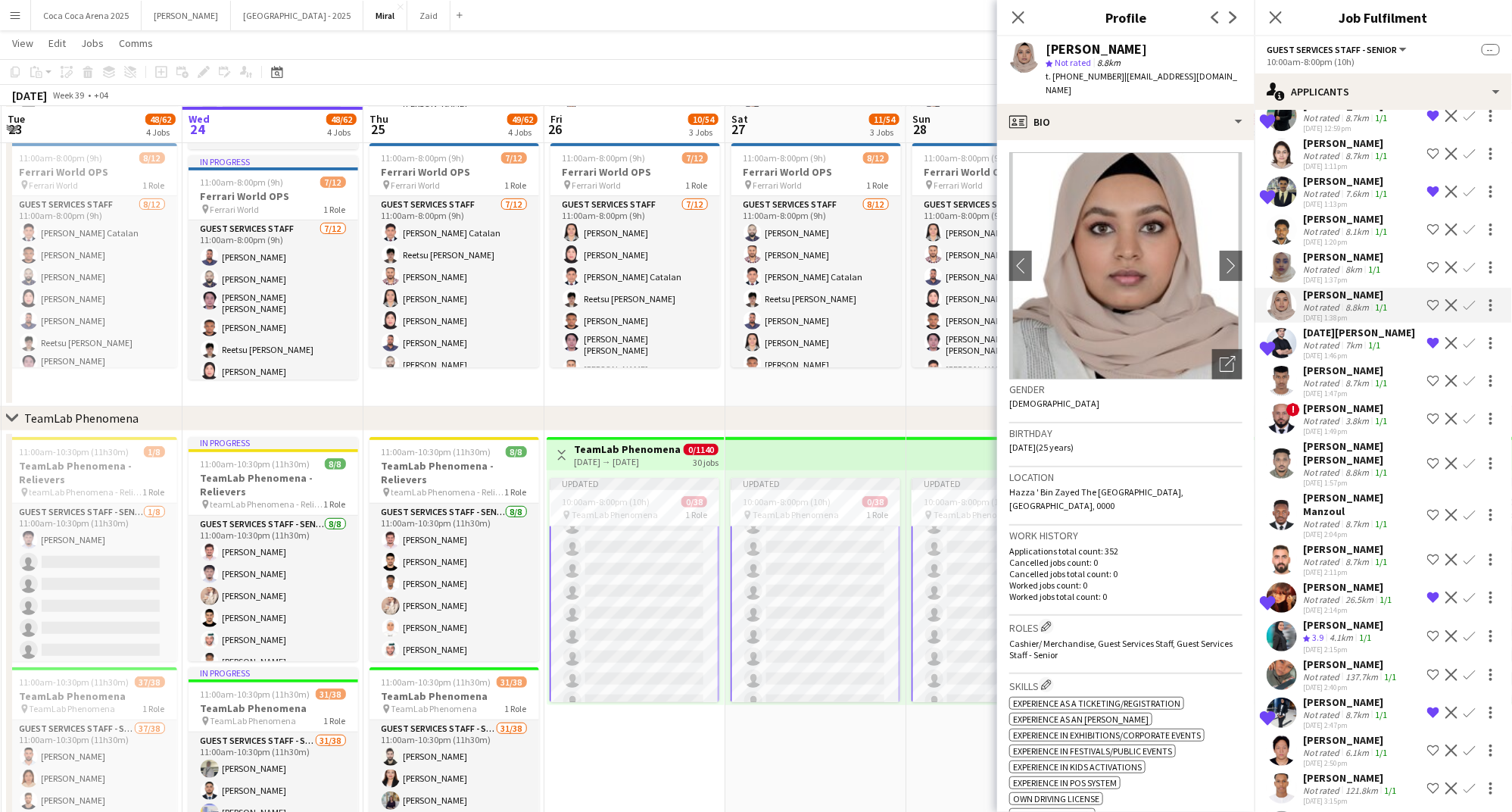
scroll to position [3053, 0]
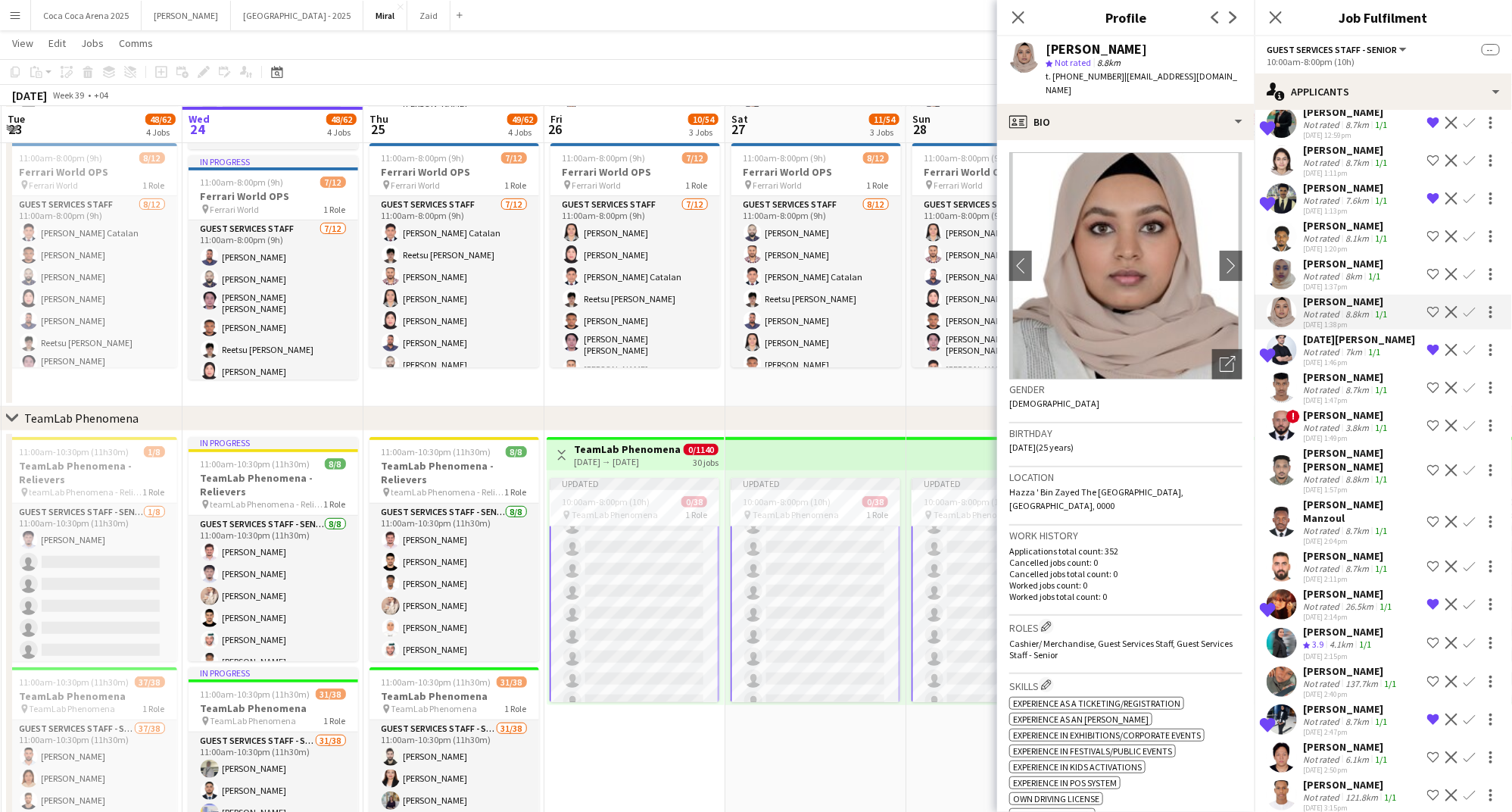
click at [1331, 271] on div "Not rated" at bounding box center [1322, 276] width 39 height 11
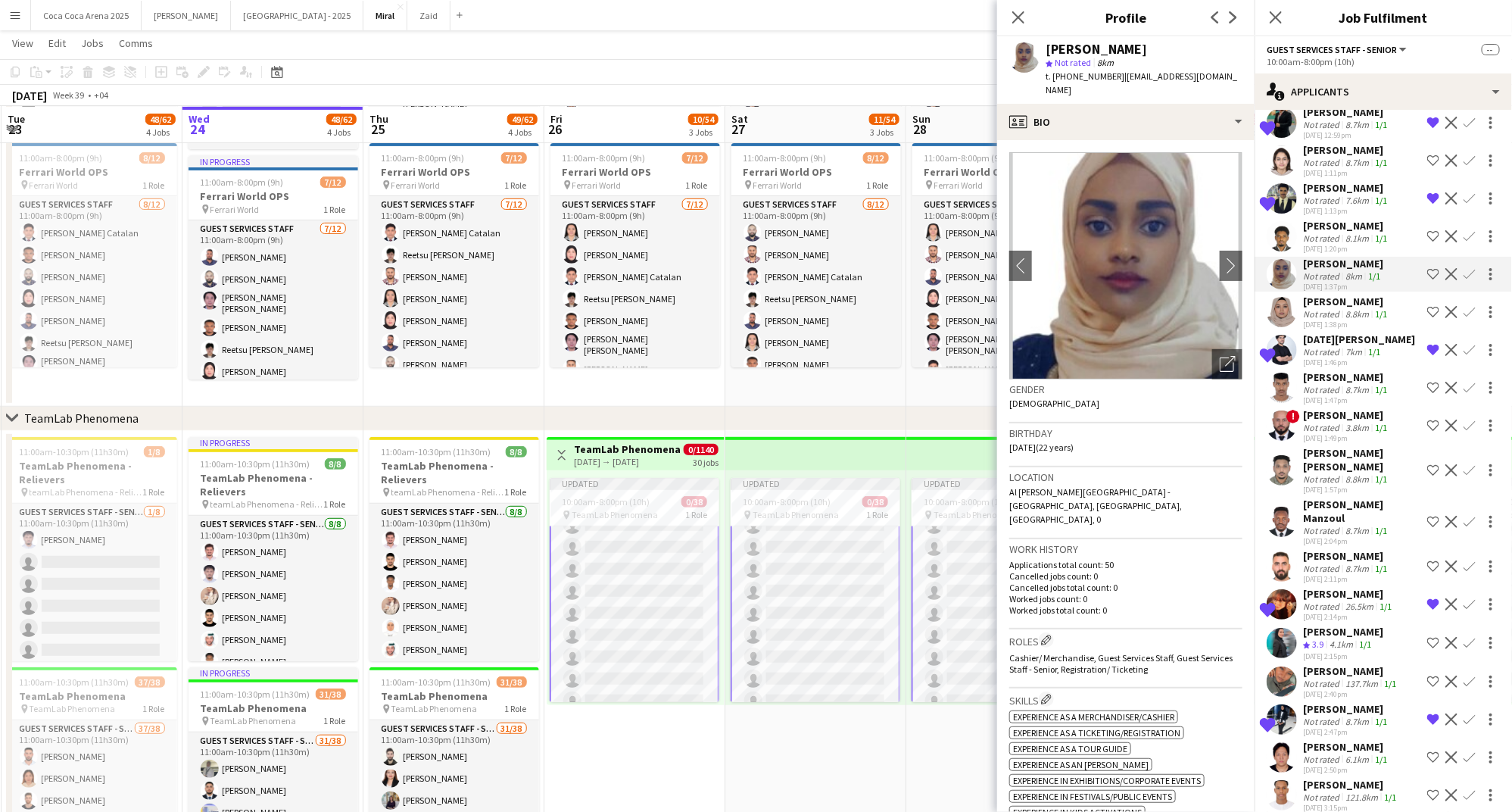
click at [1325, 244] on div "24-09-2025 1:20pm" at bounding box center [1346, 249] width 87 height 10
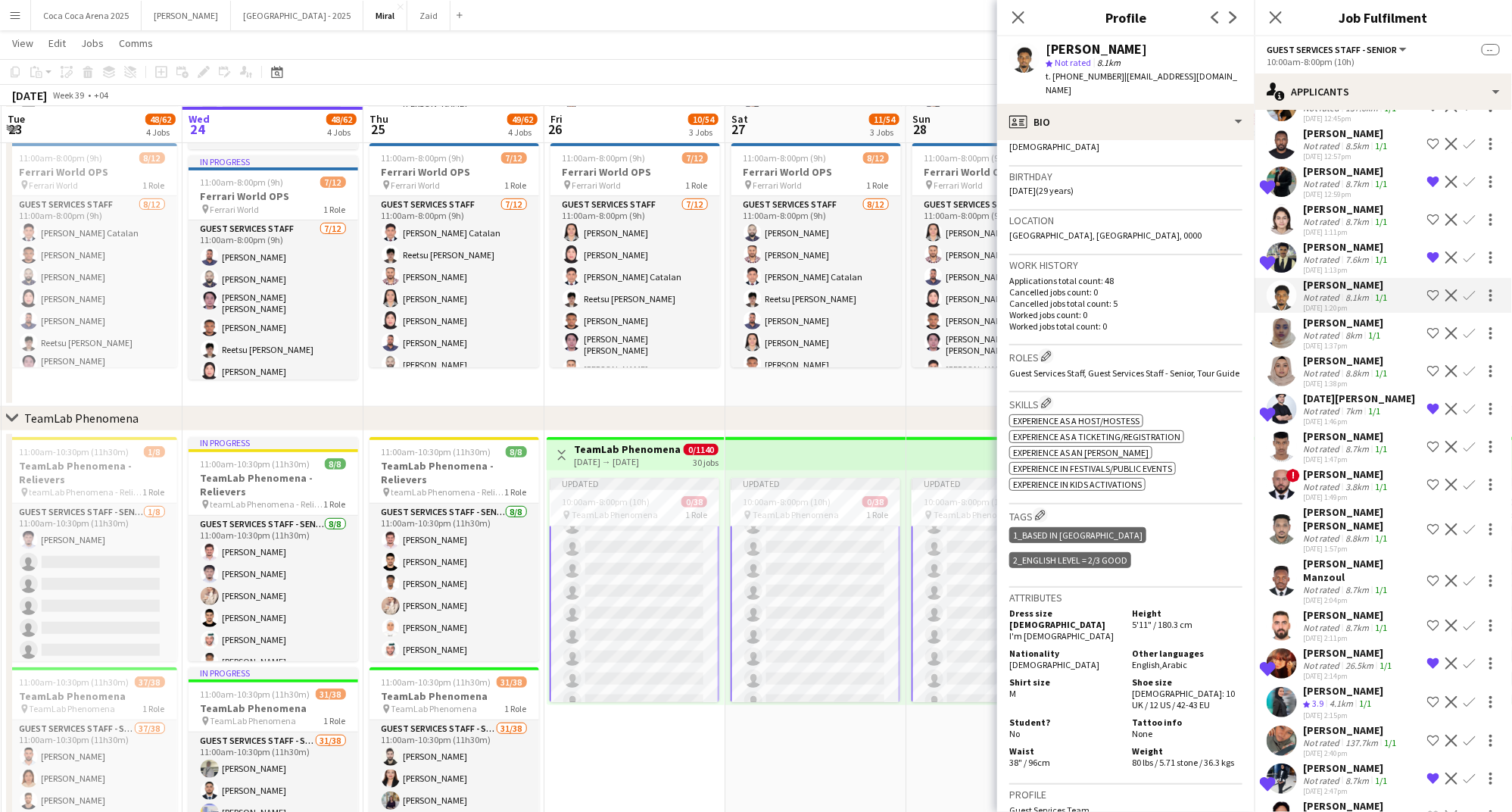
scroll to position [0, 0]
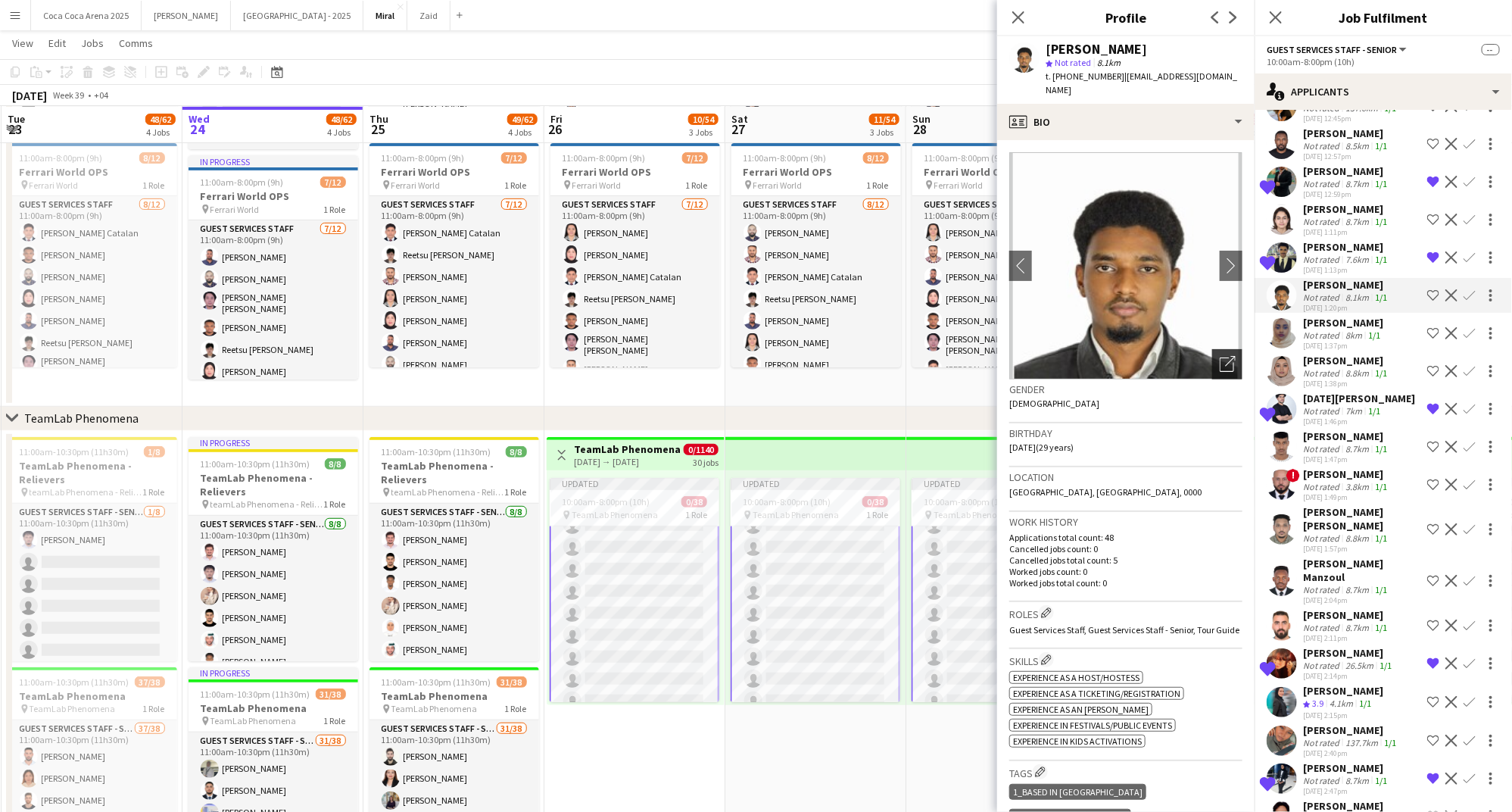
click at [1223, 356] on icon "Open photos pop-in" at bounding box center [1227, 364] width 16 height 16
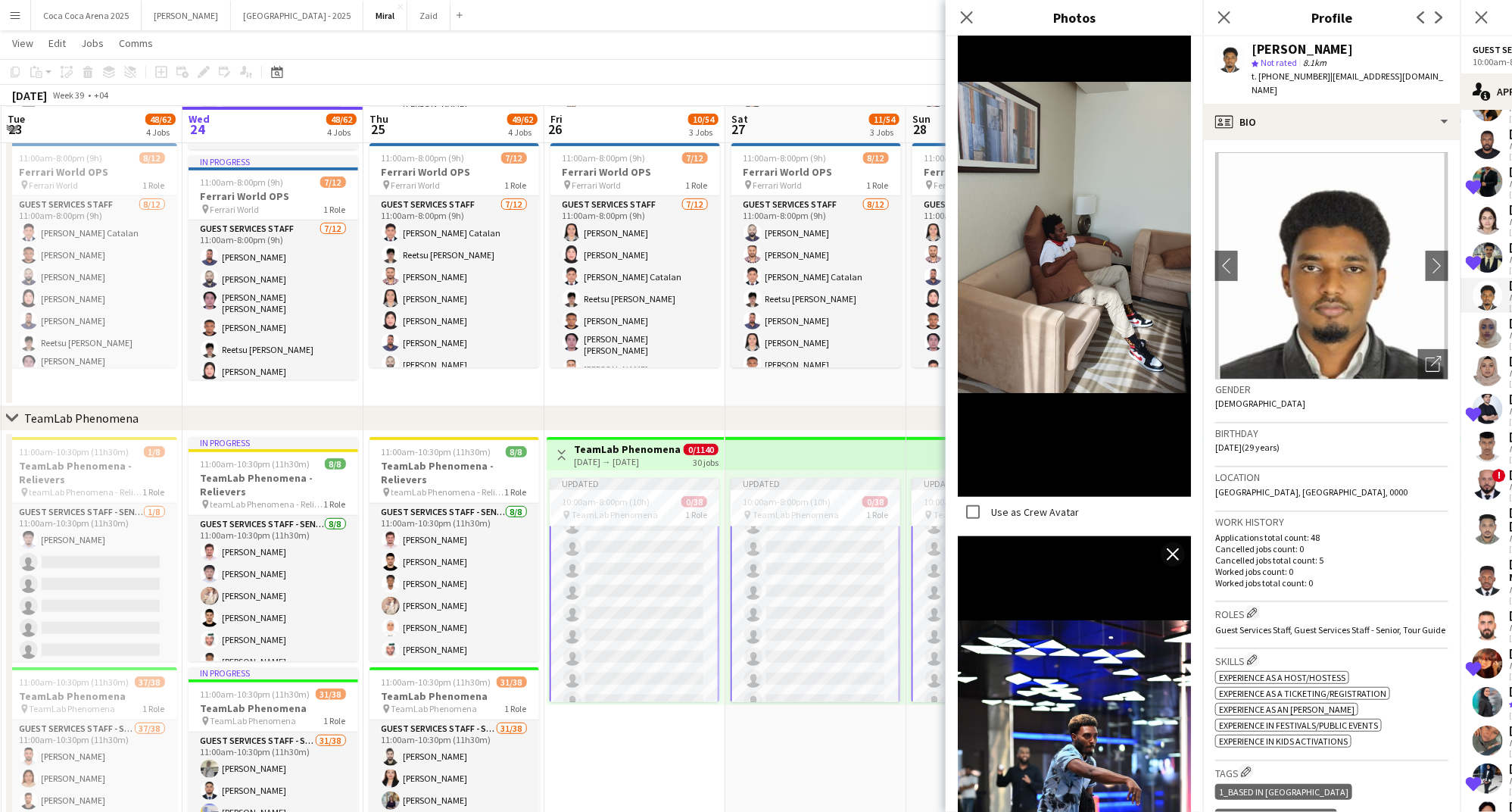
scroll to position [475, 0]
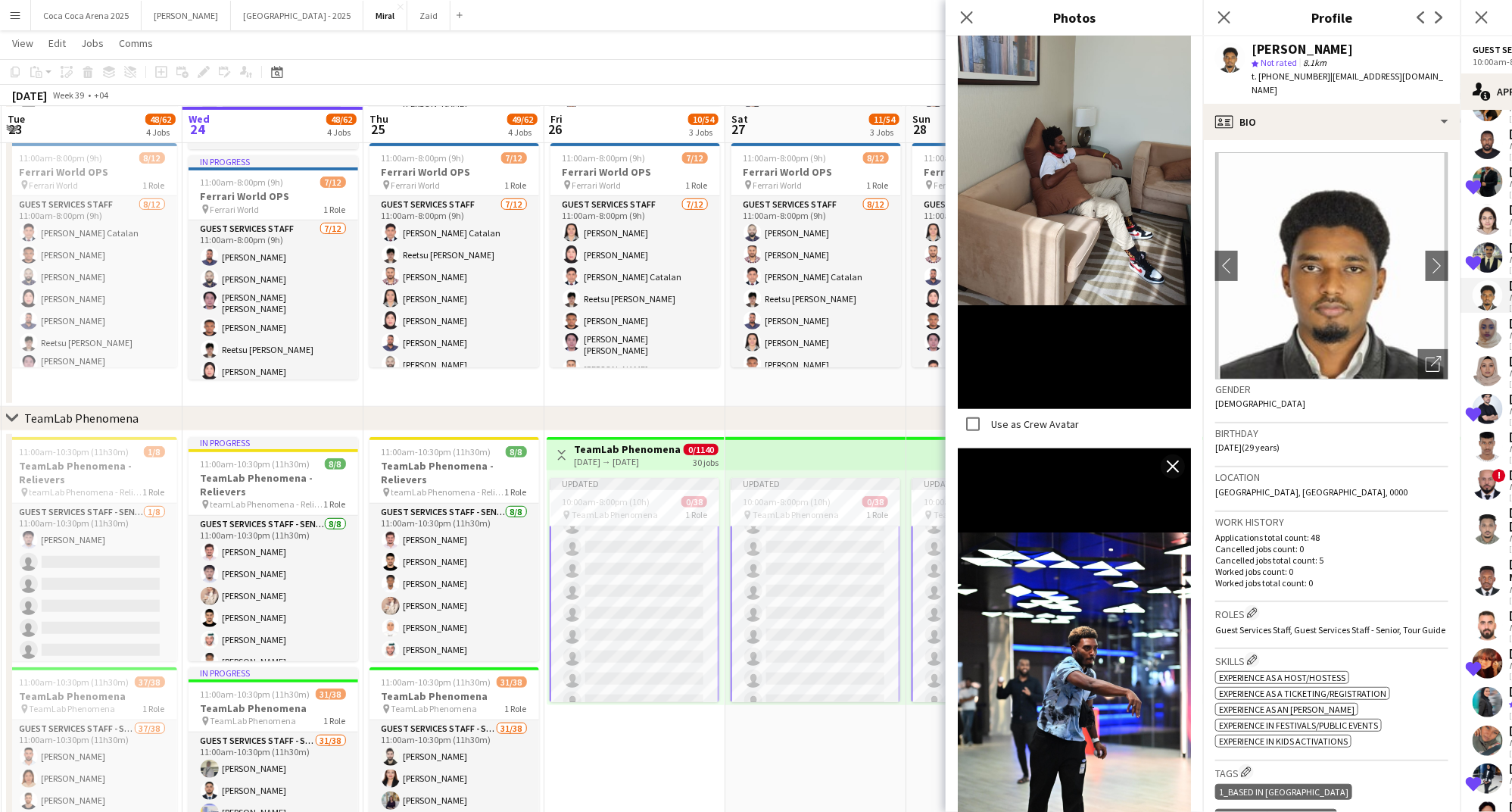
click at [1068, 153] on img at bounding box center [1074, 149] width 233 height 518
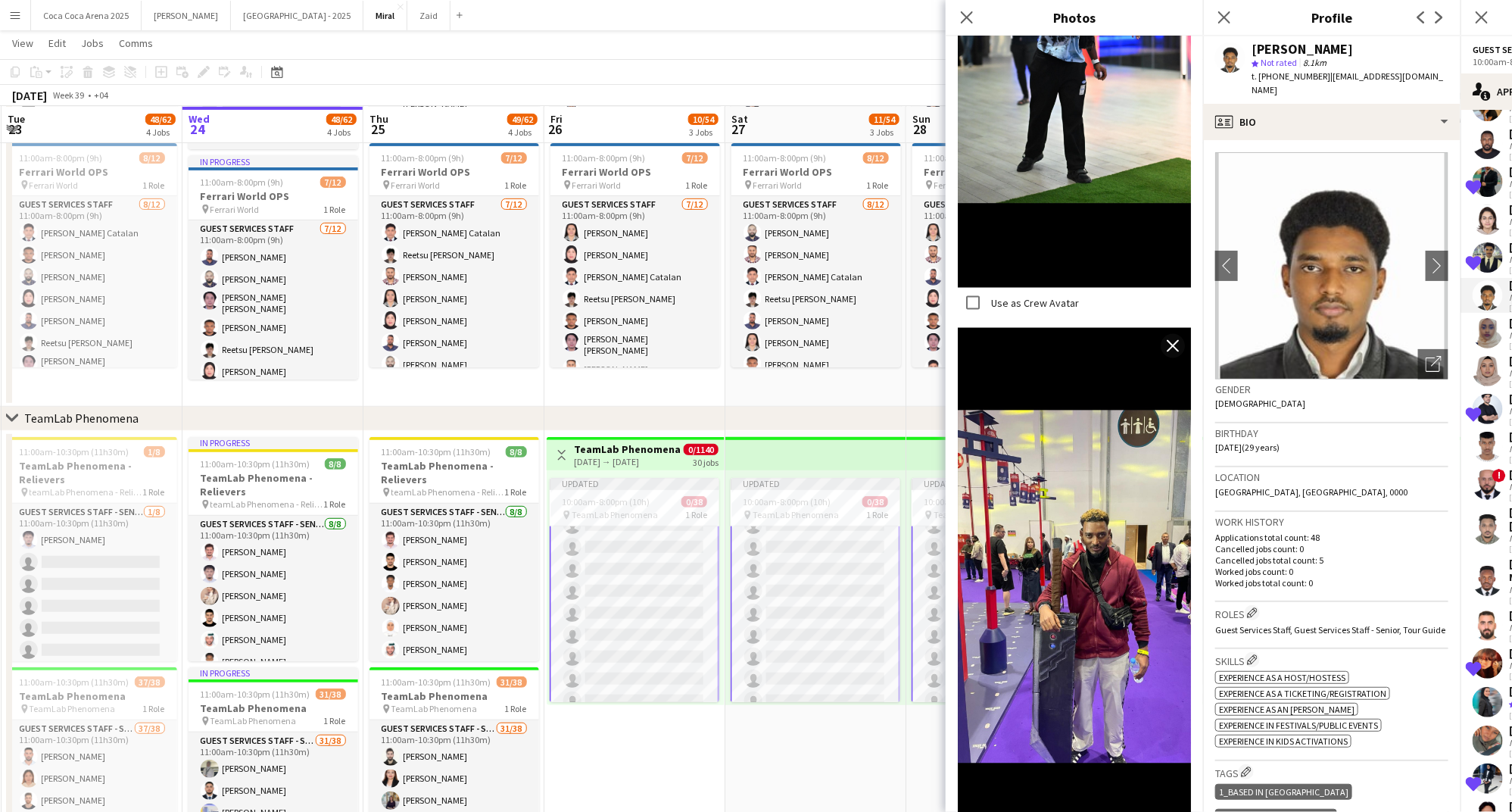
scroll to position [1221, 0]
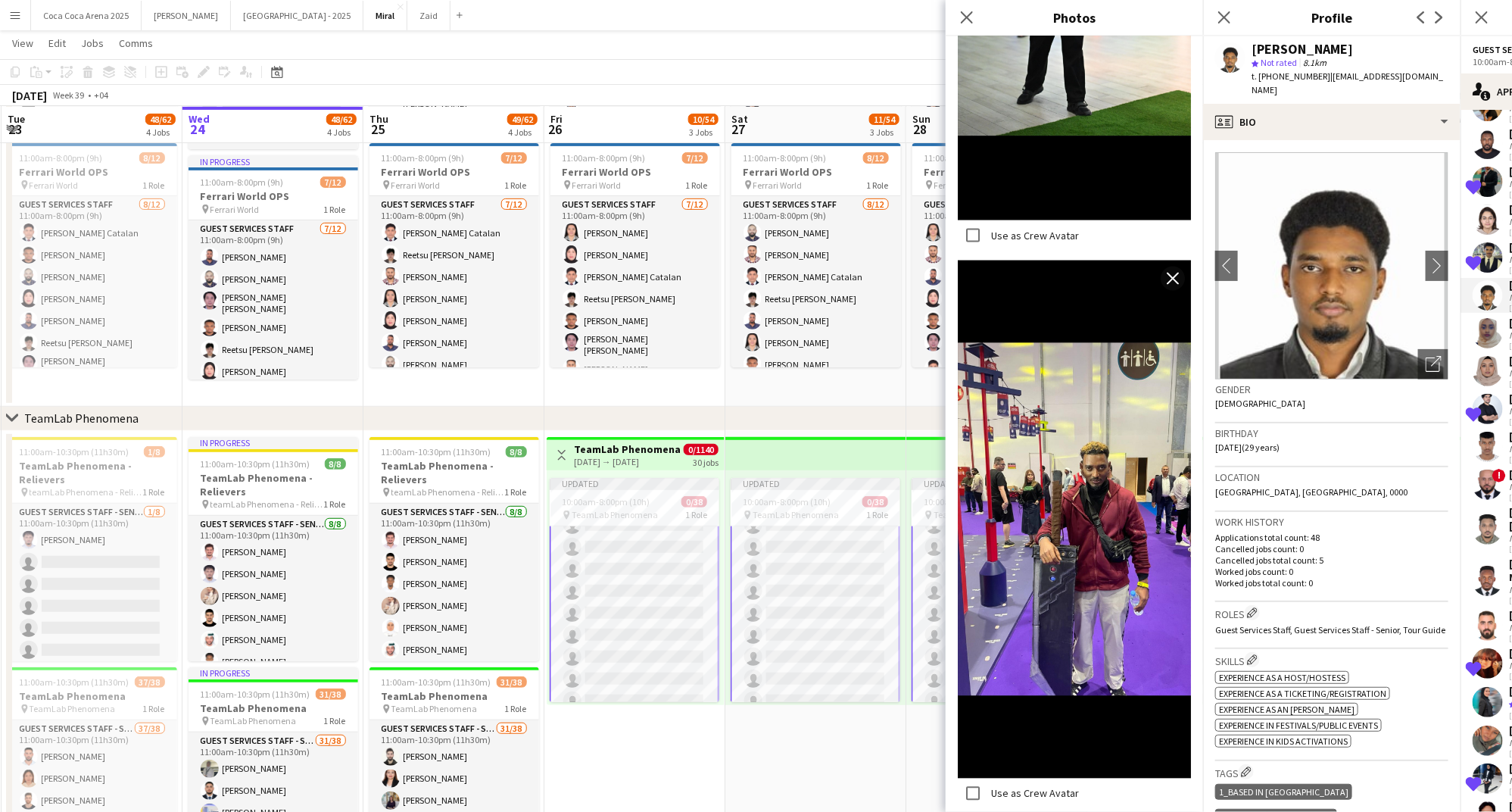
click at [1492, 243] on app-user-avatar at bounding box center [1487, 258] width 31 height 31
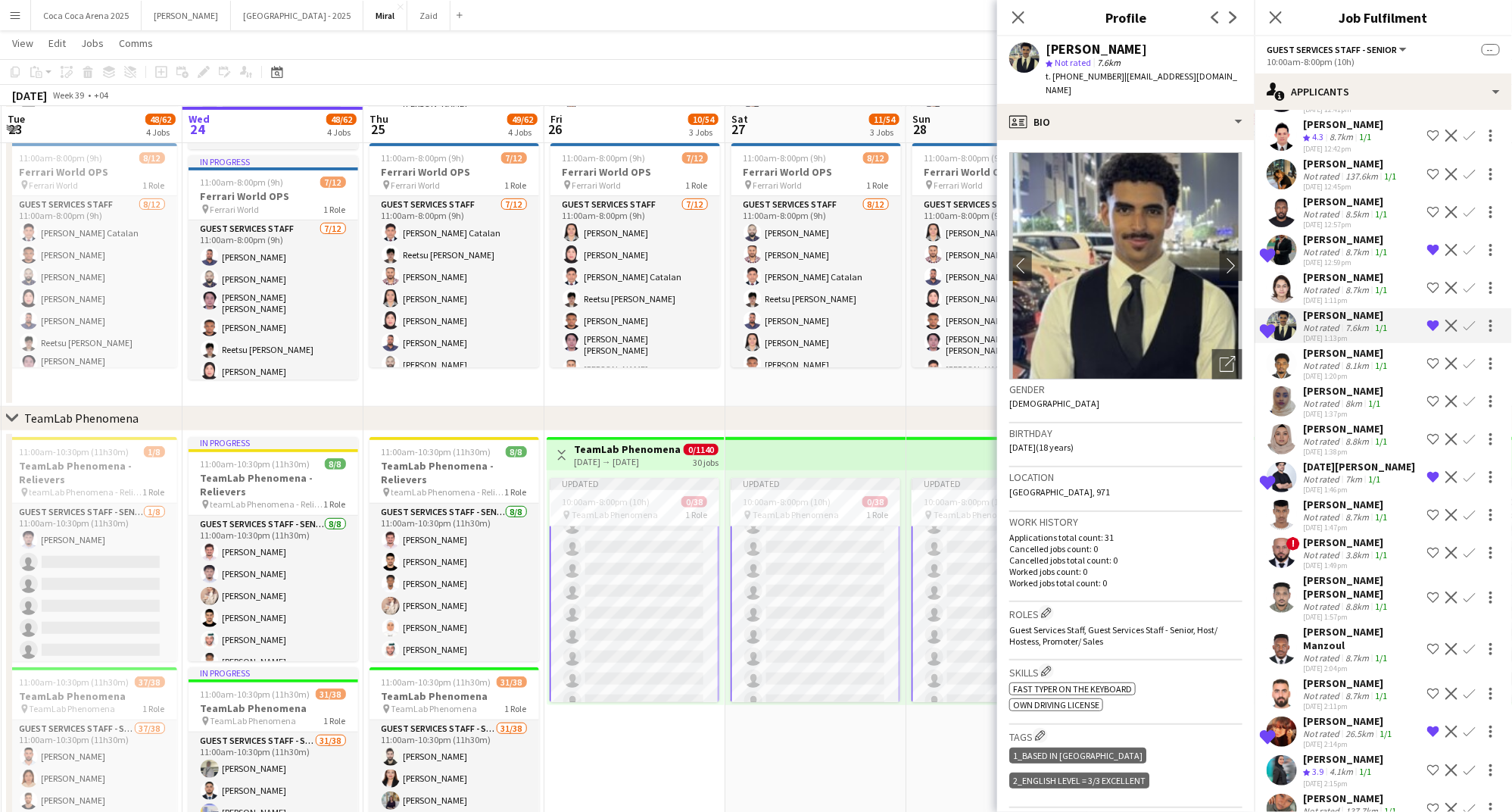
scroll to position [2923, 0]
click at [1358, 273] on div "Nada Hussam" at bounding box center [1346, 280] width 87 height 14
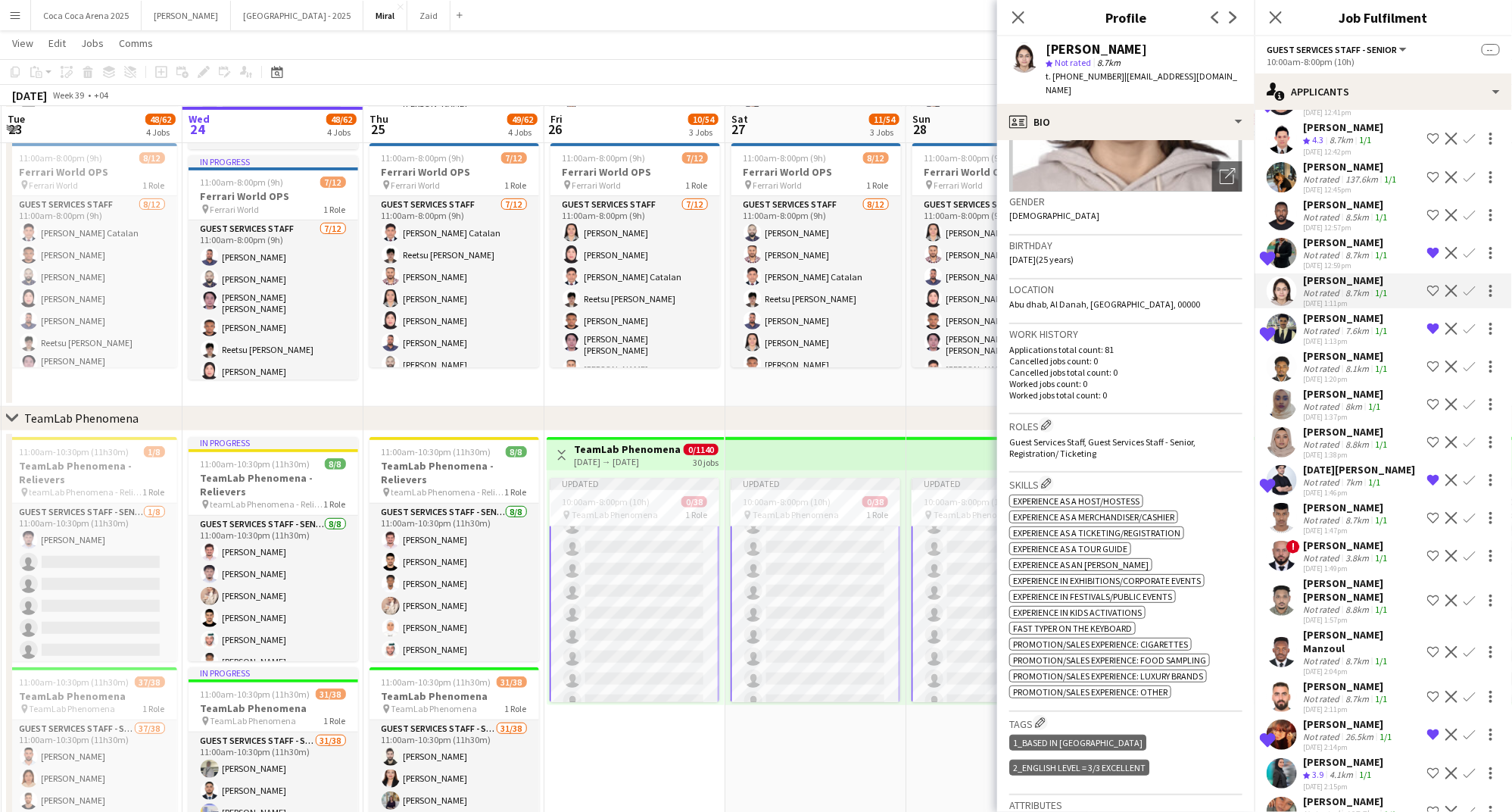
scroll to position [0, 0]
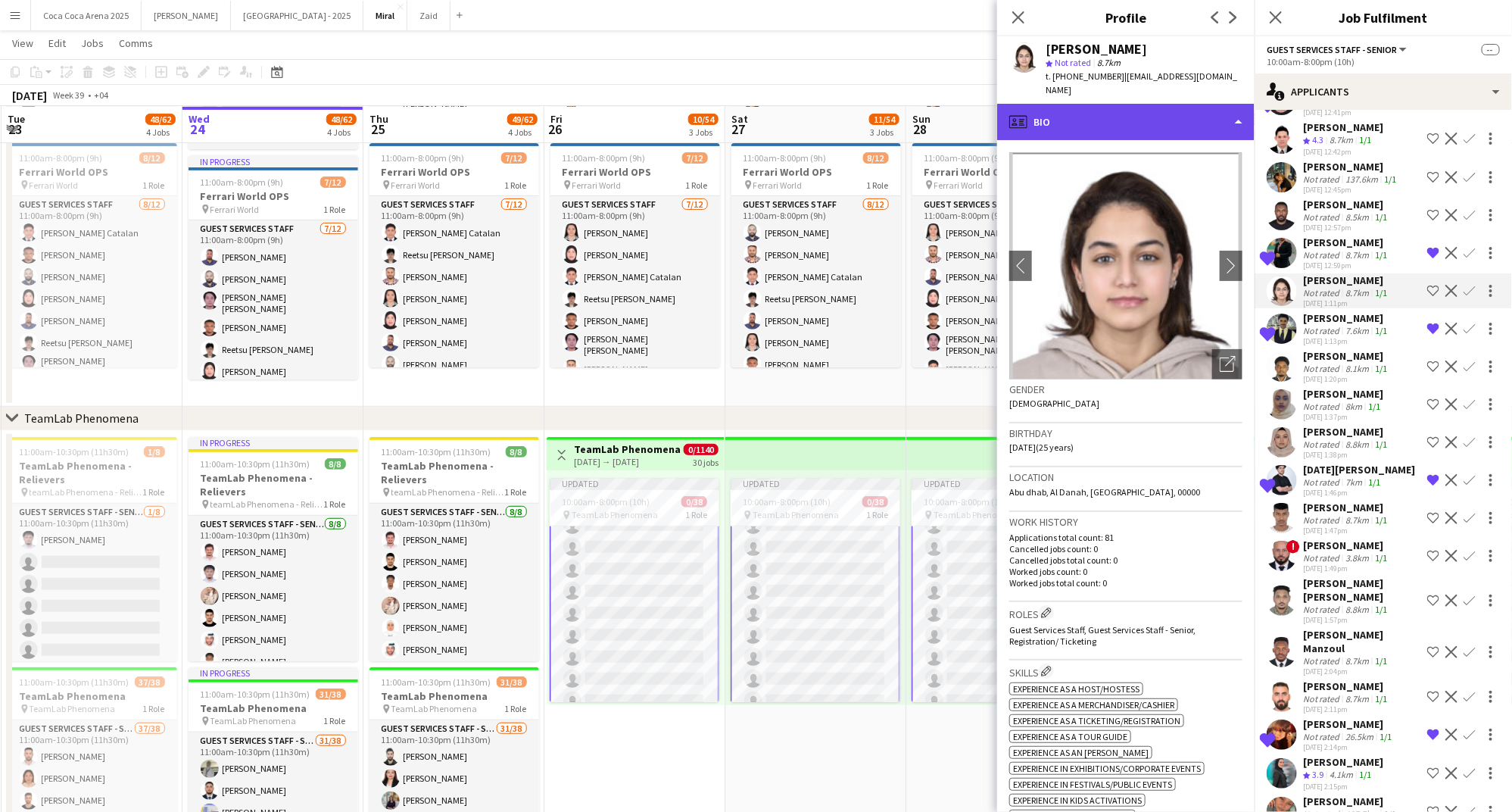
click at [1088, 119] on div "profile Bio" at bounding box center [1126, 121] width 258 height 36
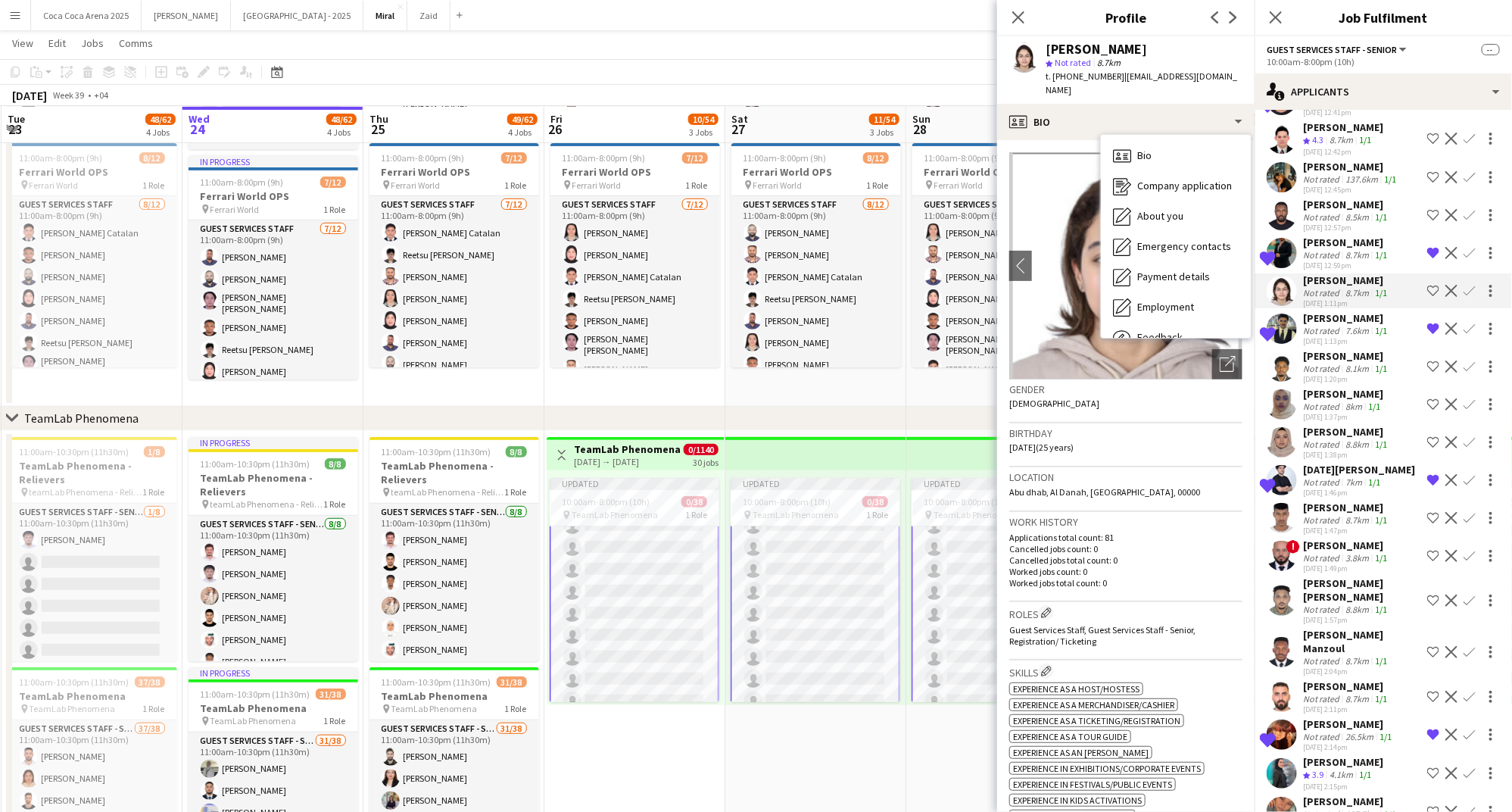
click at [1428, 285] on app-icon "Shortlist crew" at bounding box center [1433, 291] width 12 height 12
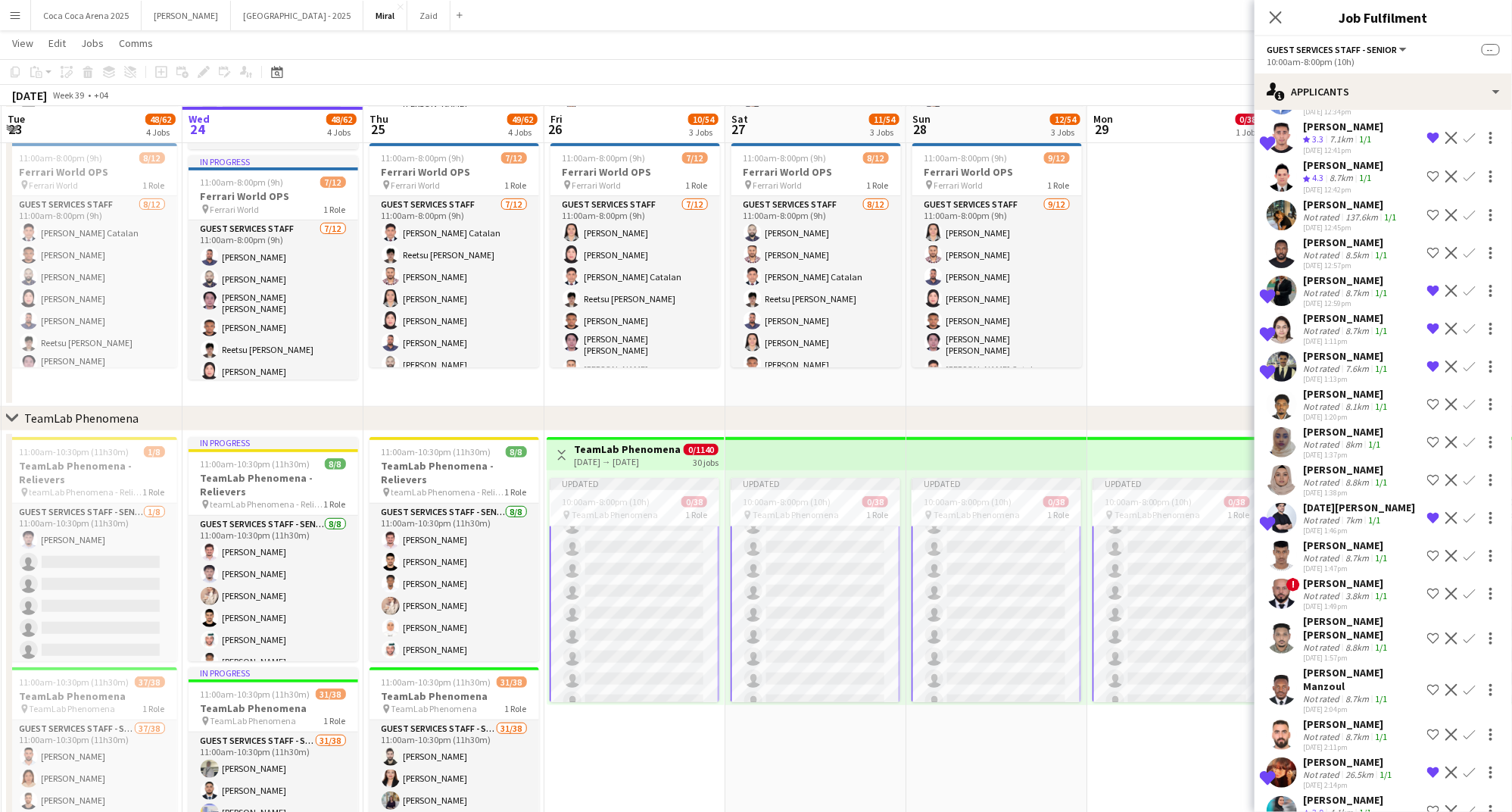
scroll to position [2883, 0]
click at [1355, 251] on div "8.5km" at bounding box center [1357, 256] width 30 height 11
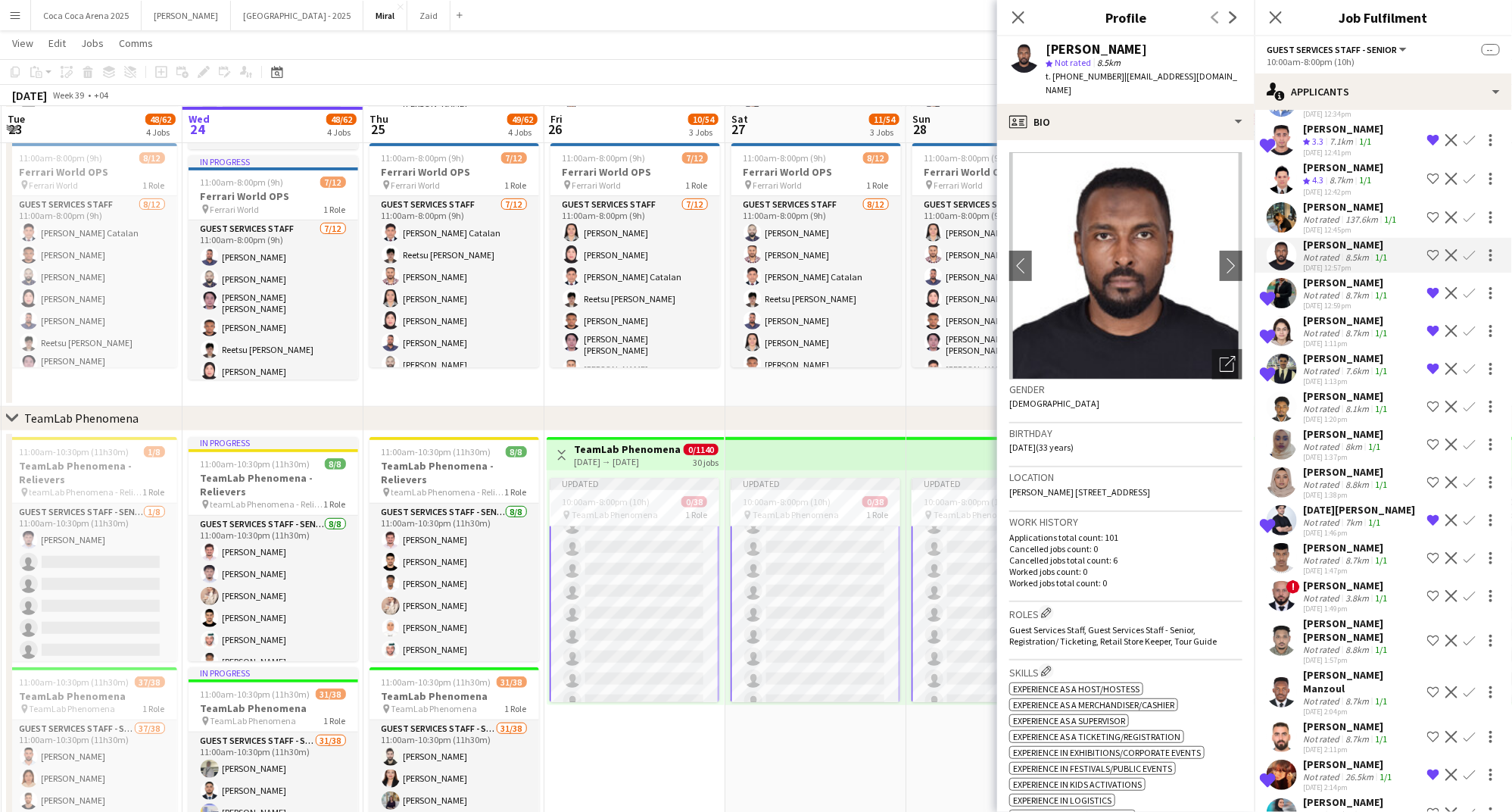
click at [1339, 214] on div "Not rated" at bounding box center [1322, 219] width 39 height 11
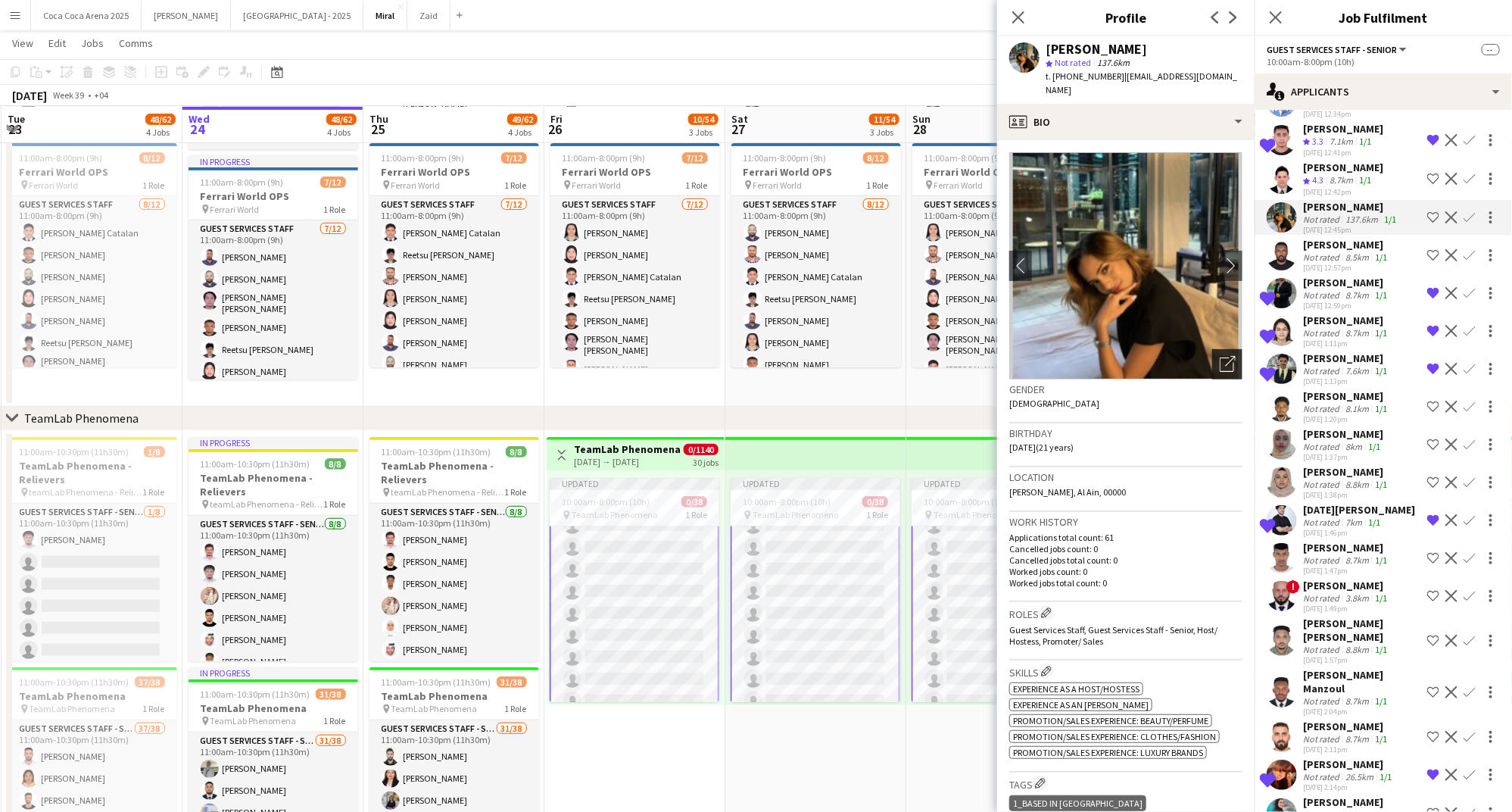
click at [1227, 356] on icon "Open photos pop-in" at bounding box center [1227, 364] width 16 height 16
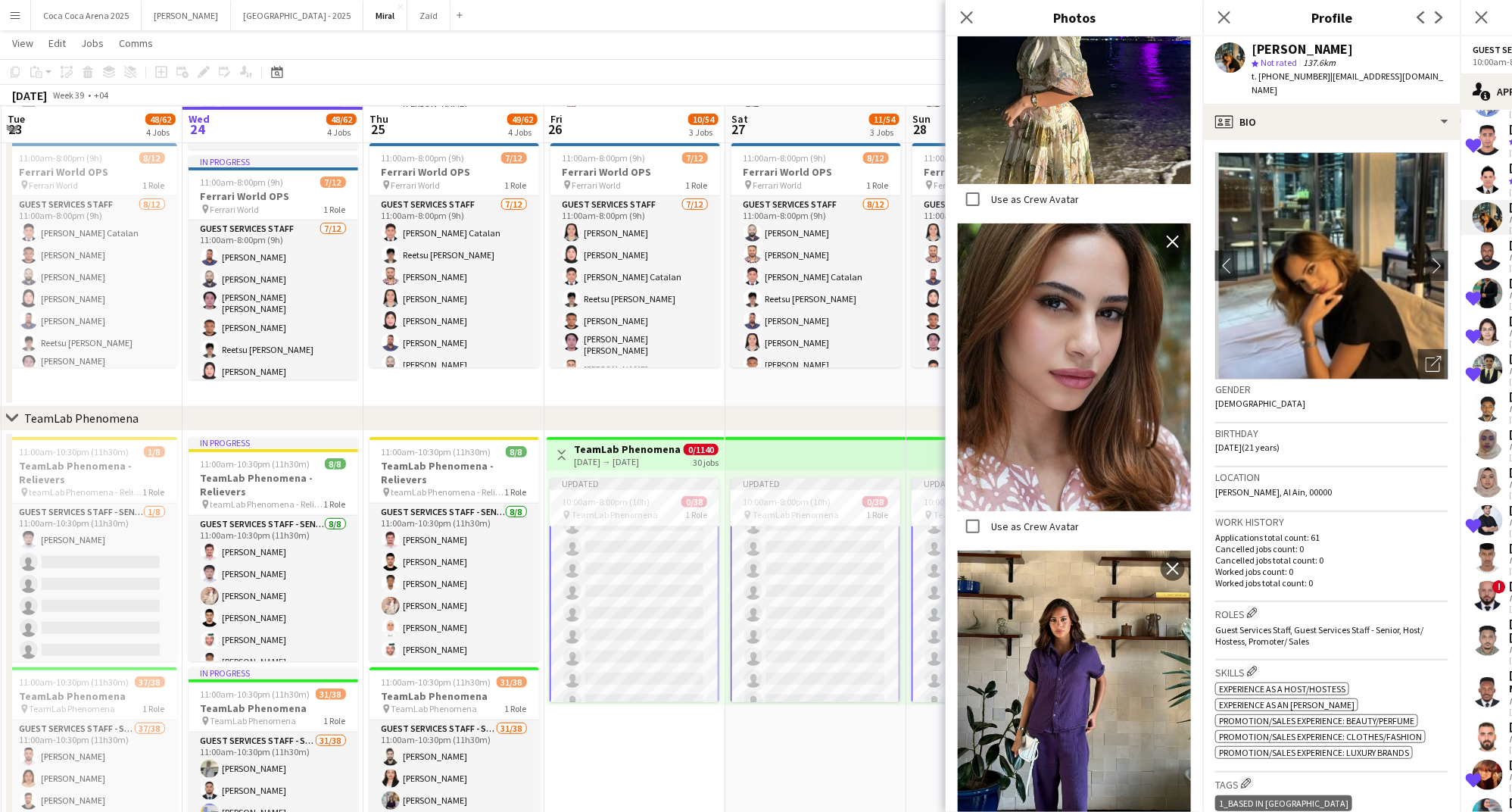
scroll to position [506, 0]
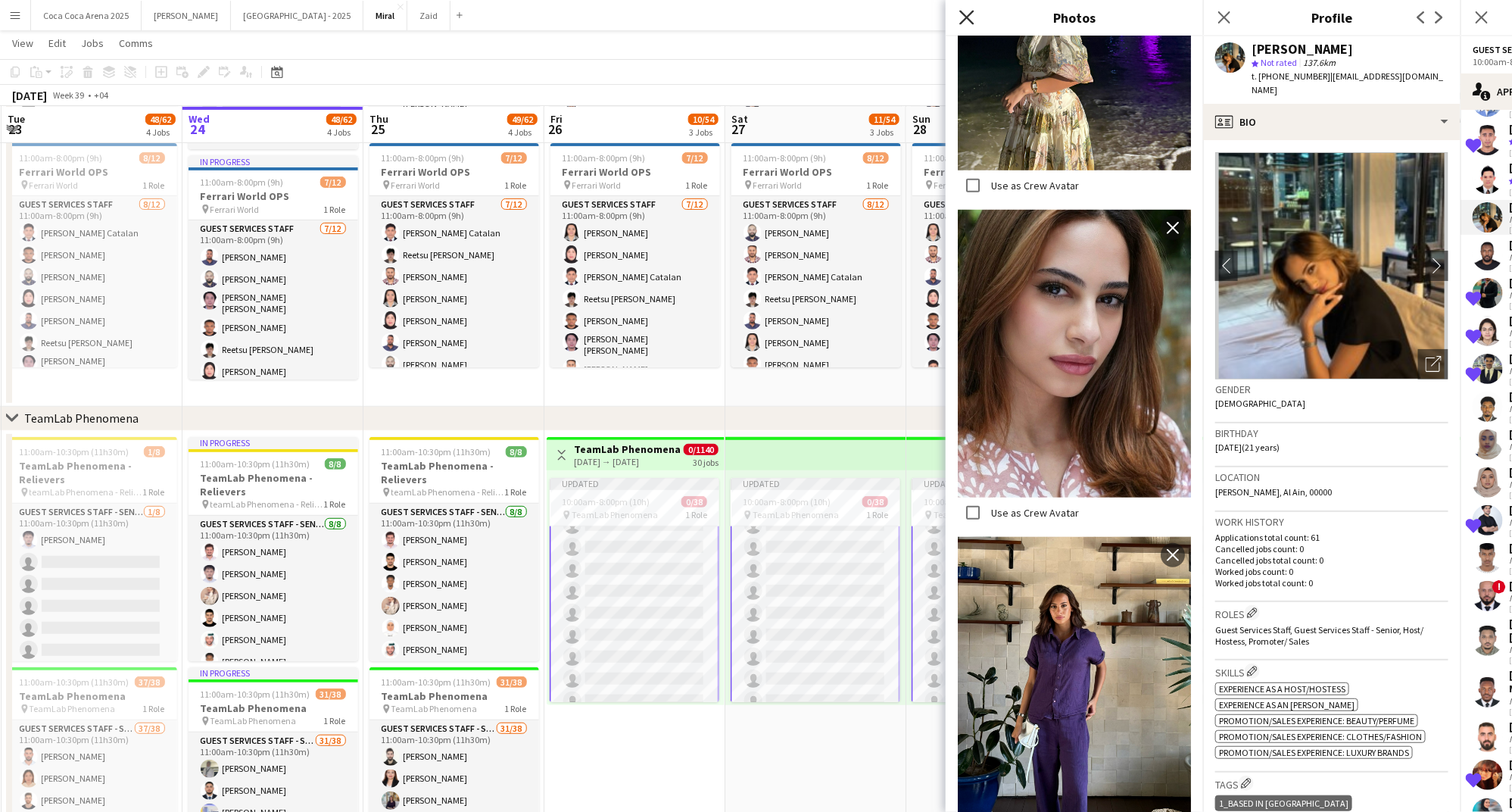
click at [964, 24] on icon "Close pop-in" at bounding box center [966, 17] width 14 height 14
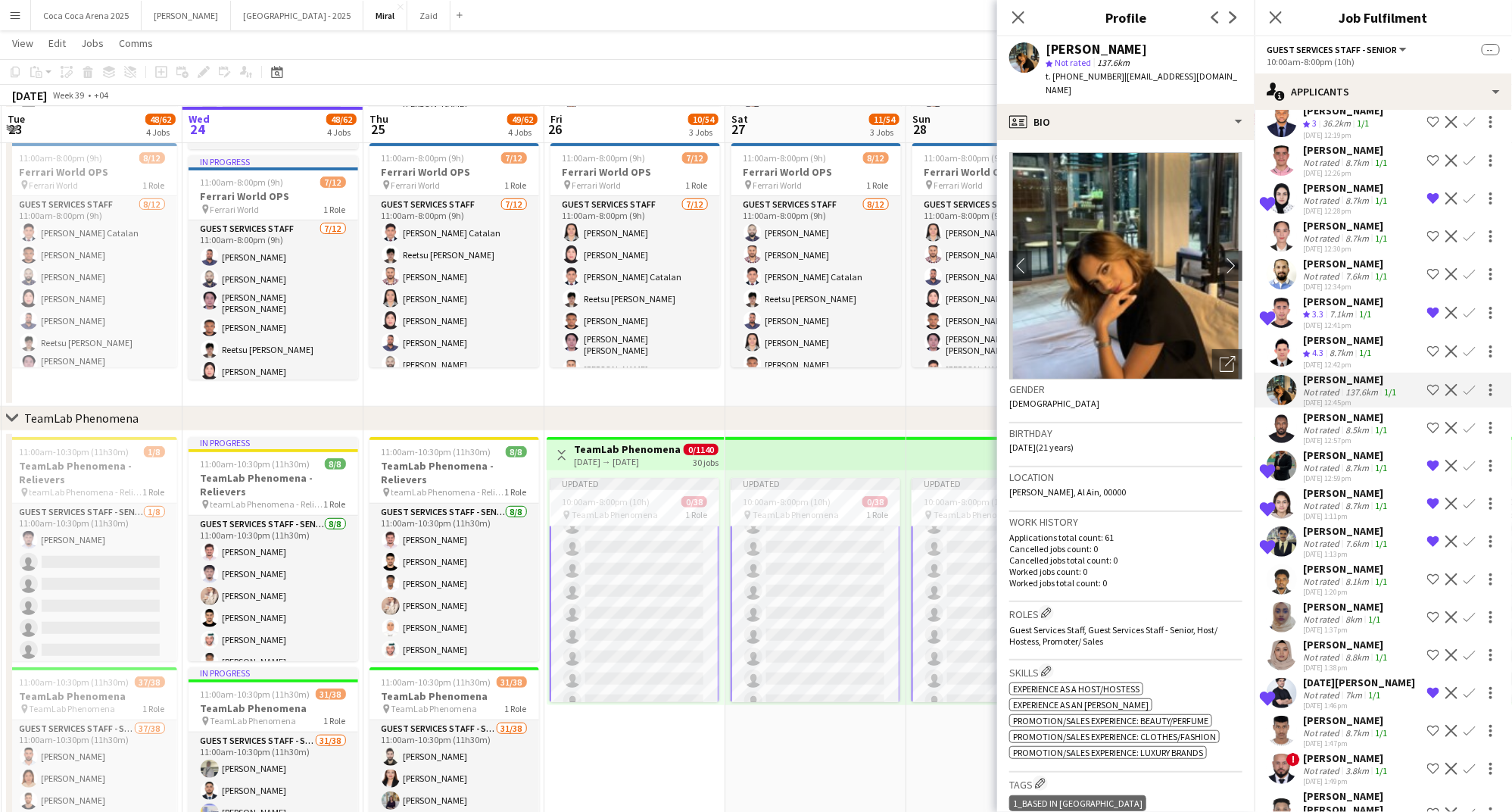
scroll to position [2708, 0]
click at [1343, 259] on div "Muhammad Umar Tamoor" at bounding box center [1346, 266] width 87 height 14
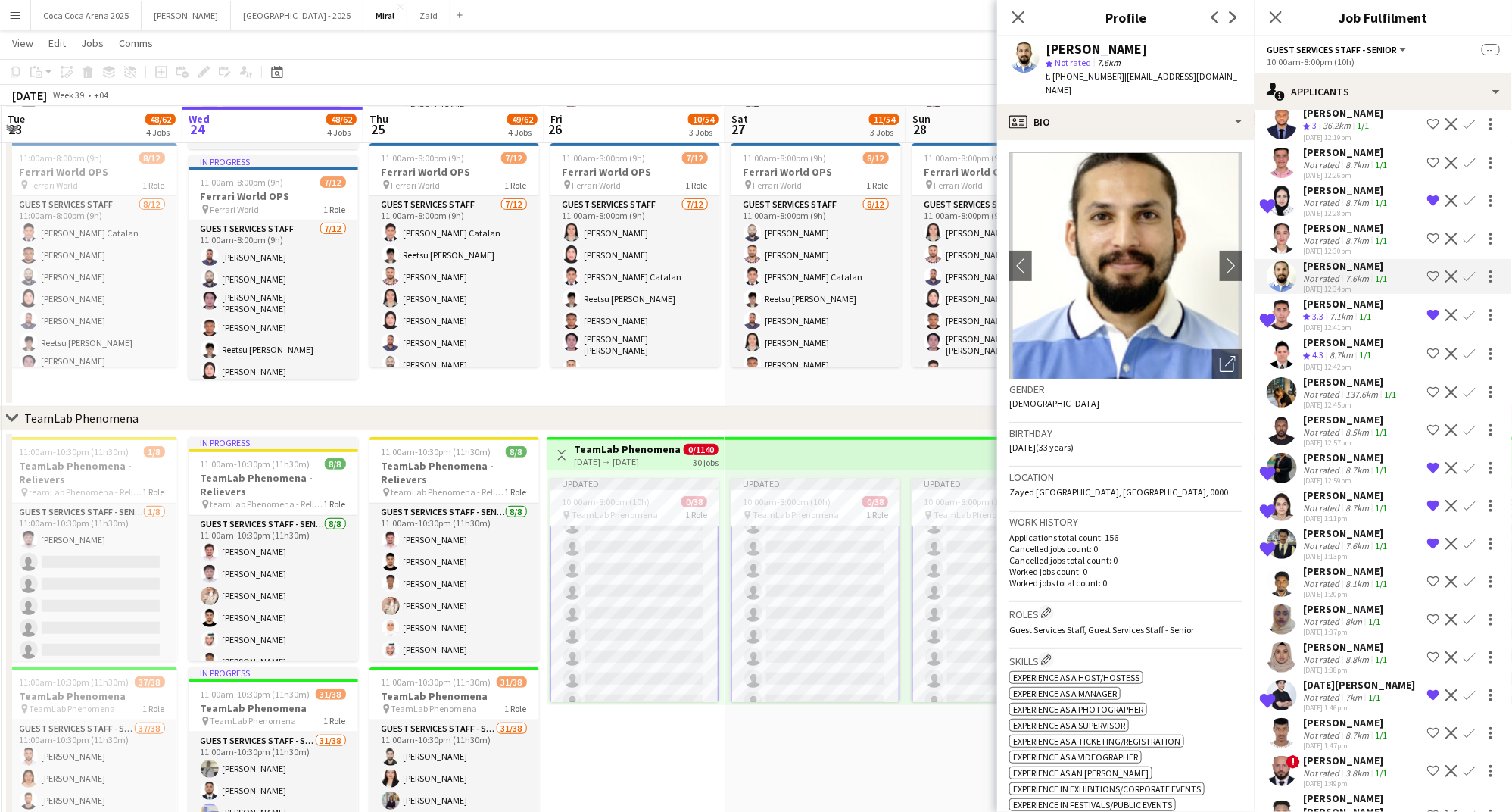
click at [1336, 235] on div "Not rated" at bounding box center [1322, 240] width 39 height 11
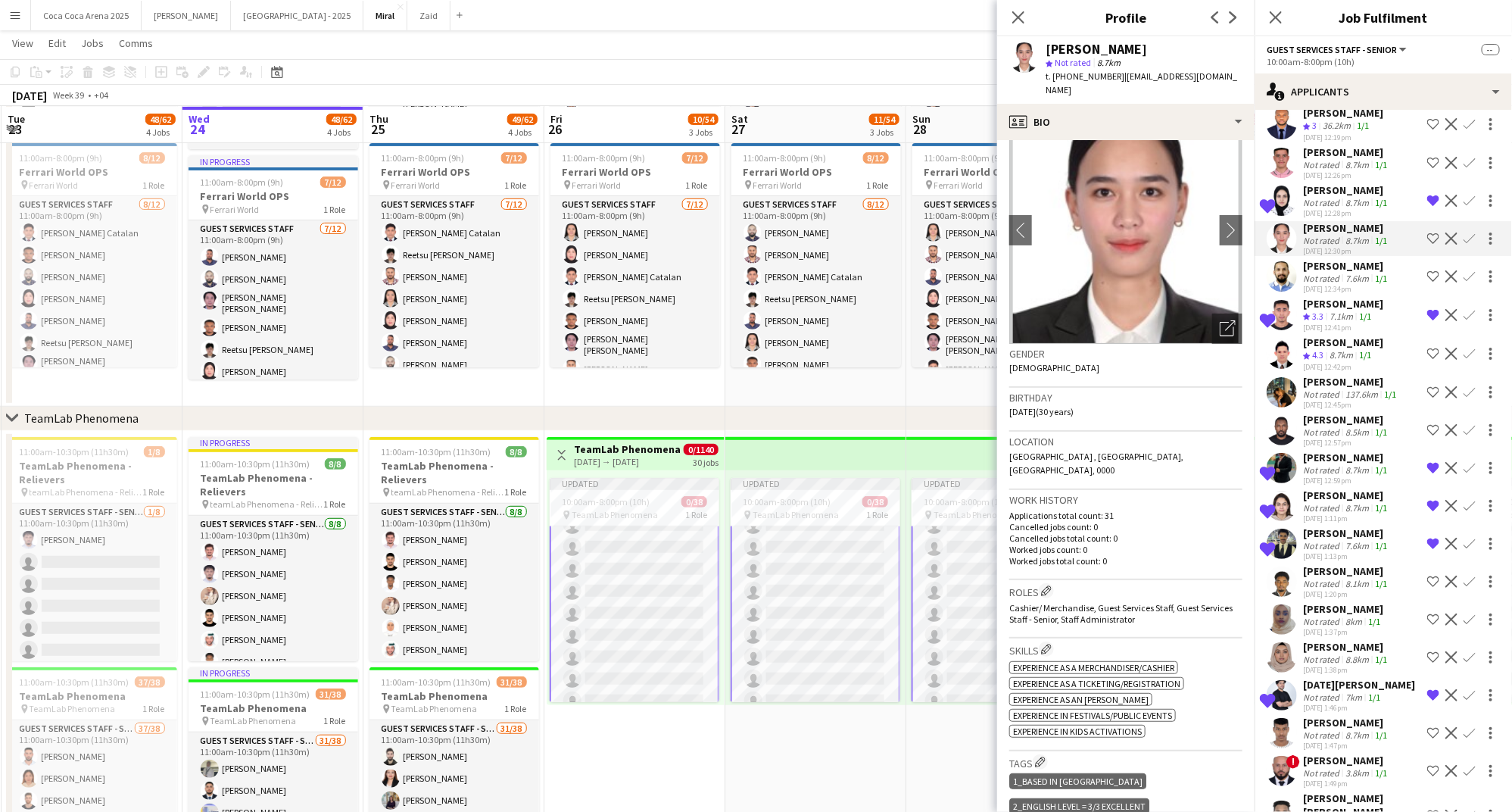
scroll to position [0, 0]
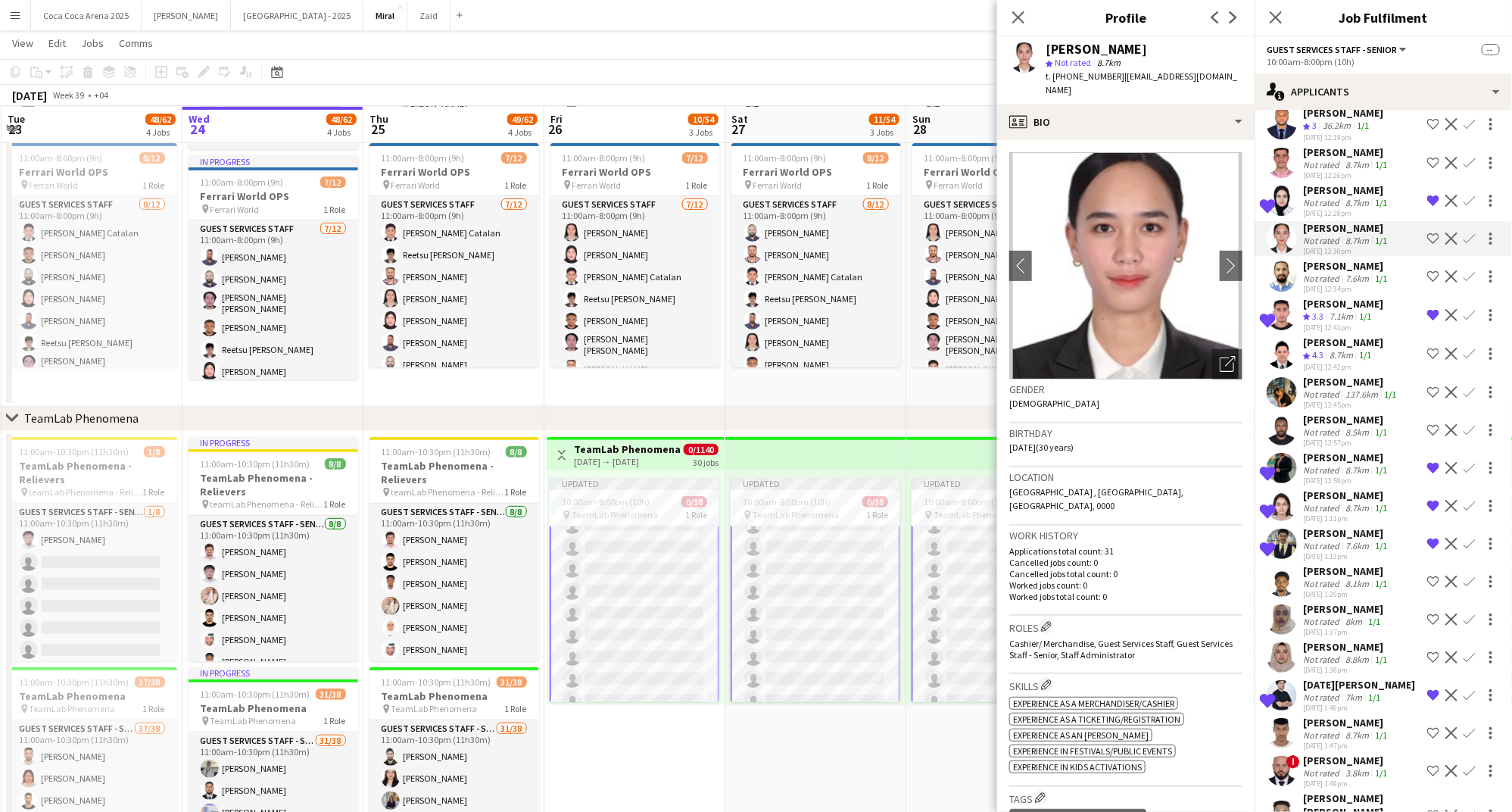
click at [1436, 232] on app-icon "Shortlist crew" at bounding box center [1433, 238] width 12 height 12
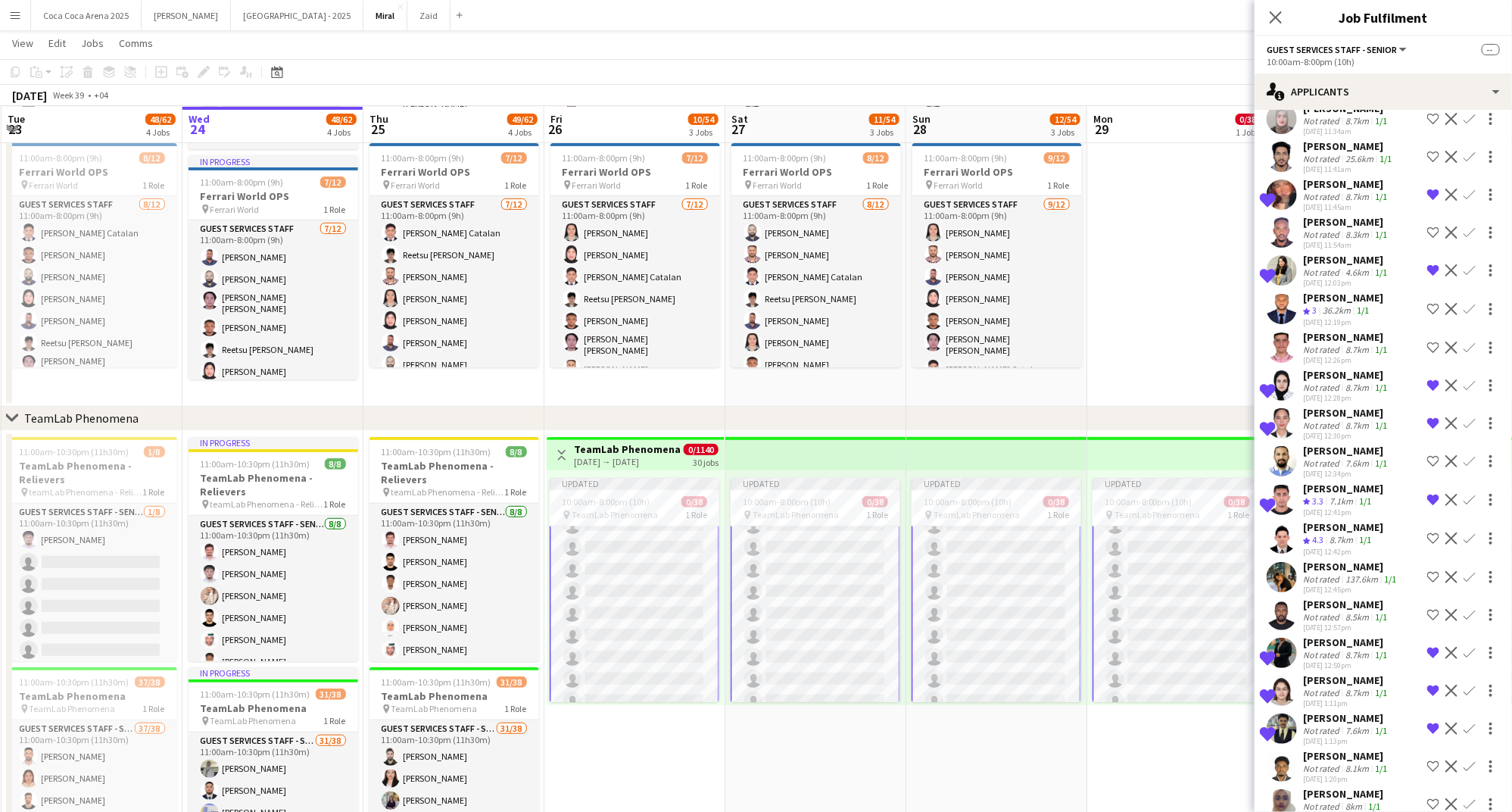
scroll to position [2514, 0]
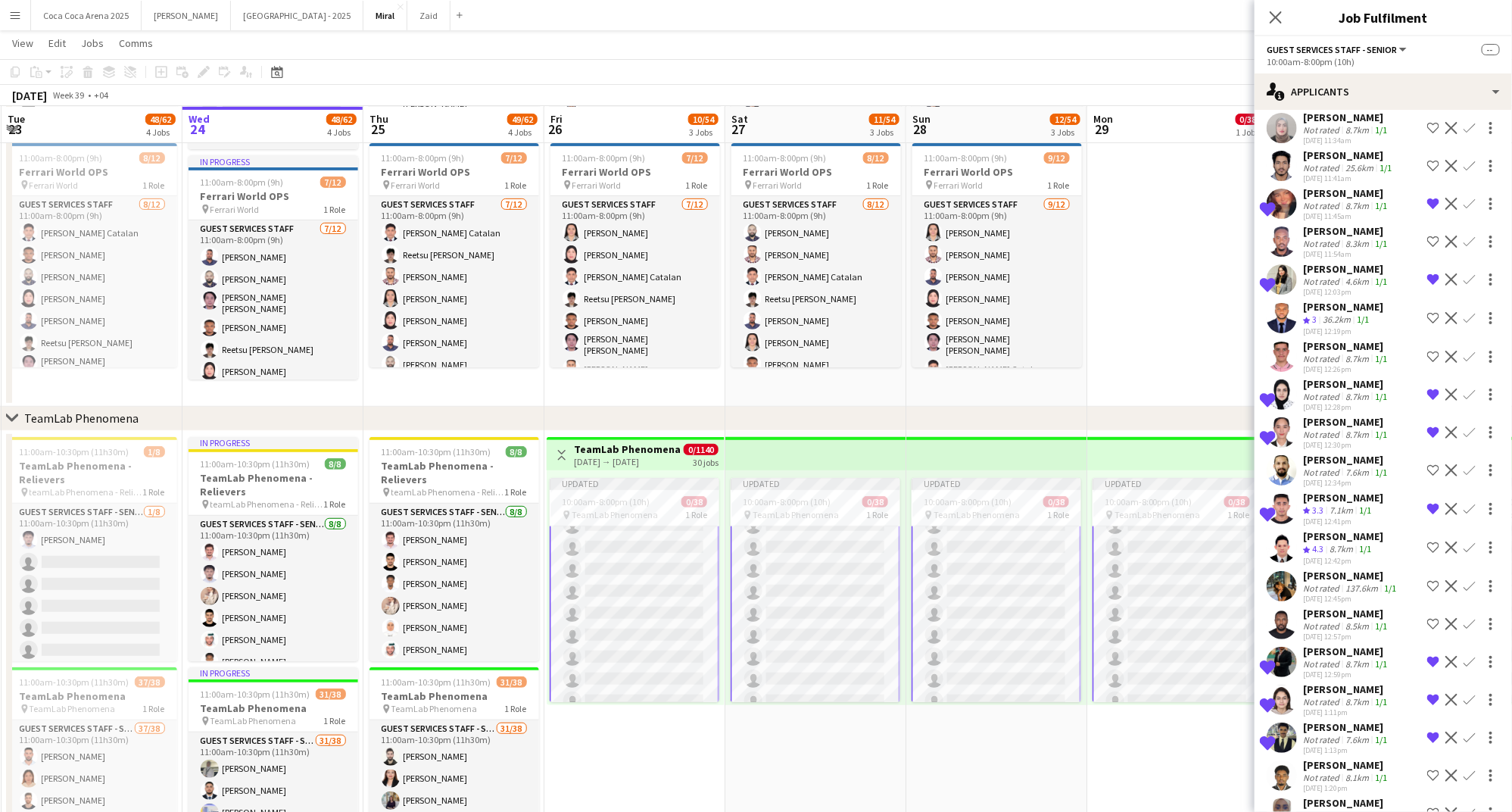
click at [1353, 238] on div "8.3km" at bounding box center [1357, 243] width 30 height 11
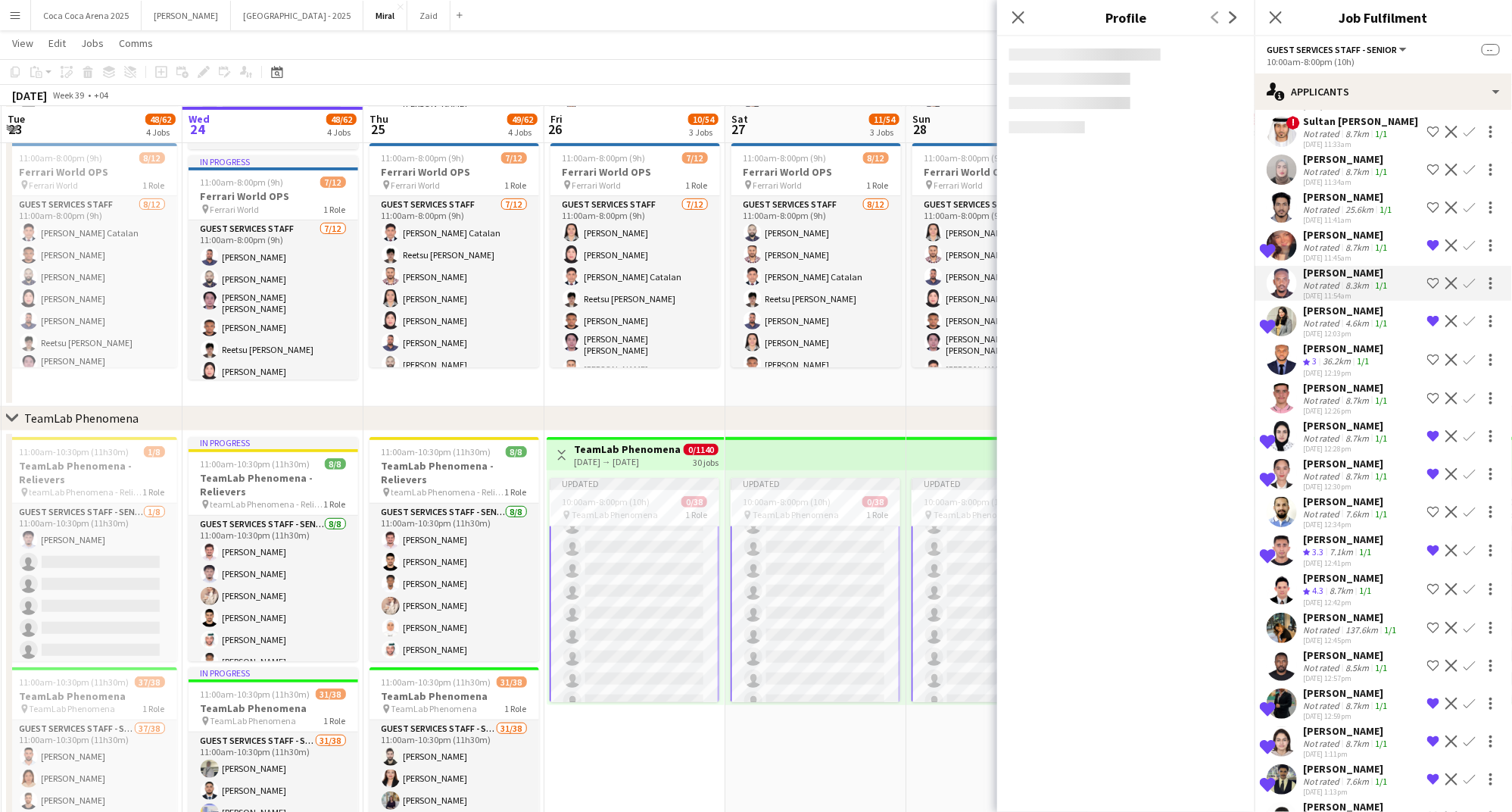
scroll to position [2454, 0]
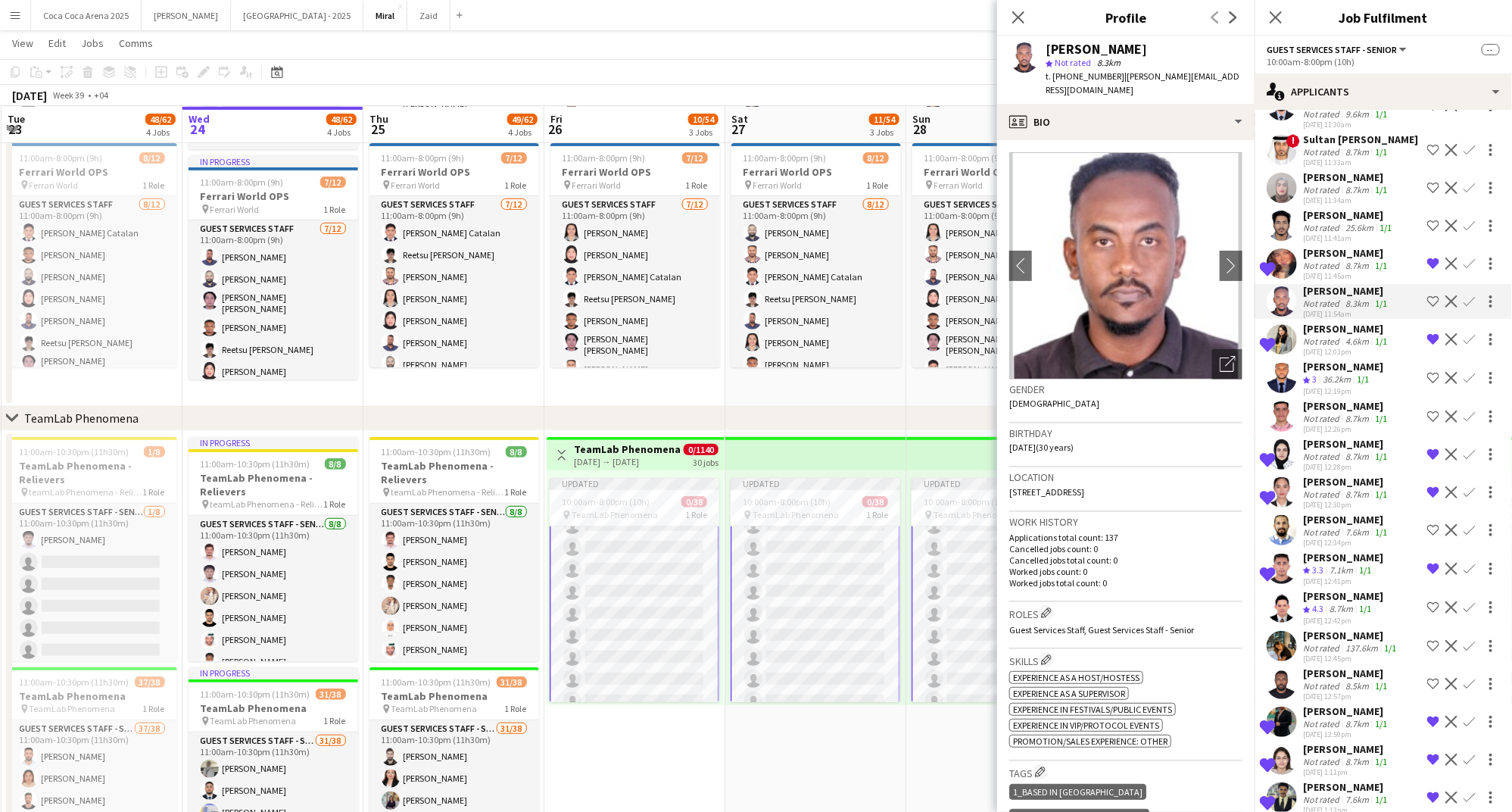
click at [1353, 233] on div "24-09-2025 11:41am" at bounding box center [1348, 238] width 92 height 10
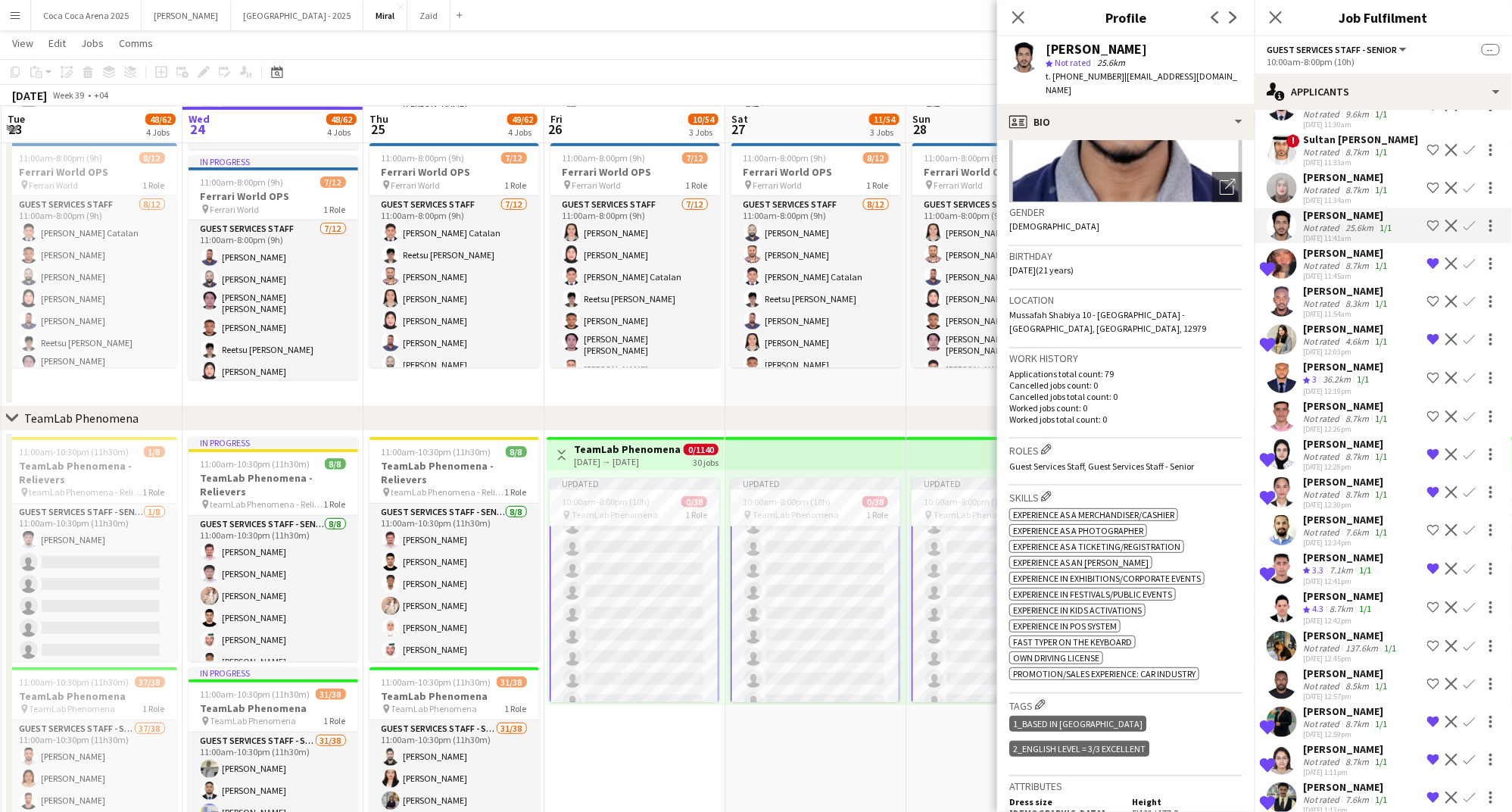
scroll to position [146, 0]
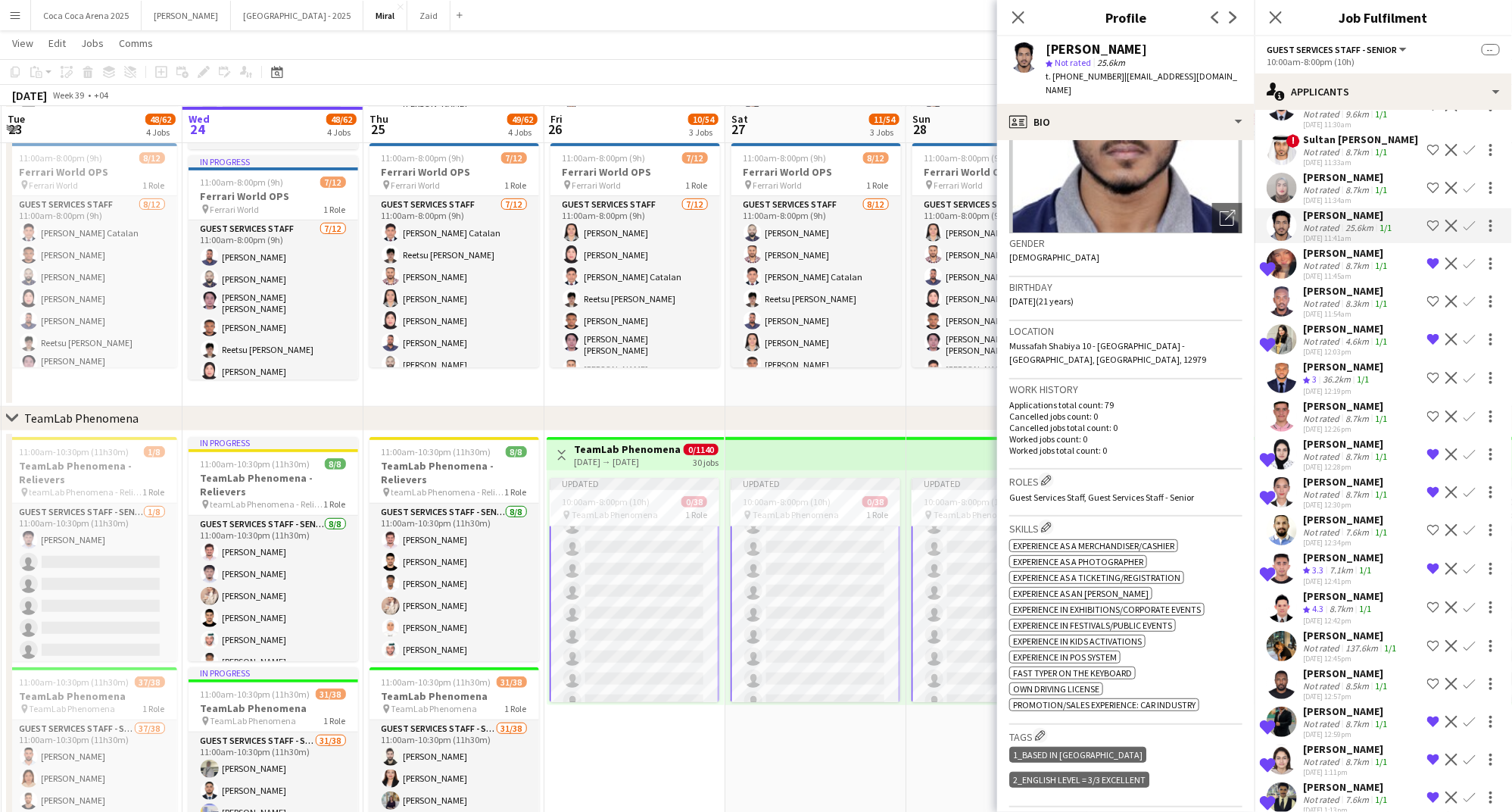
click at [1436, 220] on app-icon "Shortlist crew" at bounding box center [1433, 226] width 12 height 12
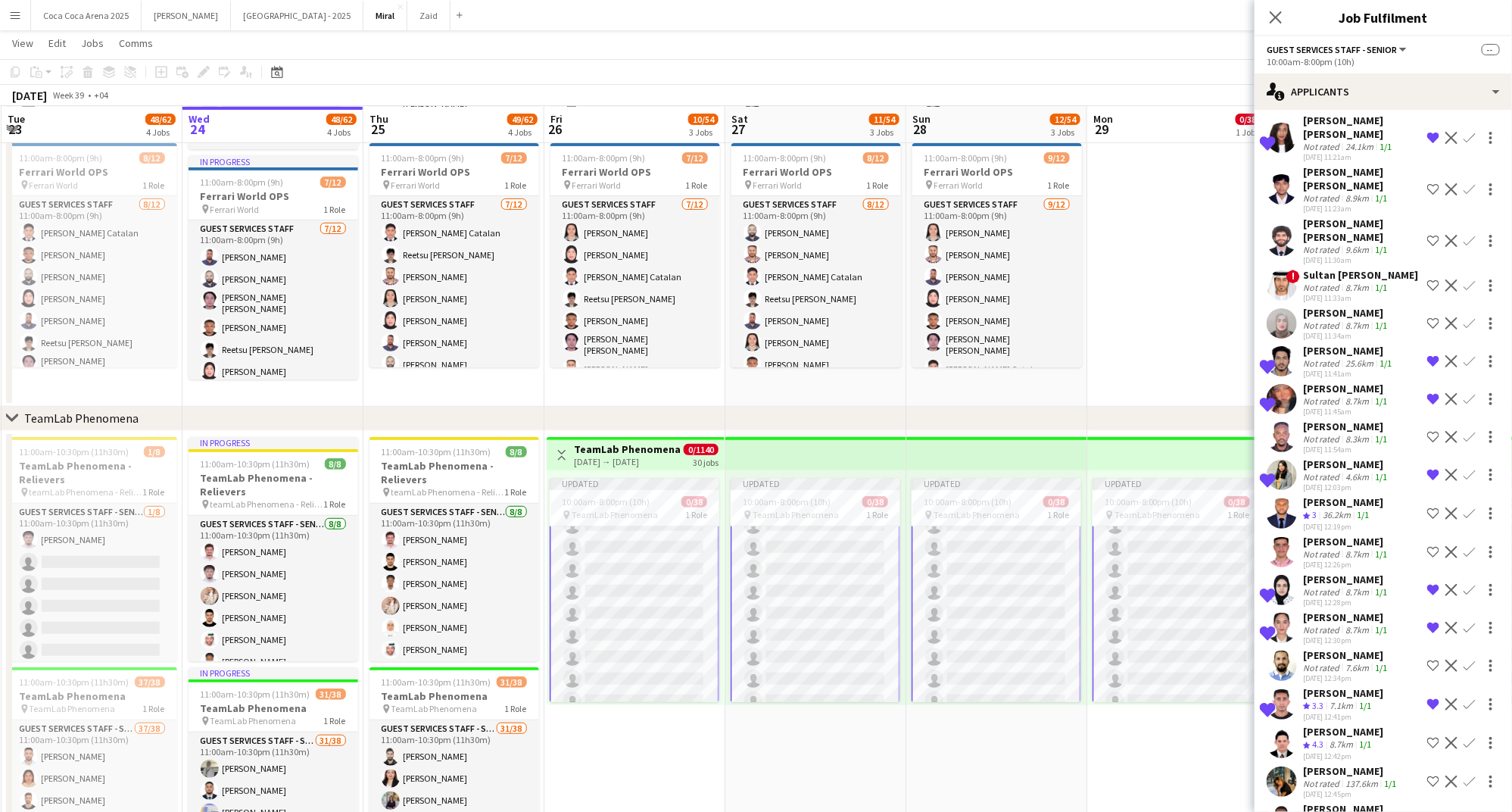
scroll to position [2315, 0]
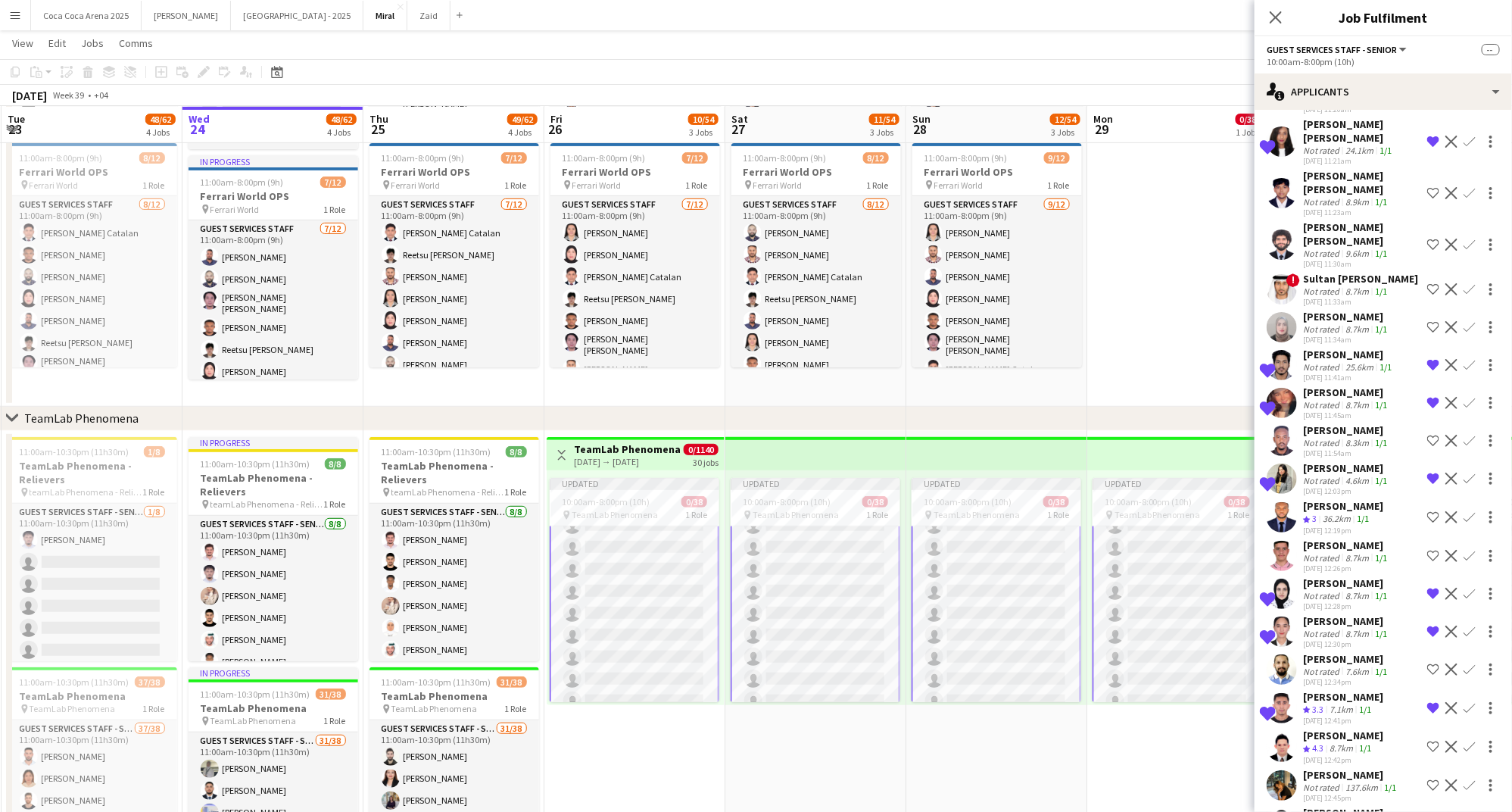
click at [1327, 323] on div "Not rated" at bounding box center [1322, 328] width 39 height 11
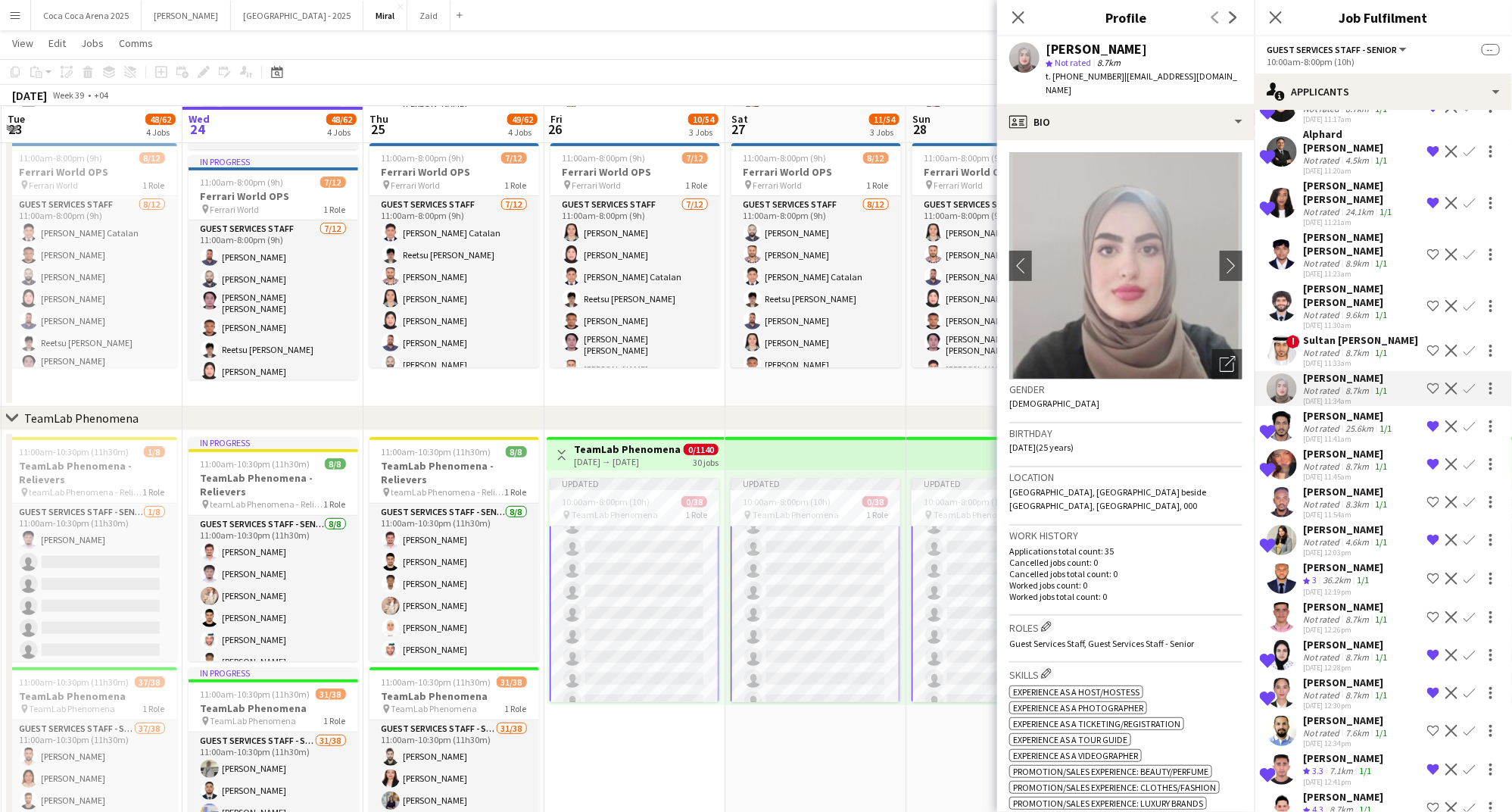
scroll to position [2250, 0]
click at [1330, 312] on div "Not rated" at bounding box center [1322, 317] width 39 height 11
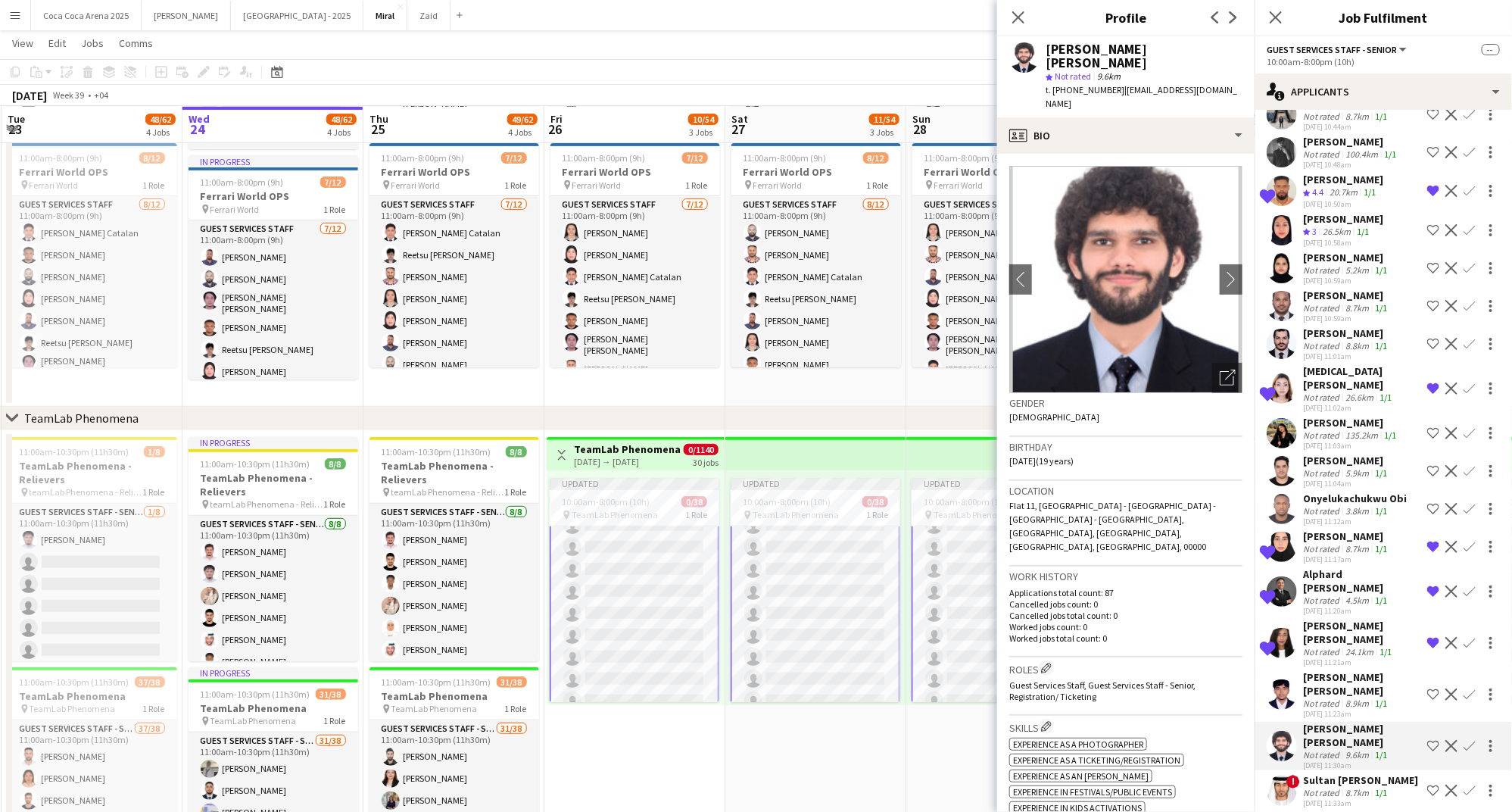
scroll to position [1811, 0]
click at [1322, 216] on div "Rahaf Hamed" at bounding box center [1342, 222] width 81 height 14
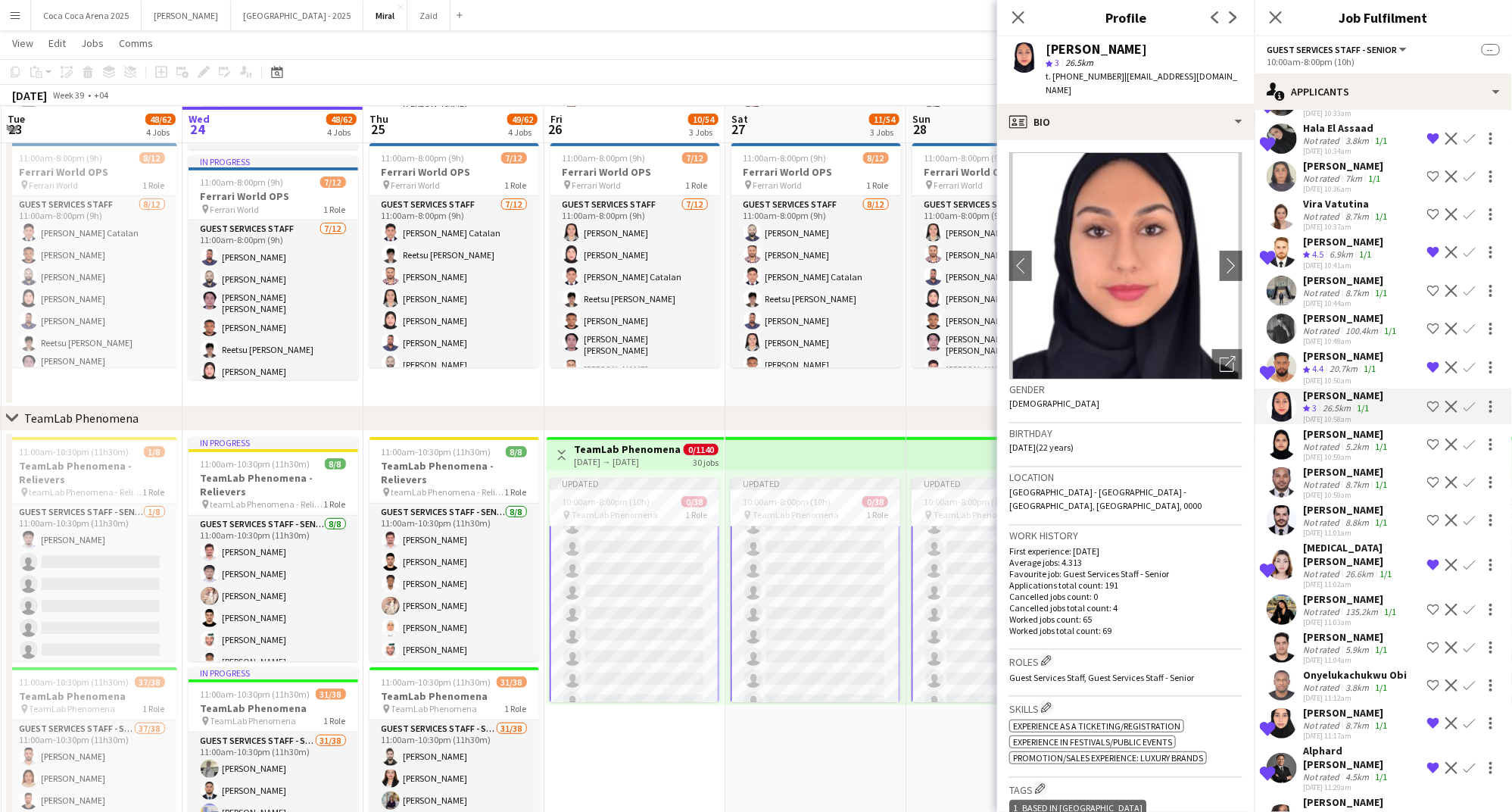
scroll to position [1603, 0]
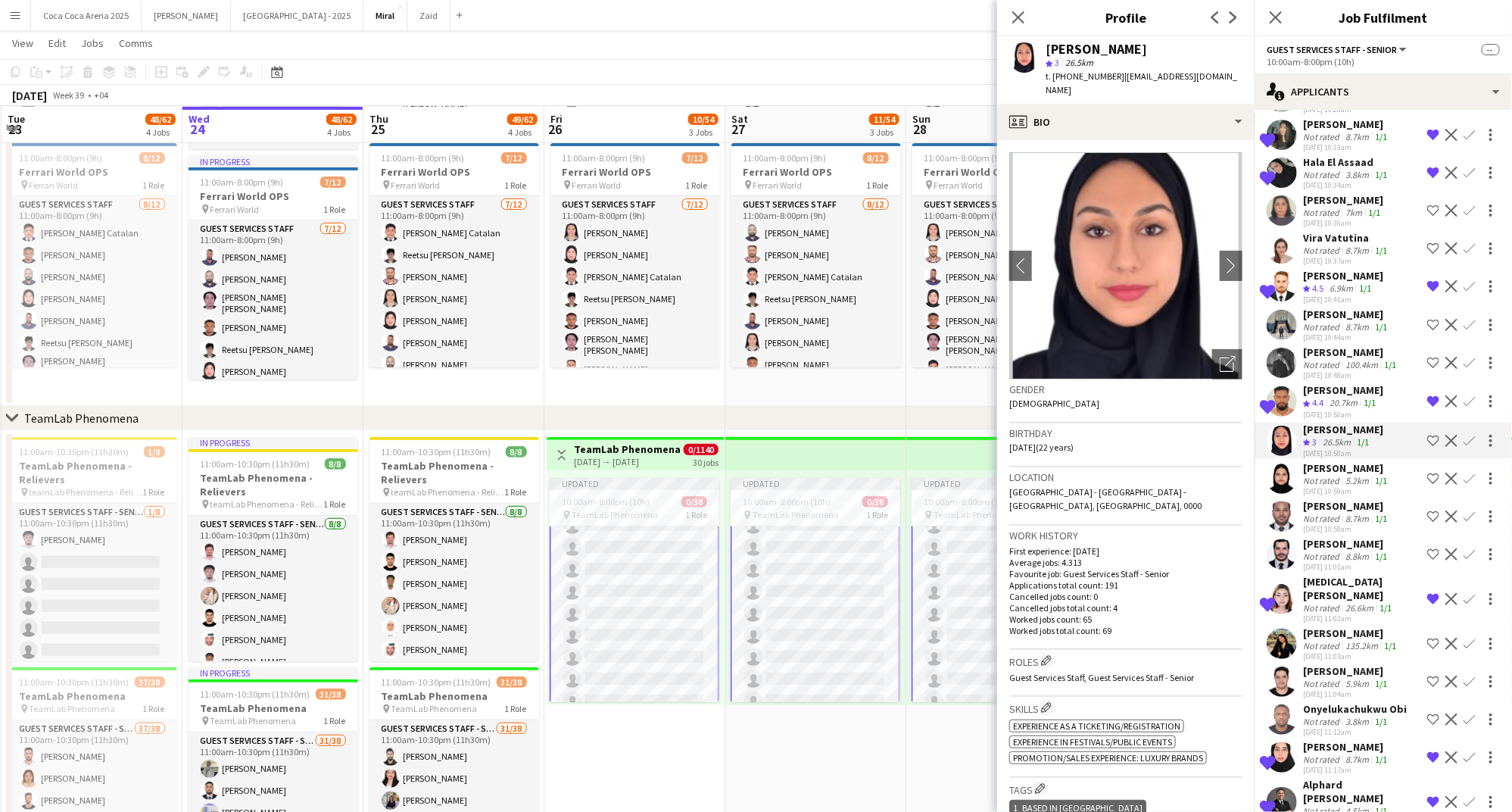
click at [1322, 231] on div "Vira Vatutina" at bounding box center [1346, 238] width 87 height 14
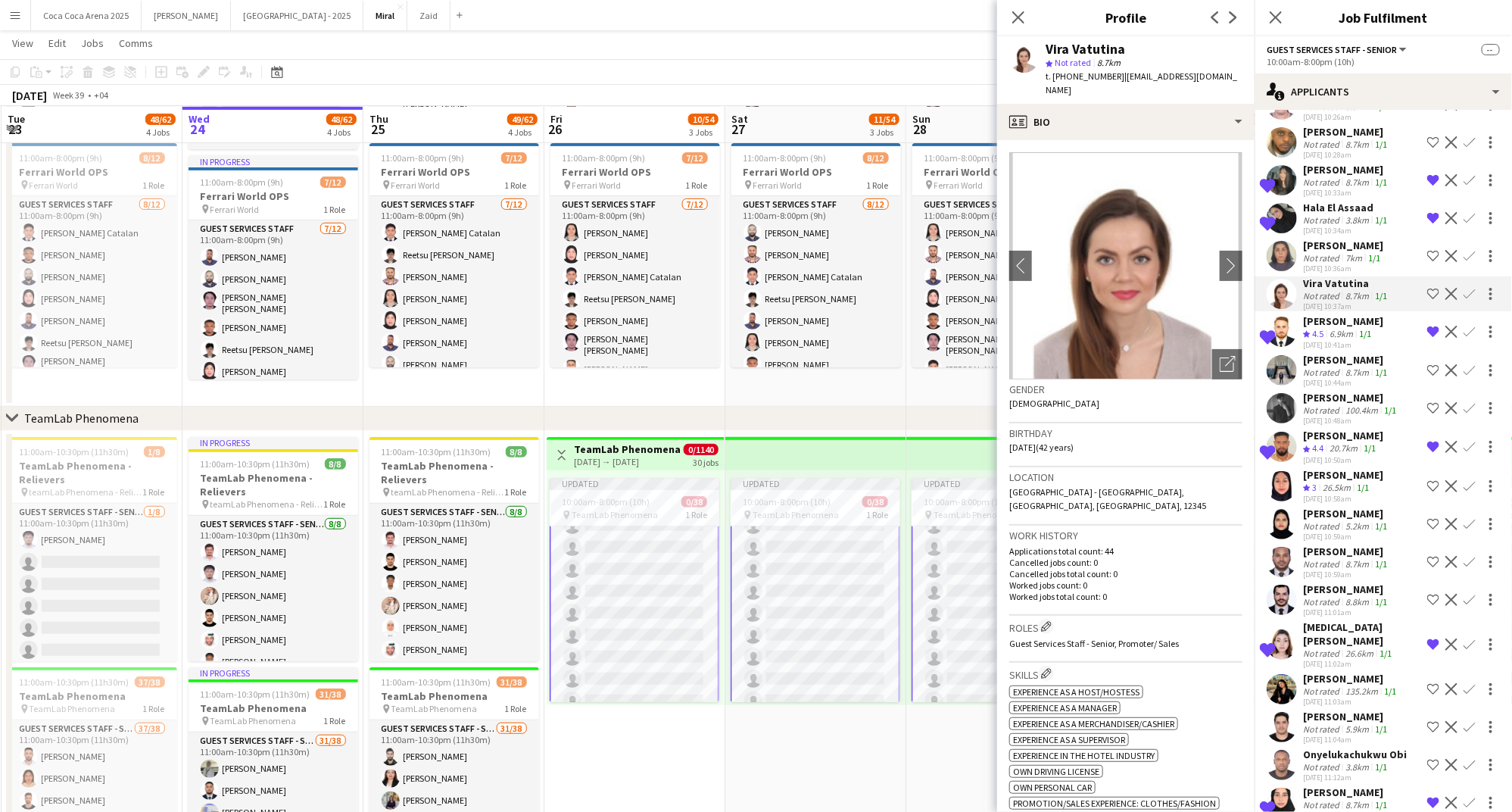
scroll to position [1535, 0]
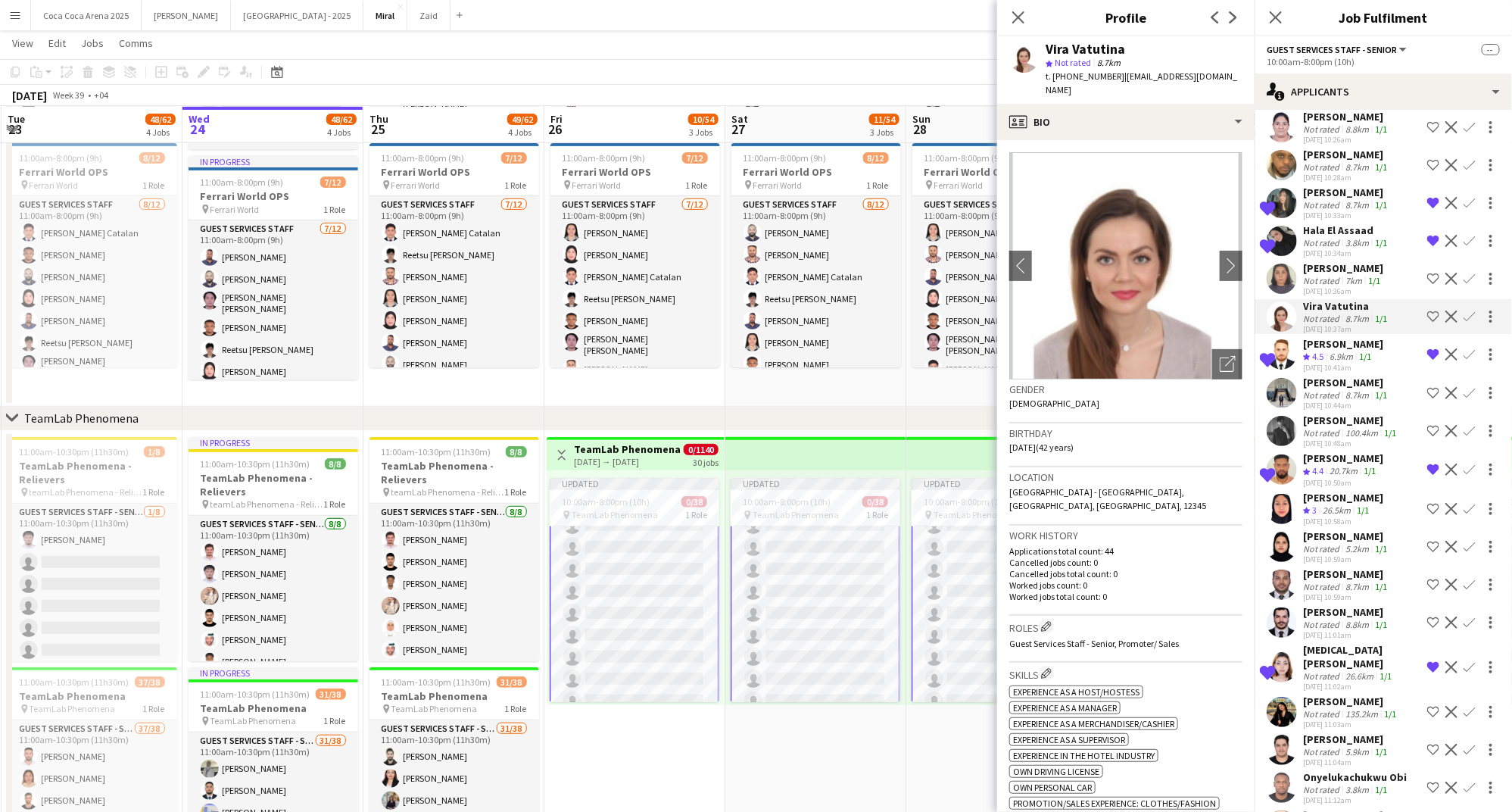
click at [1325, 275] on div "Not rated" at bounding box center [1322, 280] width 39 height 11
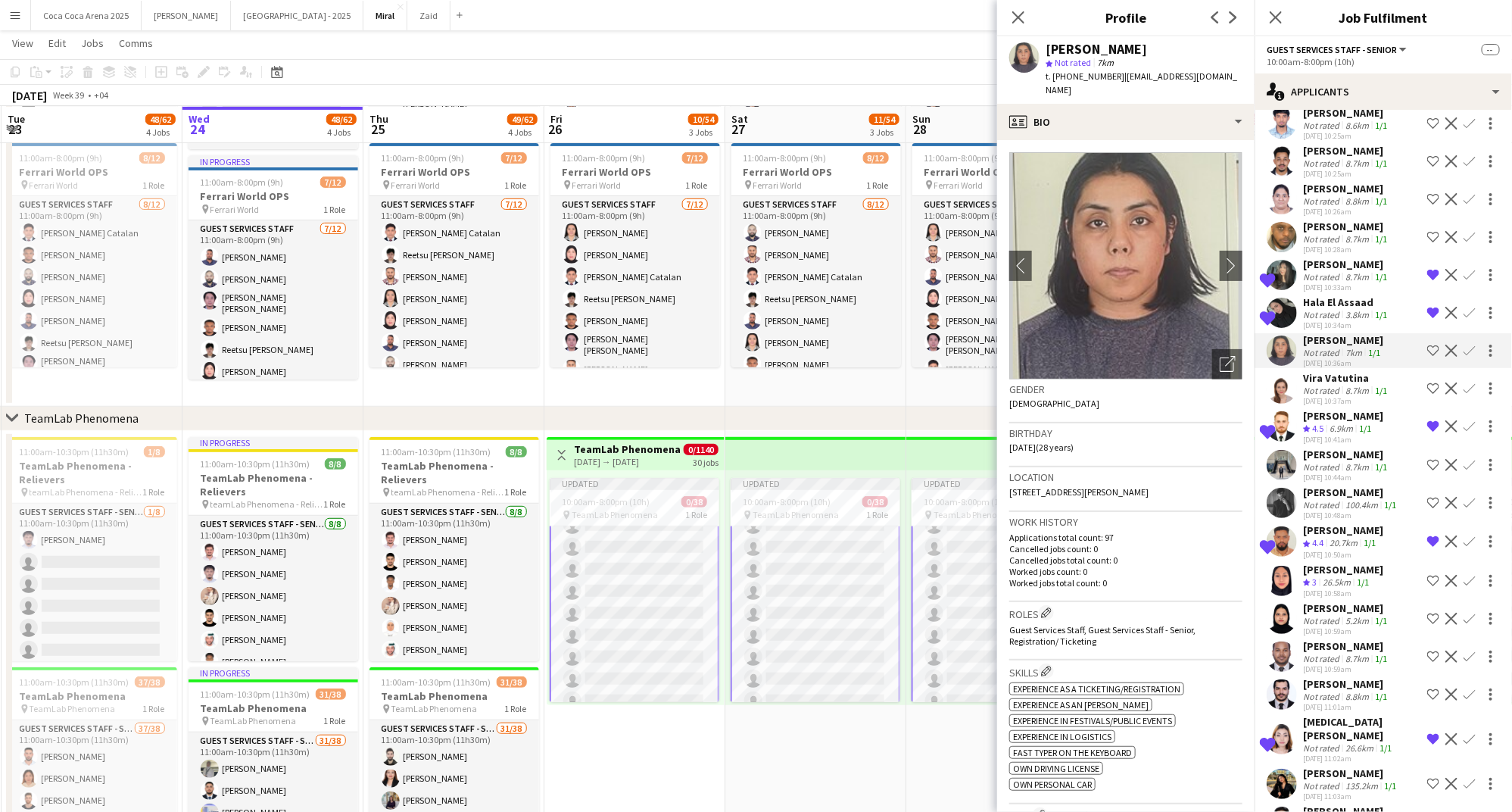
scroll to position [1462, 0]
click at [1325, 221] on div "Mohanad Babekar" at bounding box center [1346, 227] width 87 height 14
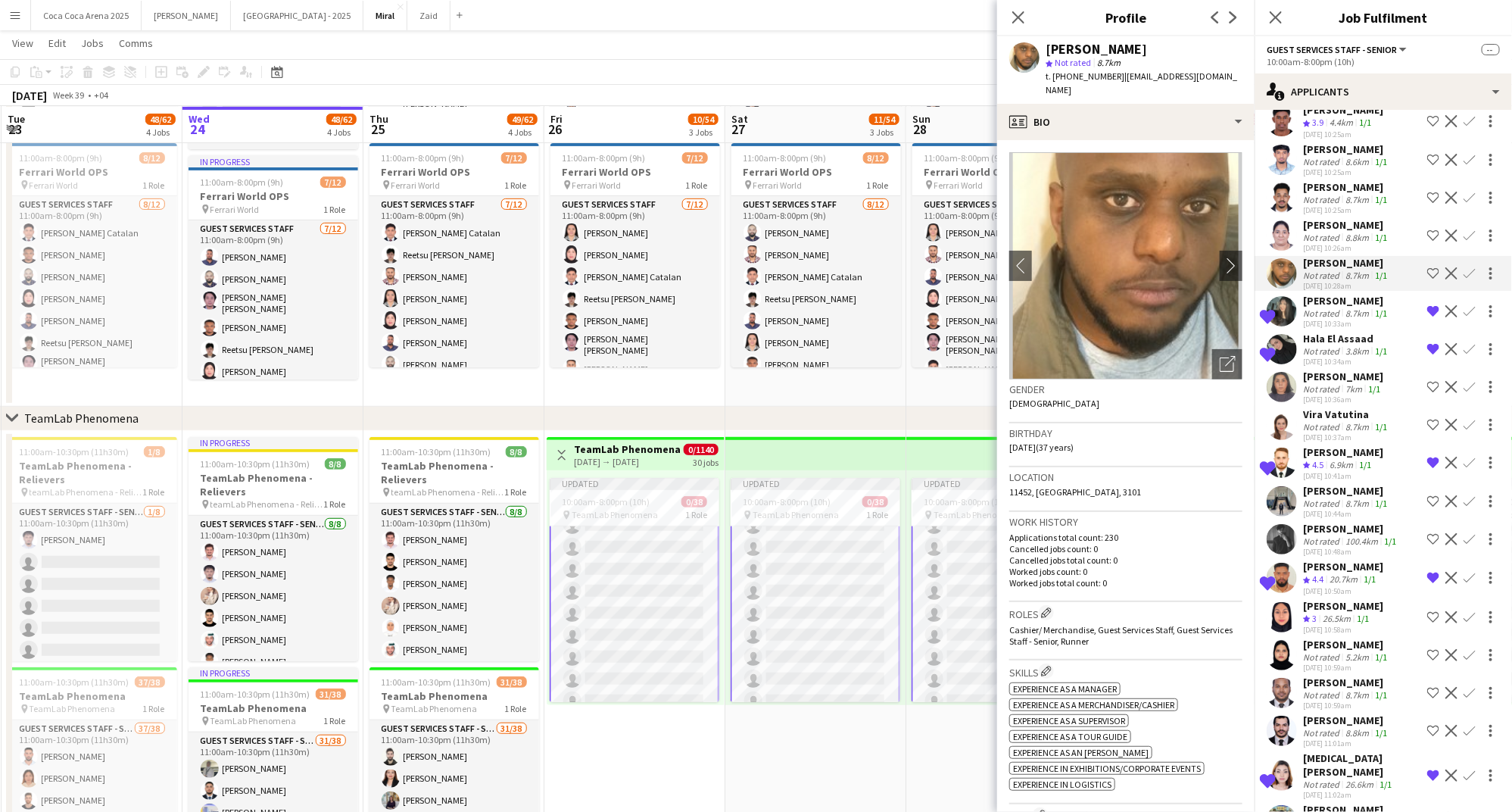
scroll to position [1420, 0]
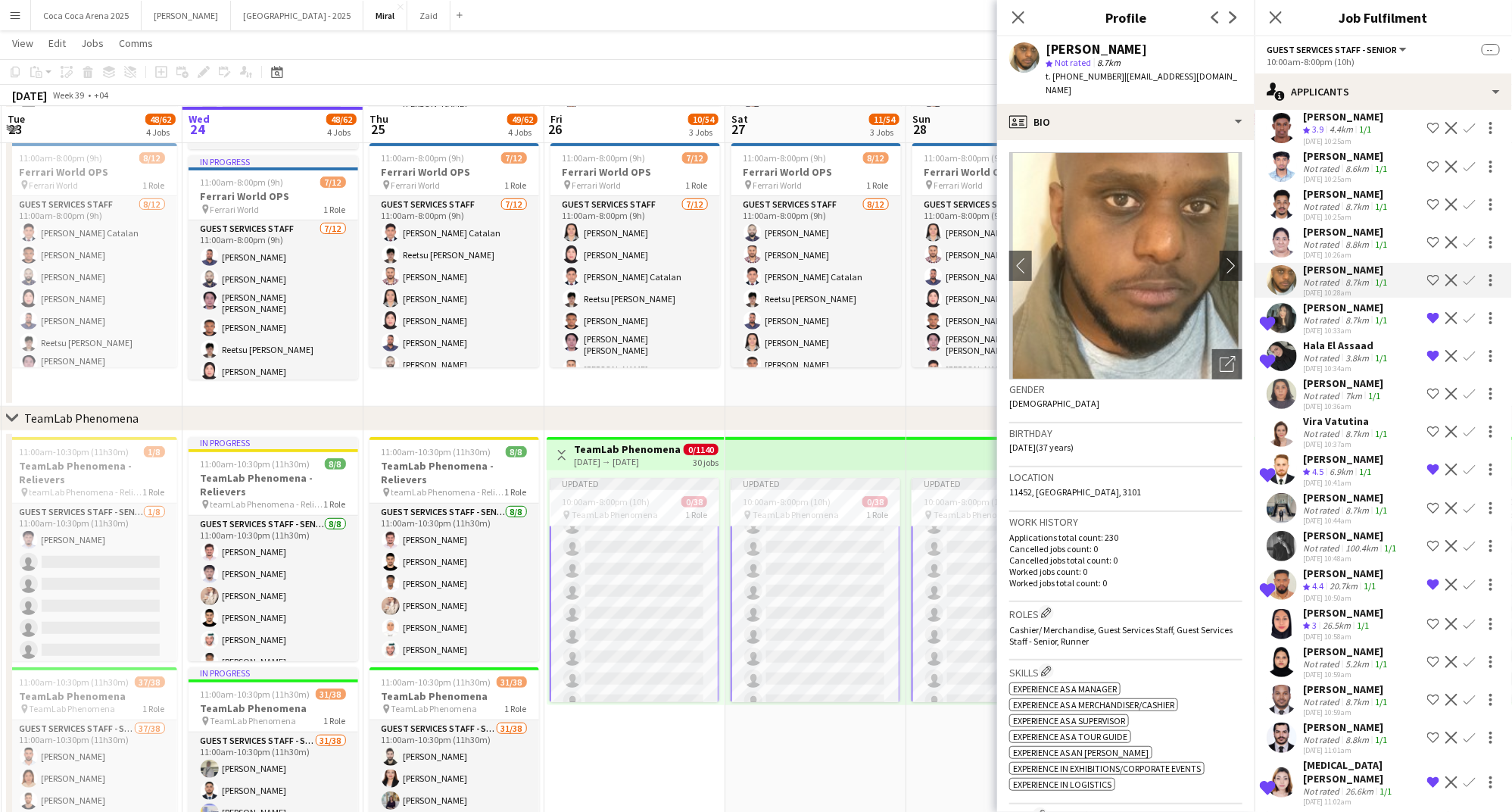
click at [1331, 225] on div "Abeni Silveira" at bounding box center [1346, 232] width 87 height 14
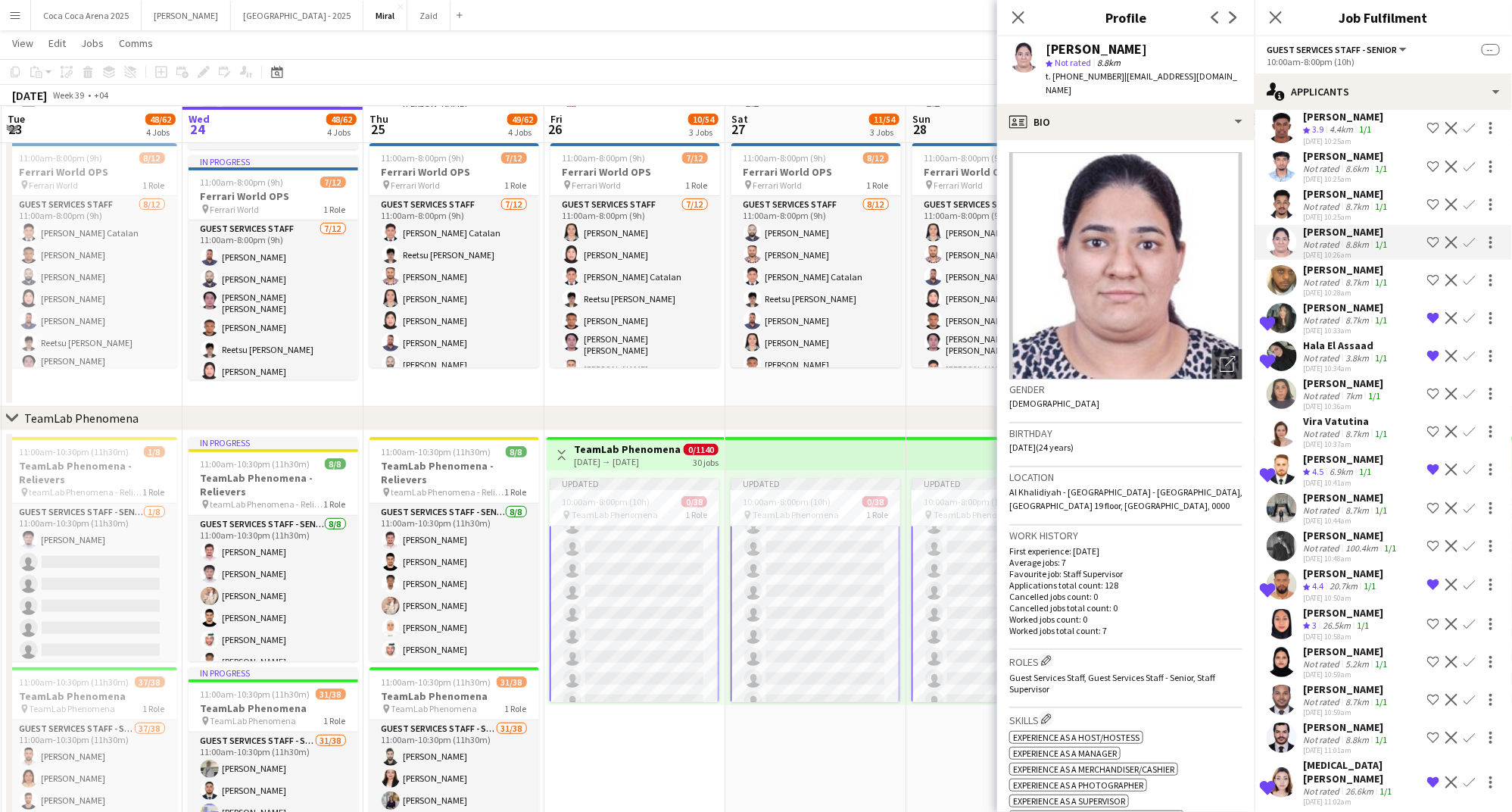
click at [1330, 201] on div "Not rated" at bounding box center [1322, 206] width 39 height 11
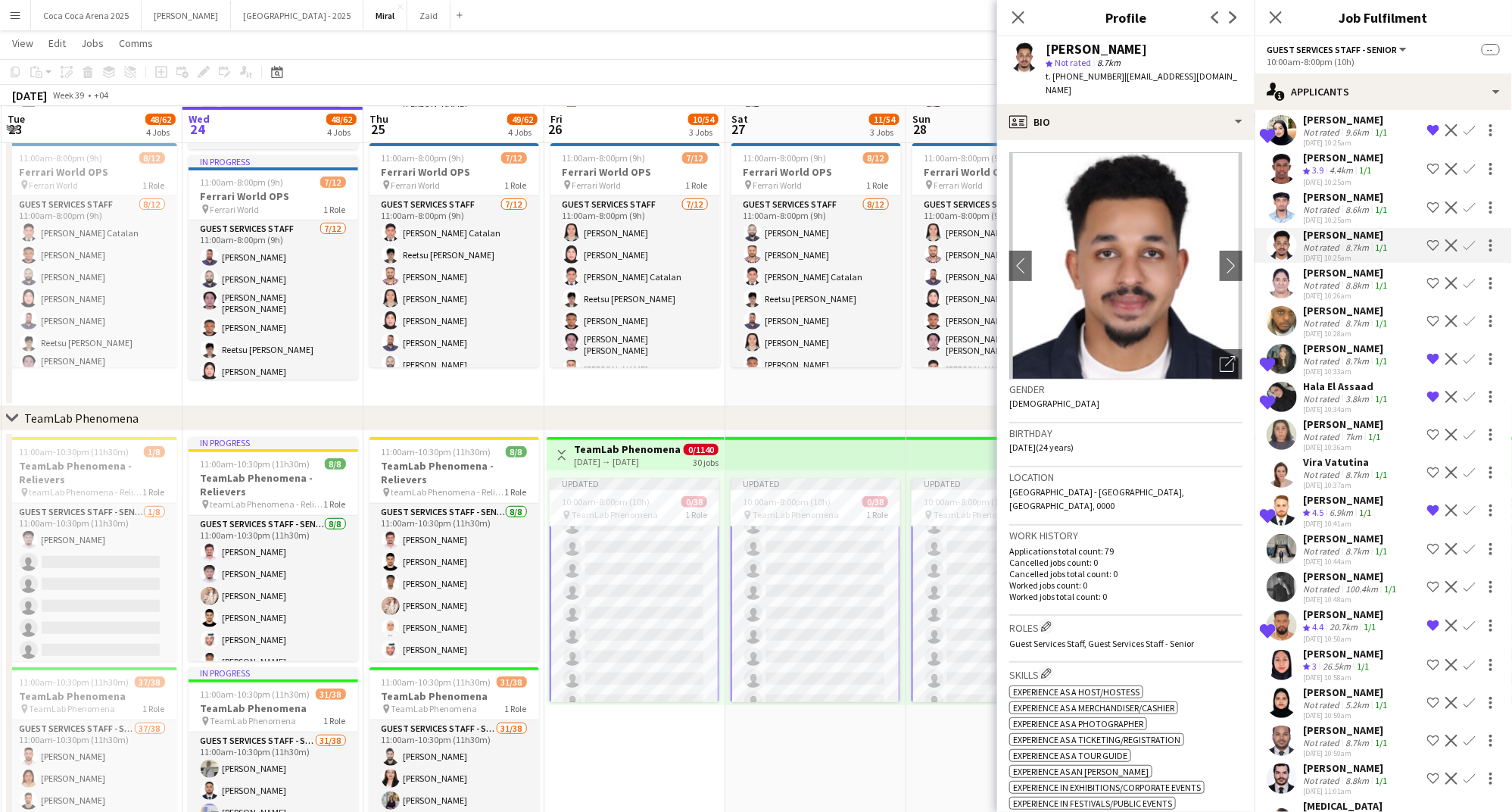
scroll to position [1375, 0]
click at [1330, 193] on div "Mohamed Munawwar" at bounding box center [1346, 200] width 87 height 14
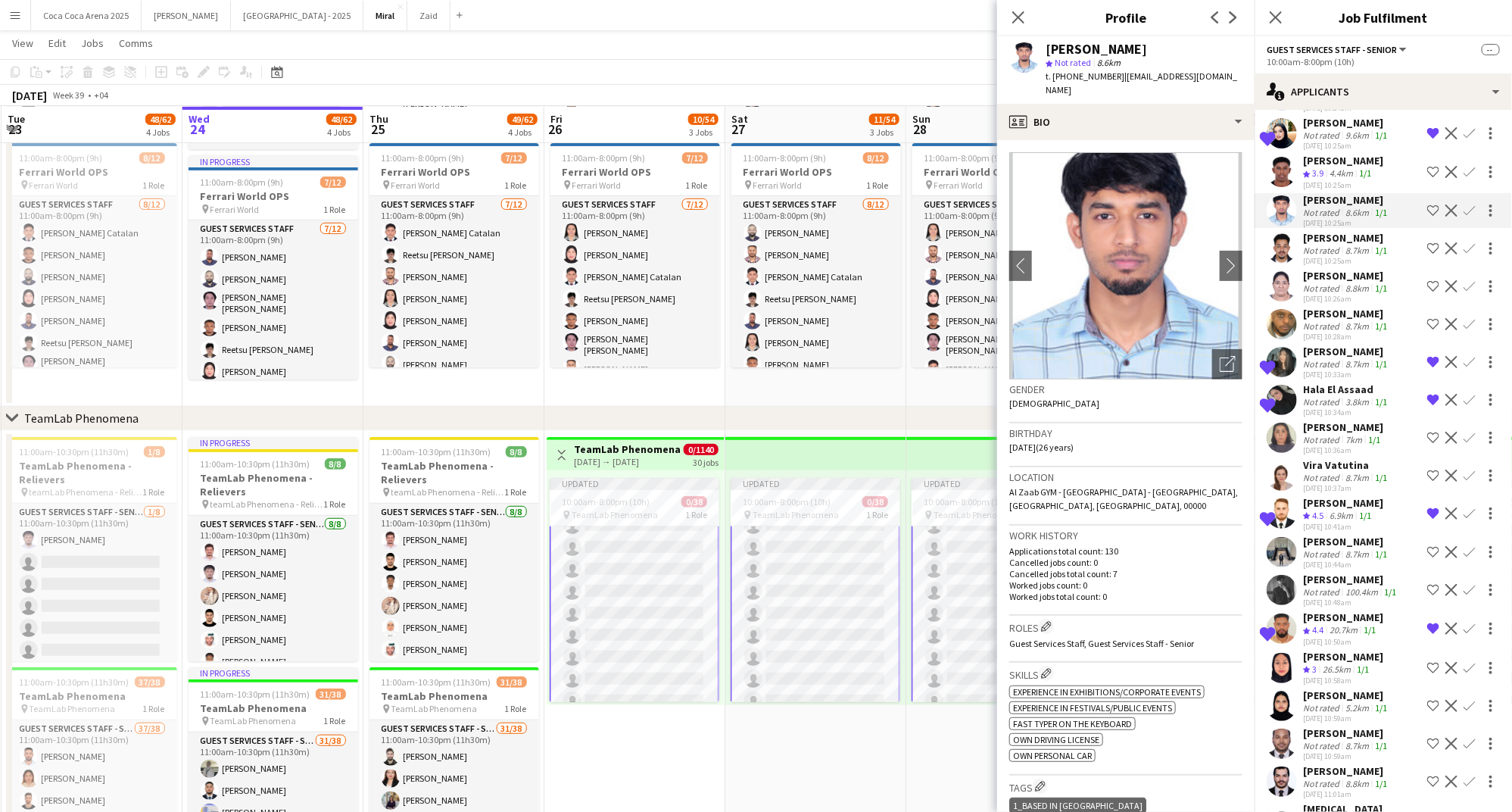
click at [1327, 154] on div "Barakat Yousif" at bounding box center [1342, 160] width 81 height 14
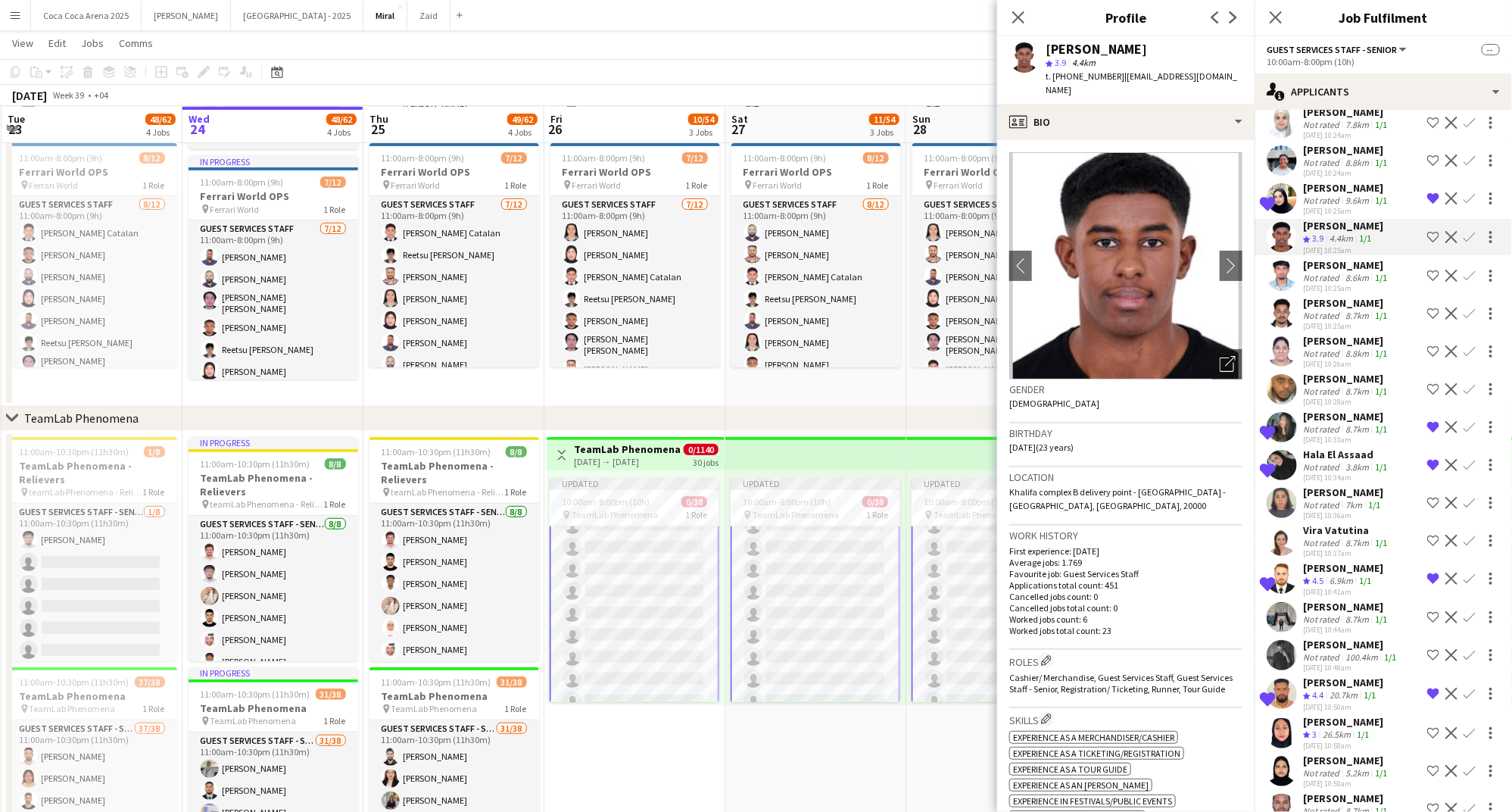
scroll to position [1306, 0]
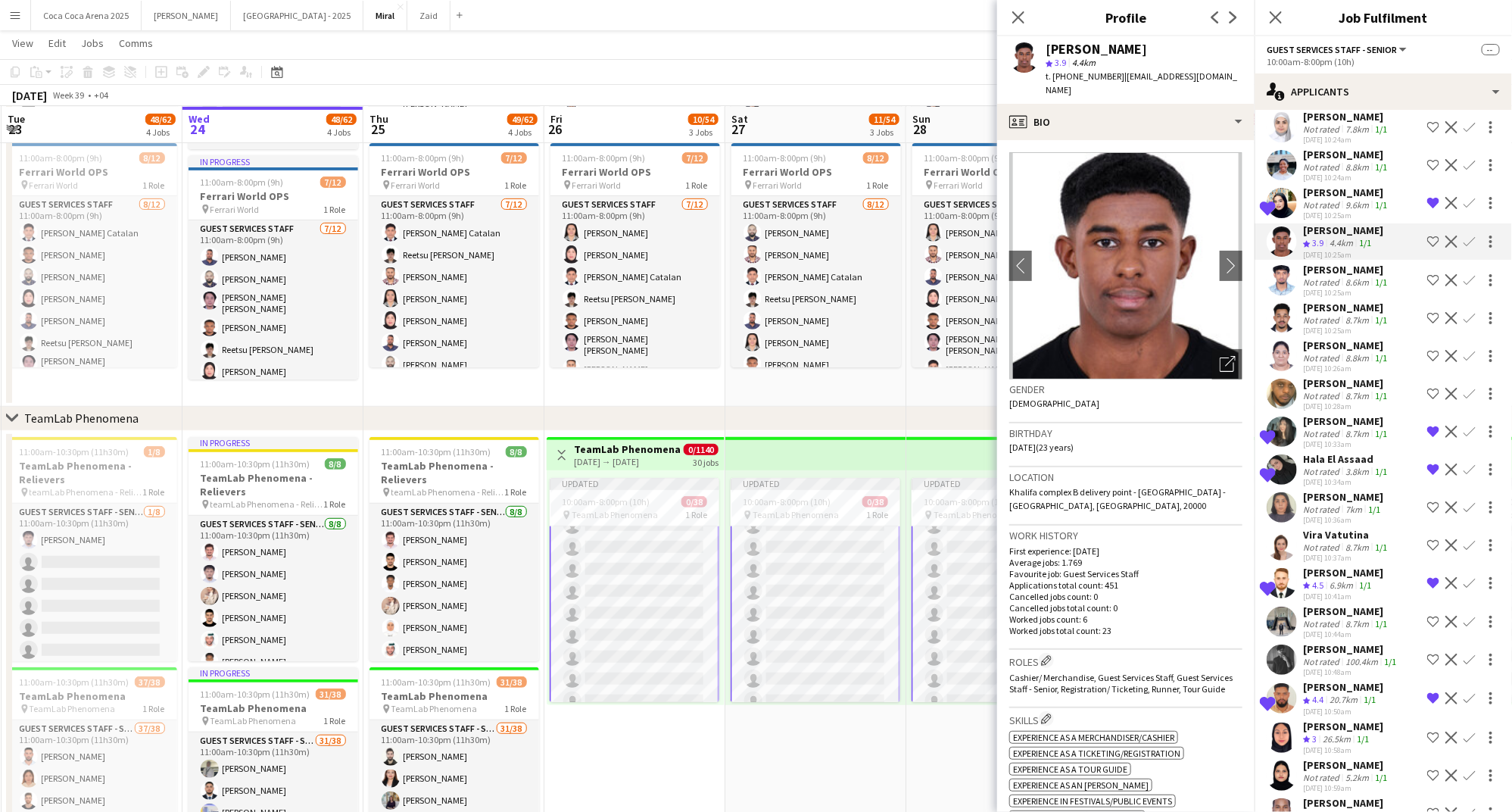
click at [1327, 148] on div "Naomi Caren Ndazipere" at bounding box center [1346, 154] width 87 height 14
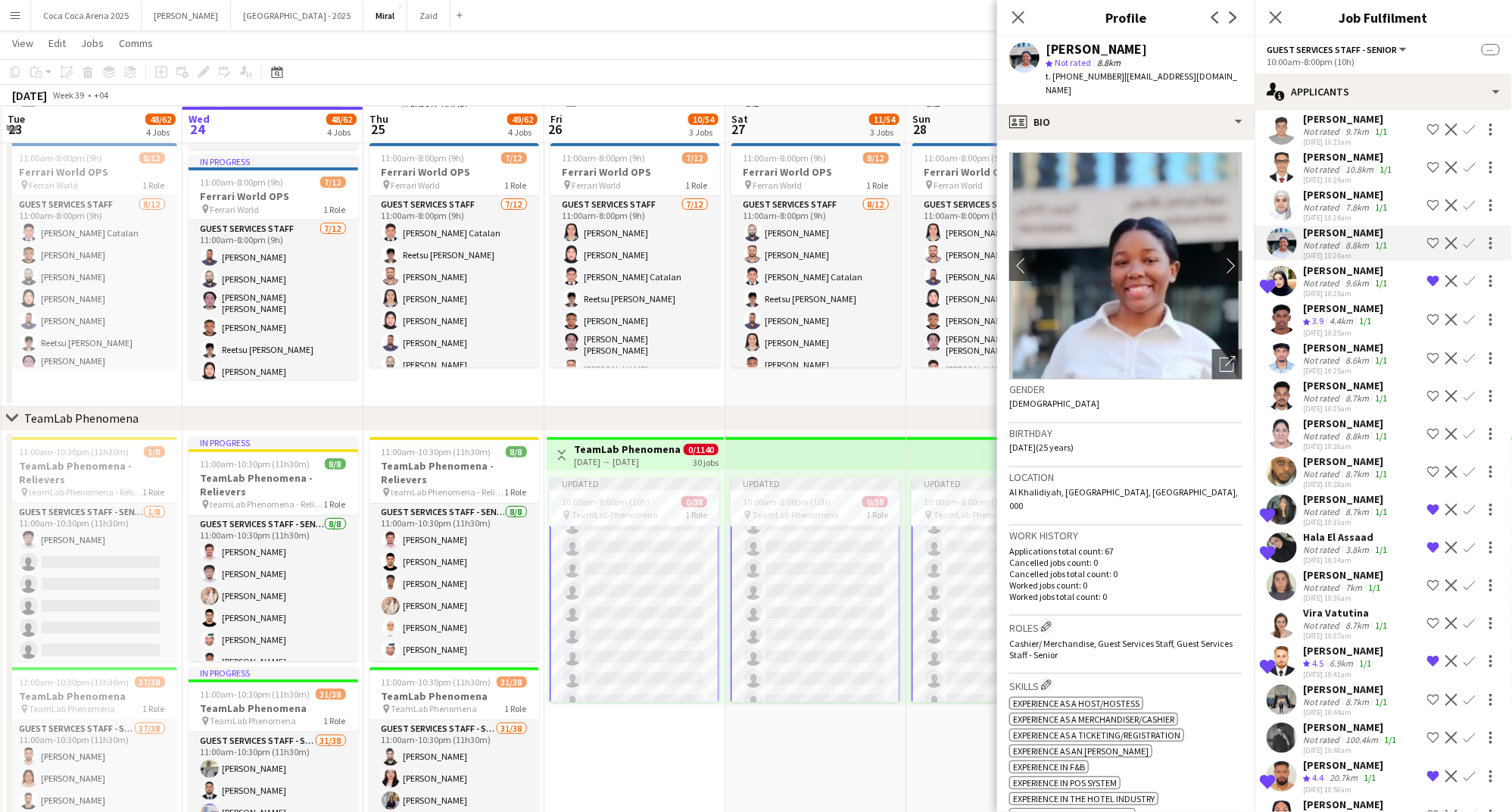
scroll to position [1215, 0]
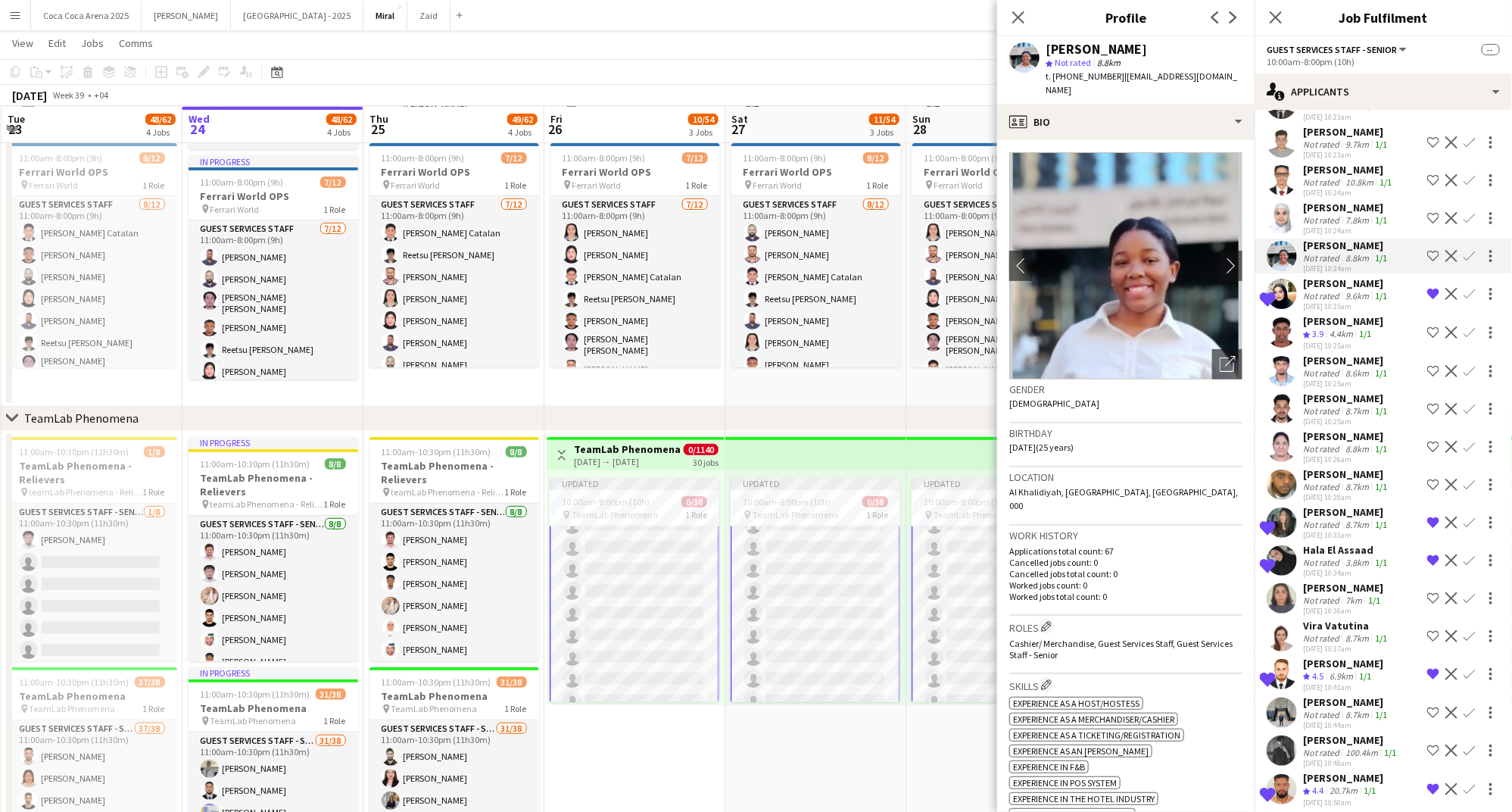
click at [1327, 188] on div "24-09-2025 10:24am" at bounding box center [1348, 193] width 92 height 10
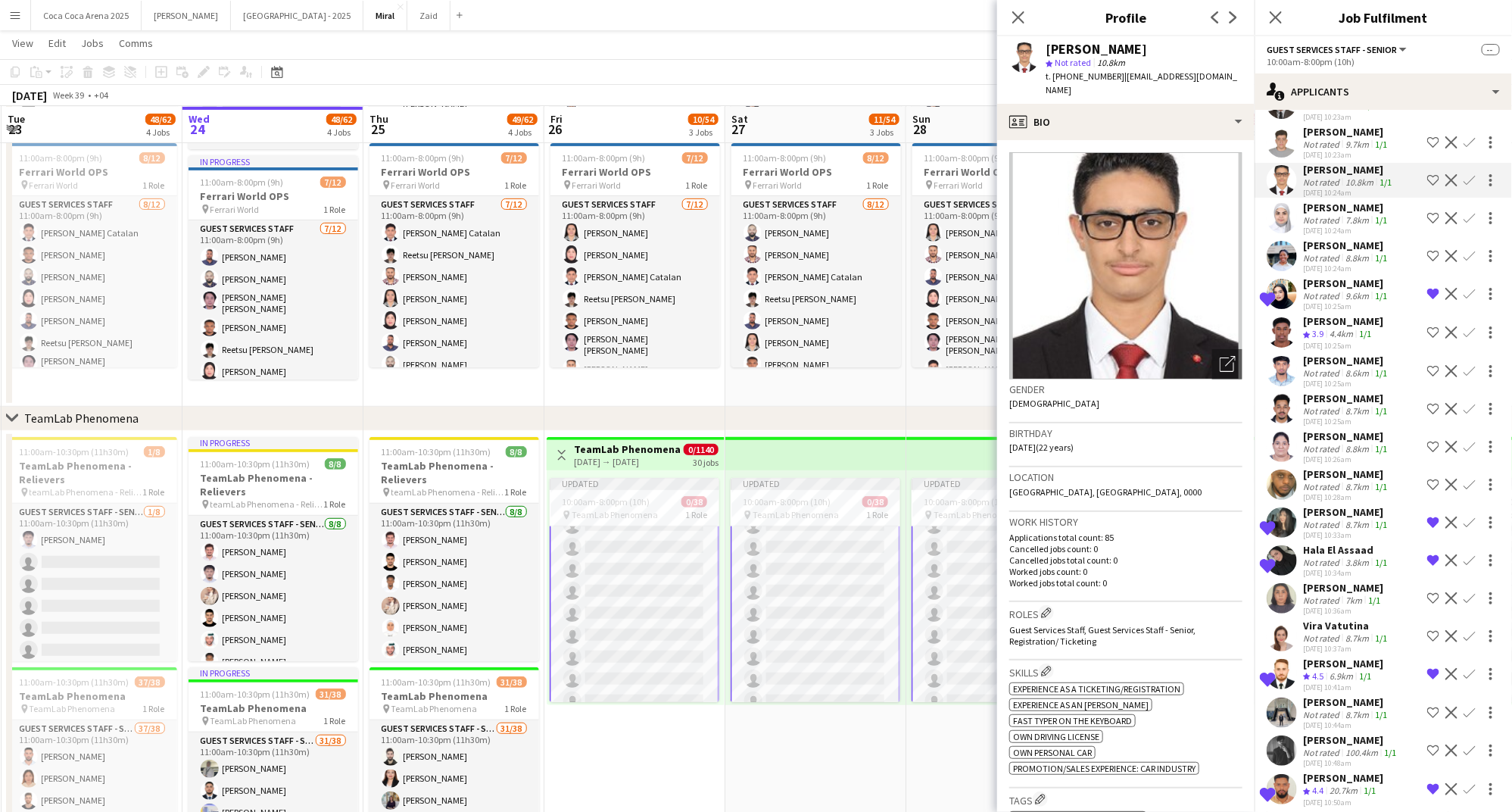
click at [1326, 201] on div "Lina Ahmad" at bounding box center [1346, 208] width 87 height 14
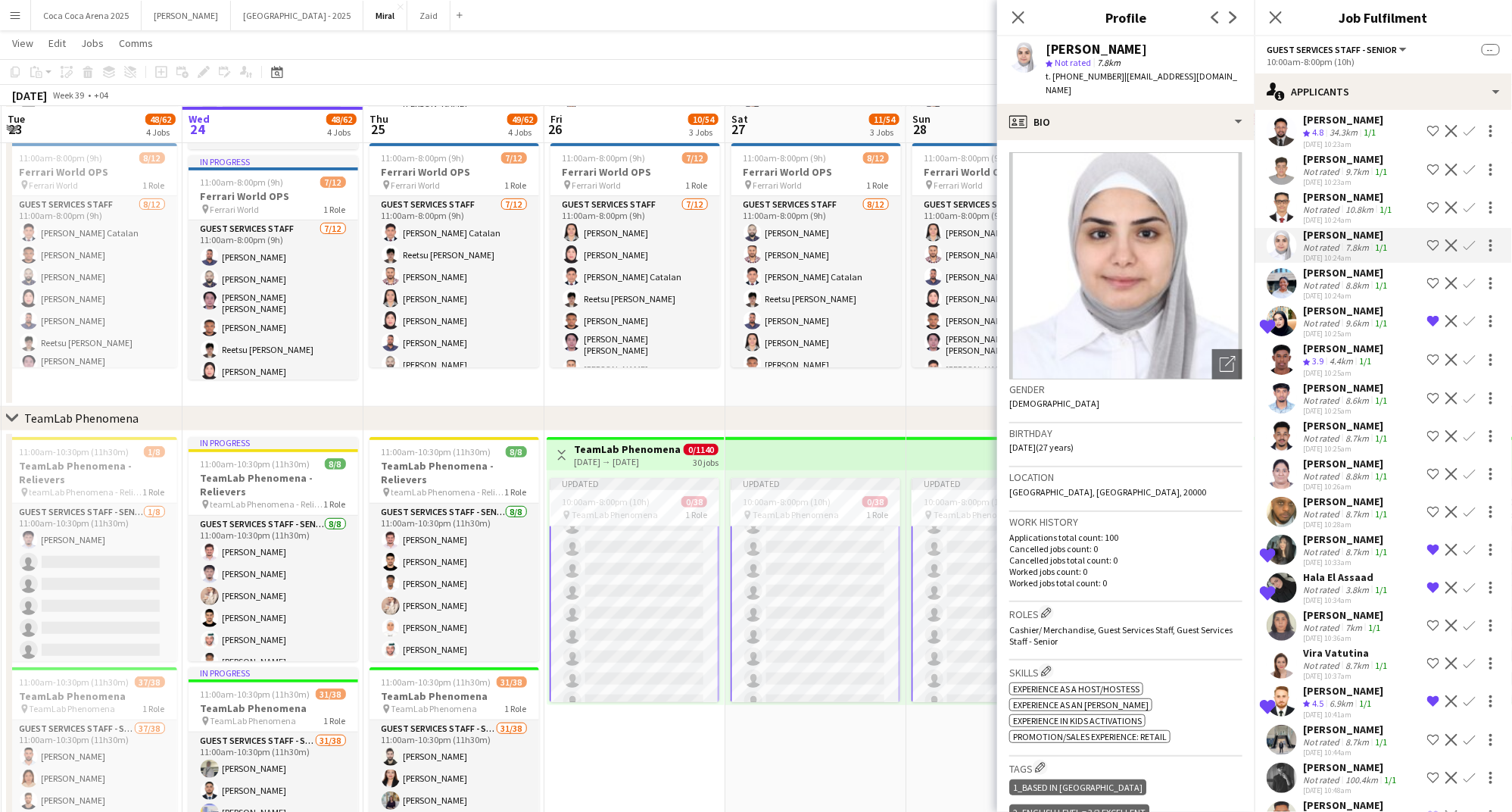
scroll to position [1184, 0]
click at [1326, 207] on div "Not rated" at bounding box center [1322, 212] width 39 height 11
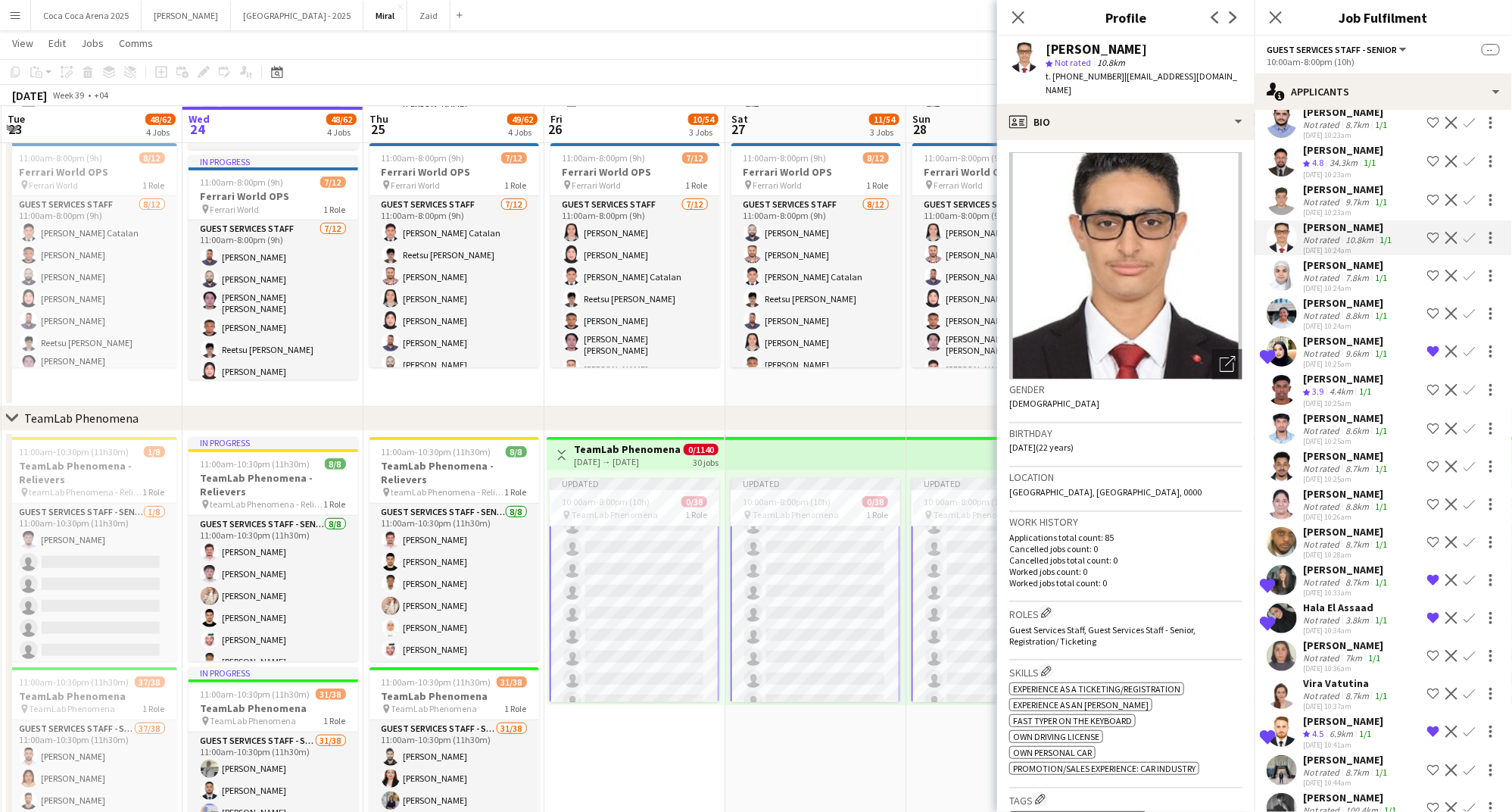
scroll to position [1145, 0]
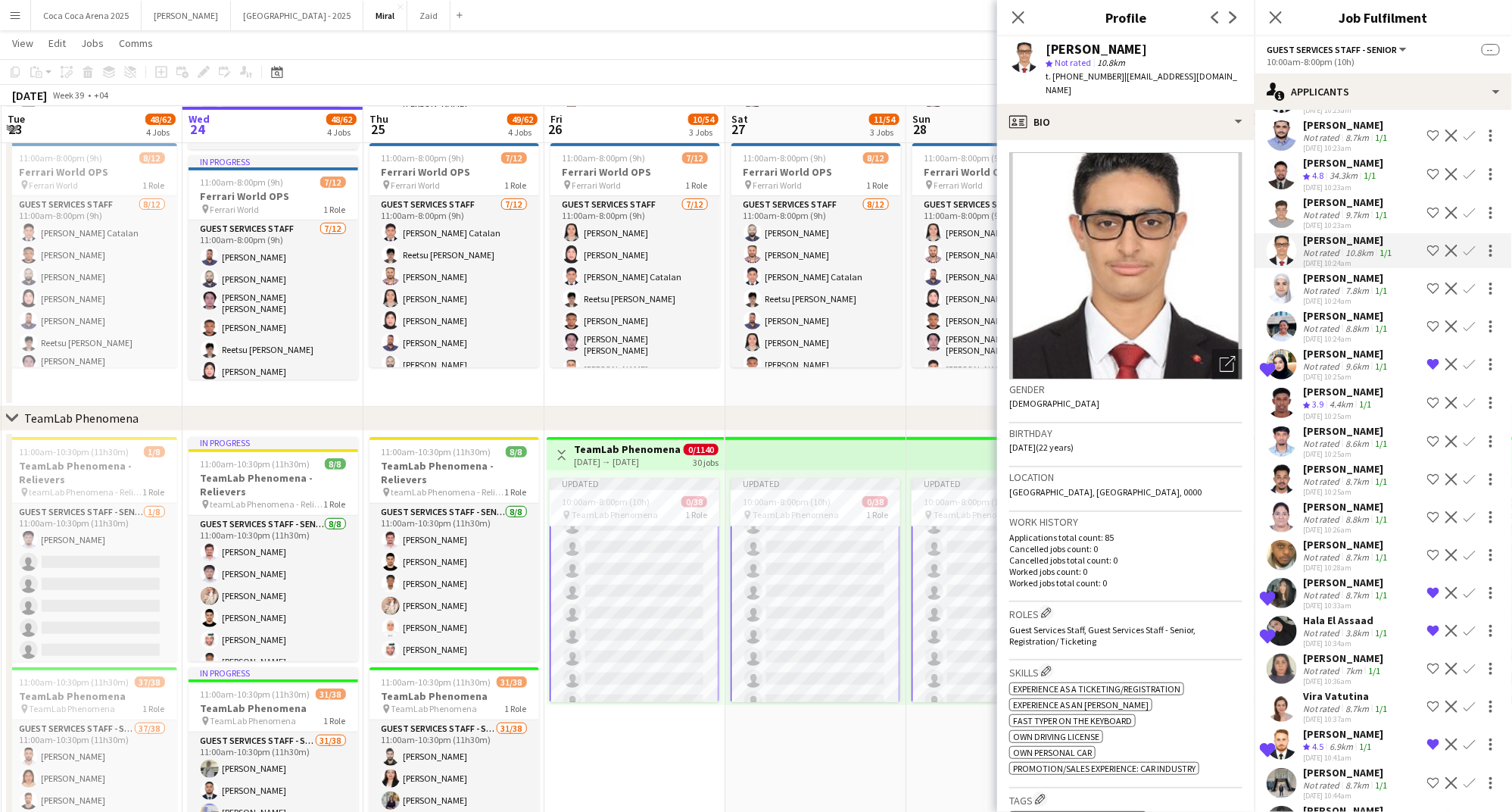
click at [1326, 195] on div "Ahmed Salaheldin" at bounding box center [1346, 202] width 87 height 14
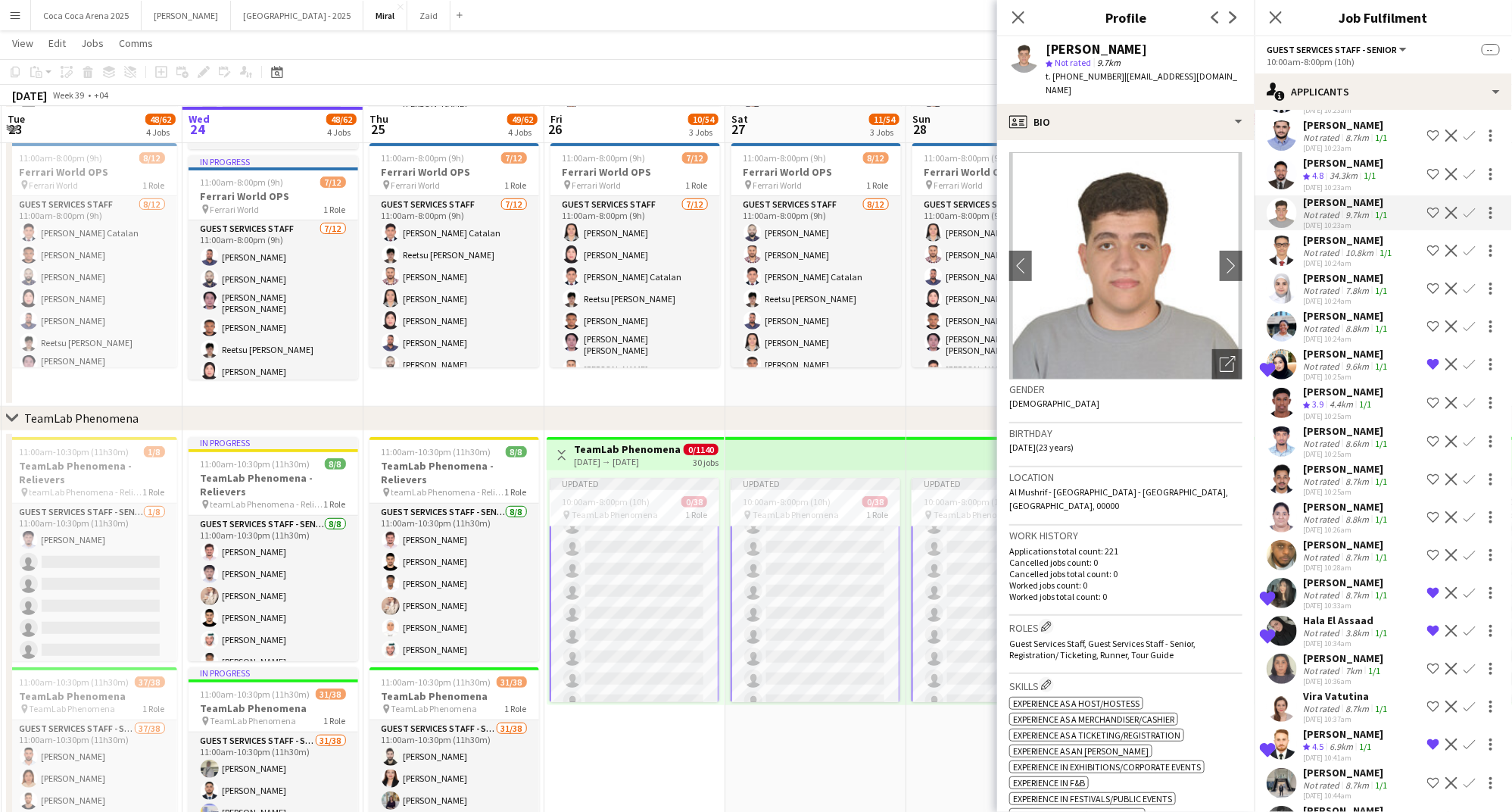
click at [1320, 170] on div "Crew rating 4.8" at bounding box center [1314, 176] width 24 height 13
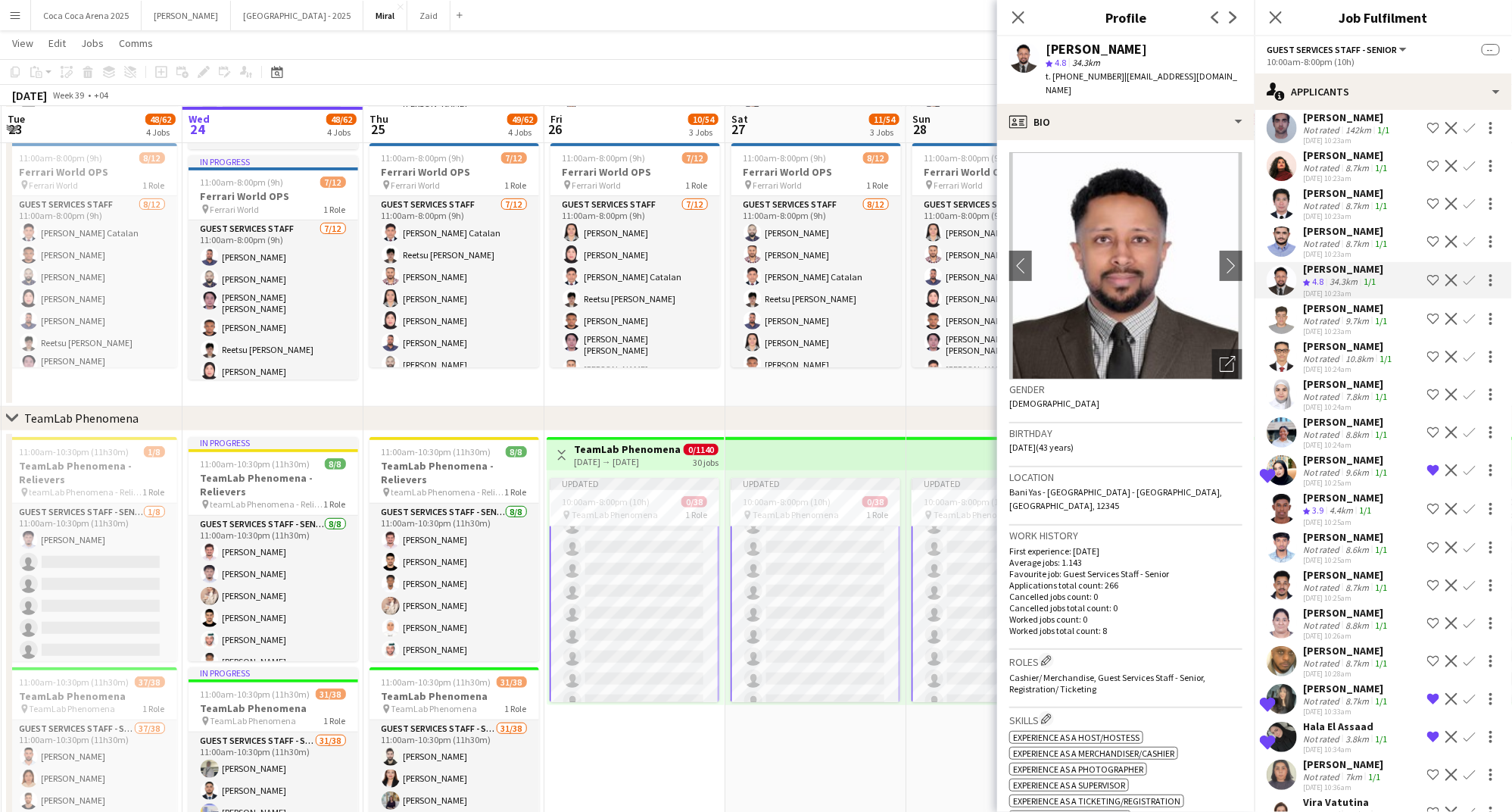
scroll to position [1041, 0]
click at [1320, 184] on div "Rochelle Camacho" at bounding box center [1346, 191] width 87 height 14
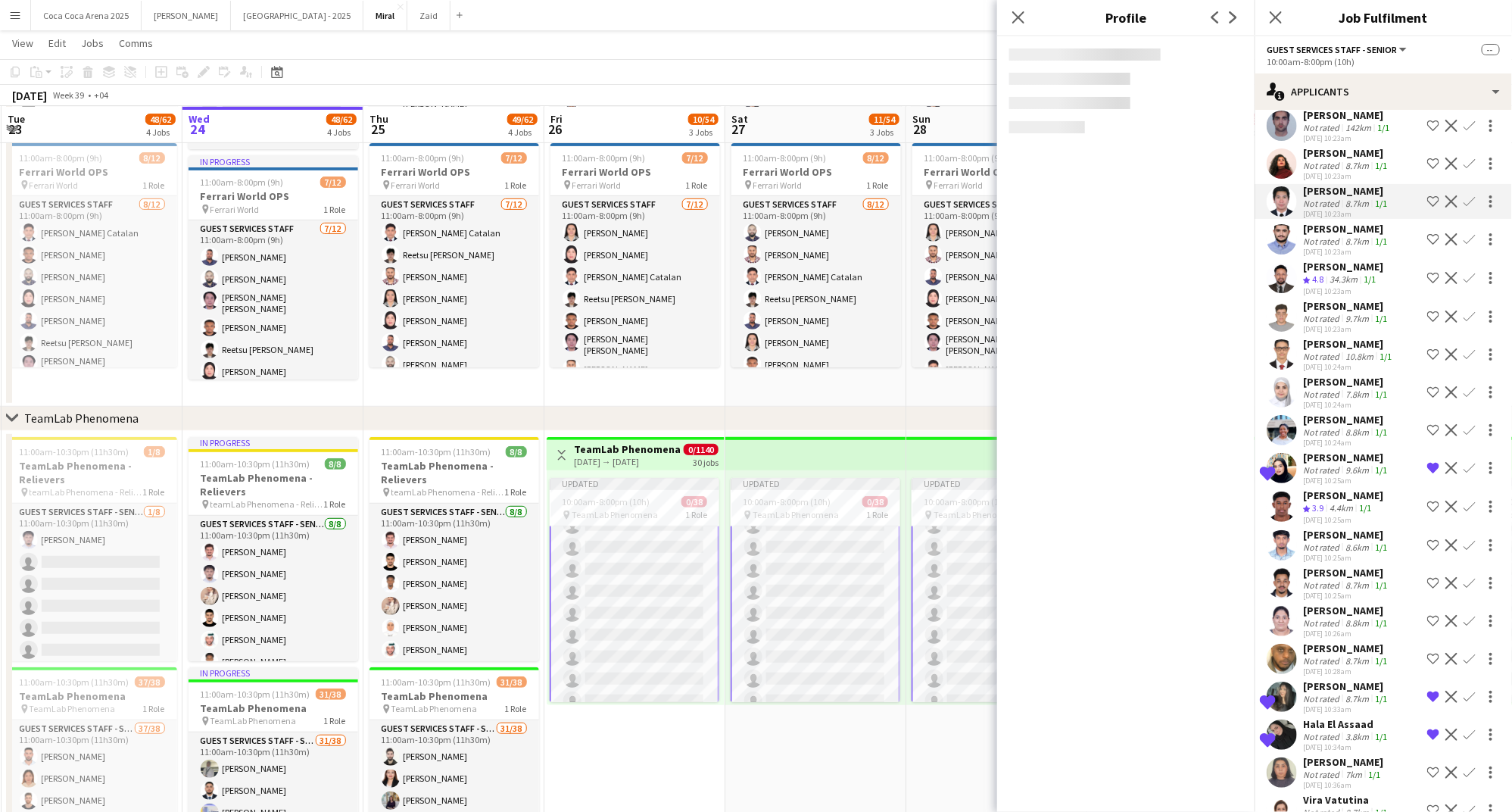
click at [1320, 160] on div "Not rated" at bounding box center [1322, 165] width 39 height 11
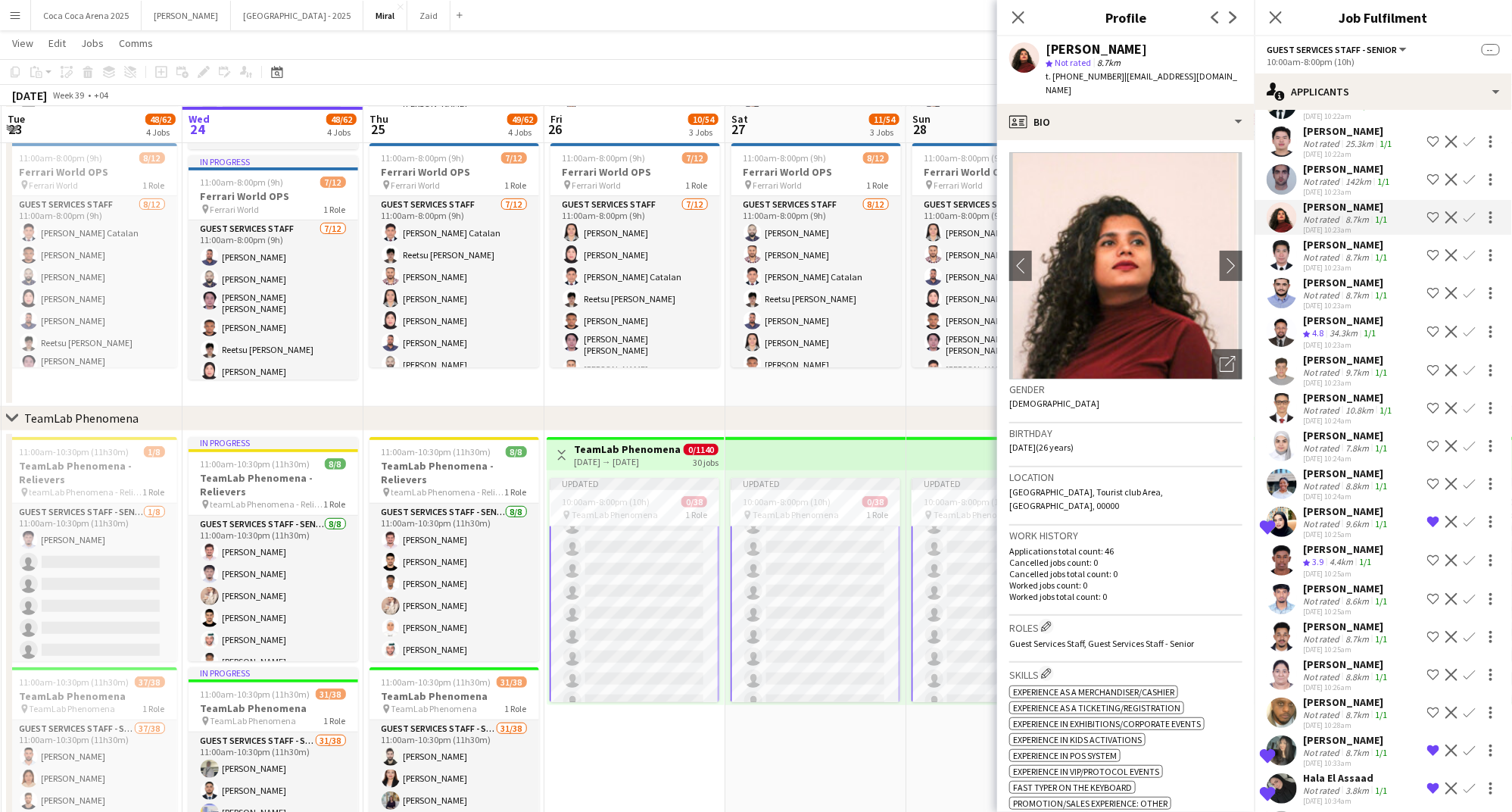
scroll to position [977, 0]
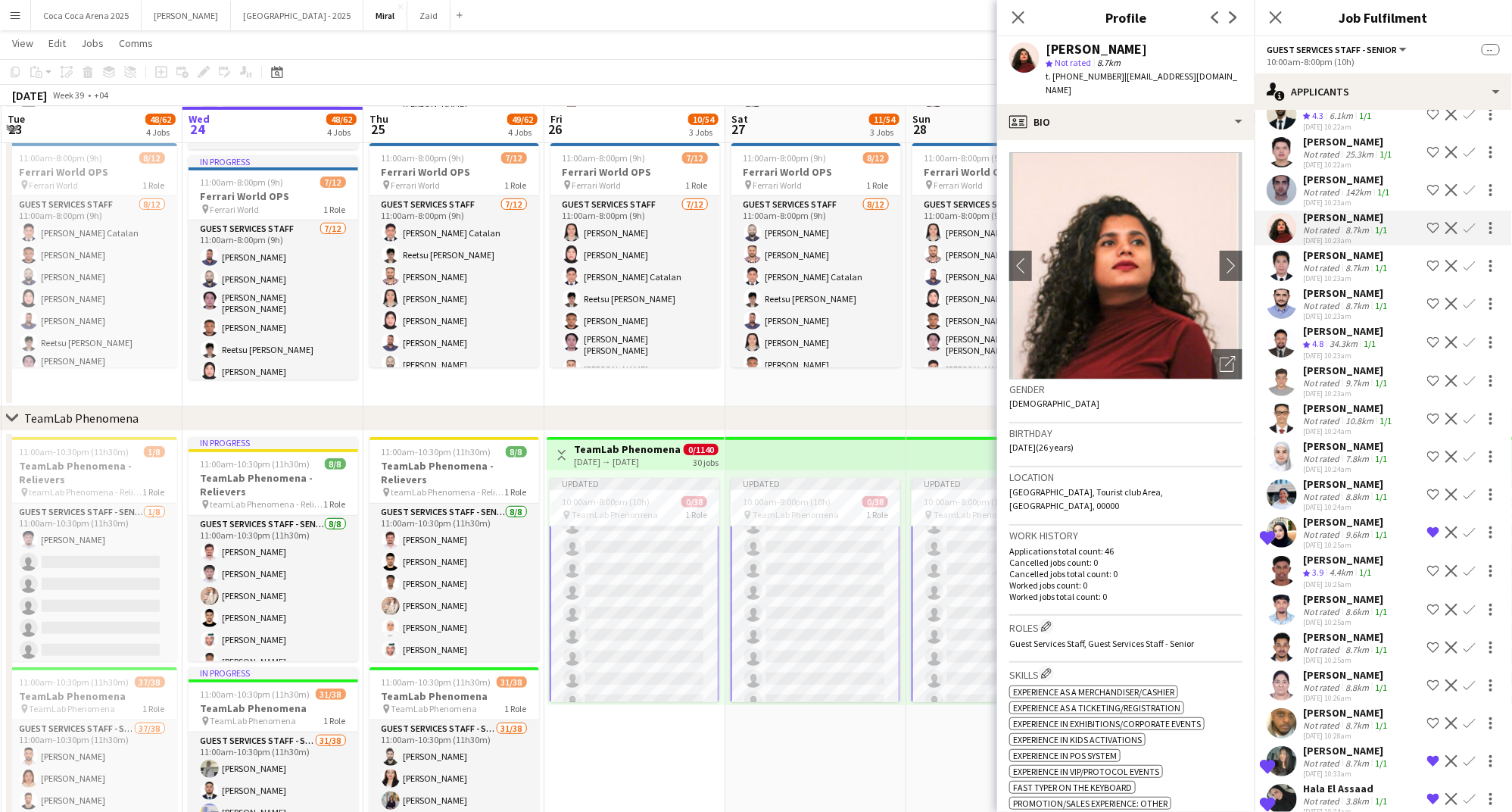
click at [1322, 173] on div "Siraj Mirzamuddin" at bounding box center [1347, 180] width 89 height 14
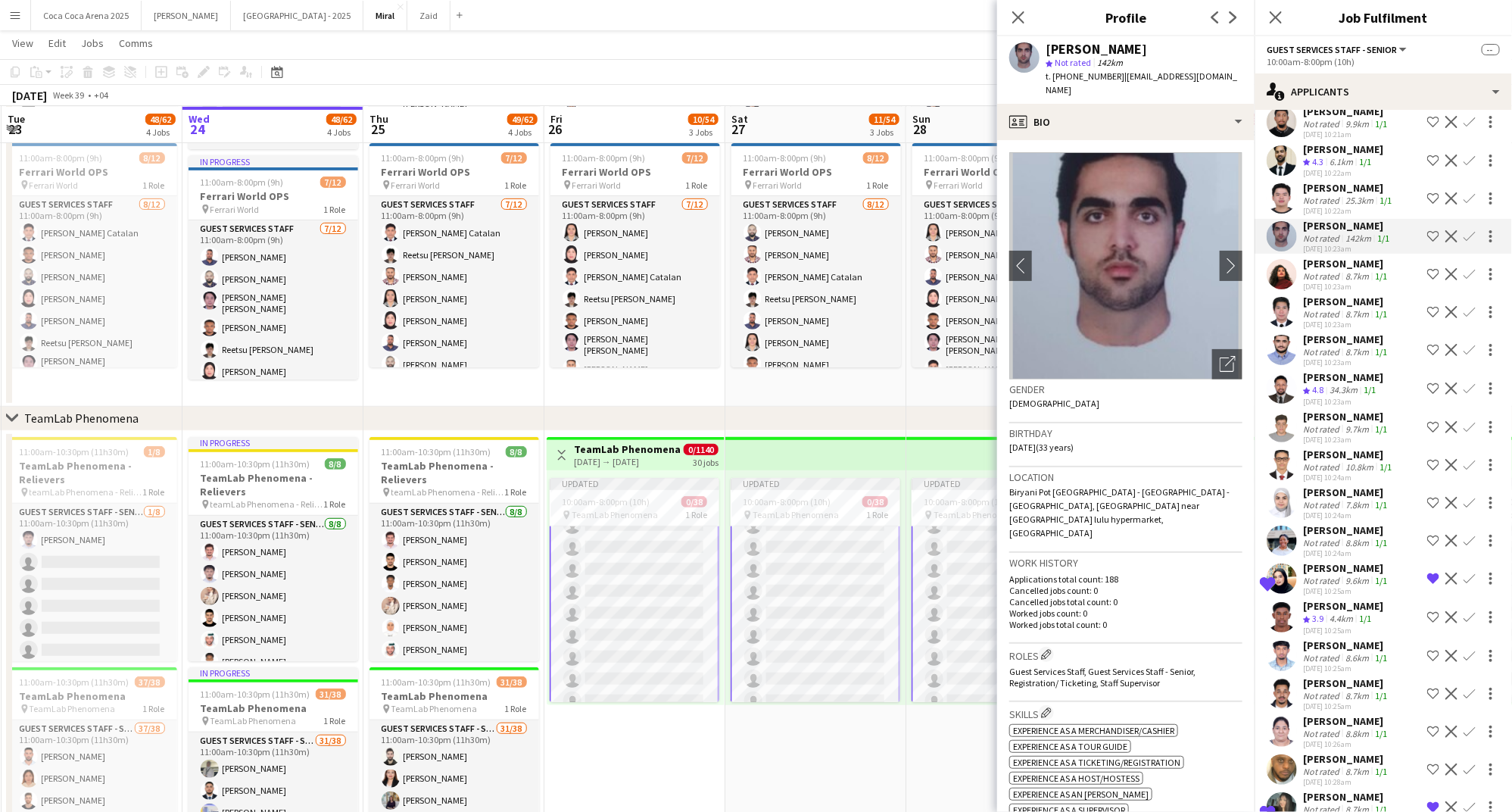
scroll to position [927, 0]
click at [1329, 184] on div "Matthew Villasor" at bounding box center [1348, 191] width 92 height 14
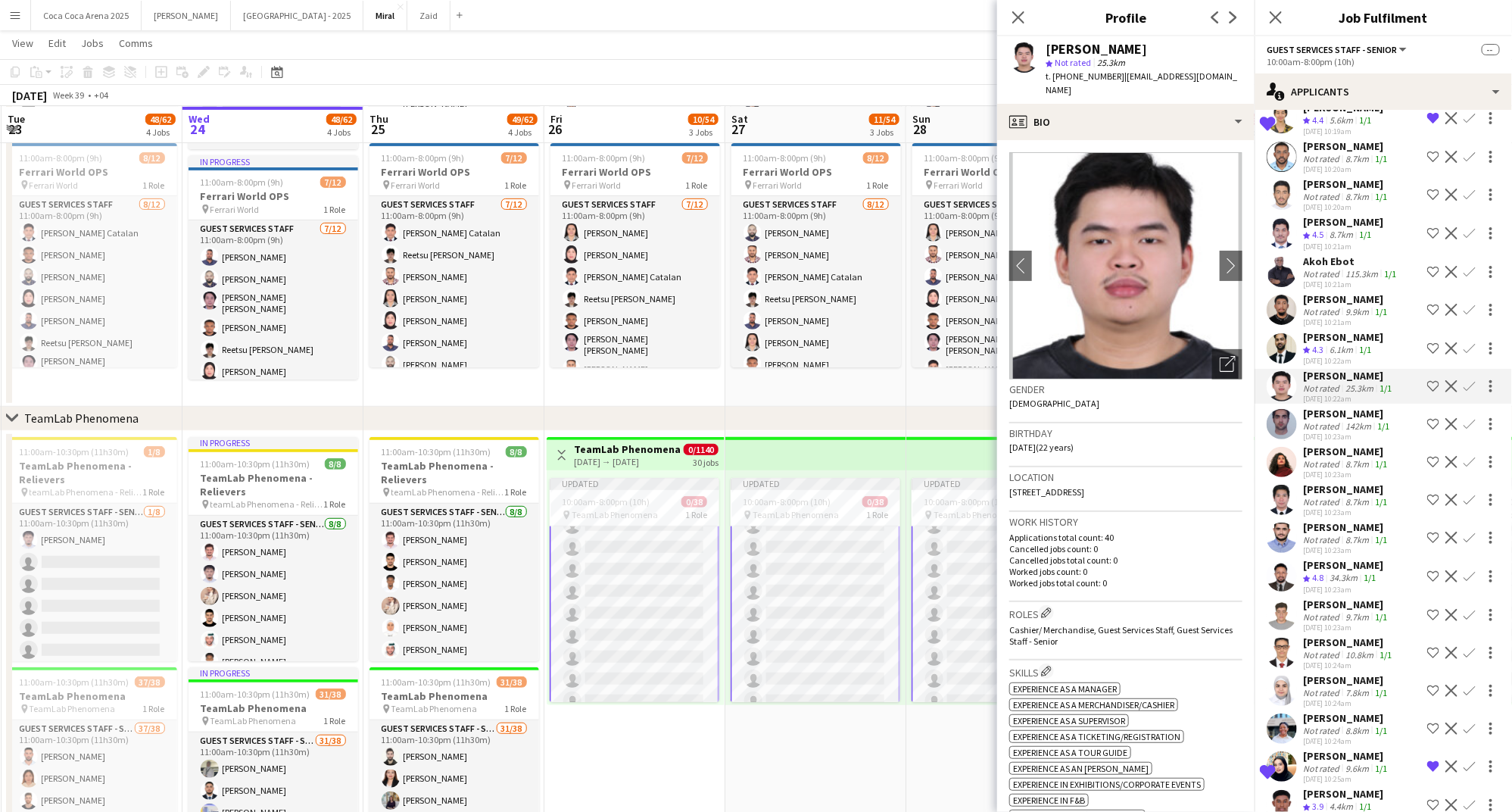
scroll to position [735, 0]
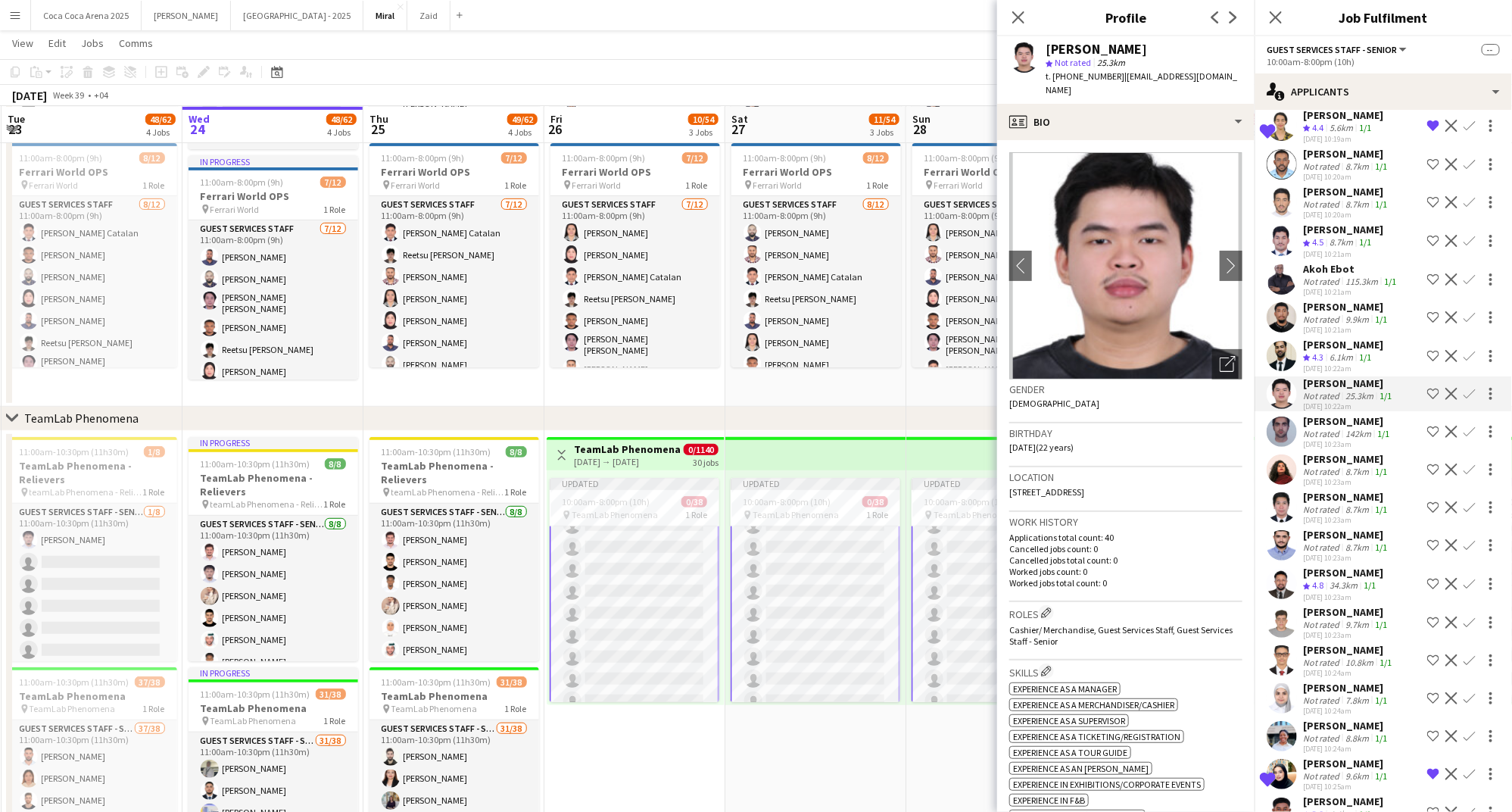
click at [1334, 222] on div "Nanisco Silveira" at bounding box center [1342, 229] width 81 height 14
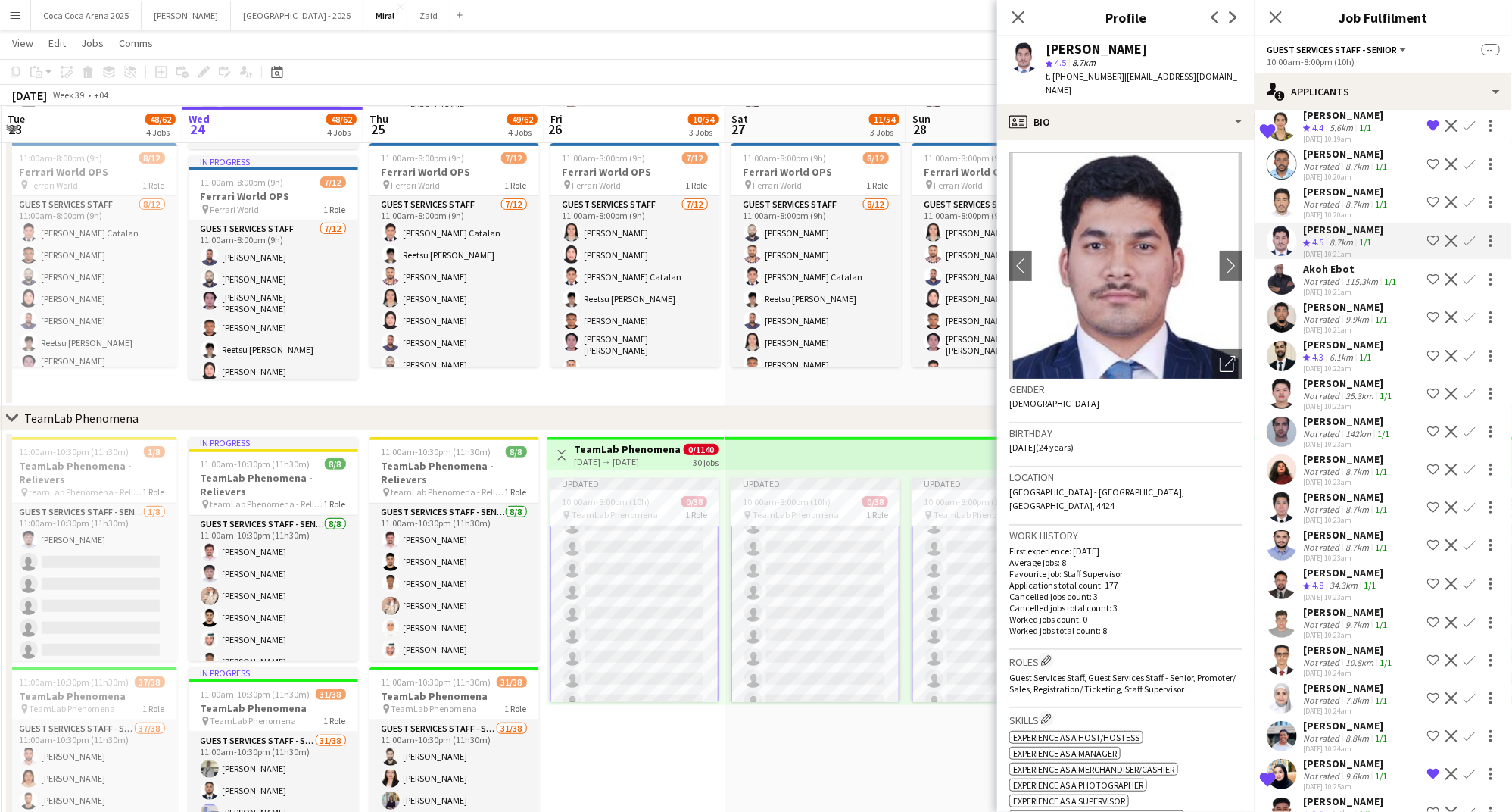
click at [1324, 199] on div "Not rated" at bounding box center [1322, 204] width 39 height 11
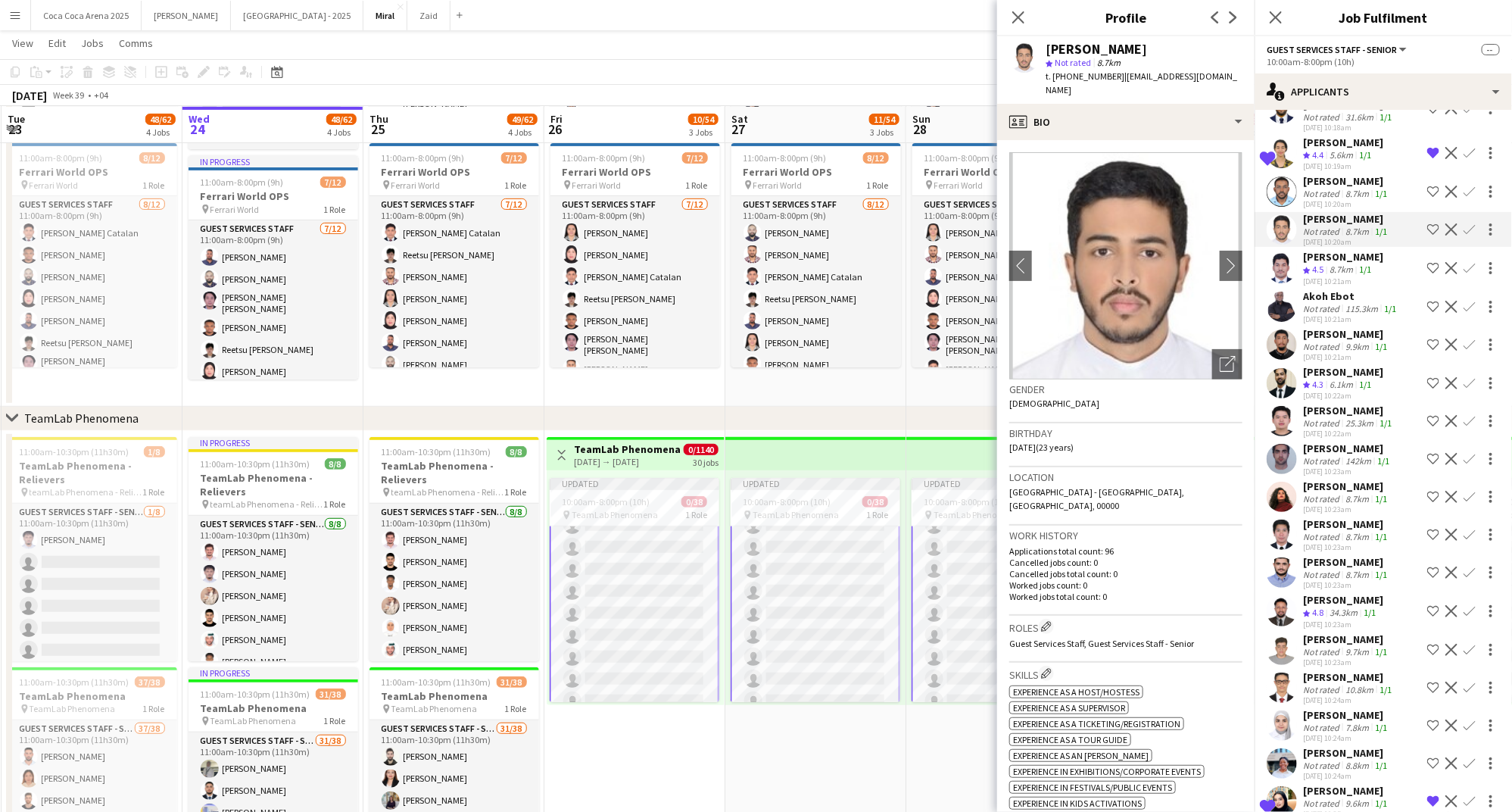
scroll to position [688, 0]
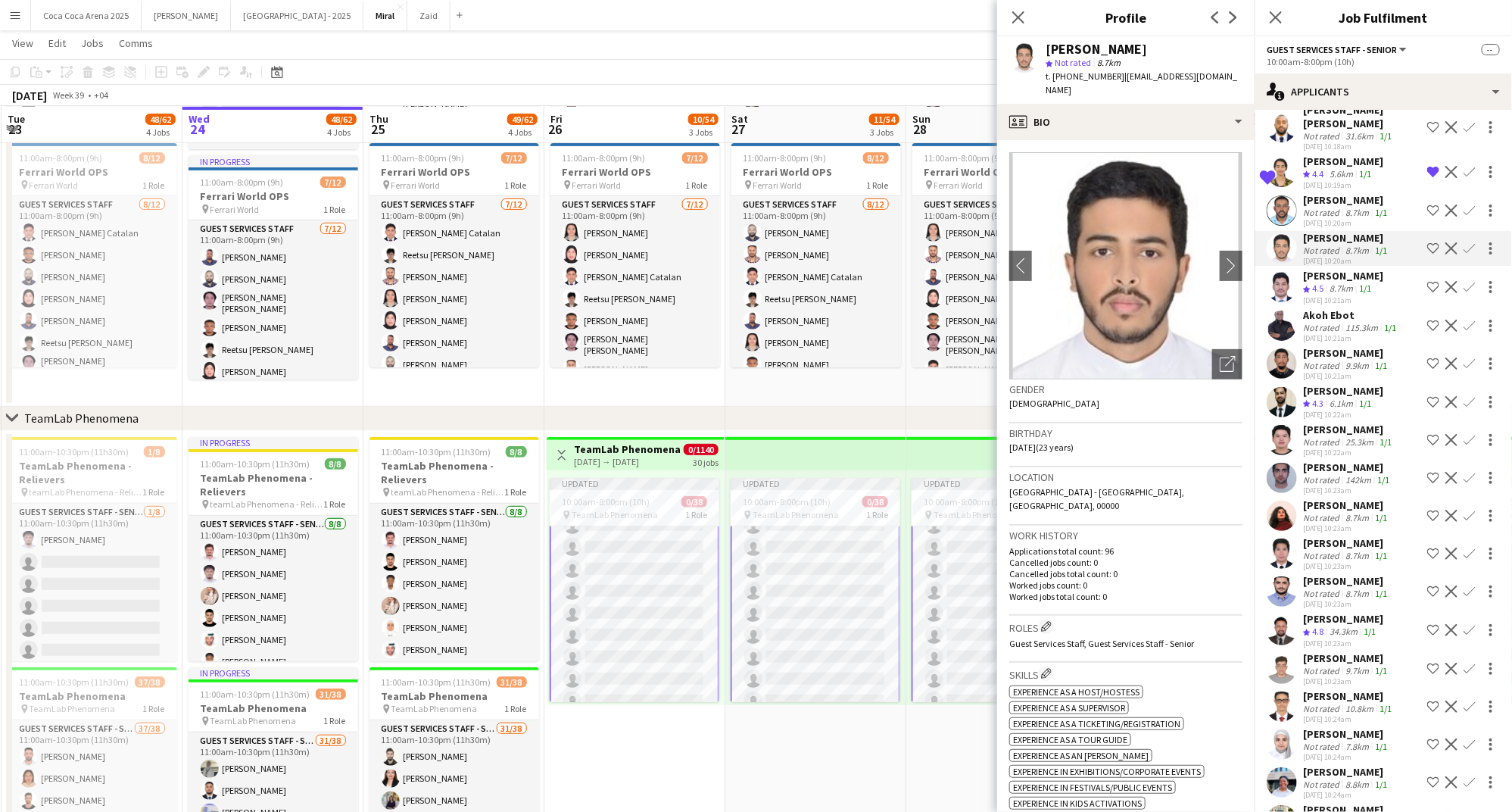
click at [1324, 193] on div "Ahmed Husein" at bounding box center [1346, 200] width 87 height 14
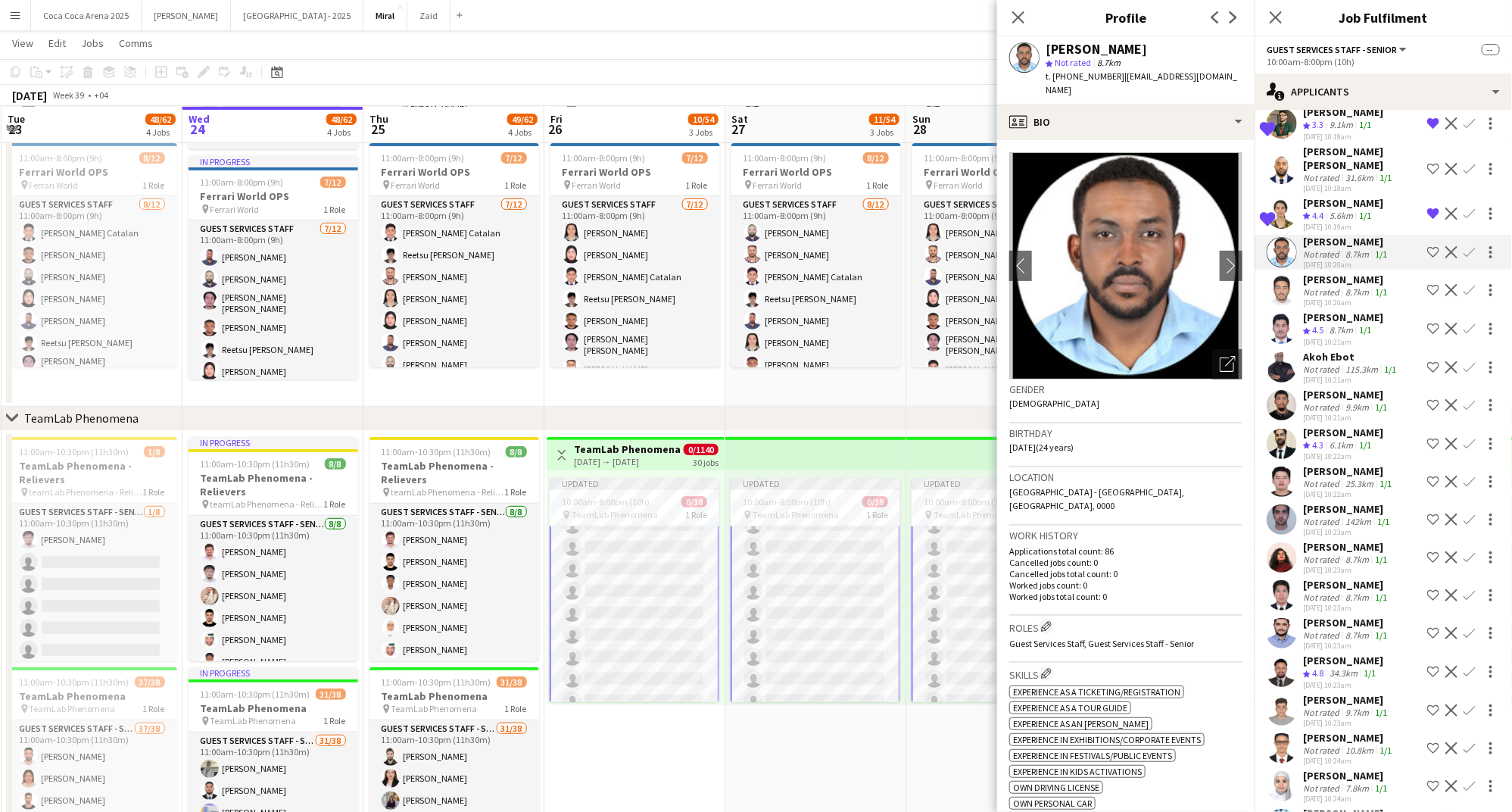
scroll to position [625, 0]
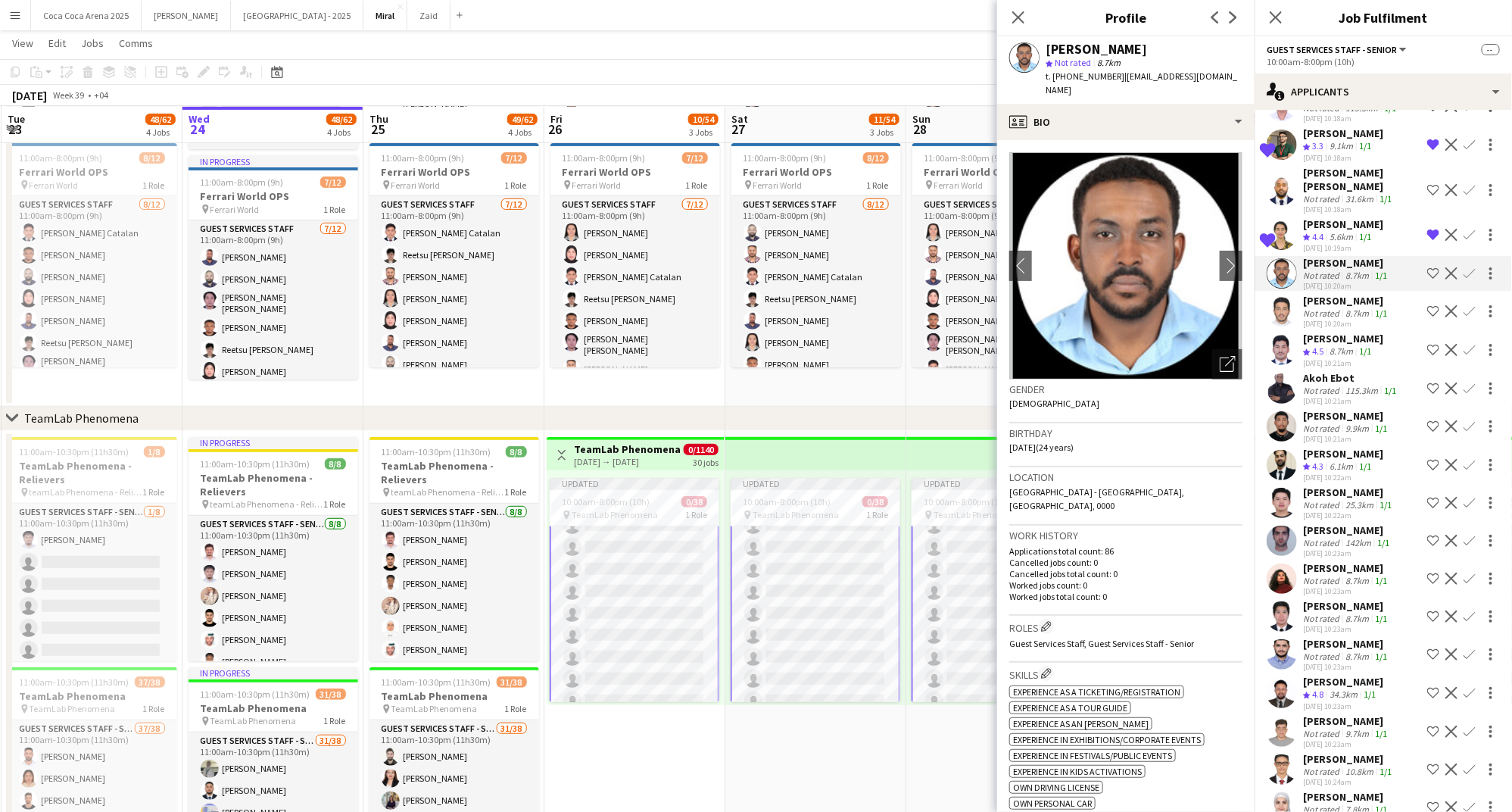
click at [1324, 204] on div "24-09-2025 10:18am" at bounding box center [1361, 210] width 118 height 10
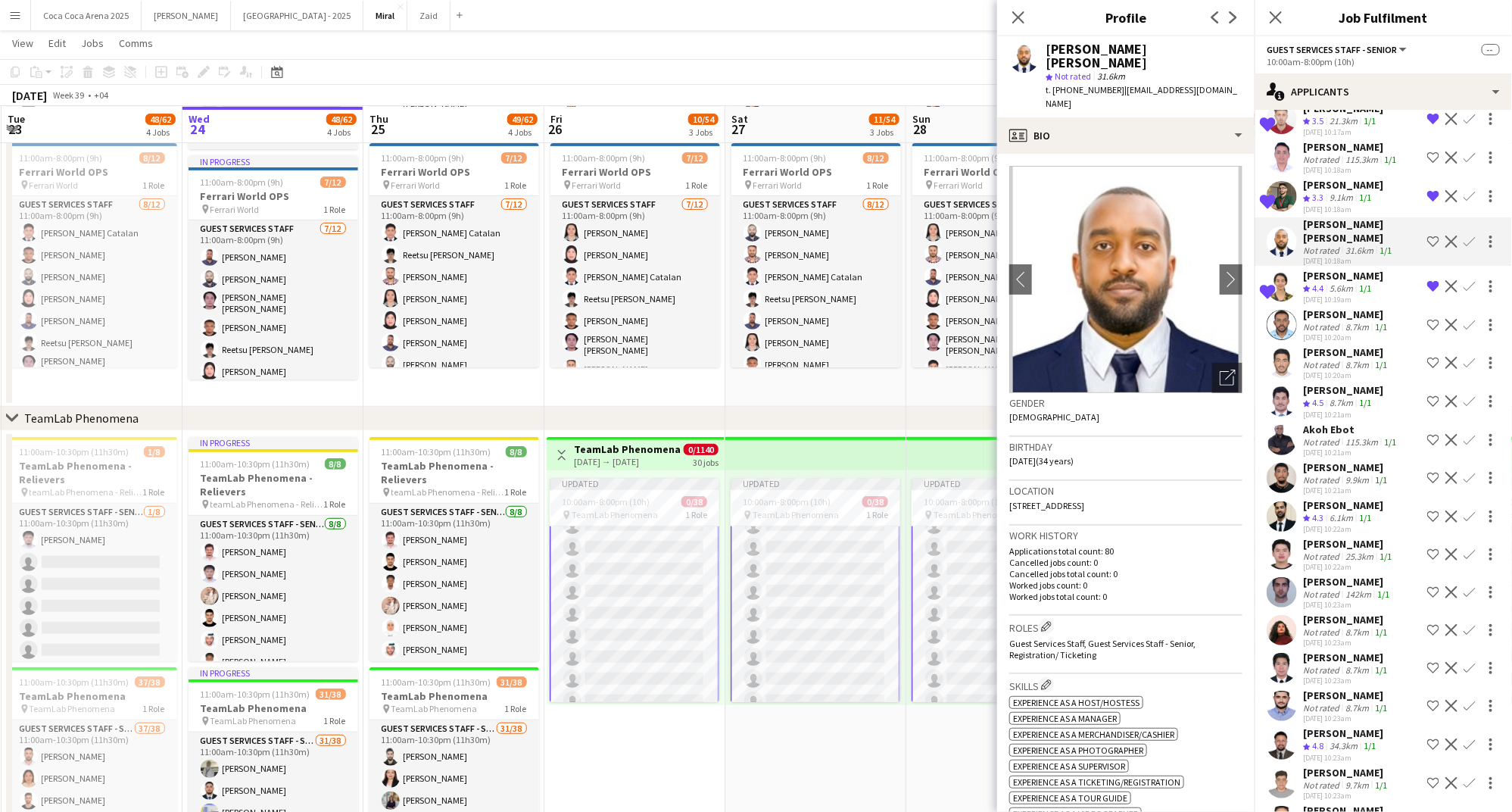
scroll to position [568, 0]
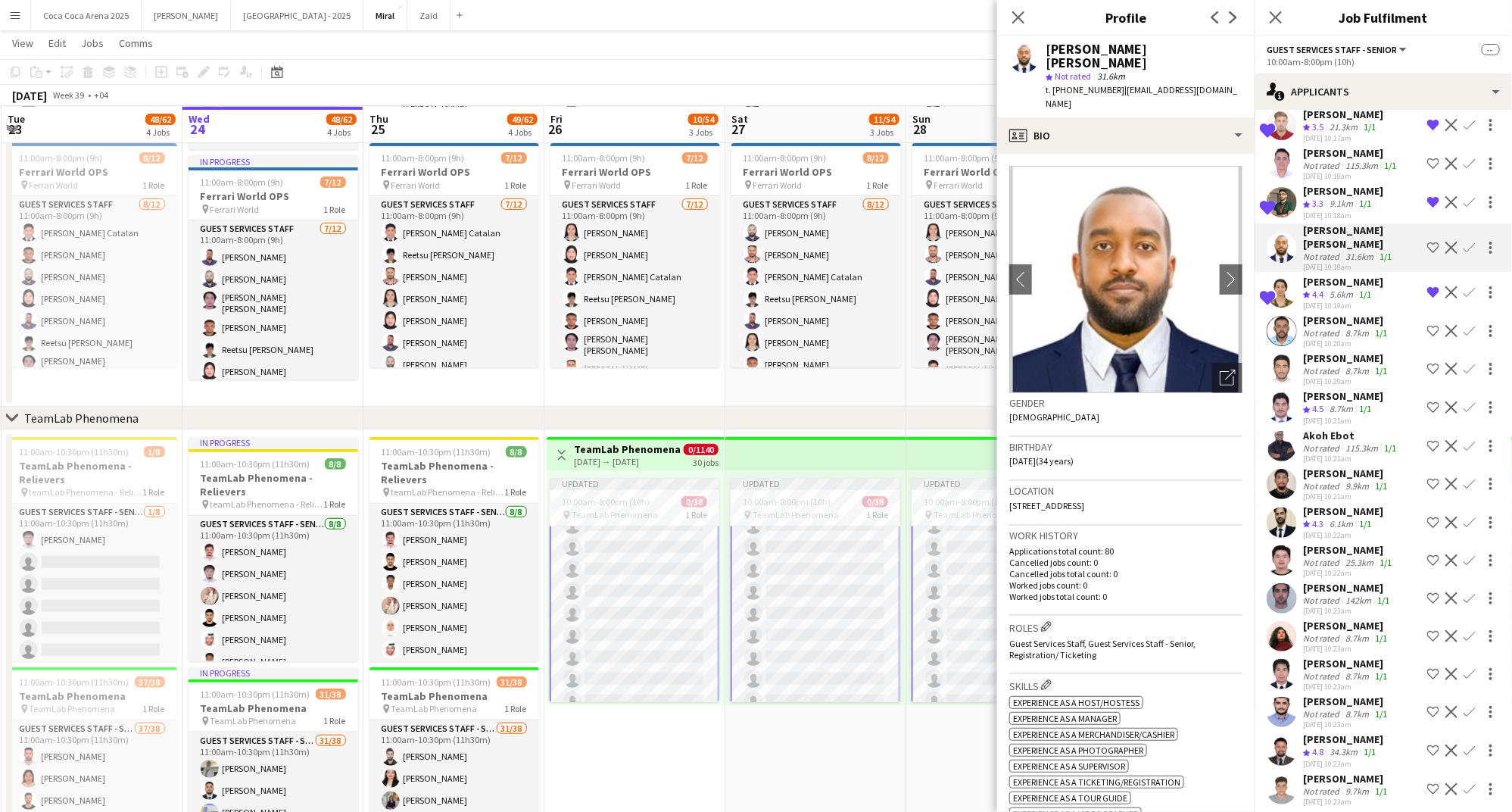
click at [1314, 155] on div "Deepender Singh" at bounding box center [1350, 153] width 96 height 14
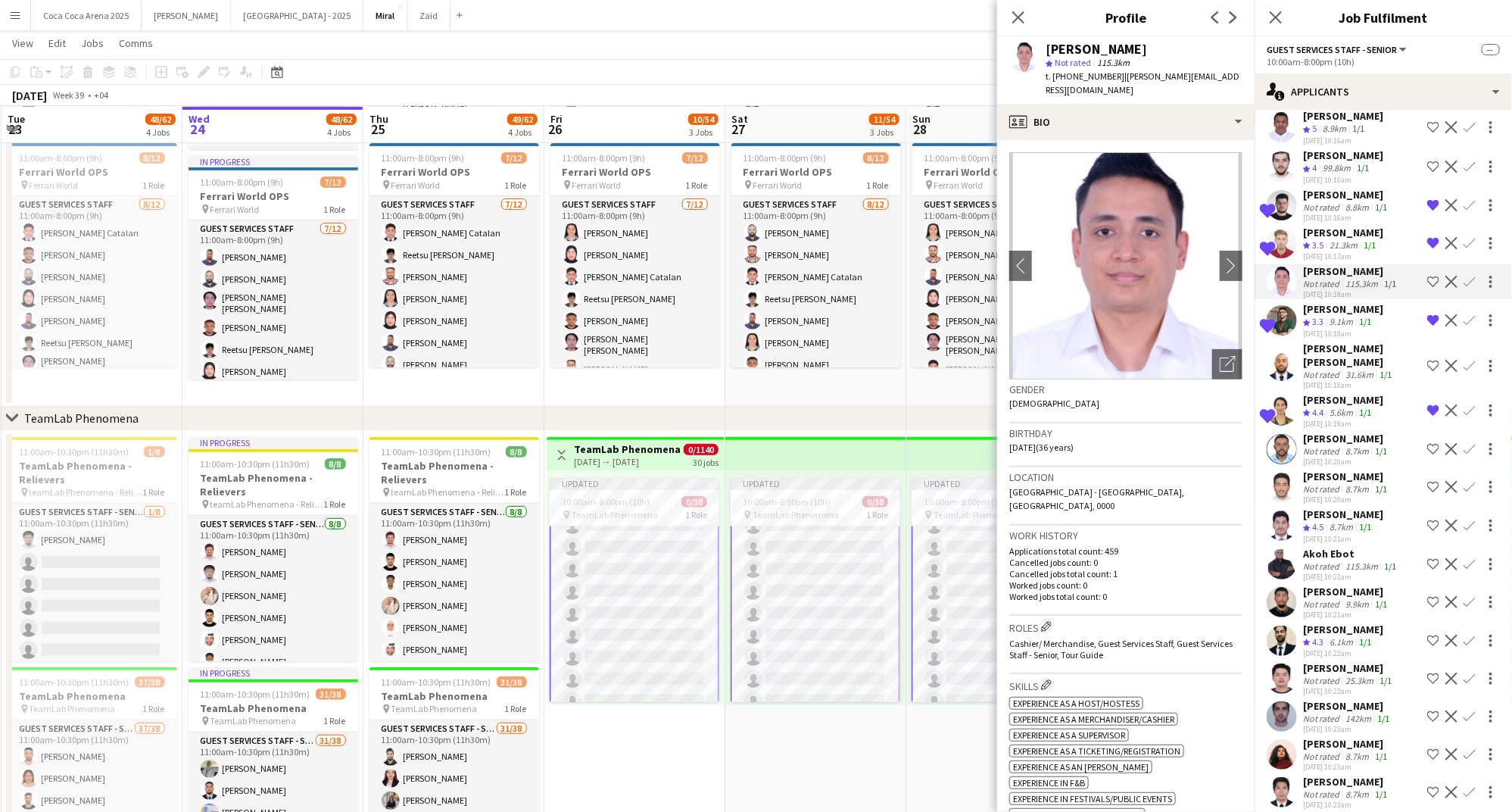
scroll to position [440, 0]
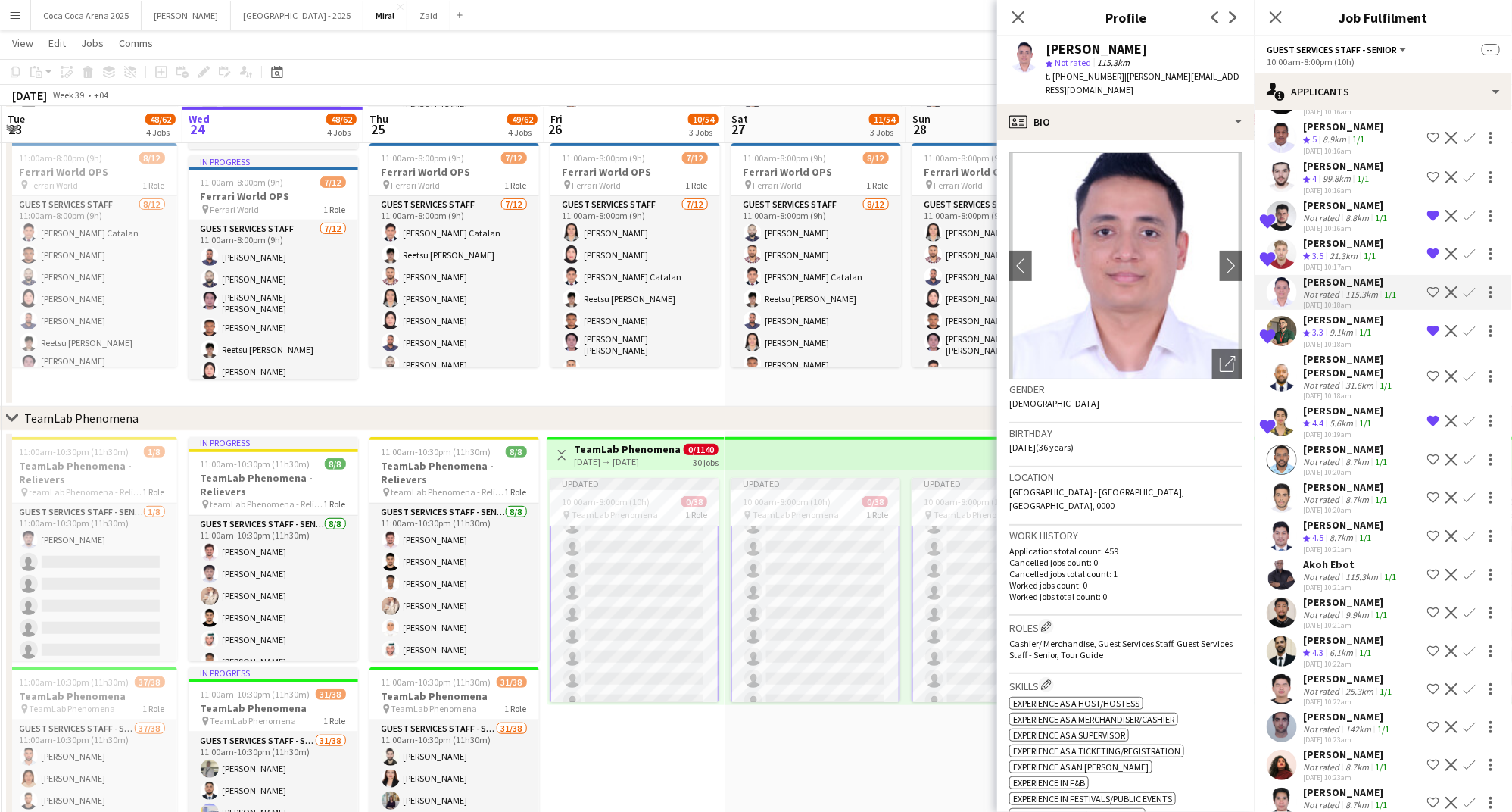
click at [1314, 173] on span "4" at bounding box center [1314, 178] width 4 height 11
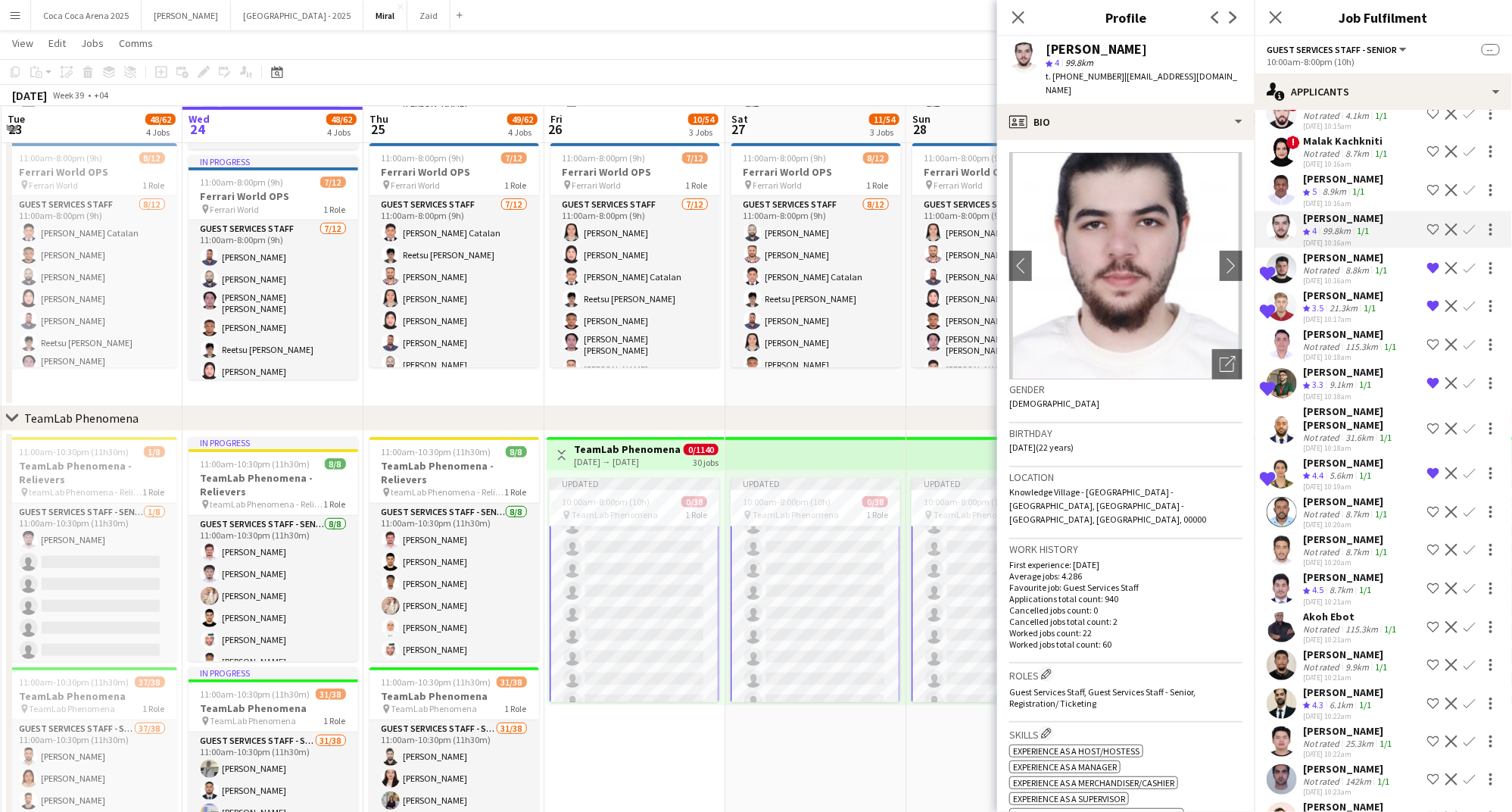
scroll to position [386, 0]
click at [1313, 187] on span "5" at bounding box center [1314, 192] width 4 height 11
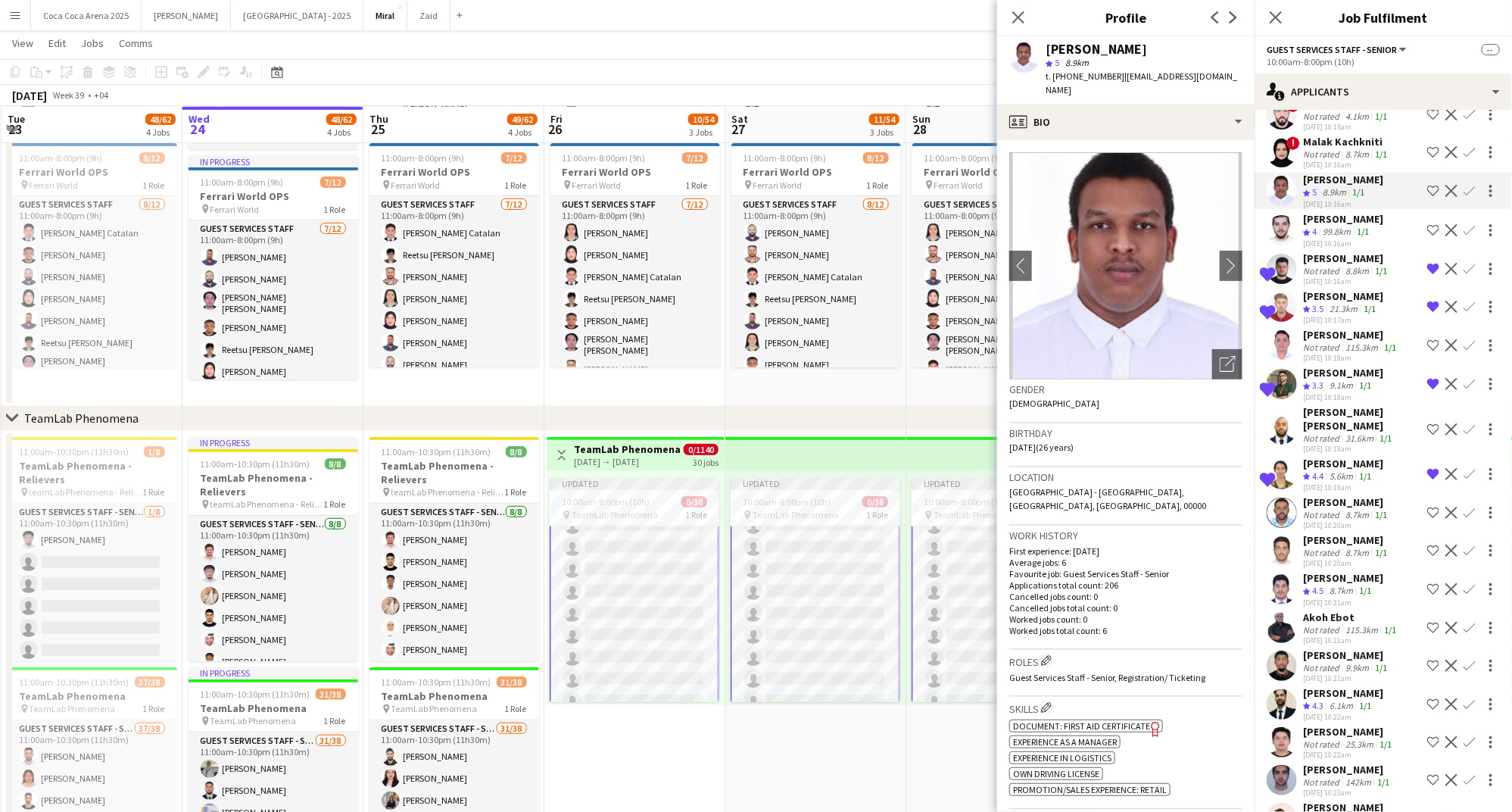
click at [1314, 152] on div "Not rated" at bounding box center [1322, 154] width 39 height 11
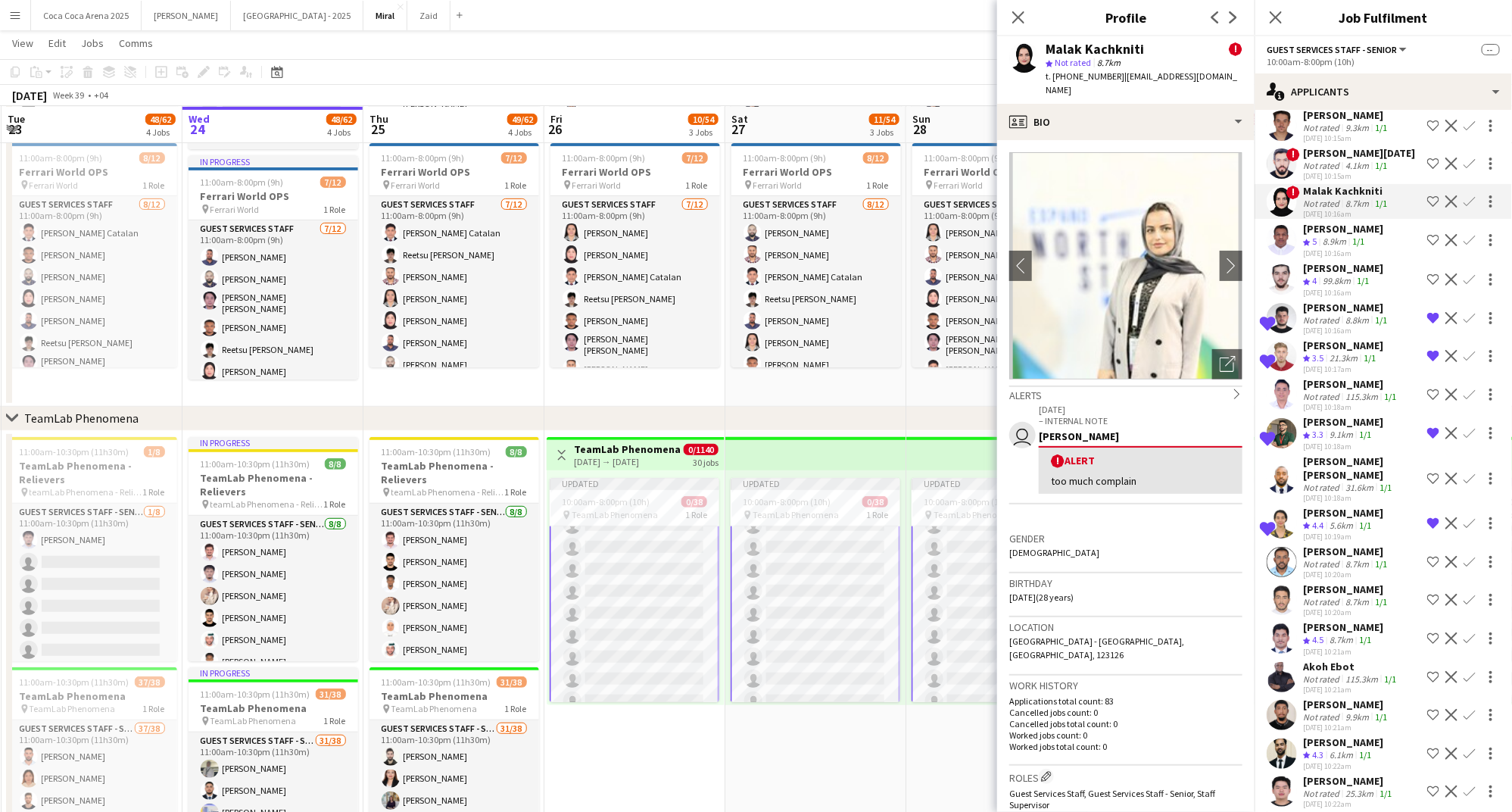
scroll to position [314, 0]
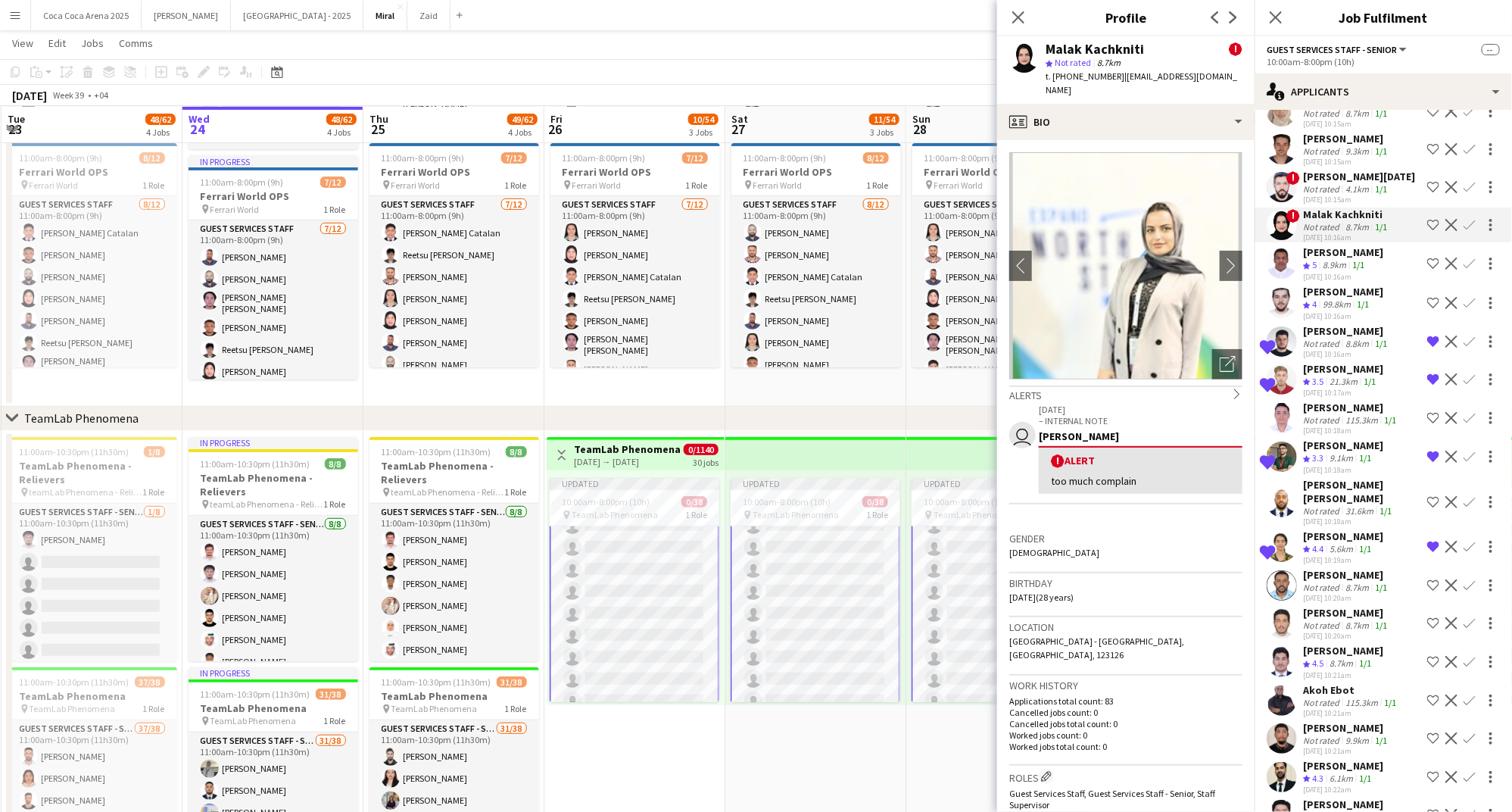
click at [1330, 177] on div "Ahmad Ramadan" at bounding box center [1359, 176] width 112 height 14
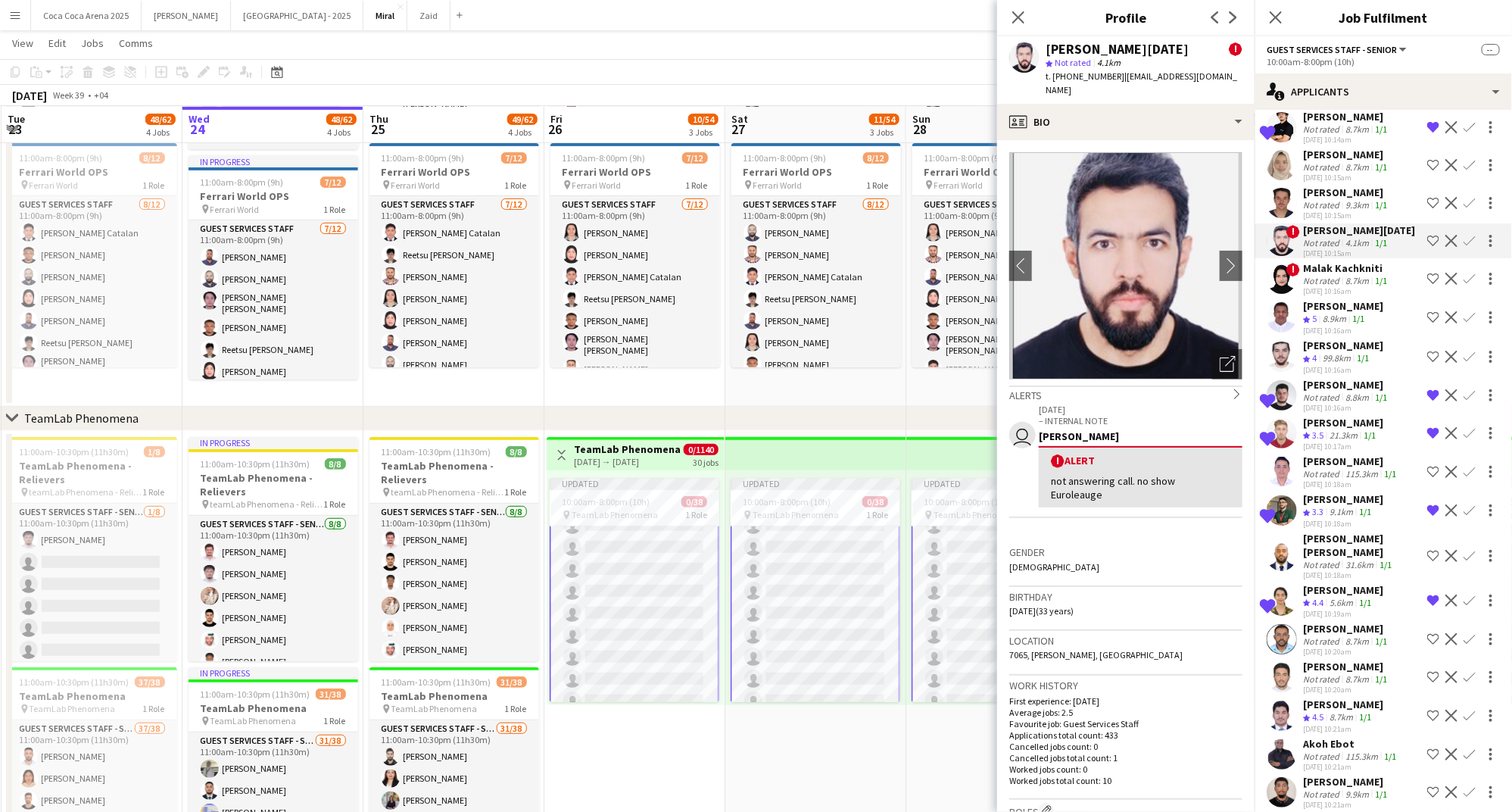
scroll to position [257, 0]
click at [1327, 192] on div "AbdulAziz osama" at bounding box center [1346, 195] width 87 height 14
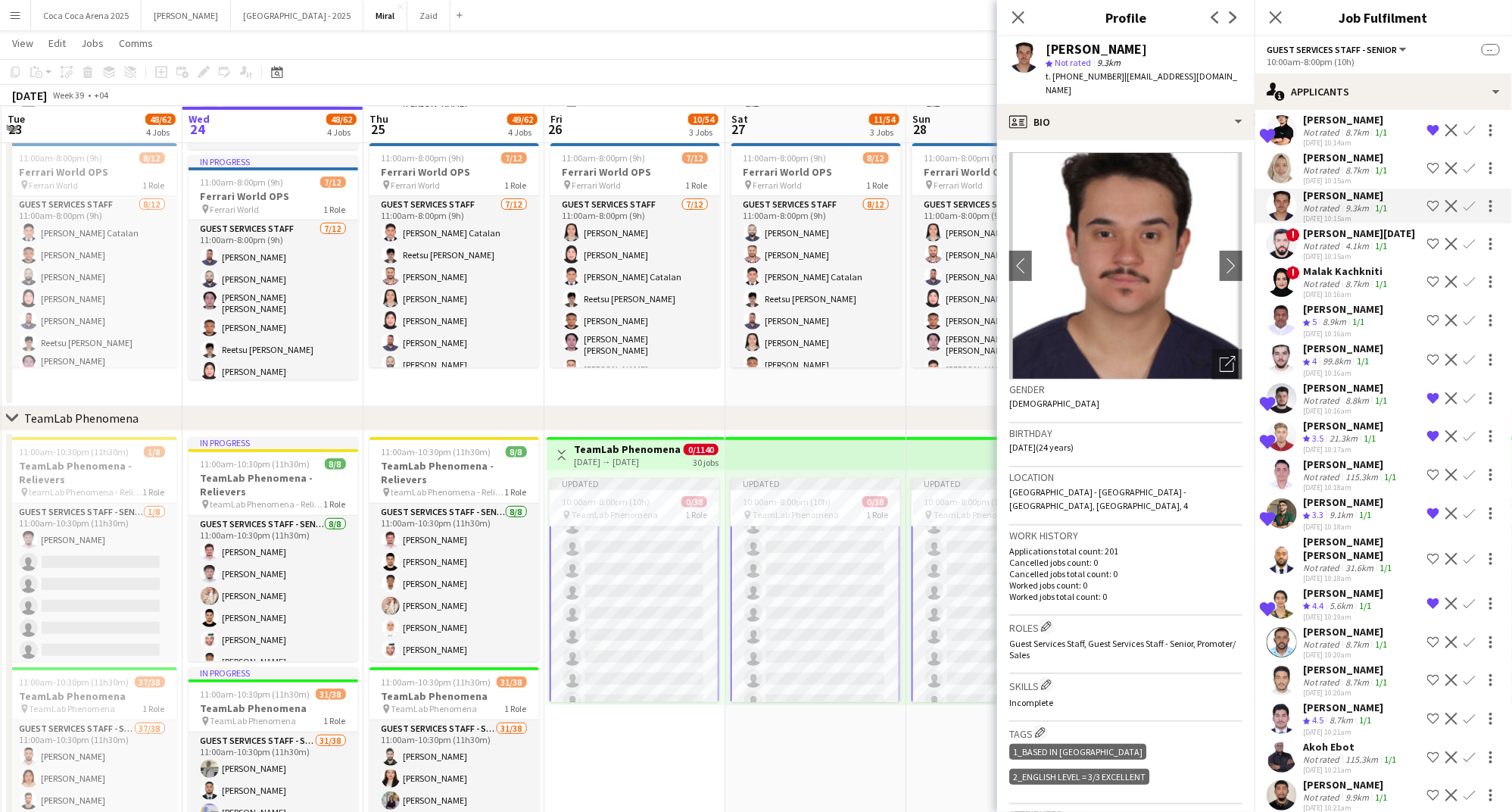
click at [1323, 166] on div "Not rated" at bounding box center [1322, 170] width 39 height 11
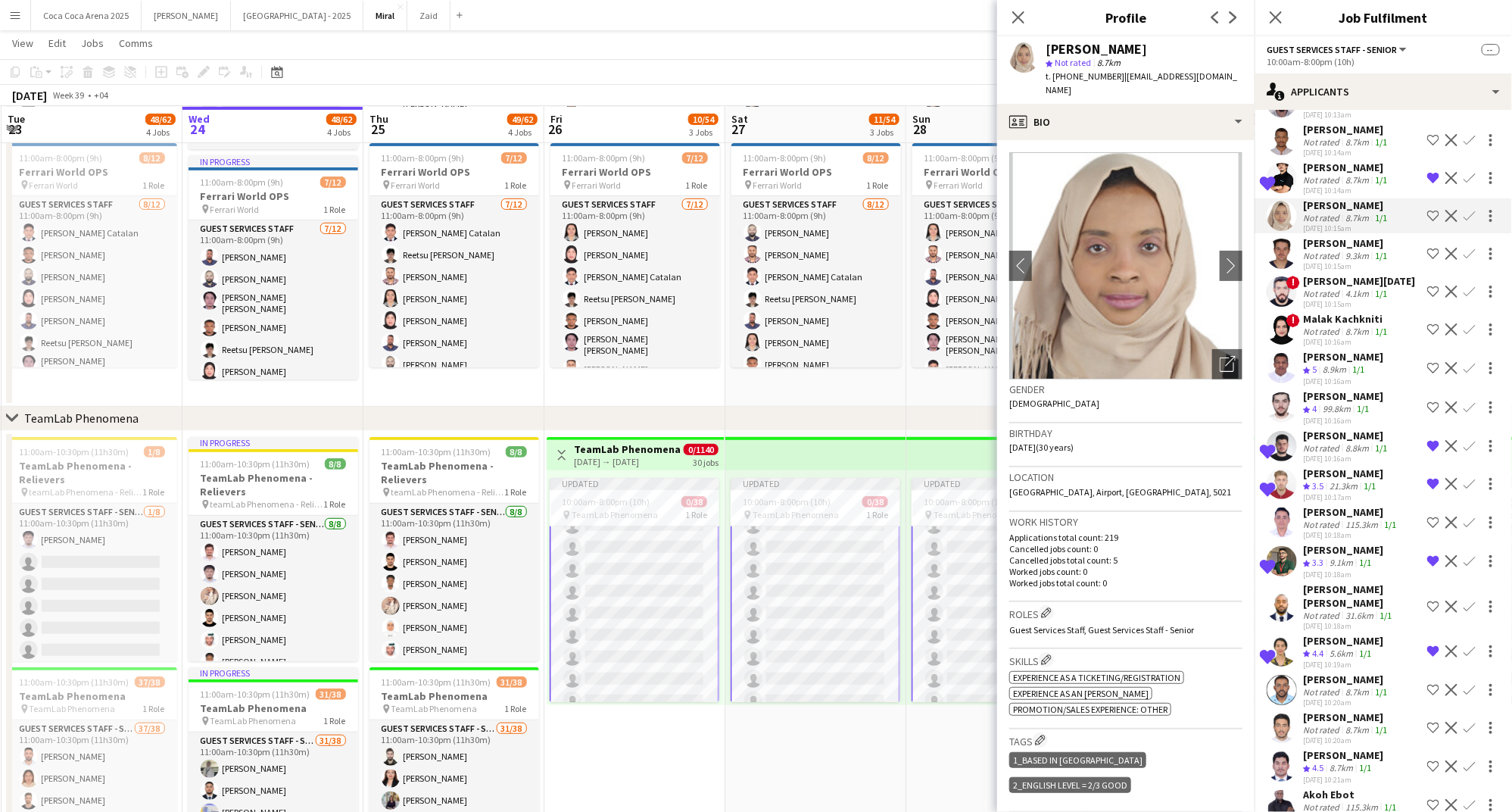
scroll to position [201, 0]
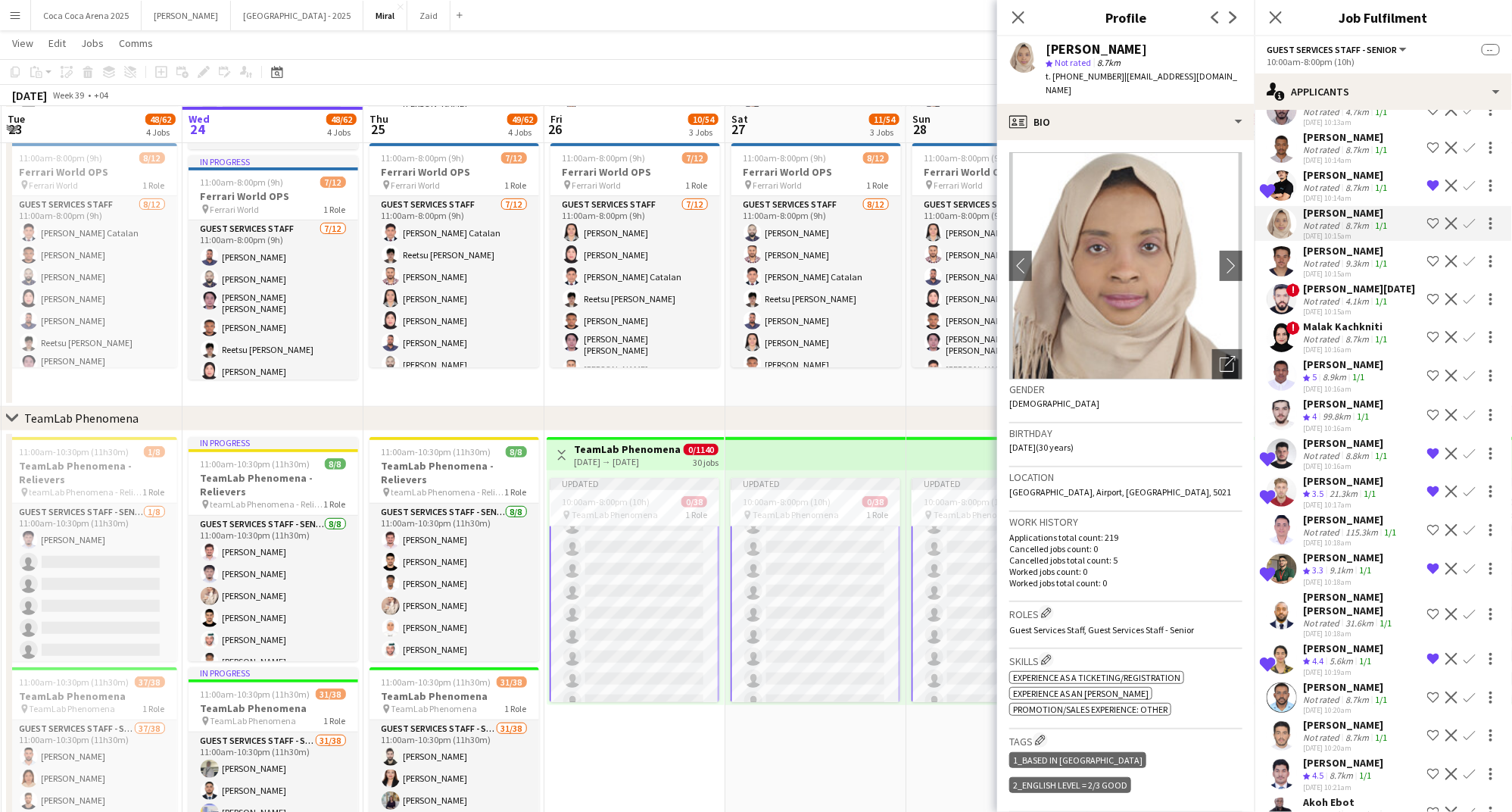
click at [1319, 142] on div "Ibrahim Marwan" at bounding box center [1346, 137] width 87 height 14
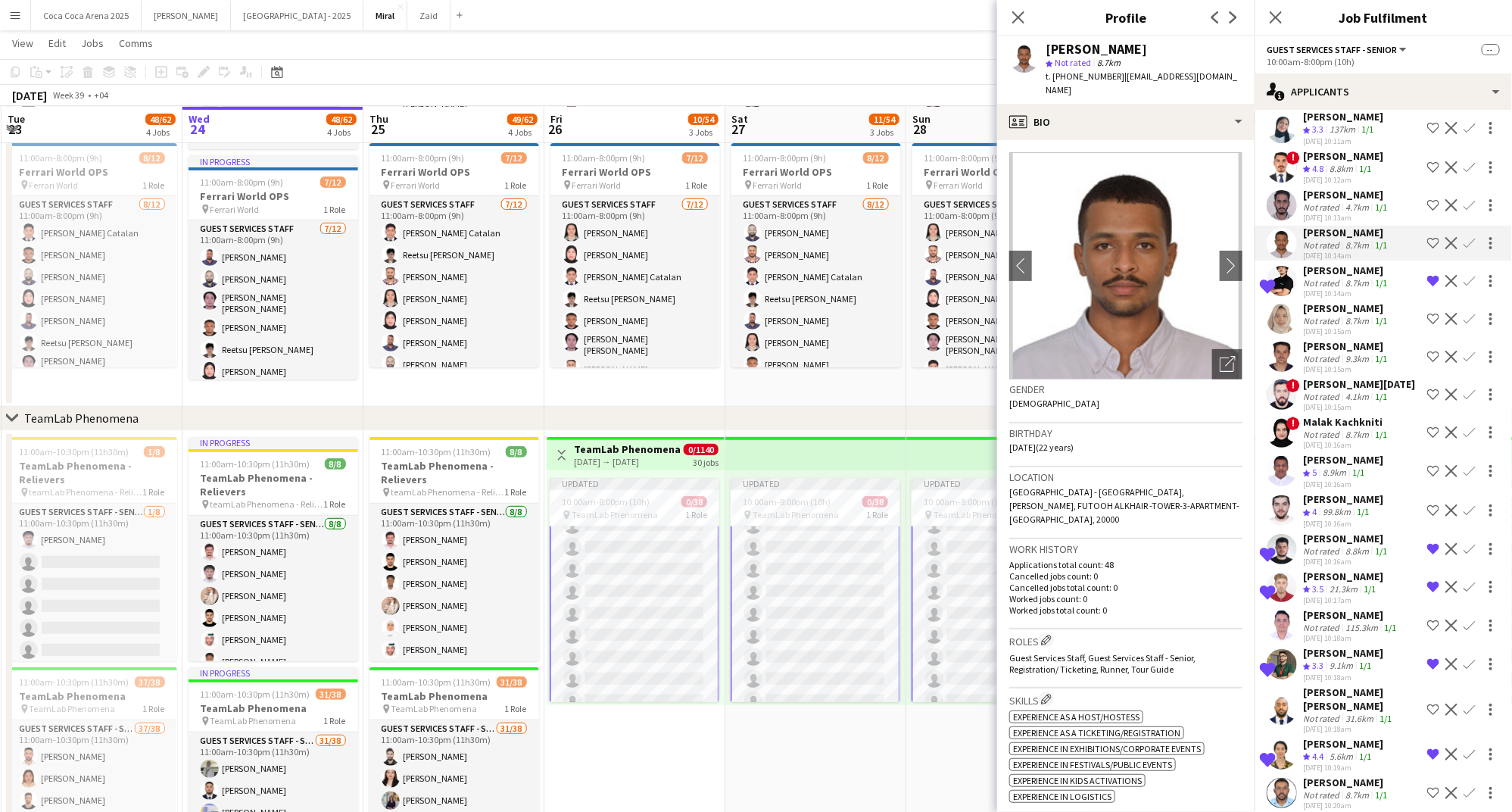
scroll to position [105, 0]
click at [1231, 356] on icon "Open photos pop-in" at bounding box center [1227, 364] width 16 height 16
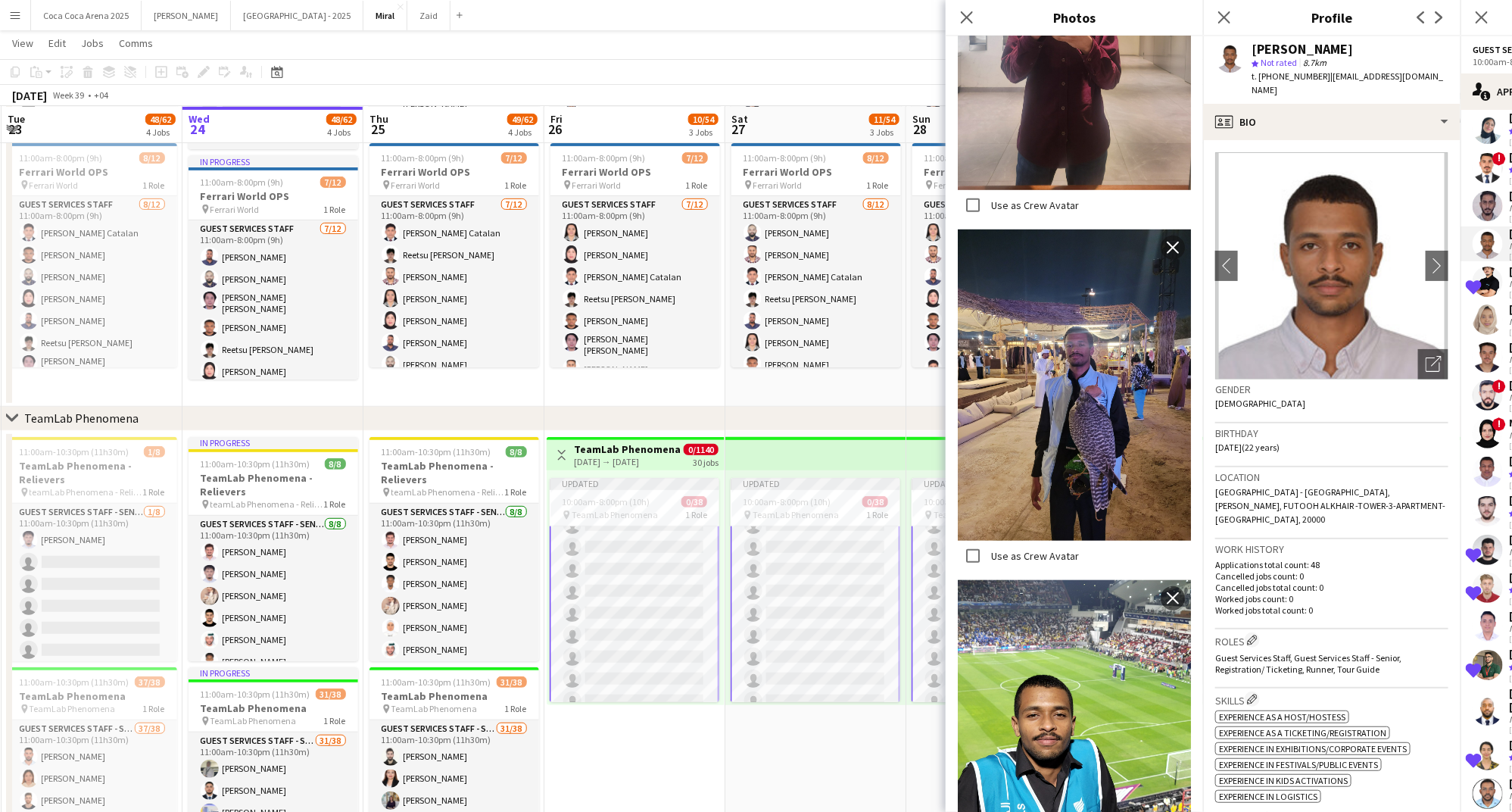
scroll to position [598, 0]
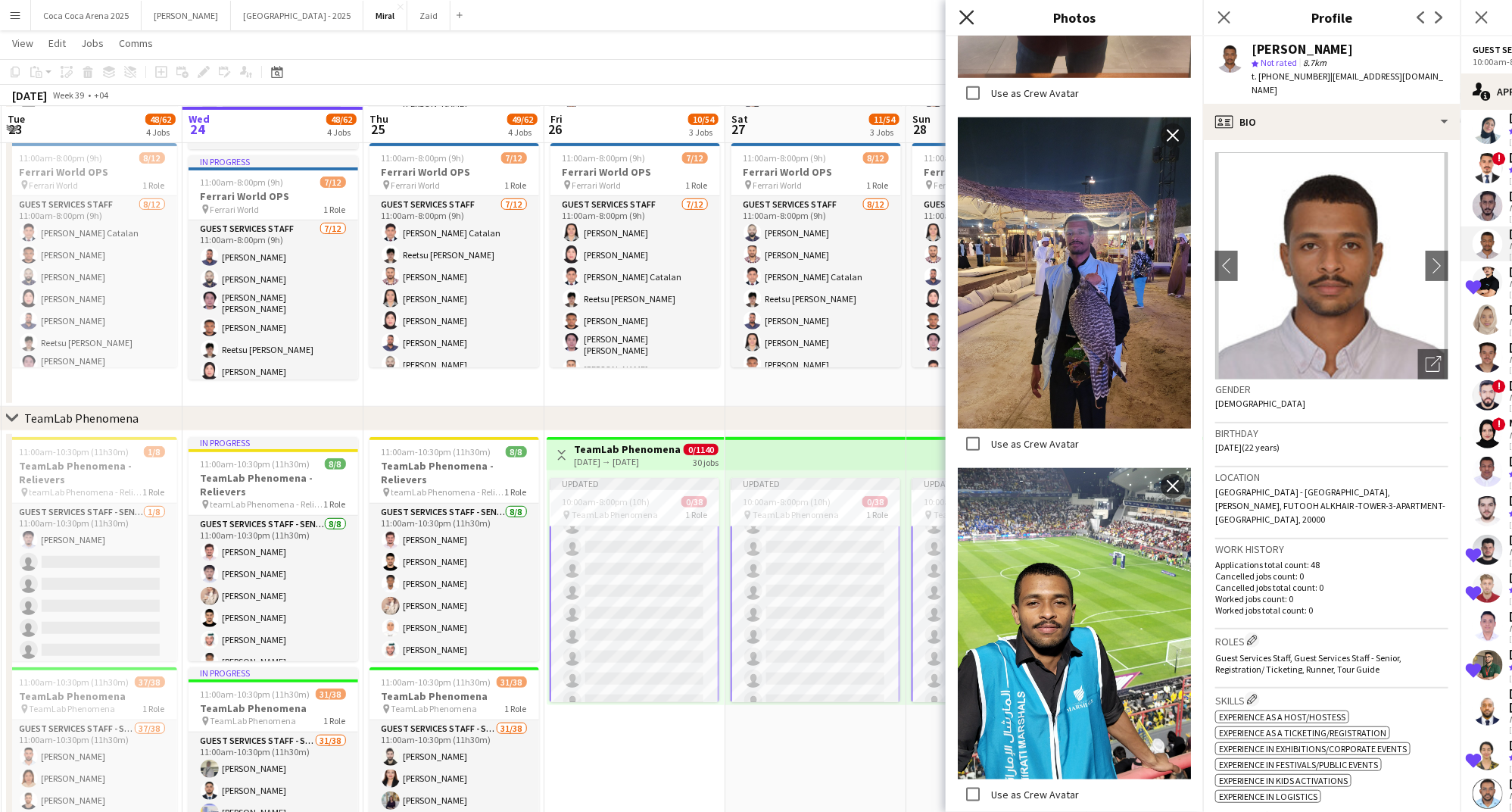
click at [967, 22] on icon "Close pop-in" at bounding box center [966, 17] width 14 height 14
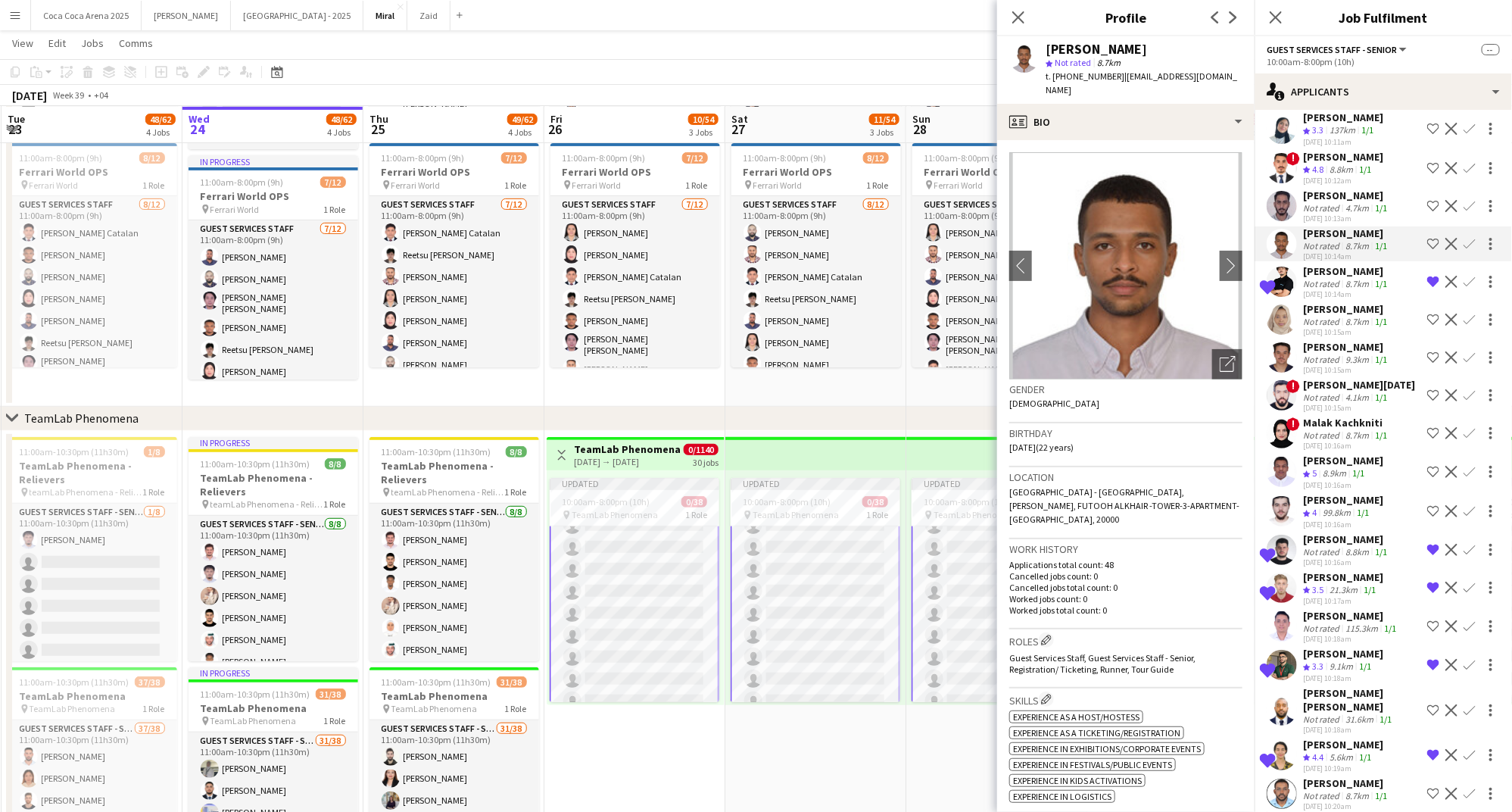
click at [1330, 195] on div "Muhammad Daniyal" at bounding box center [1346, 195] width 87 height 14
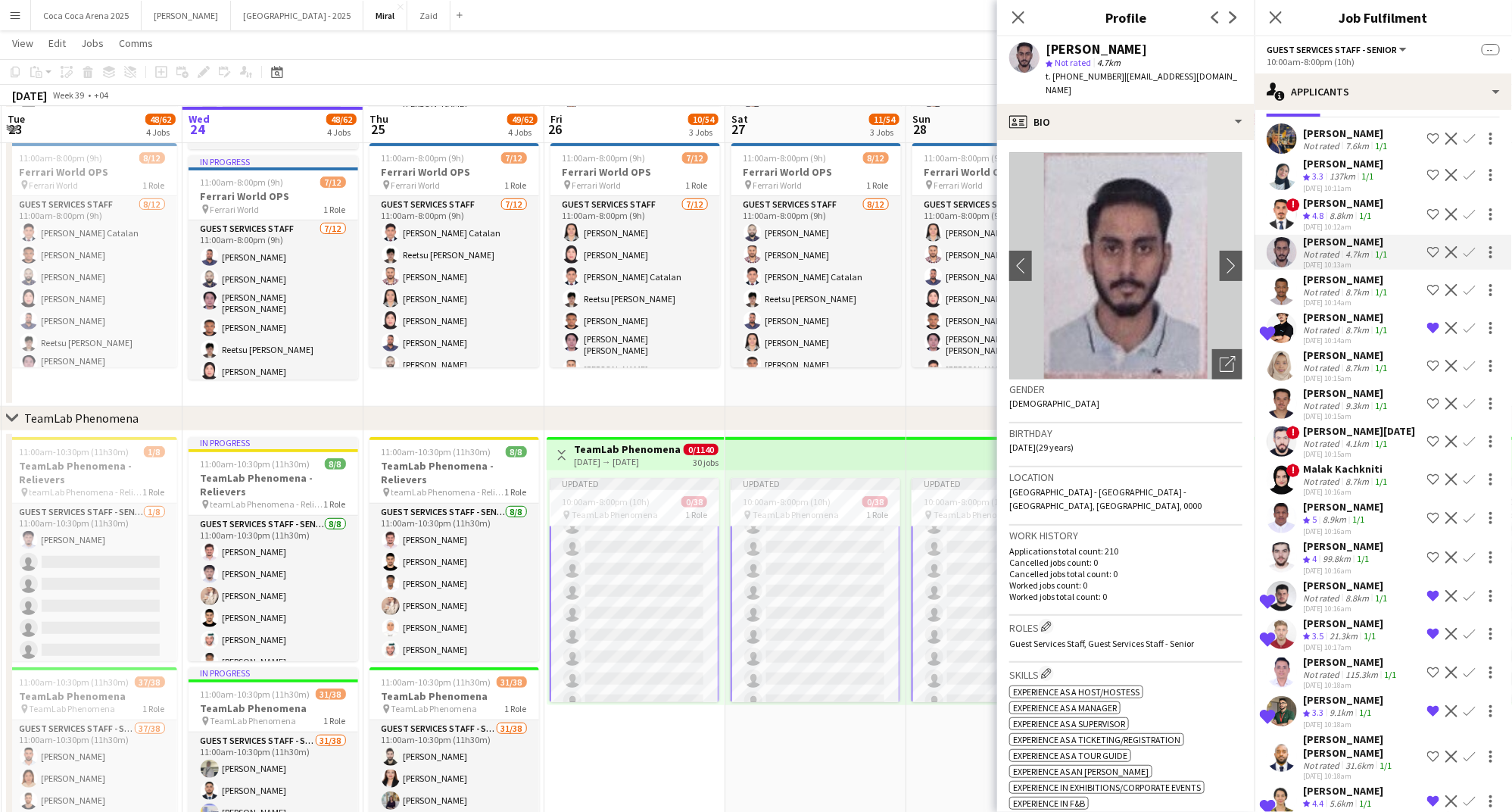
scroll to position [45, 0]
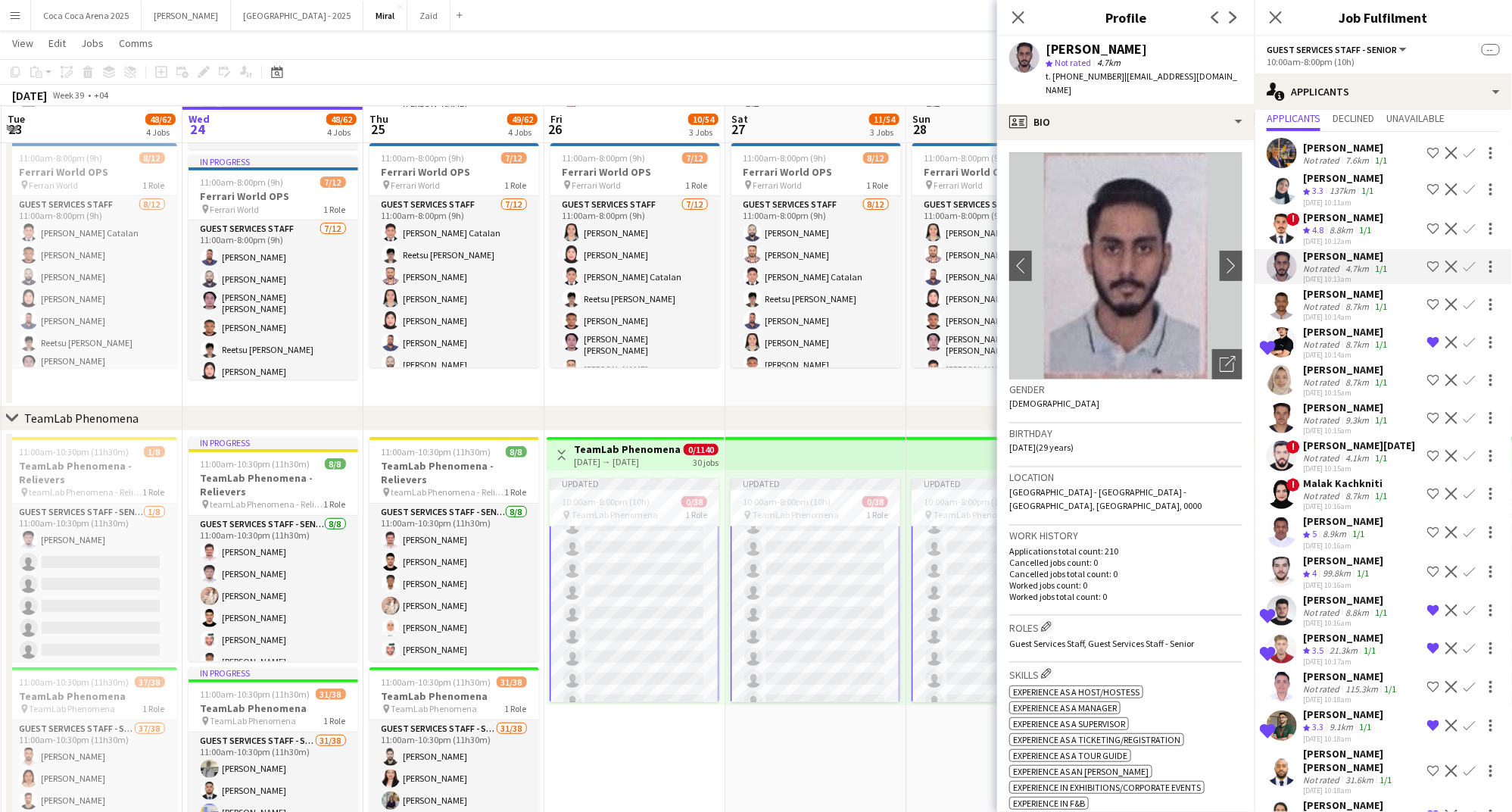
click at [1330, 190] on div "137km" at bounding box center [1342, 191] width 31 height 13
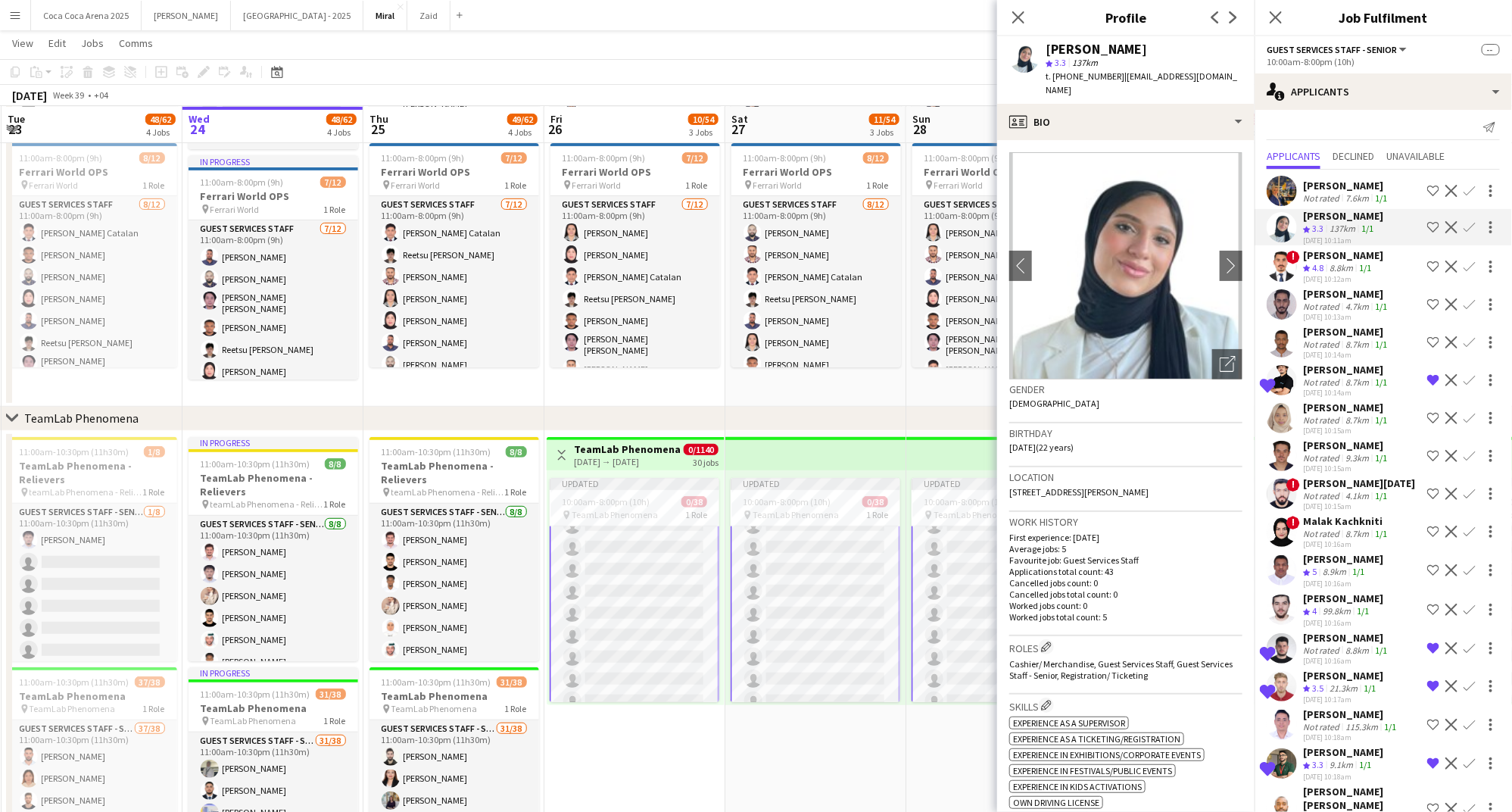
scroll to position [1, 0]
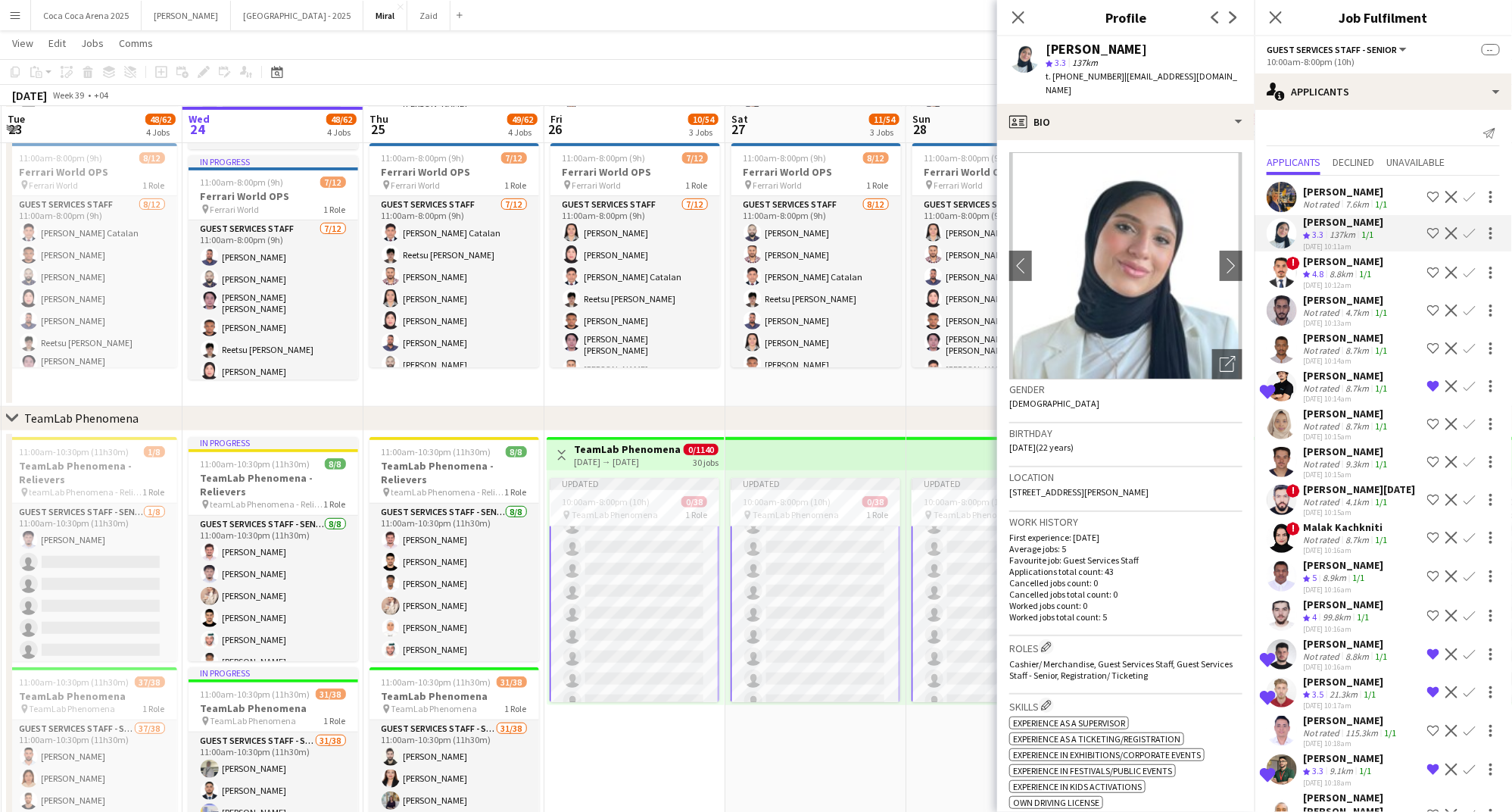
click at [1328, 233] on div "137km" at bounding box center [1342, 235] width 31 height 13
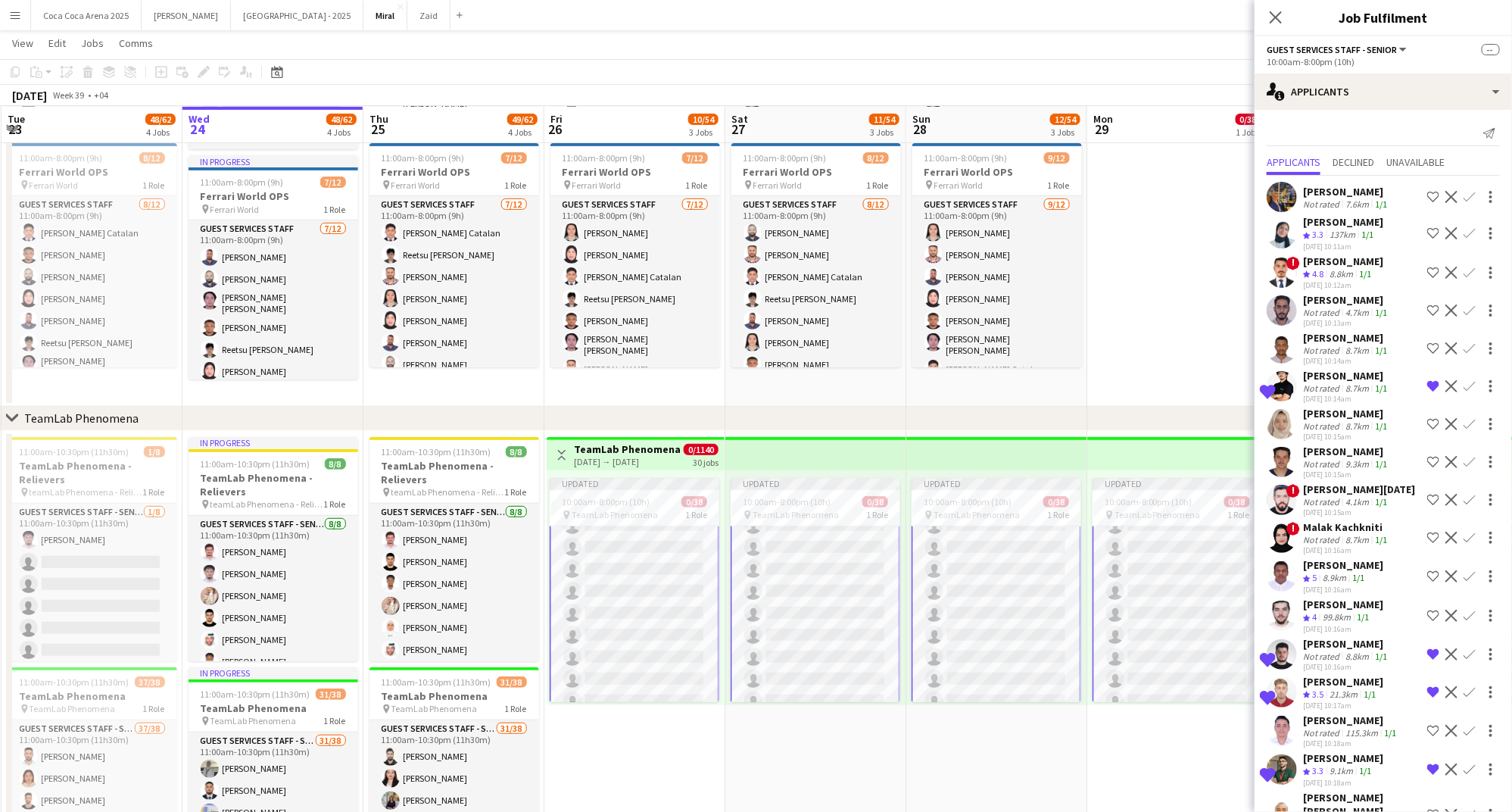
click at [1328, 233] on div "137km" at bounding box center [1342, 235] width 31 height 13
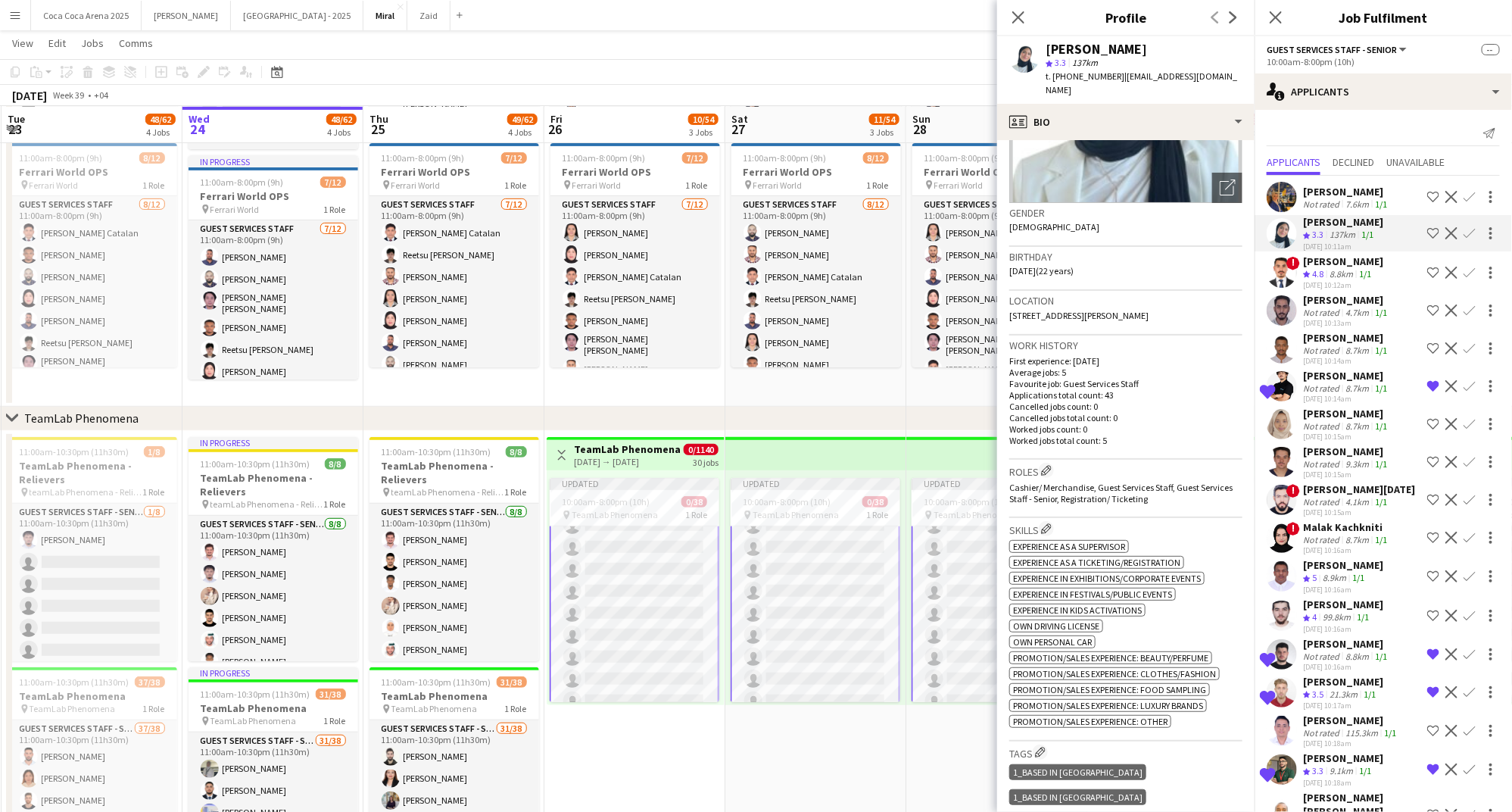
scroll to position [0, 0]
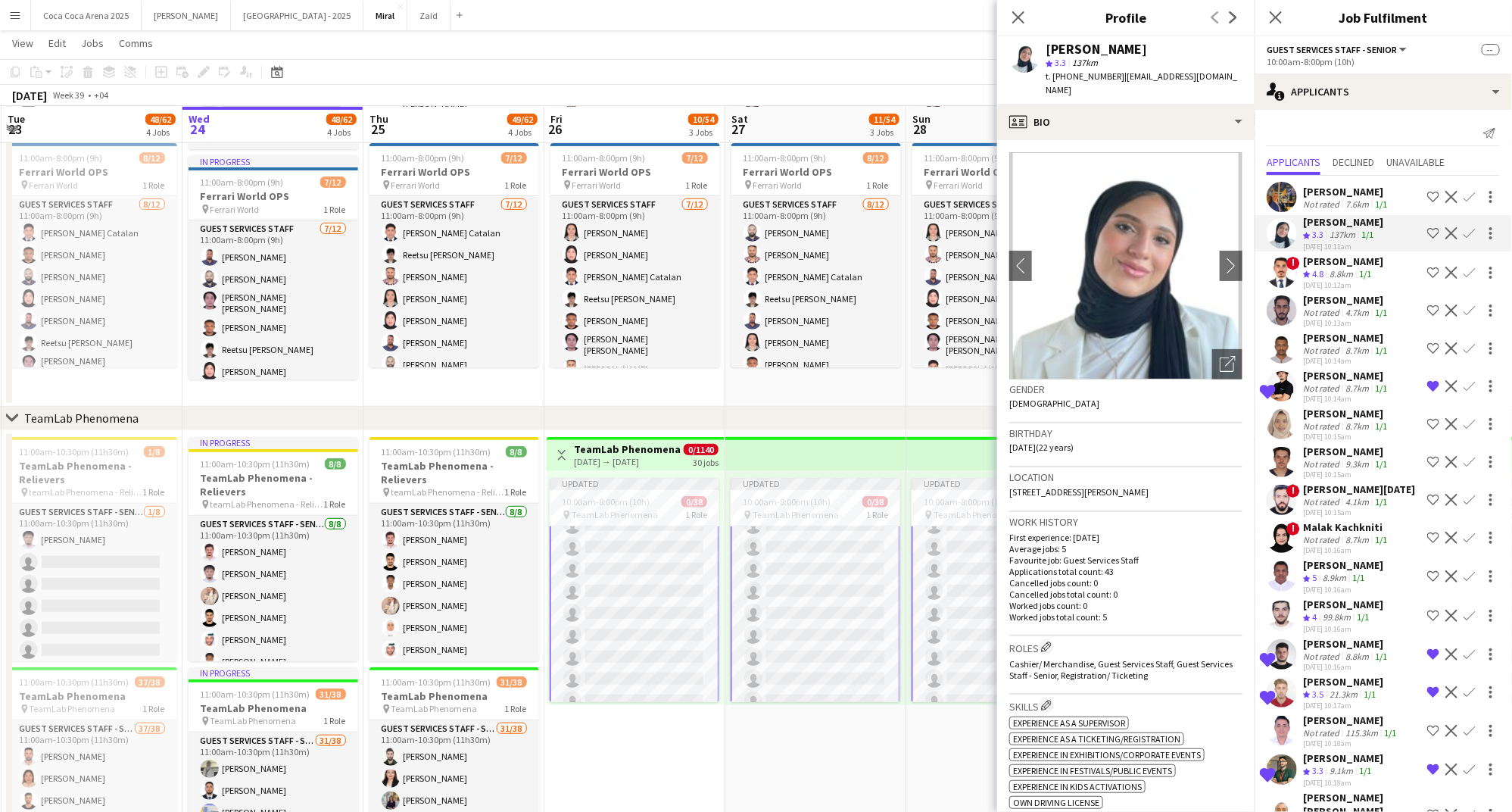
click at [1325, 199] on div "Not rated" at bounding box center [1322, 204] width 39 height 11
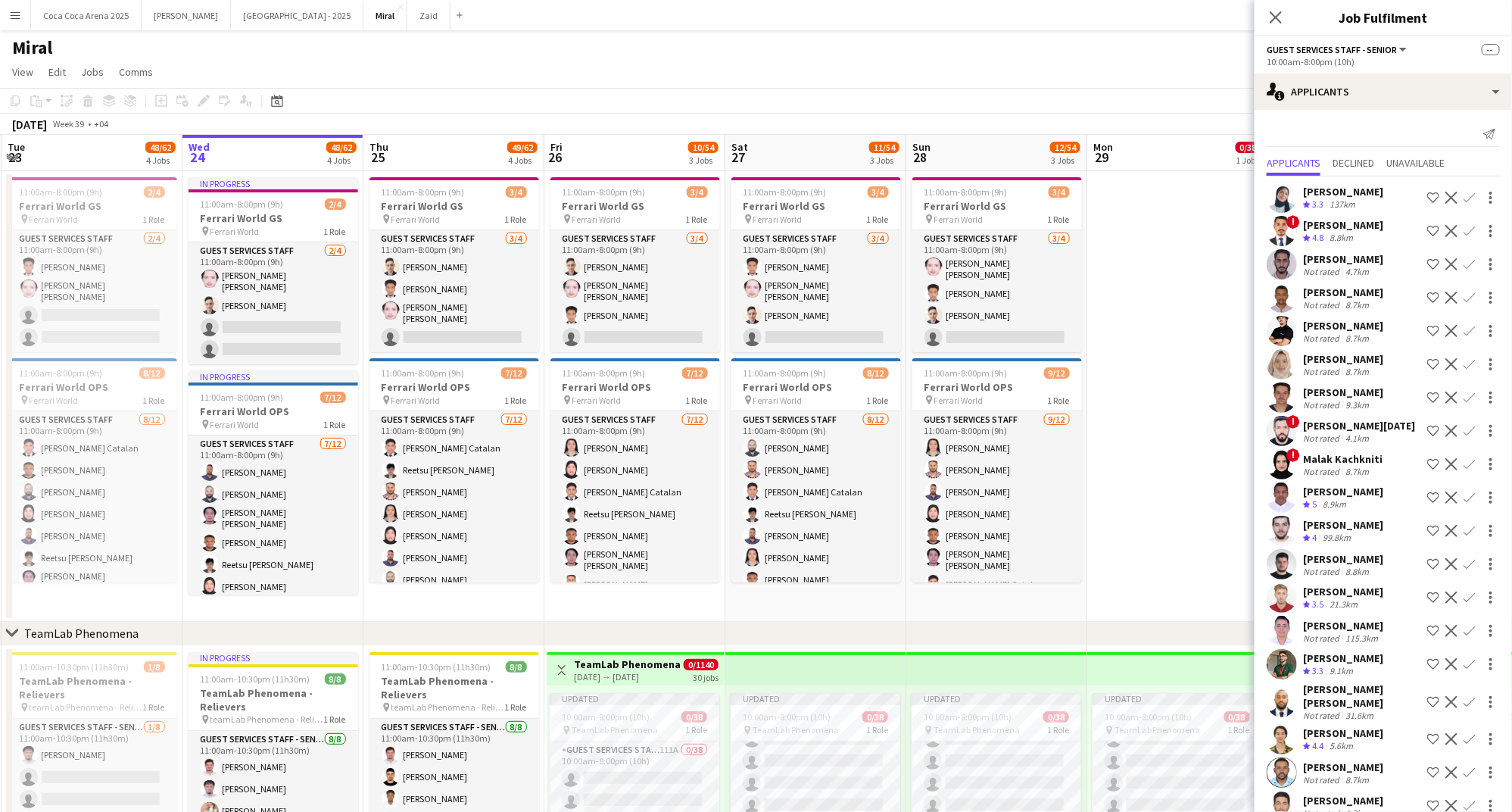
click at [1195, 168] on app-board-header-date "Mon 29 0/38 1 Job" at bounding box center [1177, 153] width 181 height 36
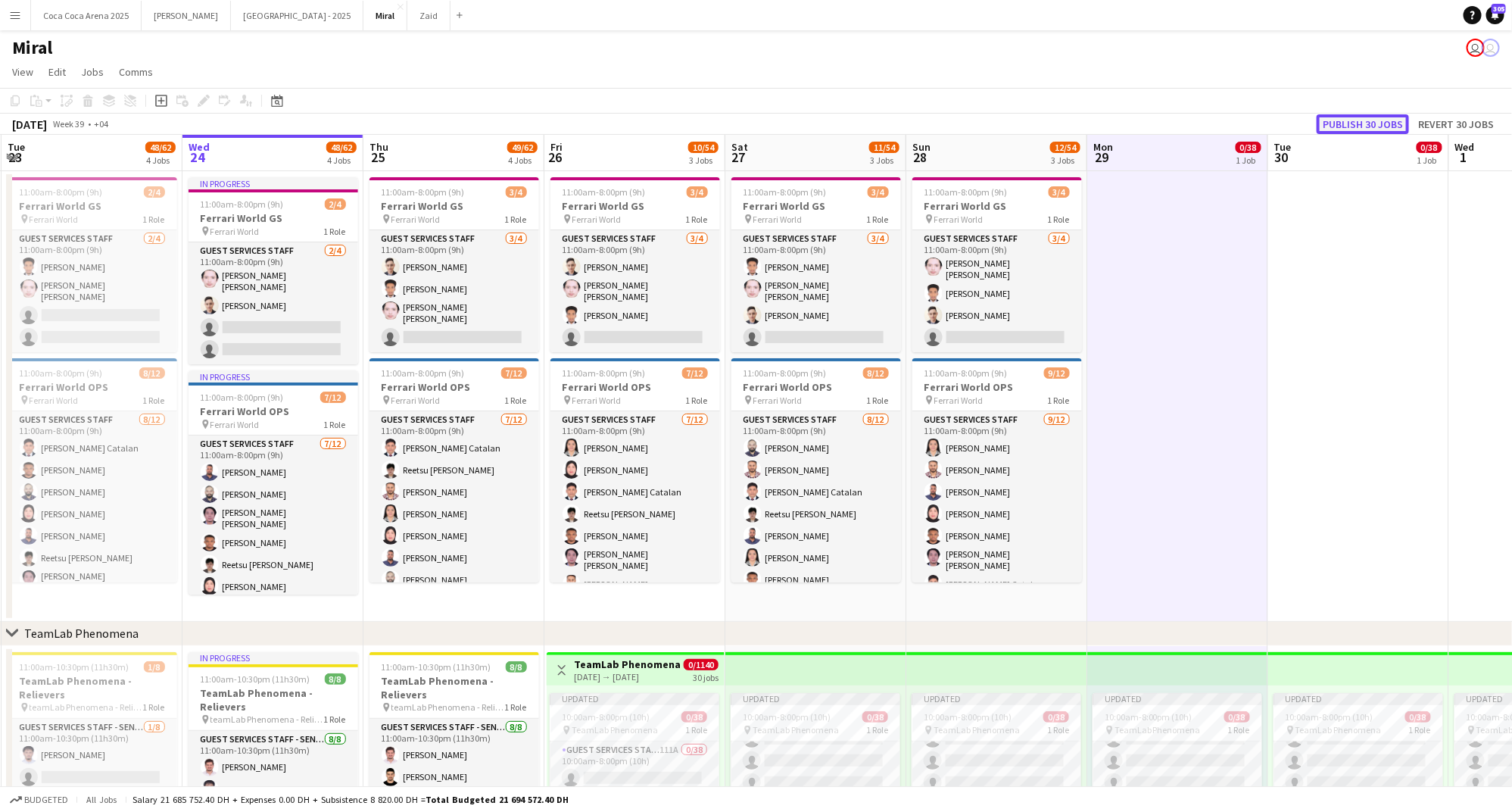
click at [1364, 121] on button "Publish 30 jobs" at bounding box center [1362, 124] width 92 height 20
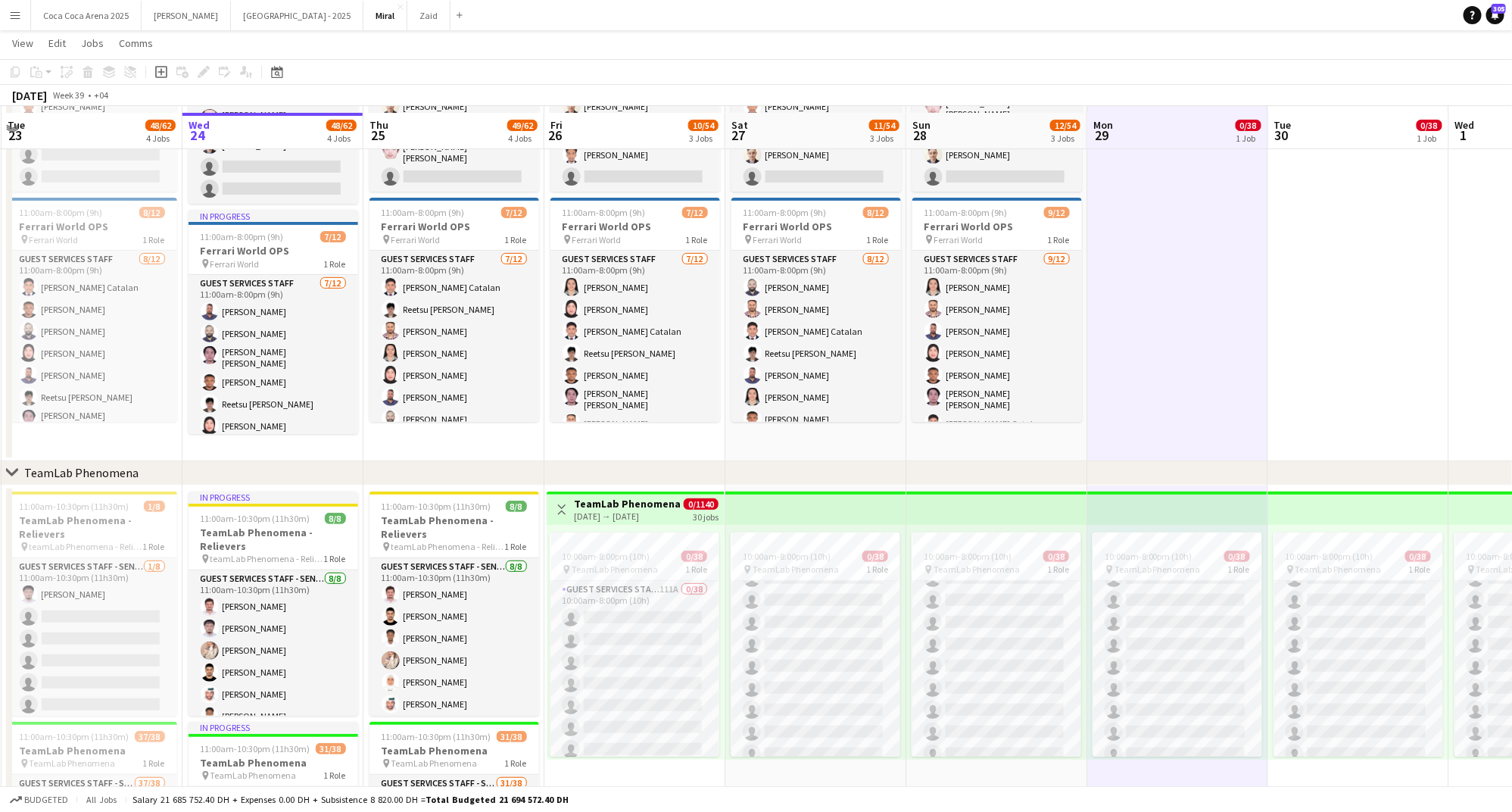
scroll to position [165, 0]
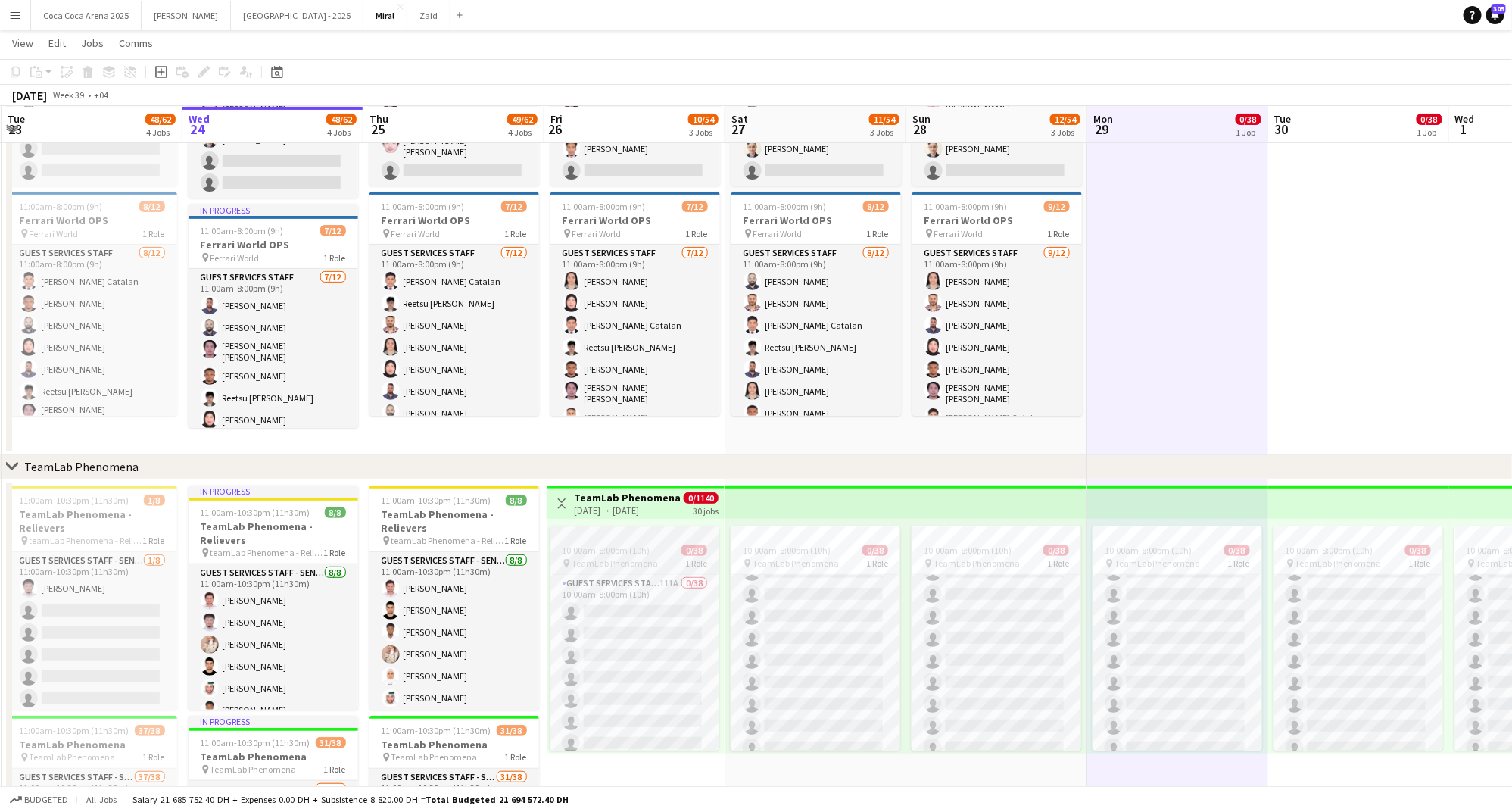
click at [600, 548] on span "10:00am-8:00pm (10h)" at bounding box center [605, 550] width 88 height 11
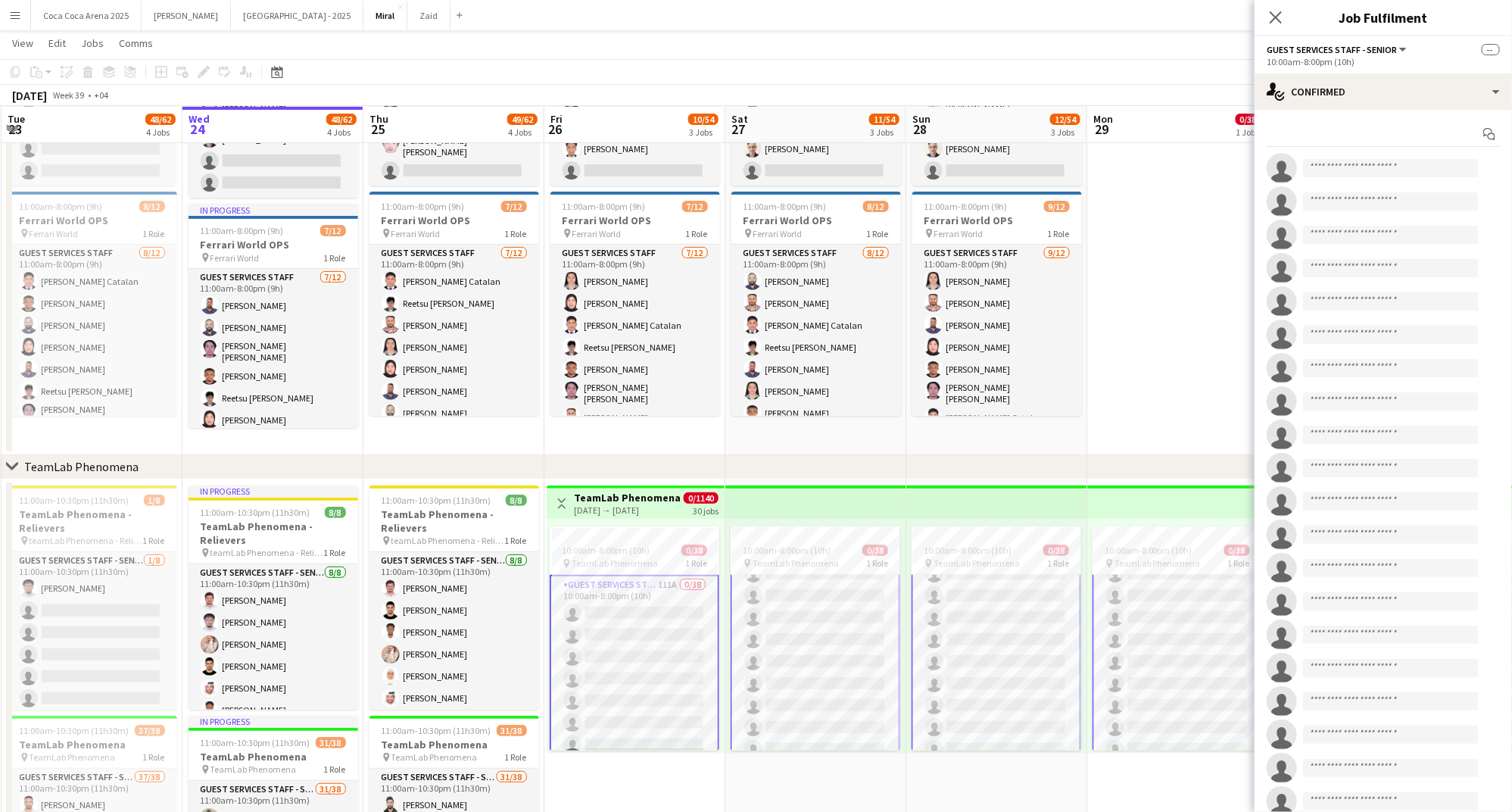
scroll to position [678, 0]
click at [1310, 87] on div "single-neutral-actions-check-2 Confirmed" at bounding box center [1383, 92] width 258 height 36
click at [1400, 188] on span "Shortlist" at bounding box center [1414, 187] width 39 height 14
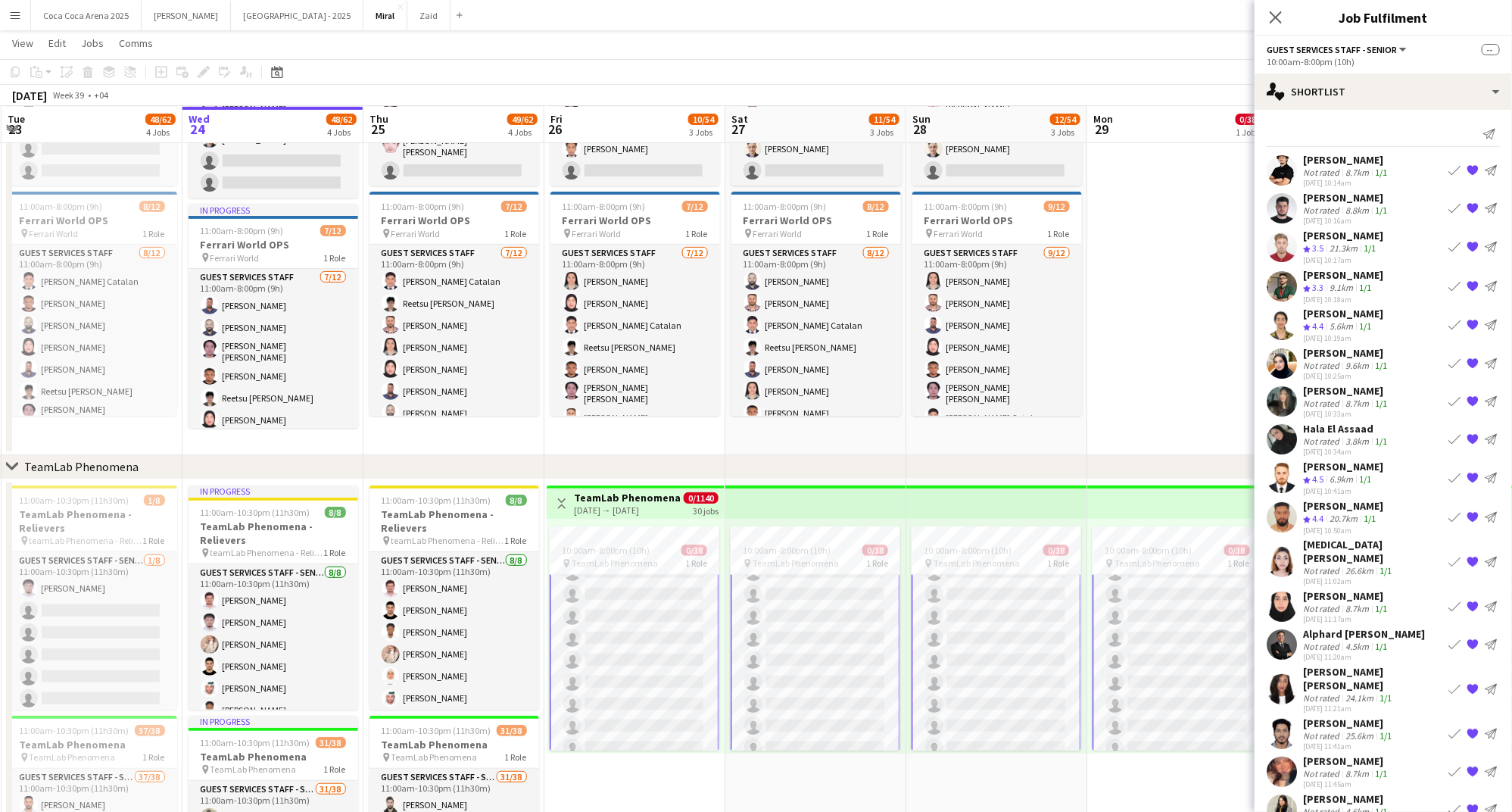
click at [1342, 236] on div "Ahmed rafik Baghiri" at bounding box center [1342, 236] width 81 height 14
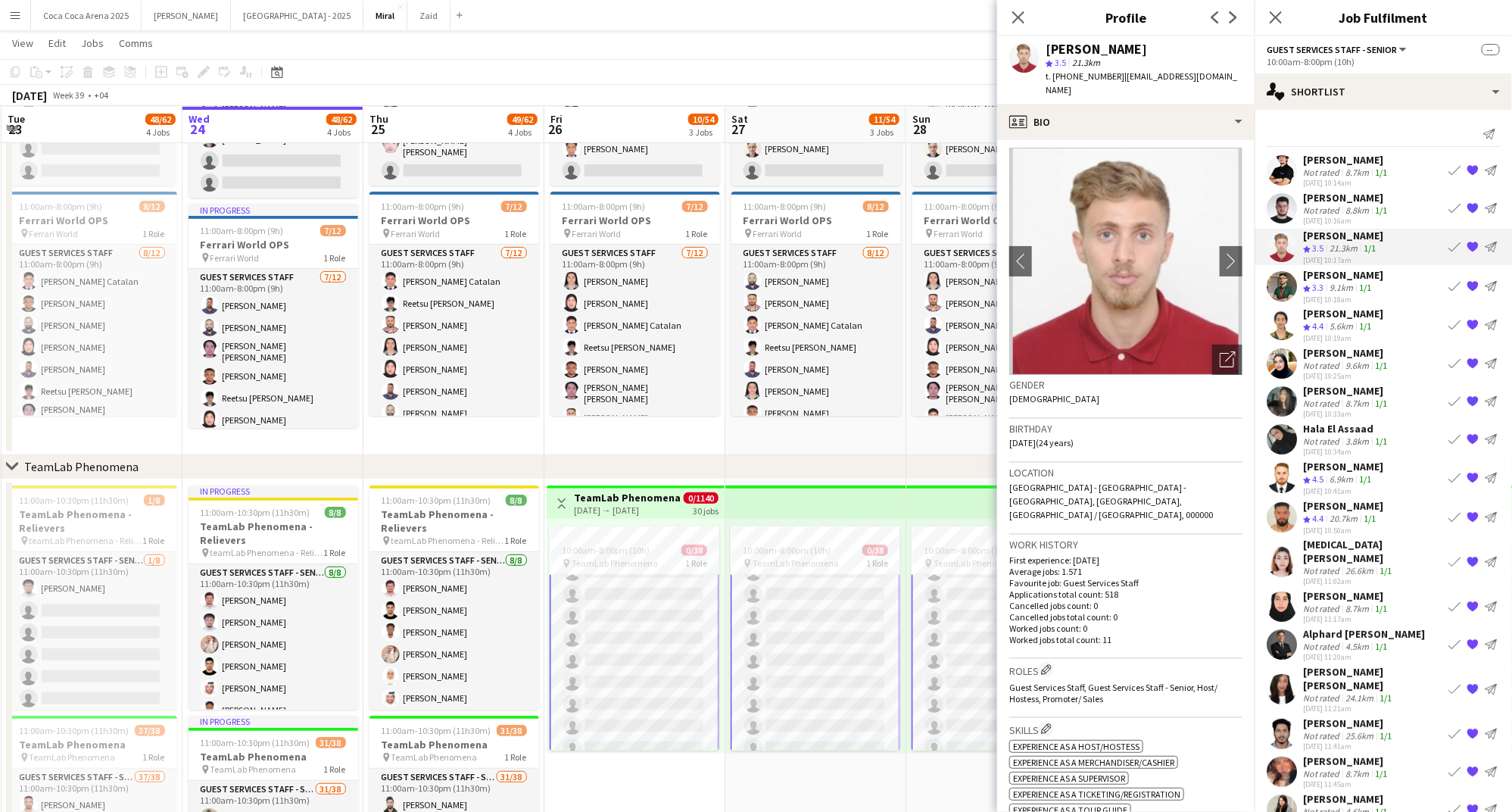
scroll to position [0, 0]
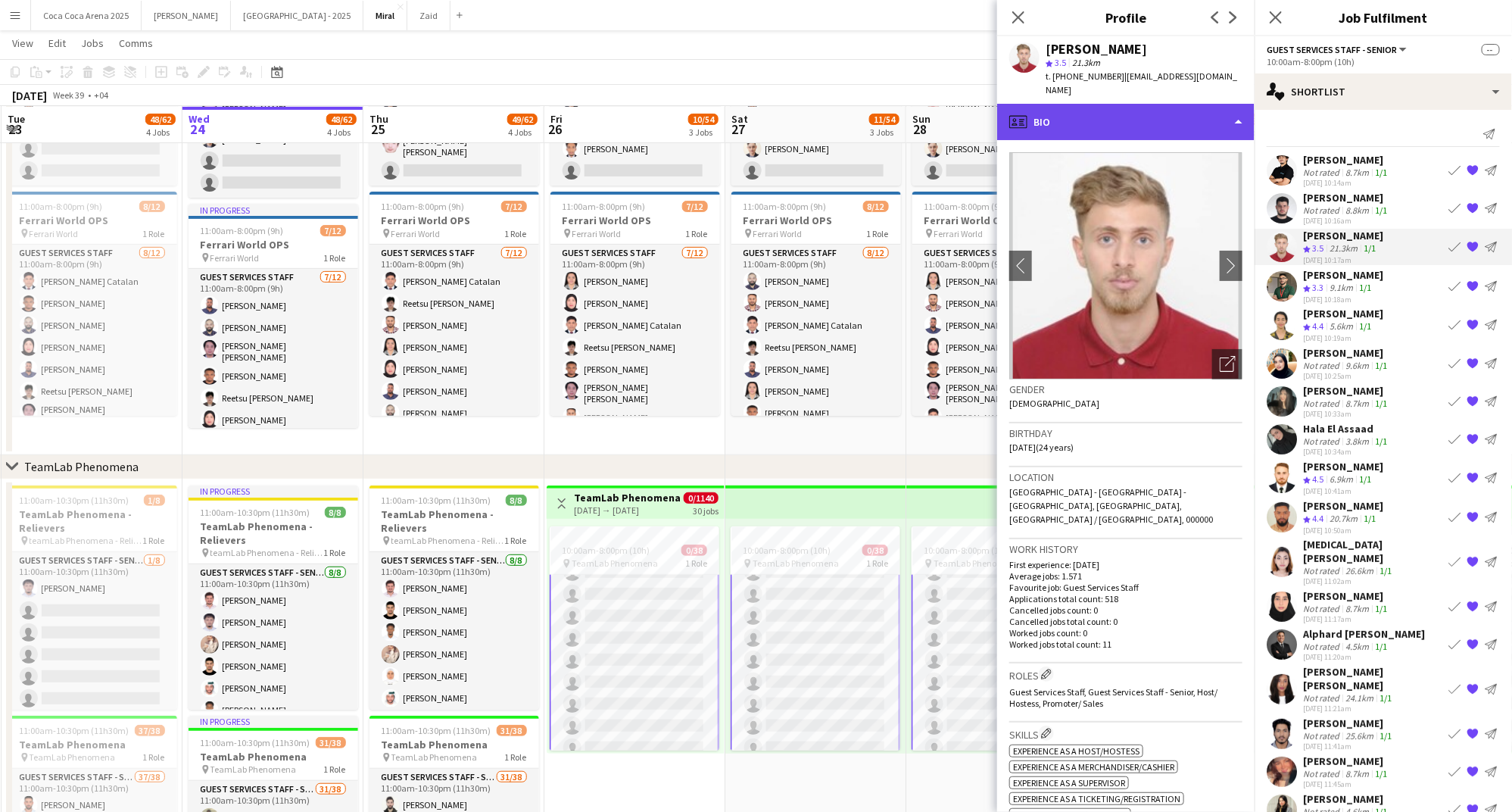
click at [1093, 111] on div "profile Bio" at bounding box center [1126, 121] width 258 height 36
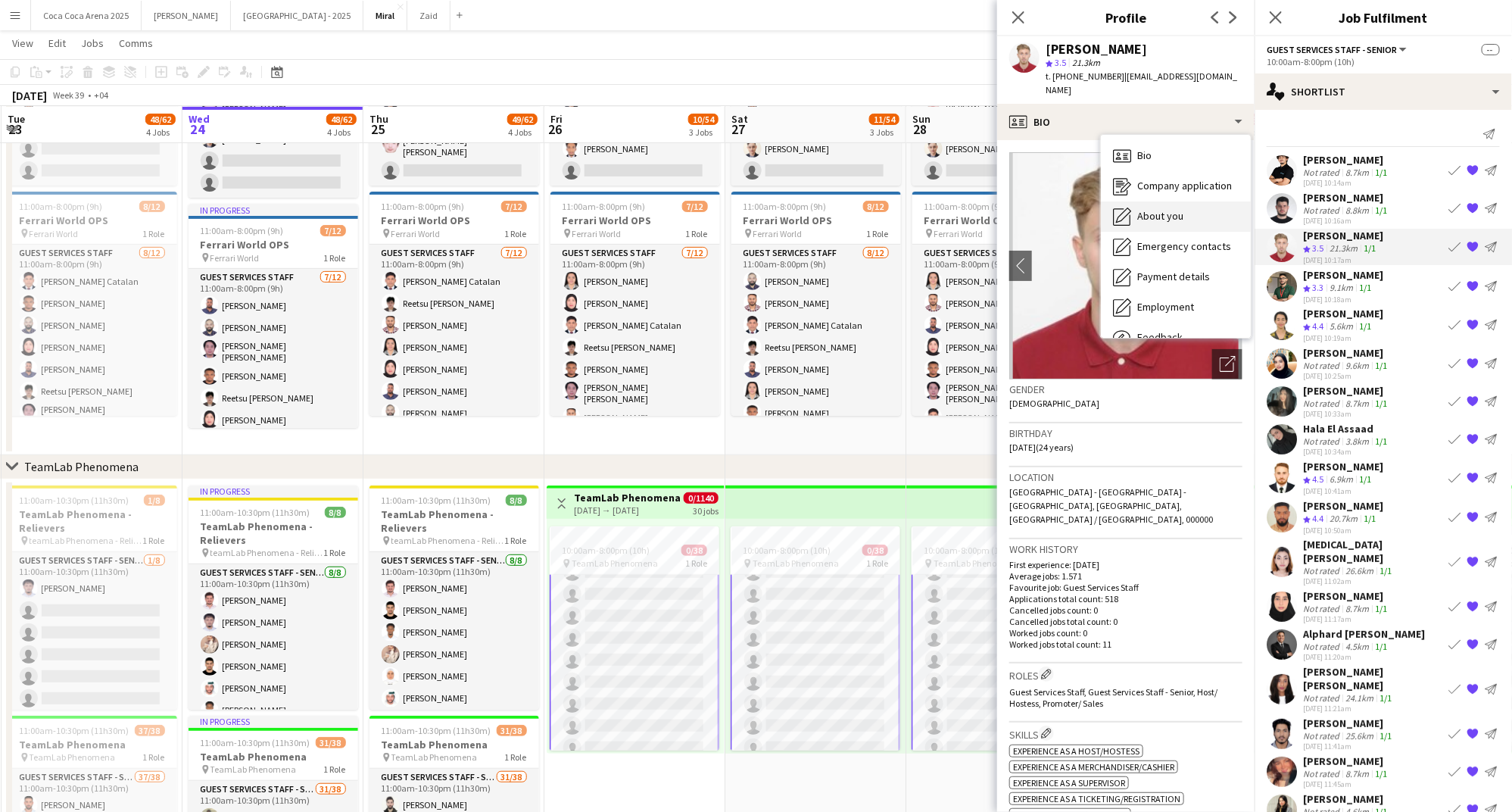
click at [1147, 209] on span "About you" at bounding box center [1160, 216] width 46 height 14
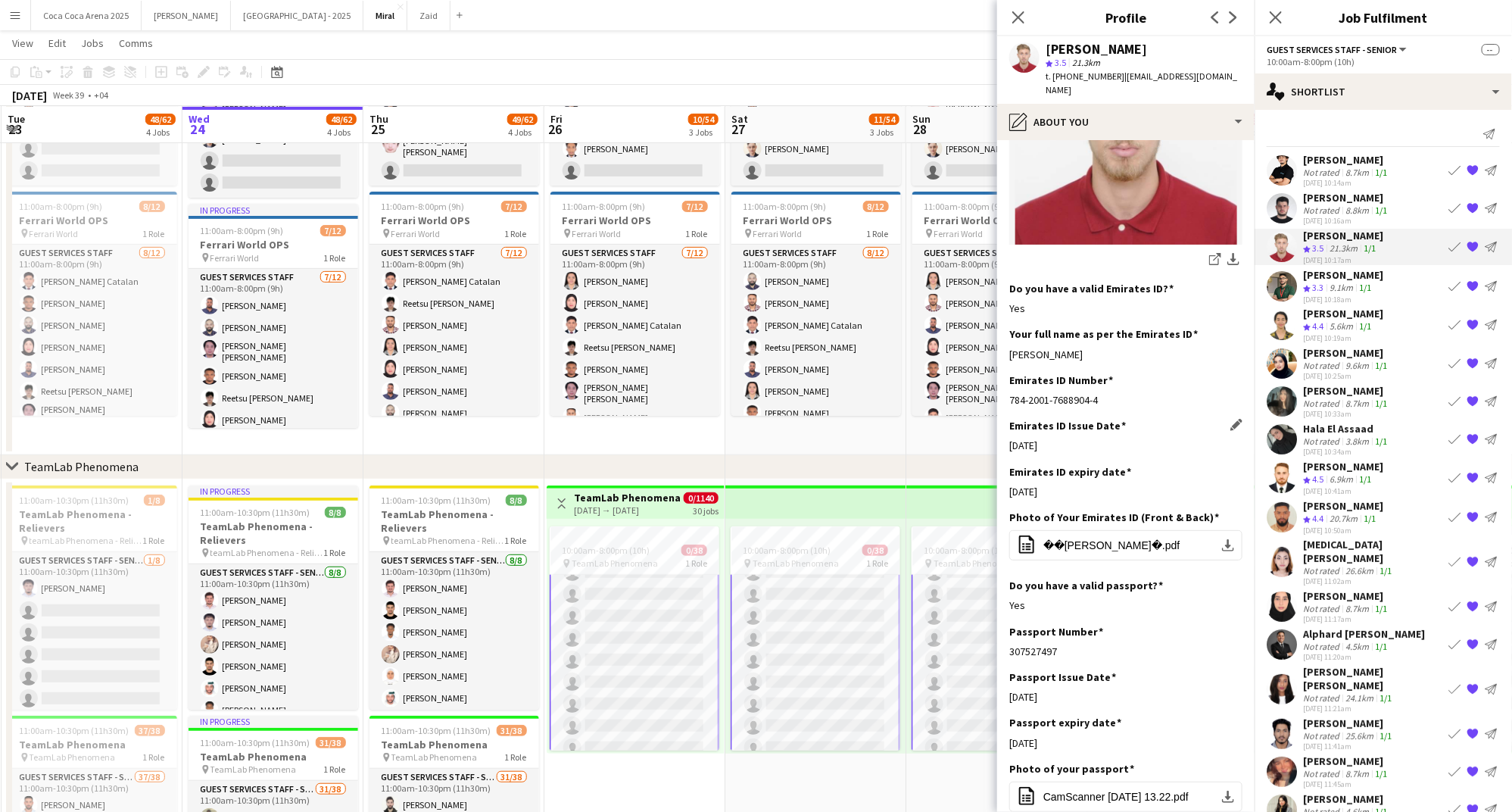
scroll to position [345, 0]
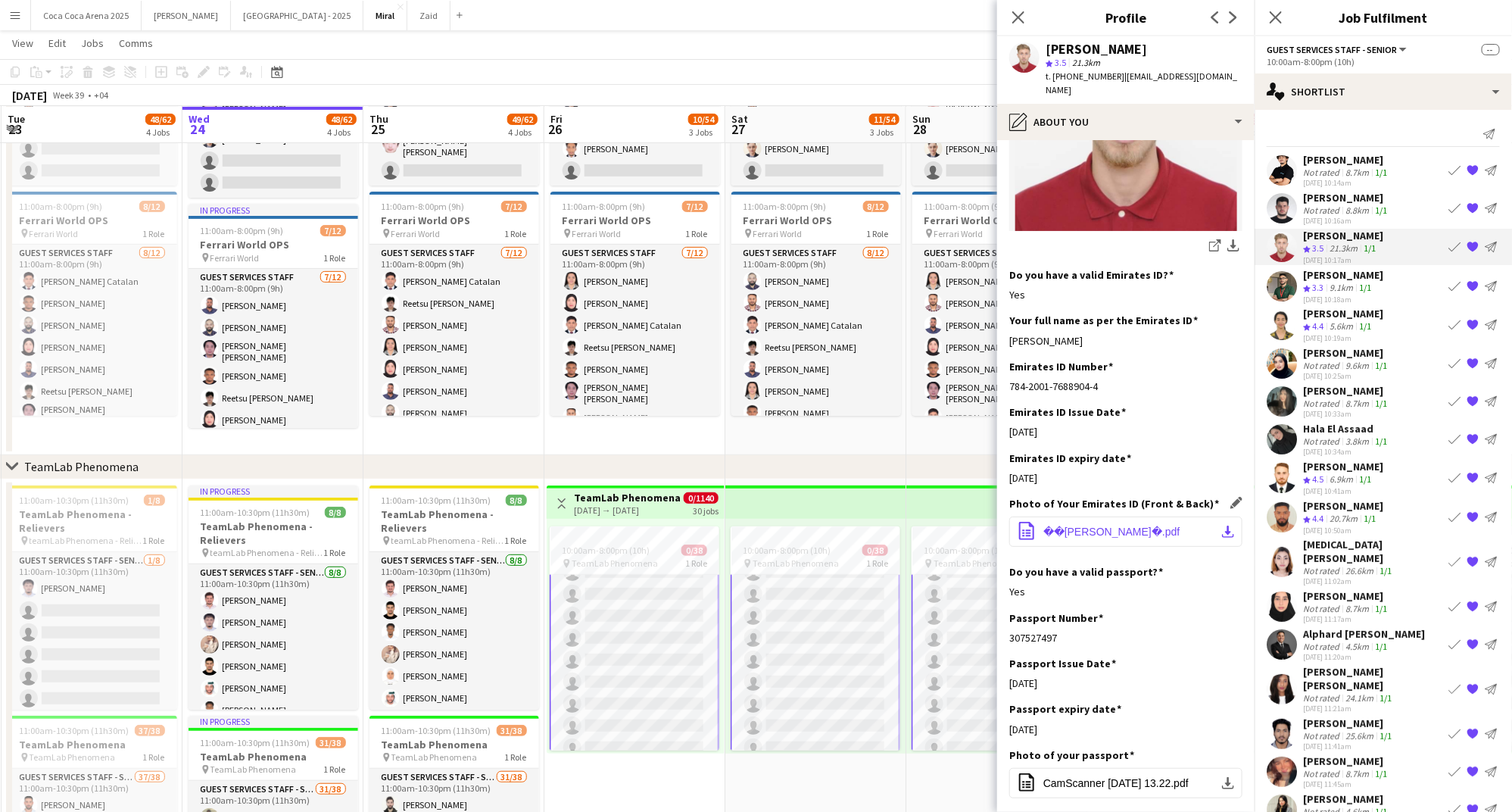
click at [1100, 526] on span "��هوية احمد�.pdf" at bounding box center [1112, 532] width 137 height 12
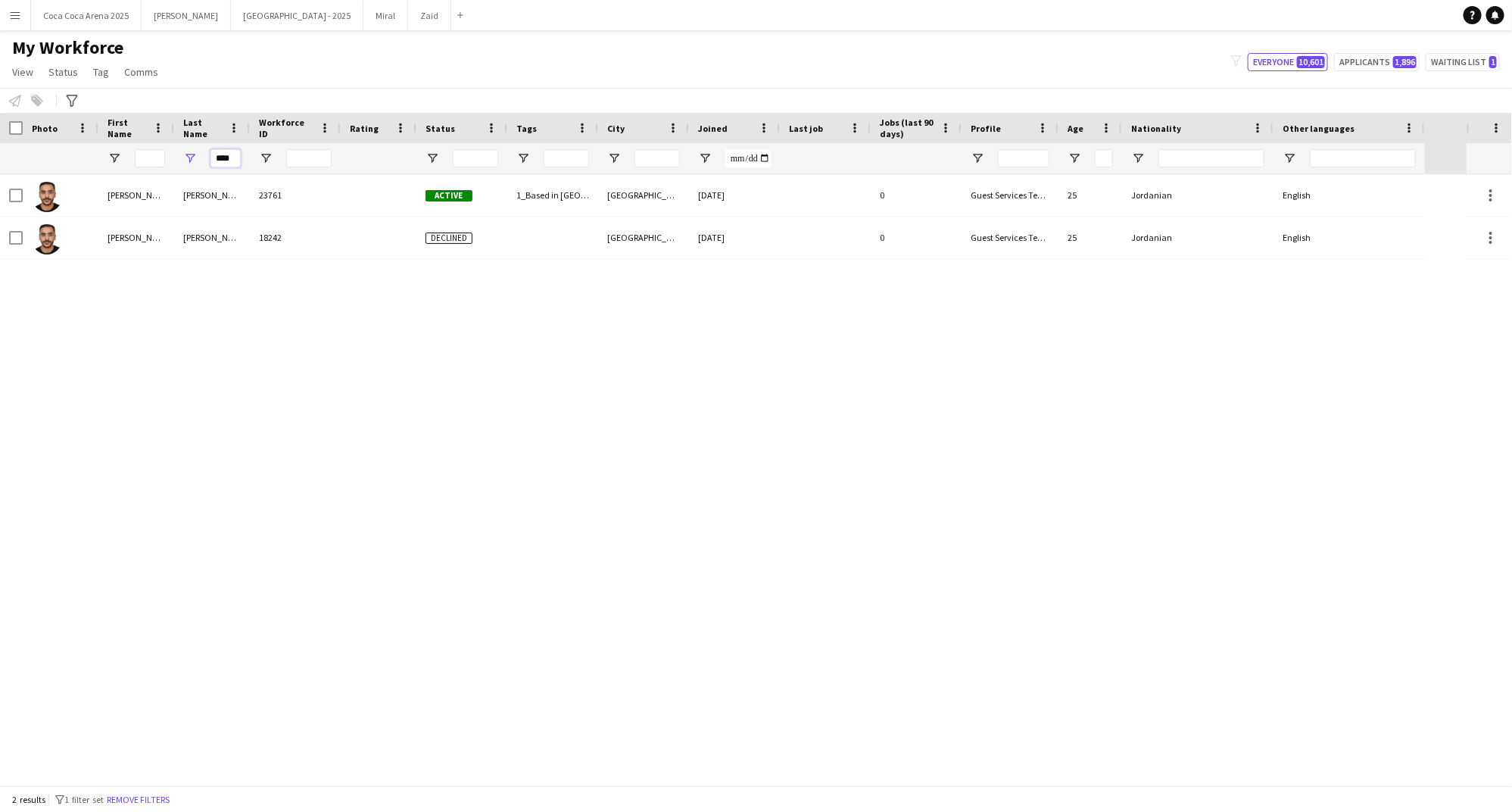
click at [230, 159] on input "****" at bounding box center [226, 158] width 31 height 18
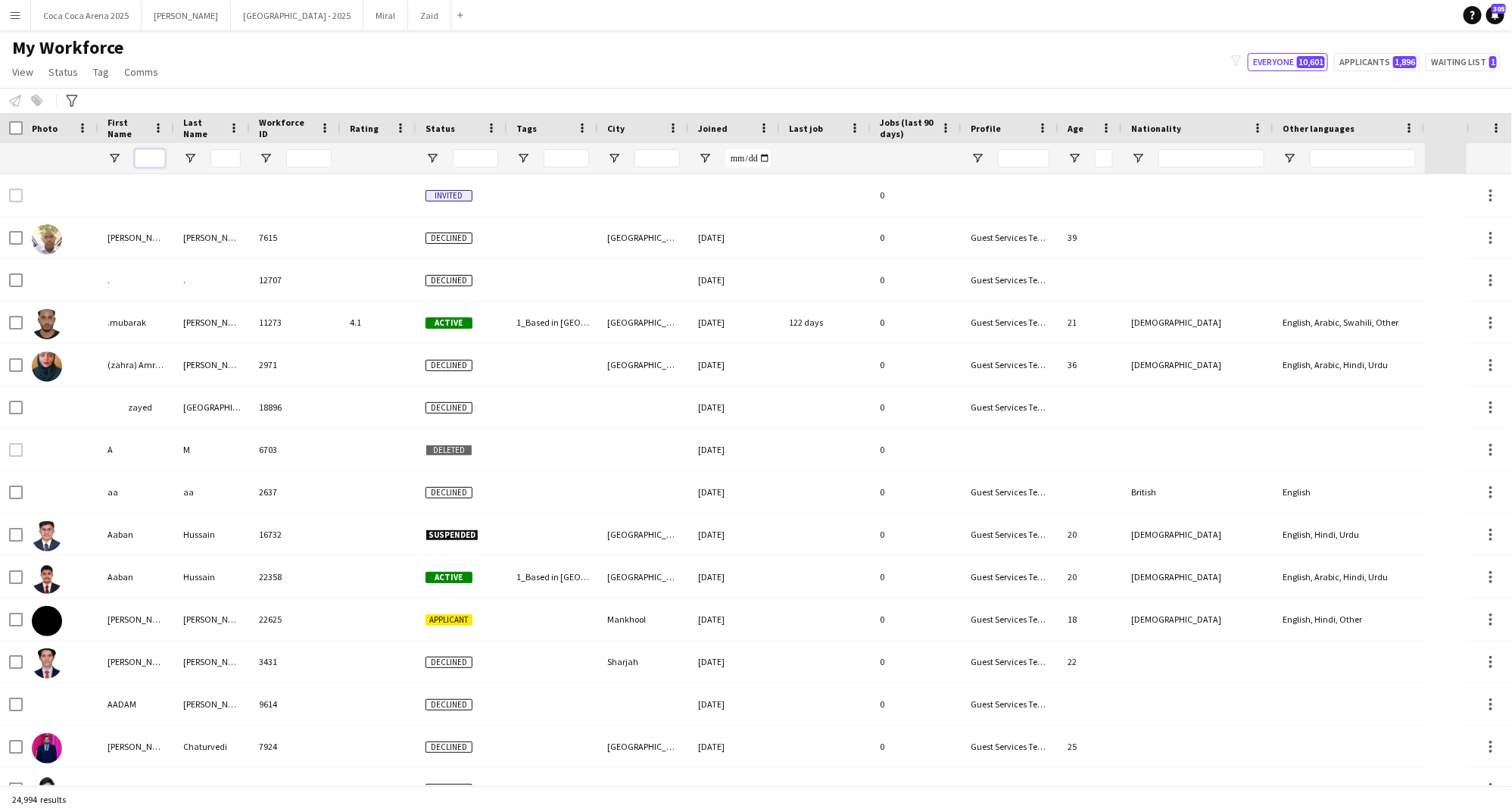
click at [154, 157] on input "First Name Filter Input" at bounding box center [150, 158] width 31 height 18
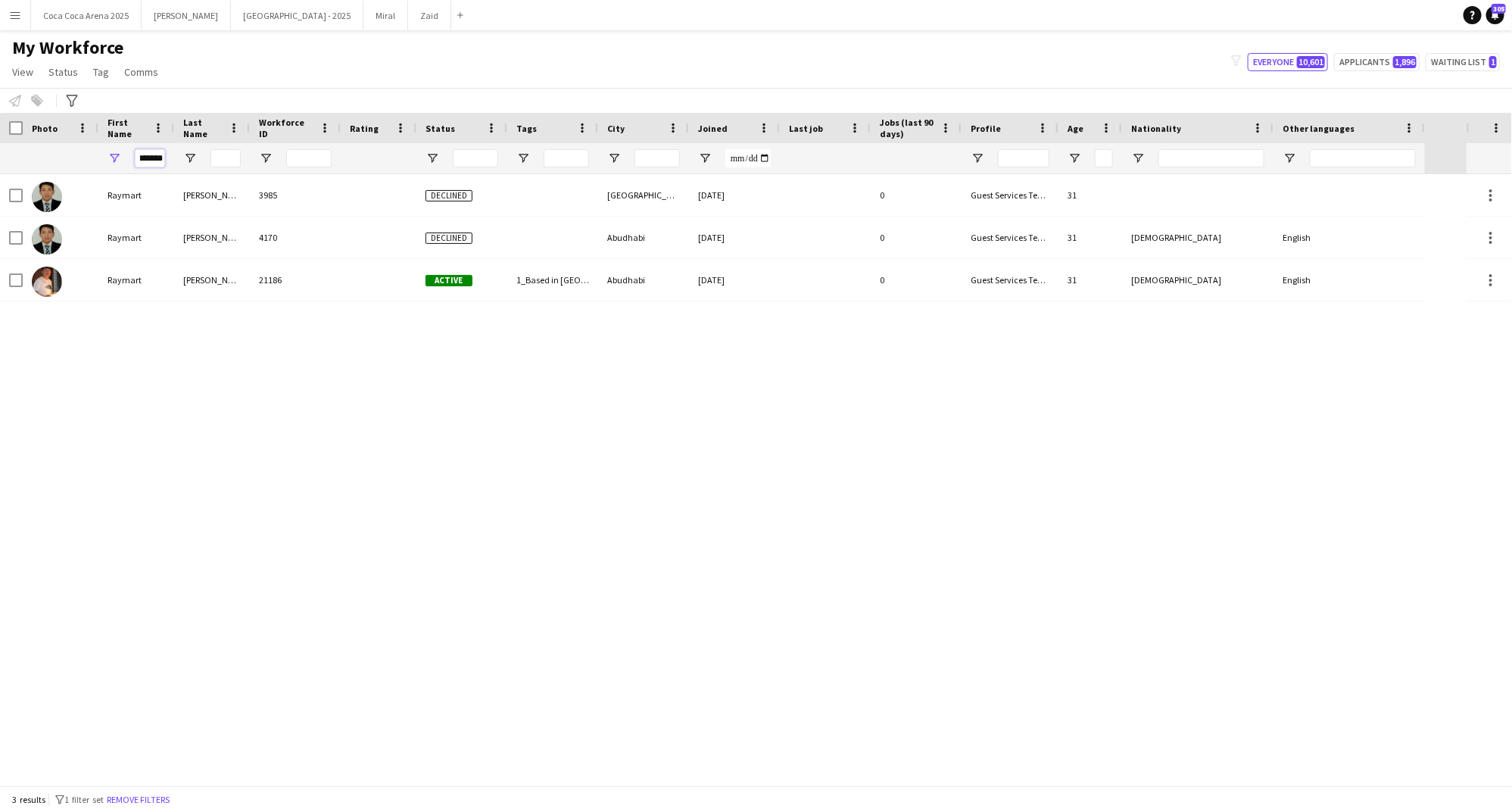
type input "*******"
click at [226, 157] on input "Last Name Filter Input" at bounding box center [226, 158] width 31 height 18
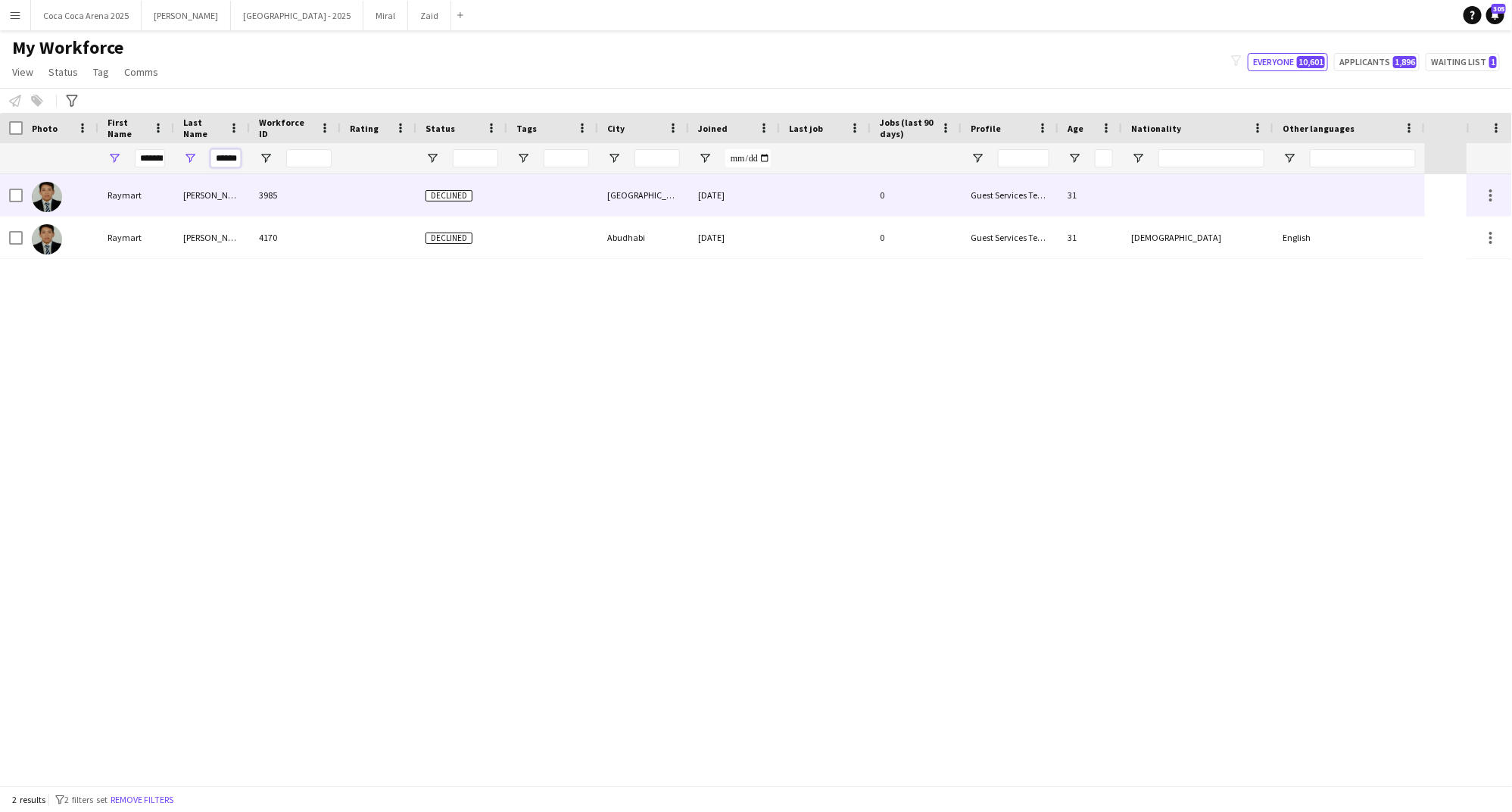
type input "******"
click at [113, 203] on div "Raymart" at bounding box center [136, 194] width 75 height 42
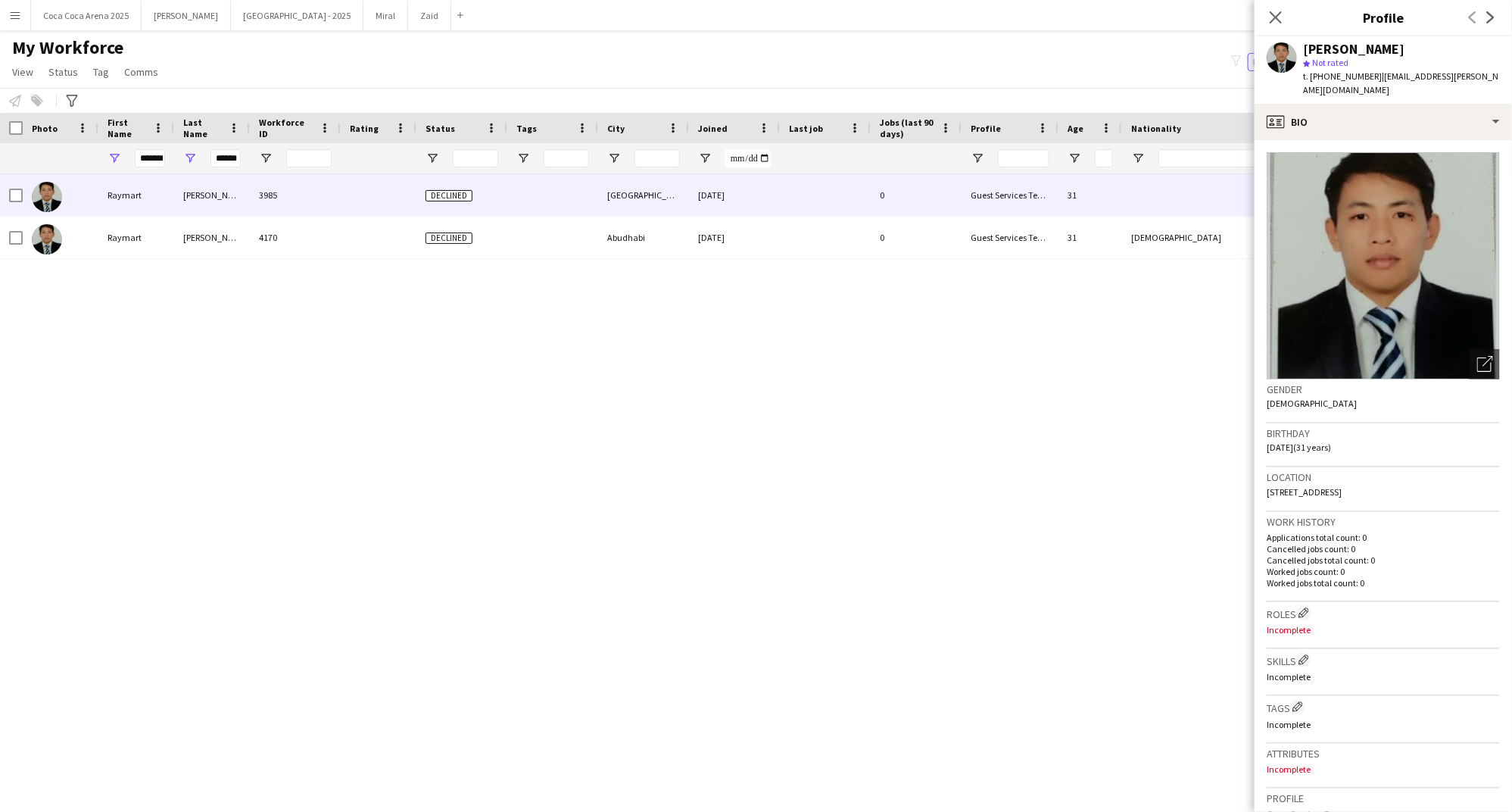
click at [1329, 240] on img at bounding box center [1382, 266] width 233 height 227
click at [1479, 356] on icon "Open photos pop-in" at bounding box center [1485, 364] width 16 height 16
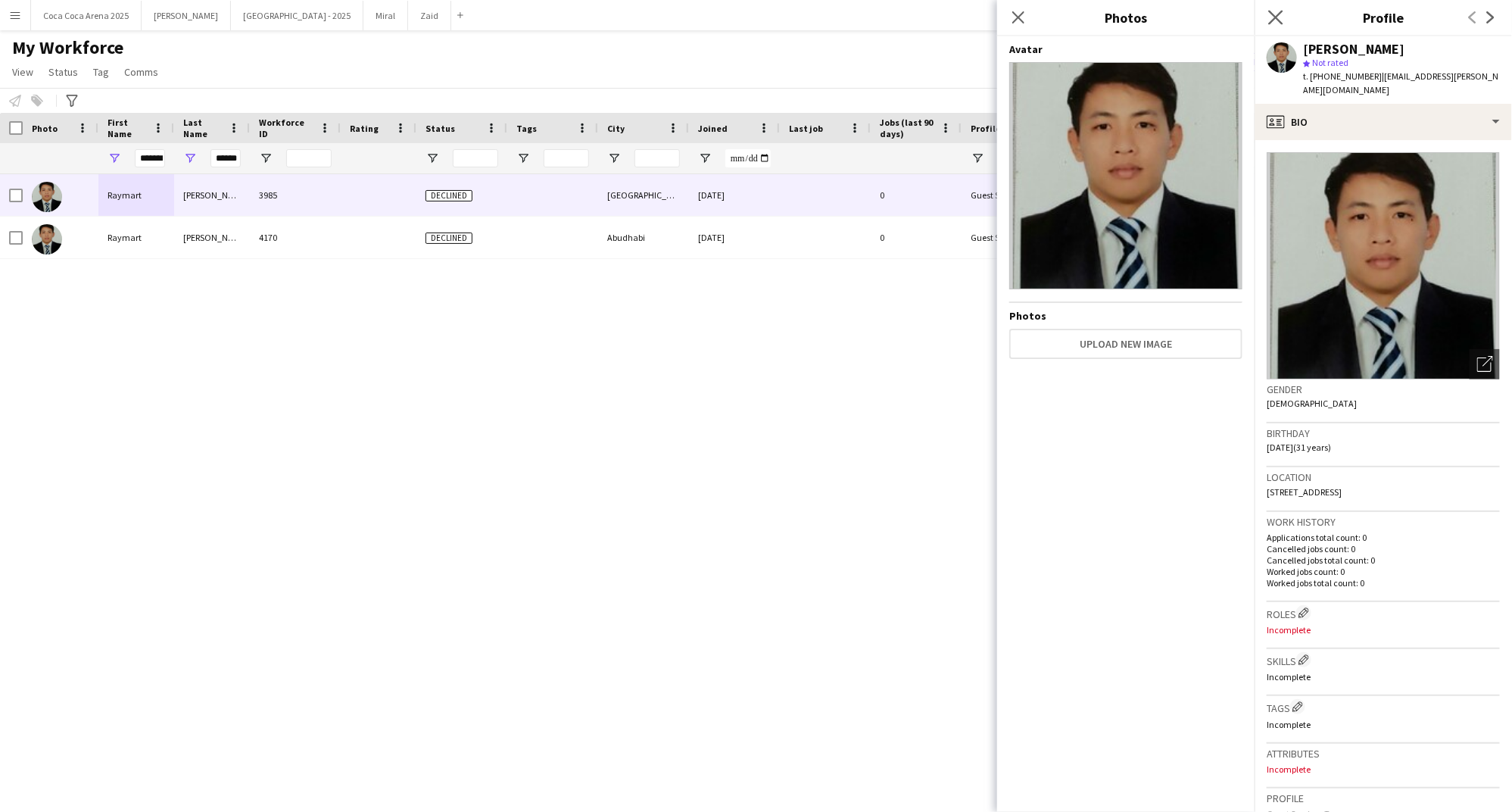
click at [1275, 8] on app-icon "Close pop-in" at bounding box center [1276, 18] width 22 height 22
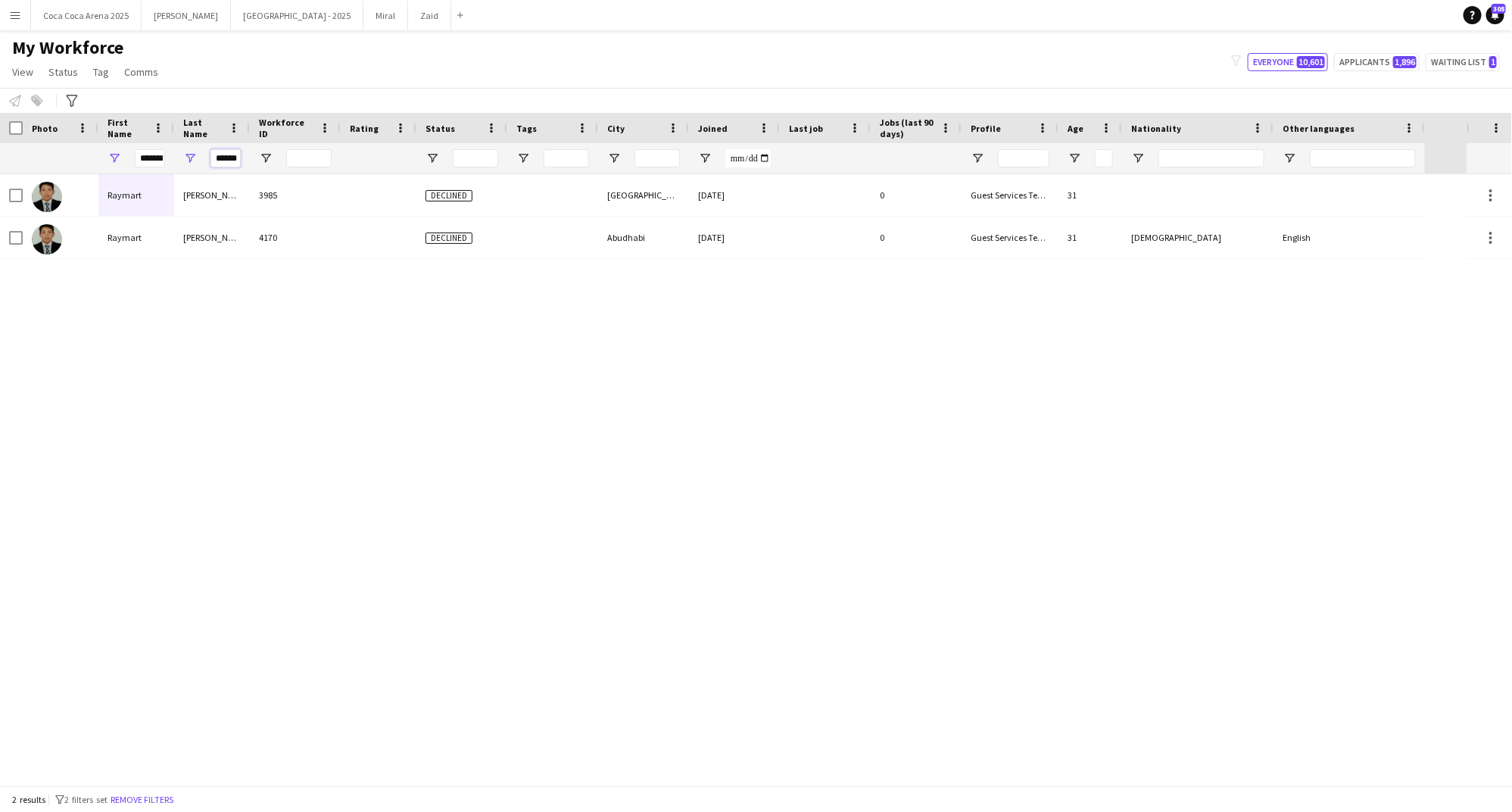
click at [231, 160] on input "******" at bounding box center [226, 158] width 31 height 18
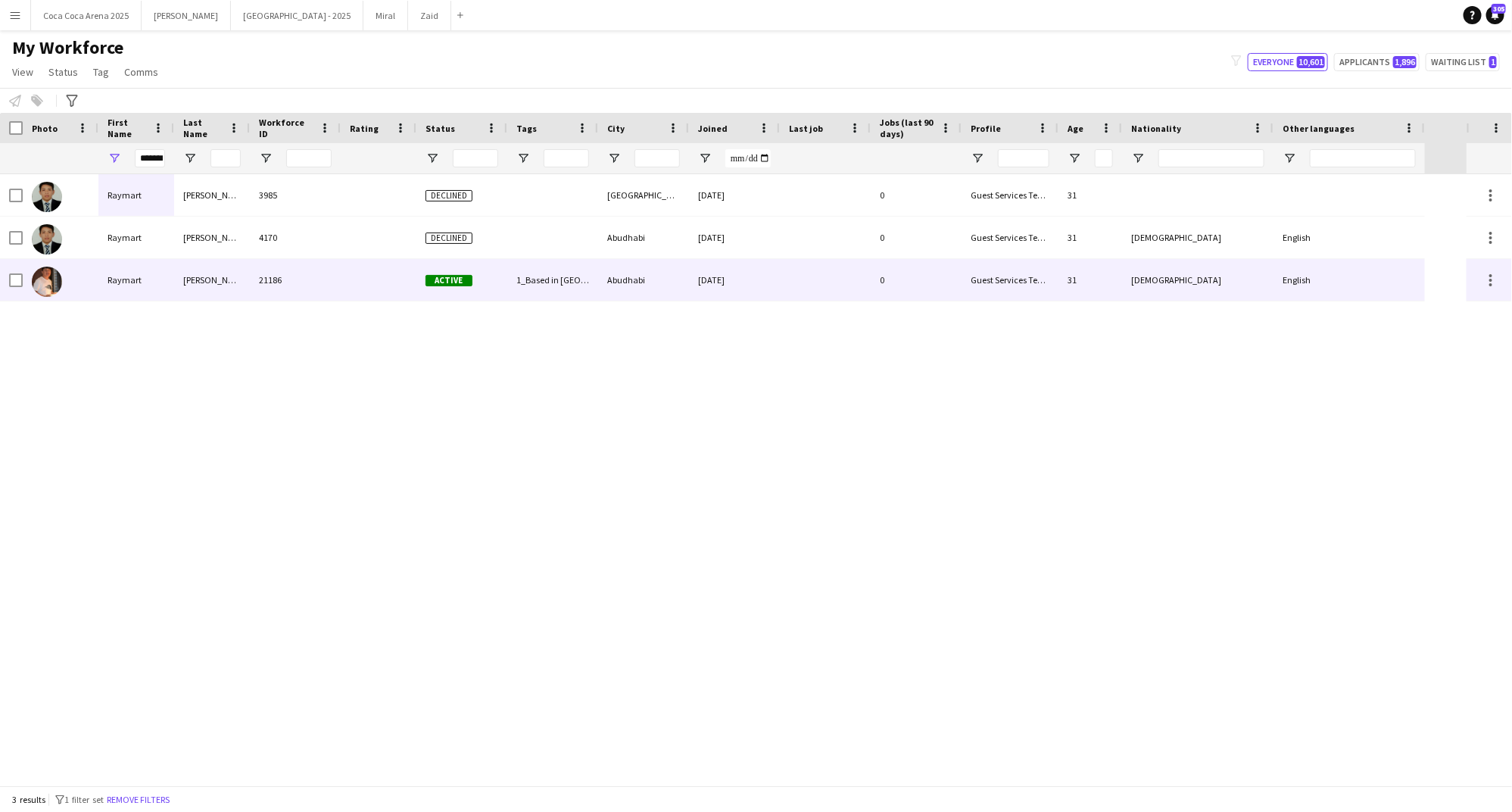
click at [145, 279] on div "Raymart" at bounding box center [136, 279] width 75 height 42
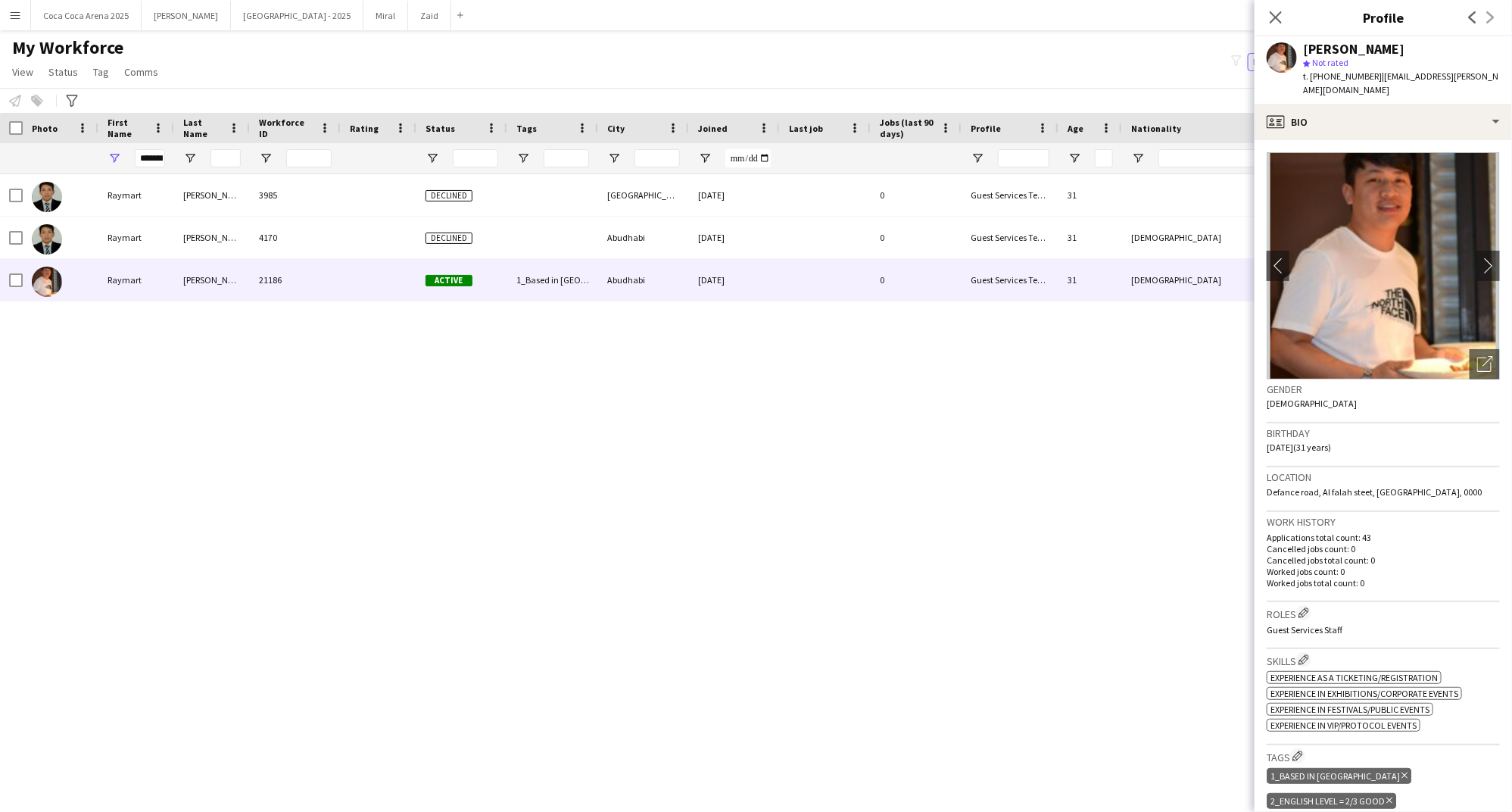
click at [1339, 203] on img at bounding box center [1382, 266] width 233 height 227
click at [1492, 356] on icon "Open photos pop-in" at bounding box center [1485, 364] width 16 height 16
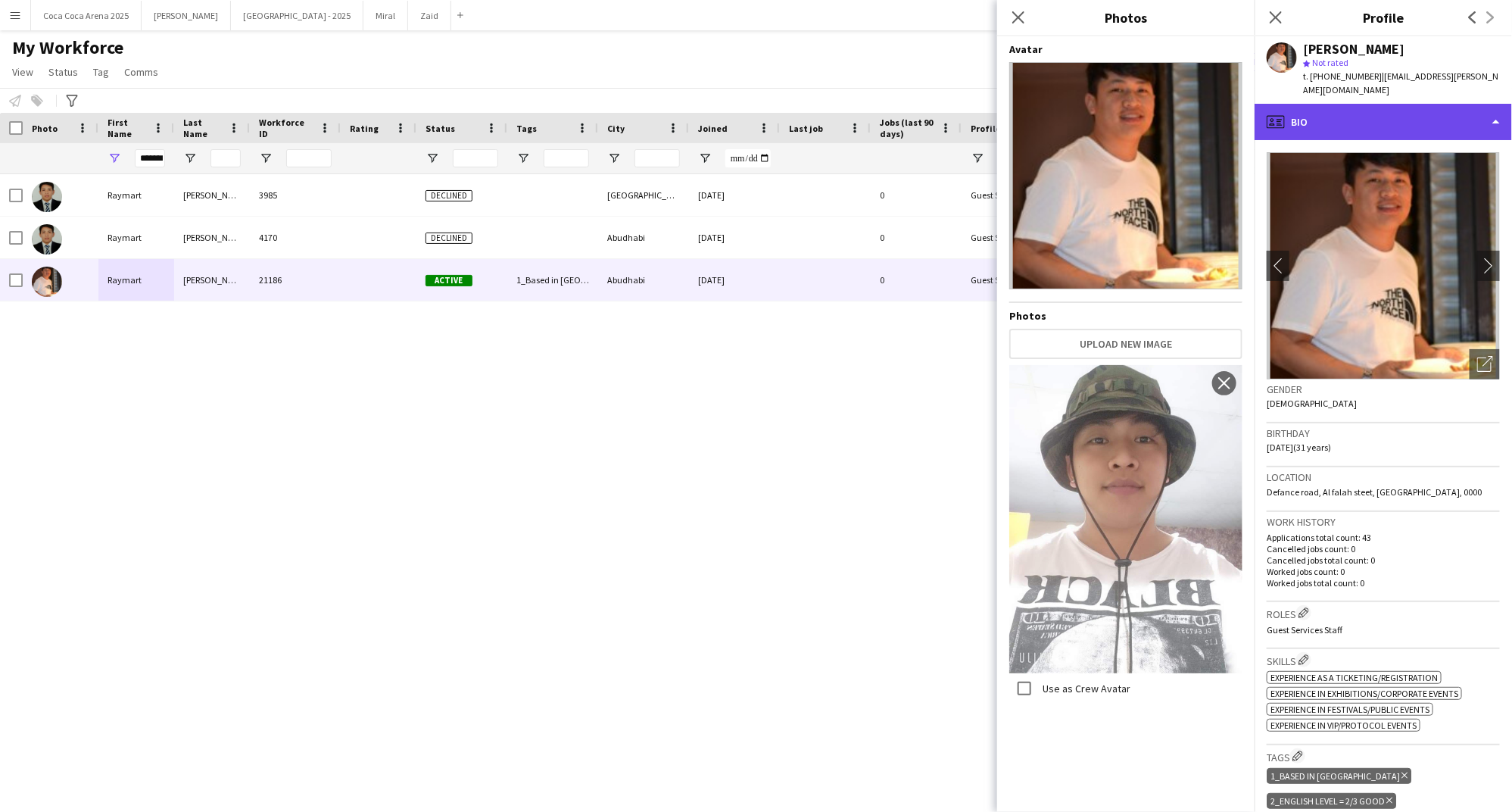
click at [1299, 113] on div "profile Bio" at bounding box center [1383, 121] width 258 height 36
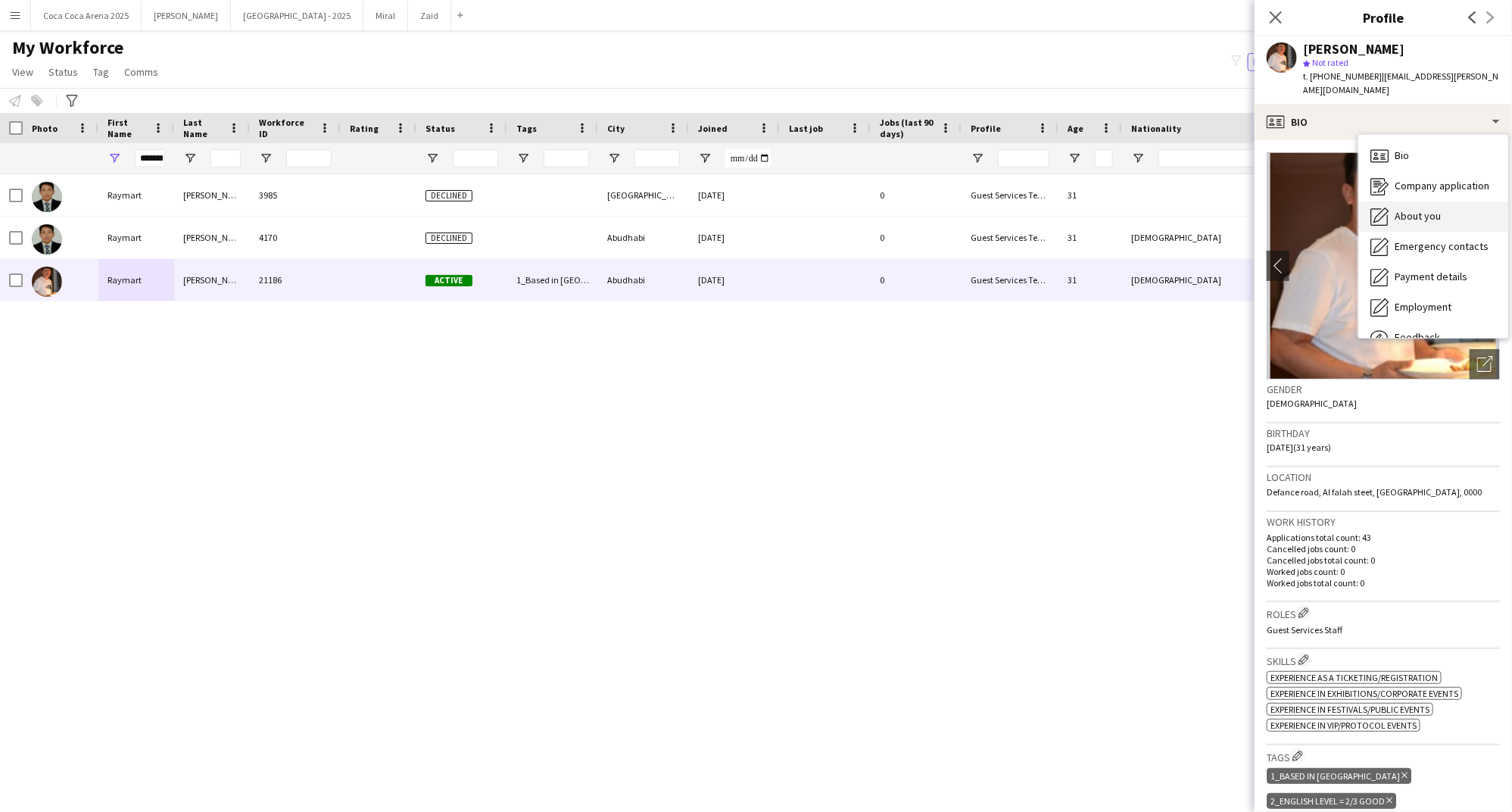
click at [1380, 201] on div "About you About you" at bounding box center [1433, 216] width 150 height 31
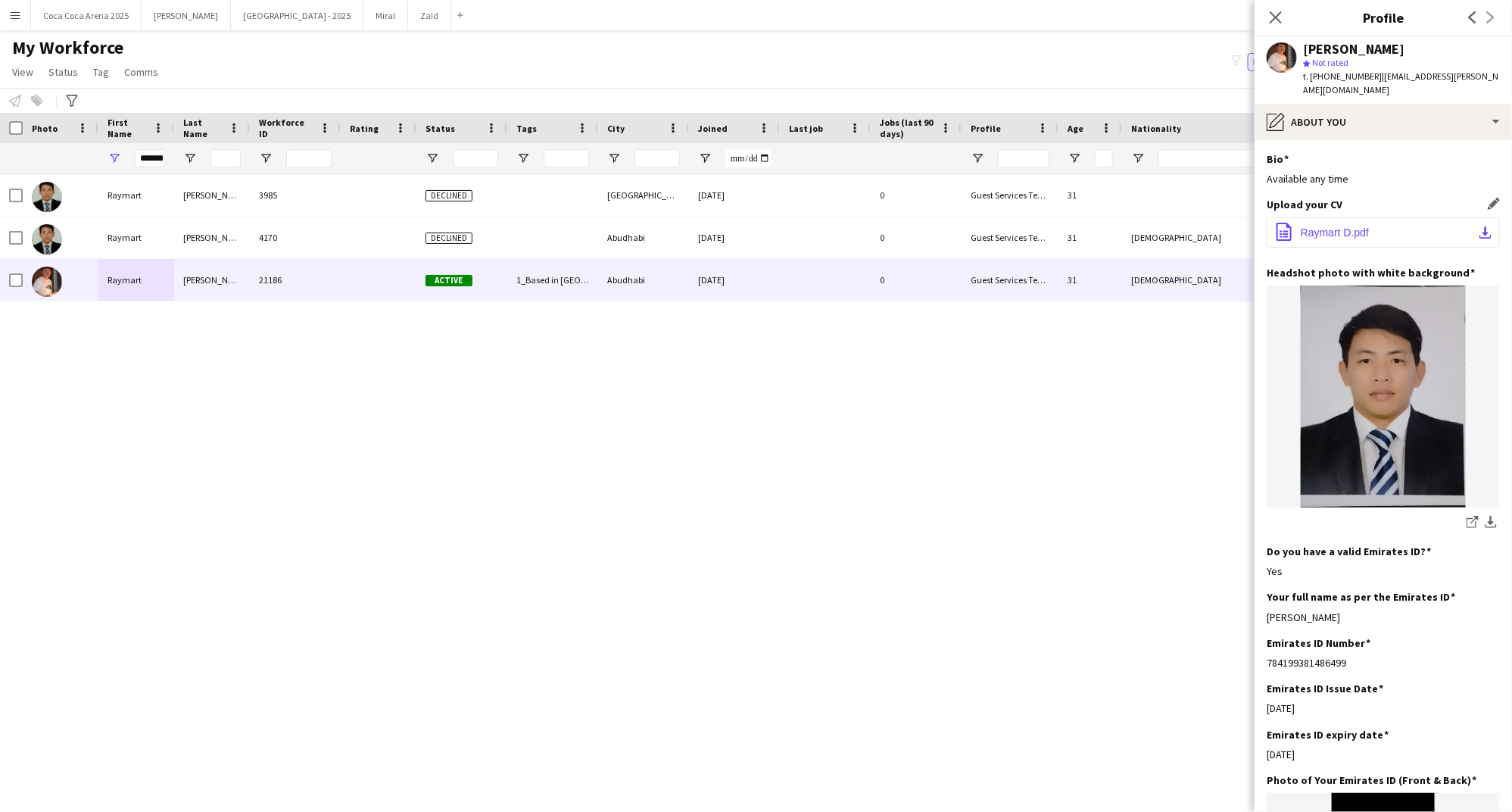
click at [1337, 227] on span "Raymart D.pdf" at bounding box center [1335, 232] width 68 height 12
